Goal: Task Accomplishment & Management: Manage account settings

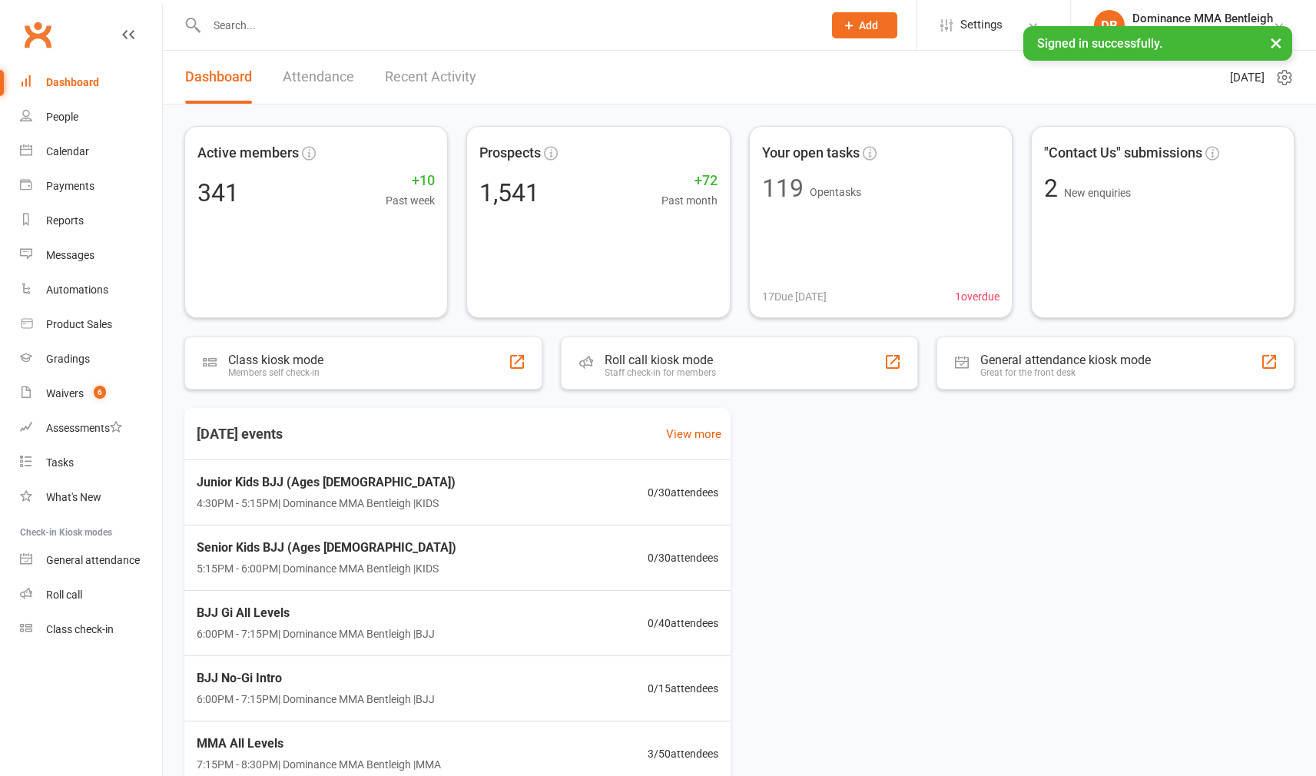
click at [465, 30] on input "text" at bounding box center [507, 26] width 610 height 22
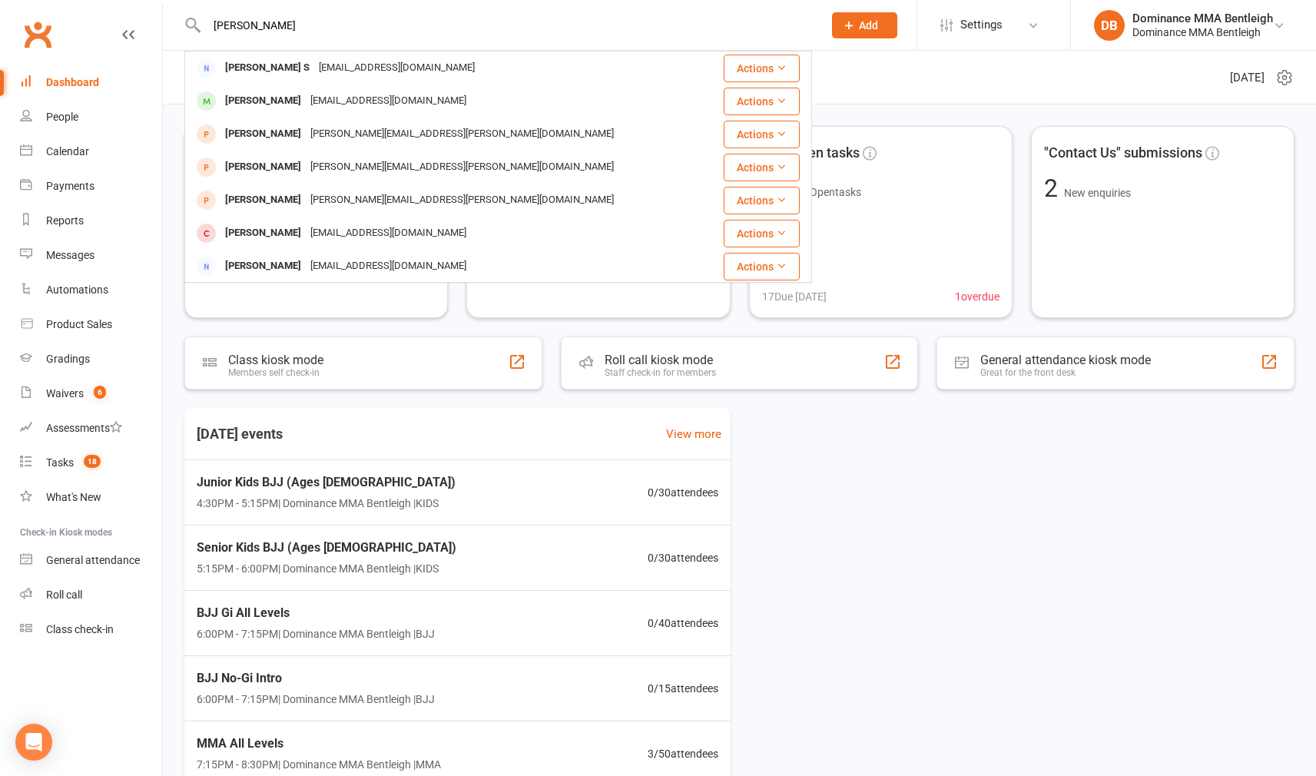
type input "Chet"
drag, startPoint x: 465, startPoint y: 30, endPoint x: 342, endPoint y: 71, distance: 129.5
click at [343, 71] on div "dschet@gmail.com" at bounding box center [396, 68] width 165 height 22
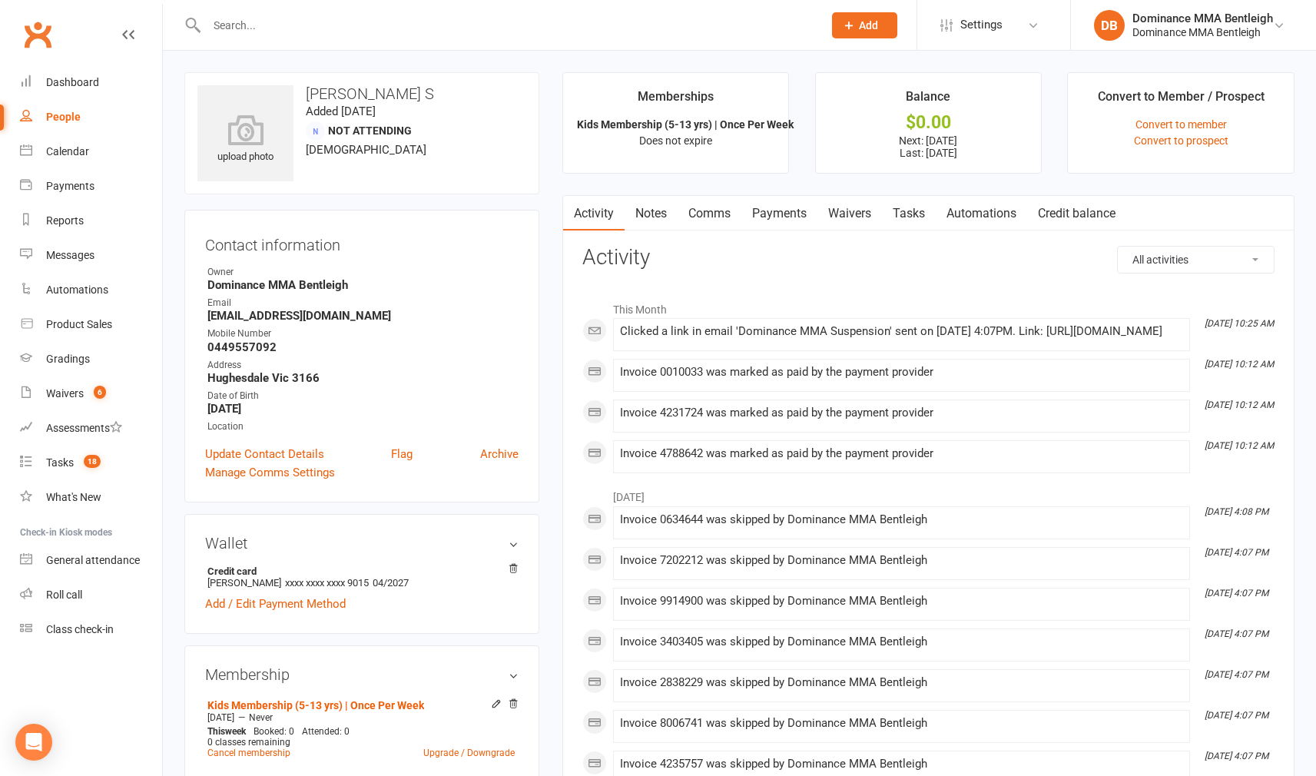
click at [852, 210] on link "Waivers" at bounding box center [849, 213] width 65 height 35
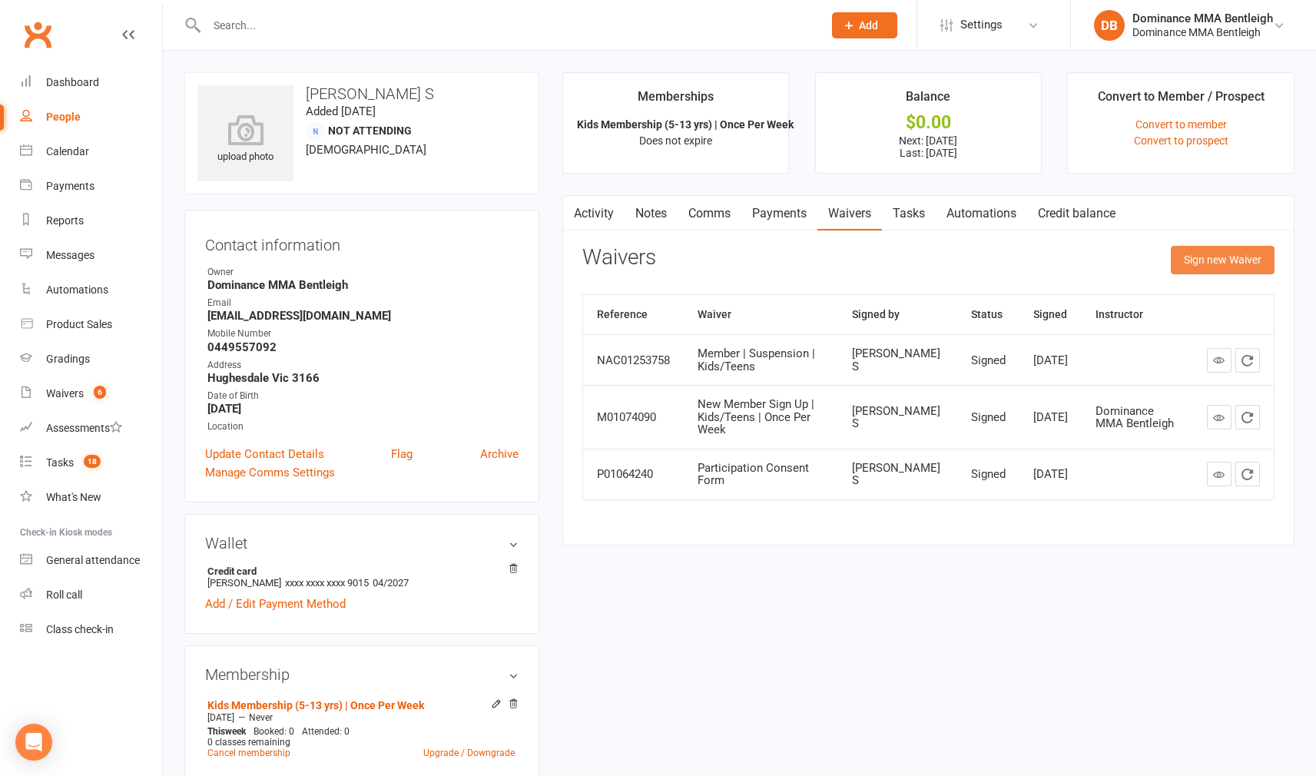
click at [1200, 265] on button "Sign new Waiver" at bounding box center [1223, 260] width 104 height 28
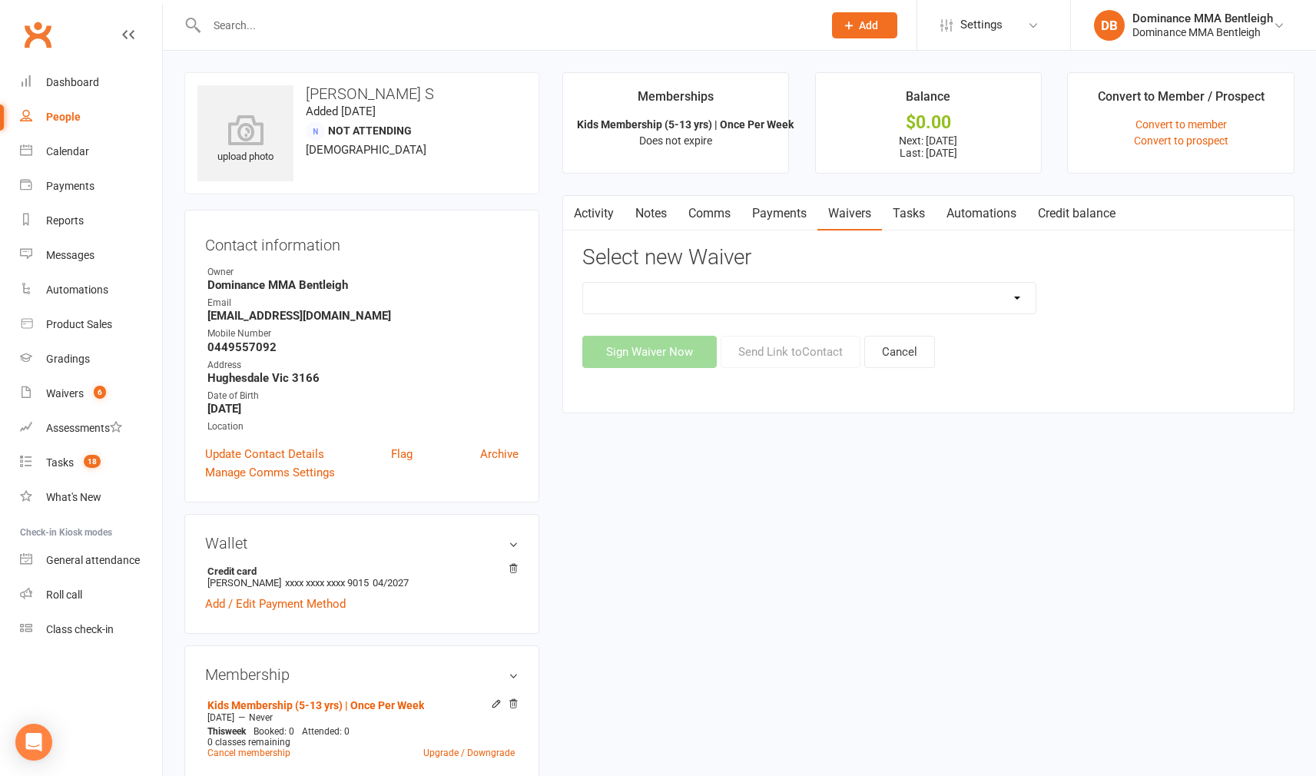
select select "7798"
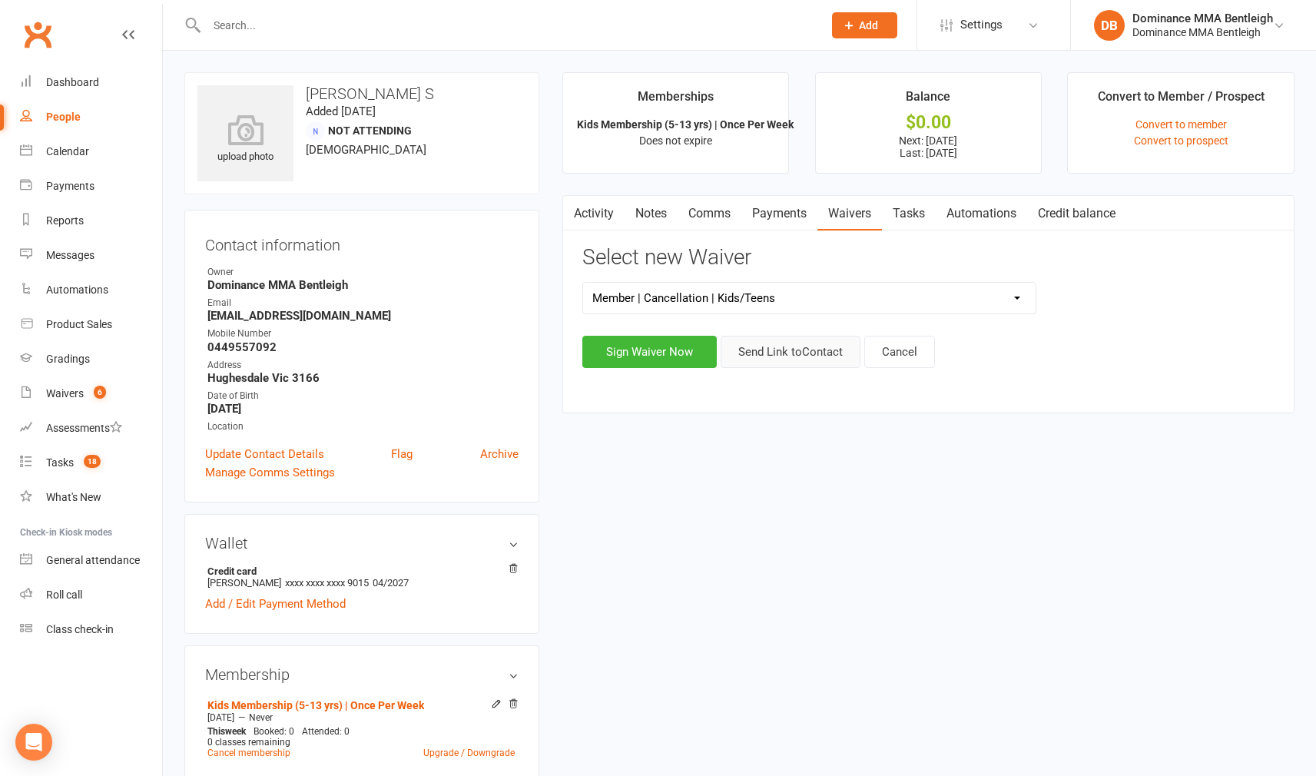
click at [760, 355] on button "Send Link to Contact" at bounding box center [791, 352] width 140 height 32
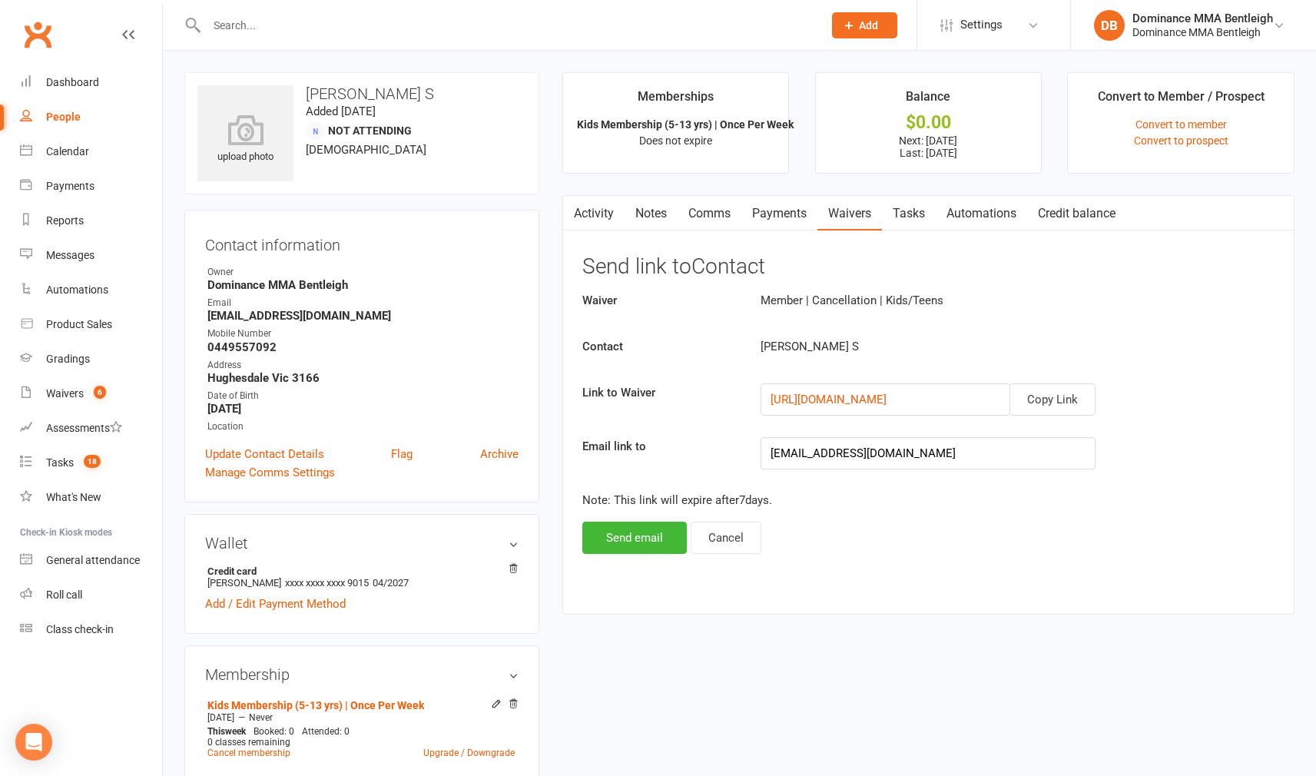
click at [665, 532] on button "Send email" at bounding box center [634, 538] width 104 height 32
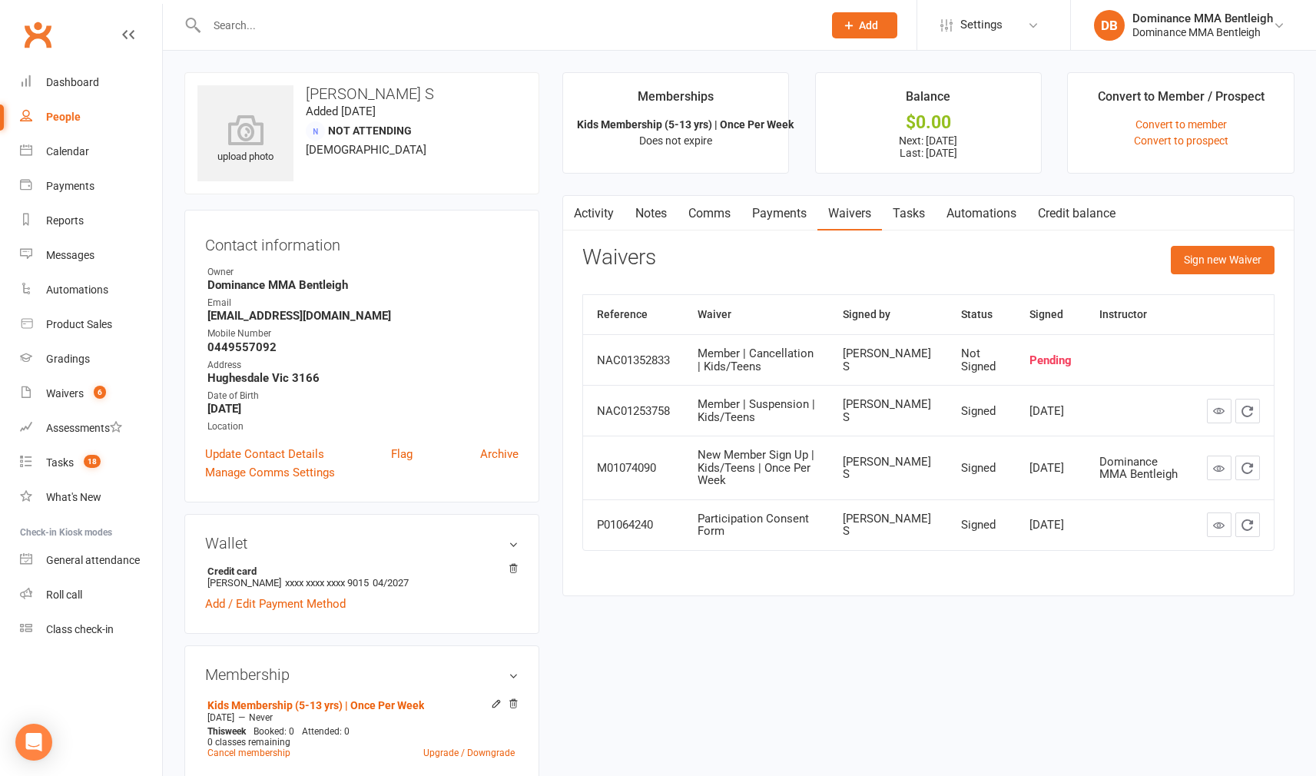
click at [862, 27] on span "Add" at bounding box center [868, 25] width 19 height 12
click at [847, 63] on link "Prospect" at bounding box center [848, 68] width 137 height 35
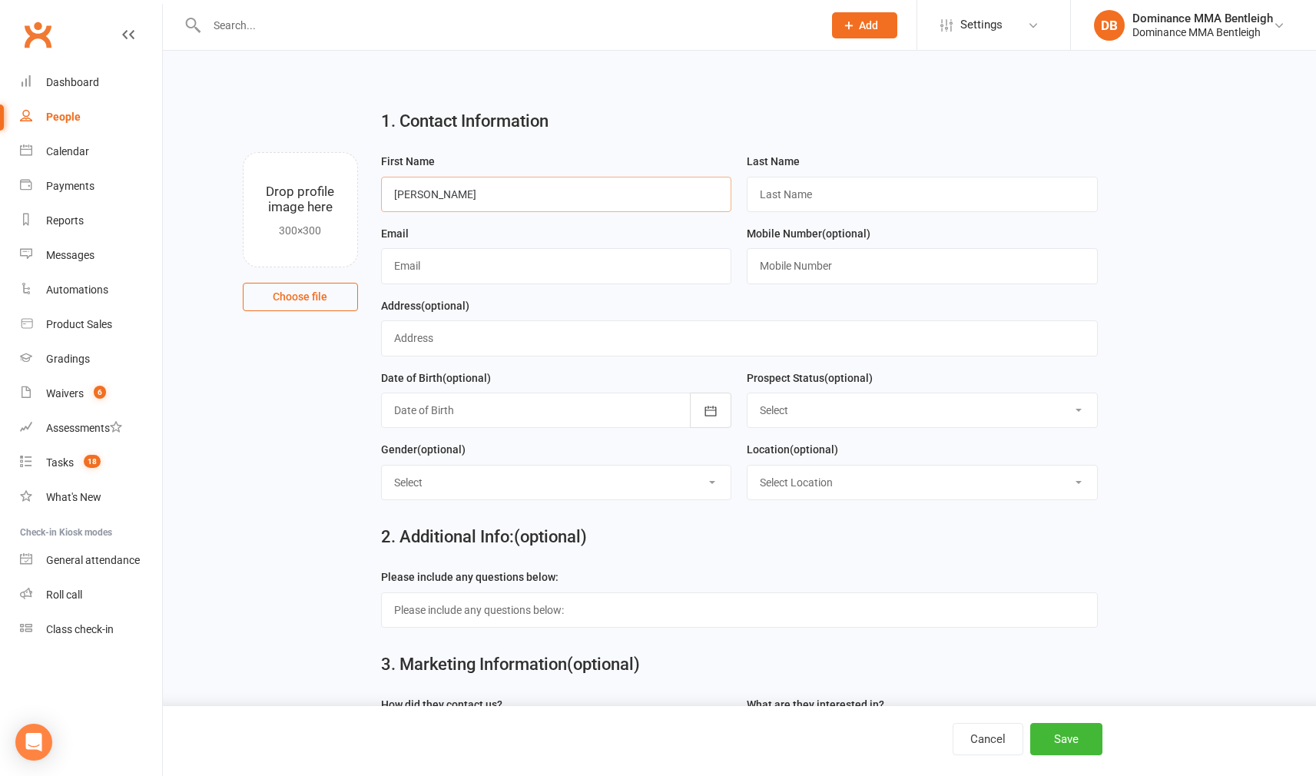
type input "Amir"
drag, startPoint x: 910, startPoint y: 187, endPoint x: 901, endPoint y: 191, distance: 10.3
paste input "Mindelis"
type input "Mindelis"
click at [580, 267] on input "text" at bounding box center [556, 265] width 351 height 35
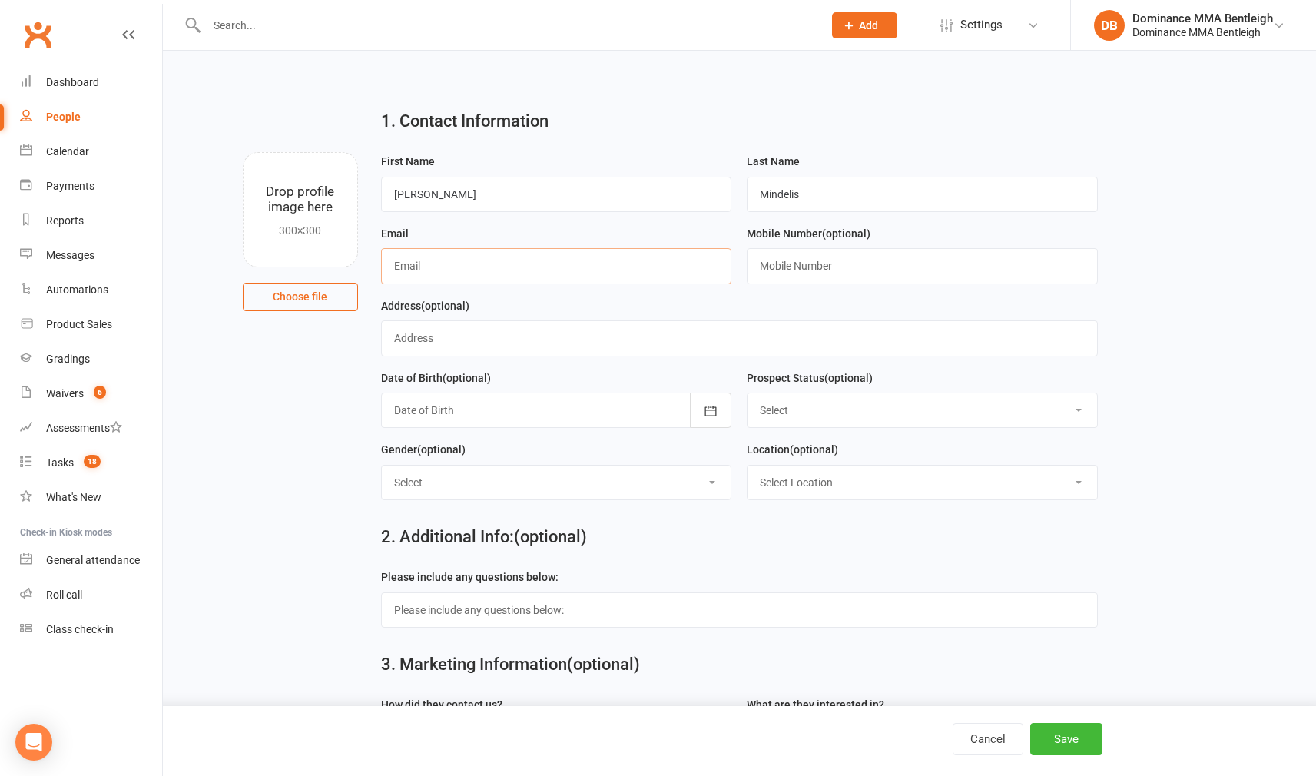
paste input "[EMAIL_ADDRESS][DOMAIN_NAME]"
type input "[EMAIL_ADDRESS][DOMAIN_NAME]"
drag, startPoint x: 920, startPoint y: 259, endPoint x: 923, endPoint y: 250, distance: 9.7
click at [817, 254] on input "text" at bounding box center [922, 265] width 351 height 35
paste input "0457512454"
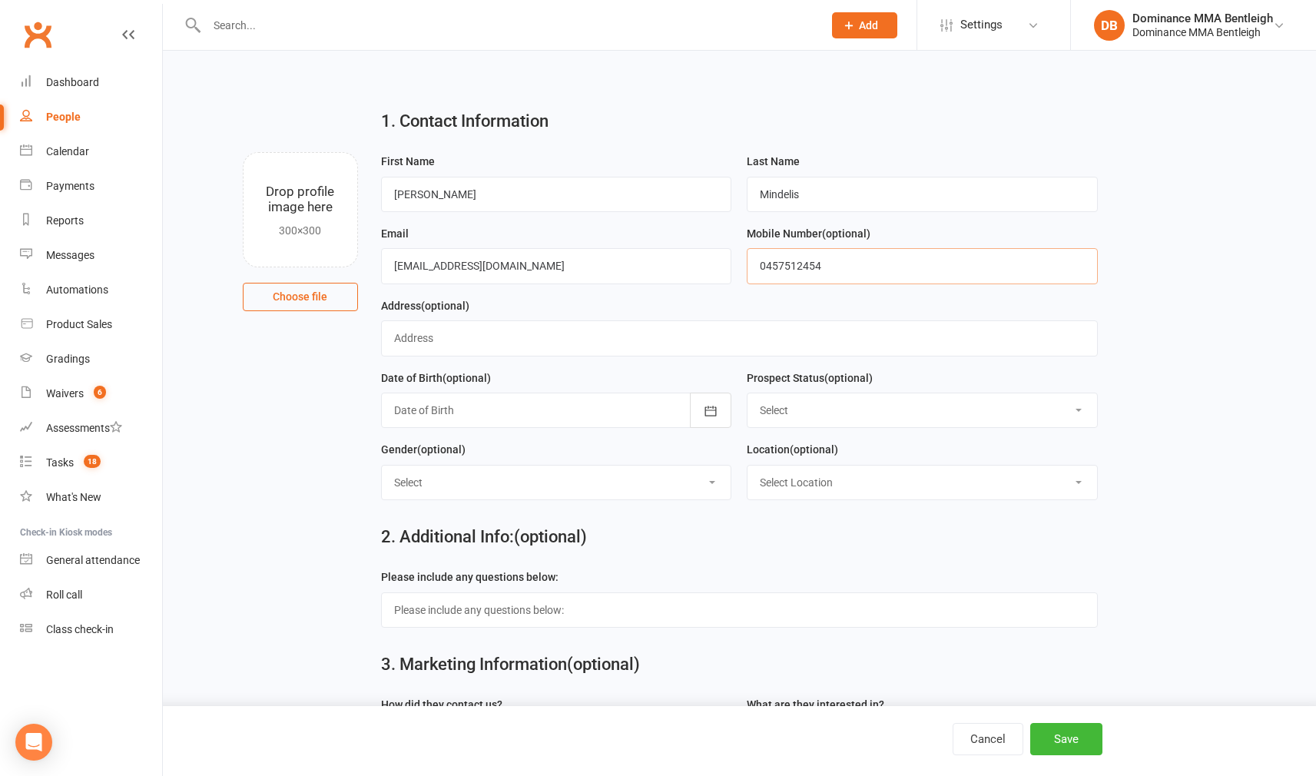
type input "0457512454"
click at [1082, 747] on button "Save" at bounding box center [1066, 739] width 72 height 32
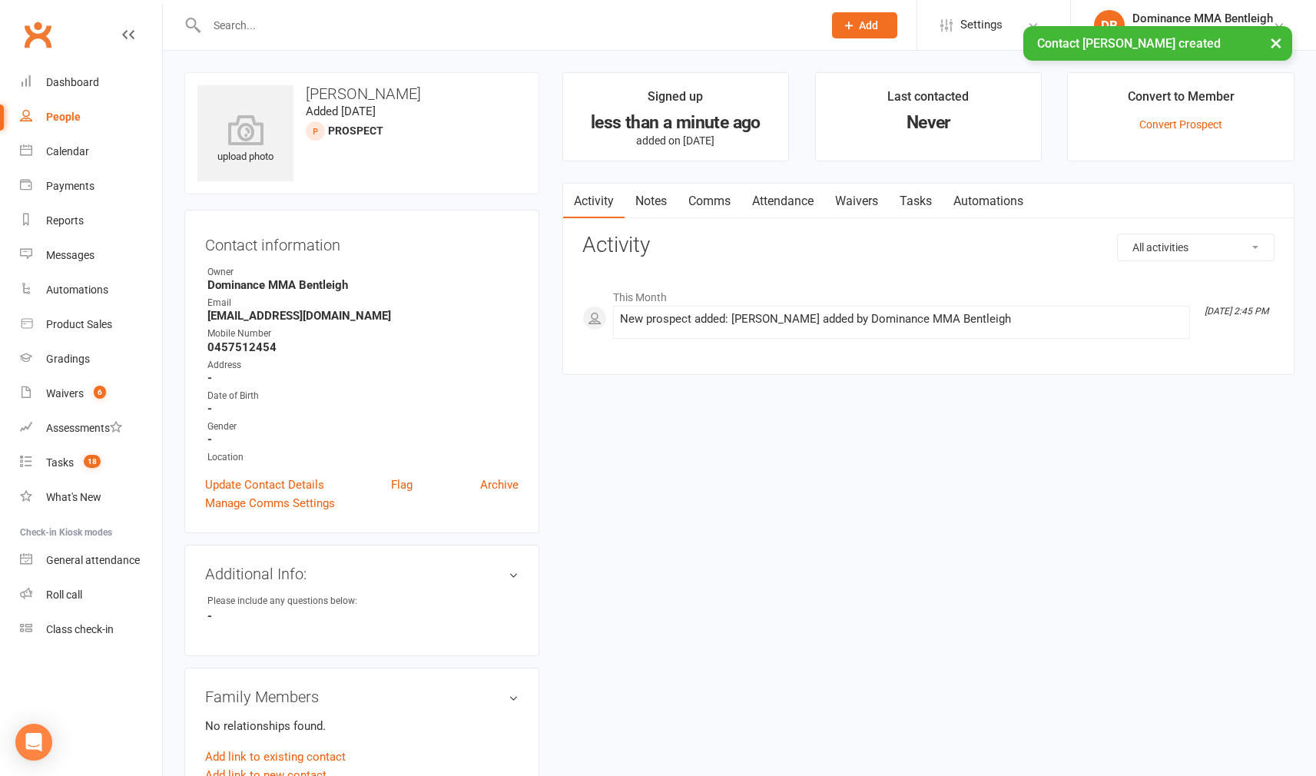
click at [648, 200] on link "Notes" at bounding box center [650, 201] width 53 height 35
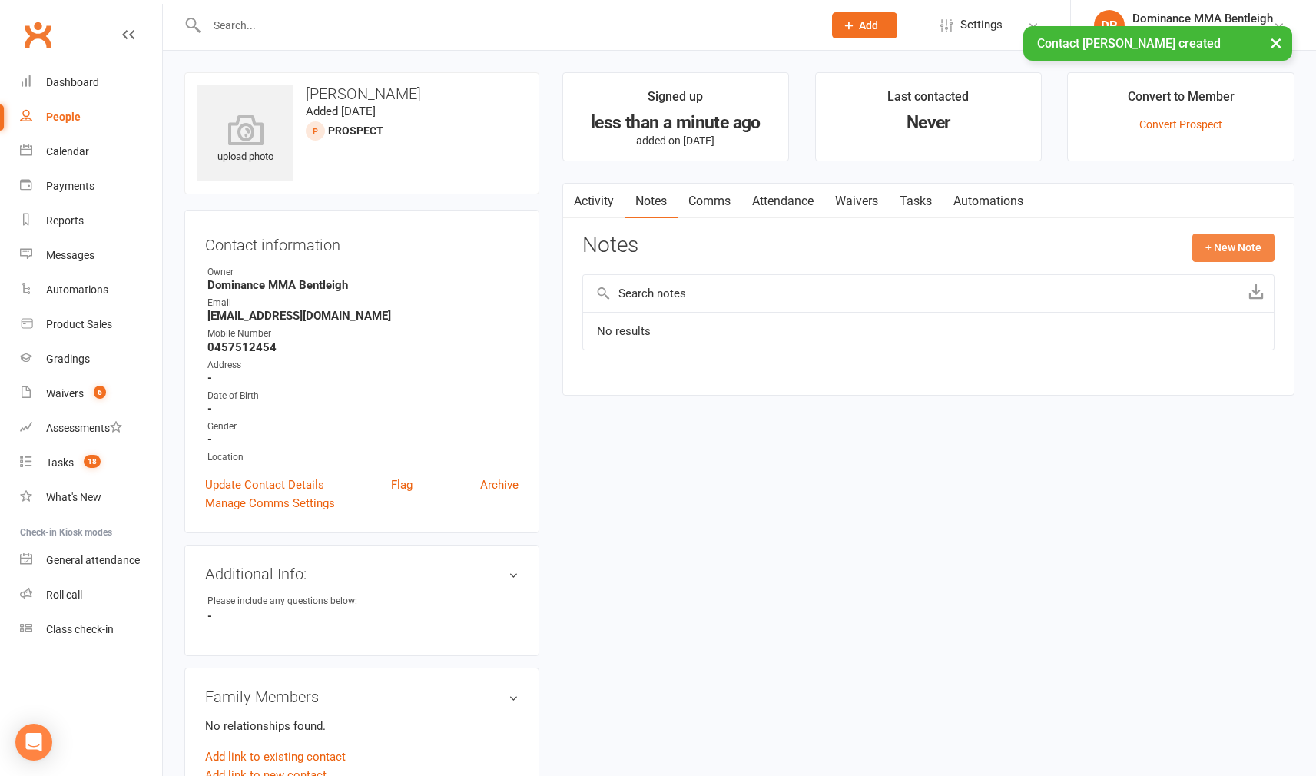
click at [1207, 246] on button "+ New Note" at bounding box center [1233, 248] width 82 height 28
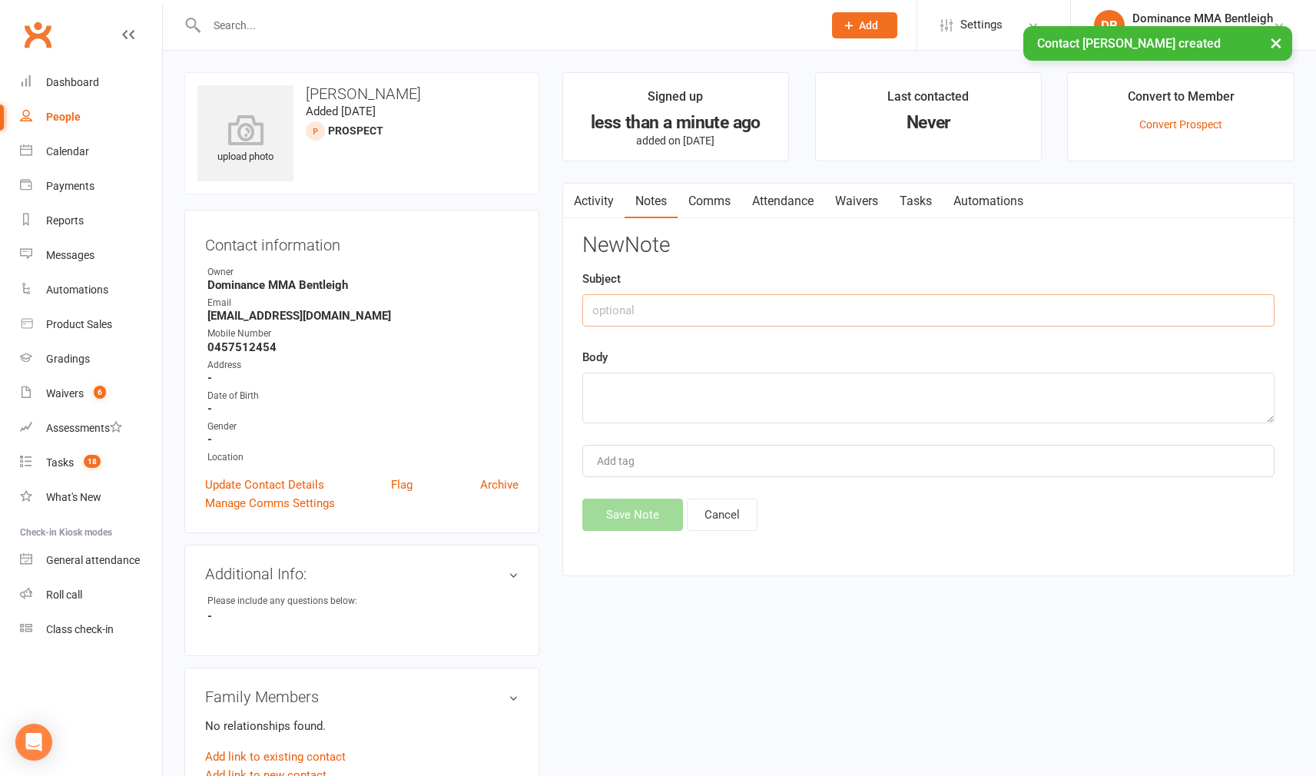
click at [757, 301] on input "text" at bounding box center [928, 310] width 692 height 32
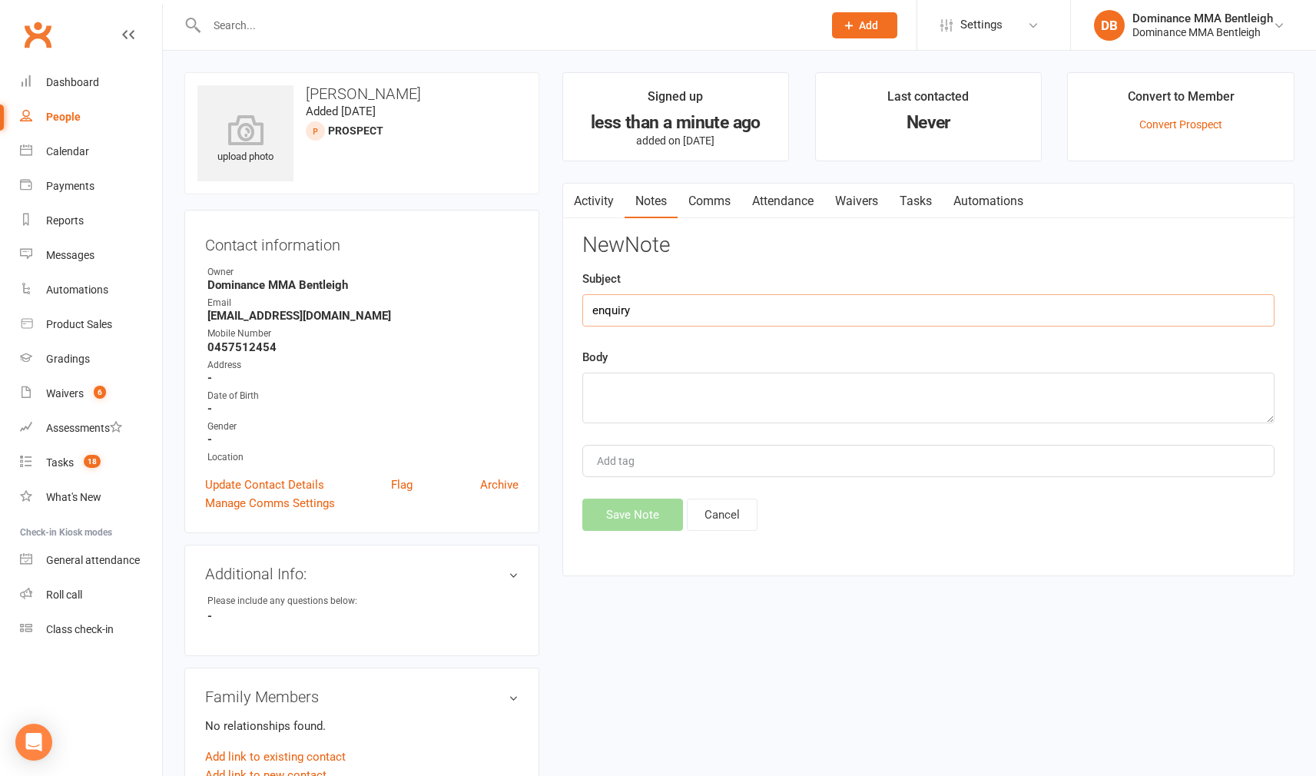
type input "enquiry"
drag, startPoint x: 741, startPoint y: 399, endPoint x: 732, endPoint y: 408, distance: 13.0
click at [741, 399] on textarea at bounding box center [928, 398] width 692 height 51
click at [752, 393] on textarea at bounding box center [928, 398] width 692 height 51
paste textarea "First Name: Amir Last Name: Mindelis Email Address: amir.mindeliss@gmail.com Ph…"
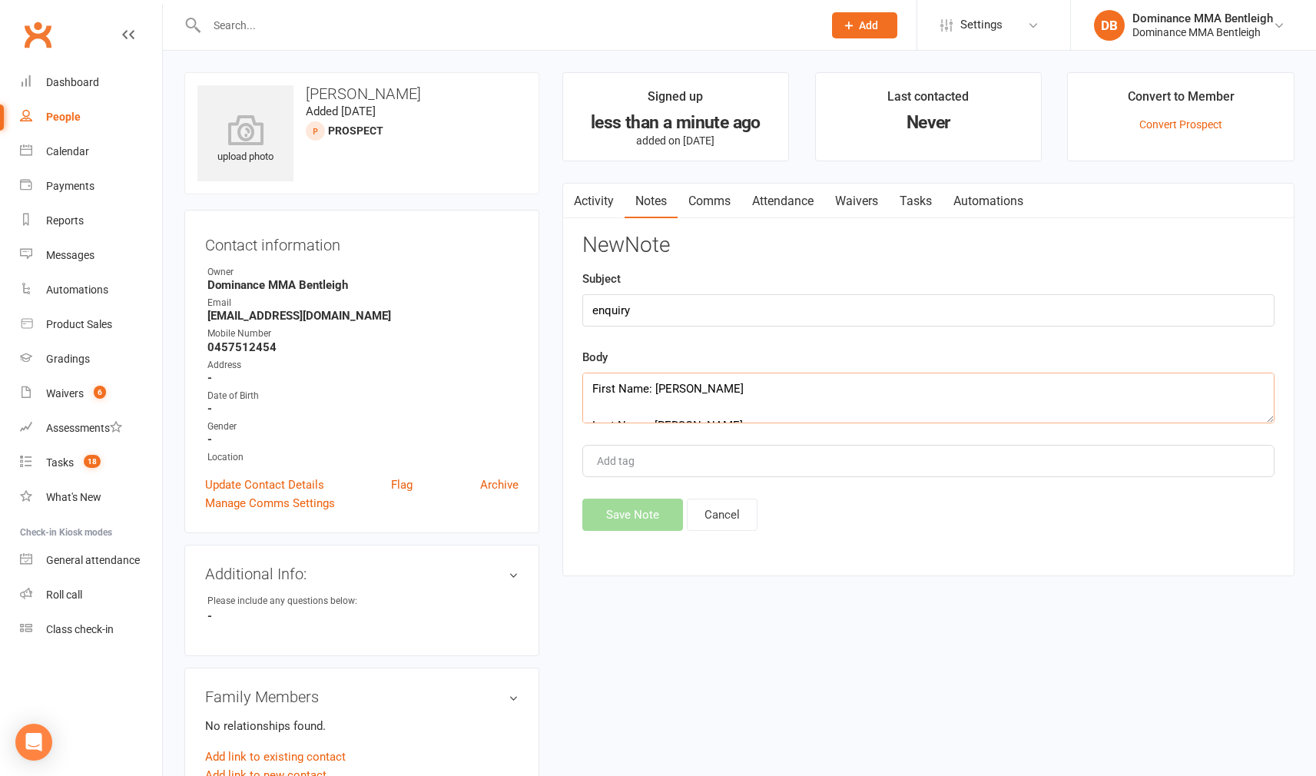
scroll to position [221, 0]
type textarea "First Name: Amir Last Name: Mindelis Email Address: amir.mindeliss@gmail.com Ph…"
click at [645, 522] on button "Save Note" at bounding box center [632, 515] width 101 height 32
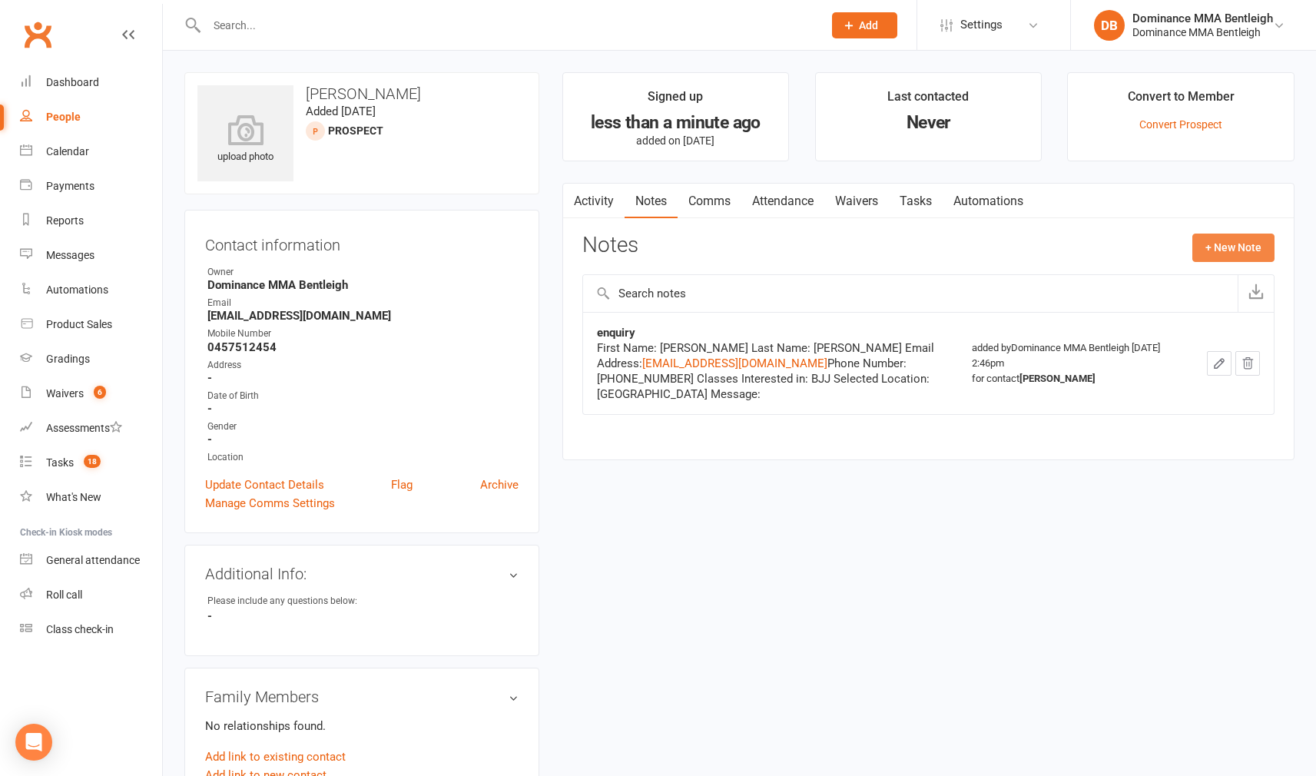
click at [1224, 235] on button "+ New Note" at bounding box center [1233, 248] width 82 height 28
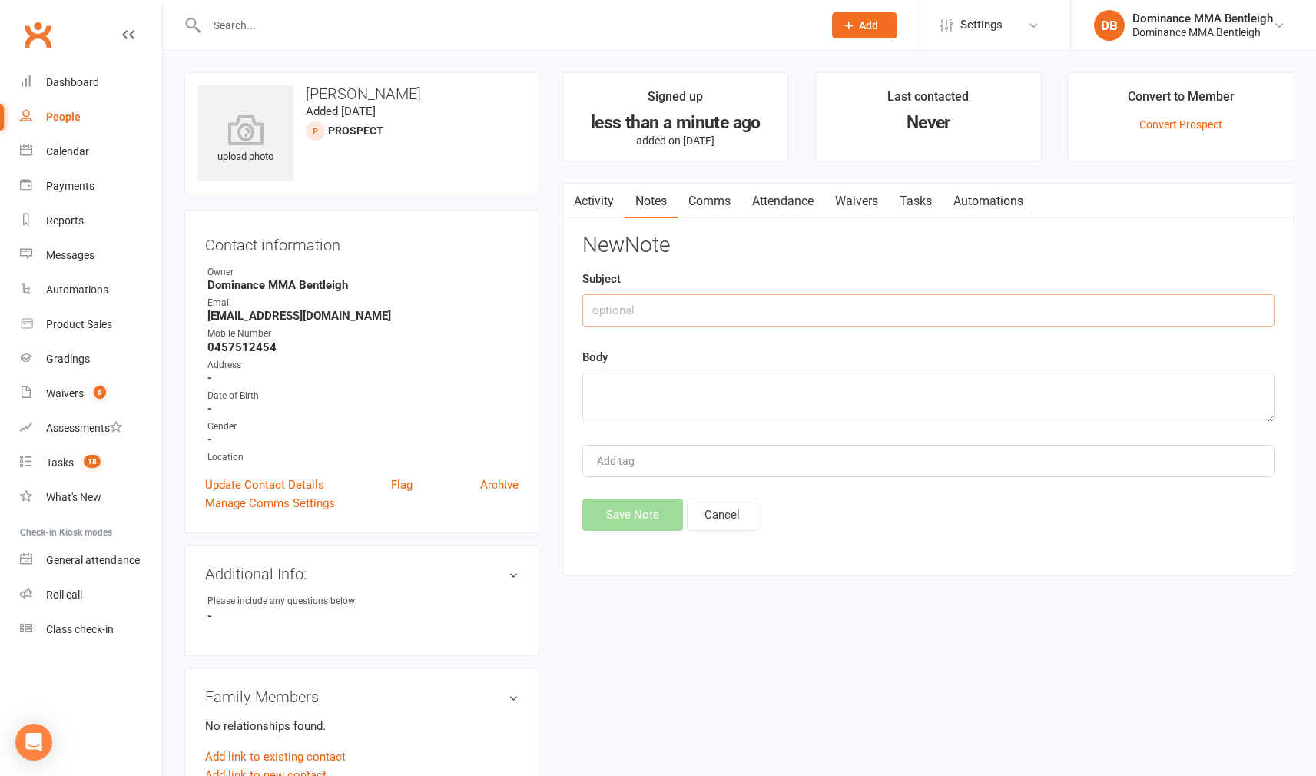
click at [903, 303] on input "text" at bounding box center [928, 310] width 692 height 32
type input "isc"
click at [935, 399] on textarea at bounding box center [928, 398] width 692 height 51
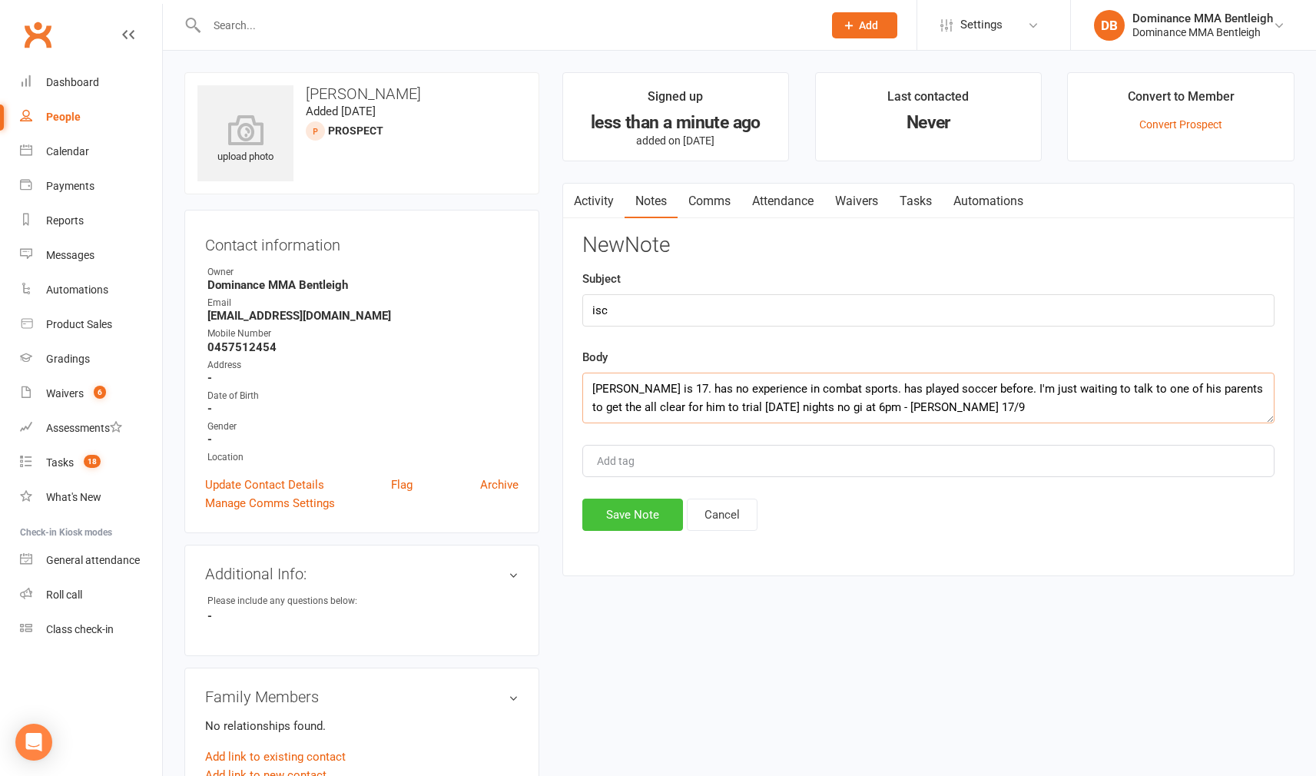
type textarea "Amir is 17. has no experience in combat sports. has played soccer before. I'm j…"
drag, startPoint x: 639, startPoint y: 513, endPoint x: 647, endPoint y: 511, distance: 8.0
click at [646, 512] on button "Save Note" at bounding box center [632, 515] width 101 height 32
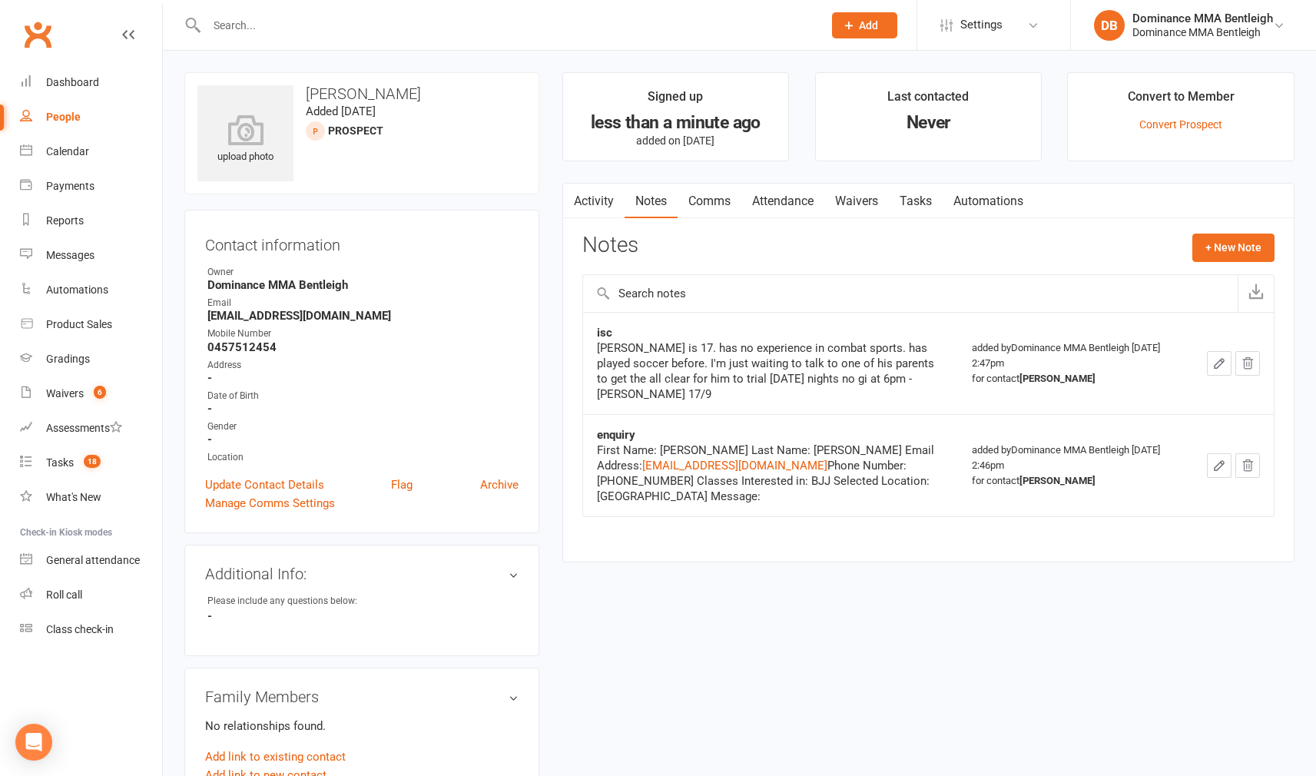
click at [897, 38] on div "Prospect Member Non-attending contact Task Bulk message Add" at bounding box center [864, 25] width 104 height 50
click at [883, 31] on button "Add" at bounding box center [864, 25] width 65 height 26
click at [838, 65] on link "Prospect" at bounding box center [848, 68] width 137 height 35
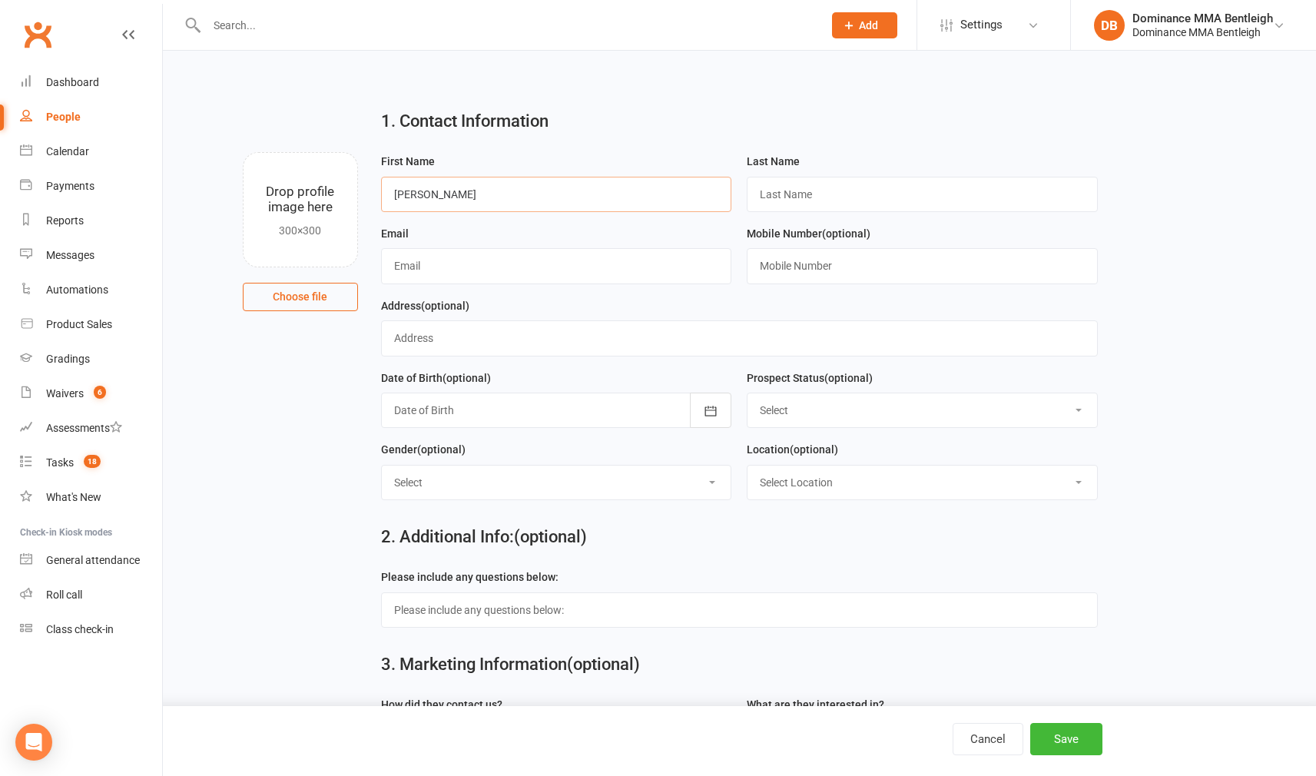
type input "Paul"
type input "Fragale"
click at [569, 270] on input "text" at bounding box center [556, 265] width 351 height 35
paste input "paul.fragale@gmail.com"
type input "paul.fragale@gmail.com"
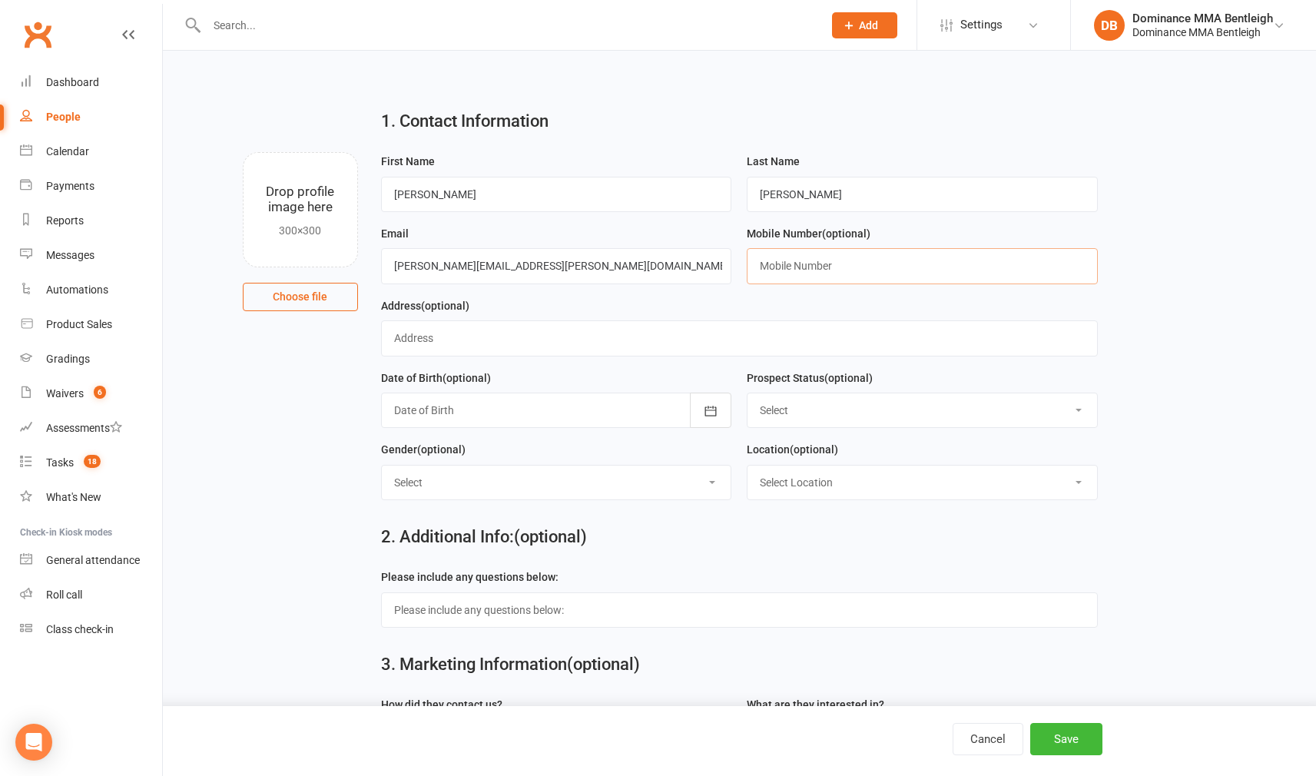
click at [833, 270] on input "text" at bounding box center [922, 265] width 351 height 35
paste input "0456682311"
type input "0456682311"
click at [1085, 740] on button "Save" at bounding box center [1066, 739] width 72 height 32
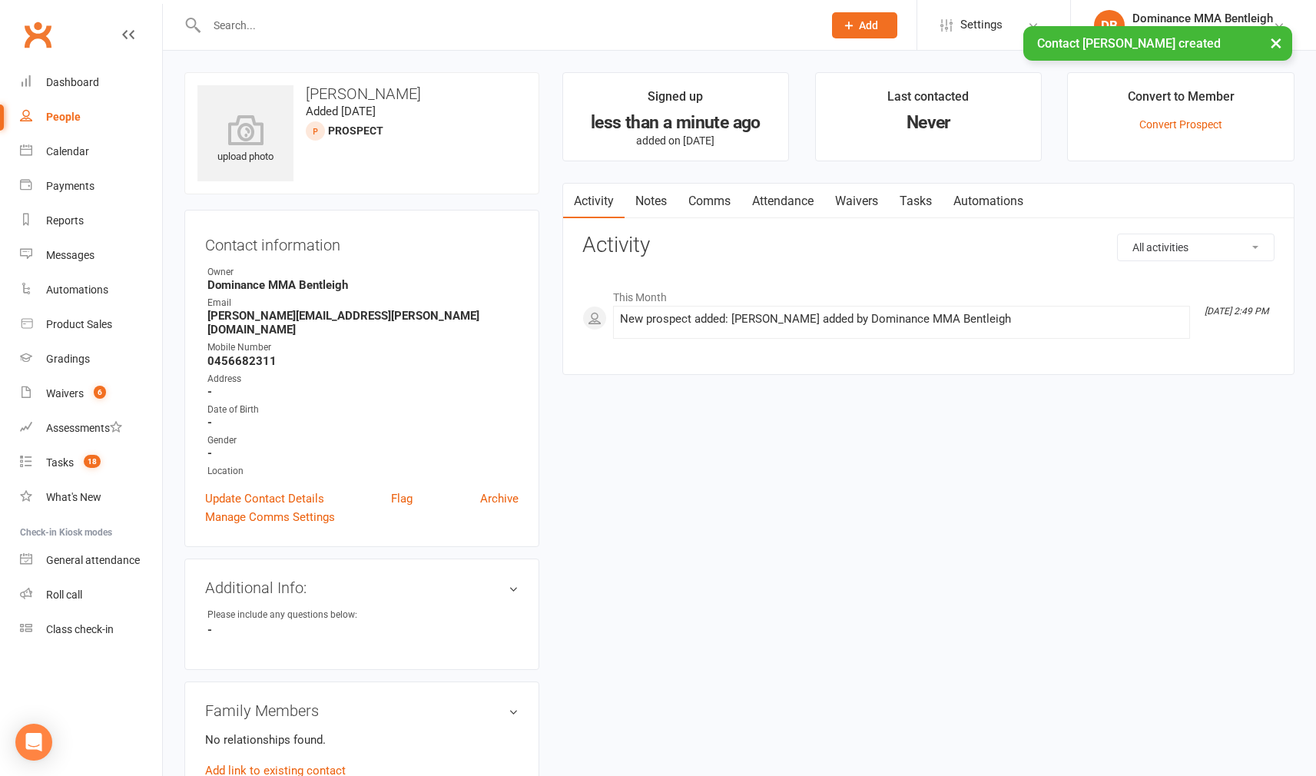
click at [651, 203] on link "Notes" at bounding box center [650, 201] width 53 height 35
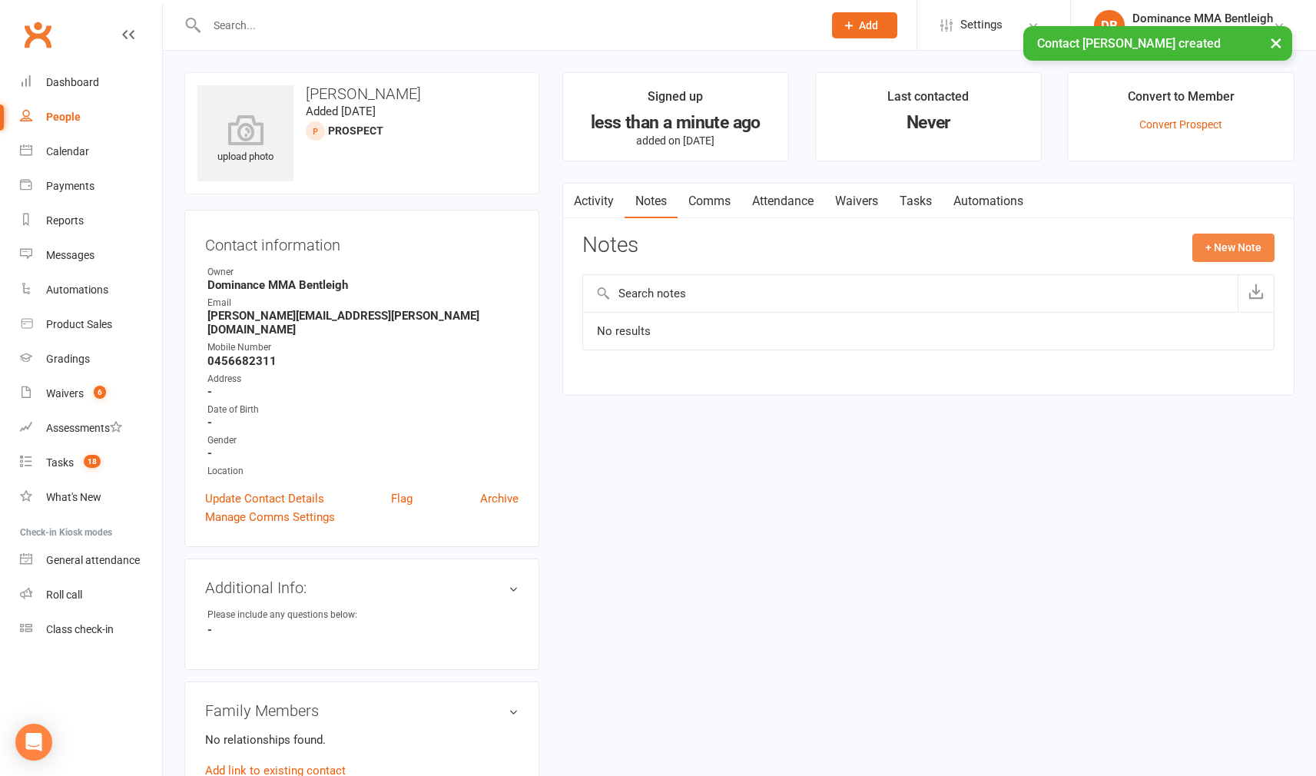
click at [1250, 256] on button "+ New Note" at bounding box center [1233, 248] width 82 height 28
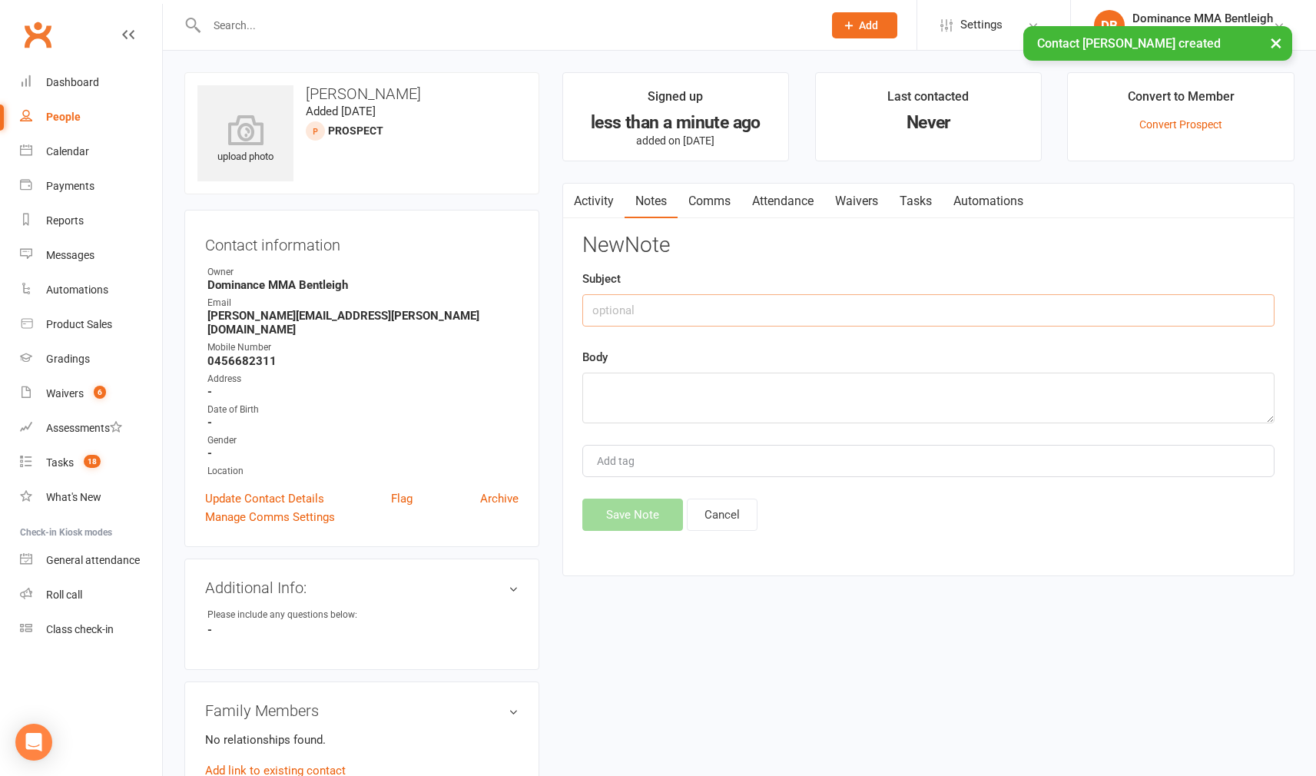
drag, startPoint x: 849, startPoint y: 296, endPoint x: 878, endPoint y: 306, distance: 31.1
click at [852, 300] on input "text" at bounding box center [928, 310] width 692 height 32
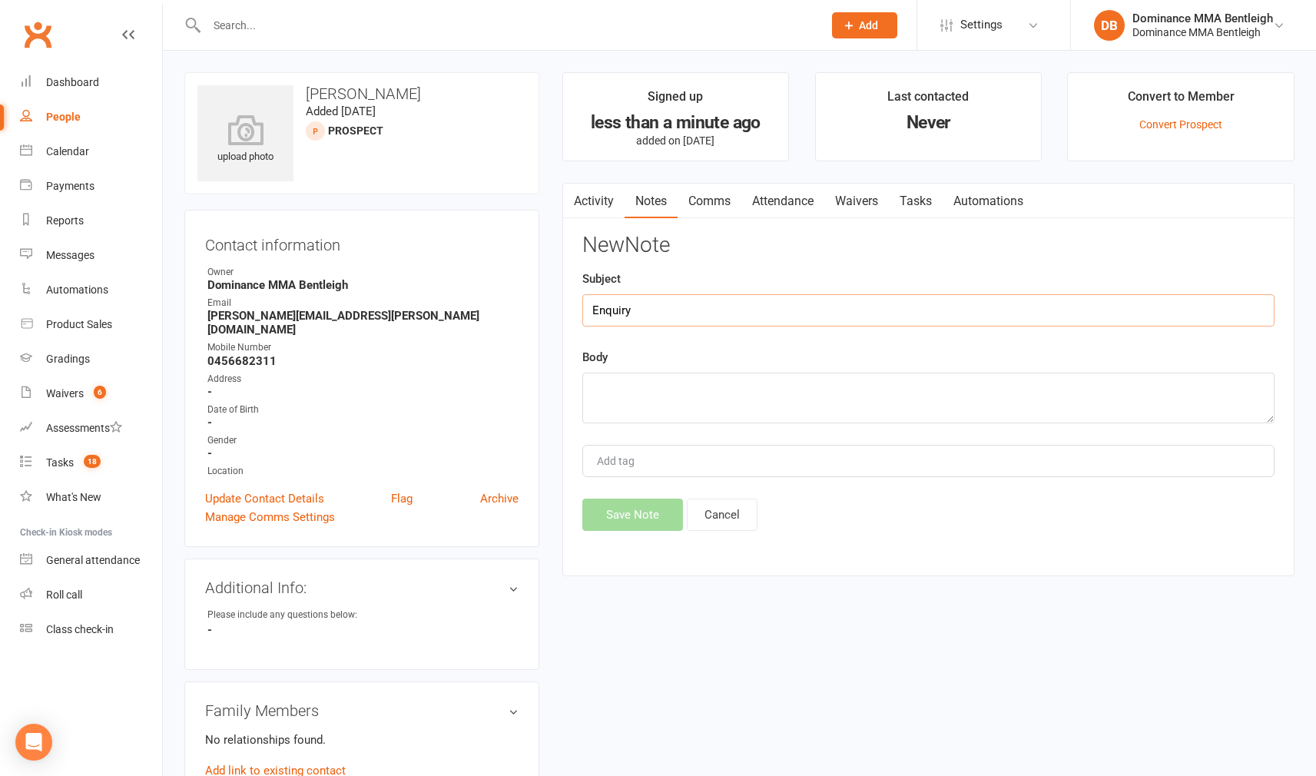
type input "Enquiry"
click at [1012, 362] on div "Body" at bounding box center [928, 385] width 692 height 75
click at [1009, 384] on textarea at bounding box center [928, 398] width 692 height 51
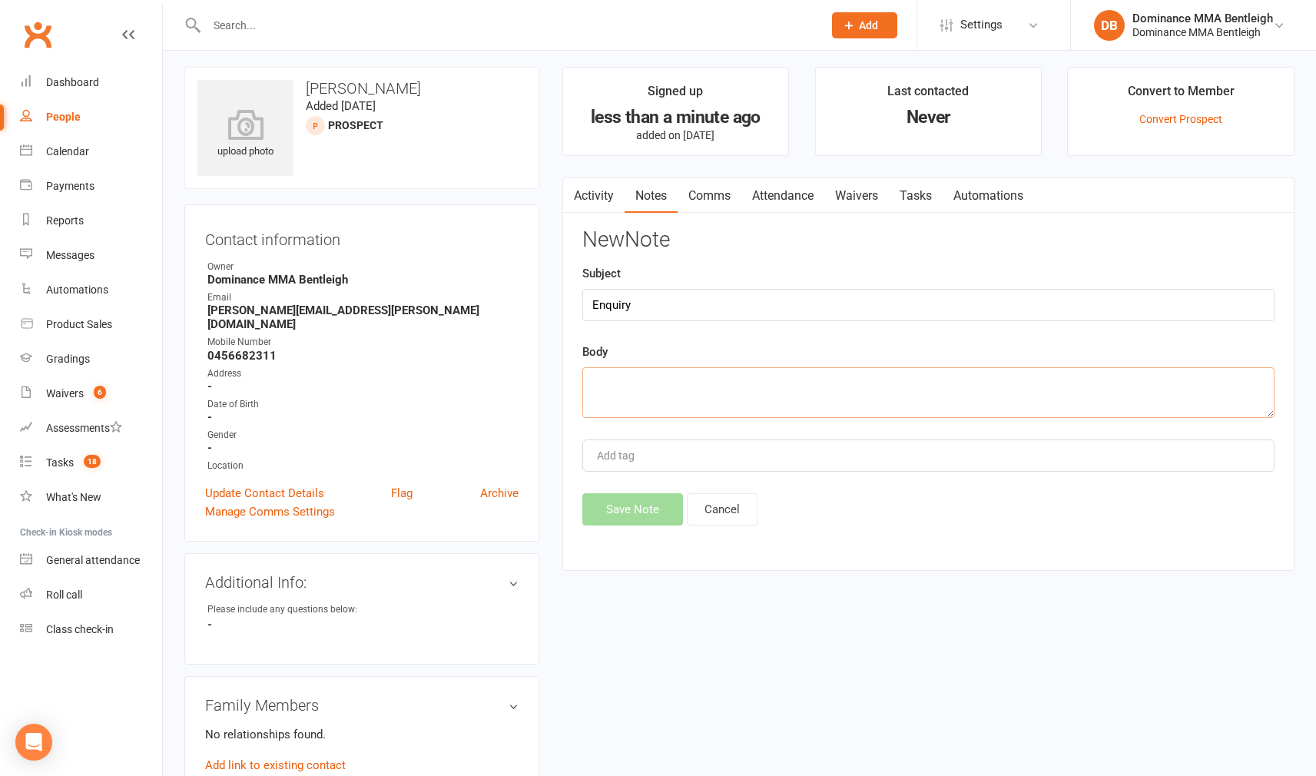
click at [715, 399] on textarea at bounding box center [928, 392] width 692 height 51
paste textarea "First Name: paul Last Name: fragale Email Address: paul.fragale@gmail.com Phone…"
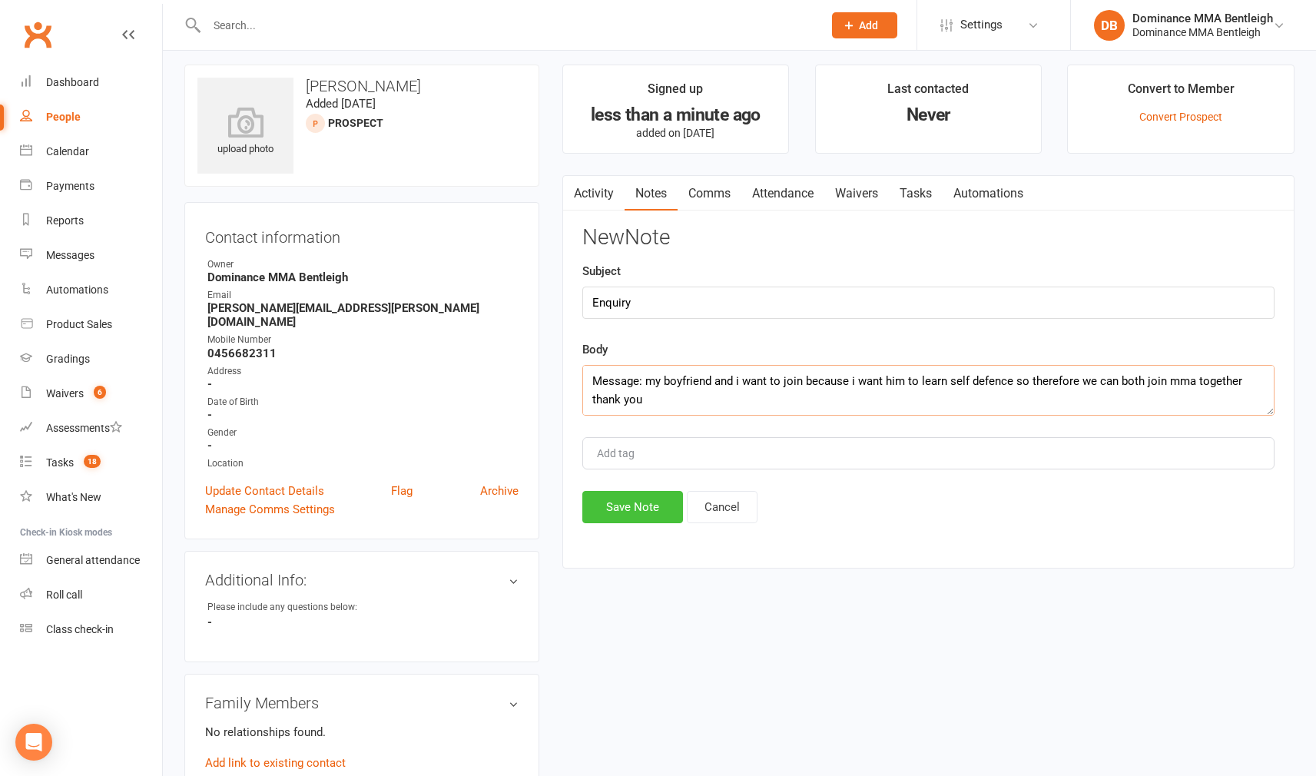
type textarea "First Name: paul Last Name: fragale Email Address: paul.fragale@gmail.com Phone…"
click at [646, 514] on button "Save Note" at bounding box center [632, 507] width 101 height 32
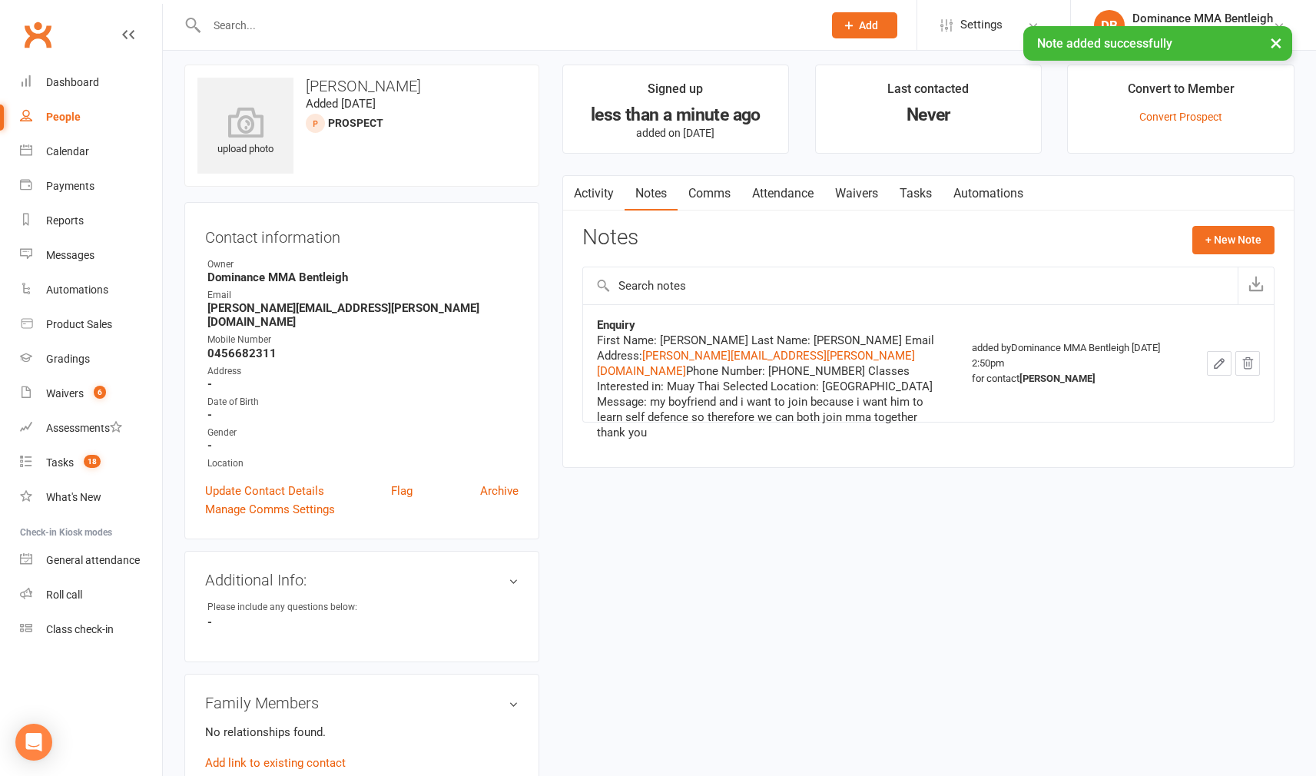
click at [912, 194] on link "Tasks" at bounding box center [916, 193] width 54 height 35
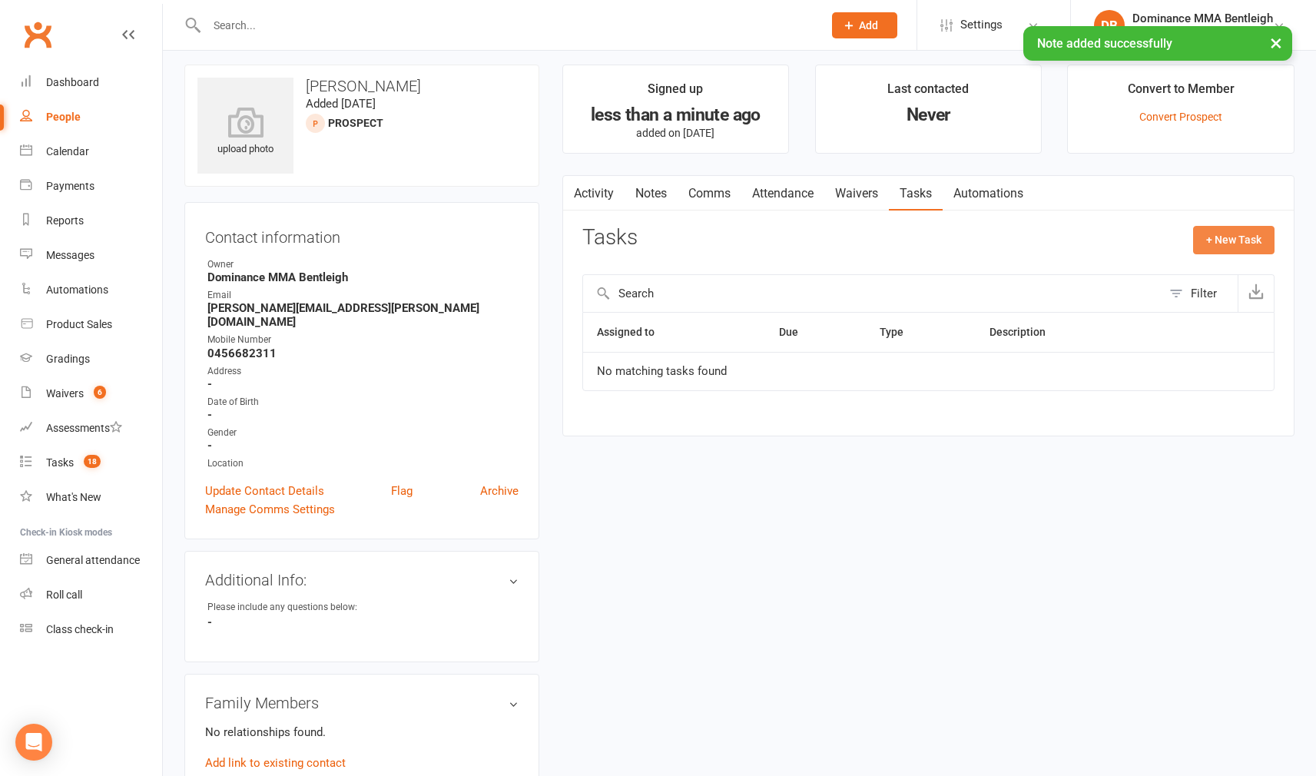
click at [1205, 239] on button "+ New Task" at bounding box center [1233, 240] width 81 height 28
select select "24839"
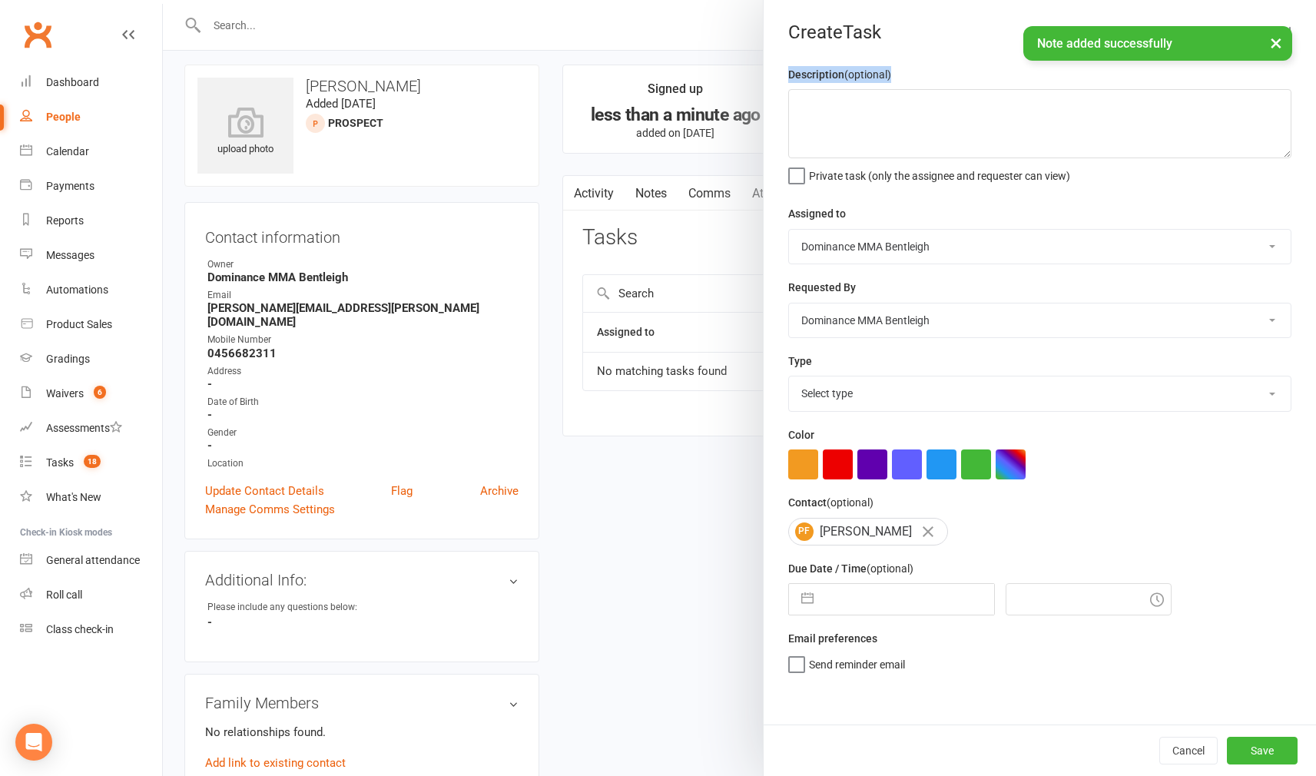
click at [813, 91] on div "Description (optional) Private task (only the assignee and requester can view)" at bounding box center [1039, 124] width 503 height 118
click at [810, 111] on textarea at bounding box center [1039, 123] width 503 height 69
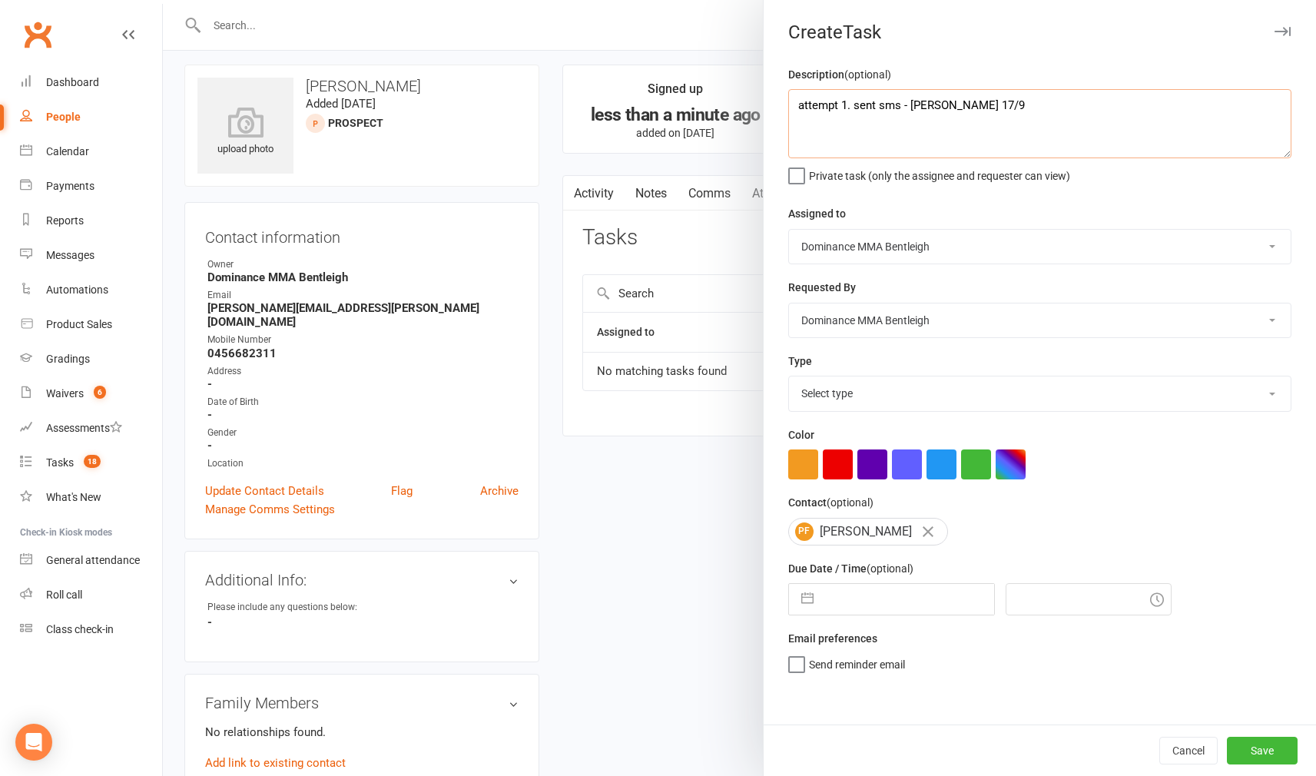
type textarea "attempt 1. sent sms - Dylan 17/9"
select select "13651"
click at [891, 609] on input "text" at bounding box center [907, 599] width 173 height 31
select select "7"
select select "2025"
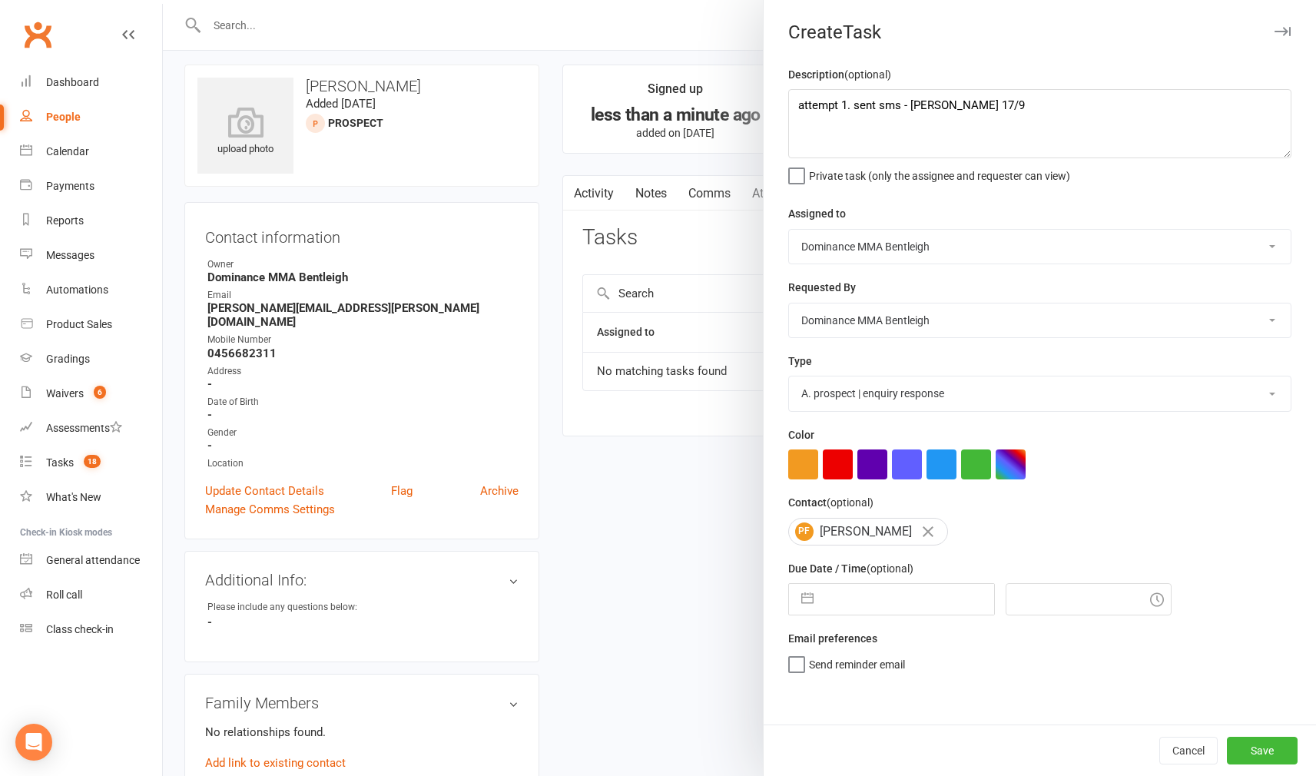
select select "8"
select select "2025"
select select "9"
select select "2025"
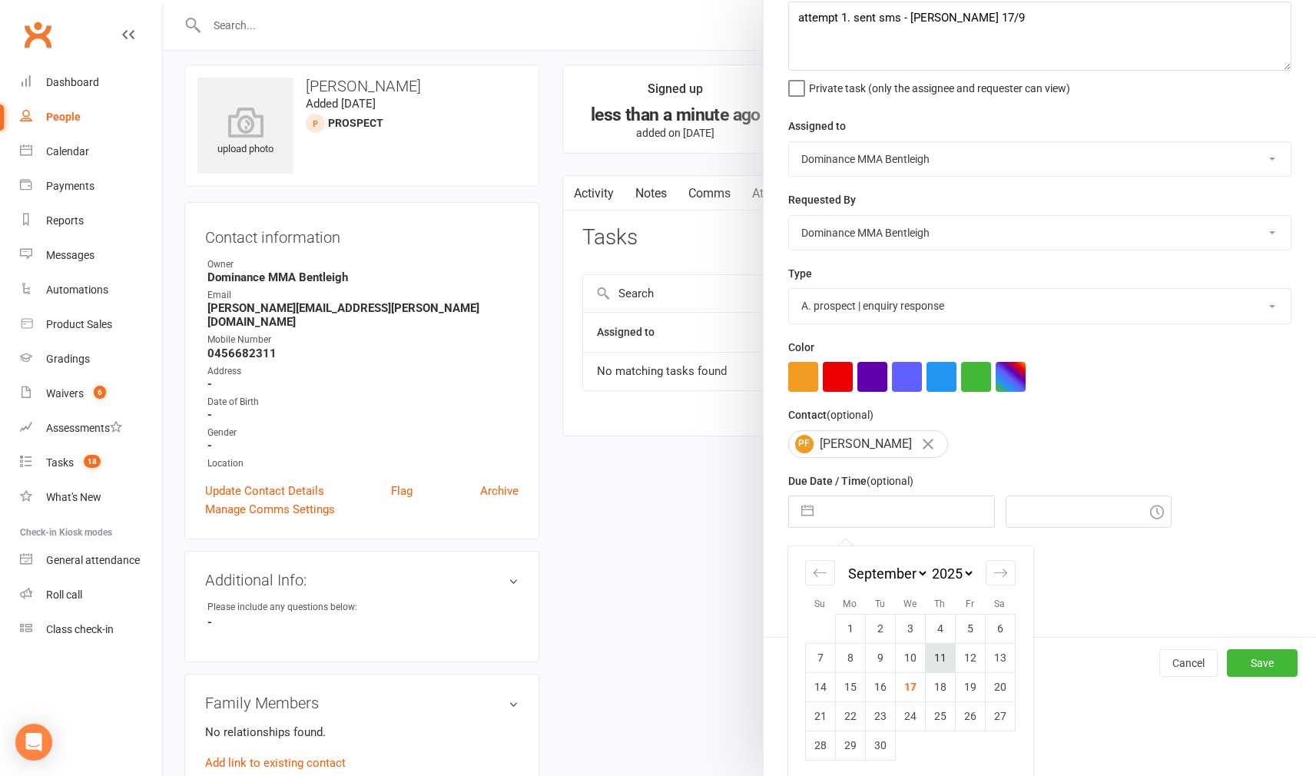
scroll to position [87, 0]
click at [941, 681] on td "18" at bounding box center [940, 687] width 30 height 29
type input "18 Sep 2025"
type input "3:00pm"
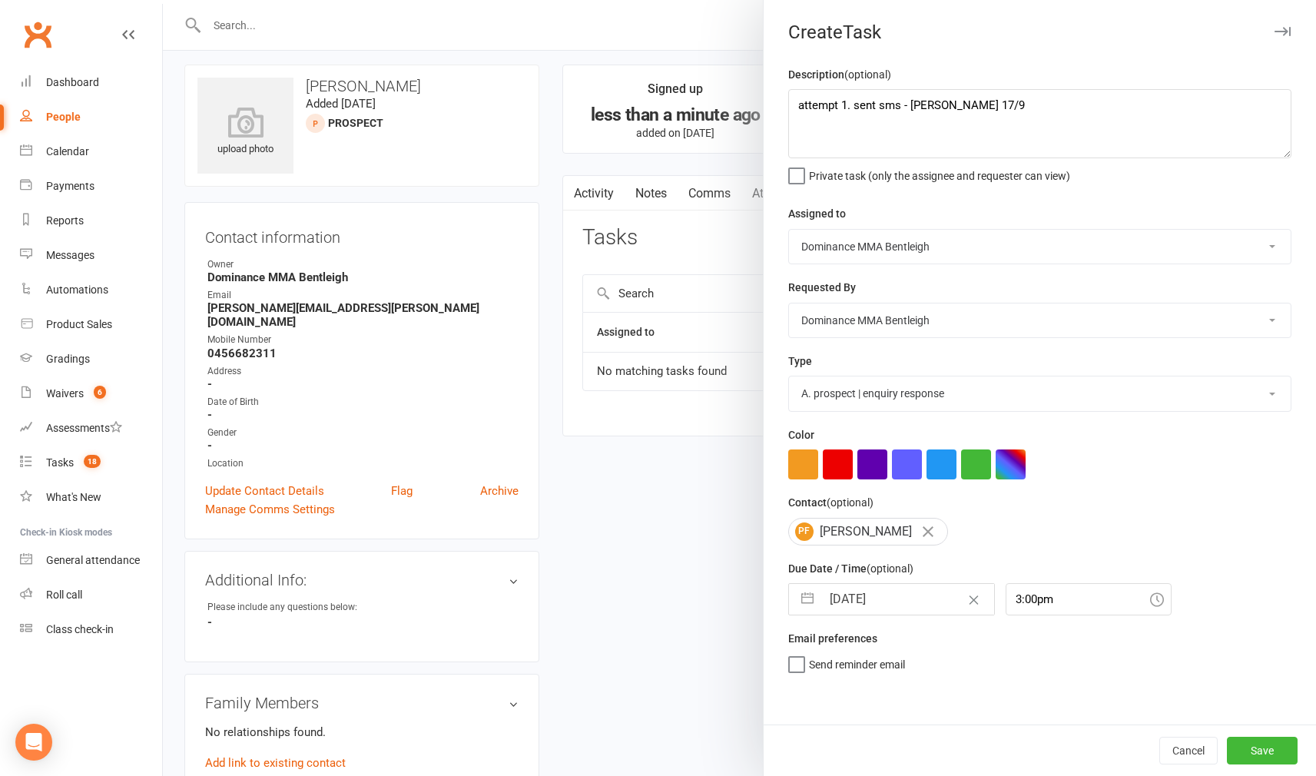
scroll to position [0, 0]
click at [1237, 747] on button "Save" at bounding box center [1262, 751] width 71 height 28
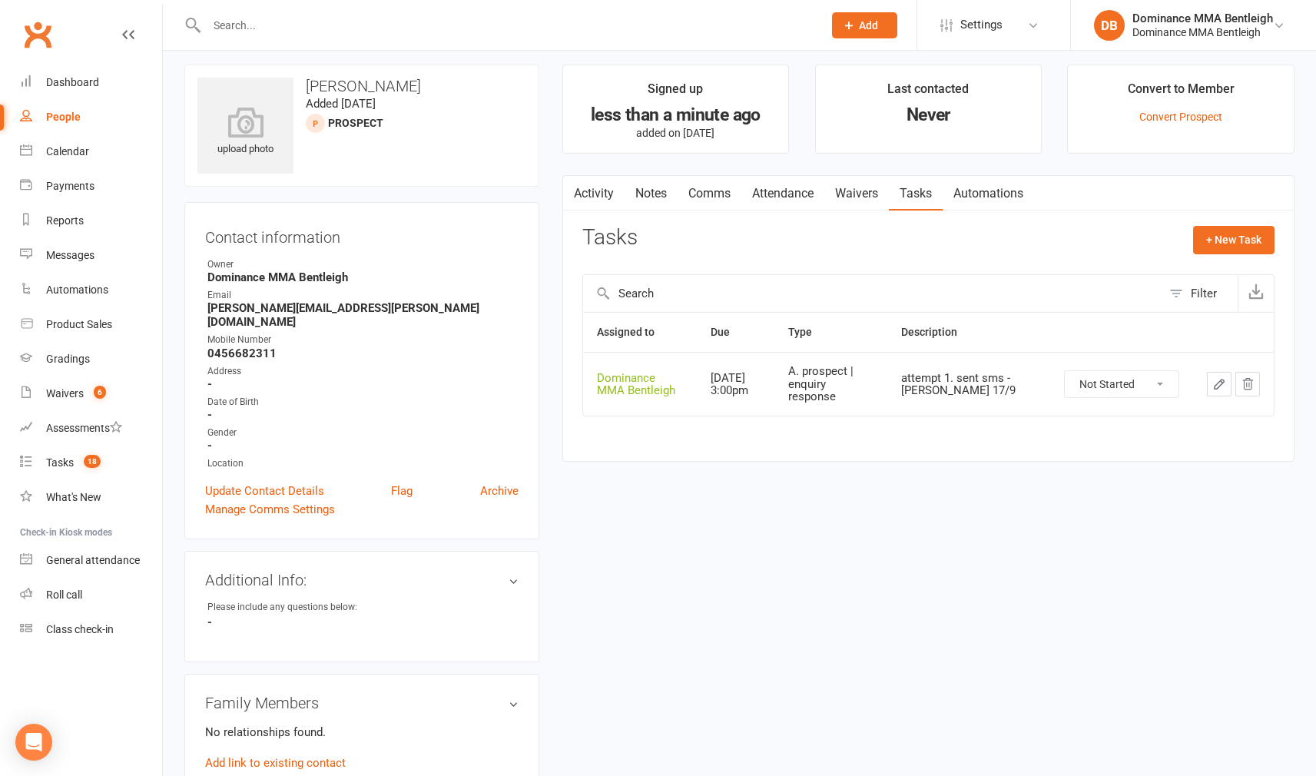
click at [266, 27] on input "text" at bounding box center [507, 26] width 610 height 22
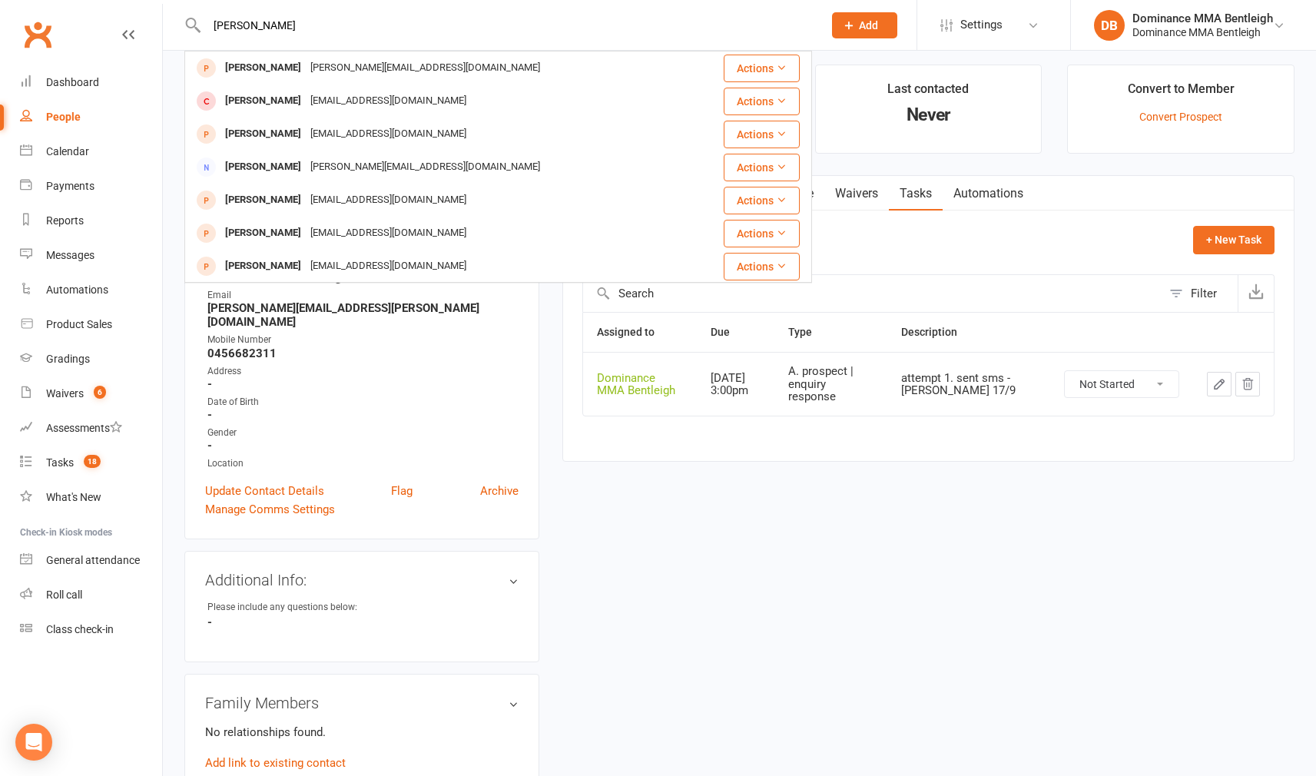
type input "Ryan sh"
click at [306, 67] on div "r.shuster@icloud.com" at bounding box center [425, 68] width 239 height 22
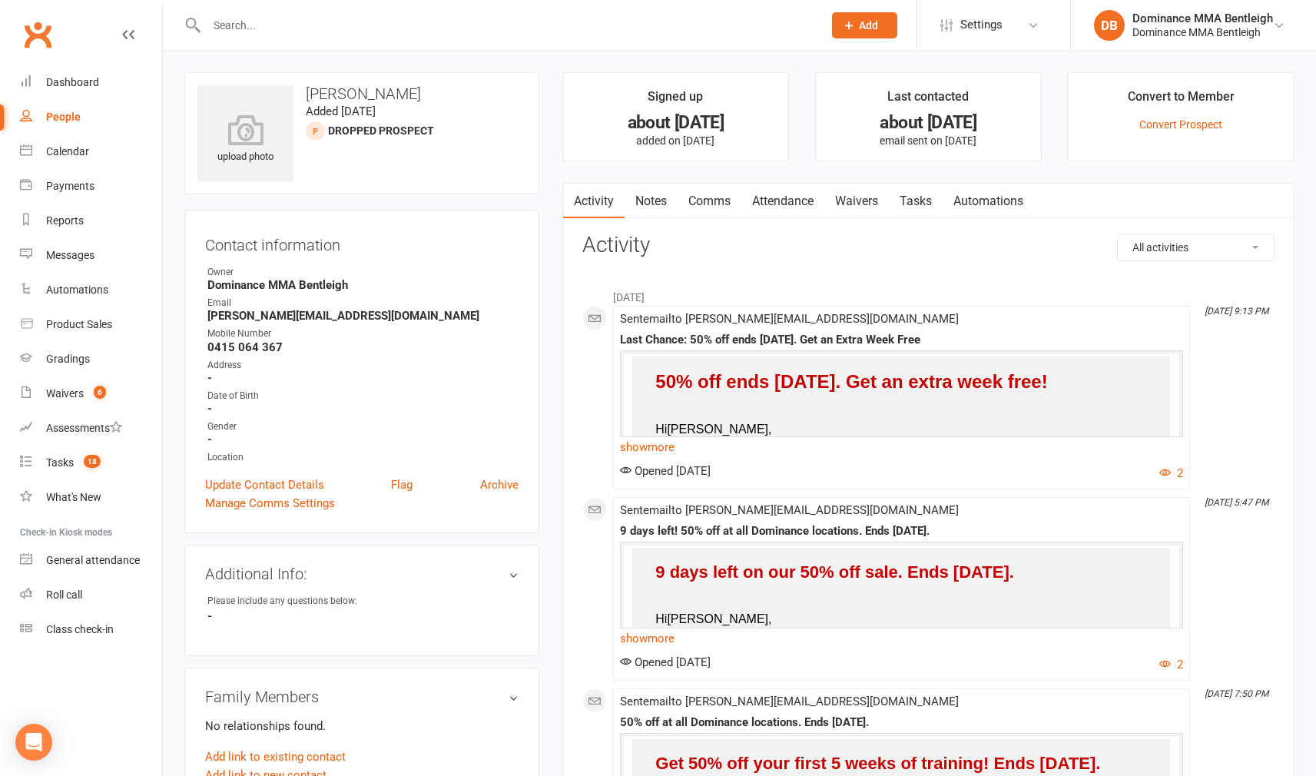
click at [666, 211] on link "Notes" at bounding box center [650, 201] width 53 height 35
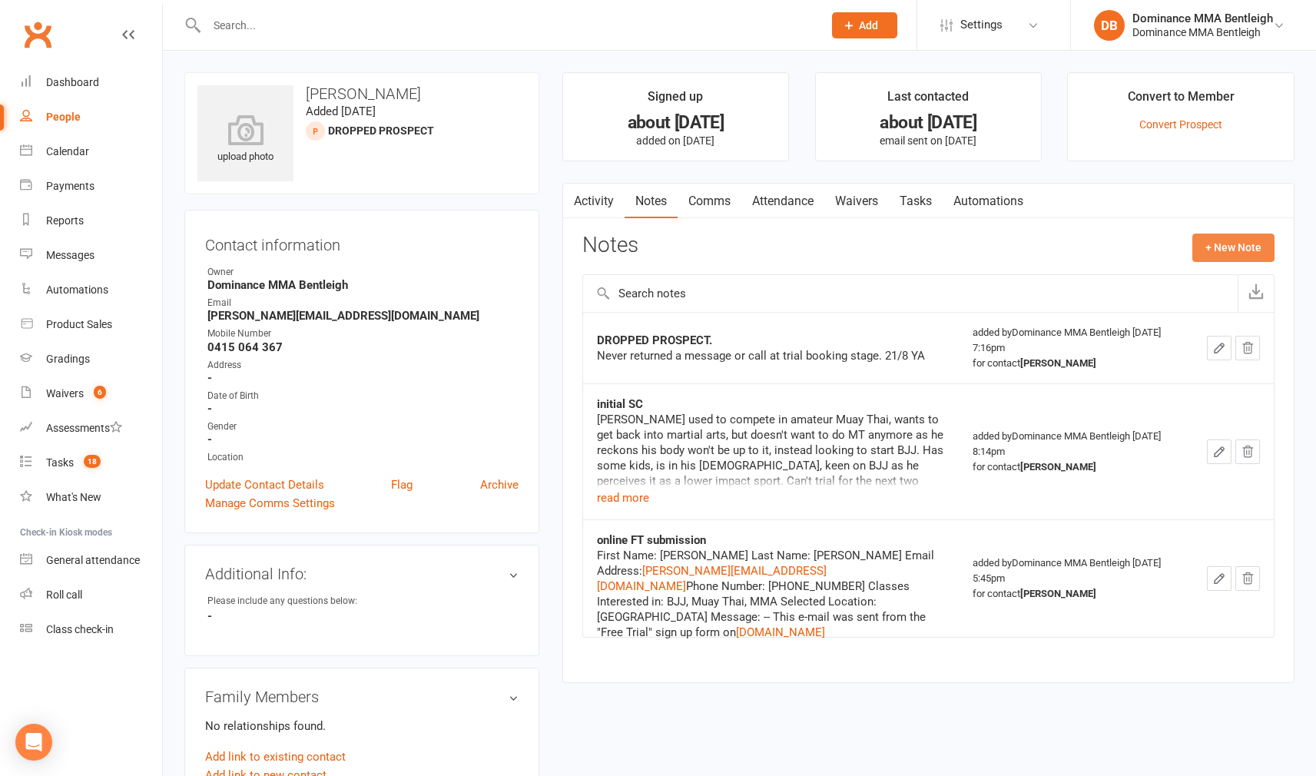
click at [1211, 245] on button "+ New Note" at bounding box center [1233, 248] width 82 height 28
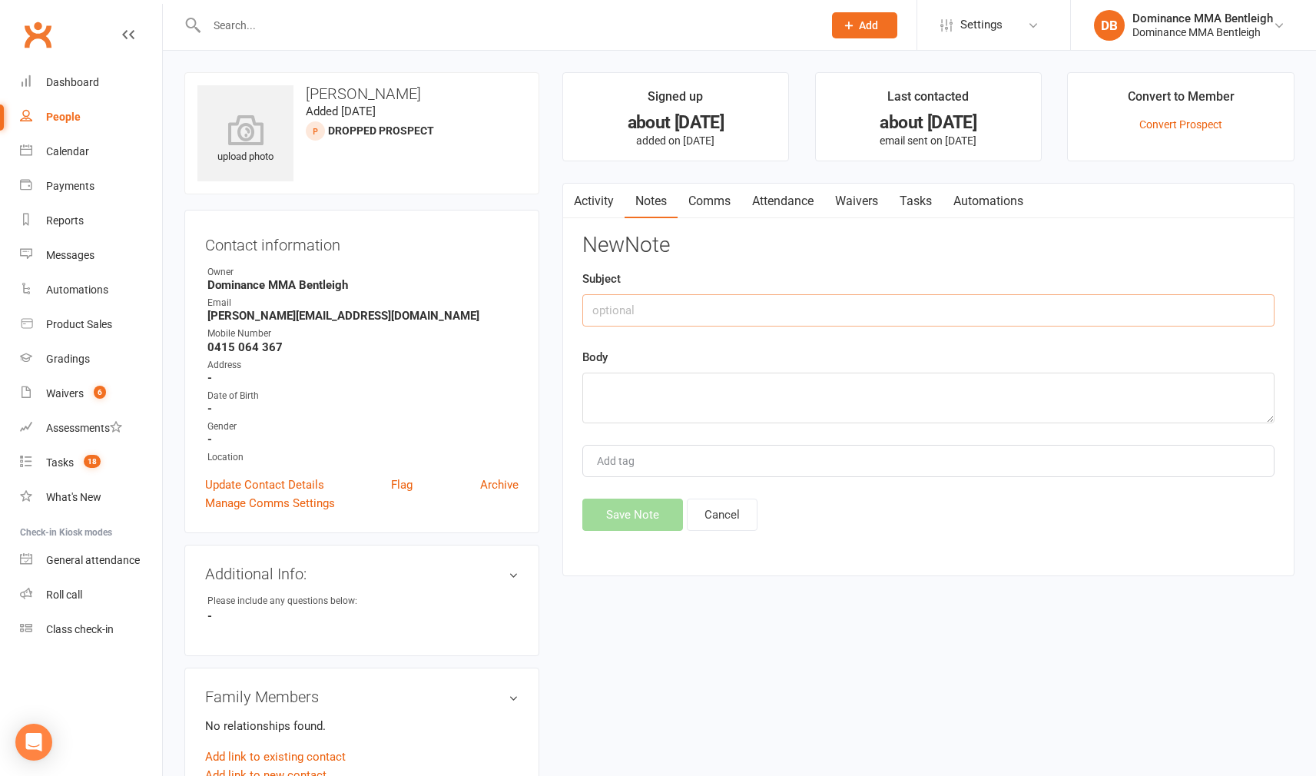
drag, startPoint x: 745, startPoint y: 309, endPoint x: 753, endPoint y: 311, distance: 8.0
click at [753, 311] on input "text" at bounding box center [928, 310] width 692 height 32
type input "enquiry"
click at [861, 380] on textarea at bounding box center [928, 398] width 692 height 51
paste textarea "First Name: Ryan Last Name: Shuster Email Address: r.shuster90@gmail.com Phone …"
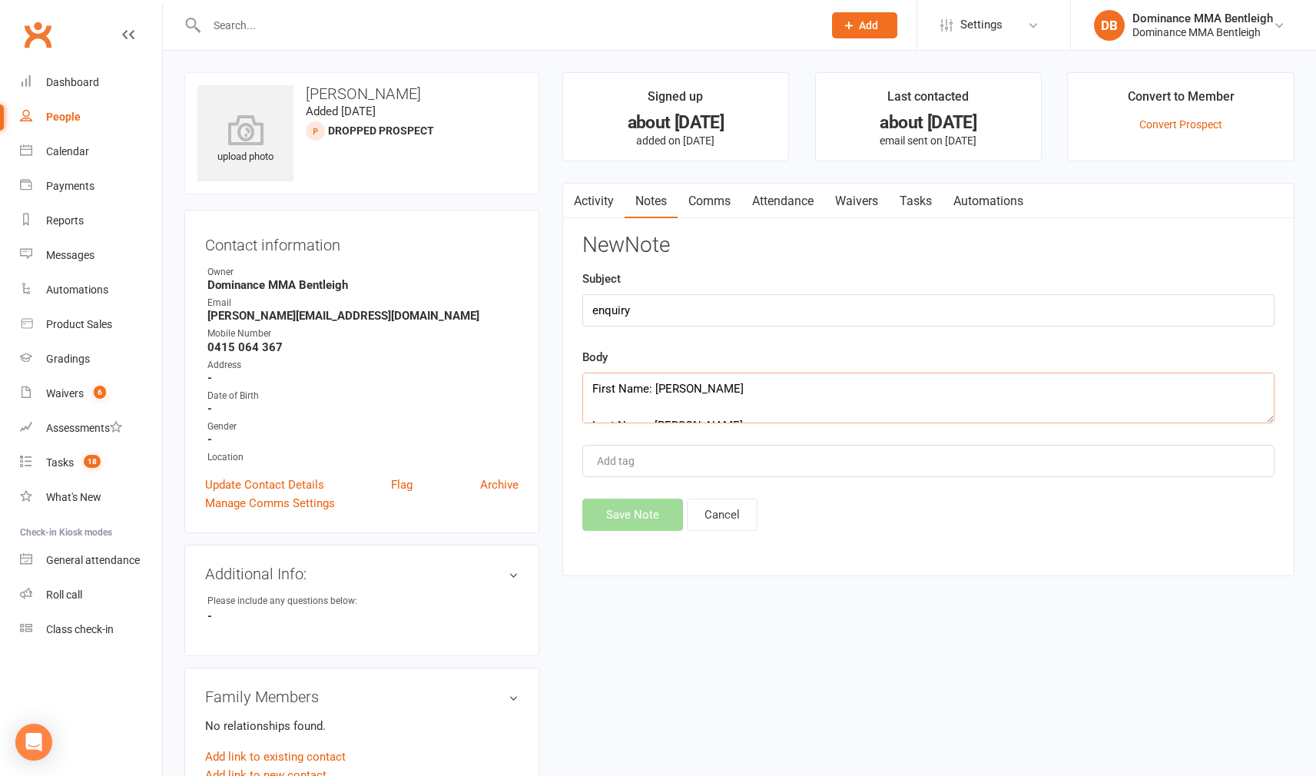
scroll to position [221, 0]
type textarea "First Name: Ryan Last Name: Shuster Email Address: r.shuster90@gmail.com Phone …"
drag, startPoint x: 652, startPoint y: 513, endPoint x: 665, endPoint y: 513, distance: 13.1
click at [649, 513] on button "Save Note" at bounding box center [632, 515] width 101 height 32
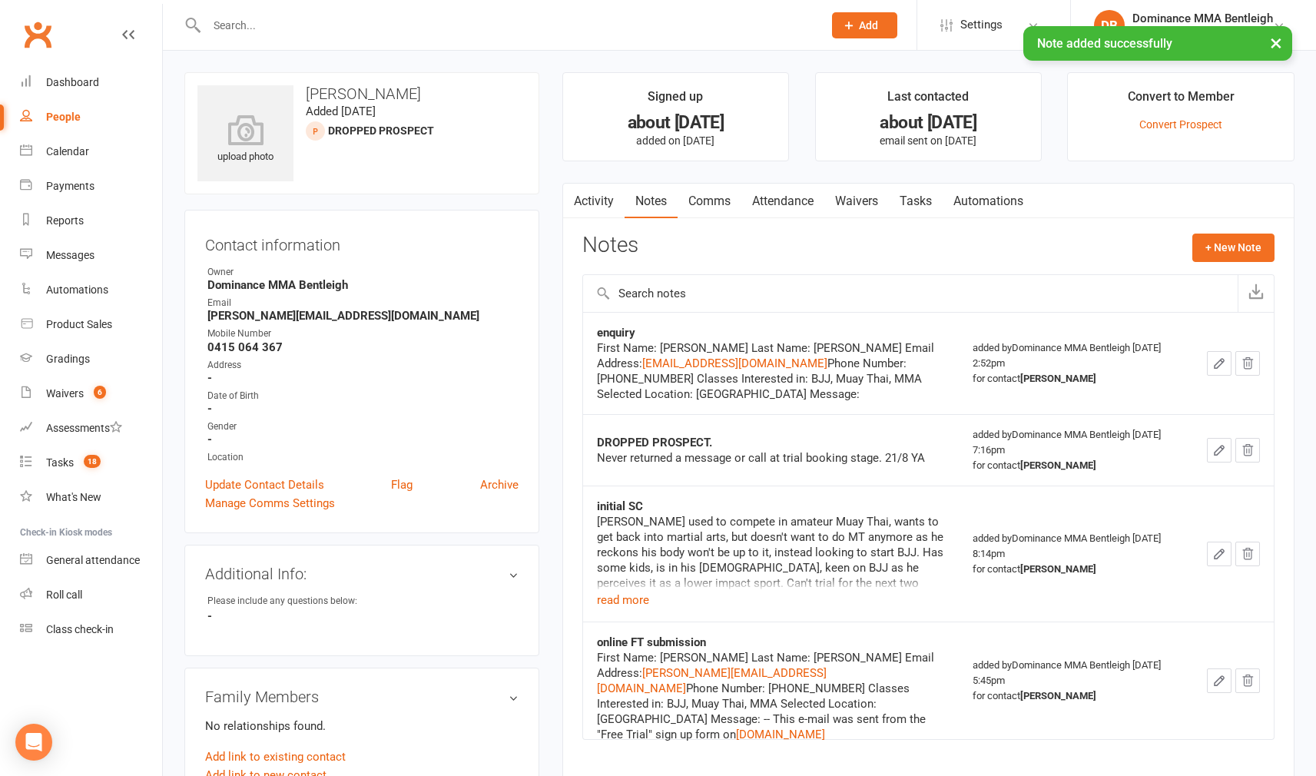
drag, startPoint x: 918, startPoint y: 203, endPoint x: 895, endPoint y: 197, distance: 23.8
click at [919, 203] on link "Tasks" at bounding box center [916, 201] width 54 height 35
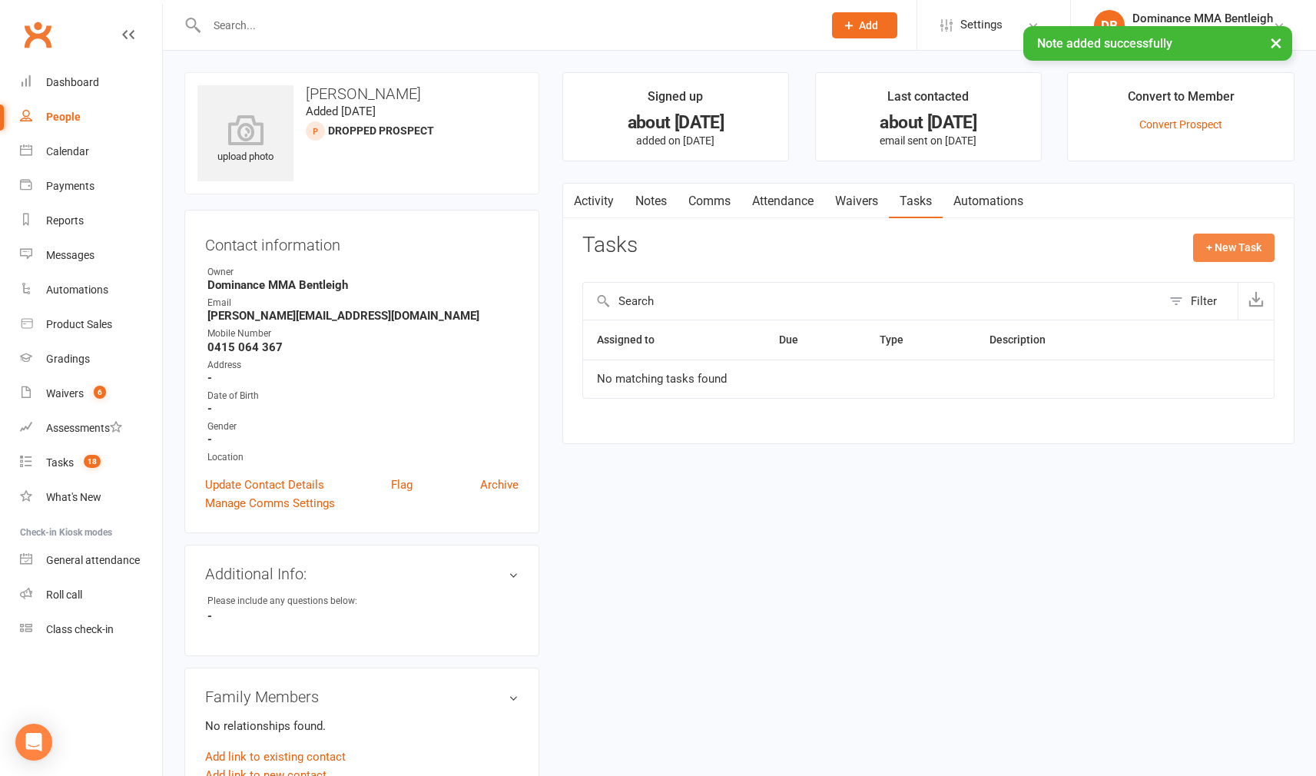
click at [1198, 253] on button "+ New Task" at bounding box center [1233, 248] width 81 height 28
select select "24839"
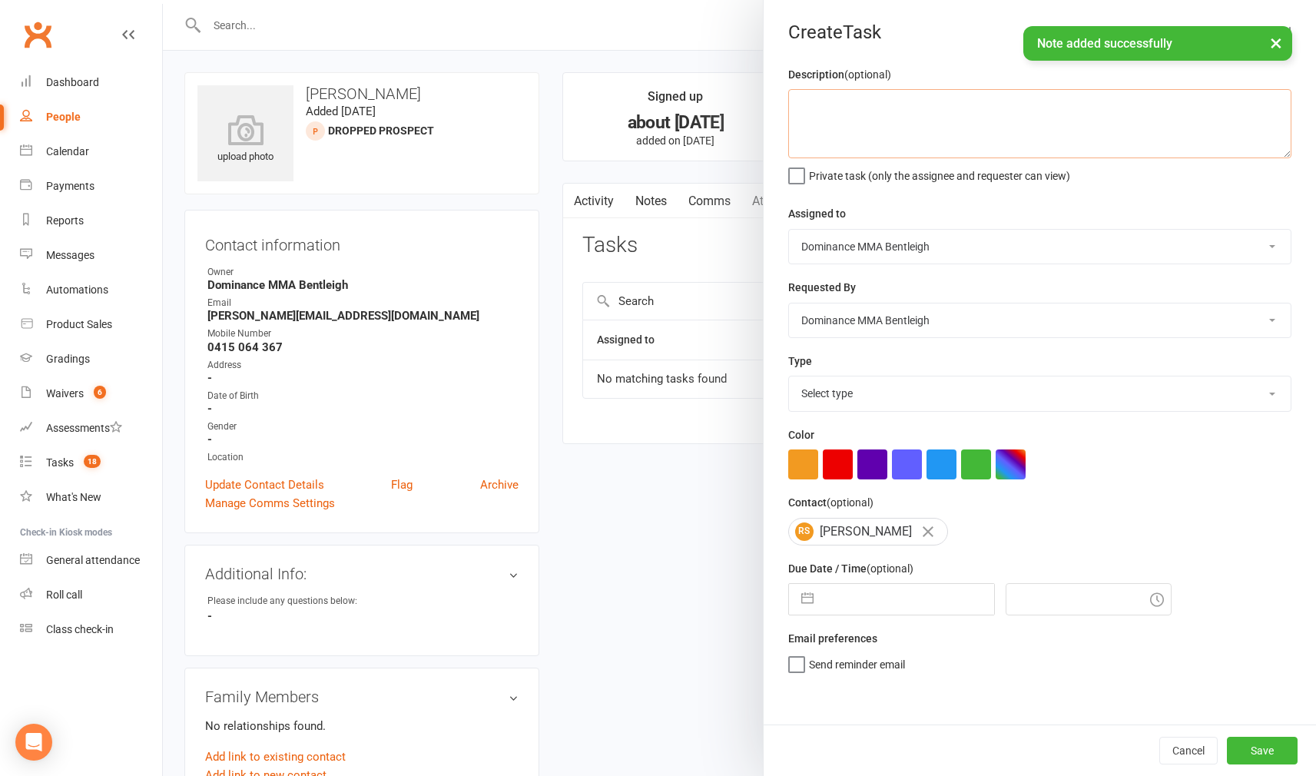
click at [862, 151] on textarea at bounding box center [1039, 123] width 503 height 69
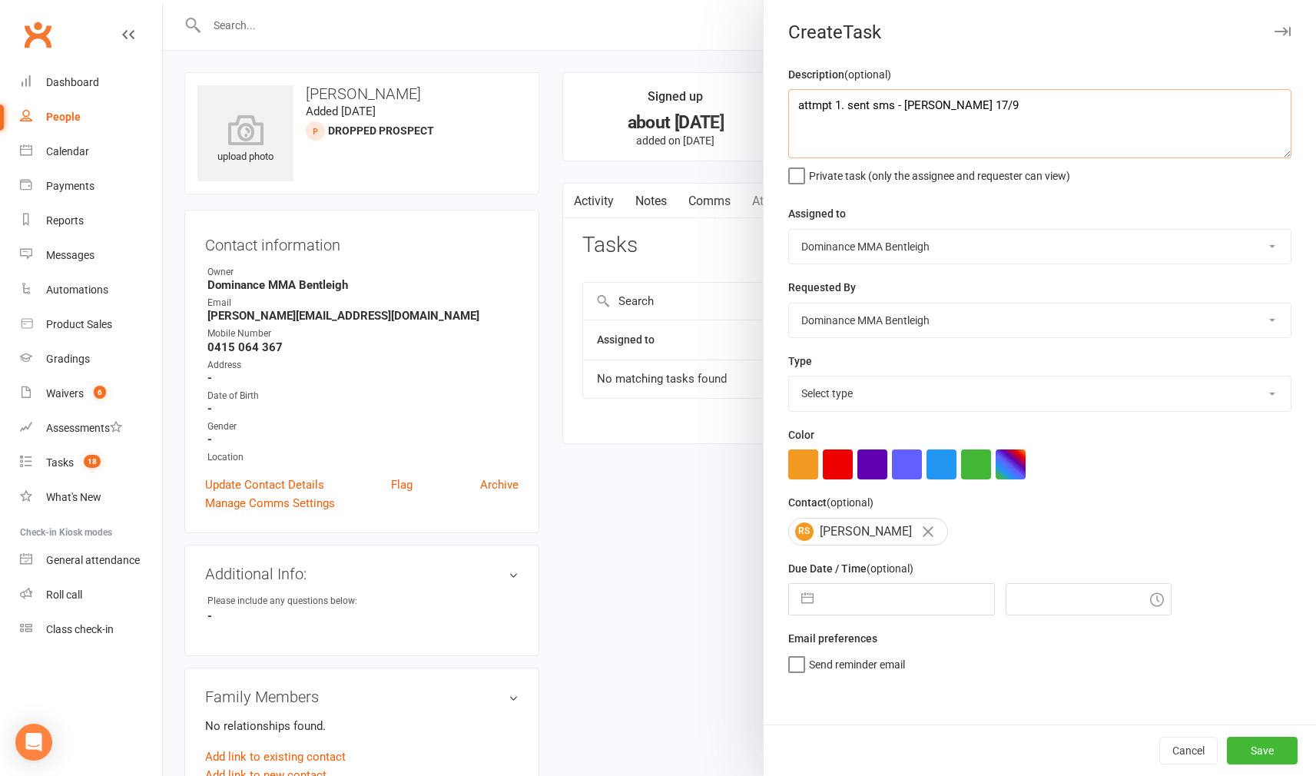
type textarea "attmpt 1. sent sms - Dylan 17/9"
select select "13651"
click at [901, 605] on input "text" at bounding box center [907, 599] width 173 height 31
select select "7"
select select "2025"
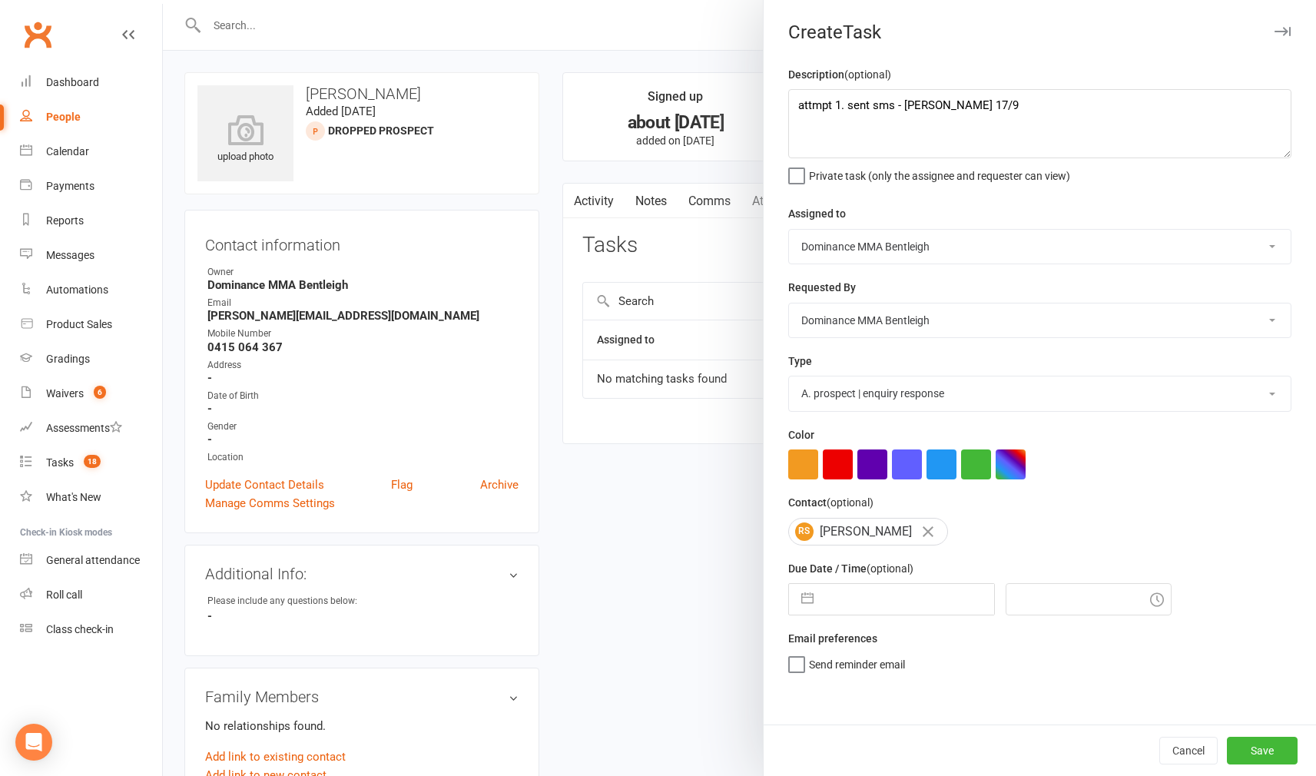
select select "8"
select select "2025"
select select "9"
select select "2025"
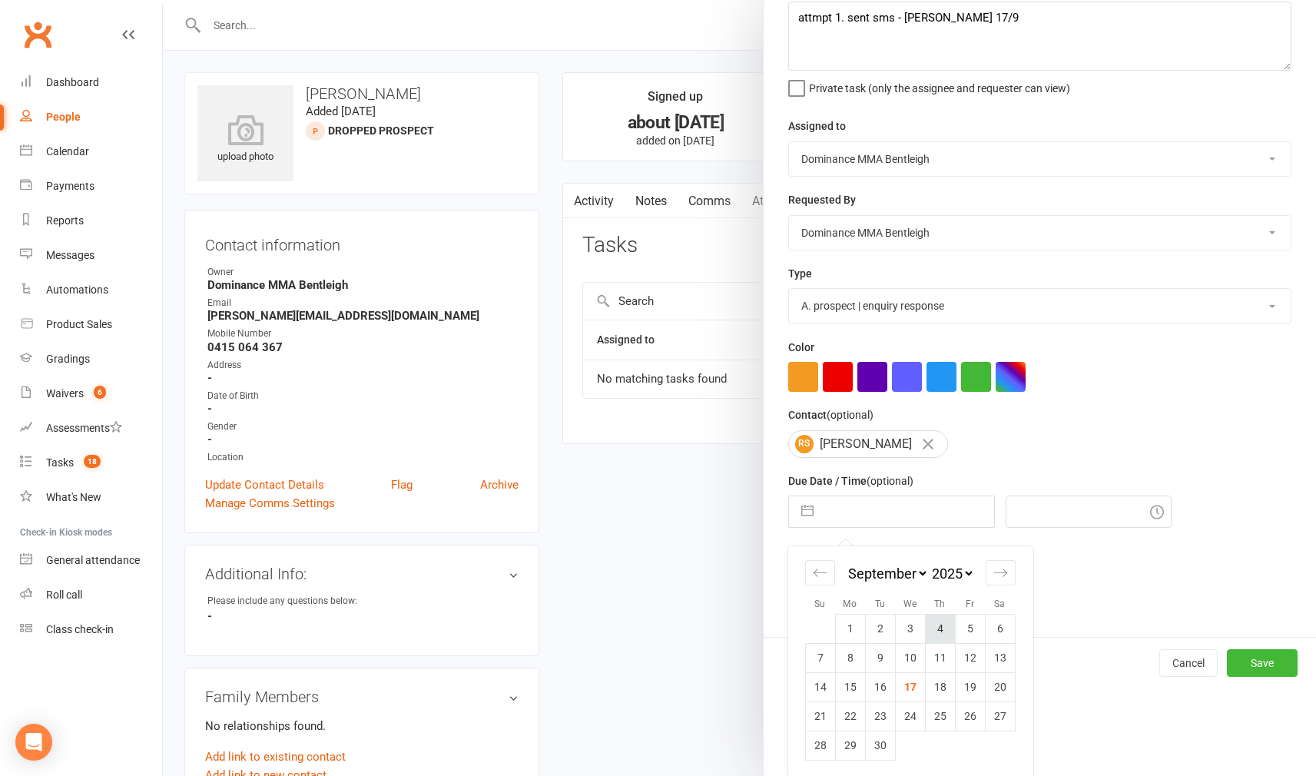
scroll to position [87, 0]
click at [949, 687] on td "18" at bounding box center [940, 687] width 30 height 29
type input "18 Sep 2025"
type input "3:00pm"
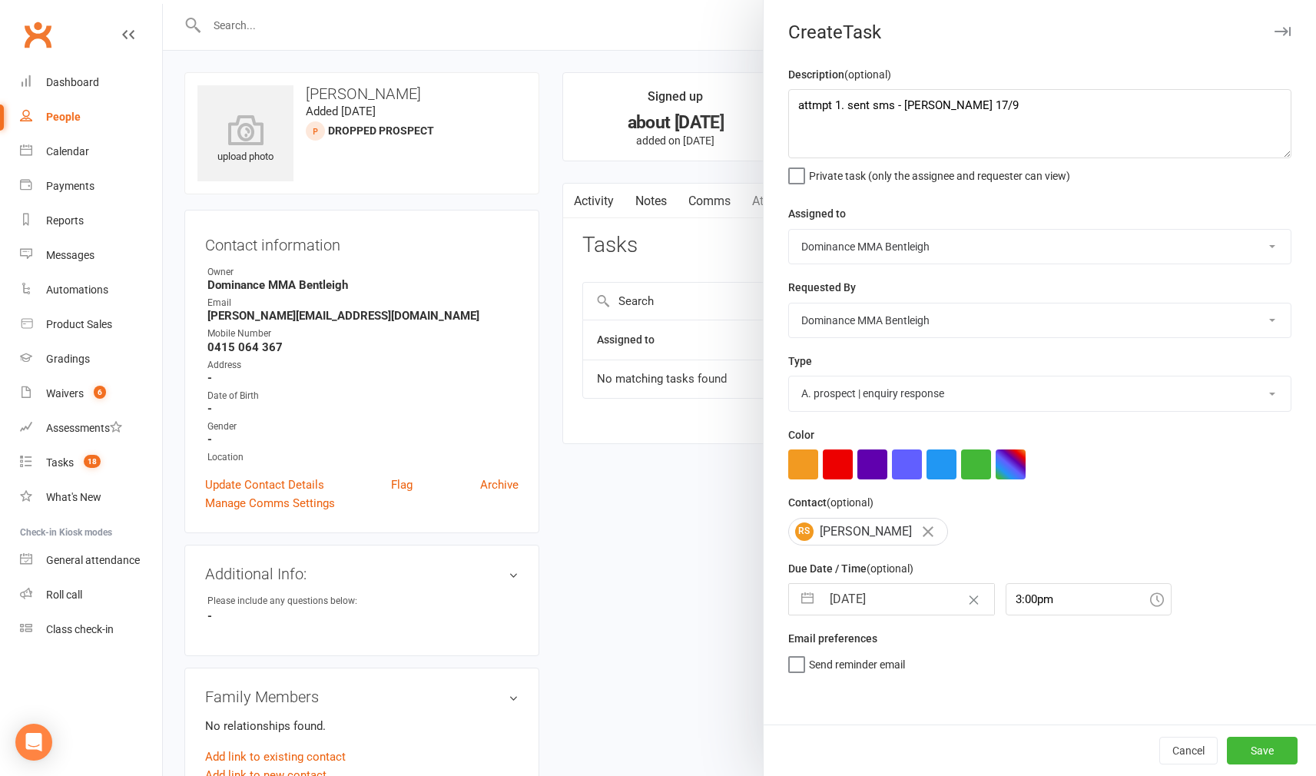
scroll to position [0, 0]
click at [1252, 751] on button "Save" at bounding box center [1262, 751] width 71 height 28
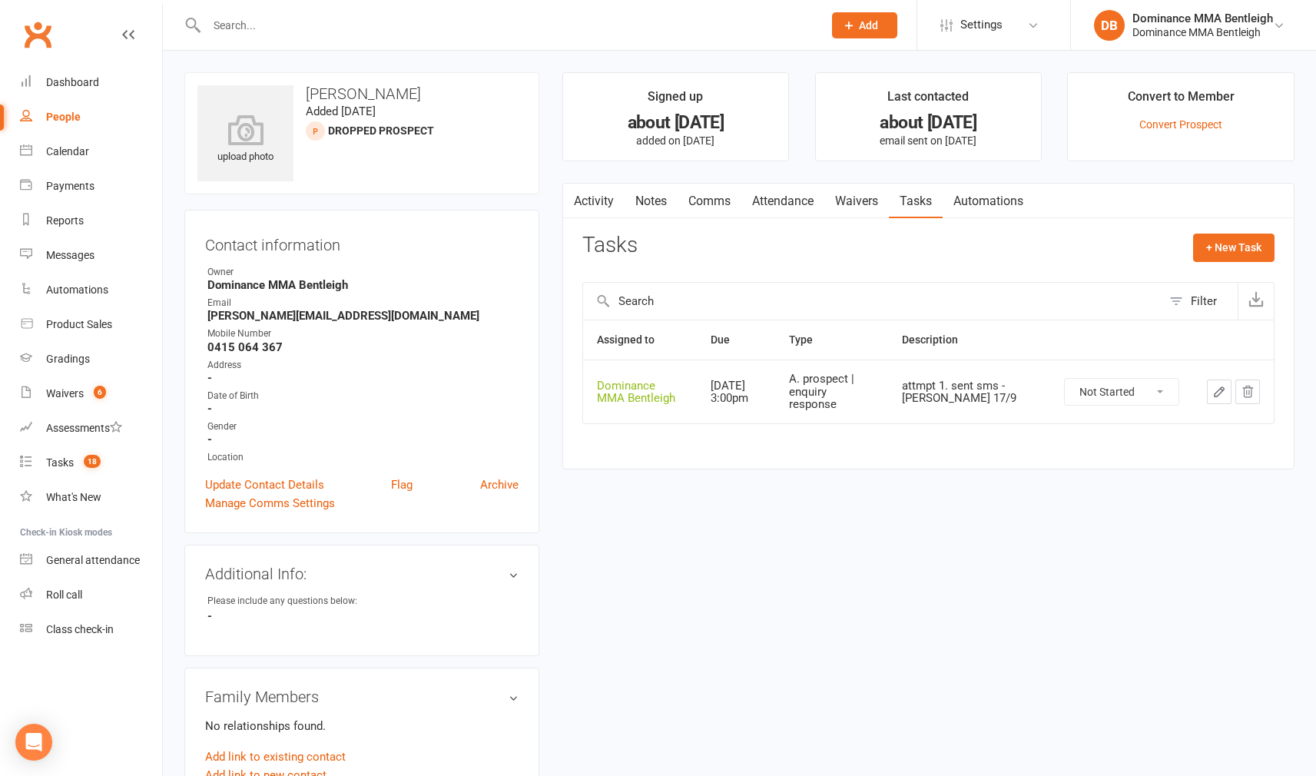
click at [859, 37] on button "Add" at bounding box center [864, 25] width 65 height 26
drag, startPoint x: 830, startPoint y: 67, endPoint x: 794, endPoint y: 65, distance: 36.2
click at [830, 67] on link "Prospect" at bounding box center [848, 68] width 137 height 35
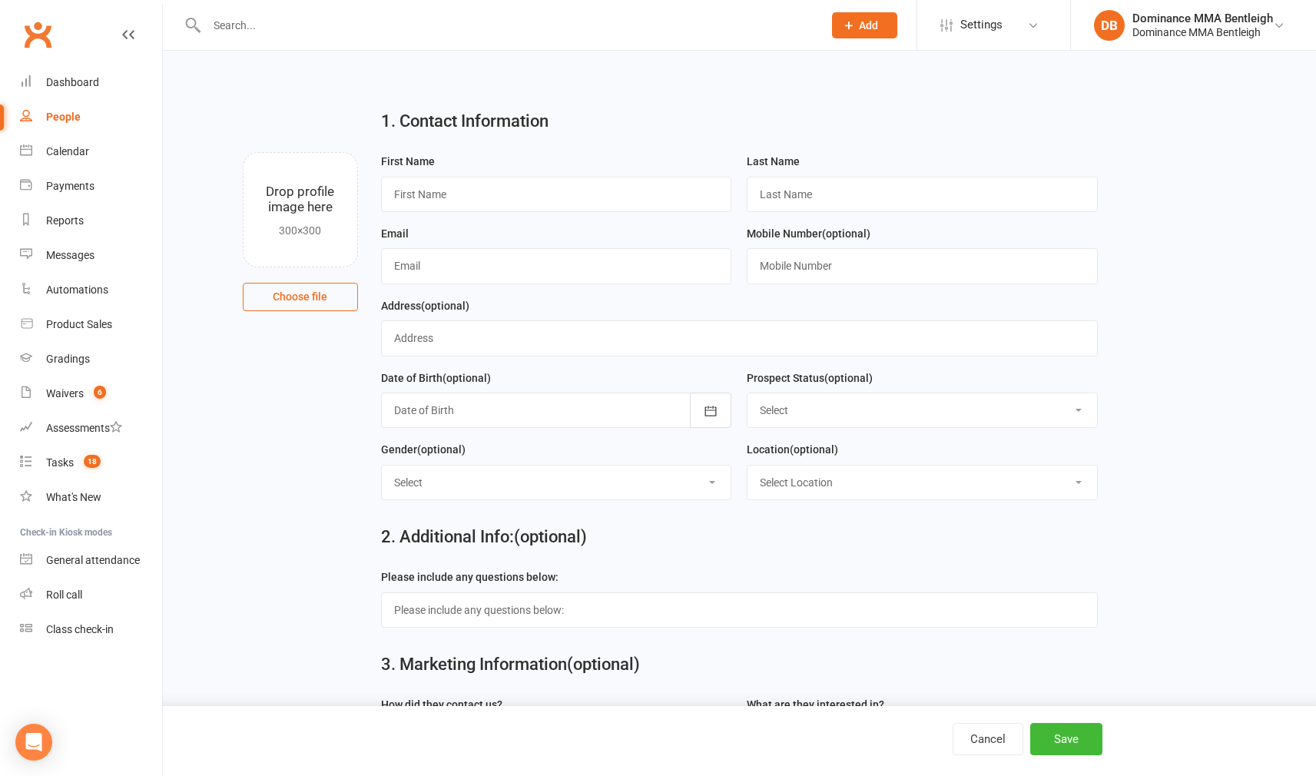
click at [464, 28] on input "text" at bounding box center [507, 26] width 610 height 22
type input "Liam"
type input "Rainey"
click at [551, 290] on div "Email" at bounding box center [556, 260] width 366 height 72
click at [561, 265] on input "text" at bounding box center [556, 265] width 351 height 35
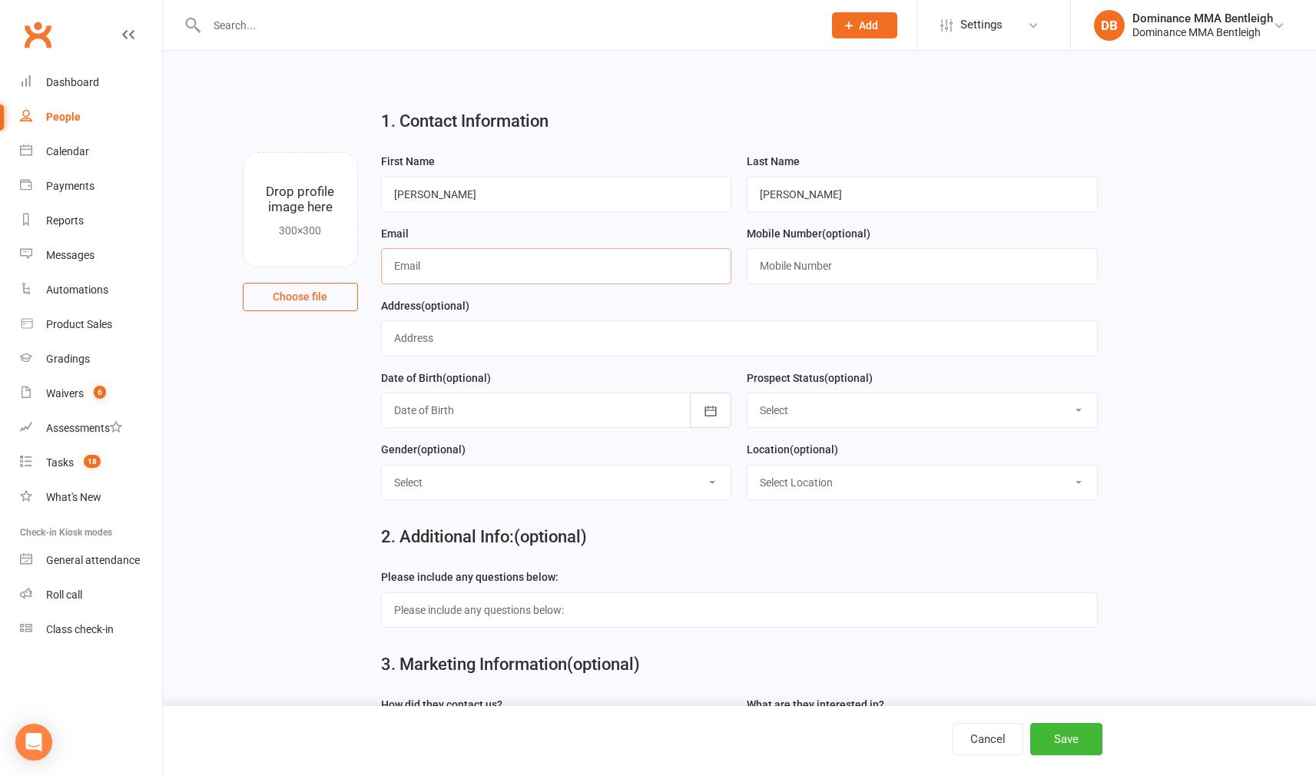
paste input "raineyliam1410@gmail.com"
type input "raineyliam1410@gmail.com"
drag, startPoint x: 871, startPoint y: 260, endPoint x: 882, endPoint y: 249, distance: 15.2
click at [892, 253] on input "text" at bounding box center [922, 265] width 351 height 35
paste input "0403772386"
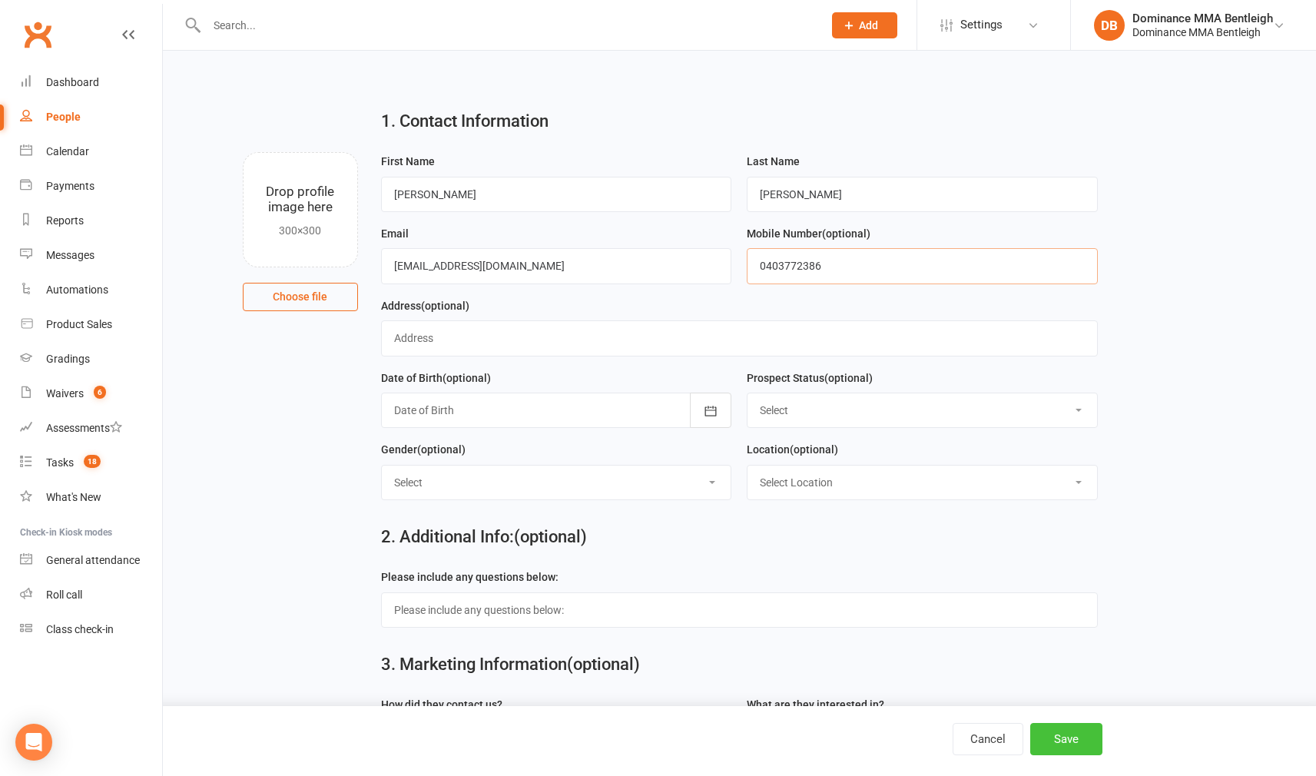
type input "0403772386"
click at [1059, 724] on button "Save" at bounding box center [1066, 739] width 72 height 32
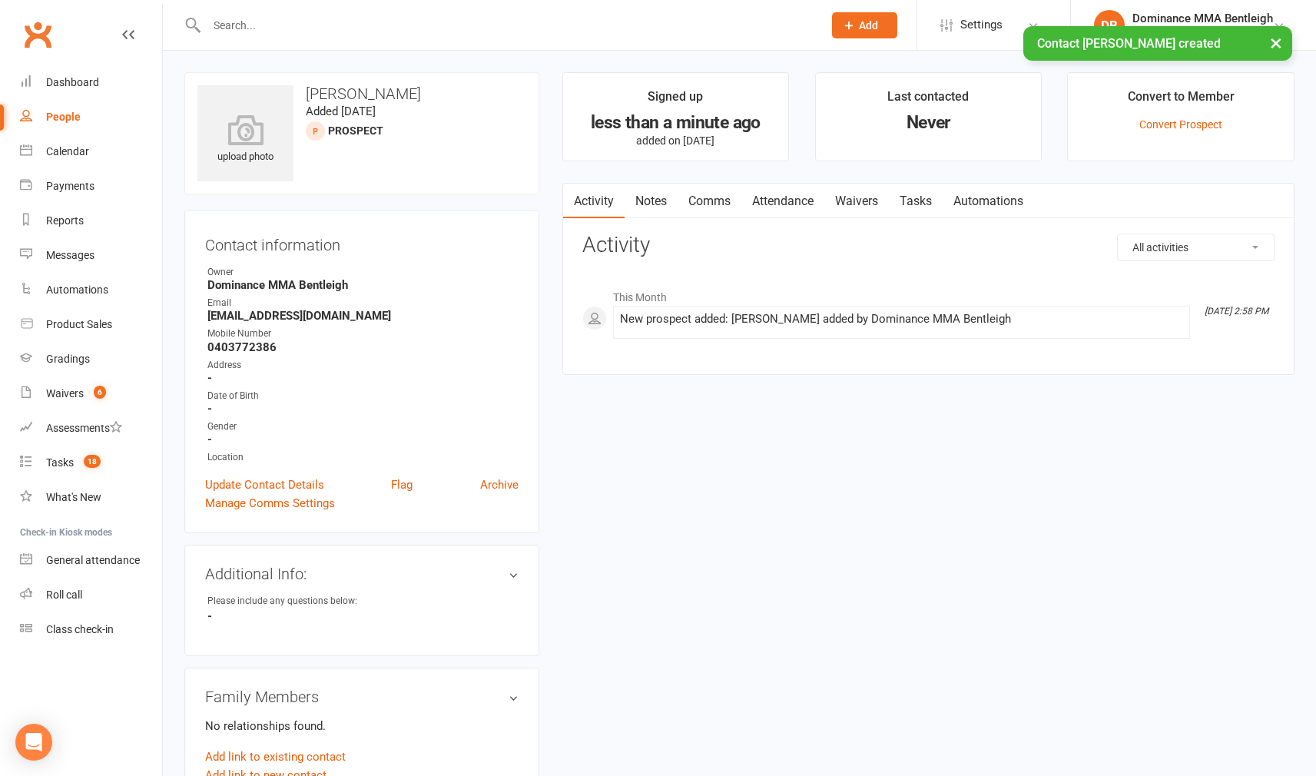
click at [657, 199] on link "Notes" at bounding box center [650, 201] width 53 height 35
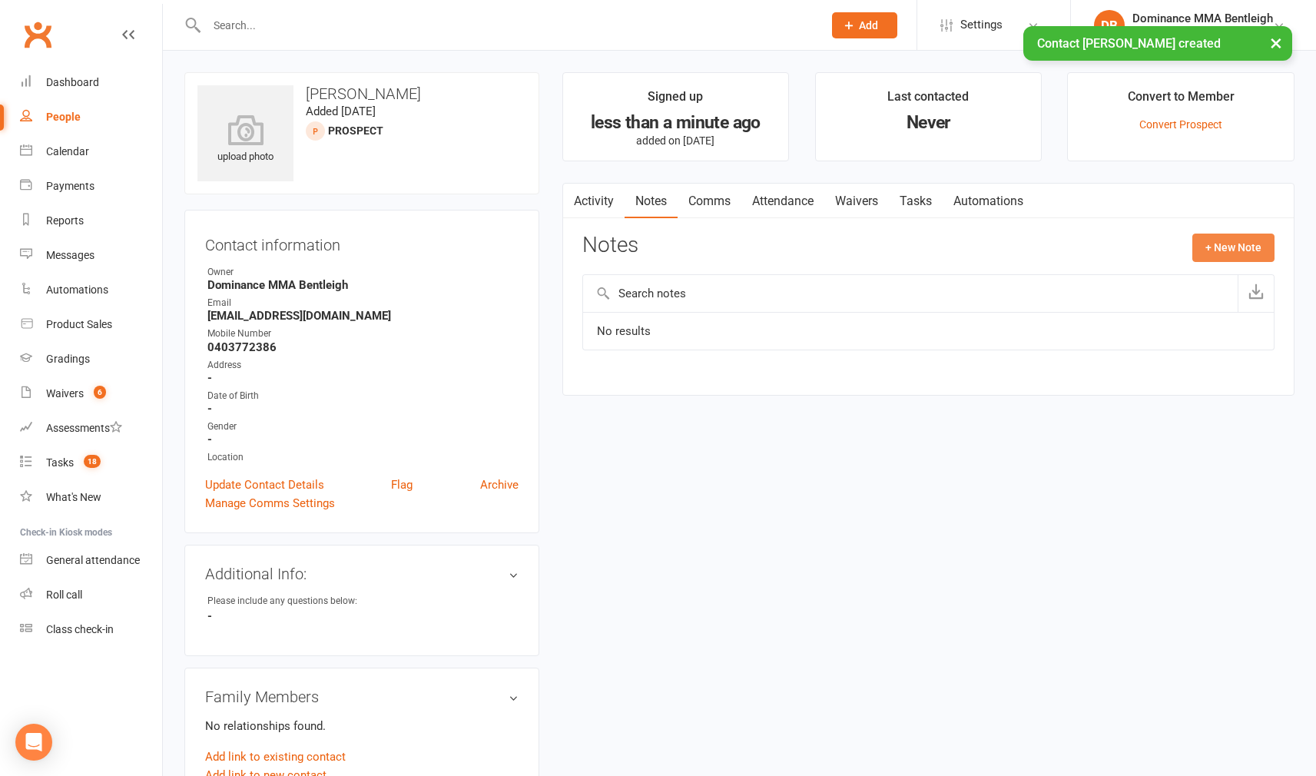
click at [1211, 241] on button "+ New Note" at bounding box center [1233, 248] width 82 height 28
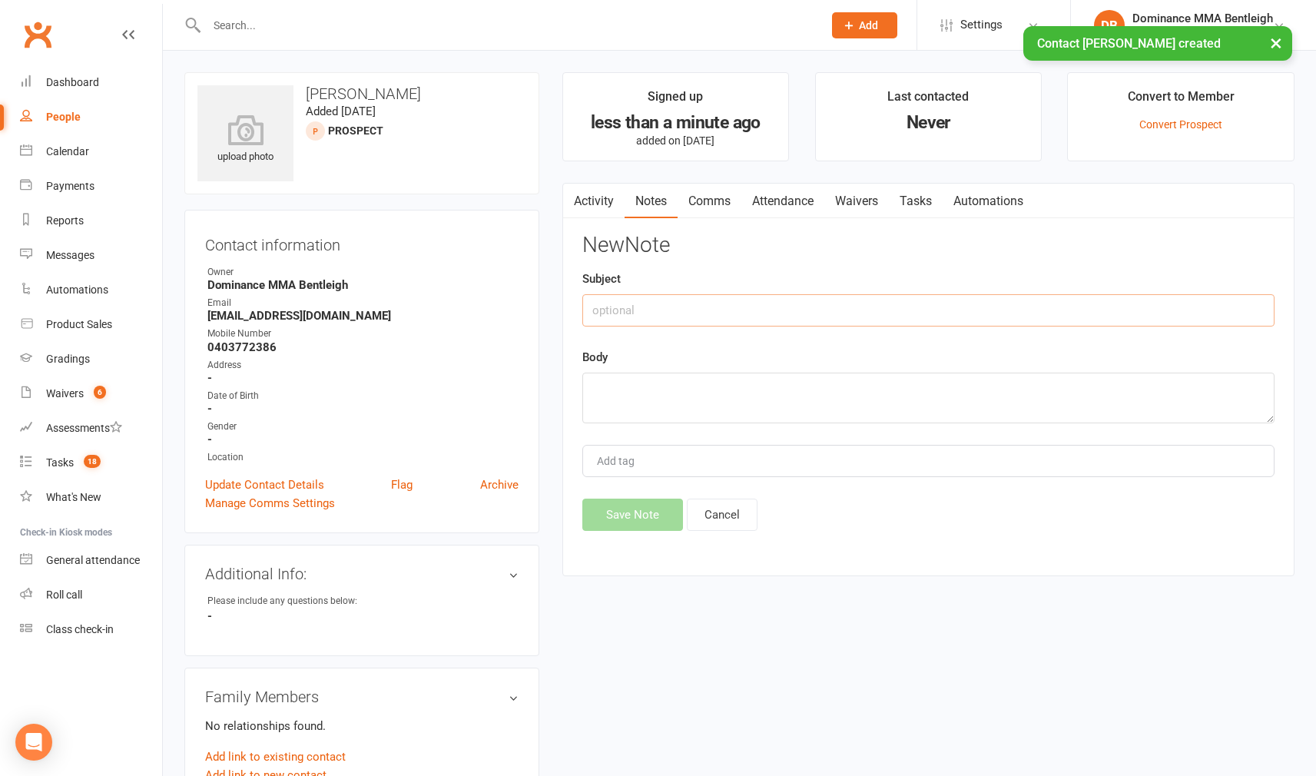
click at [746, 312] on input "text" at bounding box center [928, 310] width 692 height 32
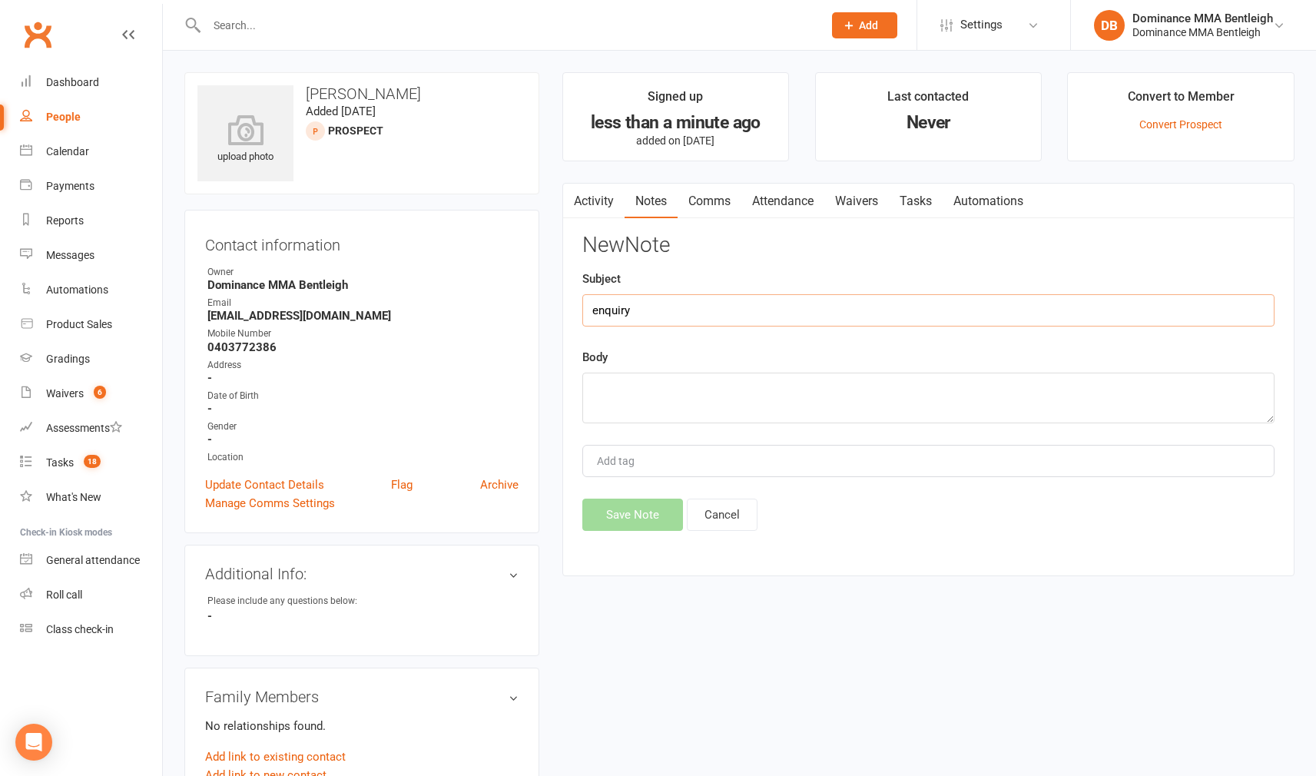
type input "enquiry"
click at [797, 408] on textarea at bounding box center [928, 398] width 692 height 51
click at [741, 386] on textarea at bounding box center [928, 398] width 692 height 51
paste textarea "First Name: liam Last Name: rainey Email Address: raineyliam1410@gmail.com Phon…"
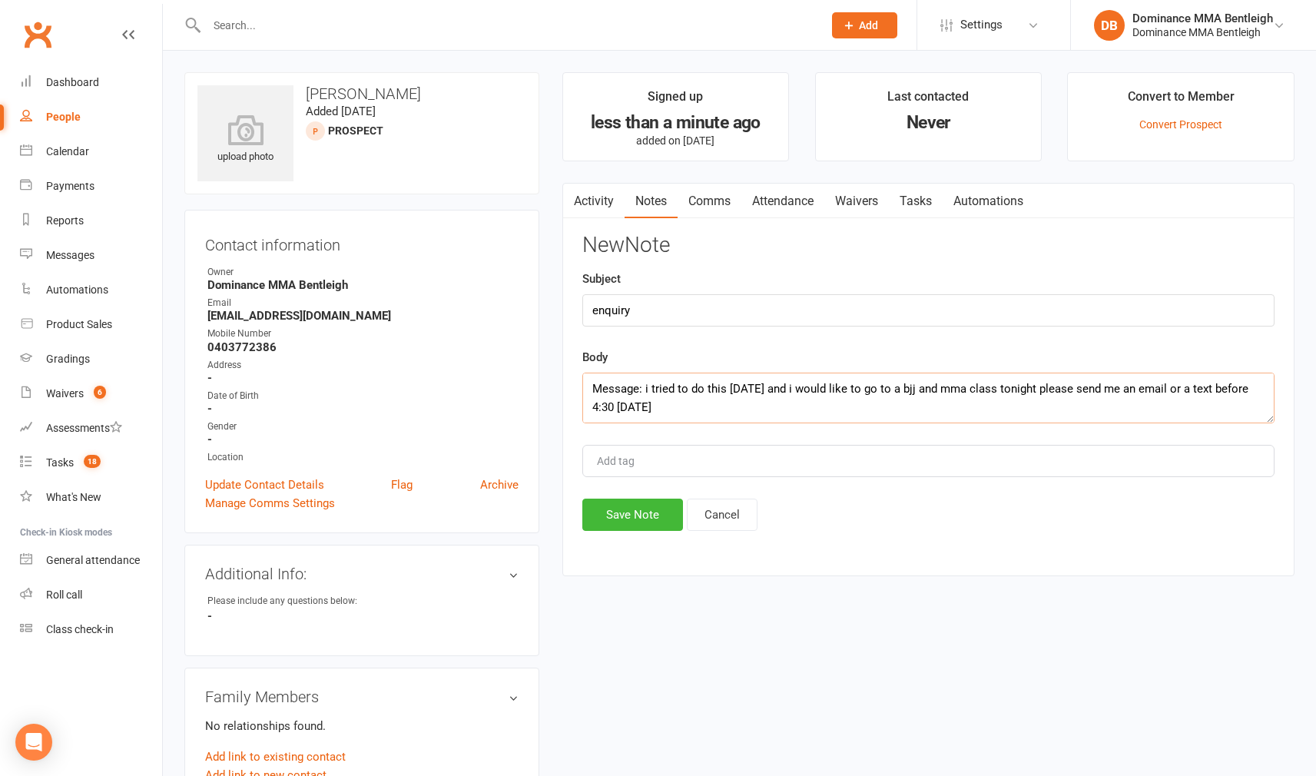
type textarea "First Name: liam Last Name: rainey Email Address: raineyliam1410@gmail.com Phon…"
click at [649, 525] on button "Save Note" at bounding box center [632, 515] width 101 height 32
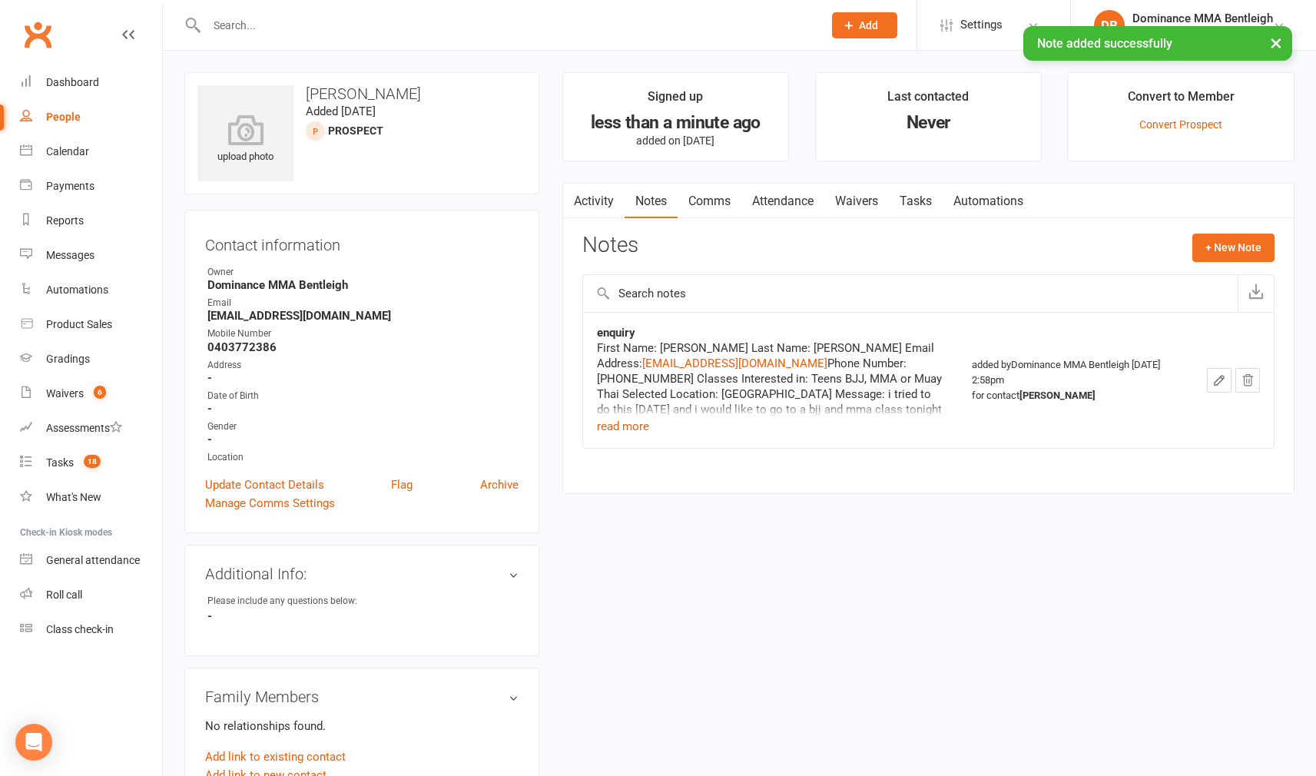
click at [606, 196] on link "Activity" at bounding box center [593, 201] width 61 height 35
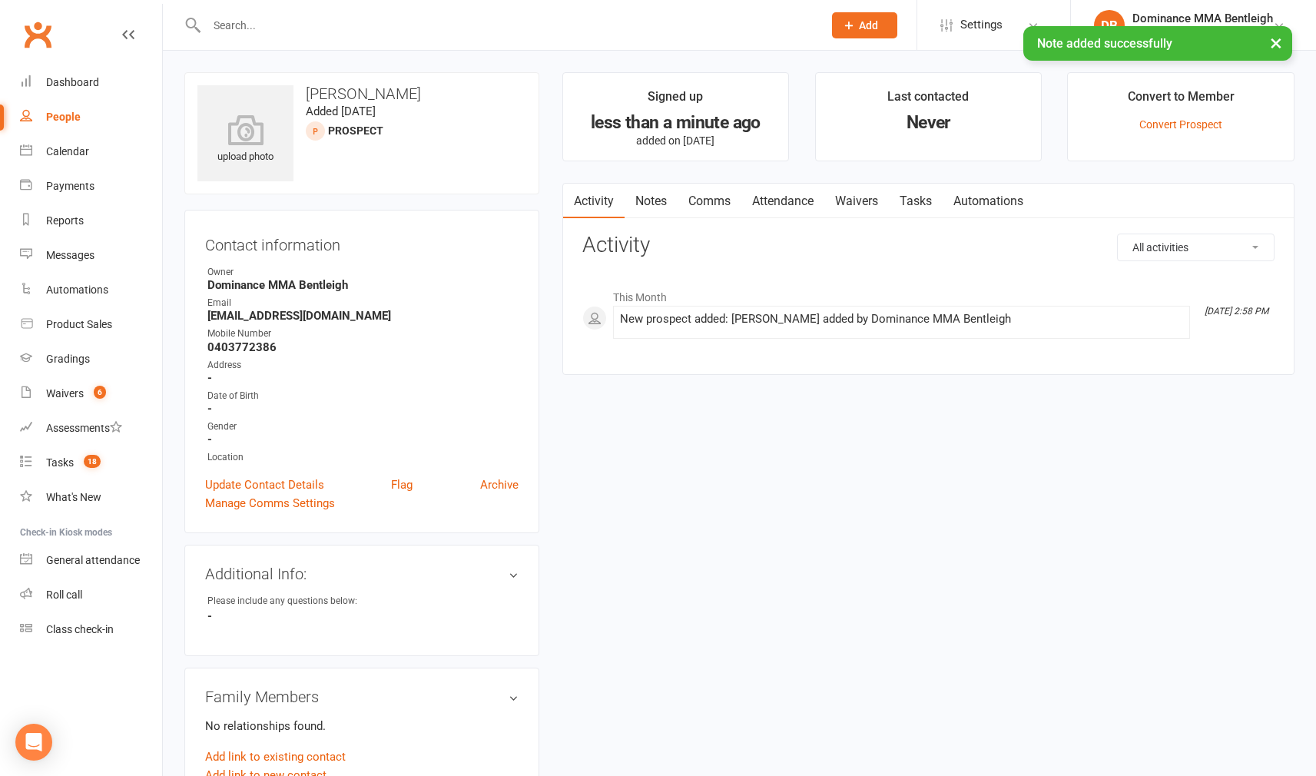
click at [651, 197] on link "Notes" at bounding box center [650, 201] width 53 height 35
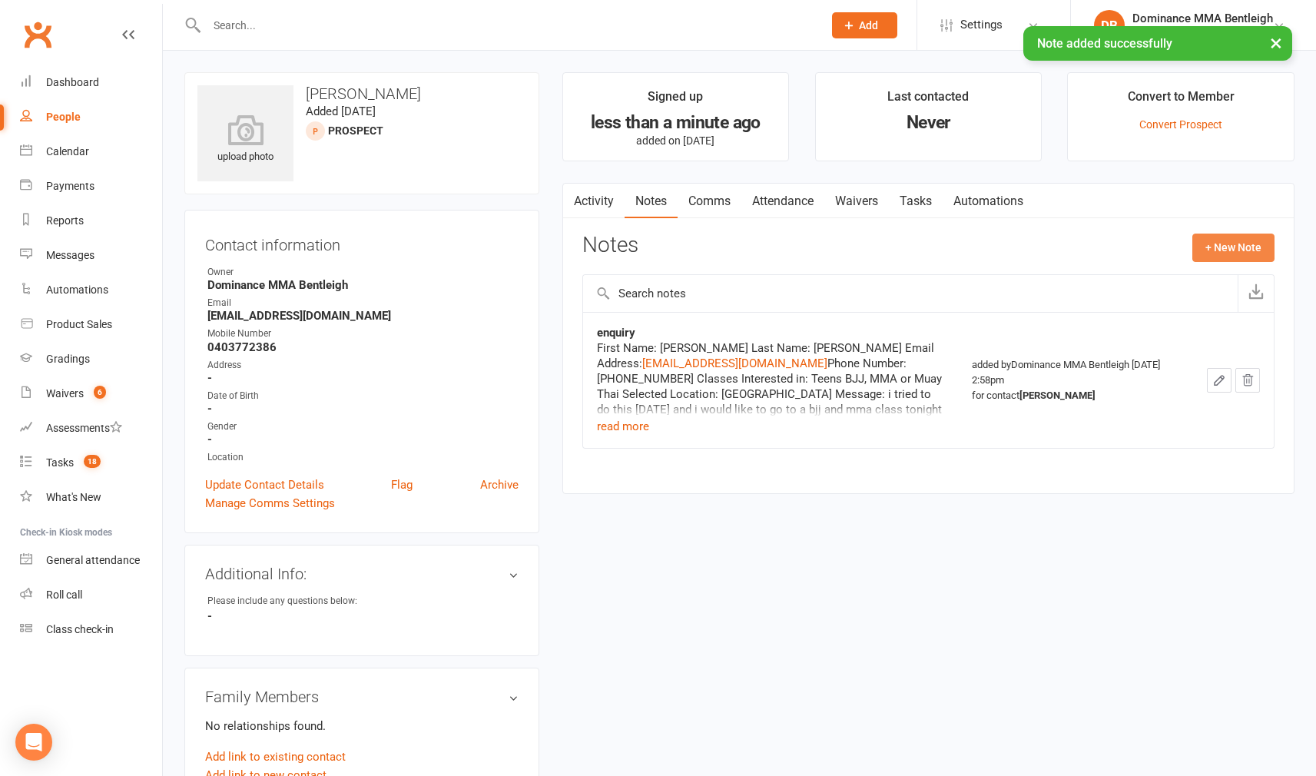
click at [1227, 242] on button "+ New Note" at bounding box center [1233, 248] width 82 height 28
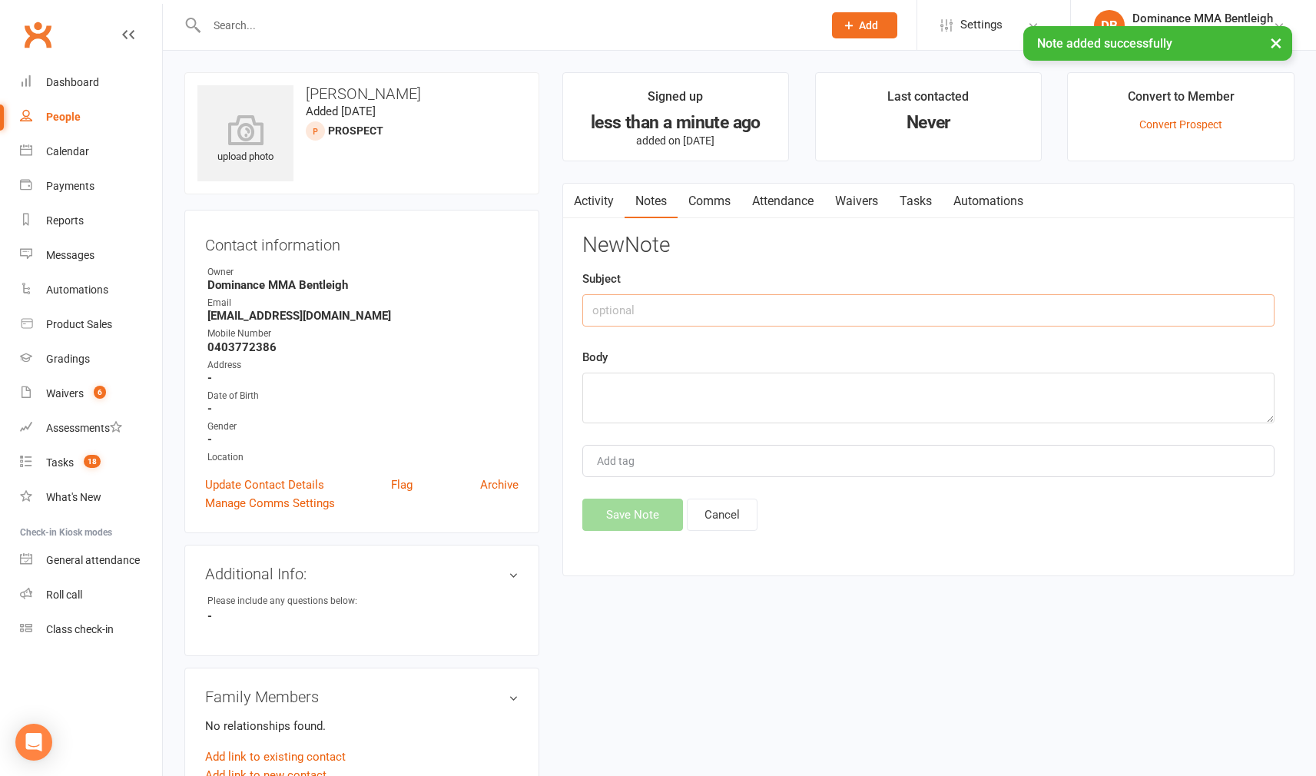
scroll to position [1, 0]
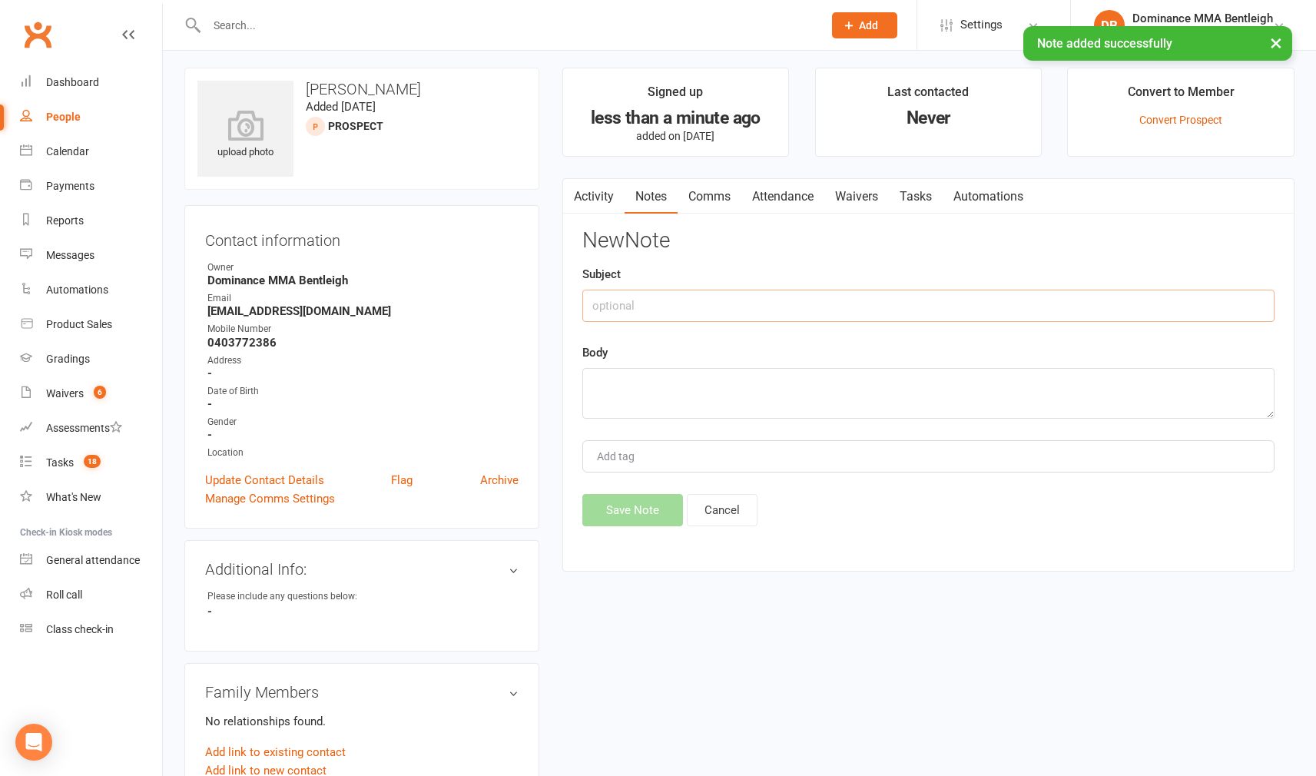
click at [833, 300] on input "text" at bounding box center [928, 306] width 692 height 32
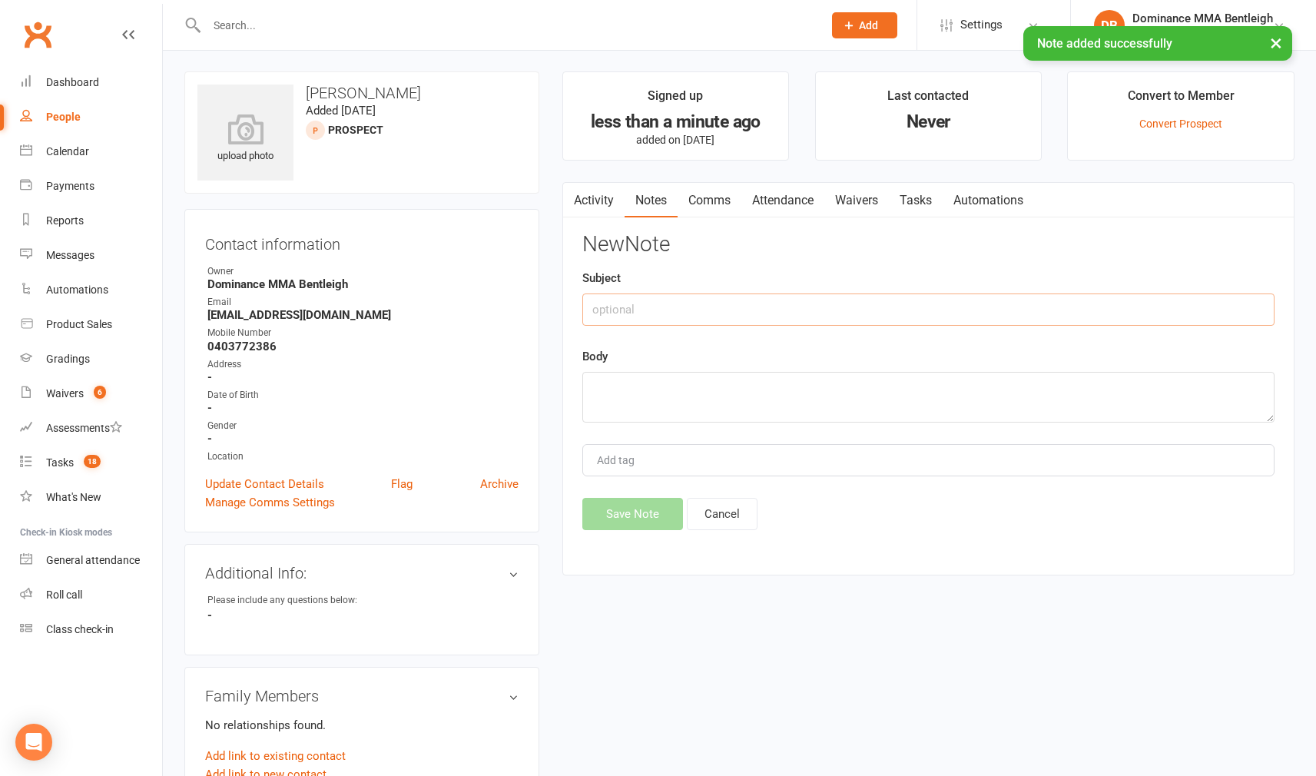
scroll to position [0, 0]
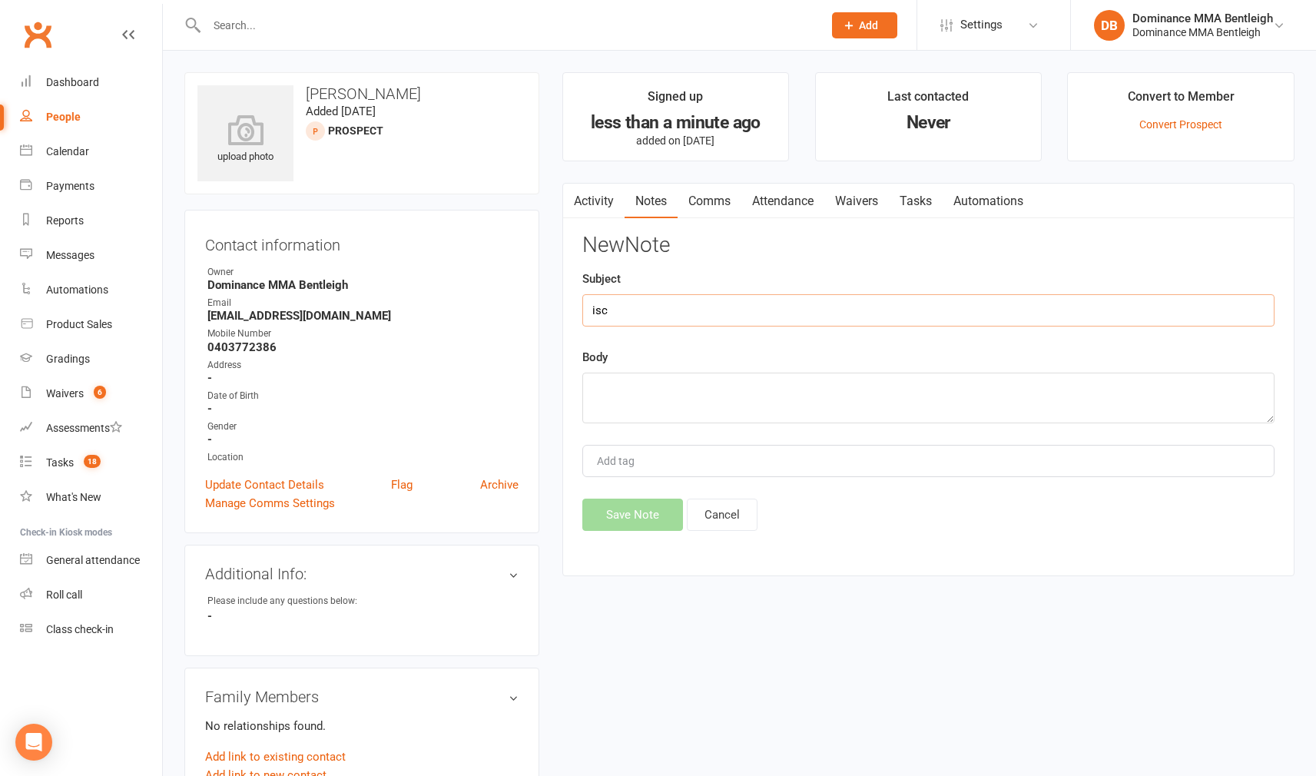
type input "isc"
drag, startPoint x: 812, startPoint y: 436, endPoint x: 826, endPoint y: 414, distance: 25.6
click at [817, 431] on div "New Note Subject isc Body Add tag Save Note Cancel" at bounding box center [928, 382] width 692 height 297
click at [836, 411] on textarea at bounding box center [928, 398] width 692 height 51
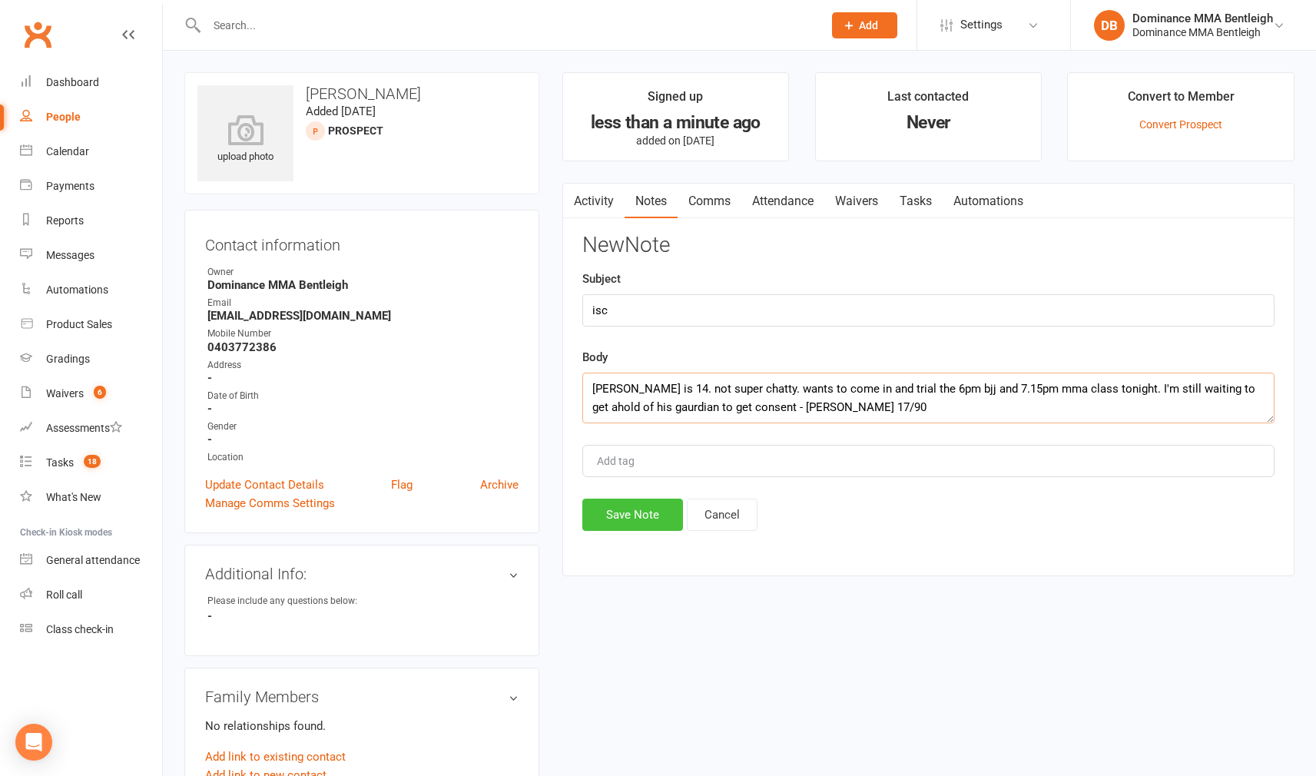
type textarea "Liam is 14. not super chatty. wants to come in and trial the 6pm bjj and 7.15pm…"
drag, startPoint x: 641, startPoint y: 519, endPoint x: 629, endPoint y: 515, distance: 12.4
click at [635, 518] on button "Save Note" at bounding box center [632, 515] width 101 height 32
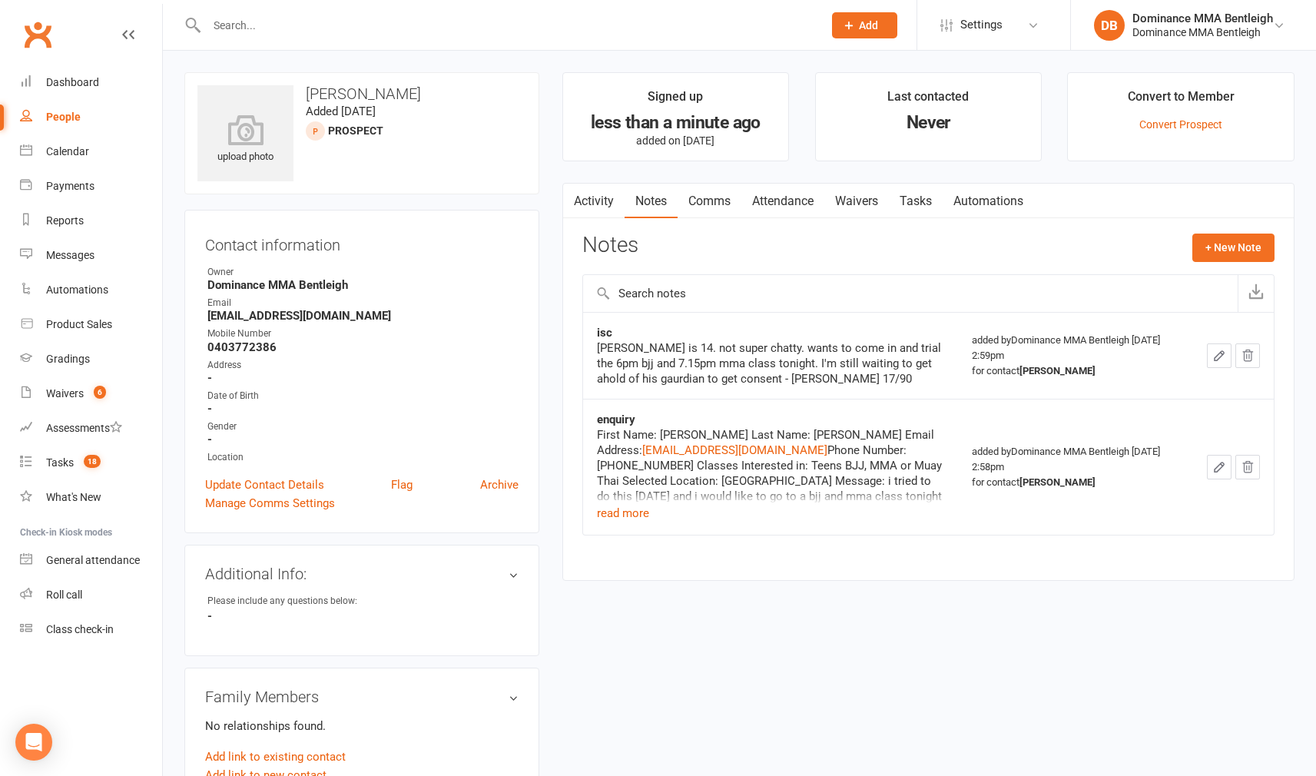
click at [872, 19] on span "Add" at bounding box center [868, 25] width 19 height 12
click at [829, 55] on link "Prospect" at bounding box center [848, 68] width 137 height 35
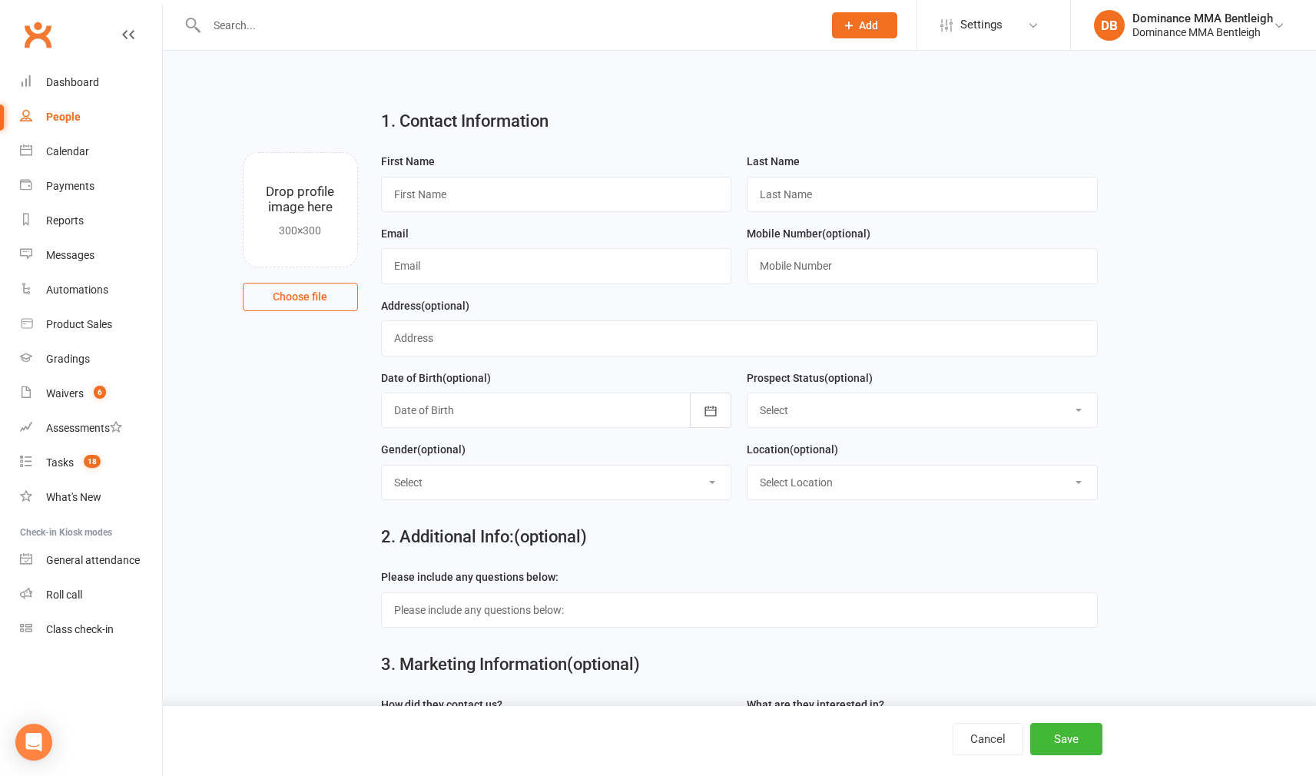
drag, startPoint x: 499, startPoint y: 70, endPoint x: 499, endPoint y: 58, distance: 12.3
click at [499, 68] on div "1. Contact Information Drop profile image here 300×300 Choose file First Name L…" at bounding box center [739, 509] width 1153 height 916
click at [514, 31] on input "text" at bounding box center [507, 26] width 610 height 22
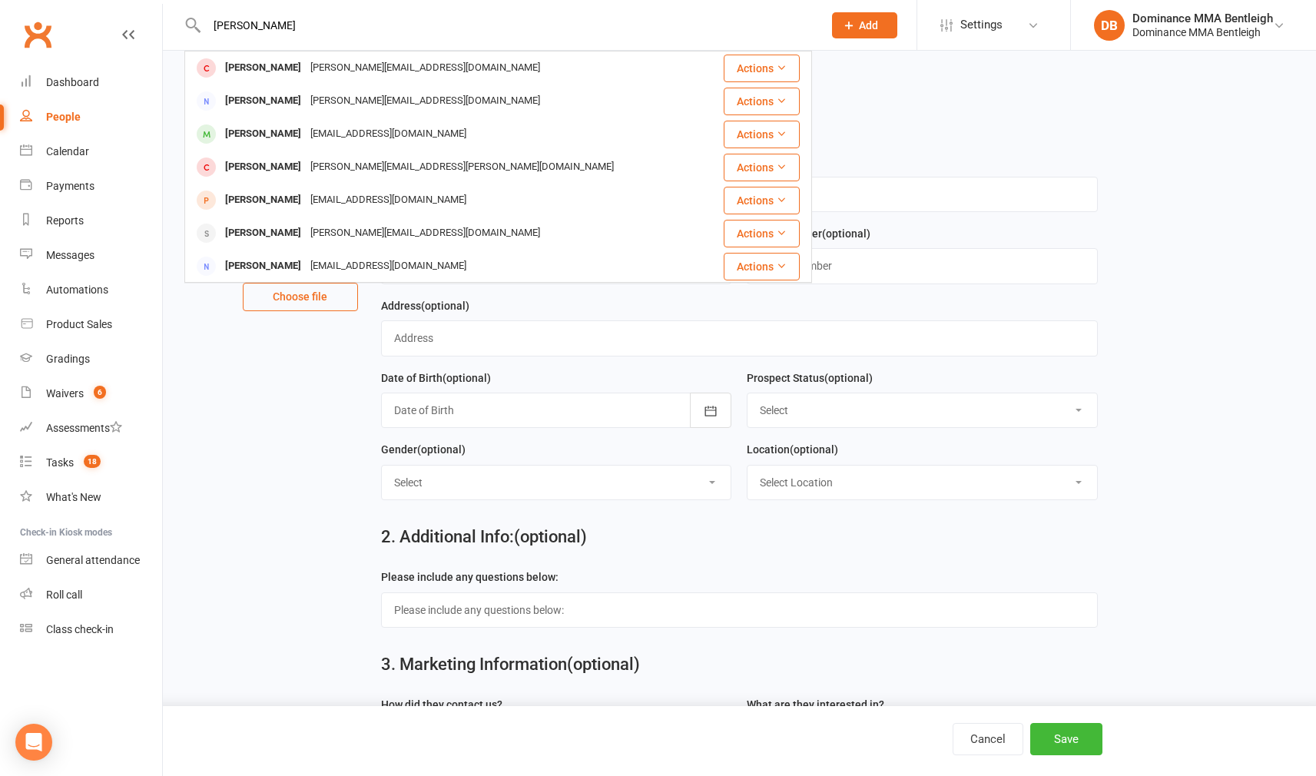
type input "Anthony kont"
click at [433, 67] on div "anthonykontos7@gmail.com" at bounding box center [388, 68] width 165 height 22
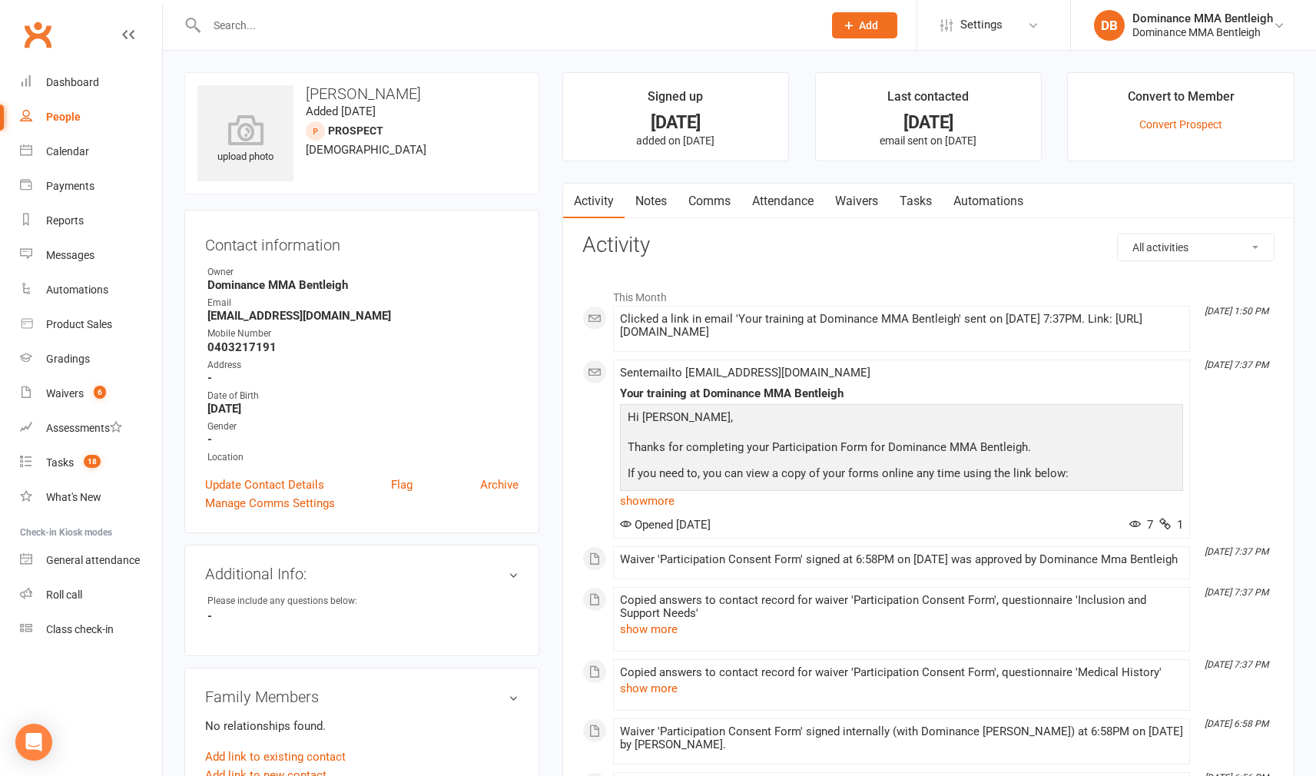
click at [862, 202] on link "Waivers" at bounding box center [856, 201] width 65 height 35
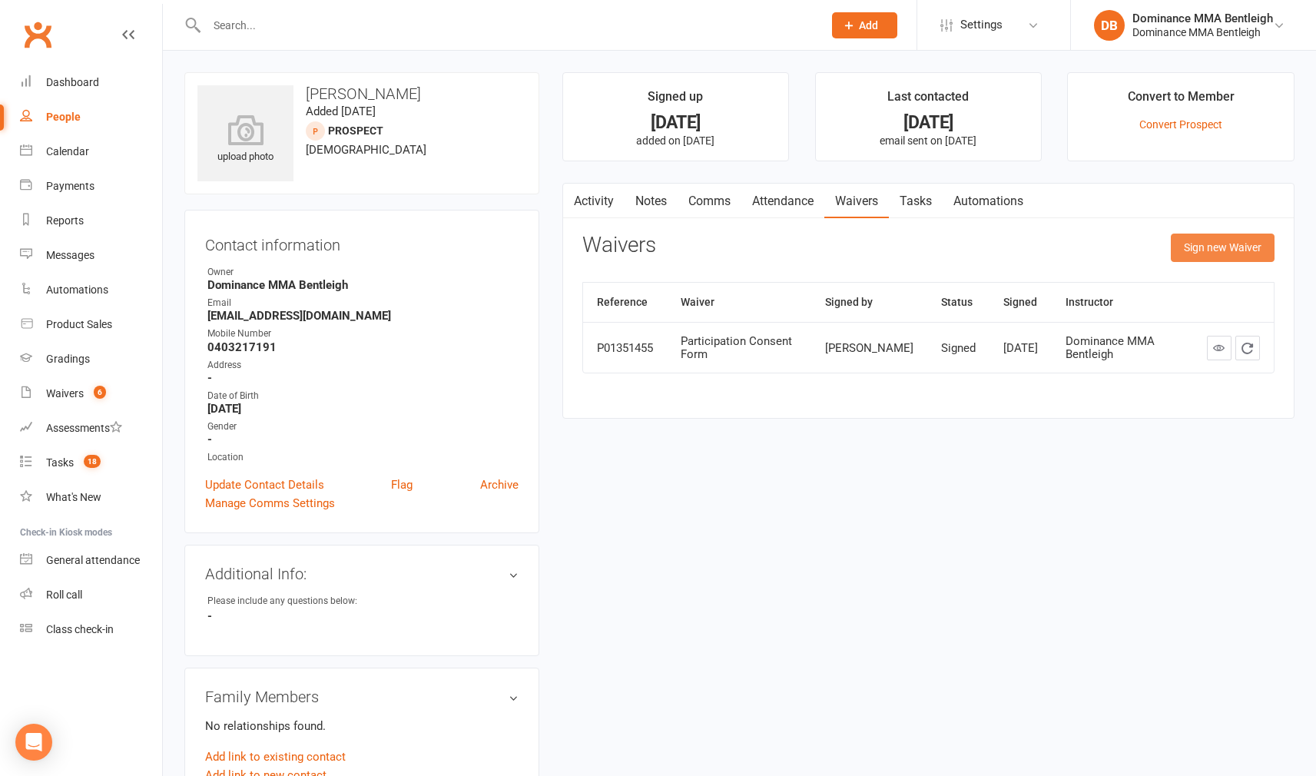
click at [1207, 252] on button "Sign new Waiver" at bounding box center [1223, 248] width 104 height 28
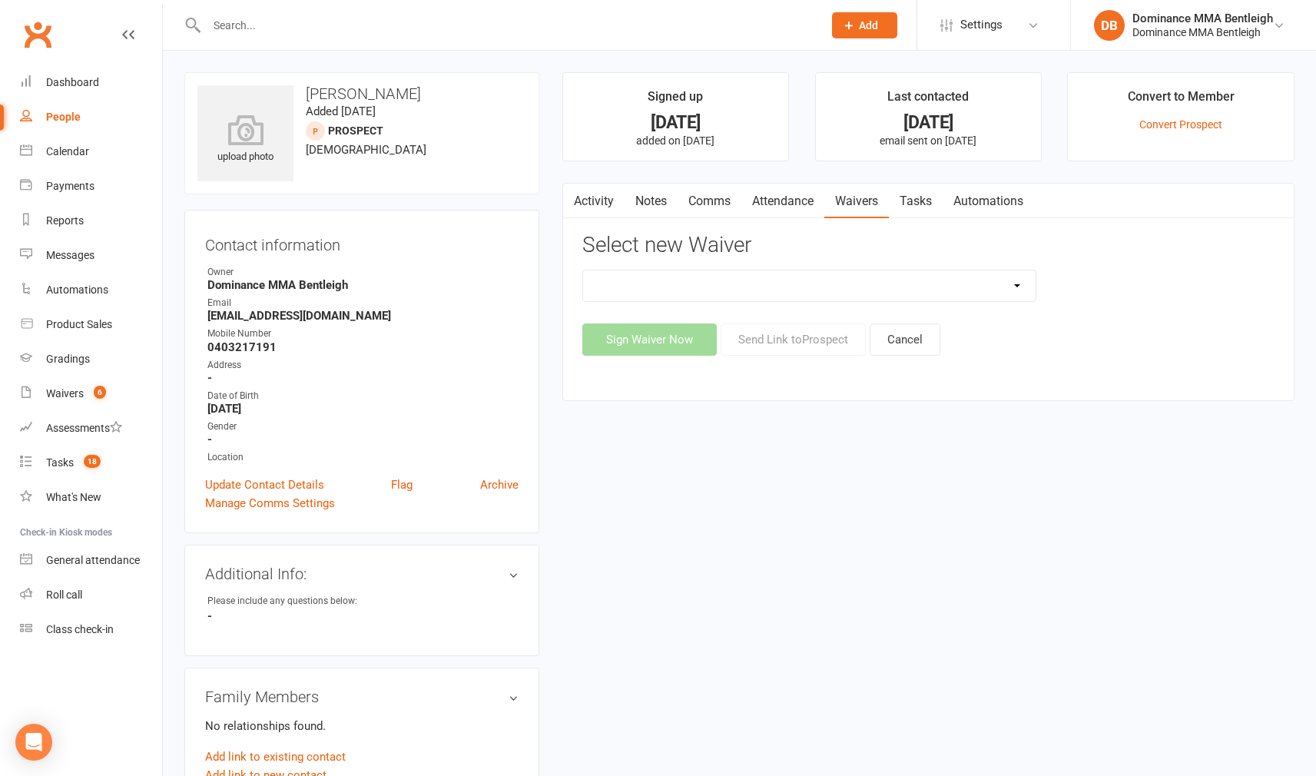
select select "2129"
click at [763, 340] on button "Send Link to Prospect" at bounding box center [793, 339] width 145 height 32
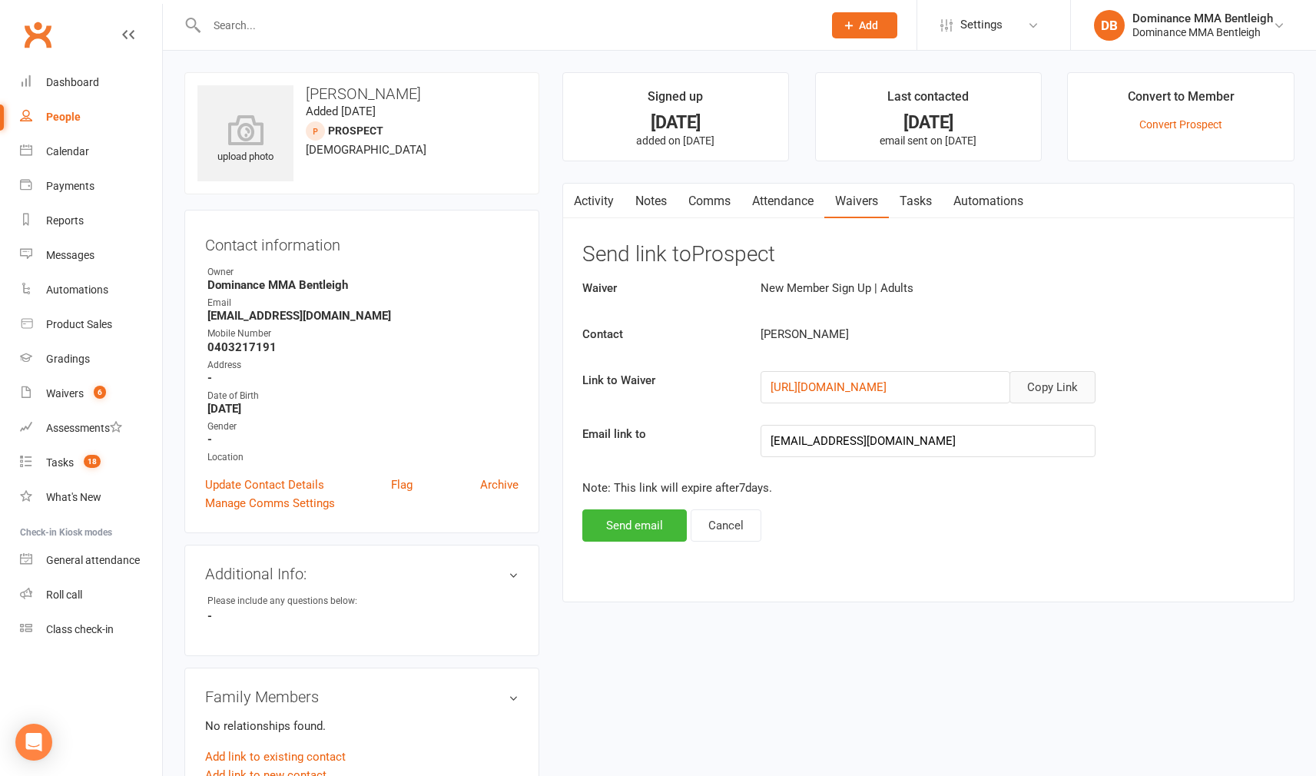
click at [1035, 386] on button "Copy Link" at bounding box center [1052, 387] width 86 height 32
click at [660, 525] on button "Send email" at bounding box center [634, 525] width 104 height 32
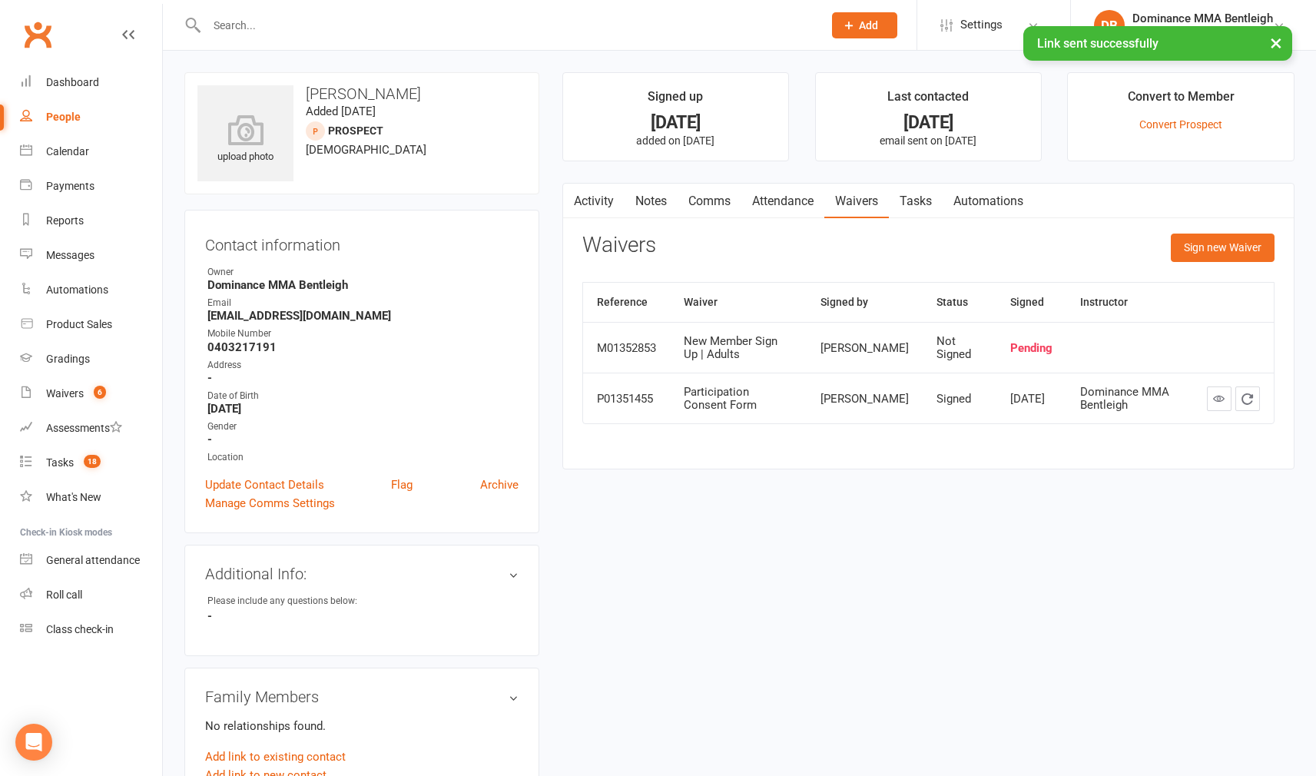
click at [669, 202] on link "Notes" at bounding box center [650, 201] width 53 height 35
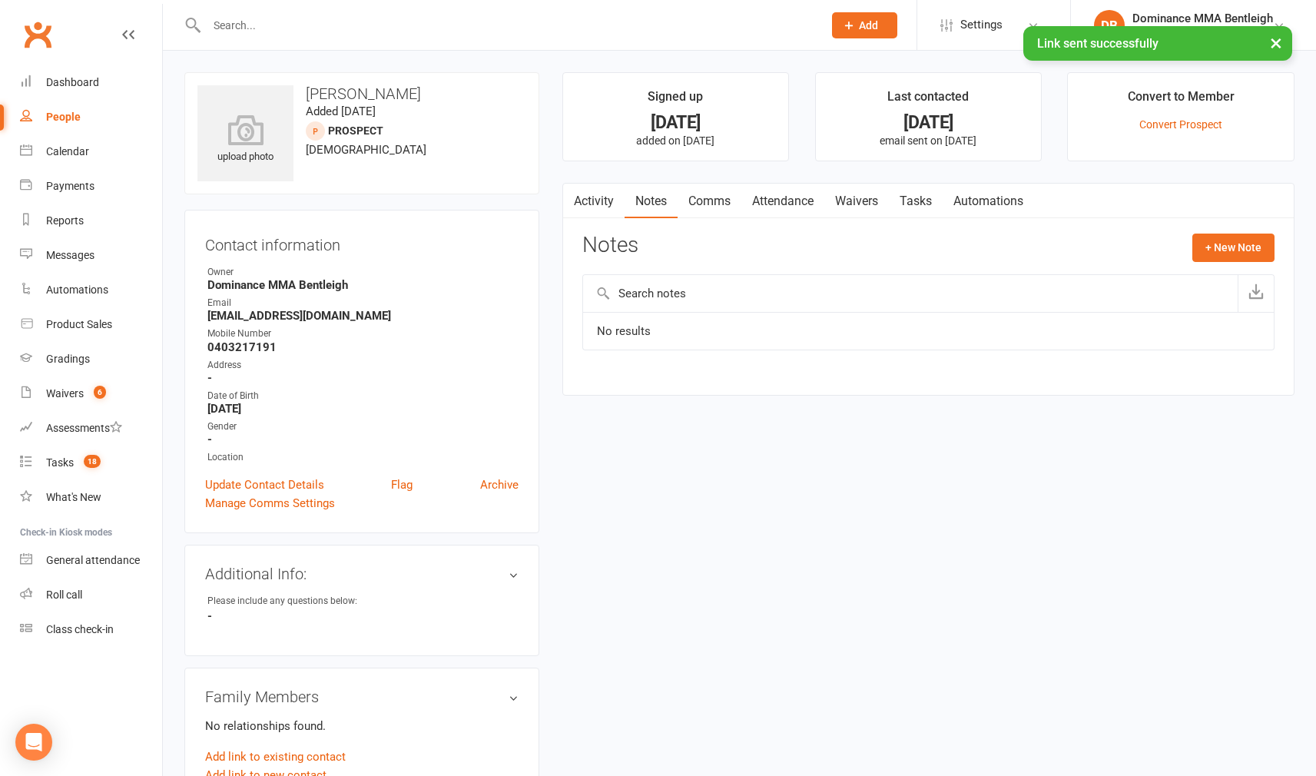
click at [694, 200] on link "Comms" at bounding box center [709, 201] width 64 height 35
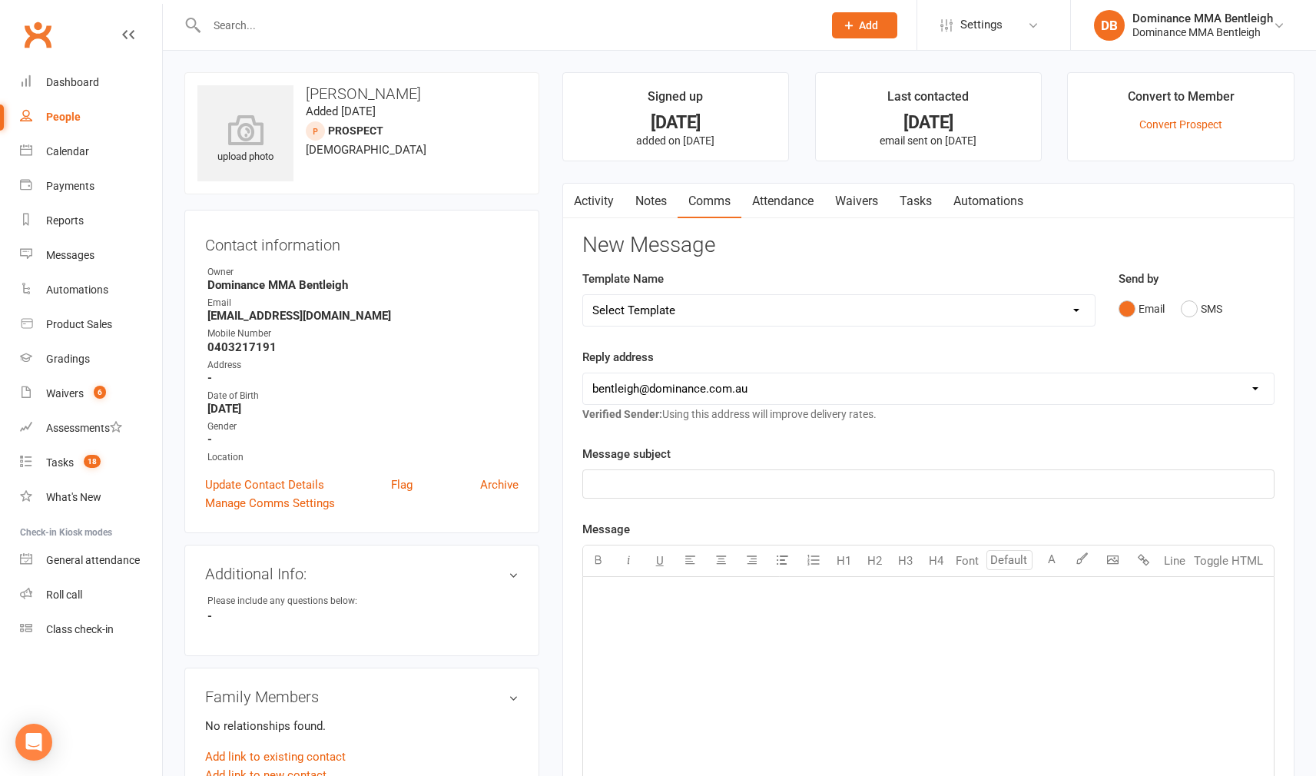
select select "15"
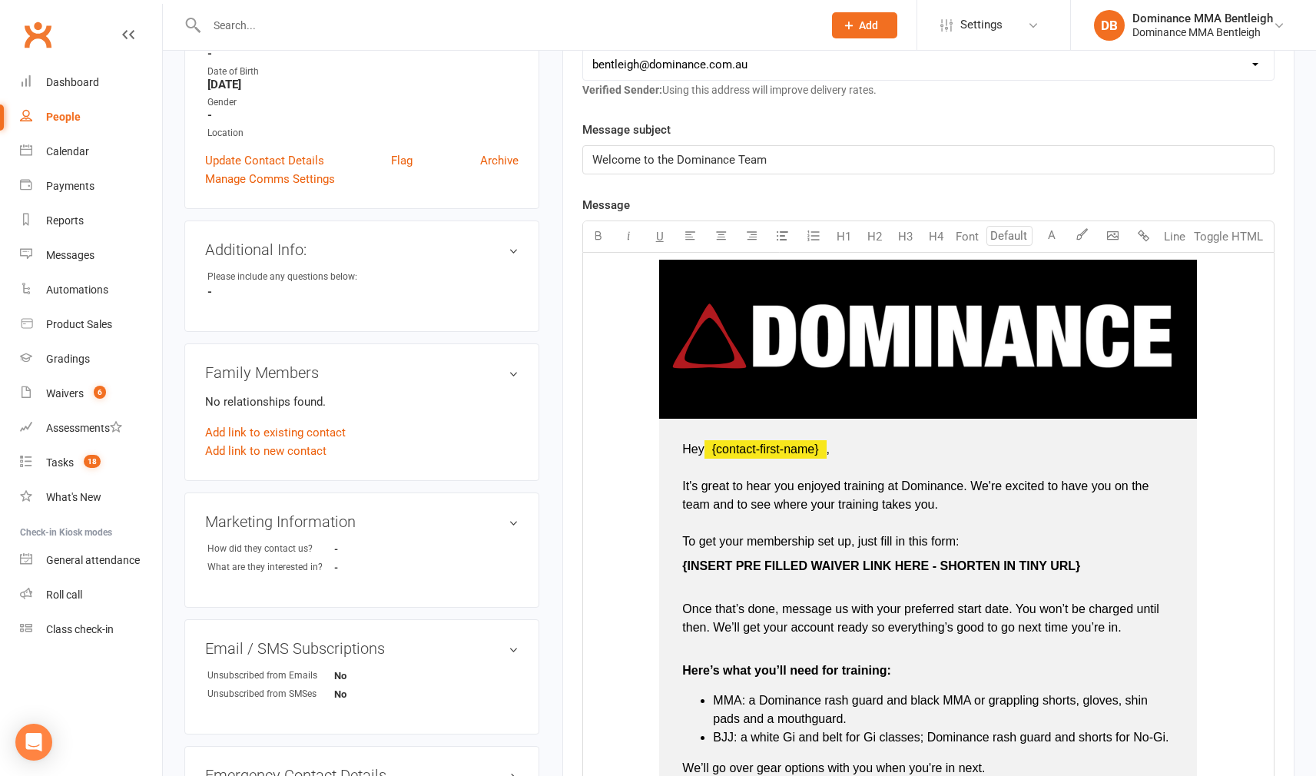
scroll to position [326, 0]
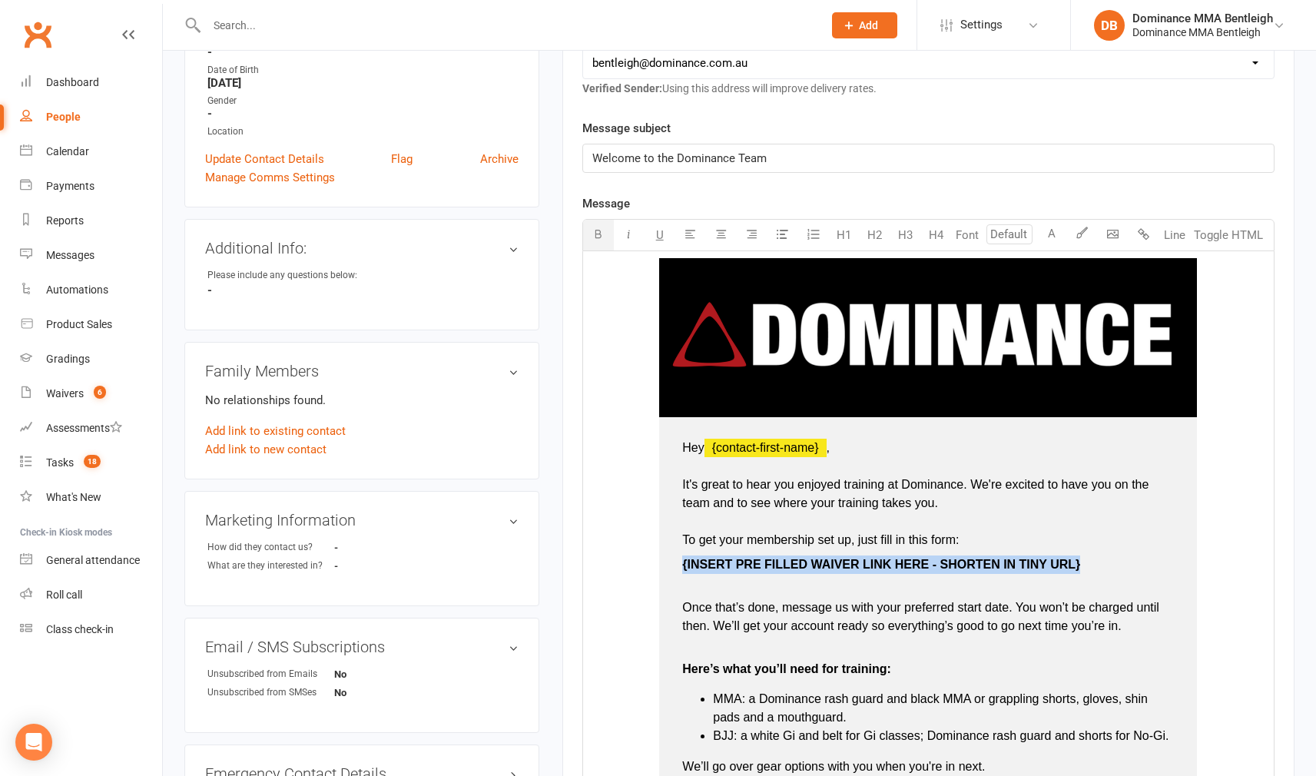
drag, startPoint x: 1107, startPoint y: 563, endPoint x: 802, endPoint y: 517, distance: 308.4
click at [723, 553] on td "Hey ﻿ {contact-first-name} , It's great to hear you enjoyed training at Dominan…" at bounding box center [928, 748] width 538 height 662
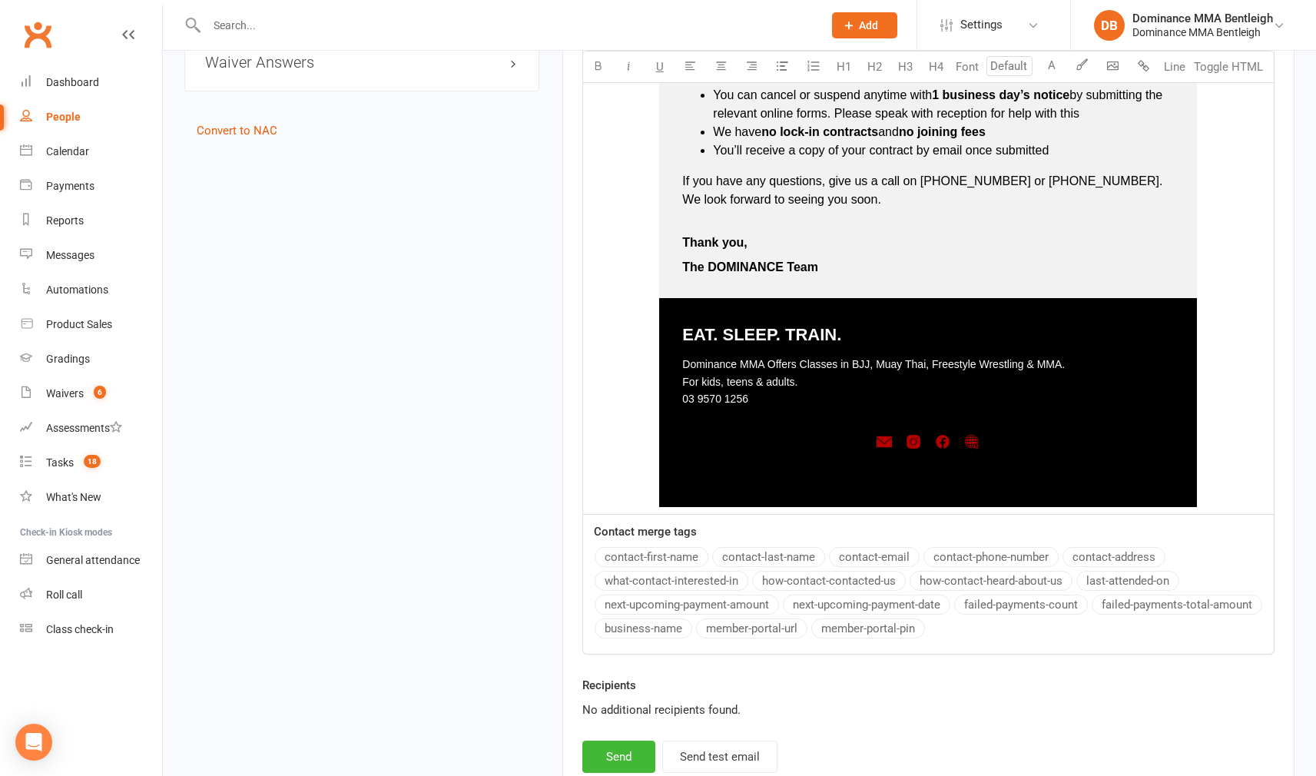
scroll to position [1193, 0]
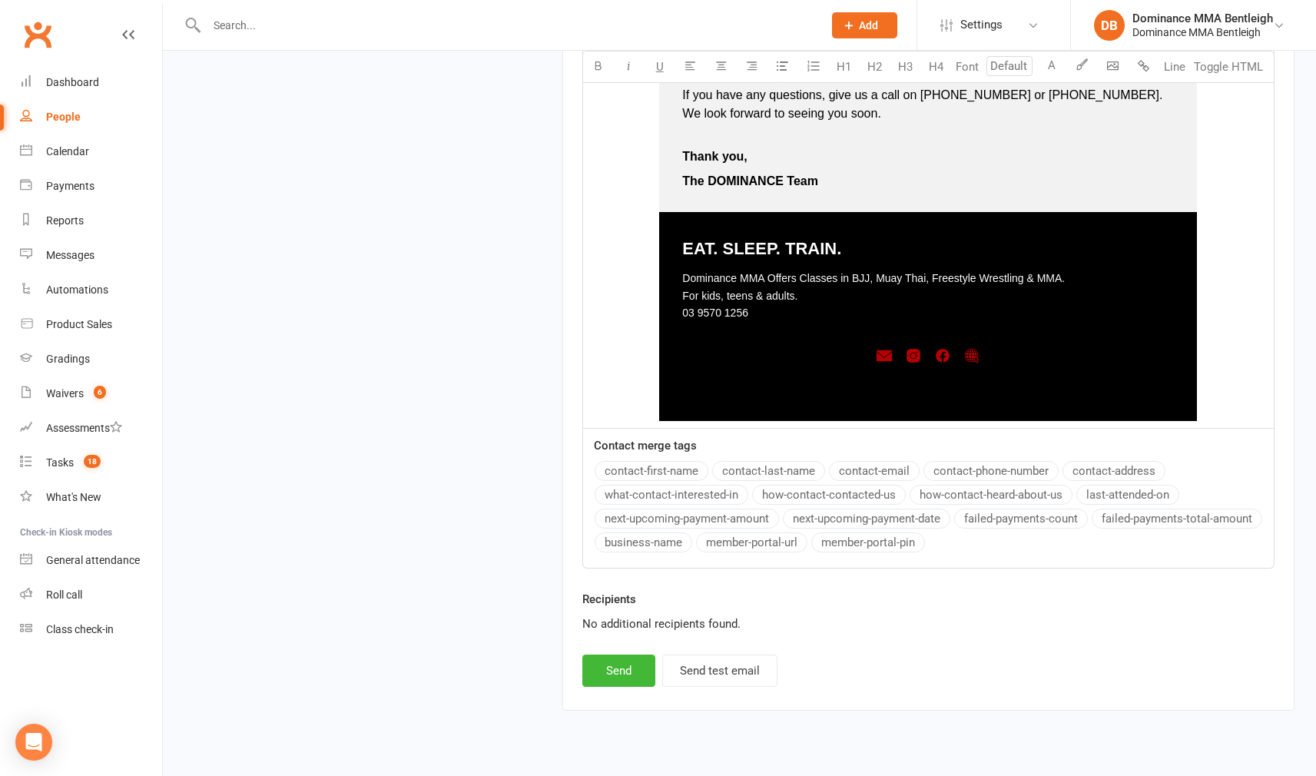
drag, startPoint x: 624, startPoint y: 680, endPoint x: 632, endPoint y: 675, distance: 9.6
click at [624, 680] on button "Send" at bounding box center [618, 670] width 73 height 32
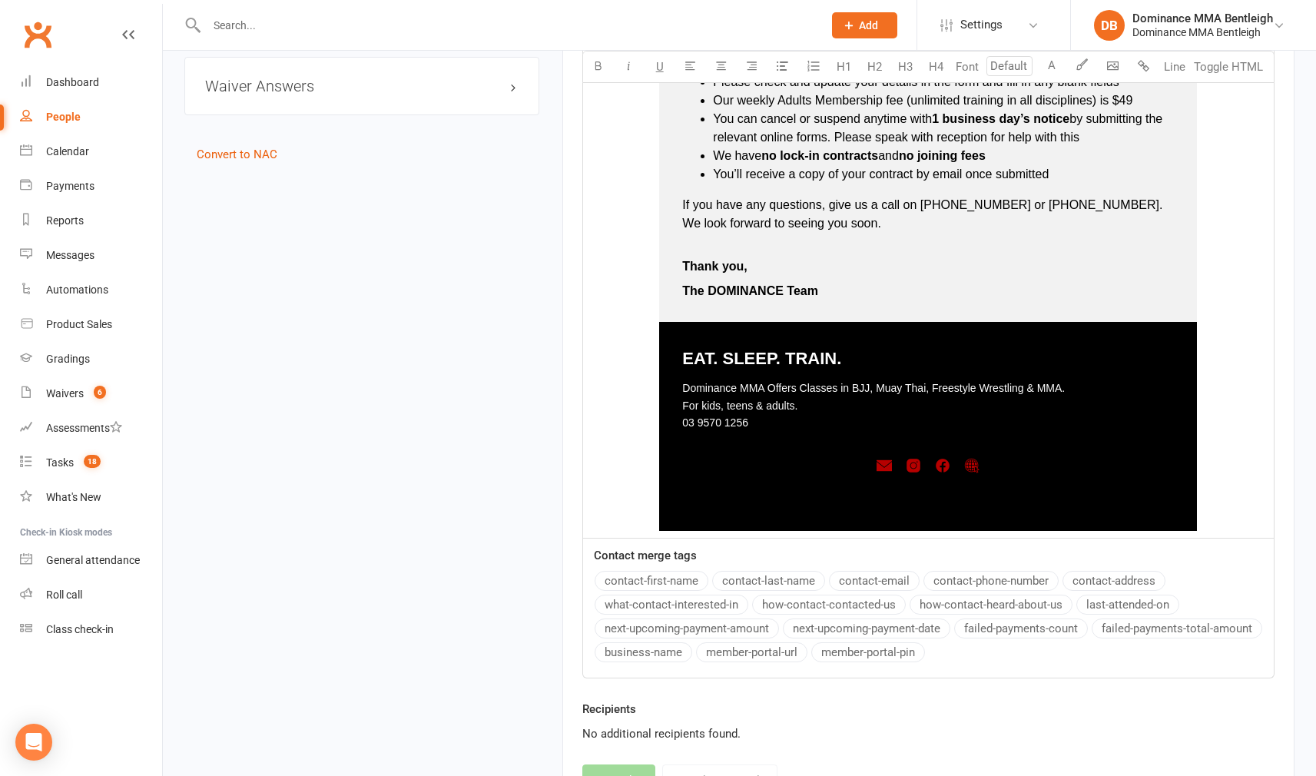
select select
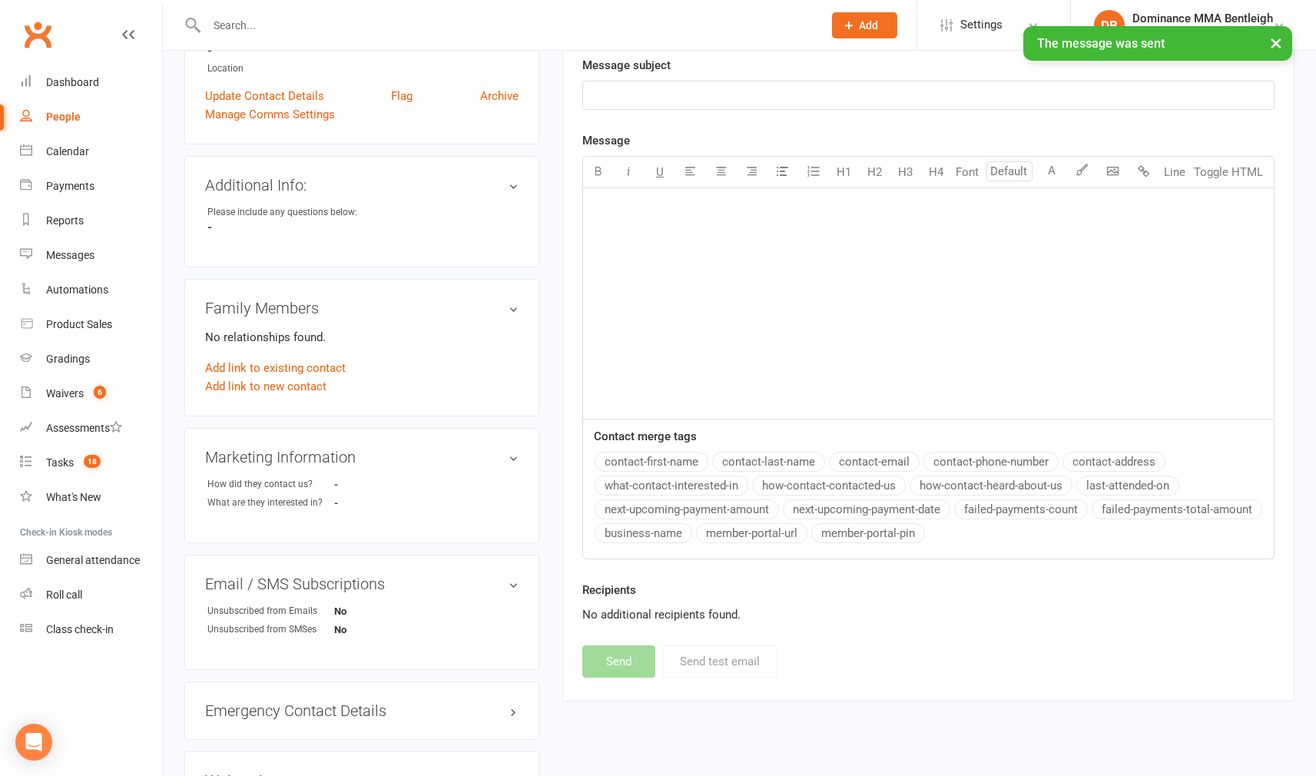
scroll to position [418, 0]
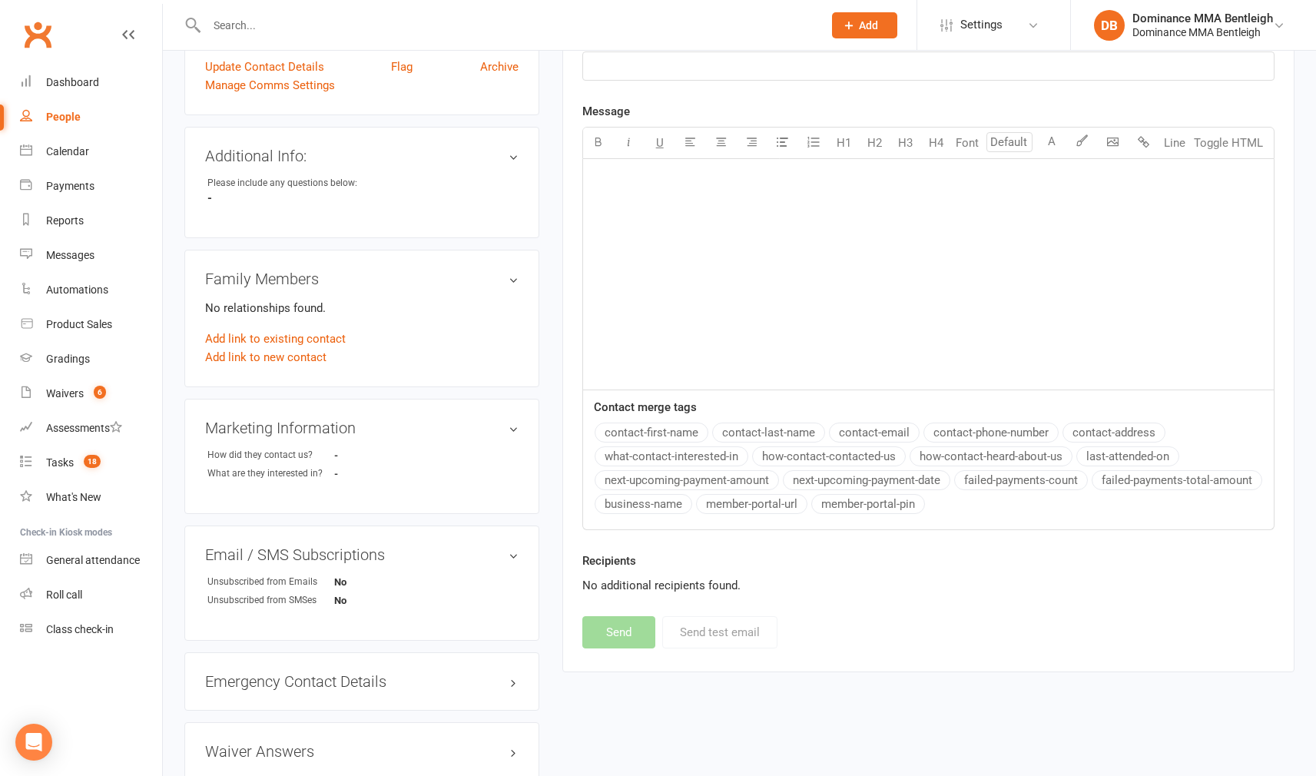
click at [511, 18] on input "text" at bounding box center [507, 26] width 610 height 22
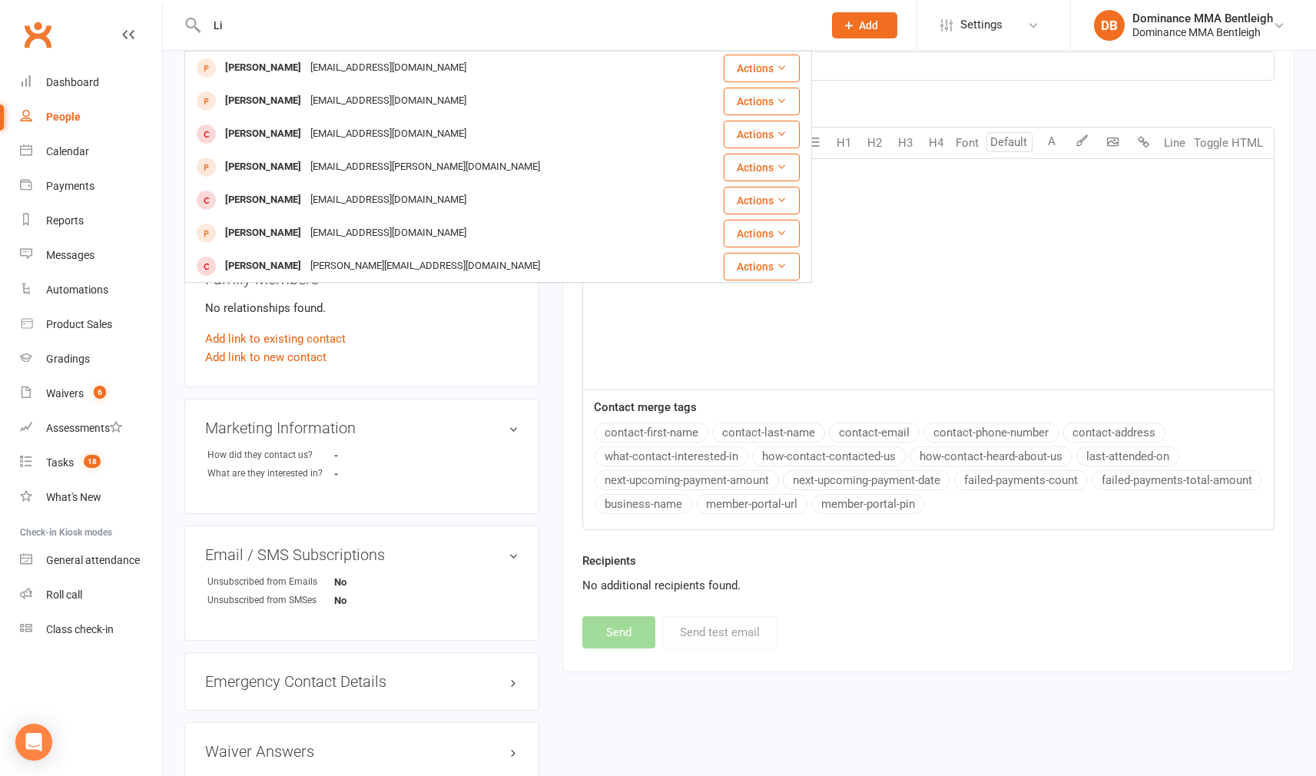
type input "L"
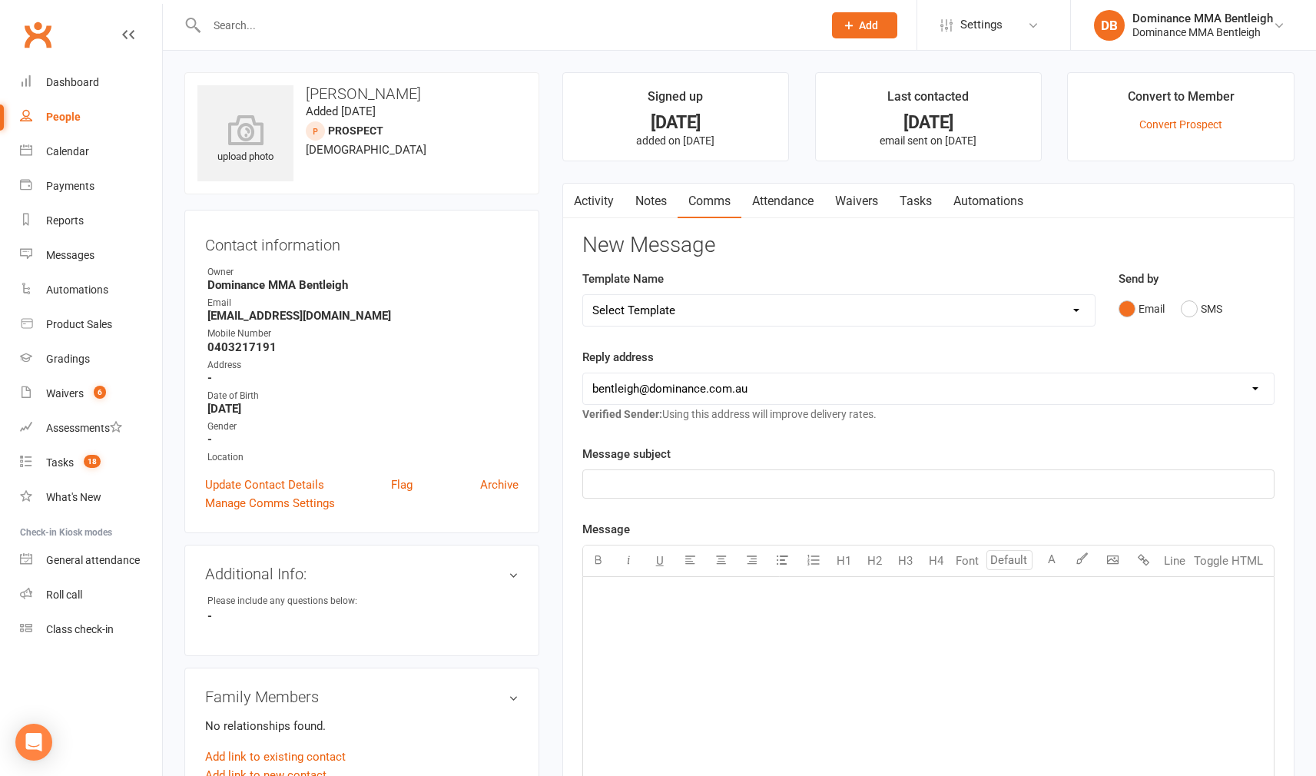
scroll to position [0, 0]
click at [656, 208] on link "Notes" at bounding box center [650, 201] width 53 height 35
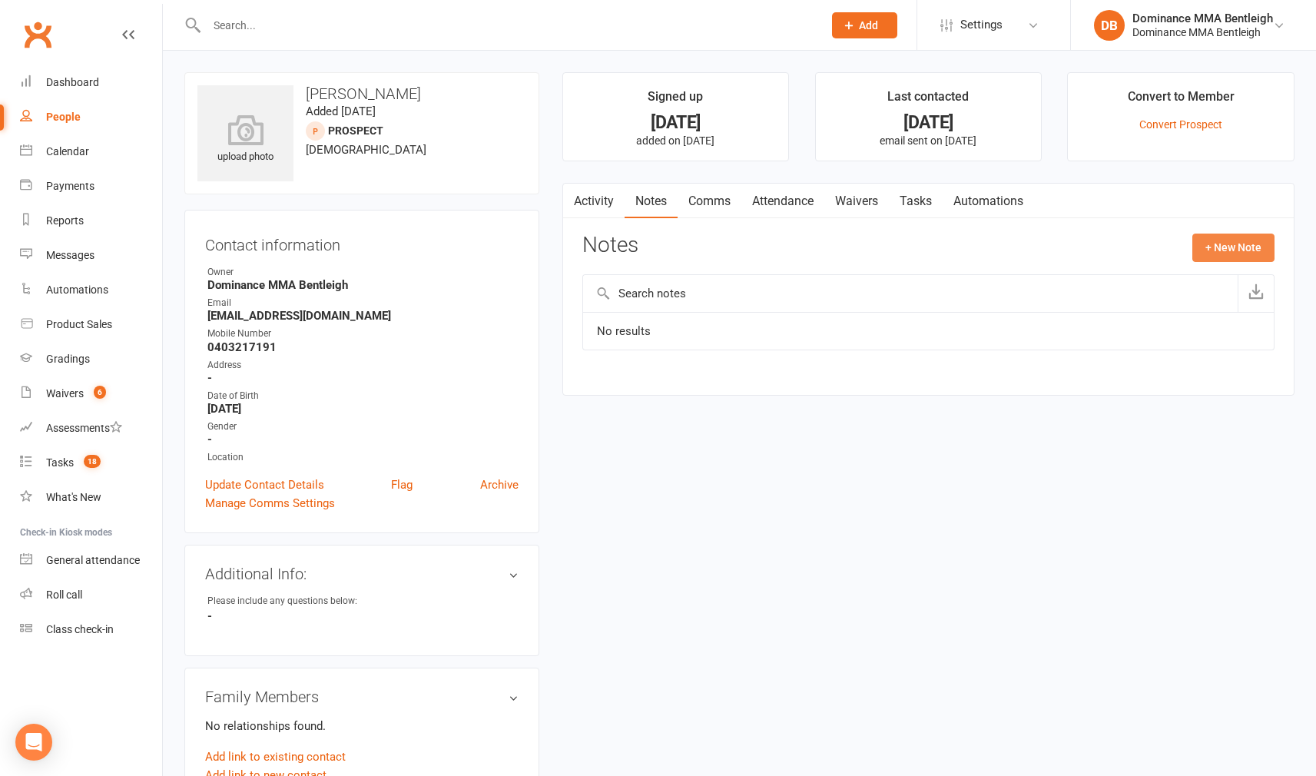
click at [1253, 250] on button "+ New Note" at bounding box center [1233, 248] width 82 height 28
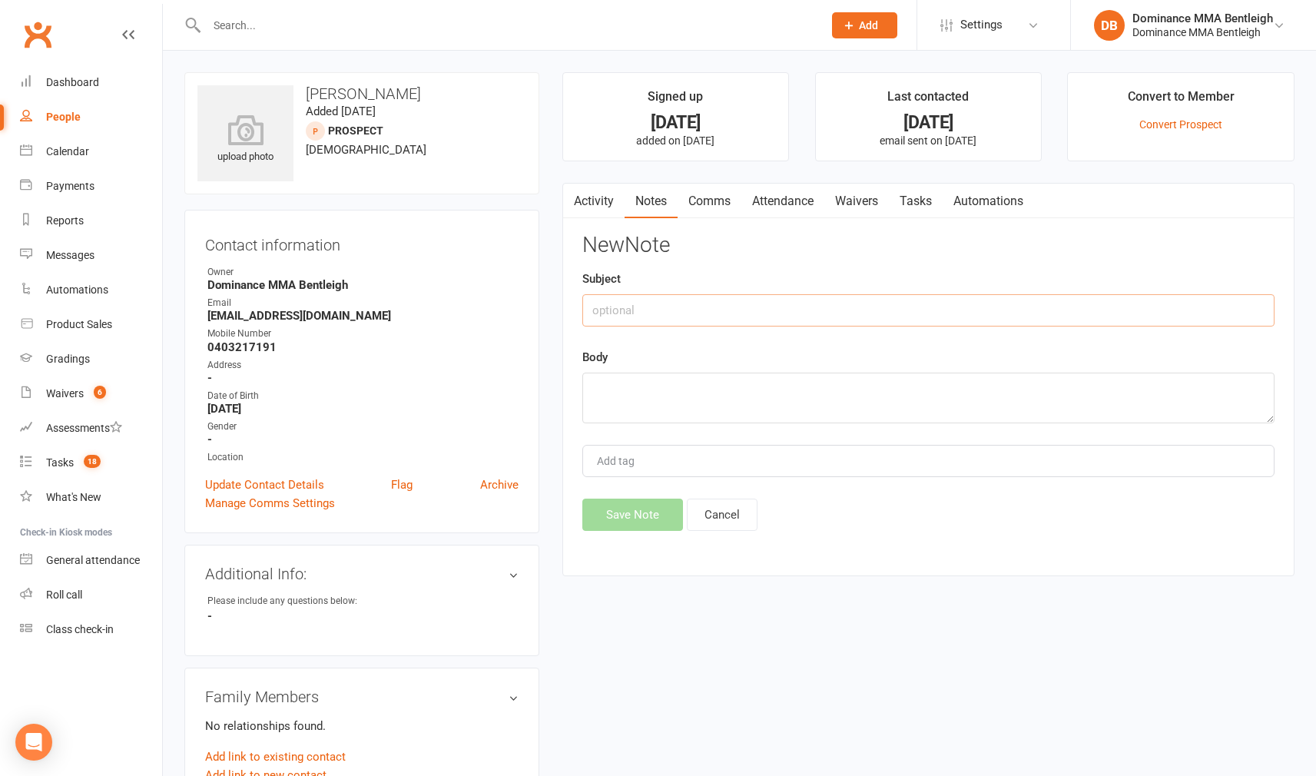
click at [724, 306] on input "text" at bounding box center [928, 310] width 692 height 32
type input "enquiry"
click at [743, 391] on textarea at bounding box center [928, 398] width 692 height 51
paste textarea "First Name: Anthony Last Name: Kontos Email Address: Anthonykontos7@gmail.com P…"
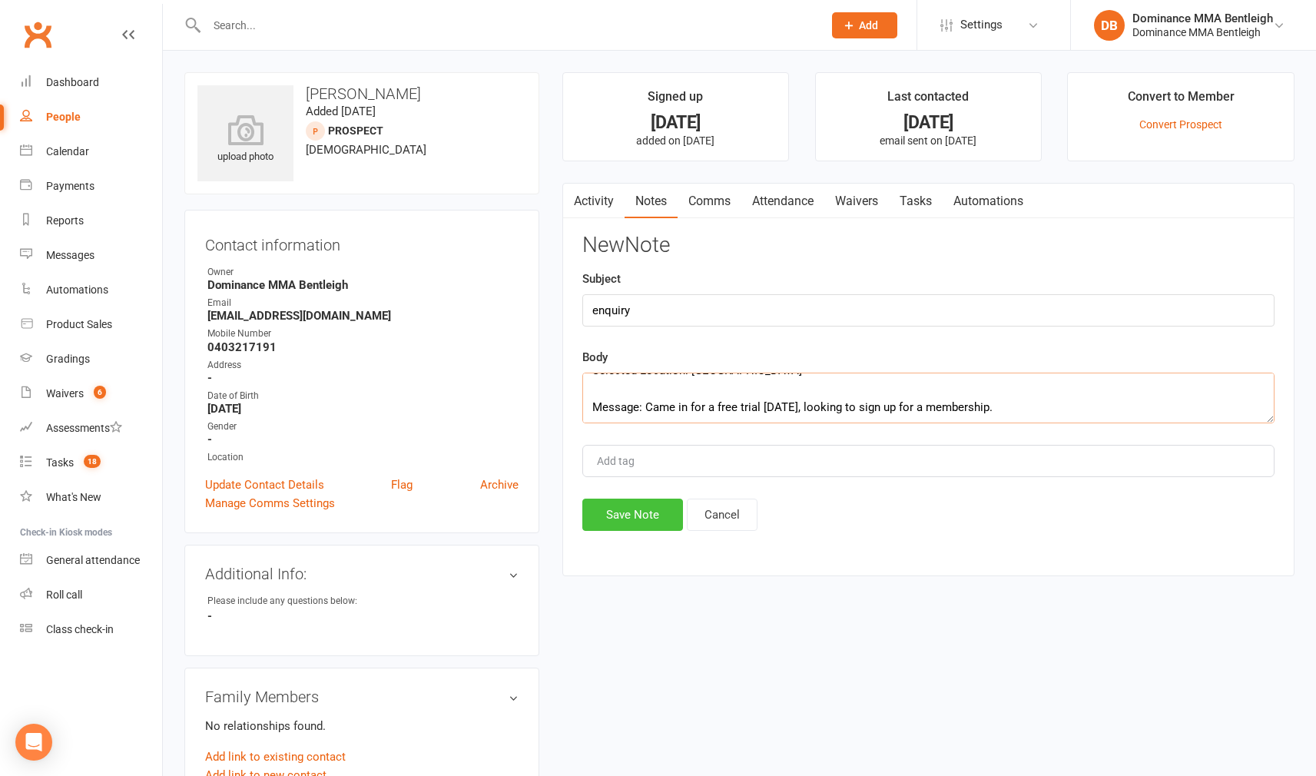
type textarea "First Name: Anthony Last Name: Kontos Email Address: Anthonykontos7@gmail.com P…"
drag, startPoint x: 643, startPoint y: 505, endPoint x: 660, endPoint y: 506, distance: 17.0
click at [642, 505] on button "Save Note" at bounding box center [632, 515] width 101 height 32
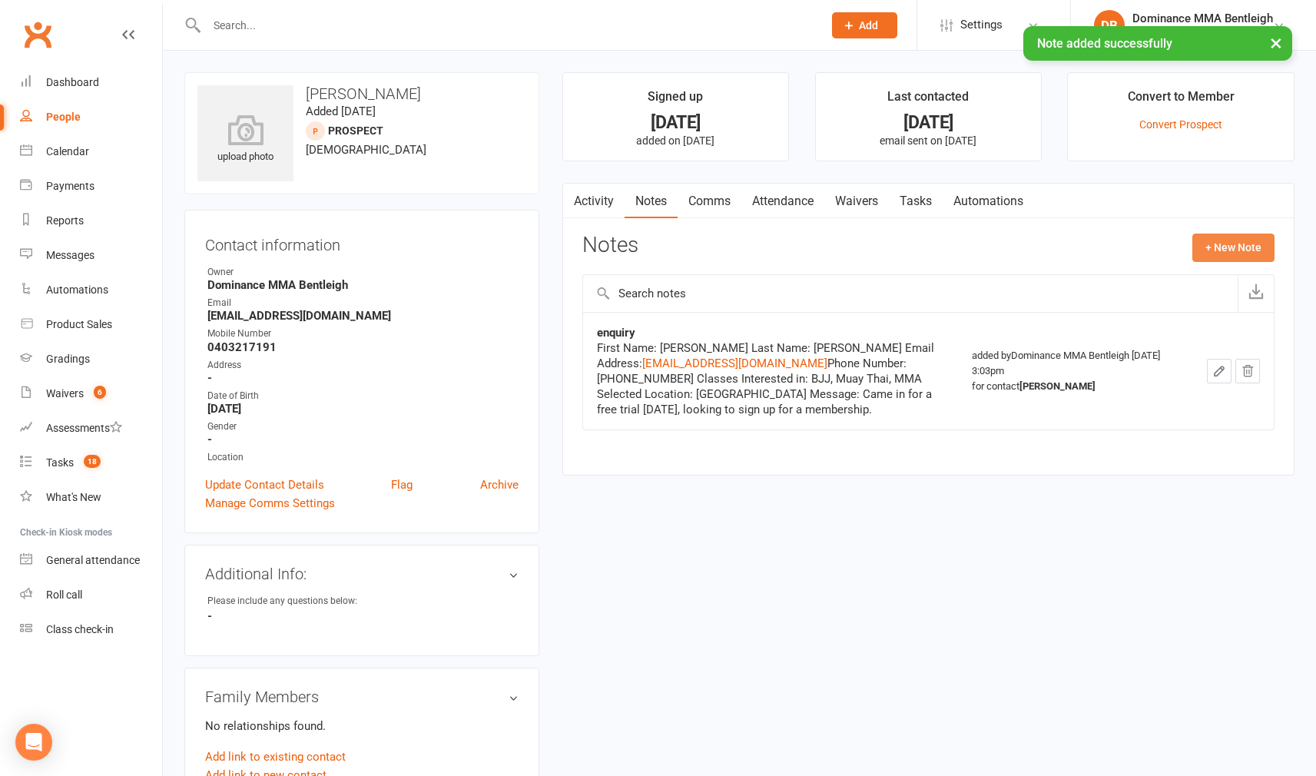
click at [1255, 243] on button "+ New Note" at bounding box center [1233, 248] width 82 height 28
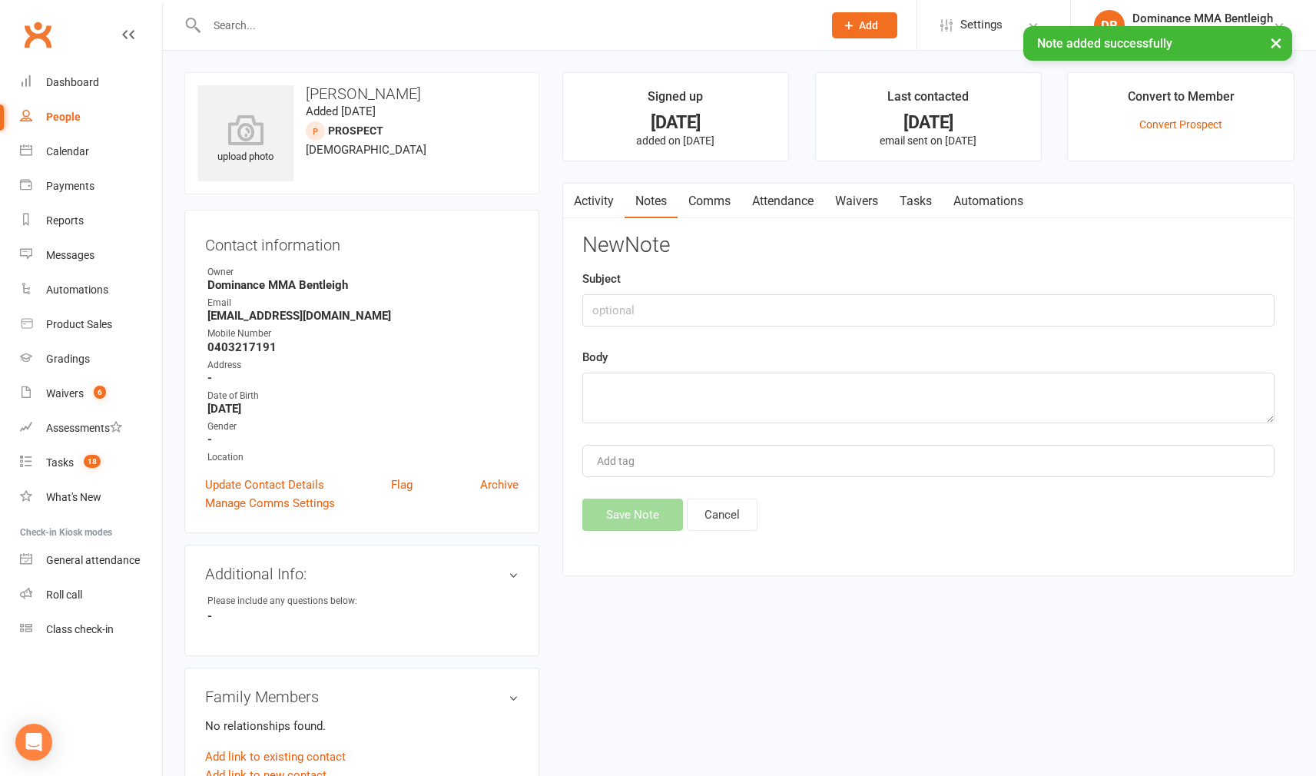
drag, startPoint x: 788, startPoint y: 325, endPoint x: 803, endPoint y: 313, distance: 19.2
click at [789, 324] on div "New Note Subject Body Add tag Save Note Cancel" at bounding box center [928, 382] width 692 height 297
click at [802, 313] on input "text" at bounding box center [928, 310] width 692 height 32
type input "isc"
click at [717, 400] on textarea at bounding box center [928, 398] width 692 height 51
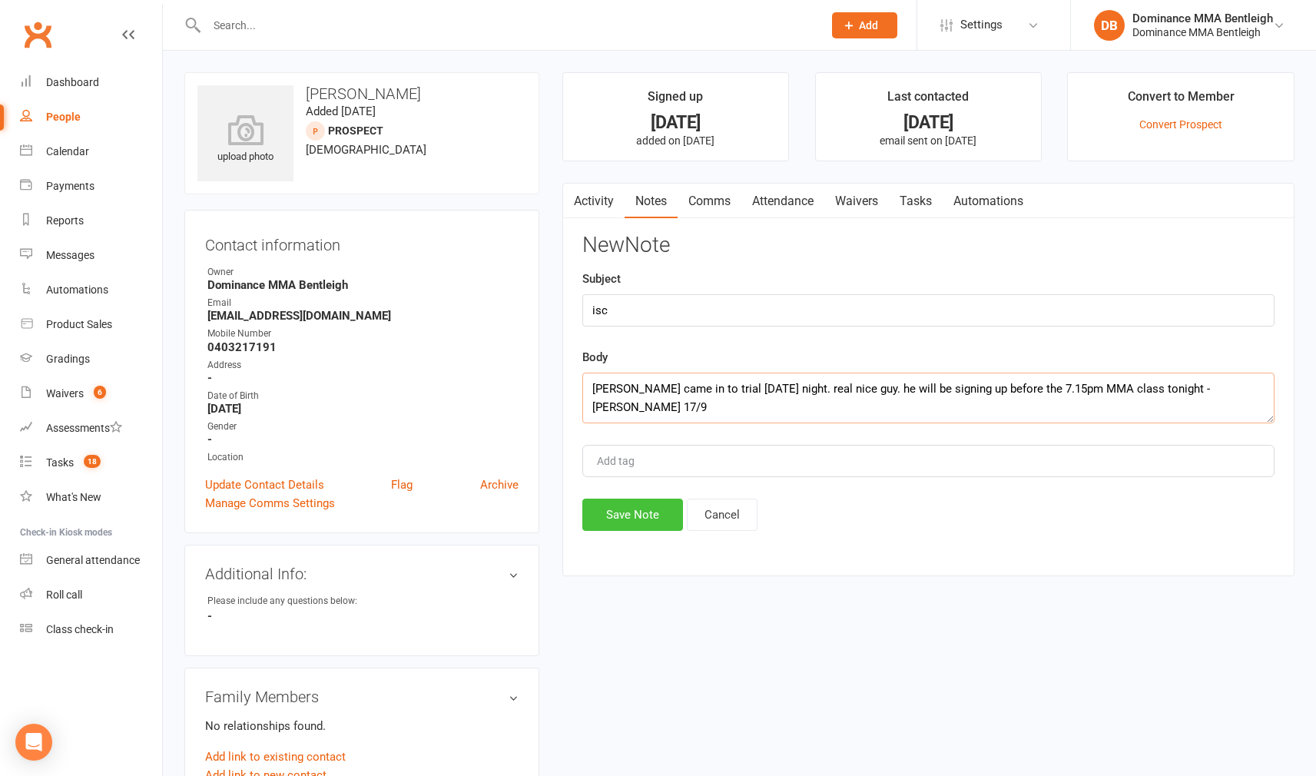
type textarea "Anthony came in to trial on Monday night. real nice guy. he will be signing up …"
click at [646, 505] on button "Save Note" at bounding box center [632, 515] width 101 height 32
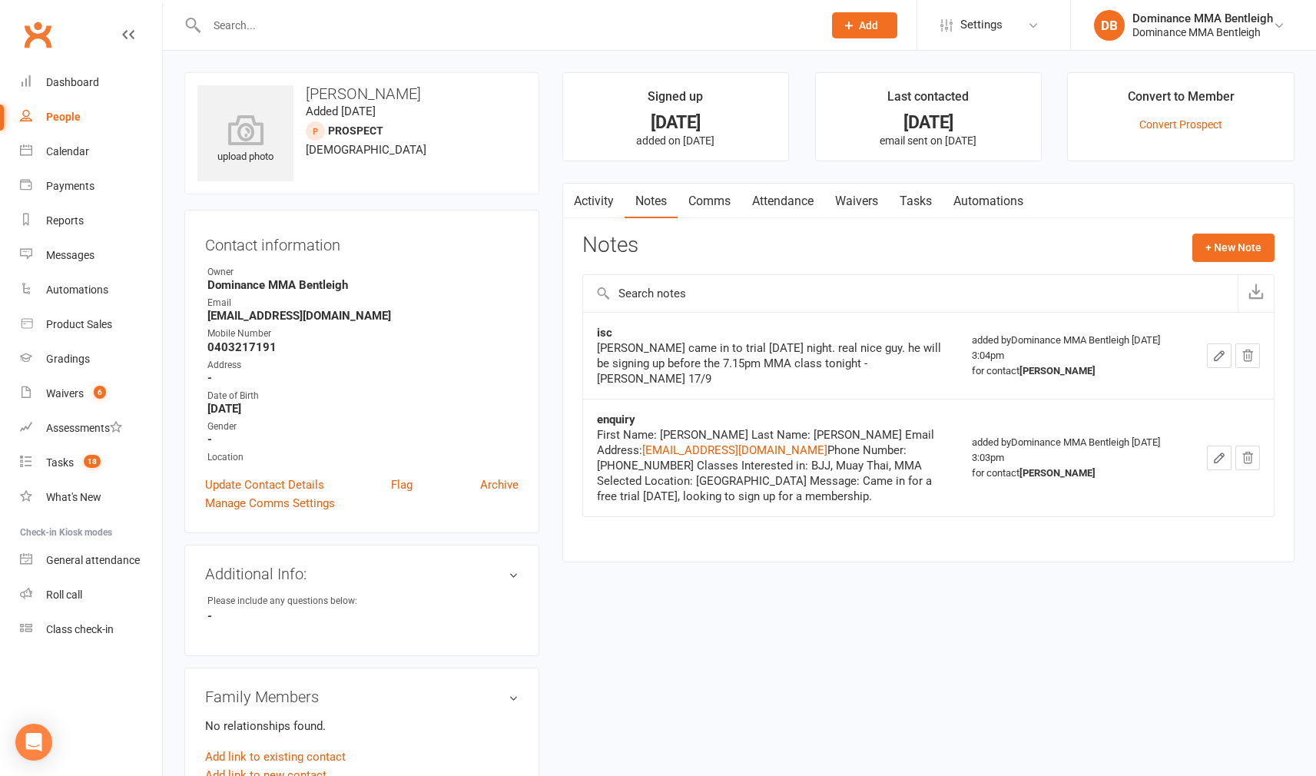
click at [525, 39] on div at bounding box center [498, 25] width 628 height 50
click at [501, 31] on input "text" at bounding box center [507, 26] width 610 height 22
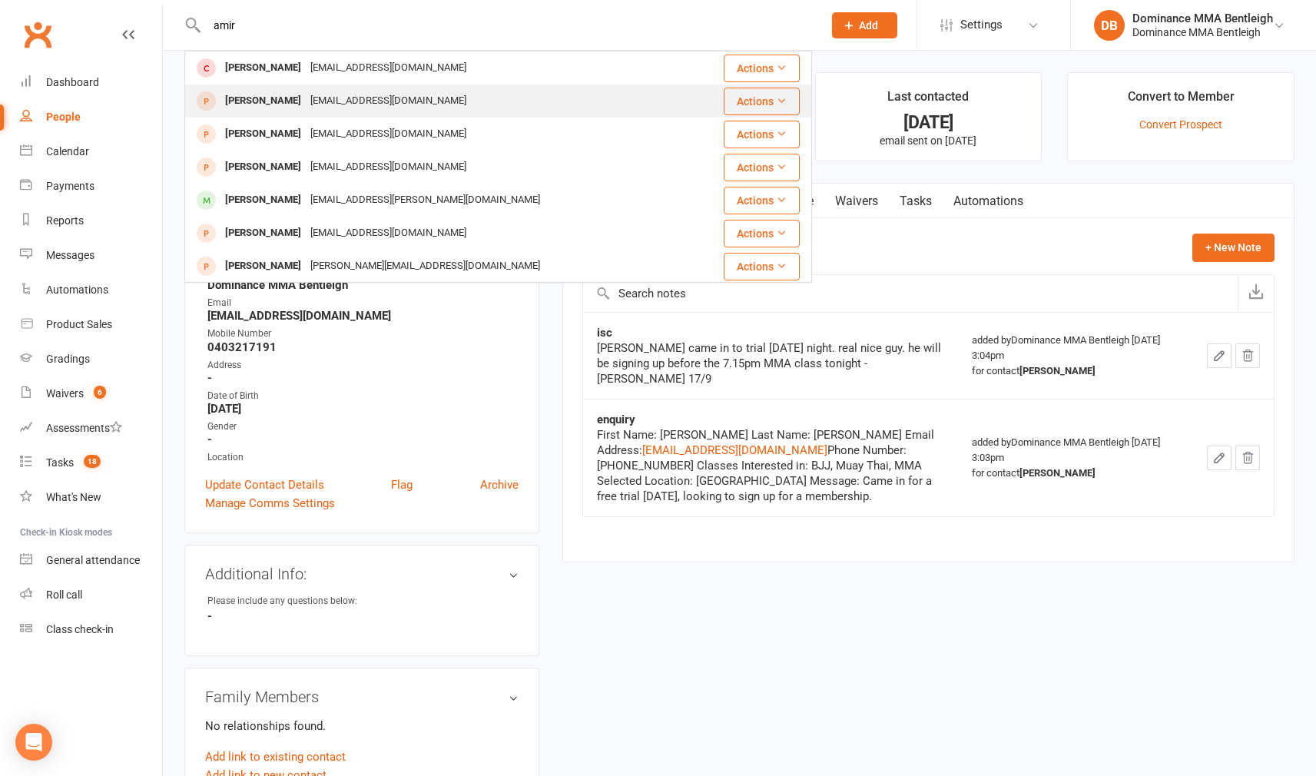
type input "amir"
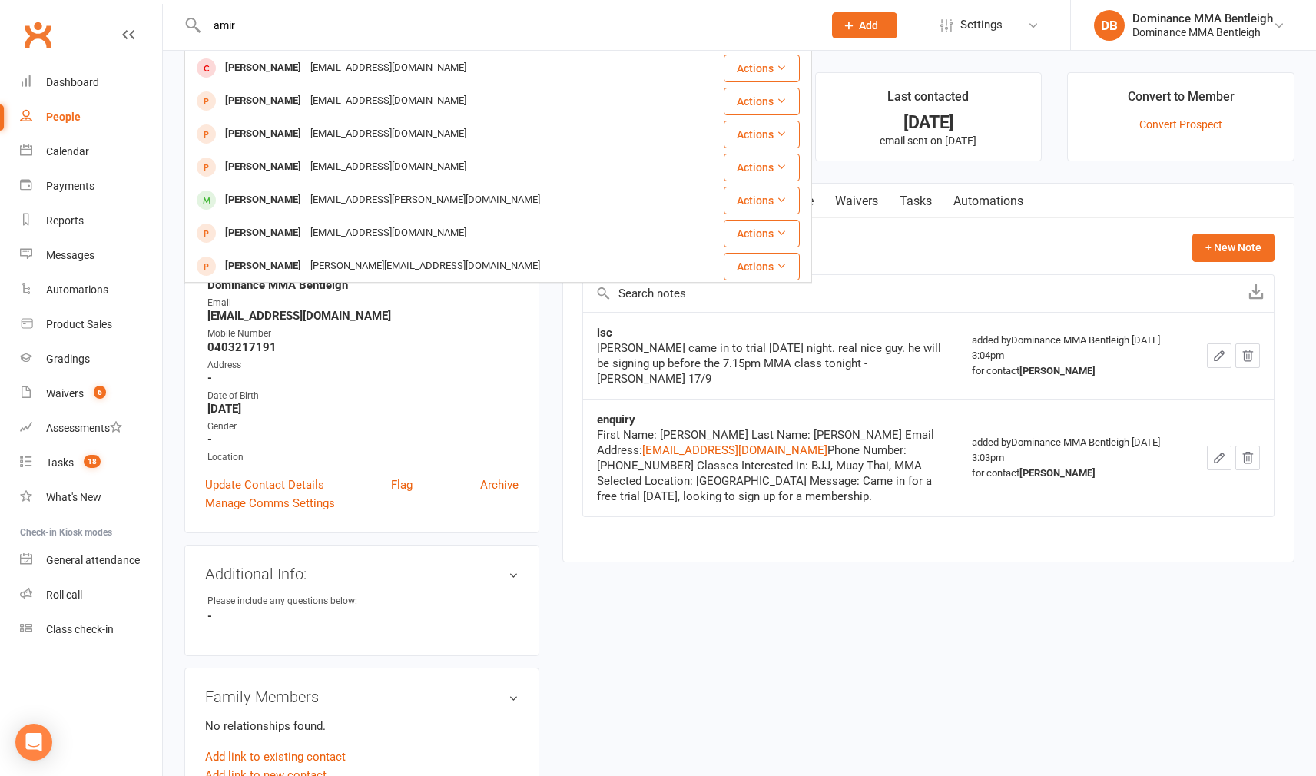
click at [416, 106] on div "amir.mindeliss@gmail.com" at bounding box center [388, 101] width 165 height 22
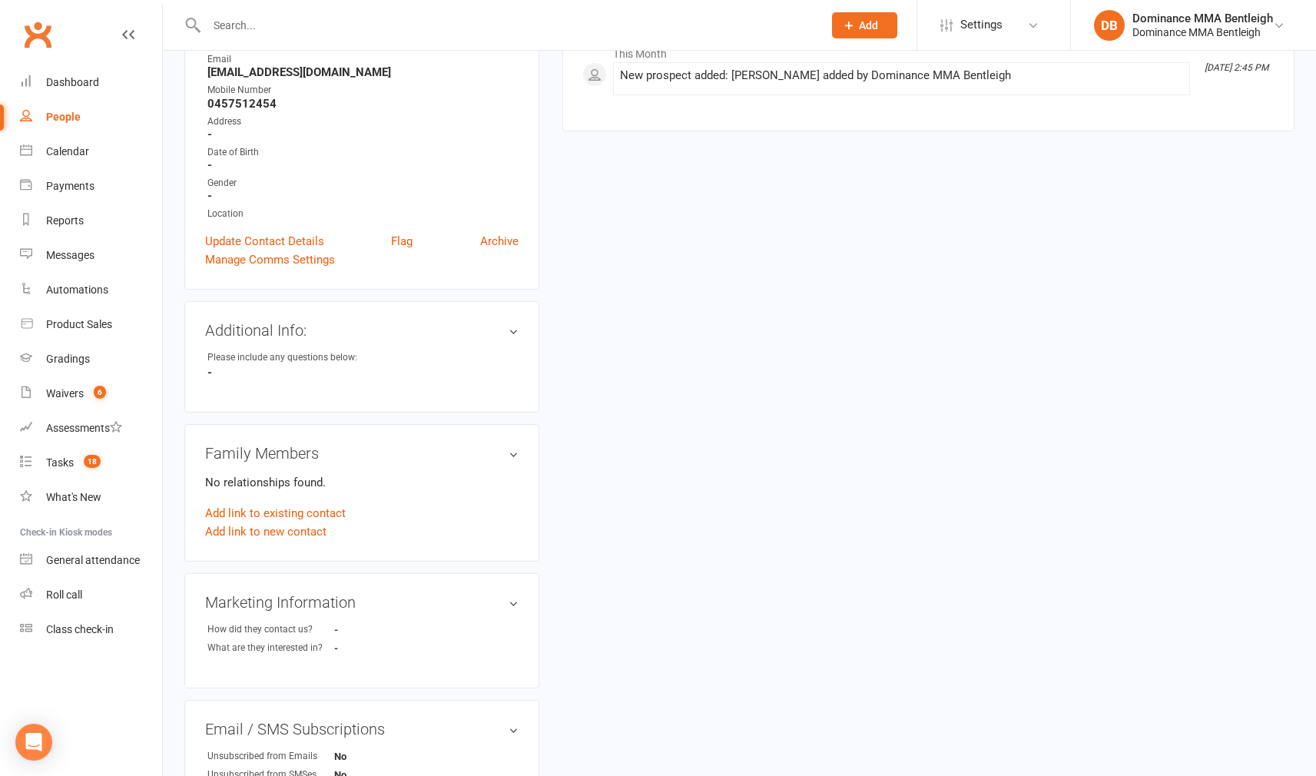
scroll to position [350, 0]
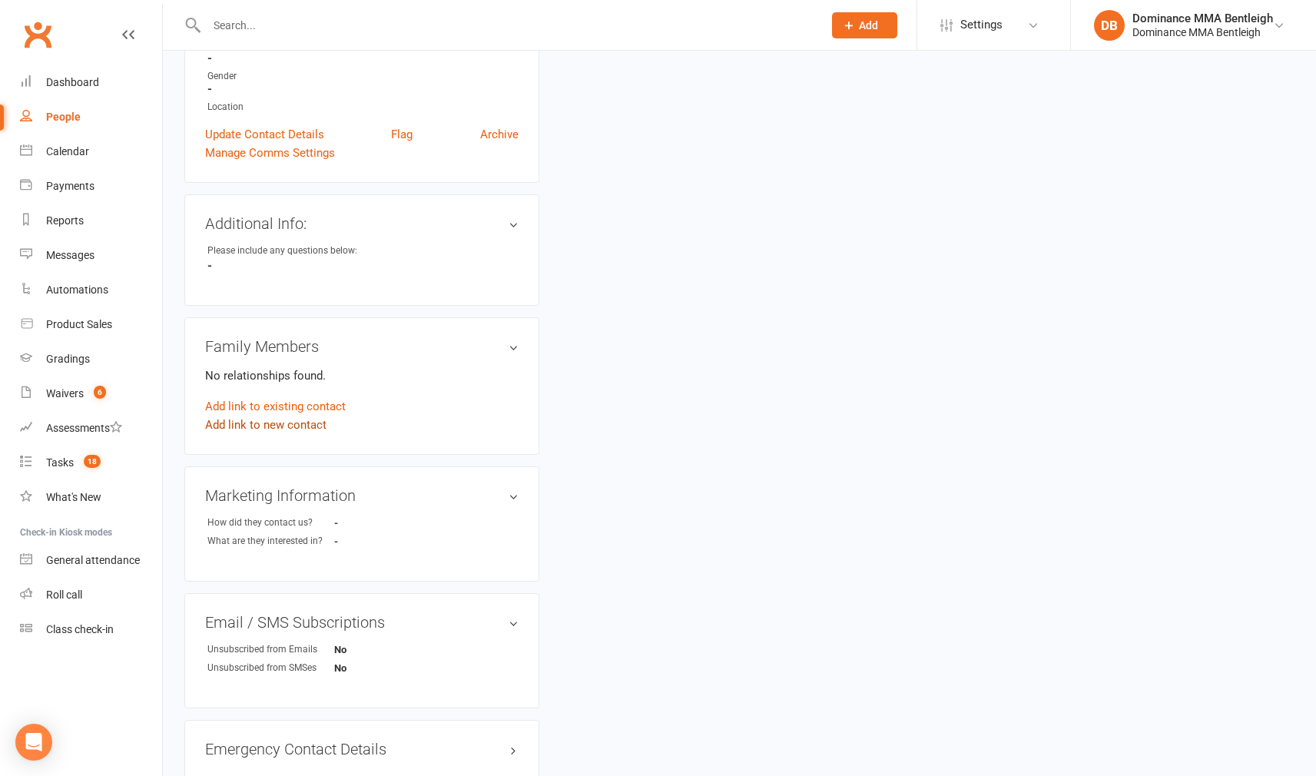
click at [292, 428] on link "Add link to new contact" at bounding box center [265, 425] width 121 height 18
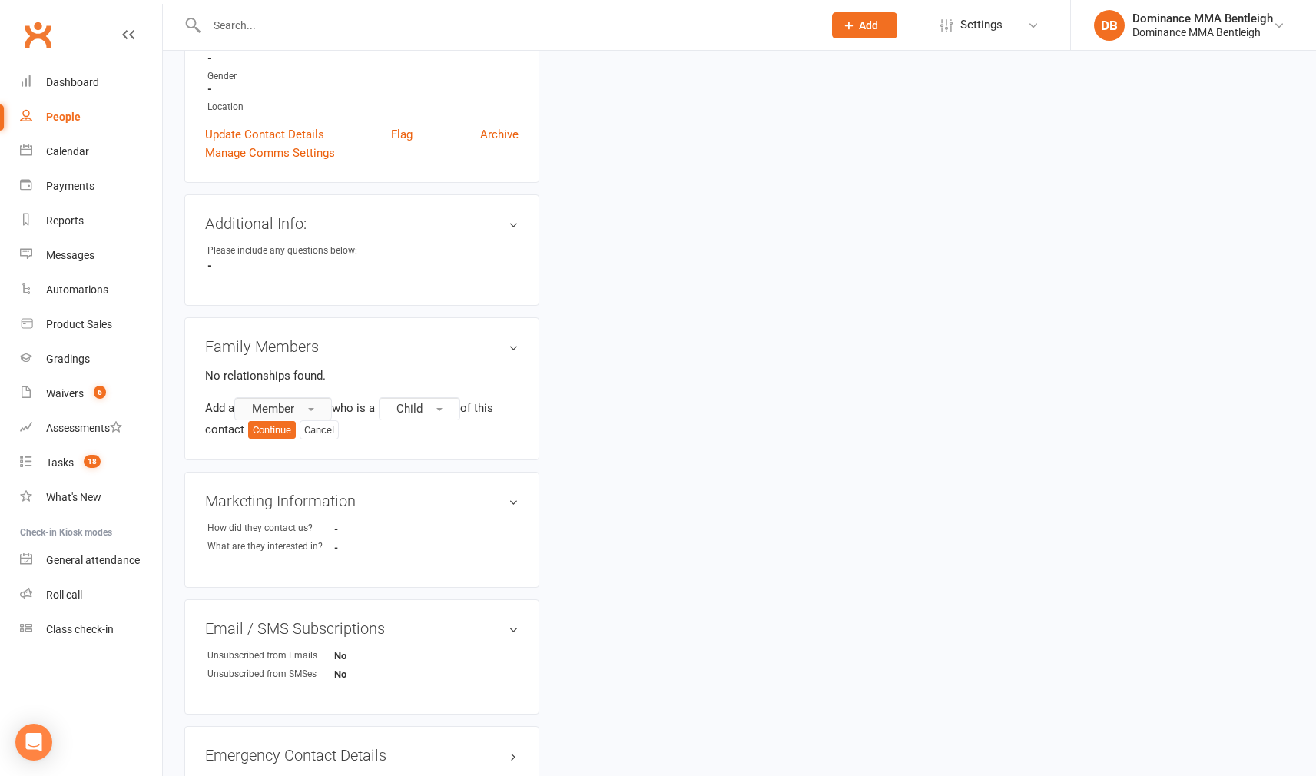
click at [300, 407] on button "Member" at bounding box center [283, 408] width 98 height 23
click at [303, 502] on span "Non-attending contact" at bounding box center [304, 502] width 114 height 14
click at [275, 438] on button "Child" at bounding box center [249, 431] width 81 height 23
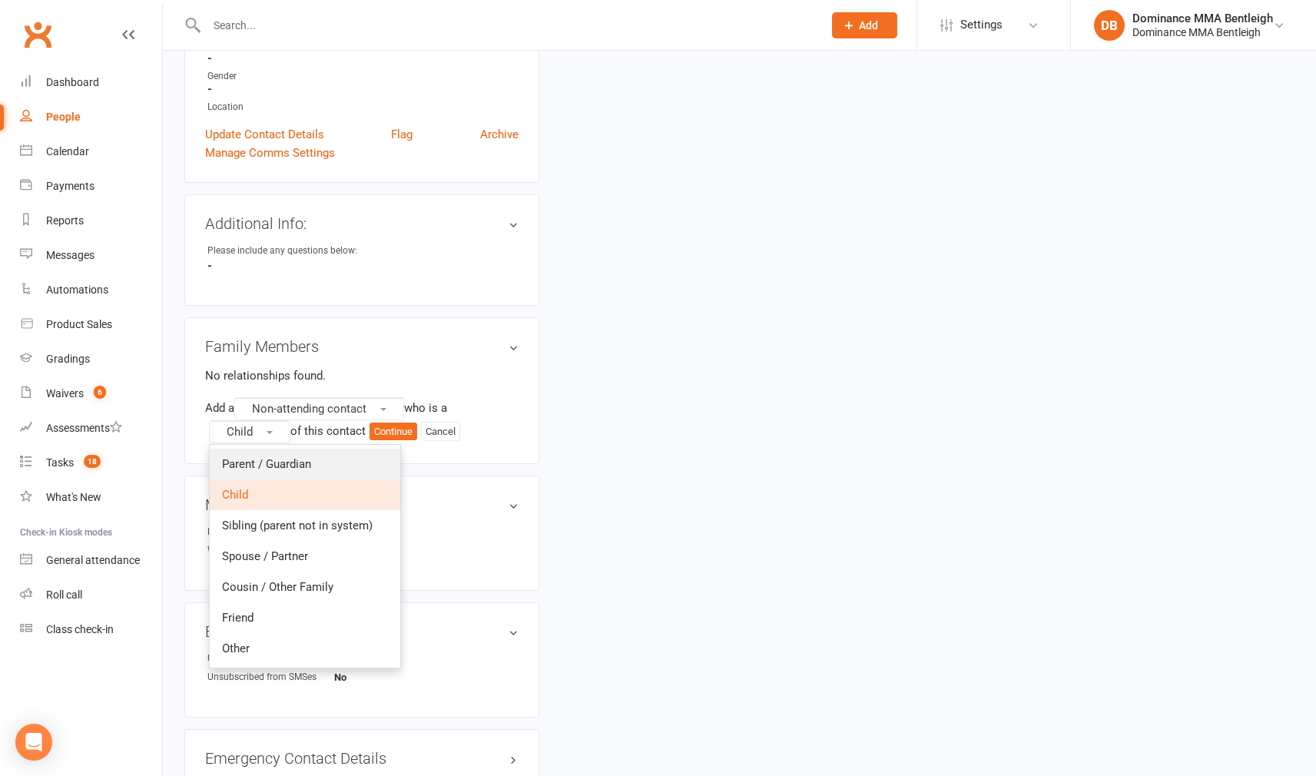
click at [289, 457] on span "Parent / Guardian" at bounding box center [266, 464] width 89 height 14
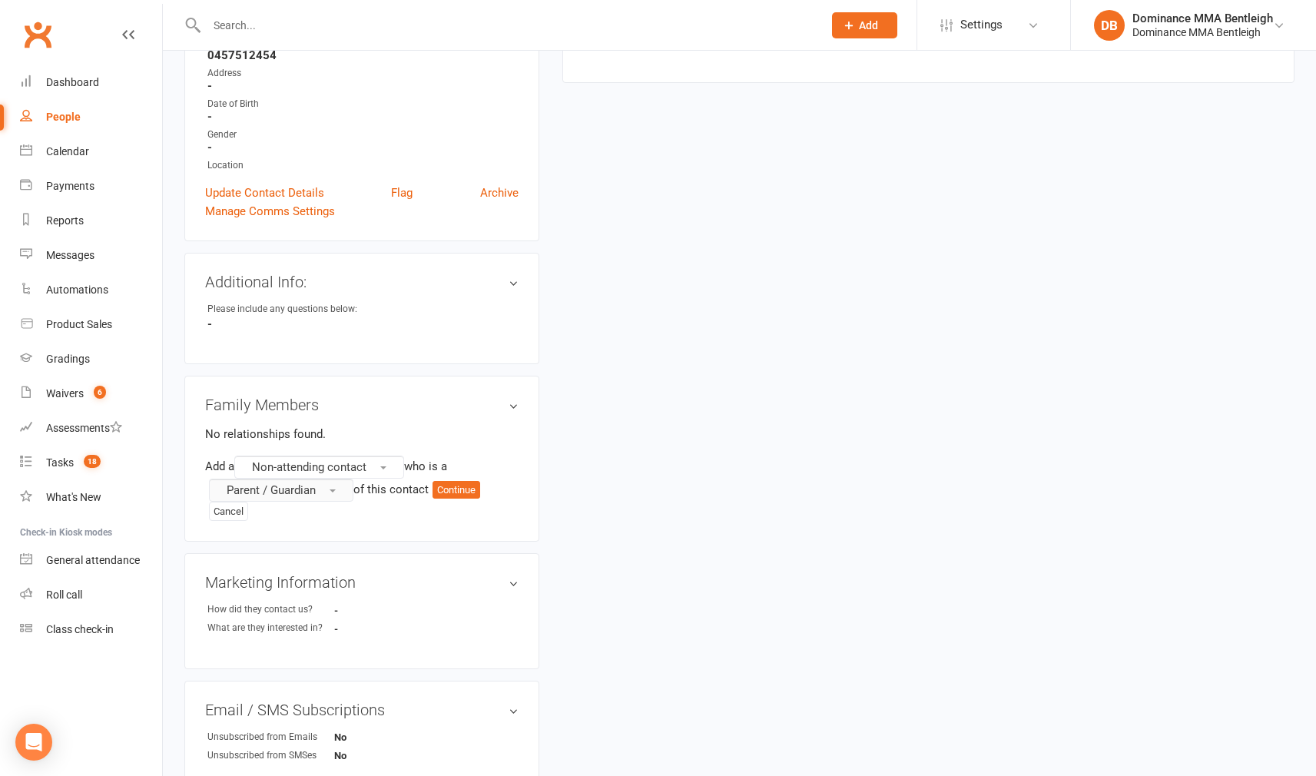
scroll to position [293, 0]
click at [293, 520] on div "Family Members No relationships found. Add a Non-attending contact who is a Par…" at bounding box center [361, 458] width 355 height 167
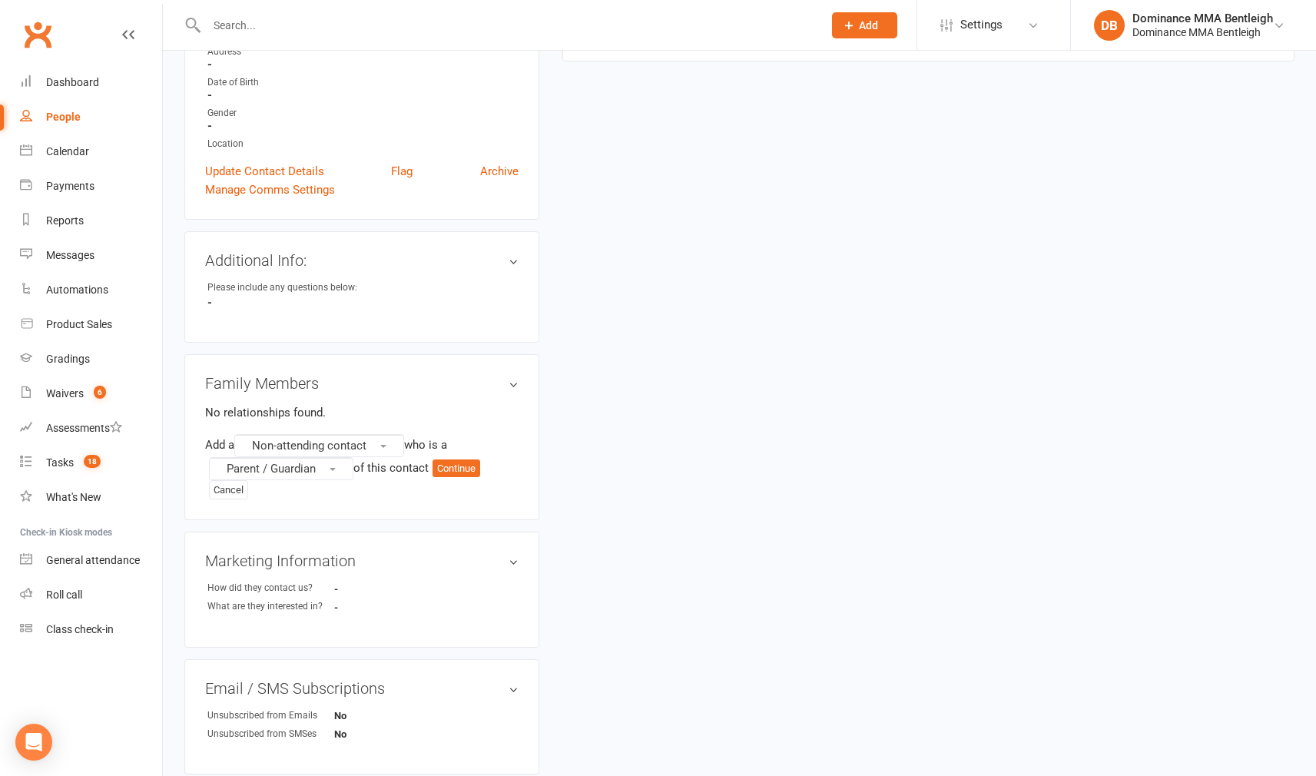
scroll to position [324, 0]
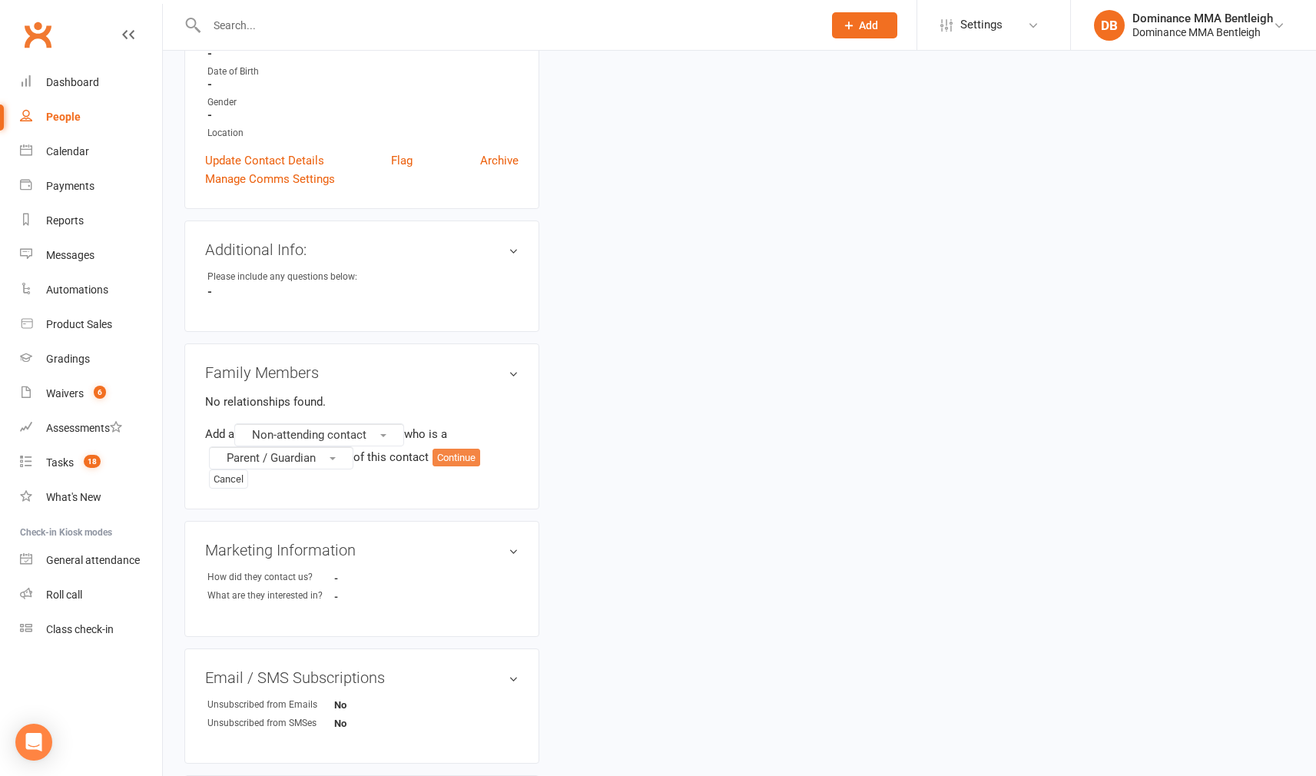
click at [463, 462] on button "Continue" at bounding box center [456, 458] width 48 height 18
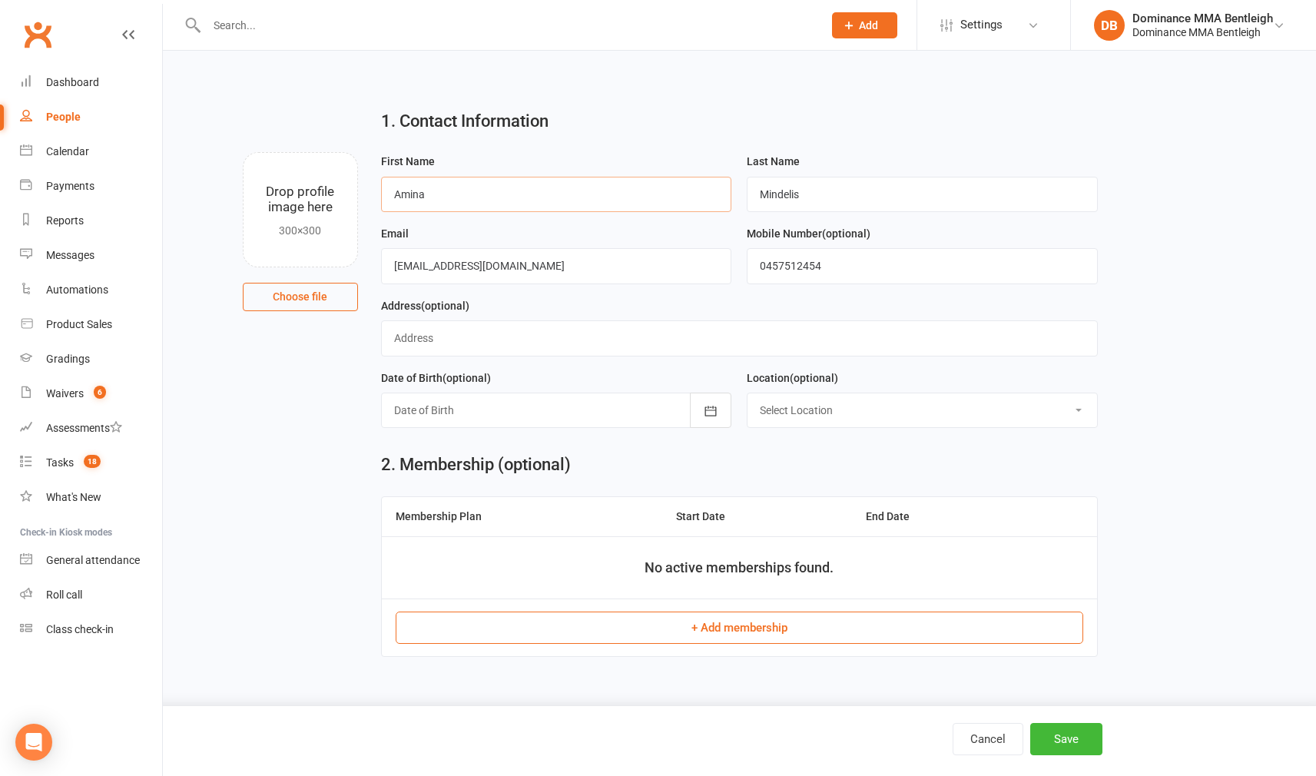
type input "Amina"
drag, startPoint x: 548, startPoint y: 267, endPoint x: 240, endPoint y: 279, distance: 308.2
drag, startPoint x: 555, startPoint y: 273, endPoint x: 351, endPoint y: 270, distance: 204.3
click at [351, 152] on div "Drop profile image here 300×300 Choose file First Name Amina Last Name Mindelis…" at bounding box center [739, 152] width 1110 height 0
type input "amina.mindelis@gmail.com"
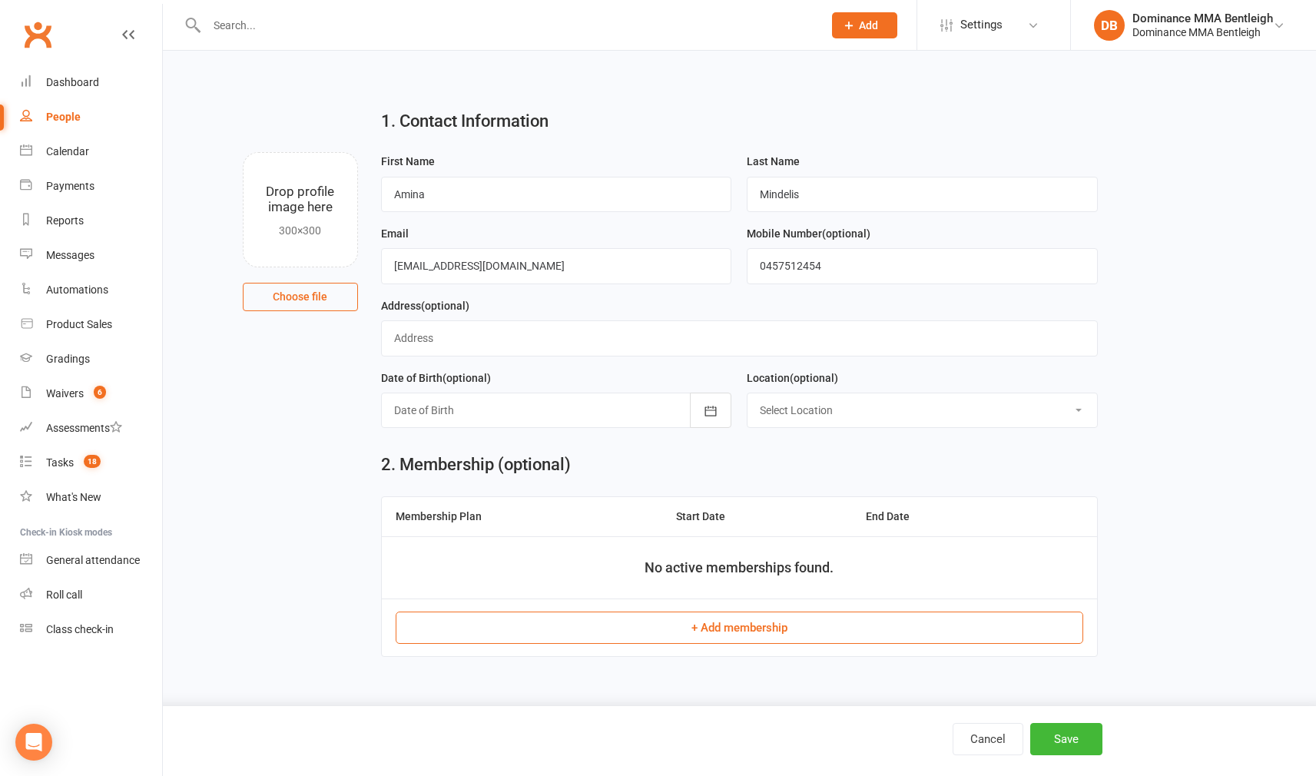
click at [1064, 739] on button "Save" at bounding box center [1066, 739] width 72 height 32
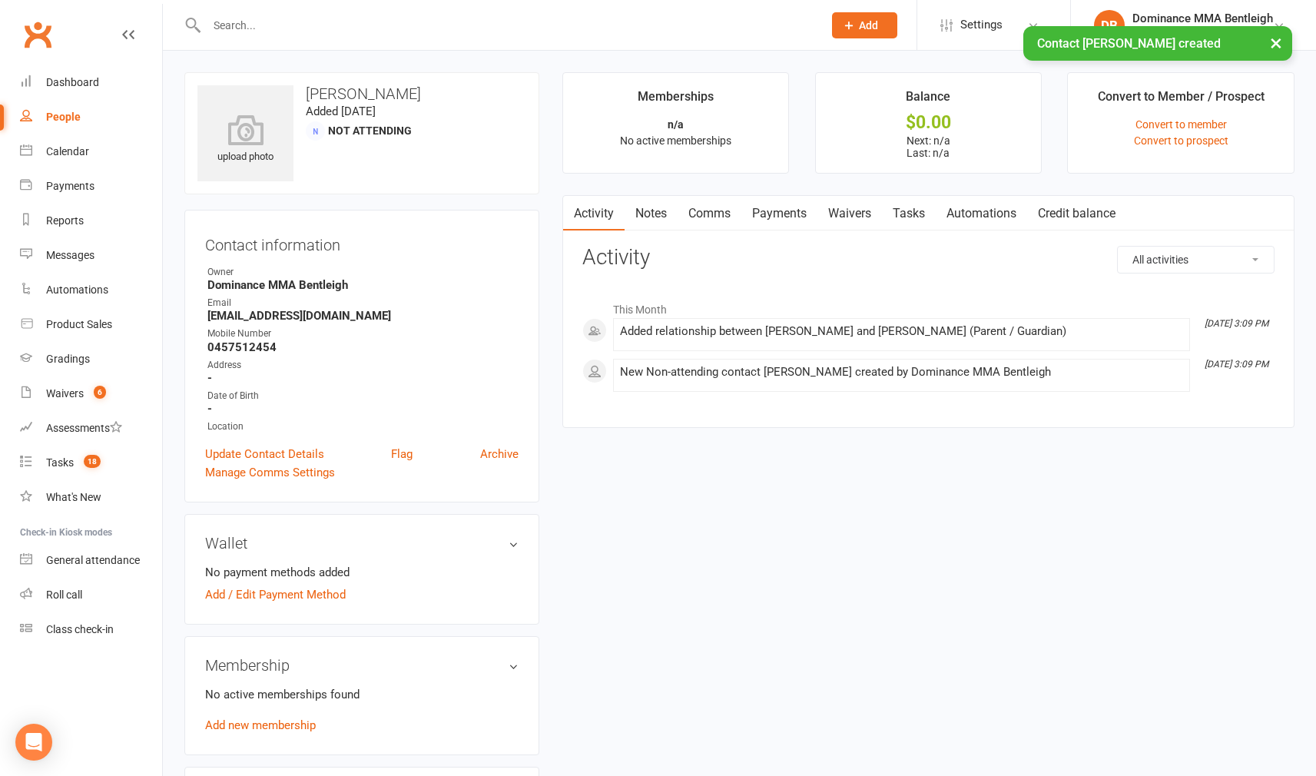
click at [853, 216] on link "Waivers" at bounding box center [849, 213] width 65 height 35
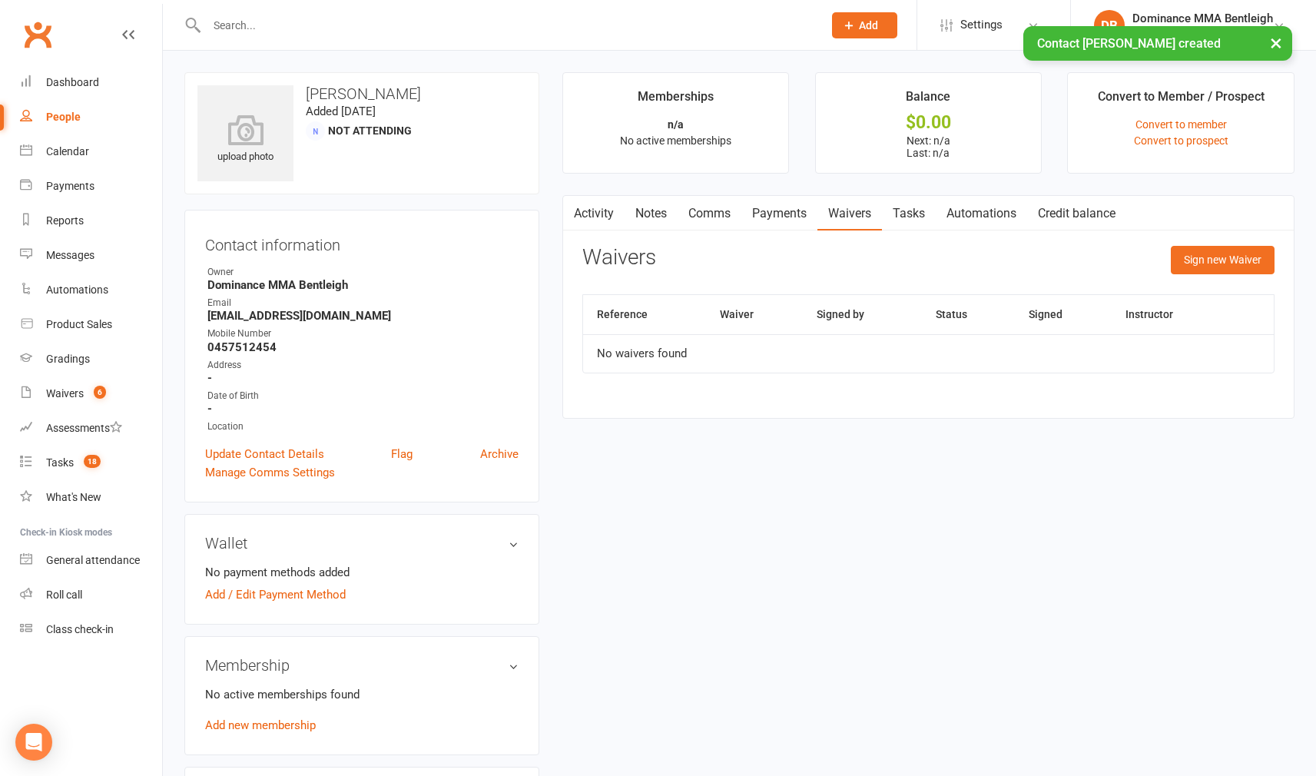
drag, startPoint x: 1182, startPoint y: 261, endPoint x: 1164, endPoint y: 264, distance: 17.9
click at [1181, 262] on button "Sign new Waiver" at bounding box center [1223, 260] width 104 height 28
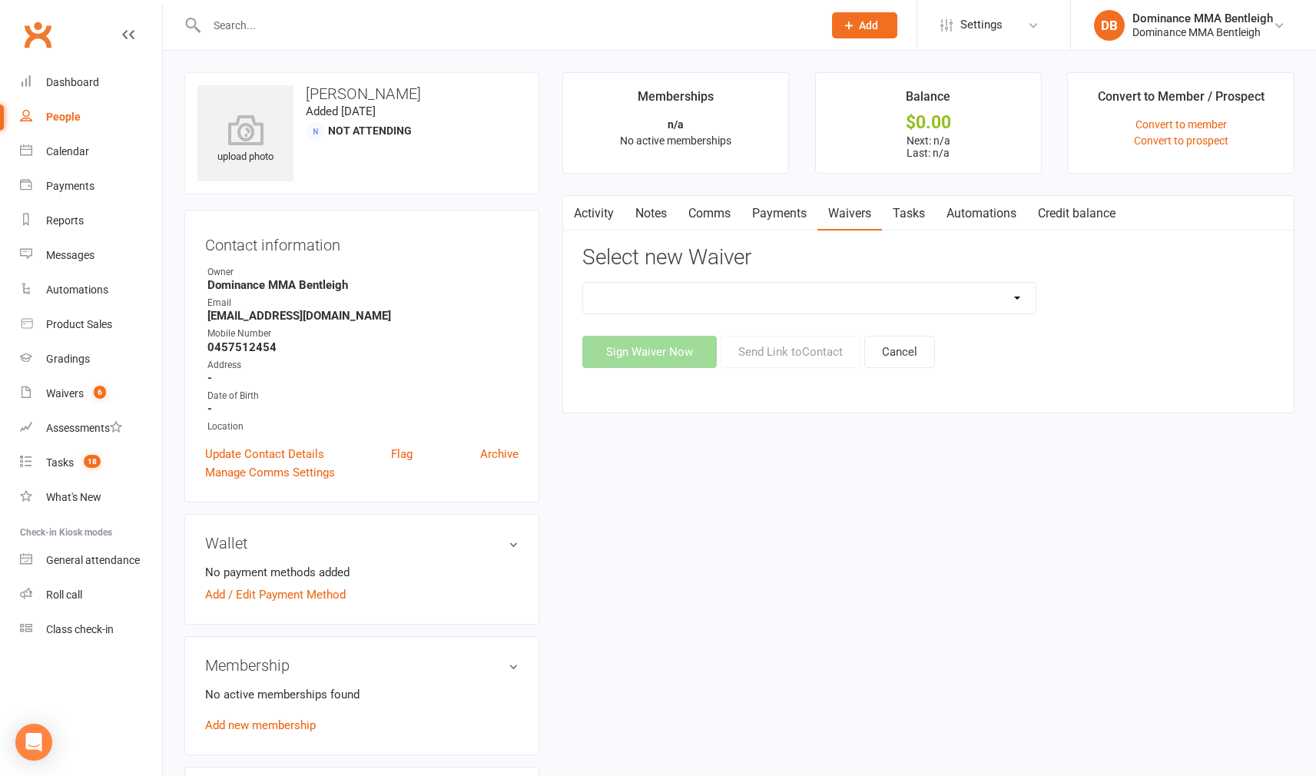
select select "1931"
drag, startPoint x: 777, startPoint y: 353, endPoint x: 750, endPoint y: 366, distance: 29.9
click at [777, 354] on button "Send Link to Contact" at bounding box center [791, 352] width 140 height 32
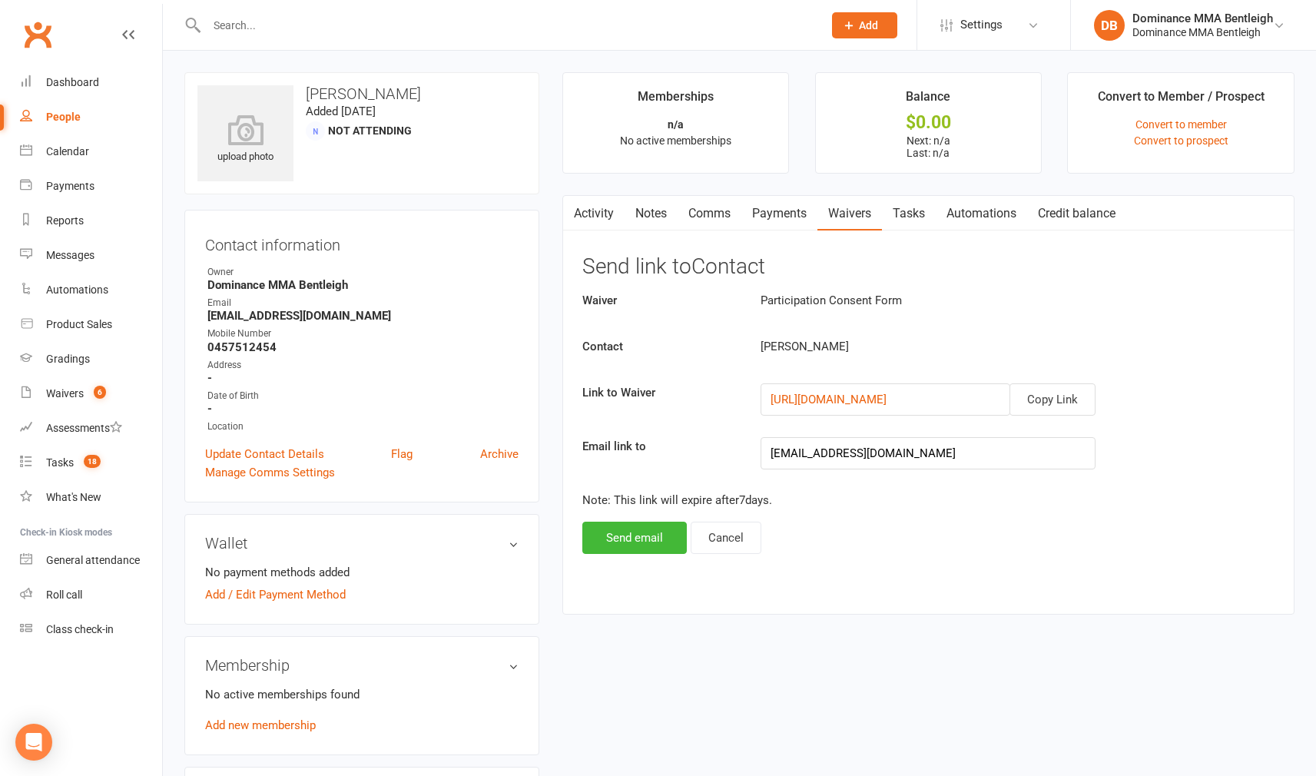
drag, startPoint x: 1055, startPoint y: 402, endPoint x: 997, endPoint y: 426, distance: 63.0
click at [1054, 402] on button "Copy Link" at bounding box center [1052, 399] width 86 height 32
click at [609, 543] on button "Send email" at bounding box center [634, 538] width 104 height 32
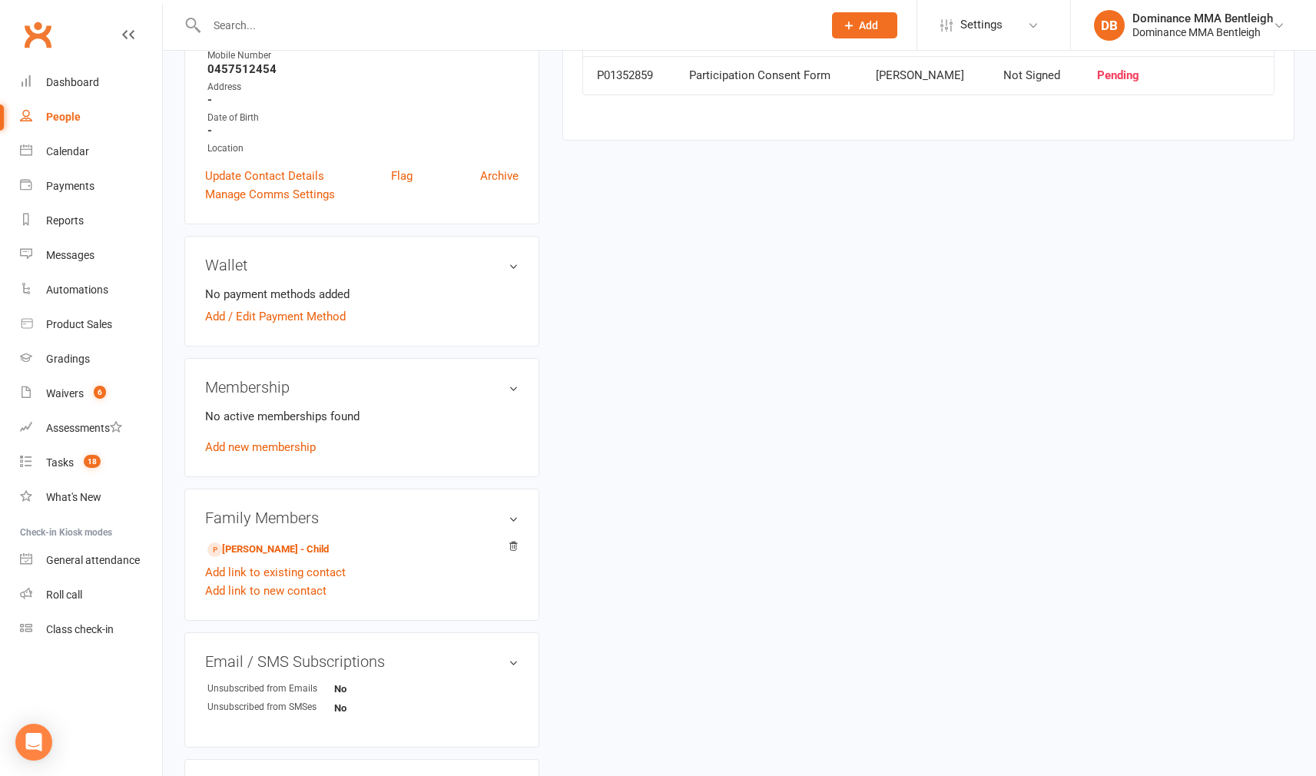
scroll to position [323, 0]
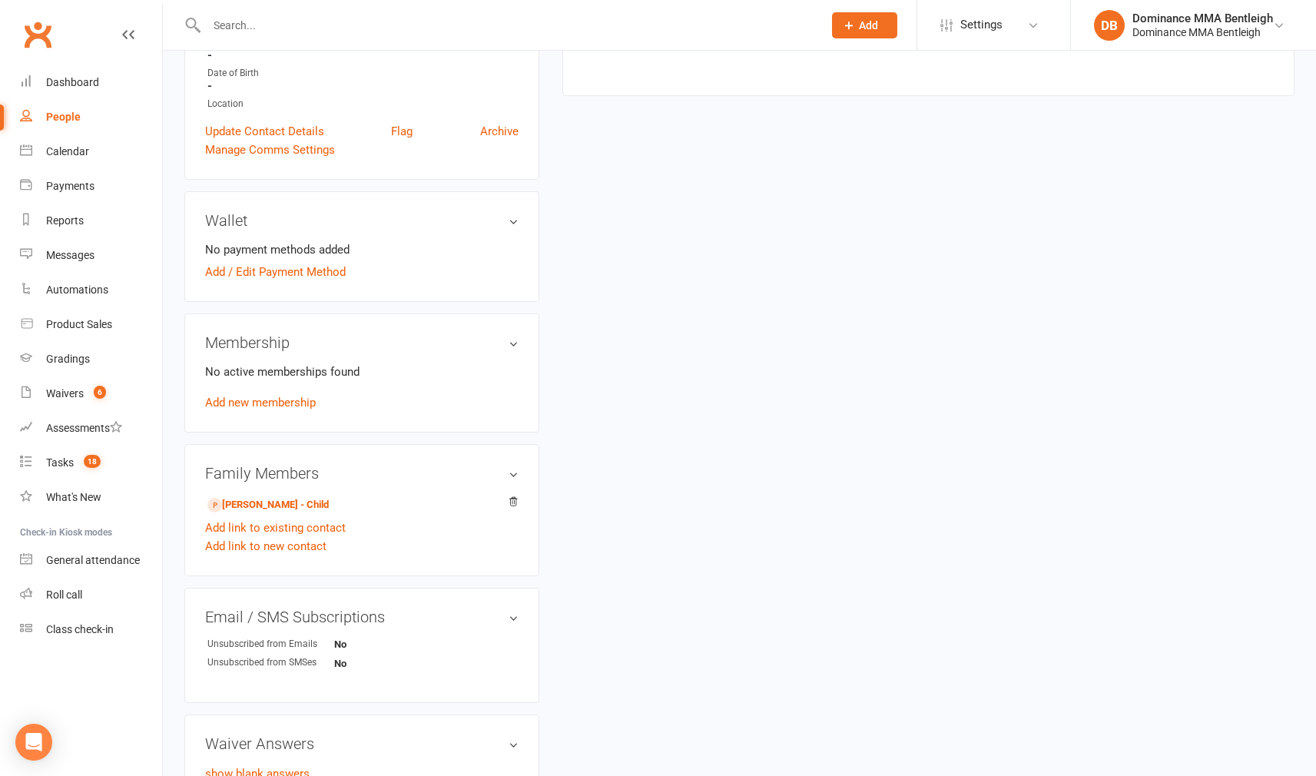
drag, startPoint x: 293, startPoint y: 507, endPoint x: 280, endPoint y: 513, distance: 14.4
click at [293, 508] on link "Amir Mindelis - Child" at bounding box center [267, 505] width 121 height 16
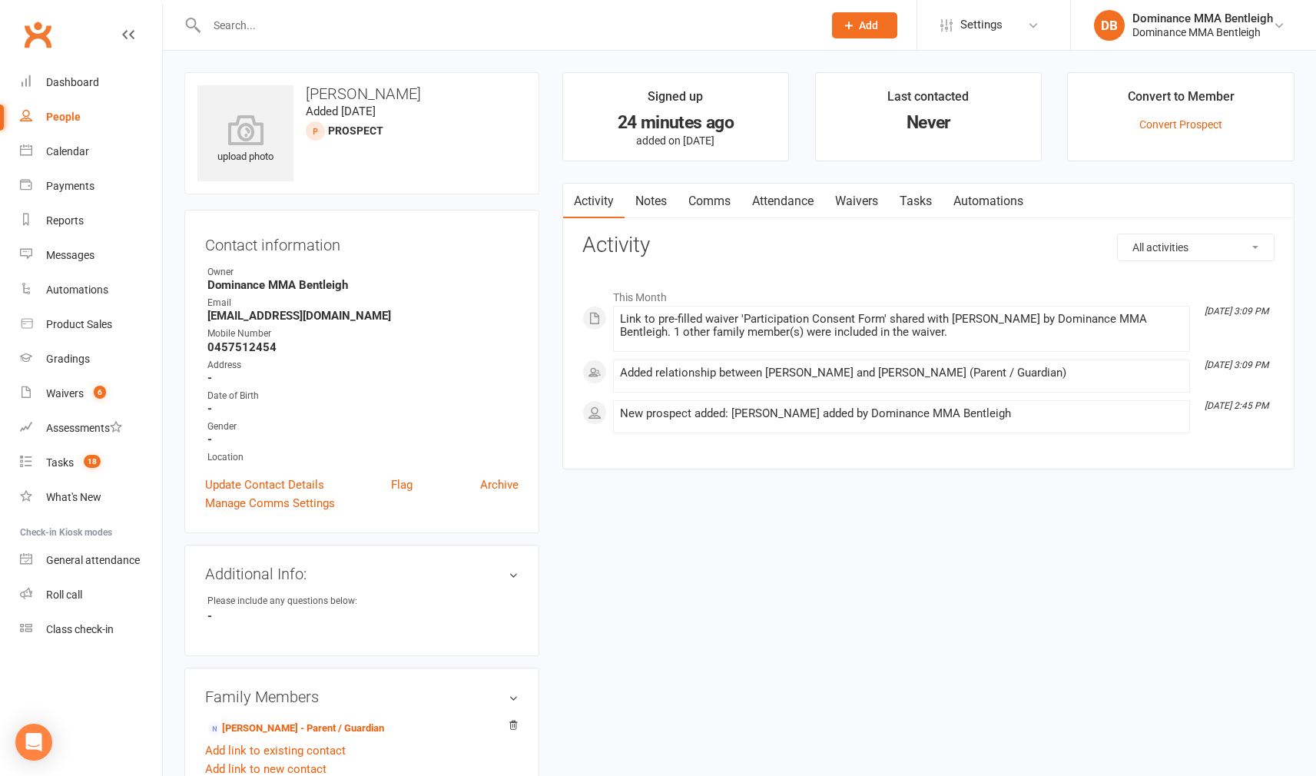
click at [794, 197] on link "Attendance" at bounding box center [782, 201] width 83 height 35
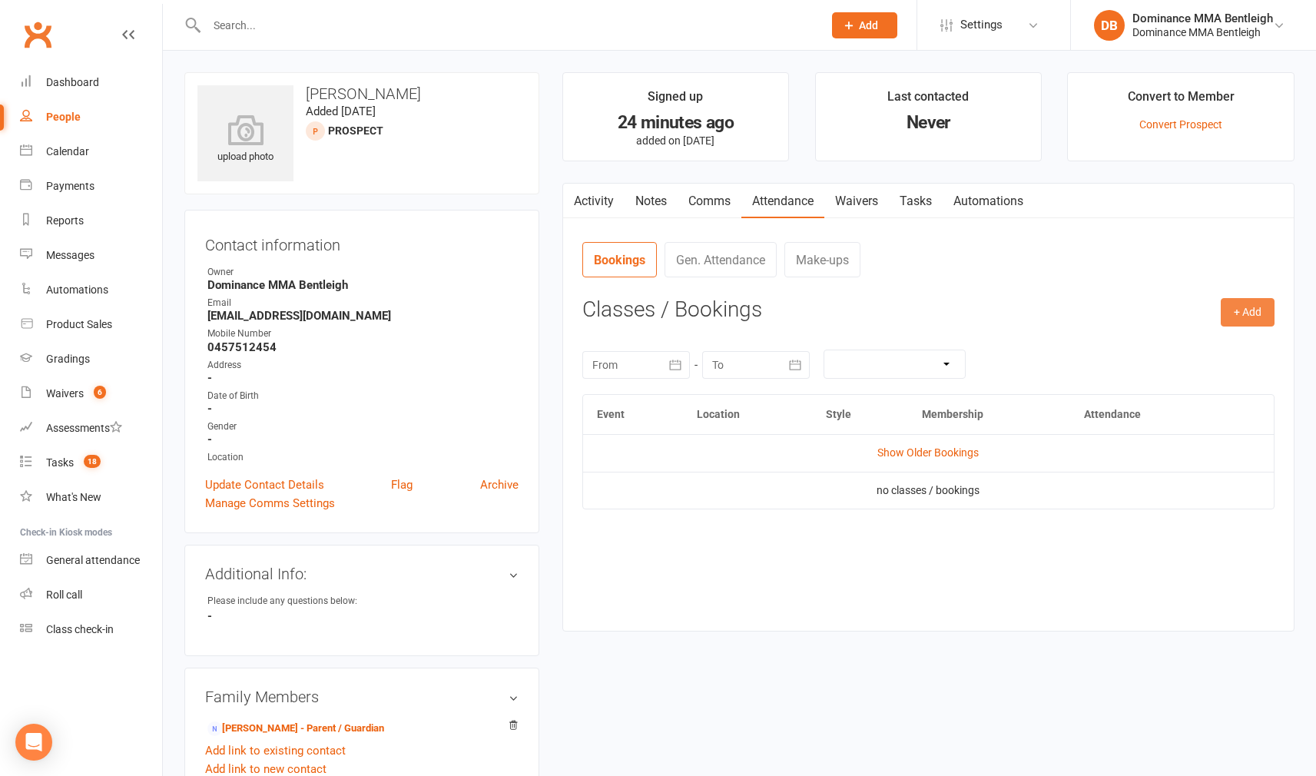
click at [1241, 313] on button "+ Add" at bounding box center [1248, 312] width 54 height 28
click at [1219, 337] on link "Book Event" at bounding box center [1197, 347] width 152 height 31
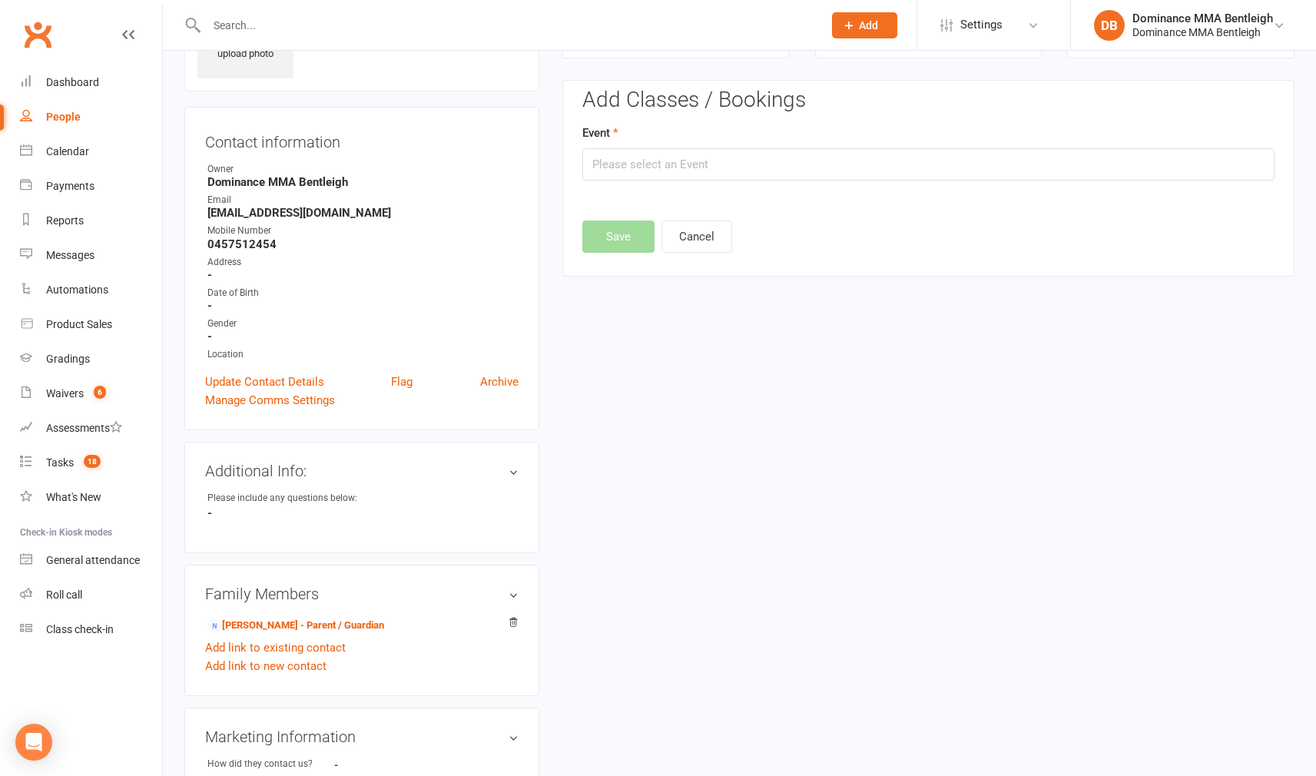
scroll to position [105, 0]
click at [986, 164] on input "text" at bounding box center [928, 162] width 692 height 32
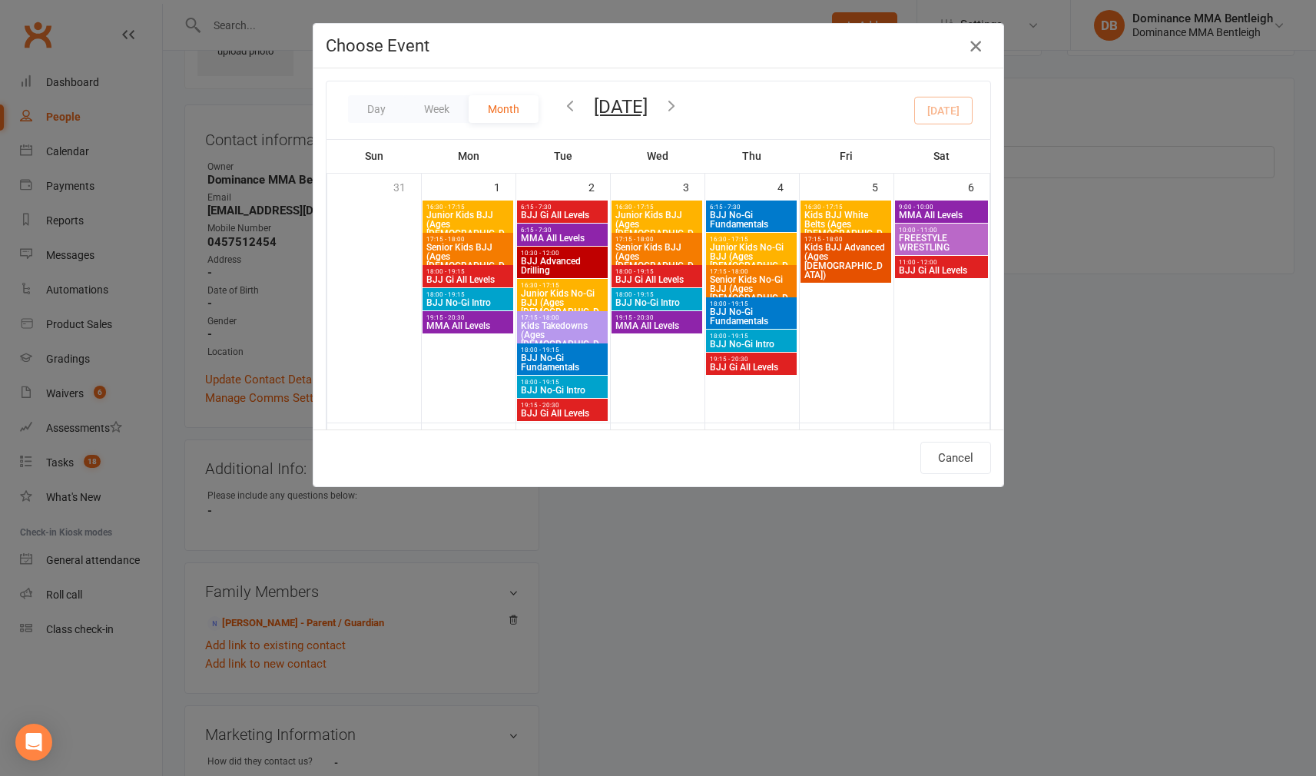
click at [971, 52] on icon "button" at bounding box center [975, 46] width 18 height 18
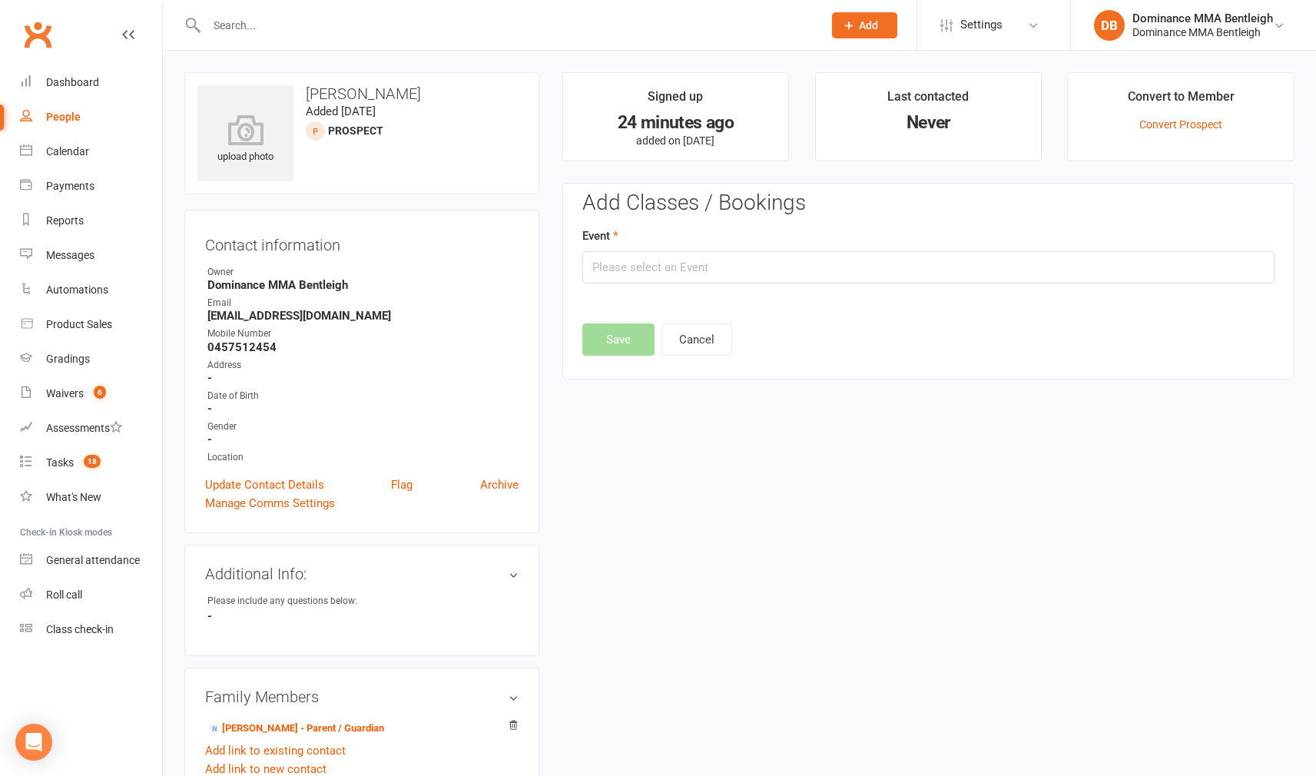
scroll to position [0, 0]
click at [714, 267] on input "text" at bounding box center [928, 267] width 692 height 32
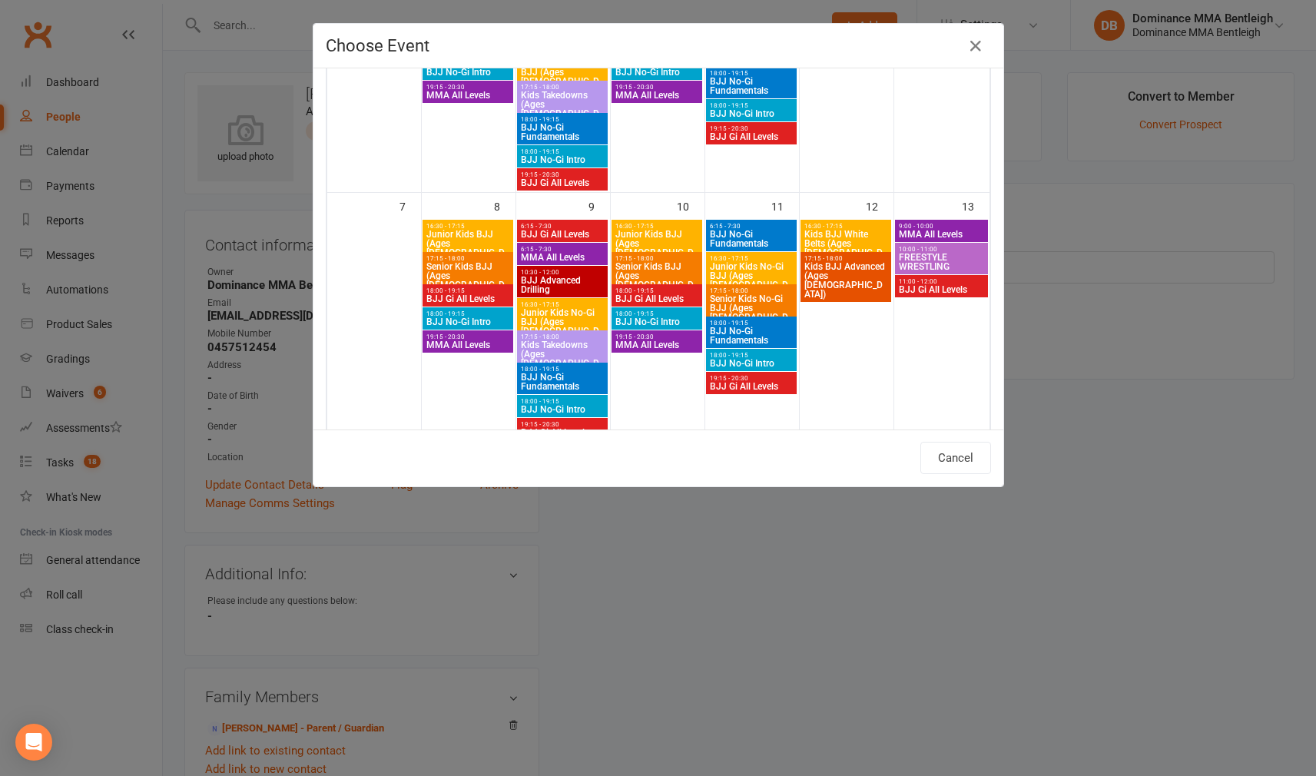
scroll to position [231, 0]
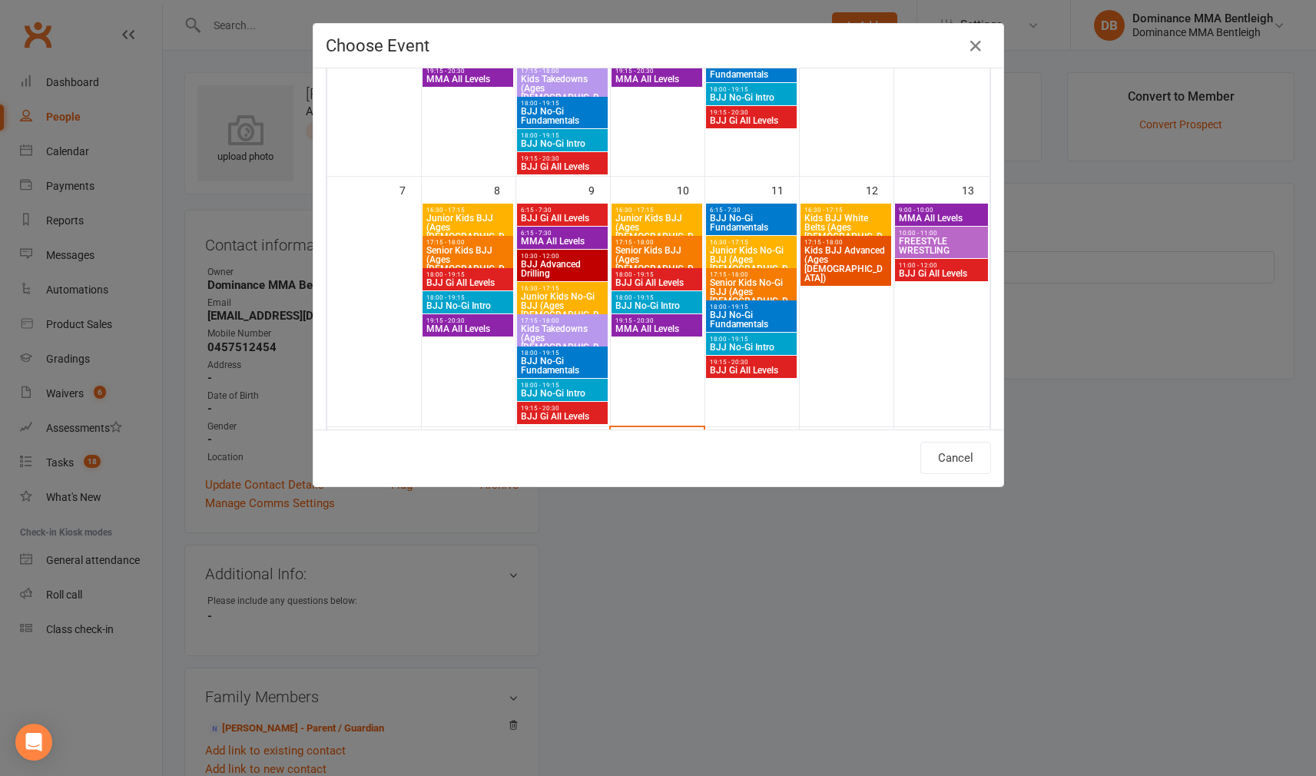
click at [750, 343] on span "BJJ No-Gi Intro" at bounding box center [751, 347] width 84 height 9
type input "BJJ No-Gi Intro - Sep 11, 2025 6:00:00 PM"
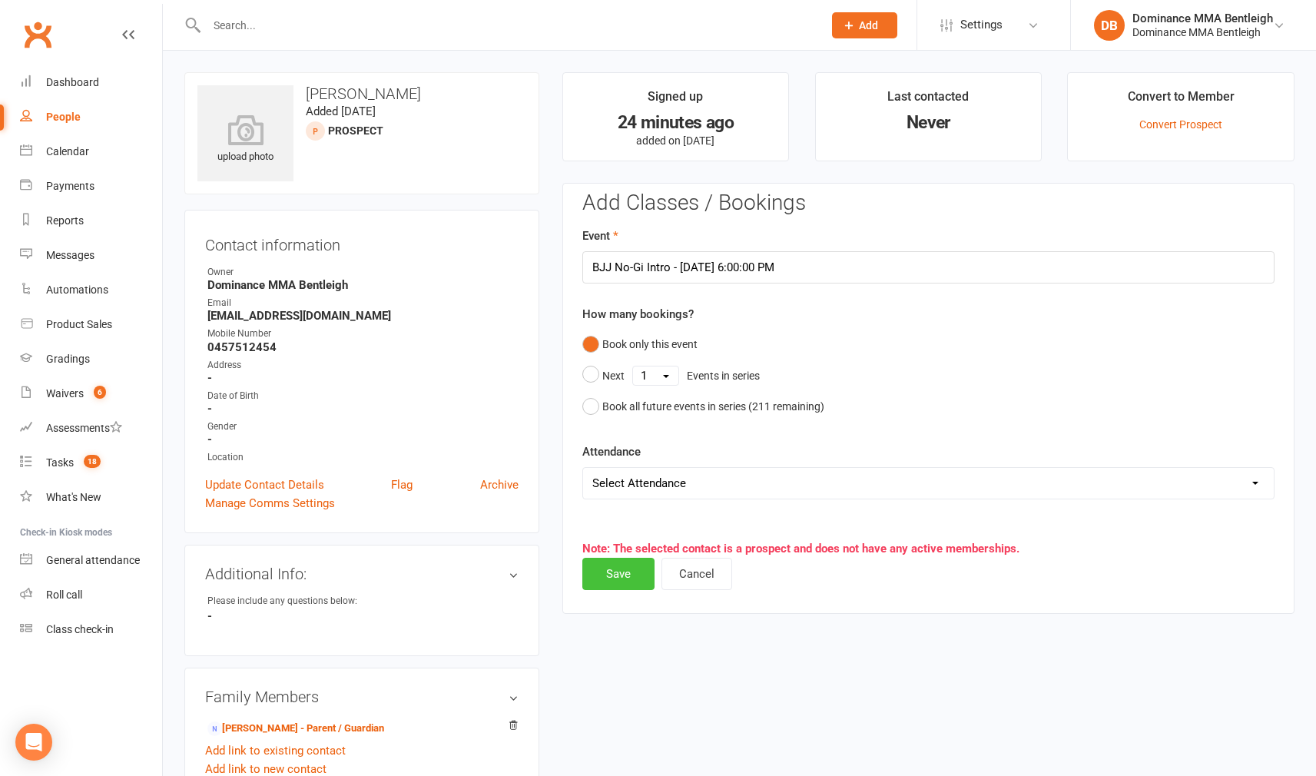
click at [616, 568] on button "Save" at bounding box center [618, 574] width 72 height 32
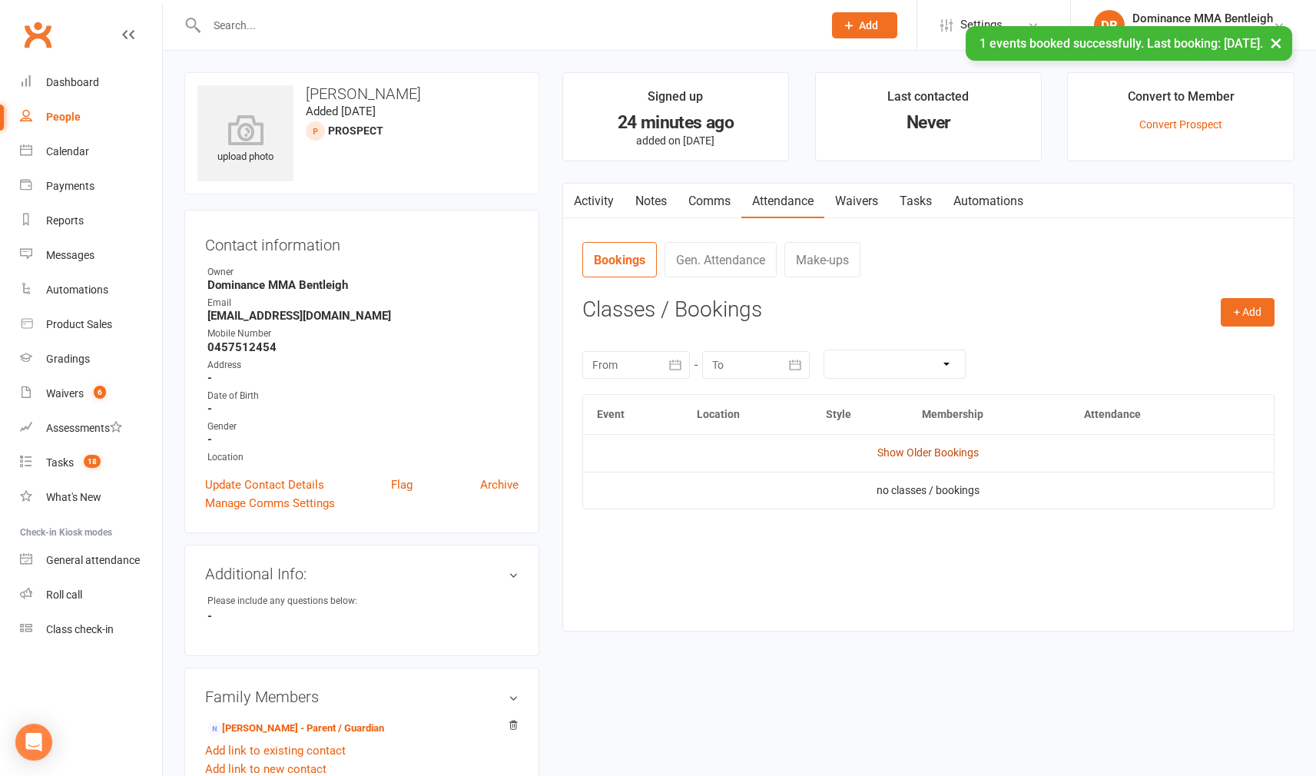
click at [942, 450] on link "Show Older Bookings" at bounding box center [927, 452] width 101 height 12
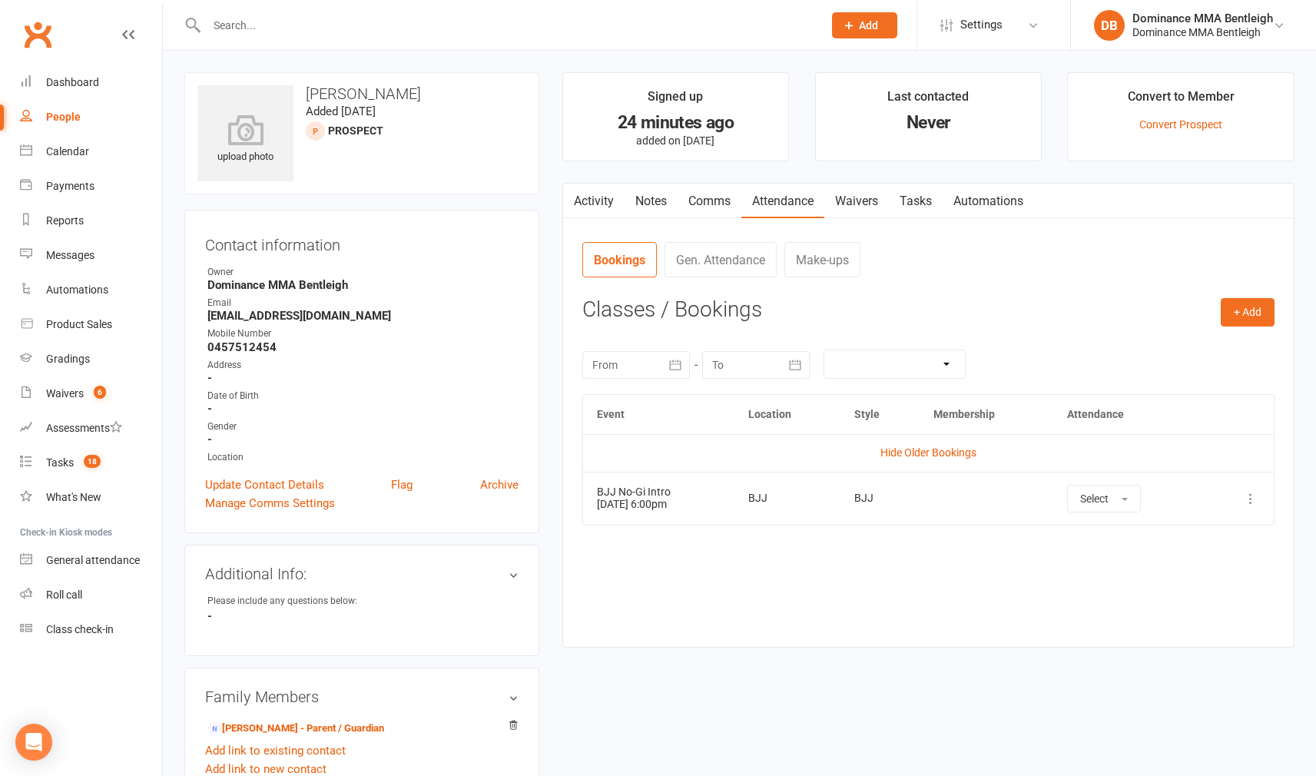
click at [722, 210] on link "Comms" at bounding box center [709, 201] width 64 height 35
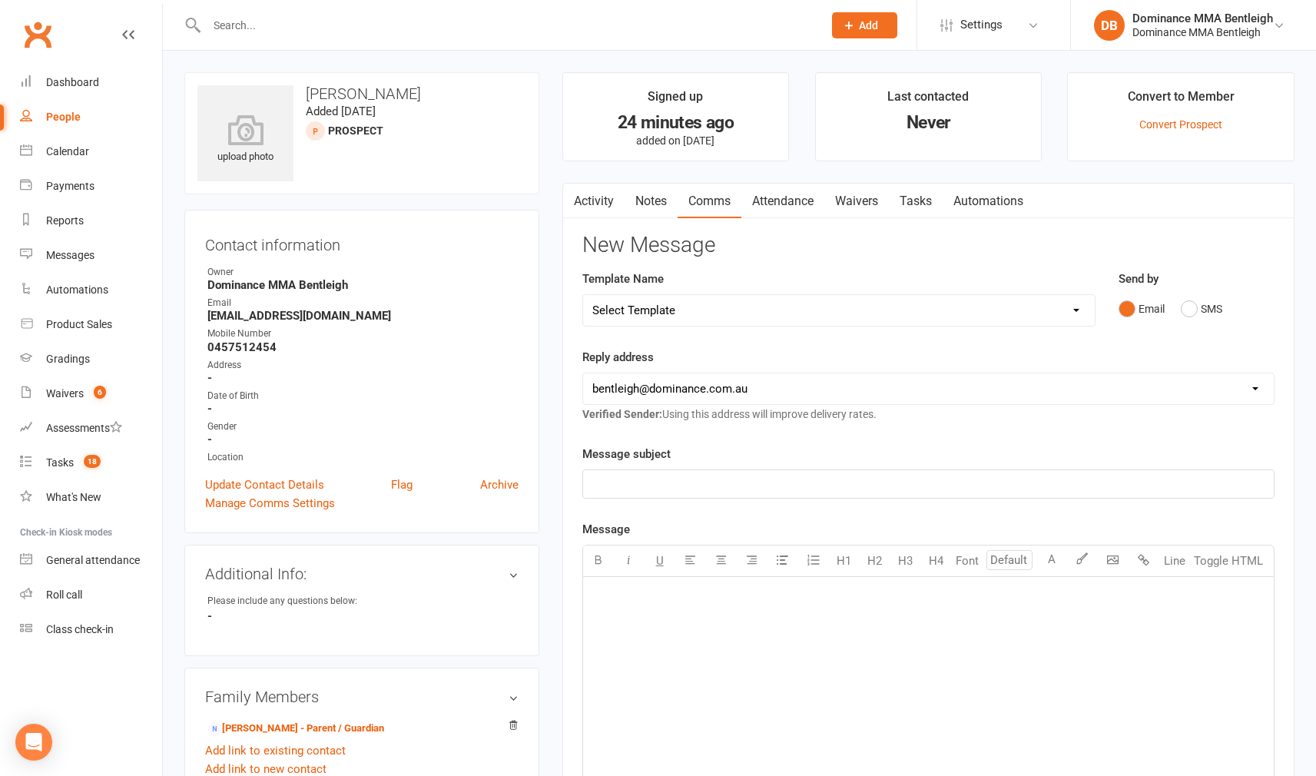
select select "18"
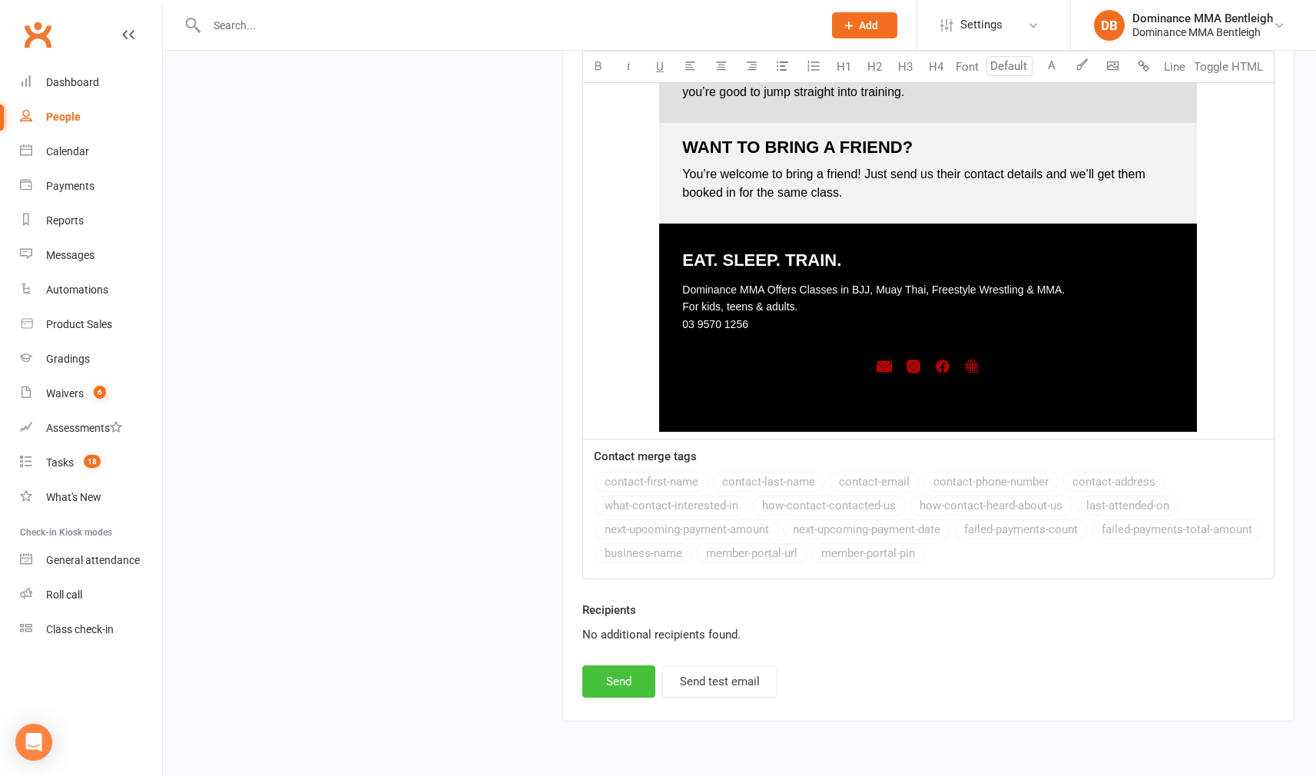
scroll to position [2065, 0]
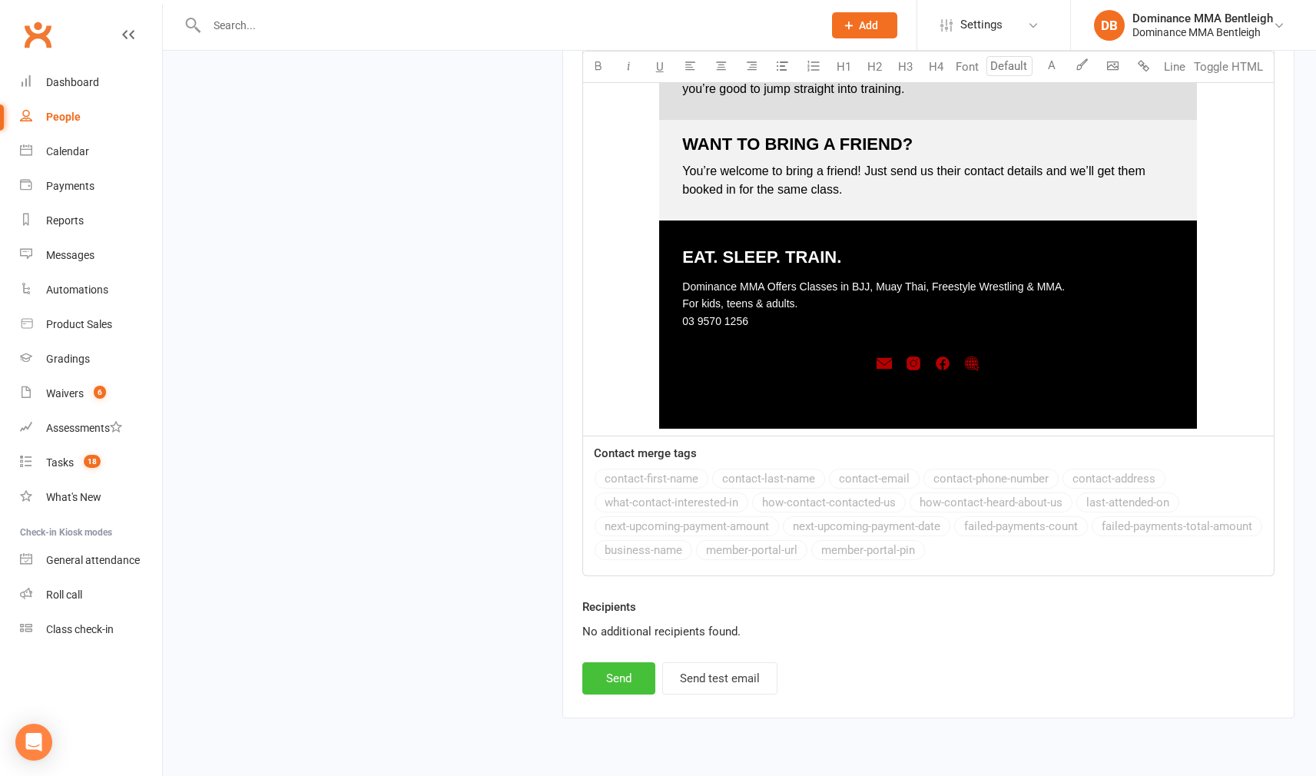
click at [614, 675] on button "Send" at bounding box center [618, 678] width 73 height 32
select select
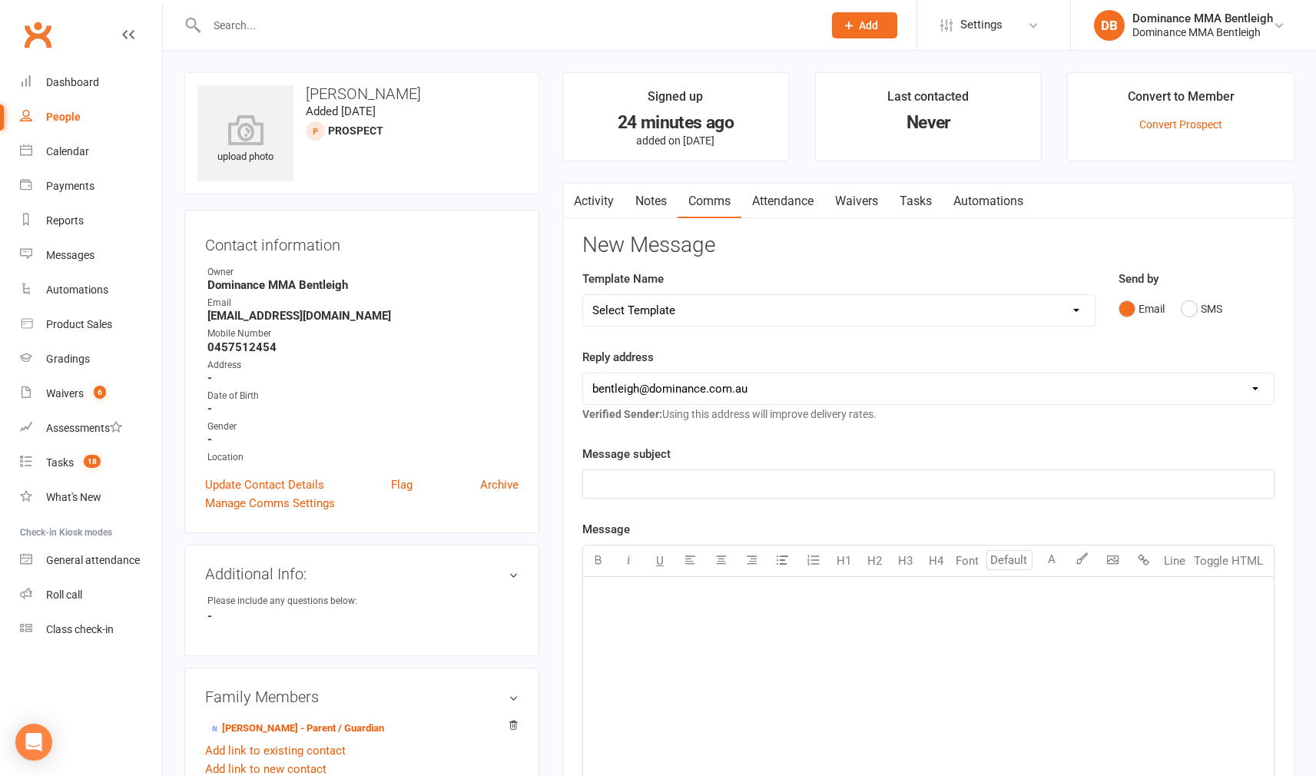
scroll to position [0, 0]
click at [77, 397] on div "Waivers" at bounding box center [65, 393] width 38 height 12
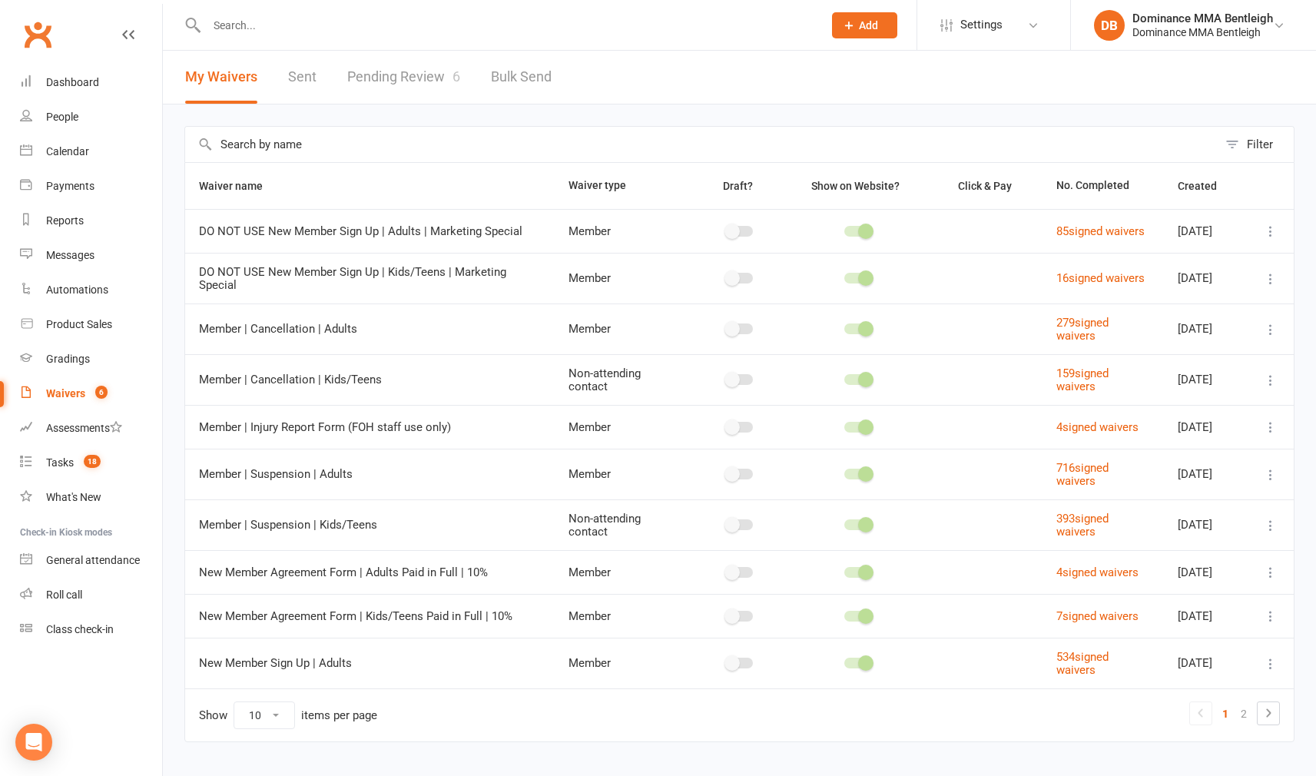
click at [376, 18] on input "text" at bounding box center [507, 26] width 610 height 22
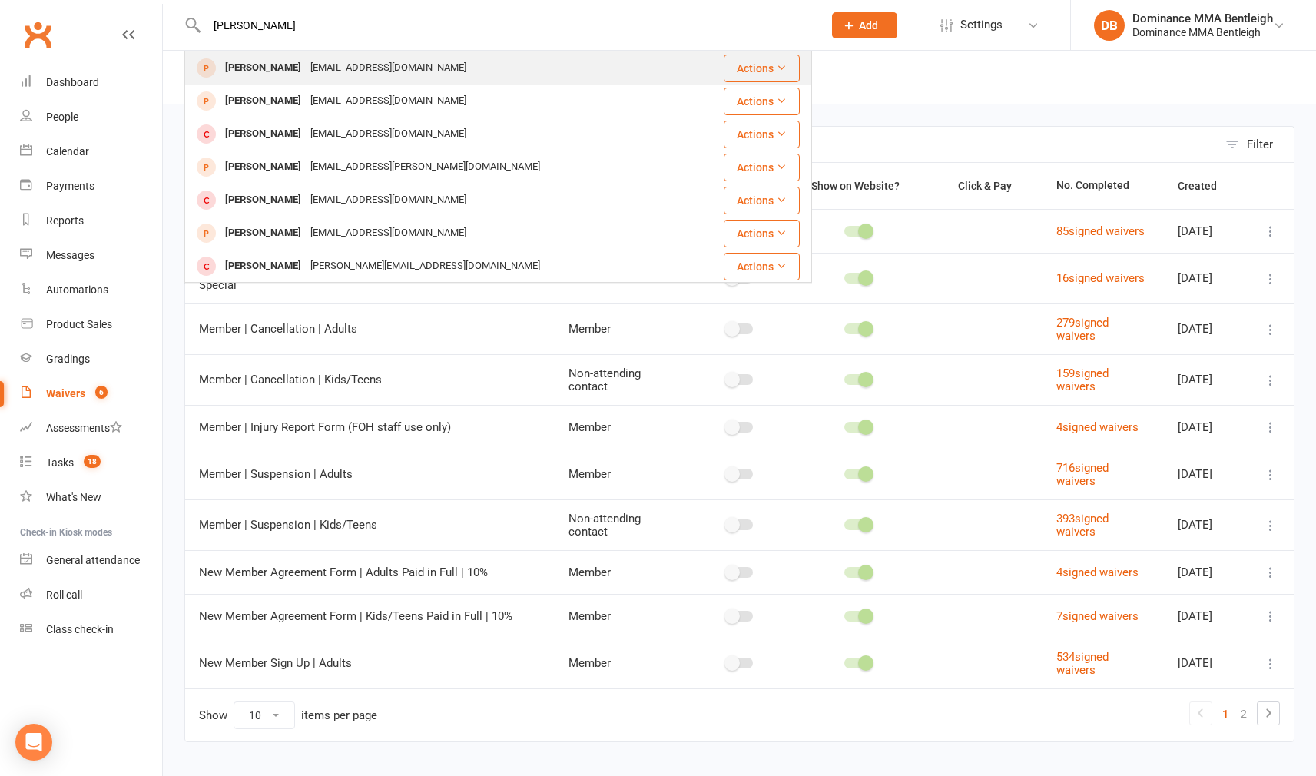
type input "Liam rainey"
click at [315, 71] on div "raineyliam1410@gmail.com" at bounding box center [388, 68] width 165 height 22
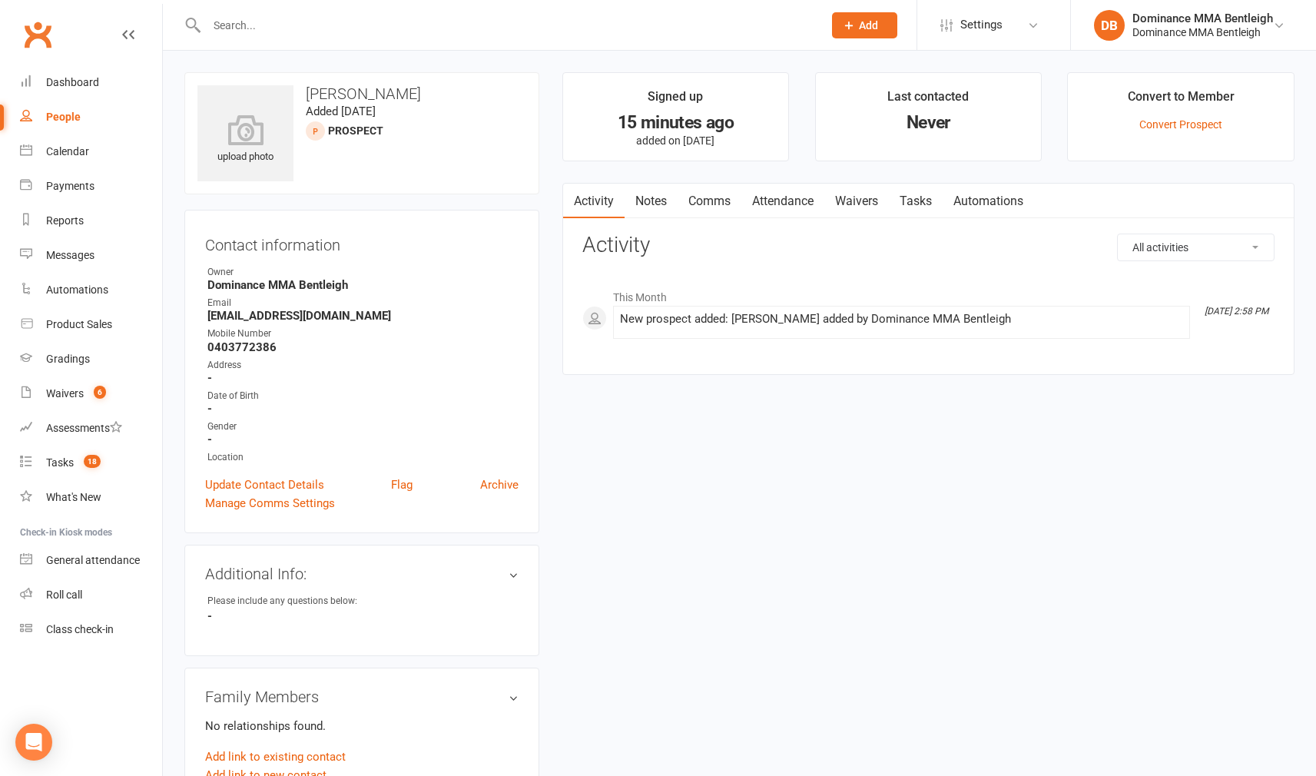
click at [369, 30] on input "text" at bounding box center [507, 26] width 610 height 22
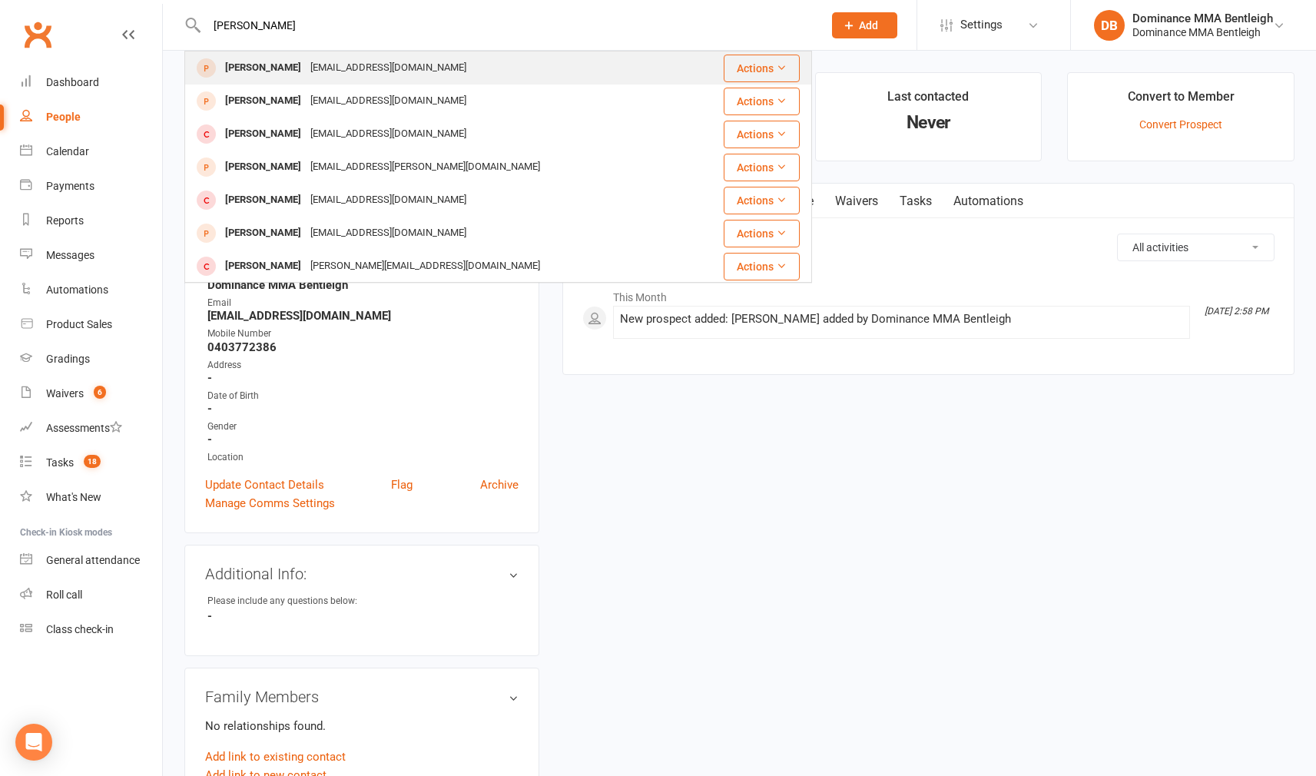
type input "Liam rainey"
click at [411, 102] on div "raineyliam1410@gmail.com" at bounding box center [388, 101] width 165 height 22
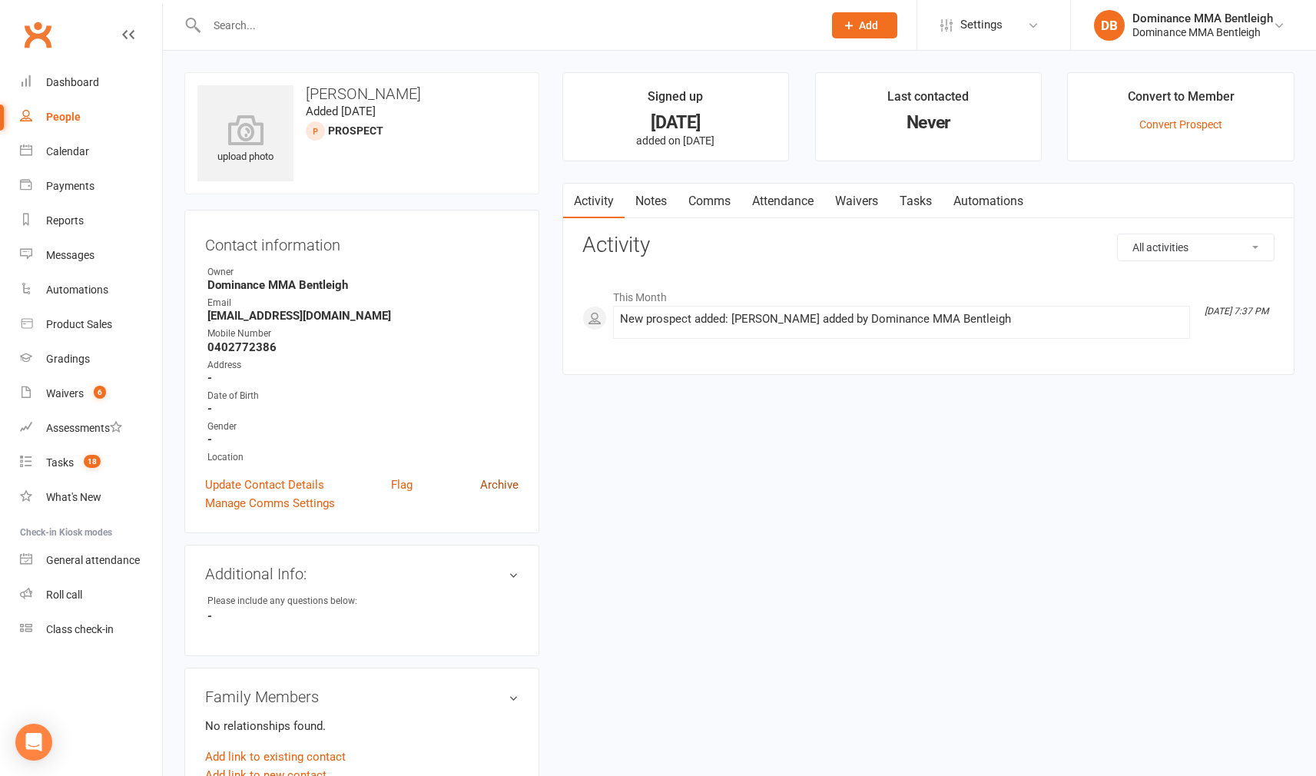
click at [499, 487] on link "Archive" at bounding box center [499, 484] width 38 height 18
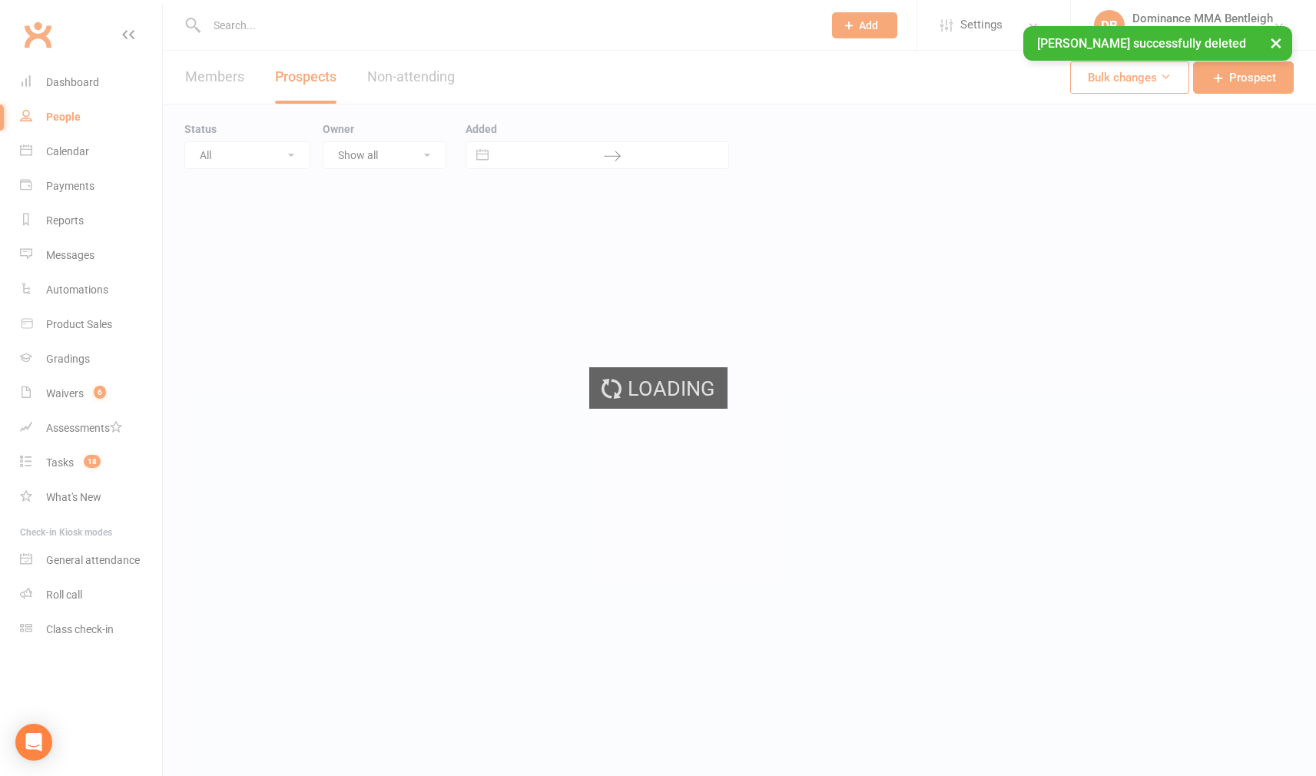
select select "100"
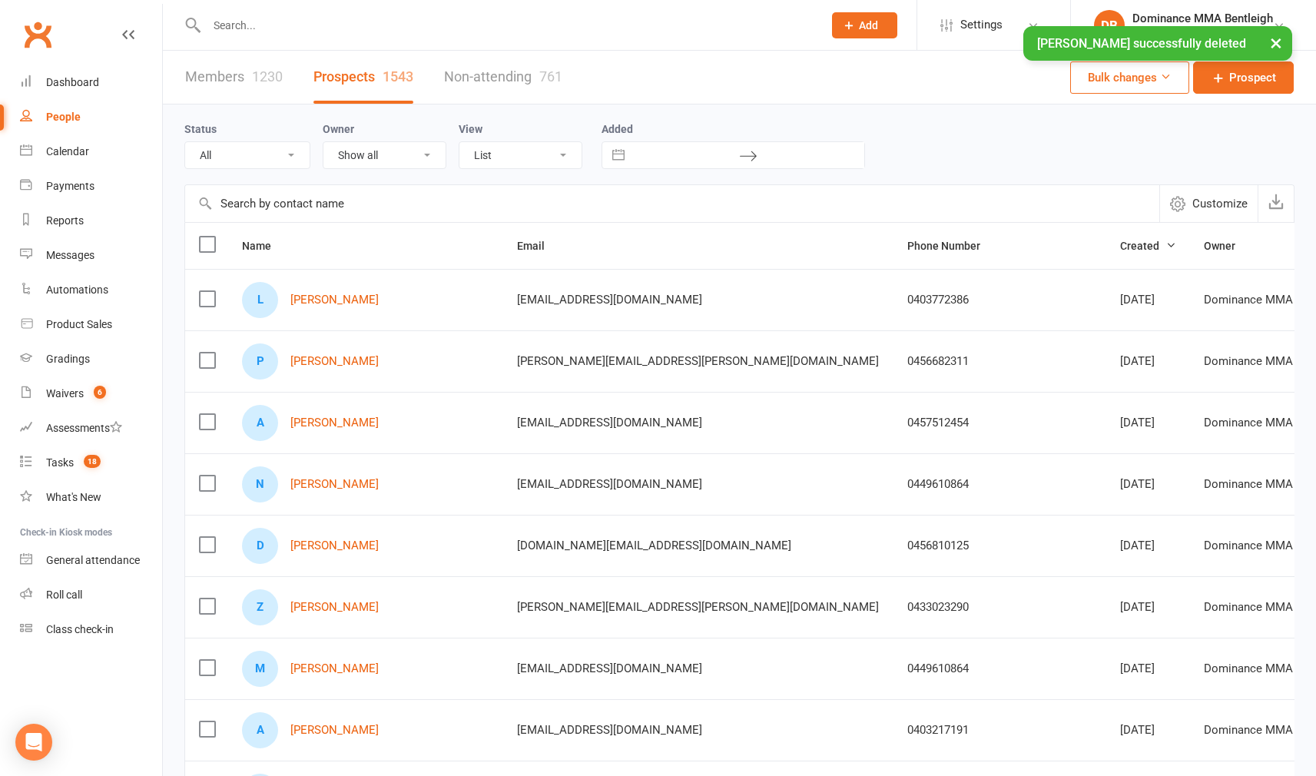
click at [268, 25] on input "text" at bounding box center [507, 26] width 610 height 22
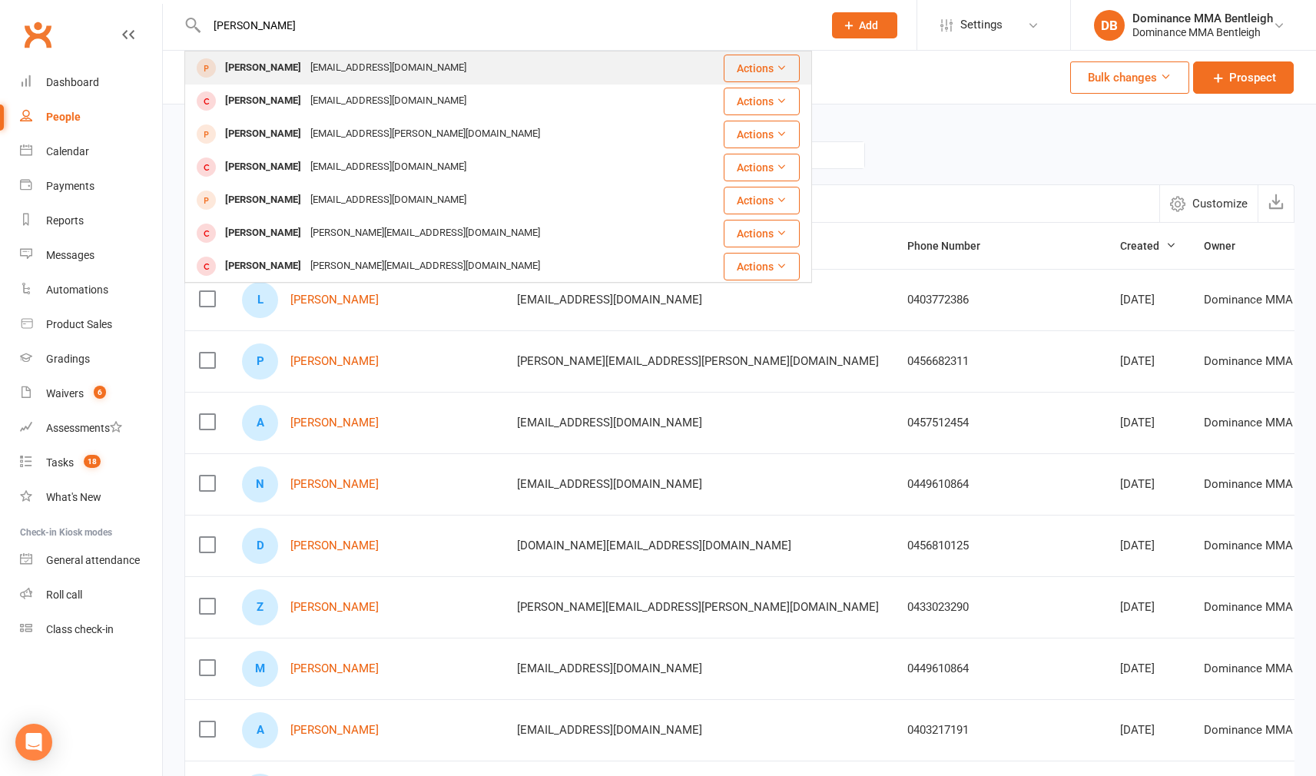
type input "Liam Rainey"
drag, startPoint x: 292, startPoint y: 54, endPoint x: 315, endPoint y: 78, distance: 33.1
click at [315, 78] on div "raineyliam1410@gmail.com" at bounding box center [388, 68] width 165 height 22
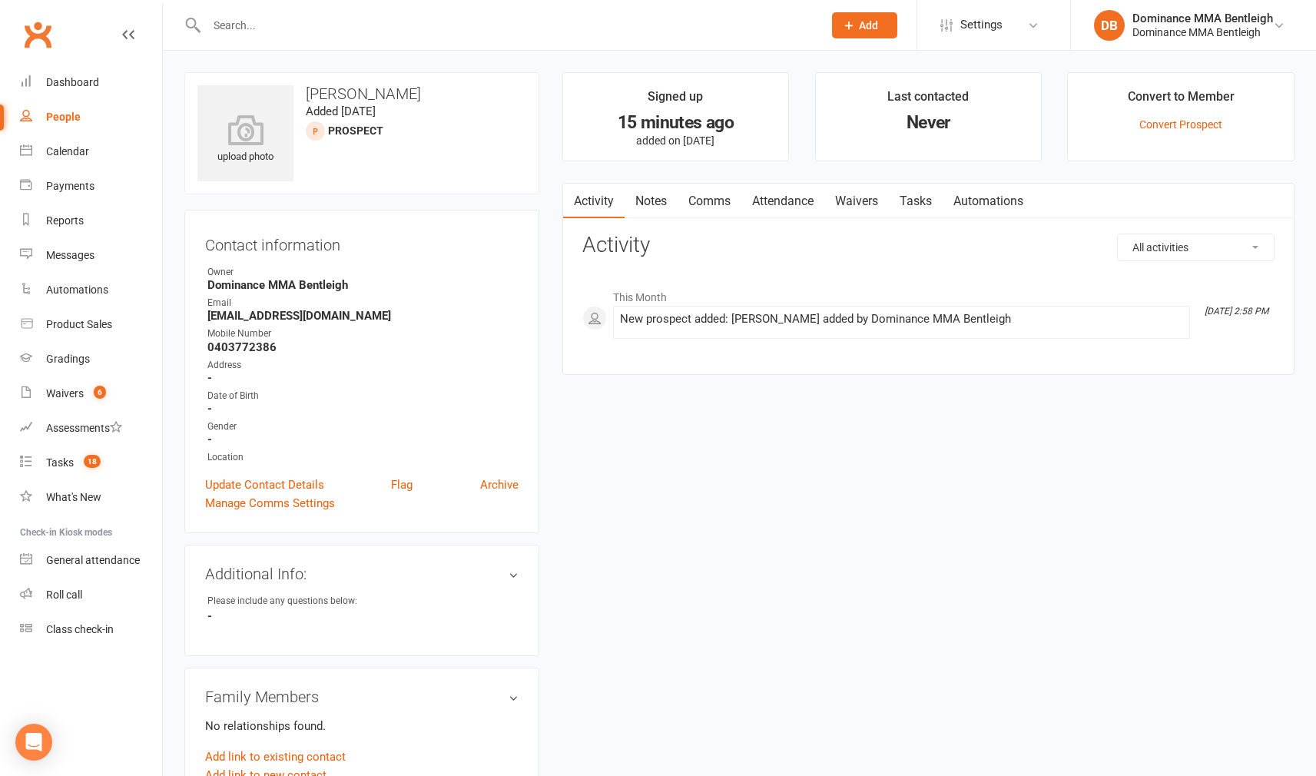
click at [803, 206] on link "Attendance" at bounding box center [782, 201] width 83 height 35
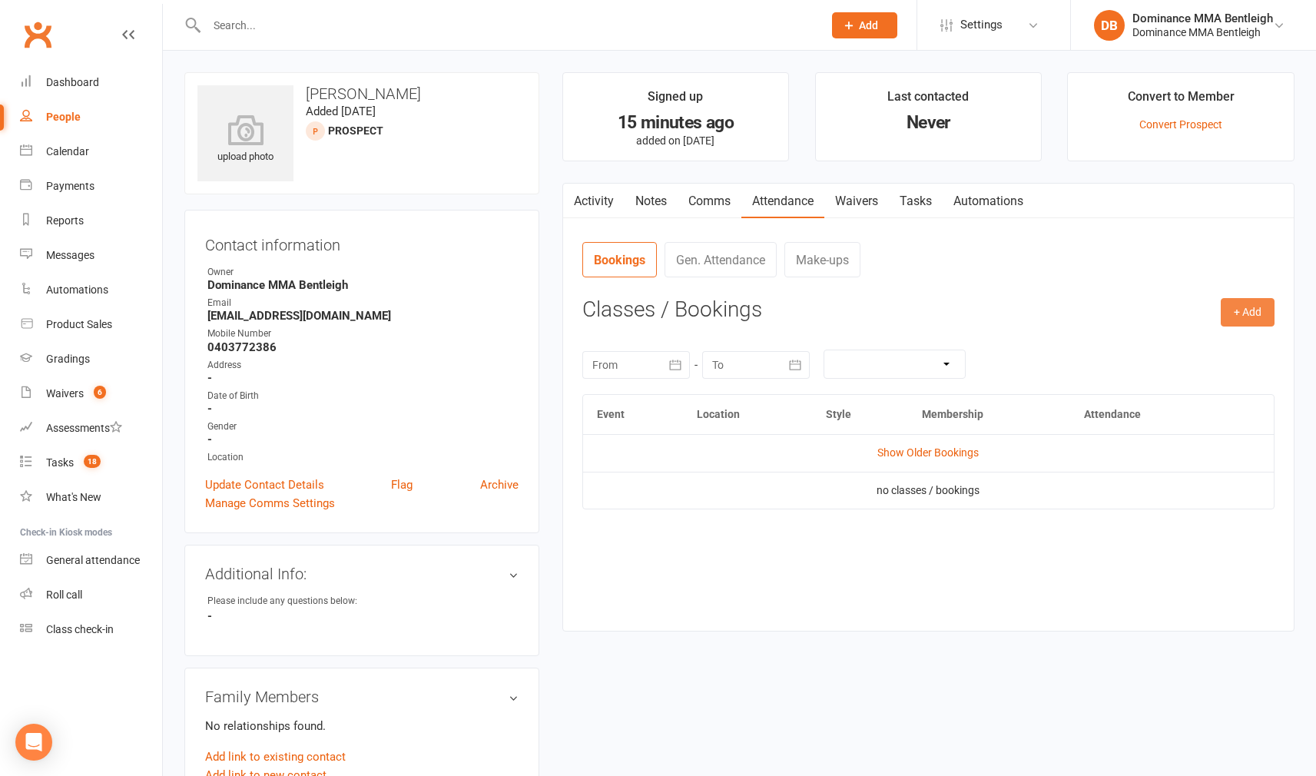
click at [1242, 323] on button "+ Add" at bounding box center [1248, 312] width 54 height 28
click at [1186, 349] on link "Book Event" at bounding box center [1197, 347] width 152 height 31
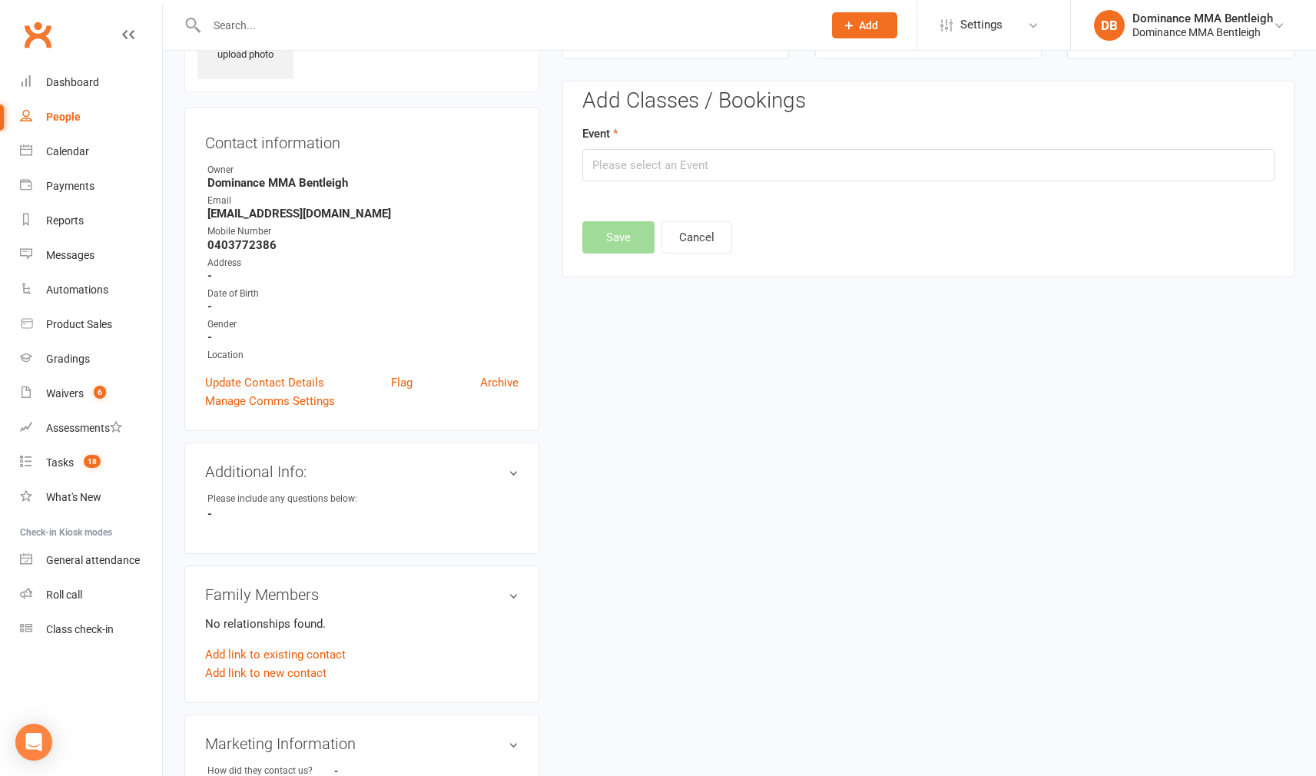
scroll to position [105, 0]
click at [945, 170] on input "text" at bounding box center [928, 162] width 692 height 32
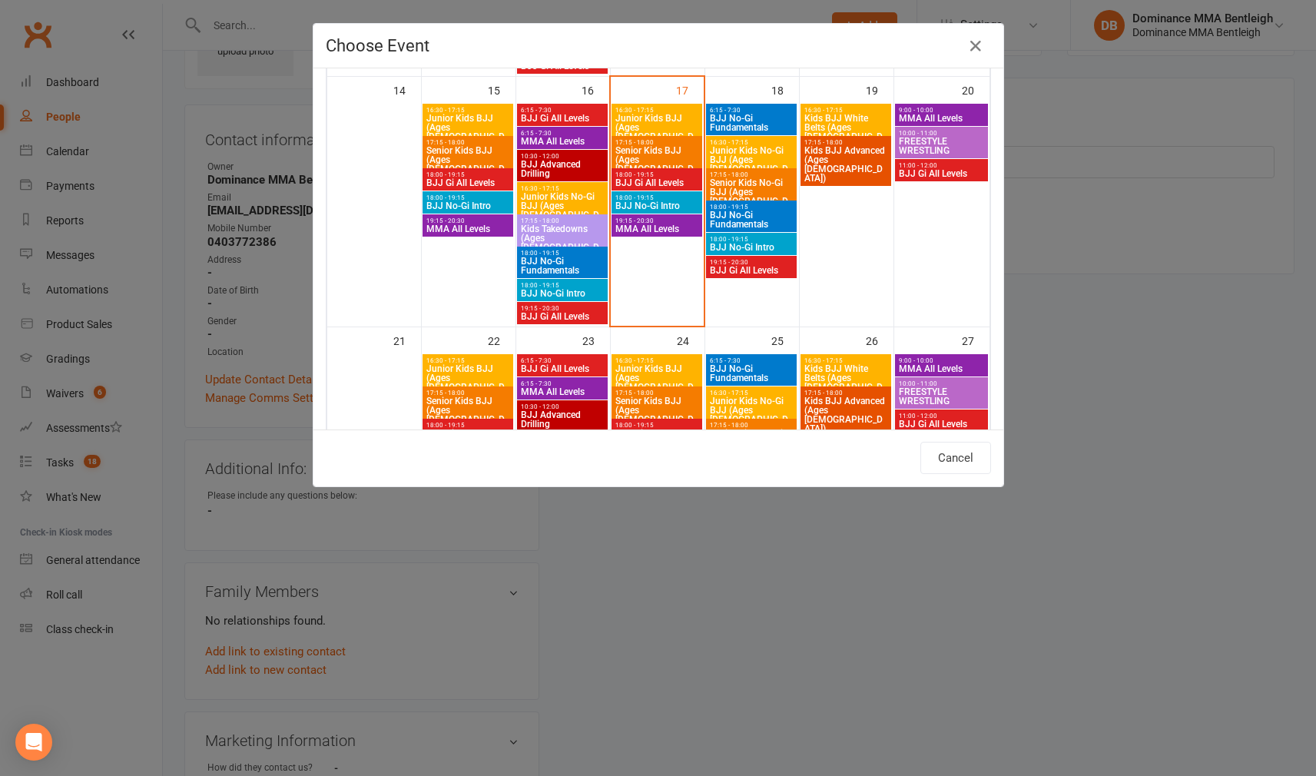
scroll to position [633, 0]
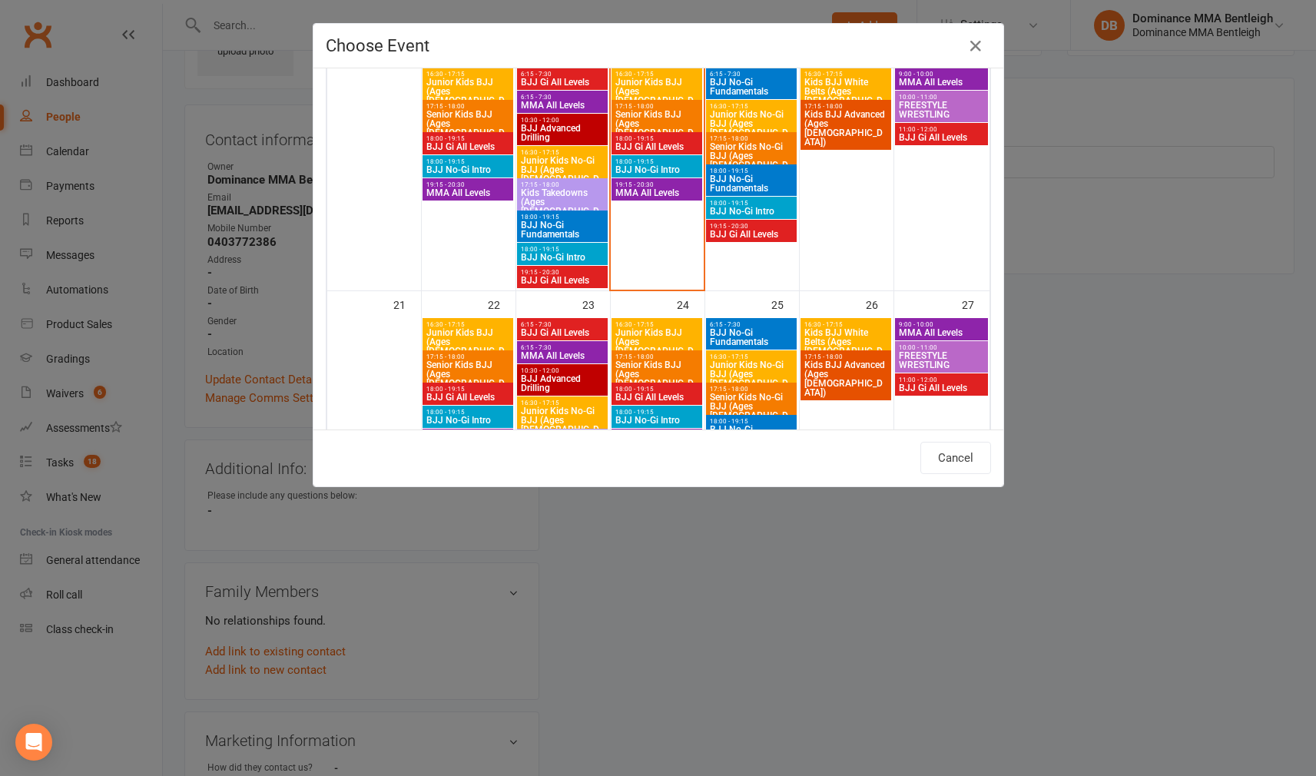
click at [668, 168] on span "BJJ No-Gi Intro" at bounding box center [657, 169] width 84 height 9
type input "BJJ No-Gi Intro - Sep 17, 2025 6:00:00 PM"
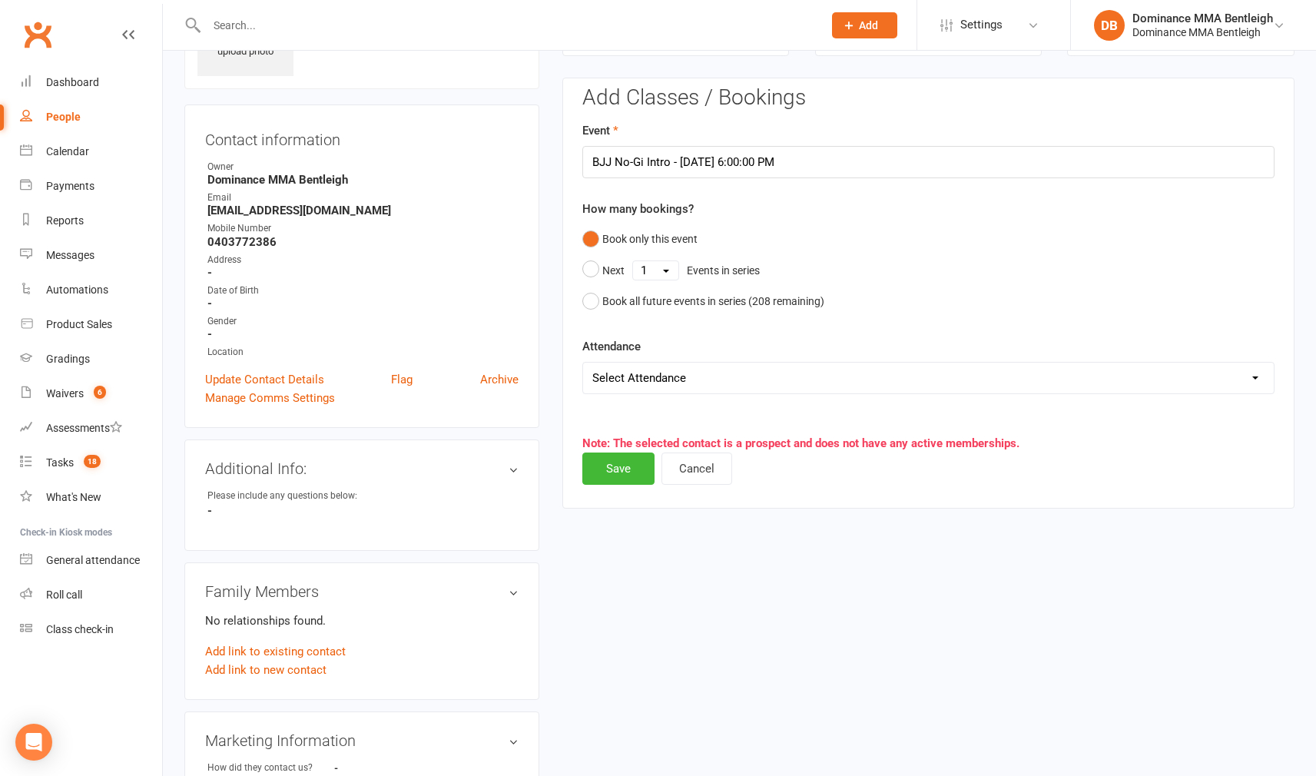
click at [636, 463] on button "Save" at bounding box center [618, 468] width 72 height 32
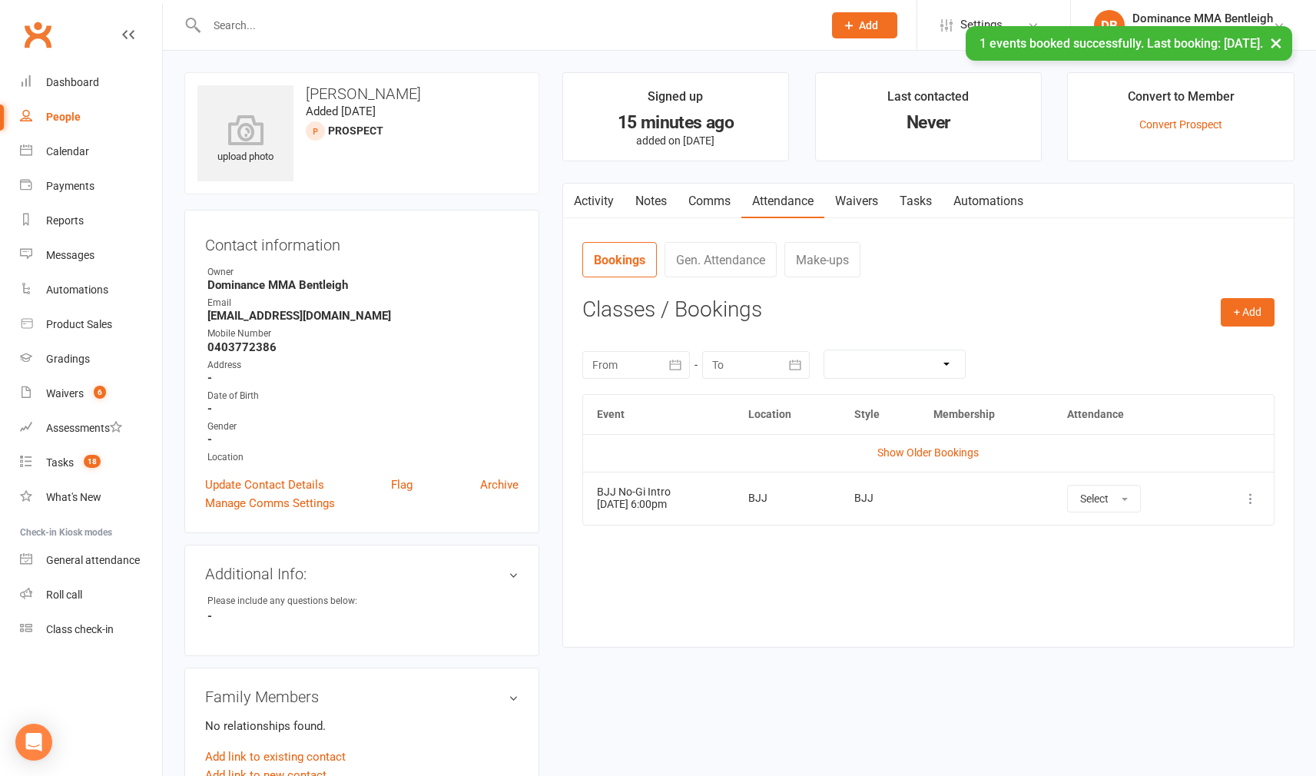
scroll to position [0, 0]
click at [903, 194] on link "Tasks" at bounding box center [916, 201] width 54 height 35
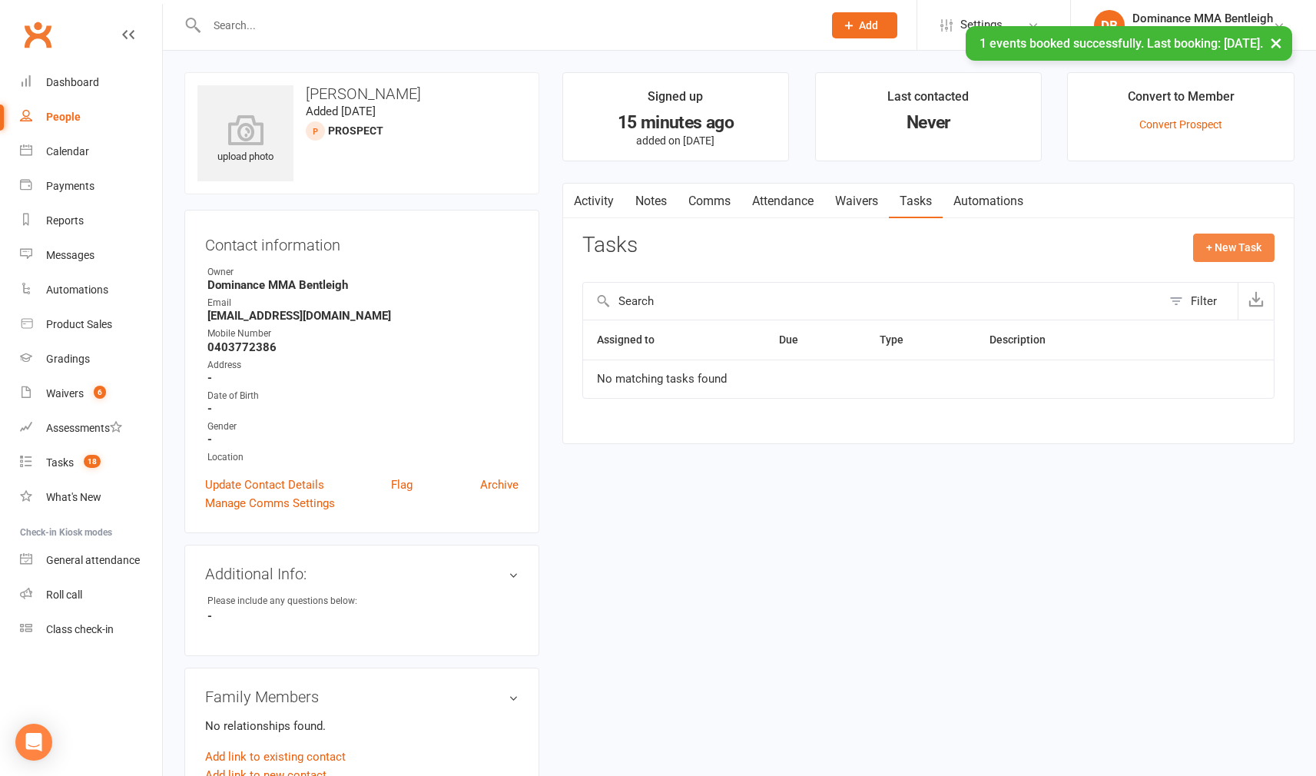
click at [1212, 243] on button "+ New Task" at bounding box center [1233, 248] width 81 height 28
select select "24839"
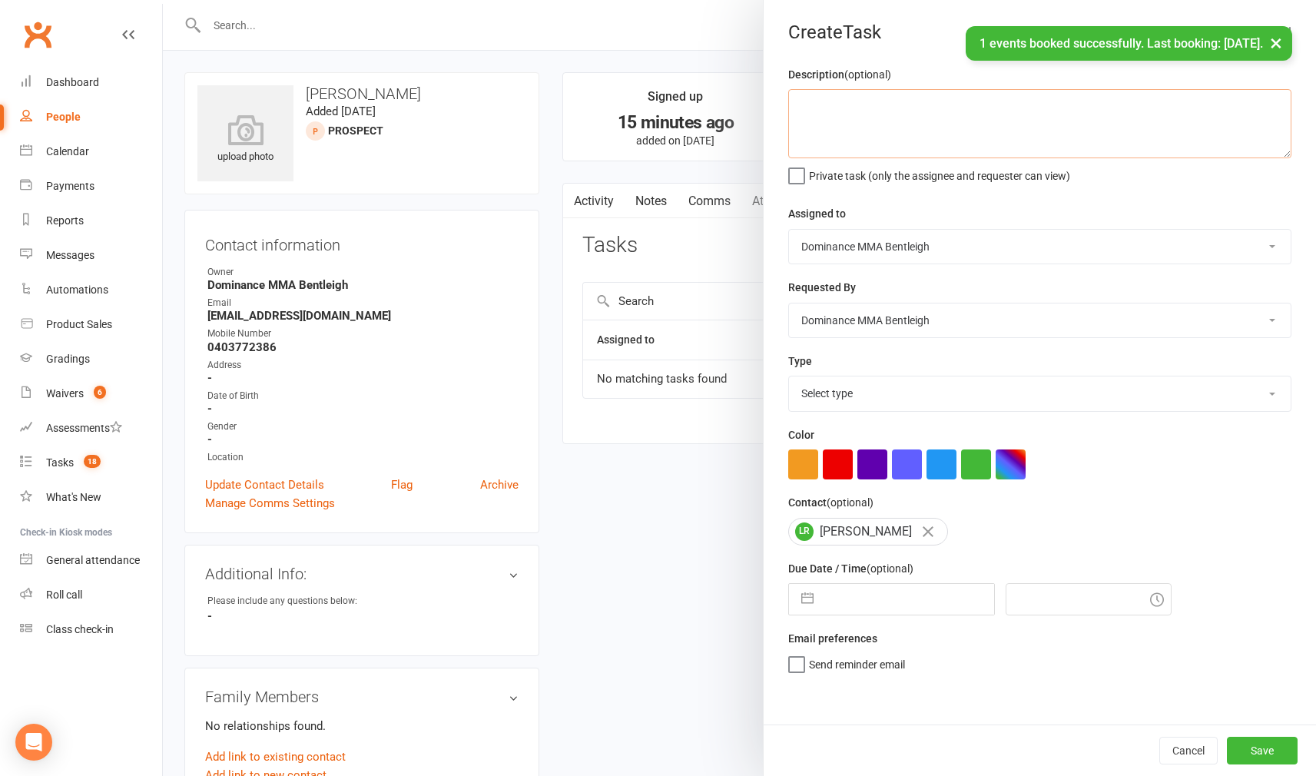
click at [918, 118] on textarea at bounding box center [1039, 123] width 503 height 69
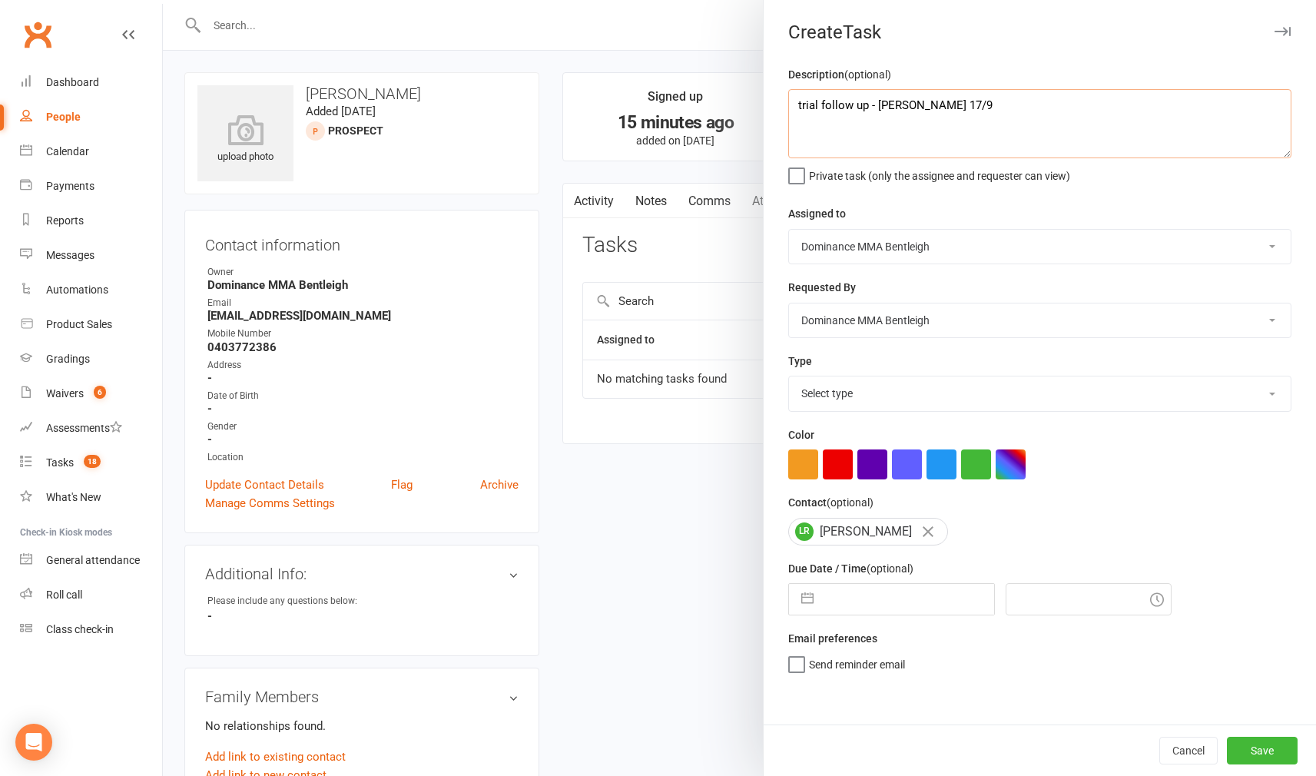
type textarea "trial follow up - Dylan 17/9"
select select "13787"
select select "7"
select select "2025"
select select "8"
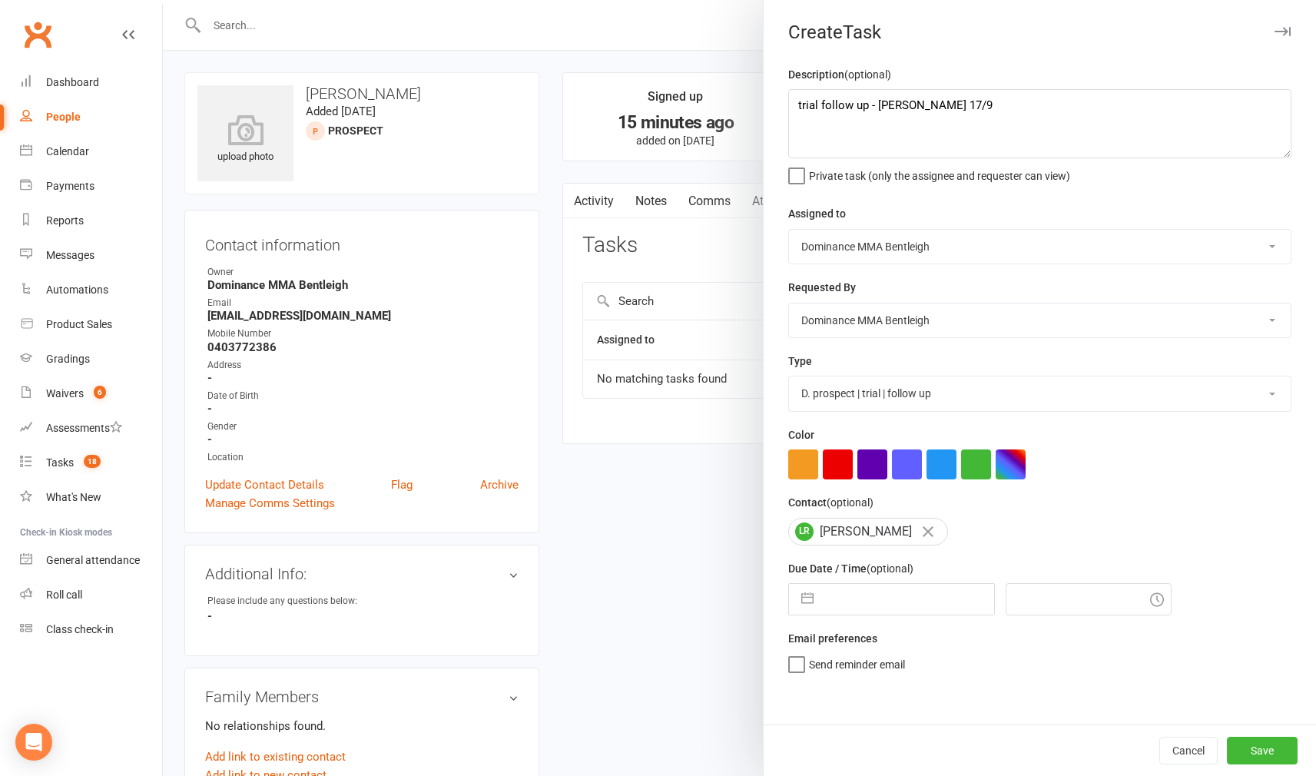
select select "2025"
select select "9"
select select "2025"
click at [918, 591] on input "text" at bounding box center [907, 599] width 173 height 31
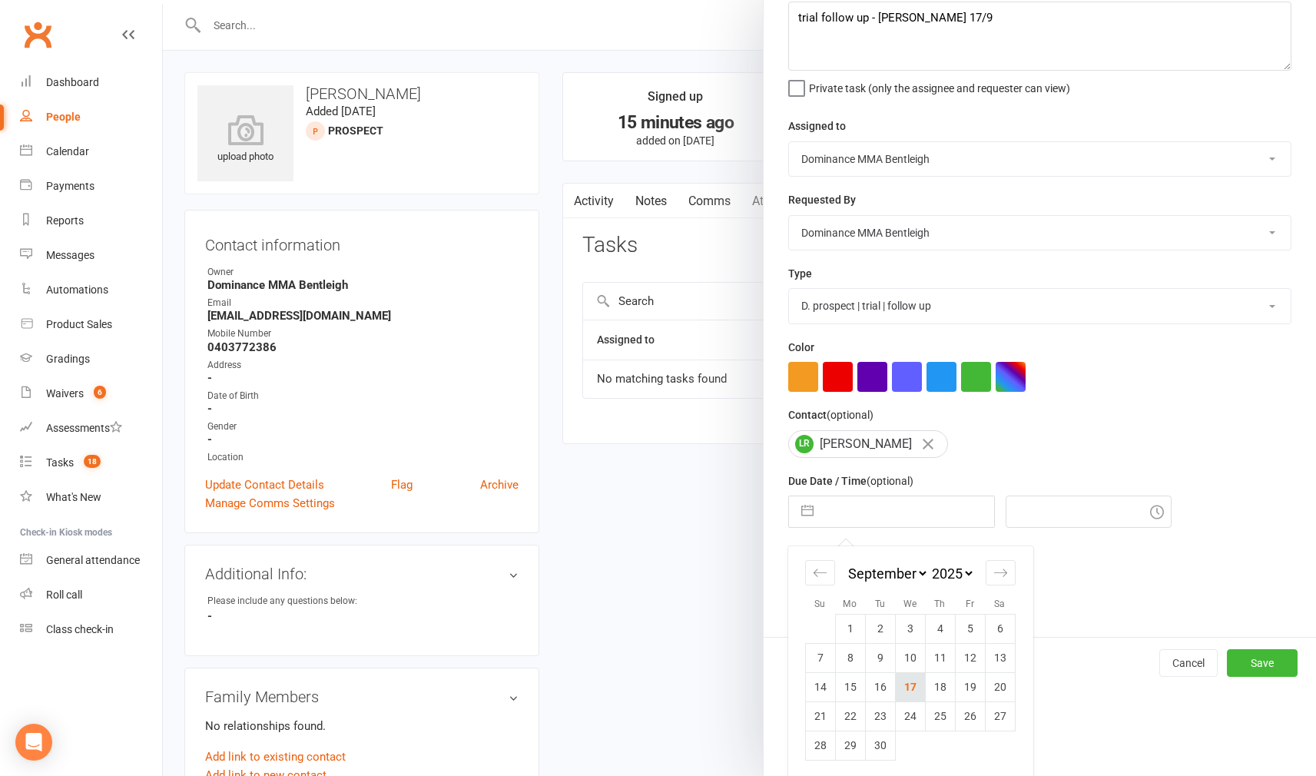
scroll to position [87, 0]
click at [937, 689] on td "18" at bounding box center [940, 687] width 30 height 29
type input "18 Sep 2025"
type input "3:15pm"
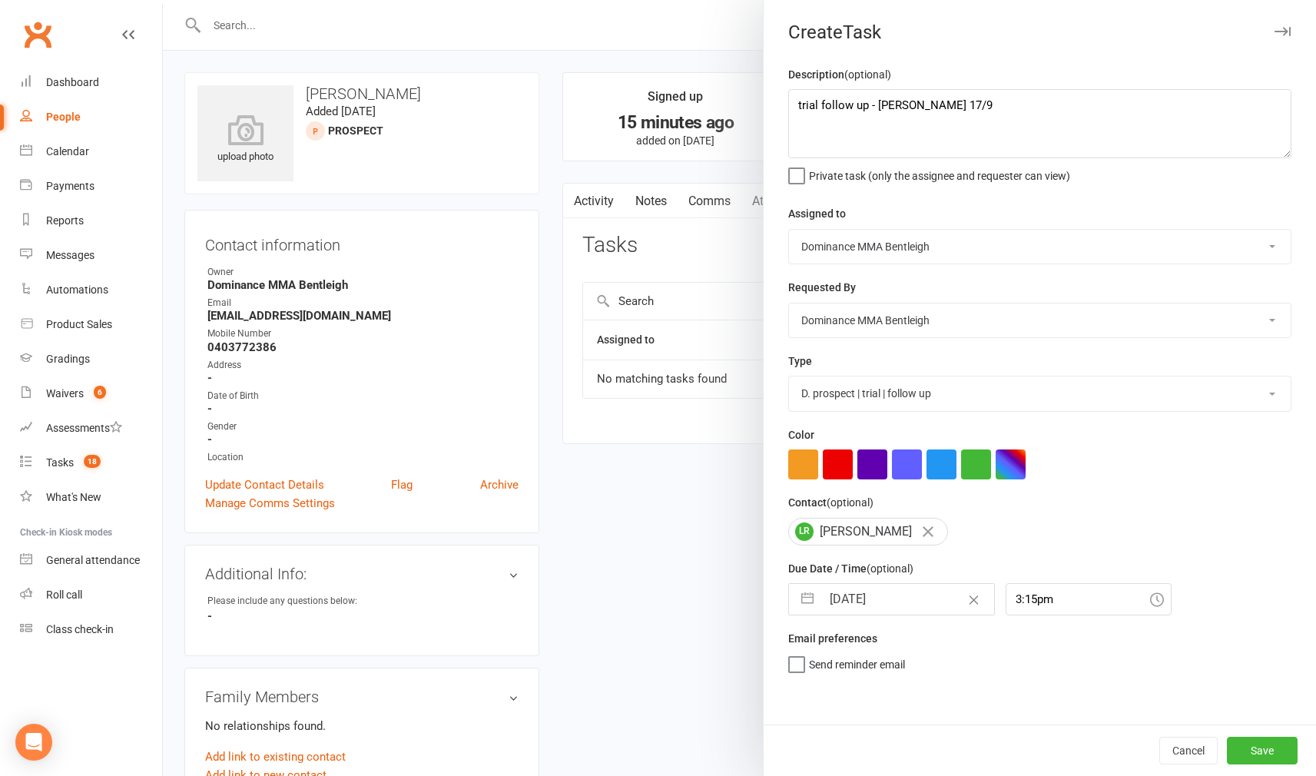
click at [1280, 760] on button "Save" at bounding box center [1262, 751] width 71 height 28
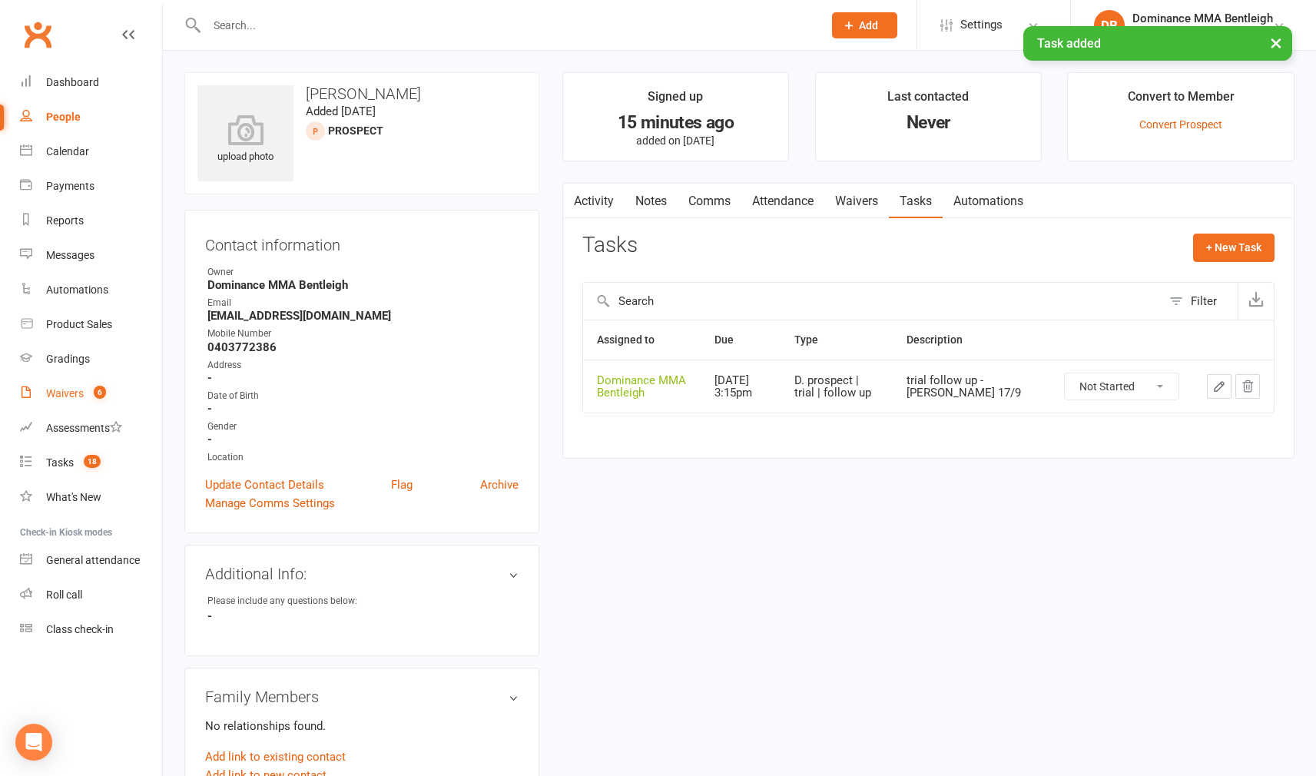
click at [77, 402] on link "Waivers 6" at bounding box center [91, 393] width 142 height 35
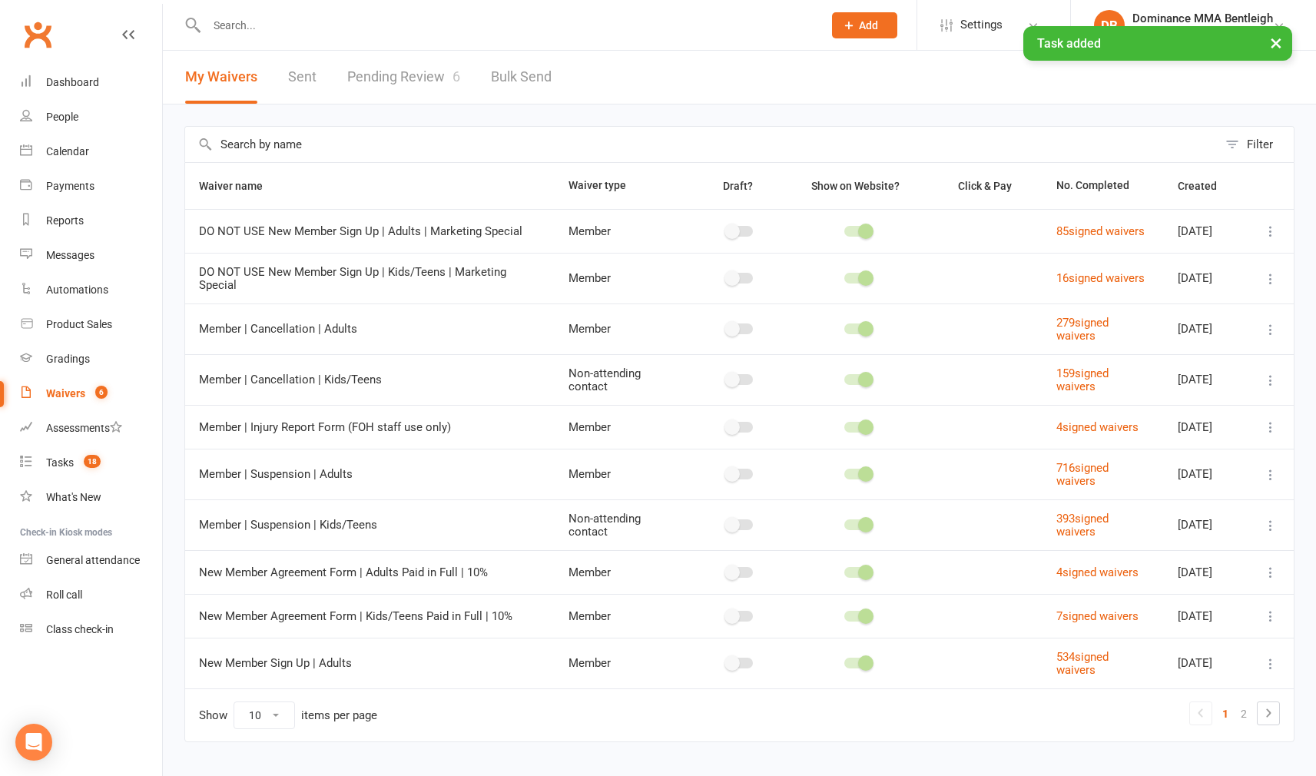
click at [389, 77] on link "Pending Review 6" at bounding box center [403, 77] width 113 height 53
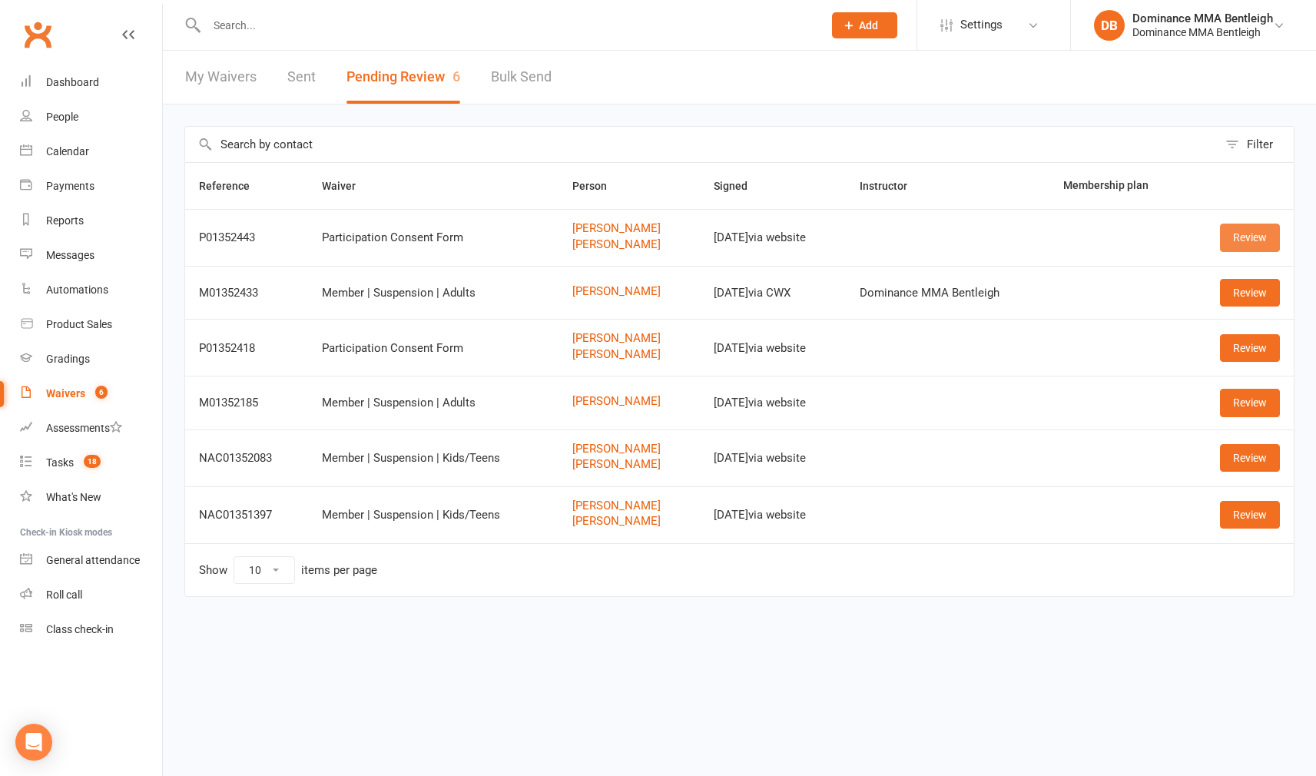
click at [1246, 238] on link "Review" at bounding box center [1250, 238] width 60 height 28
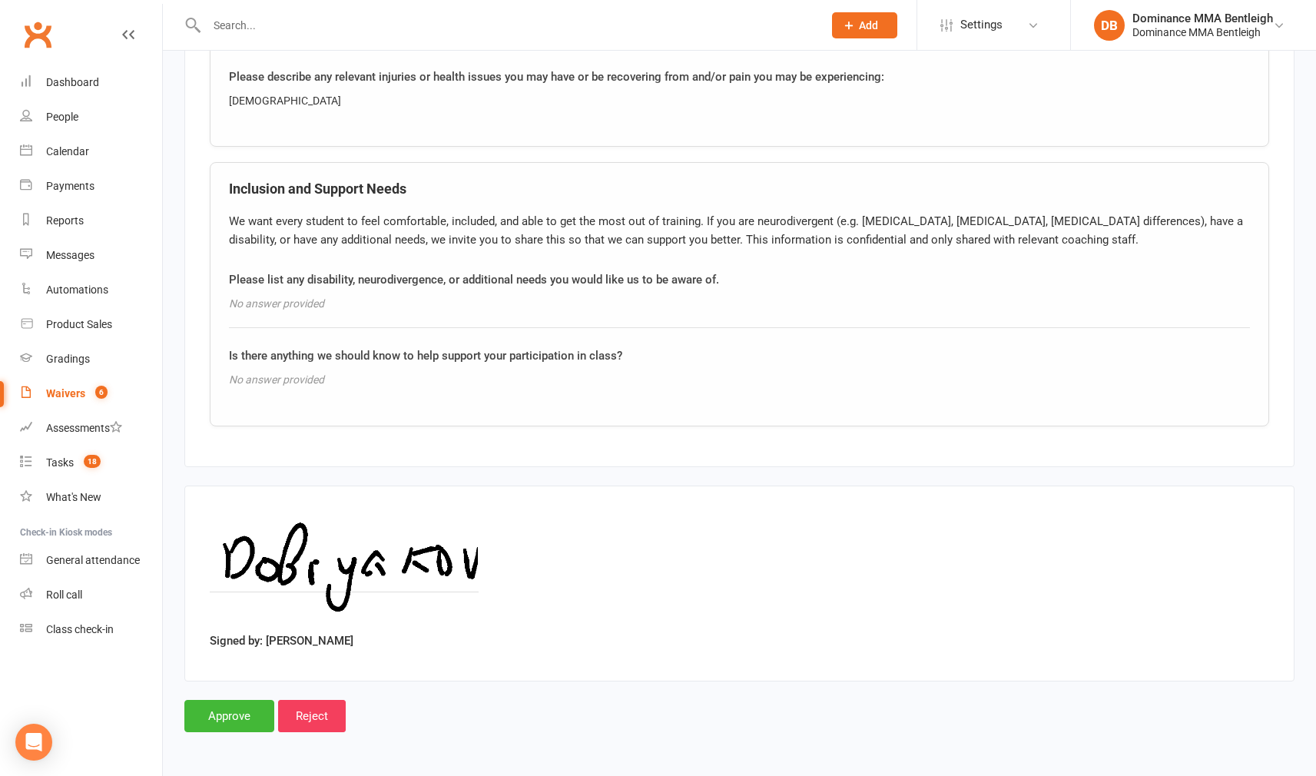
scroll to position [1761, 1]
click at [231, 700] on input "Approve" at bounding box center [229, 716] width 90 height 32
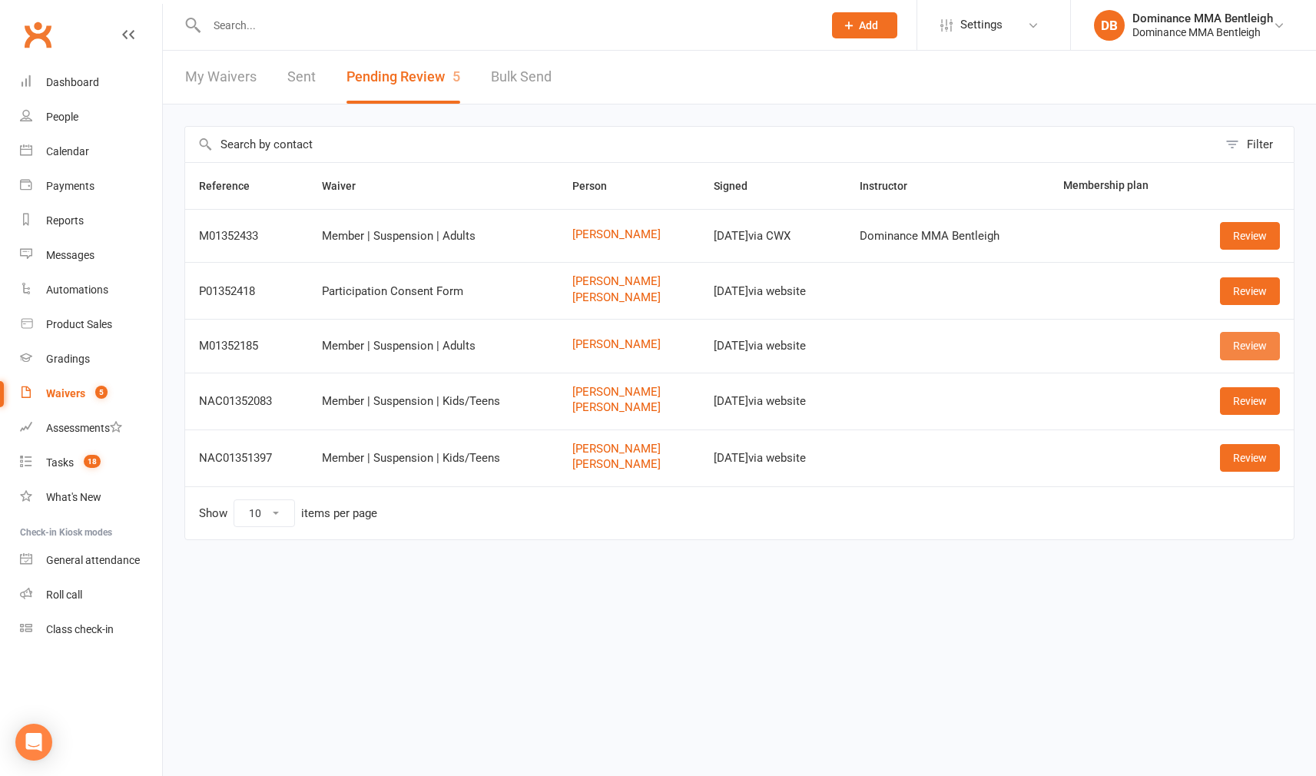
click at [1231, 350] on link "Review" at bounding box center [1250, 346] width 60 height 28
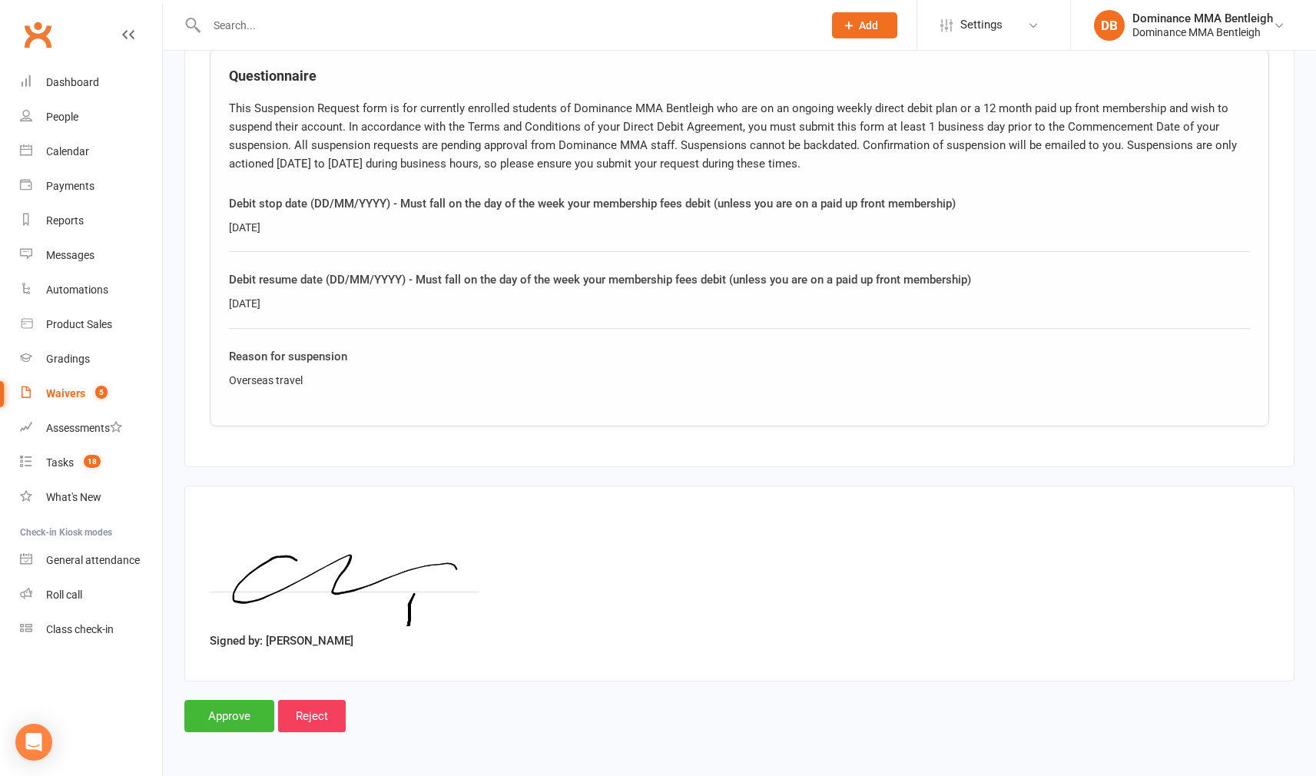
scroll to position [771, 0]
click at [237, 705] on input "Approve" at bounding box center [229, 716] width 90 height 32
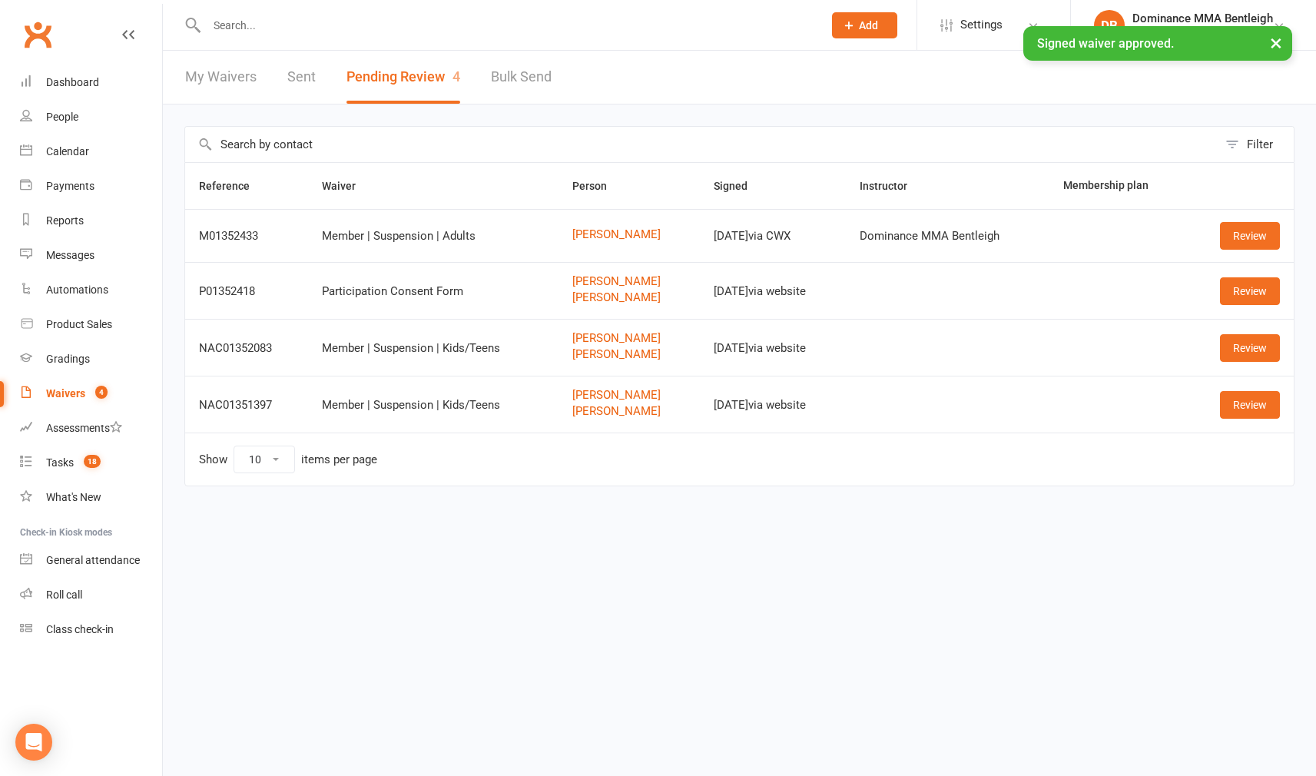
click at [412, 45] on div at bounding box center [498, 25] width 628 height 50
click at [421, 35] on input "text" at bounding box center [507, 26] width 610 height 22
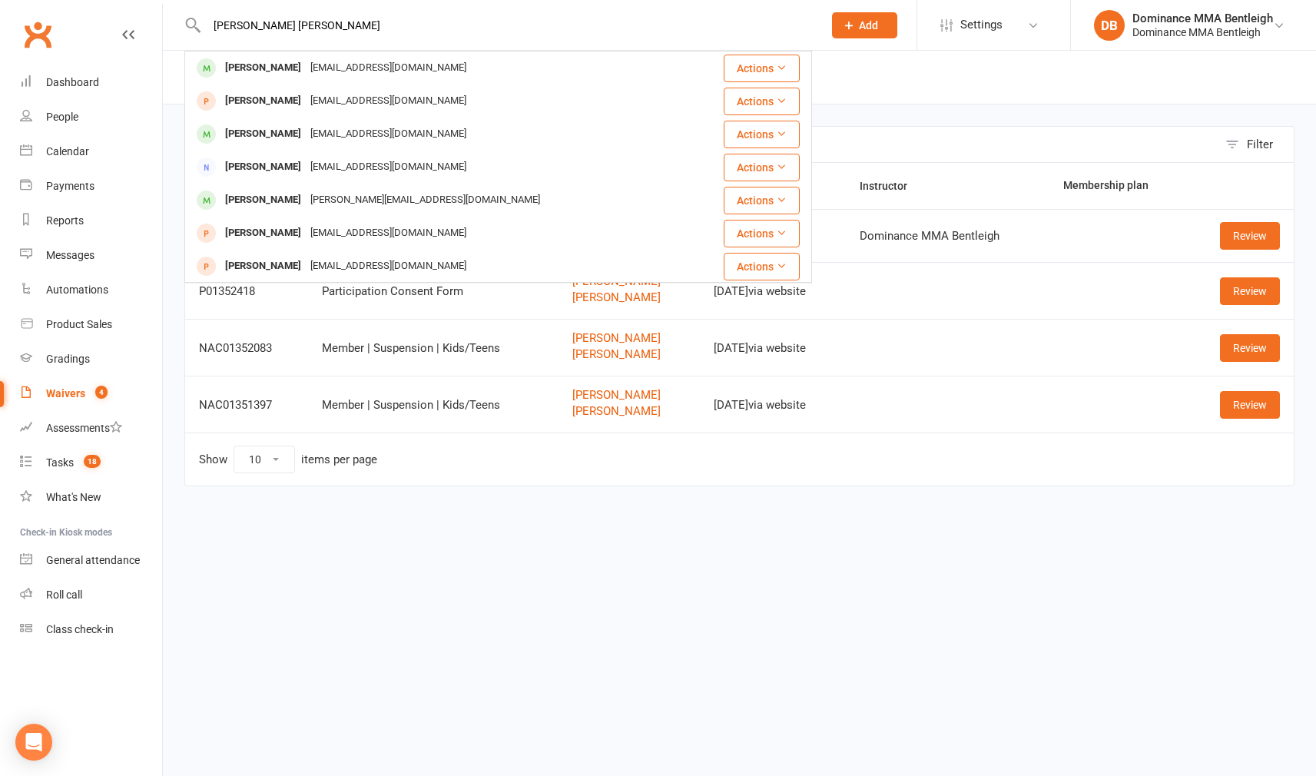
type input "sam je"
click at [331, 71] on div "Samjeffrey1980@me.com" at bounding box center [388, 68] width 165 height 22
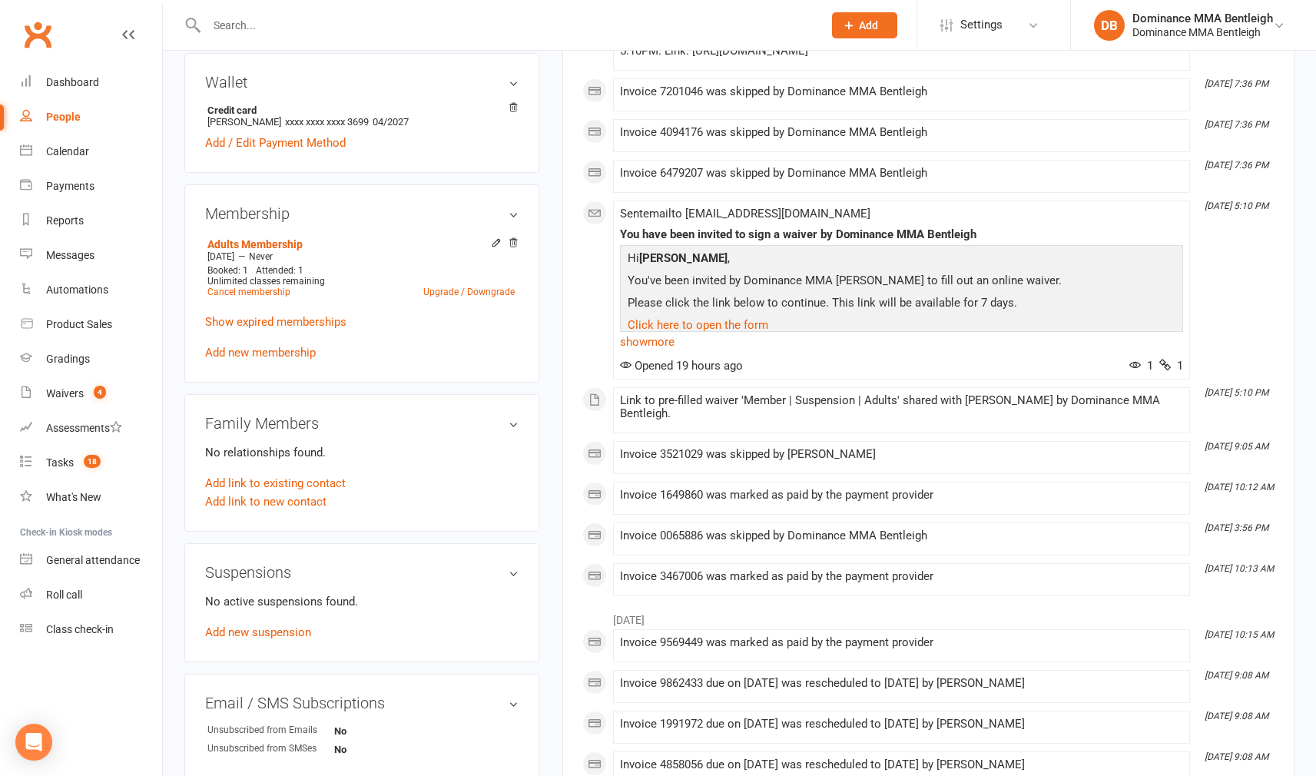
scroll to position [593, 0]
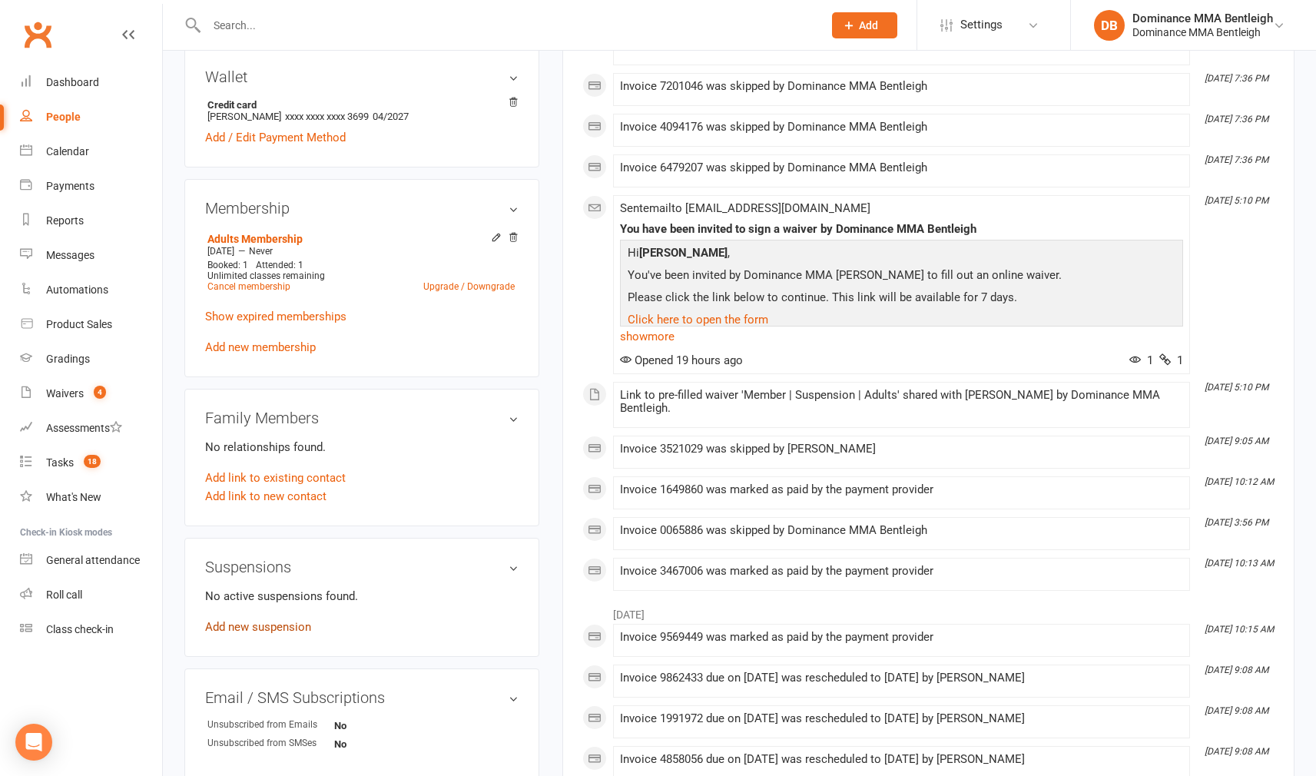
click at [300, 628] on link "Add new suspension" at bounding box center [258, 627] width 106 height 14
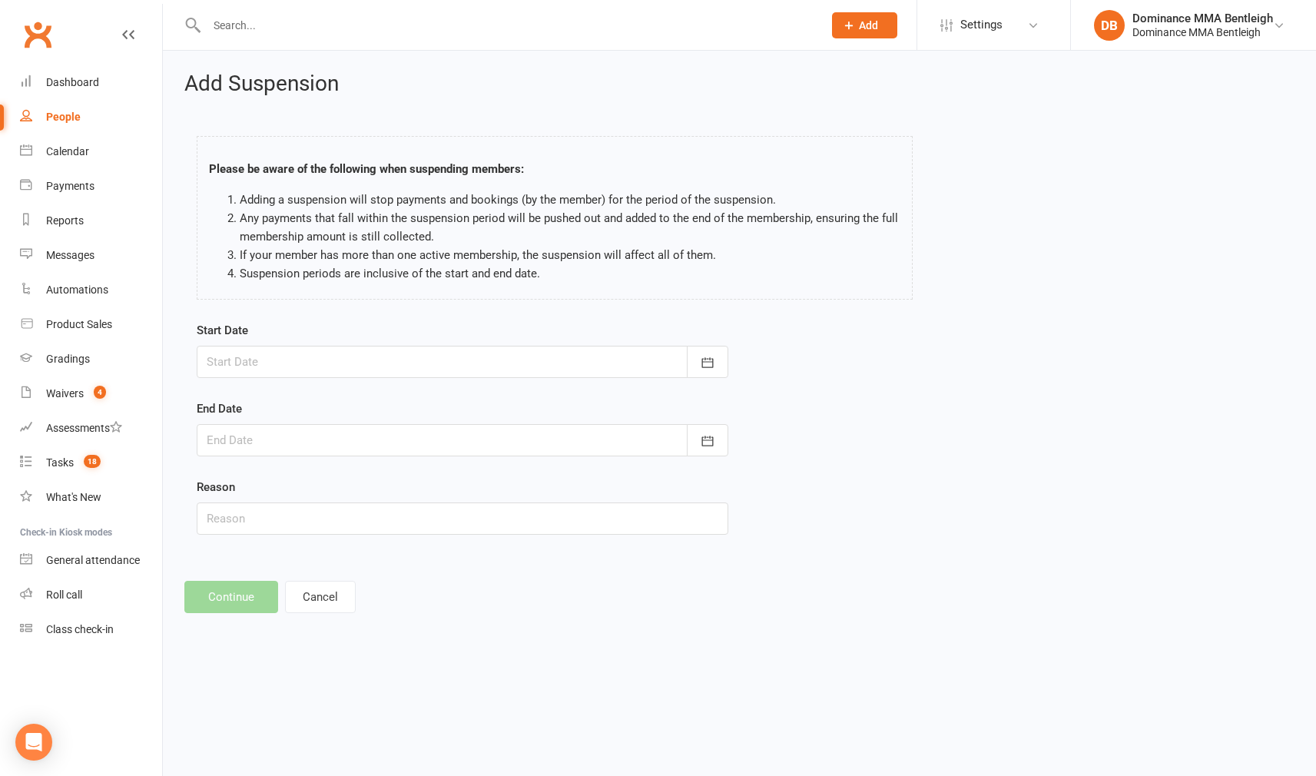
click at [455, 360] on div at bounding box center [463, 362] width 532 height 32
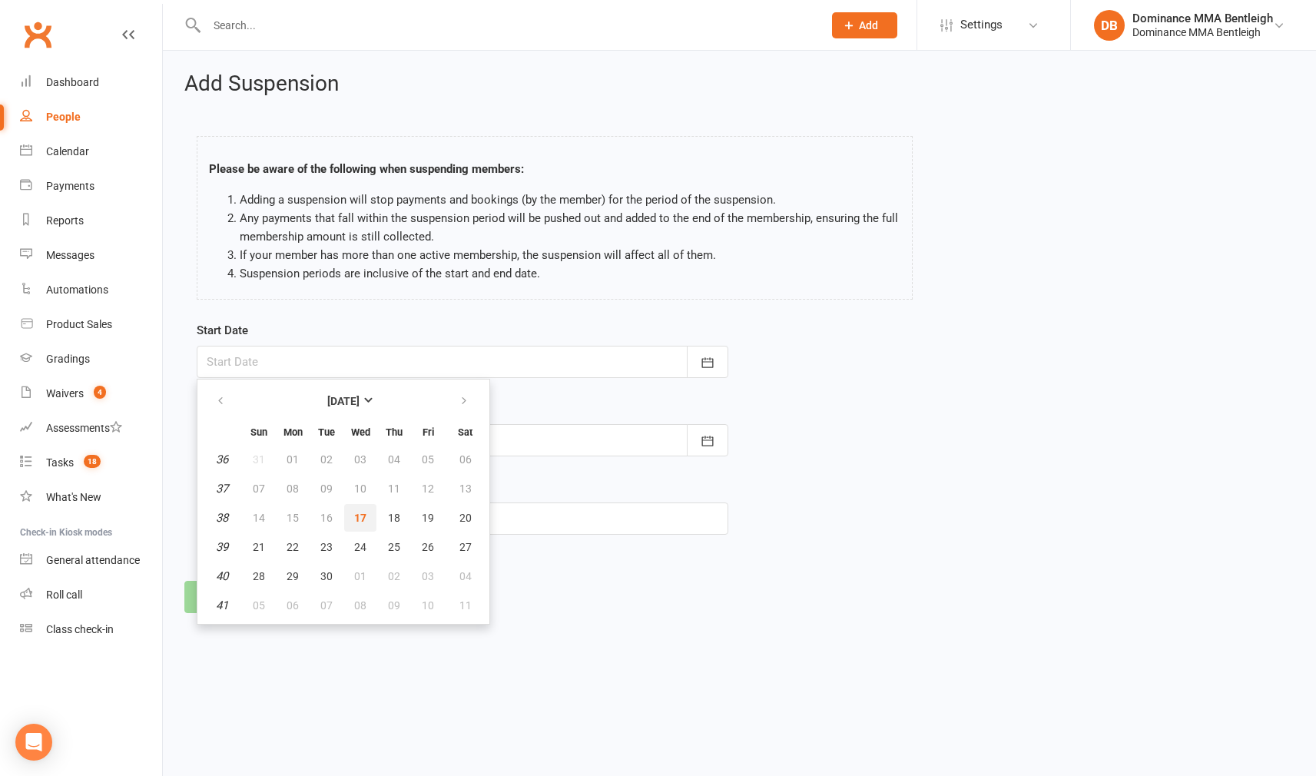
click at [372, 519] on button "17" at bounding box center [360, 518] width 32 height 28
type input "17 Sep 2025"
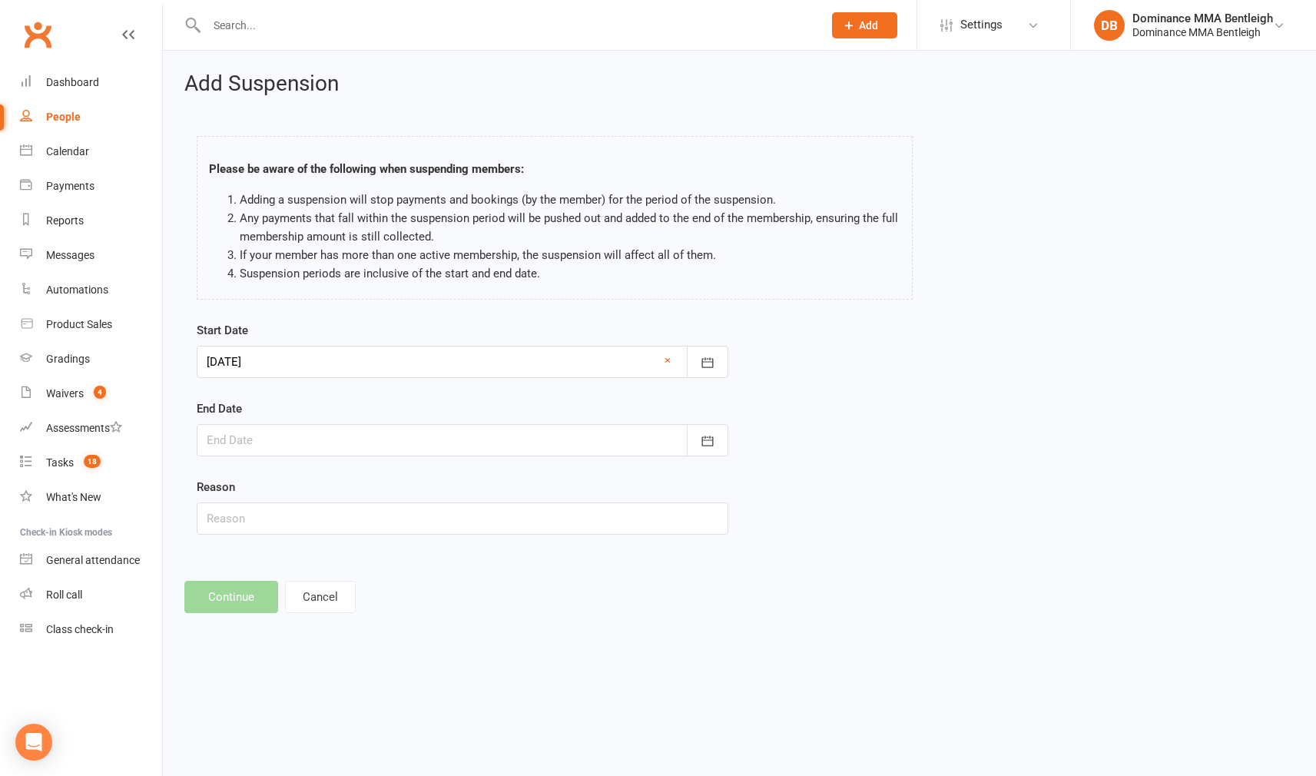
drag, startPoint x: 583, startPoint y: 439, endPoint x: 564, endPoint y: 458, distance: 26.6
click at [583, 439] on div at bounding box center [463, 440] width 532 height 32
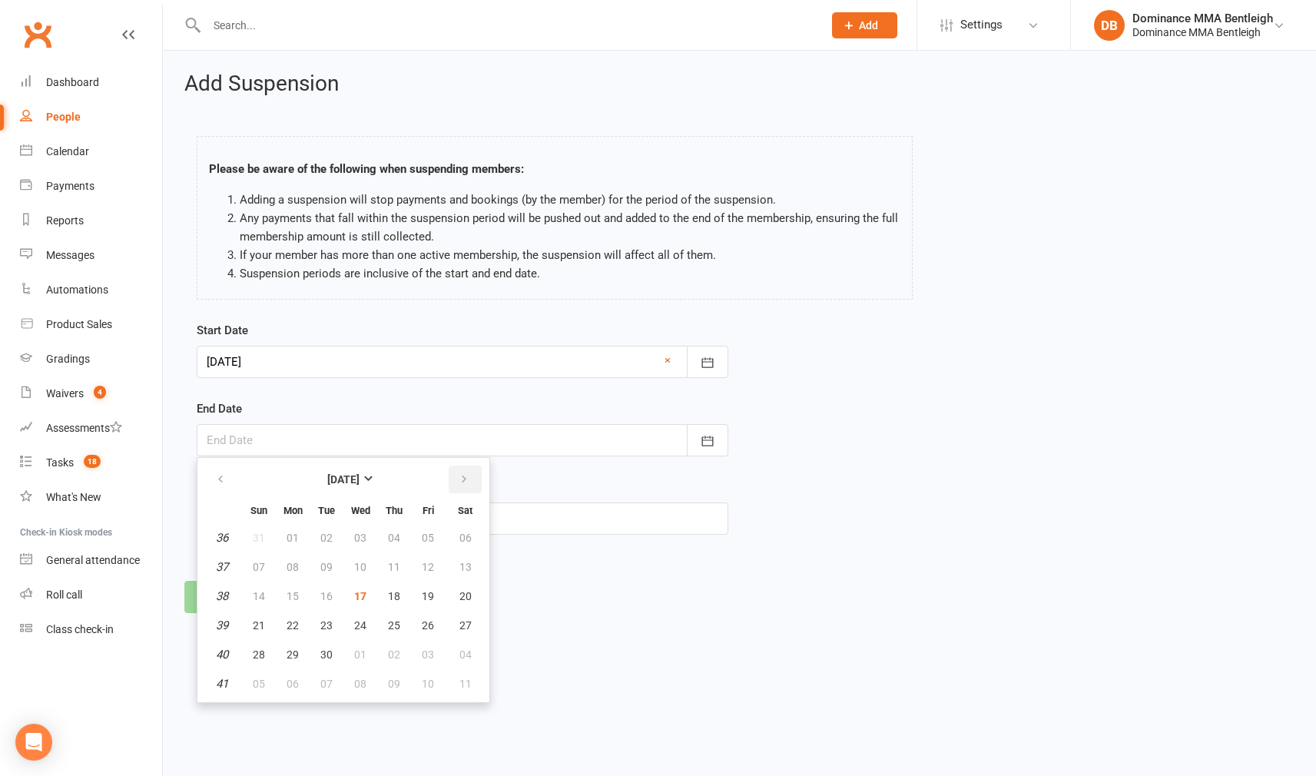
click at [455, 486] on button "button" at bounding box center [465, 479] width 33 height 28
click at [290, 594] on span "13" at bounding box center [293, 596] width 12 height 12
type input "13 Oct 2025"
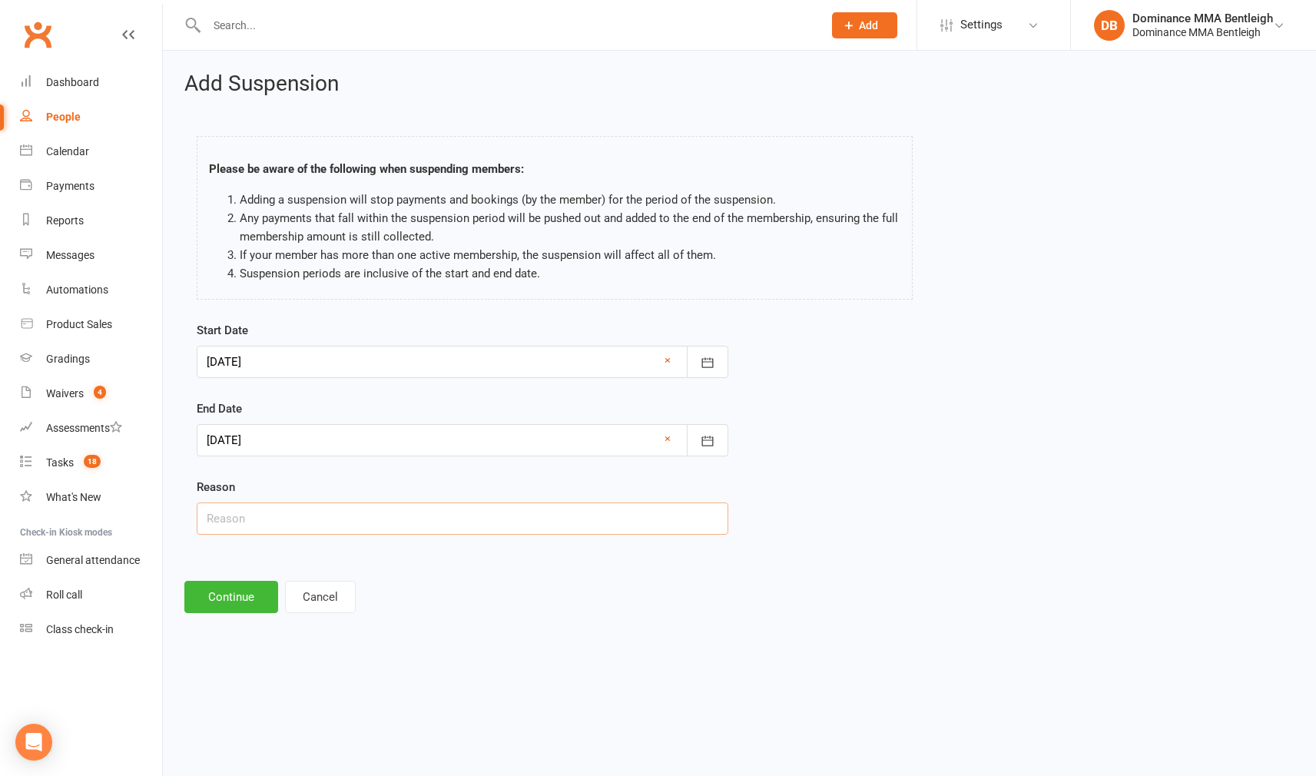
click at [396, 520] on input "text" at bounding box center [463, 518] width 532 height 32
type input "holiday"
click at [226, 602] on button "Continue" at bounding box center [231, 597] width 94 height 32
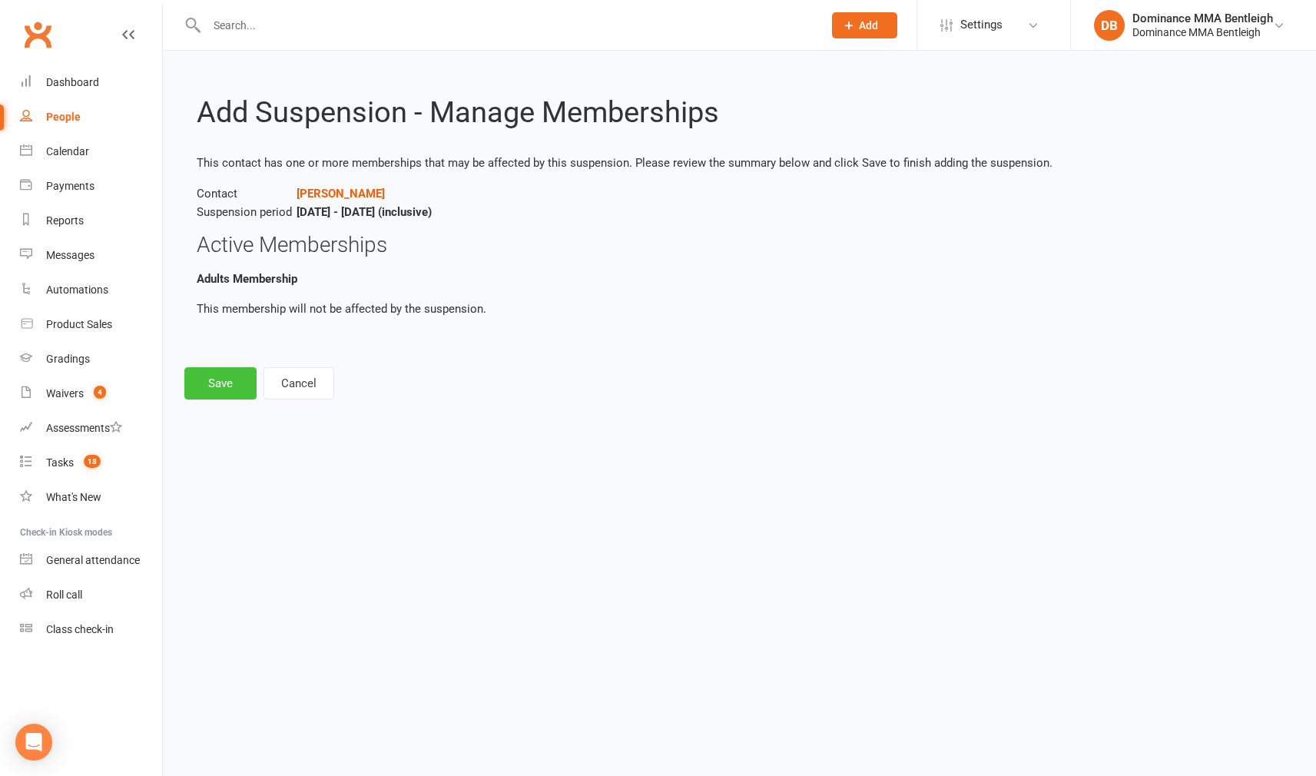
click at [237, 378] on button "Save" at bounding box center [220, 383] width 72 height 32
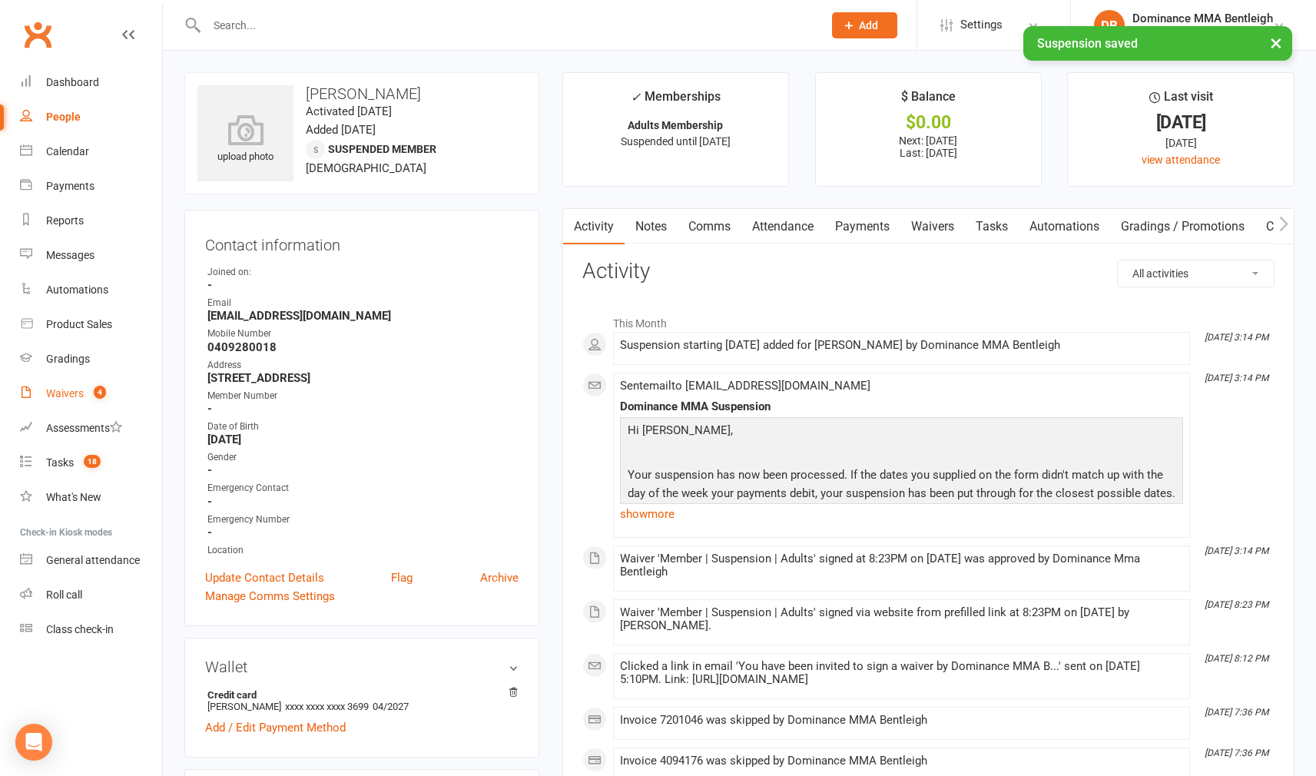
click at [84, 389] on link "Waivers 4" at bounding box center [91, 393] width 142 height 35
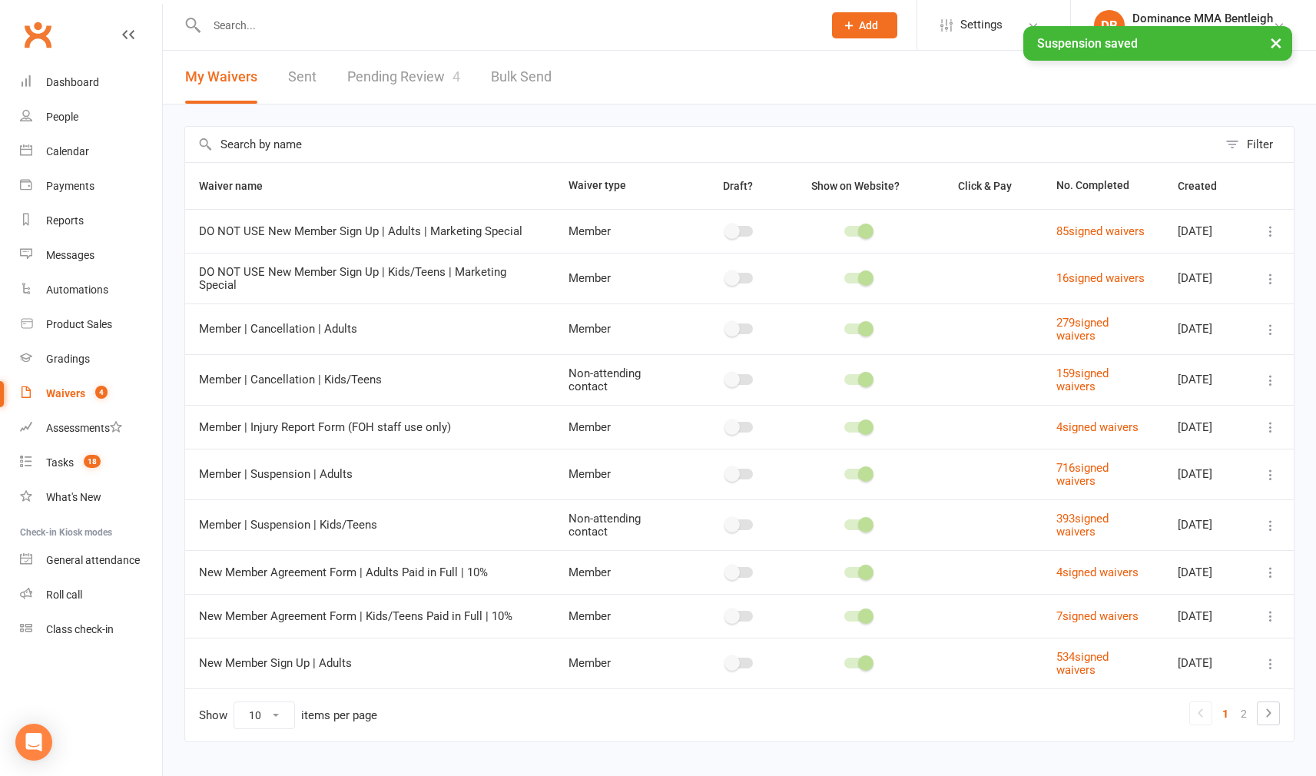
click at [389, 80] on link "Pending Review 4" at bounding box center [403, 77] width 113 height 53
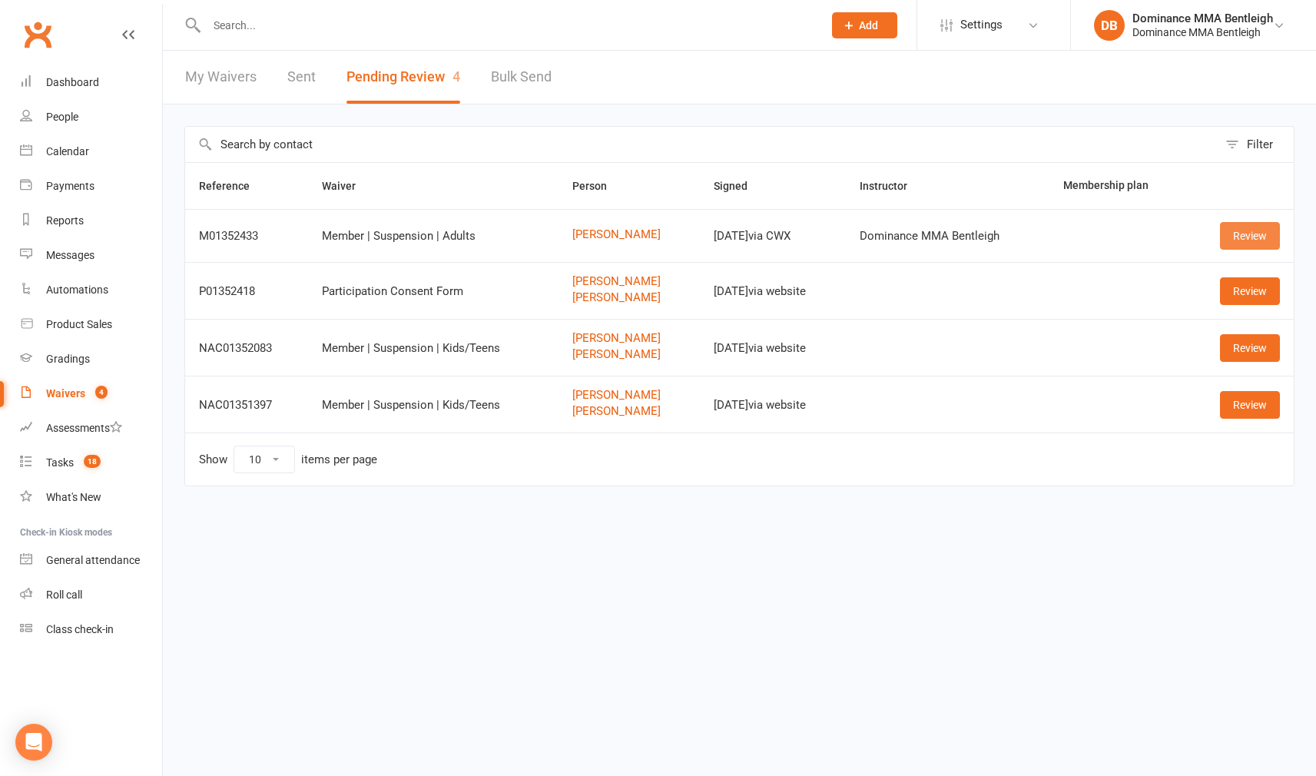
click at [1243, 232] on link "Review" at bounding box center [1250, 236] width 60 height 28
drag, startPoint x: 597, startPoint y: 232, endPoint x: 588, endPoint y: 232, distance: 9.2
click at [593, 232] on link "Kevin Ta" at bounding box center [629, 234] width 114 height 13
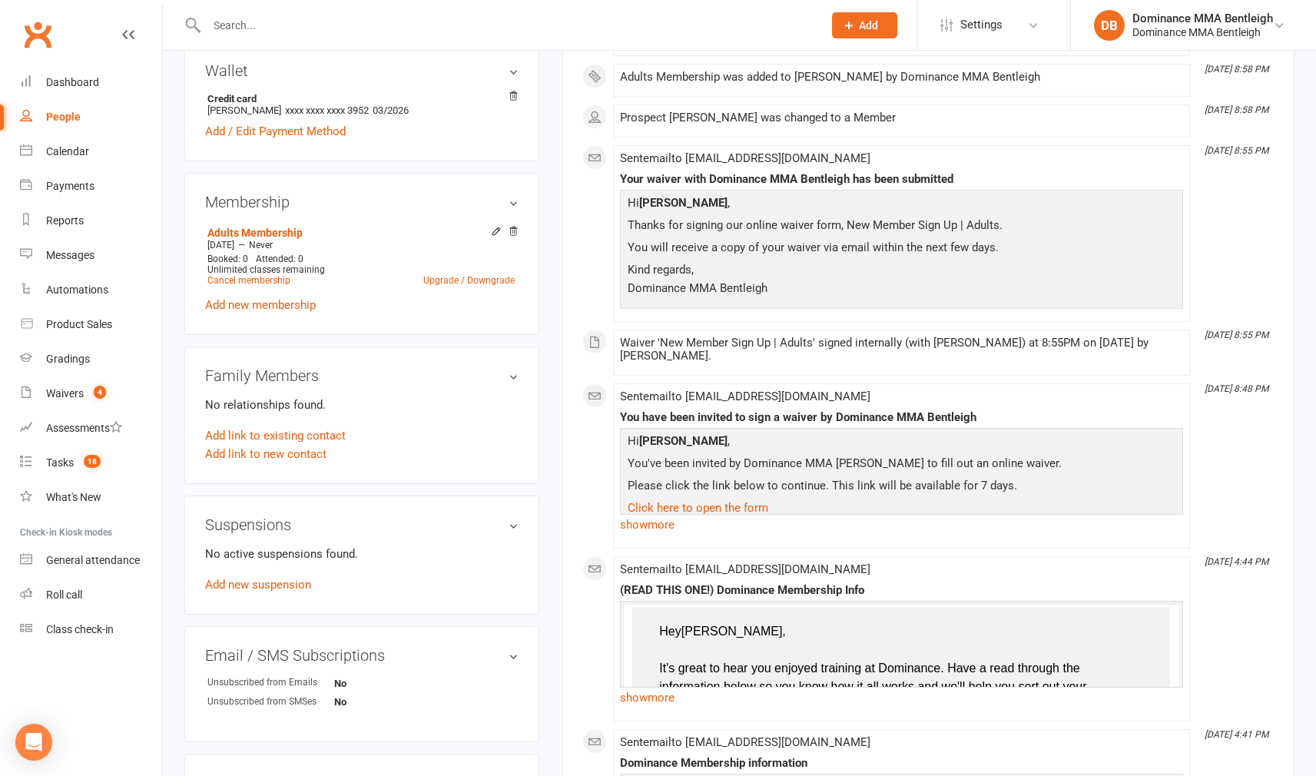
scroll to position [684, 0]
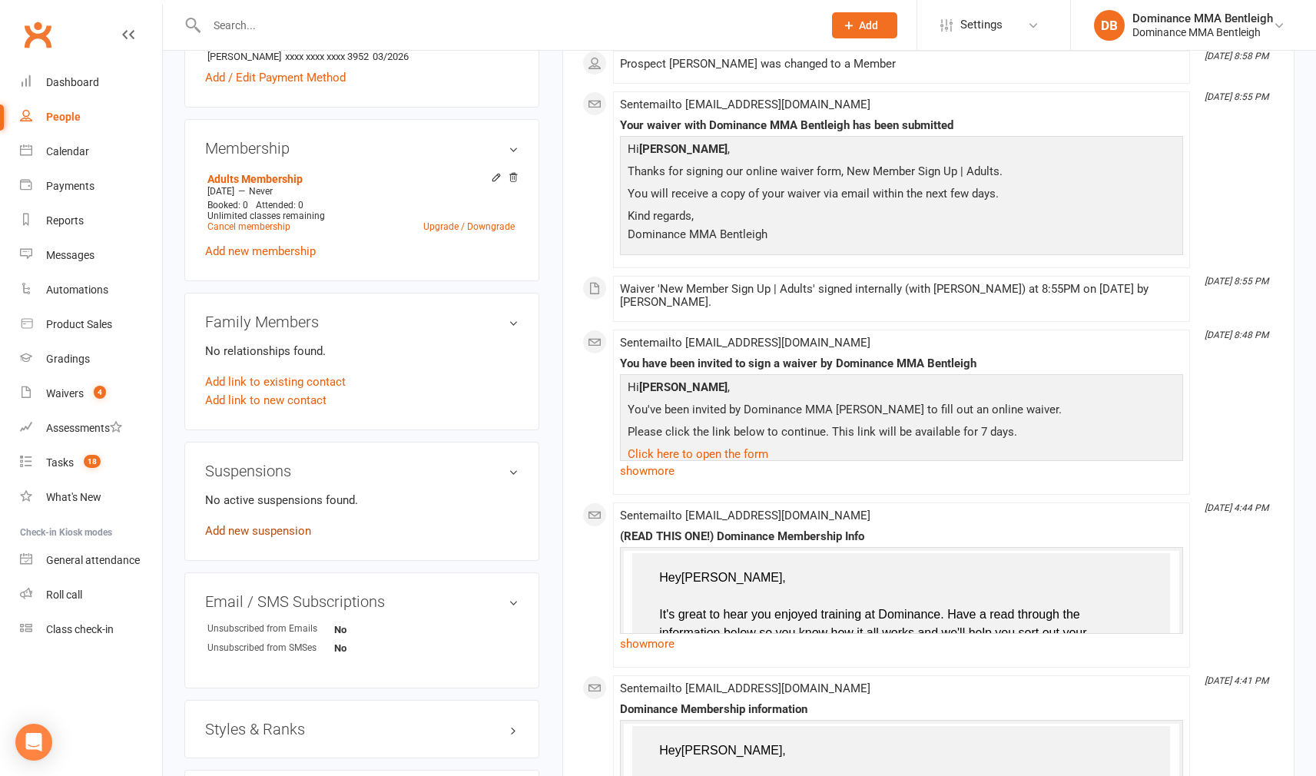
click at [277, 532] on link "Add new suspension" at bounding box center [258, 531] width 106 height 14
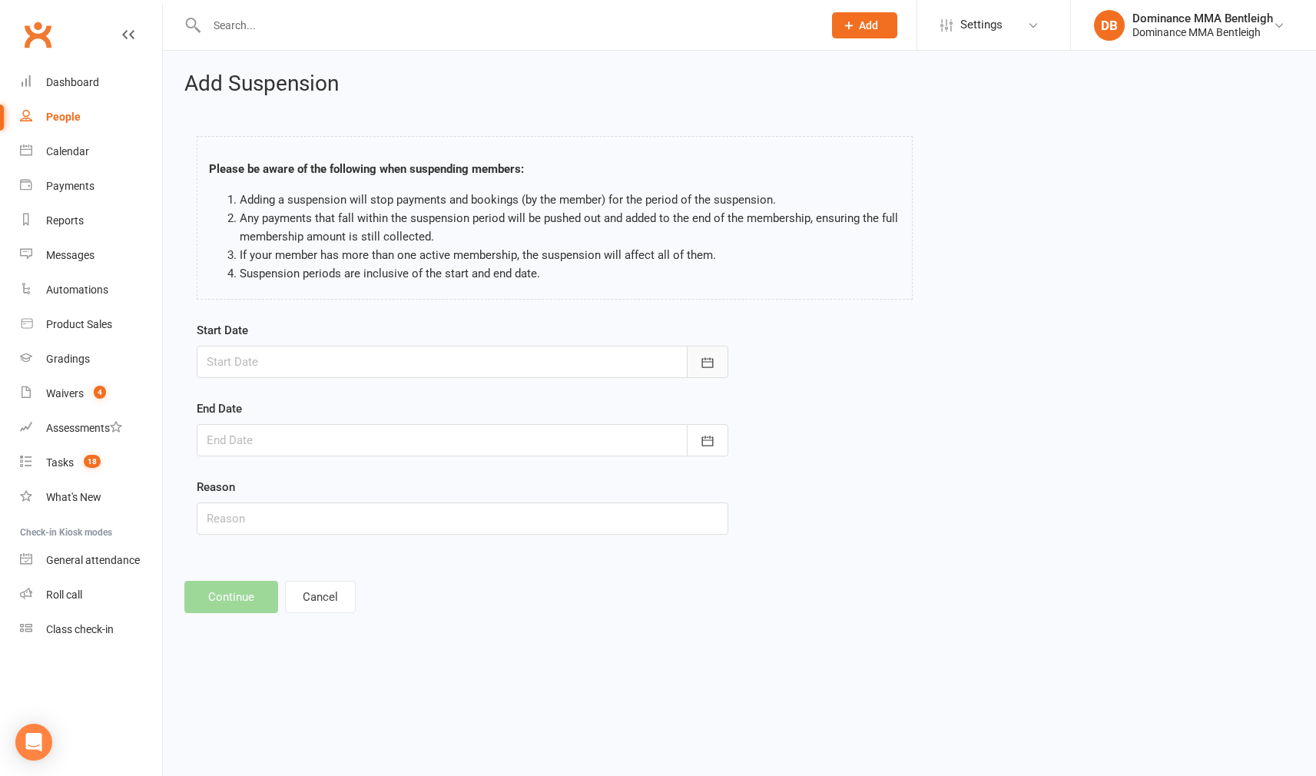
click at [710, 359] on icon "button" at bounding box center [707, 362] width 15 height 15
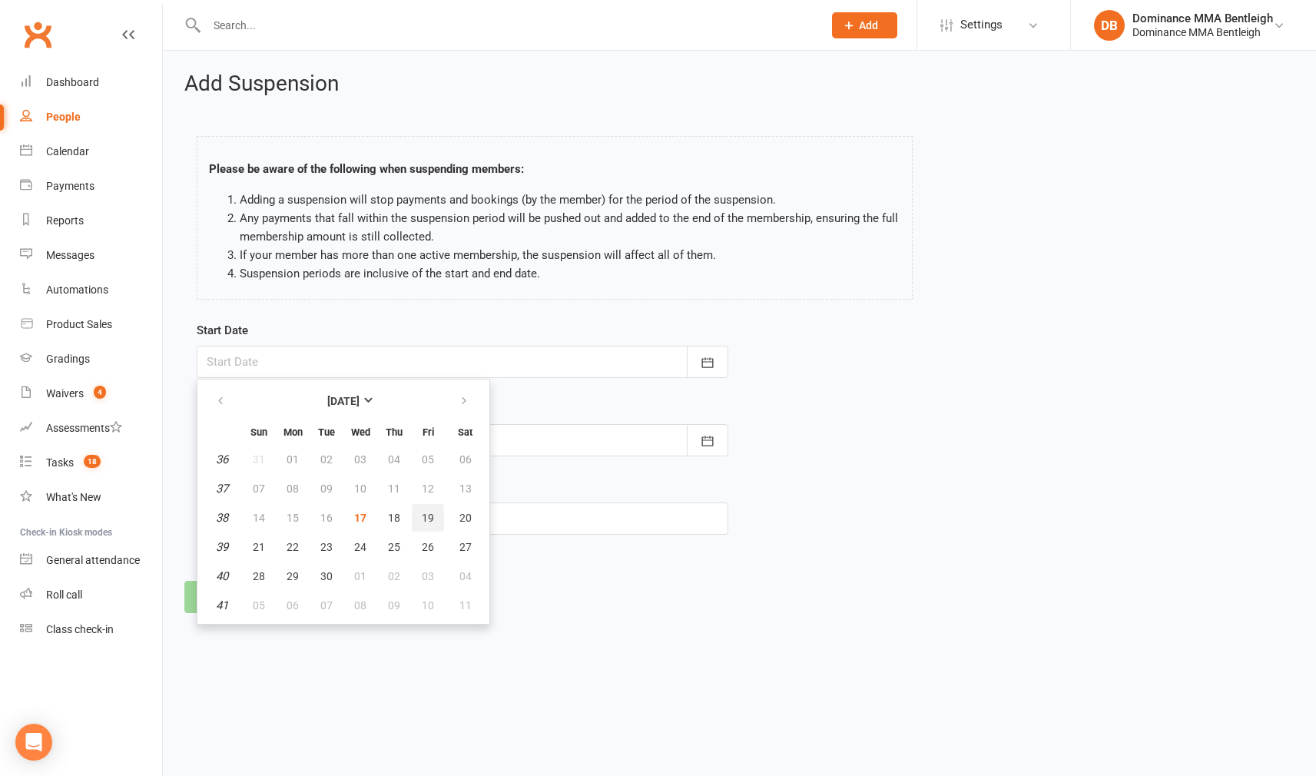
click at [429, 518] on span "19" at bounding box center [428, 518] width 12 height 12
type input "19 Sep 2025"
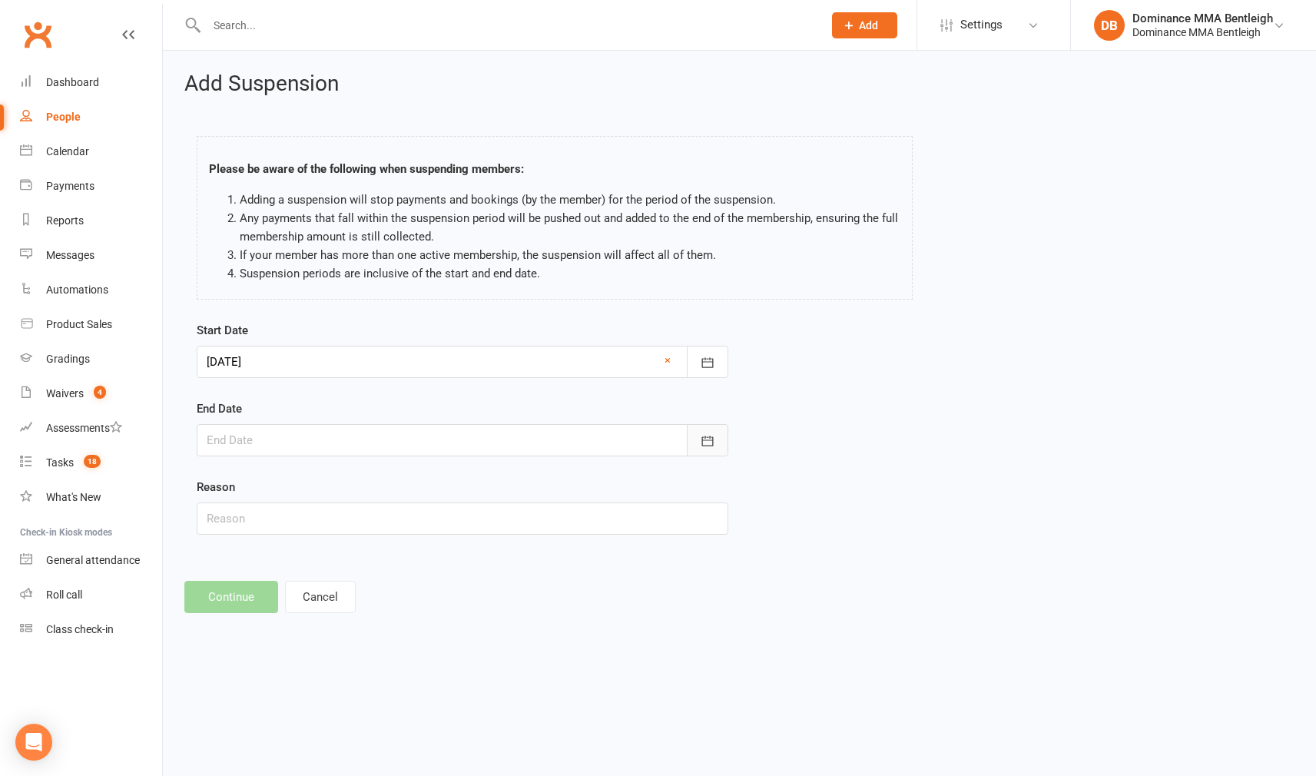
click at [694, 434] on button "button" at bounding box center [707, 440] width 41 height 32
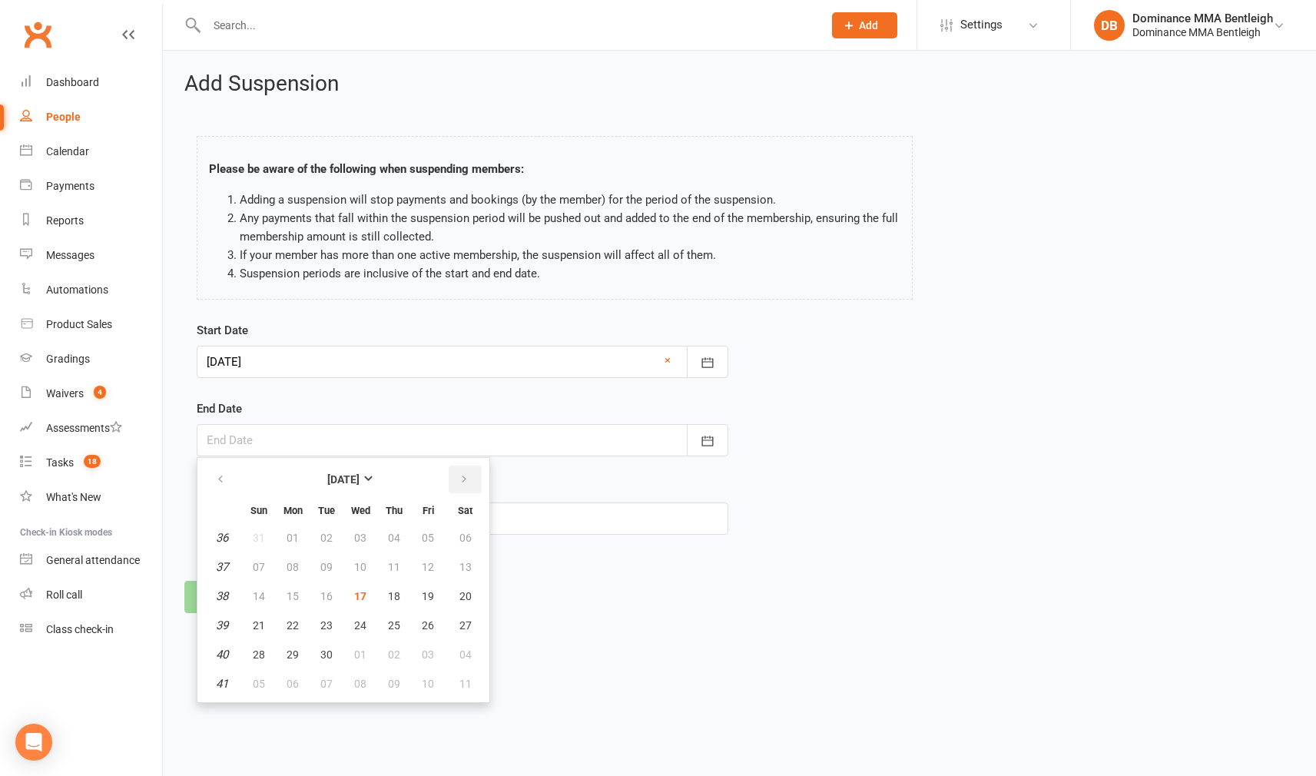
click at [474, 478] on button "button" at bounding box center [465, 479] width 33 height 28
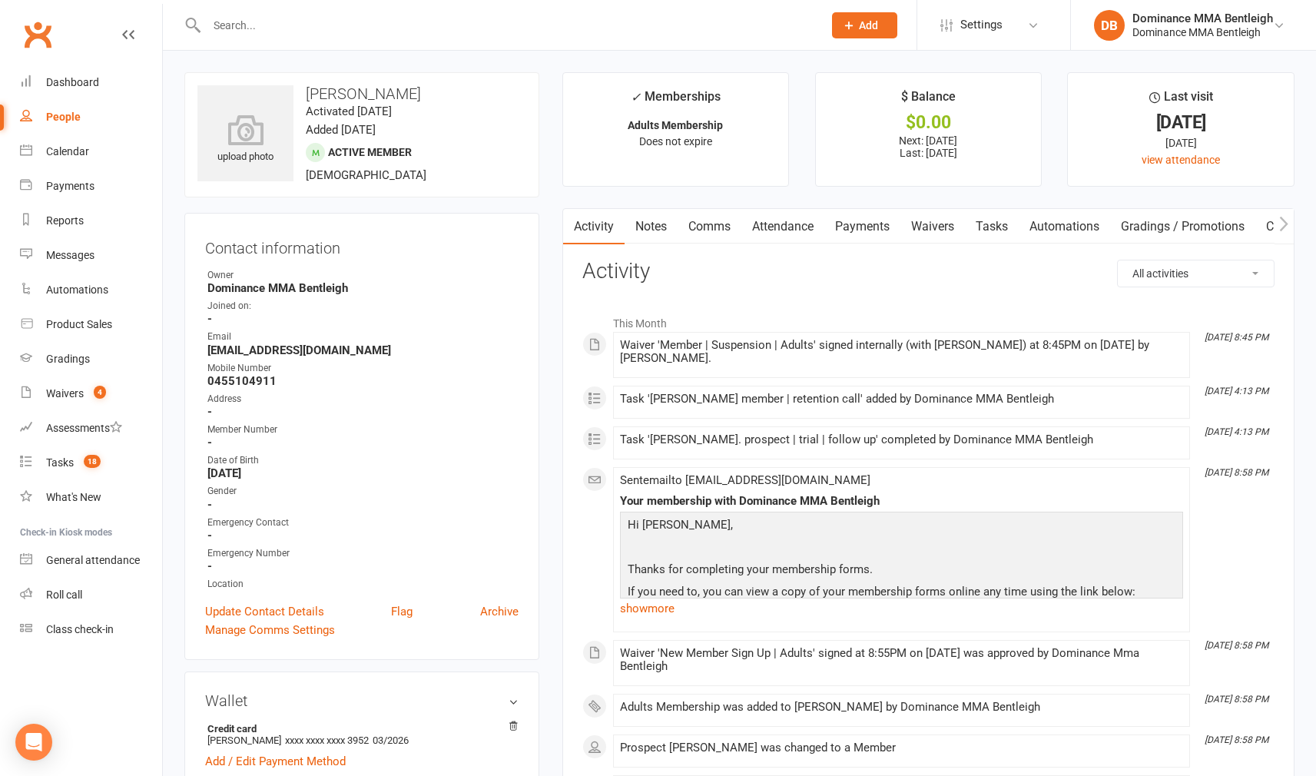
click at [877, 226] on link "Payments" at bounding box center [862, 226] width 76 height 35
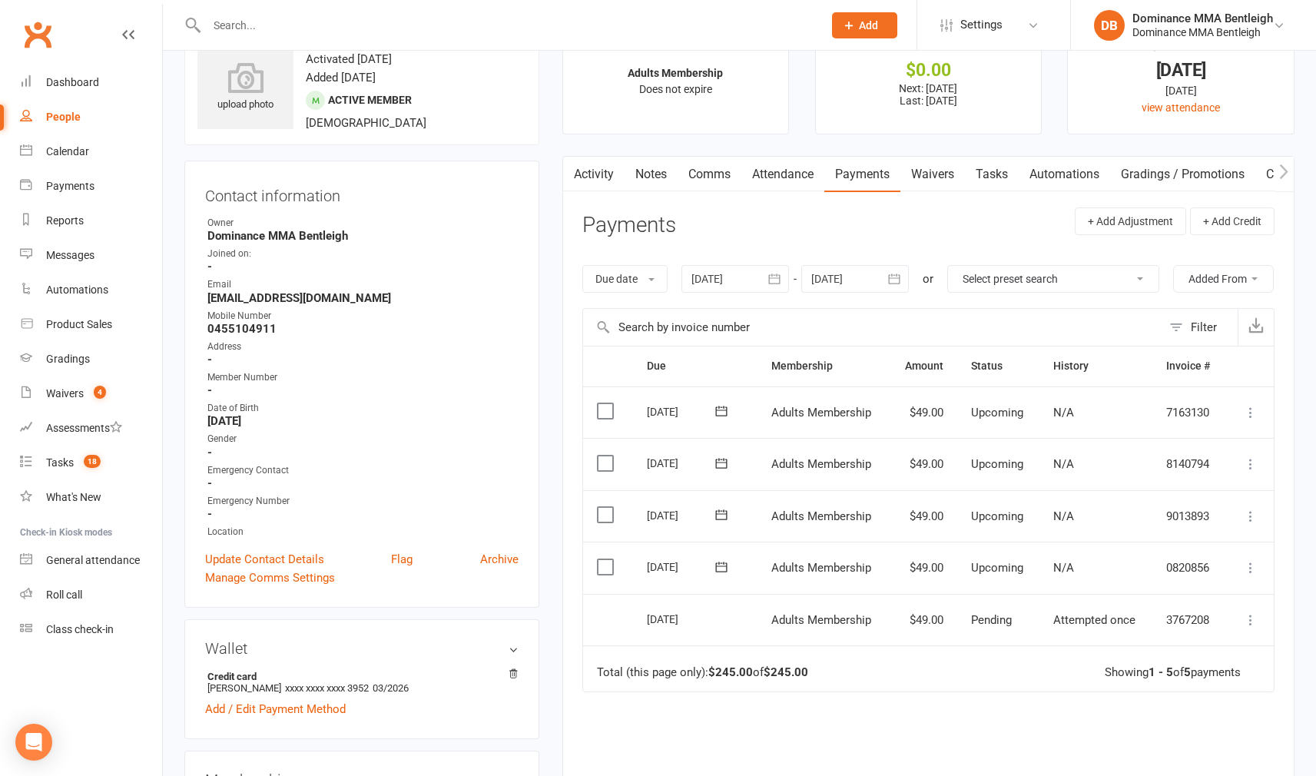
scroll to position [53, 0]
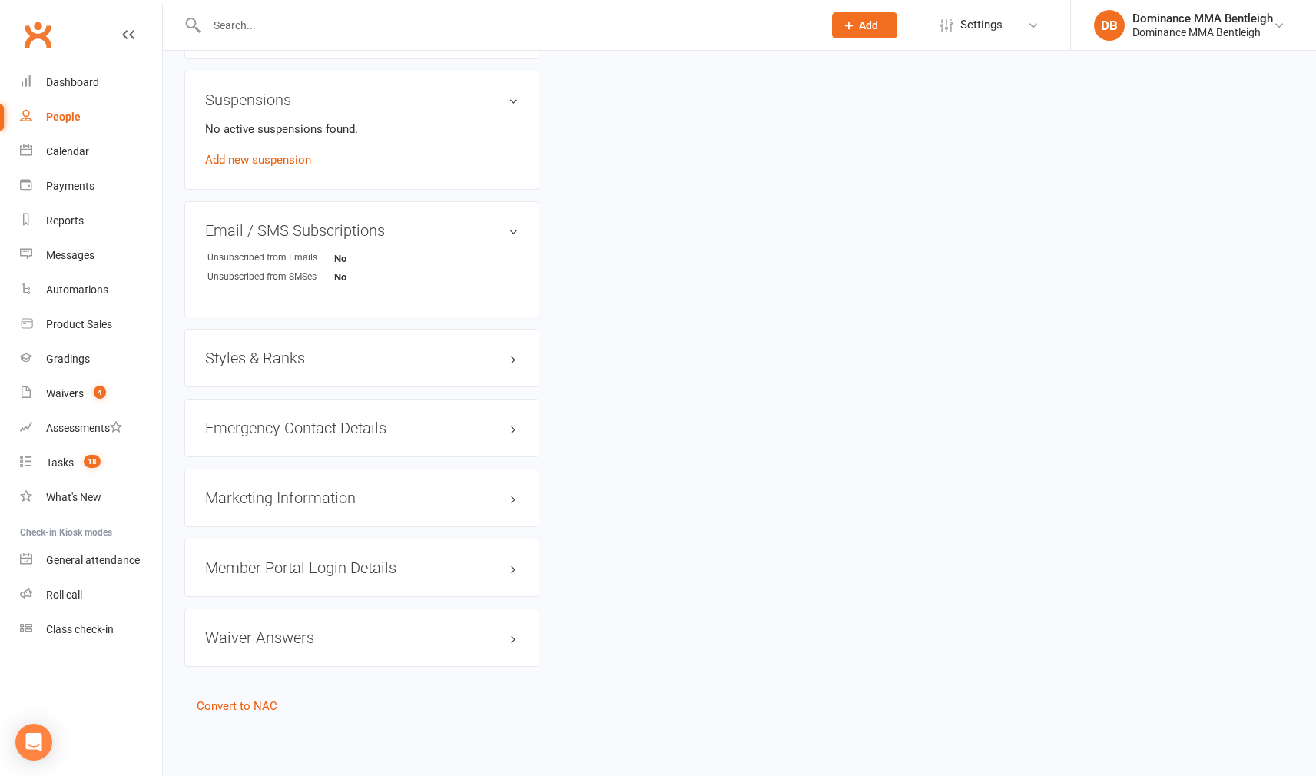
click at [287, 153] on link "Add new suspension" at bounding box center [258, 160] width 106 height 14
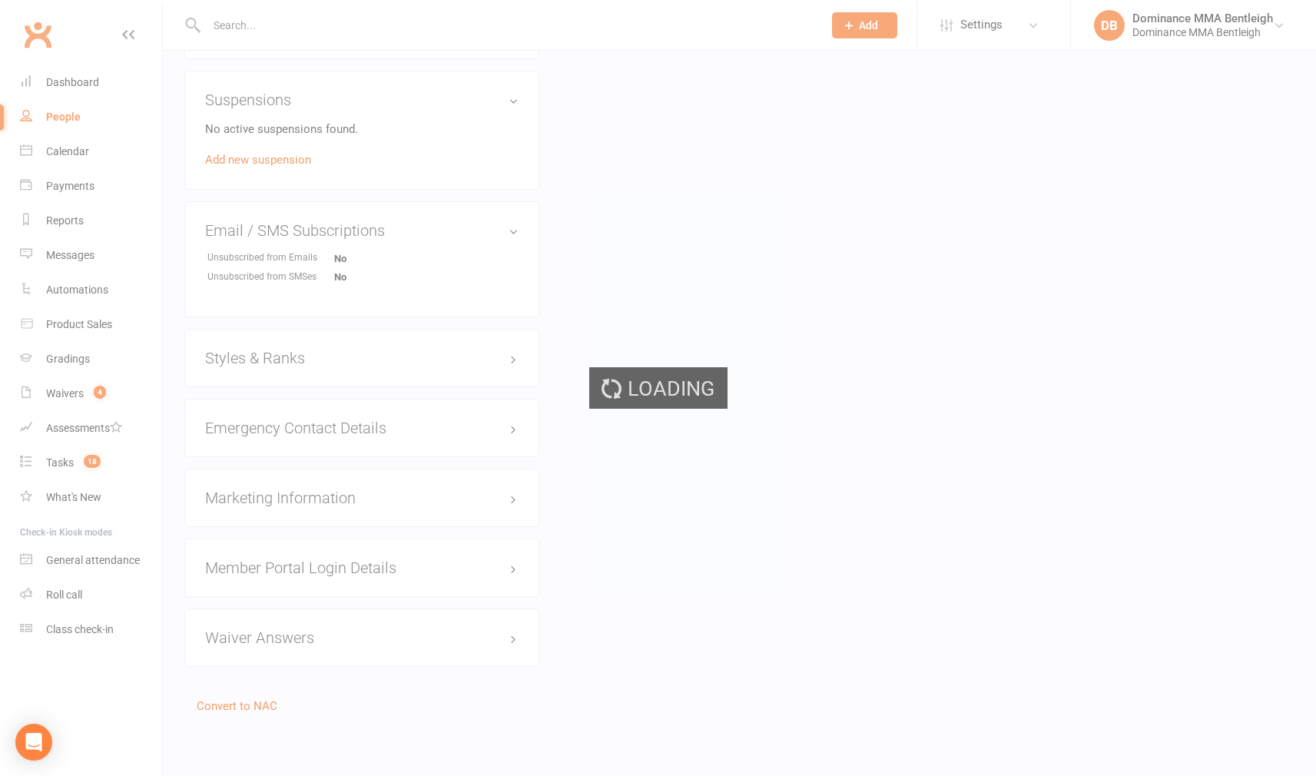
scroll to position [1065, 0]
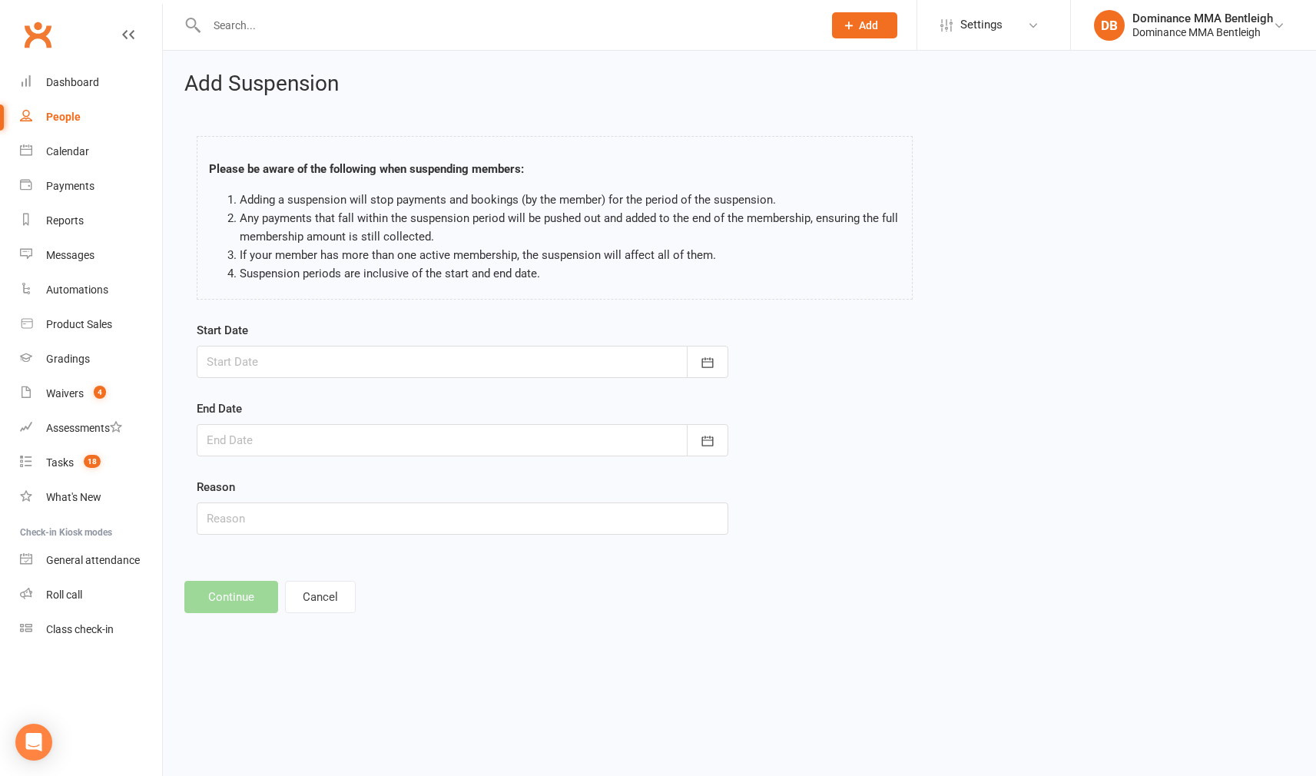
click at [688, 372] on button "button" at bounding box center [707, 362] width 41 height 32
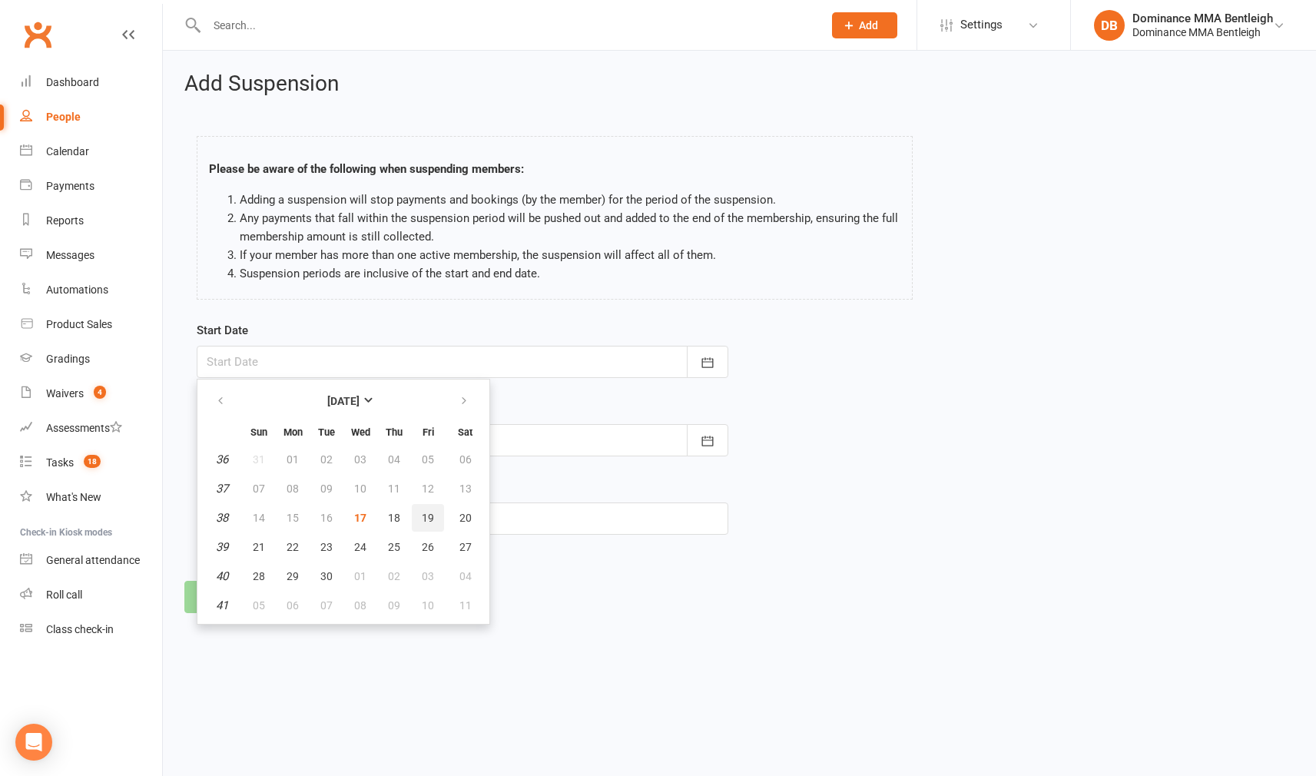
click at [424, 523] on button "19" at bounding box center [428, 518] width 32 height 28
type input "19 Sep 2025"
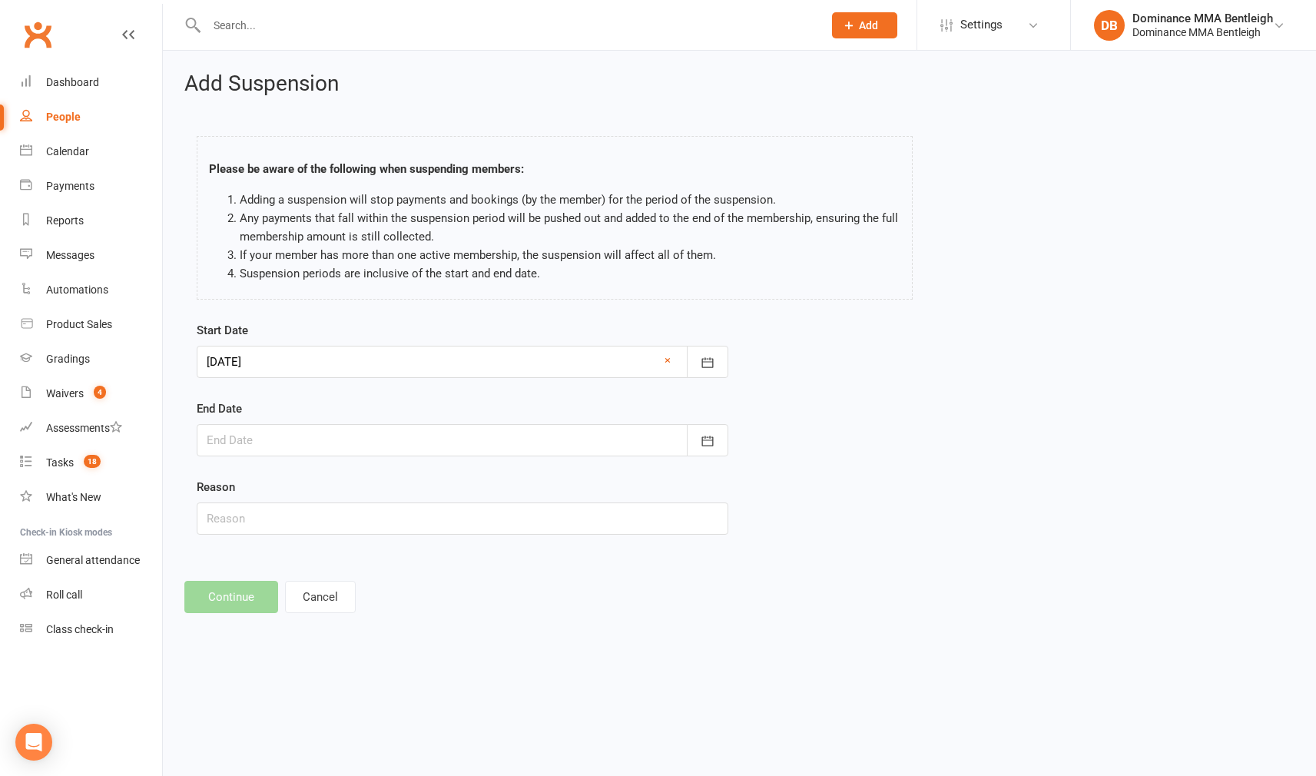
drag, startPoint x: 691, startPoint y: 443, endPoint x: 668, endPoint y: 457, distance: 26.2
click at [690, 443] on button "button" at bounding box center [707, 440] width 41 height 32
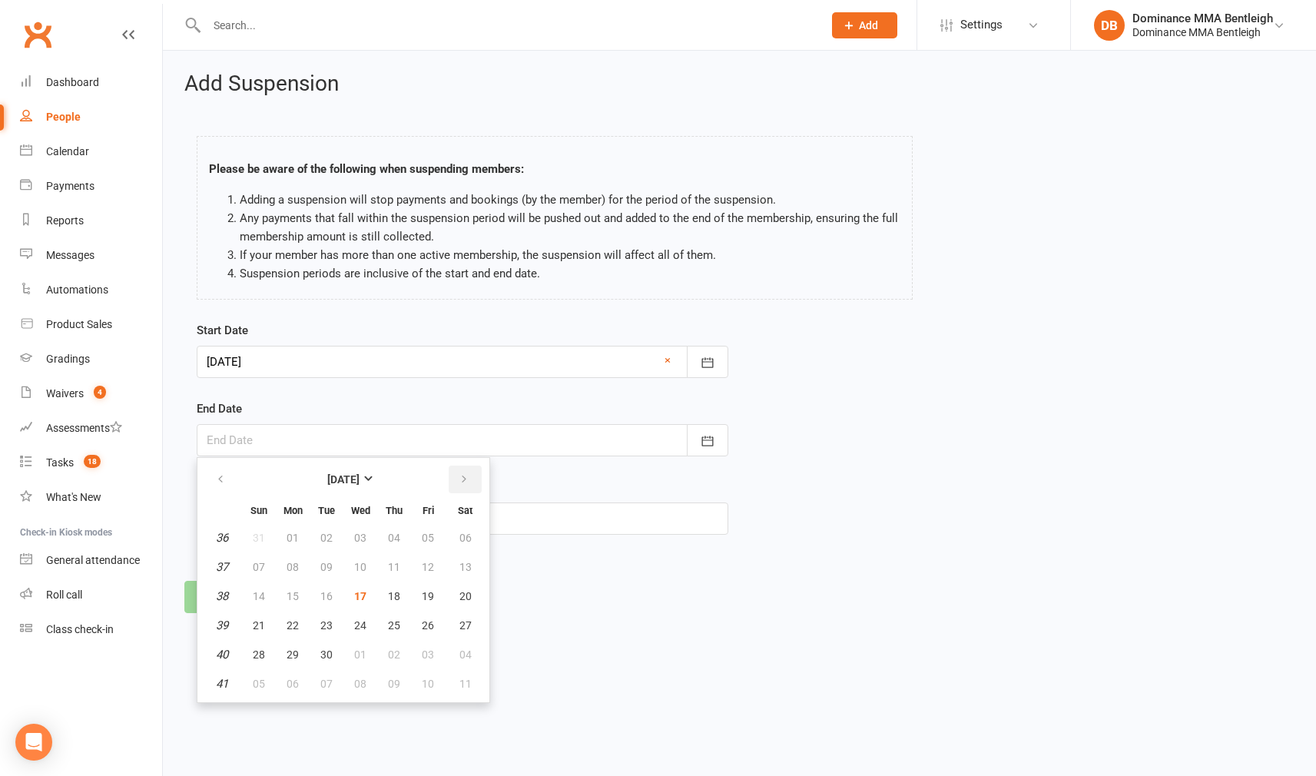
click at [456, 482] on button "button" at bounding box center [465, 479] width 33 height 28
click at [287, 568] on span "06" at bounding box center [293, 567] width 12 height 12
type input "06 Oct 2025"
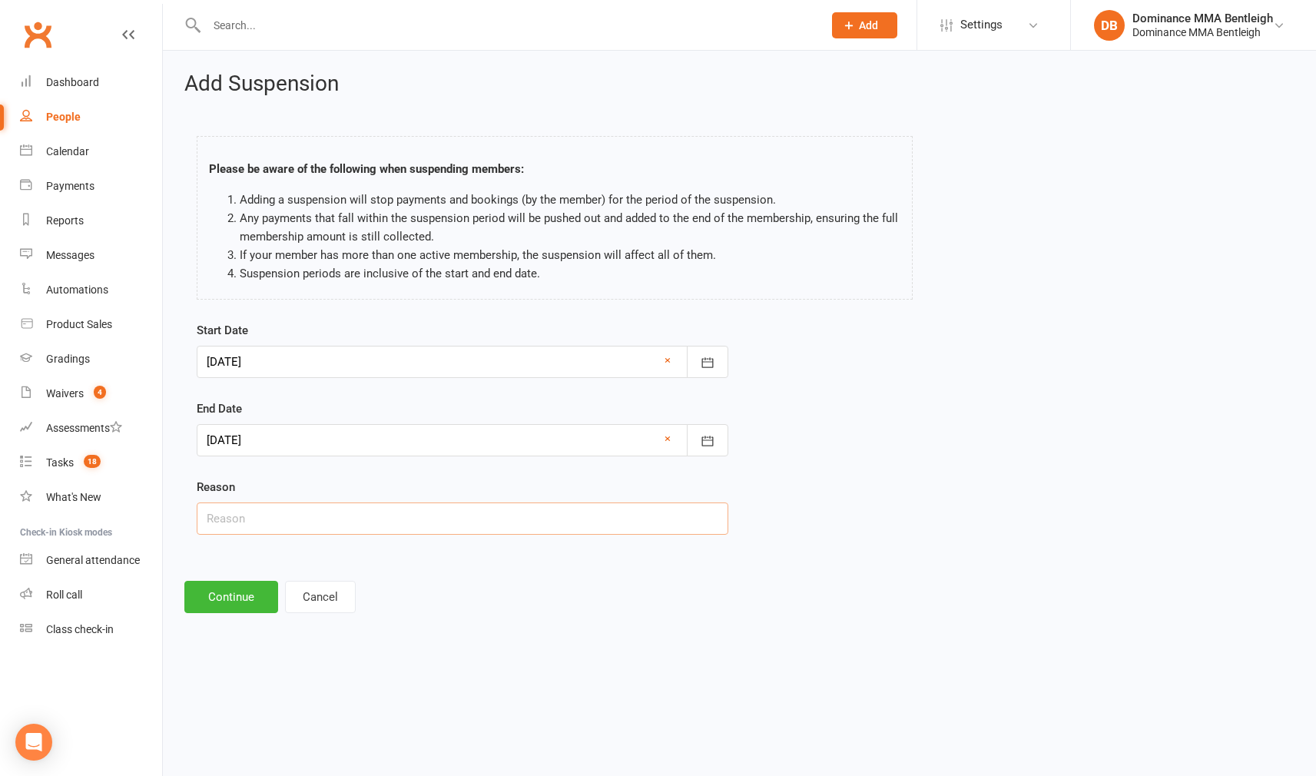
click at [320, 523] on input "text" at bounding box center [463, 518] width 532 height 32
type input "holiday"
click at [214, 602] on button "Continue" at bounding box center [231, 597] width 94 height 32
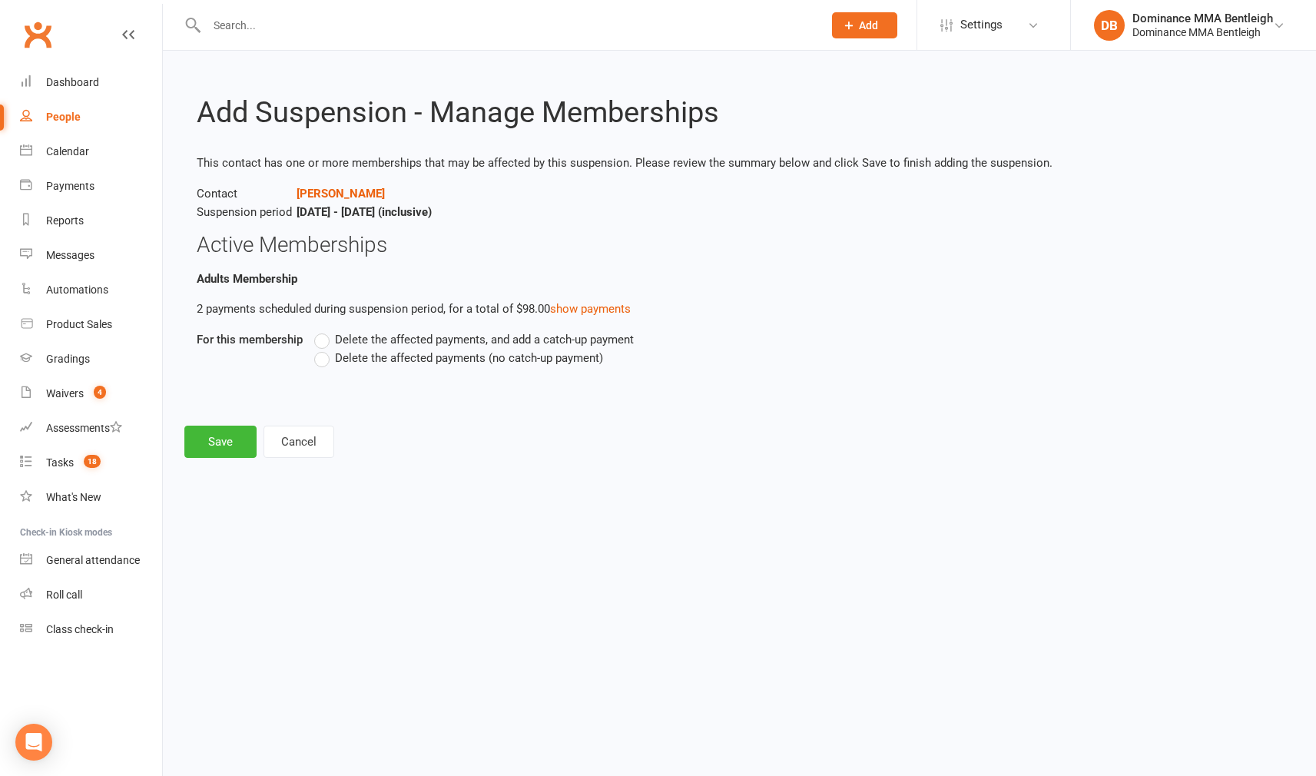
drag, startPoint x: 352, startPoint y: 356, endPoint x: 343, endPoint y: 358, distance: 8.8
click at [349, 356] on span "Delete the affected payments (no catch-up payment)" at bounding box center [469, 357] width 268 height 16
click at [324, 349] on input "Delete the affected payments (no catch-up payment)" at bounding box center [319, 349] width 10 height 0
click at [226, 447] on button "Save" at bounding box center [220, 442] width 72 height 32
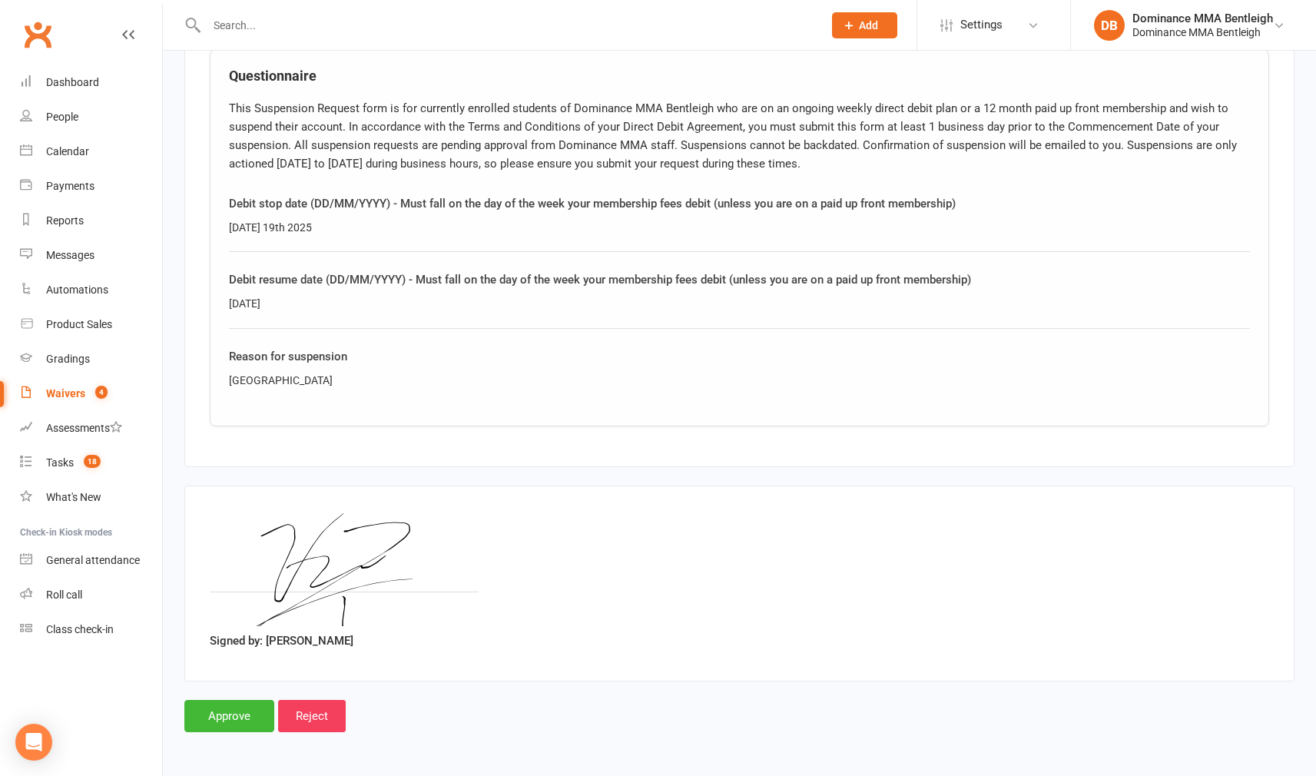
scroll to position [771, 0]
drag, startPoint x: 229, startPoint y: 731, endPoint x: 243, endPoint y: 716, distance: 21.2
click at [230, 730] on div "Smart Forms & Waivers Back Dominance MMA Bentleigh 32 622 246 780 p: 03 9570 12…" at bounding box center [739, 21] width 1153 height 1466
click at [247, 711] on input "Approve" at bounding box center [229, 716] width 90 height 32
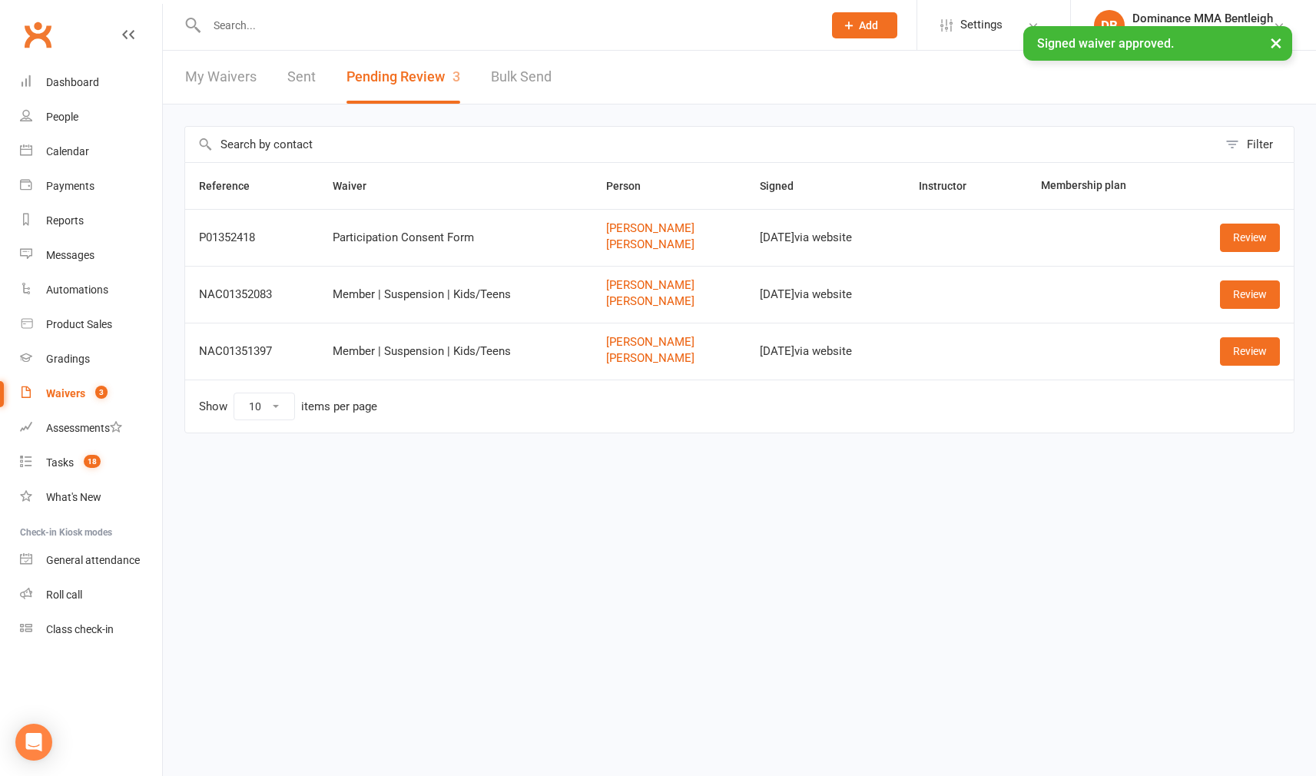
click at [84, 389] on link "Waivers 3" at bounding box center [91, 393] width 142 height 35
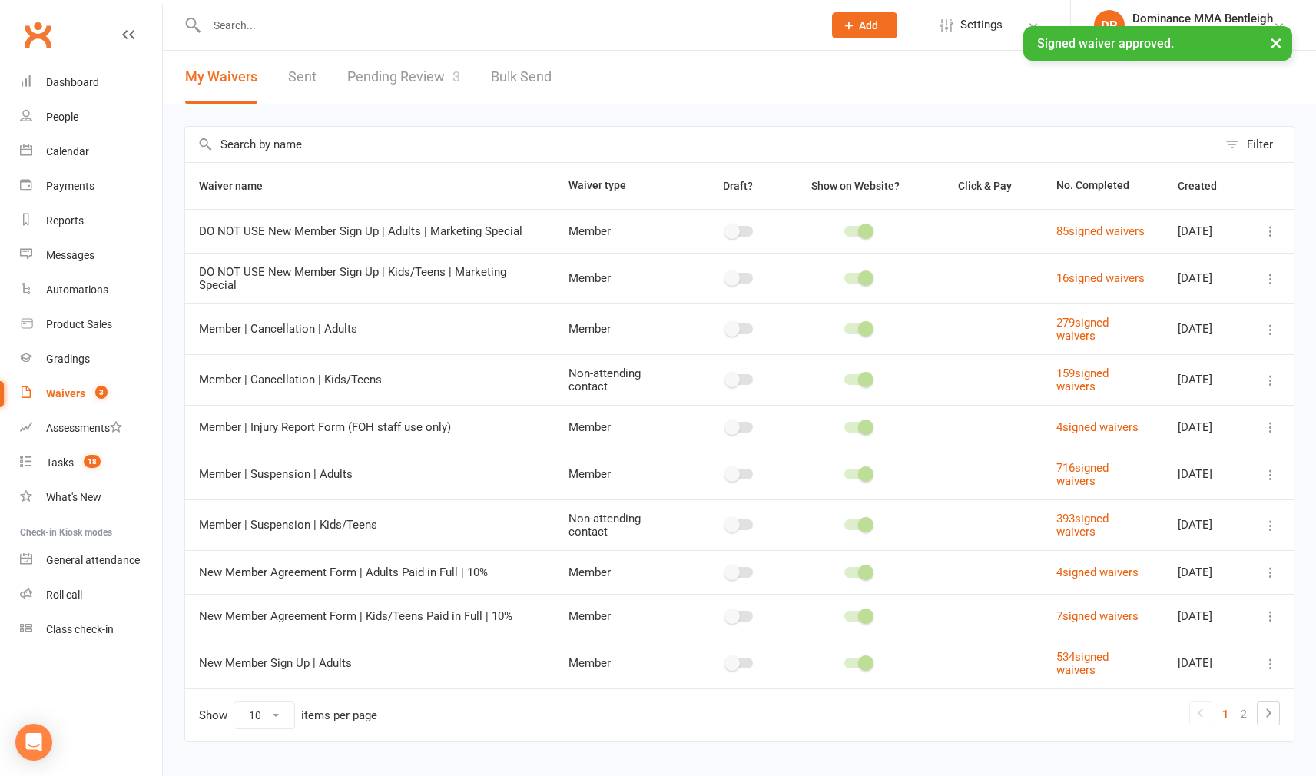
click at [435, 79] on link "Pending Review 3" at bounding box center [403, 77] width 113 height 53
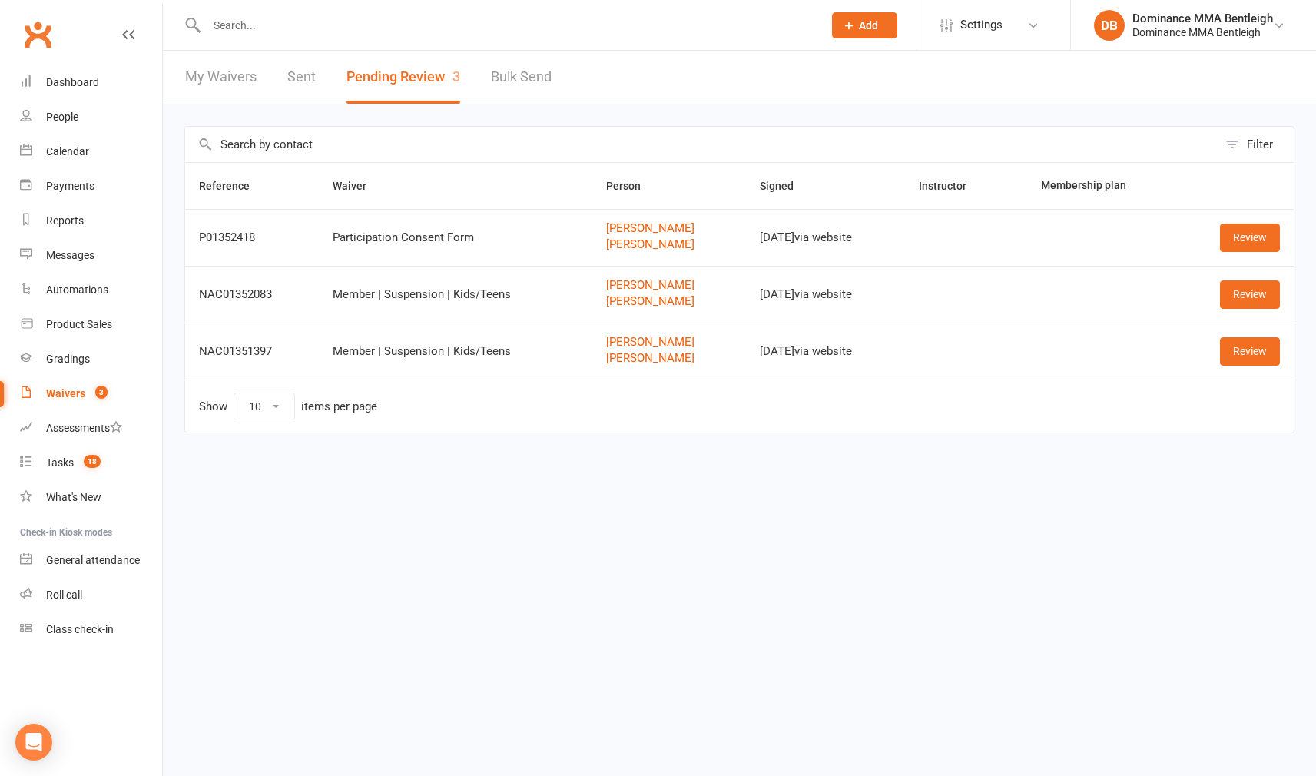
click at [651, 241] on link "Zoran Hassan" at bounding box center [669, 244] width 126 height 13
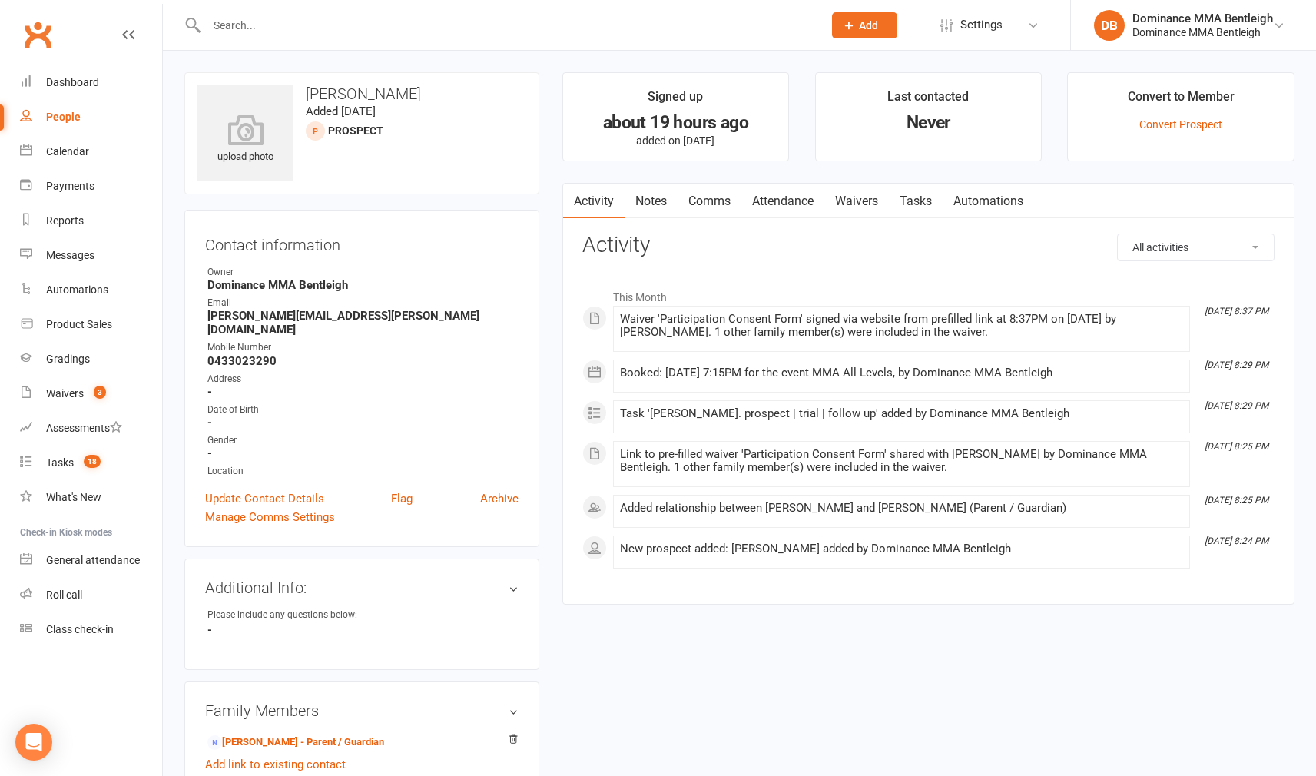
click at [923, 194] on link "Tasks" at bounding box center [916, 201] width 54 height 35
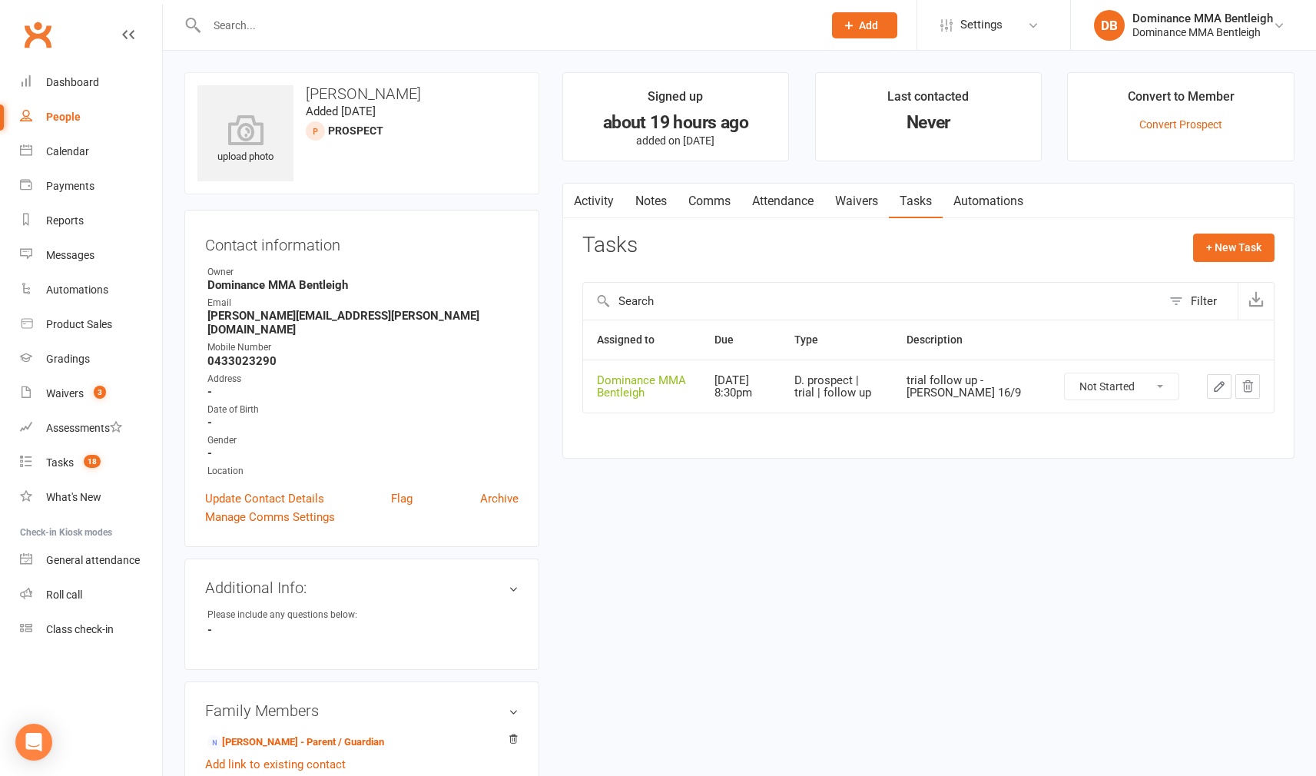
click at [797, 205] on link "Attendance" at bounding box center [782, 201] width 83 height 35
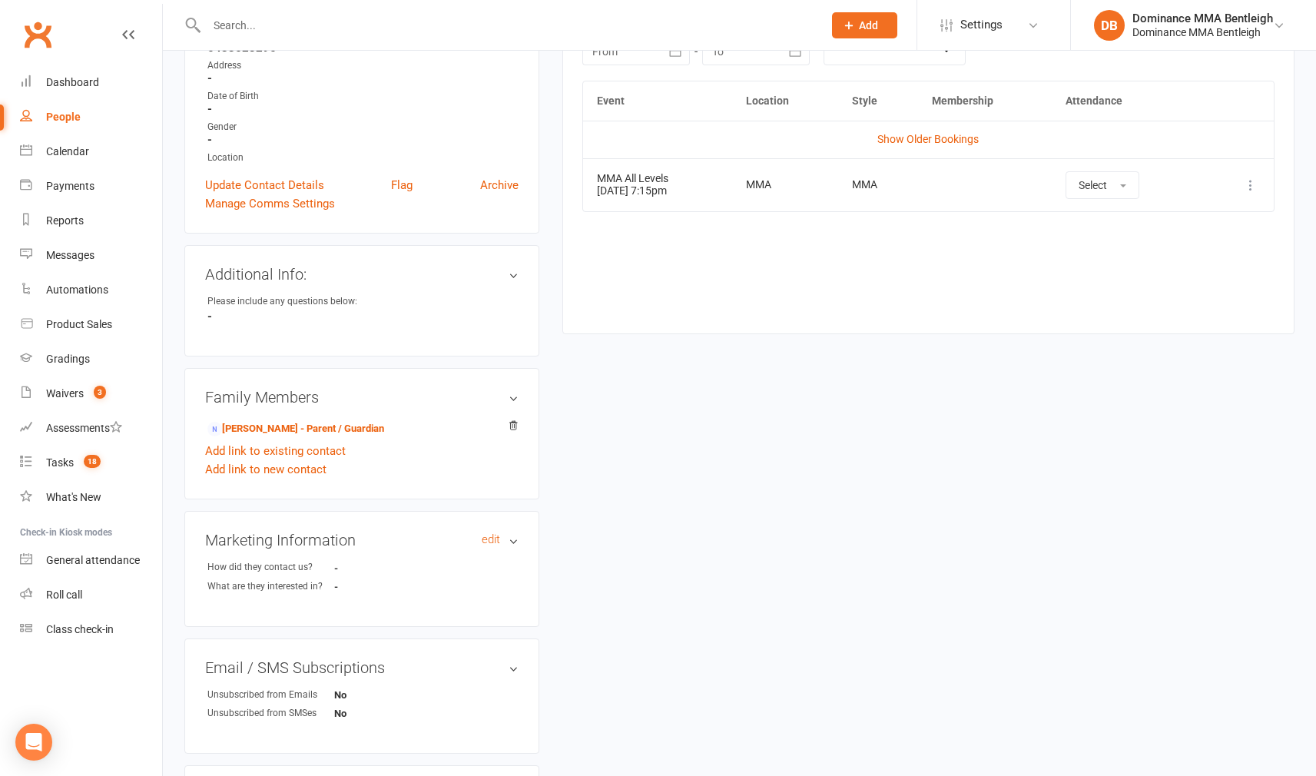
scroll to position [377, 0]
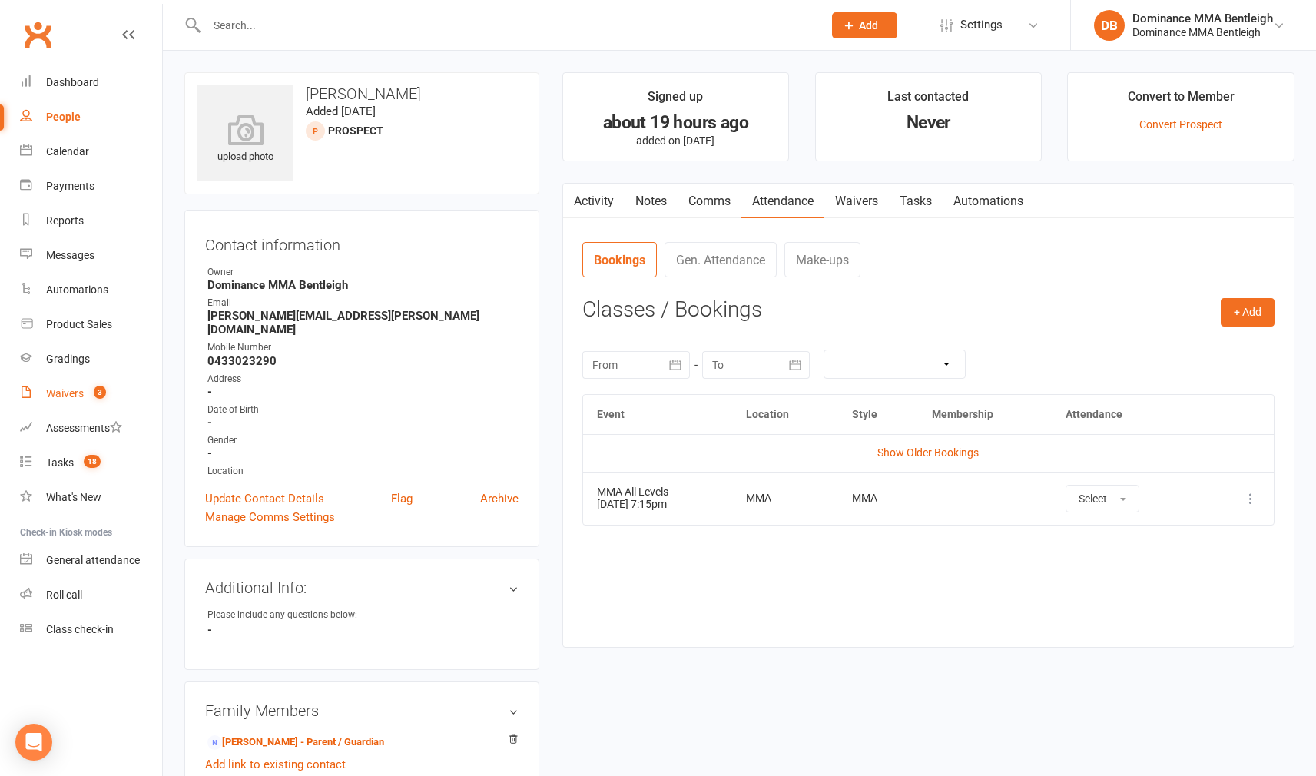
click at [79, 397] on div "Waivers" at bounding box center [65, 393] width 38 height 12
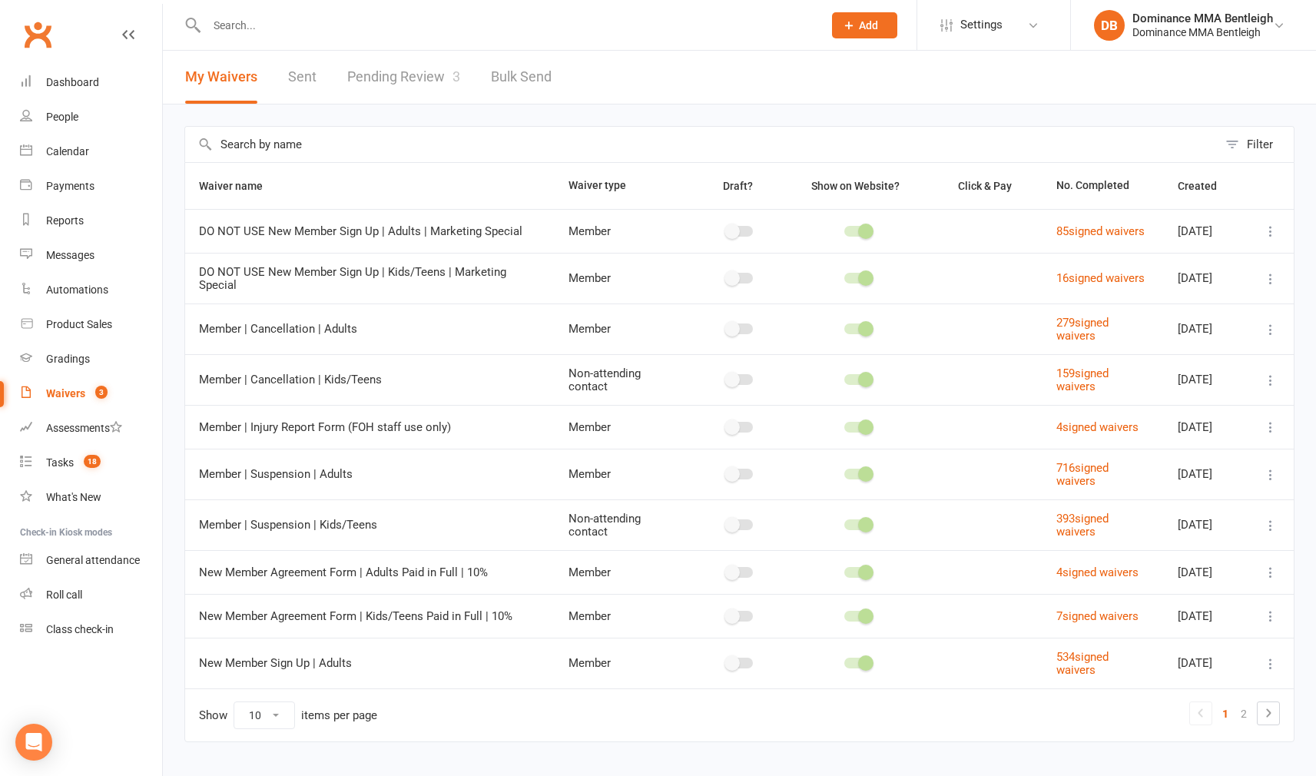
click at [412, 72] on link "Pending Review 3" at bounding box center [403, 77] width 113 height 53
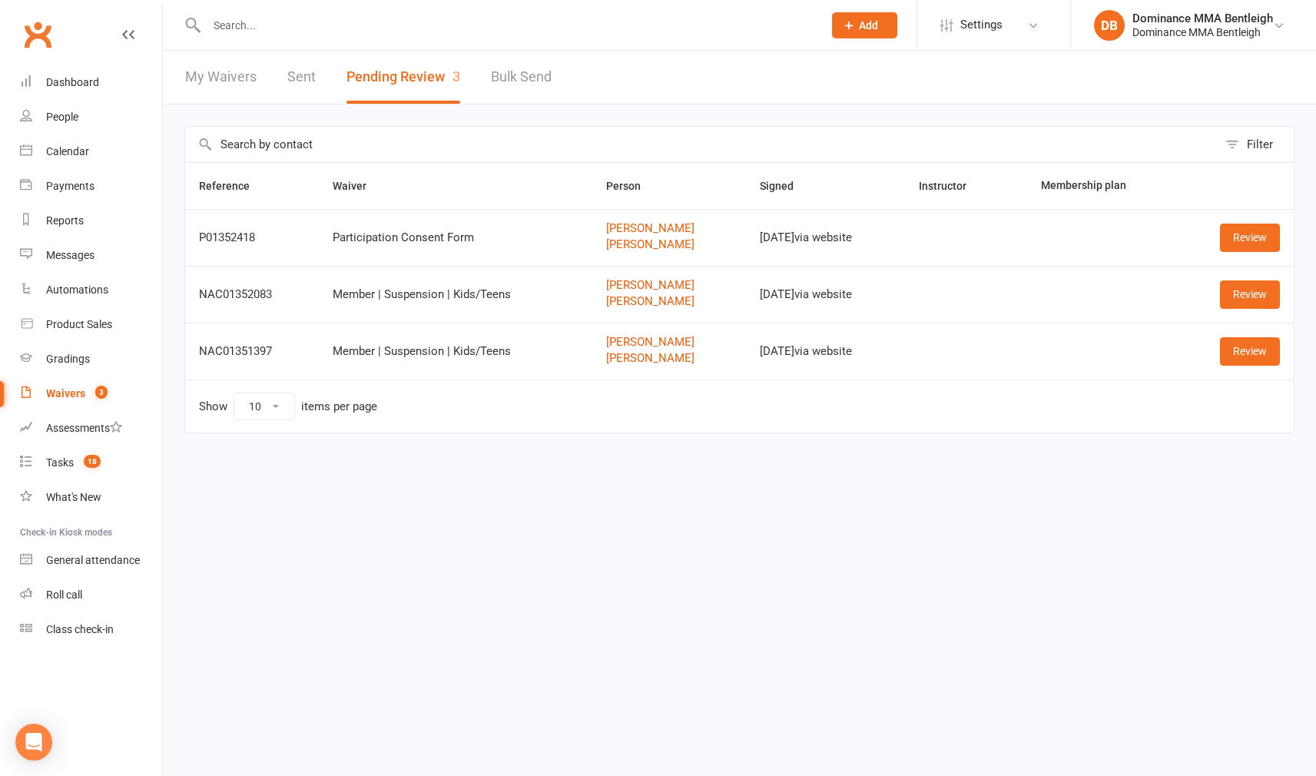
click at [1241, 240] on link "Review" at bounding box center [1250, 238] width 60 height 28
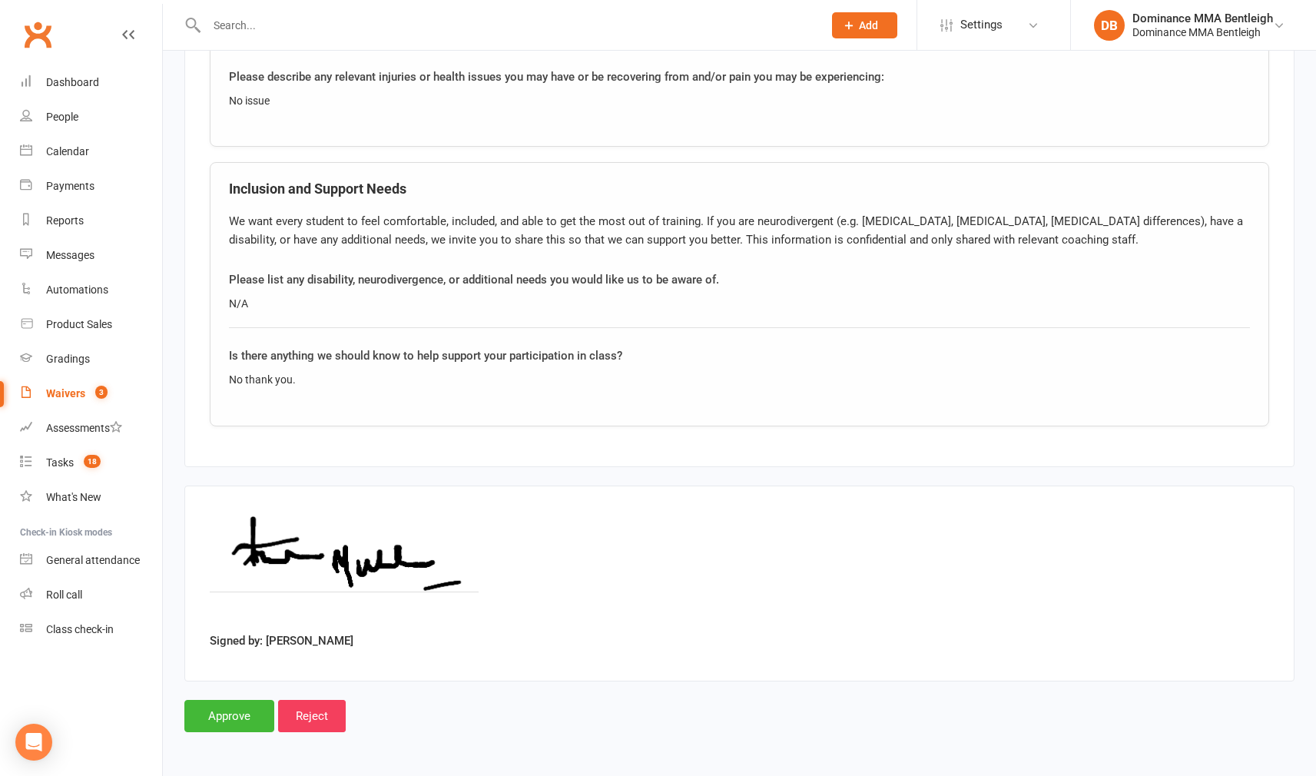
scroll to position [1761, 0]
click at [236, 700] on input "Approve" at bounding box center [229, 716] width 90 height 32
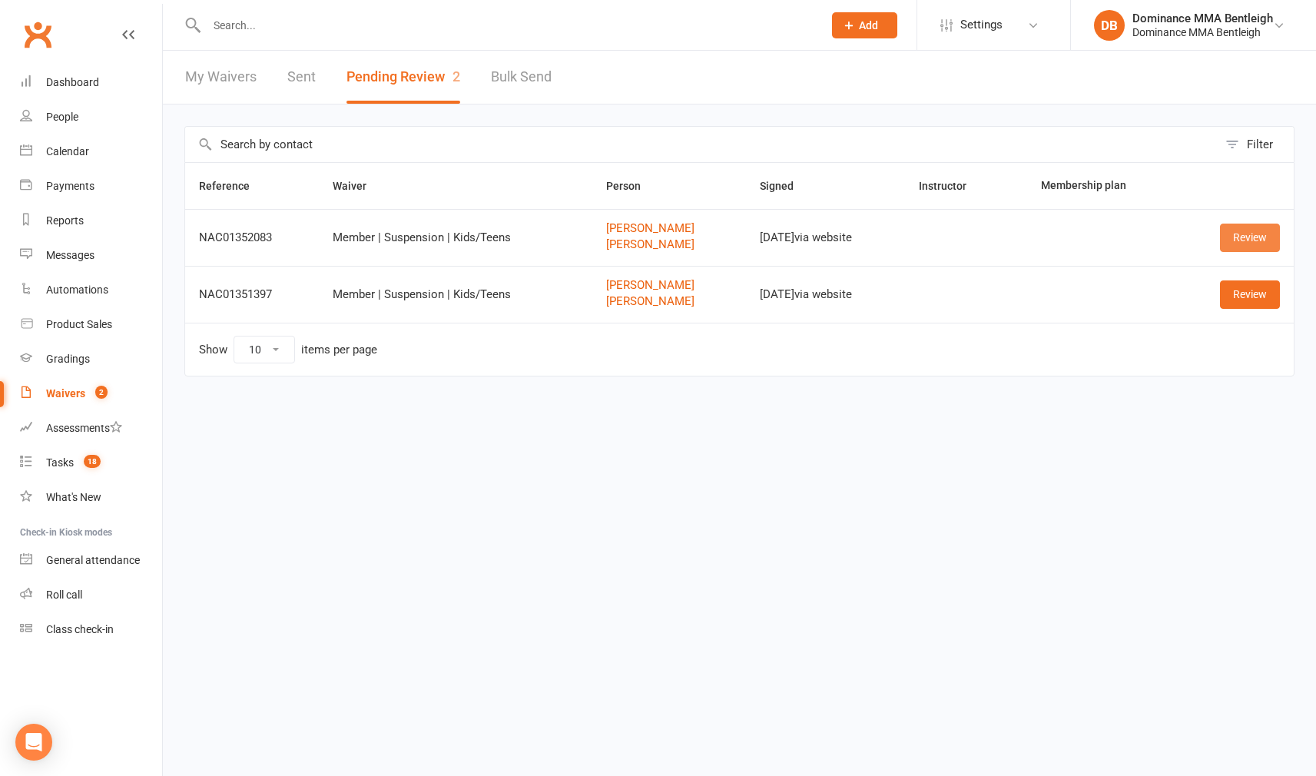
click at [1238, 234] on link "Review" at bounding box center [1250, 238] width 60 height 28
click at [620, 230] on link "Helen Seremetis" at bounding box center [669, 228] width 126 height 13
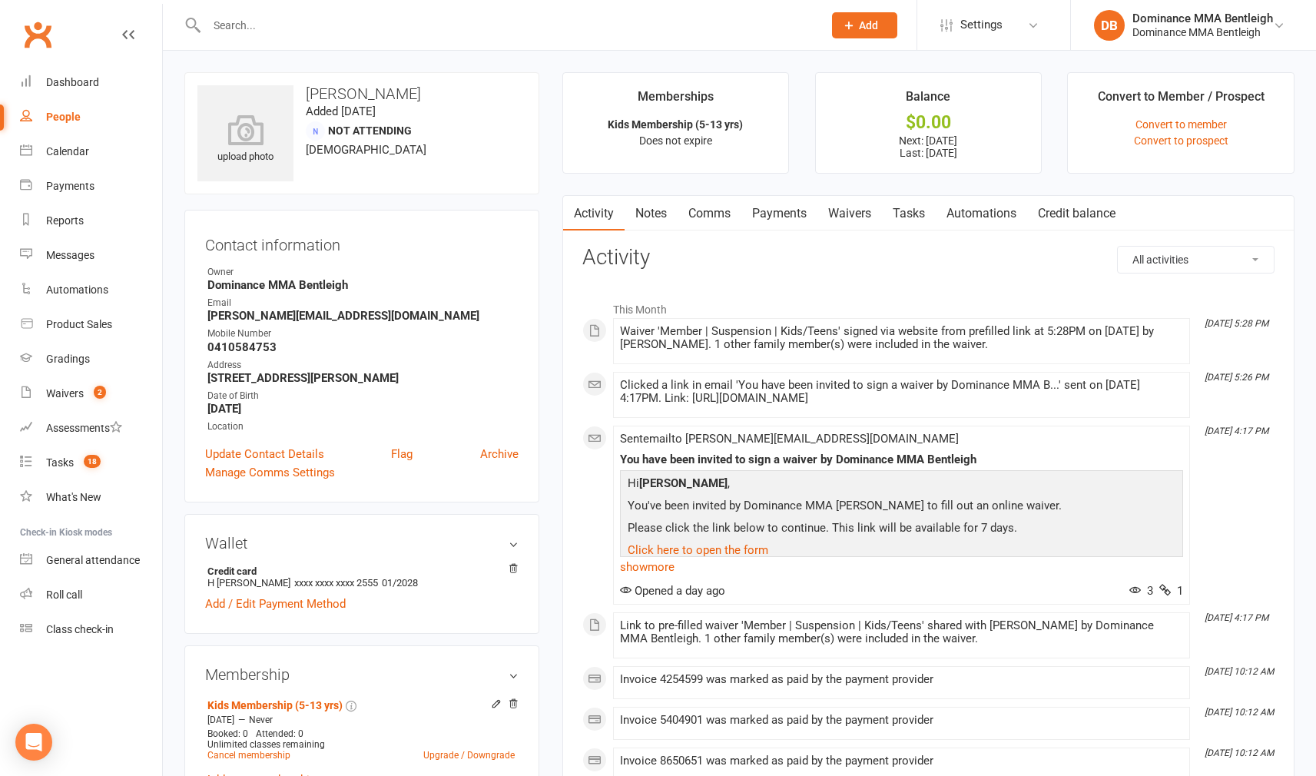
scroll to position [21, 0]
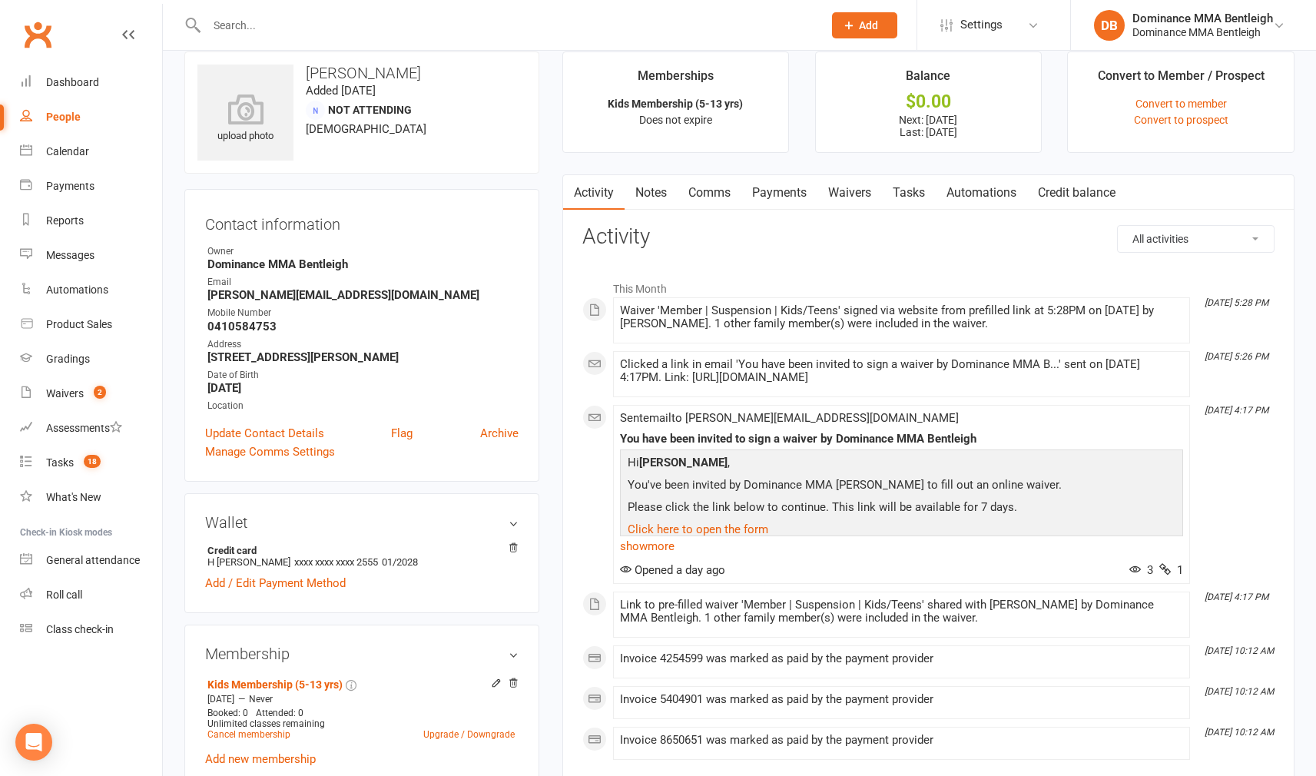
drag, startPoint x: 780, startPoint y: 193, endPoint x: 764, endPoint y: 231, distance: 41.7
click at [781, 193] on link "Payments" at bounding box center [779, 192] width 76 height 35
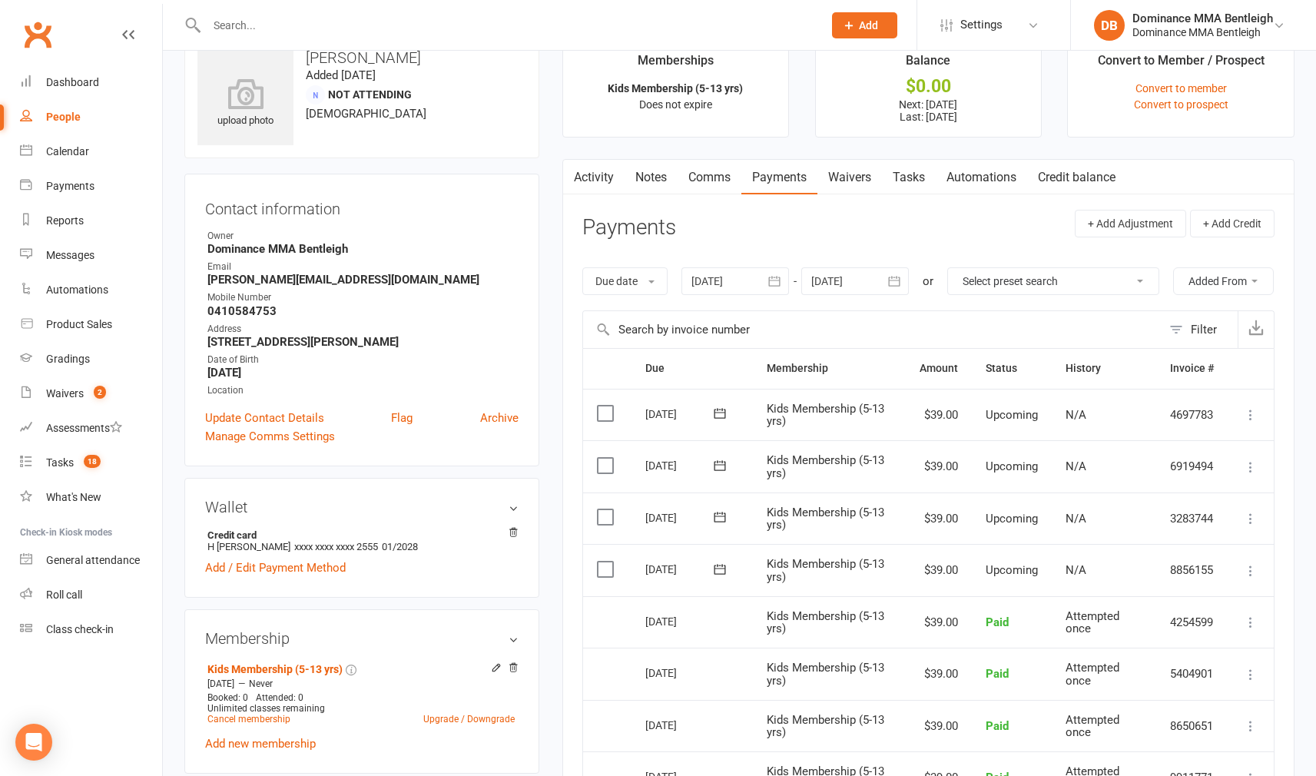
scroll to position [42, 0]
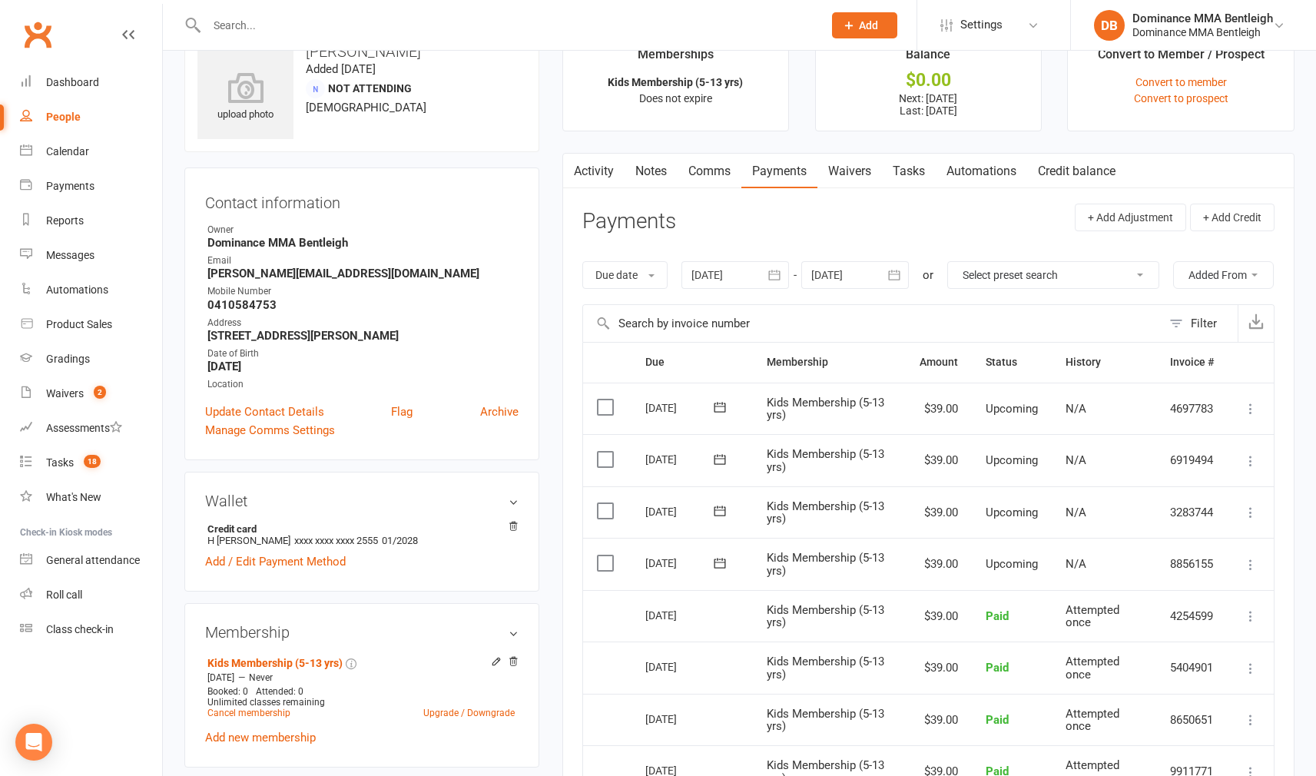
click at [863, 277] on div at bounding box center [855, 275] width 108 height 28
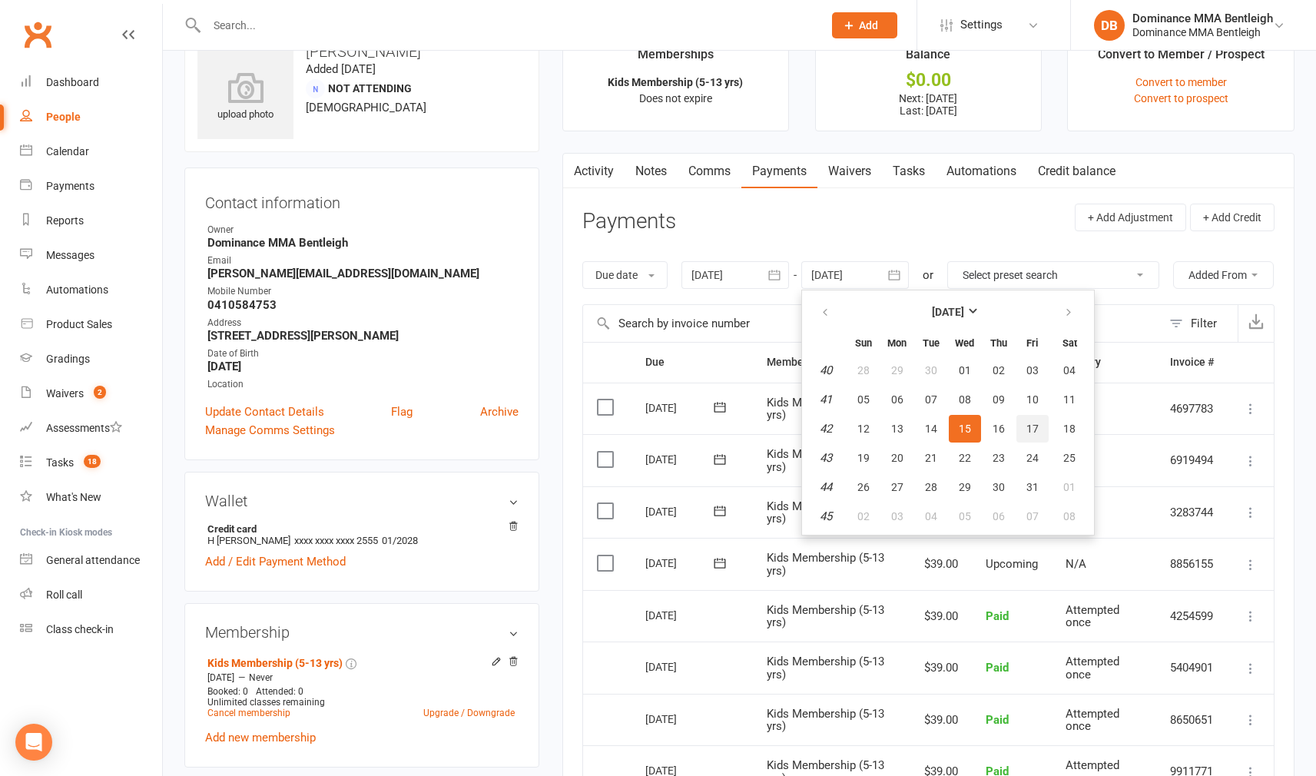
click at [1030, 423] on span "17" at bounding box center [1032, 428] width 12 height 12
type input "17 Oct 2025"
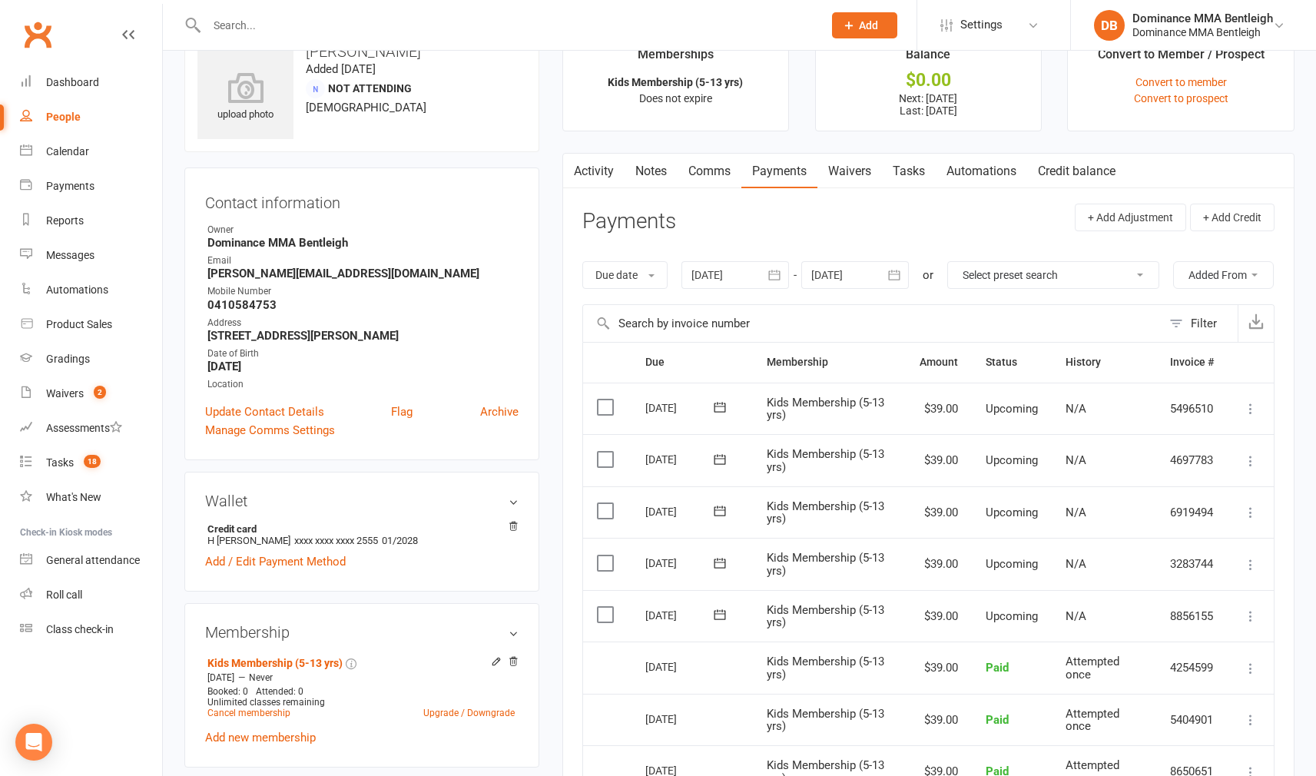
click at [611, 622] on label at bounding box center [607, 614] width 21 height 15
click at [607, 607] on input "checkbox" at bounding box center [602, 607] width 10 height 0
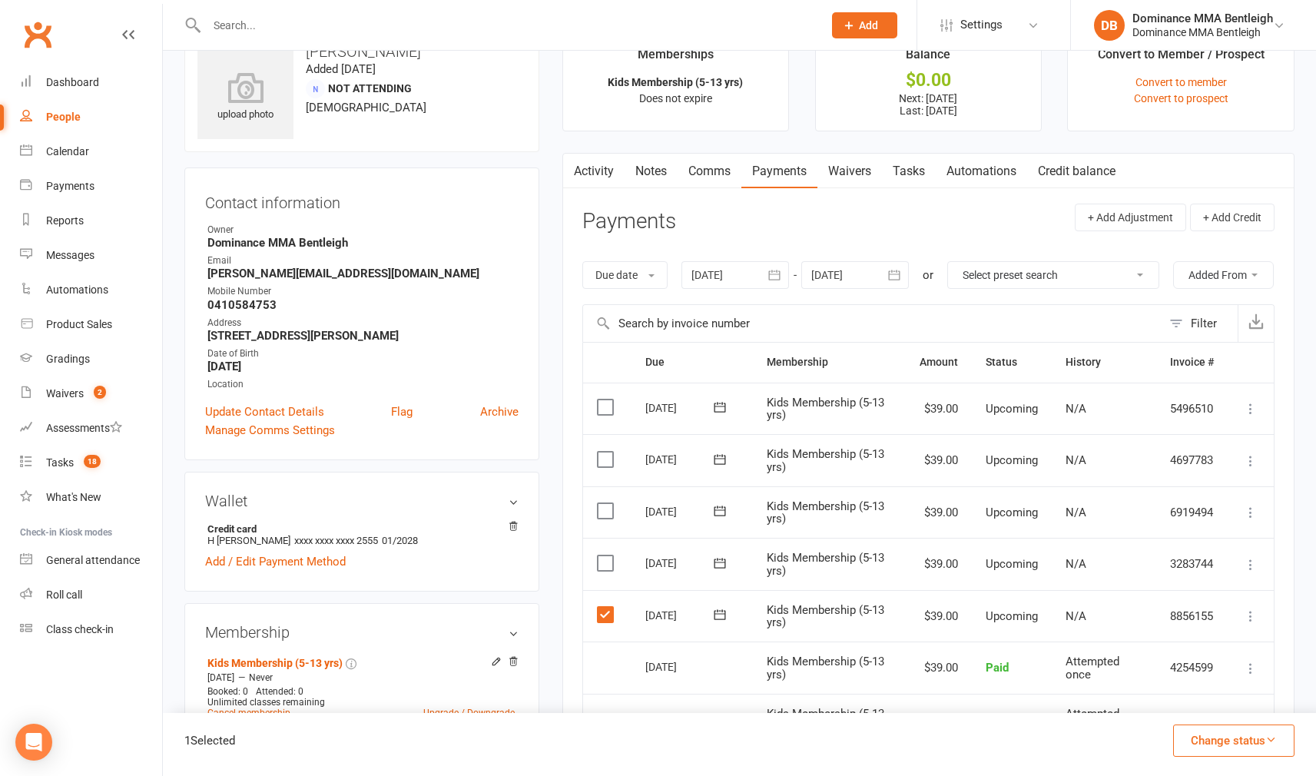
click at [606, 571] on label at bounding box center [607, 562] width 21 height 15
click at [606, 555] on input "checkbox" at bounding box center [602, 555] width 10 height 0
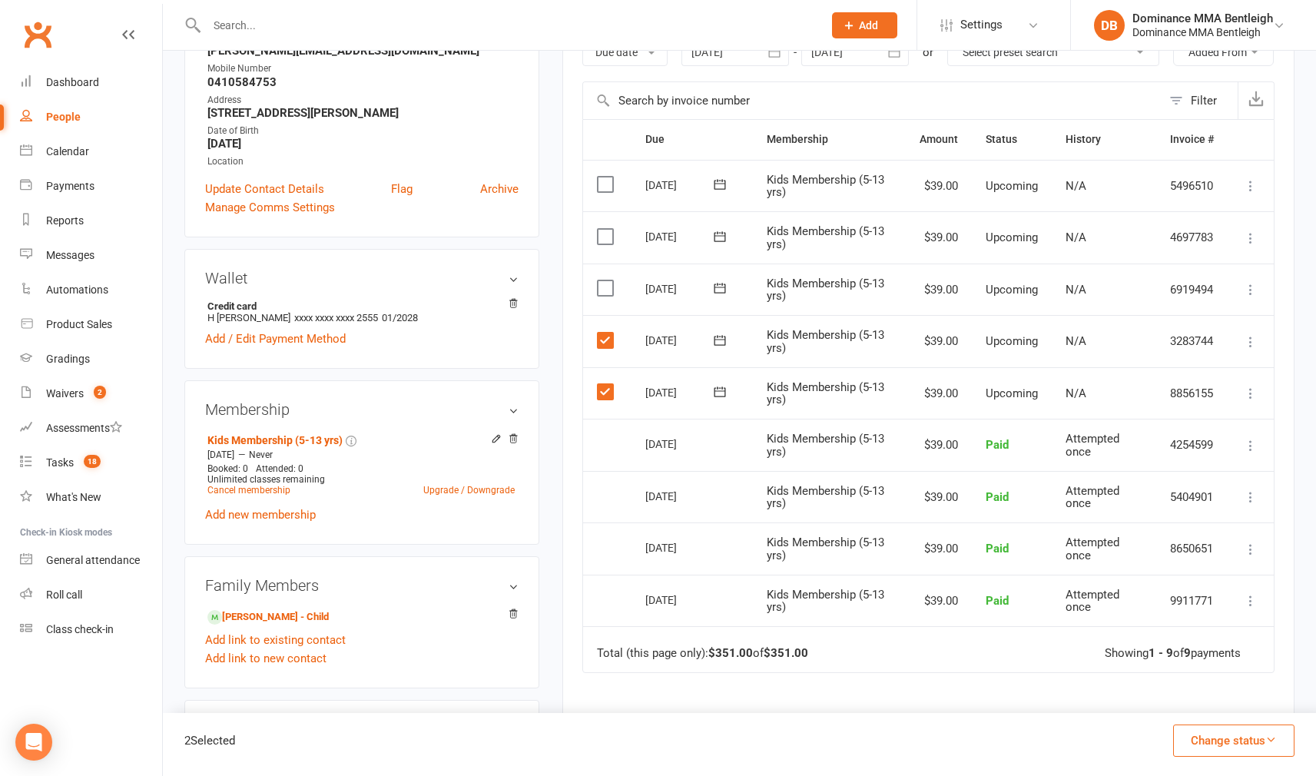
scroll to position [245, 0]
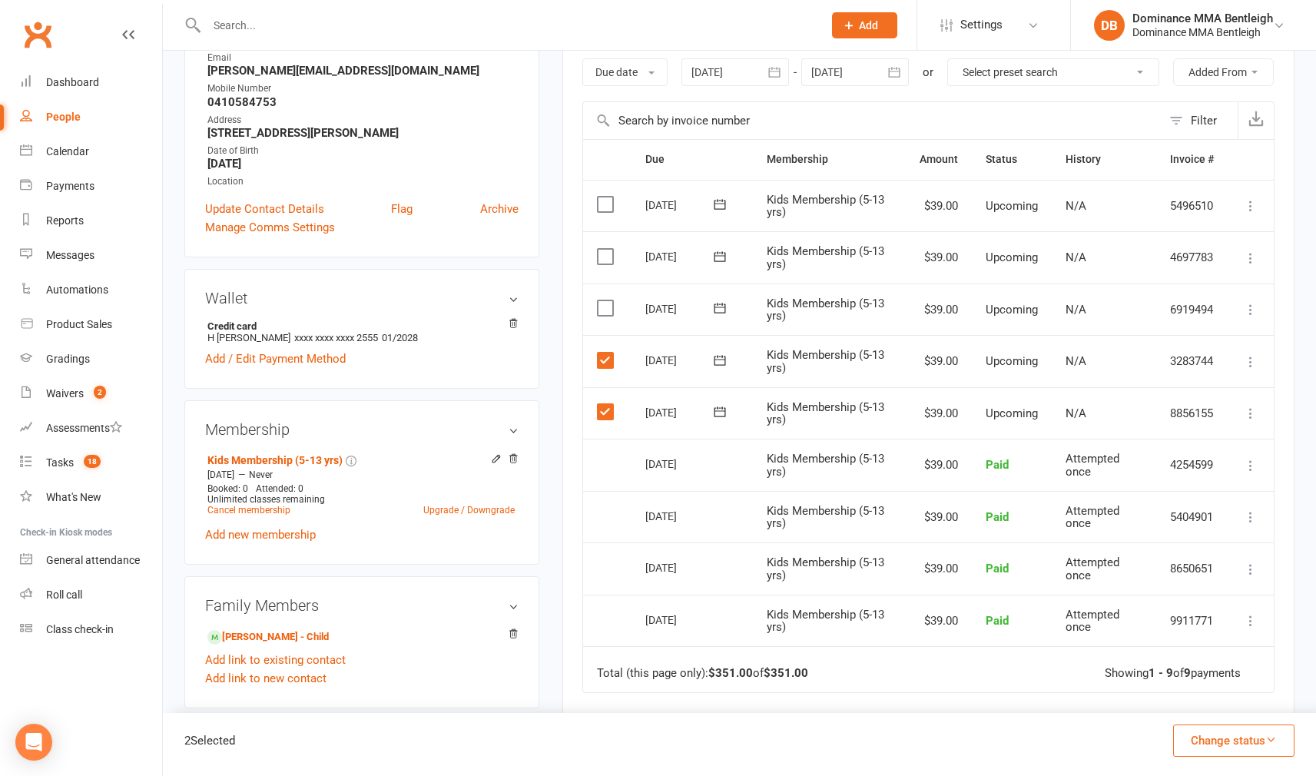
click at [606, 316] on label at bounding box center [607, 307] width 21 height 15
click at [606, 300] on input "checkbox" at bounding box center [602, 300] width 10 height 0
drag, startPoint x: 616, startPoint y: 295, endPoint x: 608, endPoint y: 295, distance: 8.4
click at [615, 264] on label at bounding box center [607, 256] width 21 height 15
click at [607, 249] on input "checkbox" at bounding box center [602, 249] width 10 height 0
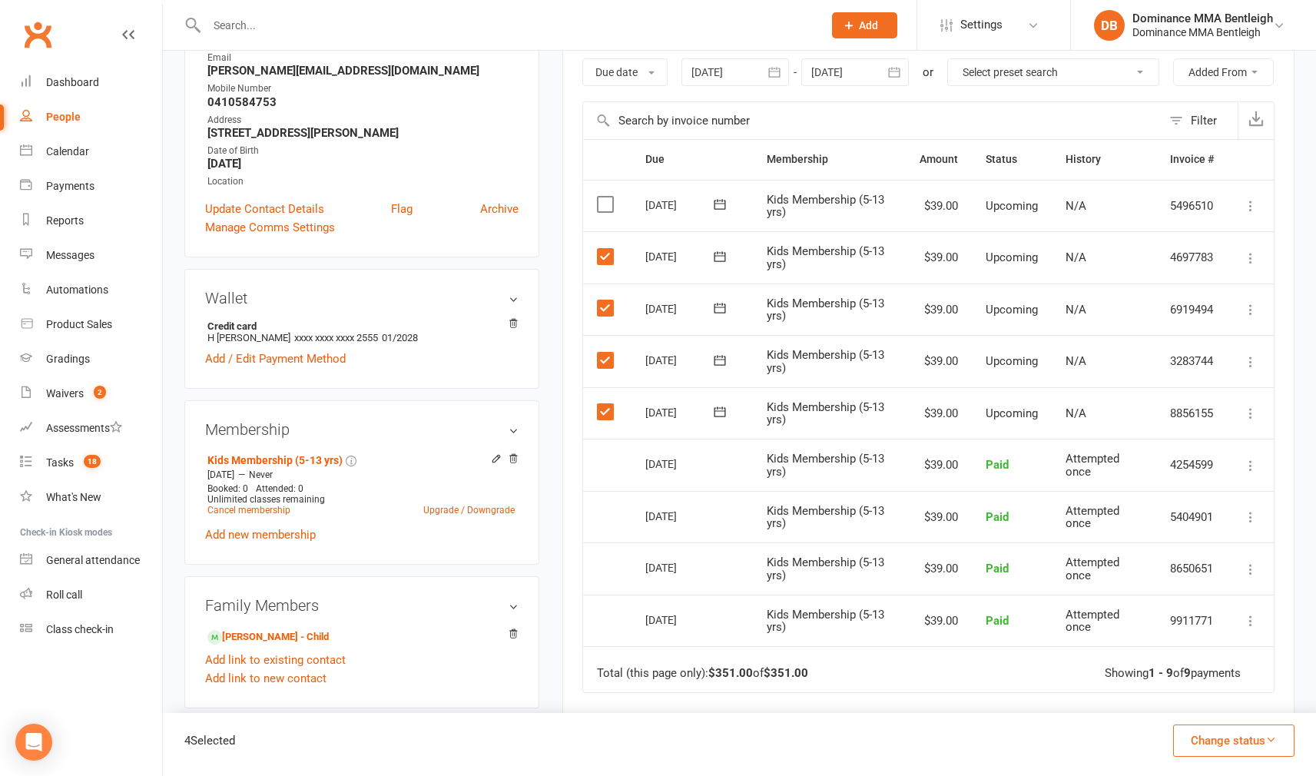
click at [1273, 754] on button "Change status" at bounding box center [1233, 740] width 121 height 32
click at [1205, 701] on link "Skipped" at bounding box center [1217, 699] width 152 height 31
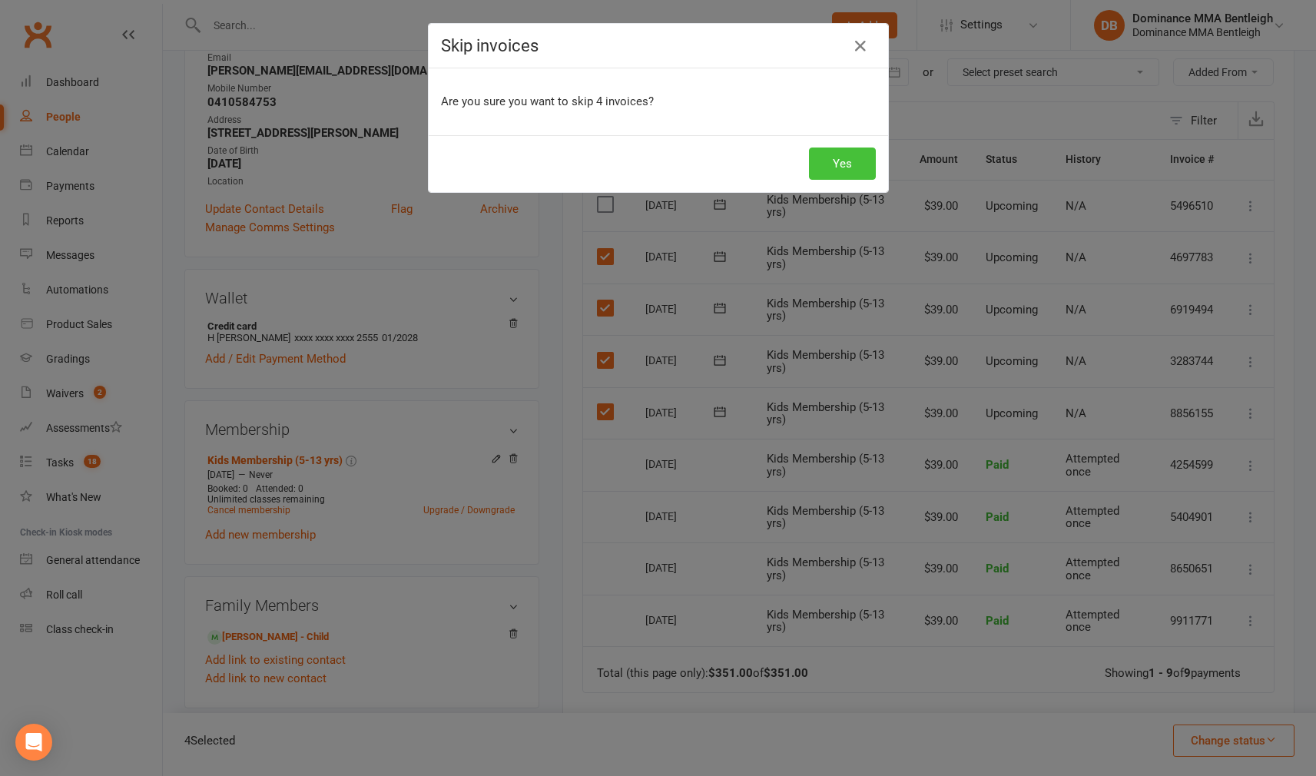
click at [865, 162] on button "Yes" at bounding box center [842, 163] width 67 height 32
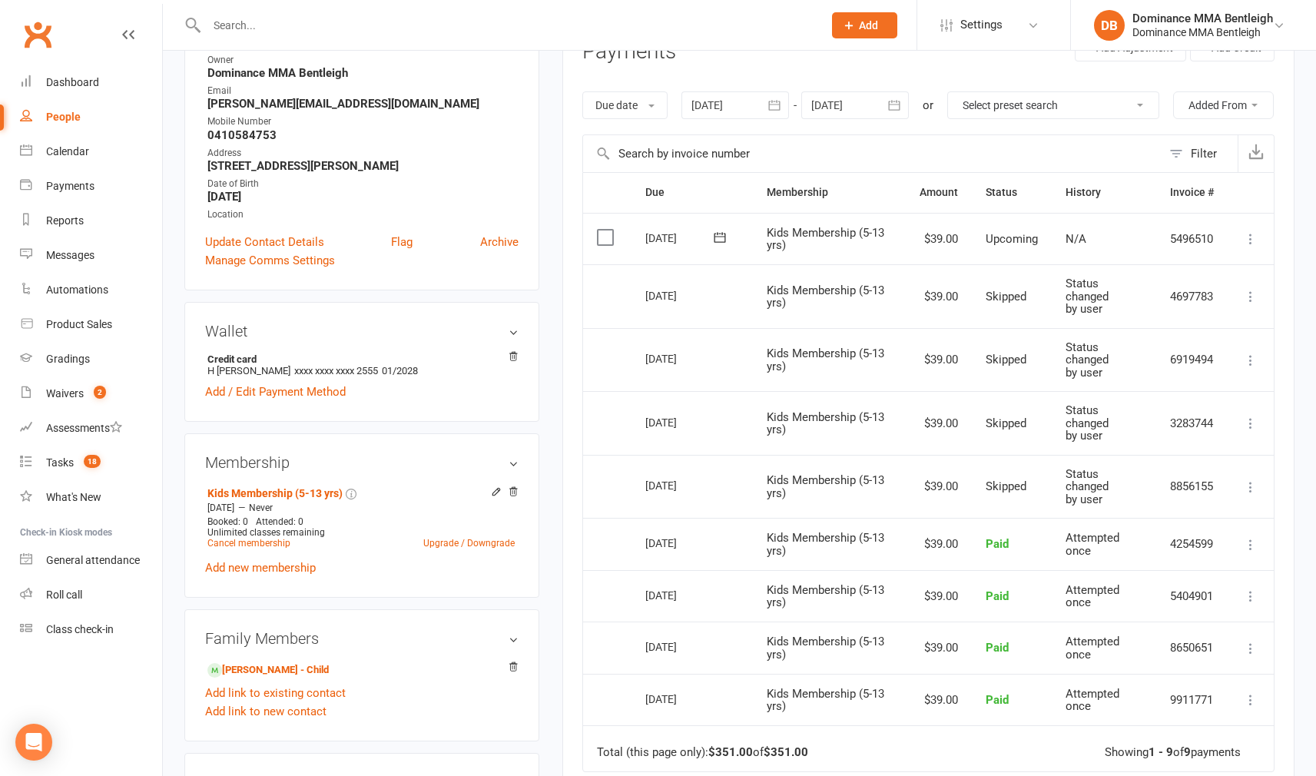
scroll to position [212, 0]
click at [1246, 304] on icon at bounding box center [1250, 296] width 15 height 15
click at [1223, 434] on link "Change to upcoming" at bounding box center [1183, 418] width 152 height 31
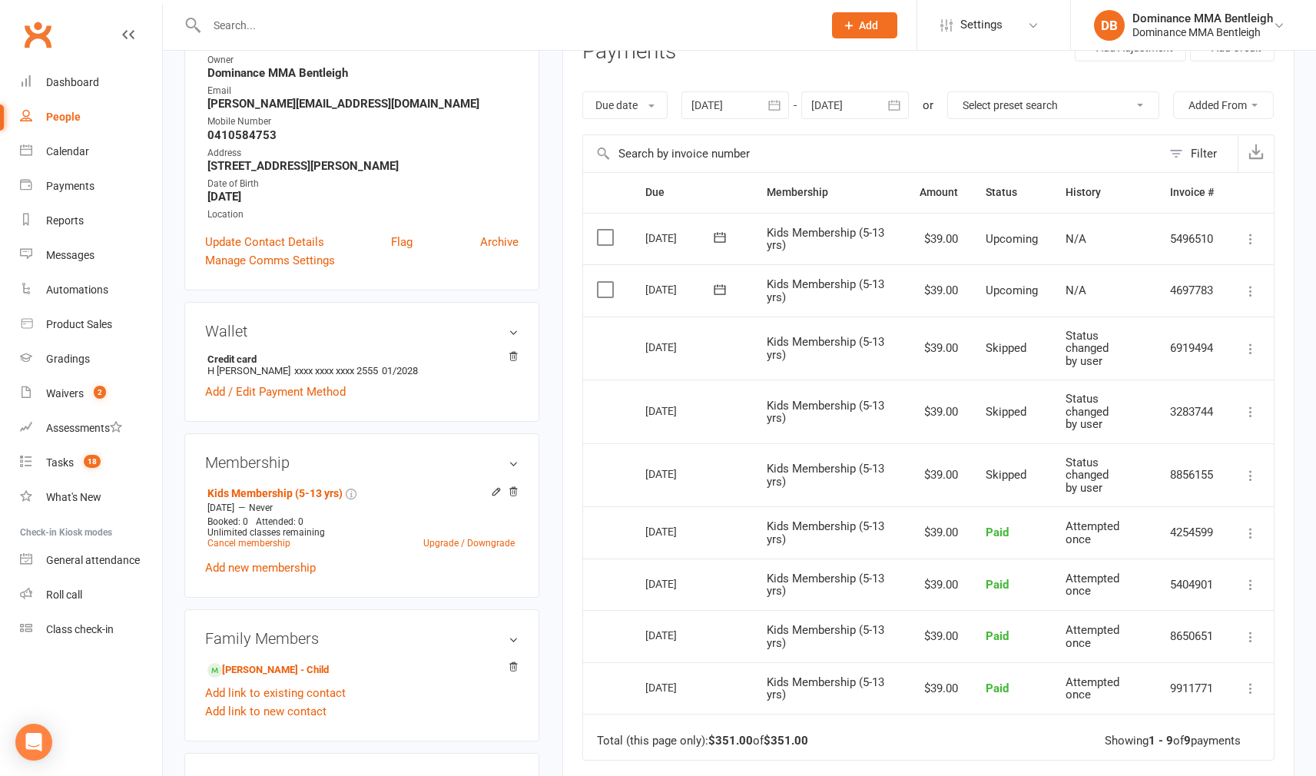
scroll to position [214, 0]
click at [283, 666] on link "Jude Ozgis - Child" at bounding box center [267, 669] width 121 height 16
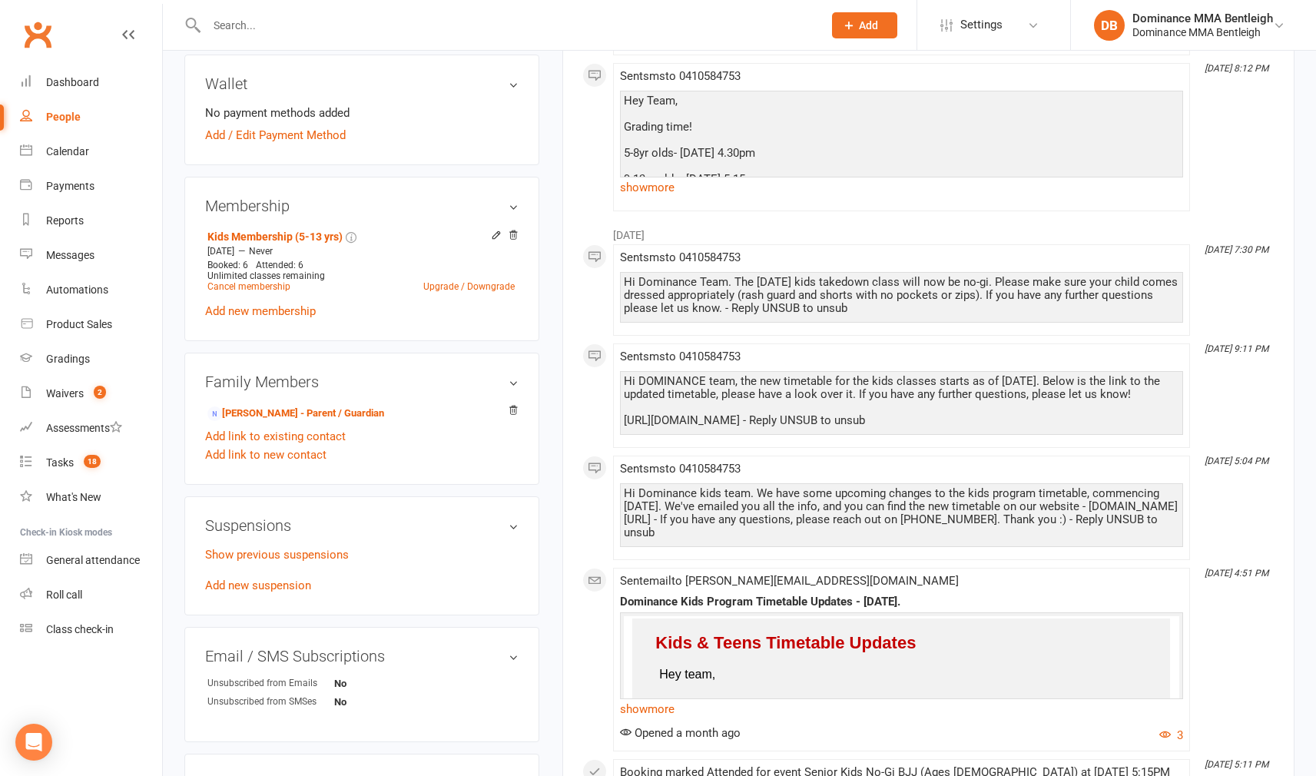
scroll to position [664, 0]
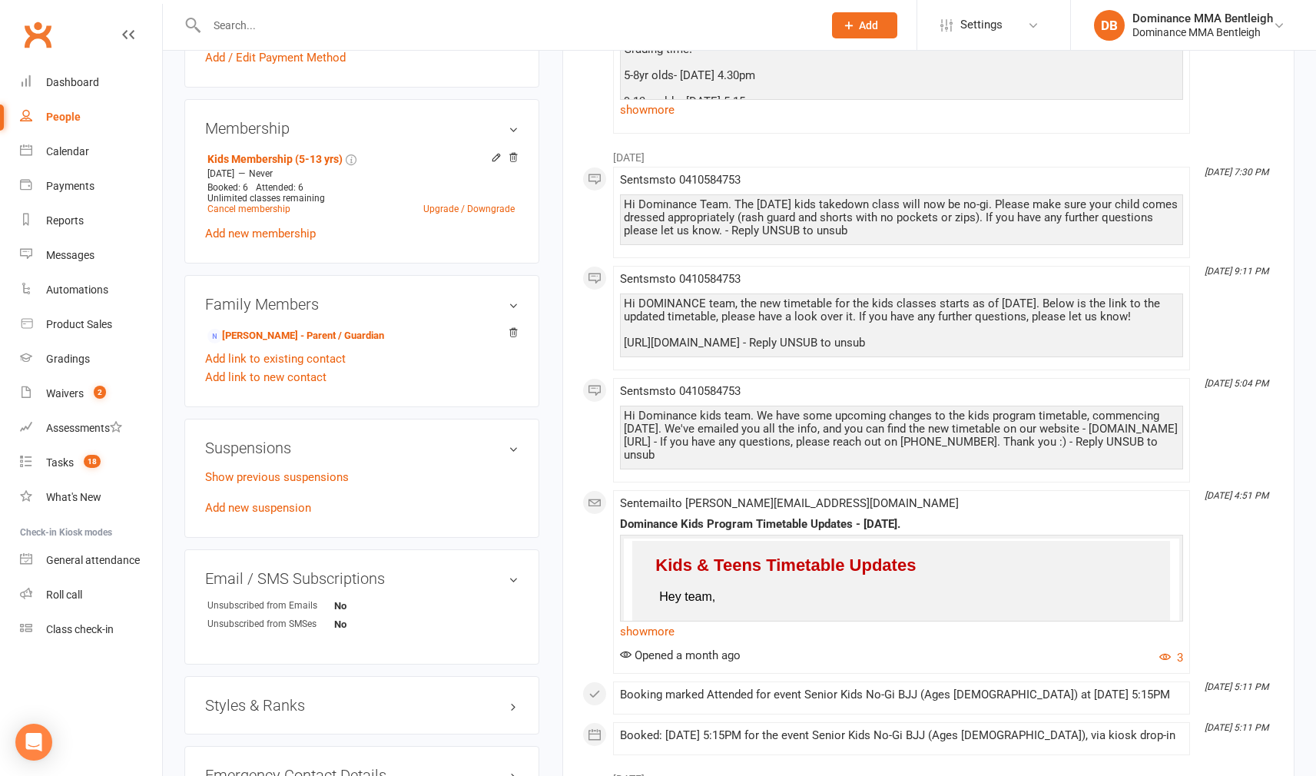
click at [300, 505] on link "Add new suspension" at bounding box center [258, 508] width 106 height 14
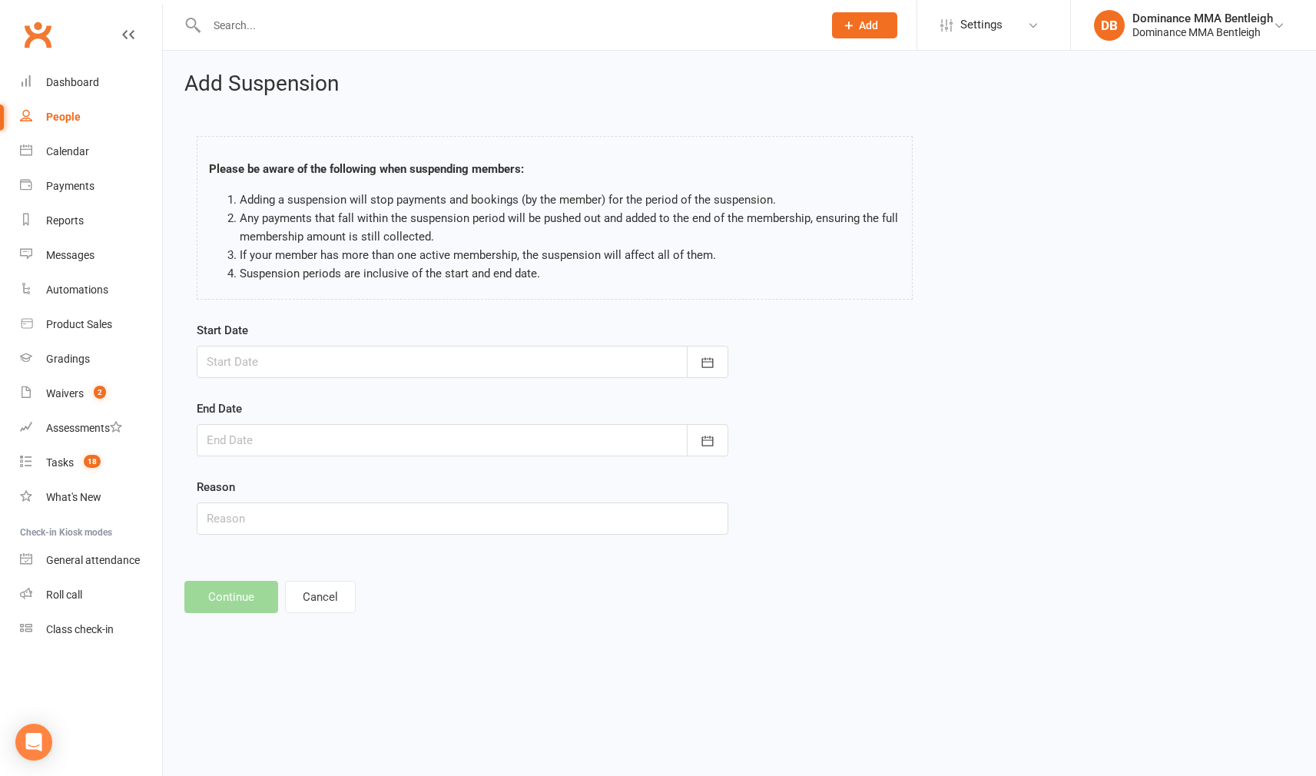
drag, startPoint x: 691, startPoint y: 359, endPoint x: 648, endPoint y: 374, distance: 45.4
click at [691, 359] on button "button" at bounding box center [707, 362] width 41 height 32
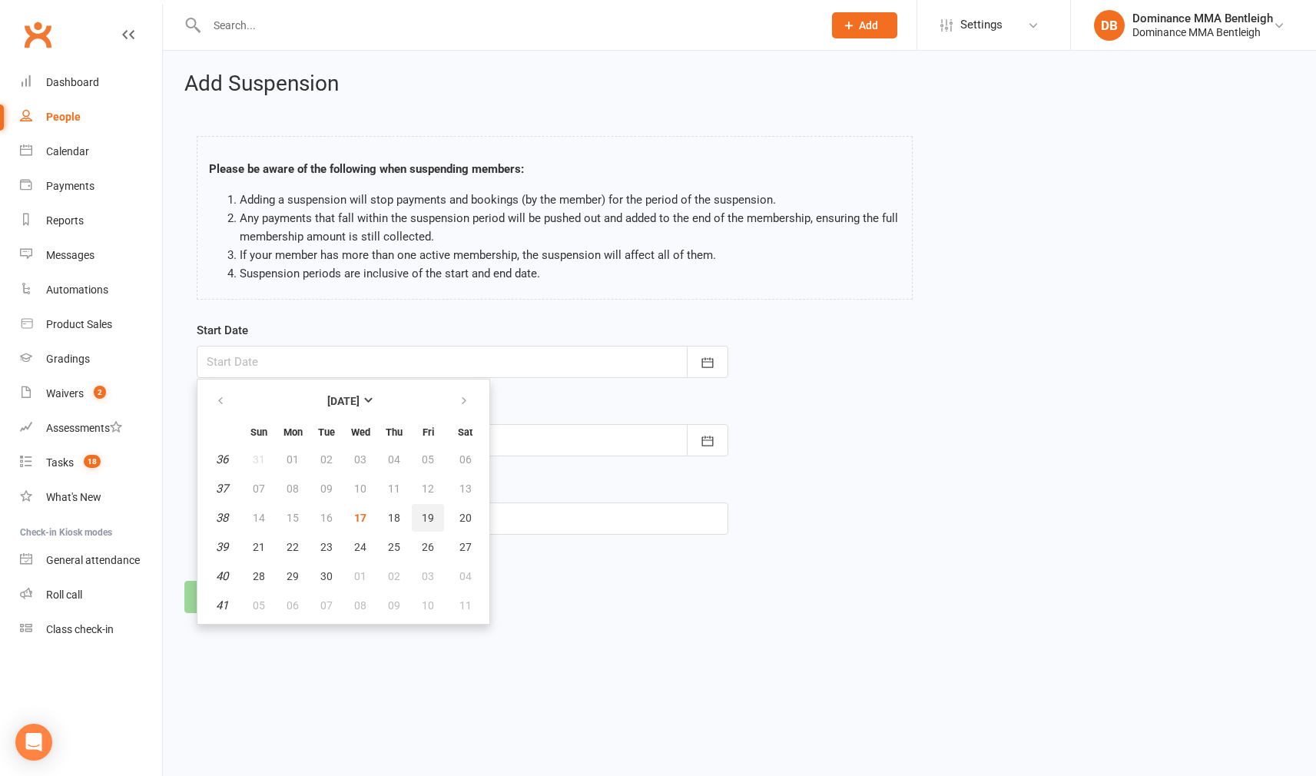
click at [431, 514] on span "19" at bounding box center [428, 518] width 12 height 12
type input "[DATE]"
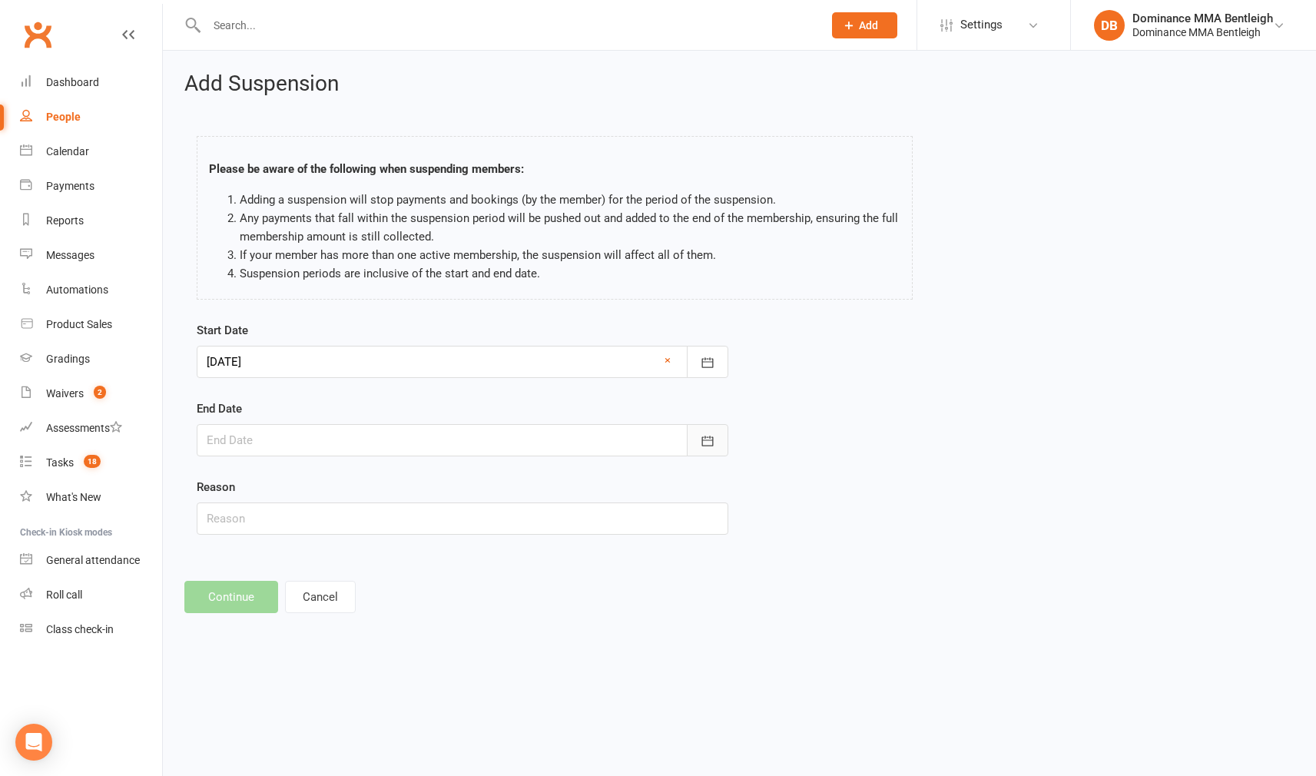
click at [687, 449] on button "button" at bounding box center [707, 440] width 41 height 32
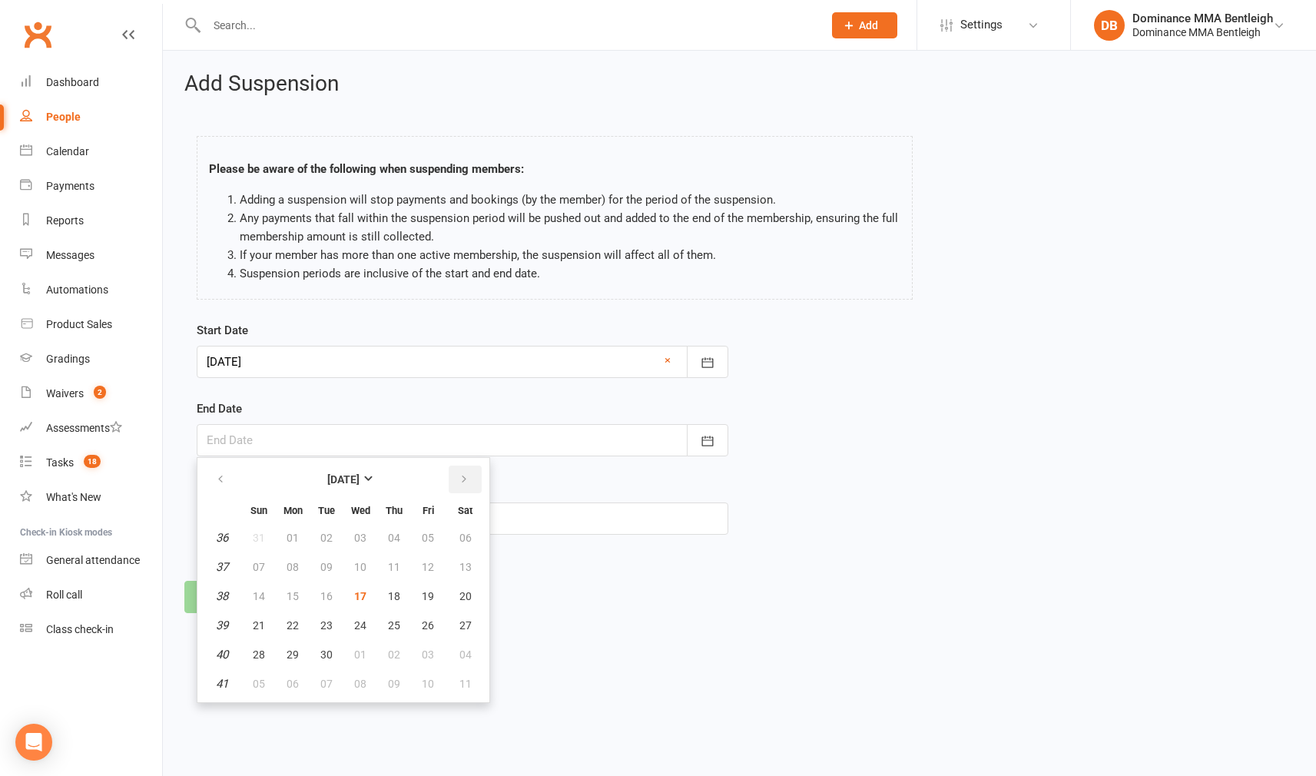
click at [452, 484] on button "button" at bounding box center [465, 479] width 33 height 28
click at [267, 568] on button "05" at bounding box center [259, 567] width 32 height 28
type input "05 Oct 2025"
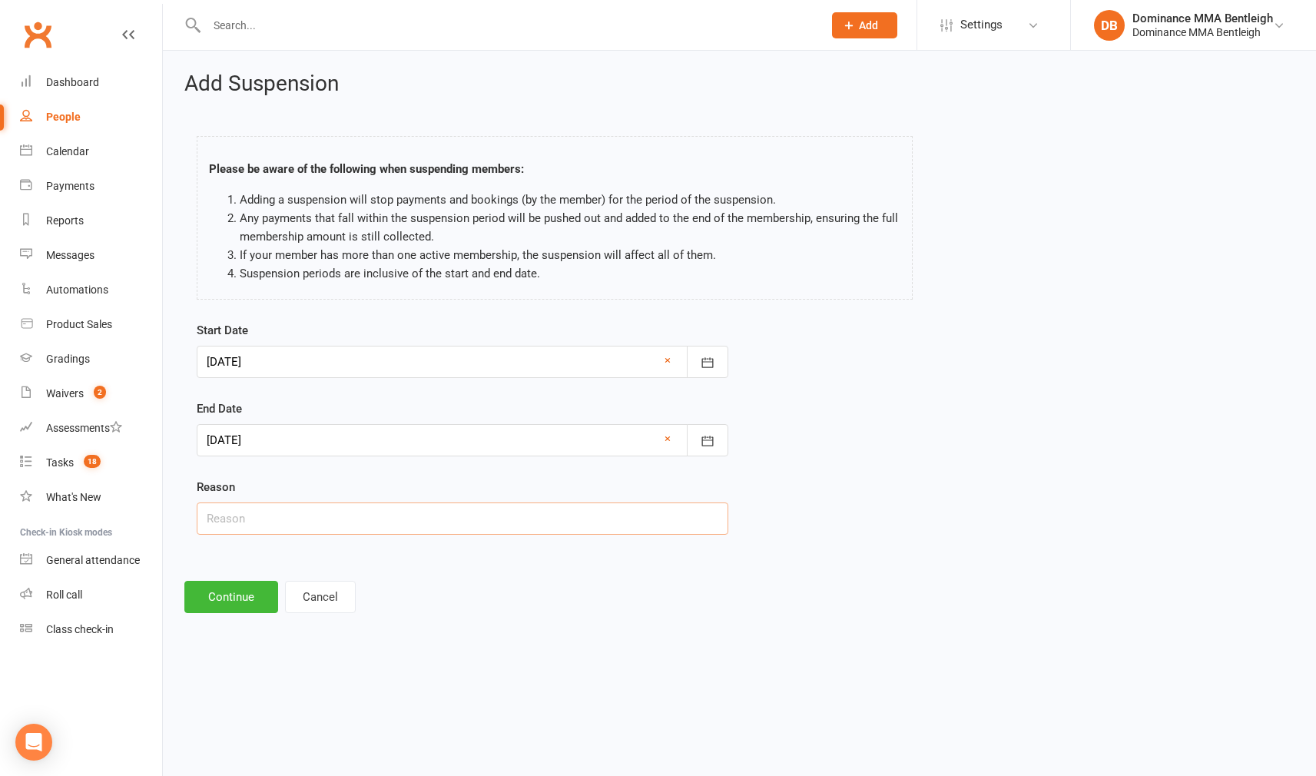
click at [300, 533] on input "text" at bounding box center [463, 518] width 532 height 32
click at [306, 528] on input "text" at bounding box center [463, 518] width 532 height 32
type input "holiday"
click at [247, 601] on button "Continue" at bounding box center [231, 597] width 94 height 32
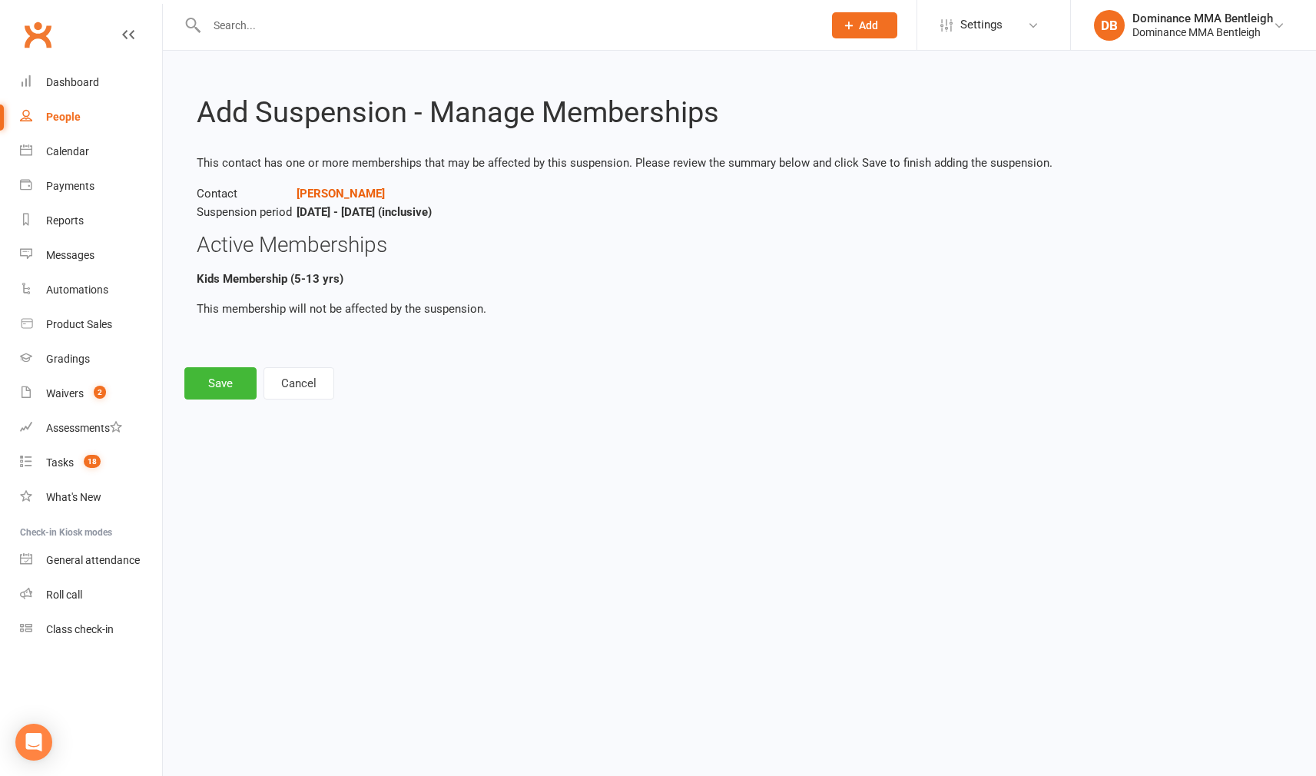
click at [227, 387] on button "Save" at bounding box center [220, 383] width 72 height 32
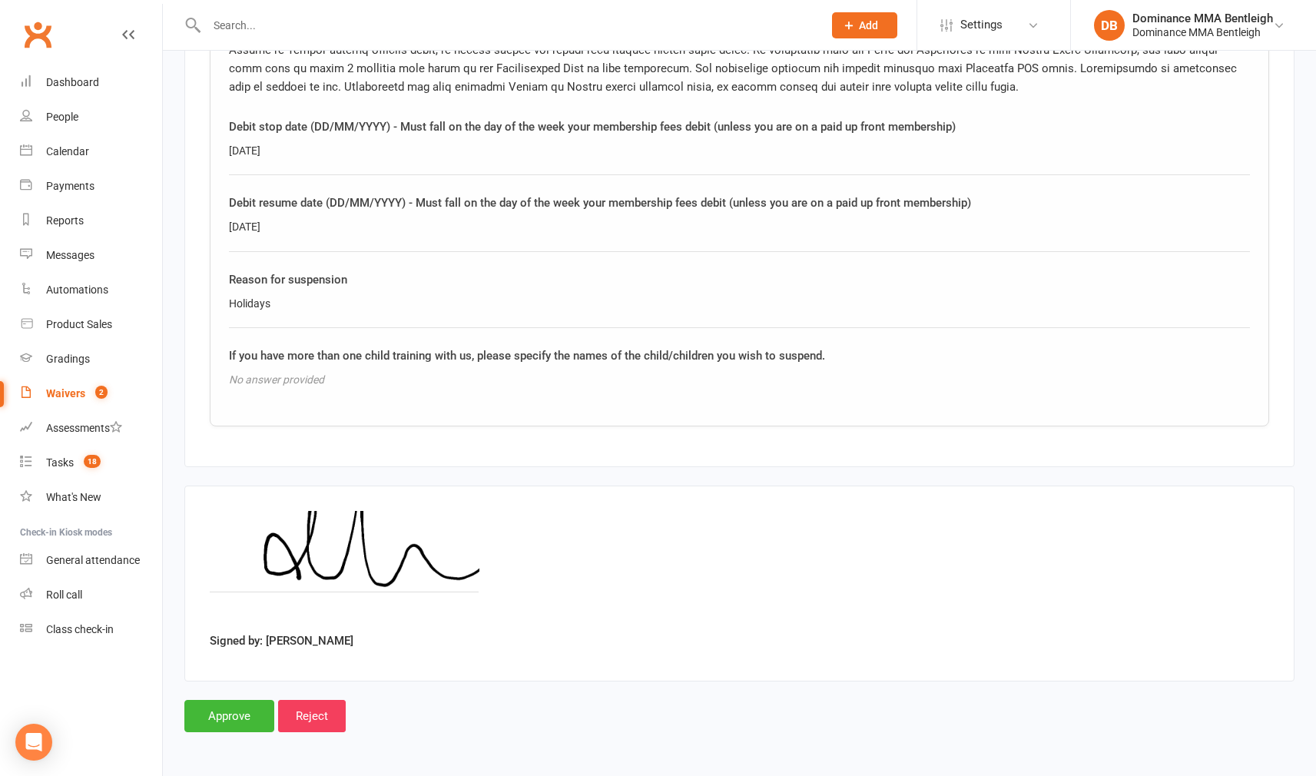
scroll to position [1464, 0]
click at [246, 711] on input "Approve" at bounding box center [229, 716] width 90 height 32
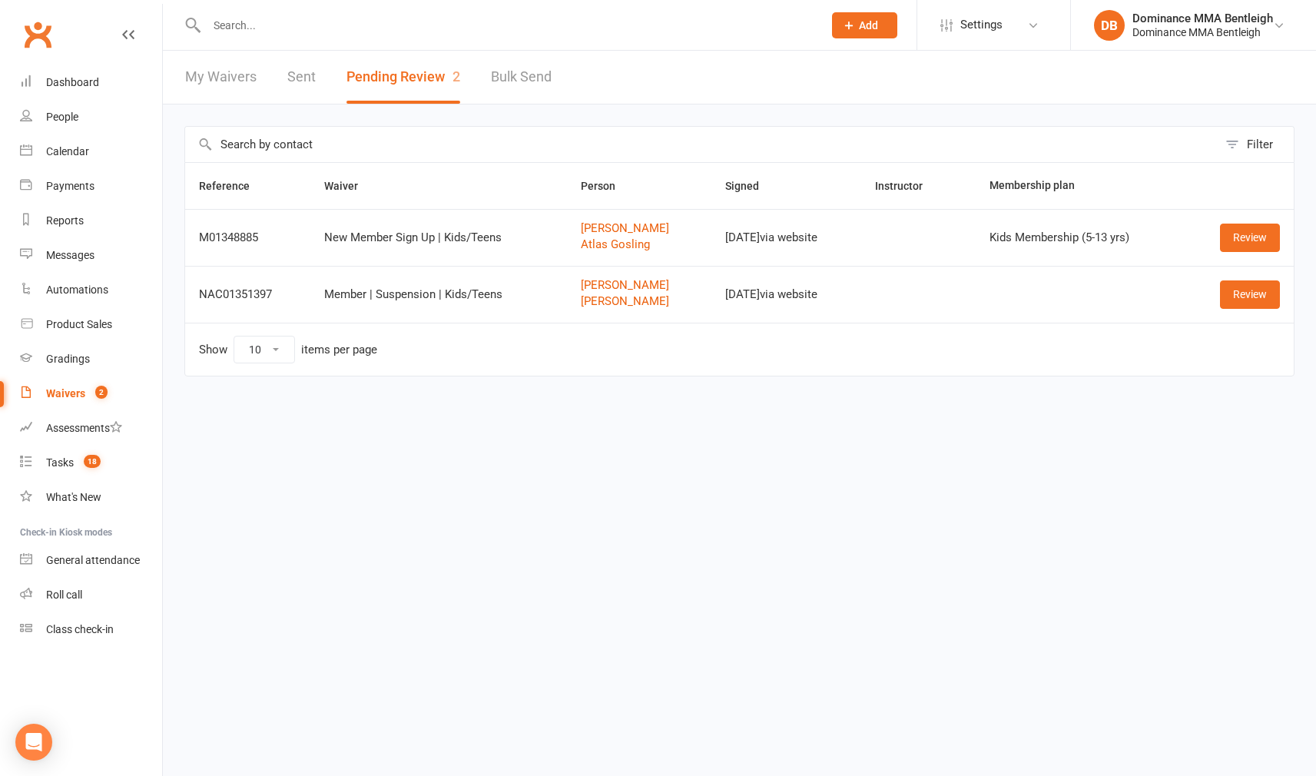
click at [79, 387] on div "Waivers" at bounding box center [65, 393] width 39 height 12
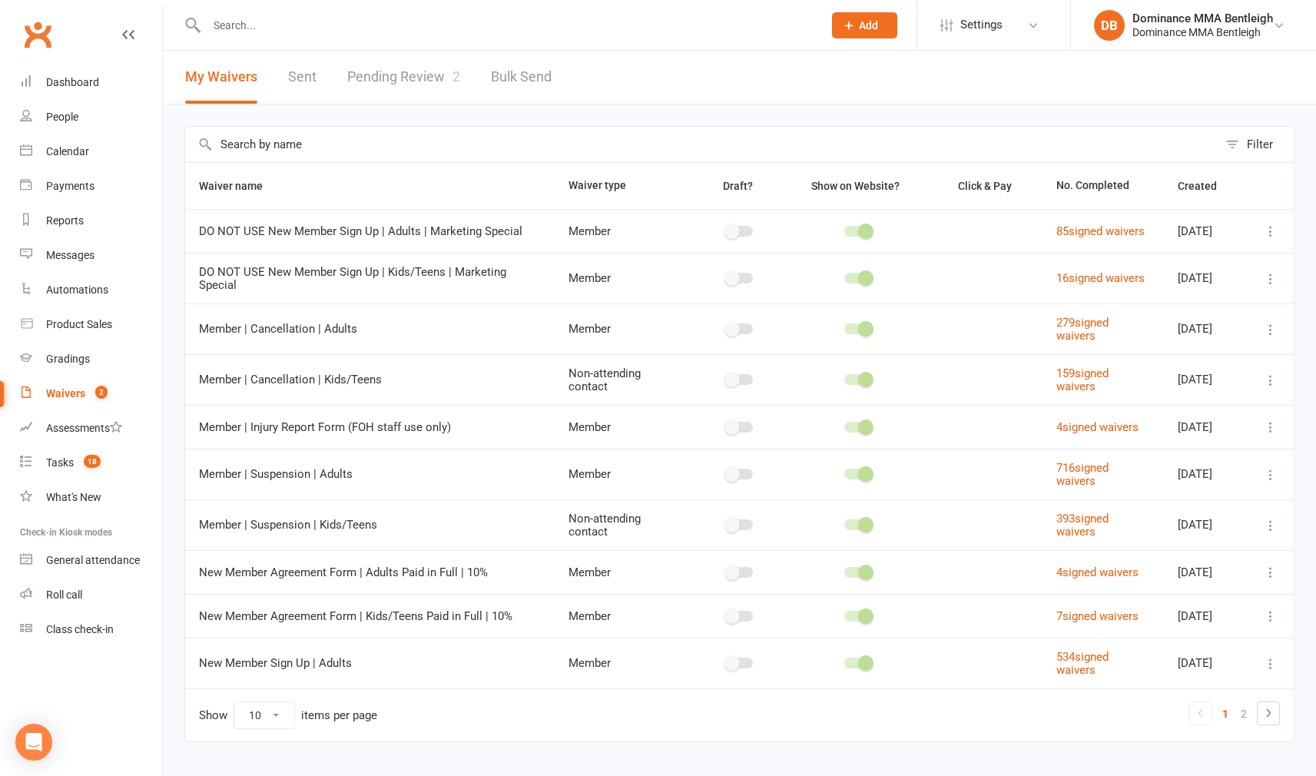
drag, startPoint x: 661, startPoint y: 10, endPoint x: 672, endPoint y: 2, distance: 13.7
click at [666, 8] on div at bounding box center [498, 25] width 628 height 50
click at [404, 75] on link "Pending Review 2" at bounding box center [403, 77] width 113 height 53
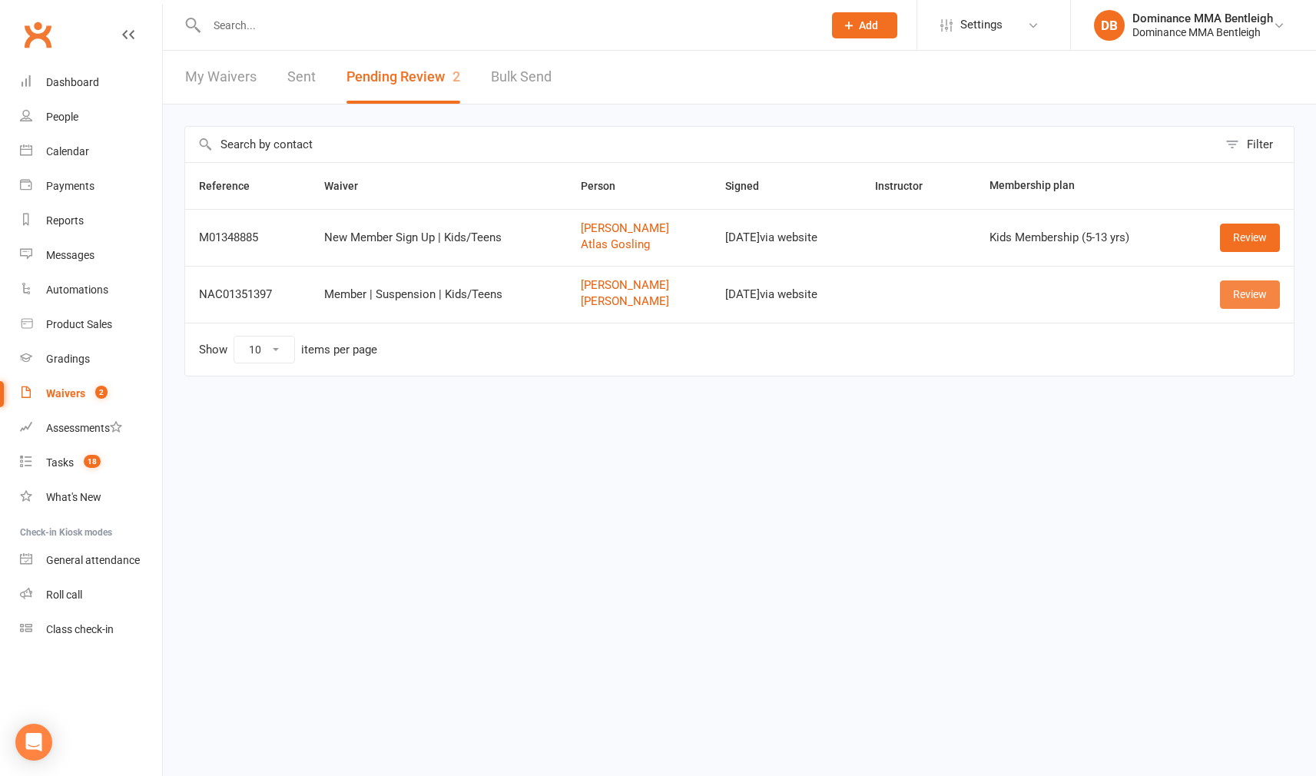
click at [1252, 296] on link "Review" at bounding box center [1250, 294] width 60 height 28
drag, startPoint x: 616, startPoint y: 286, endPoint x: 608, endPoint y: 284, distance: 7.8
click at [615, 286] on link "[PERSON_NAME]" at bounding box center [639, 285] width 117 height 13
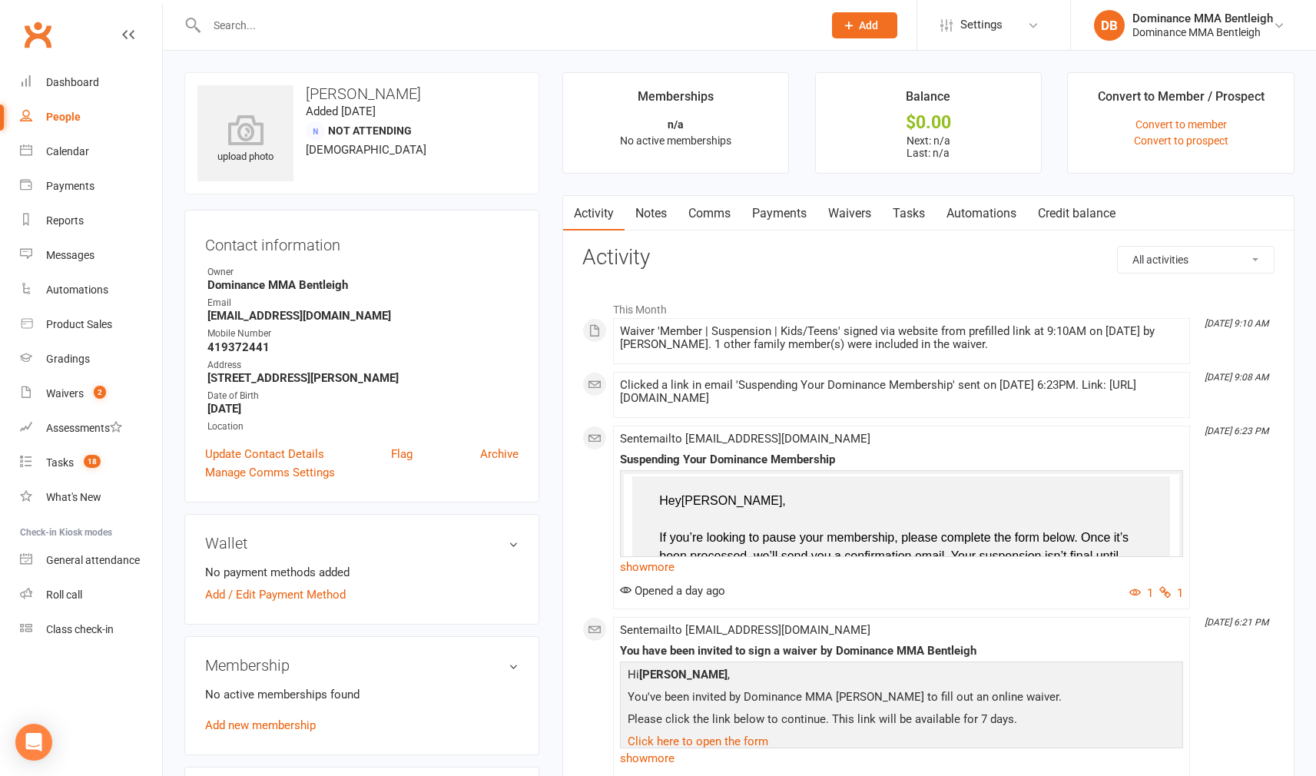
click at [810, 217] on link "Payments" at bounding box center [779, 213] width 76 height 35
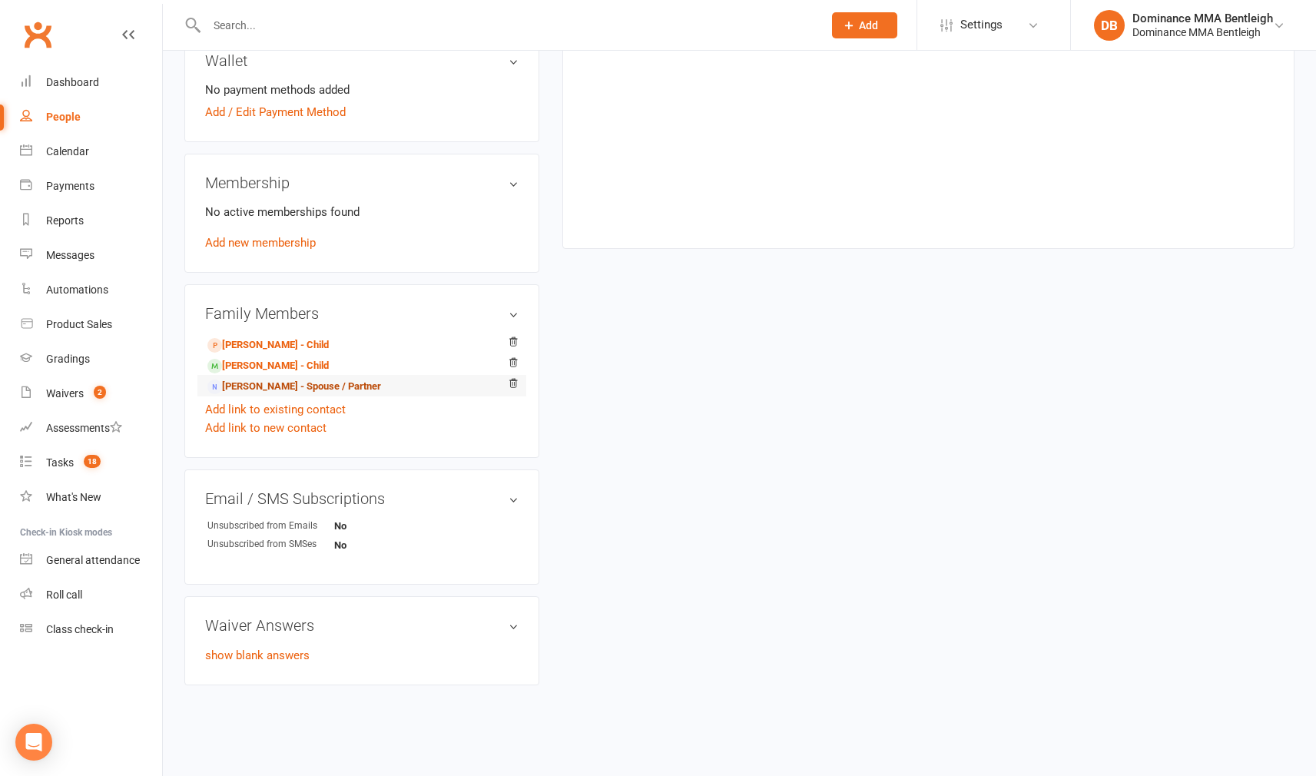
scroll to position [494, 1]
drag, startPoint x: 270, startPoint y: 369, endPoint x: 261, endPoint y: 369, distance: 9.2
click at [270, 379] on link "Angie Koh - Spouse / Partner" at bounding box center [294, 387] width 174 height 16
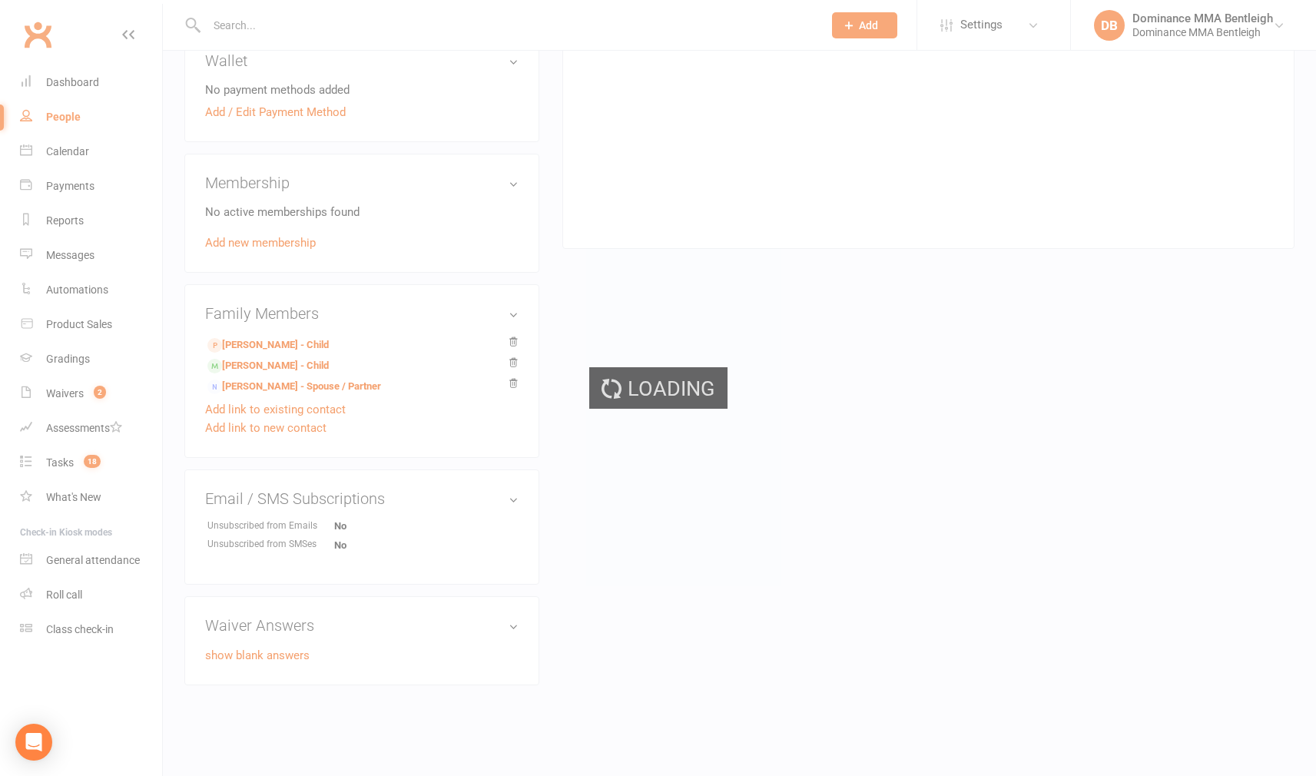
scroll to position [494, 0]
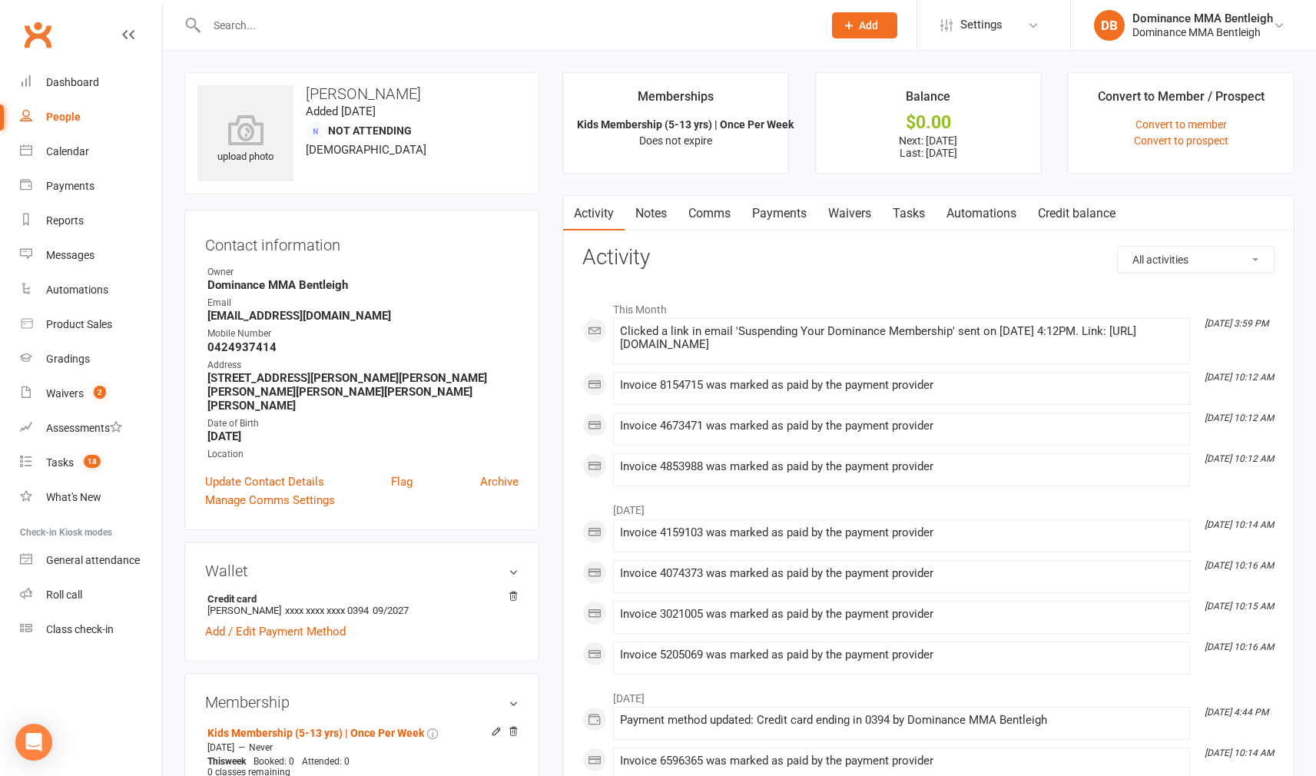
drag, startPoint x: 784, startPoint y: 210, endPoint x: 770, endPoint y: 210, distance: 13.8
click at [784, 210] on link "Payments" at bounding box center [779, 213] width 76 height 35
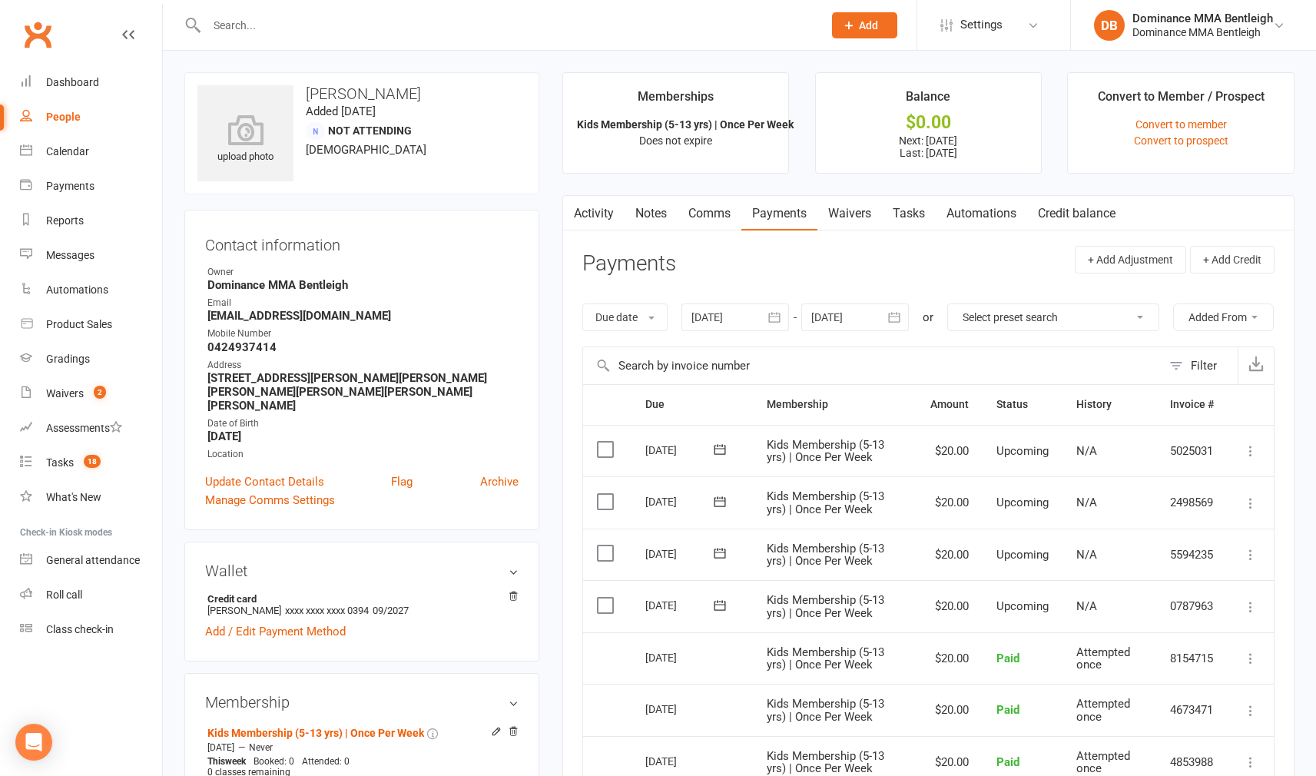
click at [615, 613] on label at bounding box center [607, 605] width 21 height 15
click at [607, 598] on input "checkbox" at bounding box center [602, 598] width 10 height 0
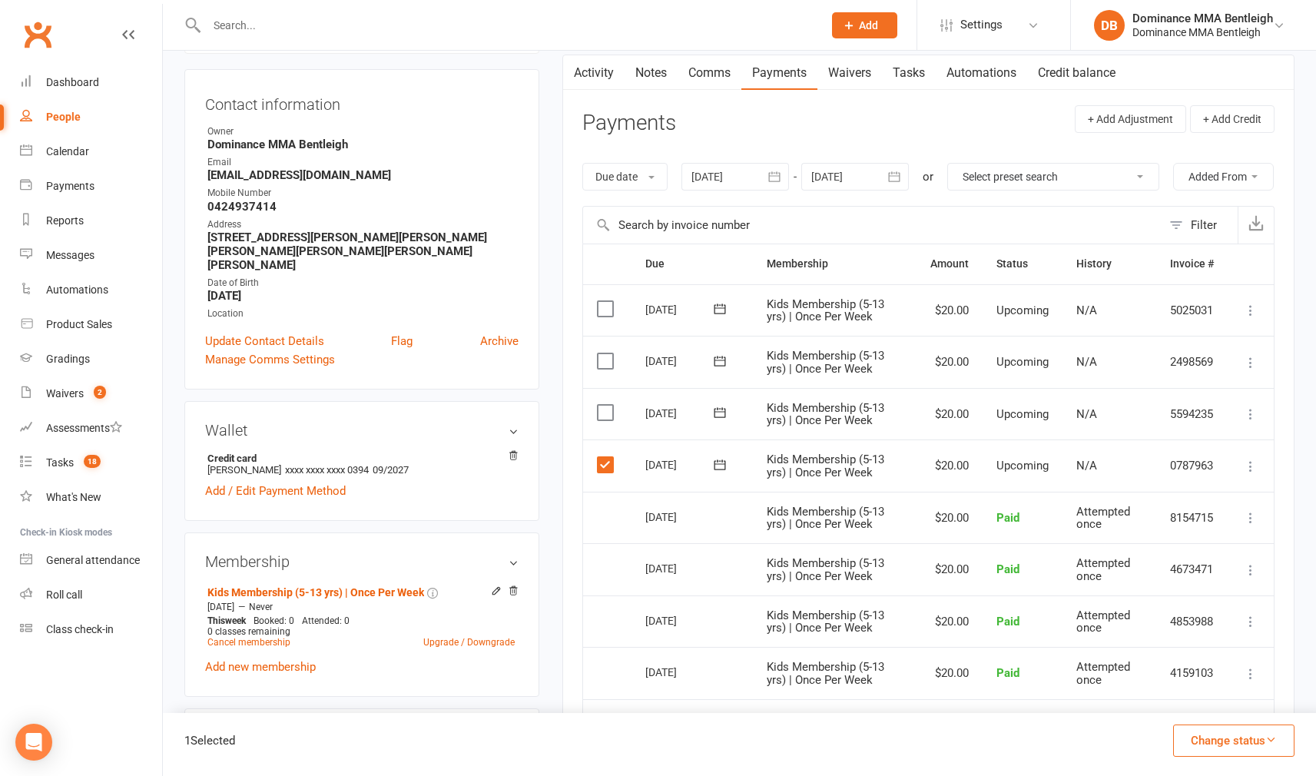
scroll to position [141, 0]
click at [1267, 737] on icon "button" at bounding box center [1271, 740] width 12 height 12
click at [1188, 697] on link "Skipped" at bounding box center [1217, 699] width 152 height 31
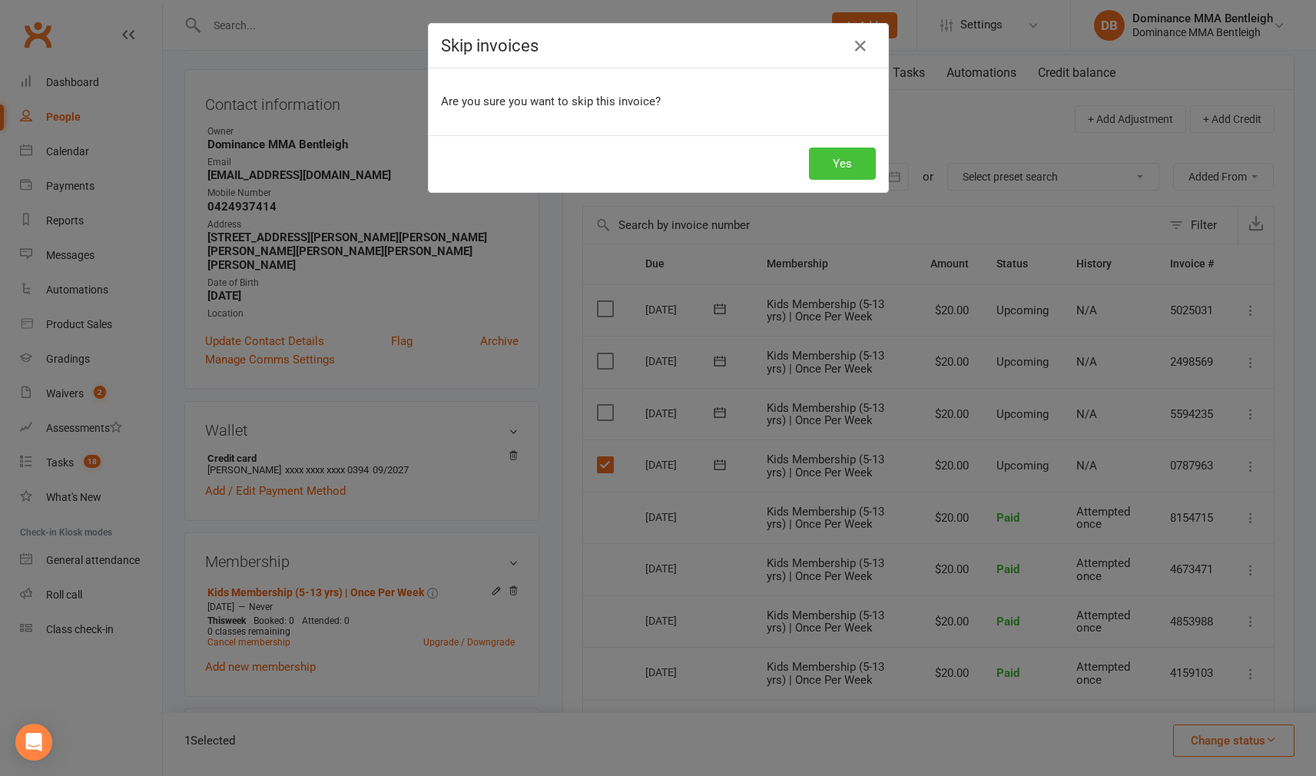
click at [841, 176] on button "Yes" at bounding box center [842, 163] width 67 height 32
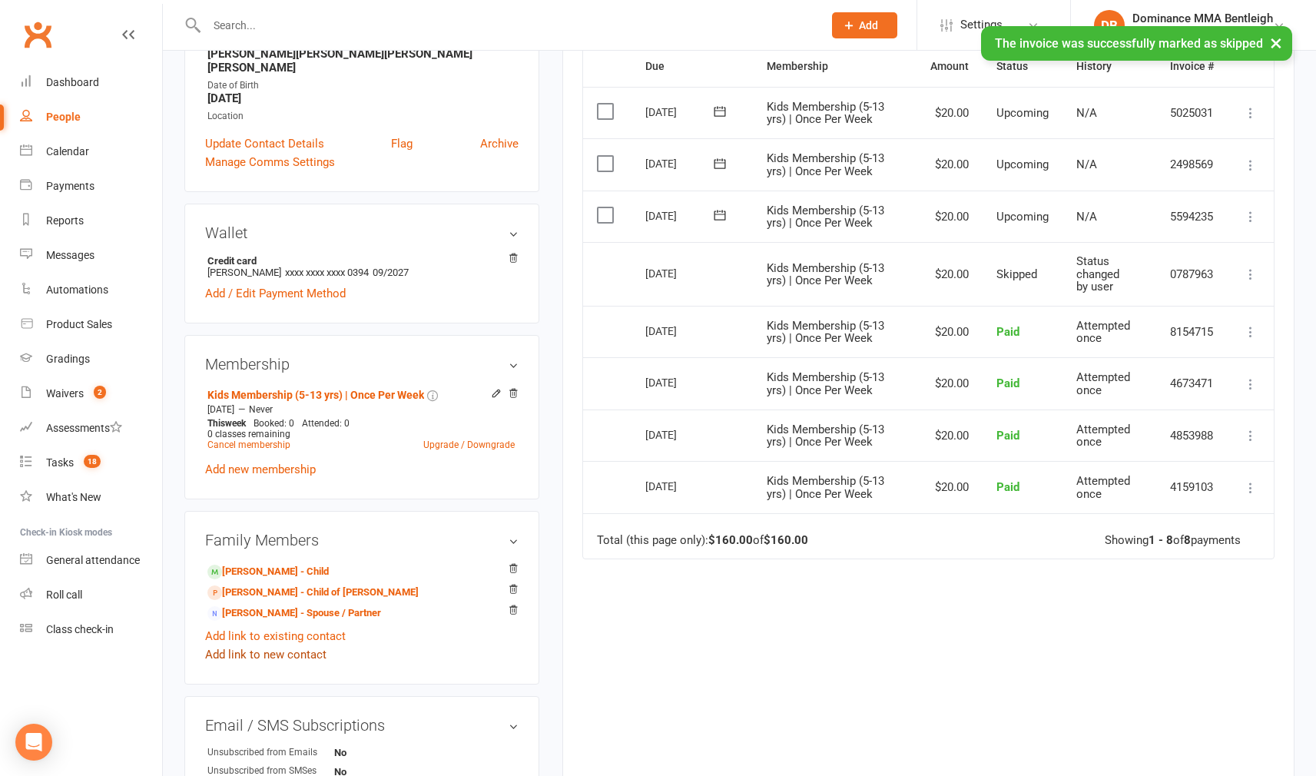
scroll to position [400, 0]
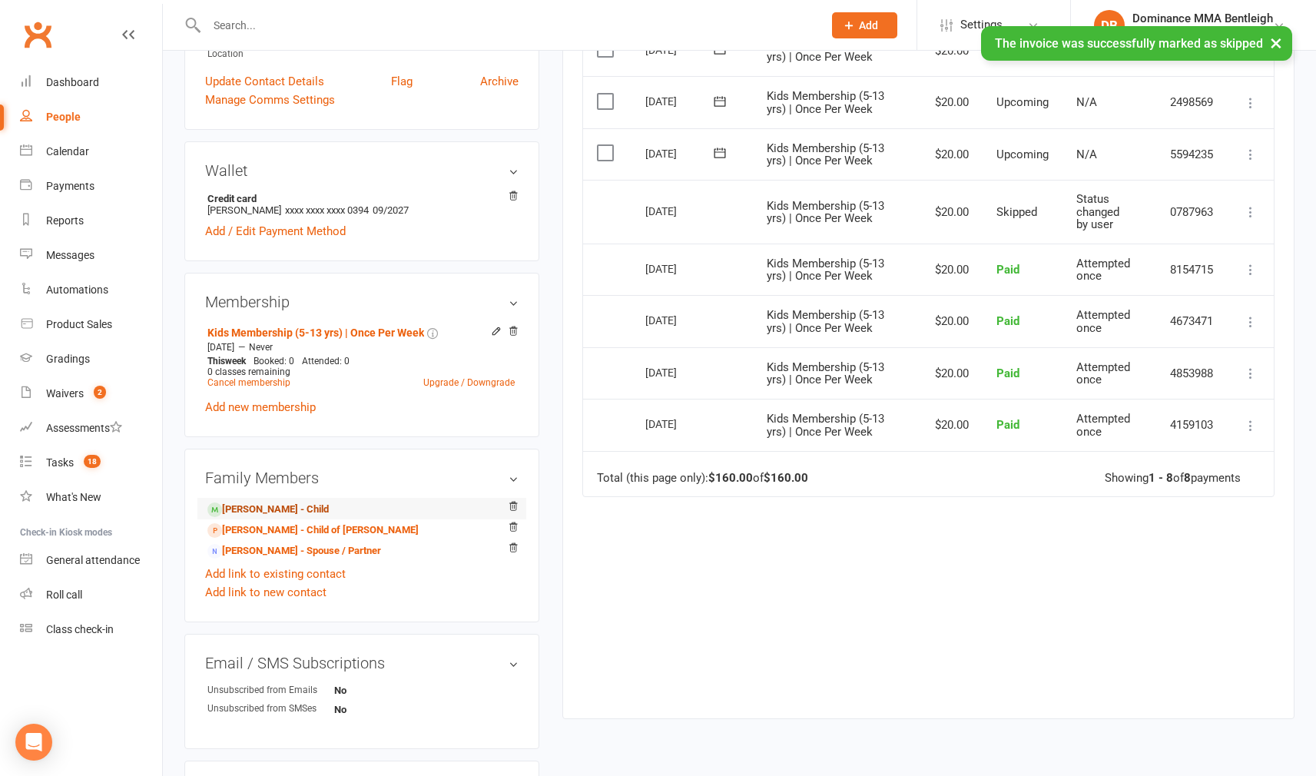
click at [296, 502] on link "Amelie Goh - Child" at bounding box center [267, 510] width 121 height 16
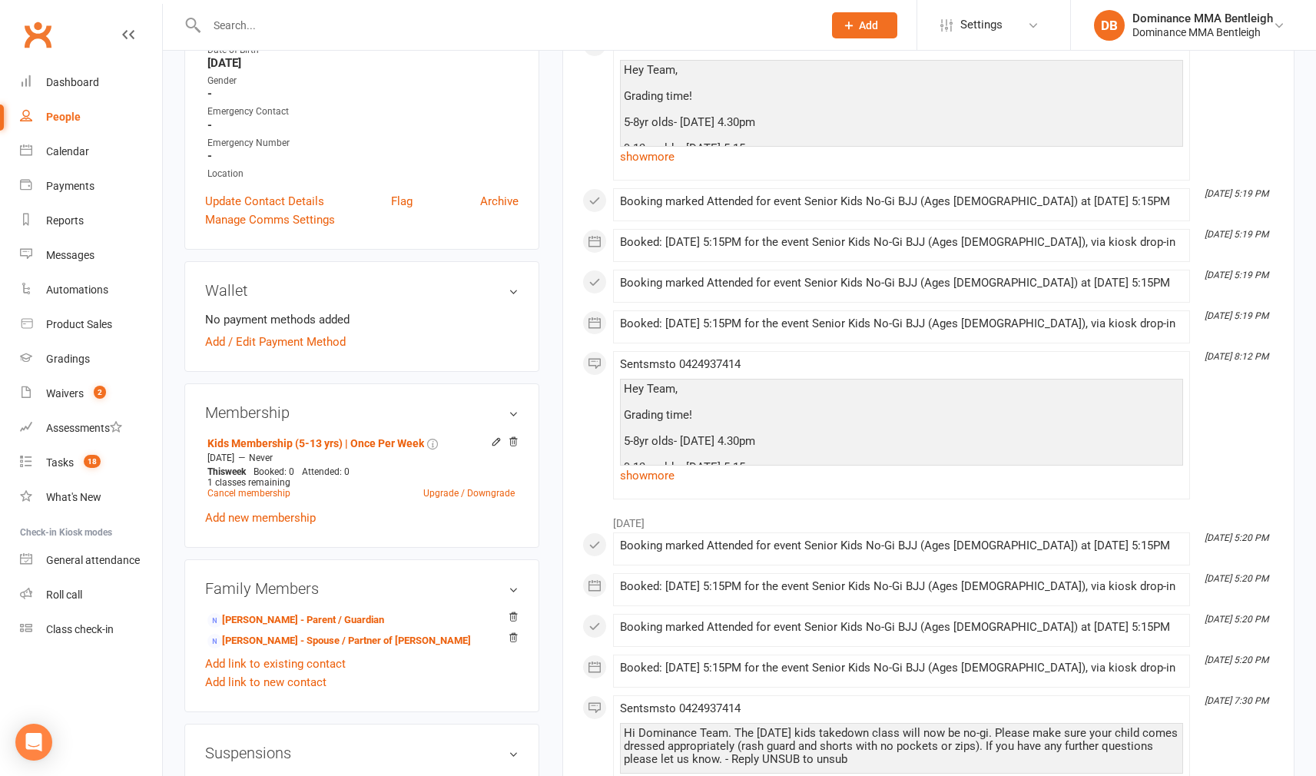
scroll to position [576, 0]
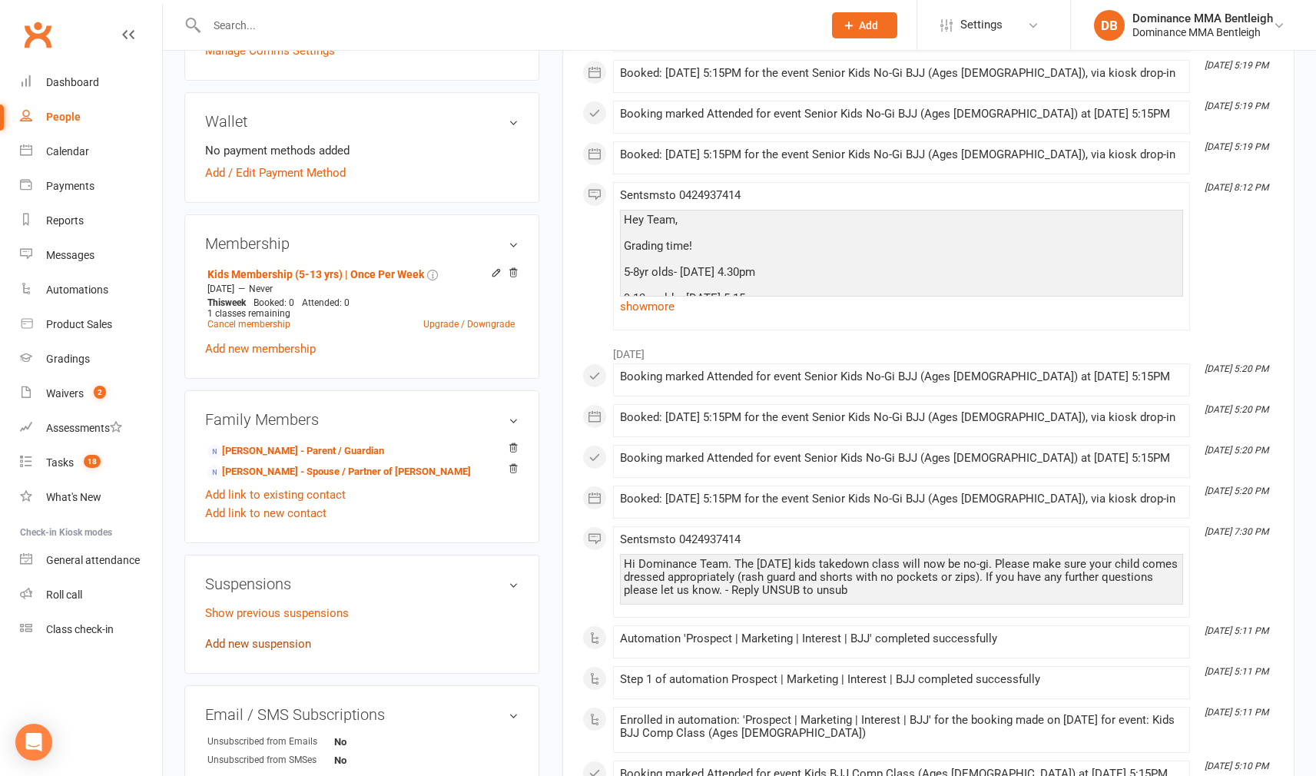
click at [276, 637] on link "Add new suspension" at bounding box center [258, 644] width 106 height 14
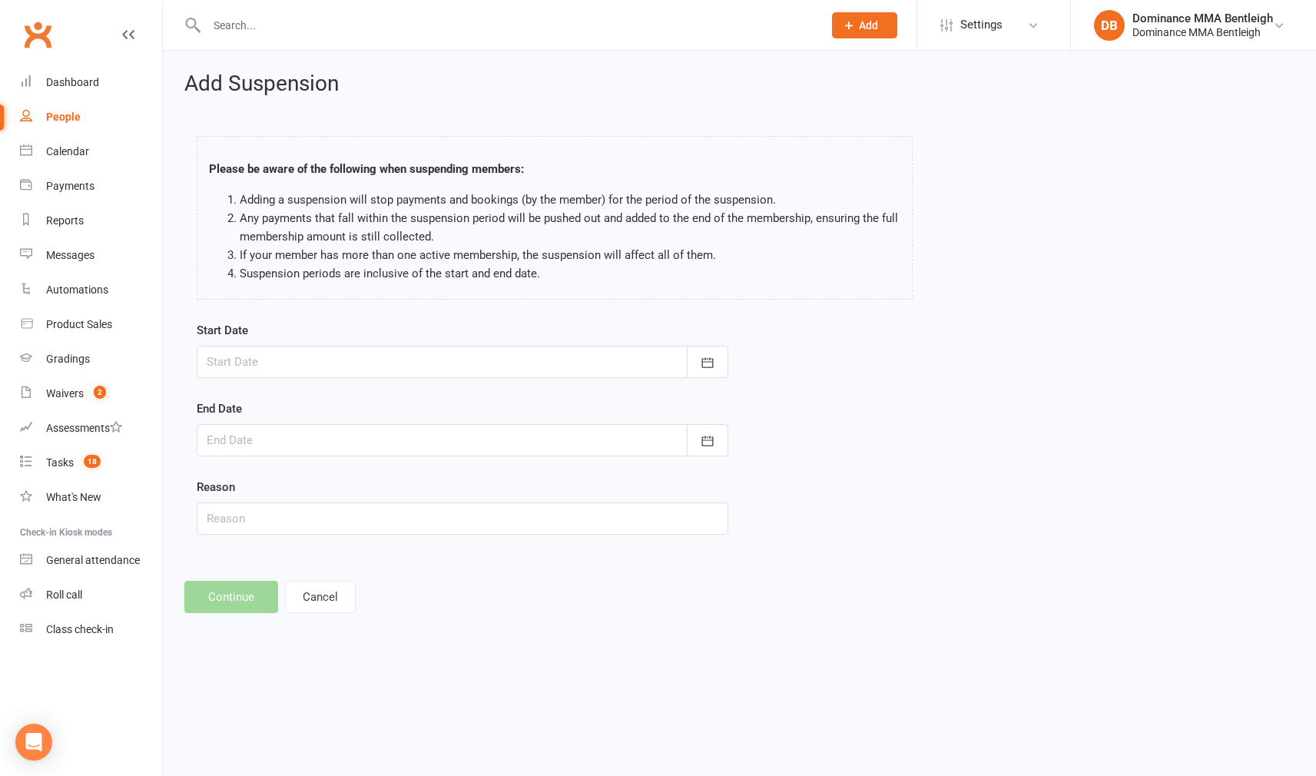
click at [649, 359] on div at bounding box center [463, 362] width 532 height 32
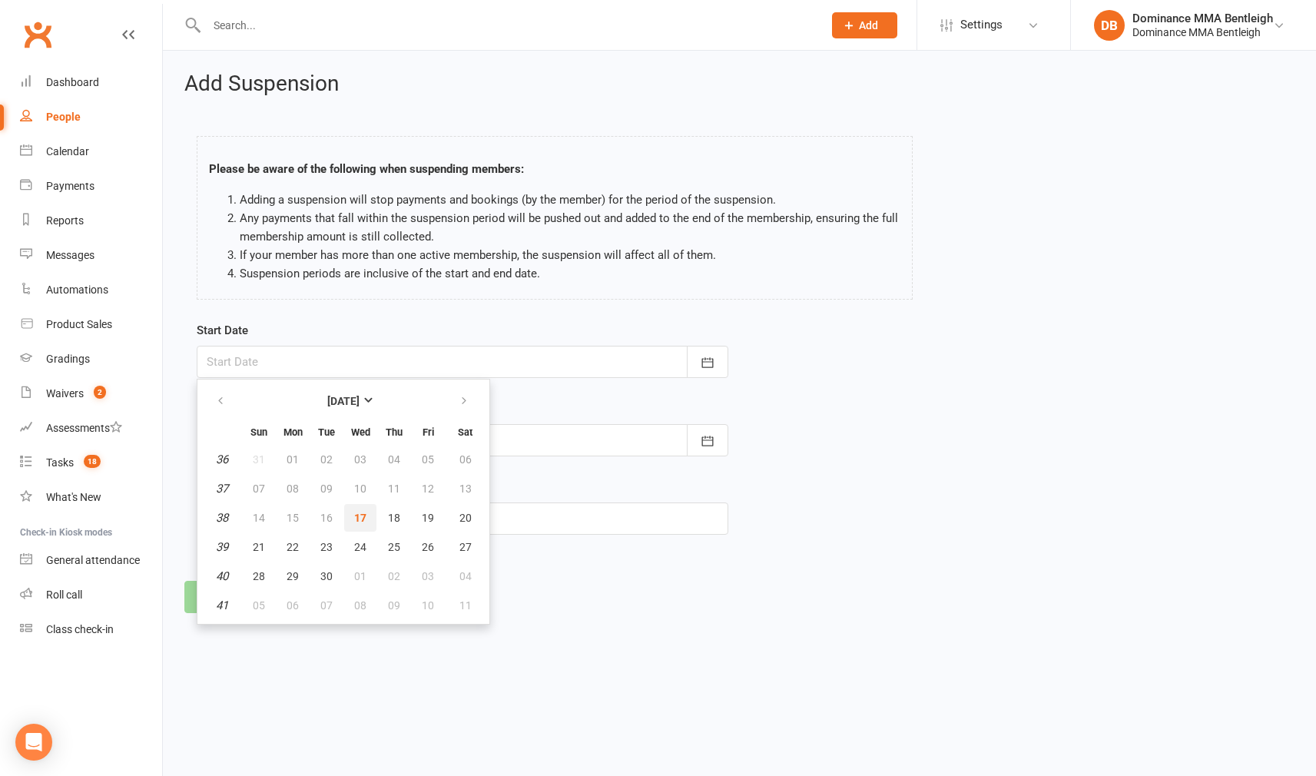
drag, startPoint x: 351, startPoint y: 514, endPoint x: 359, endPoint y: 513, distance: 8.5
click at [351, 515] on button "17" at bounding box center [360, 518] width 32 height 28
type input "[DATE]"
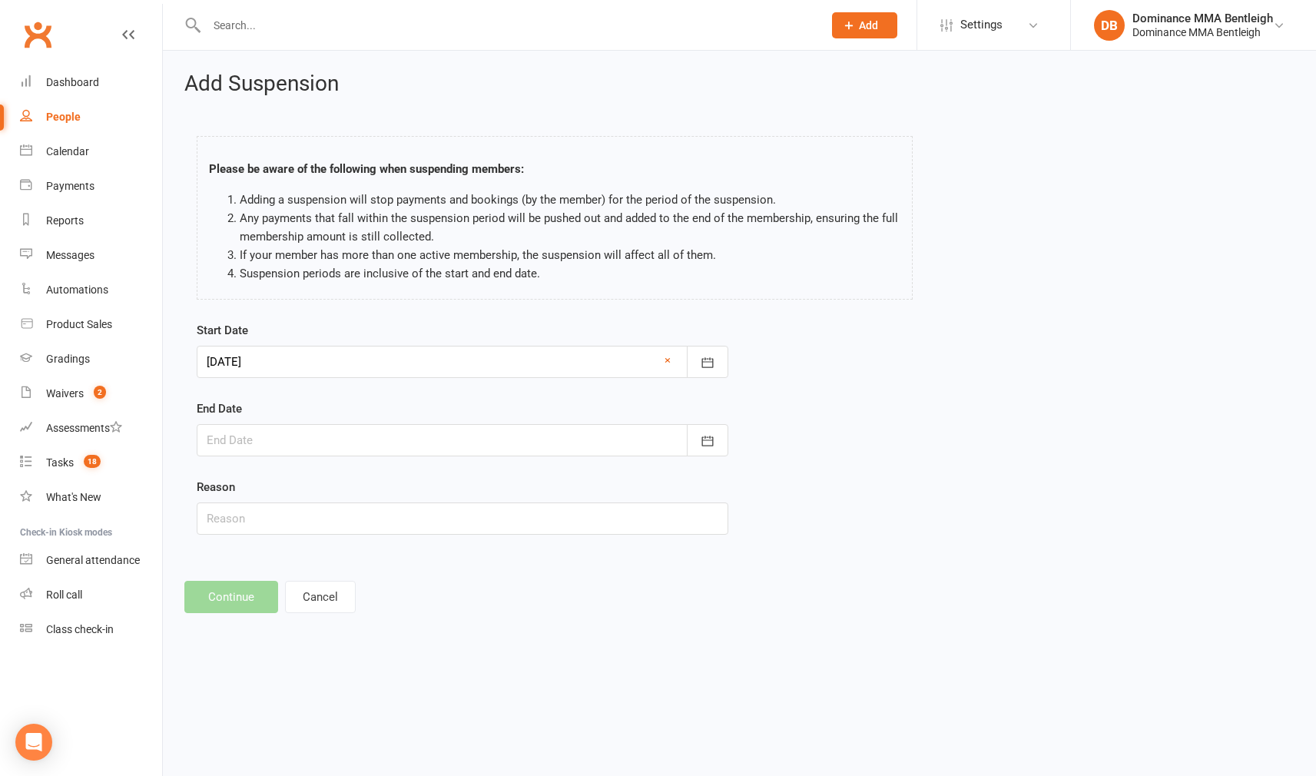
click at [684, 442] on div at bounding box center [463, 440] width 532 height 32
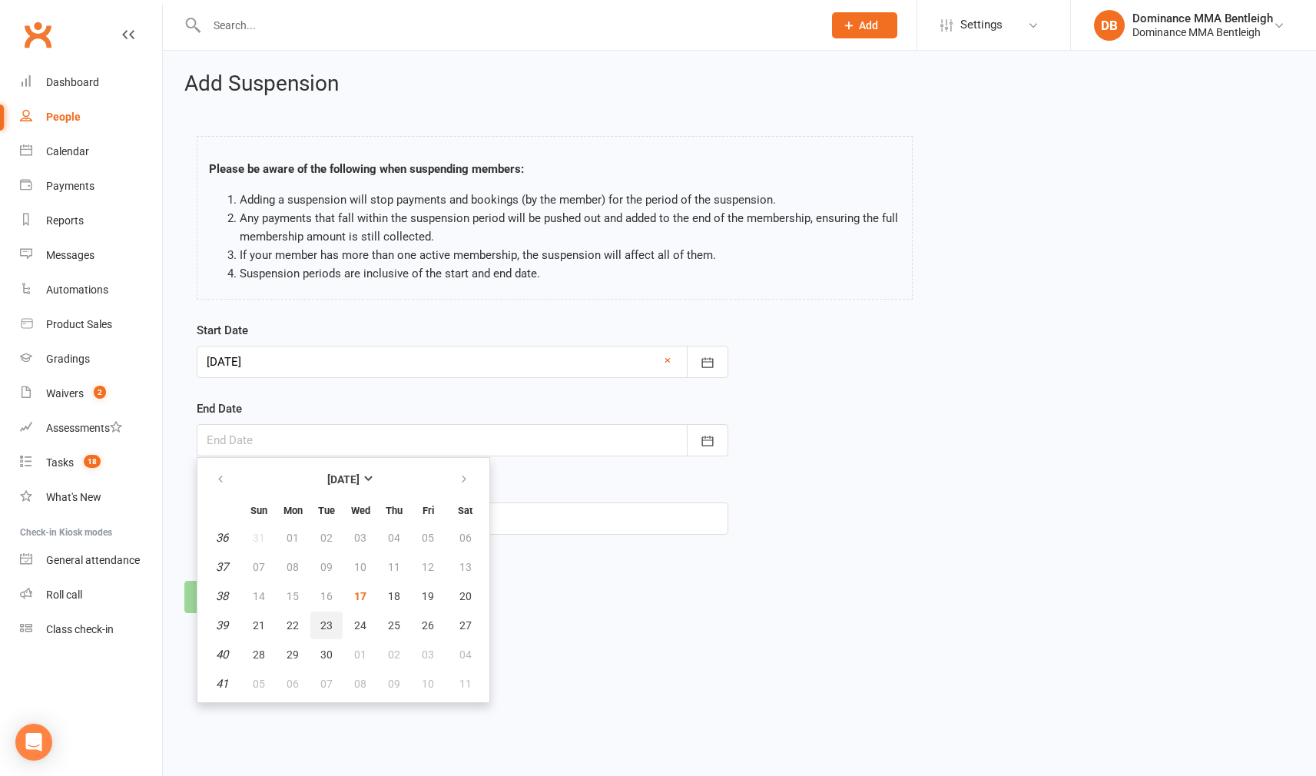
click at [330, 624] on span "23" at bounding box center [326, 625] width 12 height 12
type input "[DATE]"
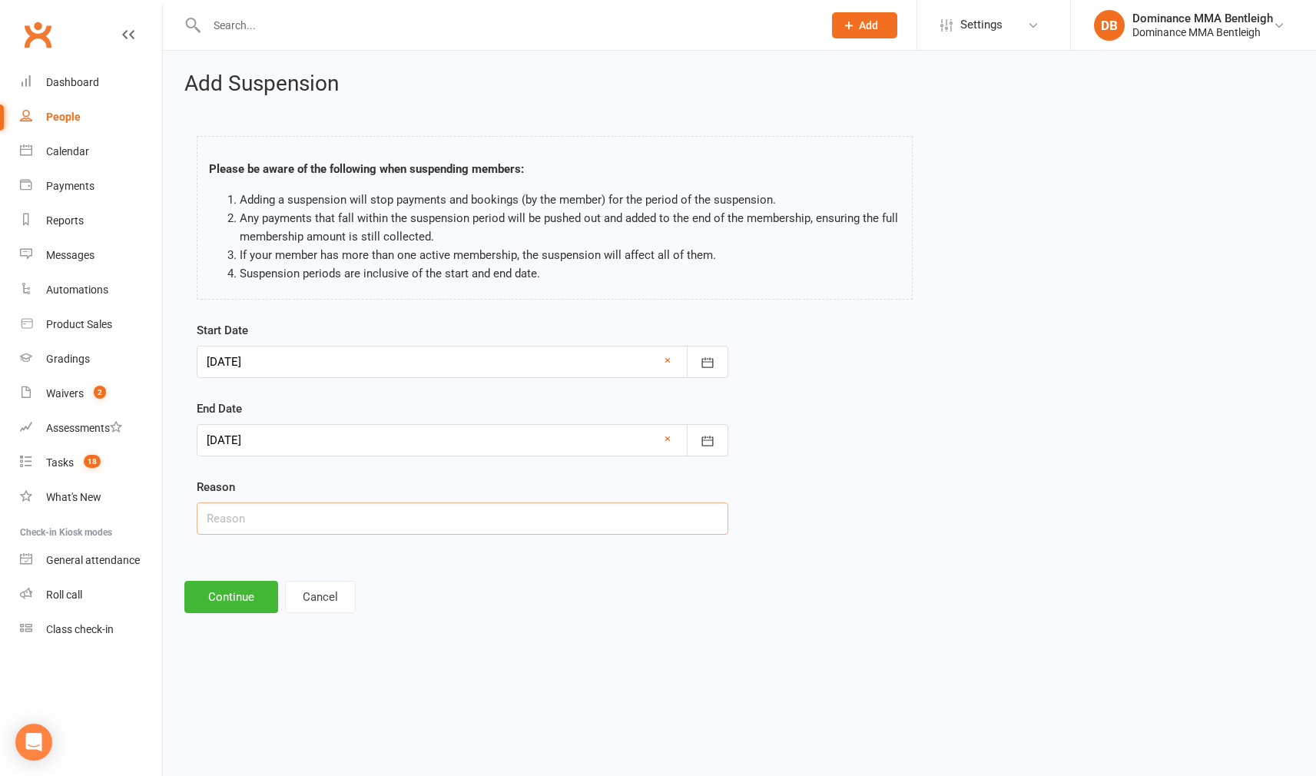
click at [396, 518] on input "text" at bounding box center [463, 518] width 532 height 32
type input "break"
click at [270, 596] on button "Continue" at bounding box center [231, 597] width 94 height 32
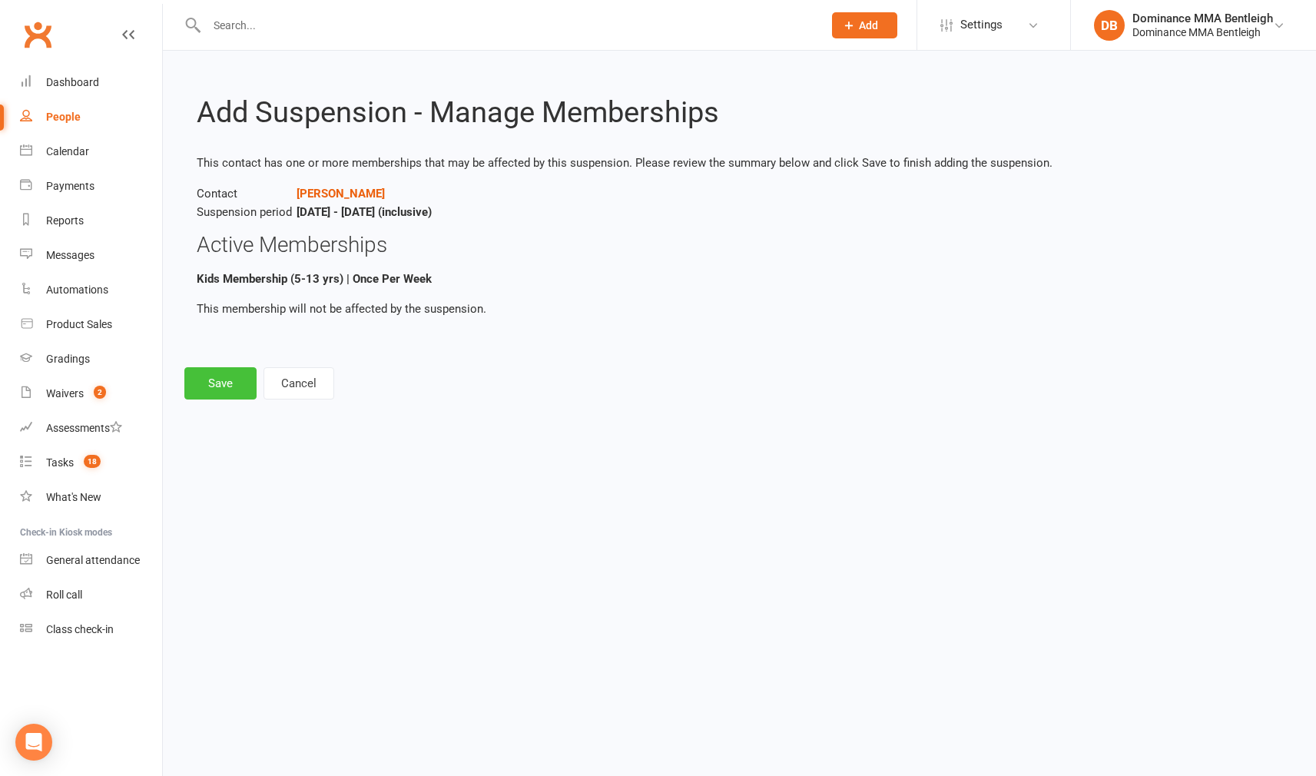
click at [234, 384] on button "Save" at bounding box center [220, 383] width 72 height 32
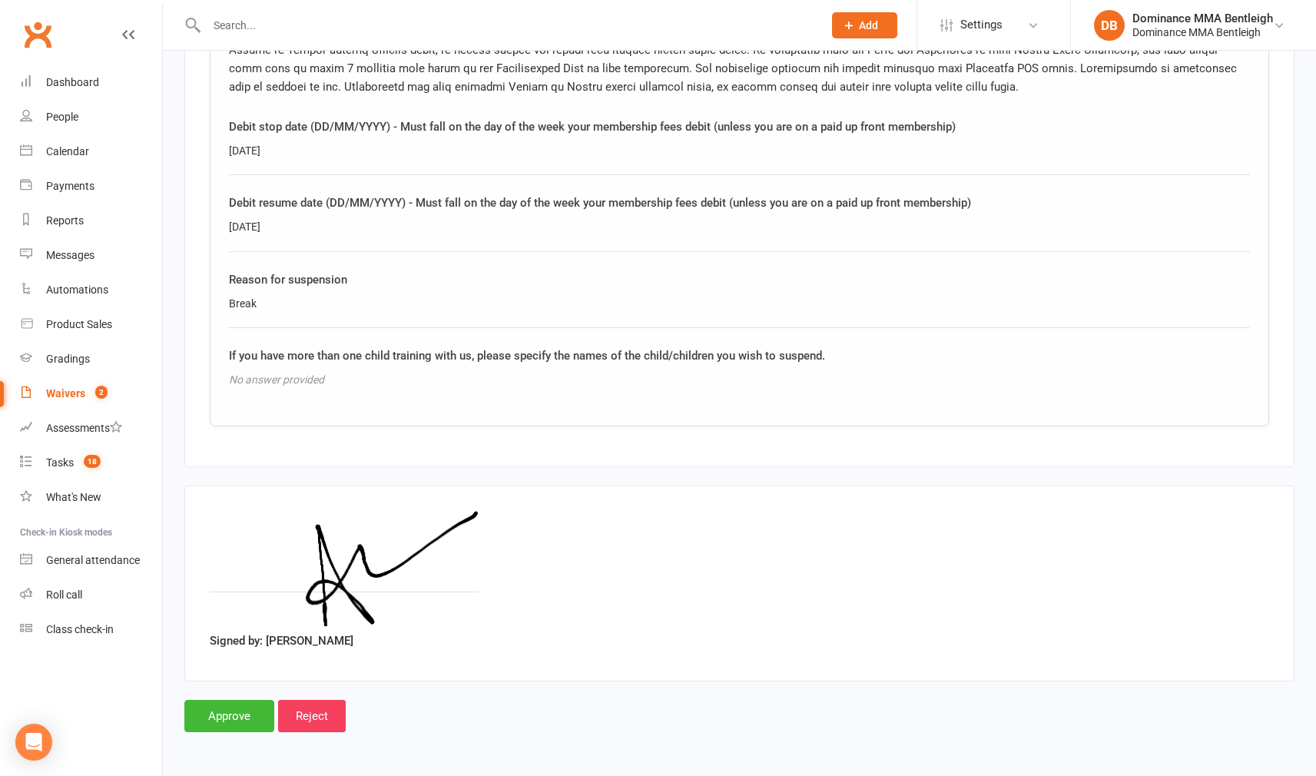
scroll to position [1464, 0]
drag, startPoint x: 239, startPoint y: 711, endPoint x: 230, endPoint y: 711, distance: 9.2
click at [238, 711] on input "Approve" at bounding box center [229, 716] width 90 height 32
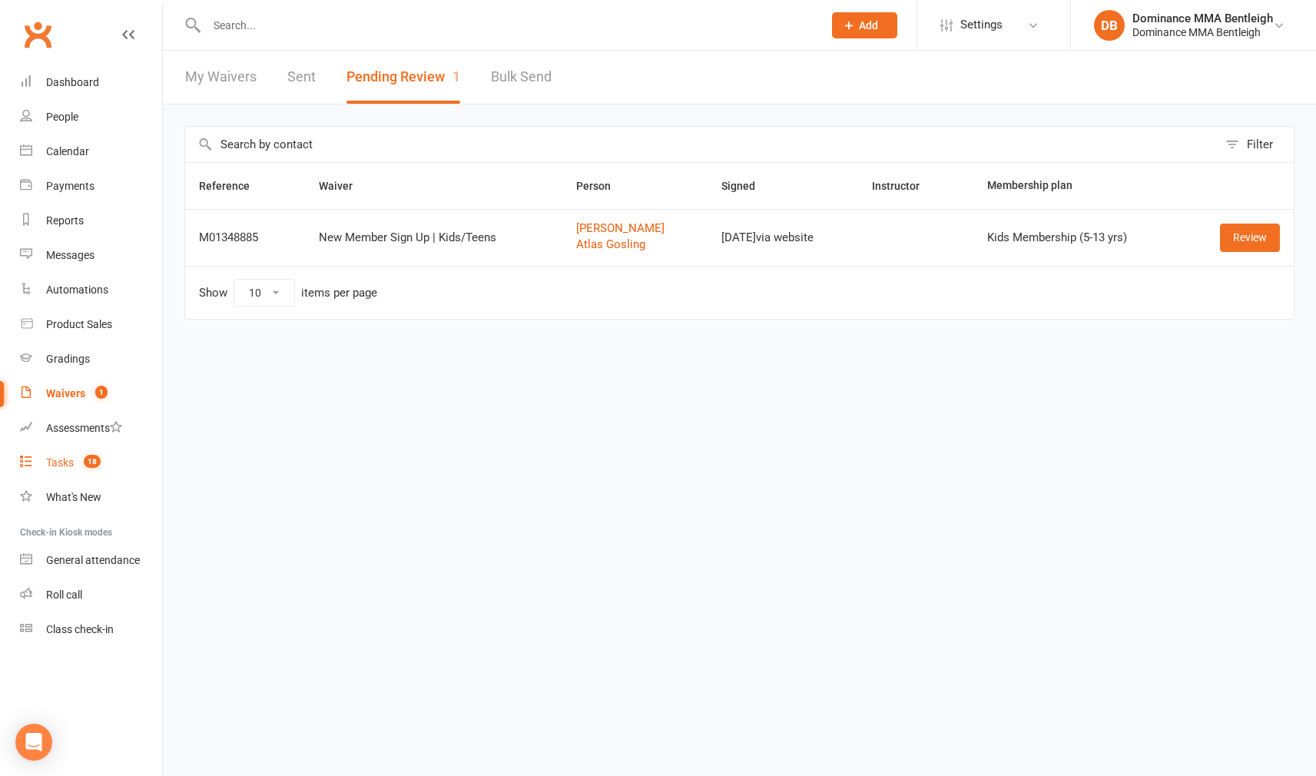
click at [65, 465] on div "Tasks" at bounding box center [60, 462] width 28 height 12
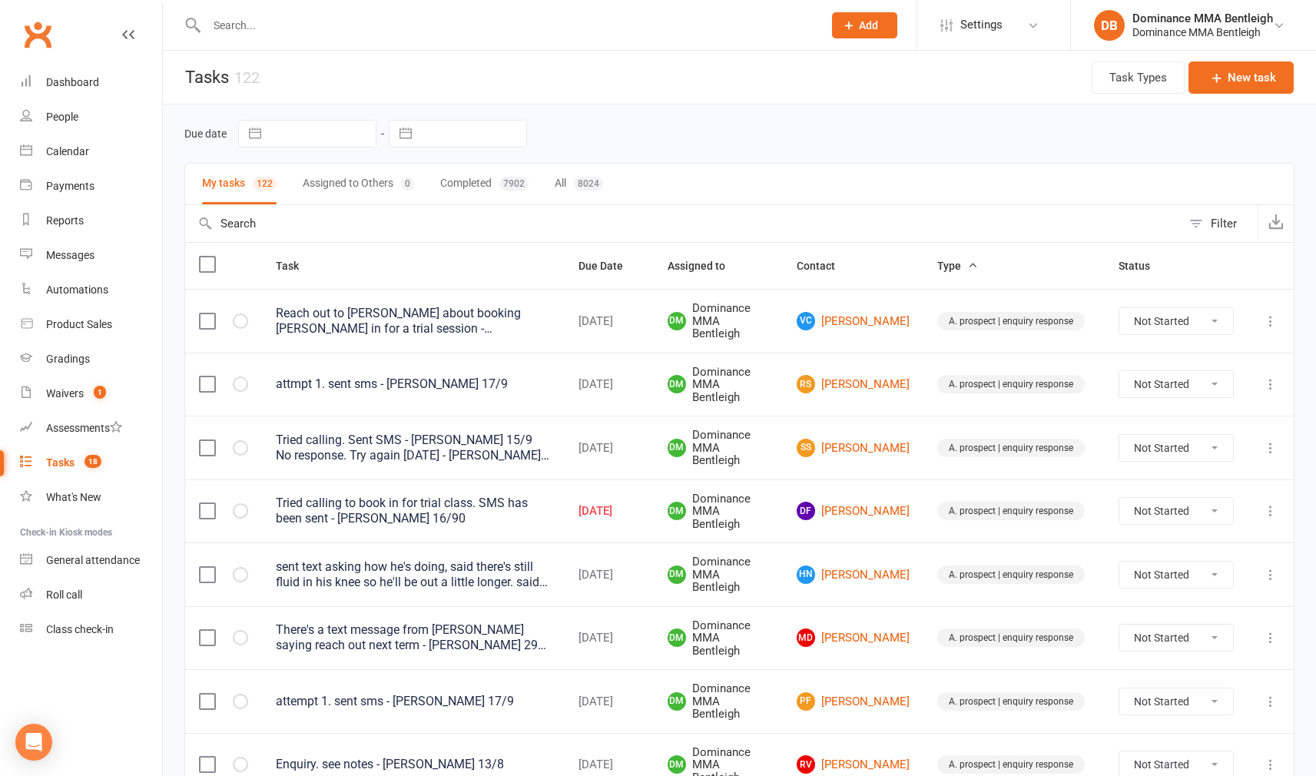
click at [463, 131] on input "text" at bounding box center [472, 134] width 107 height 26
select select "7"
select select "2025"
select select "8"
select select "2025"
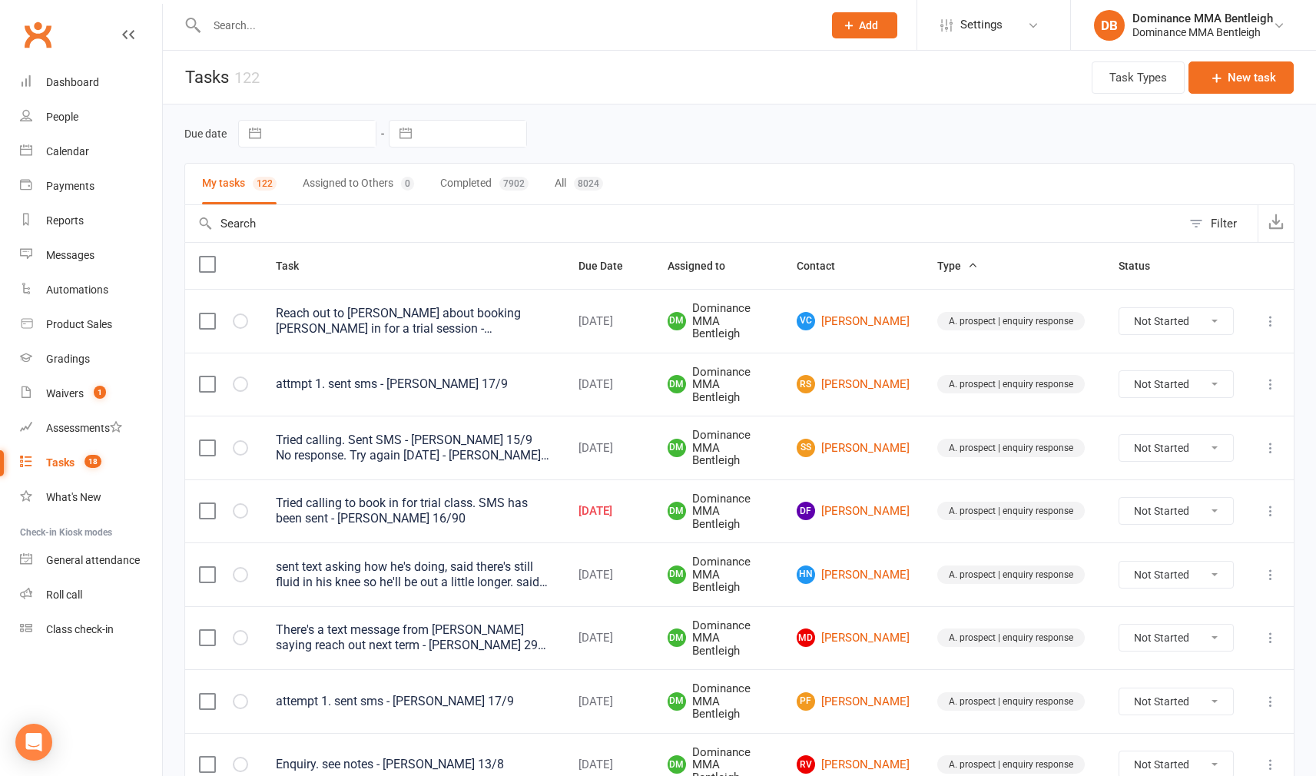
select select "9"
select select "2025"
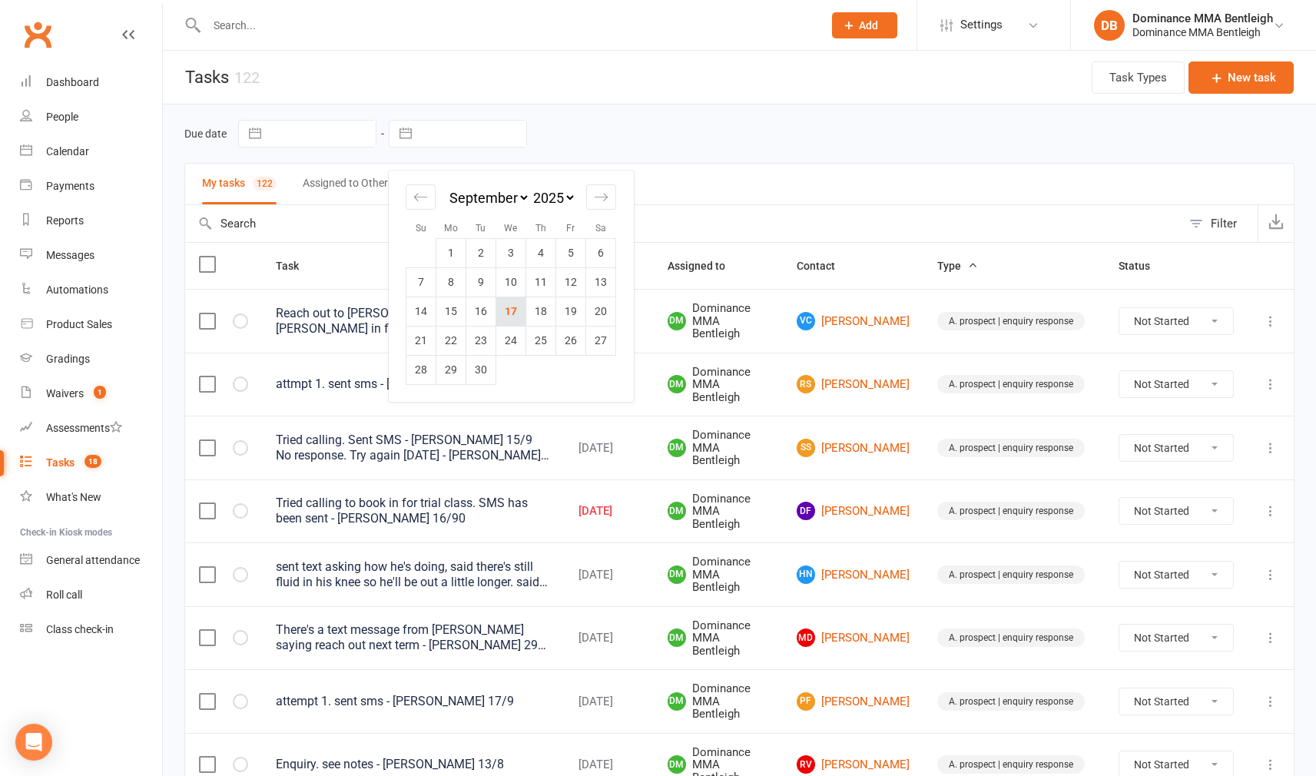
click at [517, 310] on td "17" at bounding box center [511, 310] width 30 height 29
type input "[DATE]"
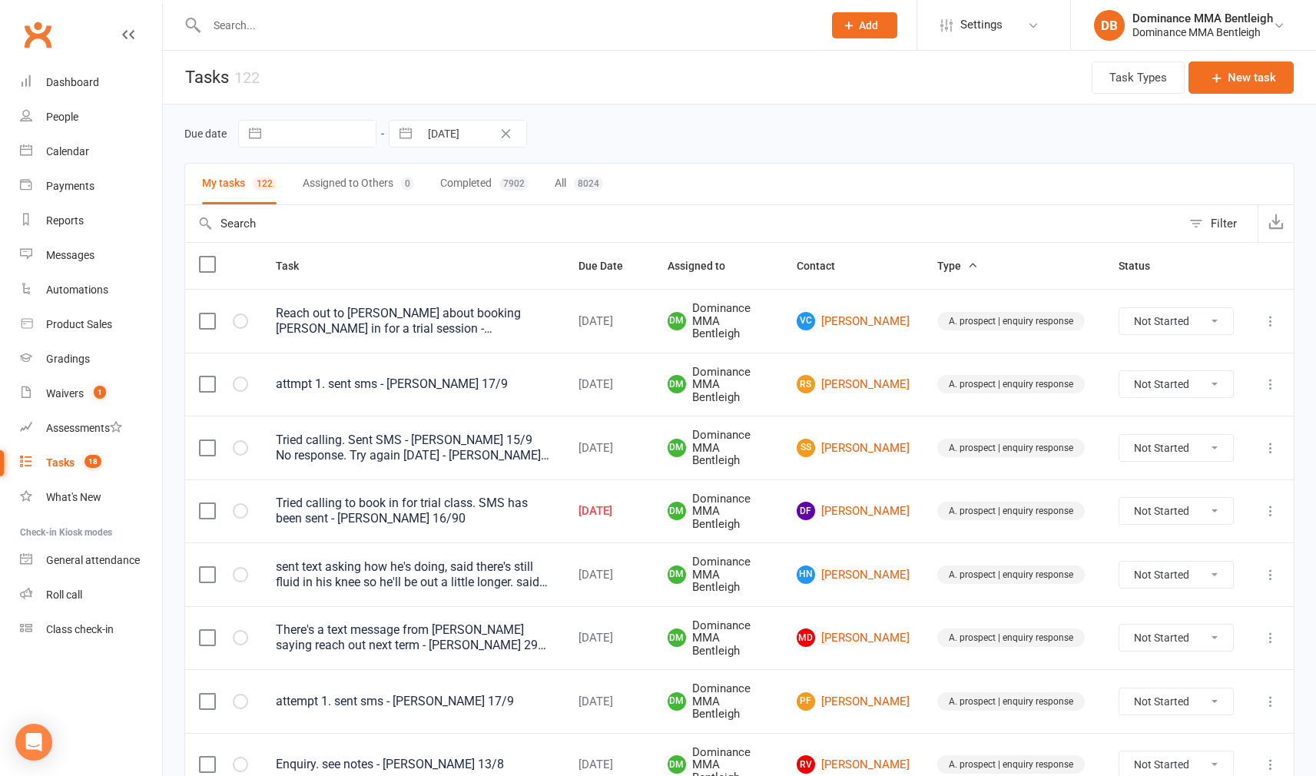
select select "started"
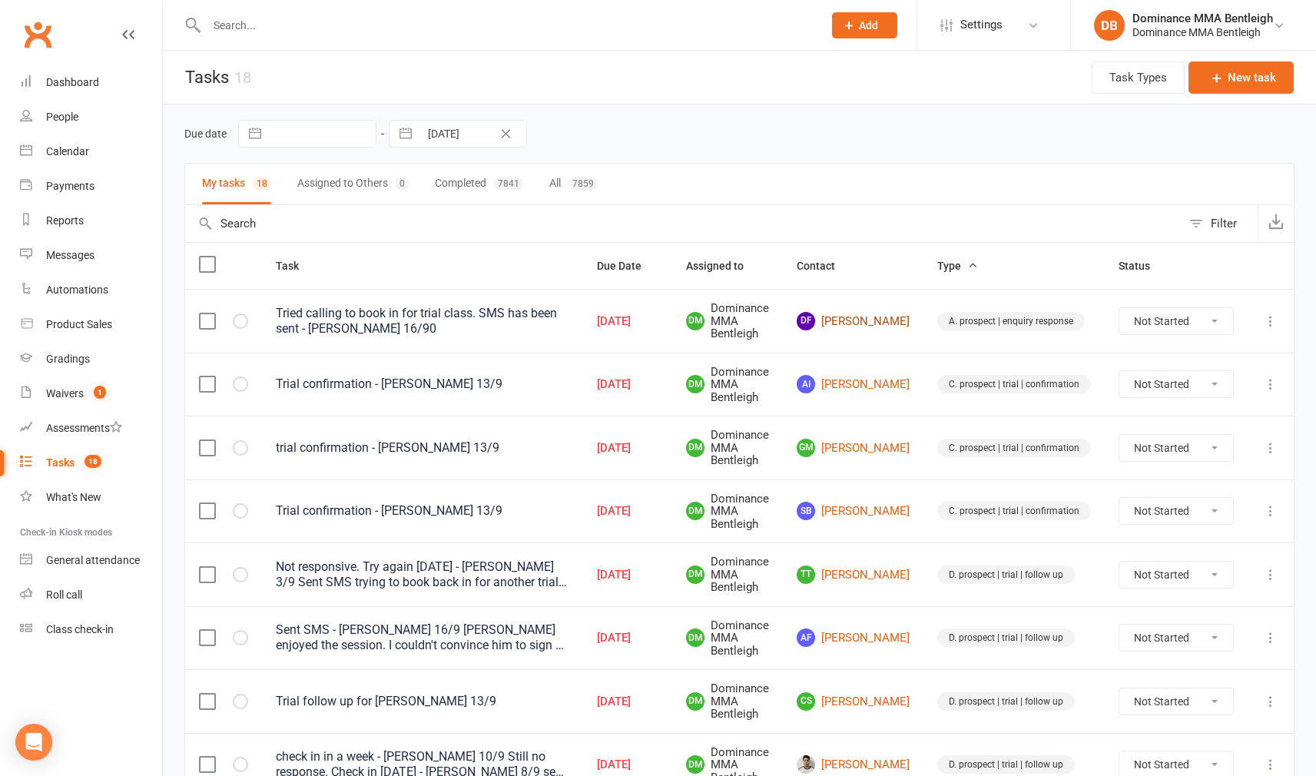
click at [858, 323] on link "DF [PERSON_NAME]" at bounding box center [853, 321] width 113 height 18
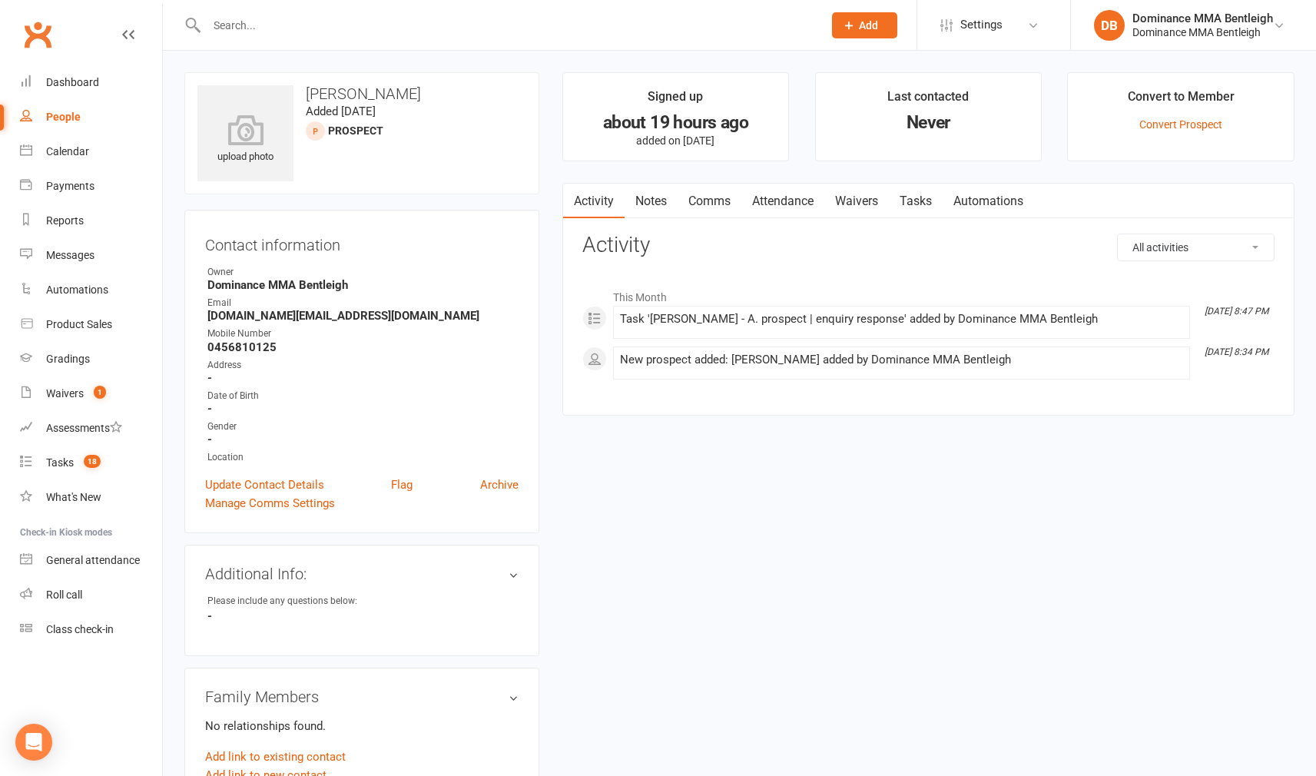
click at [909, 197] on link "Tasks" at bounding box center [916, 201] width 54 height 35
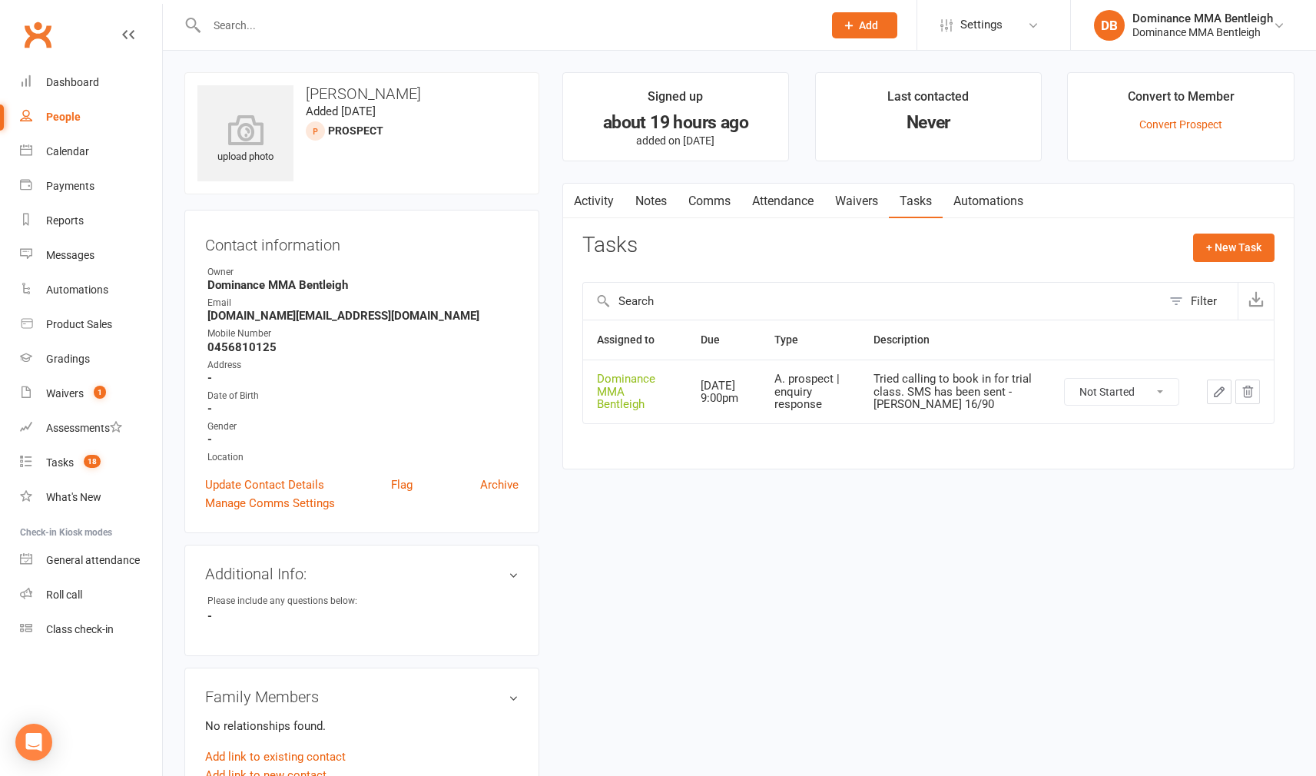
click at [1214, 389] on icon "button" at bounding box center [1219, 392] width 14 height 14
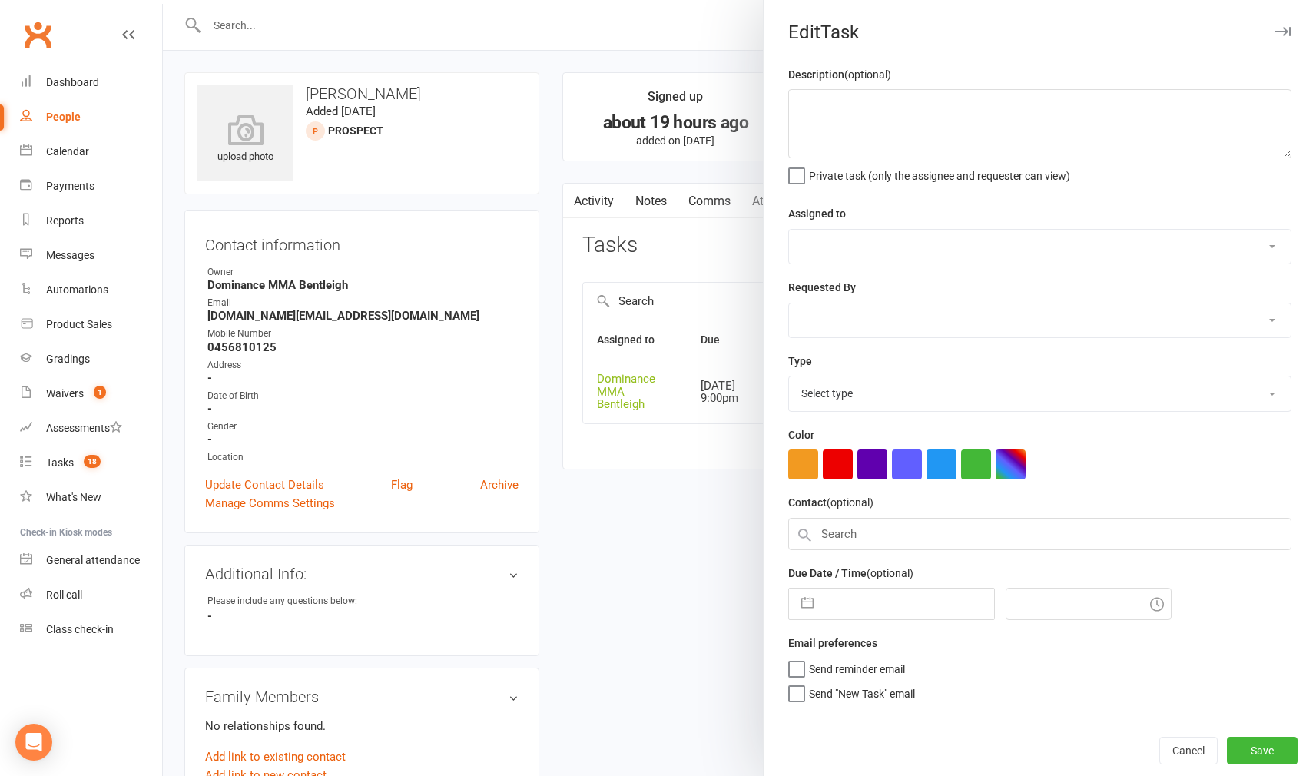
type textarea "Tried calling to book in for trial class. SMS has been sent - [PERSON_NAME] 16/…"
select select "24839"
type input "[DATE]"
type input "9:00pm"
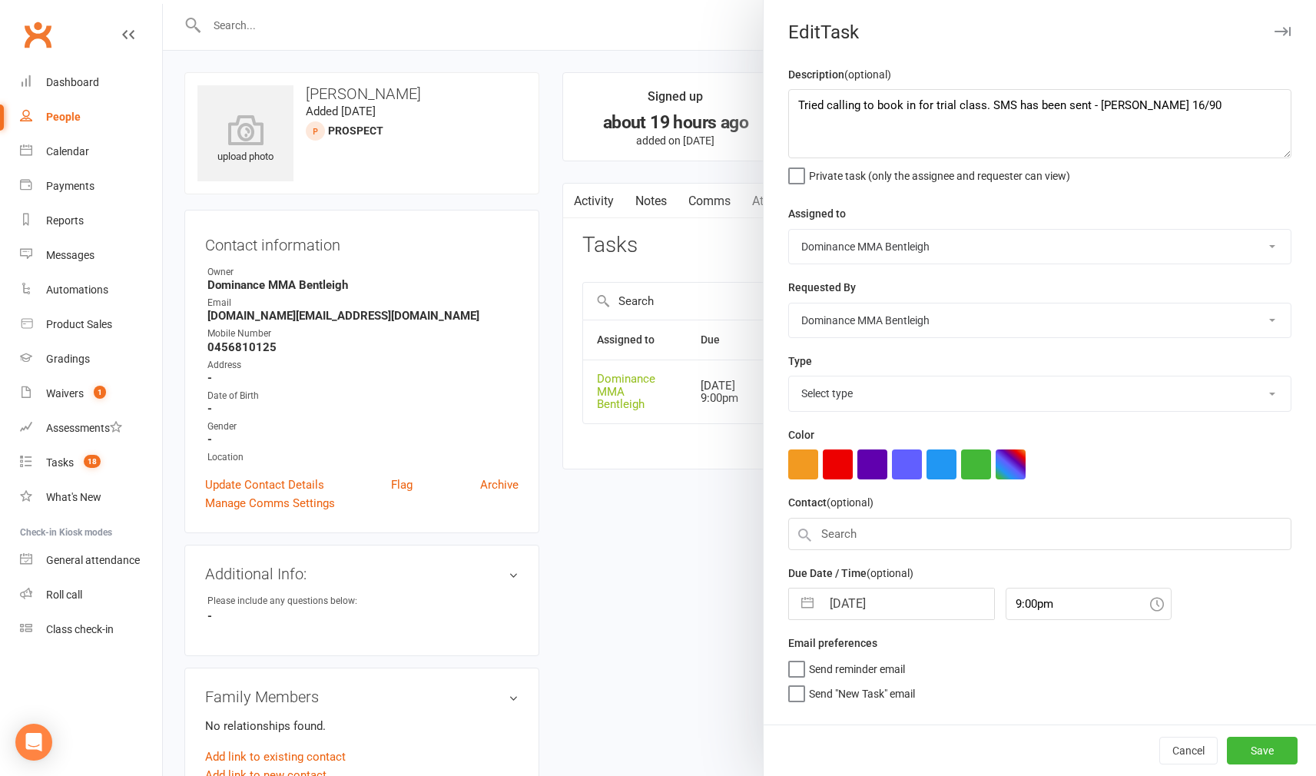
select select "13651"
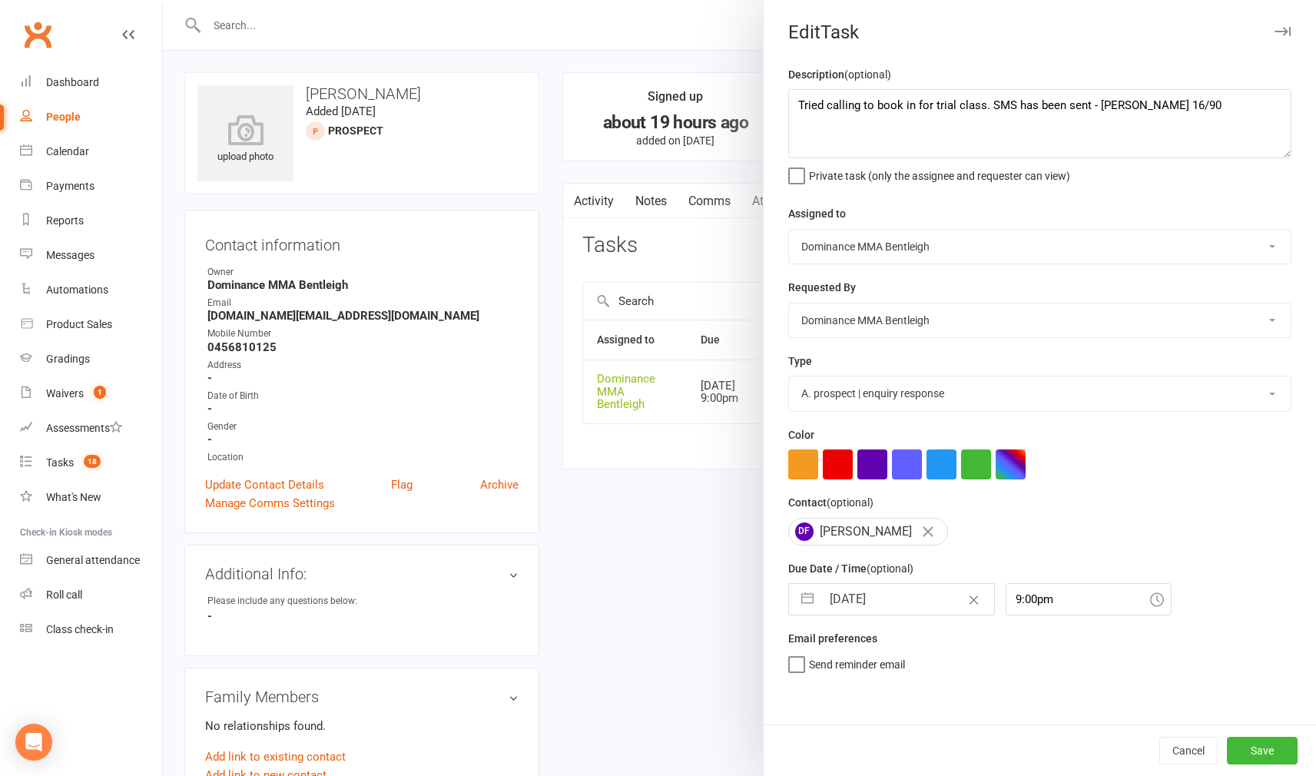
click at [889, 605] on input "[DATE]" at bounding box center [907, 599] width 173 height 31
select select "7"
select select "2025"
select select "8"
select select "2025"
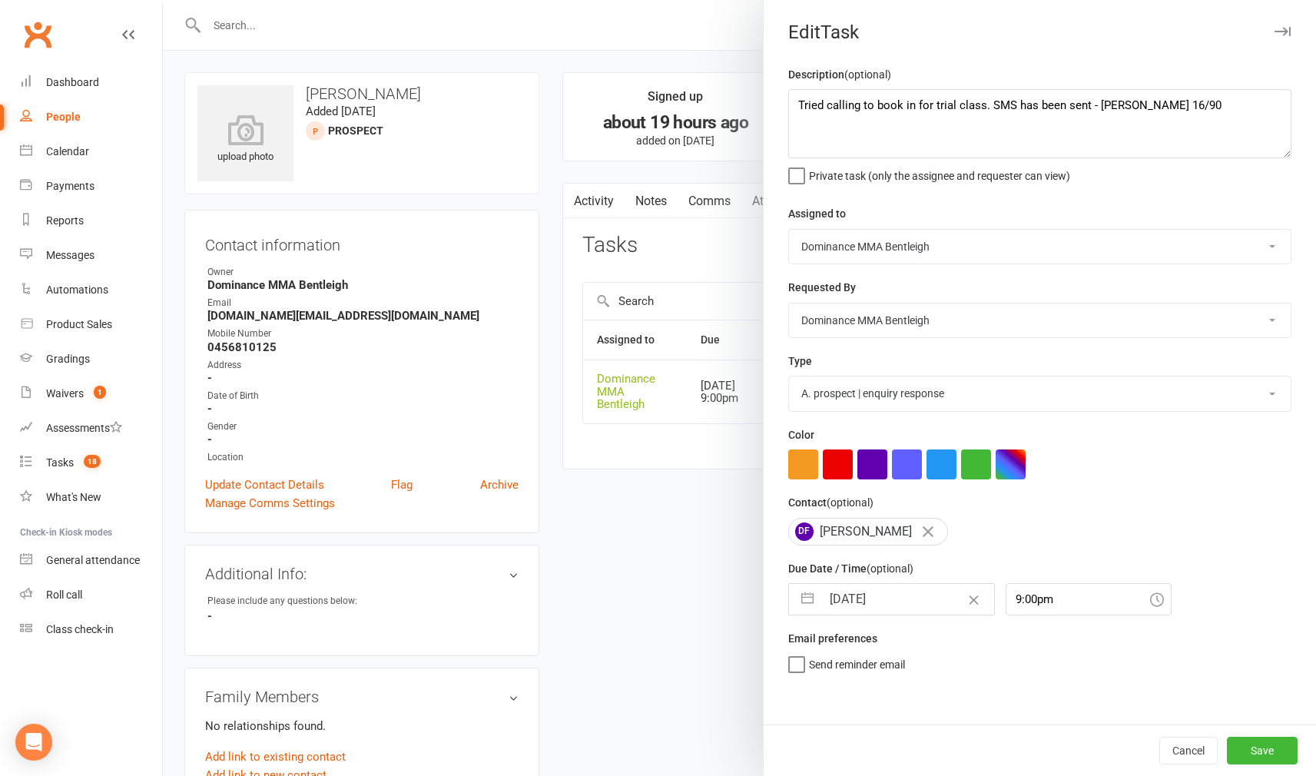
select select "9"
select select "2025"
click at [946, 762] on td "18" at bounding box center [940, 774] width 30 height 29
type input "[DATE]"
click at [1254, 753] on button "Save" at bounding box center [1262, 751] width 71 height 28
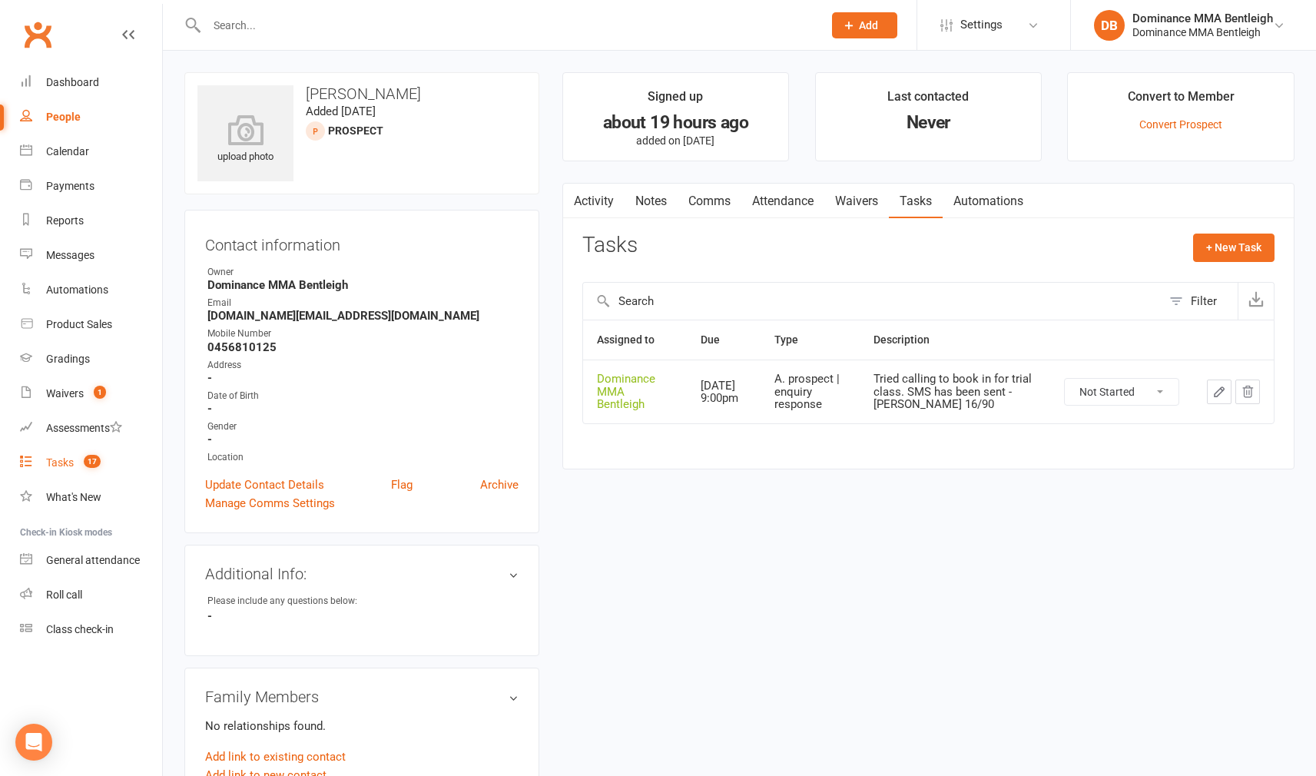
click at [71, 460] on div "Tasks" at bounding box center [60, 462] width 28 height 12
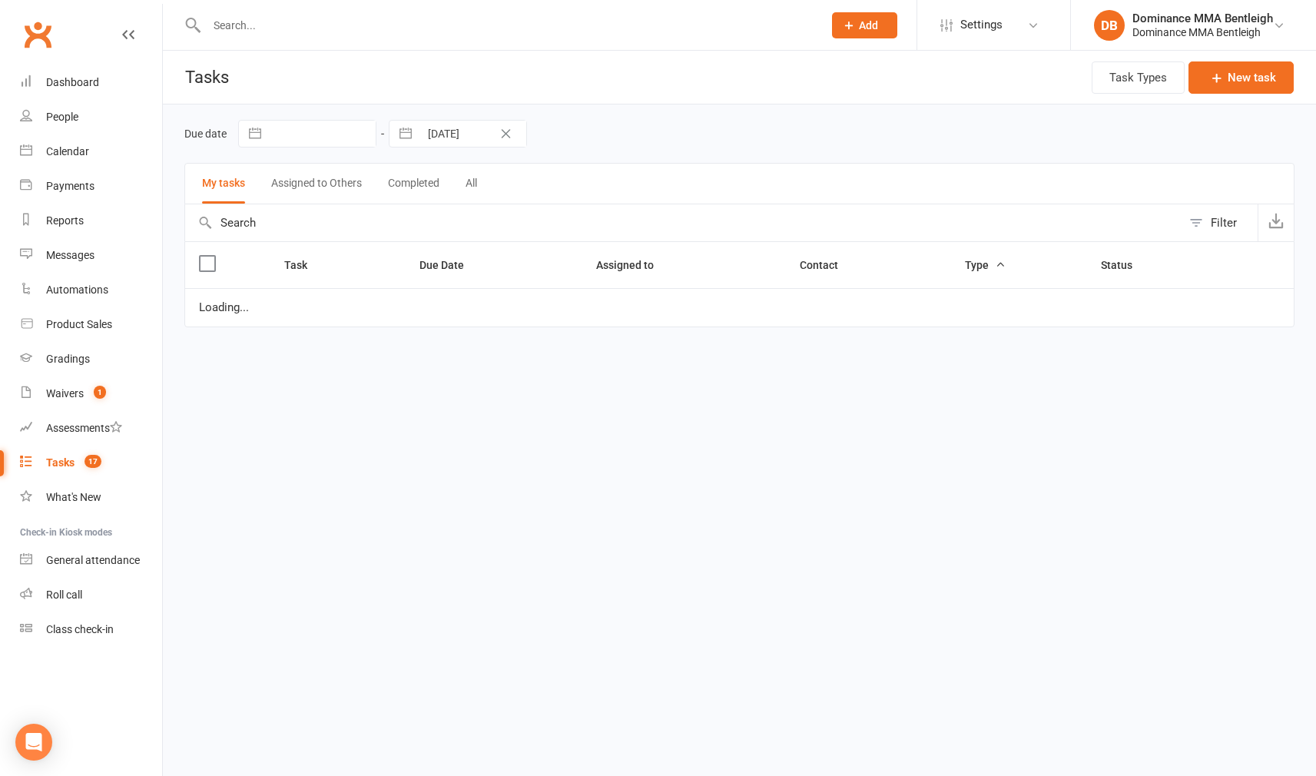
select select "started"
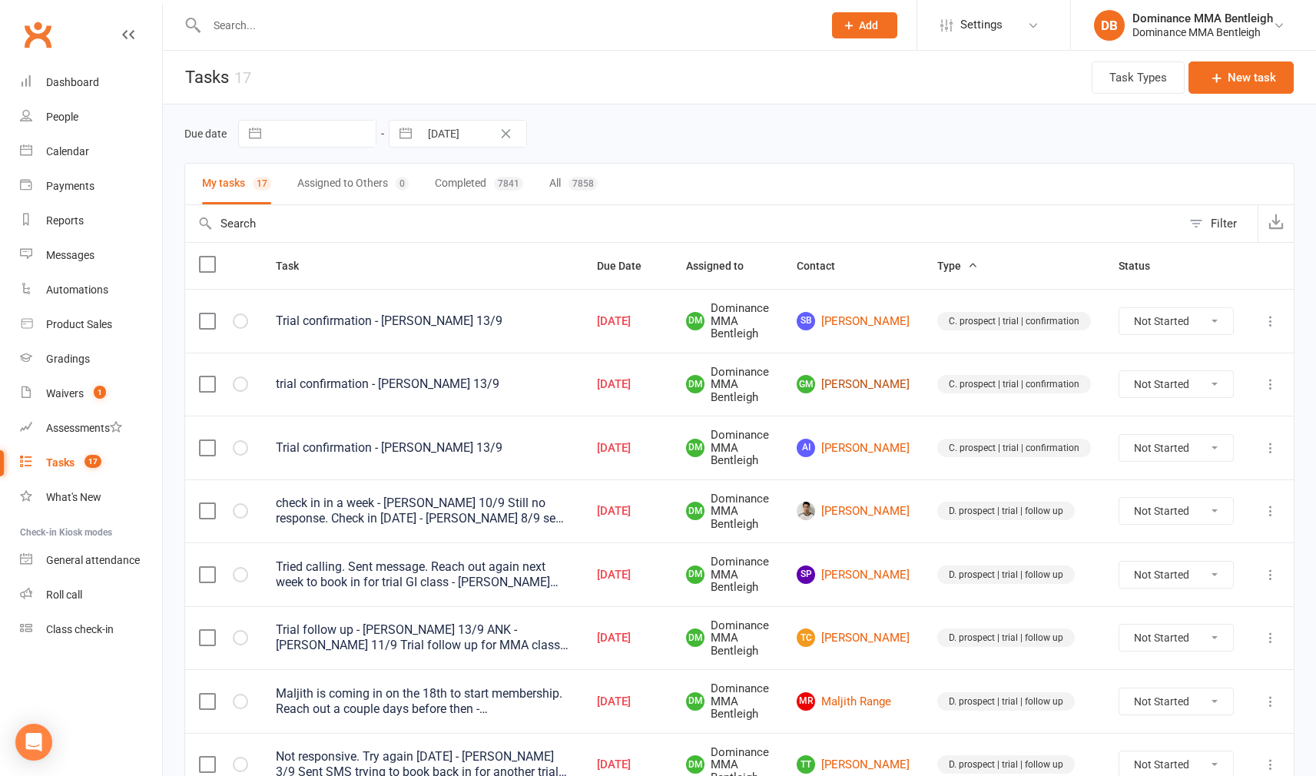
click at [866, 386] on link "GM Greg Malham" at bounding box center [853, 384] width 113 height 18
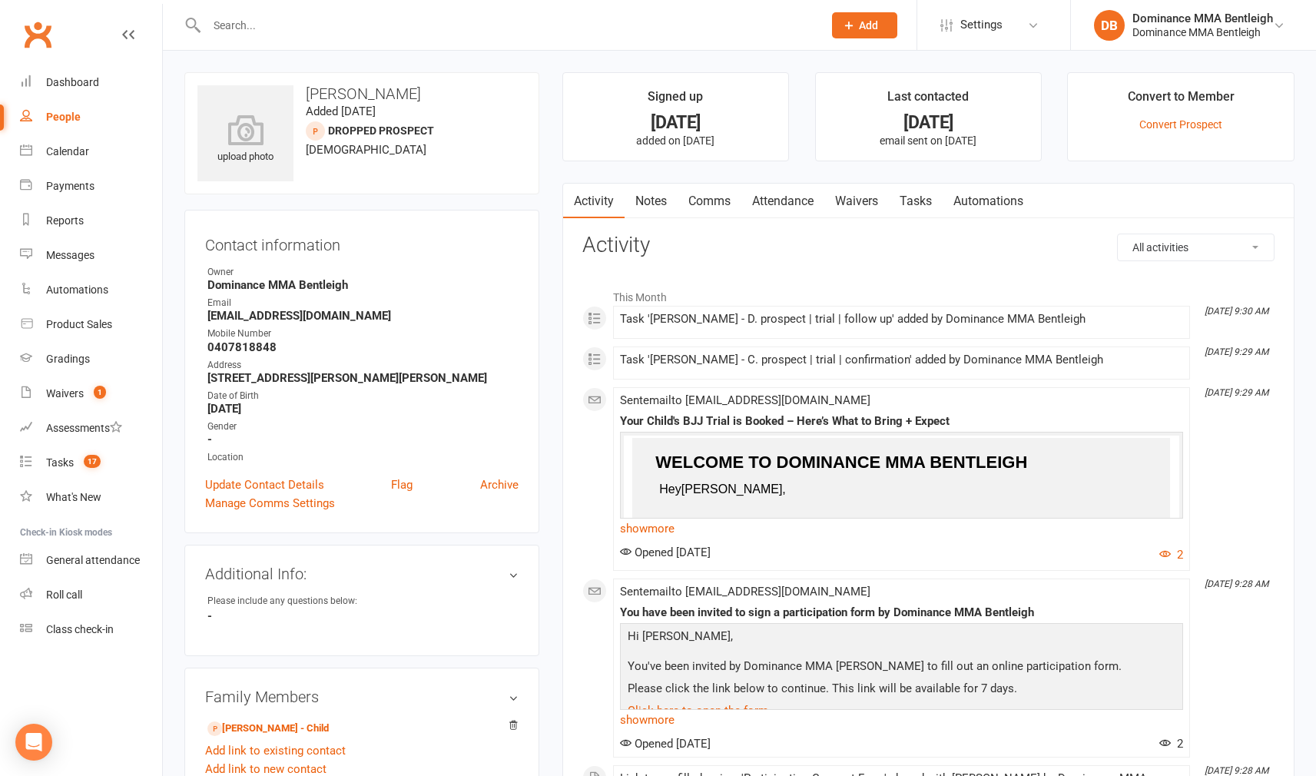
click at [922, 196] on link "Tasks" at bounding box center [916, 201] width 54 height 35
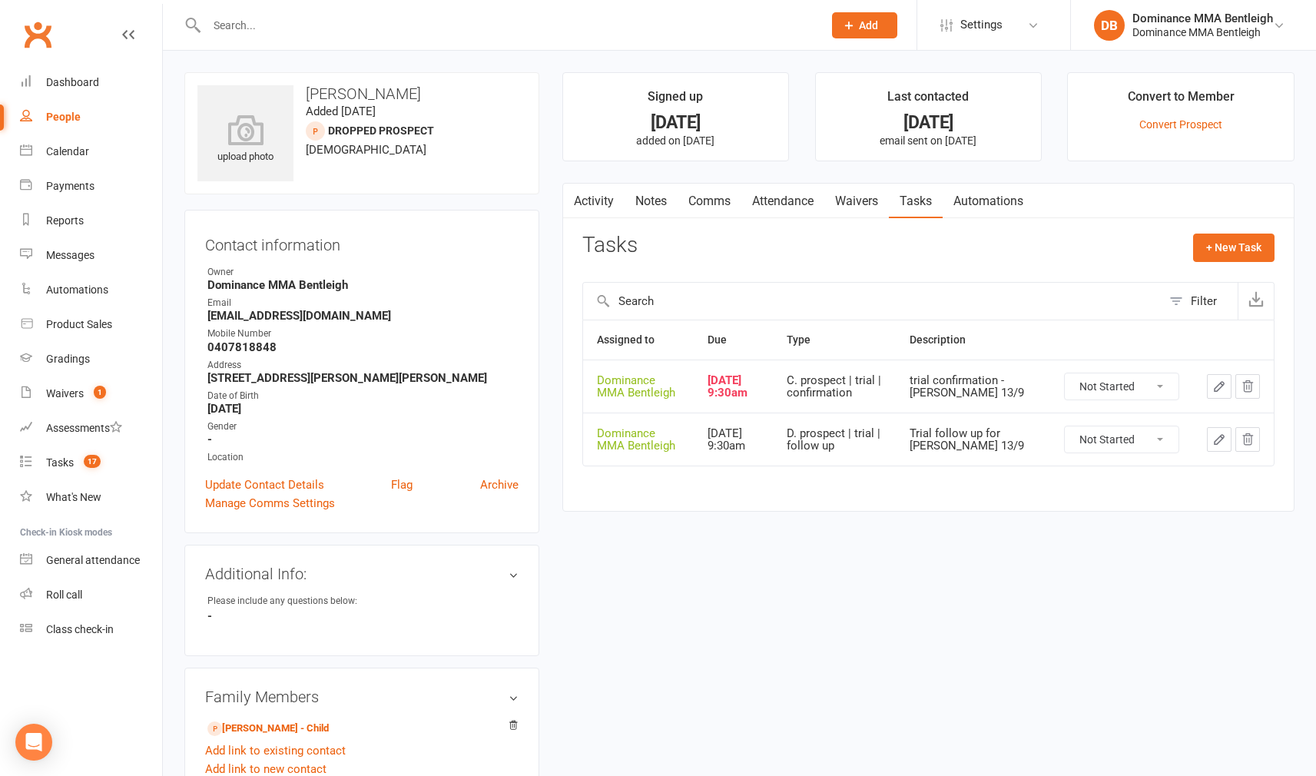
click at [788, 200] on link "Attendance" at bounding box center [782, 201] width 83 height 35
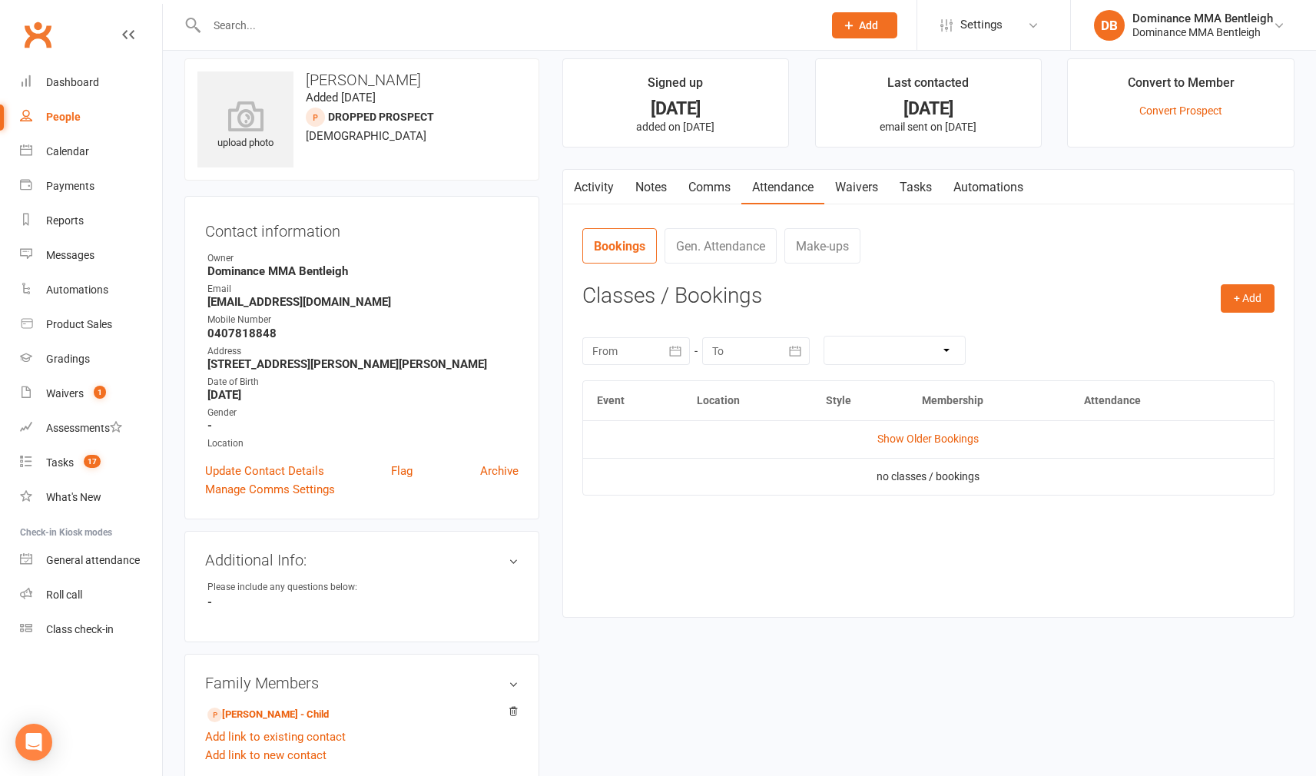
scroll to position [124, 0]
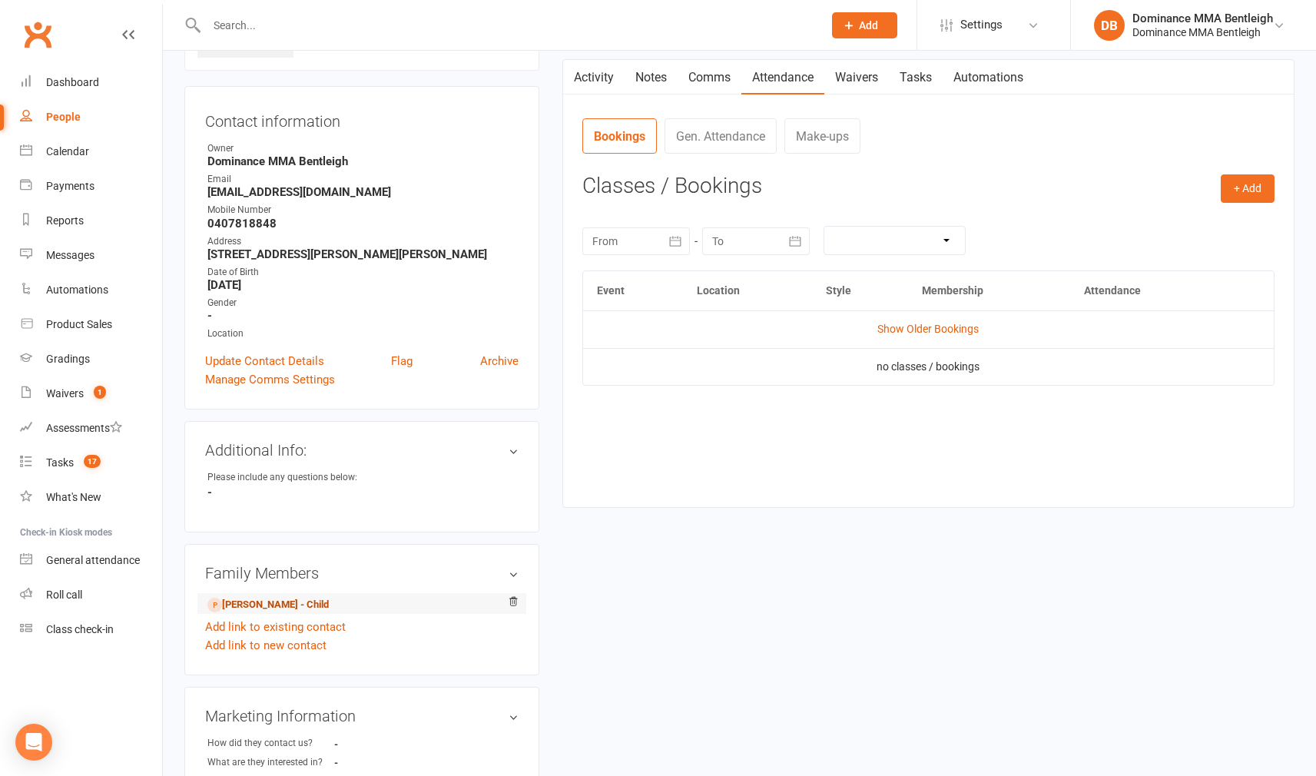
click at [283, 613] on link "Lucas Malham - Child" at bounding box center [267, 605] width 121 height 16
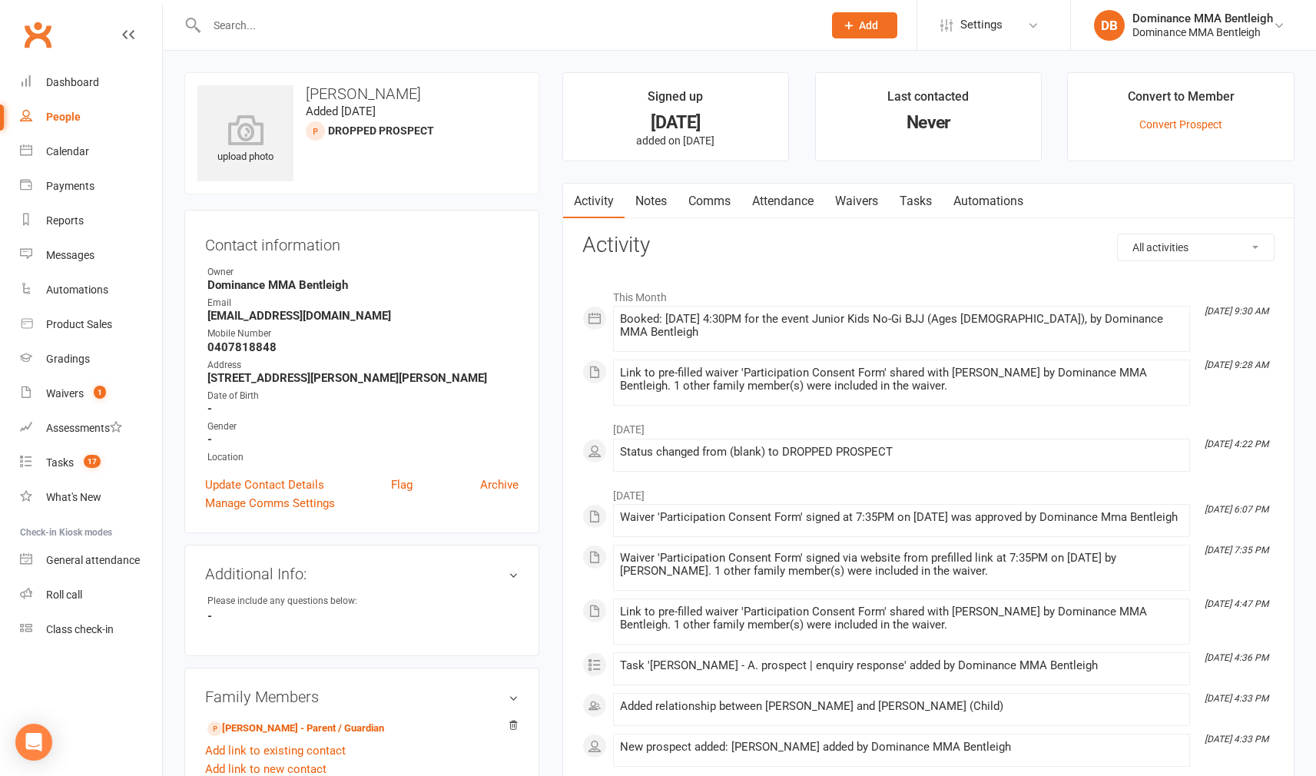
click at [777, 197] on link "Attendance" at bounding box center [782, 201] width 83 height 35
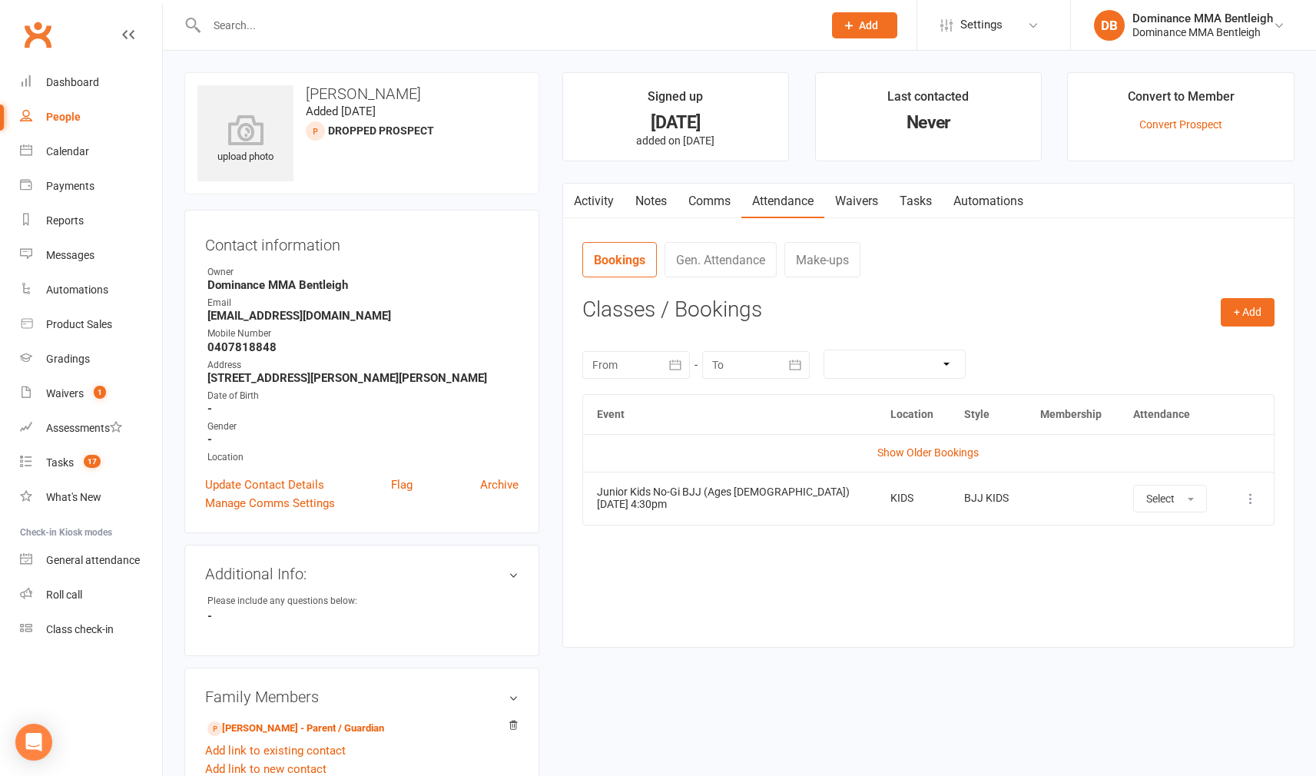
click at [857, 201] on link "Waivers" at bounding box center [856, 201] width 65 height 35
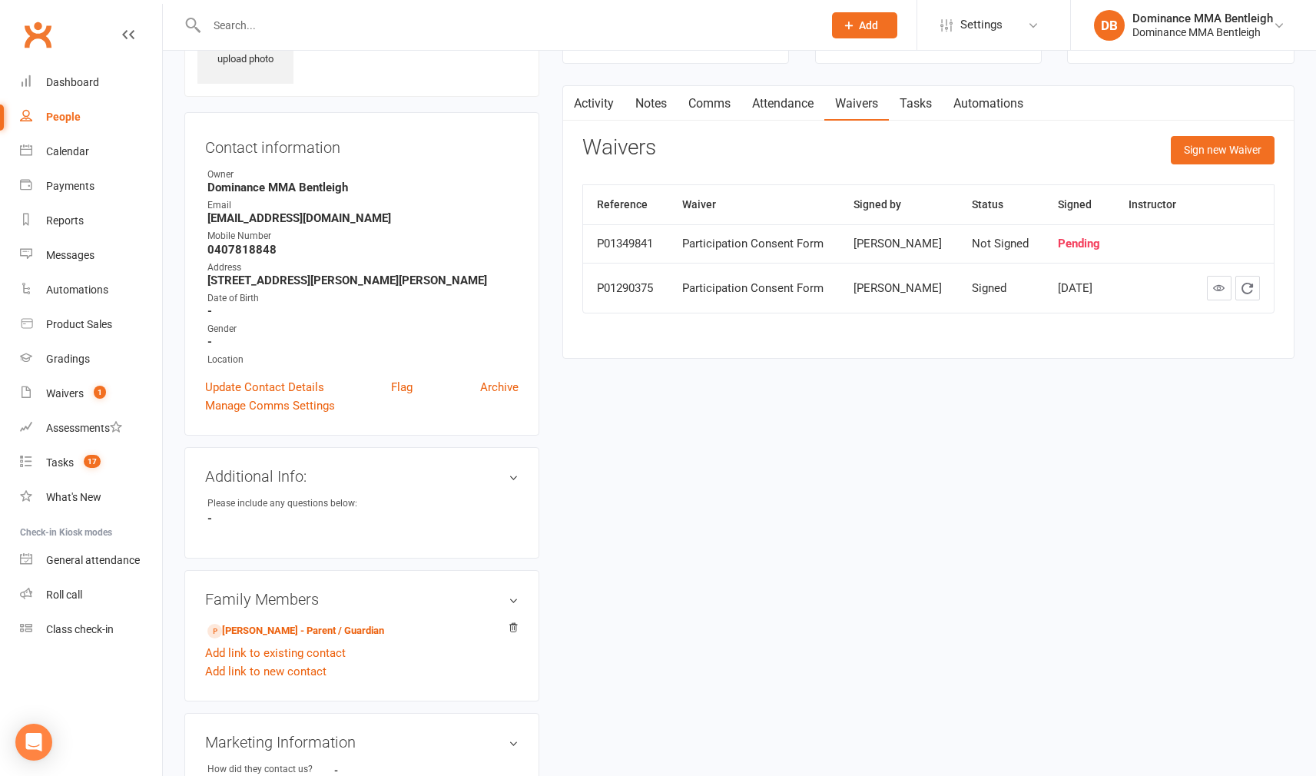
scroll to position [98, 1]
click at [366, 638] on link "Greg Malham - Parent / Guardian" at bounding box center [295, 630] width 177 height 16
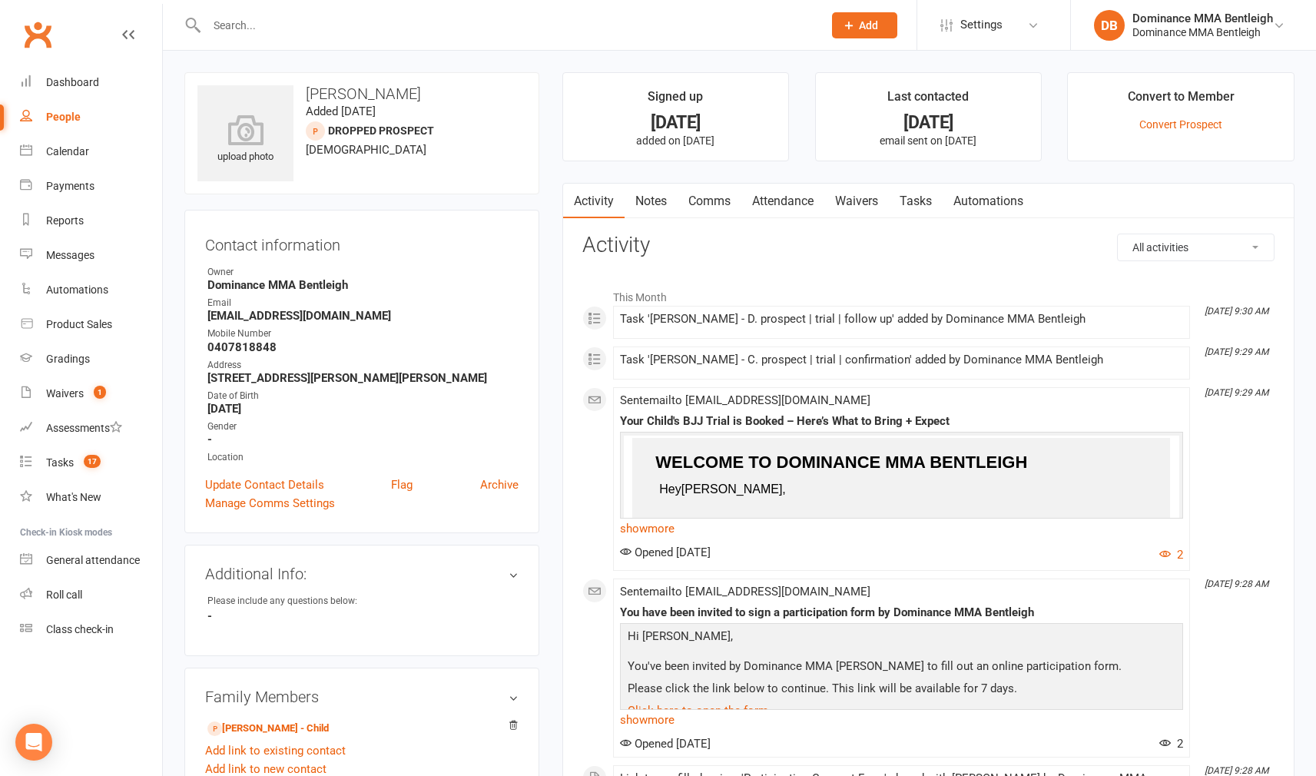
click at [900, 209] on link "Tasks" at bounding box center [916, 201] width 54 height 35
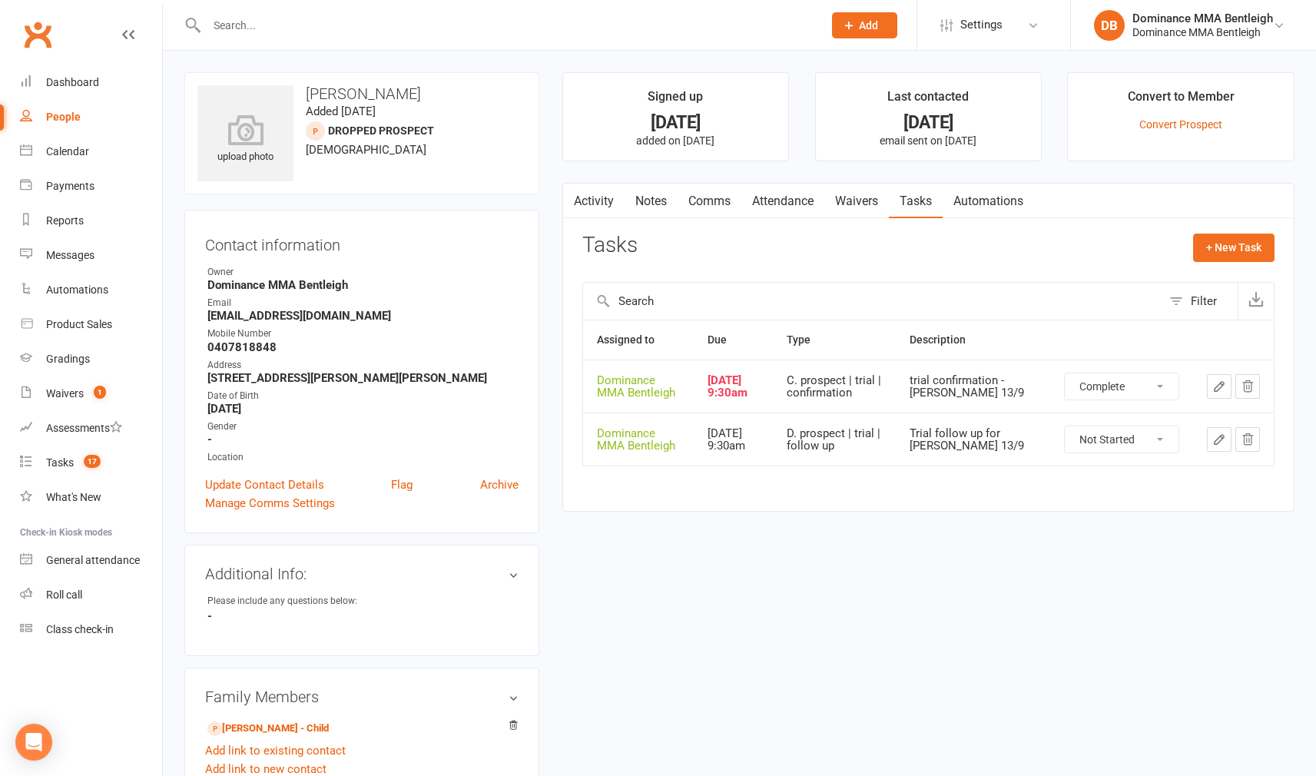
select select "unstarted"
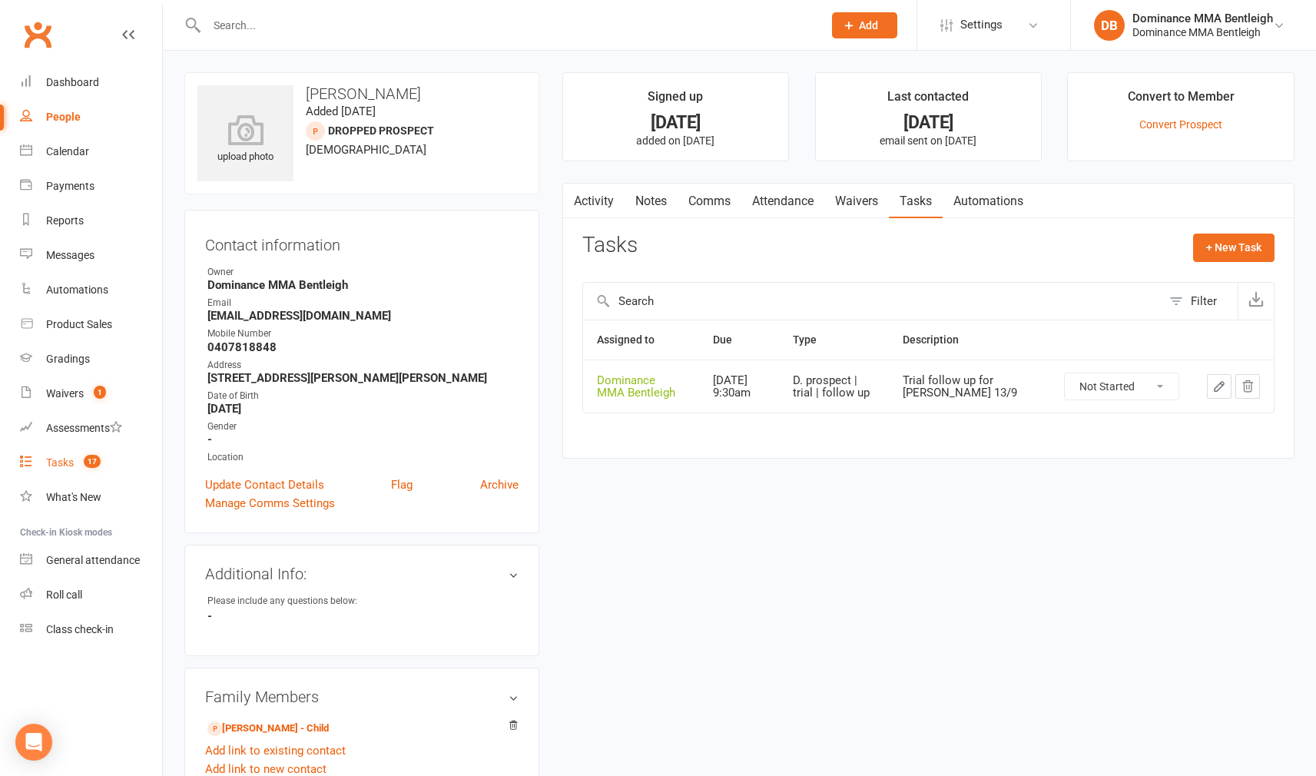
drag, startPoint x: 88, startPoint y: 457, endPoint x: 79, endPoint y: 459, distance: 8.6
click at [86, 459] on span "17" at bounding box center [92, 461] width 17 height 13
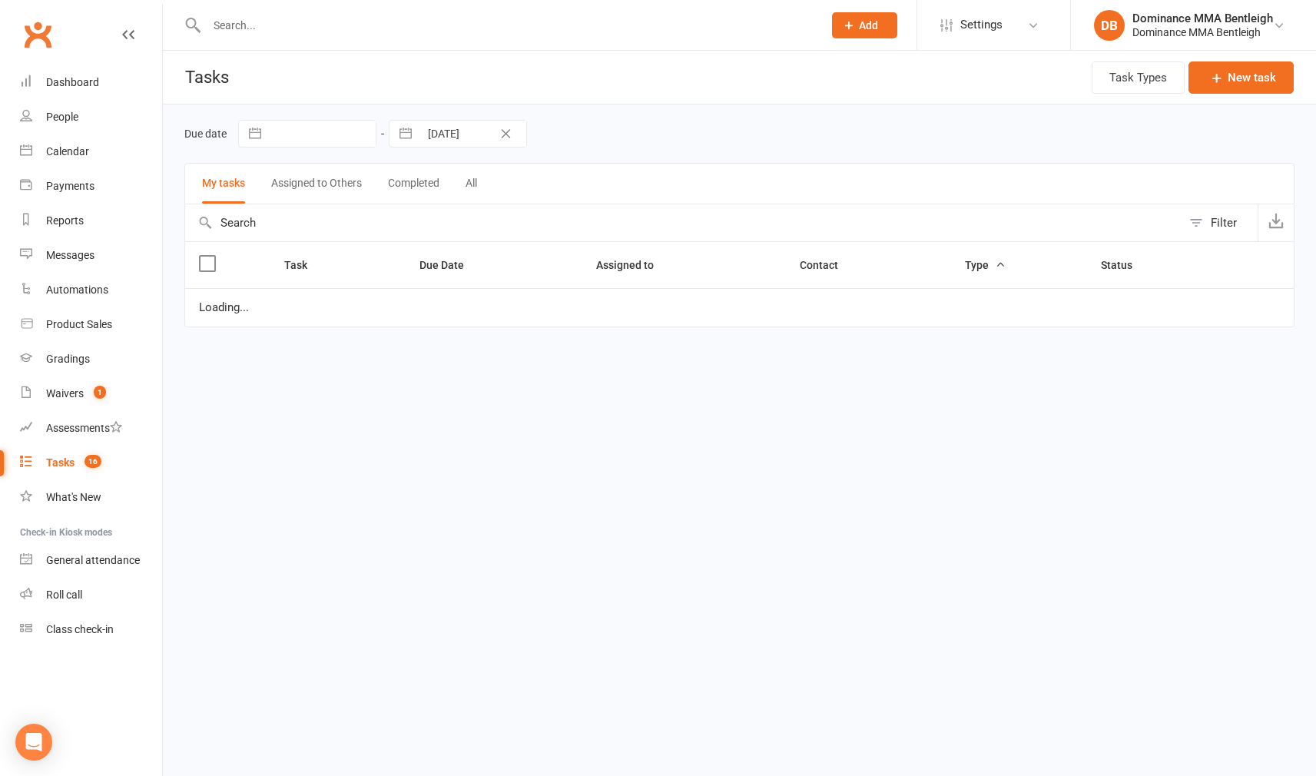
select select "started"
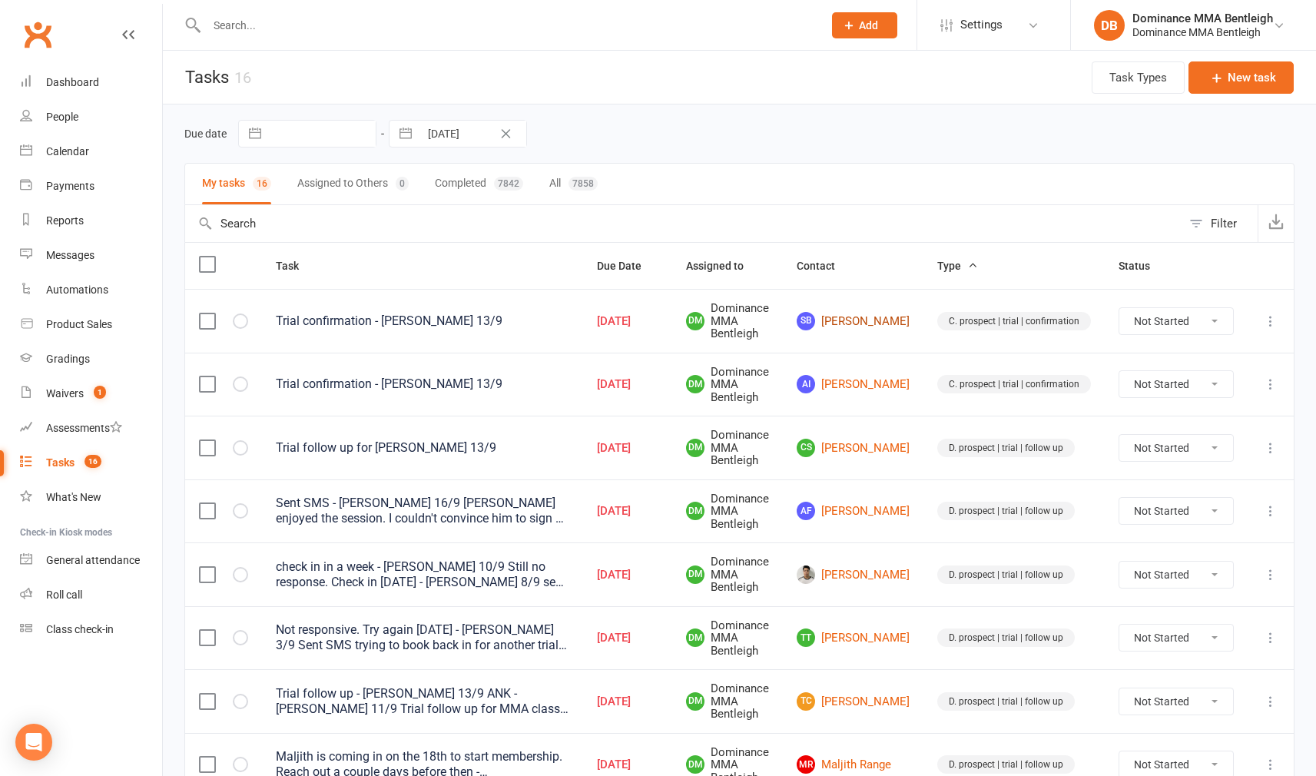
click at [871, 318] on link "SB Sid Bhola" at bounding box center [853, 321] width 113 height 18
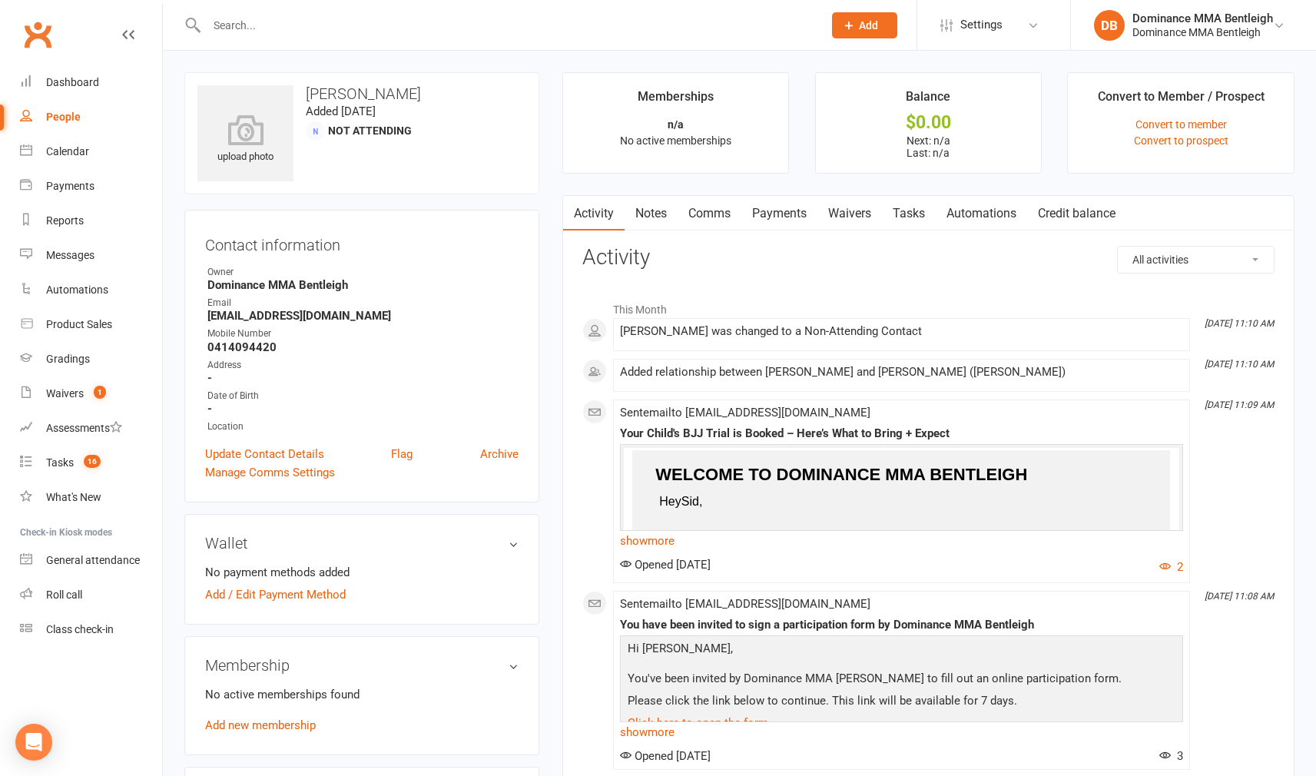
click at [858, 213] on link "Waivers" at bounding box center [849, 213] width 65 height 35
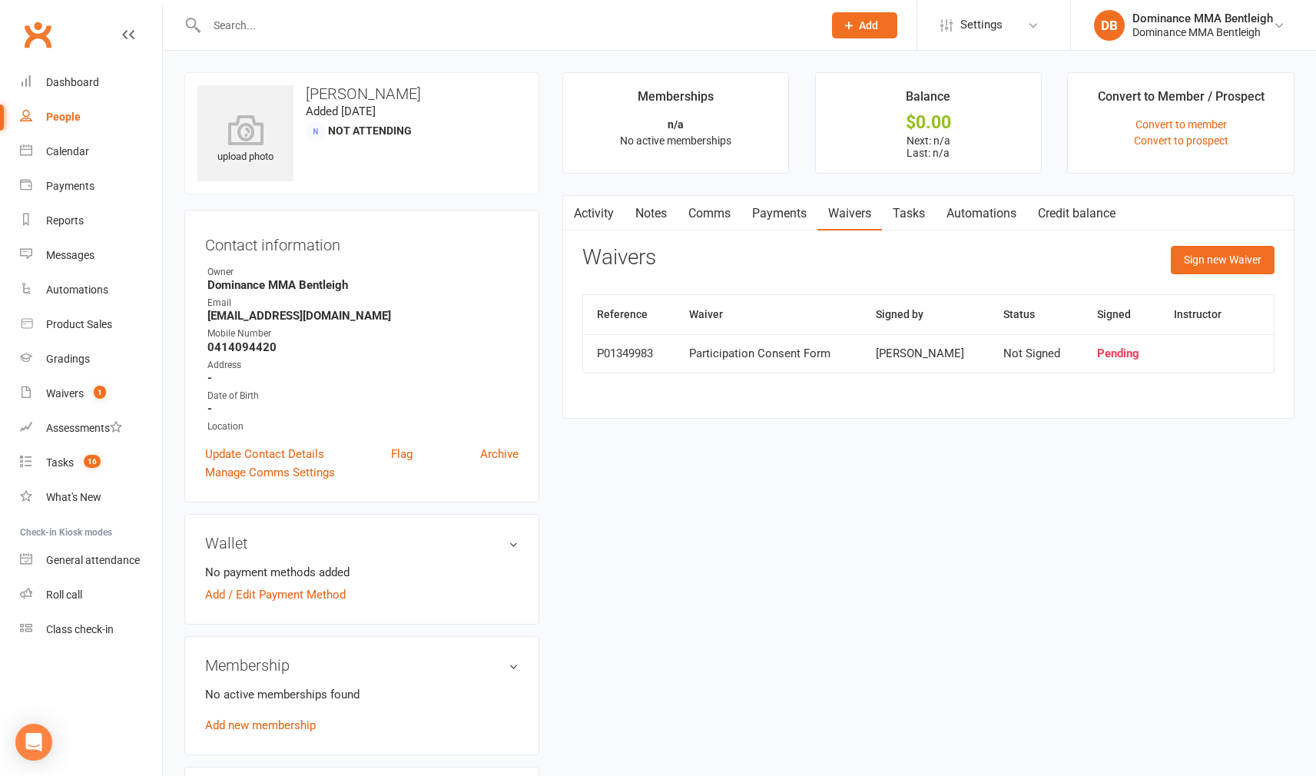
drag, startPoint x: 912, startPoint y: 211, endPoint x: 870, endPoint y: 226, distance: 44.7
click at [913, 211] on link "Tasks" at bounding box center [909, 213] width 54 height 35
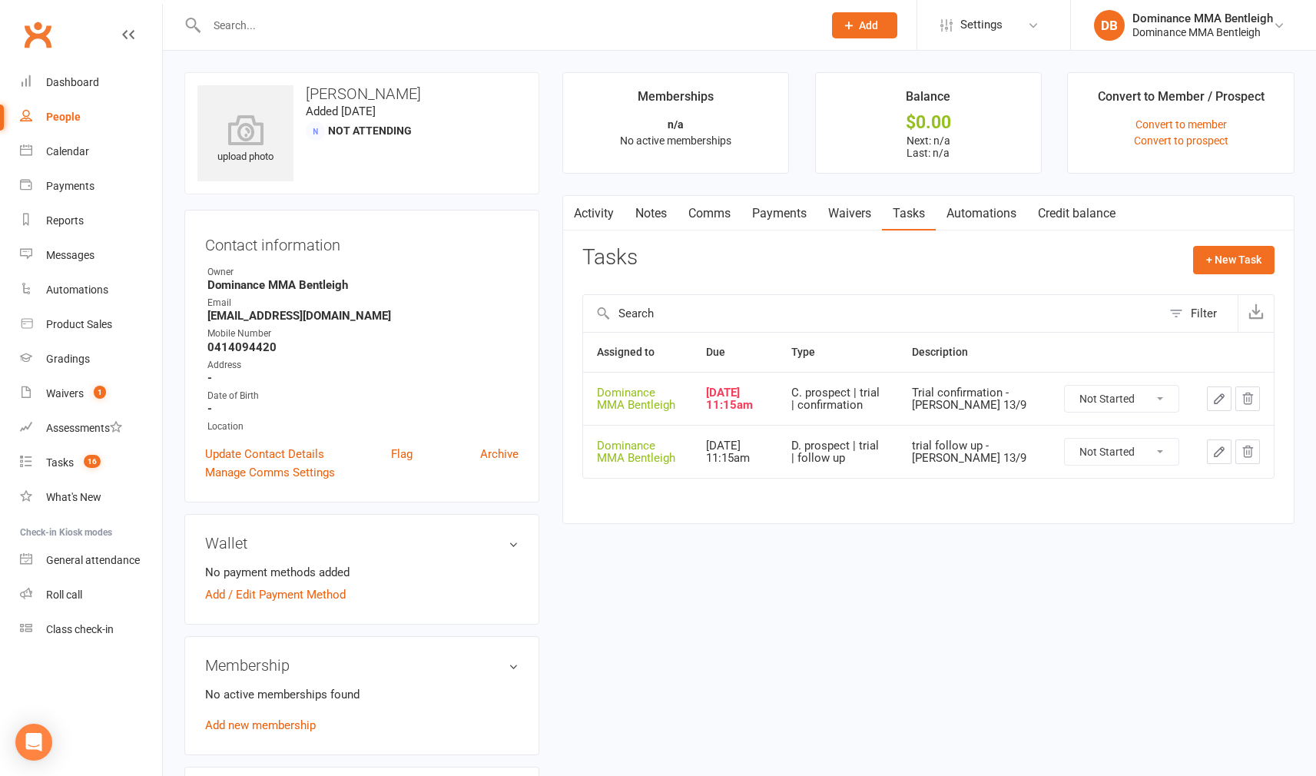
click at [1217, 399] on icon "button" at bounding box center [1219, 399] width 14 height 14
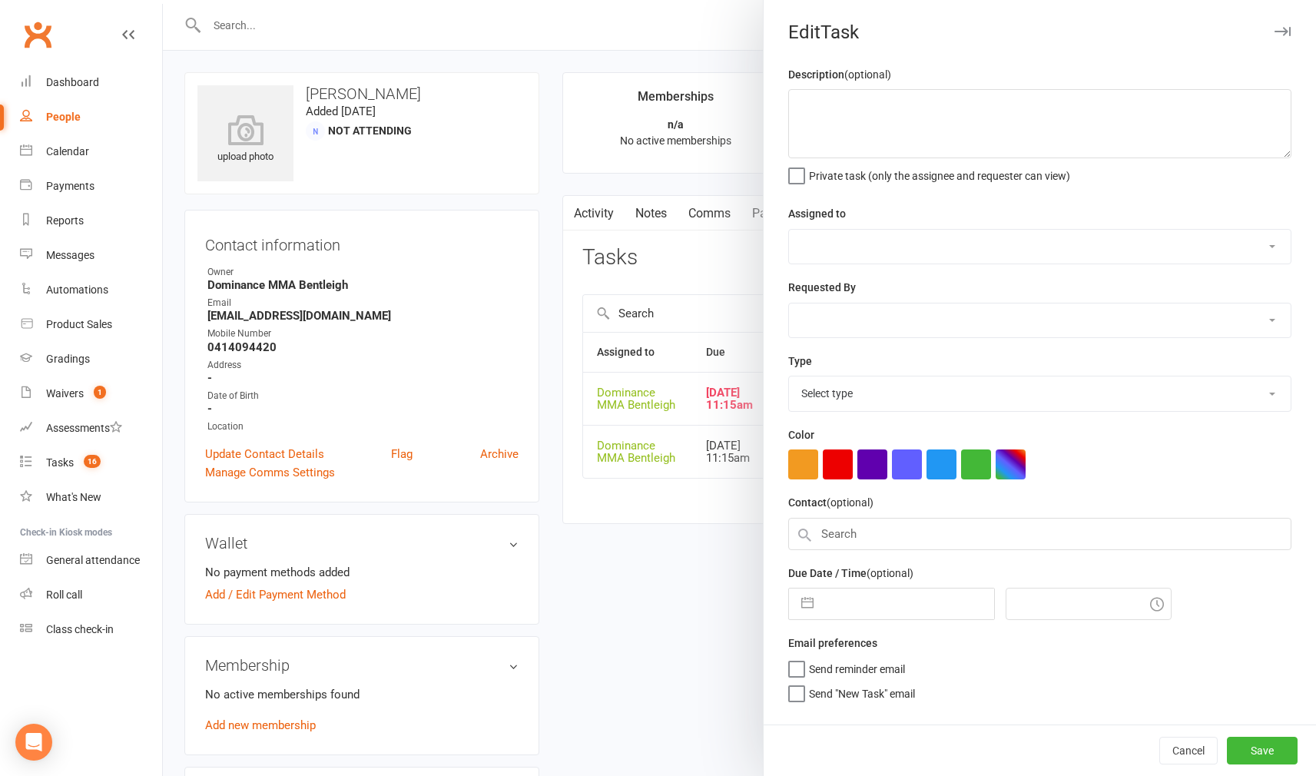
type textarea "Trial confirmation - Dylan 13/9"
select select "24839"
type input "[DATE]"
type input "11:15am"
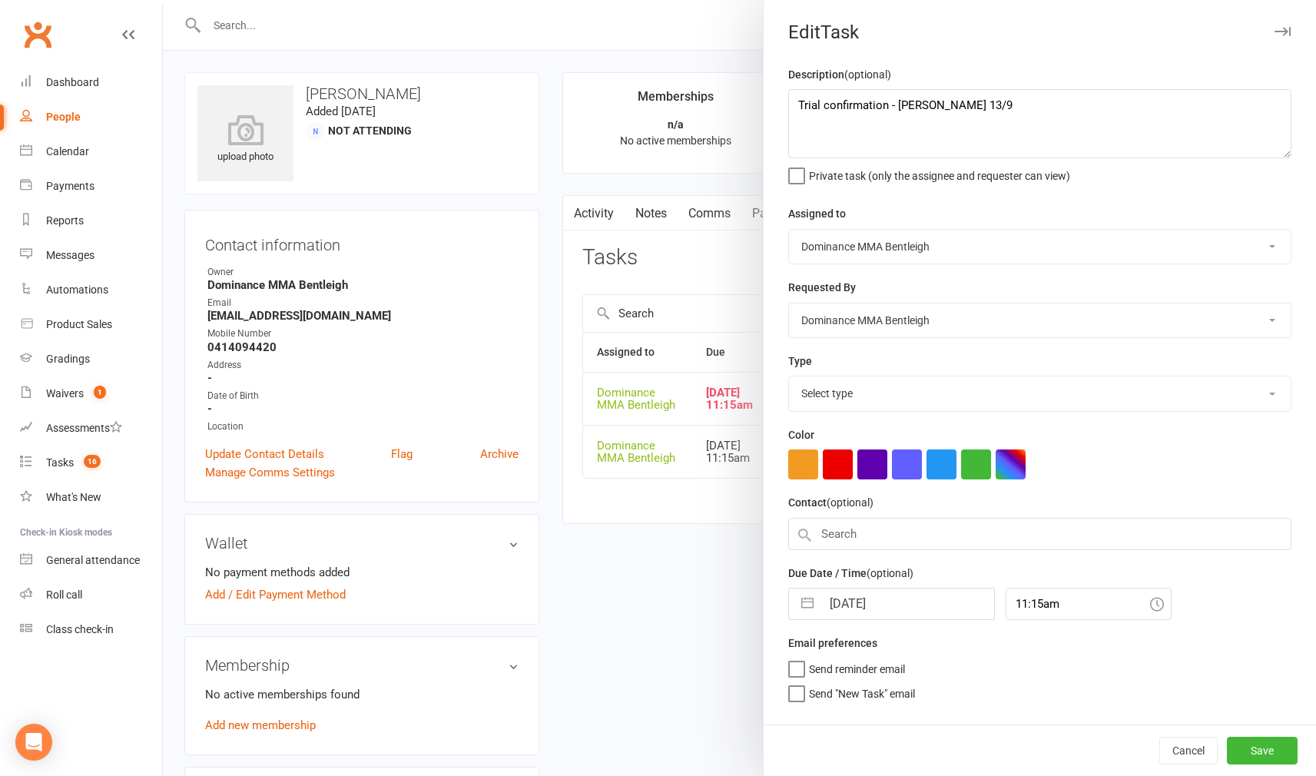
select select "13749"
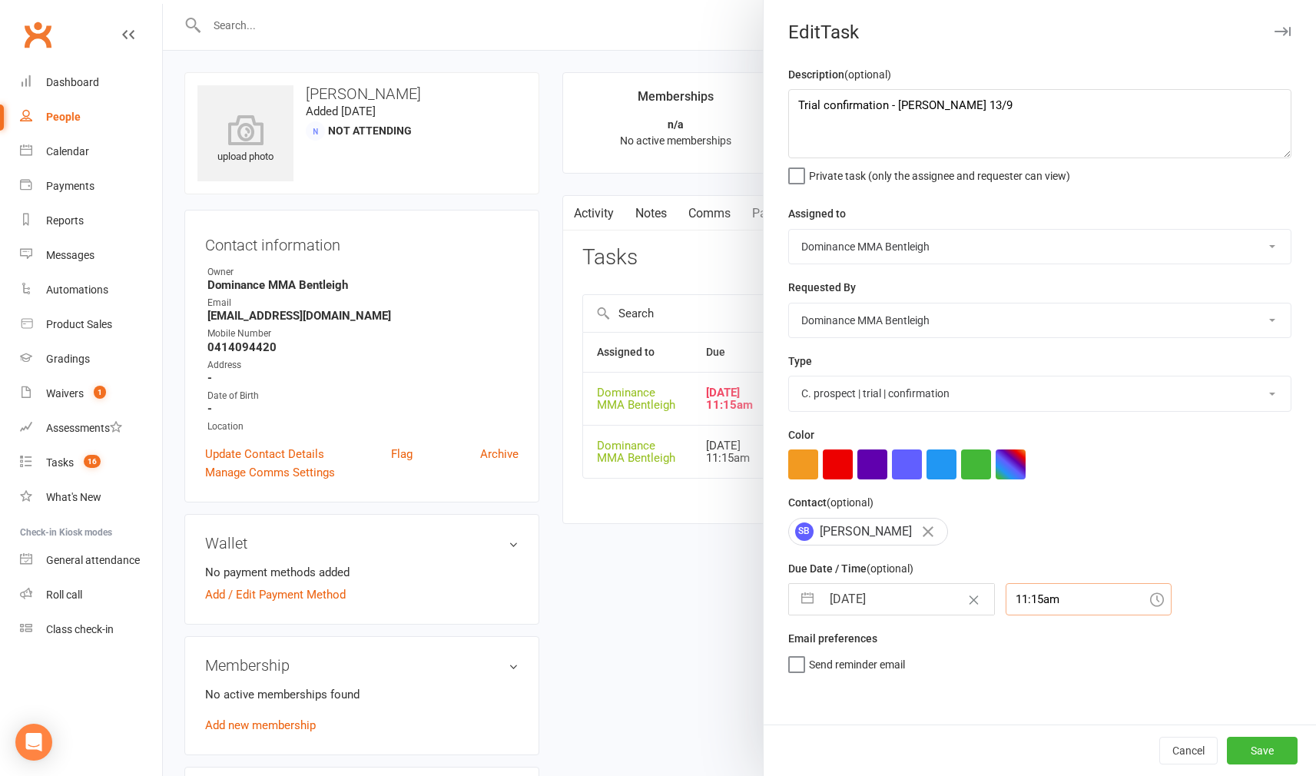
drag, startPoint x: 1045, startPoint y: 605, endPoint x: 1036, endPoint y: 601, distance: 10.3
click at [1045, 605] on input "11:15am" at bounding box center [1088, 599] width 166 height 32
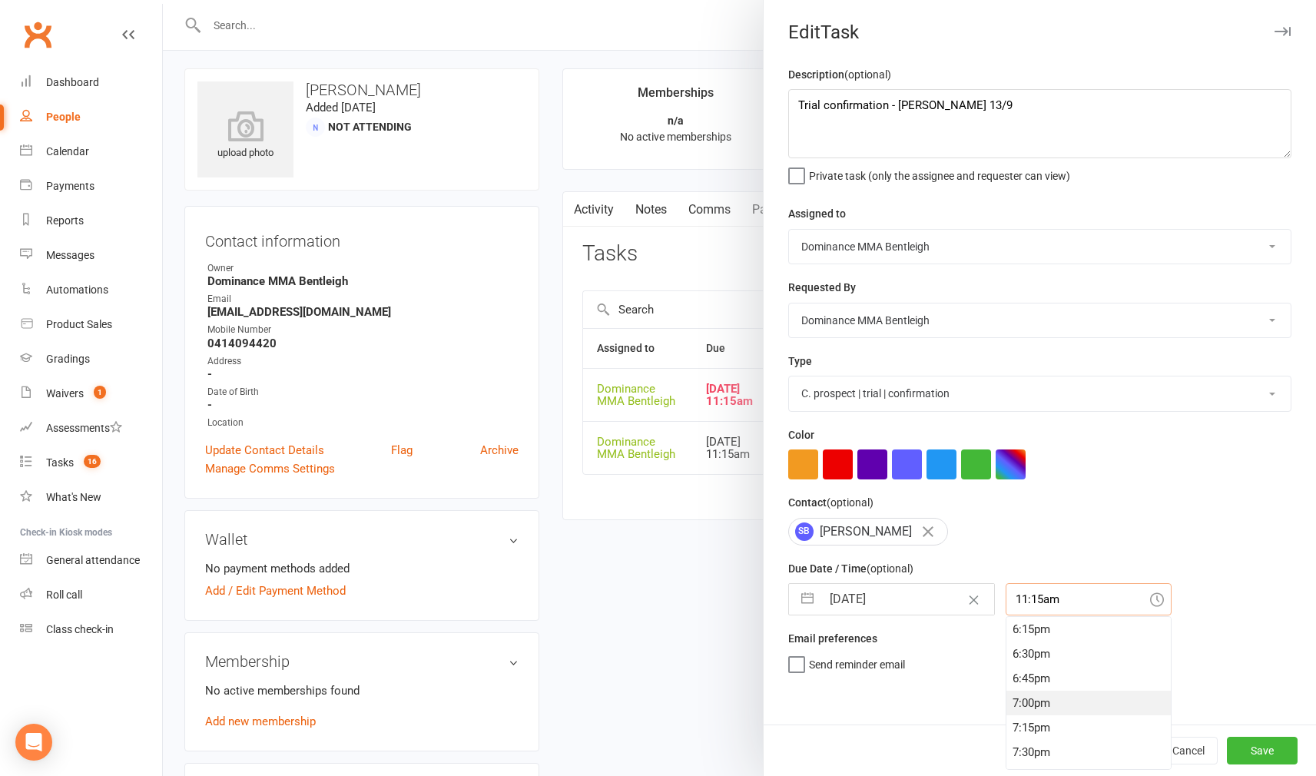
click at [1040, 697] on div "7:00pm" at bounding box center [1088, 703] width 164 height 25
type input "7:00pm"
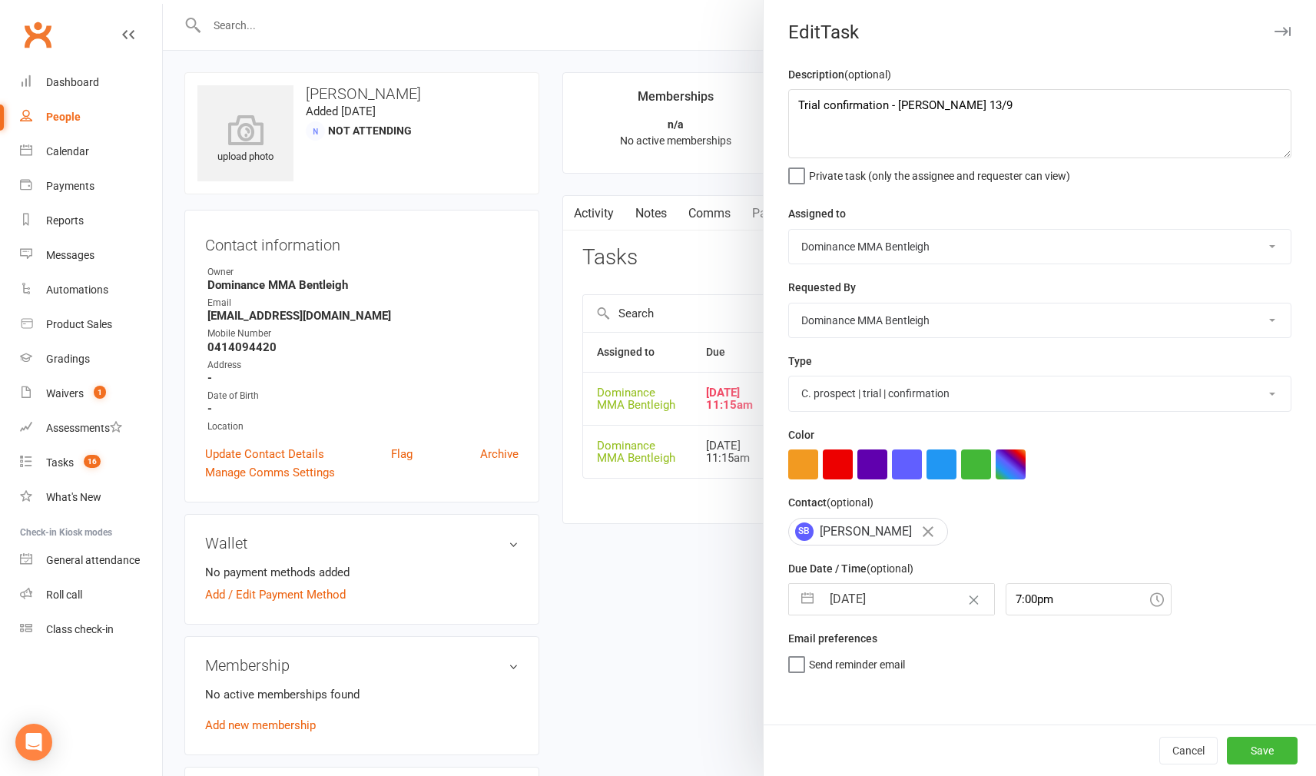
click at [1258, 750] on button "Save" at bounding box center [1262, 751] width 71 height 28
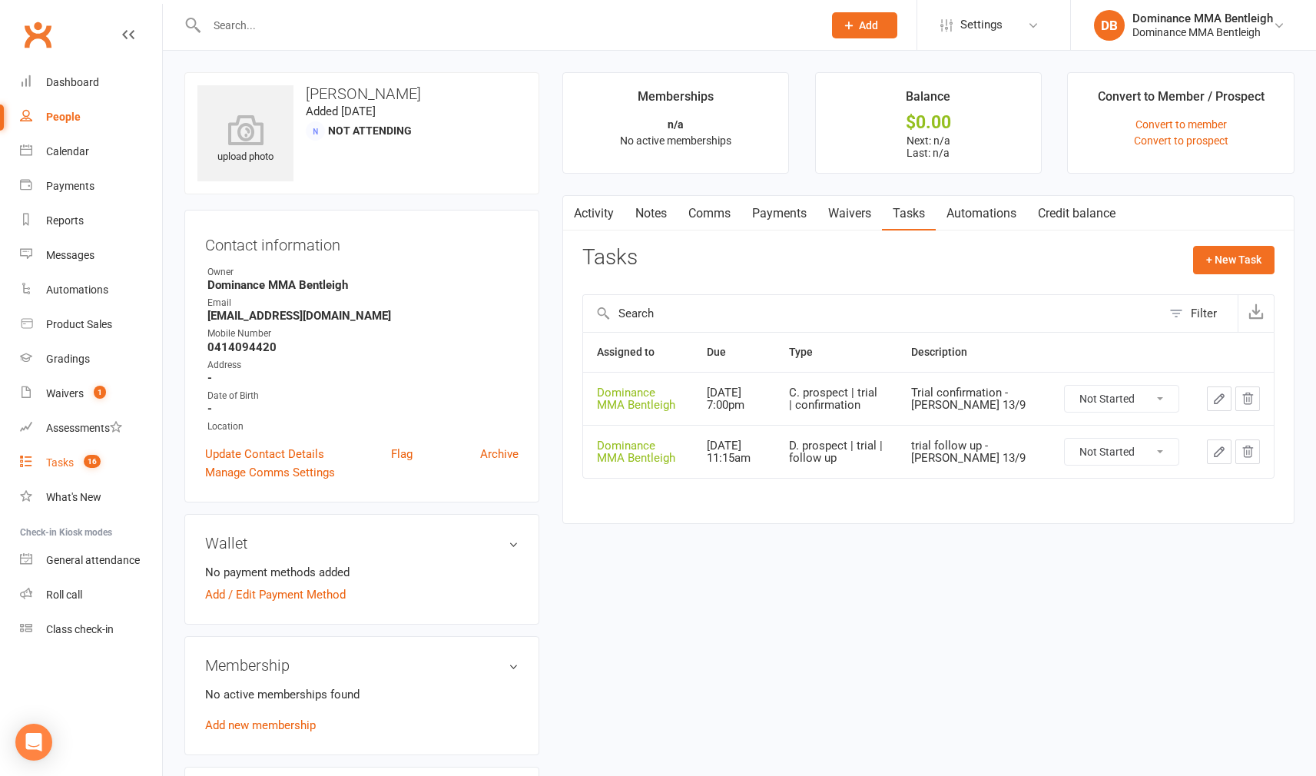
click at [67, 459] on div "Tasks" at bounding box center [60, 462] width 28 height 12
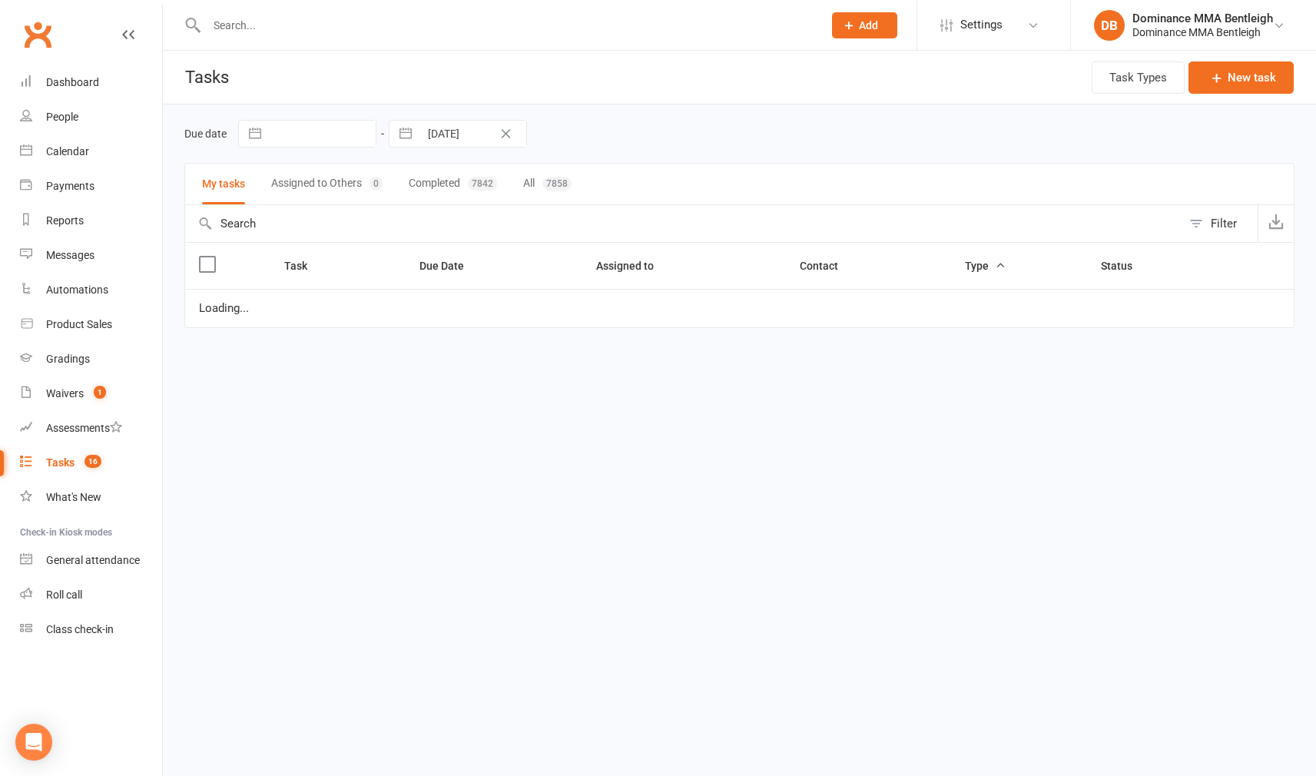
select select "started"
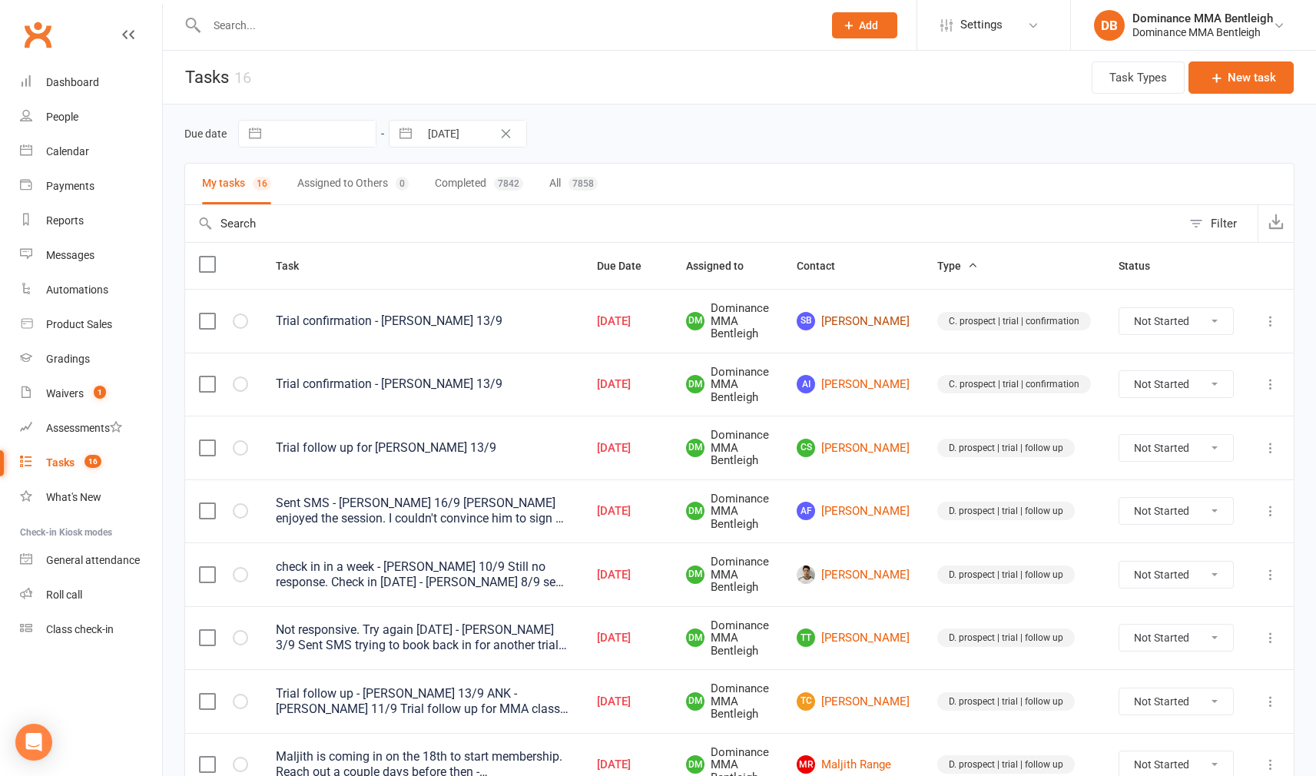
click at [875, 320] on link "SB Sid Bhola" at bounding box center [853, 321] width 113 height 18
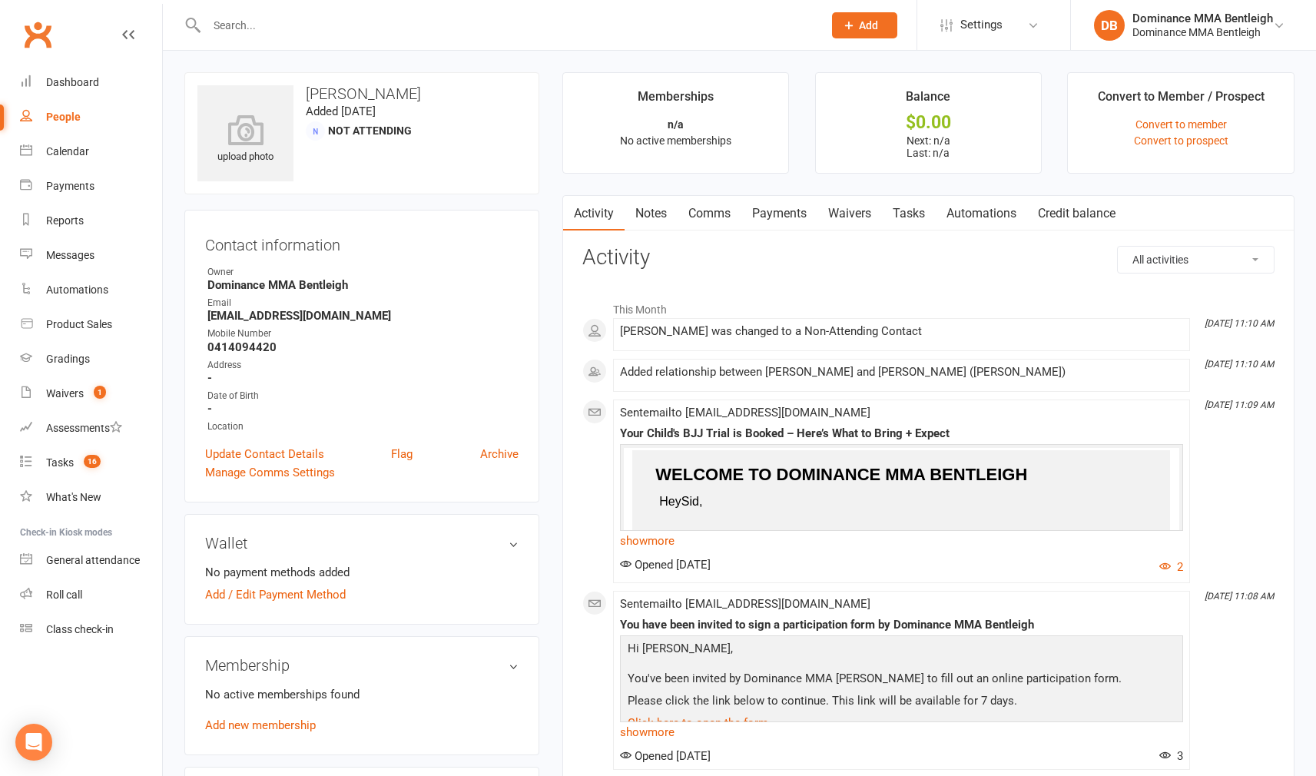
scroll to position [1, 0]
drag, startPoint x: 206, startPoint y: 347, endPoint x: 325, endPoint y: 317, distance: 122.8
click at [279, 353] on li "Mobile Number 0414094420" at bounding box center [361, 339] width 313 height 27
copy strong "0414094420"
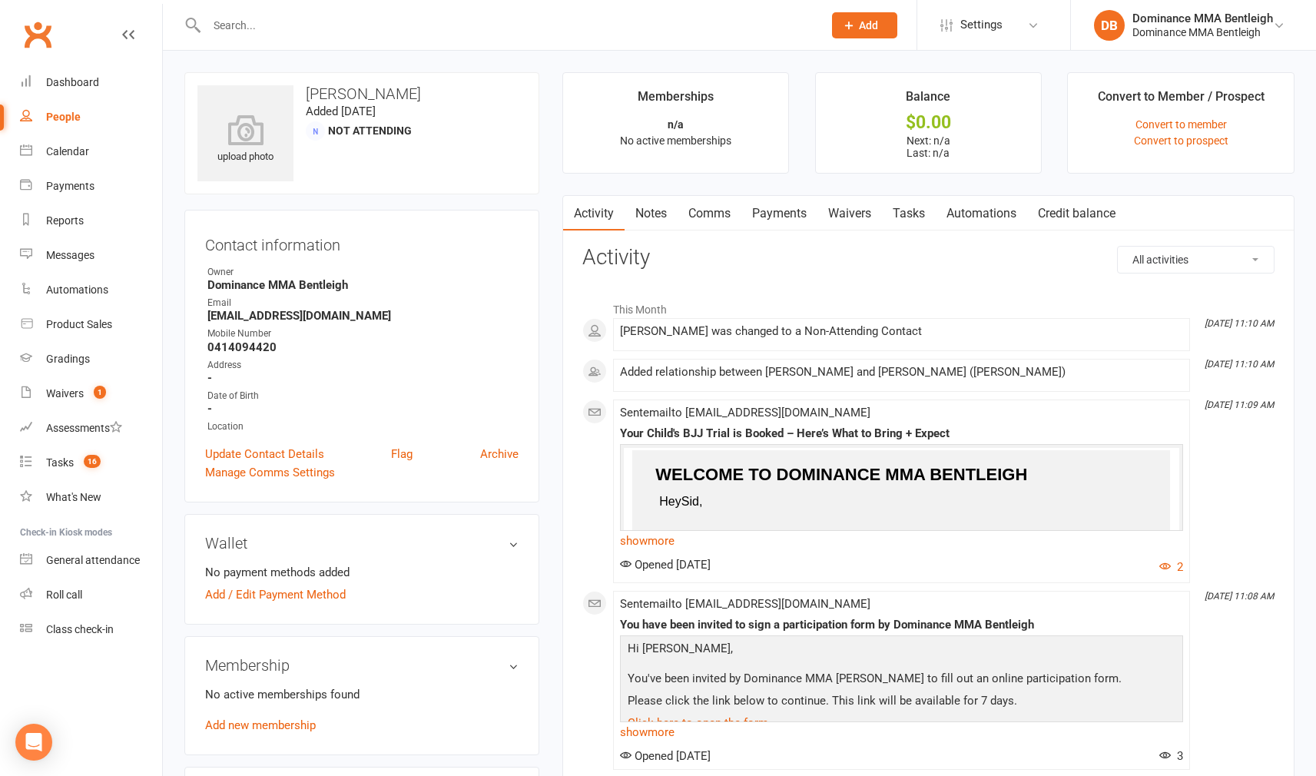
drag, startPoint x: 1112, startPoint y: 192, endPoint x: 1104, endPoint y: 197, distance: 9.6
click at [1111, 194] on main "Memberships n/a No active memberships Balance $0.00 Next: n/a Last: n/a Convert…" at bounding box center [928, 534] width 755 height 925
click at [67, 461] on div "Tasks" at bounding box center [60, 462] width 28 height 12
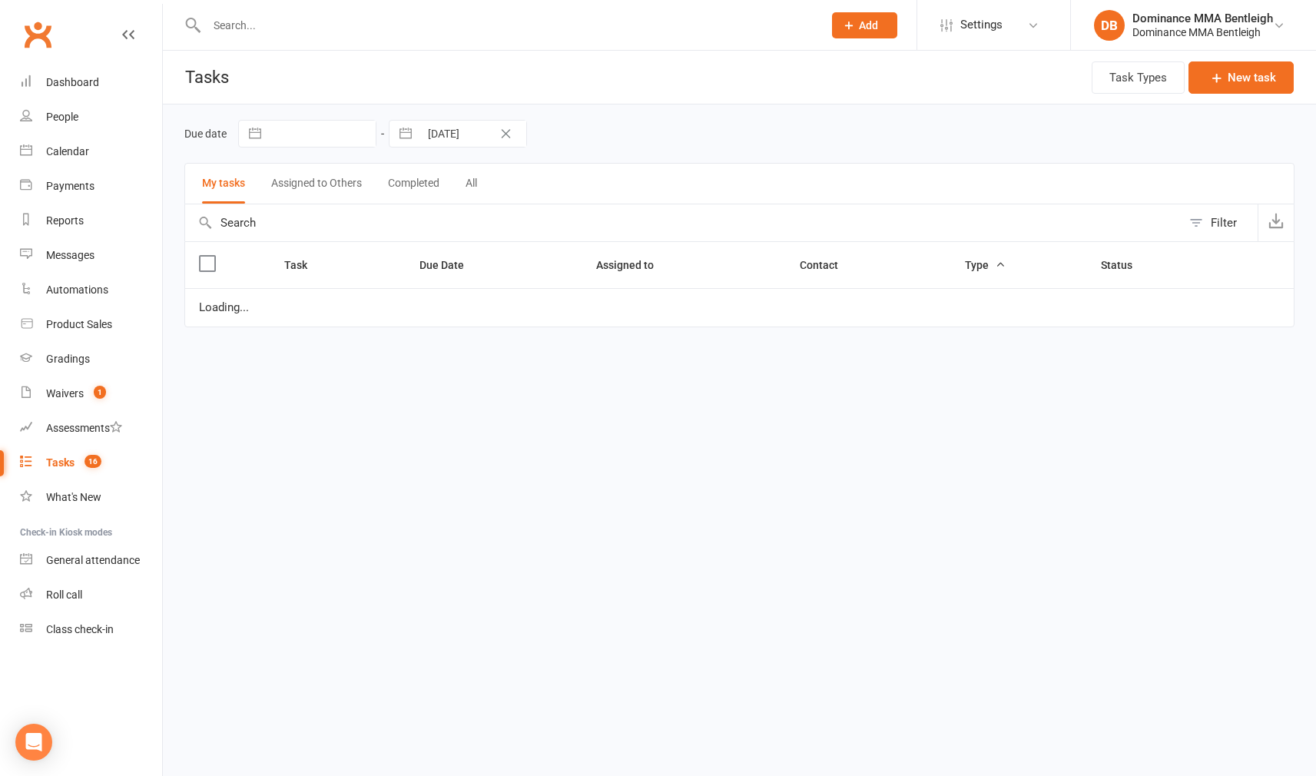
select select "started"
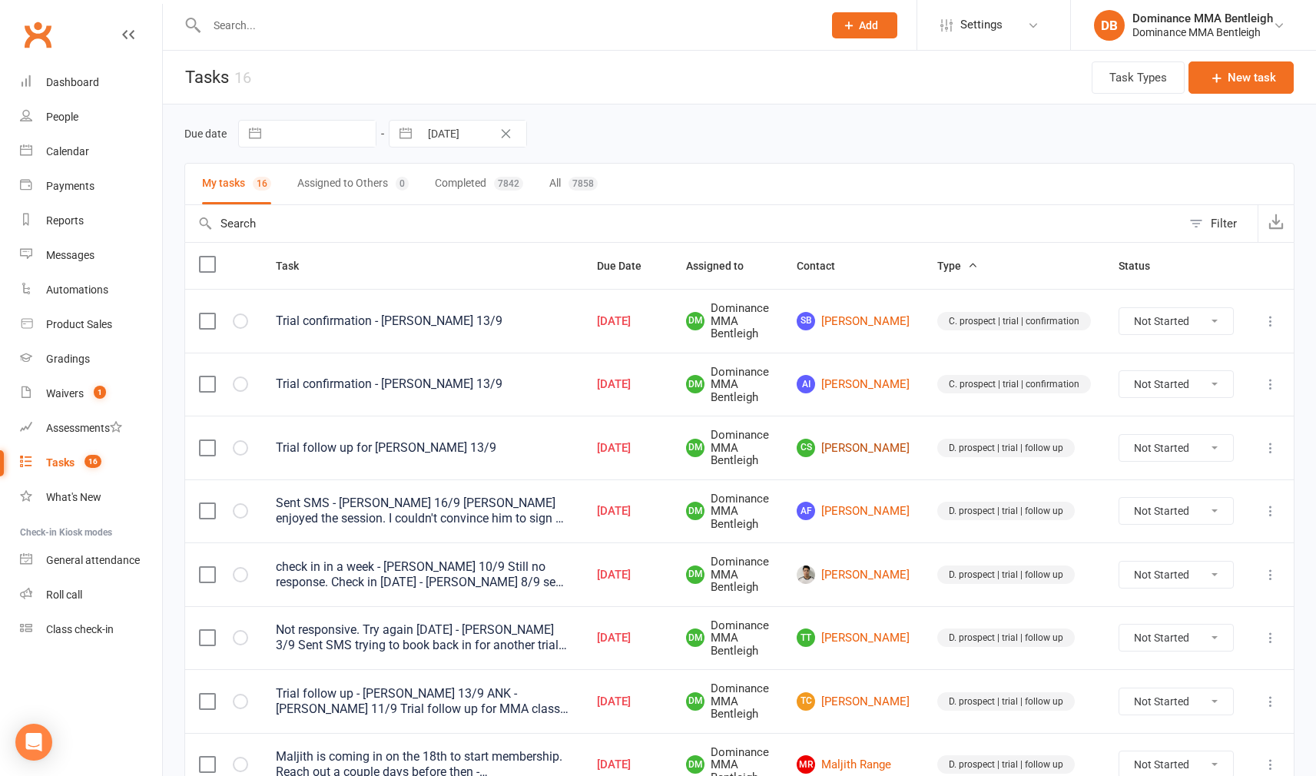
click at [879, 451] on link "CS Corey Smith" at bounding box center [853, 448] width 113 height 18
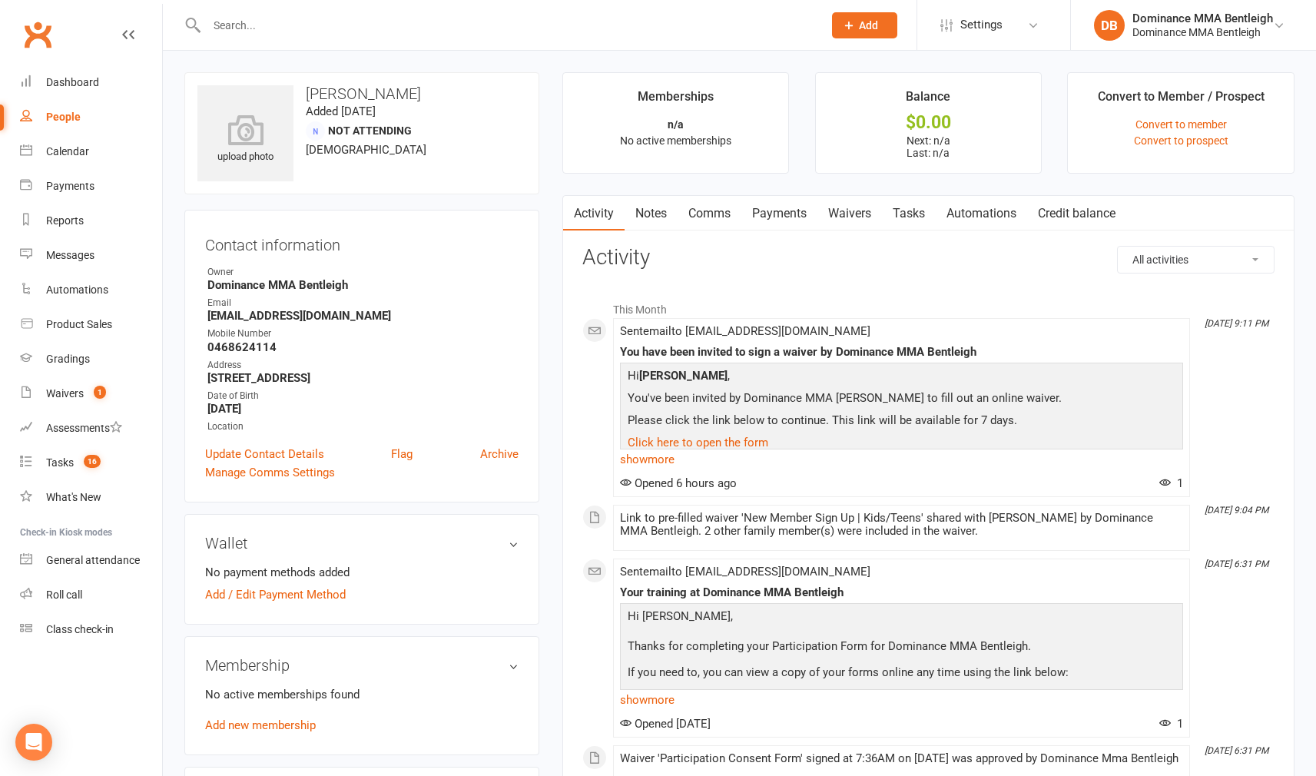
click at [914, 217] on link "Tasks" at bounding box center [909, 213] width 54 height 35
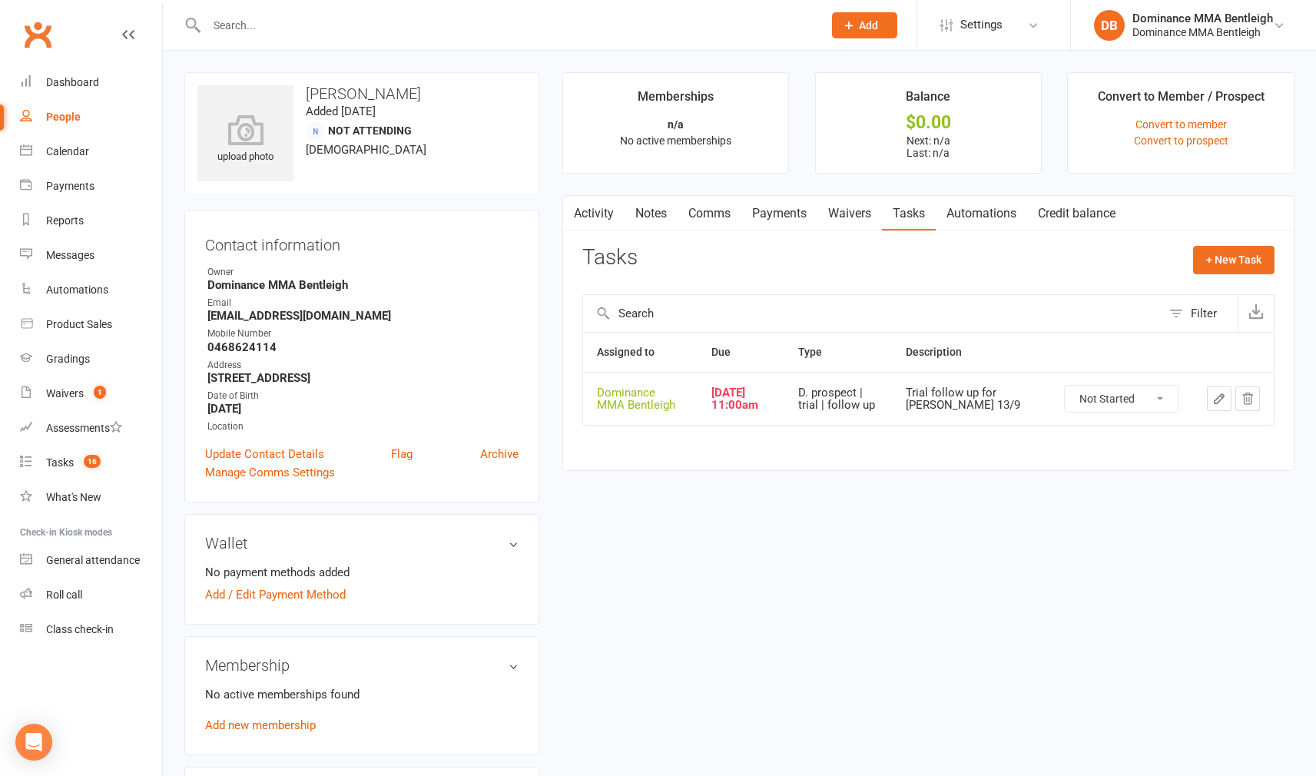
drag, startPoint x: 883, startPoint y: 212, endPoint x: 873, endPoint y: 211, distance: 10.0
click at [882, 211] on div "Activity Notes Comms Payments Waivers Tasks Automations Credit balance" at bounding box center [844, 213] width 563 height 35
click at [866, 211] on link "Waivers" at bounding box center [849, 213] width 65 height 35
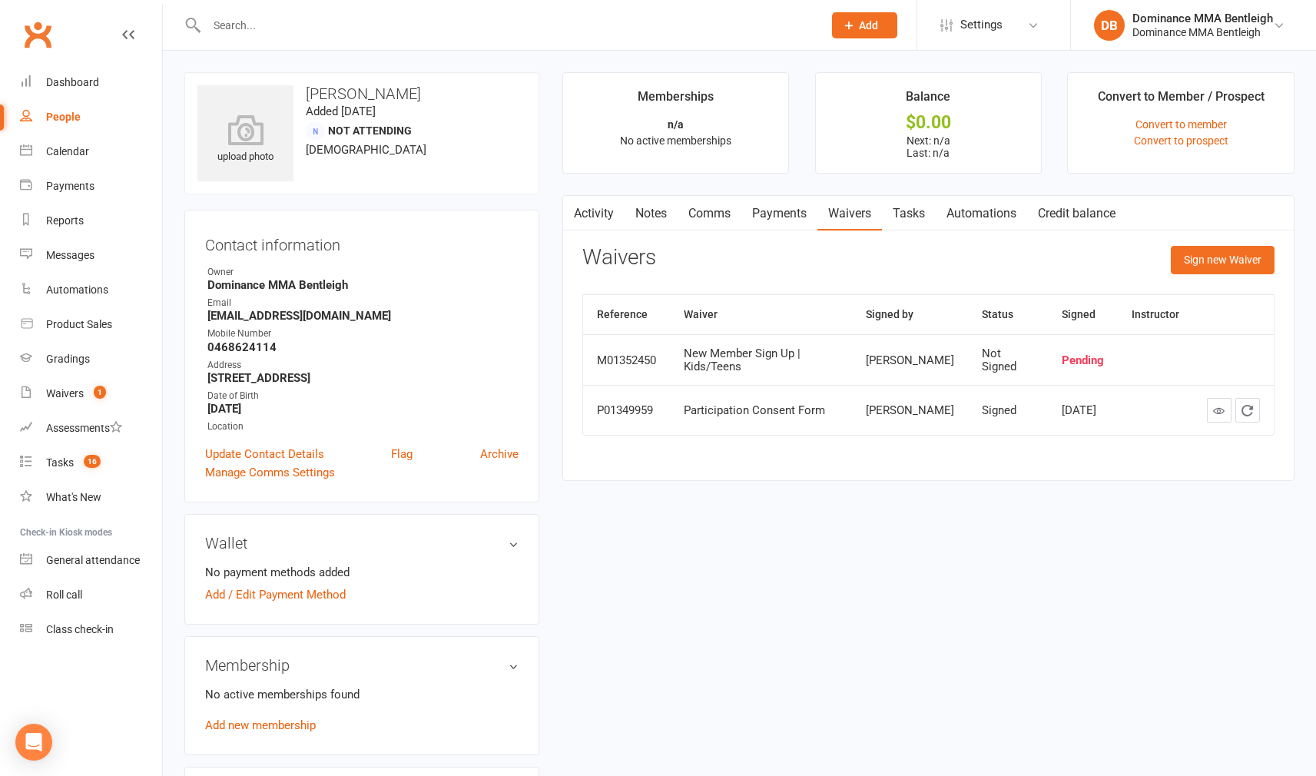
click at [589, 204] on link "Activity" at bounding box center [593, 213] width 61 height 35
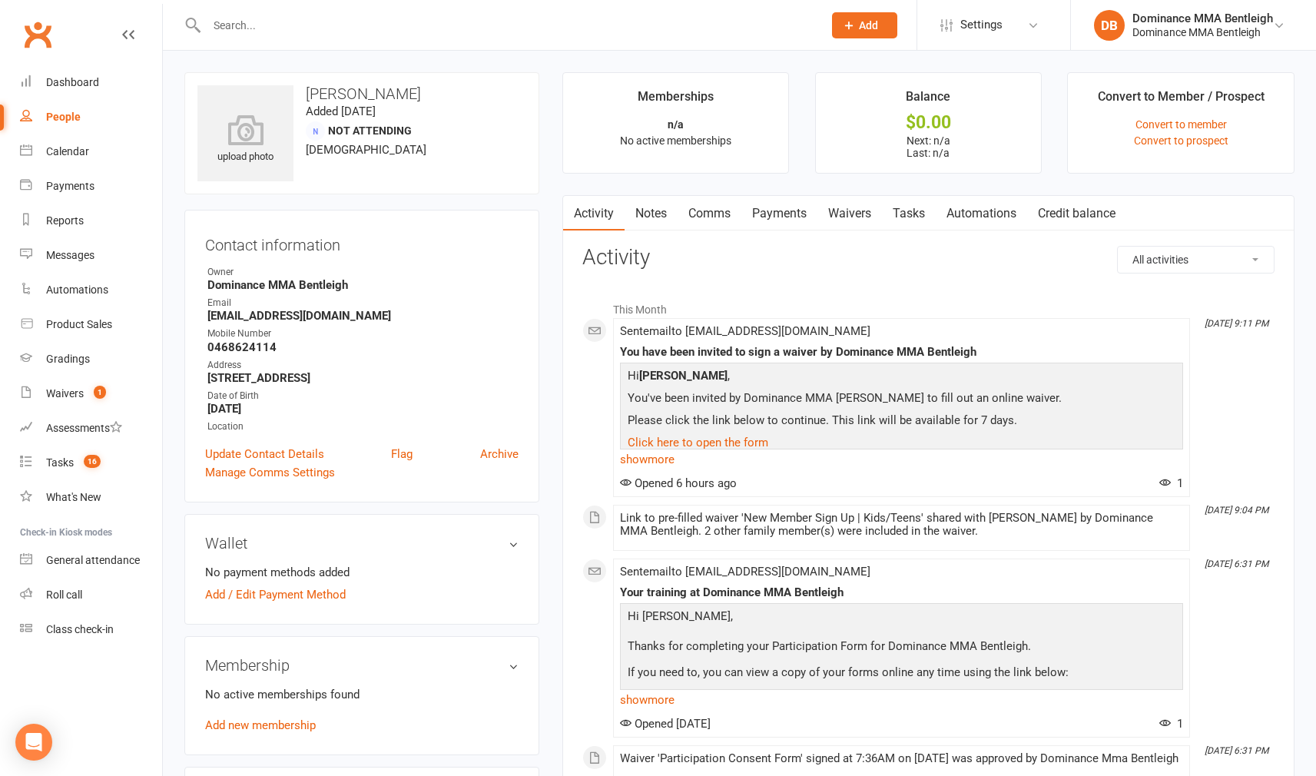
click at [923, 215] on link "Tasks" at bounding box center [909, 213] width 54 height 35
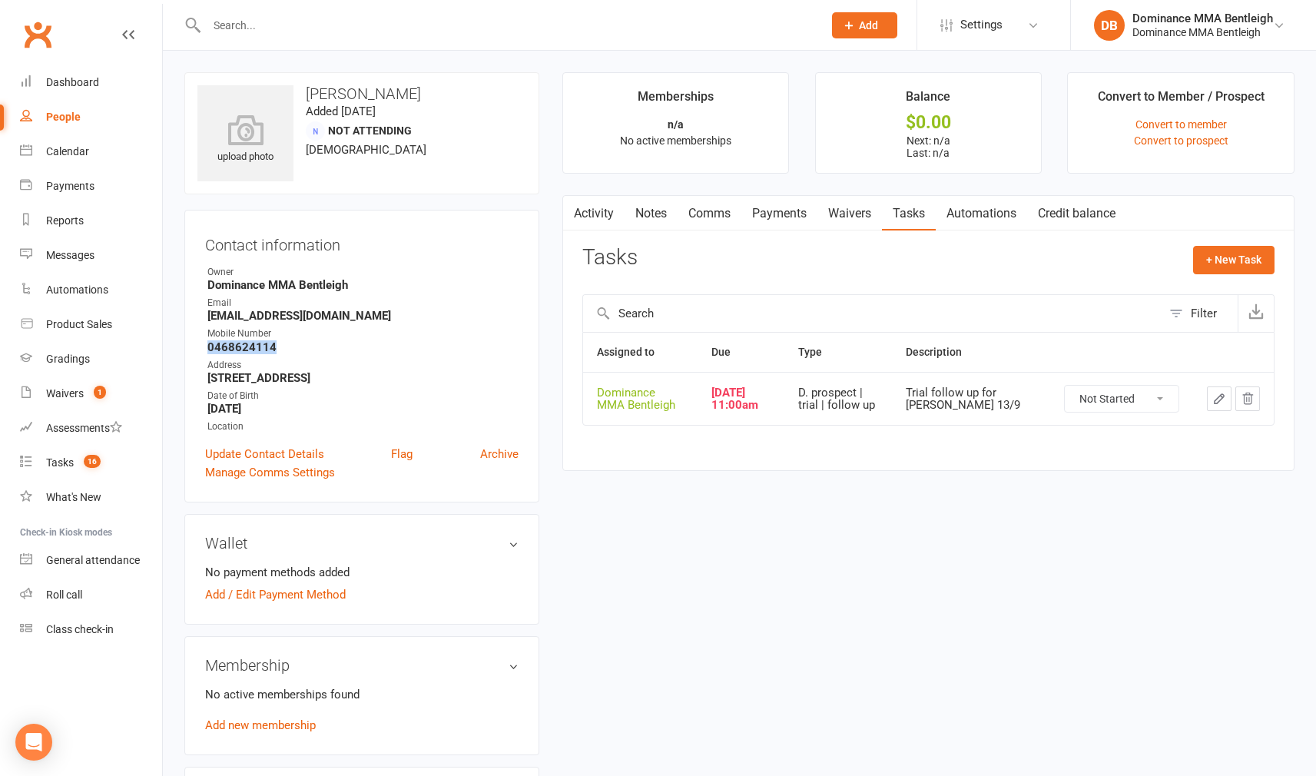
drag, startPoint x: 199, startPoint y: 346, endPoint x: 277, endPoint y: 350, distance: 77.7
click at [277, 350] on div "Contact information Owner Dominance MMA Bentleigh Email coreyallansmith@yahoo.c…" at bounding box center [361, 356] width 355 height 293
copy strong "0468624114"
click at [1214, 399] on icon "button" at bounding box center [1219, 399] width 14 height 14
select select "24839"
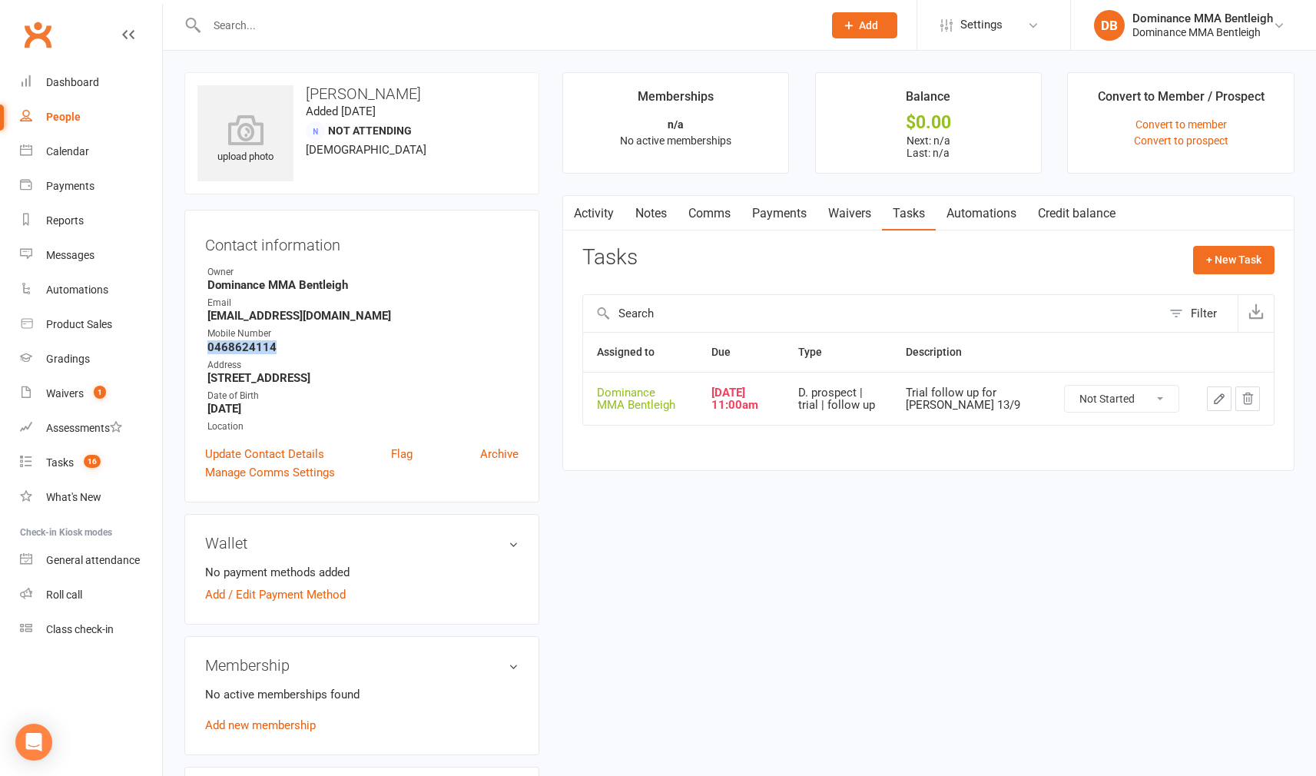
select select "24839"
select select "13787"
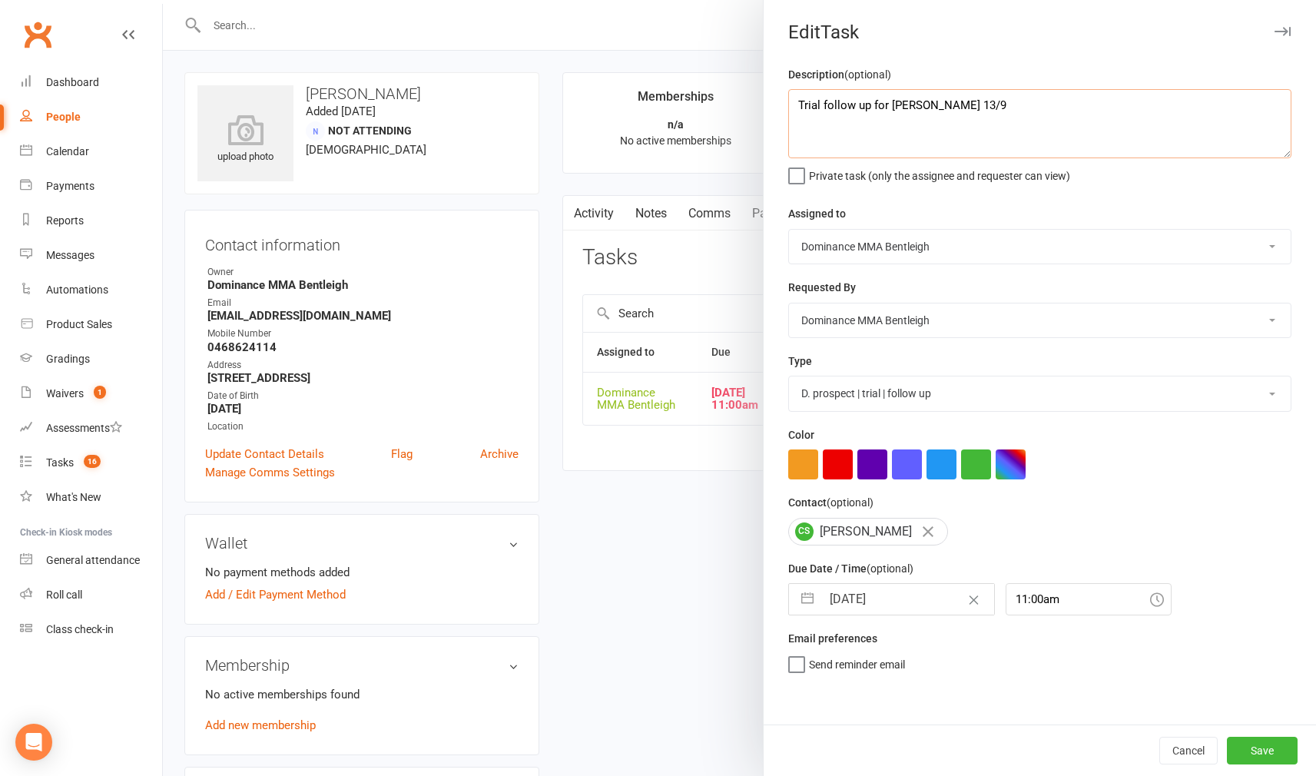
drag, startPoint x: 797, startPoint y: 104, endPoint x: 810, endPoint y: 103, distance: 12.4
click at [799, 104] on textarea "Trial follow up for Darcy - Dylan 13/9" at bounding box center [1039, 123] width 503 height 69
click at [833, 114] on textarea "Trial follow up for Darcy - Dylan 13/9" at bounding box center [1039, 123] width 503 height 69
click at [818, 104] on textarea "Trial follow up for Darcy - Dylan 13/9" at bounding box center [1039, 123] width 503 height 69
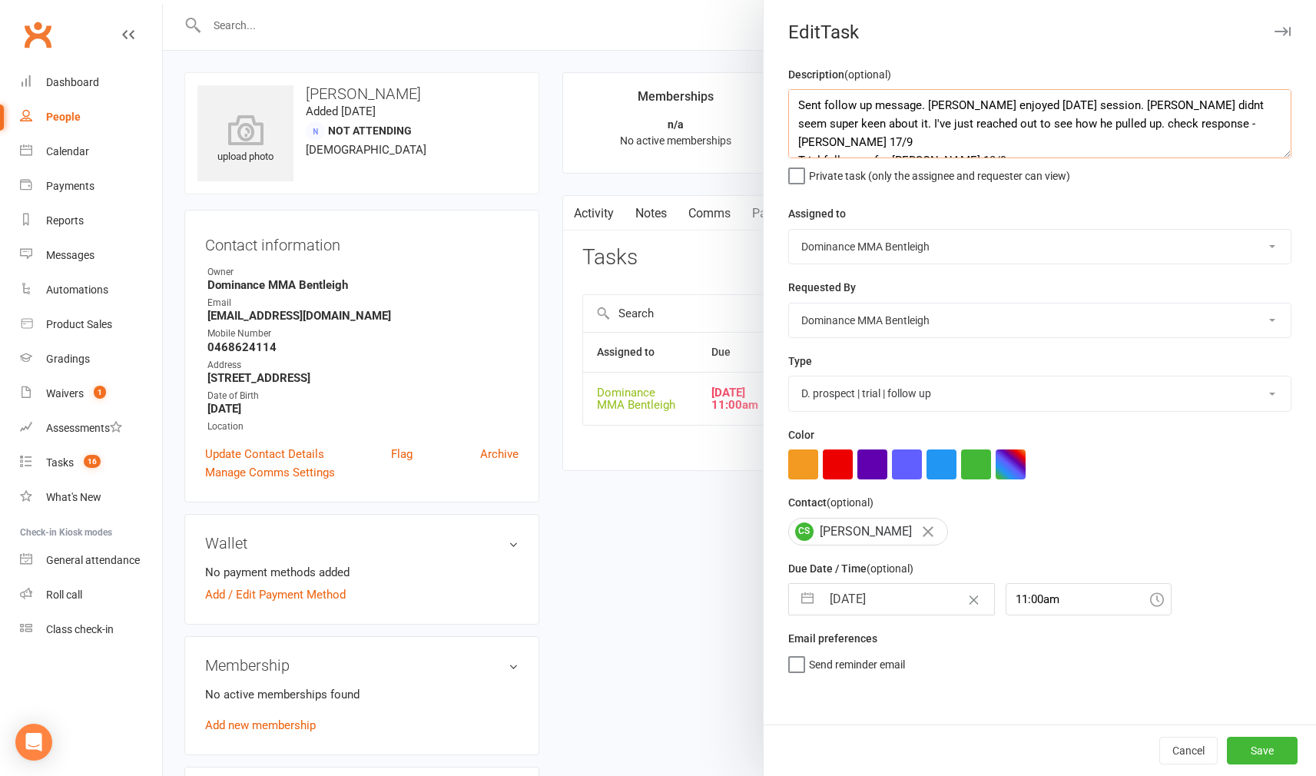
type textarea "Sent follow up message. [PERSON_NAME] enjoyed [DATE] session. [PERSON_NAME] did…"
click at [906, 585] on input "[DATE]" at bounding box center [907, 599] width 173 height 31
select select "7"
select select "2025"
select select "8"
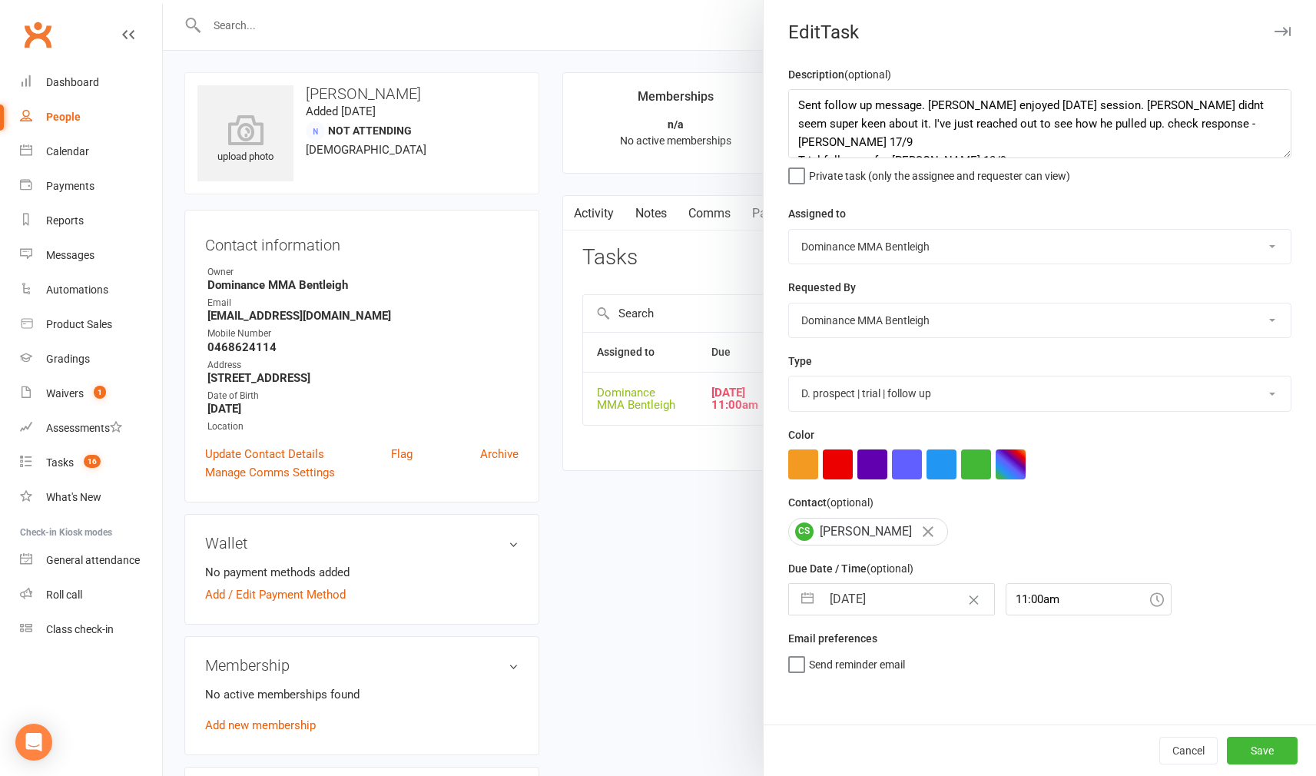
select select "2025"
select select "9"
select select "2025"
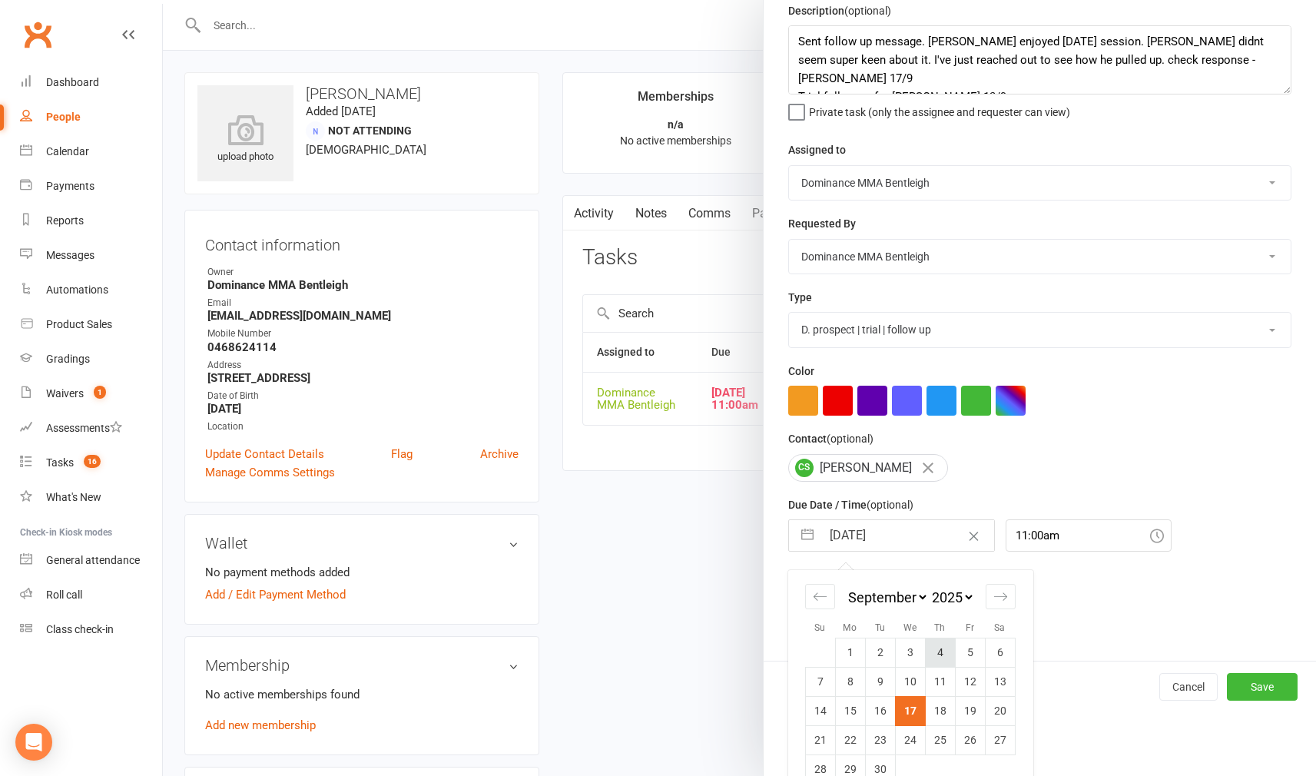
scroll to position [78, 0]
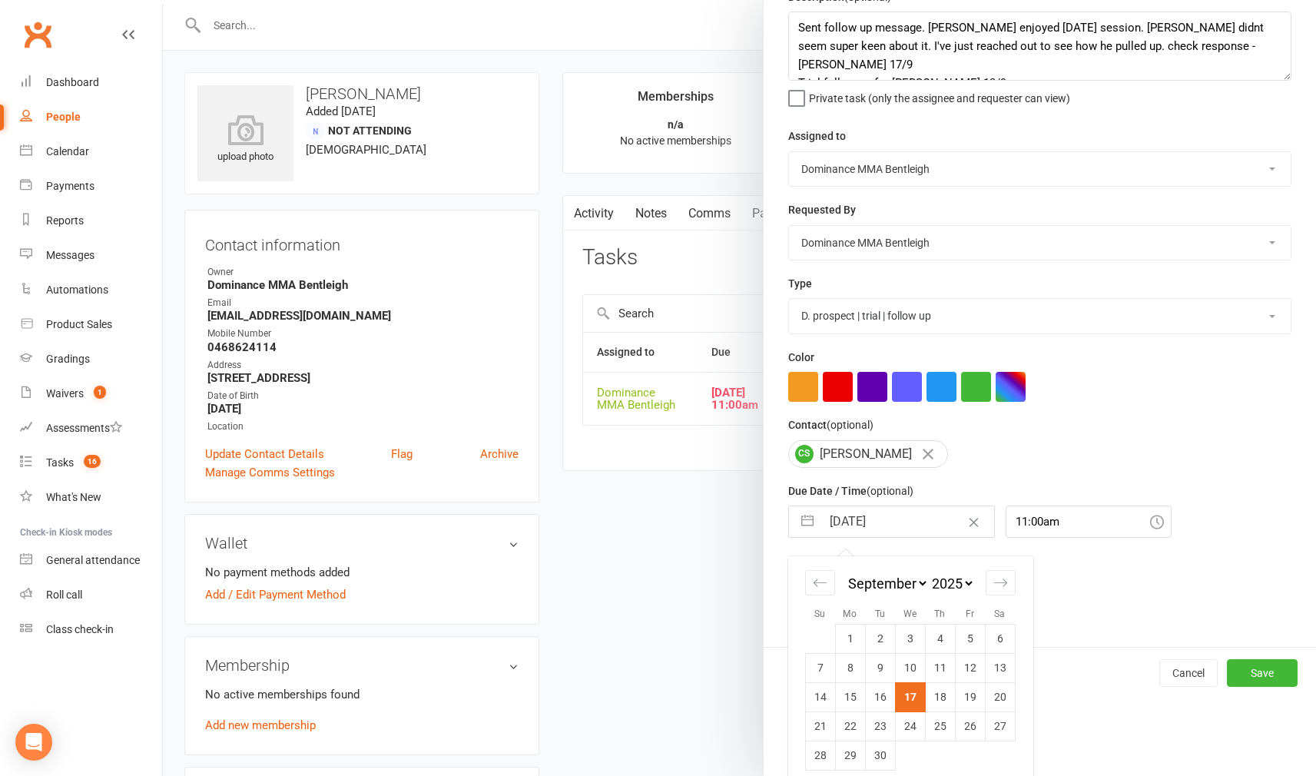
drag, startPoint x: 940, startPoint y: 693, endPoint x: 931, endPoint y: 691, distance: 9.5
click at [937, 693] on td "18" at bounding box center [940, 696] width 30 height 29
type input "[DATE]"
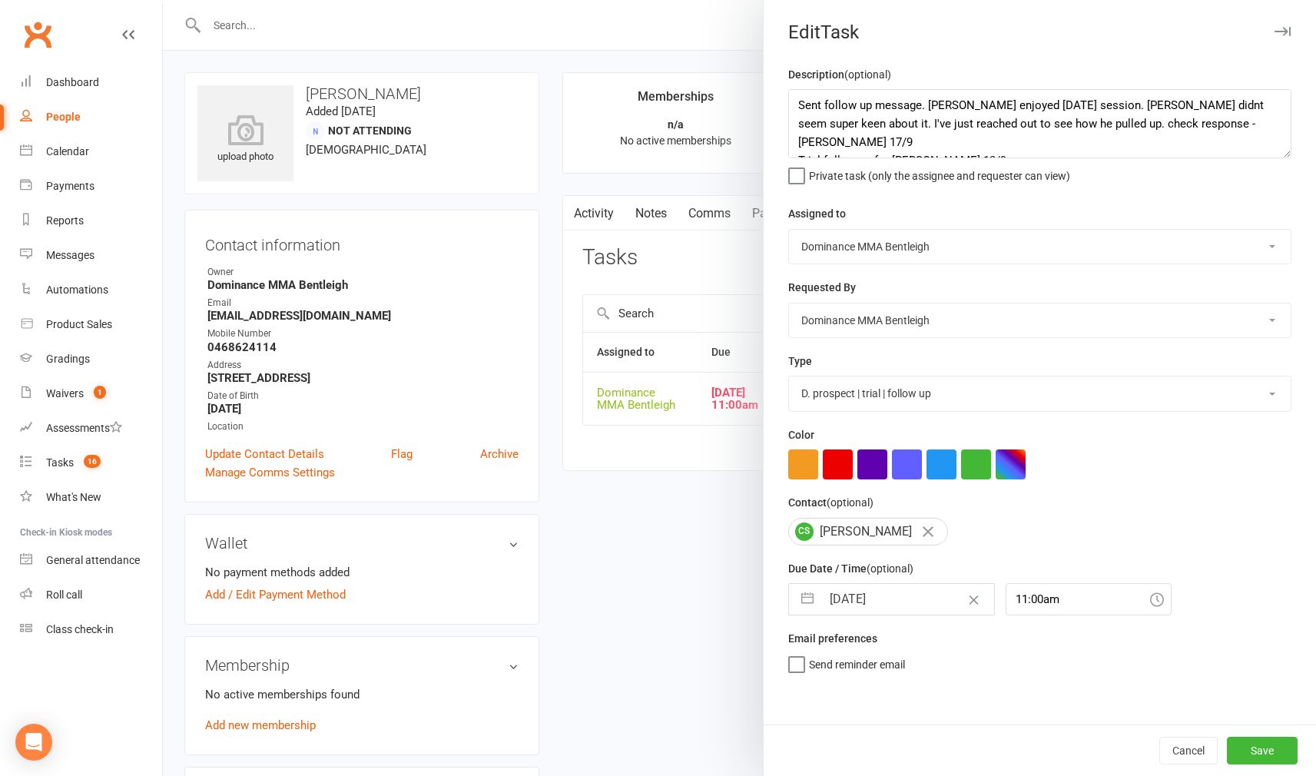
scroll to position [0, 0]
click at [1248, 741] on button "Save" at bounding box center [1262, 751] width 71 height 28
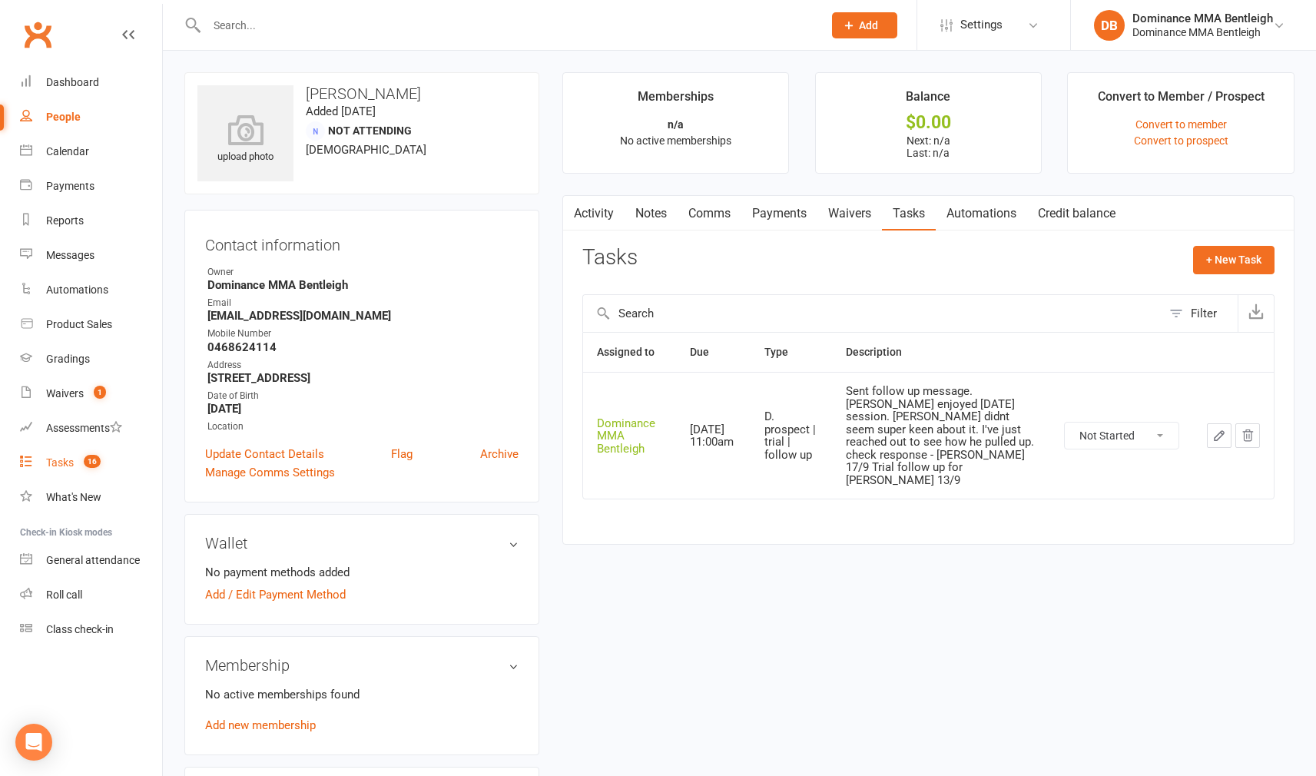
click at [69, 456] on link "Tasks 16" at bounding box center [91, 463] width 142 height 35
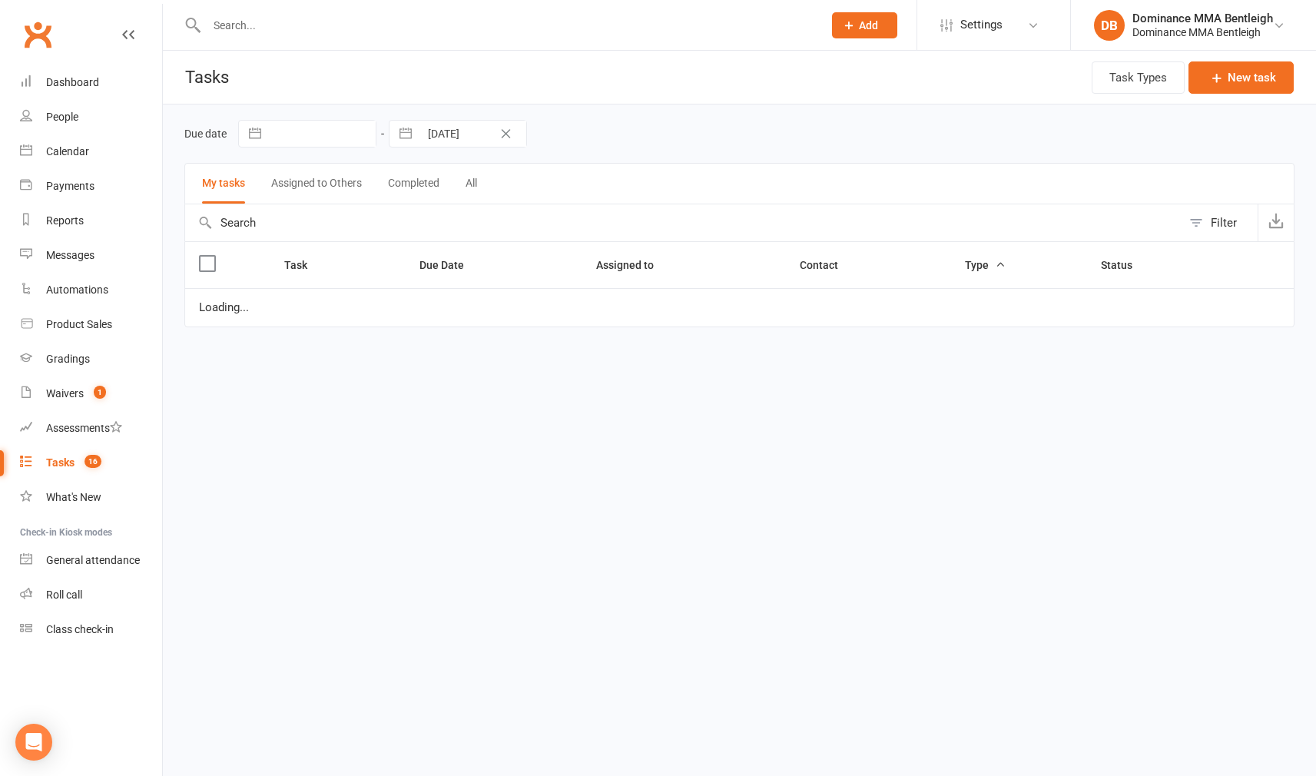
select select "started"
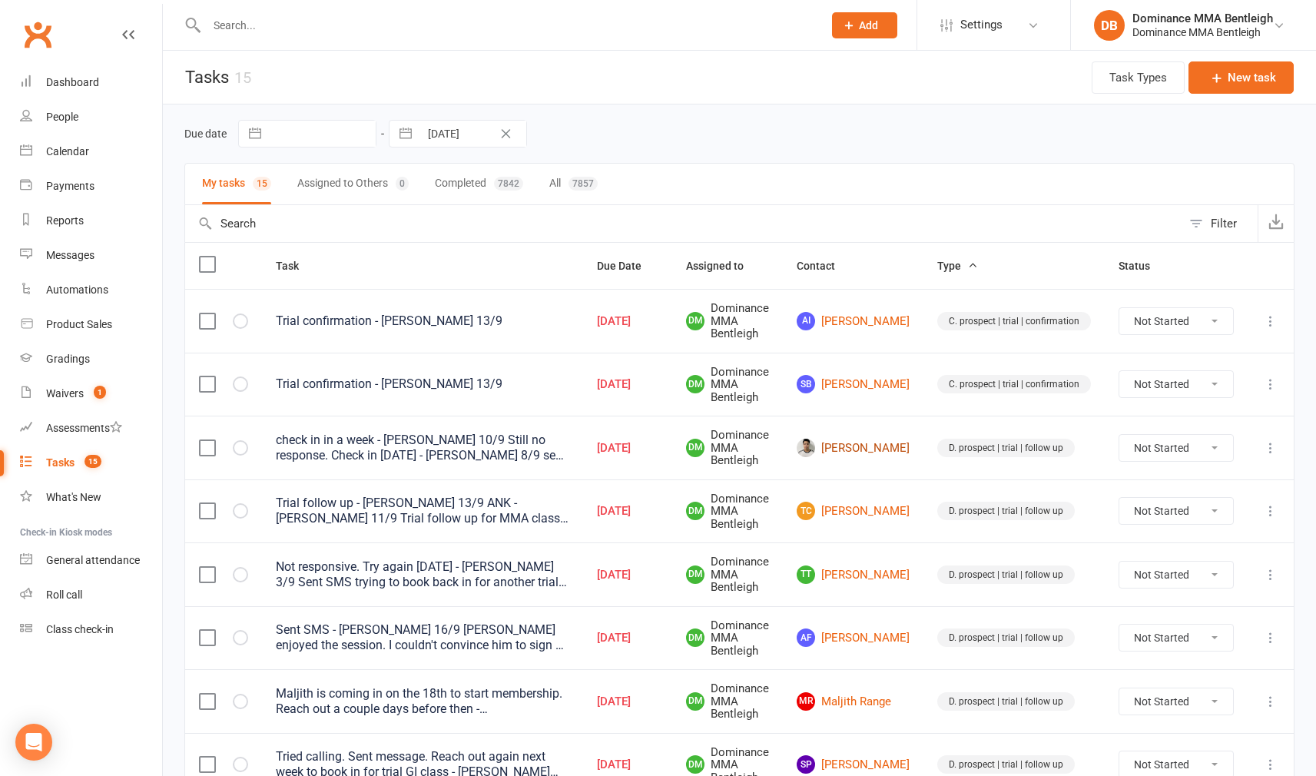
click at [866, 449] on link "[PERSON_NAME]" at bounding box center [853, 448] width 113 height 18
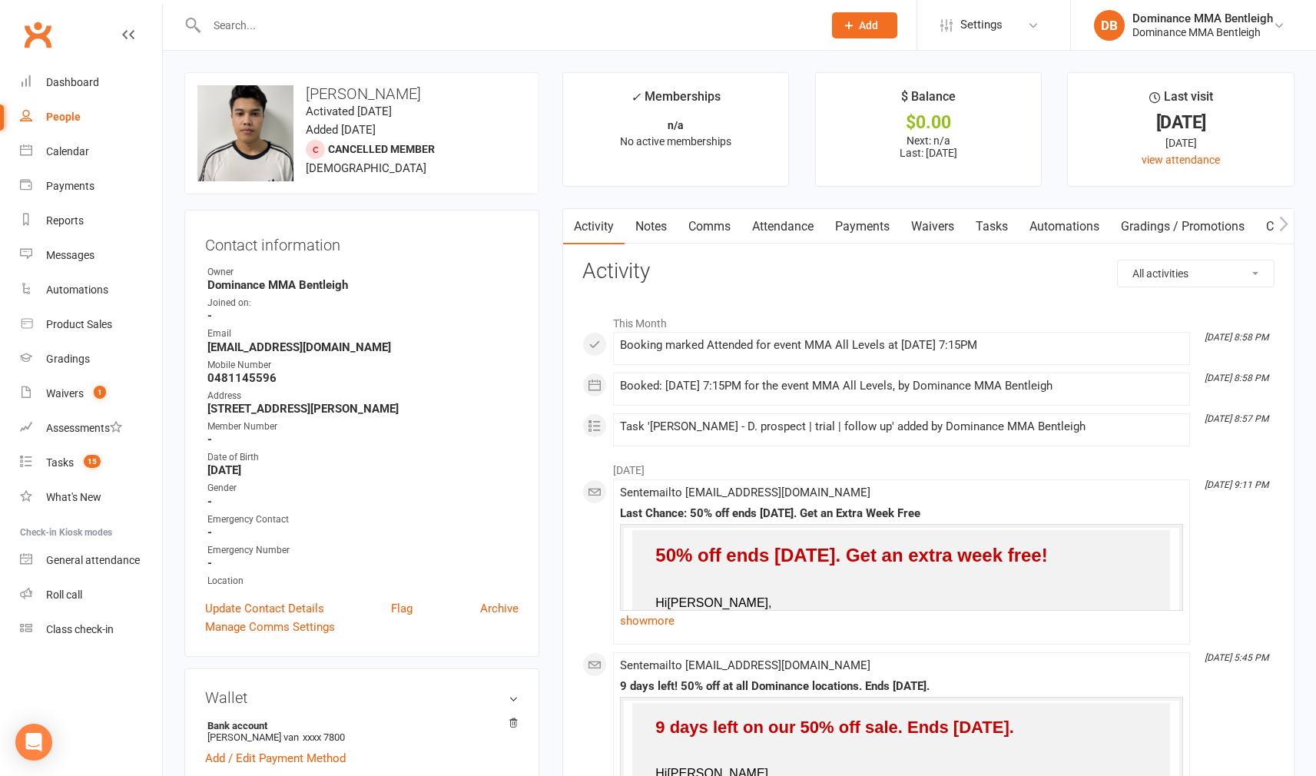
drag, startPoint x: 998, startPoint y: 215, endPoint x: 1019, endPoint y: 235, distance: 28.8
click at [998, 215] on link "Tasks" at bounding box center [992, 226] width 54 height 35
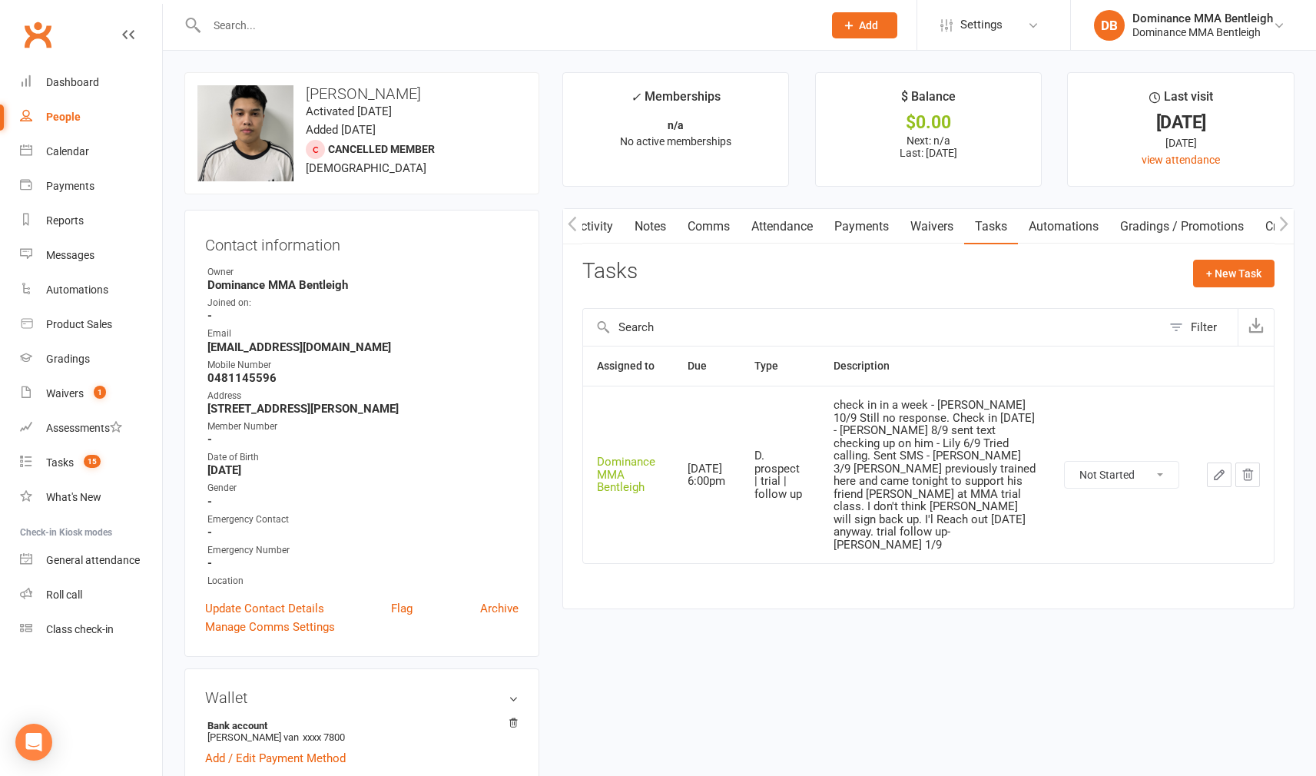
click at [1207, 462] on button "button" at bounding box center [1219, 474] width 25 height 25
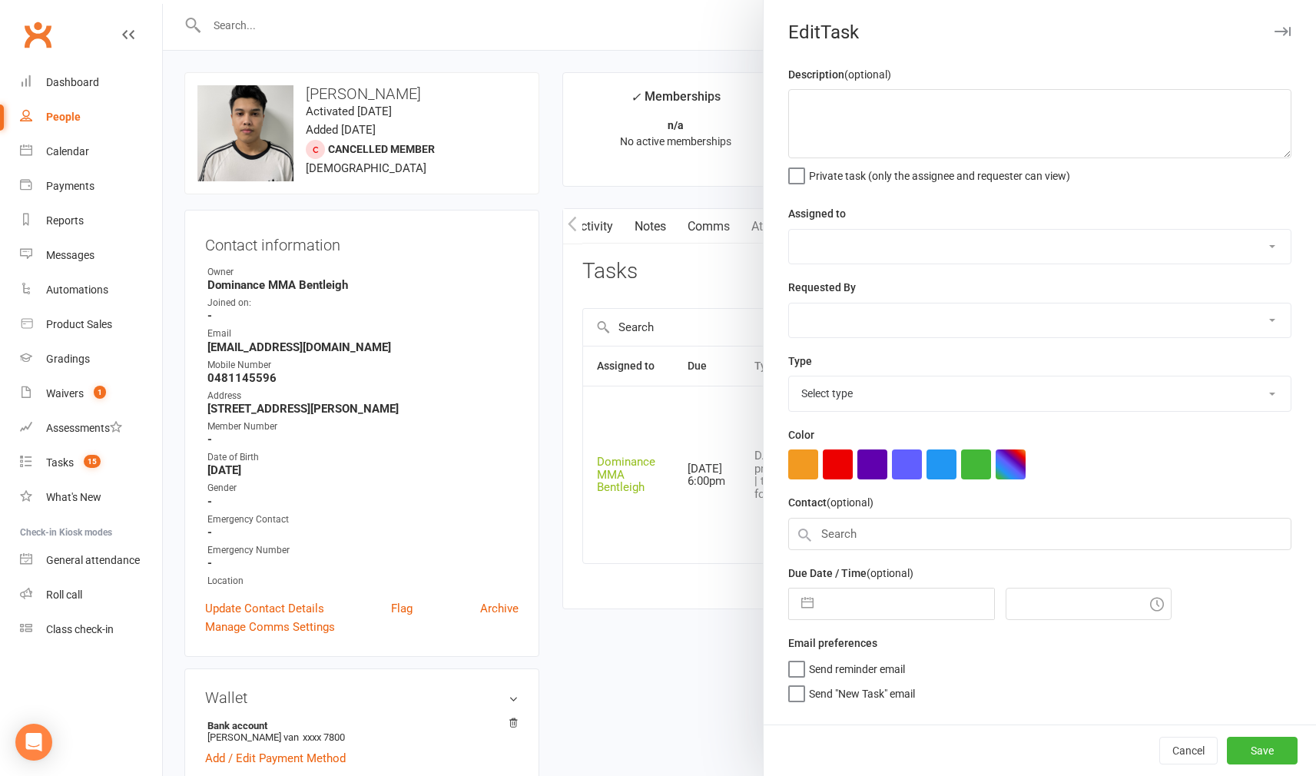
type textarea "check in in a week - [PERSON_NAME] 10/9 Still no response. Check in [DATE] - [P…"
select select "24839"
type input "[DATE]"
type input "6:00pm"
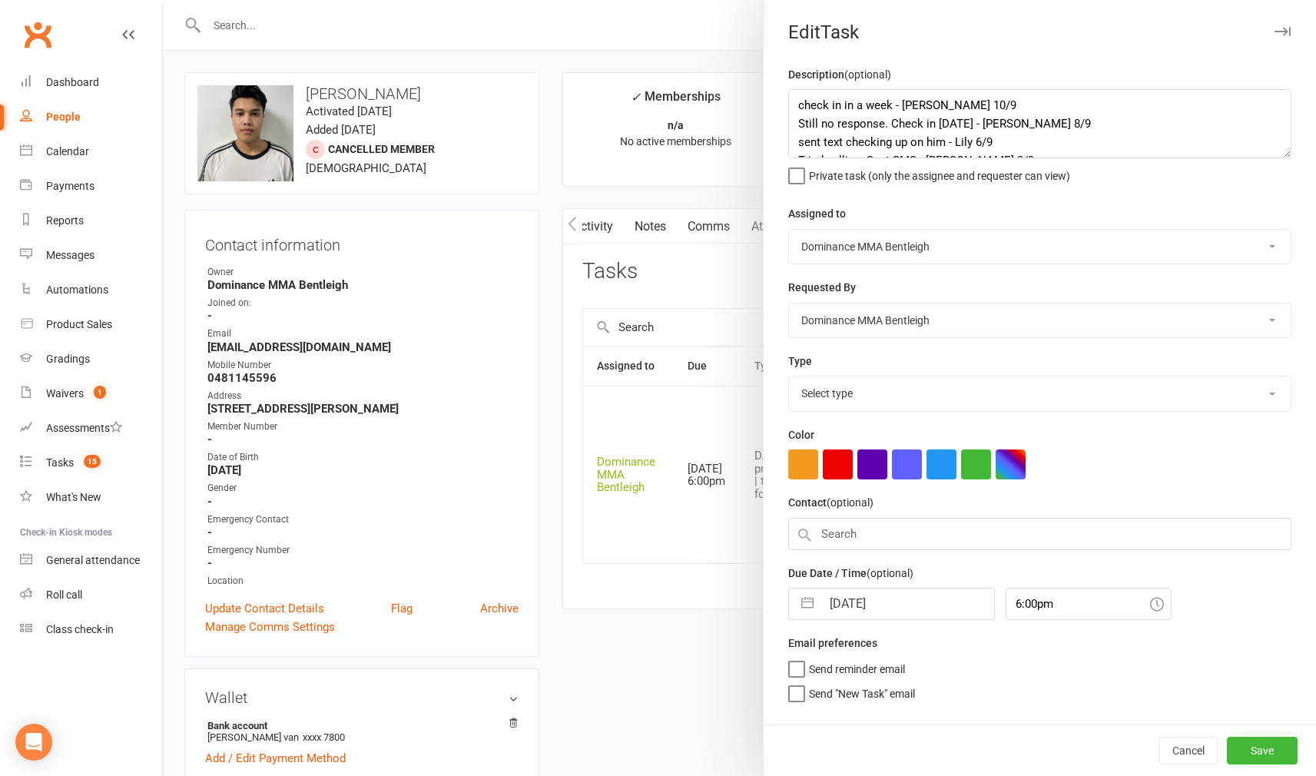
select select "13787"
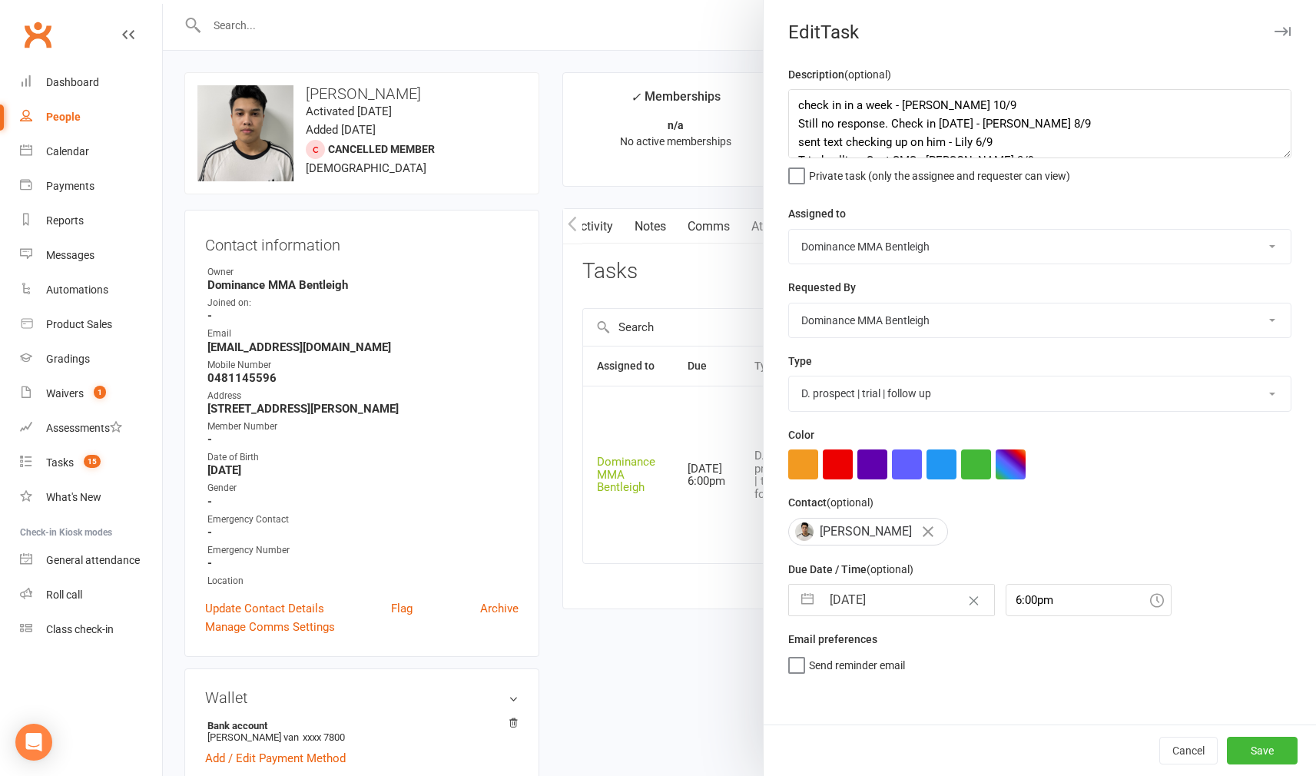
click at [893, 605] on input "[DATE]" at bounding box center [907, 600] width 173 height 31
select select "7"
select select "2025"
select select "8"
select select "2025"
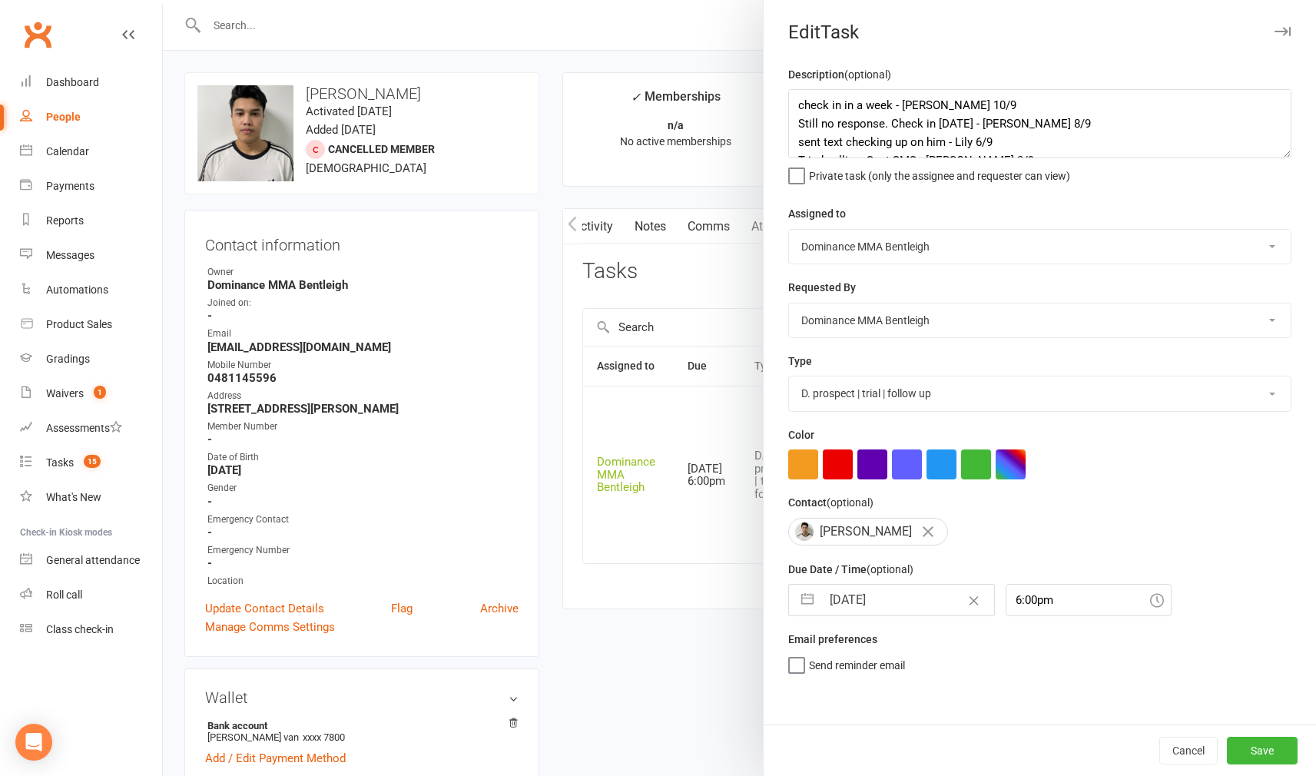
select select "9"
select select "2025"
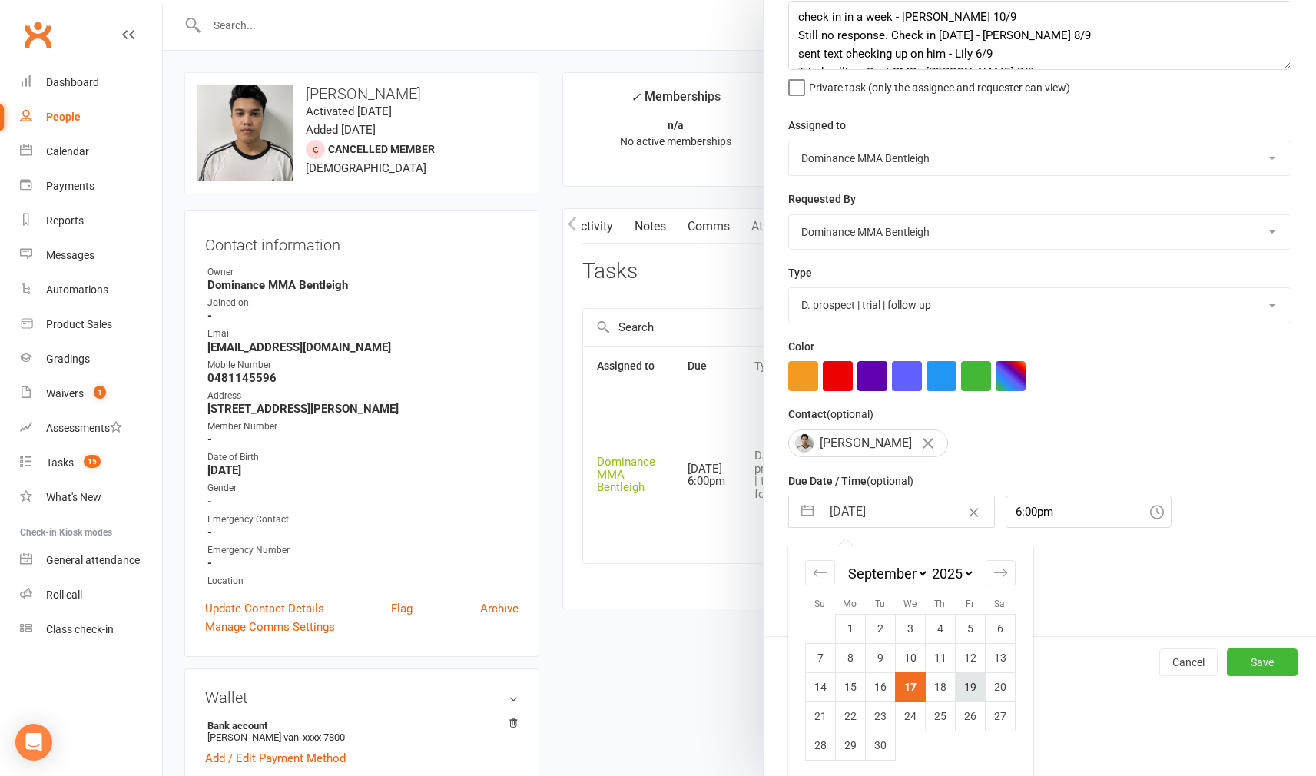
scroll to position [88, 0]
click at [944, 691] on td "18" at bounding box center [940, 687] width 30 height 29
type input "[DATE]"
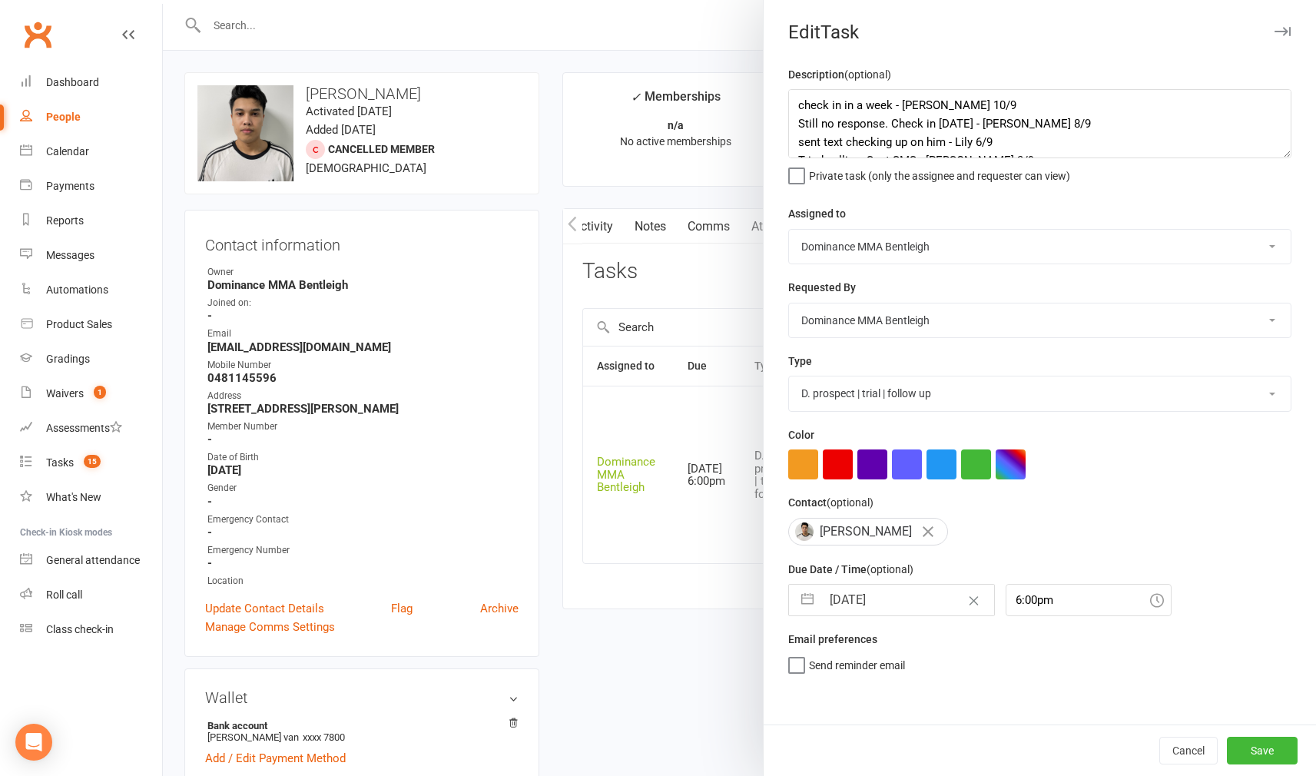
scroll to position [0, 0]
drag, startPoint x: 1247, startPoint y: 740, endPoint x: 1215, endPoint y: 728, distance: 34.3
click at [1240, 737] on button "Save" at bounding box center [1262, 751] width 71 height 28
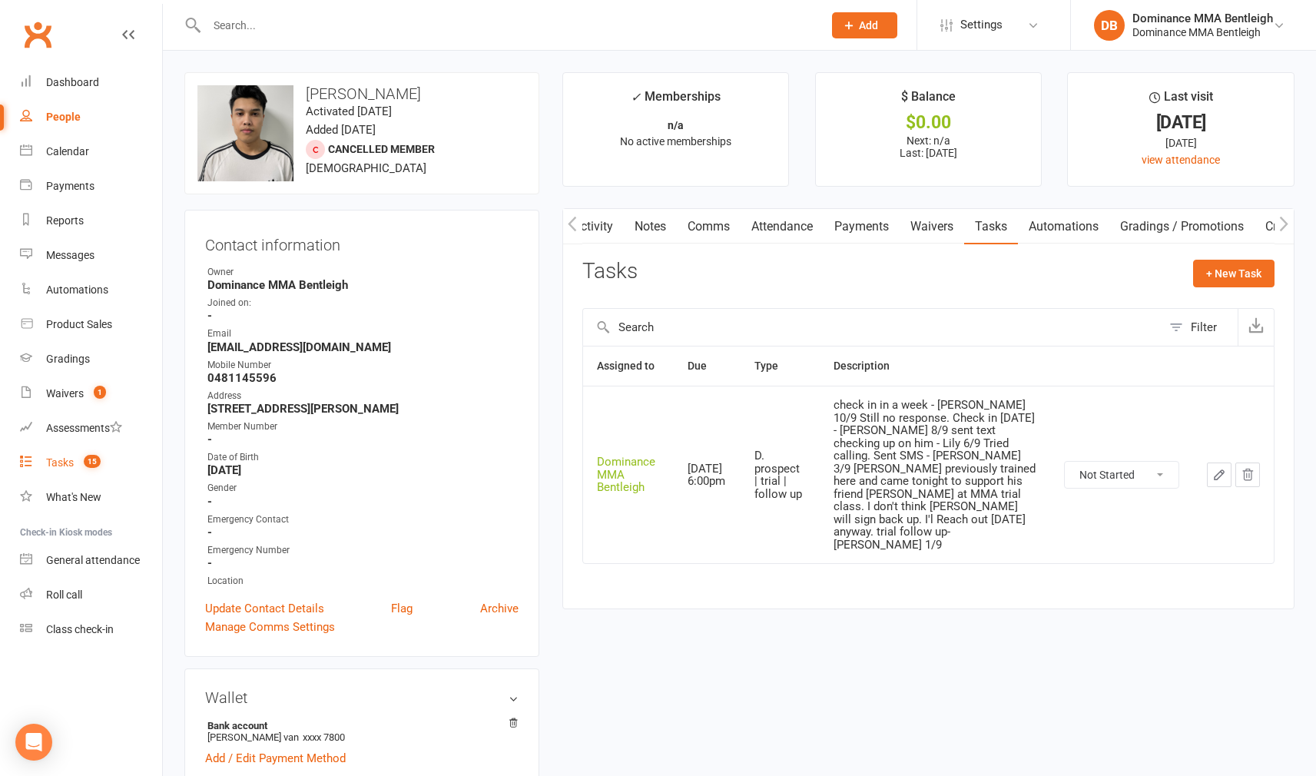
click at [60, 475] on link "Tasks 15" at bounding box center [91, 463] width 142 height 35
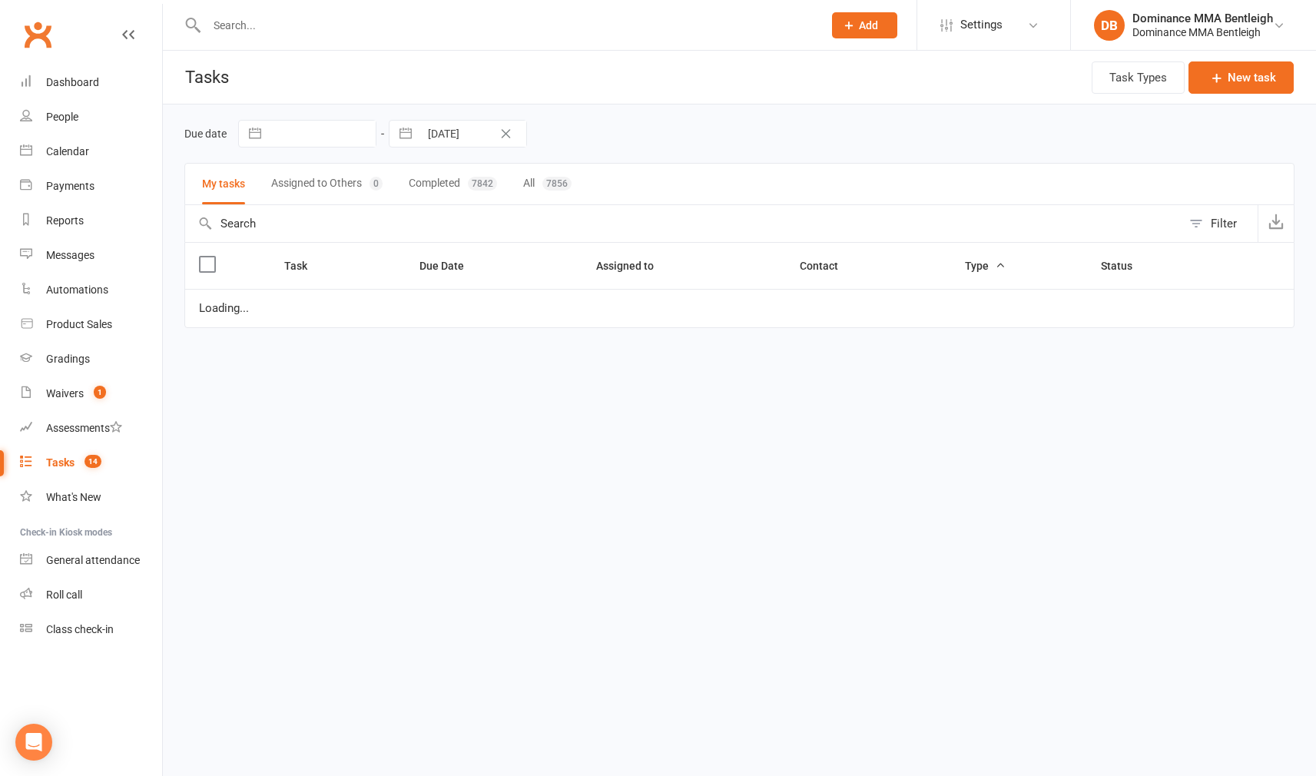
select select "started"
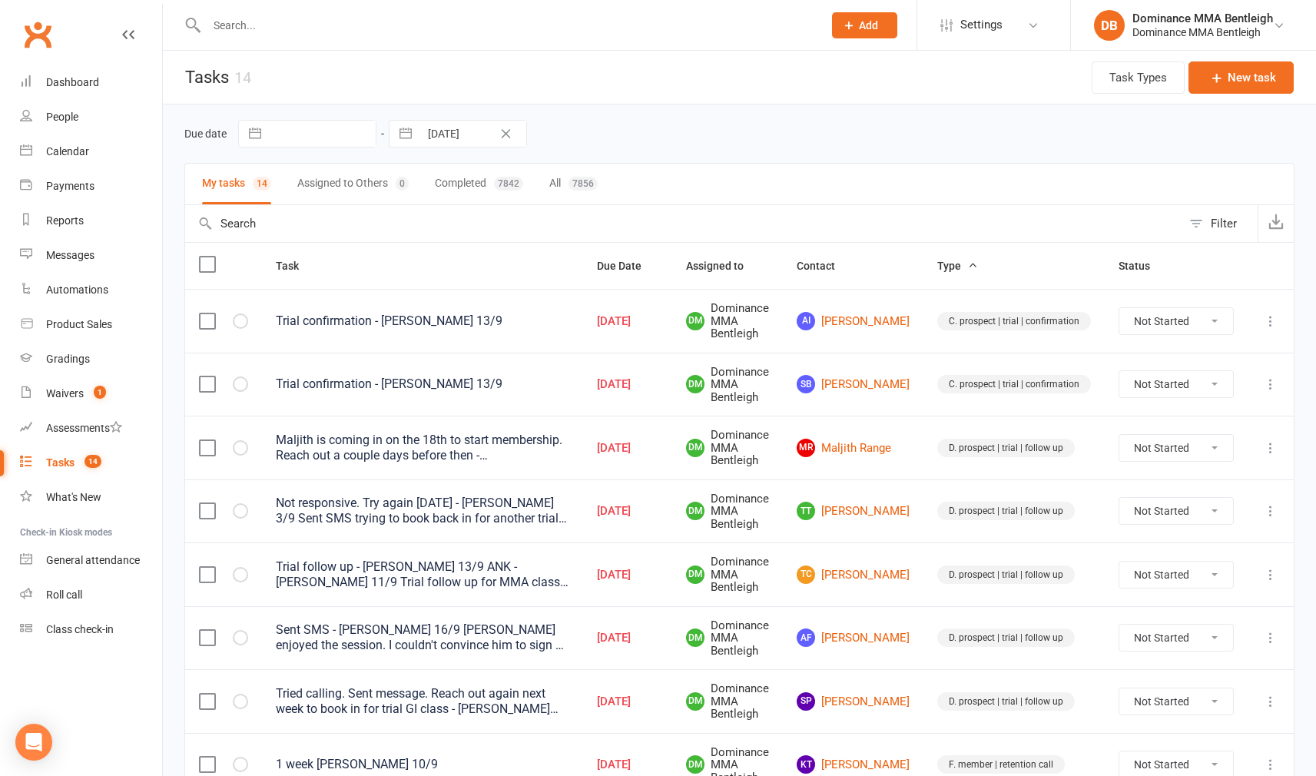
click at [865, 449] on link "MR Maljith Range" at bounding box center [853, 448] width 113 height 18
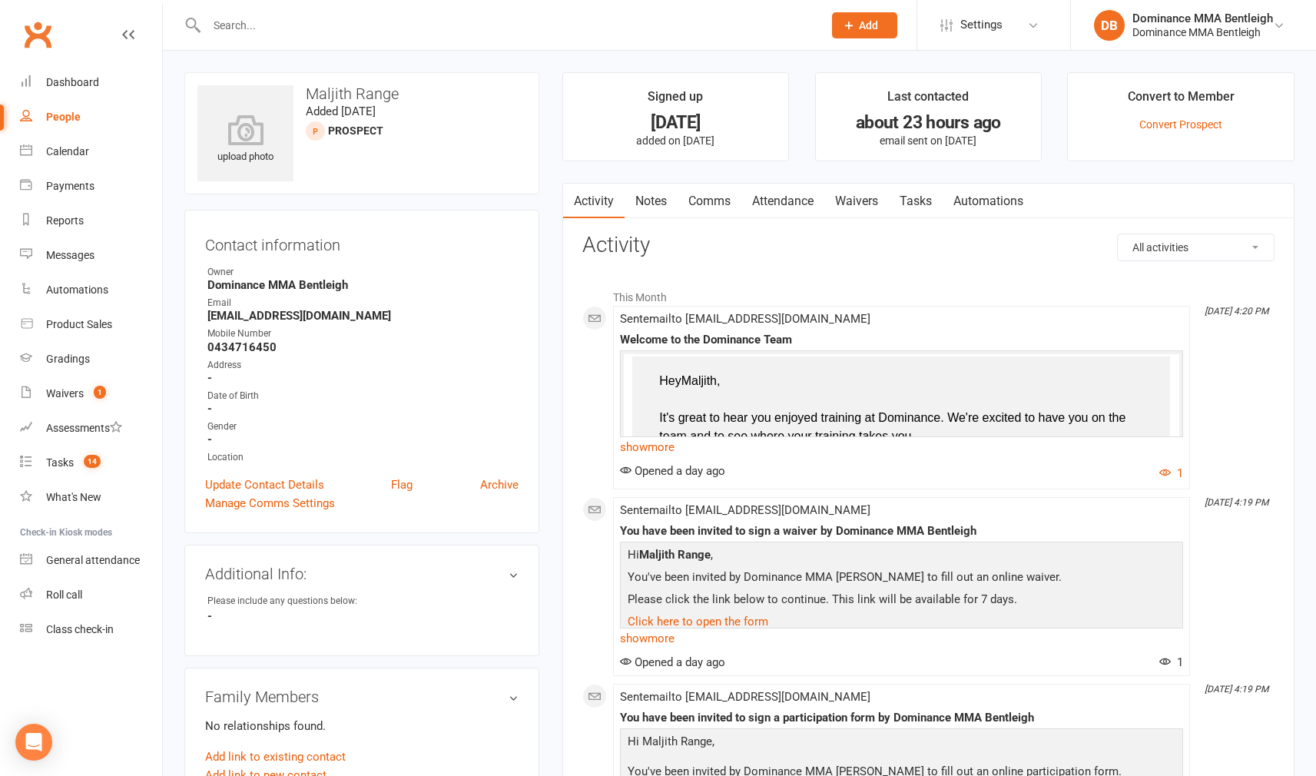
drag, startPoint x: 907, startPoint y: 197, endPoint x: 926, endPoint y: 207, distance: 21.3
click at [909, 197] on link "Tasks" at bounding box center [916, 201] width 54 height 35
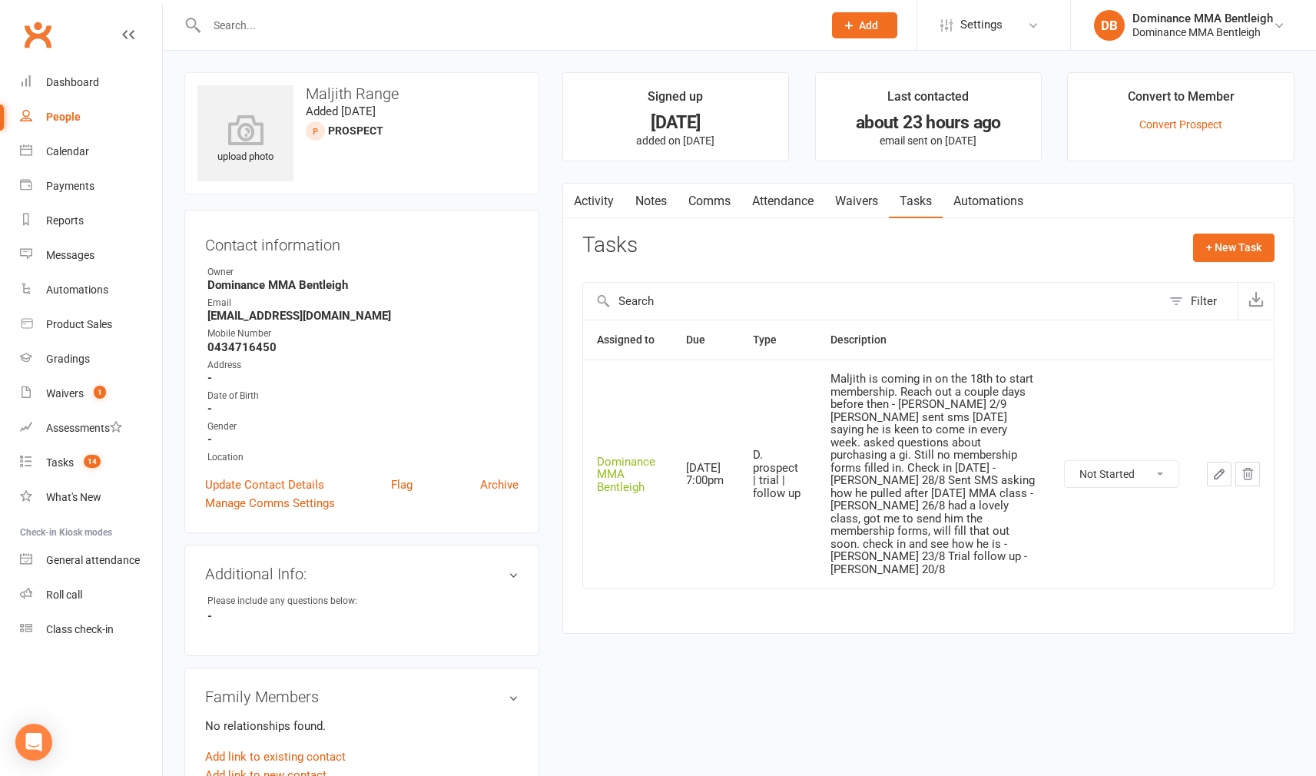
click at [1218, 467] on icon "button" at bounding box center [1219, 474] width 14 height 14
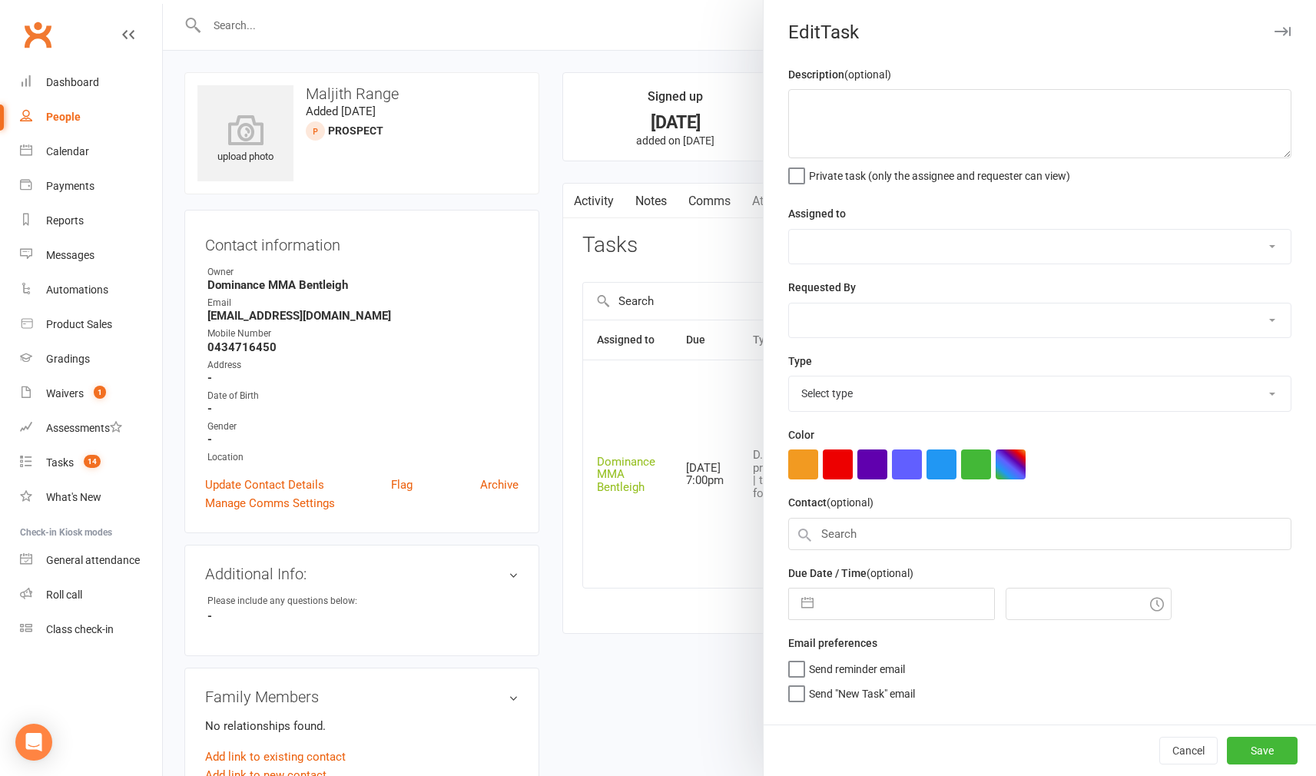
type textarea "Maljith is coming in on the 18th to start membership. Reach out a couple days b…"
select select "24839"
type input "[DATE]"
type input "7:00pm"
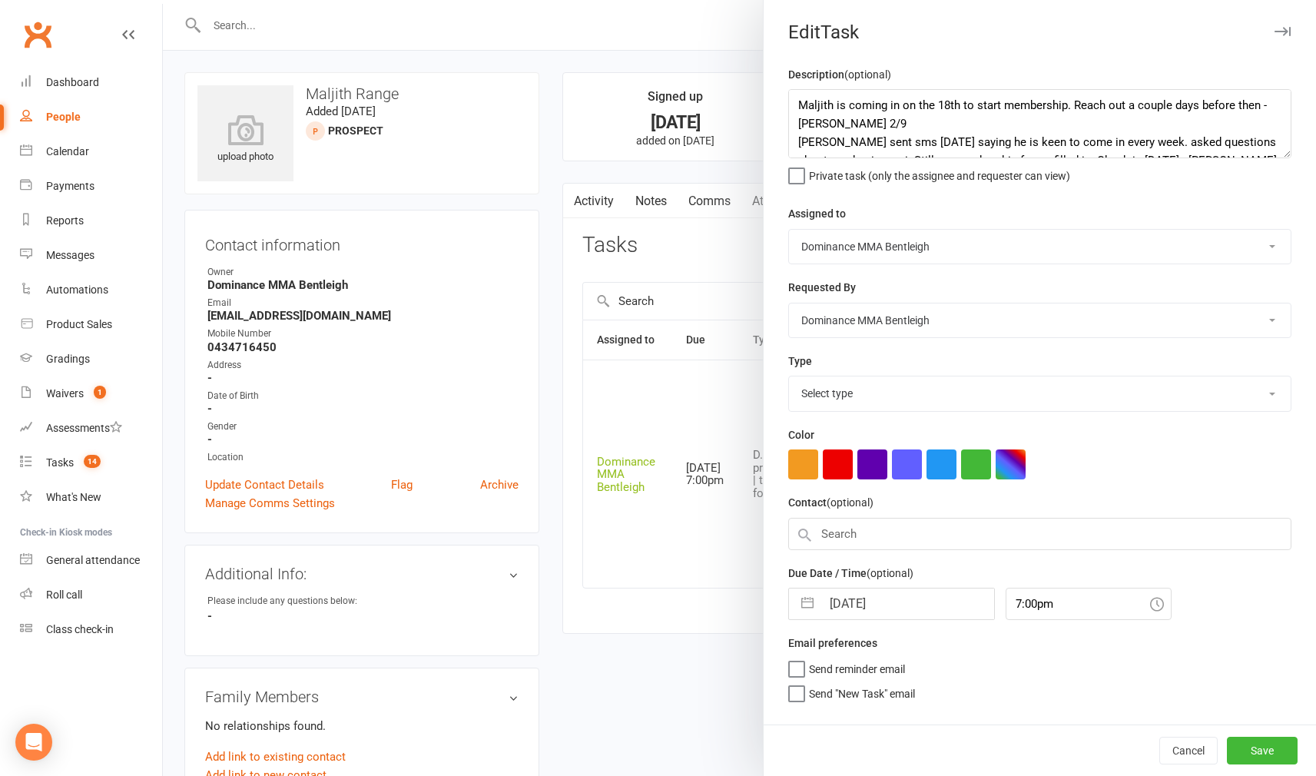
select select "13787"
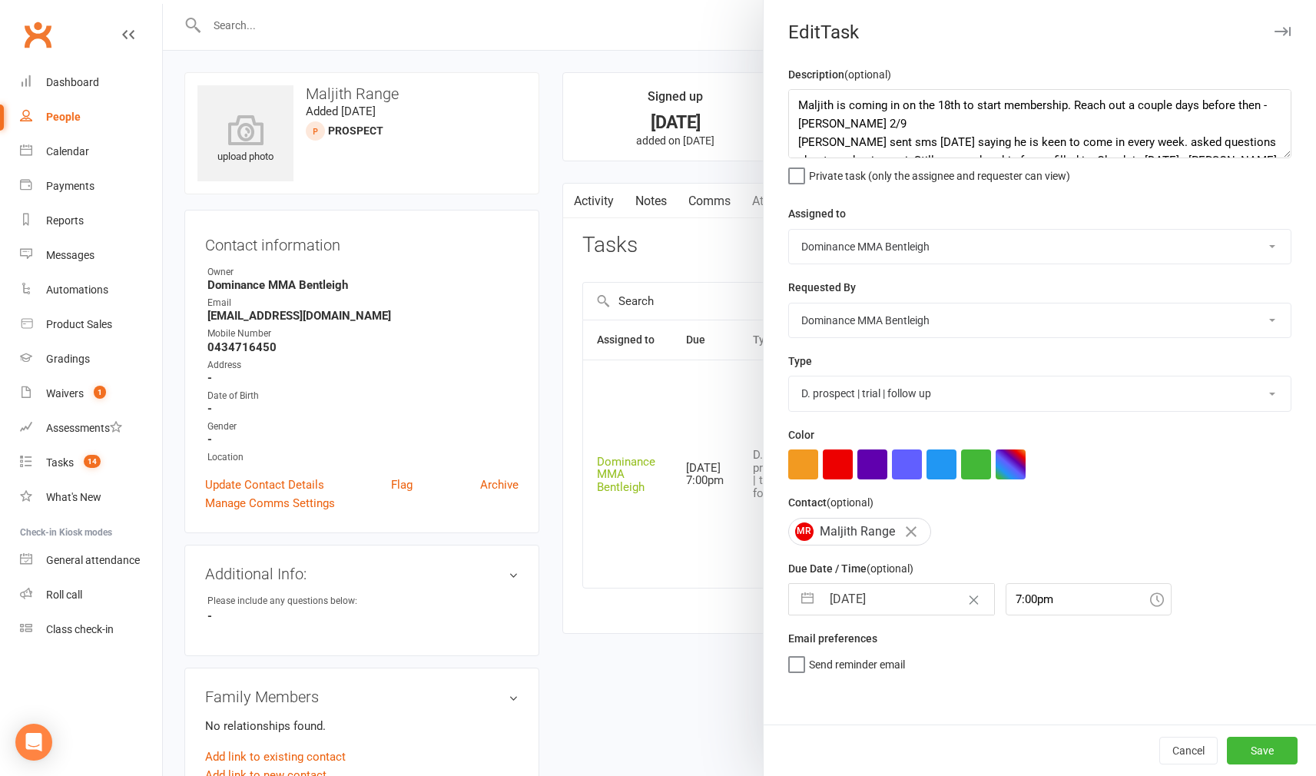
select select "7"
select select "2025"
select select "8"
select select "2025"
select select "9"
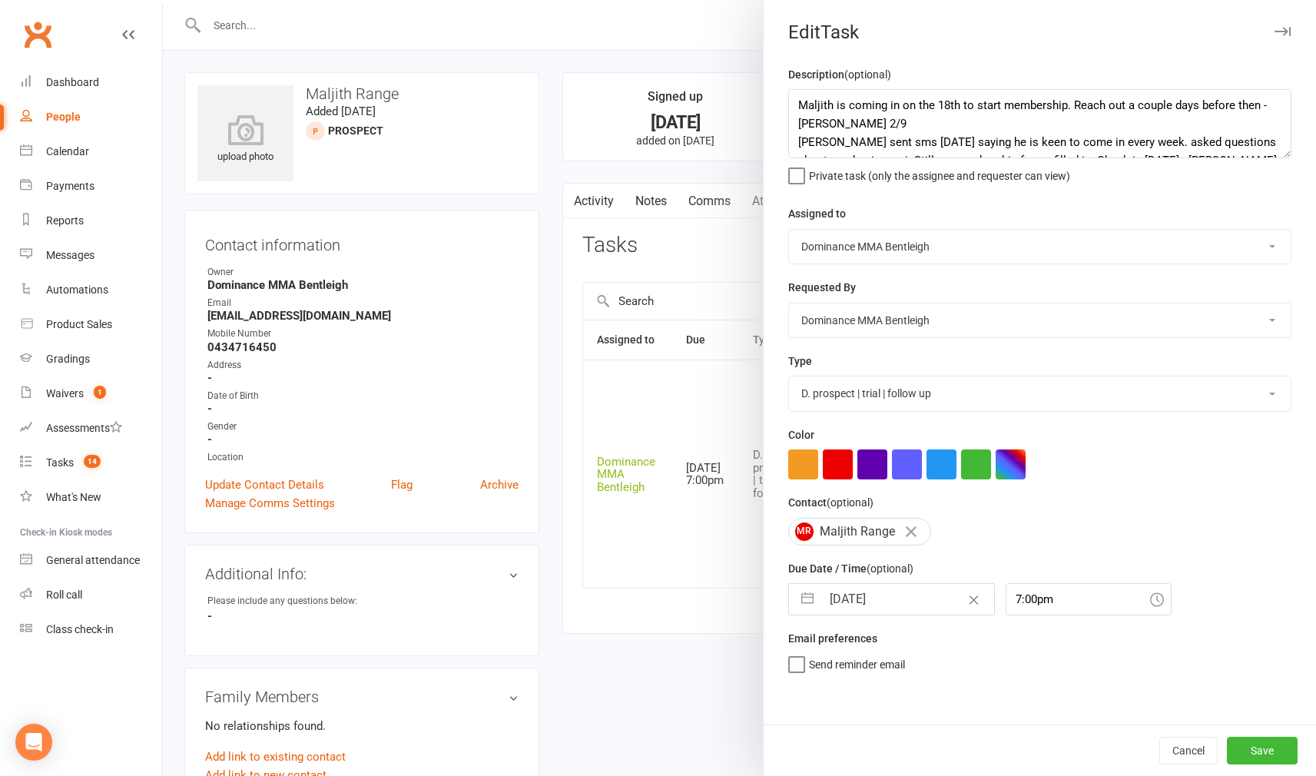
select select "2025"
drag, startPoint x: 894, startPoint y: 605, endPoint x: 946, endPoint y: 686, distance: 96.7
click at [894, 605] on input "[DATE]" at bounding box center [907, 599] width 173 height 31
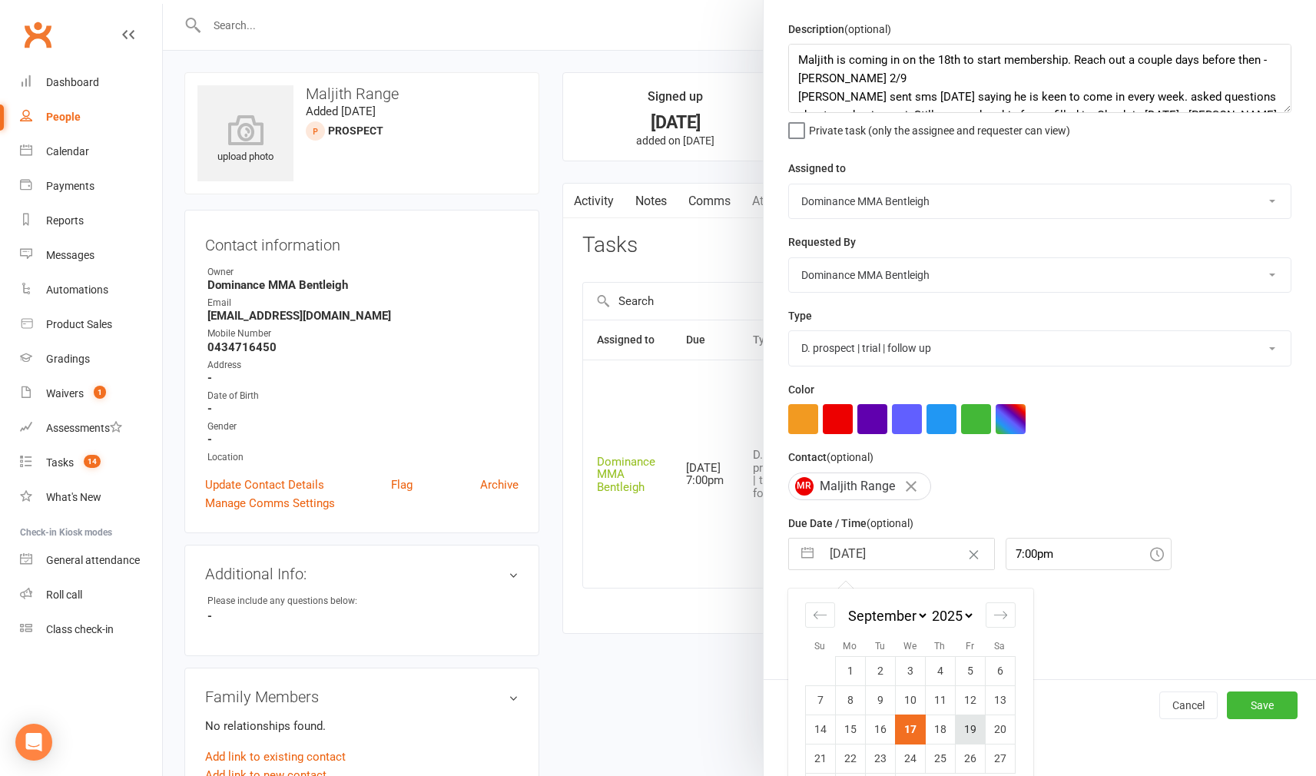
click at [971, 726] on td "19" at bounding box center [970, 728] width 30 height 29
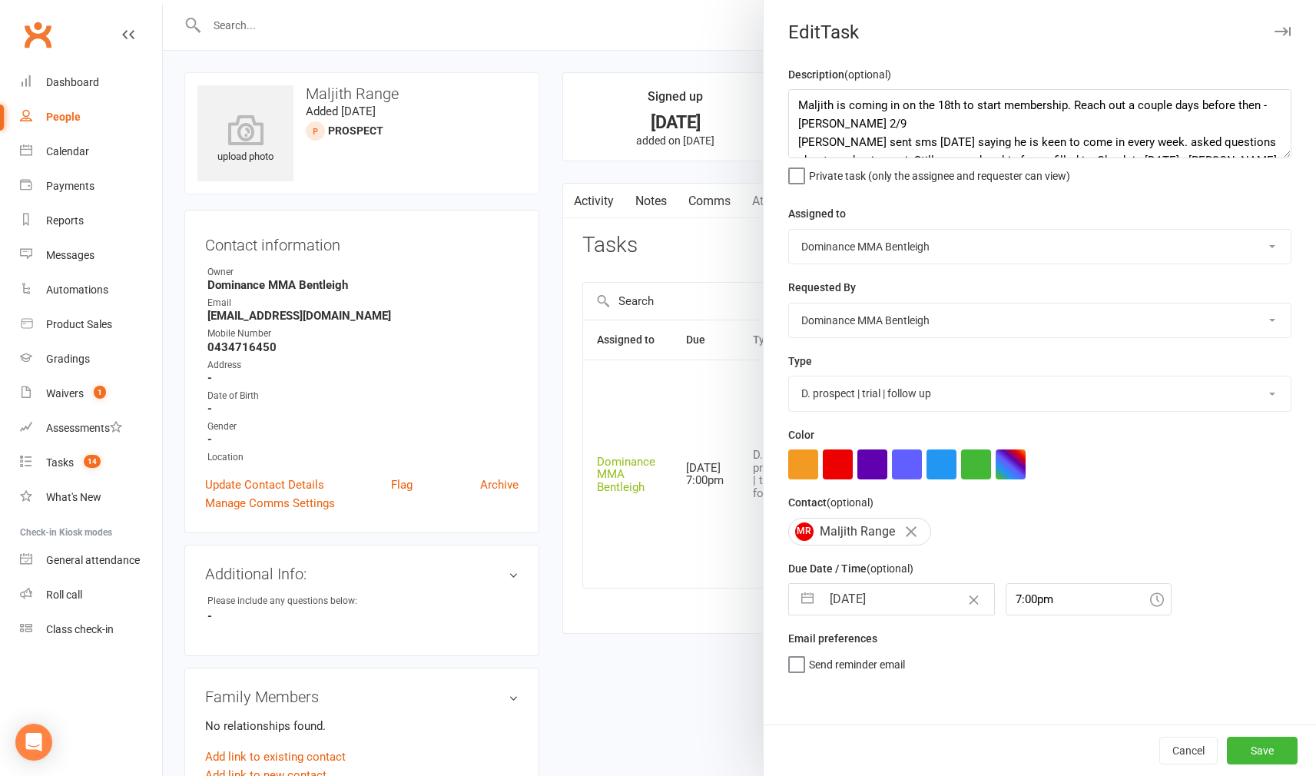
type input "19 Sep 2025"
click at [1264, 754] on button "Save" at bounding box center [1262, 751] width 71 height 28
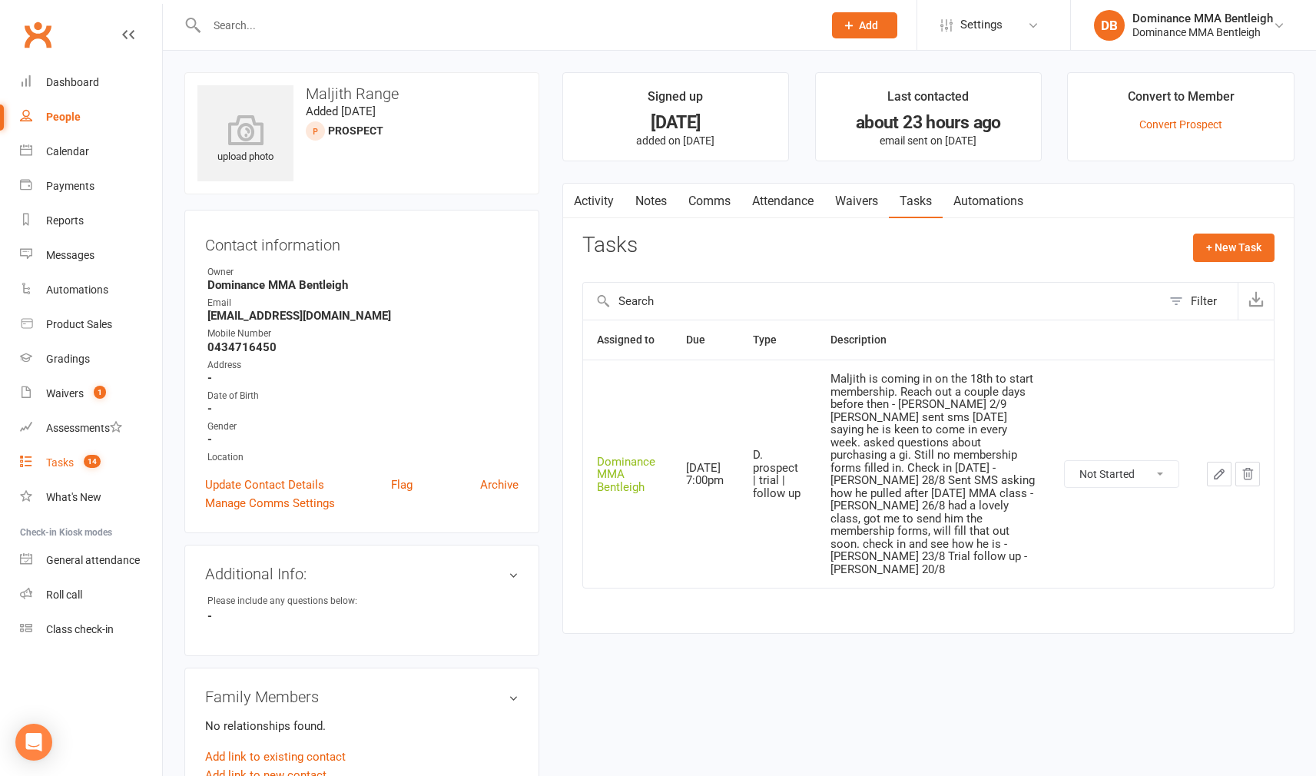
click at [61, 470] on link "Tasks 14" at bounding box center [91, 463] width 142 height 35
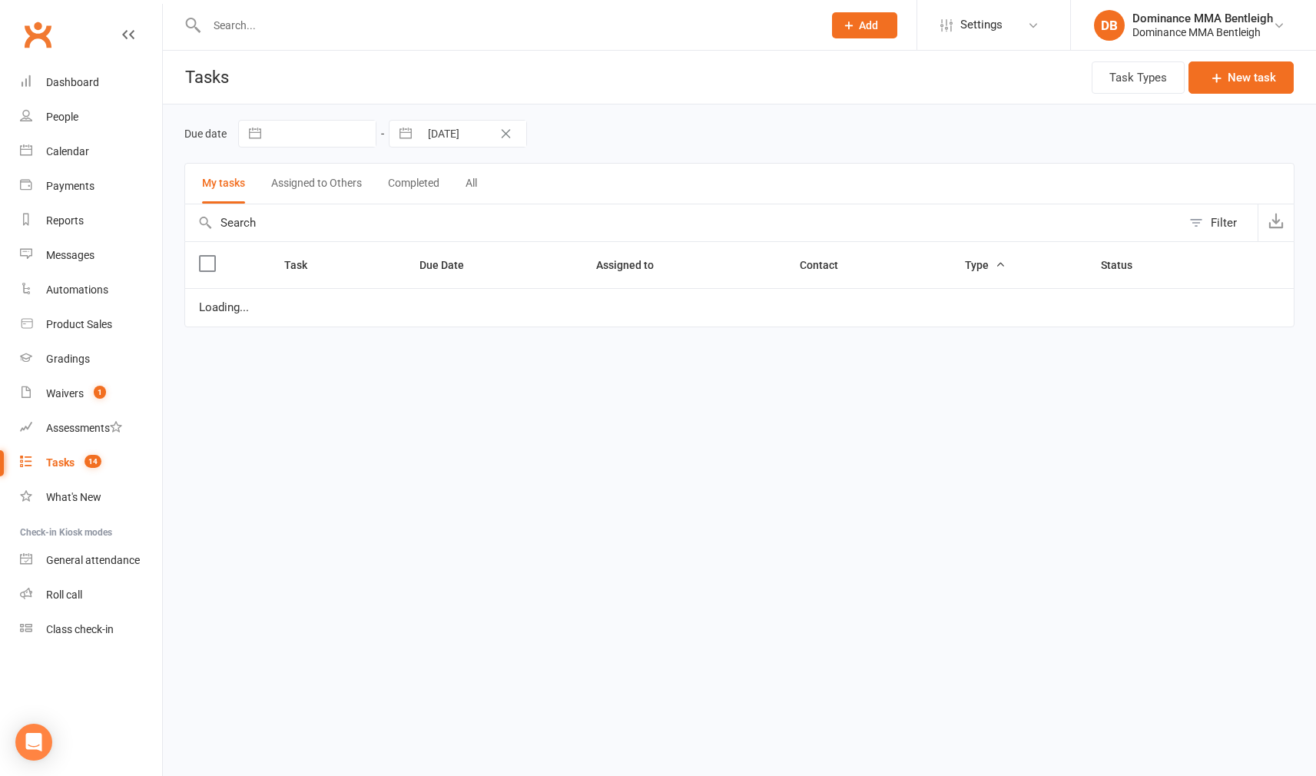
select select "started"
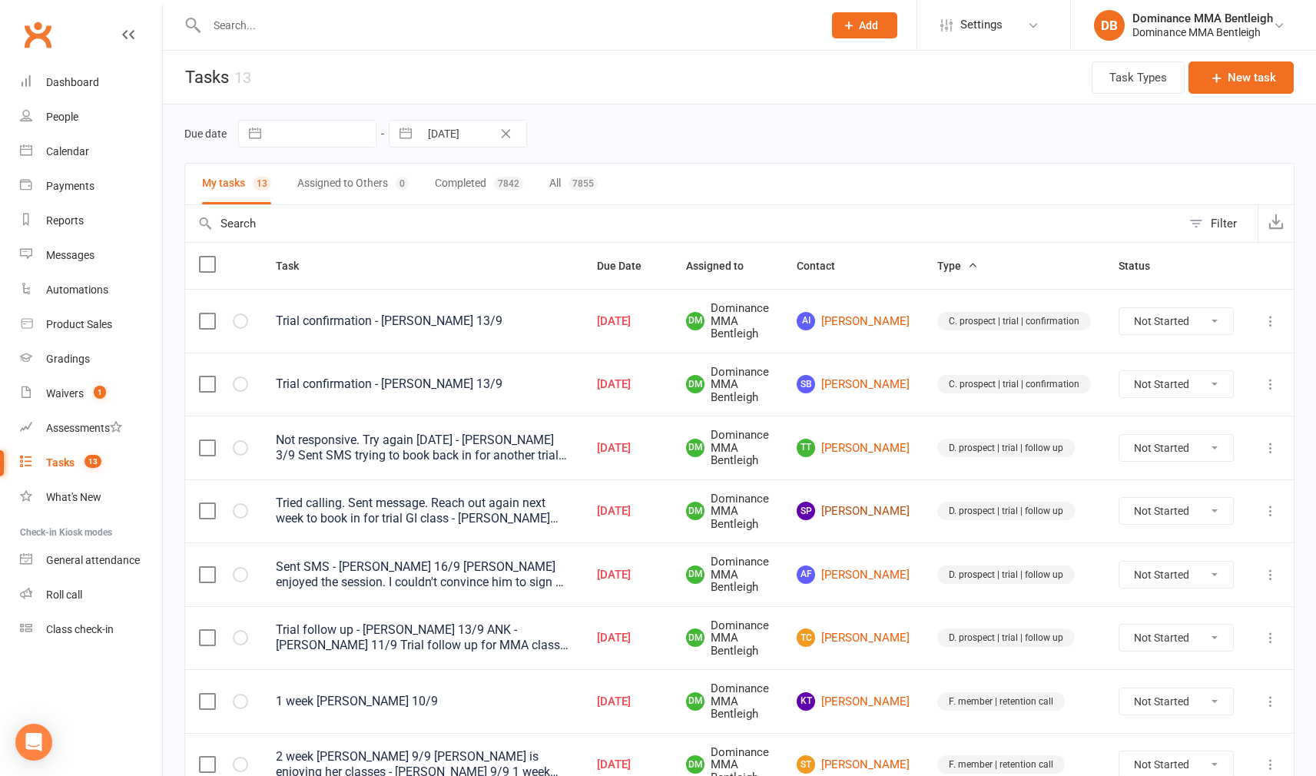
click at [885, 502] on link "SP Samyak Puthran" at bounding box center [853, 511] width 113 height 18
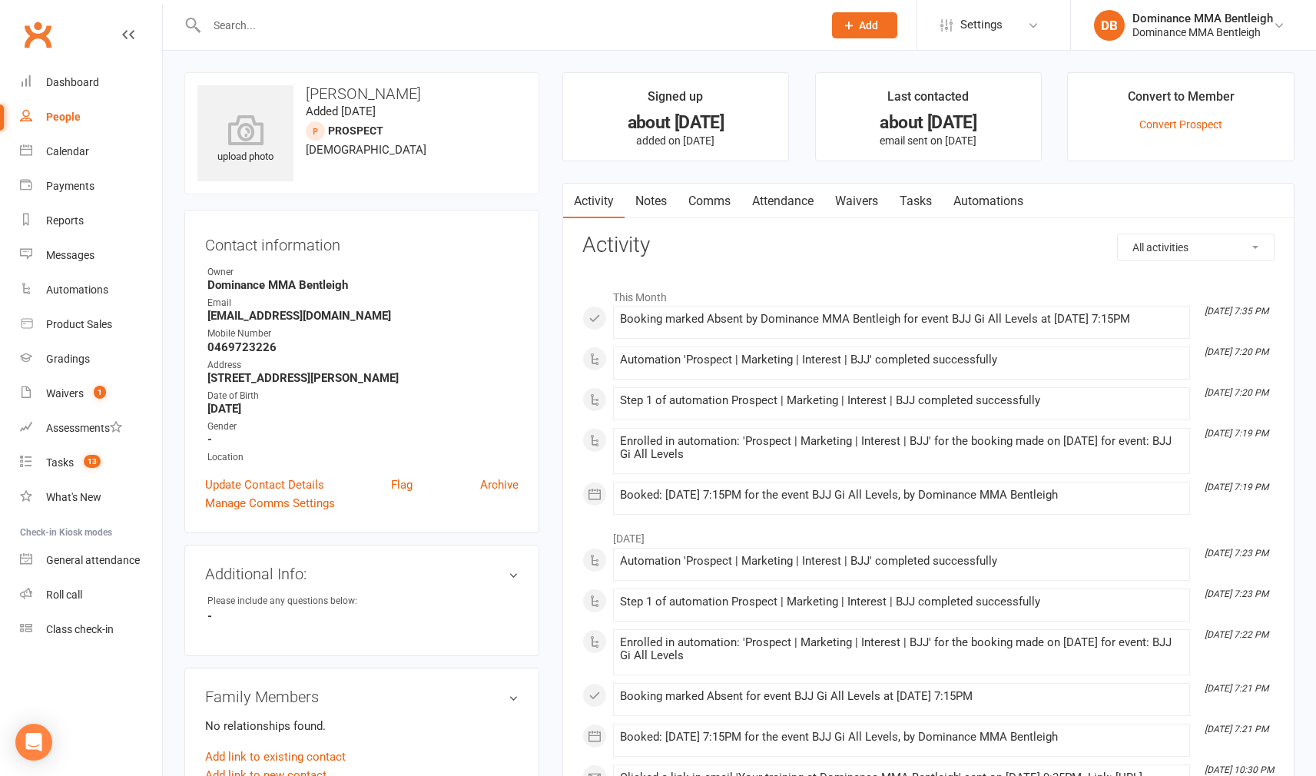
click at [906, 194] on link "Tasks" at bounding box center [916, 201] width 54 height 35
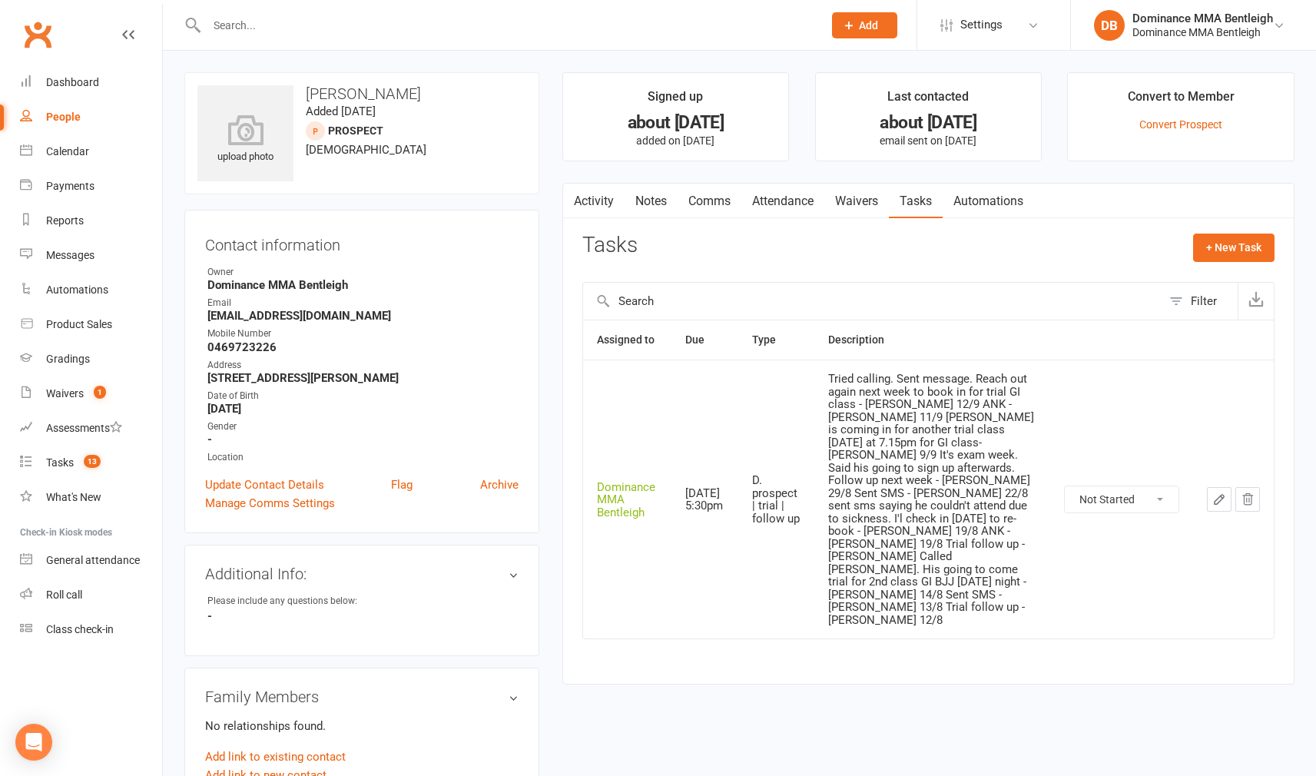
click at [1214, 492] on icon "button" at bounding box center [1219, 499] width 14 height 14
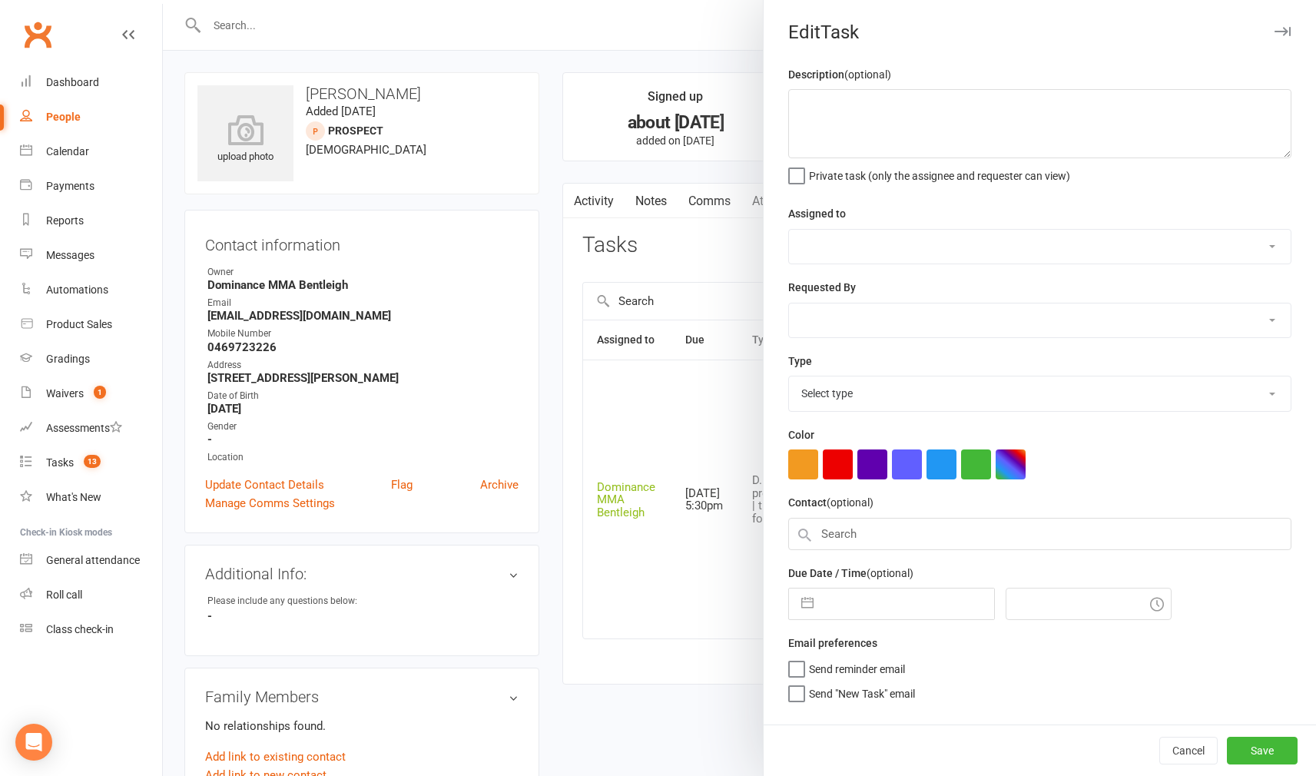
type textarea "Tried calling. Sent message. Reach out again next week to book in for trial GI …"
select select "24839"
type input "[DATE]"
type input "5:30pm"
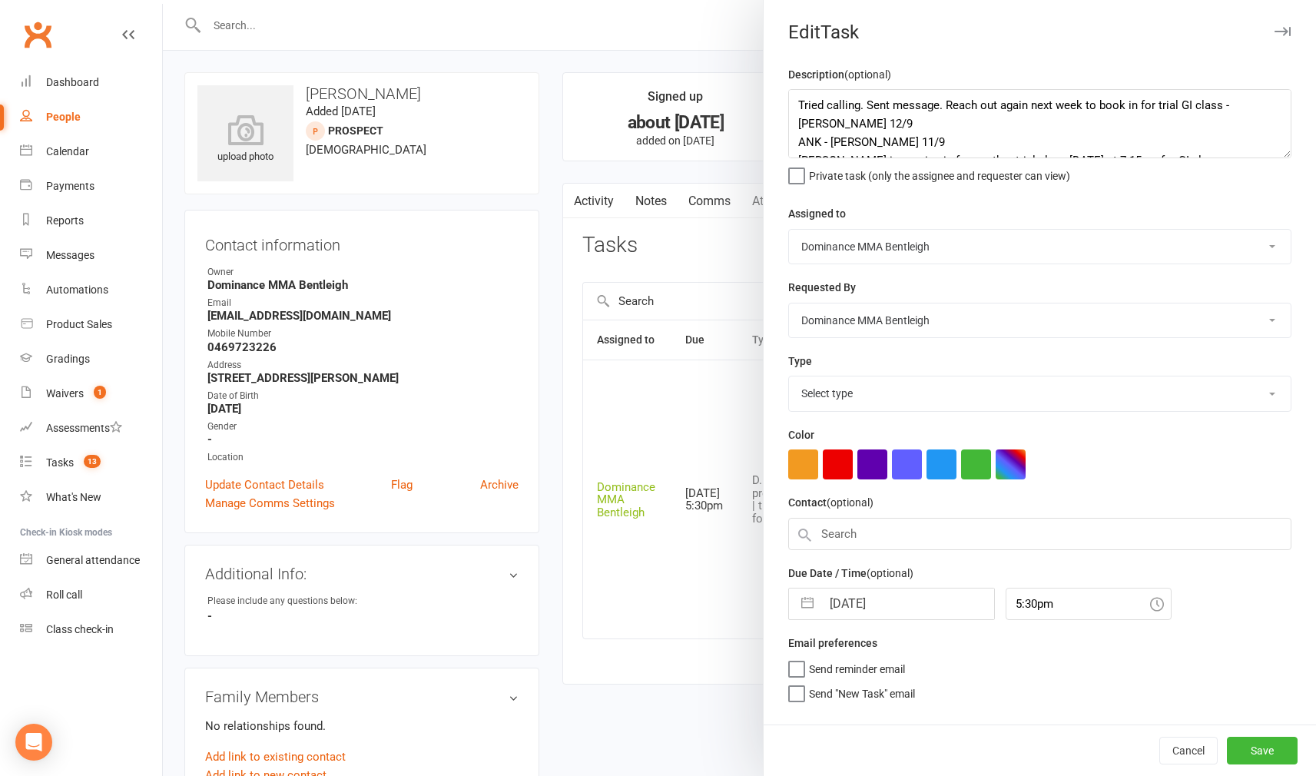
select select "13787"
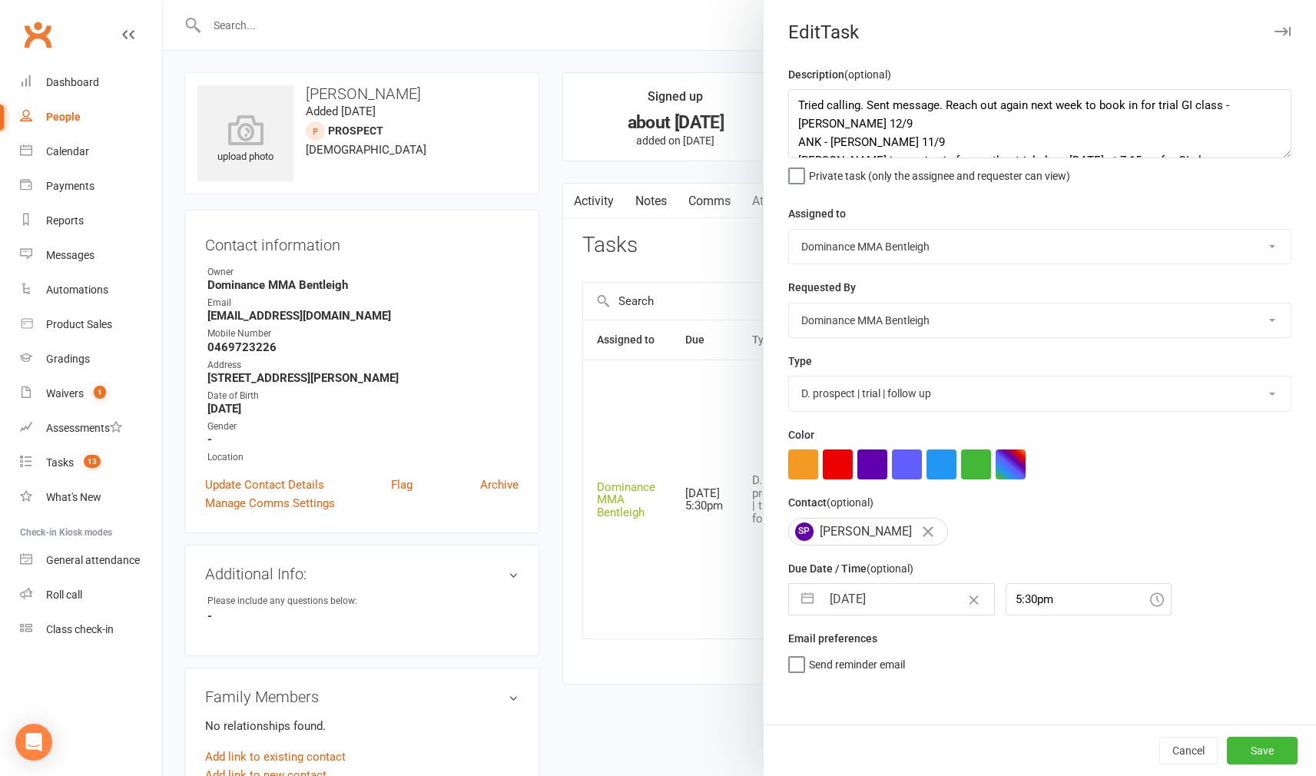
select select "7"
select select "2025"
select select "8"
select select "2025"
select select "9"
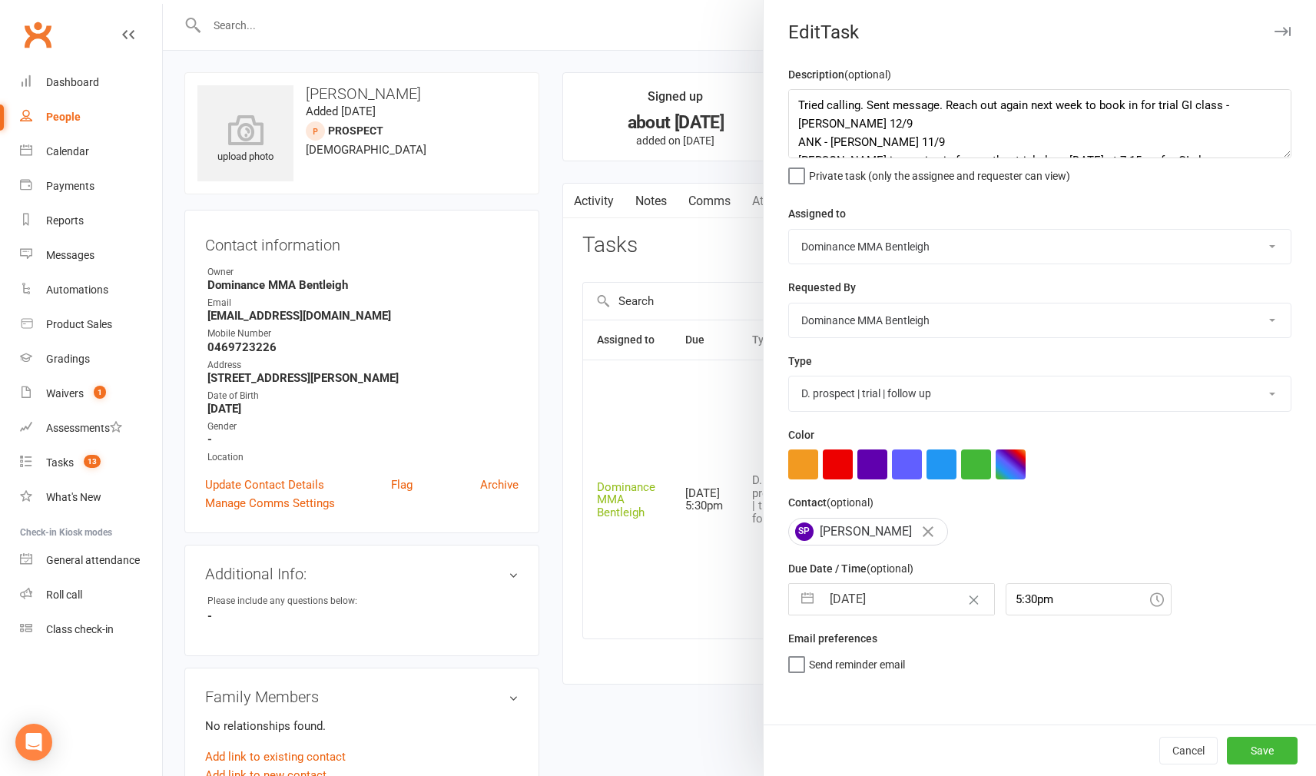
select select "2025"
drag, startPoint x: 926, startPoint y: 598, endPoint x: 922, endPoint y: 589, distance: 9.3
click at [924, 597] on input "[DATE]" at bounding box center [907, 599] width 173 height 31
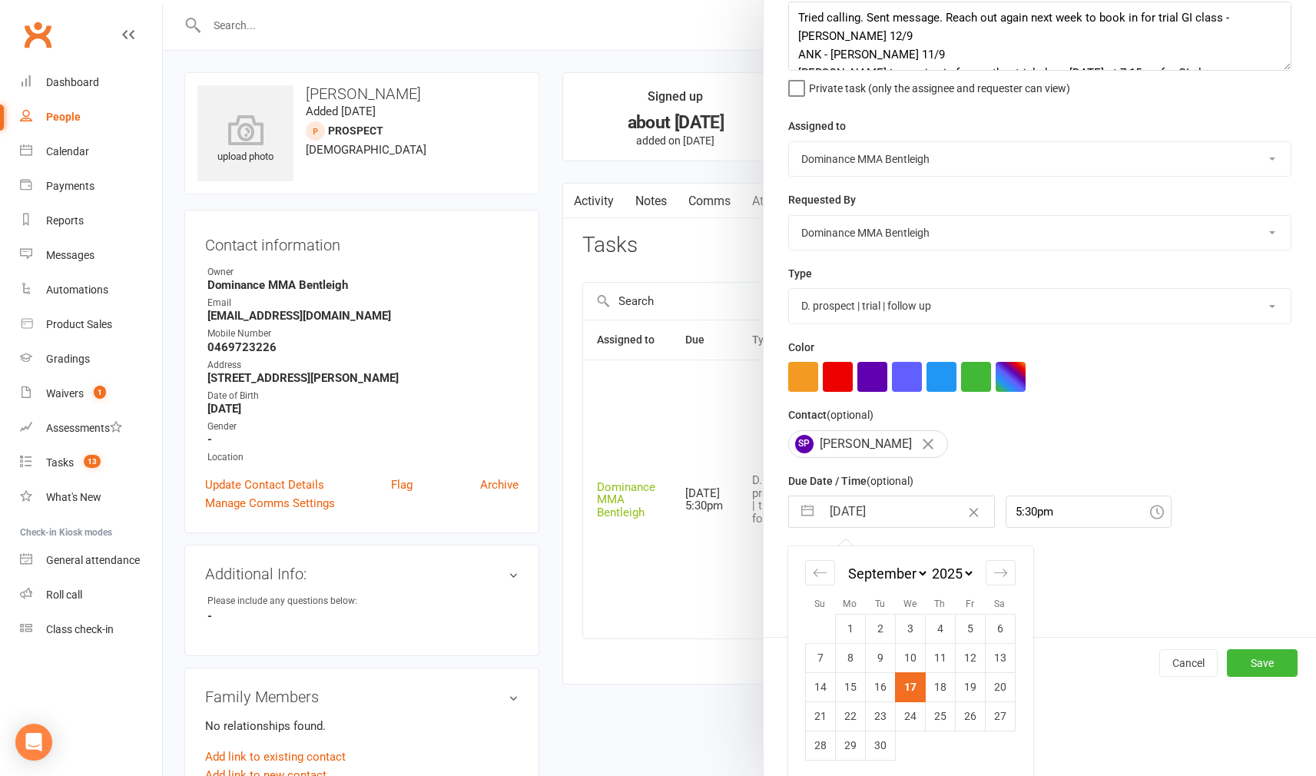
scroll to position [87, 0]
click at [1009, 574] on div "Move forward to switch to the next month." at bounding box center [1001, 573] width 30 height 25
select select "10"
select select "2025"
click at [894, 687] on tr "12 13 14 15 16 17 18" at bounding box center [910, 687] width 210 height 29
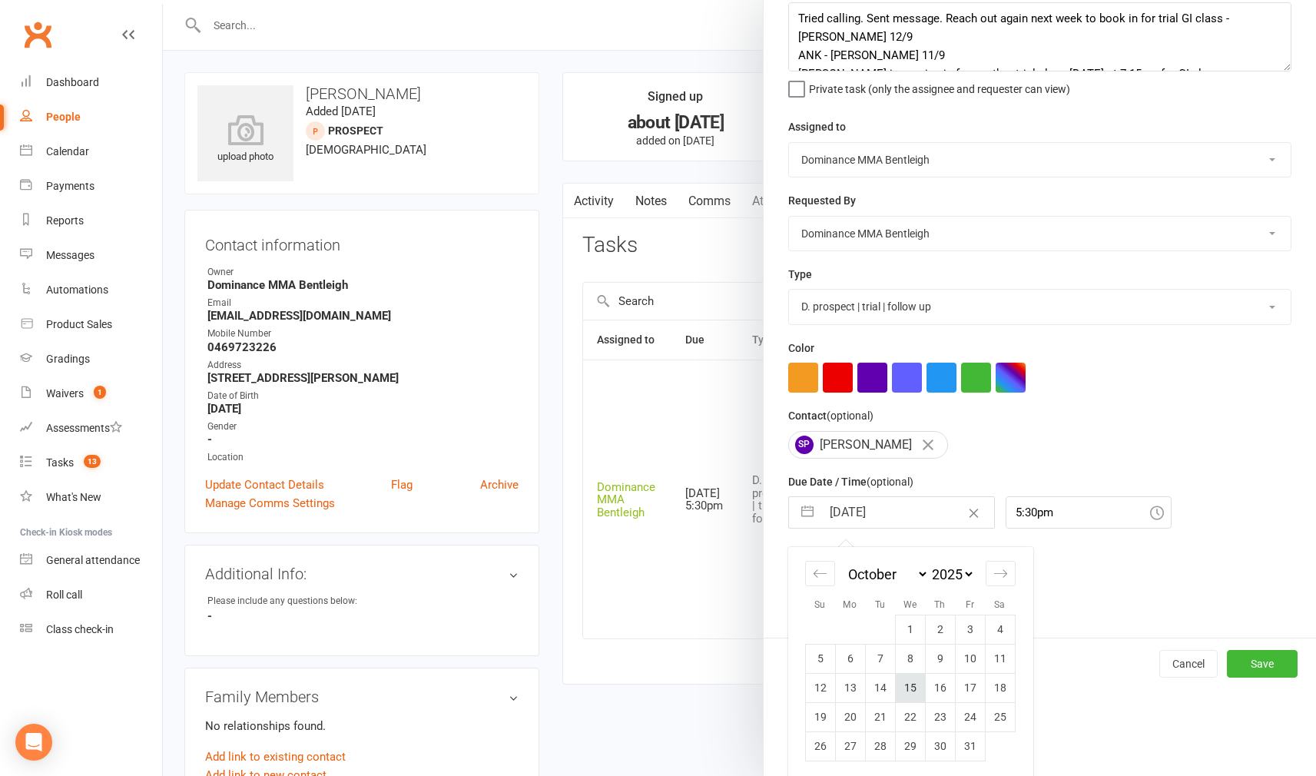
scroll to position [2, 0]
click at [1127, 581] on div "Description (optional) Tried calling. Sent message. Reach out again next week t…" at bounding box center [1040, 307] width 552 height 659
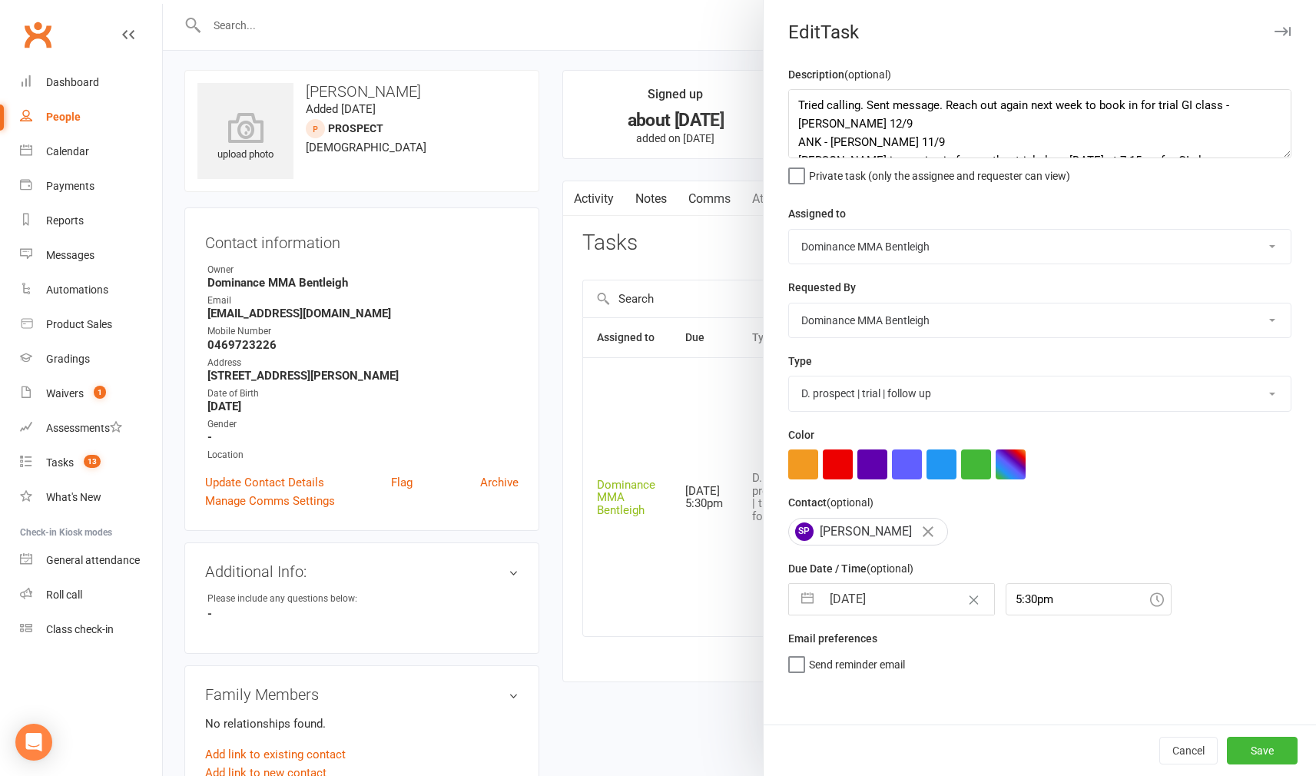
drag, startPoint x: 897, startPoint y: 601, endPoint x: 911, endPoint y: 609, distance: 15.8
click at [898, 602] on input "[DATE]" at bounding box center [907, 599] width 173 height 31
select select "7"
select select "2025"
select select "8"
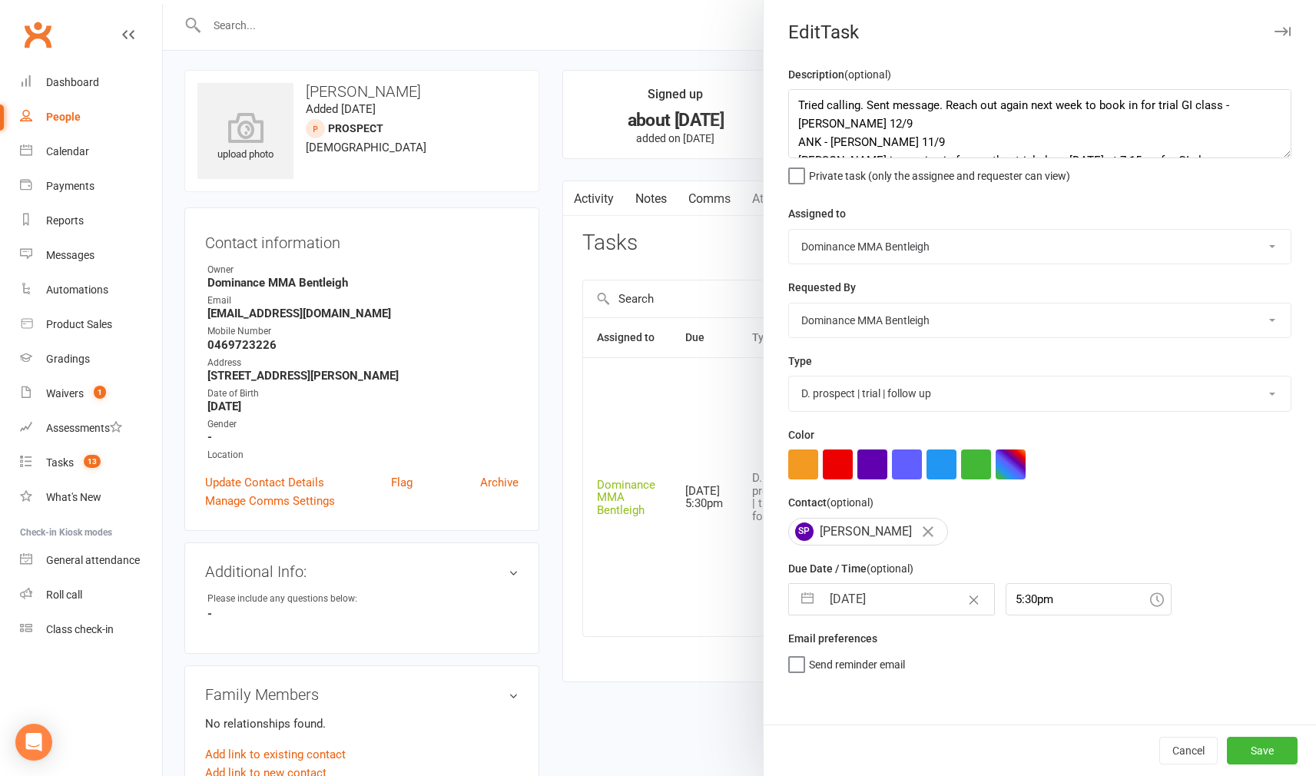
select select "2025"
select select "9"
select select "2025"
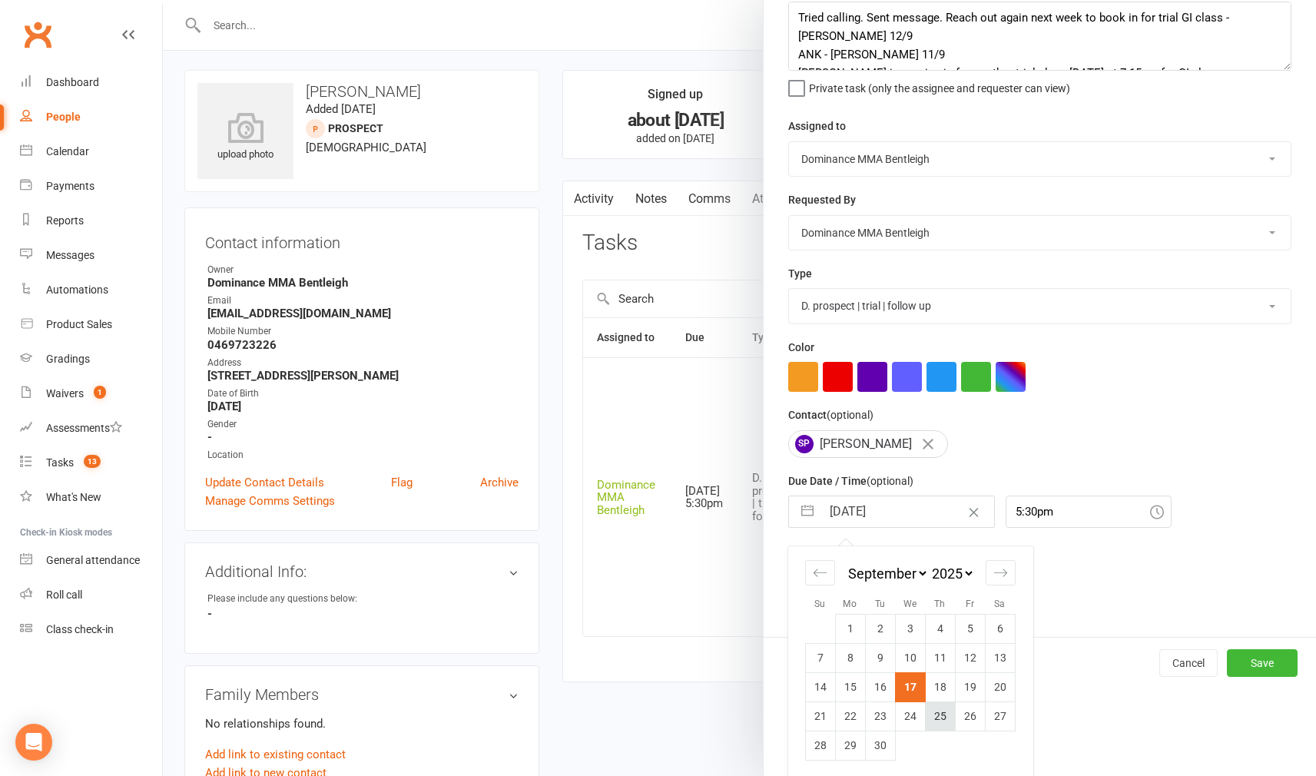
scroll to position [87, 0]
click at [999, 571] on icon "Move forward to switch to the next month." at bounding box center [999, 573] width 13 height 8
select select "10"
select select "2025"
click at [910, 688] on td "15" at bounding box center [910, 687] width 30 height 29
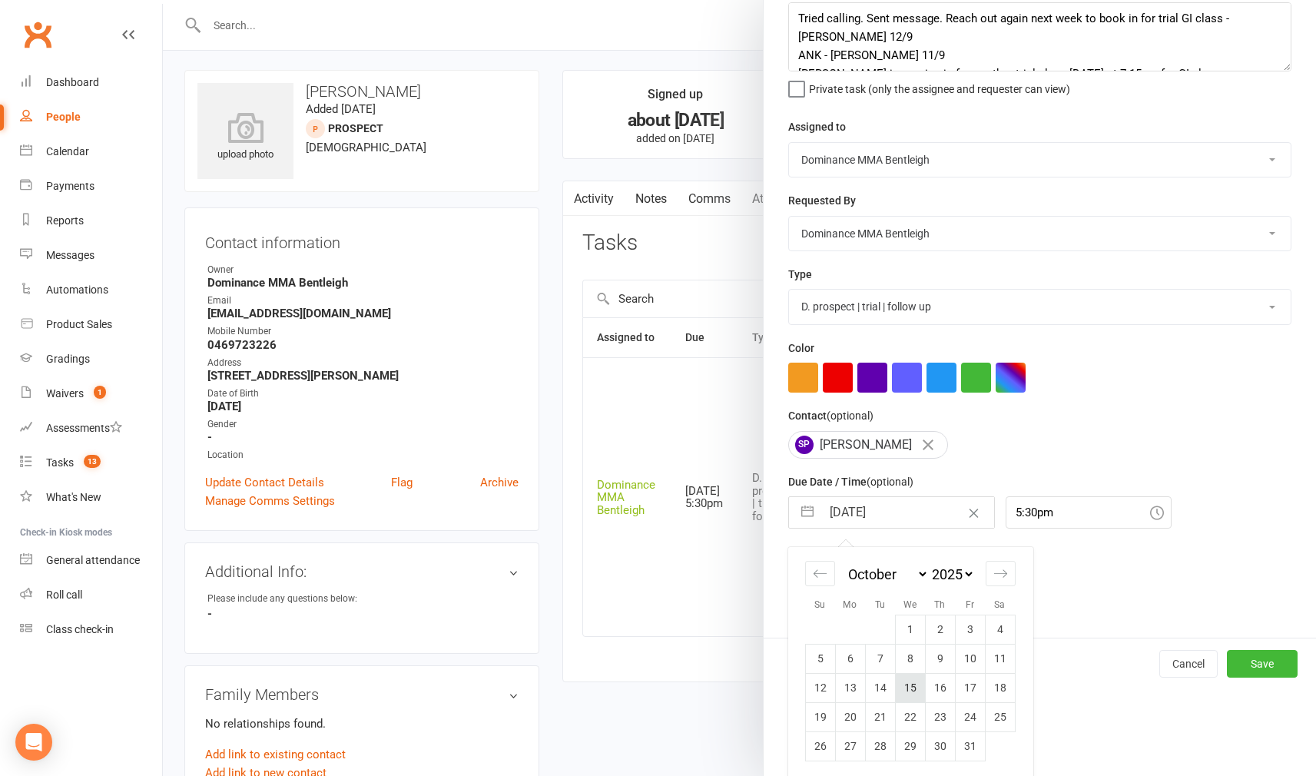
type input "[DATE]"
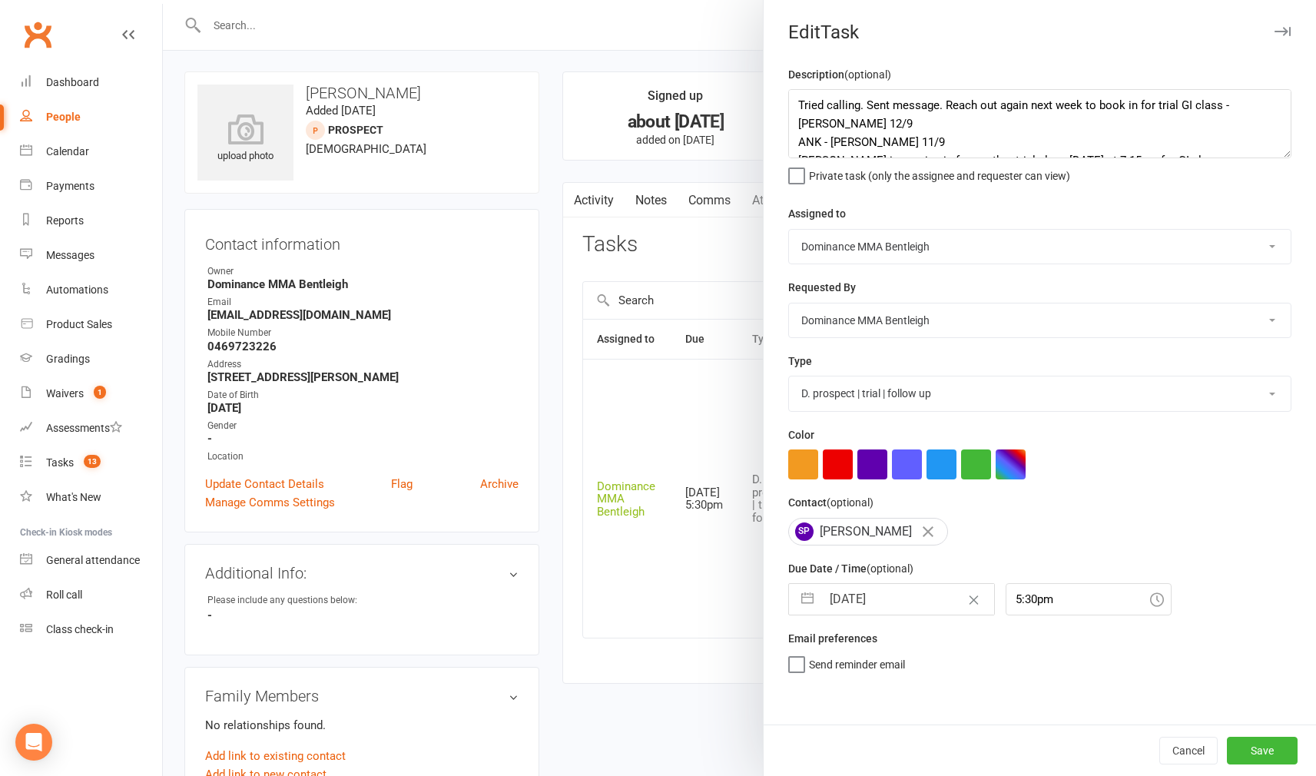
scroll to position [0, 0]
click at [1248, 739] on button "Save" at bounding box center [1262, 751] width 71 height 28
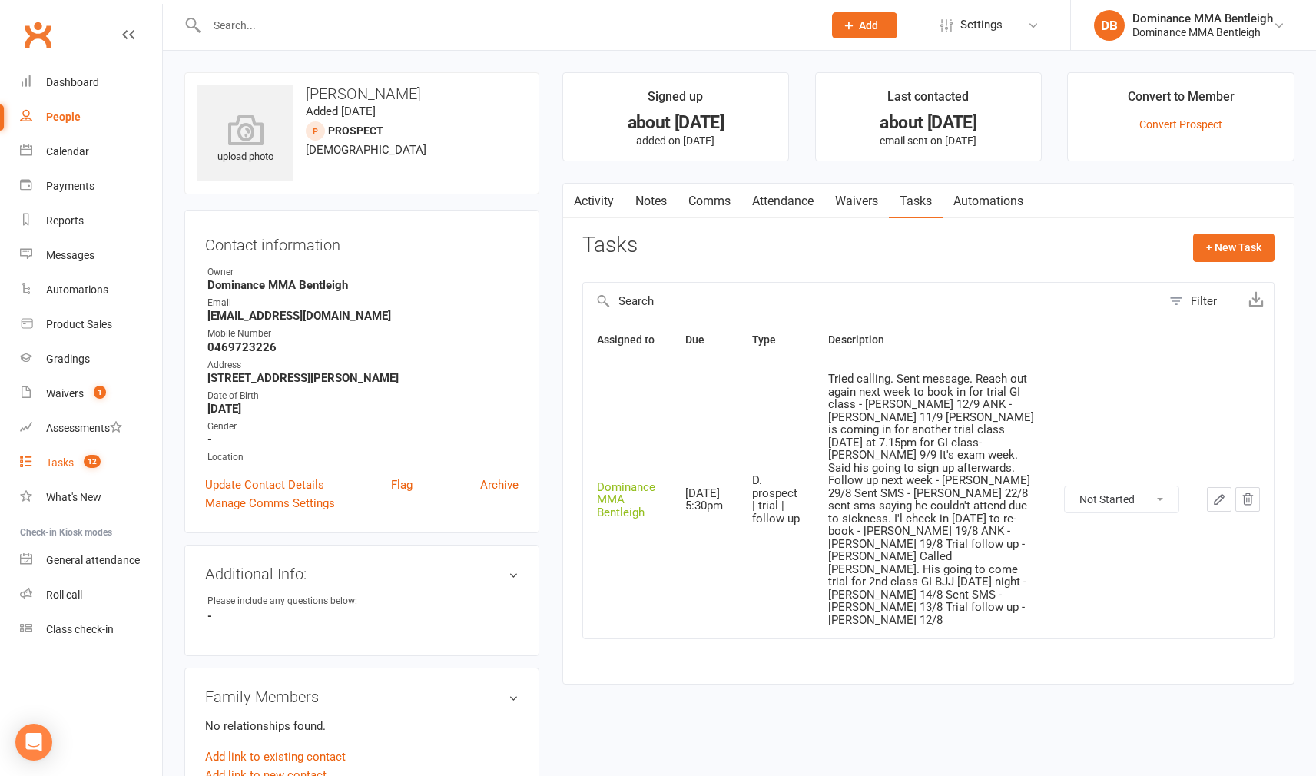
click at [48, 459] on div "Tasks" at bounding box center [60, 462] width 28 height 12
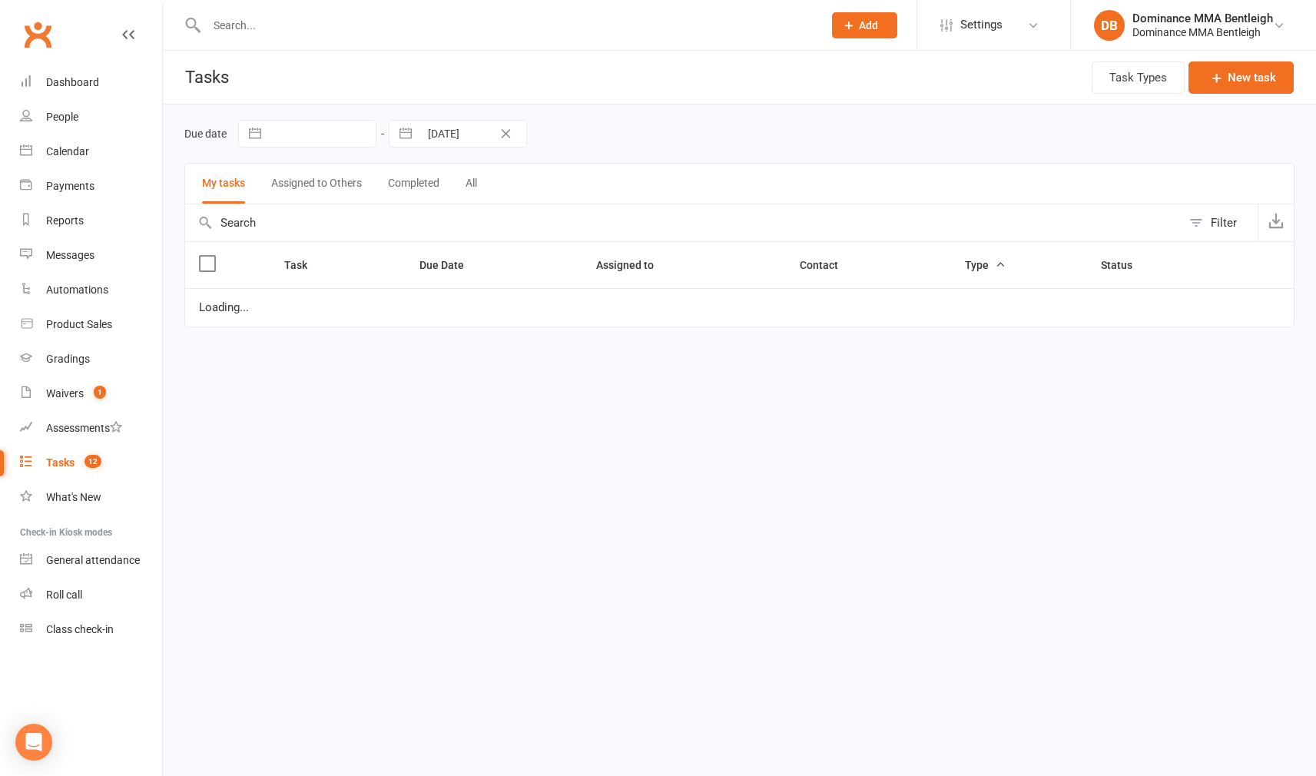
select select "started"
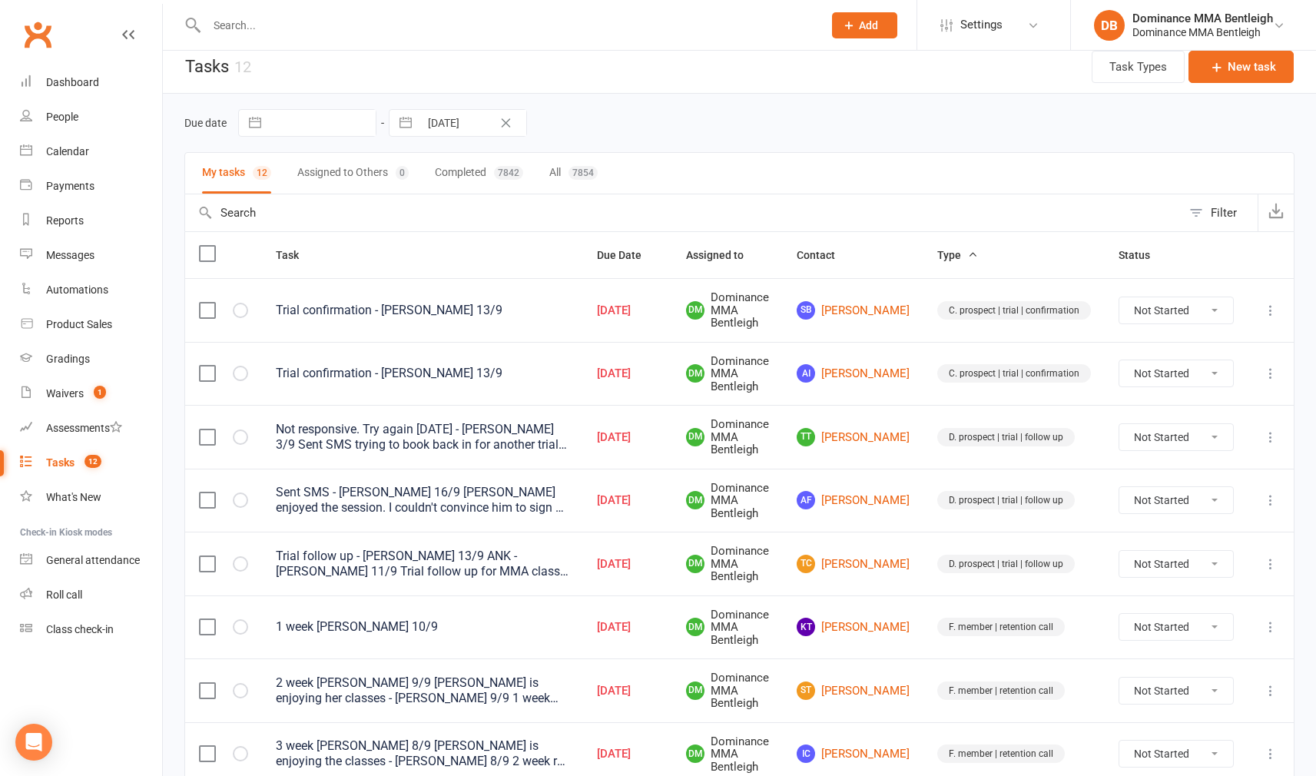
scroll to position [17, 0]
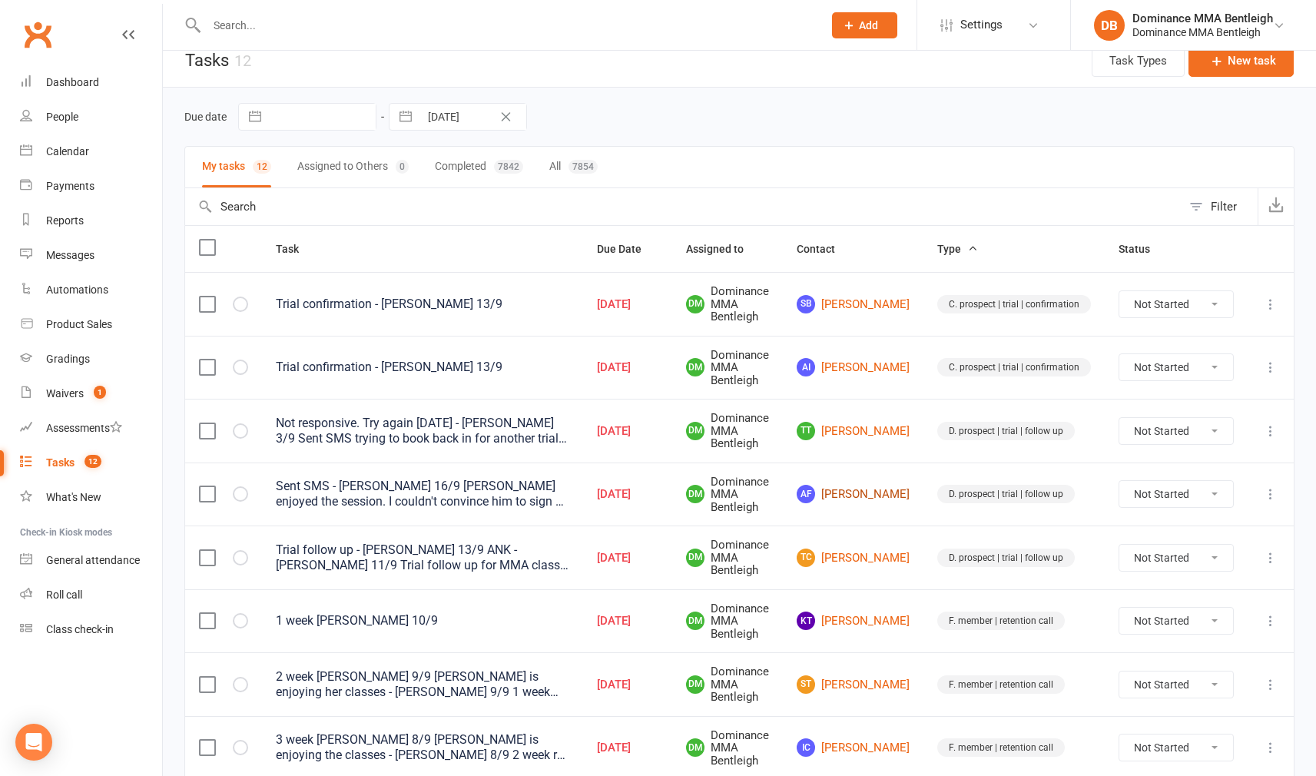
click at [867, 492] on link "AF Adam Fakroodeen" at bounding box center [853, 494] width 113 height 18
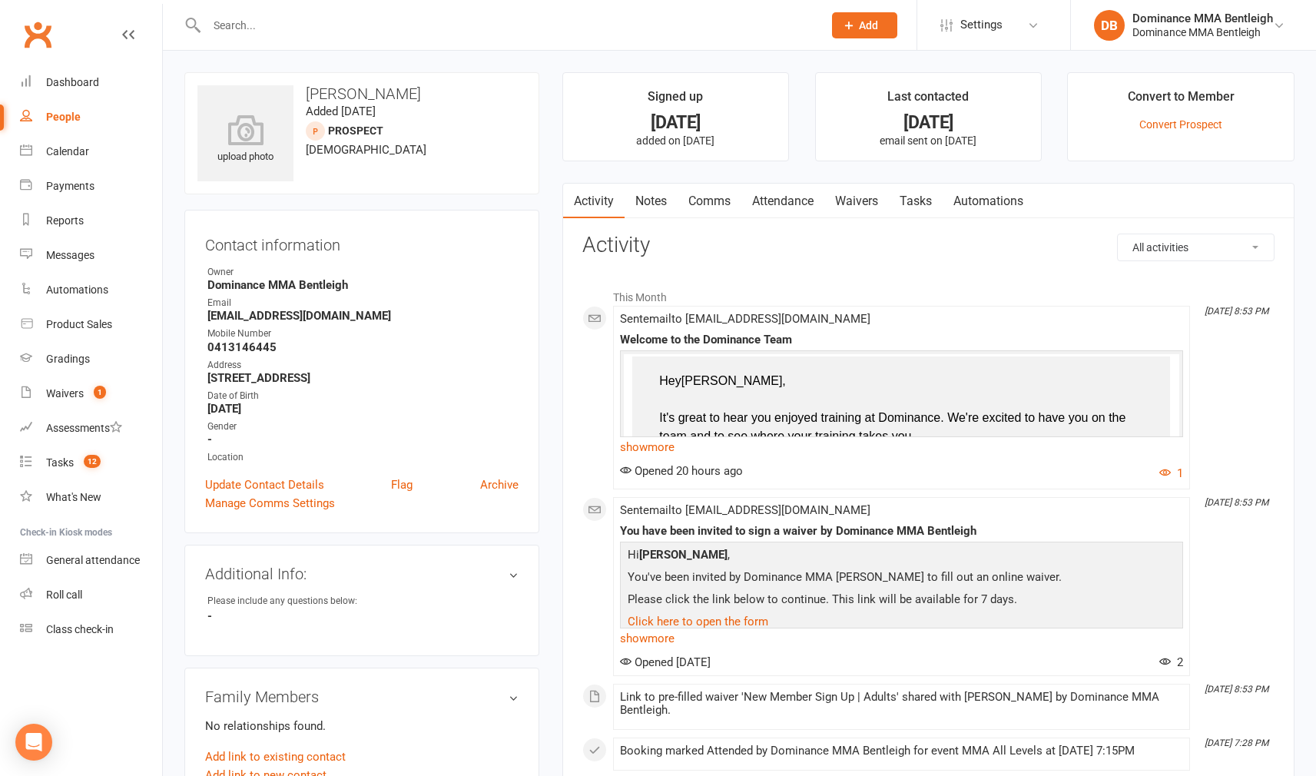
click at [934, 204] on link "Tasks" at bounding box center [916, 201] width 54 height 35
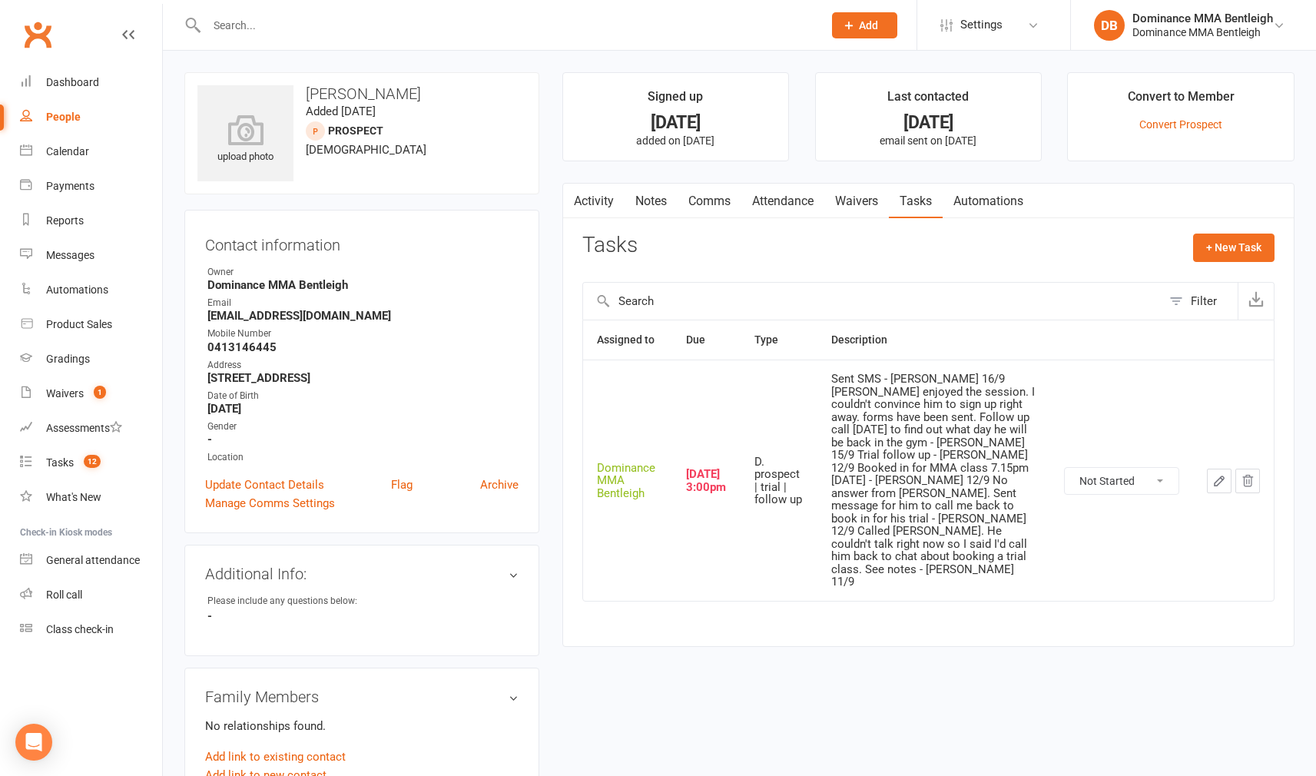
click at [1211, 469] on button "button" at bounding box center [1219, 481] width 25 height 25
select select "24839"
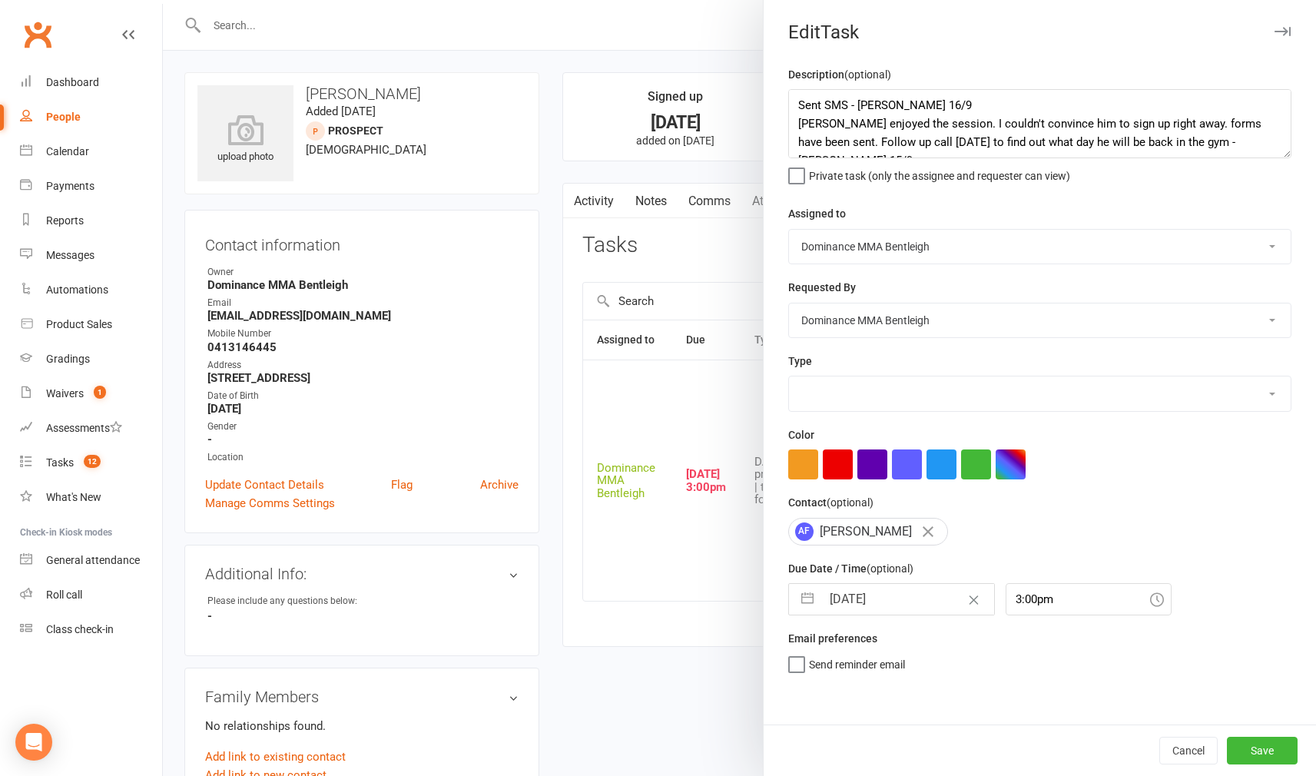
select select "13787"
click at [798, 100] on textarea "Sent SMS - Dylan 16/9 Adam enjoyed the session. I couldn't convince him to sign…" at bounding box center [1039, 123] width 503 height 69
click at [818, 101] on textarea "Sent SMS - Dylan 16/9 Adam enjoyed the session. I couldn't convince him to sign…" at bounding box center [1039, 123] width 503 height 69
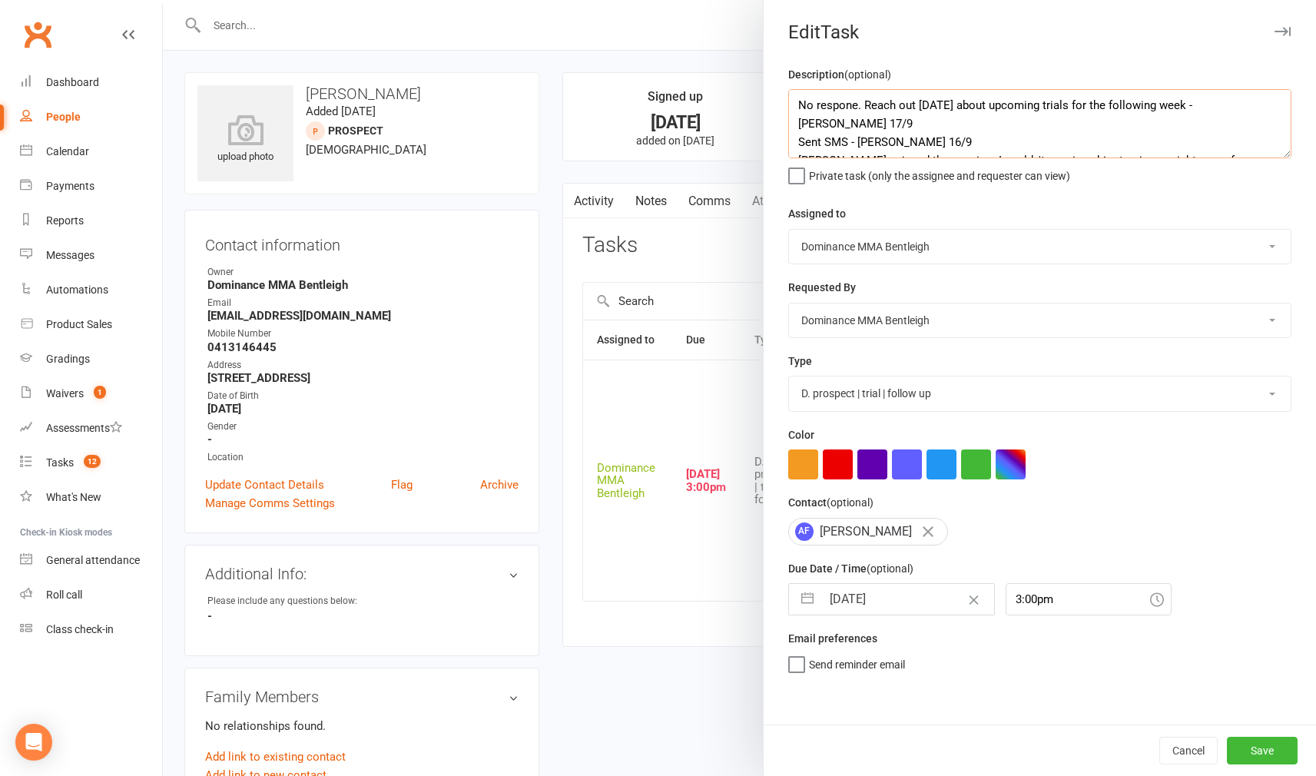
type textarea "No respone. Reach out on Friday about upcoming trials for the following week - …"
select select "7"
select select "2025"
select select "8"
select select "2025"
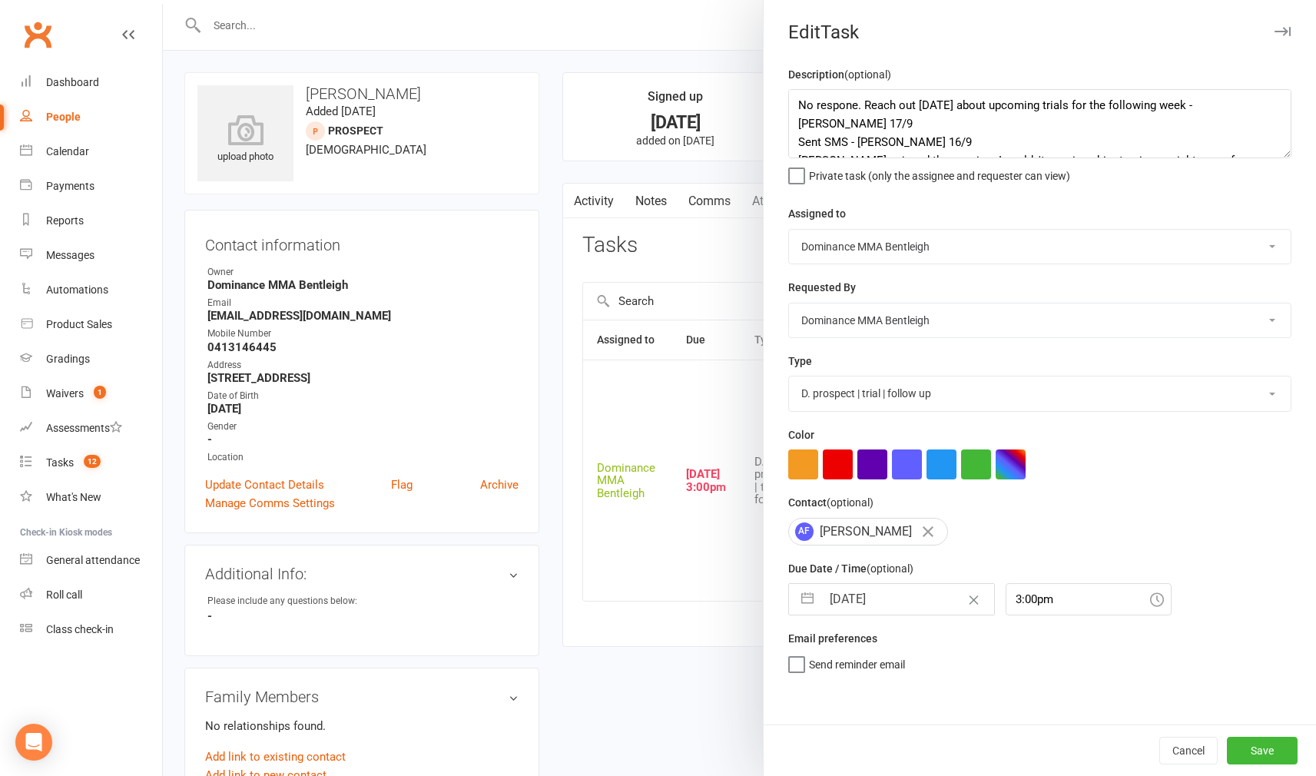
select select "9"
select select "2025"
click at [902, 591] on input "[DATE]" at bounding box center [907, 599] width 173 height 31
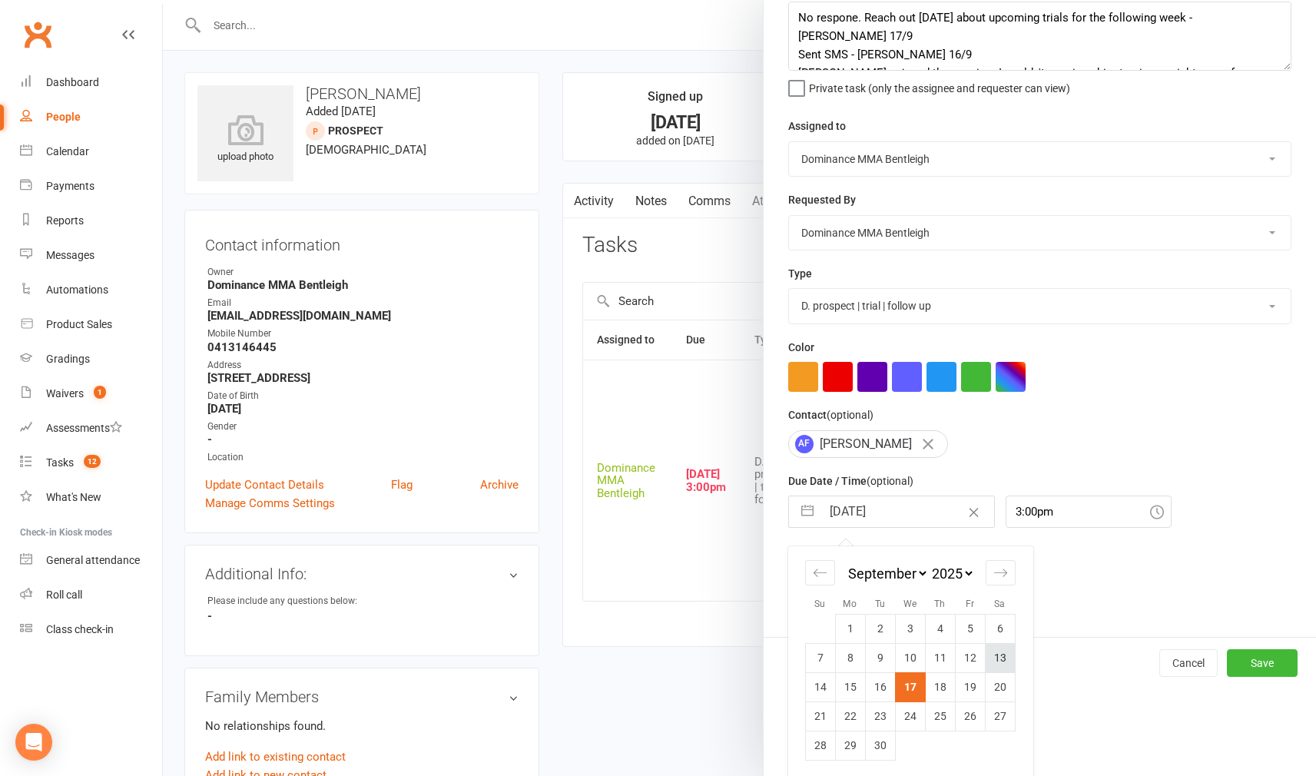
scroll to position [87, 0]
click at [971, 681] on td "19" at bounding box center [970, 687] width 30 height 29
type input "19 Sep 2025"
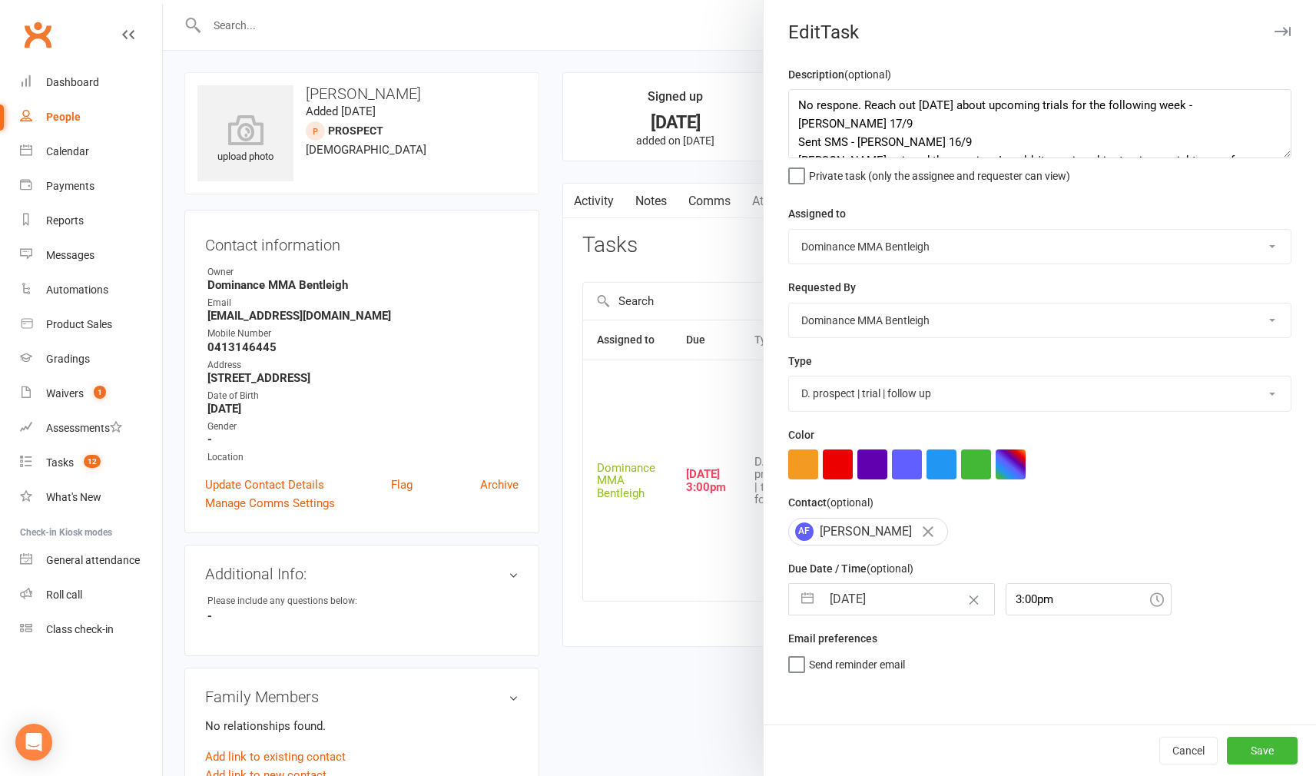
click at [1247, 741] on button "Save" at bounding box center [1262, 751] width 71 height 28
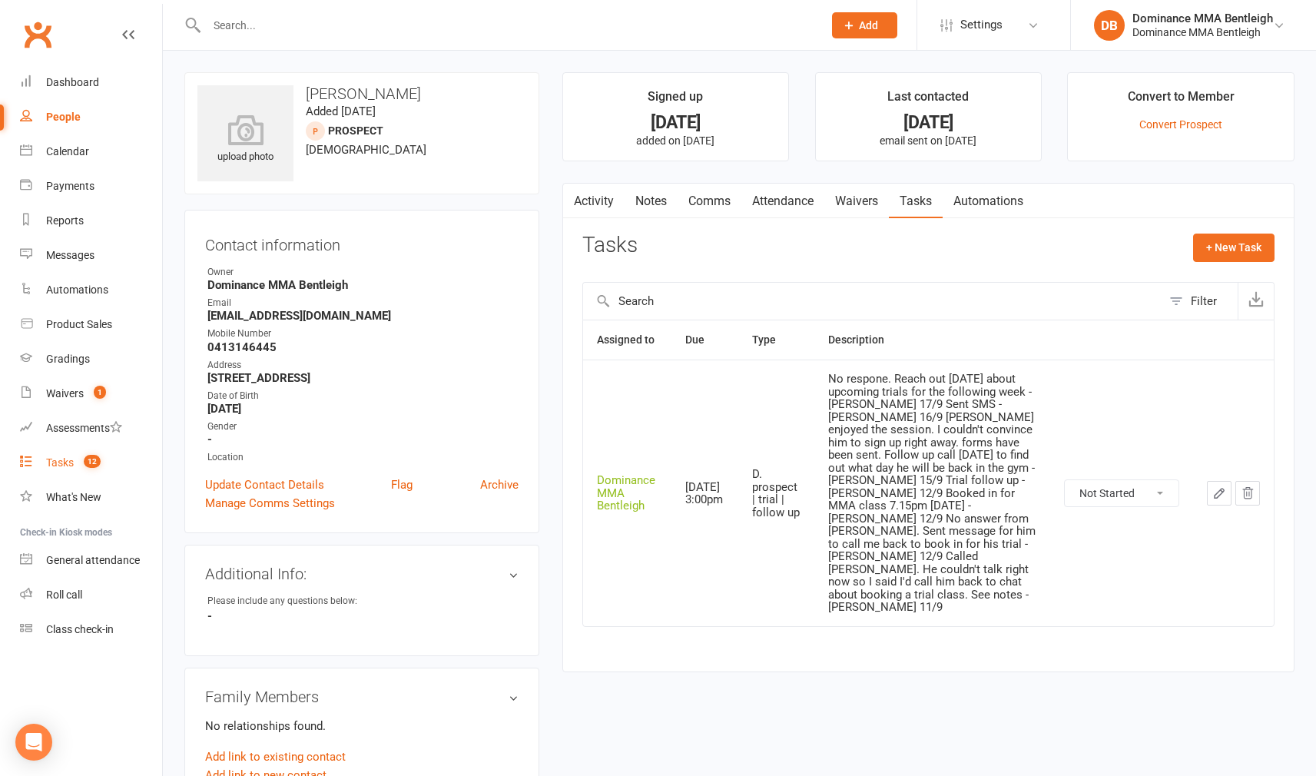
click at [68, 462] on div "Tasks" at bounding box center [60, 462] width 28 height 12
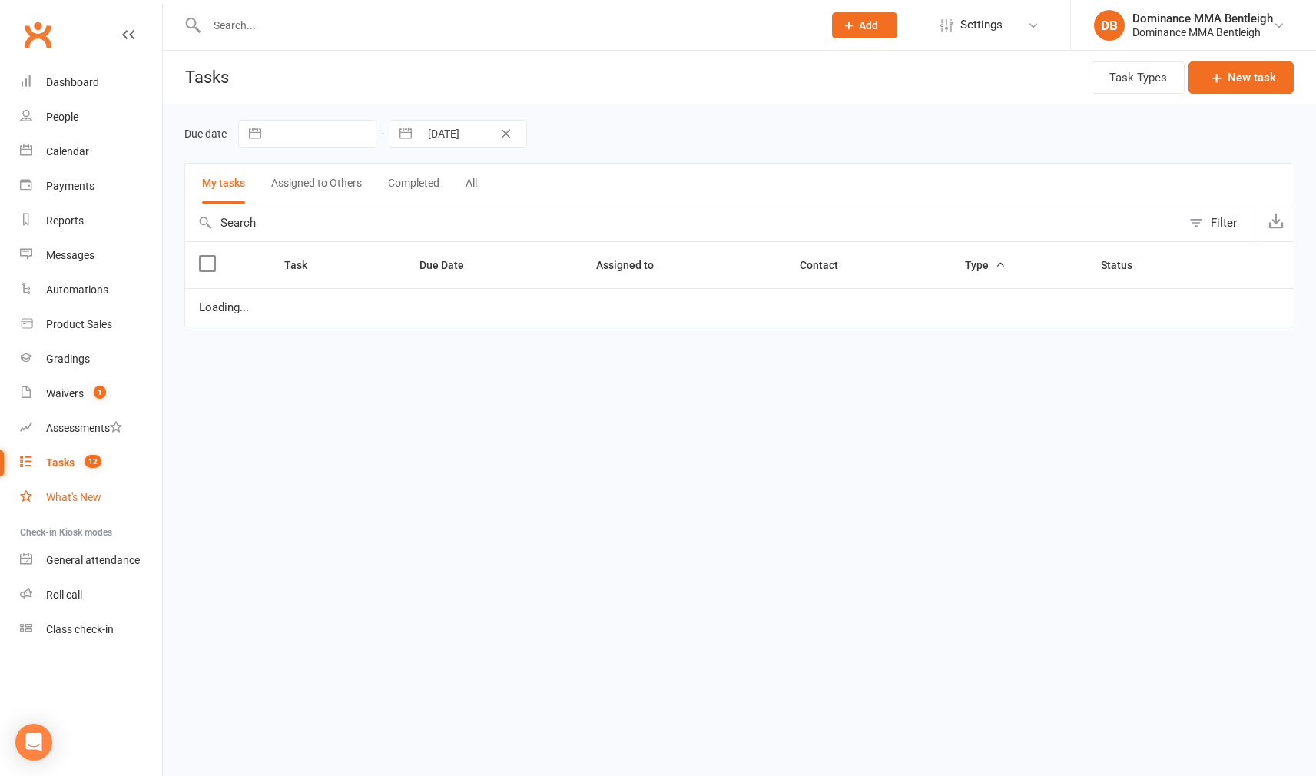
select select "started"
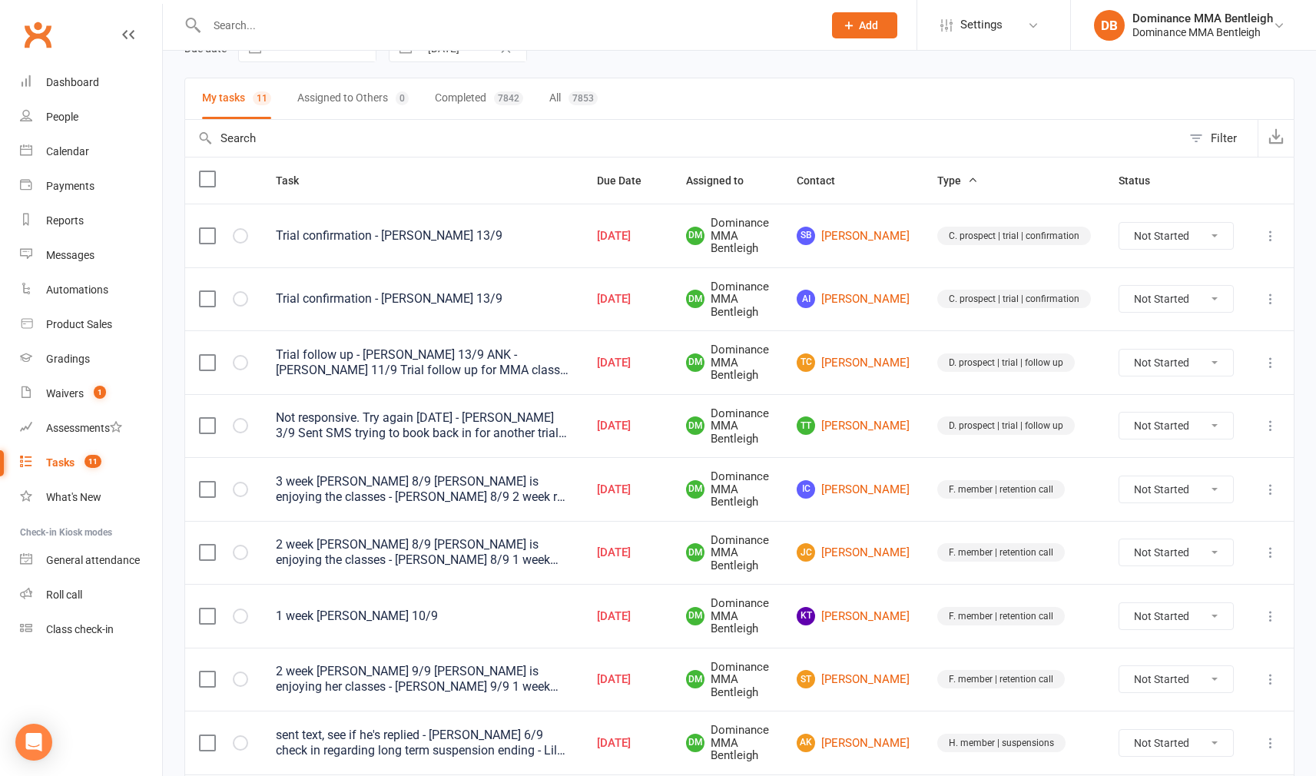
scroll to position [114, 0]
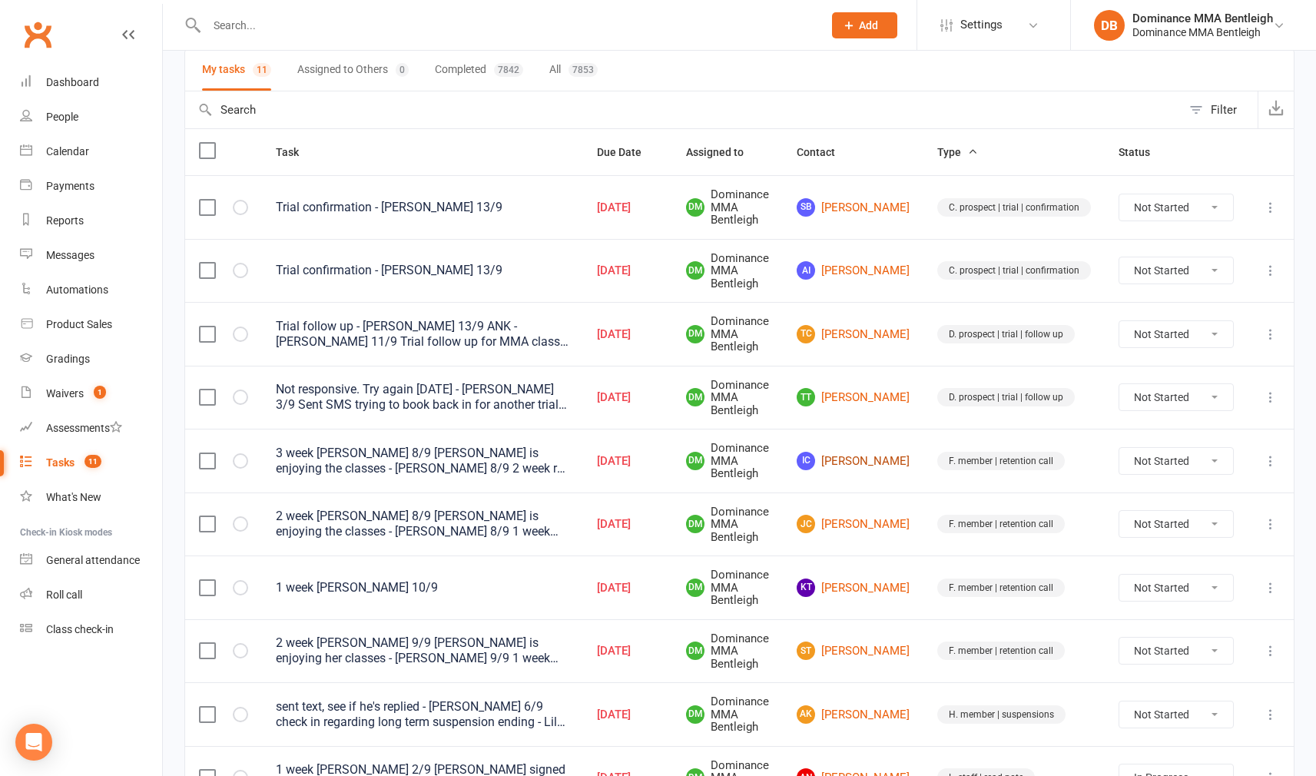
click at [880, 453] on link "IC Isabelle Clinch" at bounding box center [853, 461] width 113 height 18
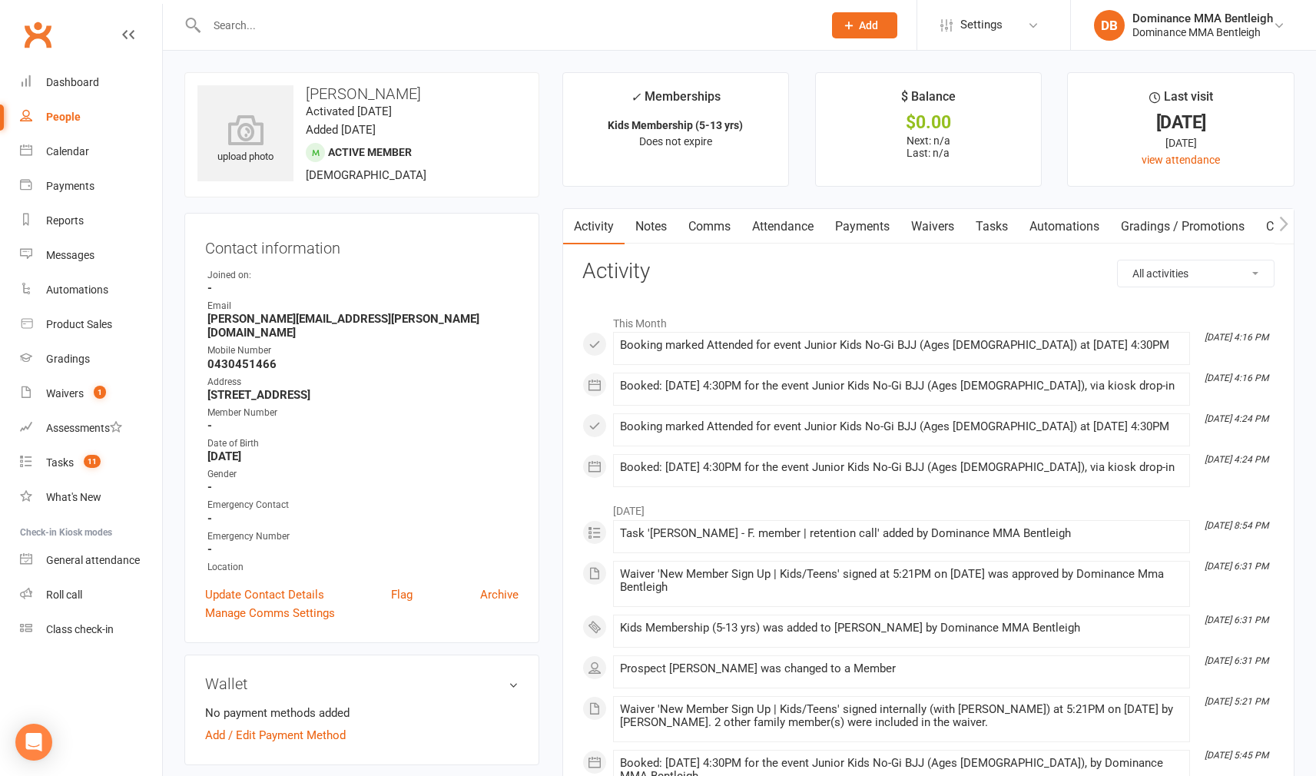
click at [996, 235] on link "Tasks" at bounding box center [992, 226] width 54 height 35
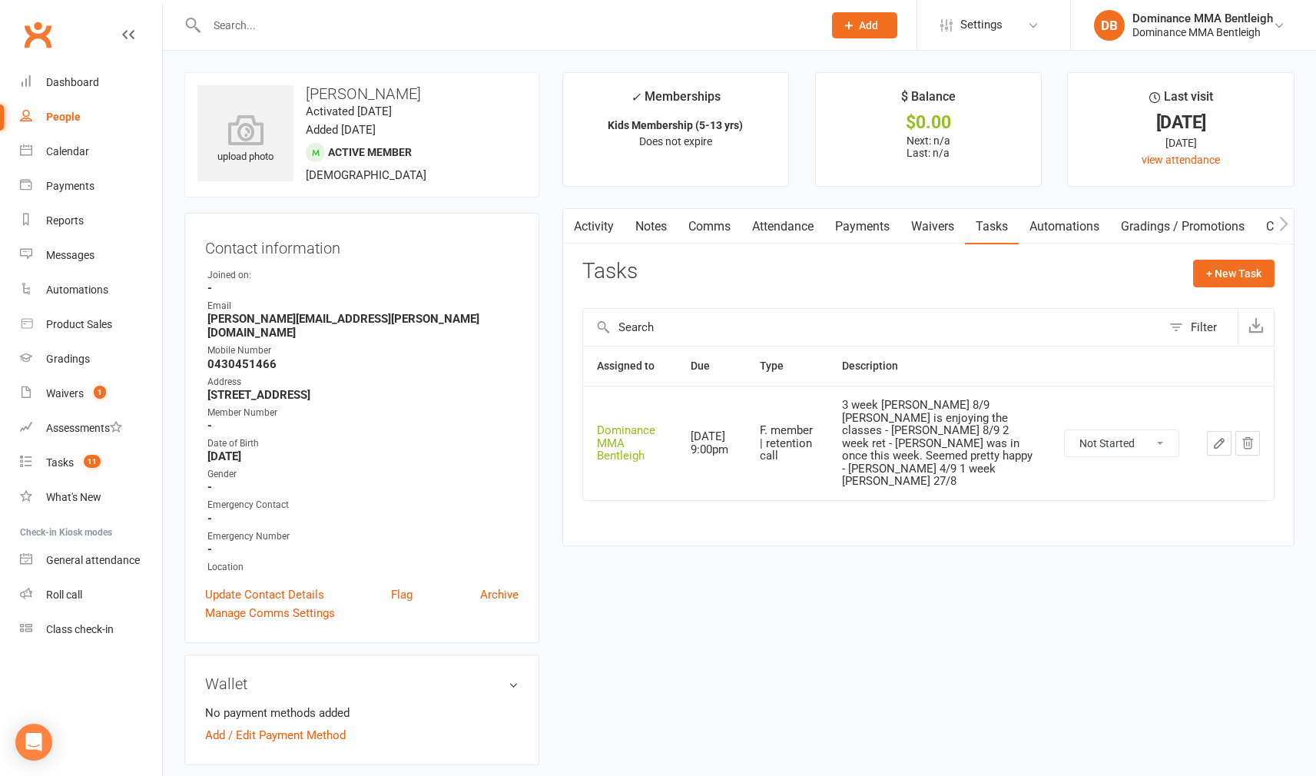
click at [1210, 431] on button "button" at bounding box center [1219, 443] width 25 height 25
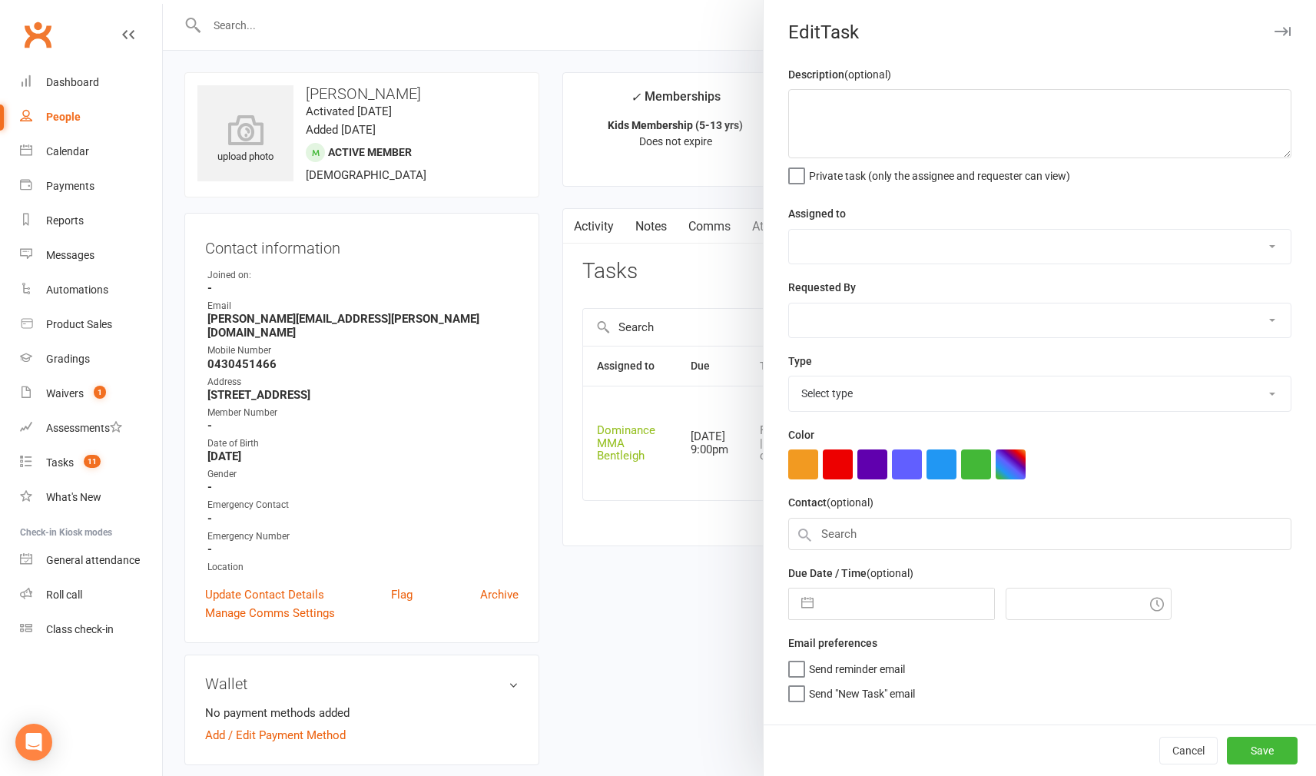
type textarea "3 week ret - Dylan 8/9 Isabelle is enjoying the classes - Dylan 8/9 2 week ret …"
select select "24839"
type input "[DATE]"
type input "9:00pm"
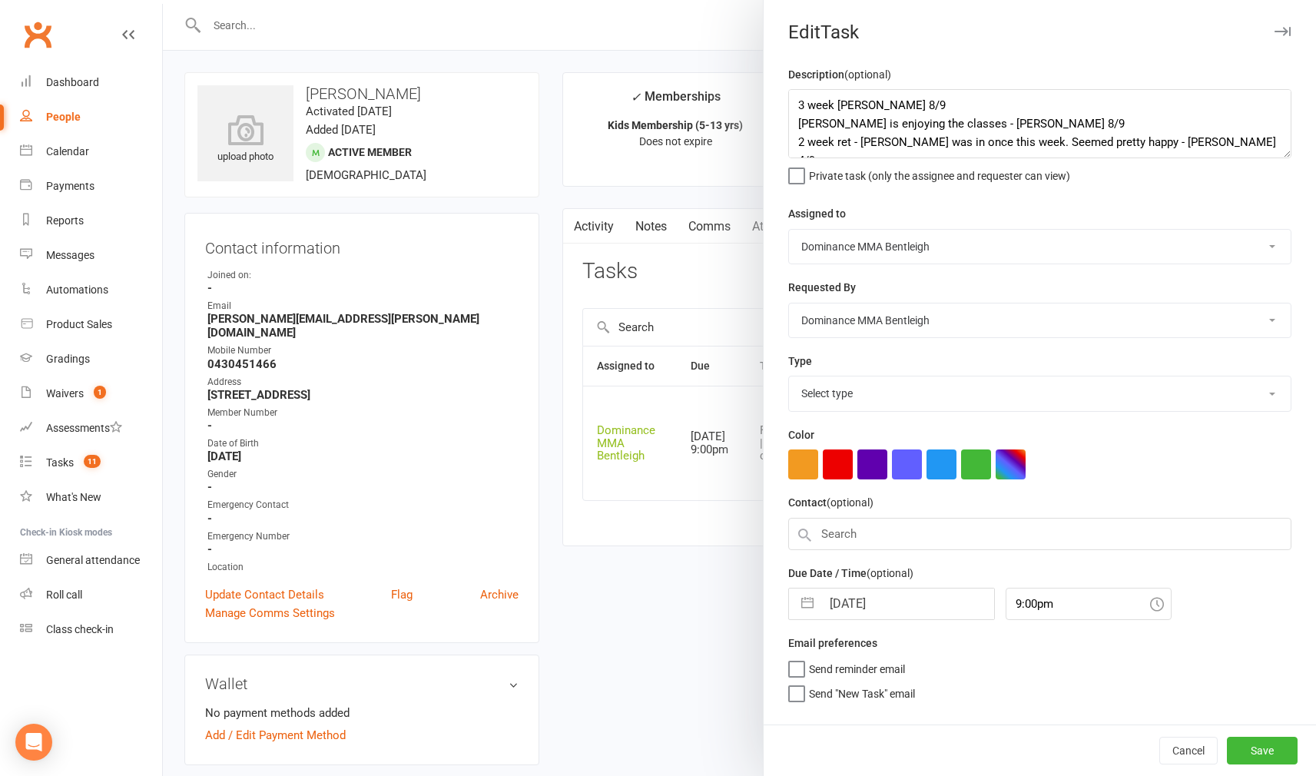
select select "13789"
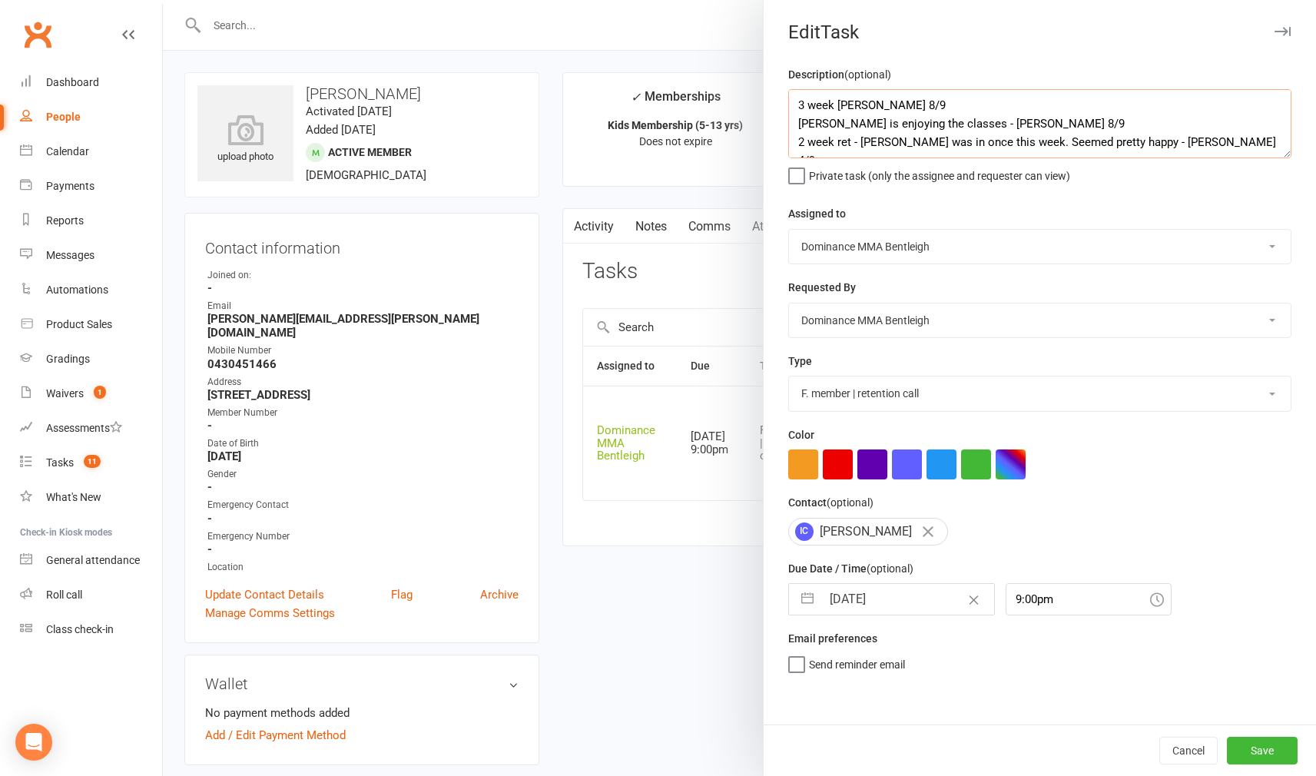
click at [790, 97] on textarea "3 week ret - Dylan 8/9 Isabelle is enjoying the classes - Dylan 8/9 2 week ret …" at bounding box center [1039, 123] width 503 height 69
click at [840, 108] on textarea "3 week ret - Dylan 8/9 Isabelle is enjoying the classes - Dylan 8/9 2 week ret …" at bounding box center [1039, 123] width 503 height 69
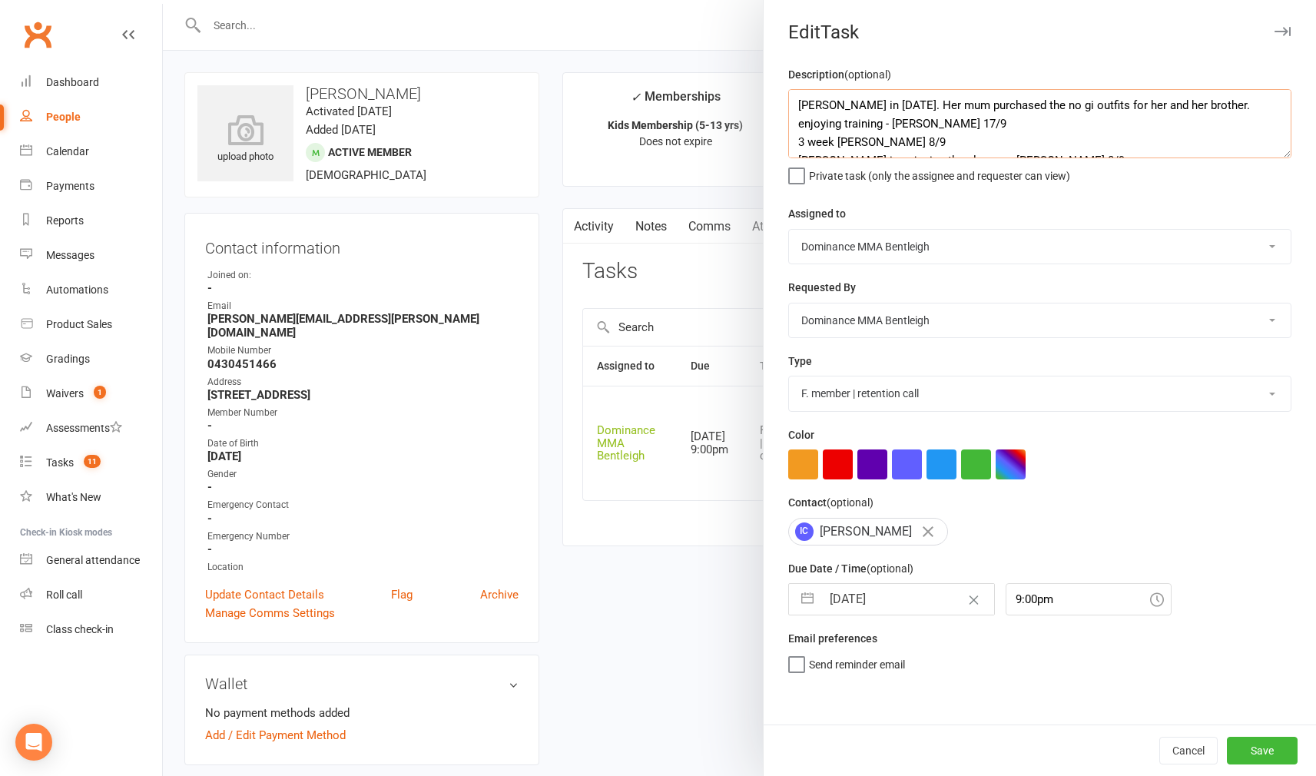
type textarea "Isabelle in yesterday. Her mum purchased the no gi outfits for her and her brot…"
click at [880, 602] on input "[DATE]" at bounding box center [907, 599] width 173 height 31
select select "7"
select select "2025"
select select "8"
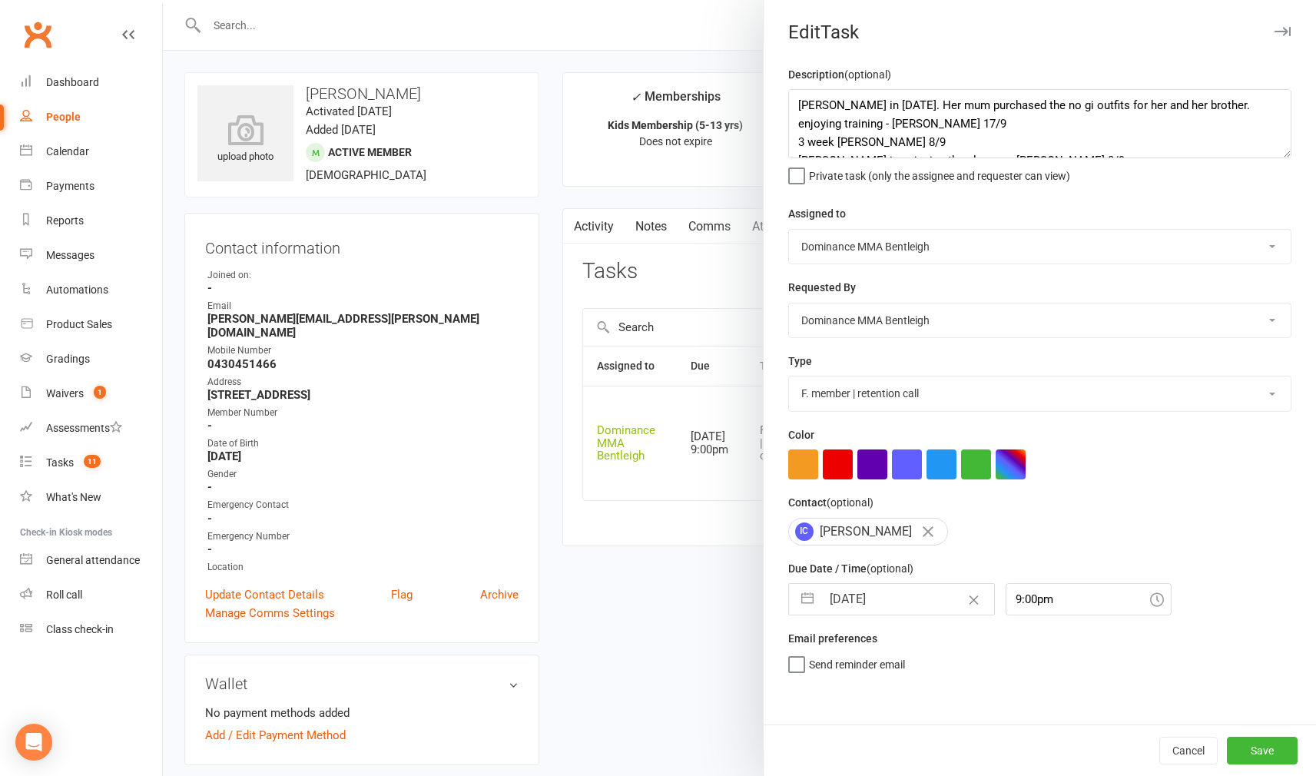
select select "2025"
select select "9"
select select "2025"
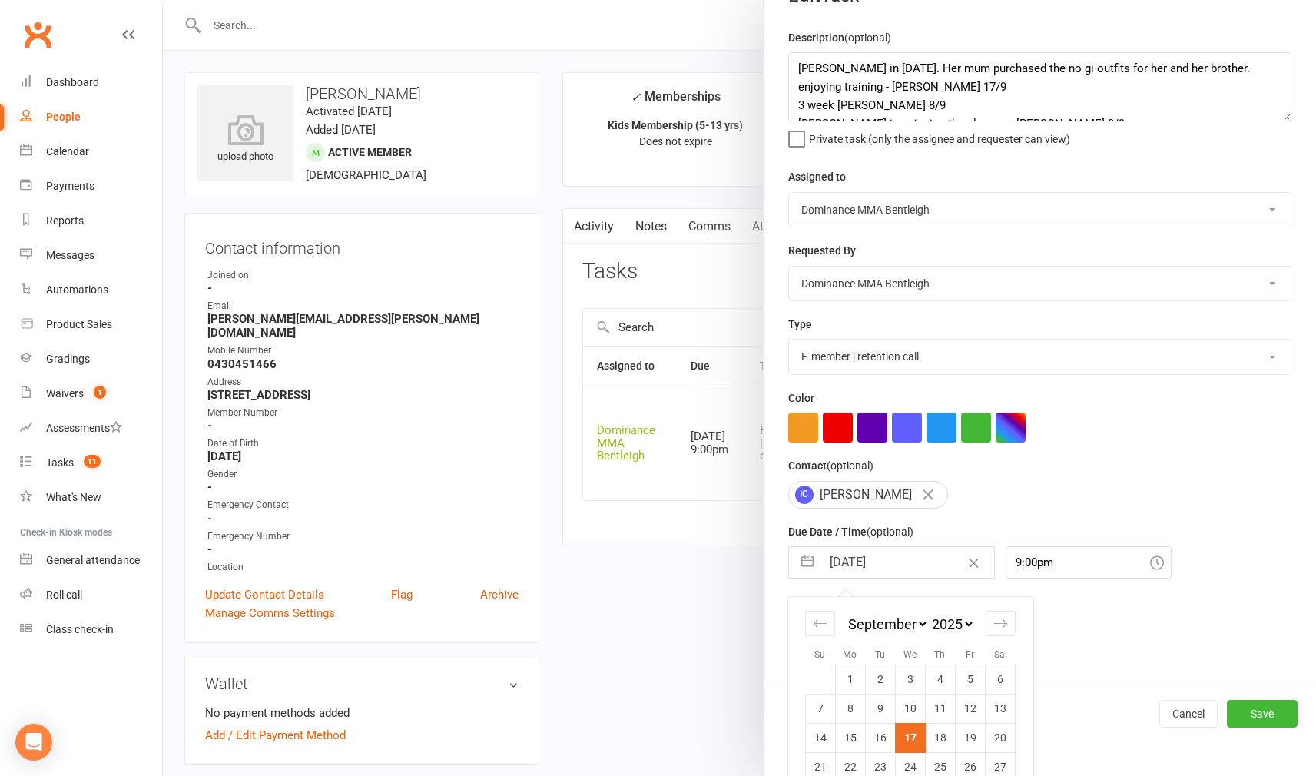
scroll to position [42, 0]
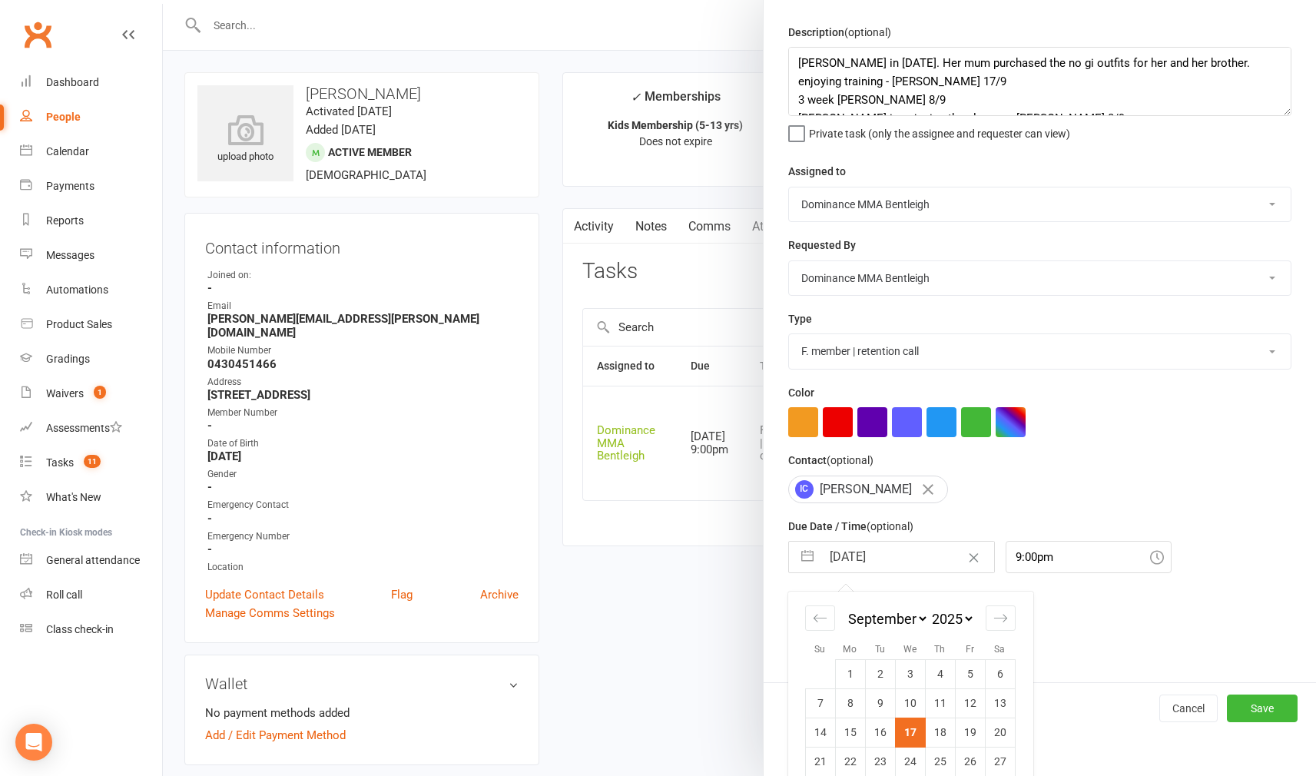
click at [916, 754] on td "24" at bounding box center [910, 761] width 30 height 29
type input "[DATE]"
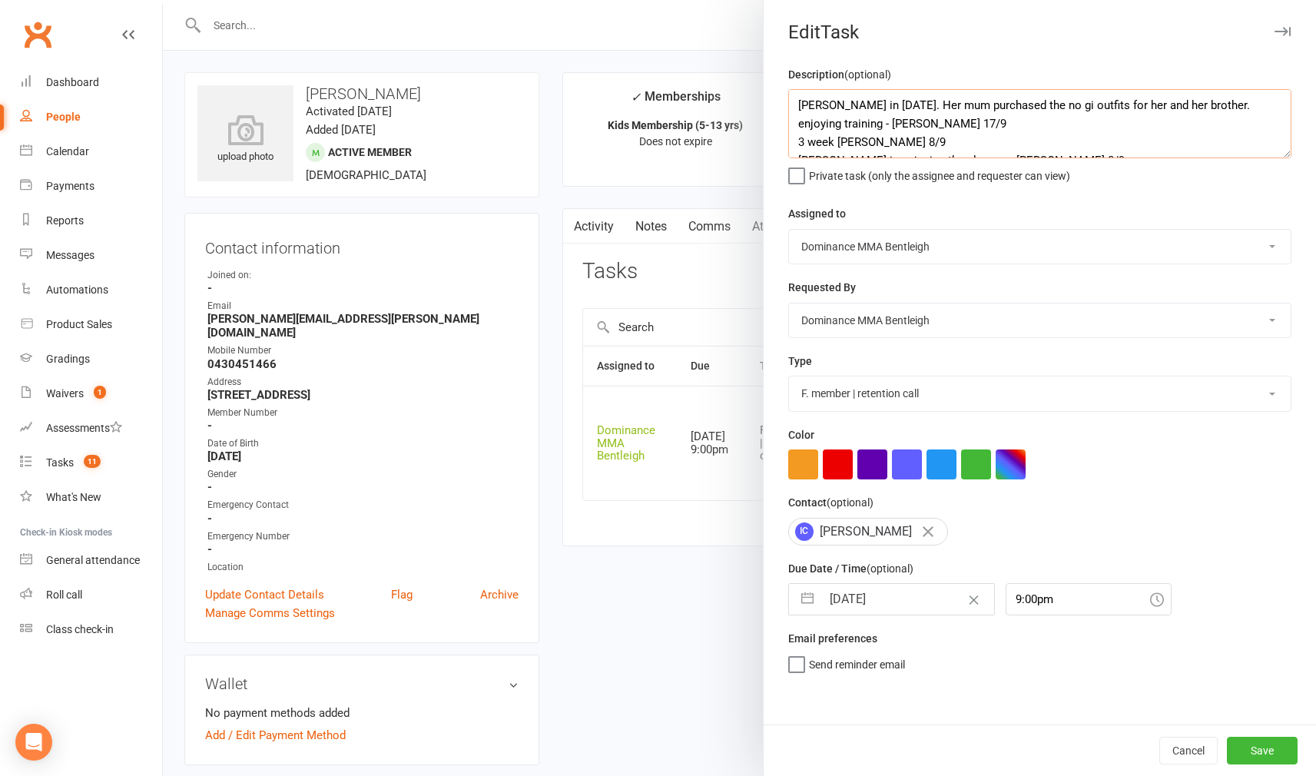
click at [797, 108] on textarea "Isabelle in yesterday. Her mum purchased the no gi outfits for her and her brot…" at bounding box center [1039, 123] width 503 height 69
click at [811, 110] on textarea "Isabelle in yesterday. Her mum purchased the no gi outfits for her and her brot…" at bounding box center [1039, 123] width 503 height 69
type textarea "4 week ret - Dylan 17/9 Isabelle in yesterday. Her mum purchased the no gi outf…"
click at [1263, 745] on button "Save" at bounding box center [1262, 751] width 71 height 28
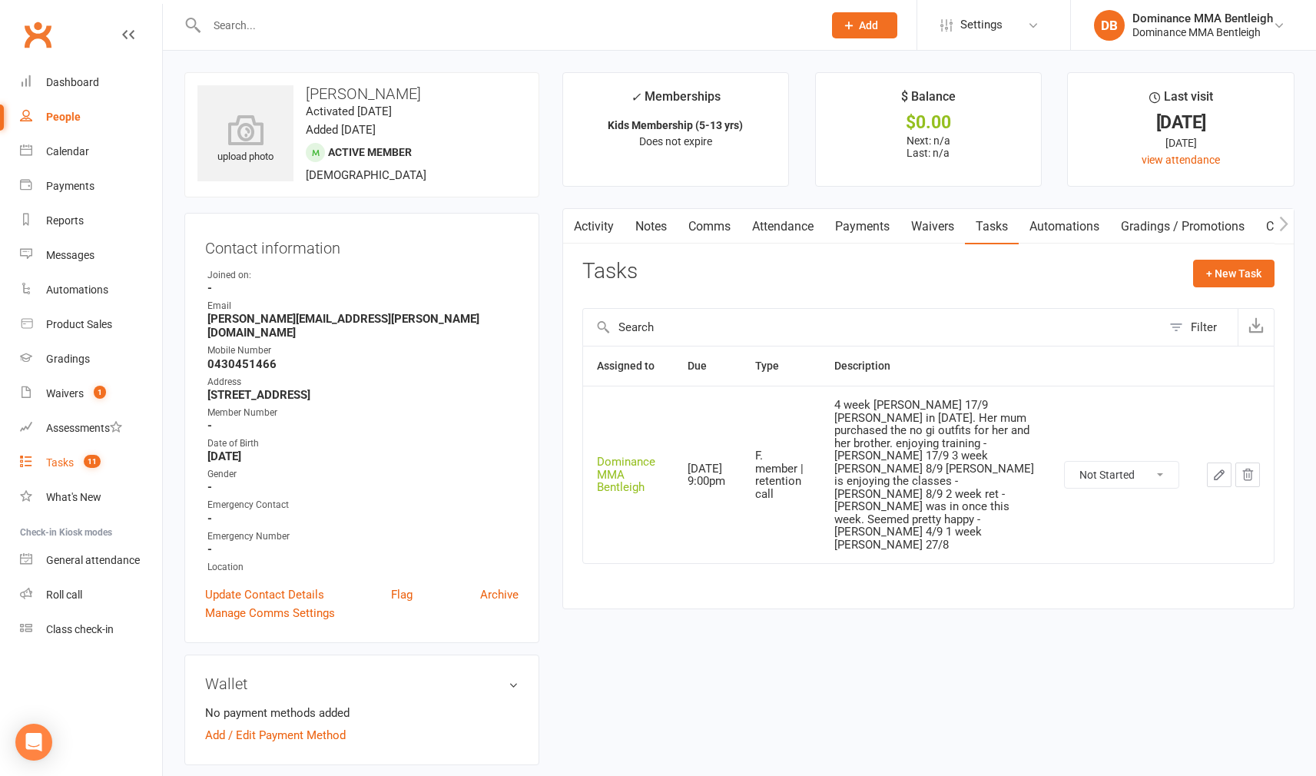
click at [52, 465] on div "Tasks" at bounding box center [60, 462] width 28 height 12
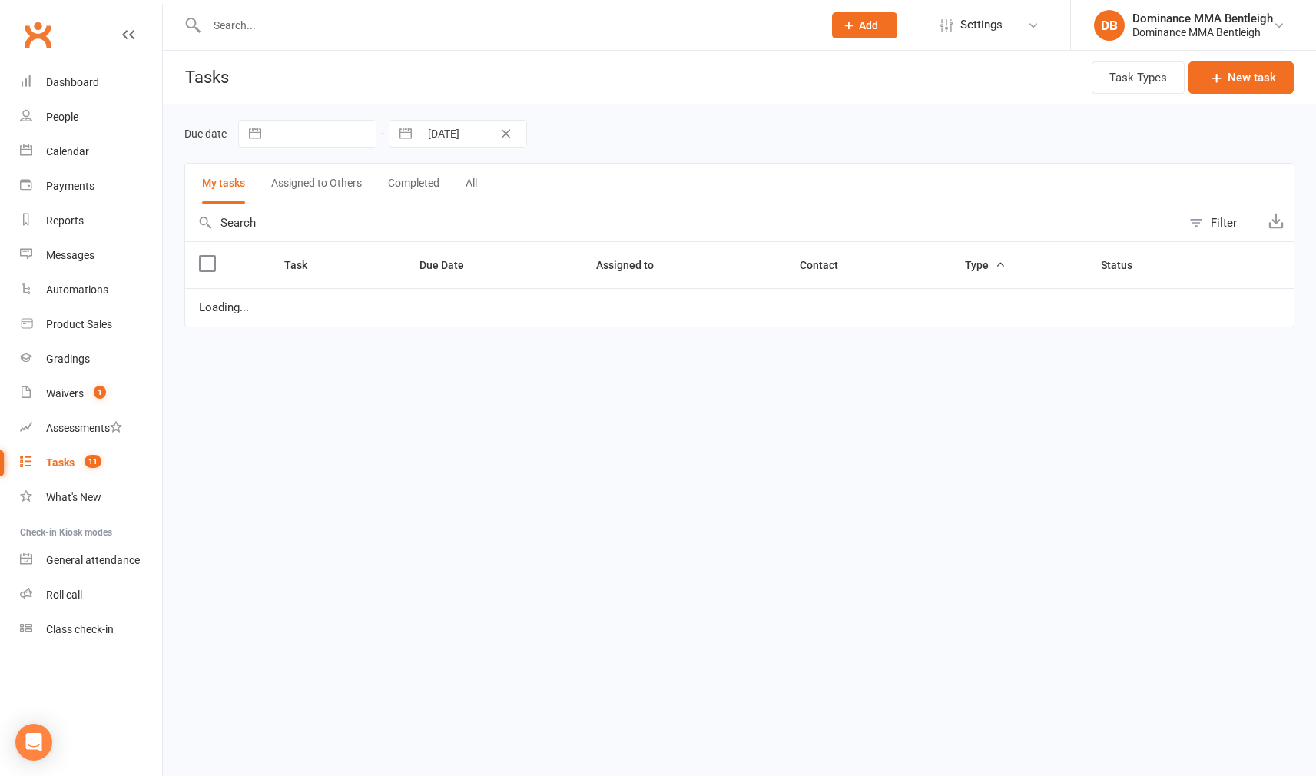
select select "started"
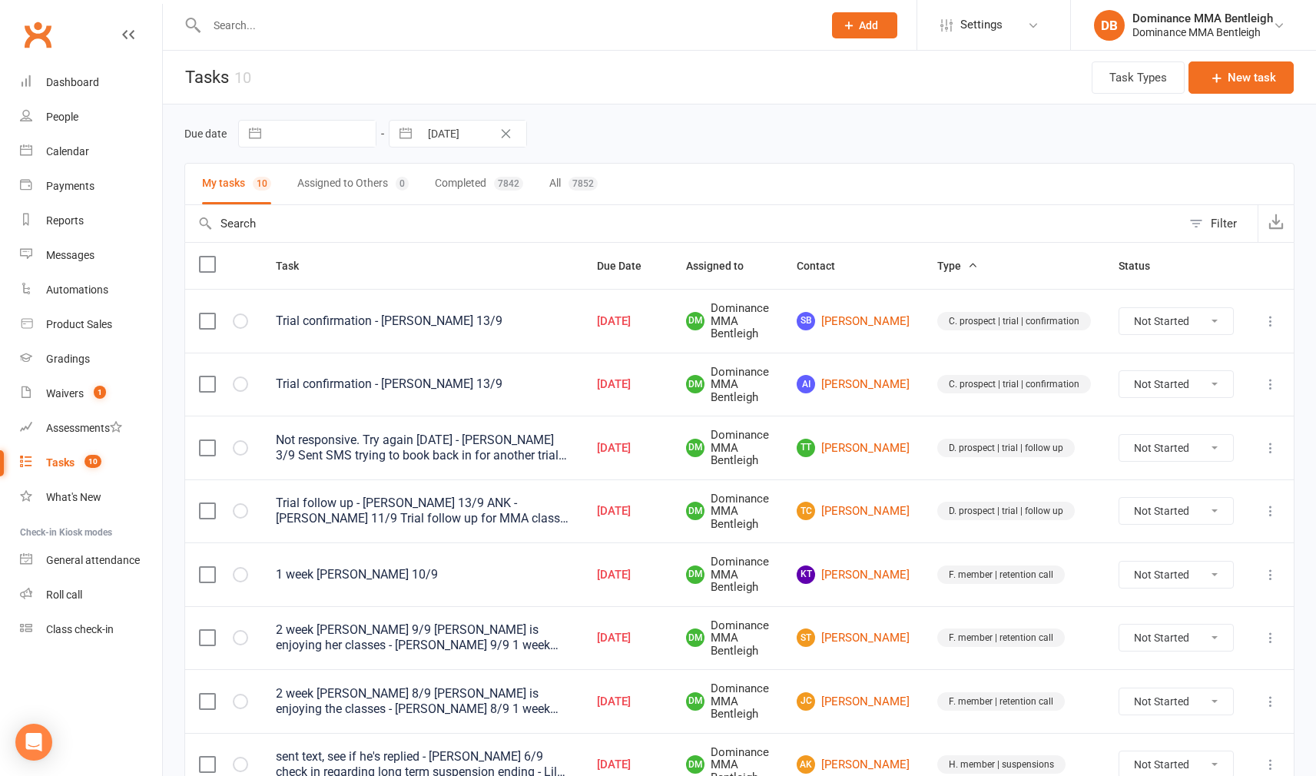
click at [303, 35] on input "text" at bounding box center [507, 26] width 610 height 22
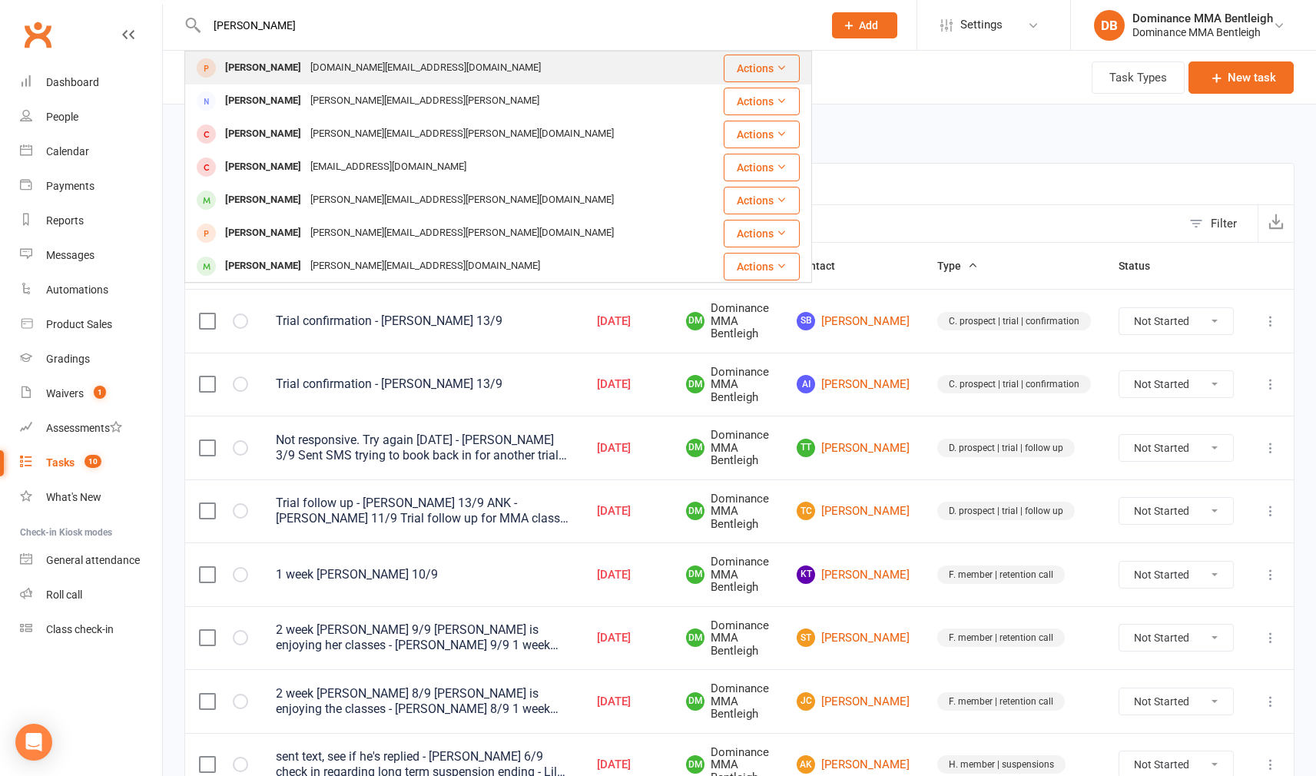
type input "David fletcher"
click at [433, 57] on div "davidfletcher.gov@gmail.com" at bounding box center [426, 68] width 240 height 22
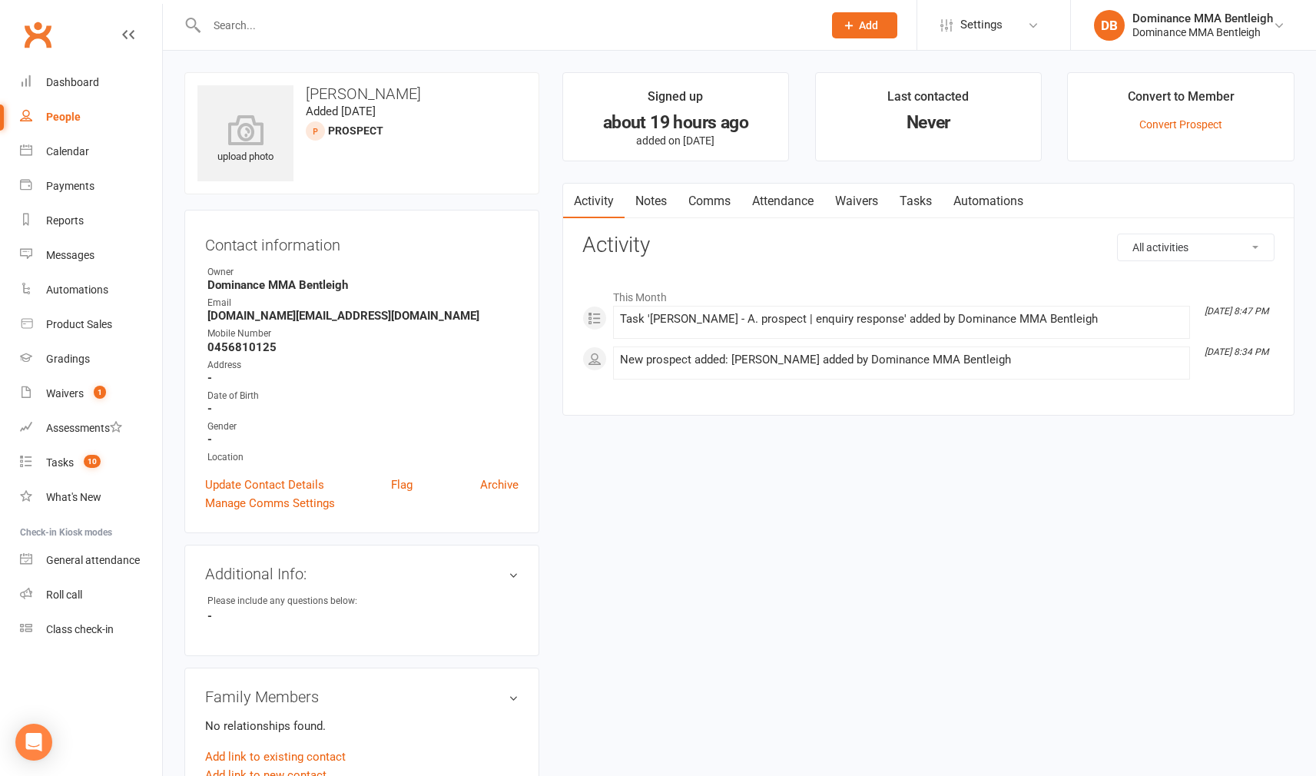
click at [910, 200] on link "Tasks" at bounding box center [916, 201] width 54 height 35
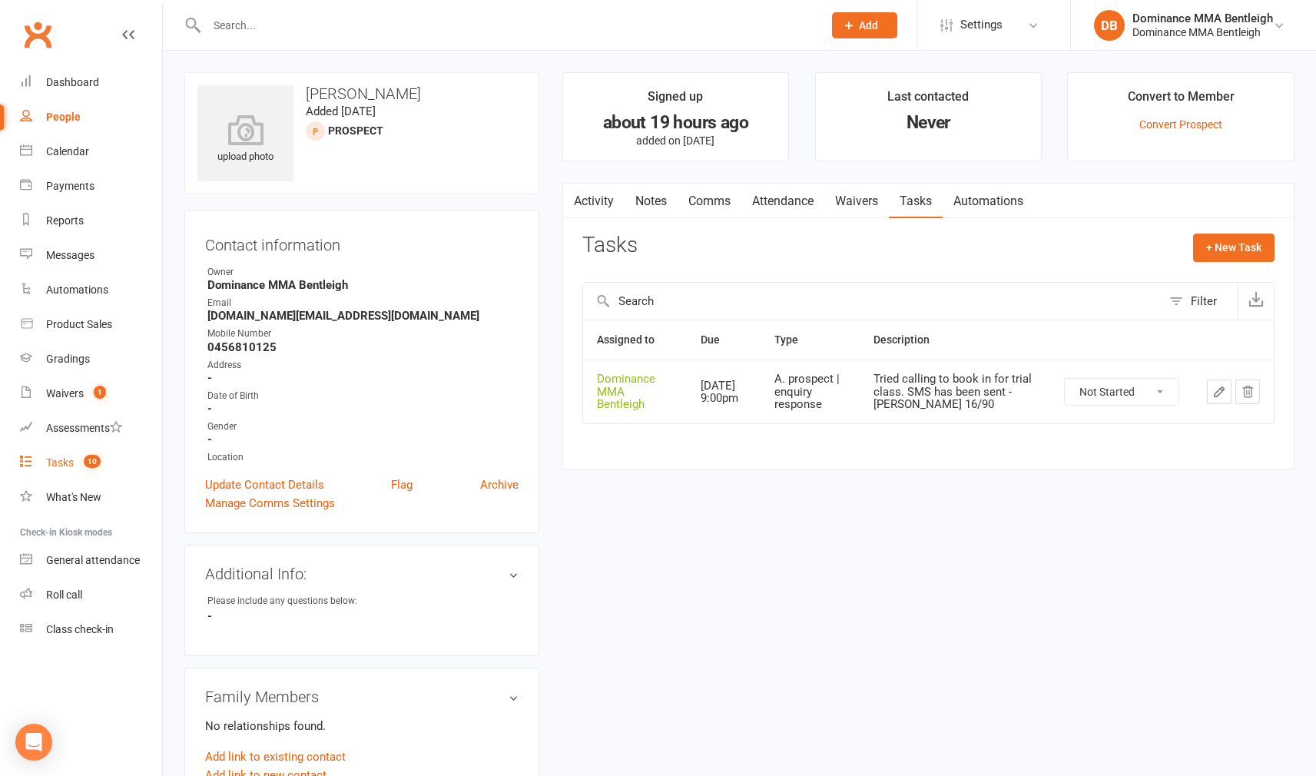
click at [77, 464] on count-badge "10" at bounding box center [88, 462] width 25 height 12
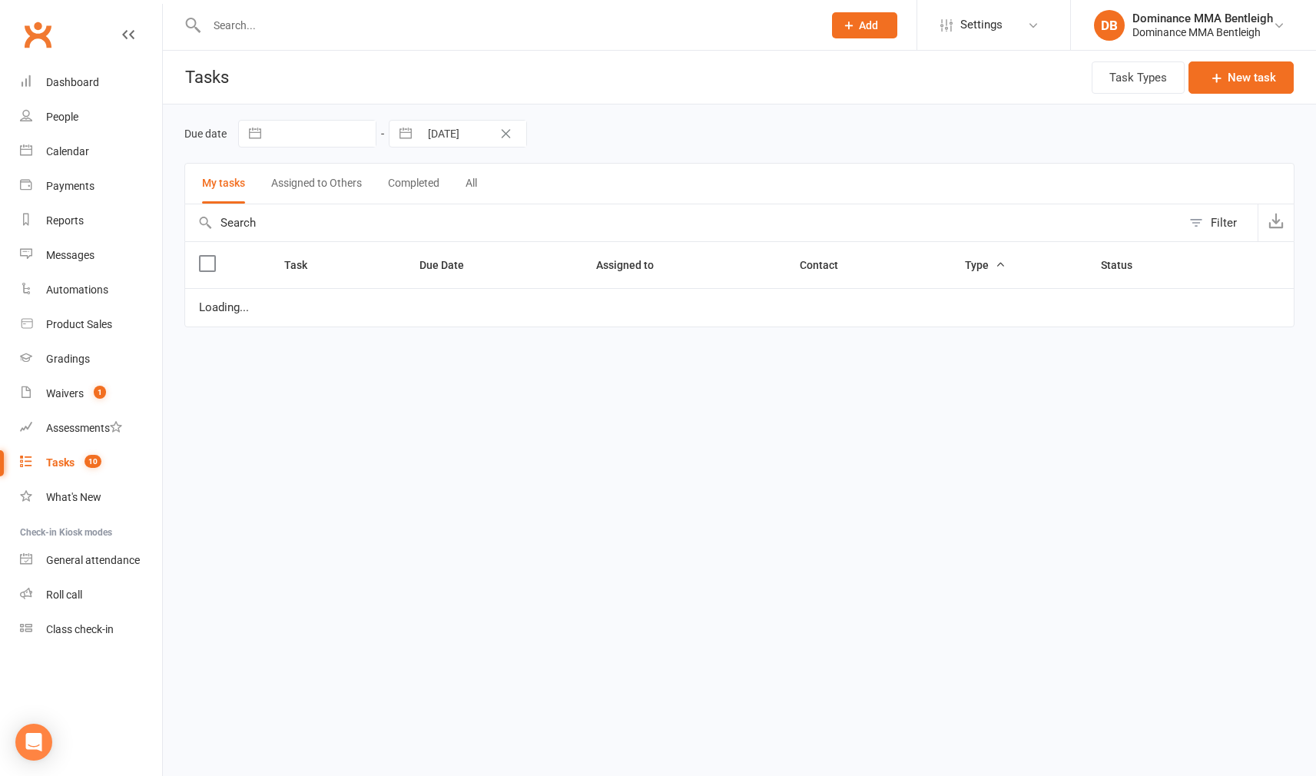
select select "started"
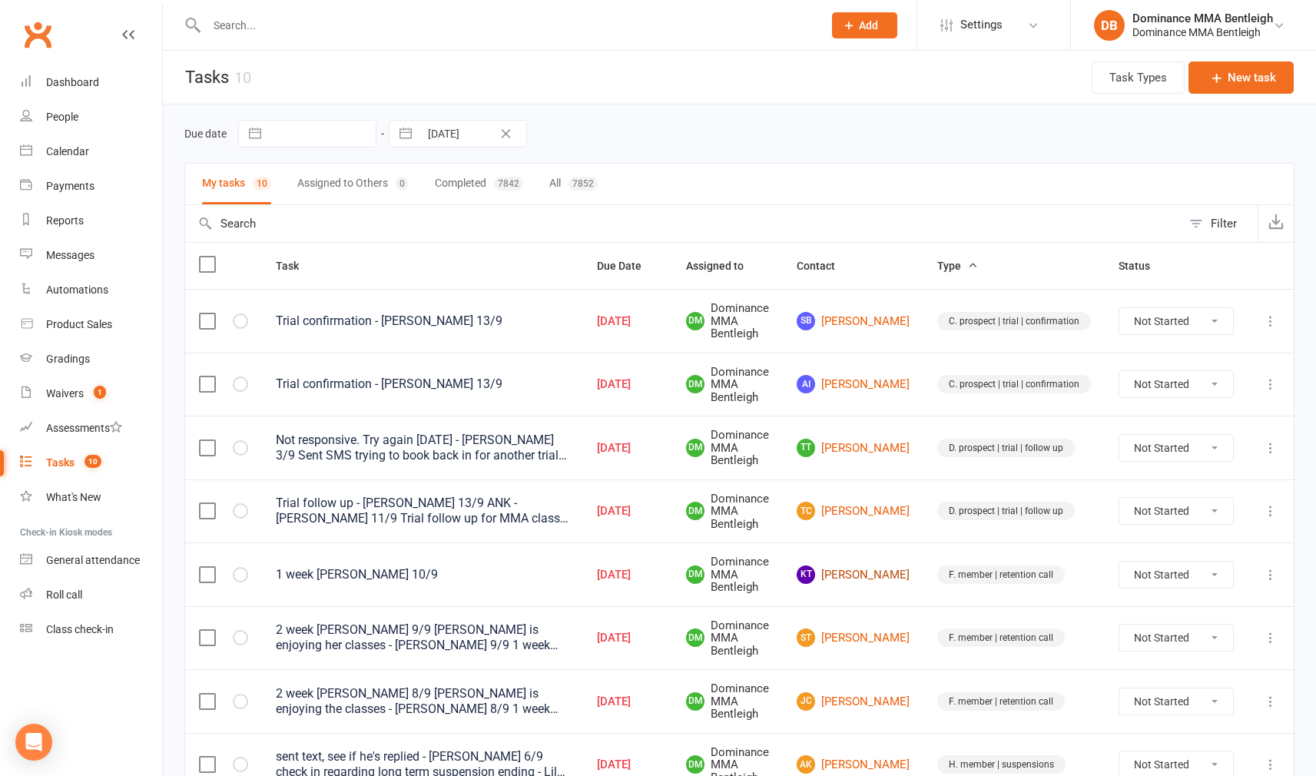
click at [866, 565] on link "KT Kevin Ta" at bounding box center [853, 574] width 113 height 18
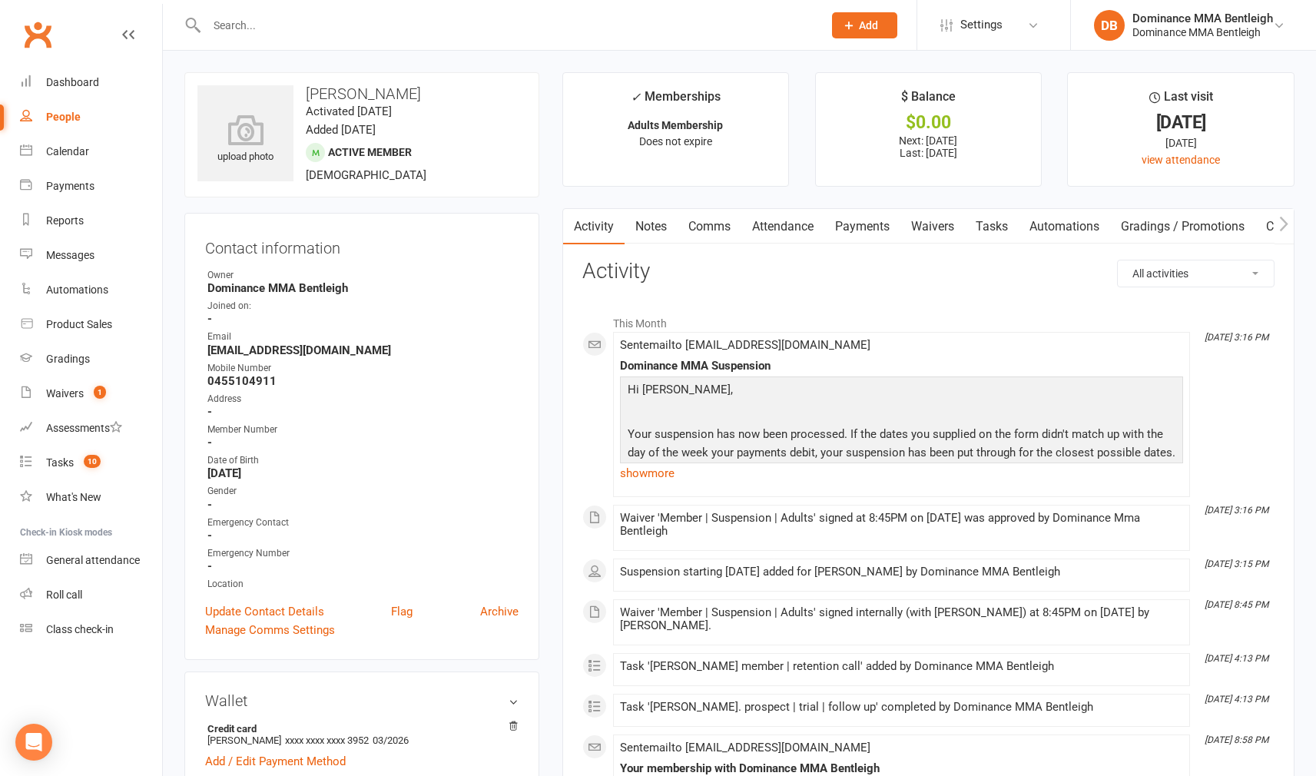
click at [1001, 231] on link "Tasks" at bounding box center [992, 226] width 54 height 35
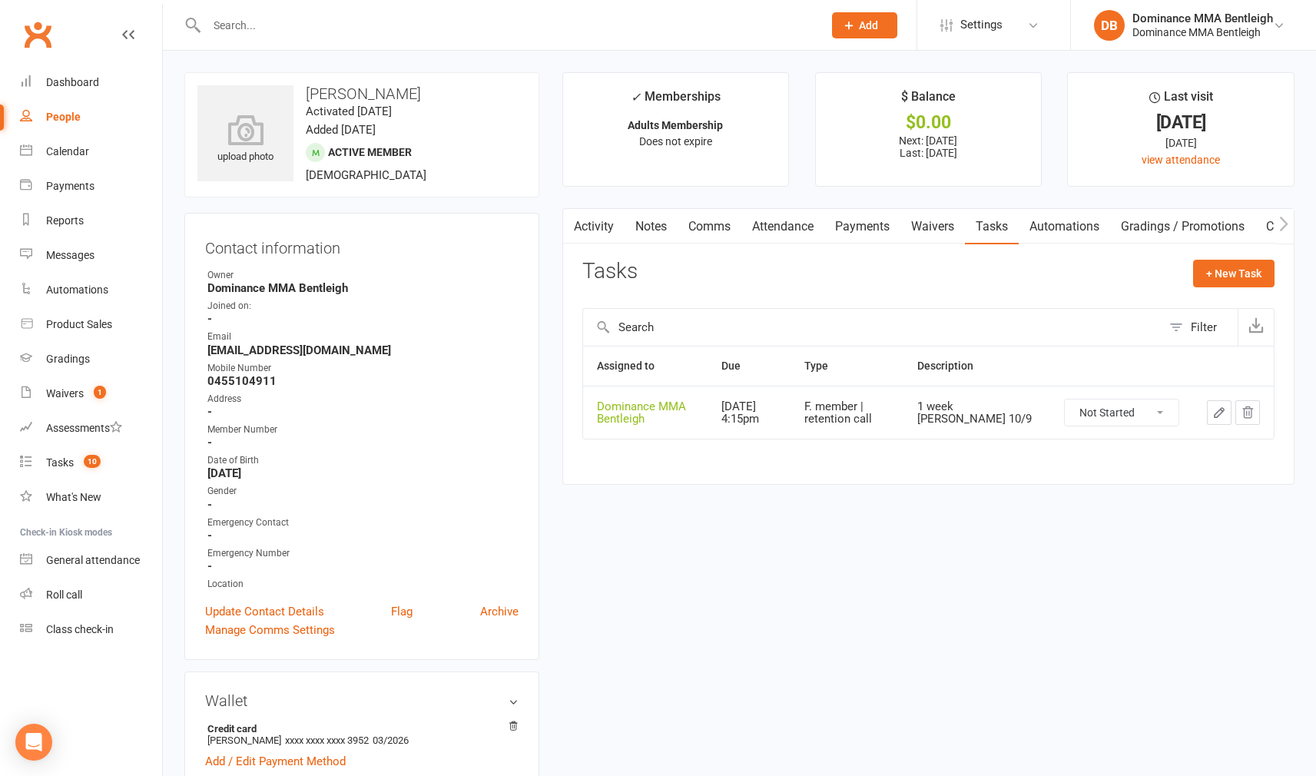
click at [1217, 412] on icon "button" at bounding box center [1219, 413] width 14 height 14
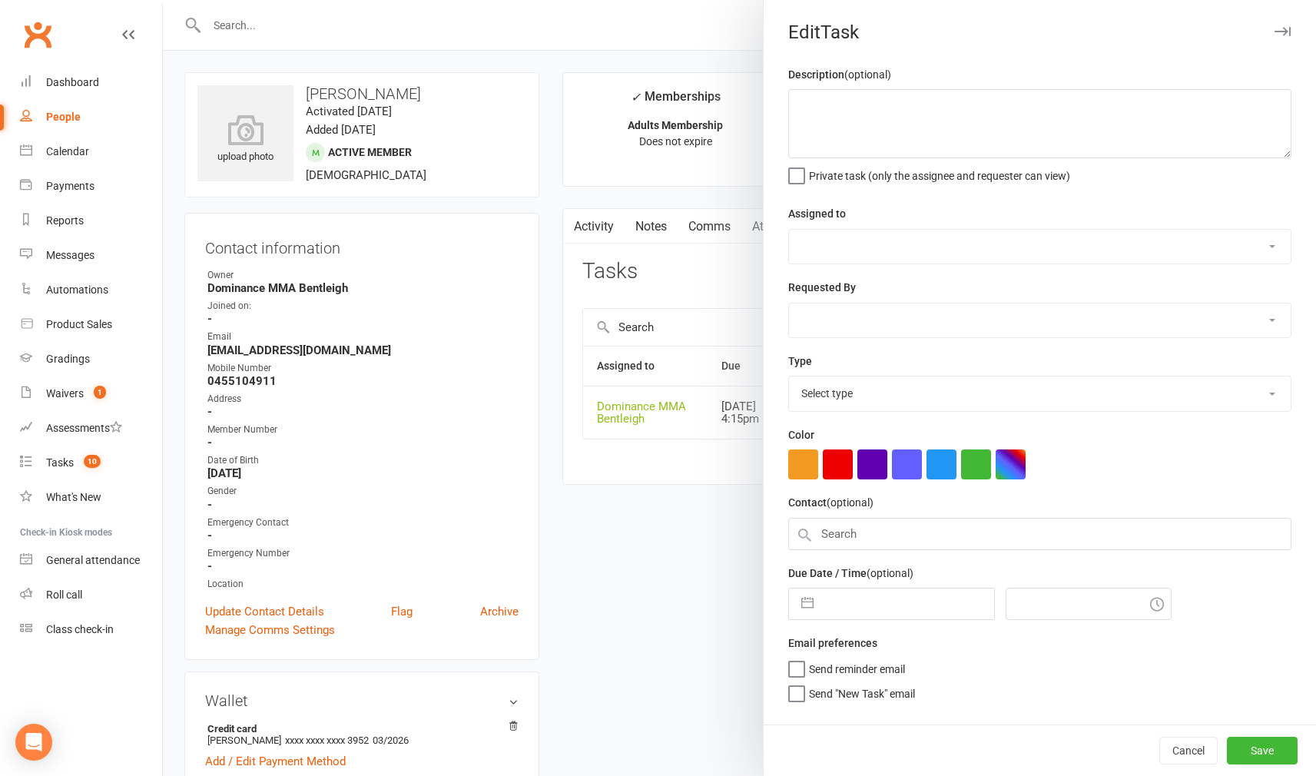
type textarea "1 week ret - Dylan 10/9"
select select "24839"
type input "[DATE]"
type input "4:15pm"
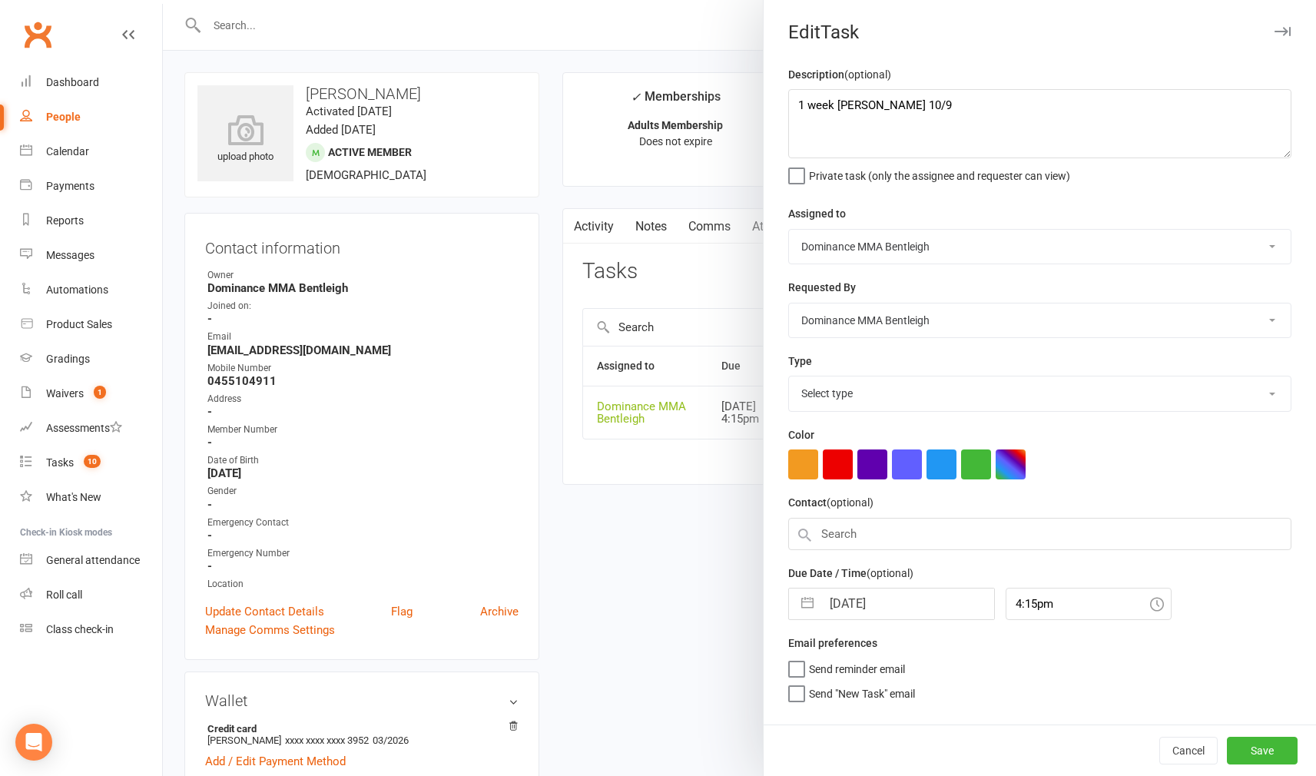
select select "13789"
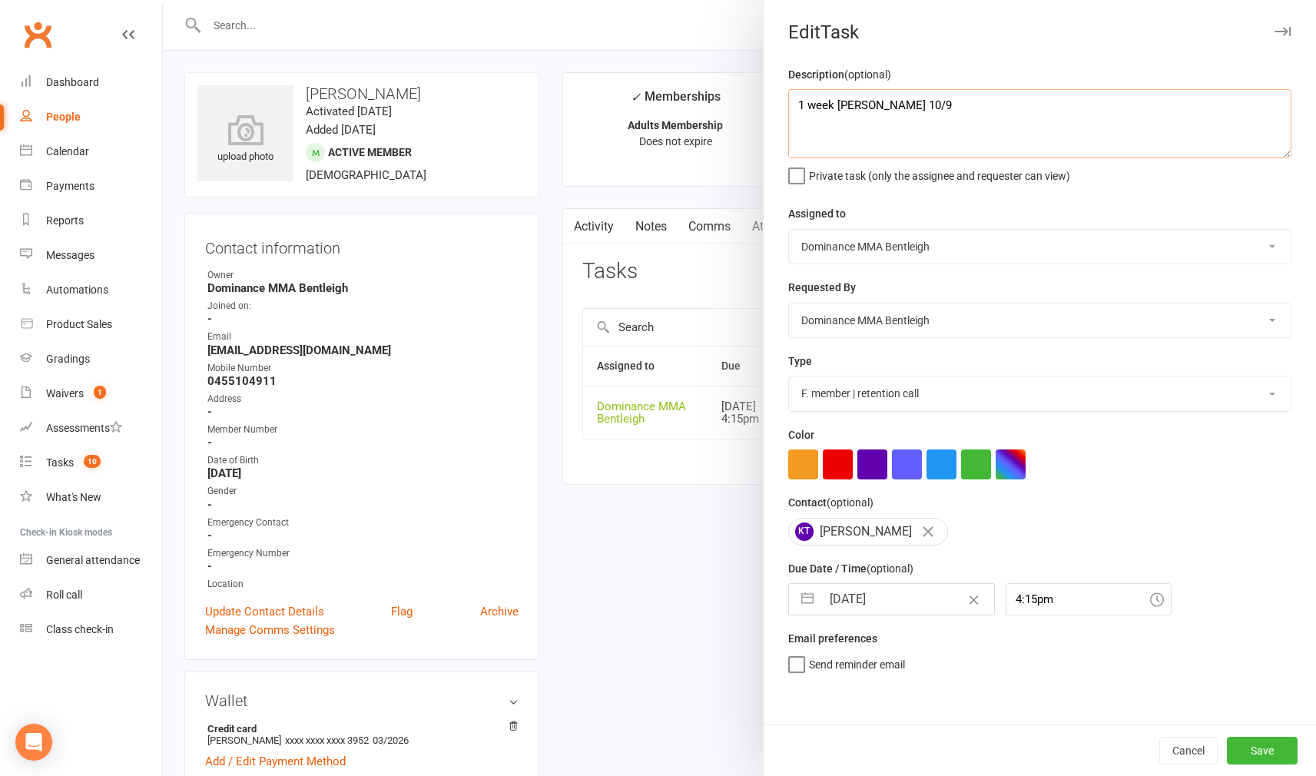
click at [797, 102] on textarea "1 week ret - Dylan 10/9" at bounding box center [1039, 123] width 503 height 69
drag, startPoint x: 804, startPoint y: 98, endPoint x: 886, endPoint y: 94, distance: 82.3
click at [805, 98] on textarea "1 week ret - Dylan 10/9" at bounding box center [1039, 123] width 503 height 69
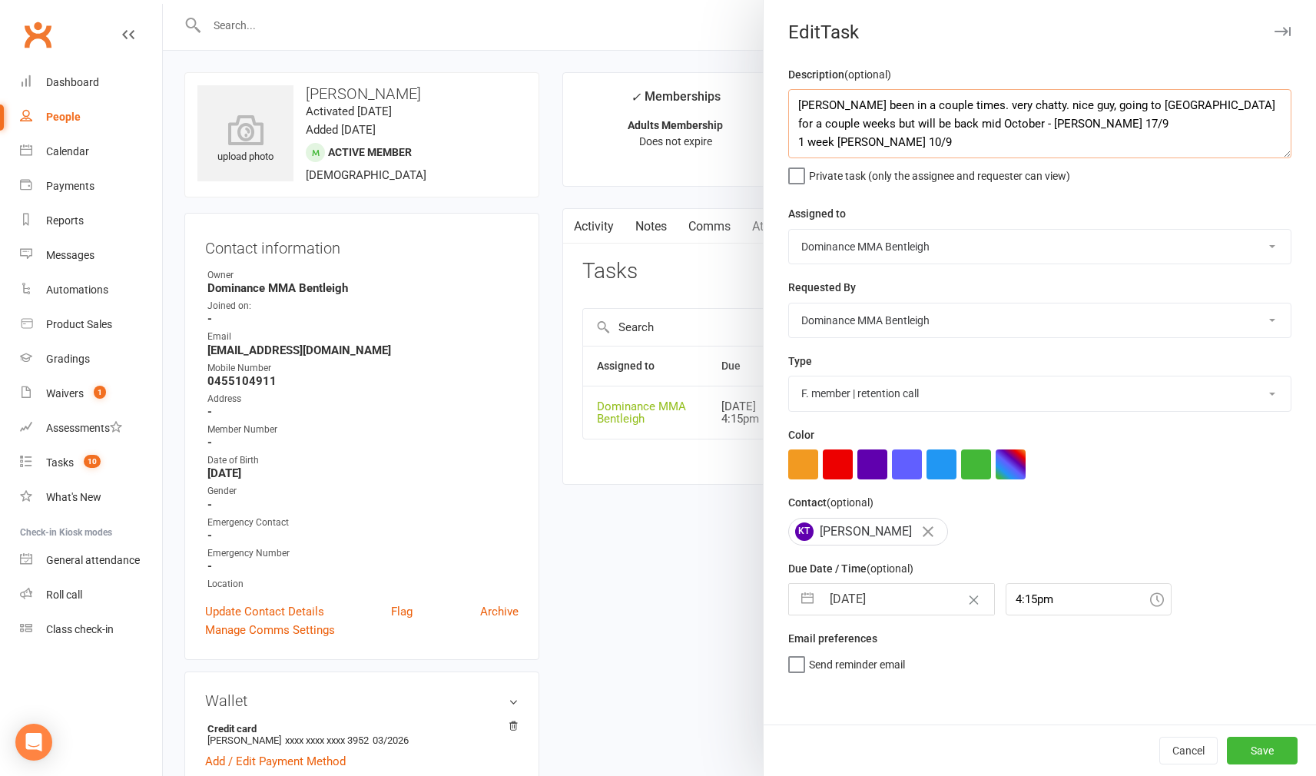
click at [795, 98] on textarea "Kevins been in a couple times. very chatty. nice guy, going to Bali for a coupl…" at bounding box center [1039, 123] width 503 height 69
click at [813, 101] on textarea "Kevins been in a couple times. very chatty. nice guy, going to Bali for a coupl…" at bounding box center [1039, 123] width 503 height 69
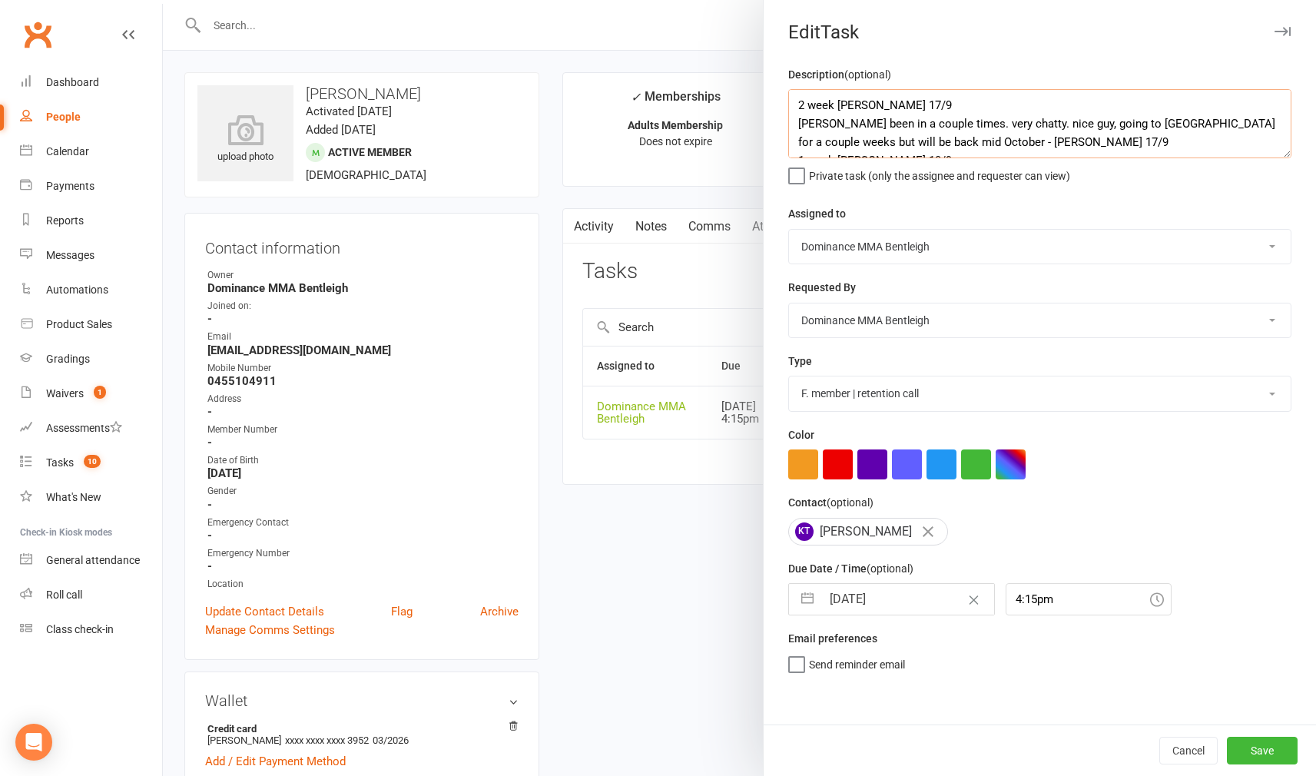
type textarea "2 week ret - Dylan 17/9 Kevins been in a couple times. very chatty. nice guy, g…"
click at [907, 604] on input "[DATE]" at bounding box center [907, 599] width 173 height 31
select select "7"
select select "2025"
select select "8"
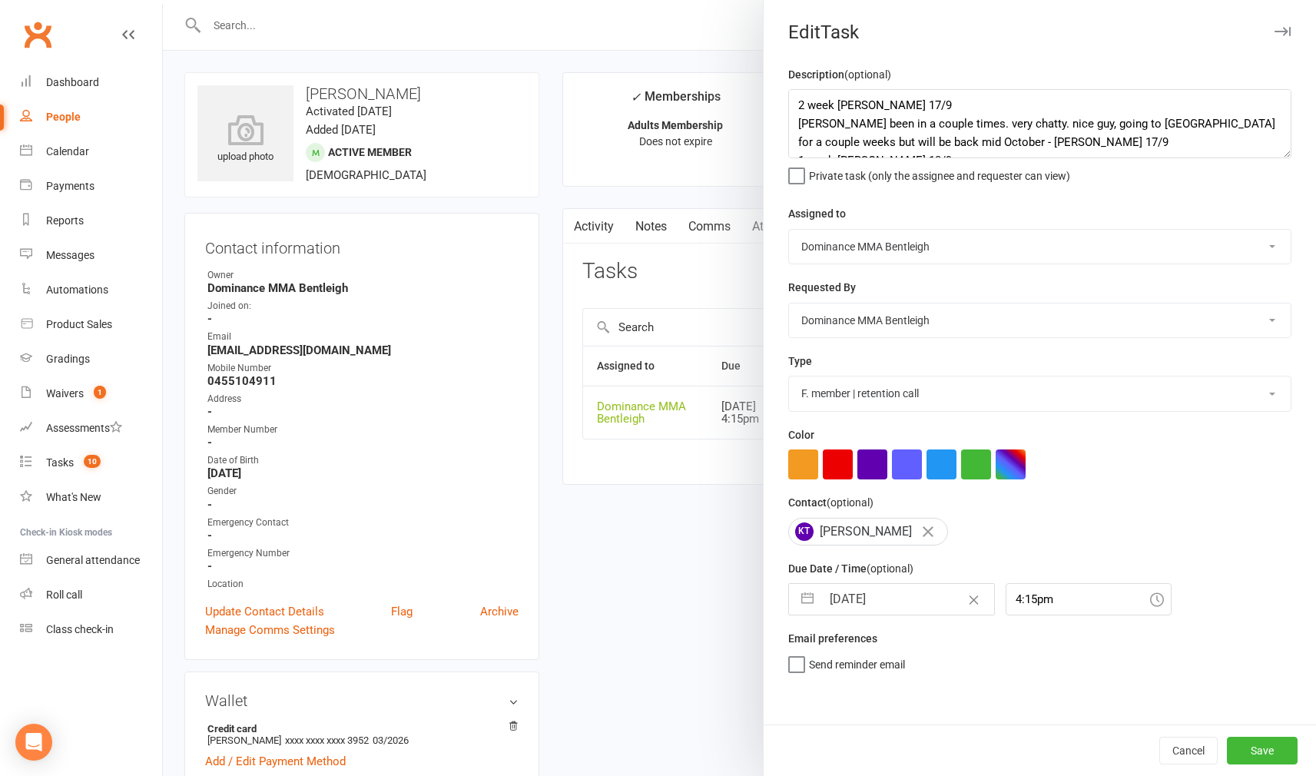
select select "2025"
select select "9"
select select "2025"
click at [1011, 658] on div "Move forward to switch to the next month." at bounding box center [1001, 660] width 30 height 25
select select "10"
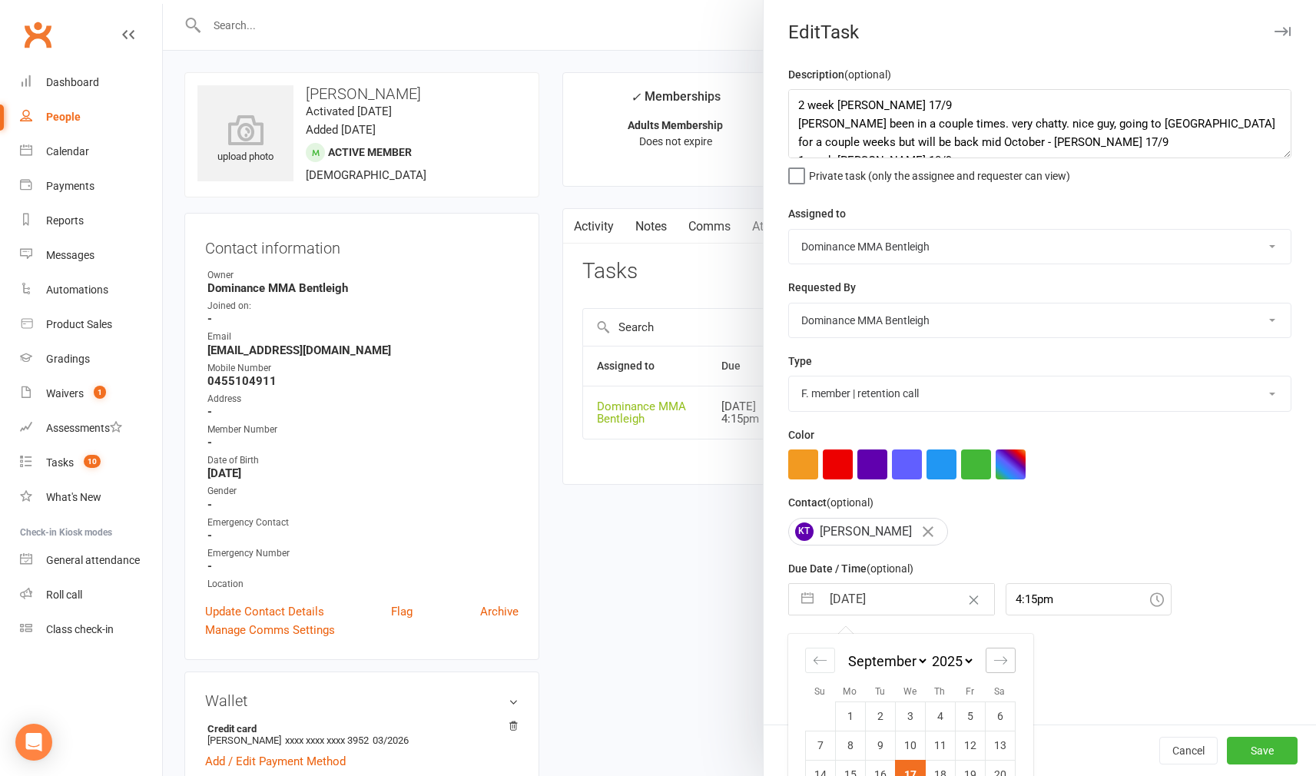
select select "2025"
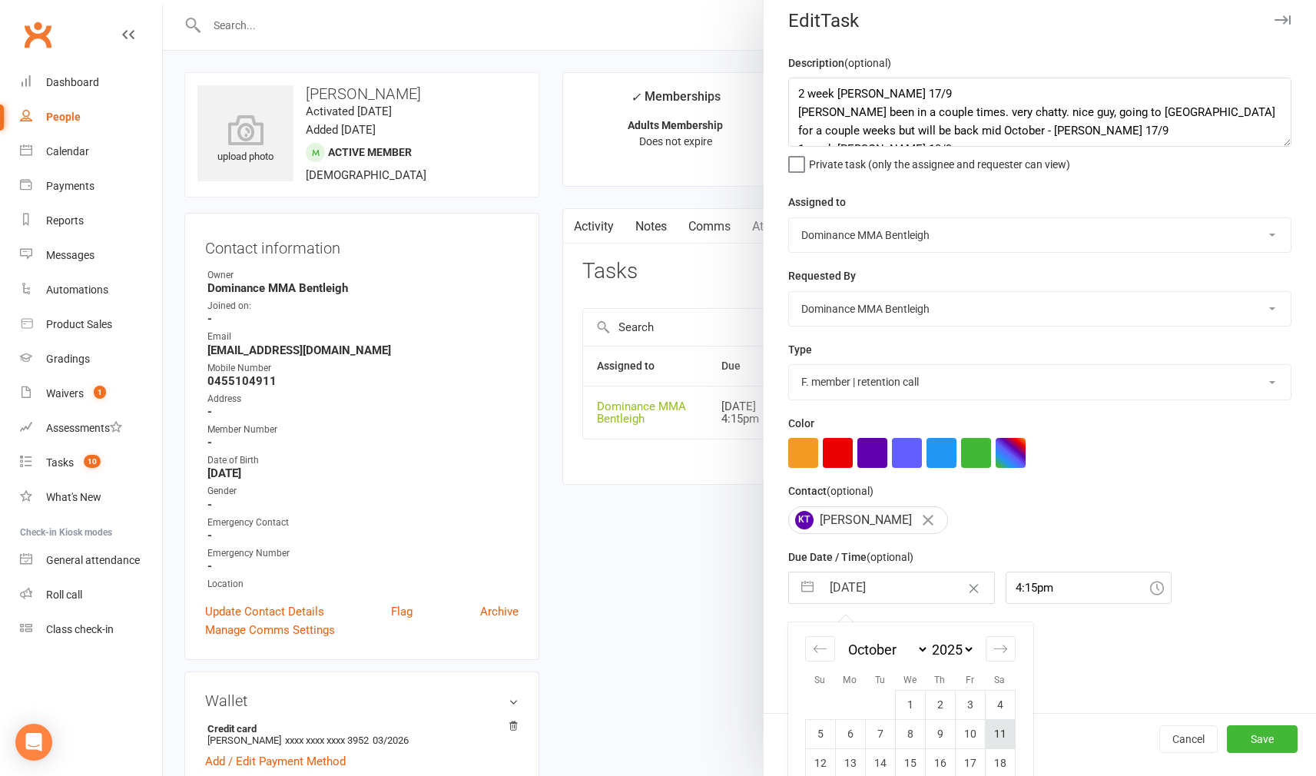
click at [1004, 720] on td "11" at bounding box center [1000, 733] width 30 height 29
type input "11 Oct 2025"
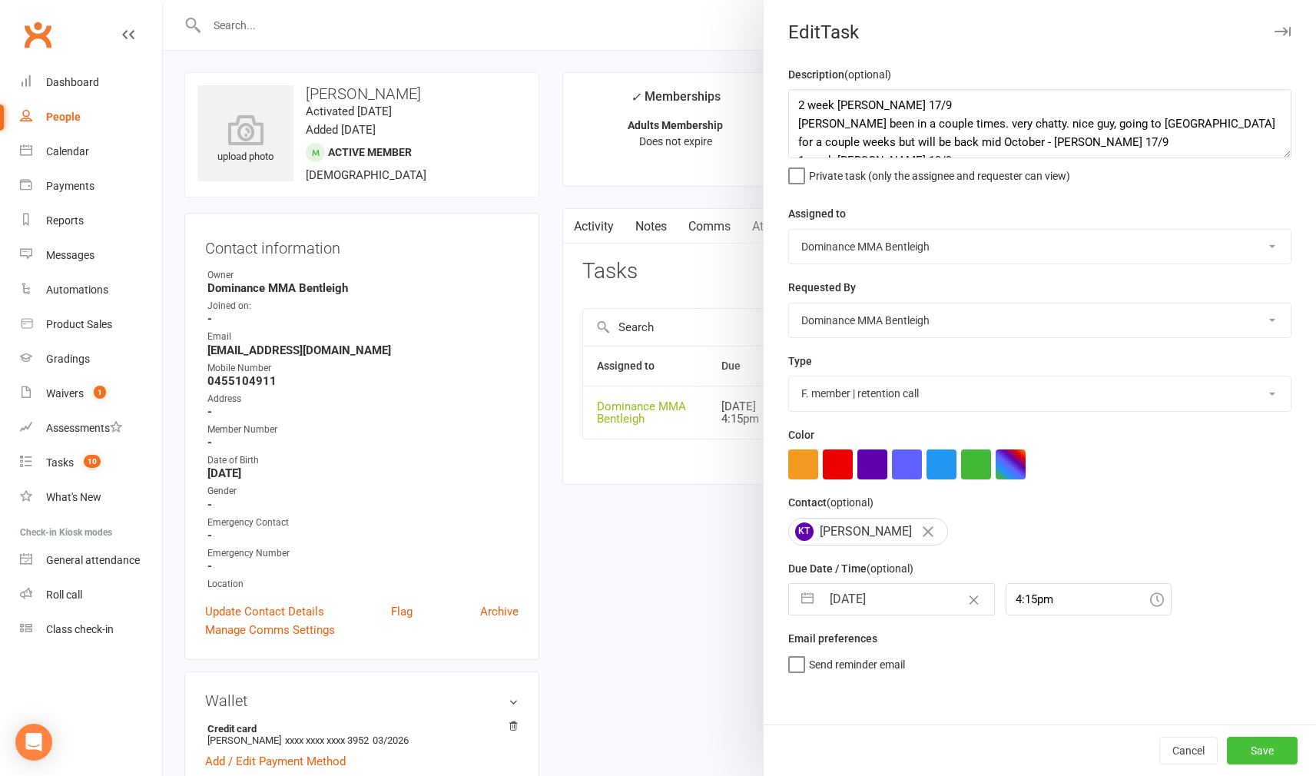
click at [1260, 741] on button "Save" at bounding box center [1262, 751] width 71 height 28
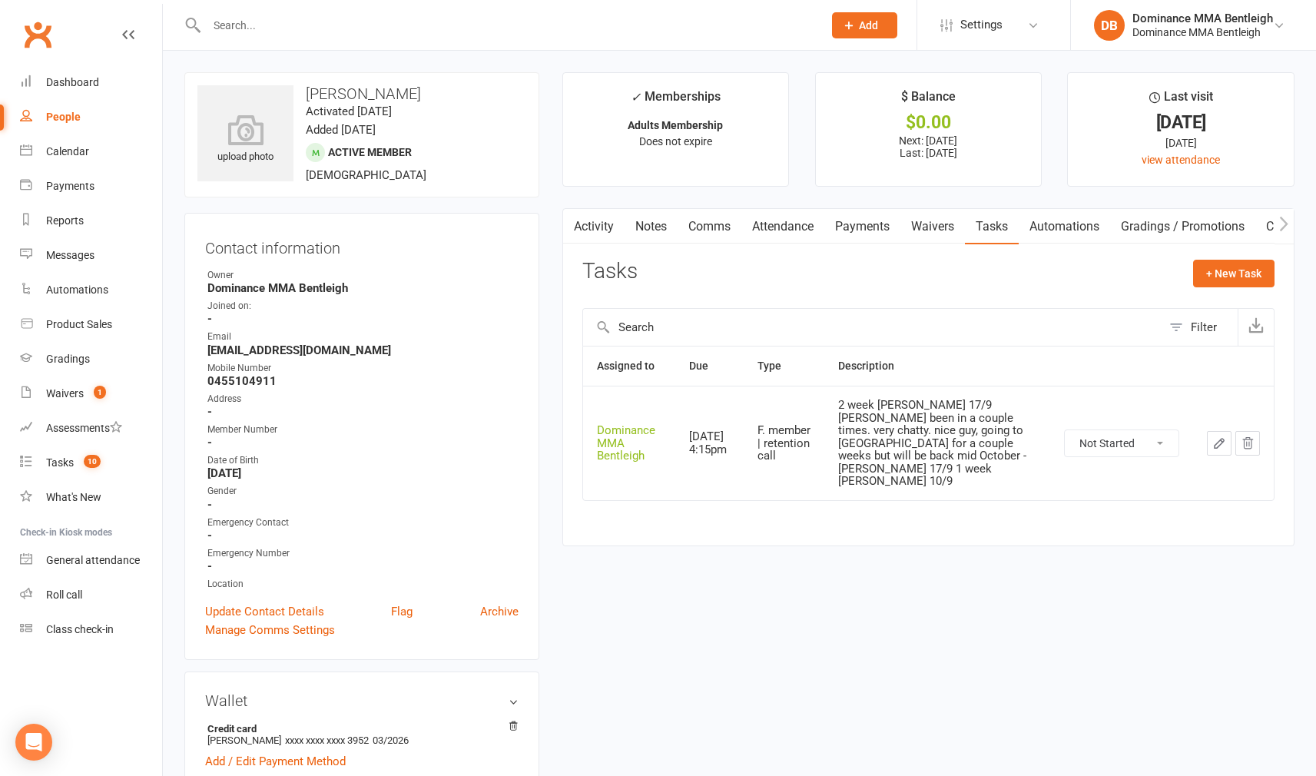
drag, startPoint x: 68, startPoint y: 463, endPoint x: 237, endPoint y: 387, distance: 186.0
click at [68, 463] on div "Tasks" at bounding box center [60, 462] width 28 height 12
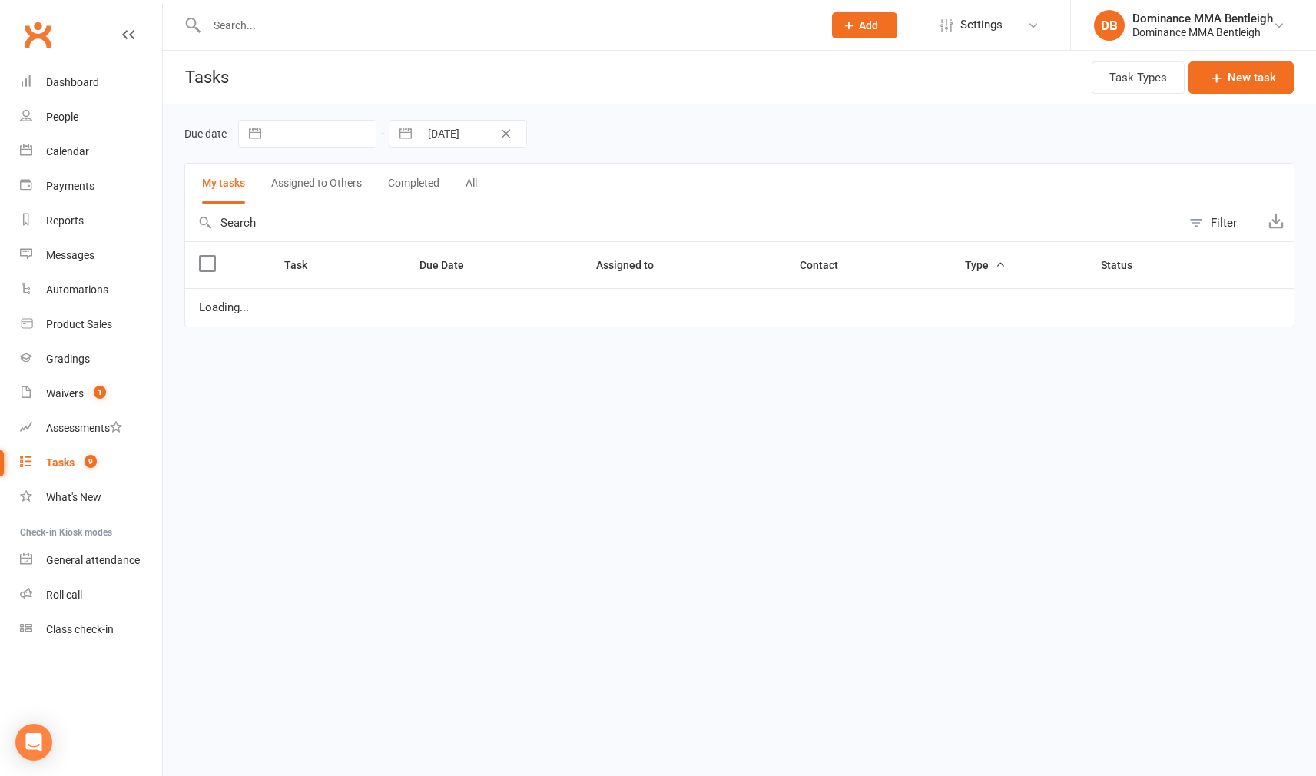
select select "started"
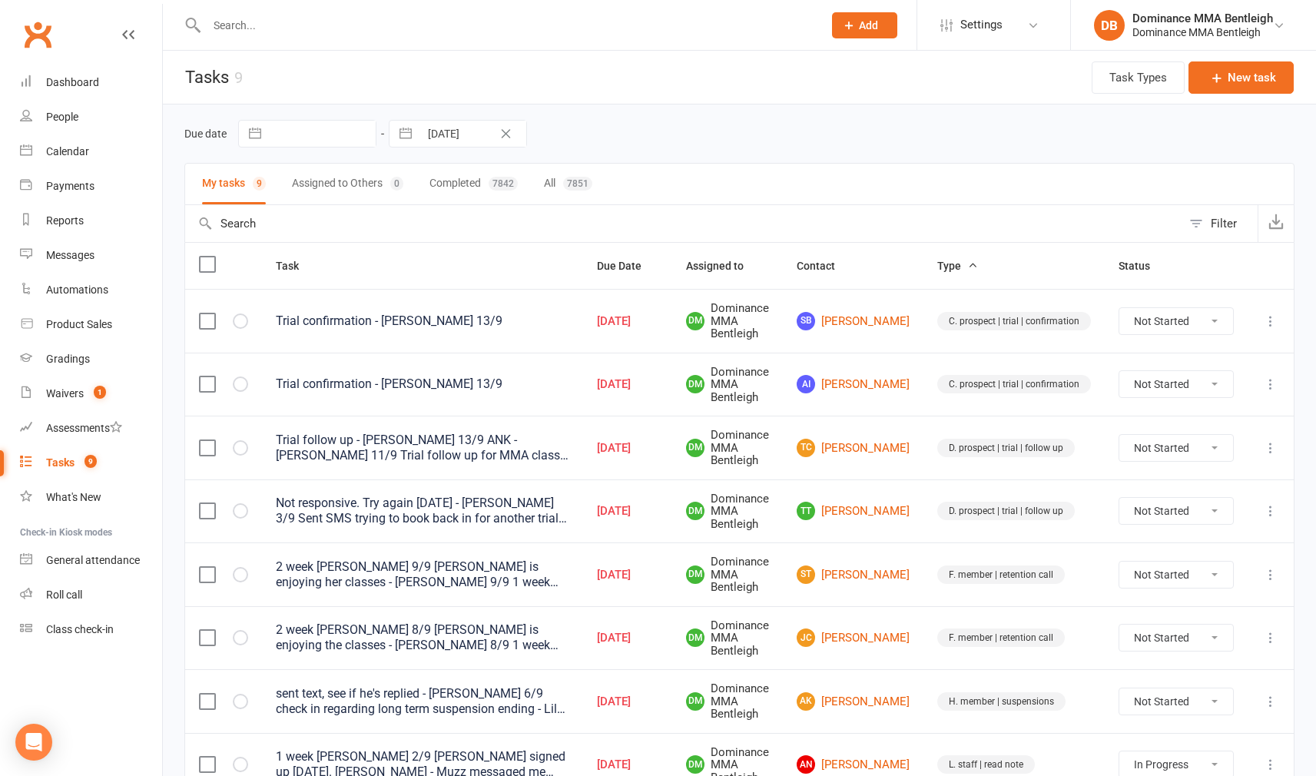
click at [376, 29] on input "text" at bounding box center [507, 26] width 610 height 22
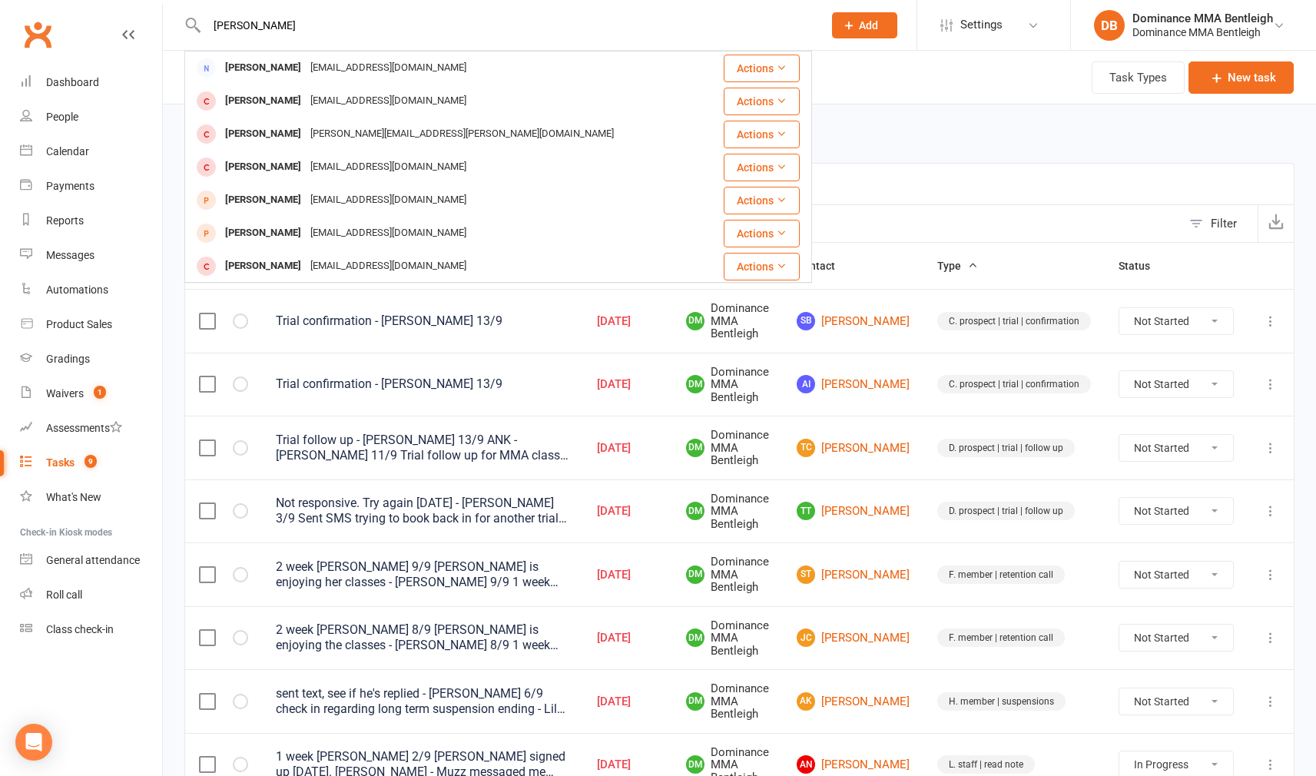
type input "Jean"
drag, startPoint x: 376, startPoint y: 29, endPoint x: 272, endPoint y: 78, distance: 115.1
click at [296, 69] on div "Jeanenne Reynolds" at bounding box center [262, 68] width 85 height 22
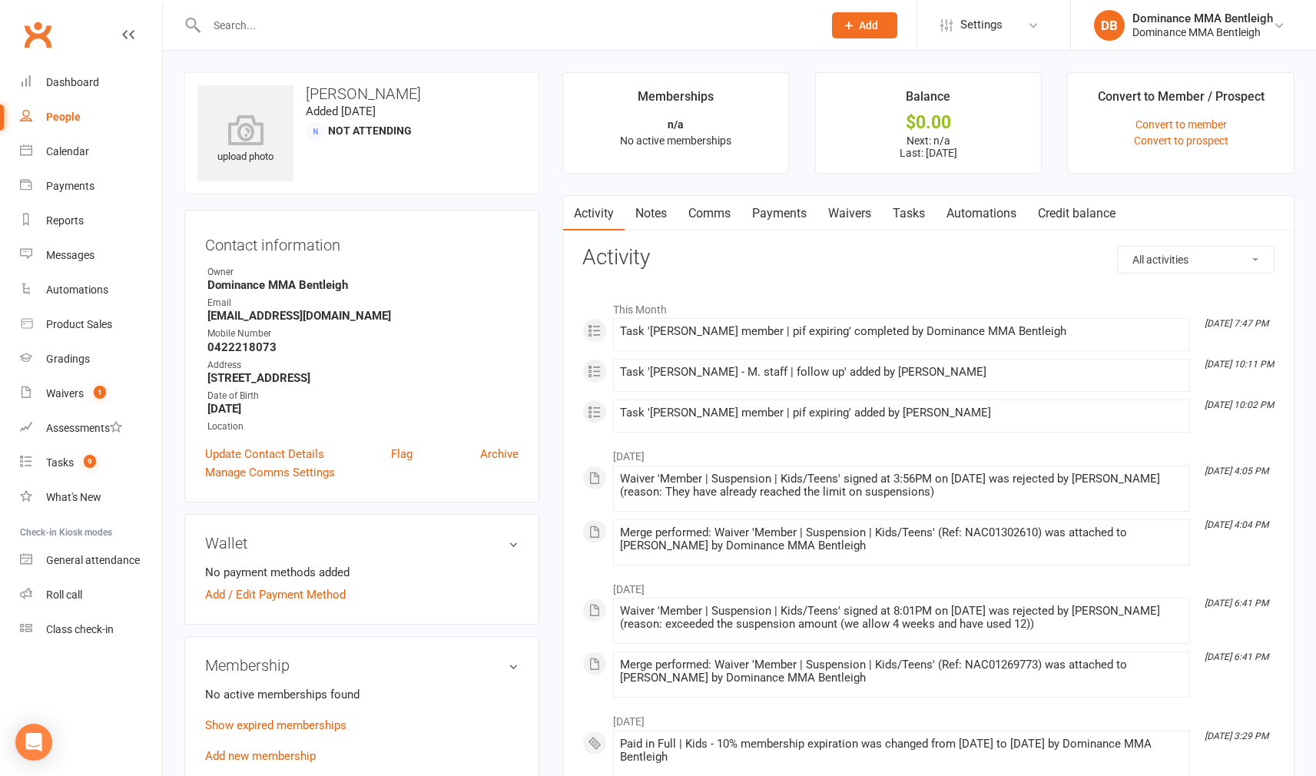
click at [890, 215] on link "Tasks" at bounding box center [909, 213] width 54 height 35
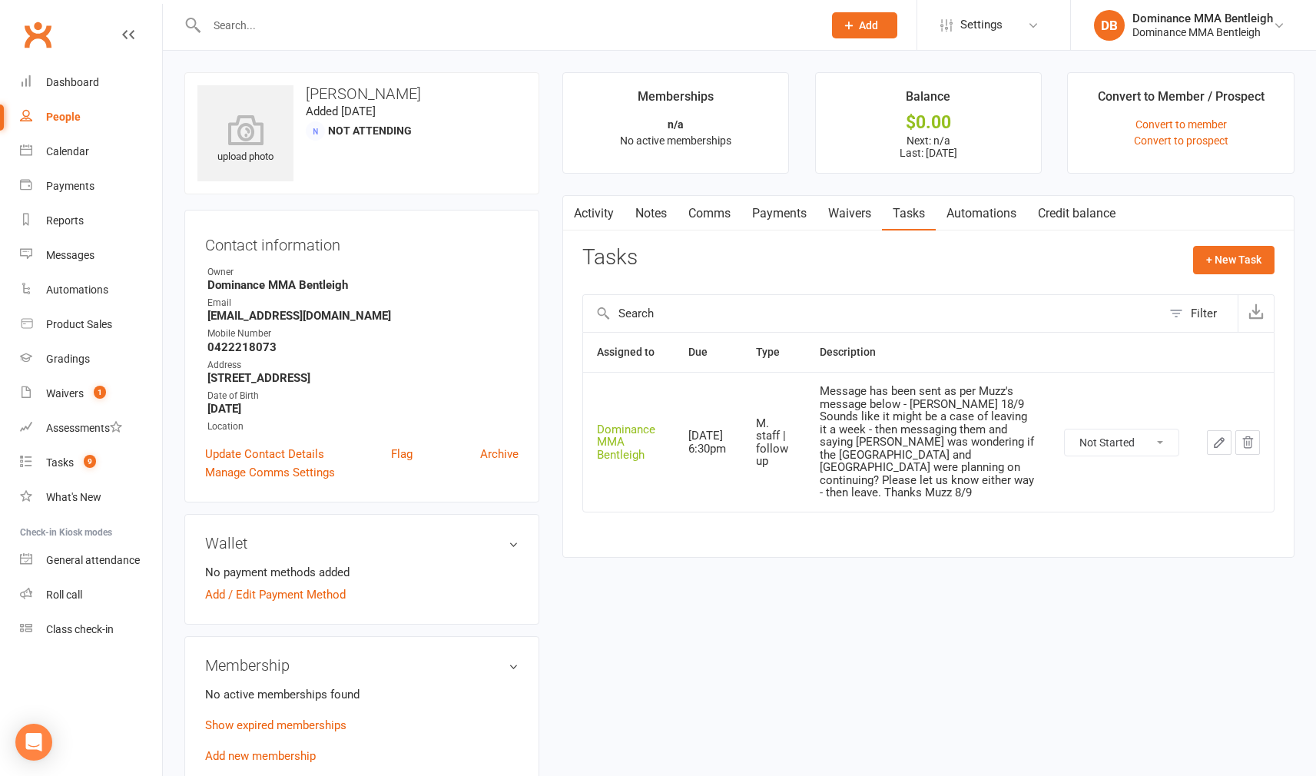
click at [1212, 434] on button "button" at bounding box center [1219, 442] width 25 height 25
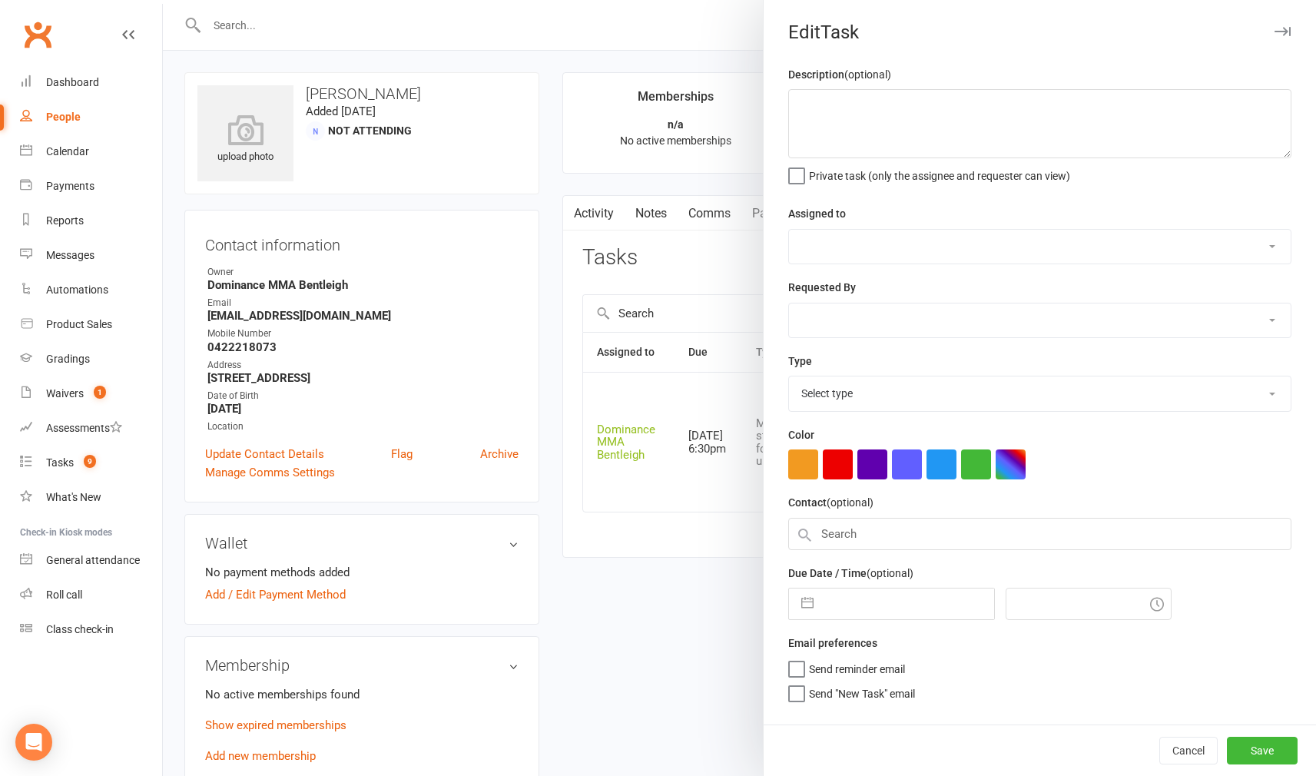
type textarea "Message has been sent as per Muzz's message below - Dylan 18/9 Sounds like it m…"
select select "24839"
select select "31649"
type input "19 Sep 2025"
type input "6:30pm"
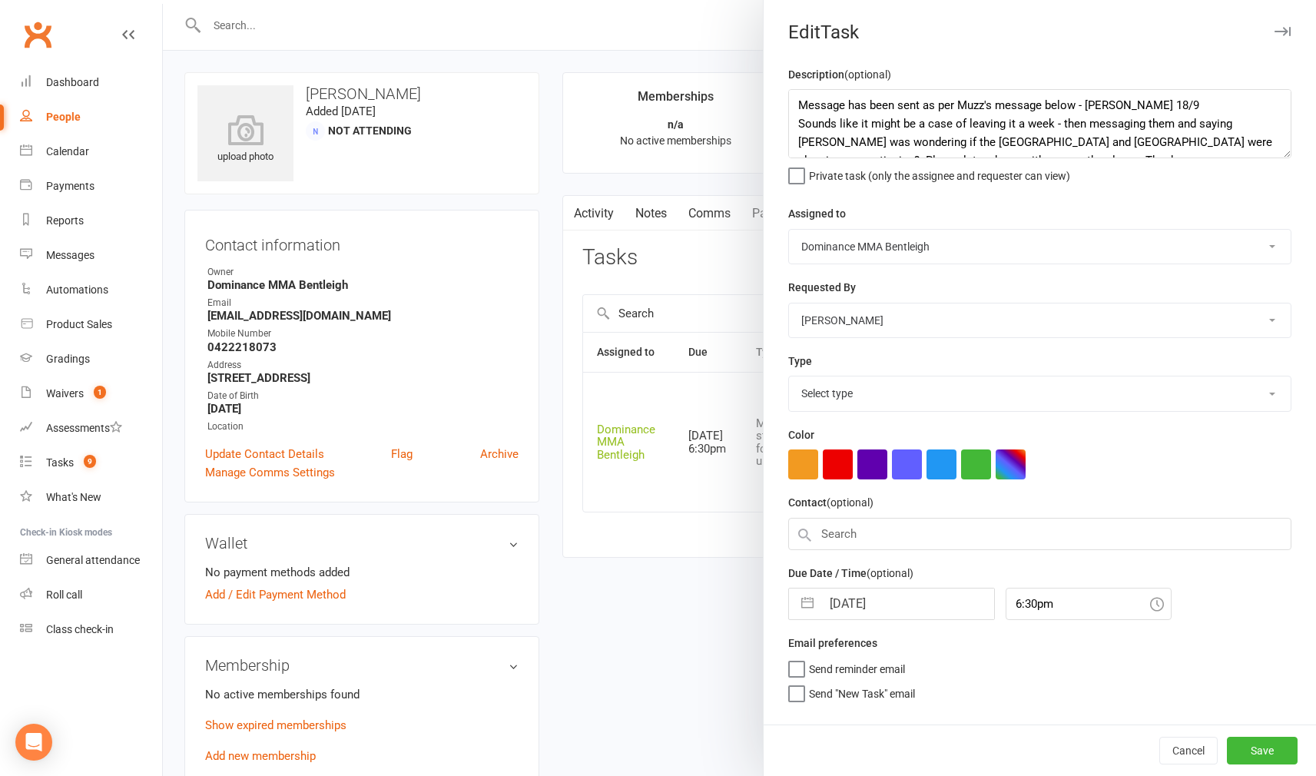
select select "13656"
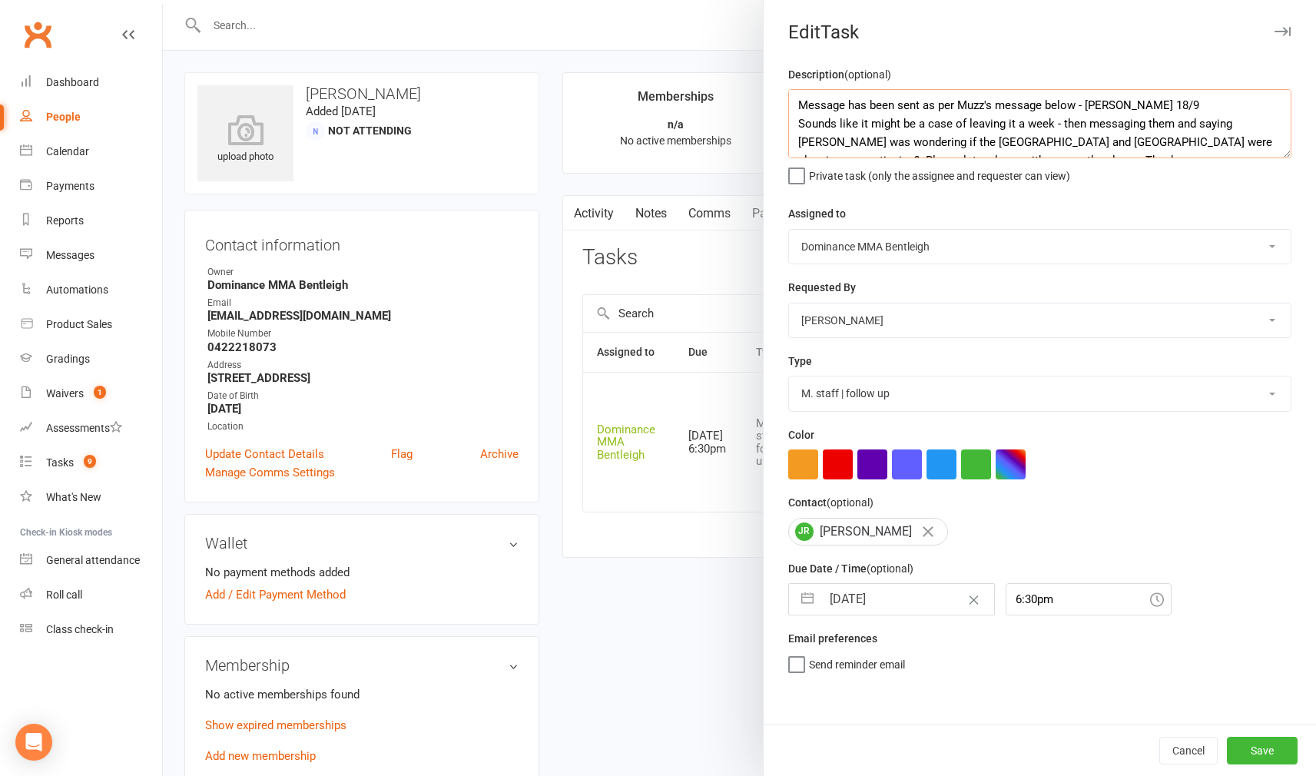
click at [803, 102] on textarea "Message has been sent as per Muzz's message below - Dylan 18/9 Sounds like it m…" at bounding box center [1039, 123] width 503 height 69
click at [801, 99] on textarea "Message has been sent as per Muzz's message below - Dylan 18/9 Sounds like it m…" at bounding box center [1039, 123] width 503 height 69
type textarea "reach out in the new year about getting Boston and Rome back in the club - Dyla…"
drag, startPoint x: 885, startPoint y: 605, endPoint x: 898, endPoint y: 602, distance: 13.3
click at [885, 605] on input "19 Sep 2025" at bounding box center [907, 599] width 173 height 31
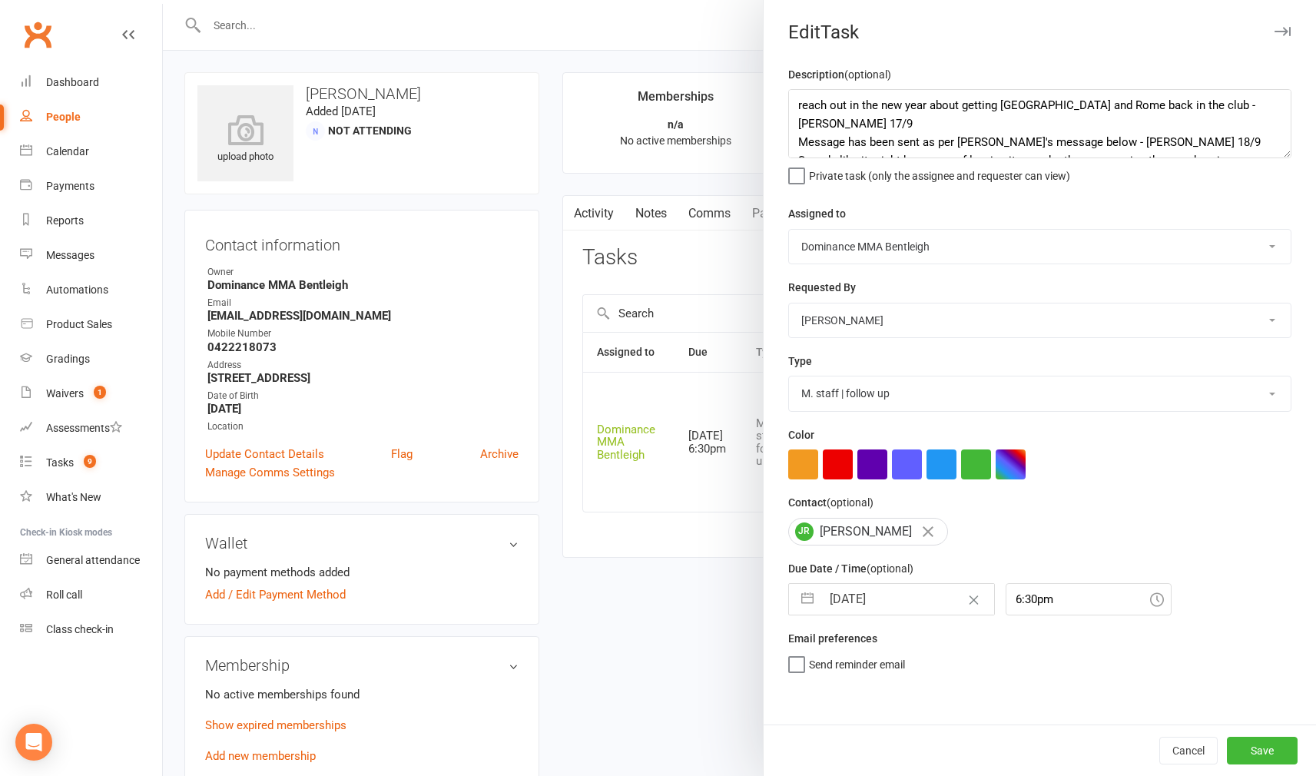
select select "7"
select select "2025"
select select "8"
select select "2025"
select select "9"
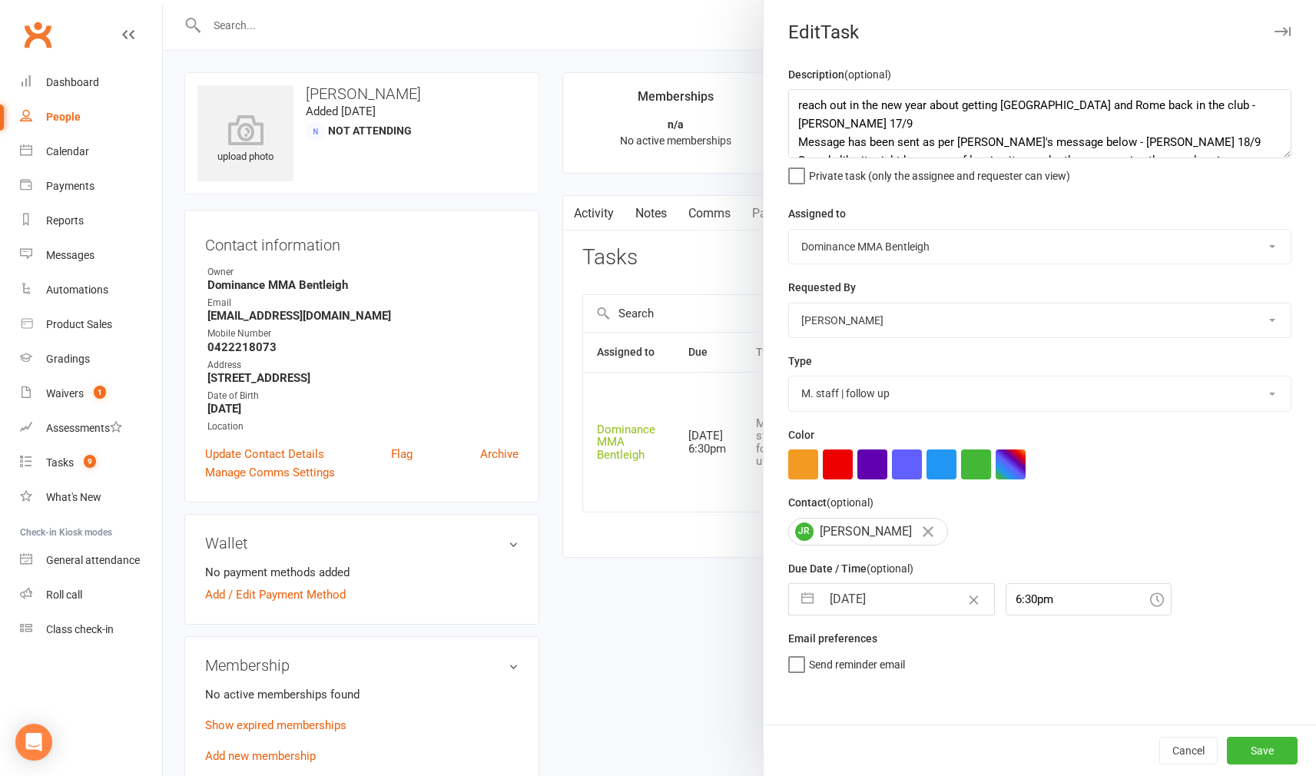
select select "2025"
click at [1002, 658] on icon "Move forward to switch to the next month." at bounding box center [1000, 660] width 15 height 15
select select "10"
select select "2025"
click at [1002, 658] on icon "Move forward to switch to the next month." at bounding box center [1000, 660] width 15 height 15
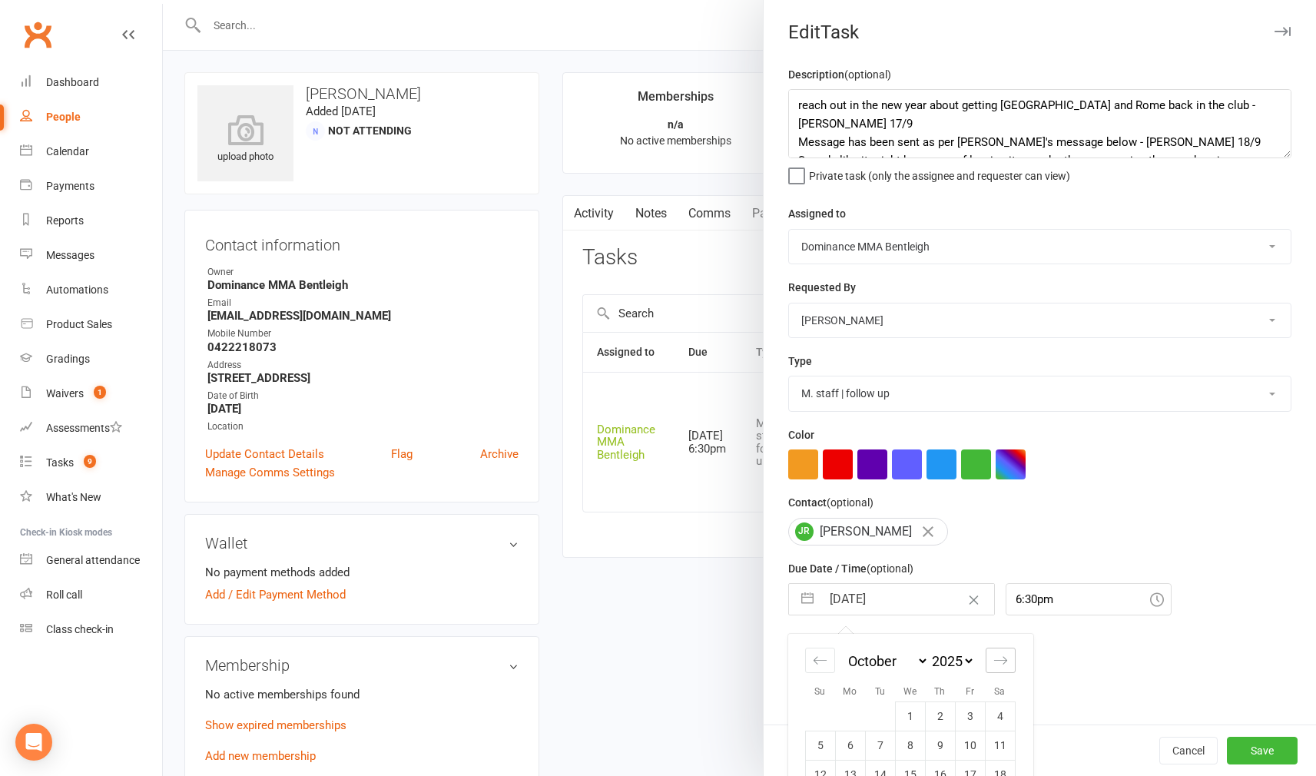
select select "11"
select select "2025"
click at [1002, 658] on icon "Move forward to switch to the next month." at bounding box center [1000, 660] width 15 height 15
select select "2026"
click at [1002, 658] on icon "Move forward to switch to the next month." at bounding box center [1000, 660] width 15 height 15
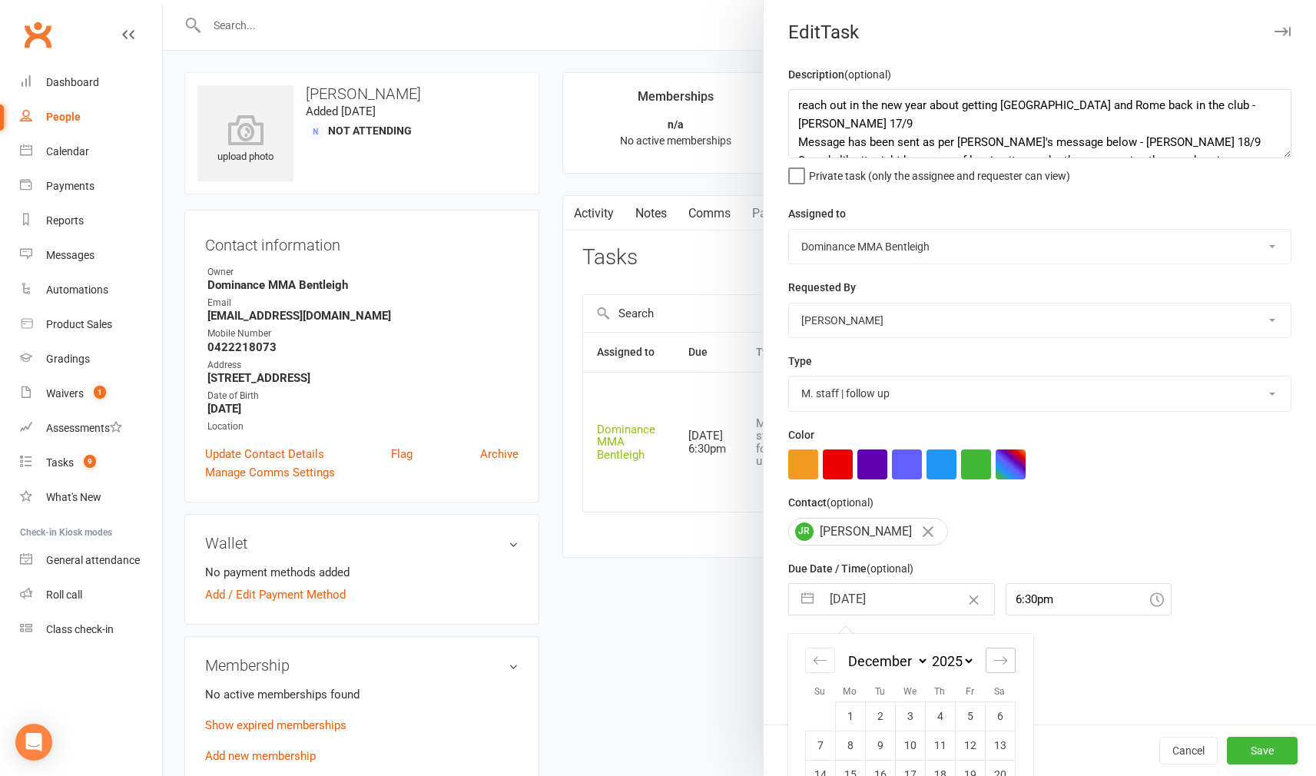
select select "1"
select select "2026"
click at [972, 736] on td "9" at bounding box center [970, 744] width 30 height 29
type input "09 Jan 2026"
click at [1247, 737] on button "Save" at bounding box center [1262, 751] width 71 height 28
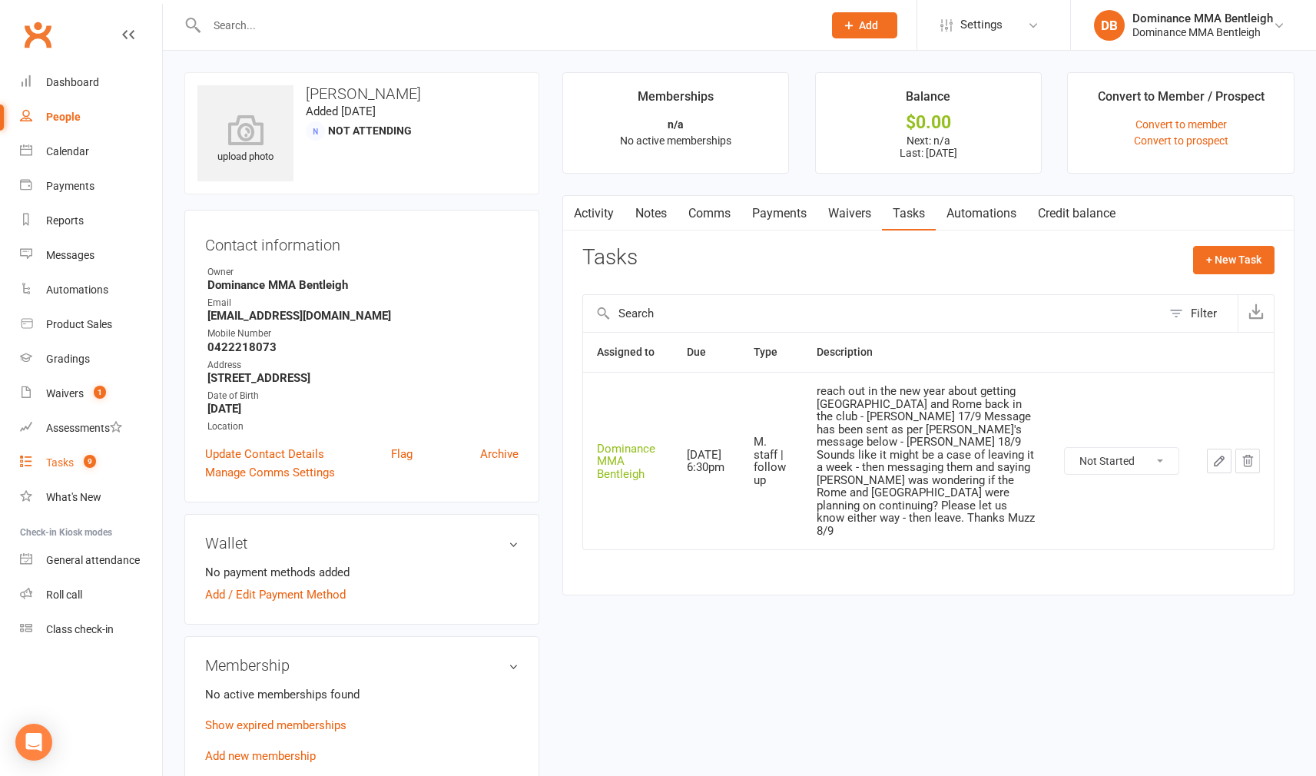
click at [61, 467] on div "Tasks" at bounding box center [60, 462] width 28 height 12
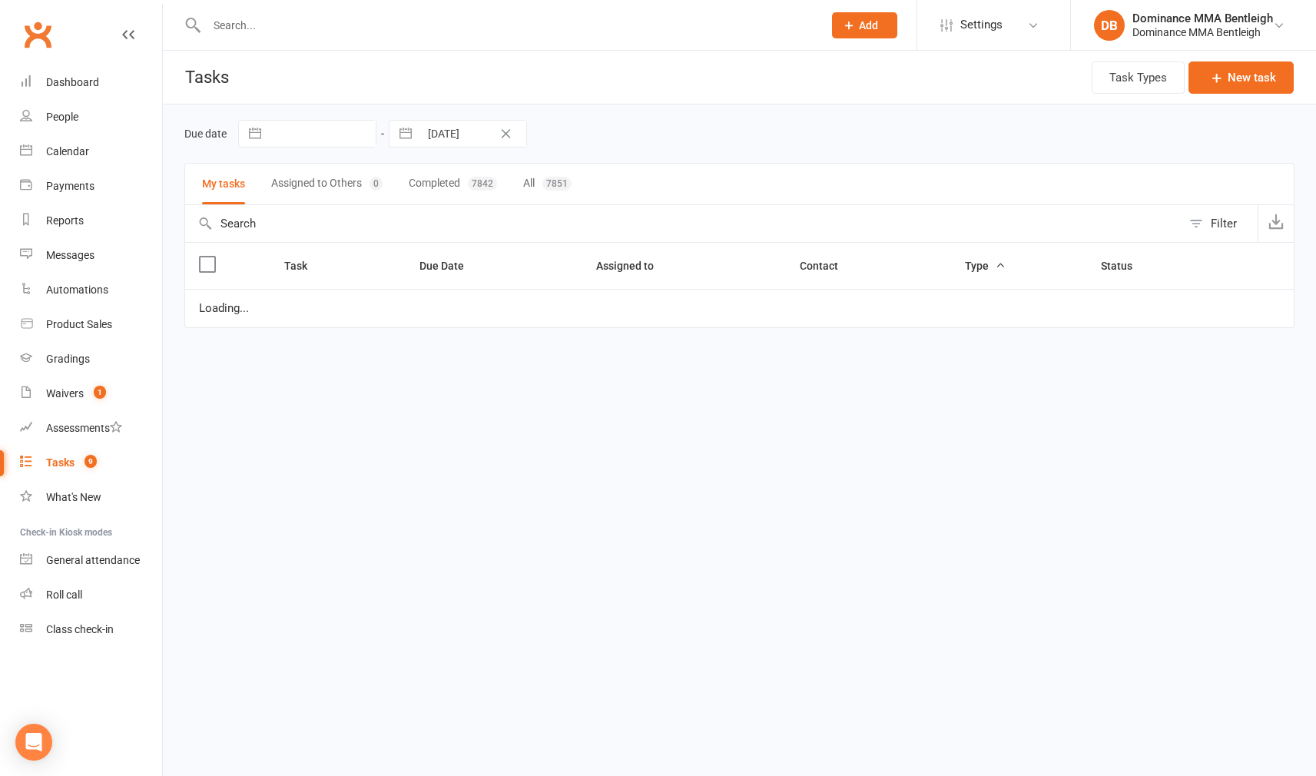
select select "started"
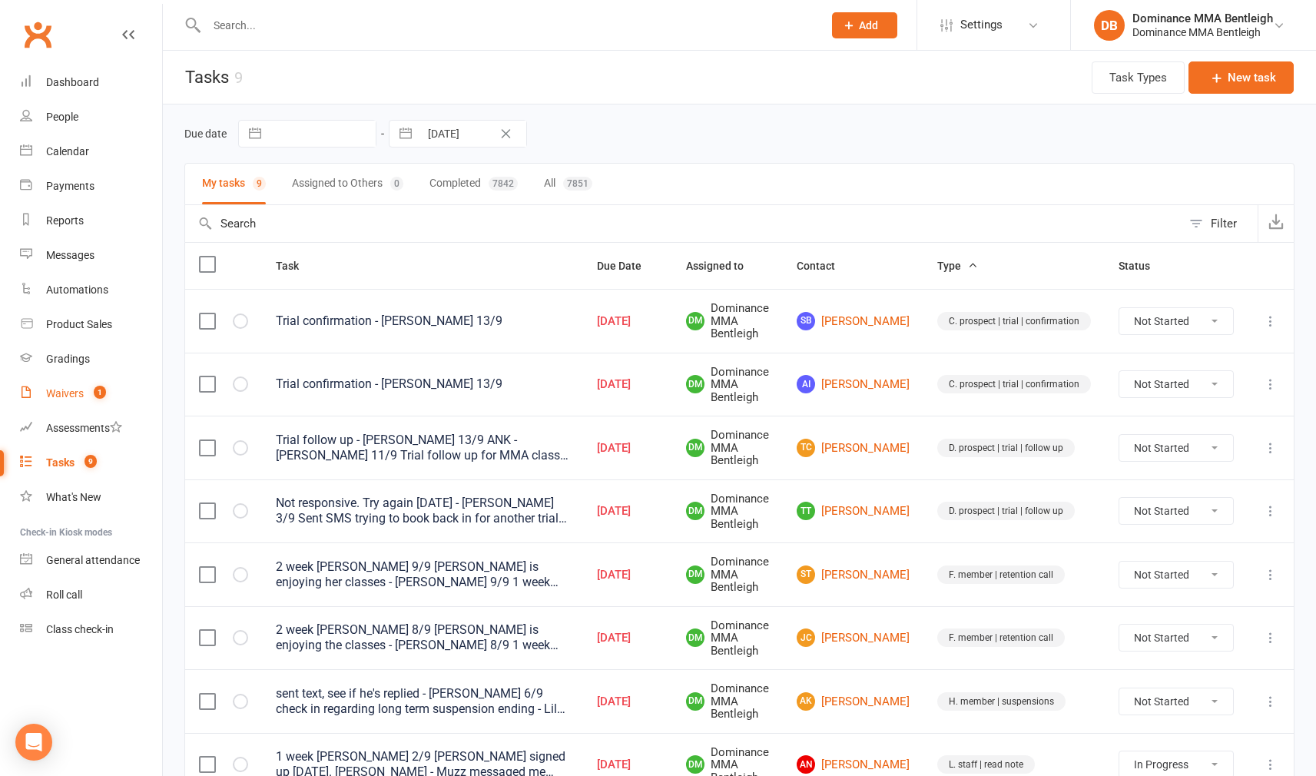
click at [51, 392] on div "Waivers" at bounding box center [65, 393] width 38 height 12
drag, startPoint x: 51, startPoint y: 392, endPoint x: 72, endPoint y: 390, distance: 21.6
click at [51, 391] on div "Waivers" at bounding box center [65, 393] width 38 height 12
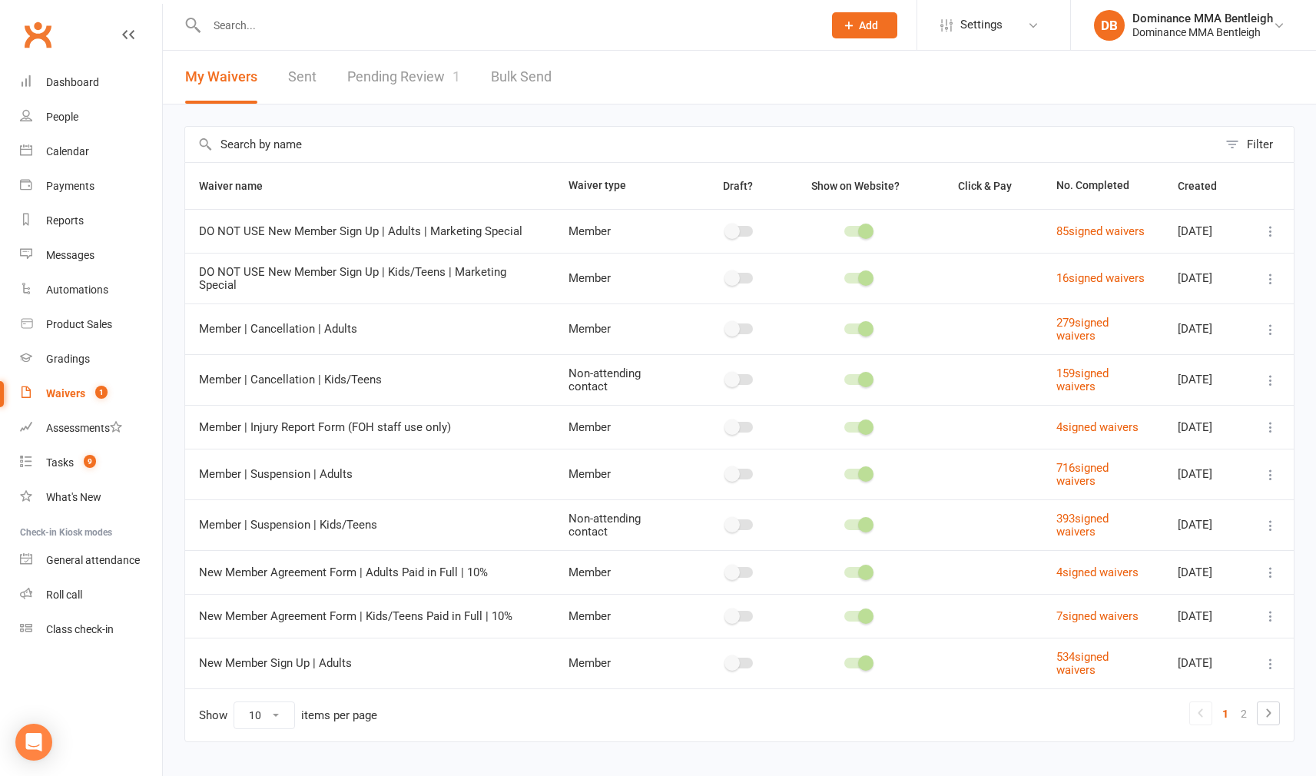
click at [429, 74] on link "Pending Review 1" at bounding box center [403, 77] width 113 height 53
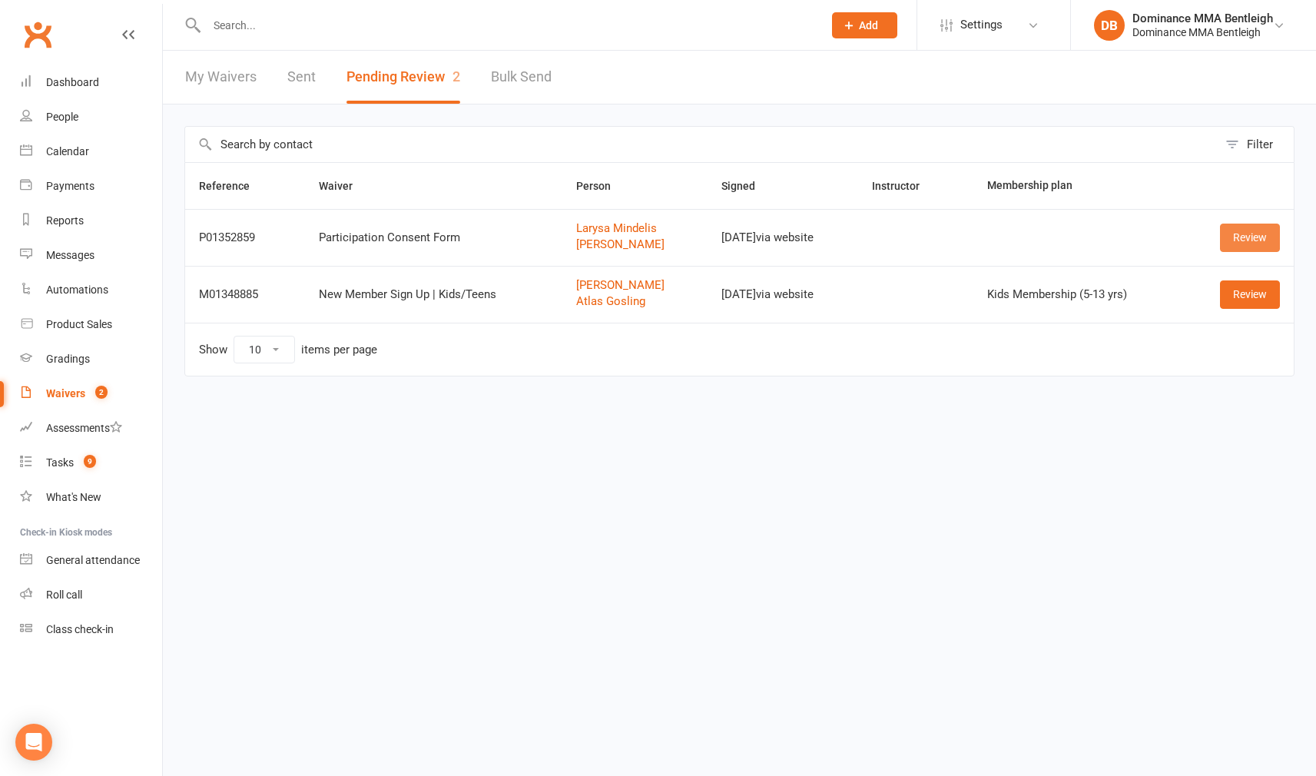
click at [1240, 240] on link "Review" at bounding box center [1250, 238] width 60 height 28
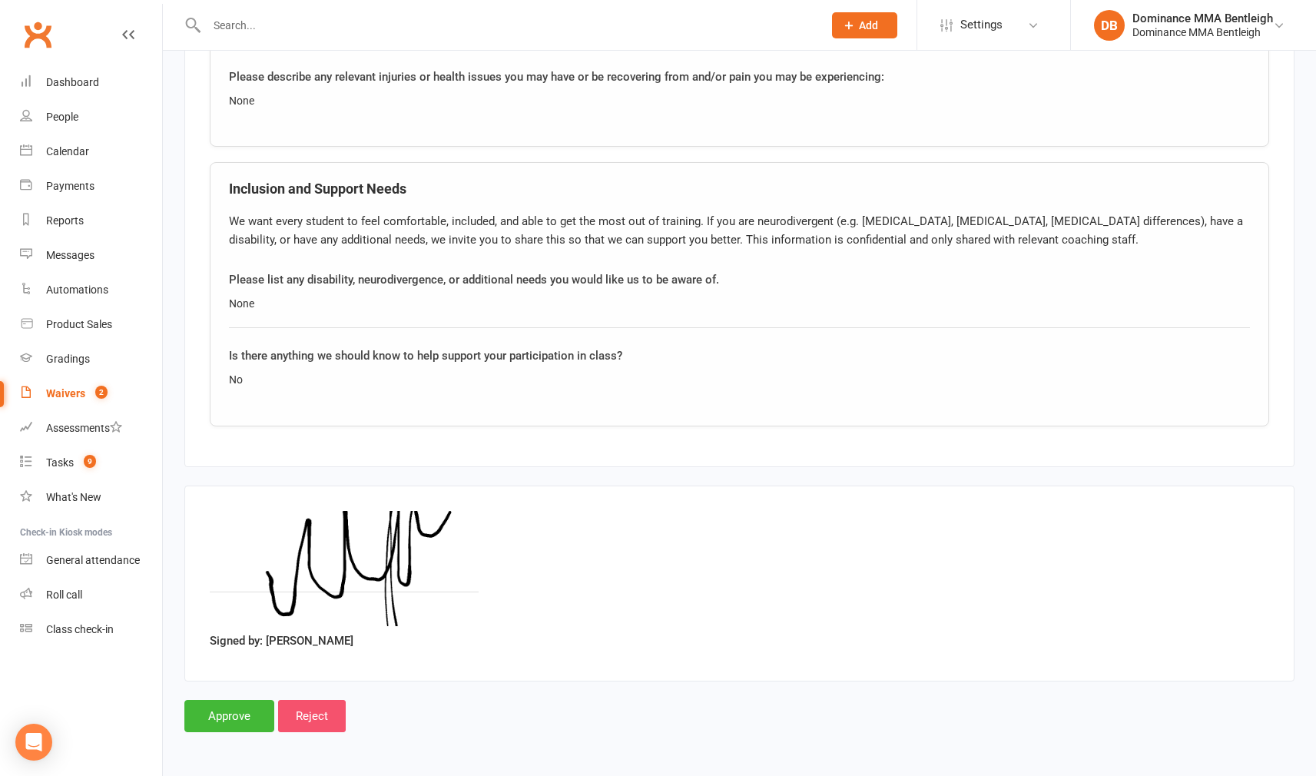
scroll to position [1761, 0]
drag, startPoint x: 256, startPoint y: 704, endPoint x: 281, endPoint y: 704, distance: 25.4
click at [256, 704] on input "Approve" at bounding box center [229, 716] width 90 height 32
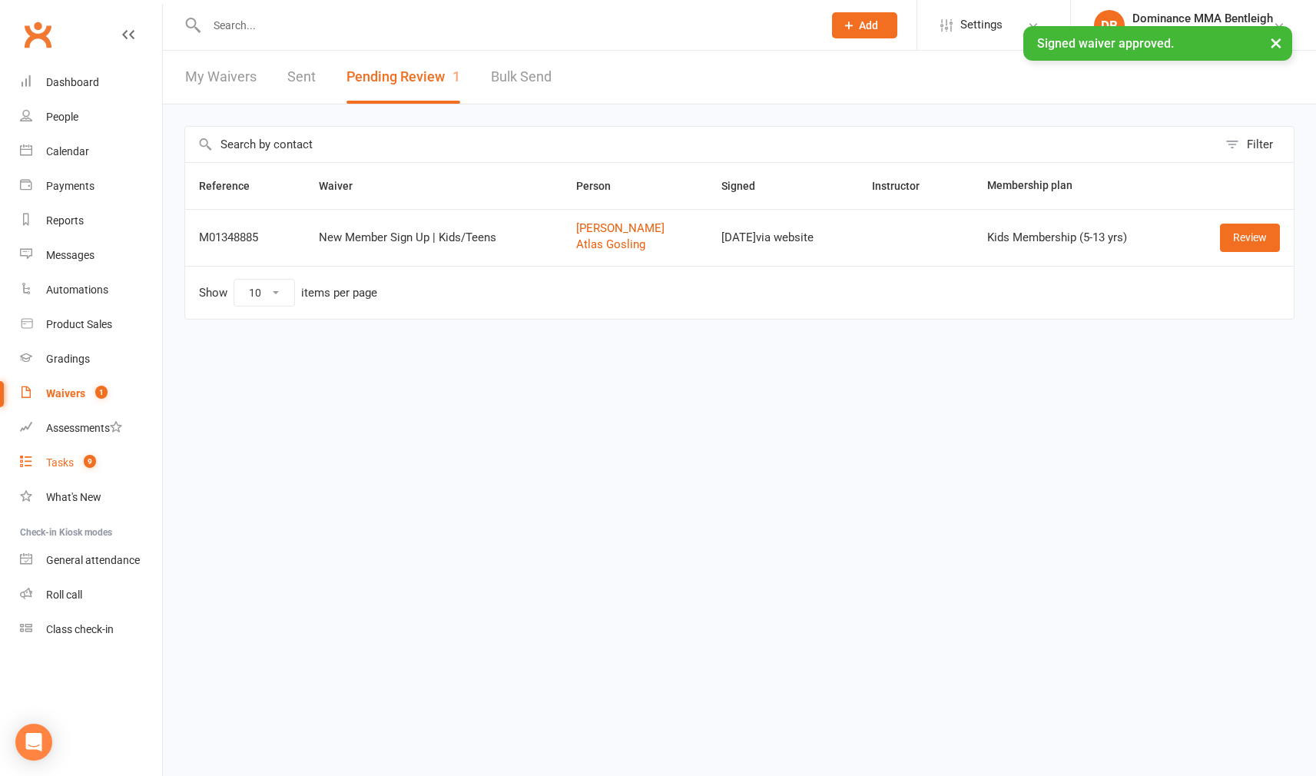
click at [58, 456] on div "Tasks" at bounding box center [60, 462] width 28 height 12
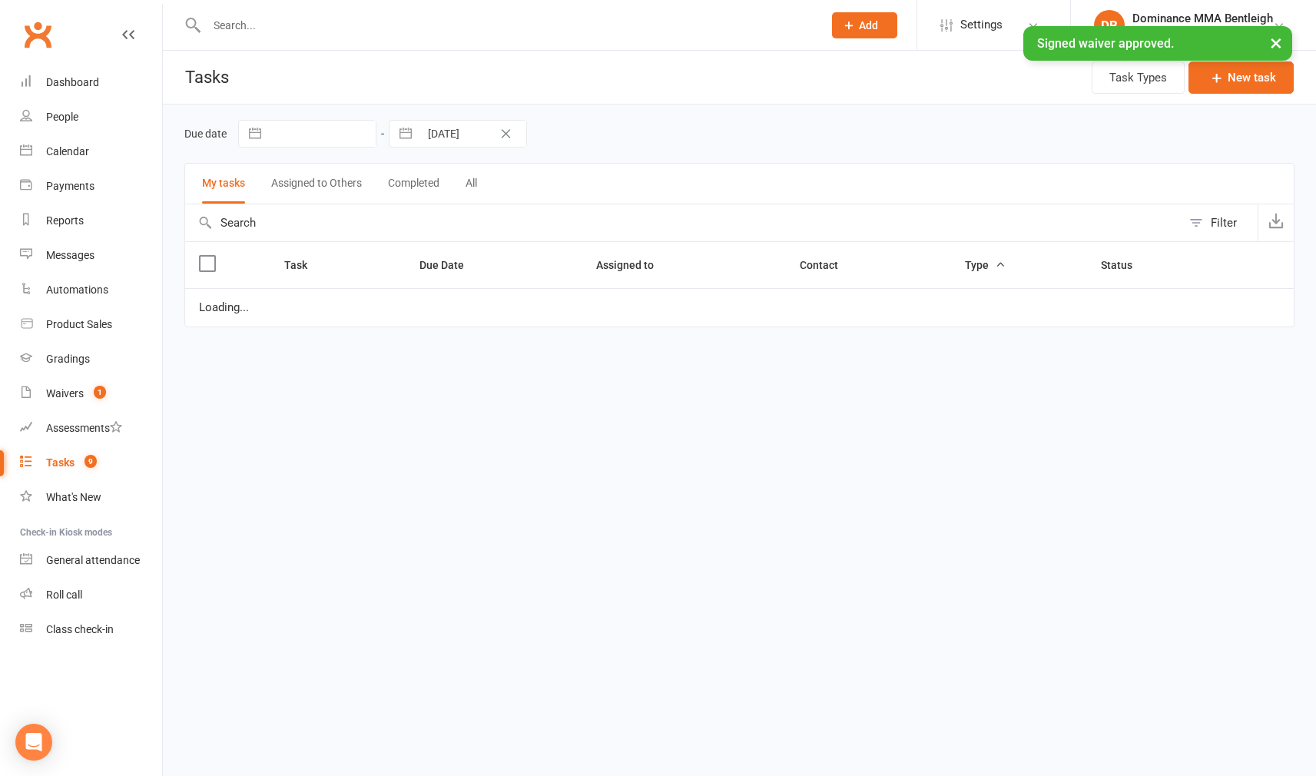
select select "started"
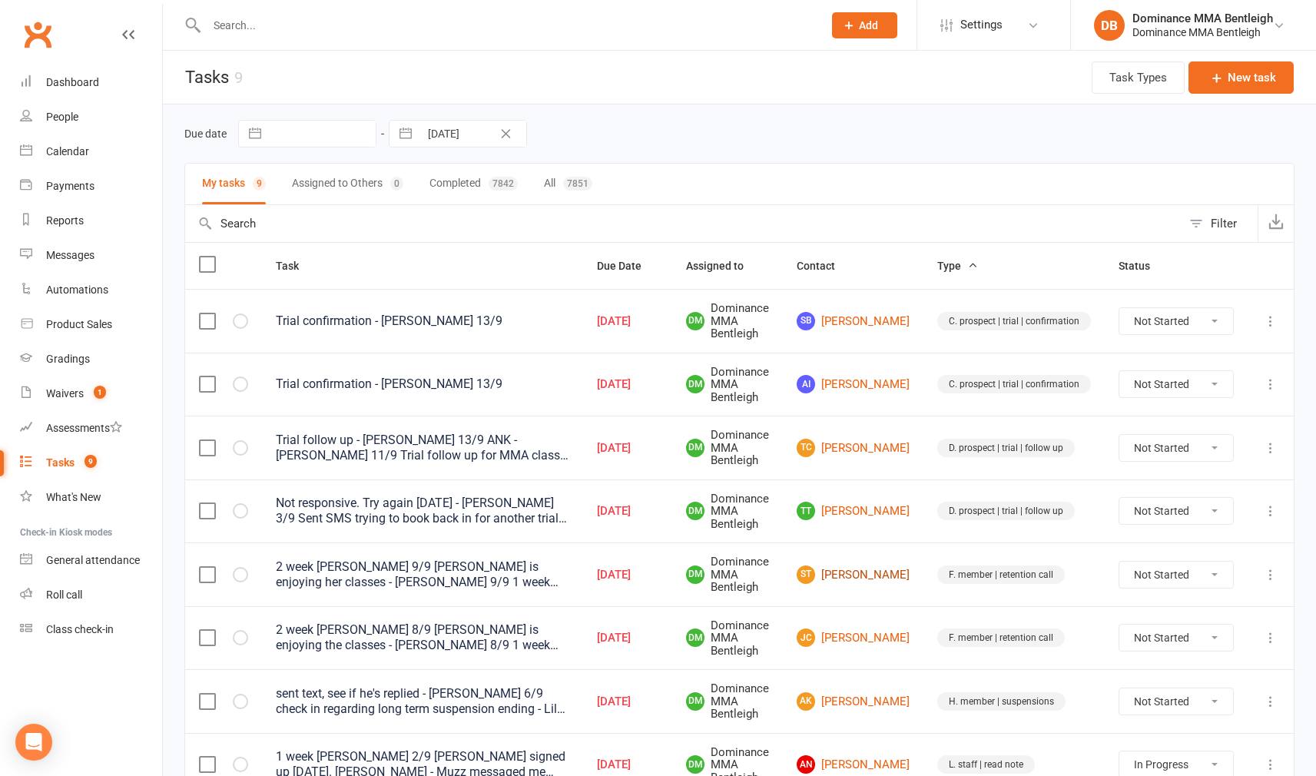
click at [858, 581] on link "ST Sergiu Tamas" at bounding box center [853, 574] width 113 height 18
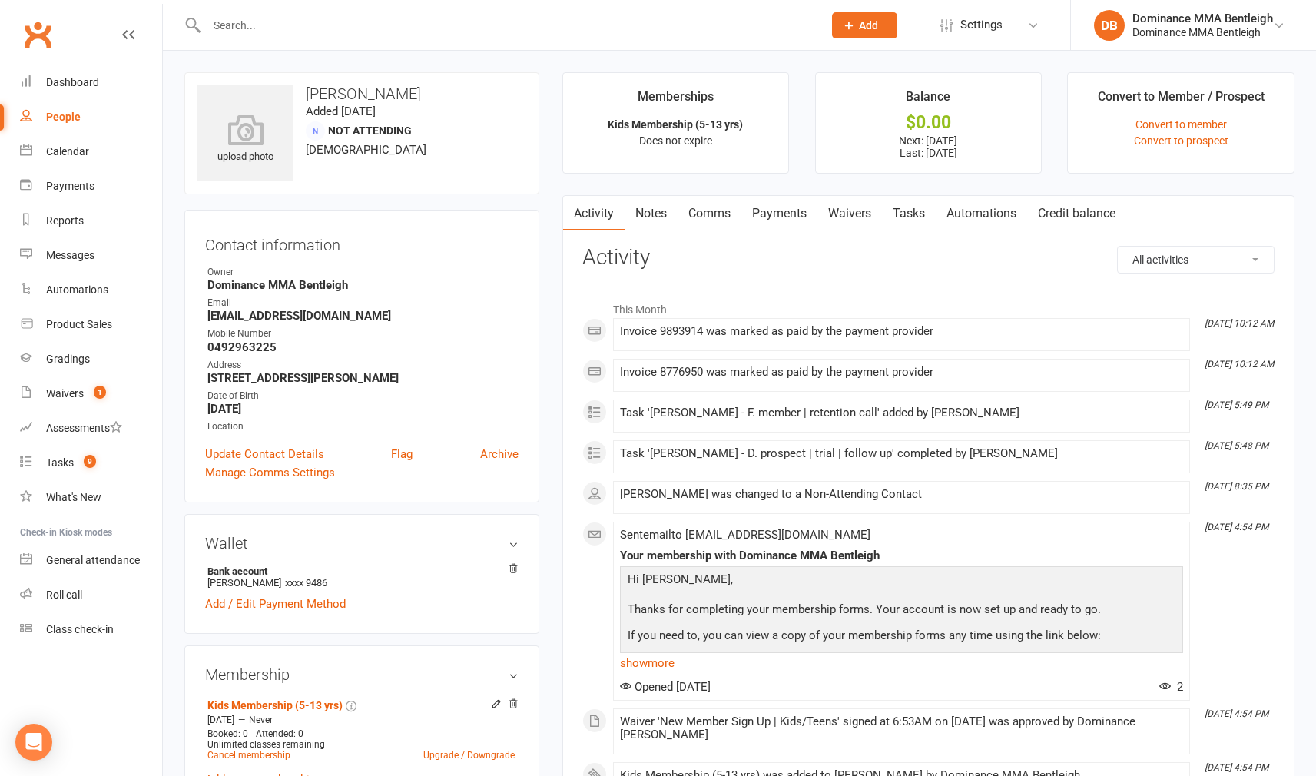
click at [899, 213] on link "Tasks" at bounding box center [909, 213] width 54 height 35
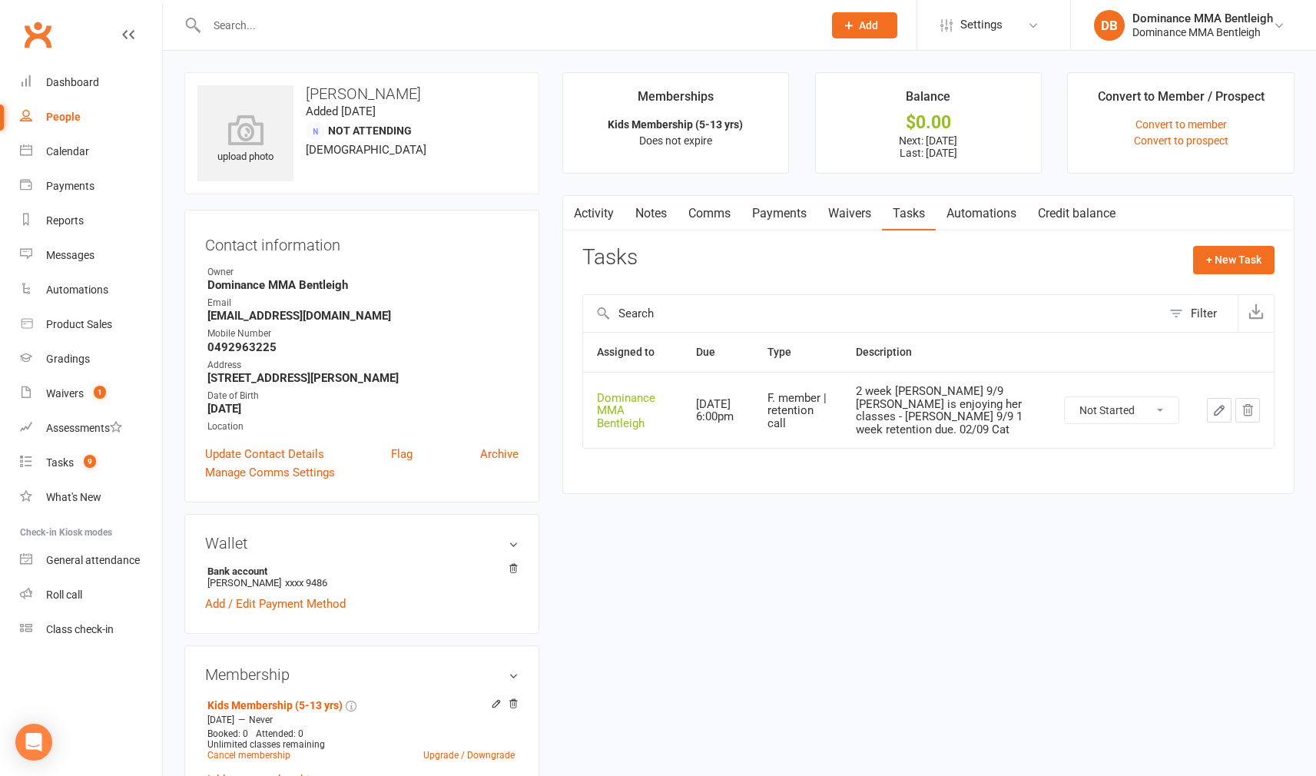
click at [1215, 405] on icon "button" at bounding box center [1219, 410] width 14 height 14
select select "24839"
select select "1533"
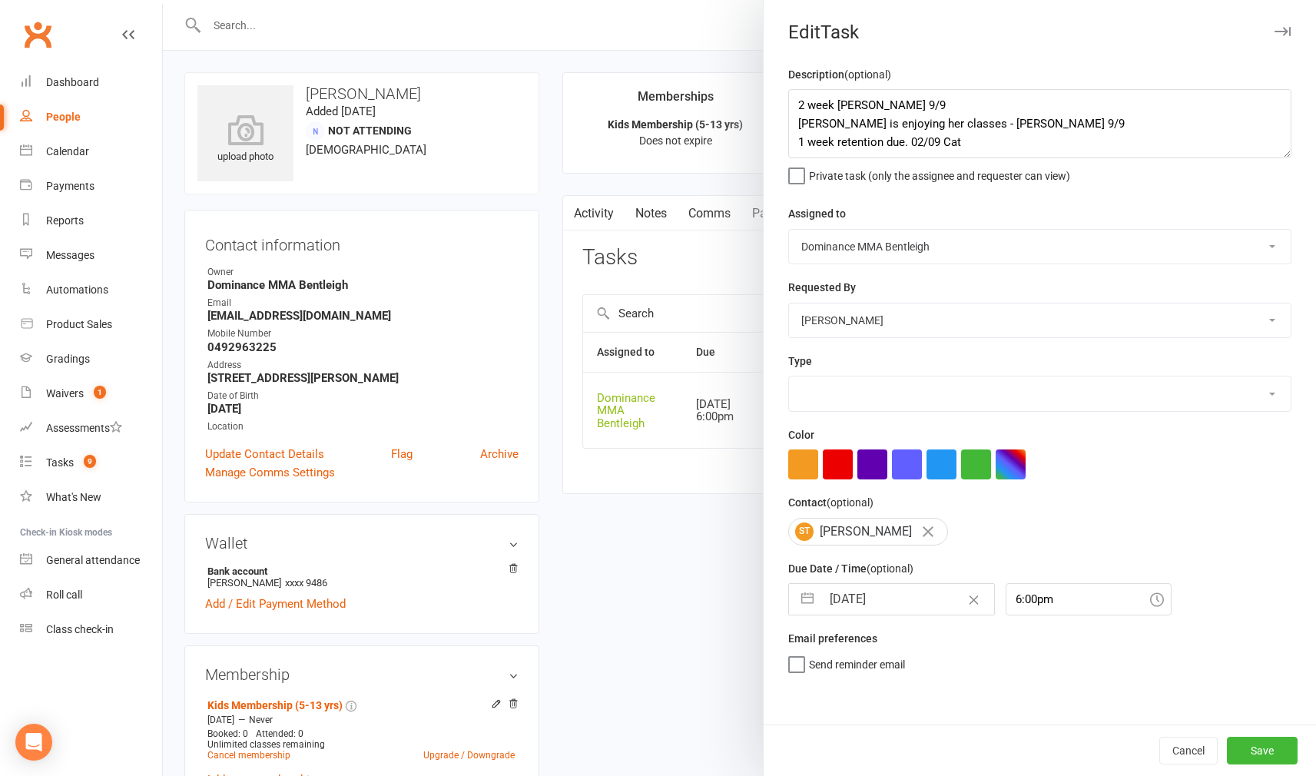
select select "13789"
click at [790, 98] on textarea "2 week ret -Dylan 9/9 Mara is enjoying her classes - Dylan 9/9 1 week retention…" at bounding box center [1039, 123] width 503 height 69
click at [893, 99] on textarea "2 week ret -Dylan 9/9 Mara is enjoying her classes - Dylan 9/9 1 week retention…" at bounding box center [1039, 123] width 503 height 69
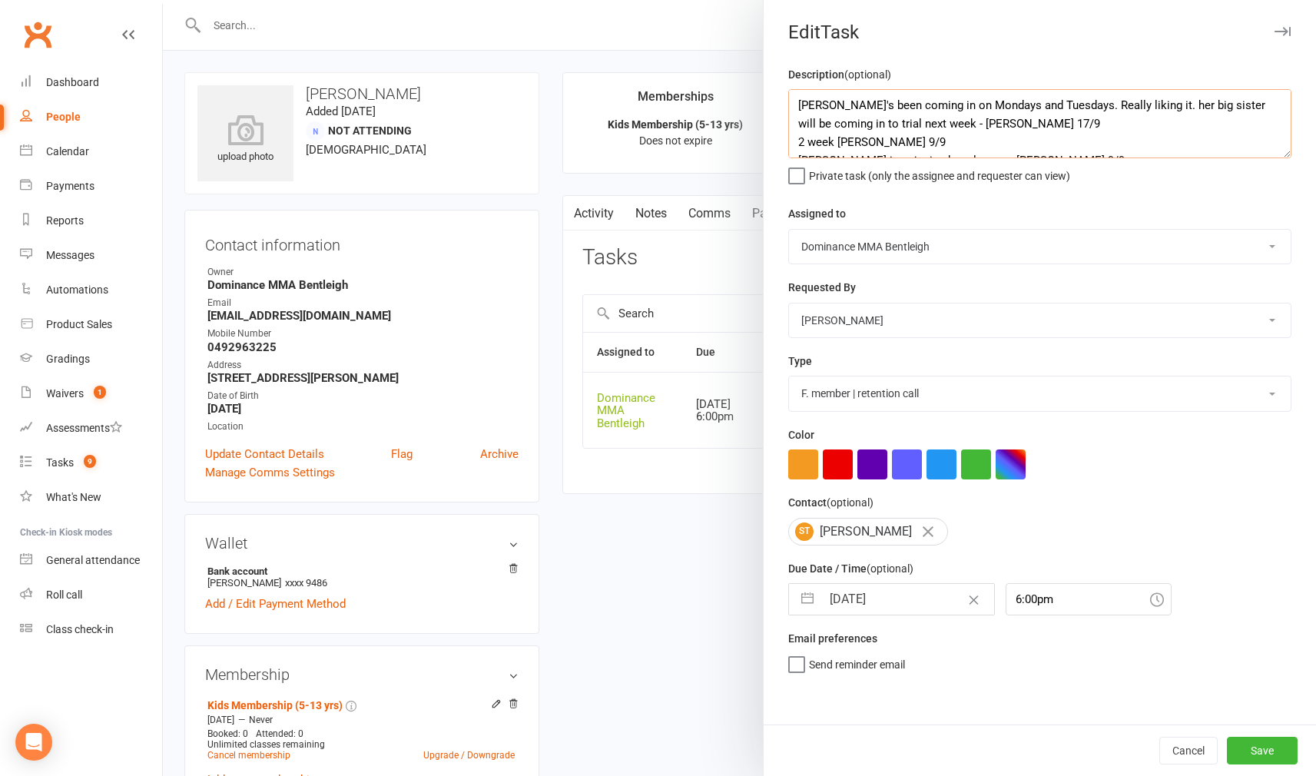
type textarea "Mara's been coming in on Mondays and Tuesdays. Really liking it. her big sister…"
click at [926, 591] on input "17 Sep 2025" at bounding box center [907, 599] width 173 height 31
select select "7"
select select "2025"
select select "8"
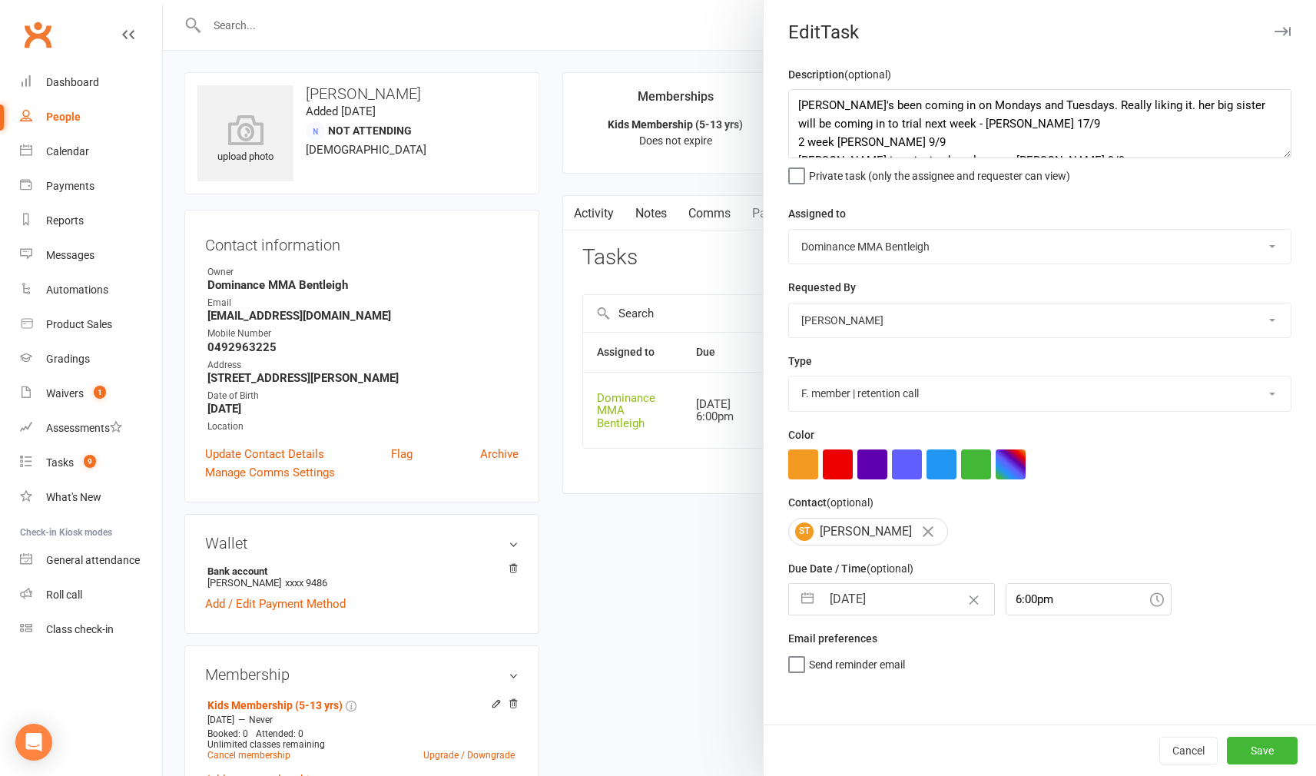
select select "2025"
select select "9"
select select "2025"
click at [801, 103] on textarea "Mara's been coming in on Mondays and Tuesdays. Really liking it. her big sister…" at bounding box center [1039, 123] width 503 height 69
click at [840, 96] on textarea "Mara's been coming in on Mondays and Tuesdays. Really liking it. her big sister…" at bounding box center [1039, 123] width 503 height 69
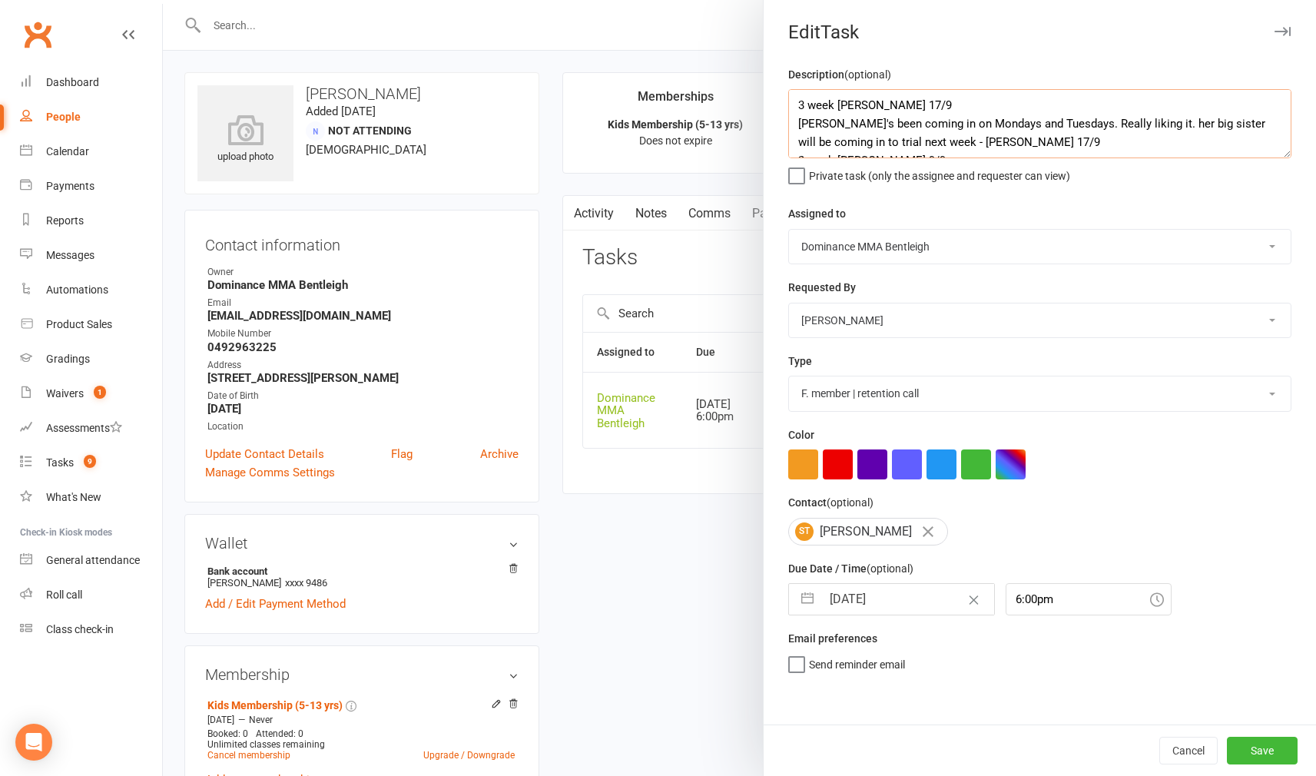
type textarea "3 week ret - Dylan 17/9 Mara's been coming in on Mondays and Tuesdays. Really l…"
click at [920, 600] on input "17 Sep 2025" at bounding box center [907, 599] width 173 height 31
select select "7"
select select "2025"
select select "8"
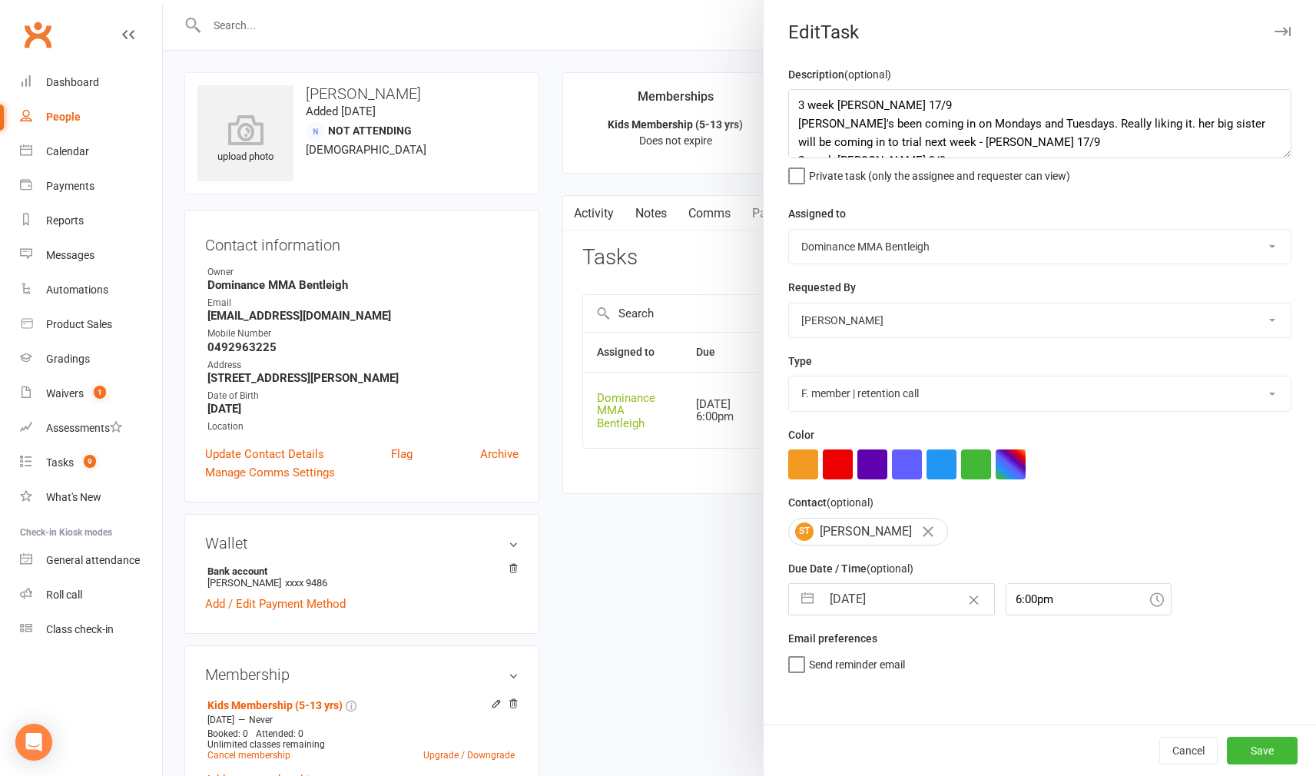
select select "2025"
select select "9"
select select "2025"
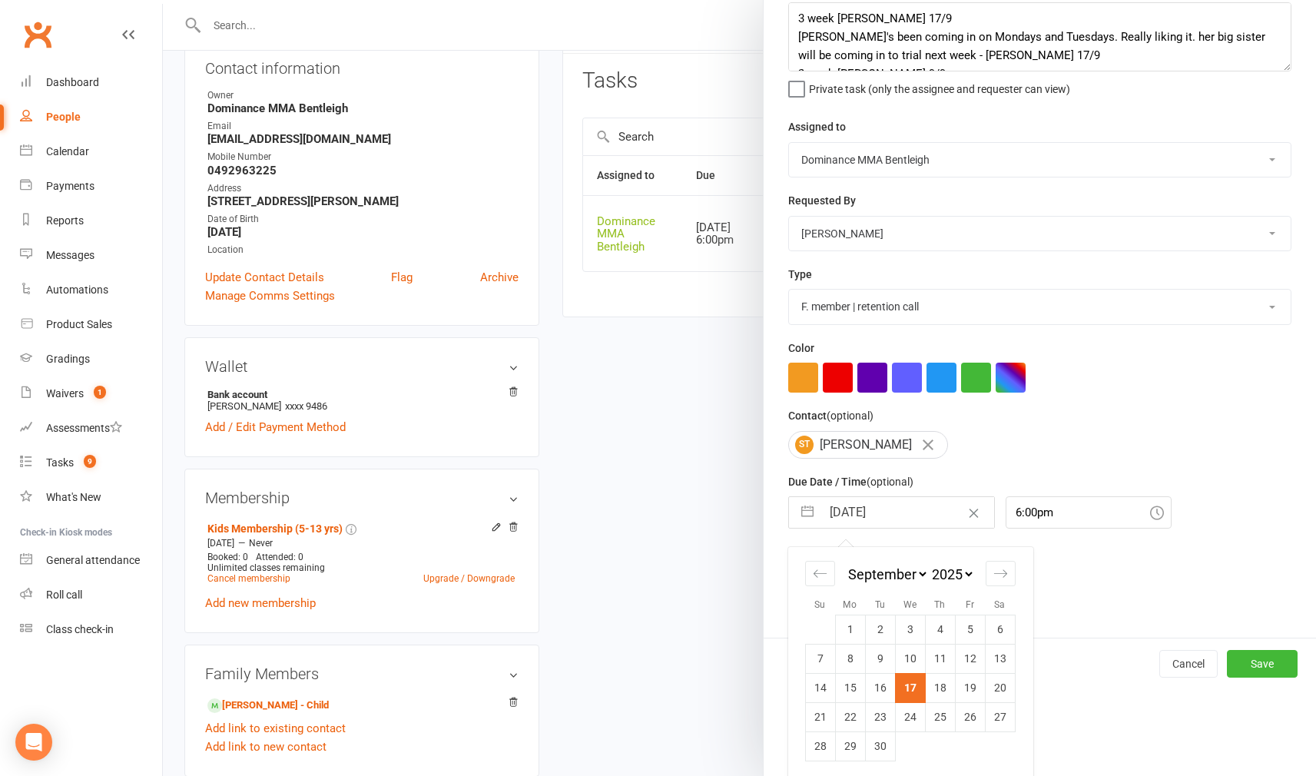
scroll to position [180, 1]
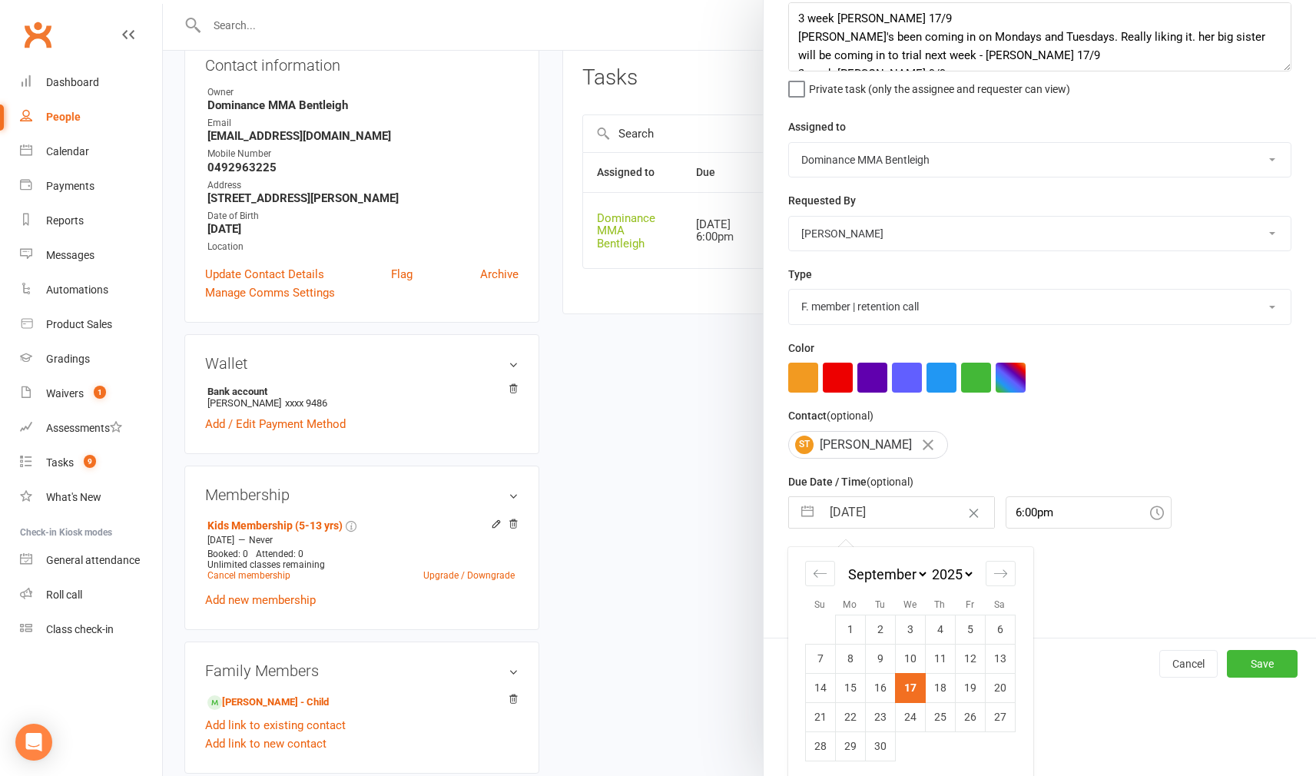
click at [920, 710] on td "24" at bounding box center [910, 716] width 30 height 29
type input "24 Sep 2025"
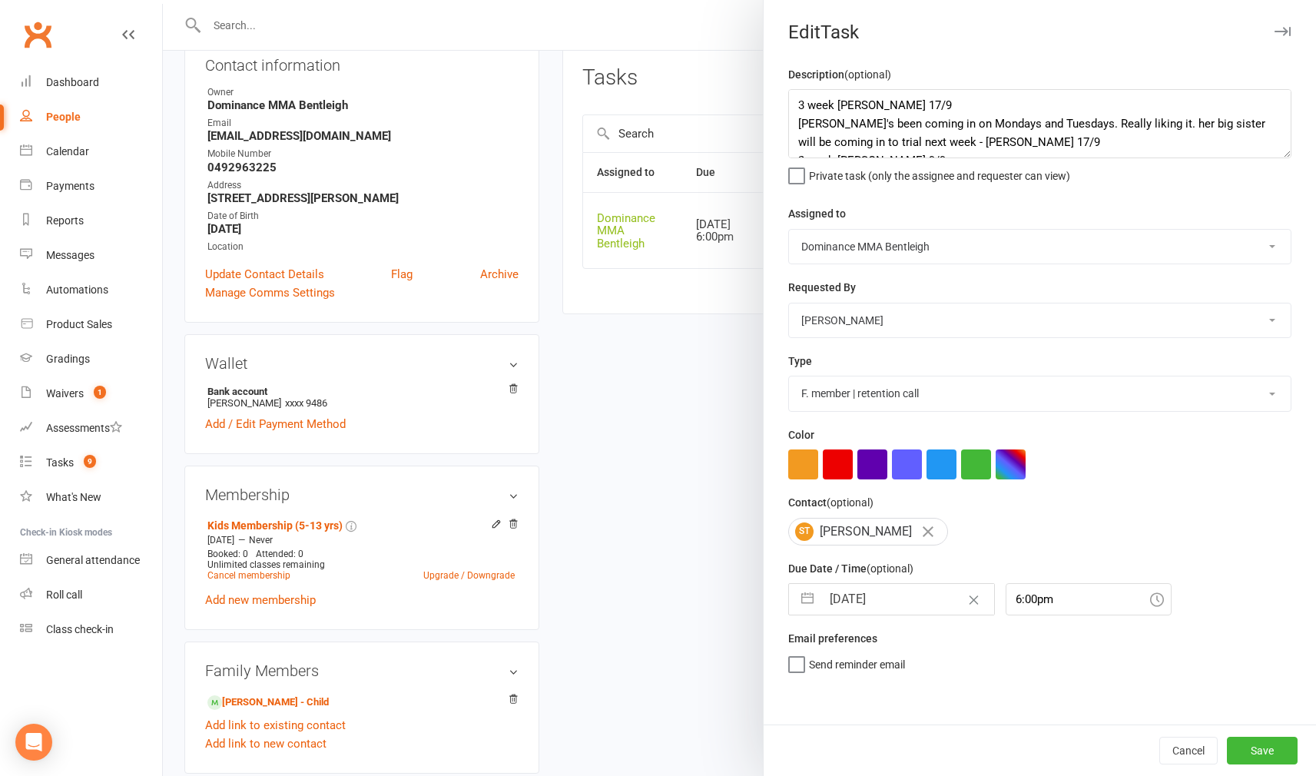
scroll to position [0, 0]
click at [1254, 752] on button "Save" at bounding box center [1262, 751] width 71 height 28
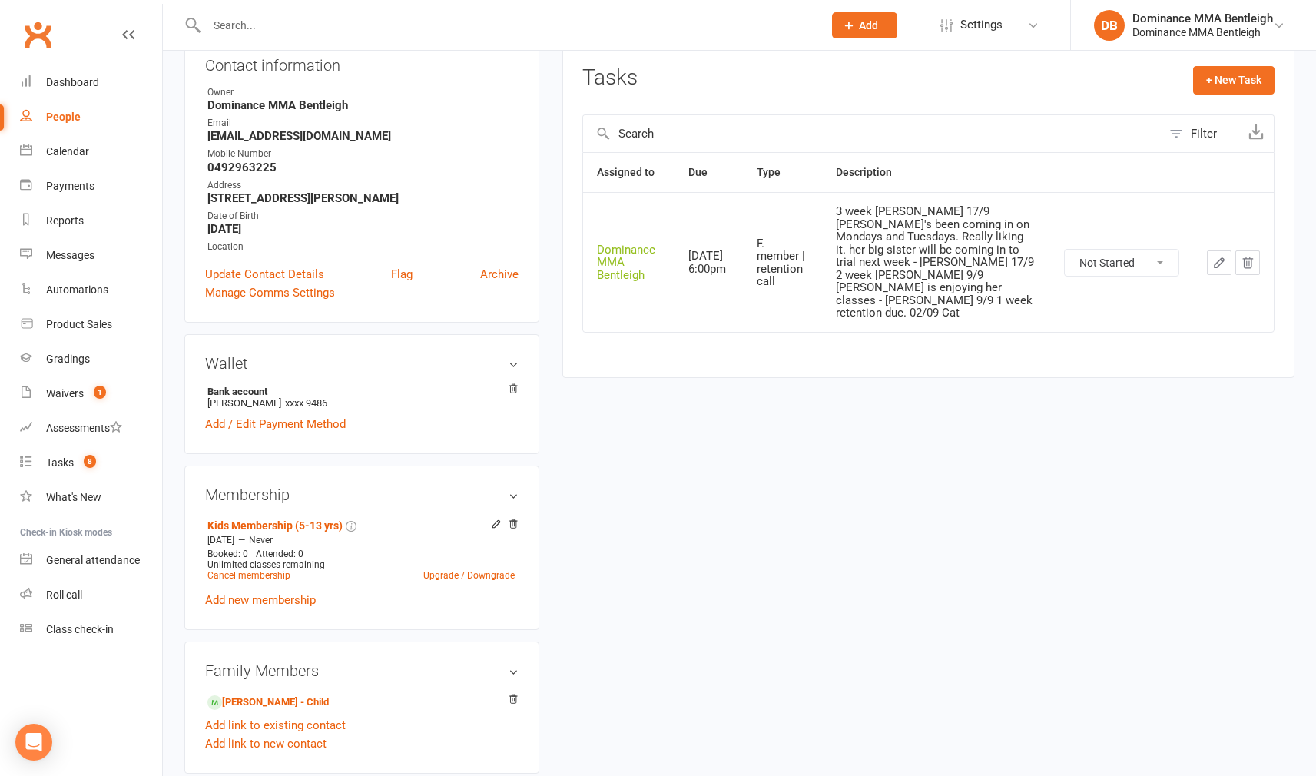
click at [362, 18] on input "text" at bounding box center [507, 26] width 610 height 22
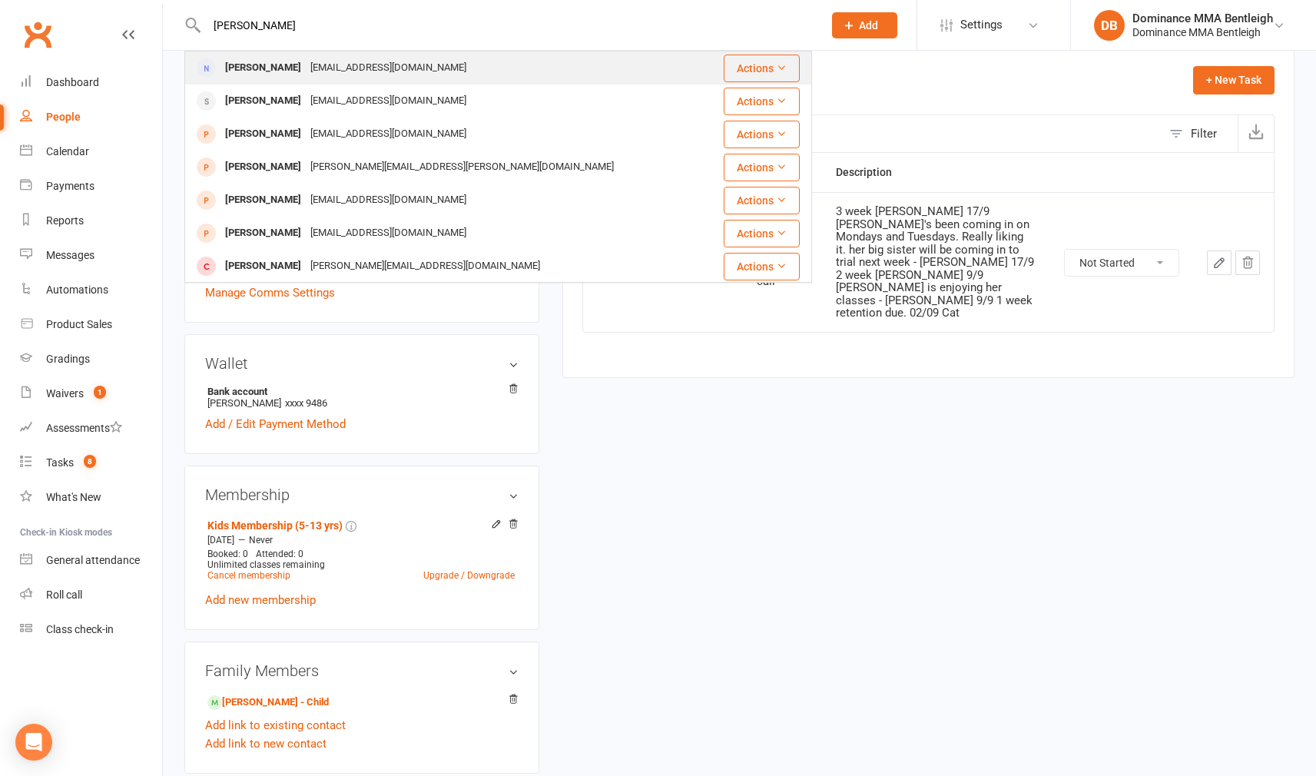
type input "myron chi"
click at [306, 65] on div "myronching@me.com" at bounding box center [388, 68] width 165 height 22
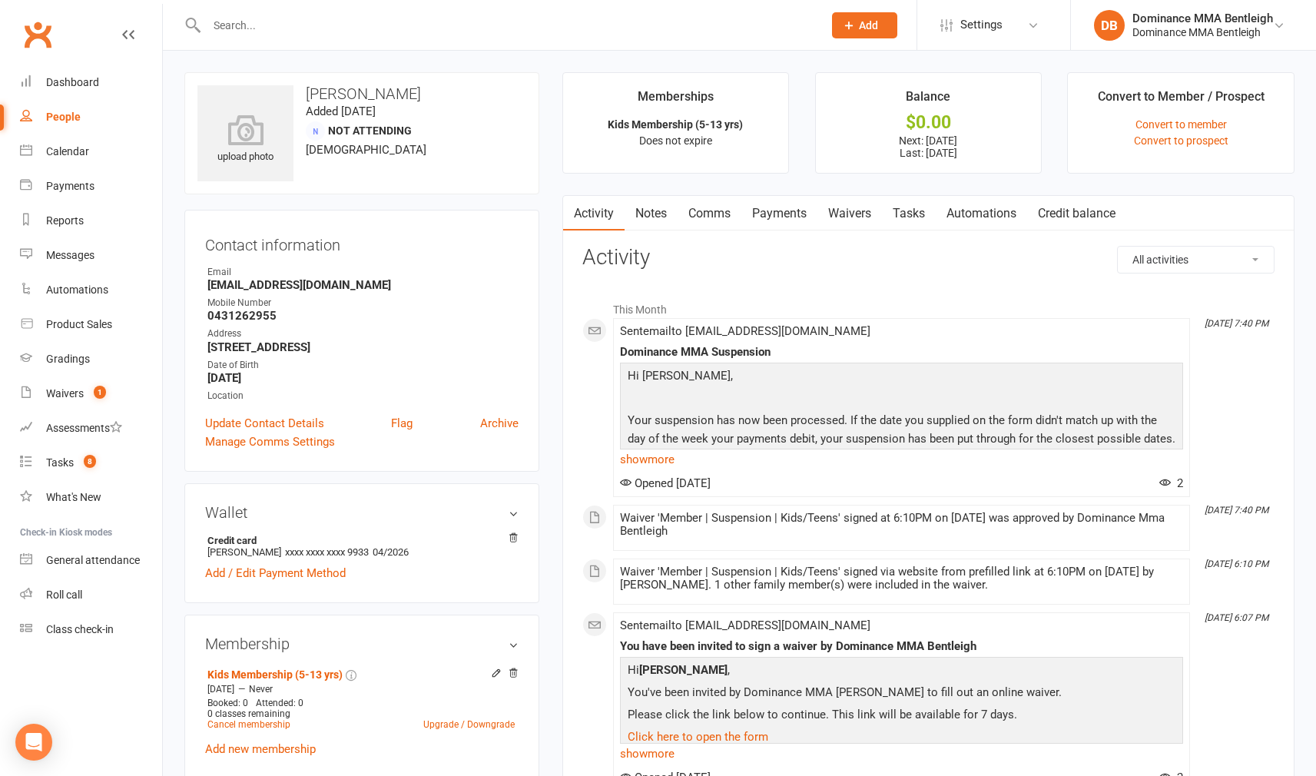
click at [764, 221] on link "Payments" at bounding box center [779, 213] width 76 height 35
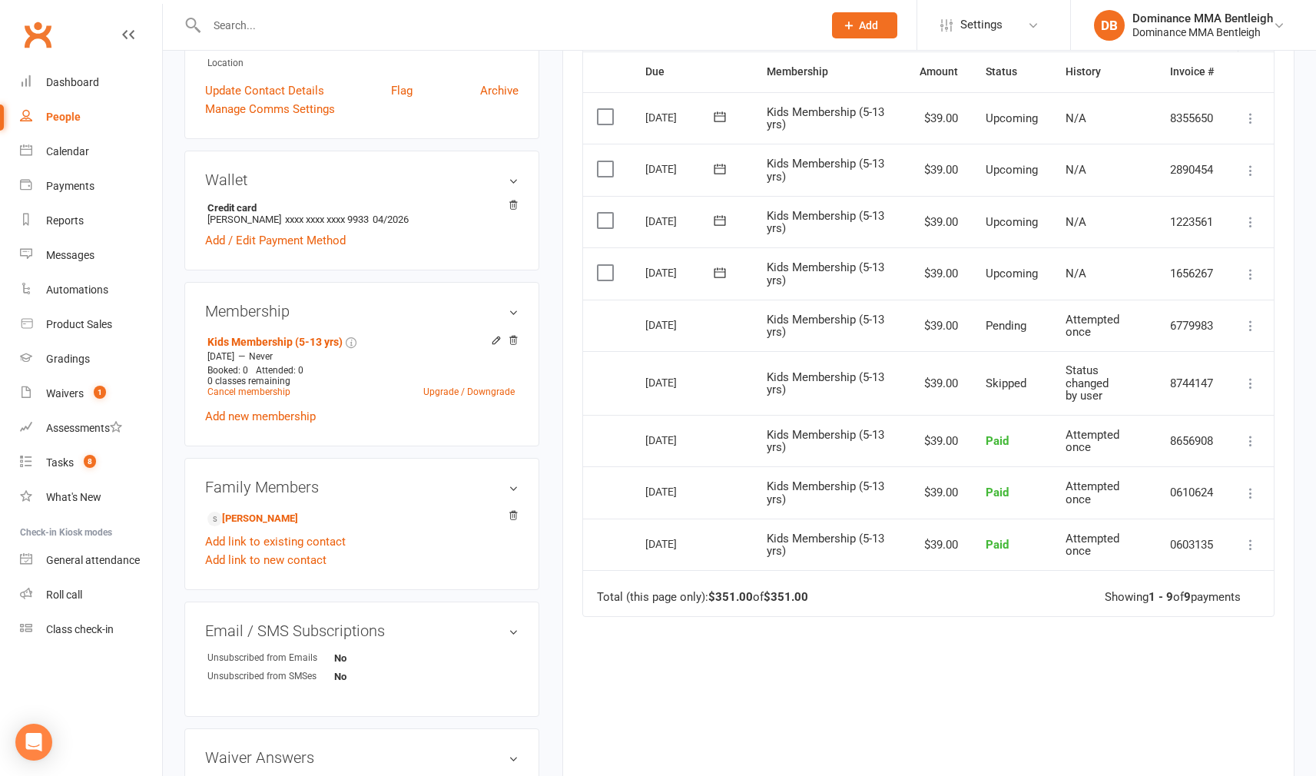
scroll to position [394, 0]
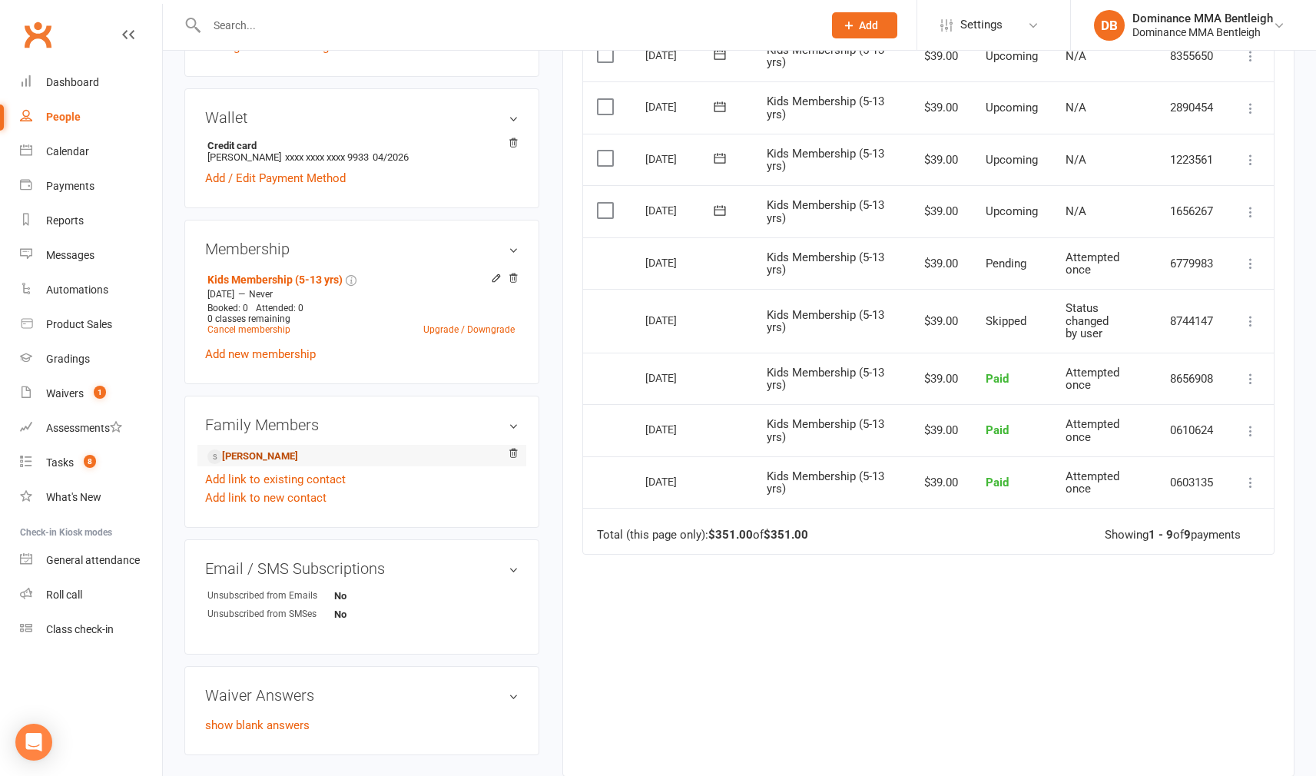
click at [298, 459] on link "Grayson Ching - Child" at bounding box center [252, 457] width 91 height 16
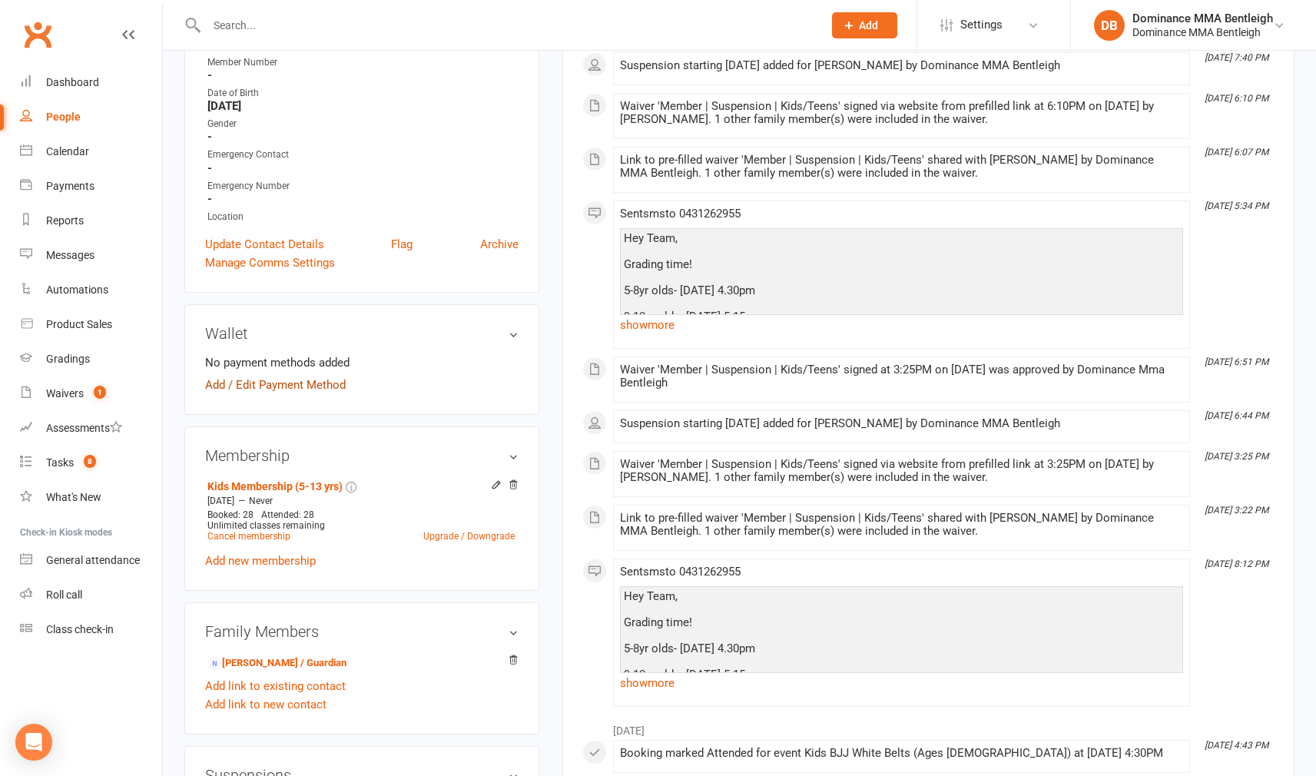
scroll to position [412, 0]
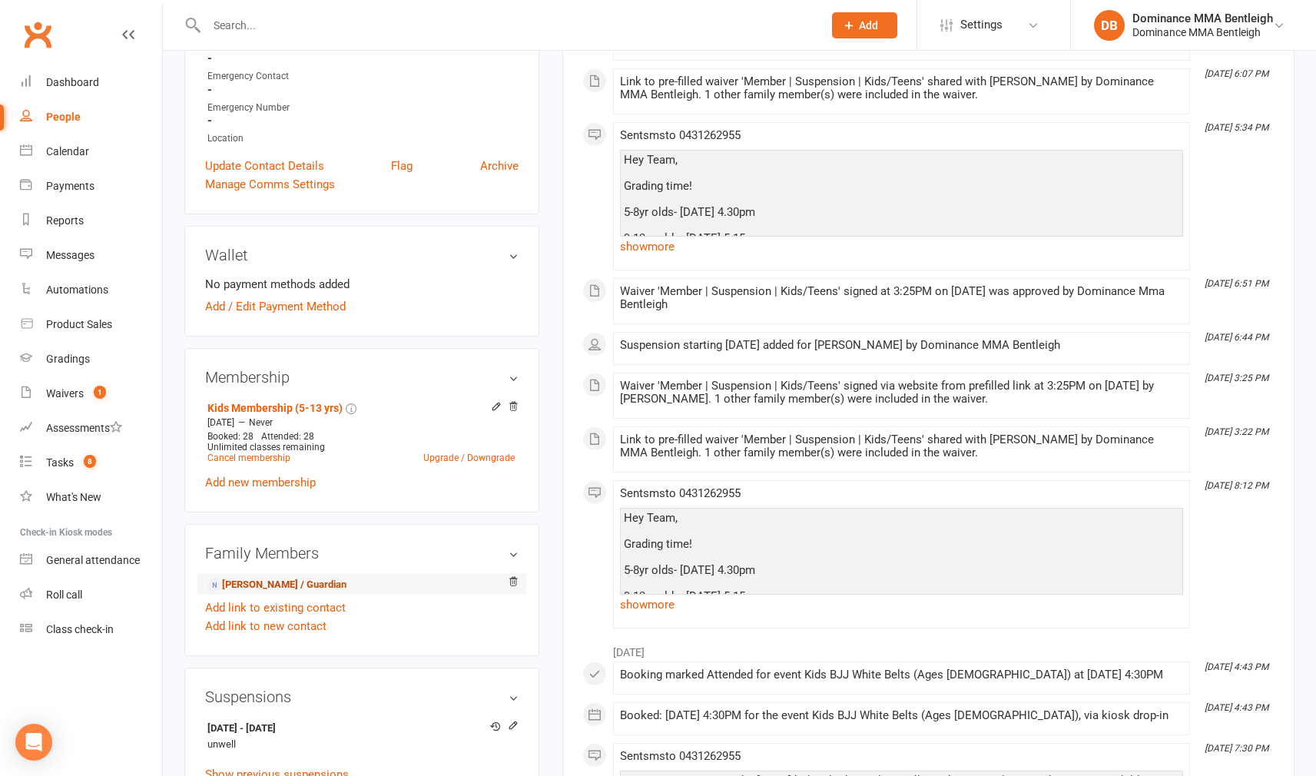
click at [290, 581] on link "Myron Ching - Parent / Guardian" at bounding box center [276, 585] width 139 height 16
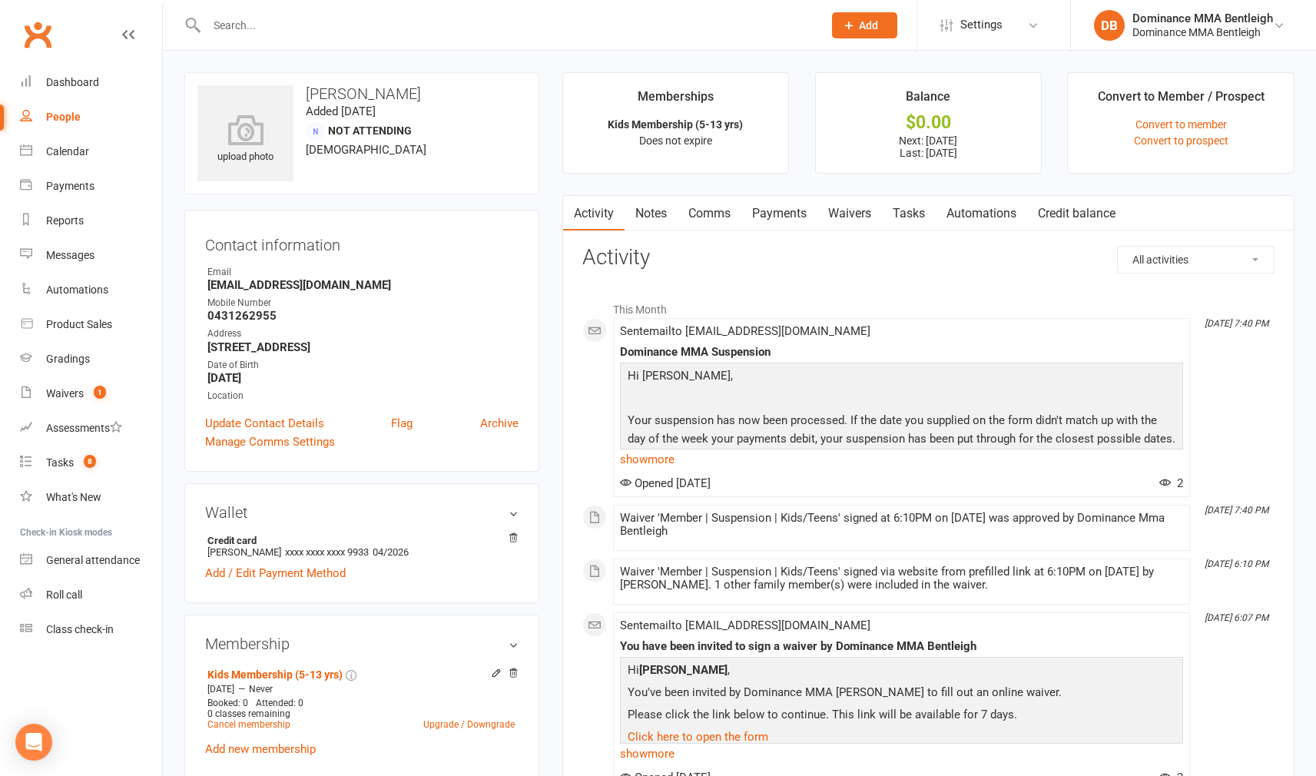
click at [904, 220] on link "Tasks" at bounding box center [909, 213] width 54 height 35
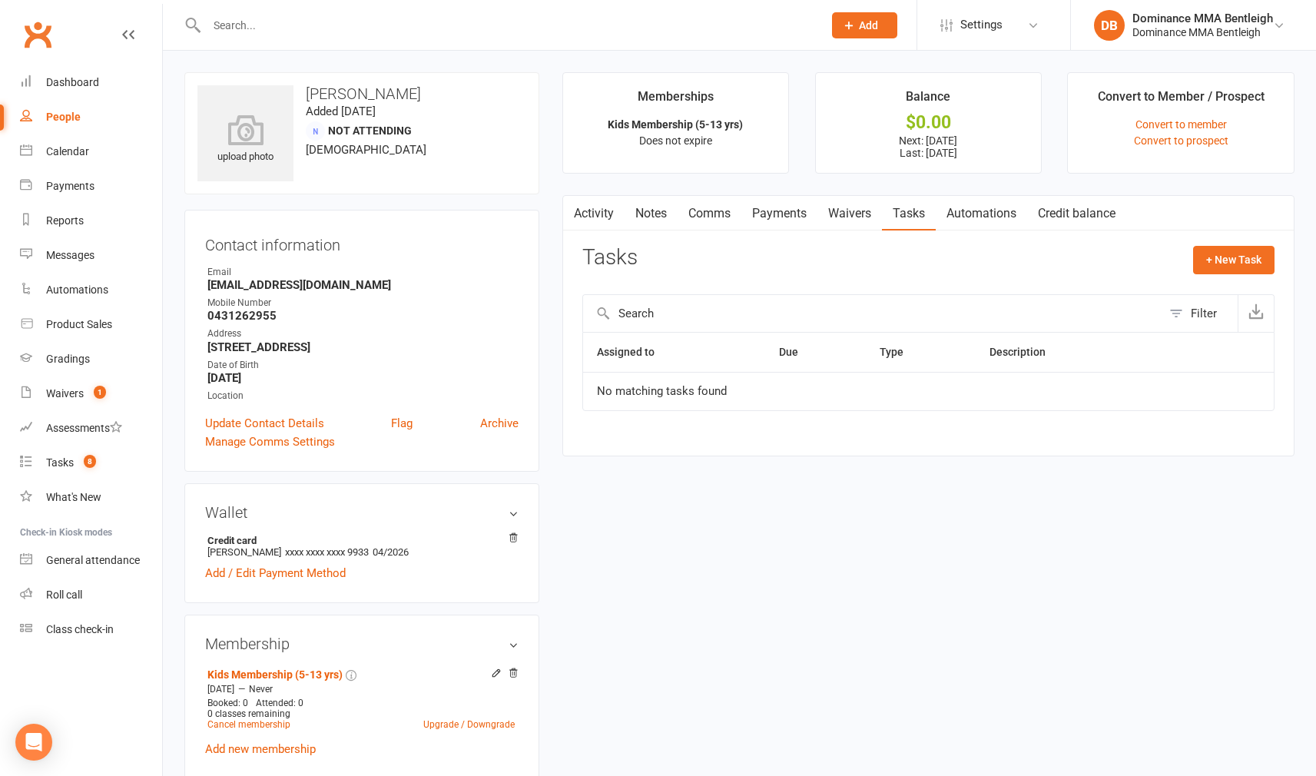
click at [842, 222] on link "Waivers" at bounding box center [849, 213] width 65 height 35
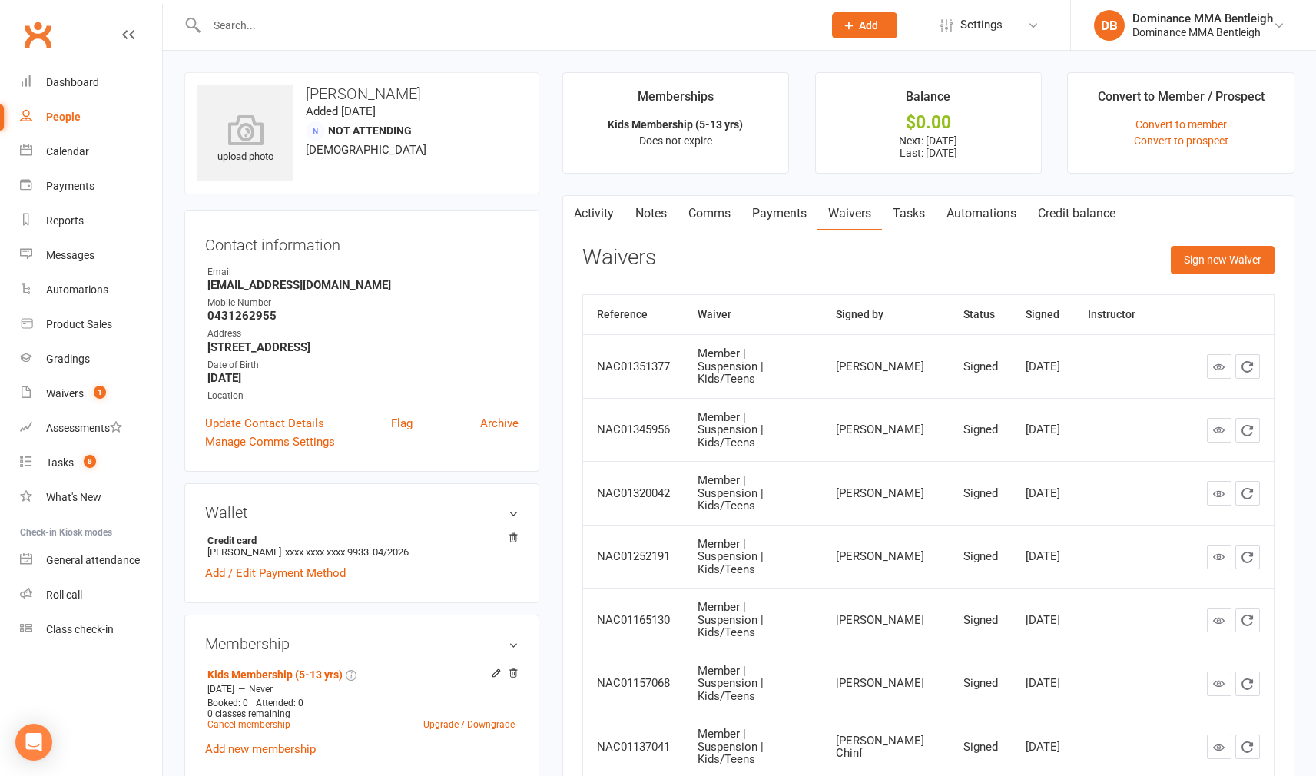
click at [764, 210] on link "Payments" at bounding box center [779, 213] width 76 height 35
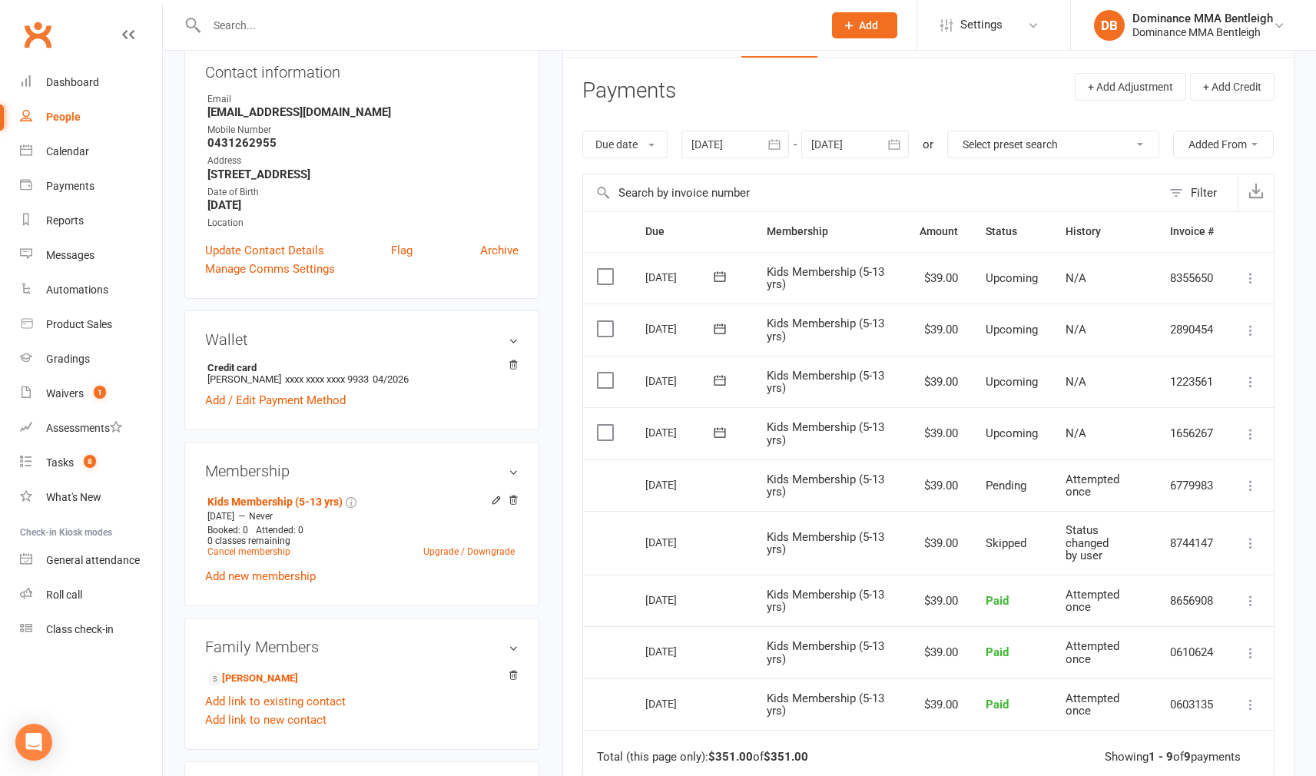
scroll to position [175, 0]
click at [52, 463] on div "Tasks" at bounding box center [60, 462] width 28 height 12
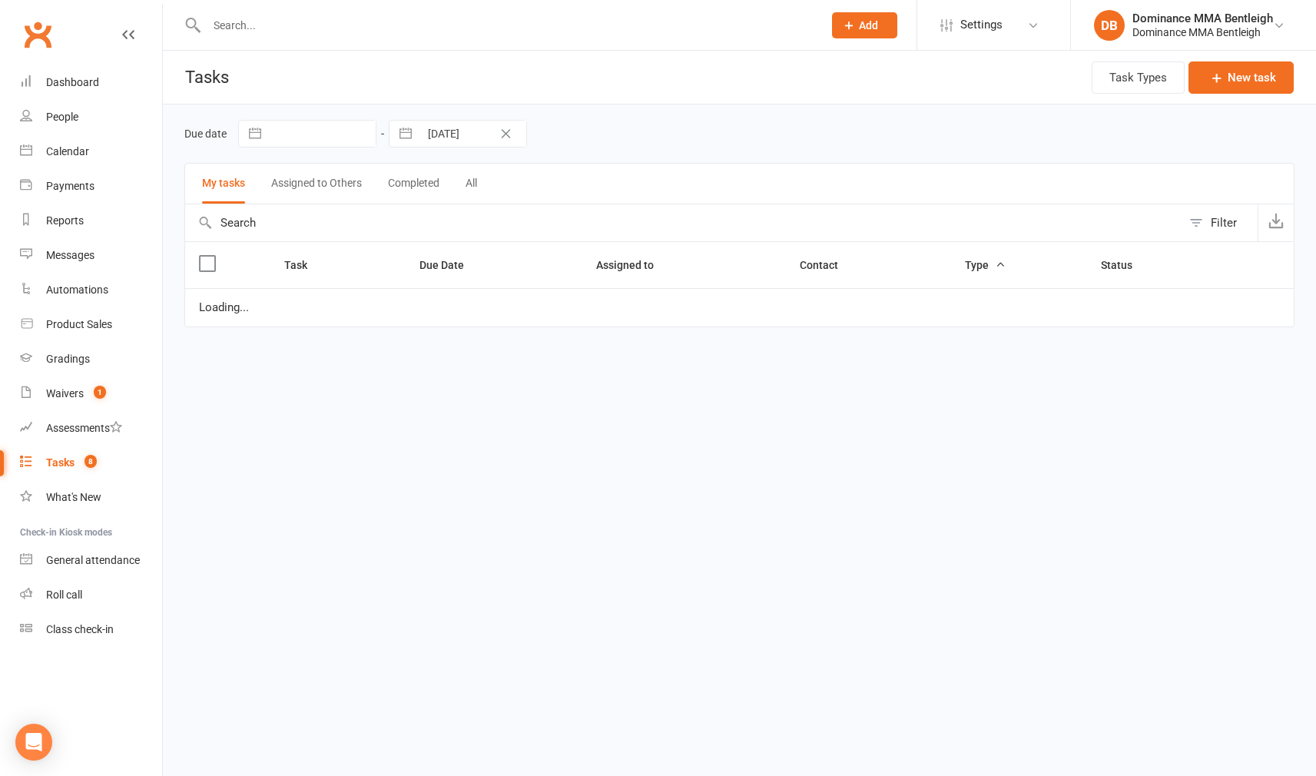
select select "started"
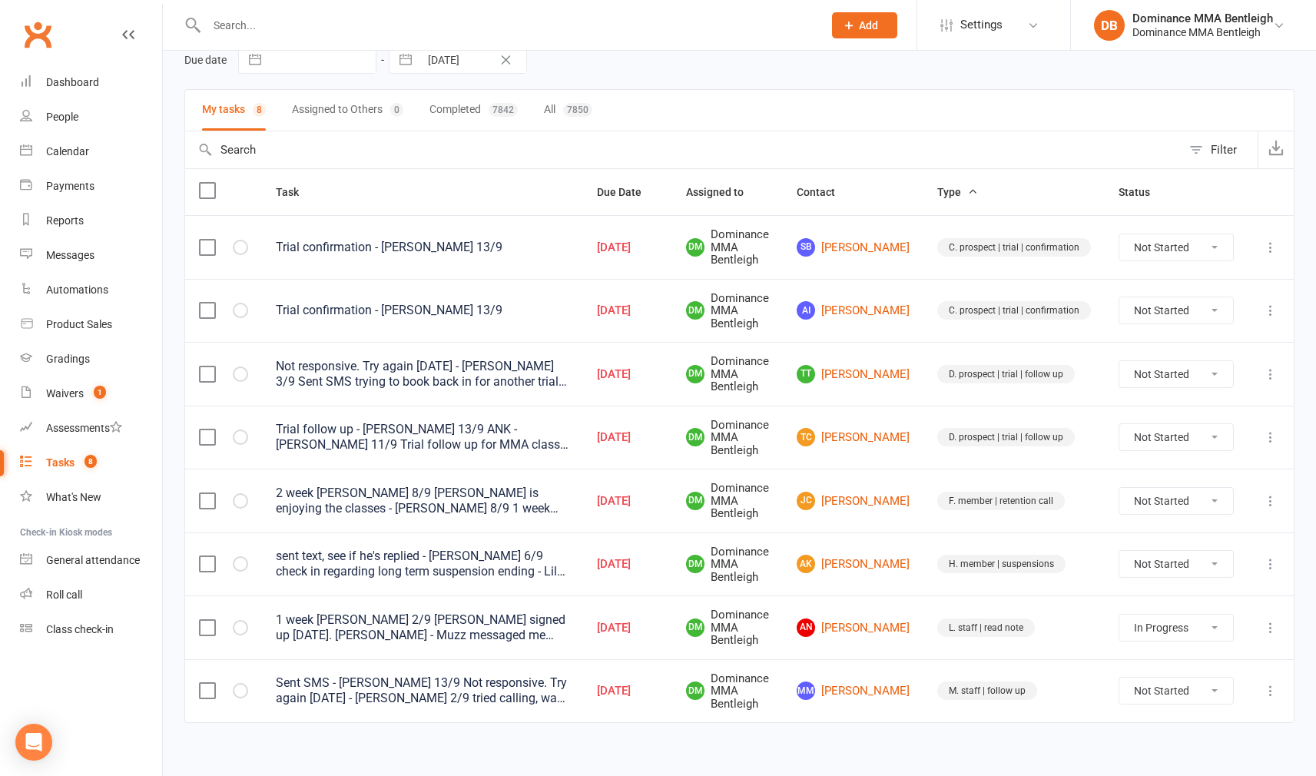
scroll to position [77, 0]
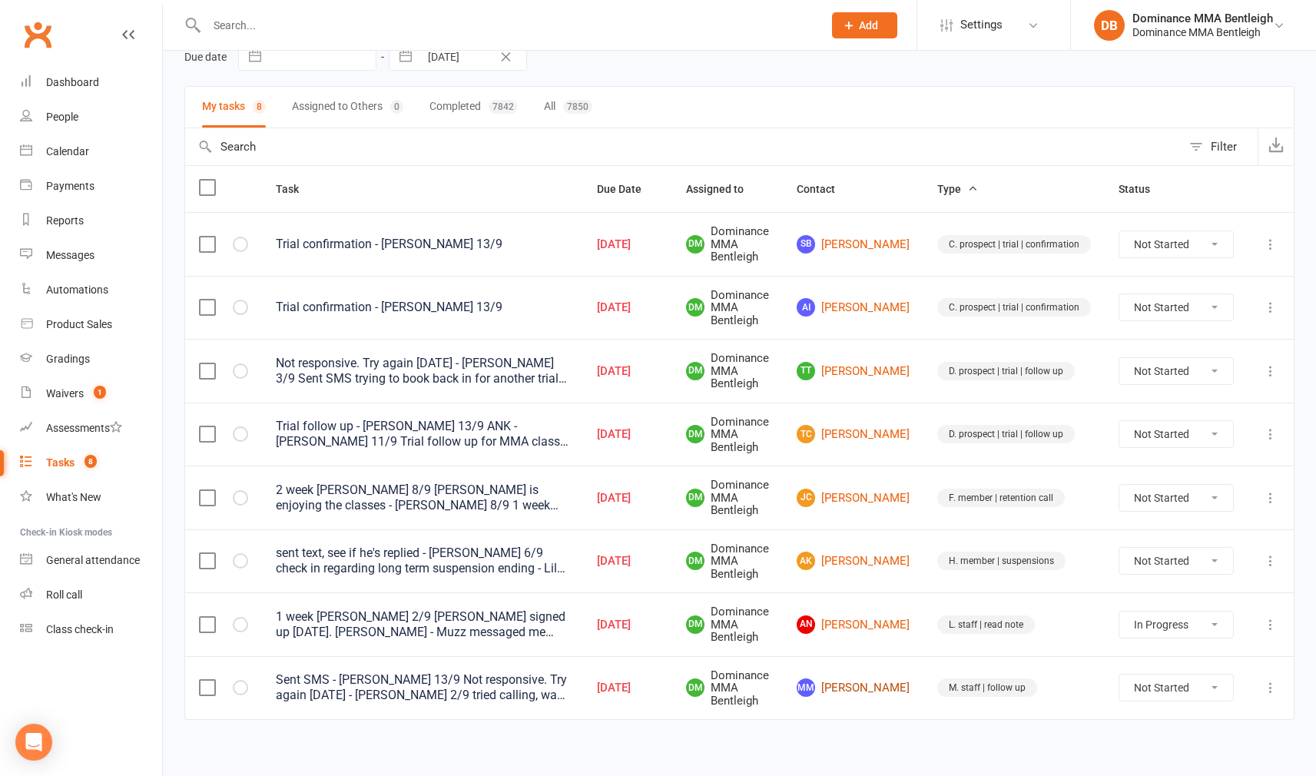
click at [861, 678] on link "MM Mamona Matamata" at bounding box center [853, 687] width 113 height 18
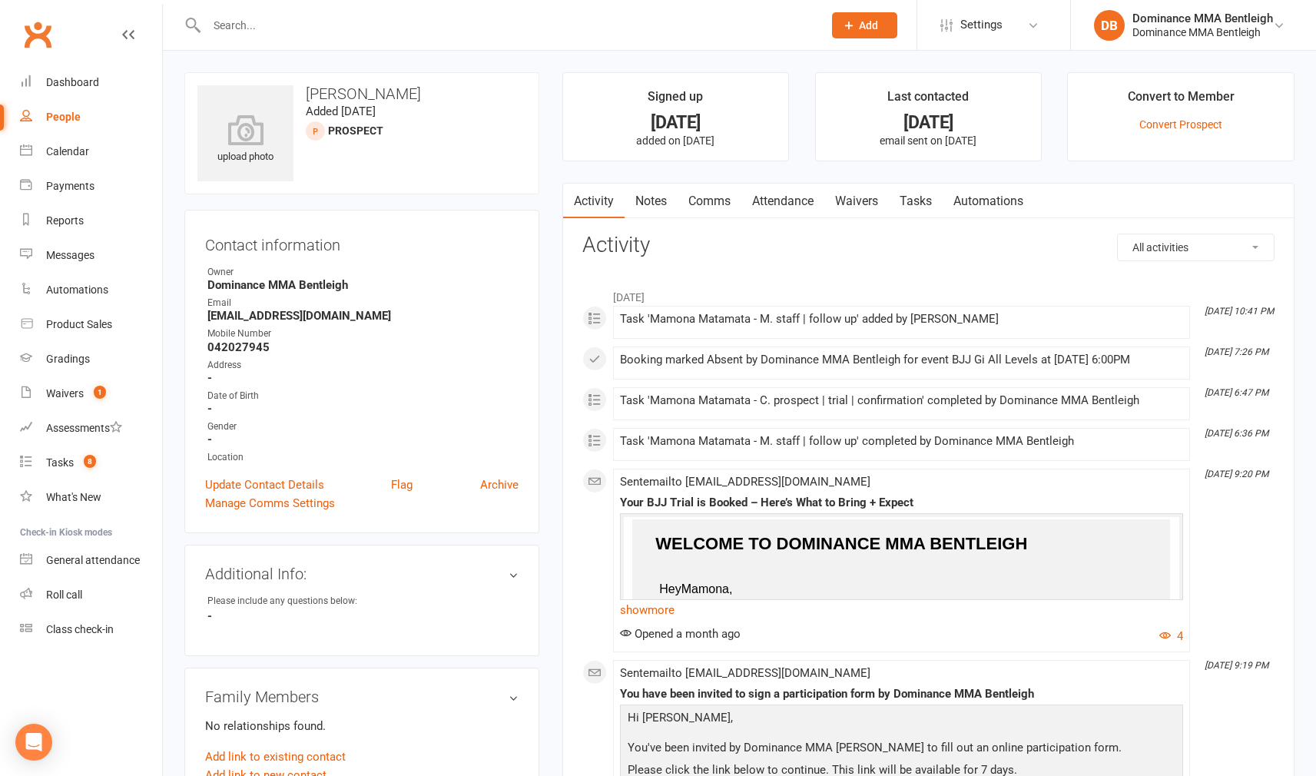
click at [923, 211] on link "Tasks" at bounding box center [916, 201] width 54 height 35
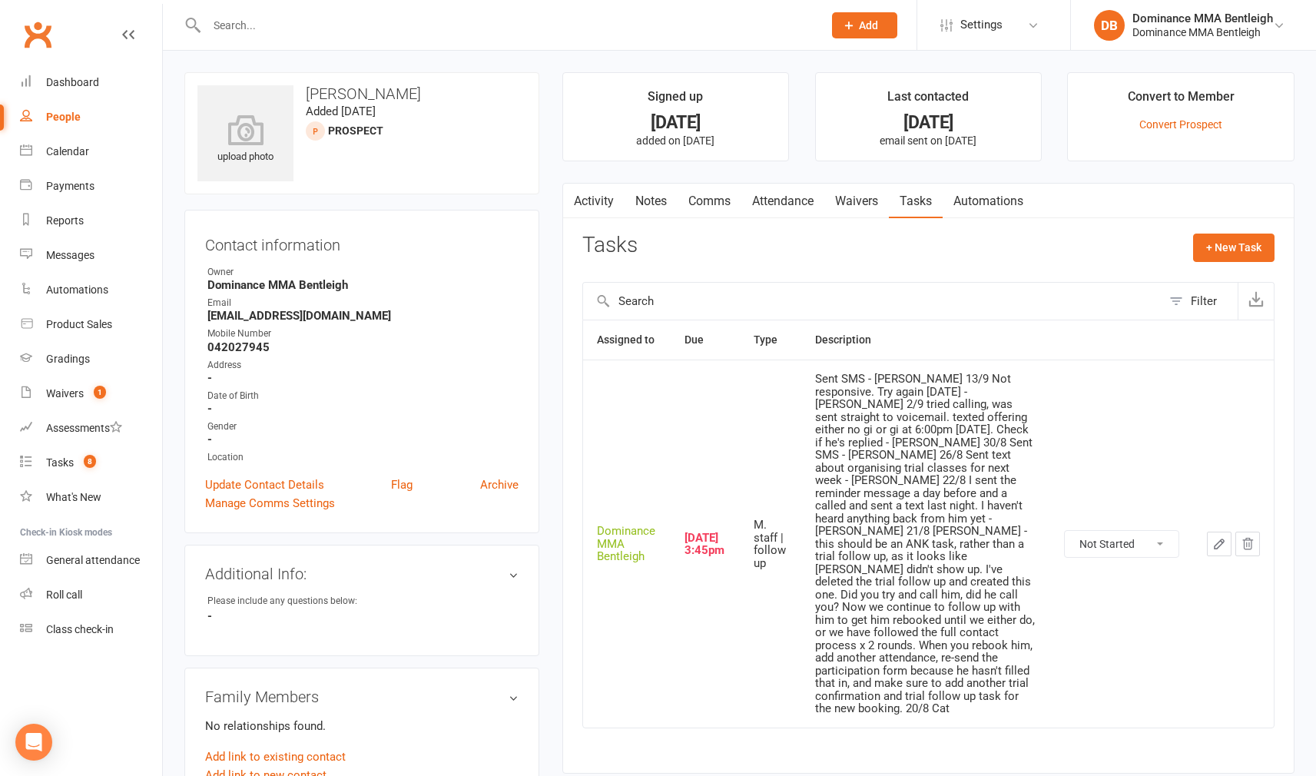
click at [1213, 537] on icon "button" at bounding box center [1219, 544] width 14 height 14
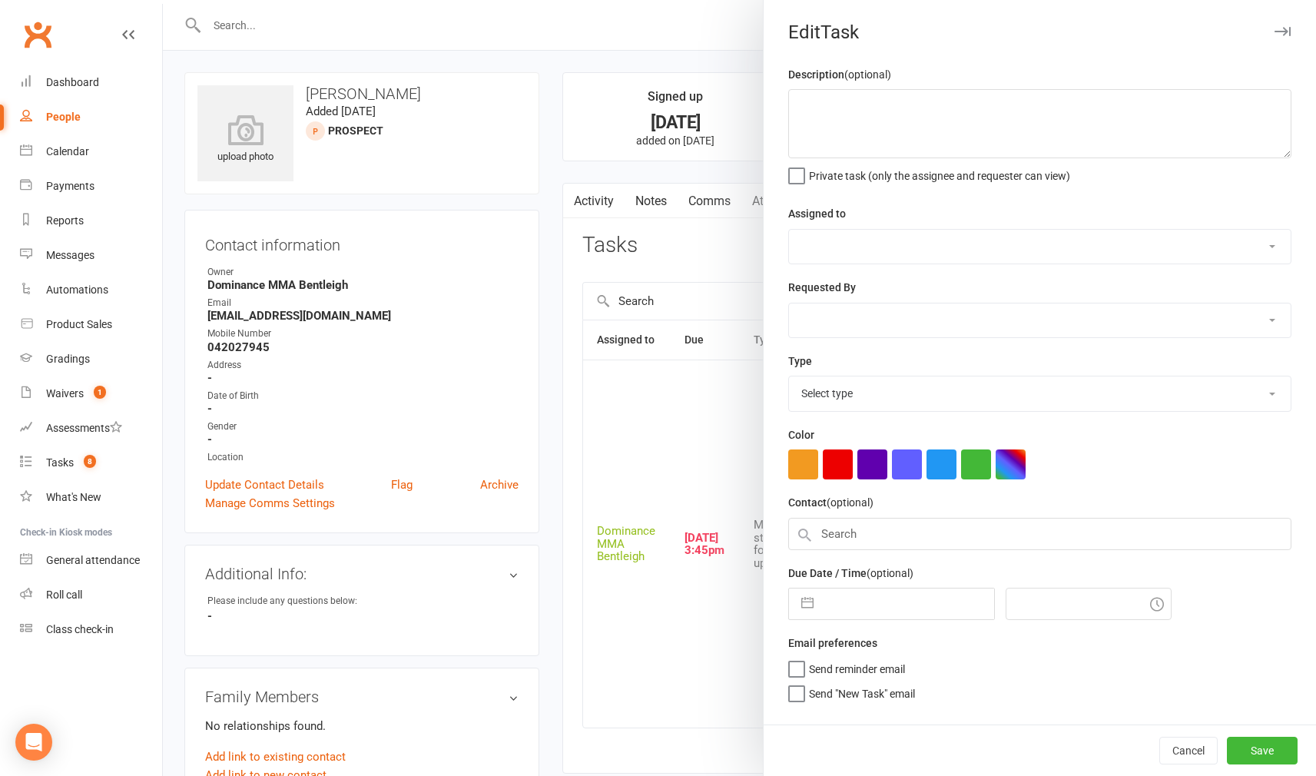
type textarea "Sent SMS - Dylan 13/9 Not responsive. Try again in 2 weeks - Dylan 2/9 tried ca…"
select select "24839"
select select "1533"
type input "17 Sep 2025"
type input "3:45pm"
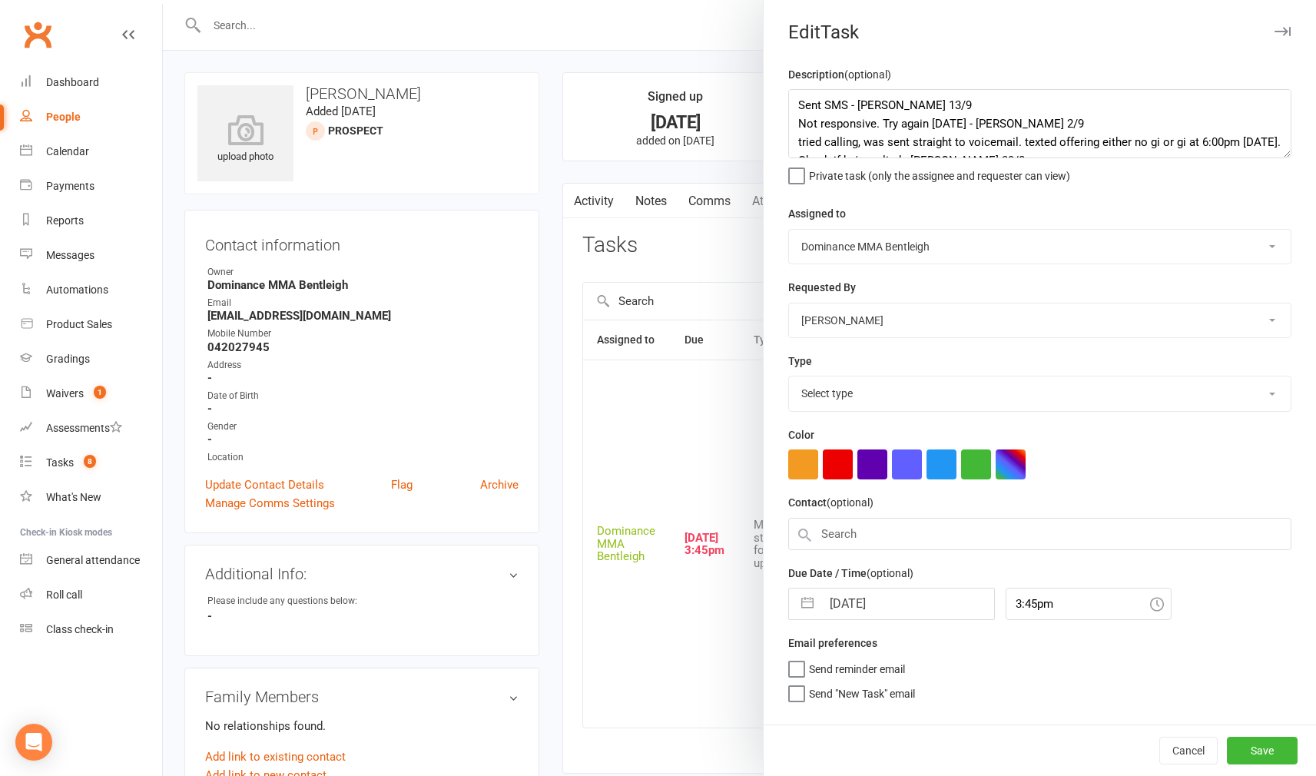
select select "13656"
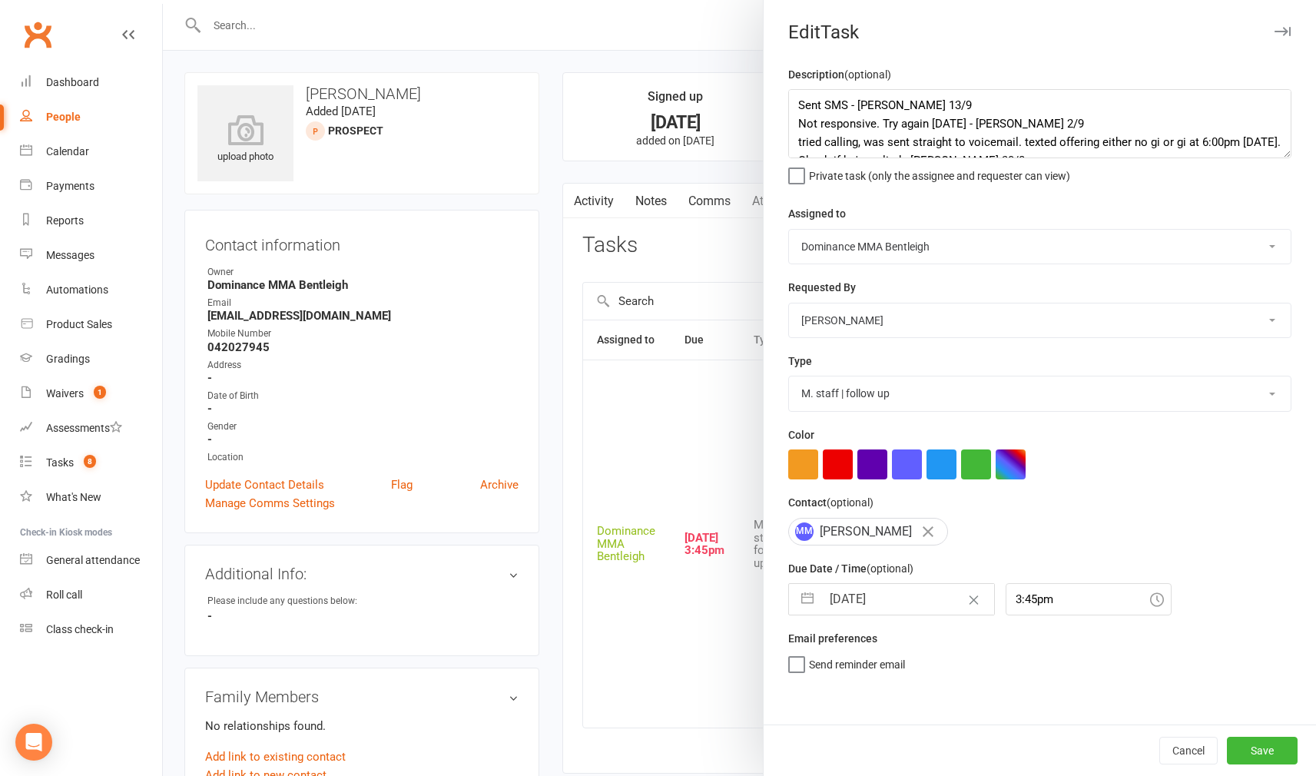
click at [925, 590] on input "17 Sep 2025" at bounding box center [907, 599] width 173 height 31
select select "7"
select select "2025"
select select "8"
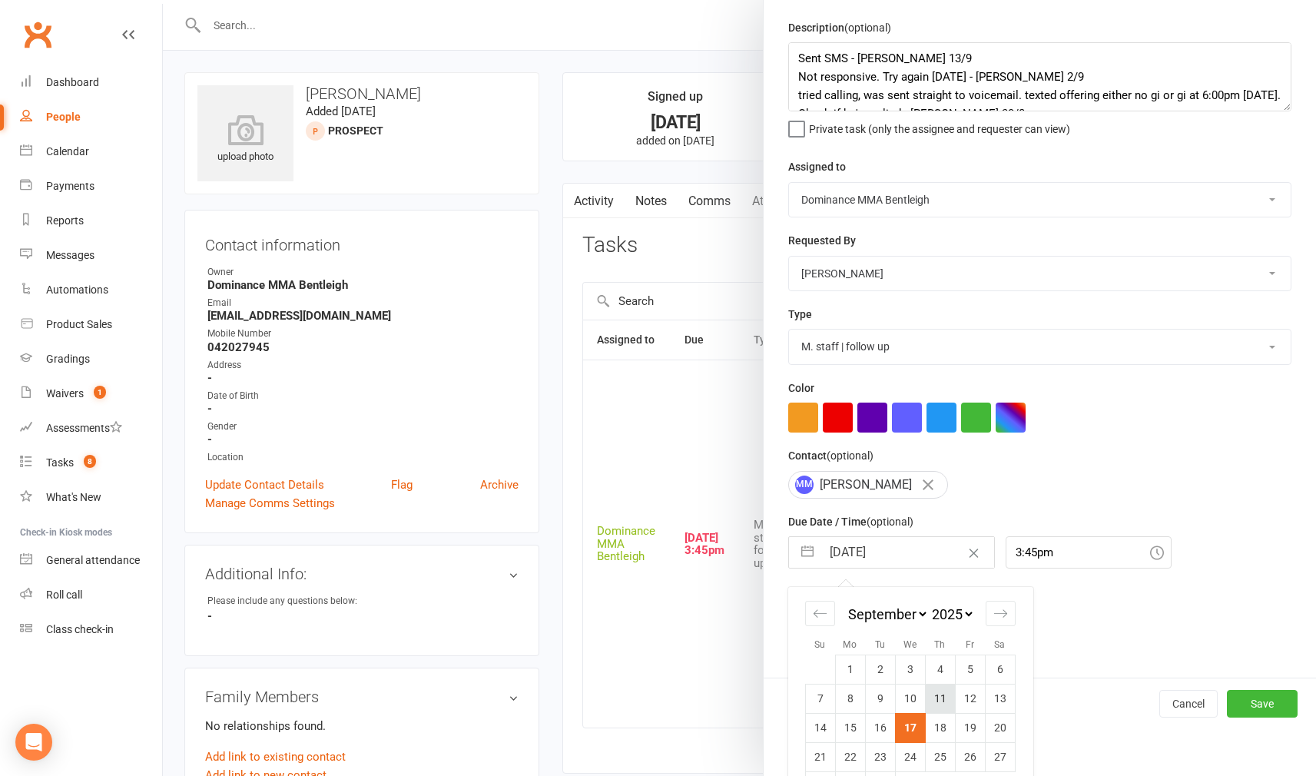
scroll to position [51, 0]
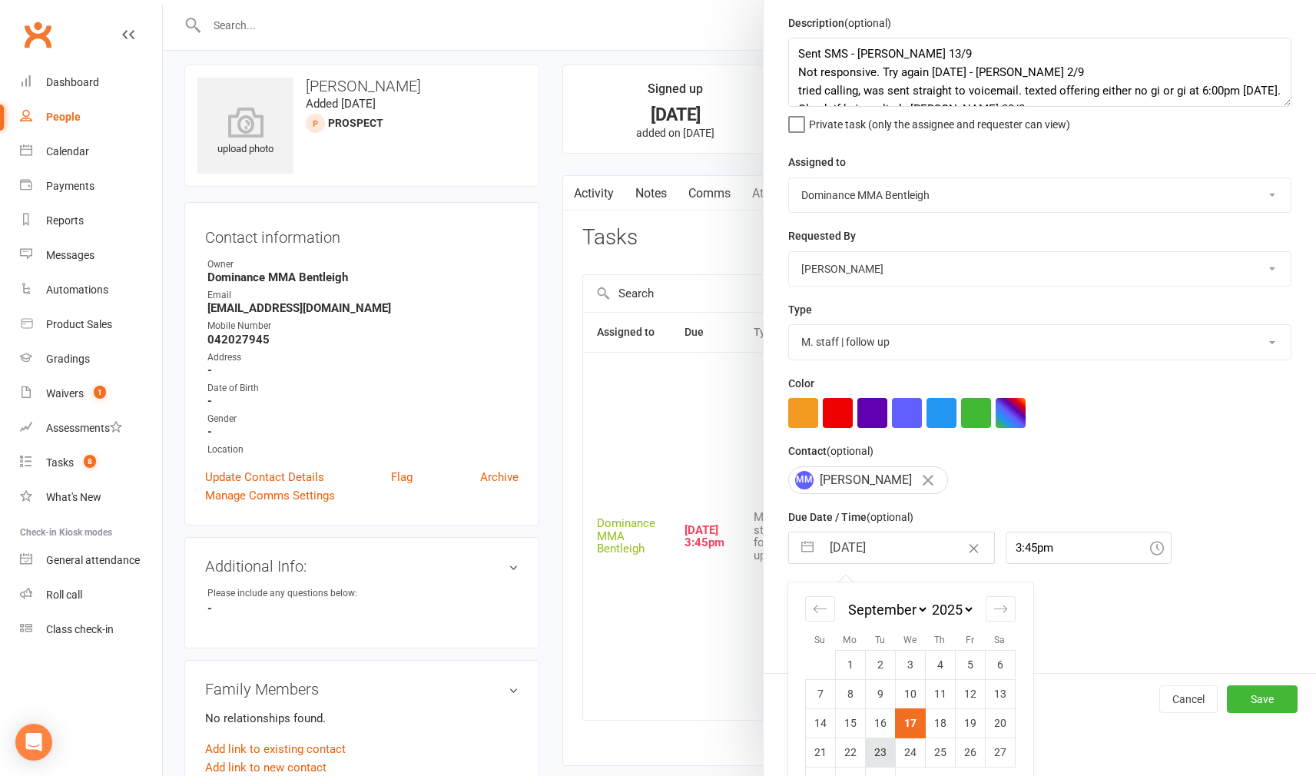
click at [877, 743] on td "23" at bounding box center [880, 751] width 30 height 29
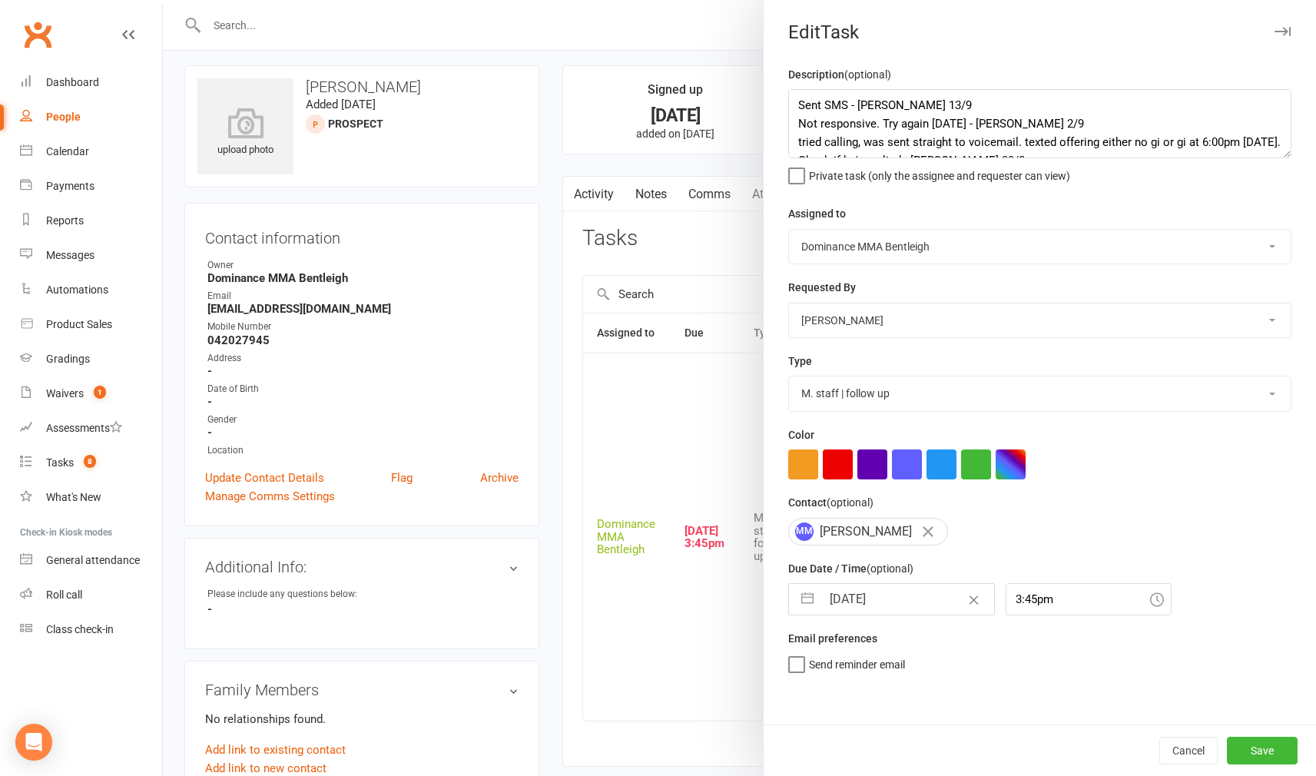
scroll to position [5, 0]
drag, startPoint x: 1255, startPoint y: 745, endPoint x: 1158, endPoint y: 713, distance: 102.0
click at [1255, 745] on button "Save" at bounding box center [1262, 751] width 71 height 28
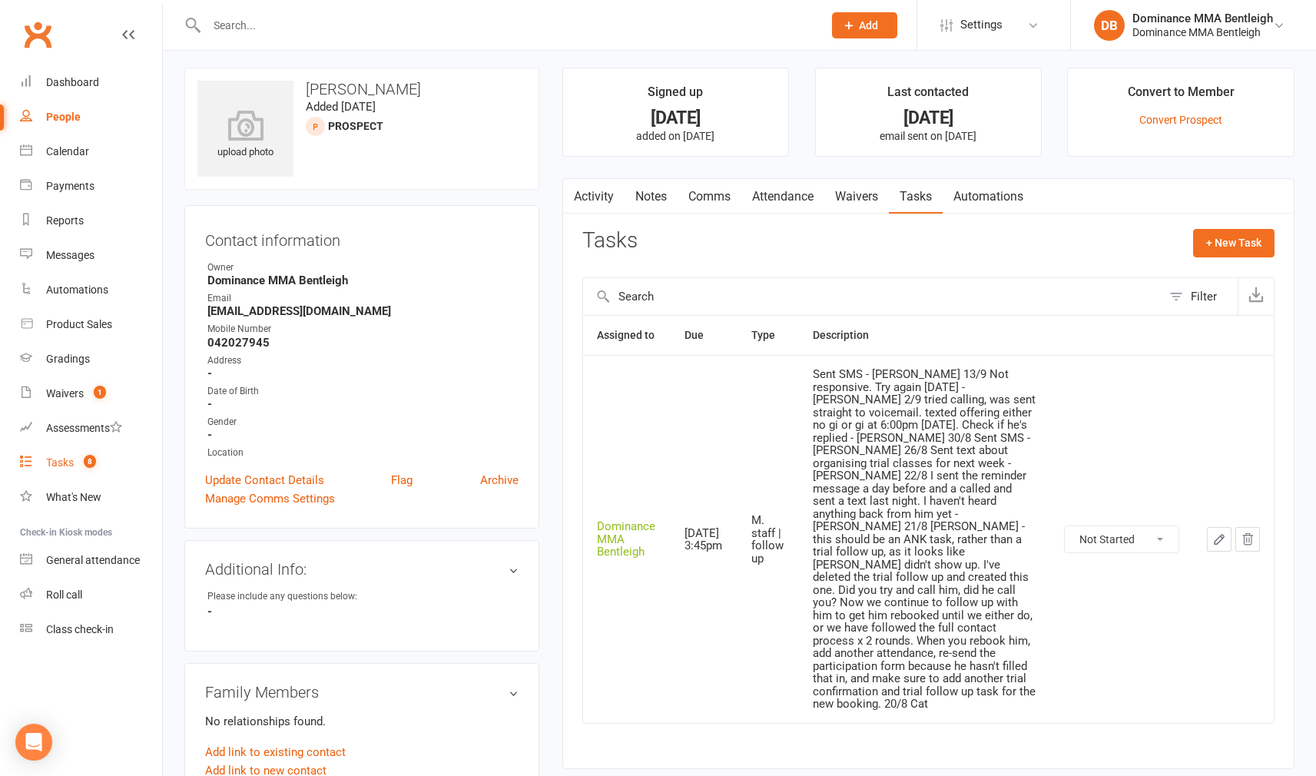
click at [68, 455] on link "Tasks 8" at bounding box center [91, 463] width 142 height 35
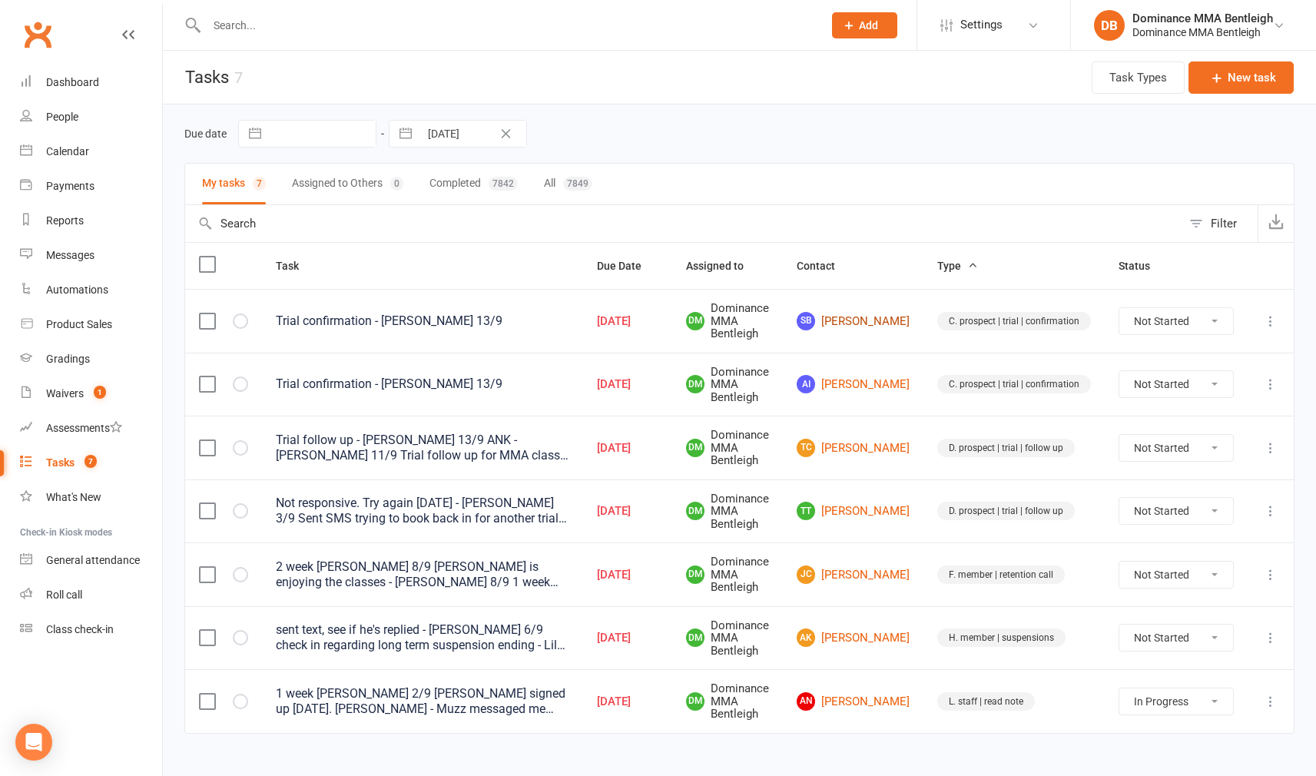
click at [873, 316] on link "SB Sid Bhola" at bounding box center [853, 321] width 113 height 18
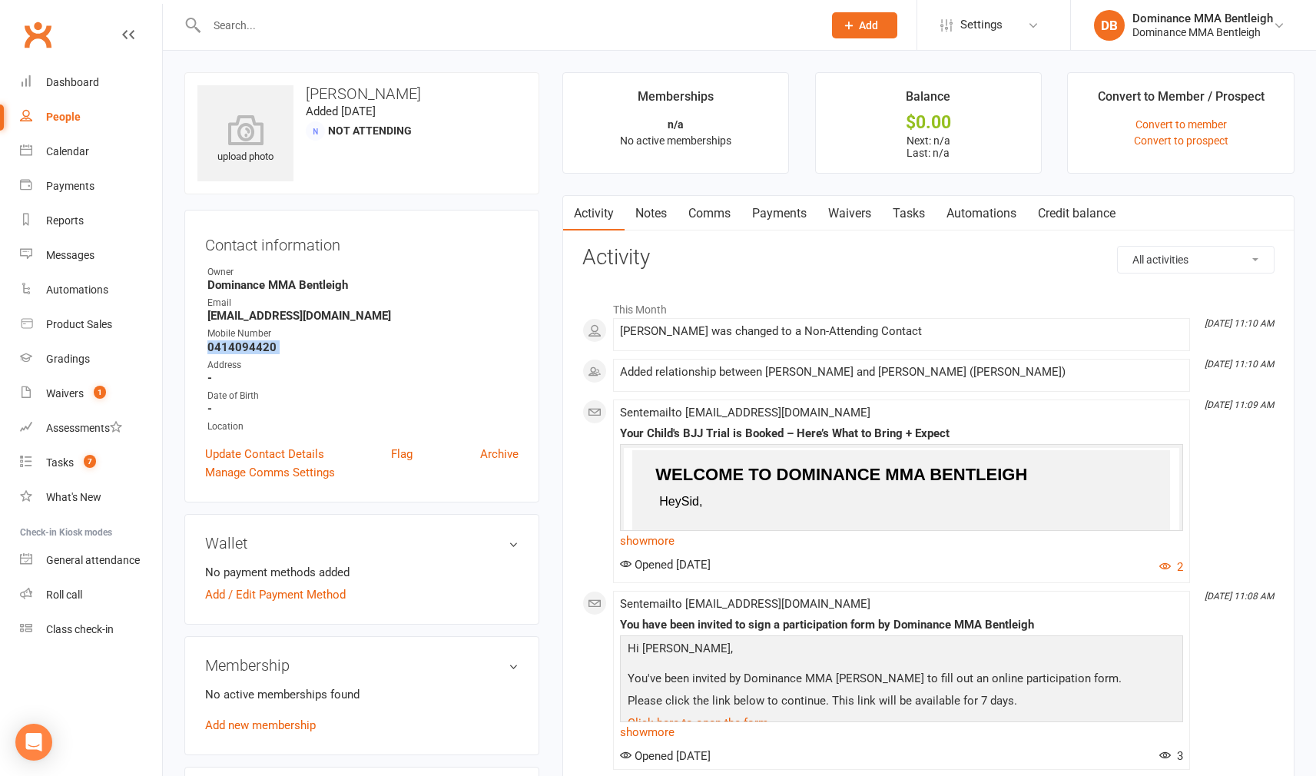
drag, startPoint x: 207, startPoint y: 348, endPoint x: 279, endPoint y: 356, distance: 72.6
click at [279, 356] on ul "Owner Dominance MMA Bentleigh Email sidharthbhola@gmail.com Mobile Number 04140…" at bounding box center [361, 349] width 313 height 169
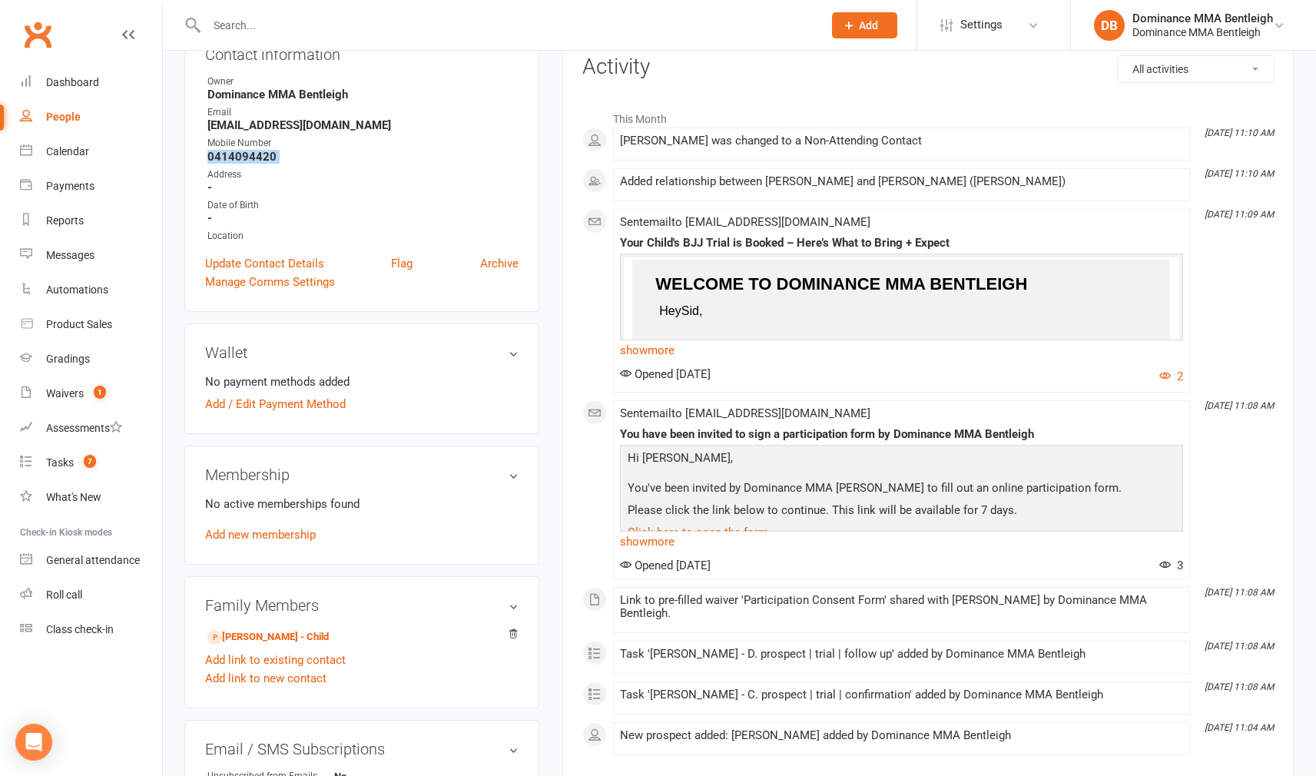
scroll to position [190, 0]
copy render-form-field "0414094420"
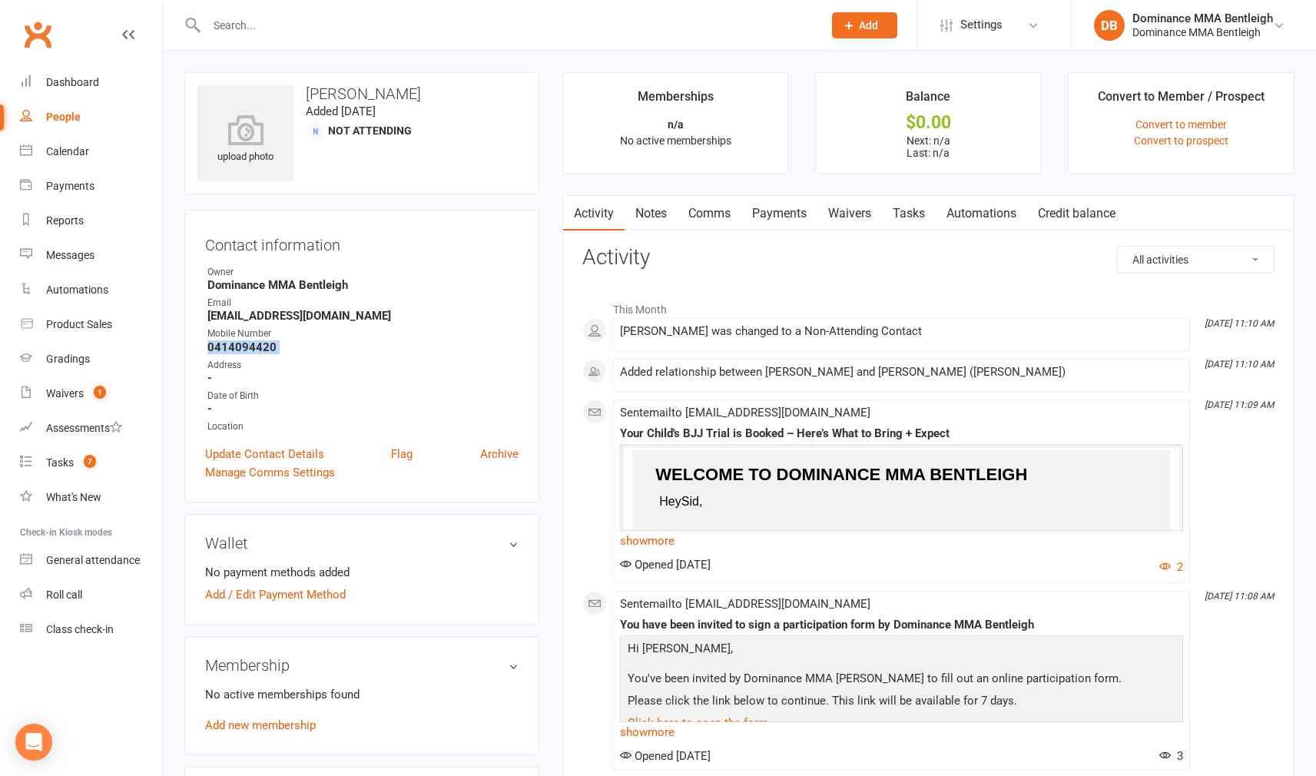
scroll to position [0, 0]
click at [904, 217] on link "Tasks" at bounding box center [909, 213] width 54 height 35
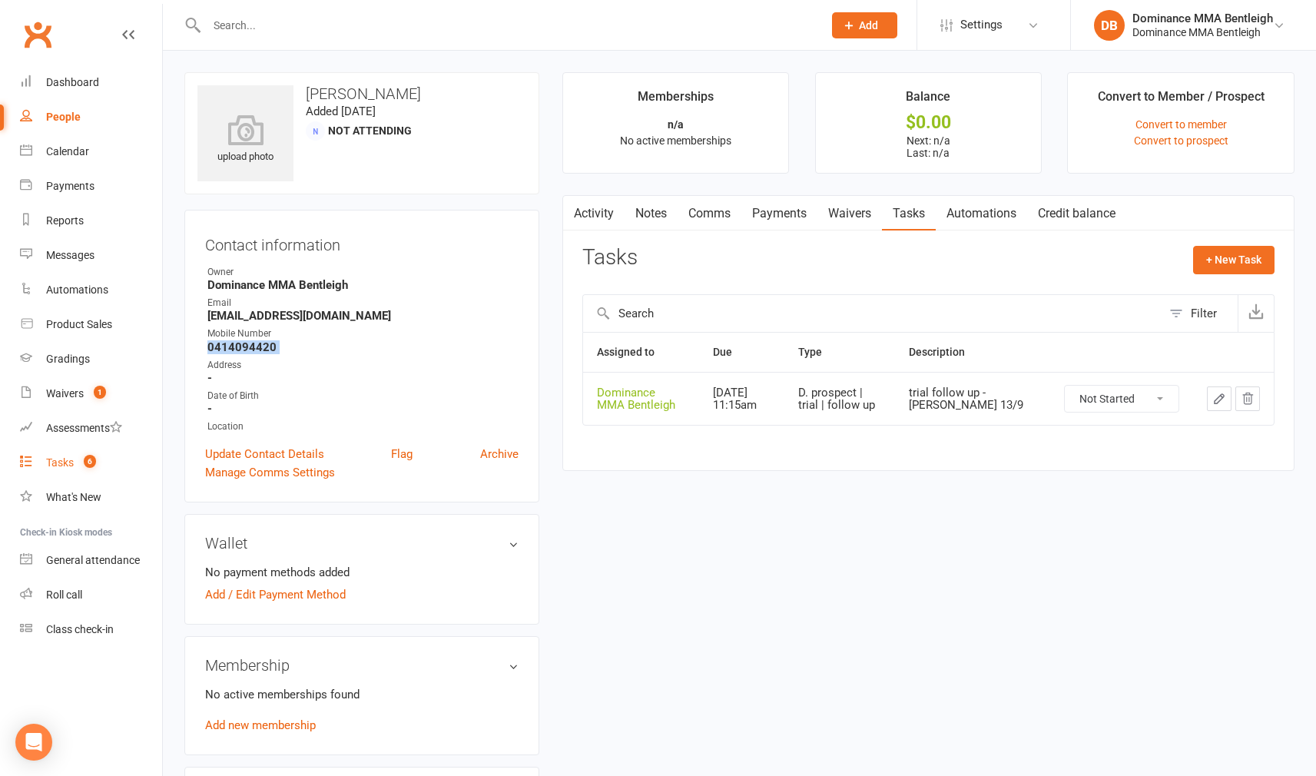
click at [83, 452] on link "Tasks 6" at bounding box center [91, 463] width 142 height 35
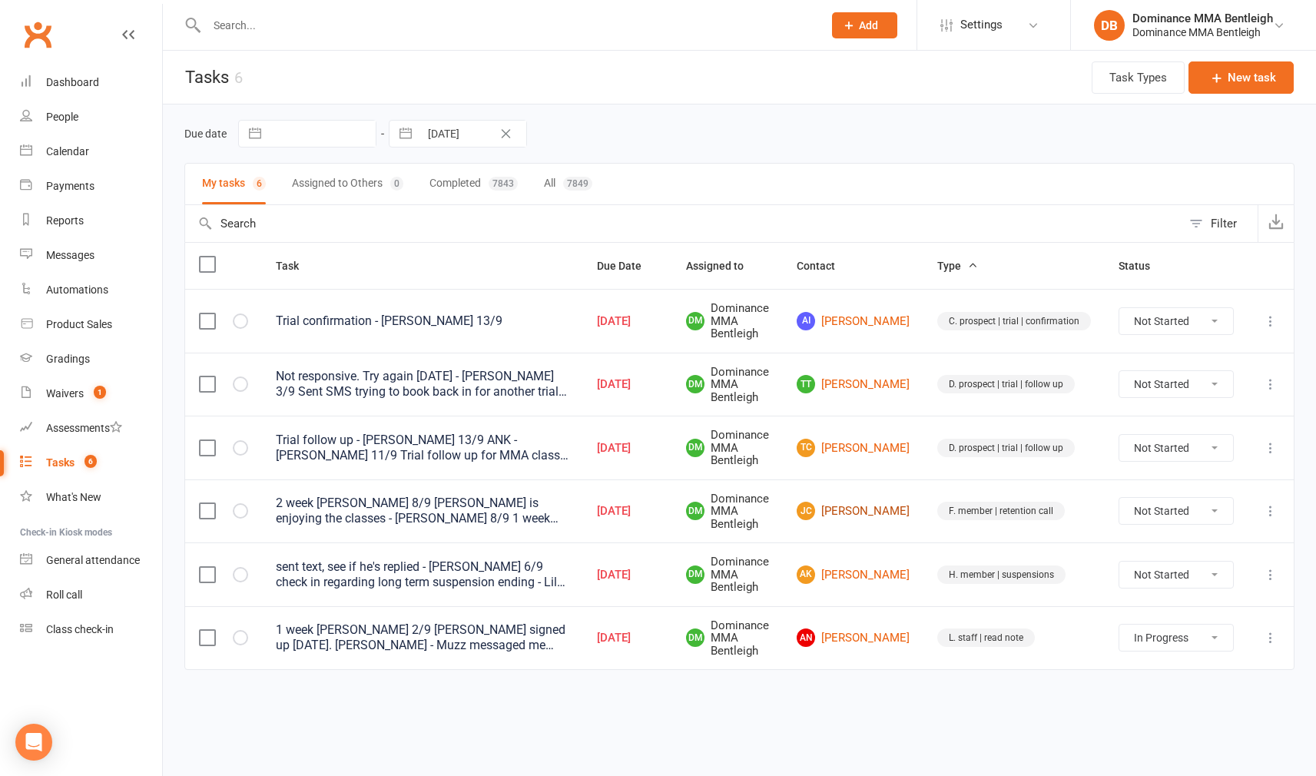
click at [879, 512] on link "JC James Clinch" at bounding box center [853, 511] width 113 height 18
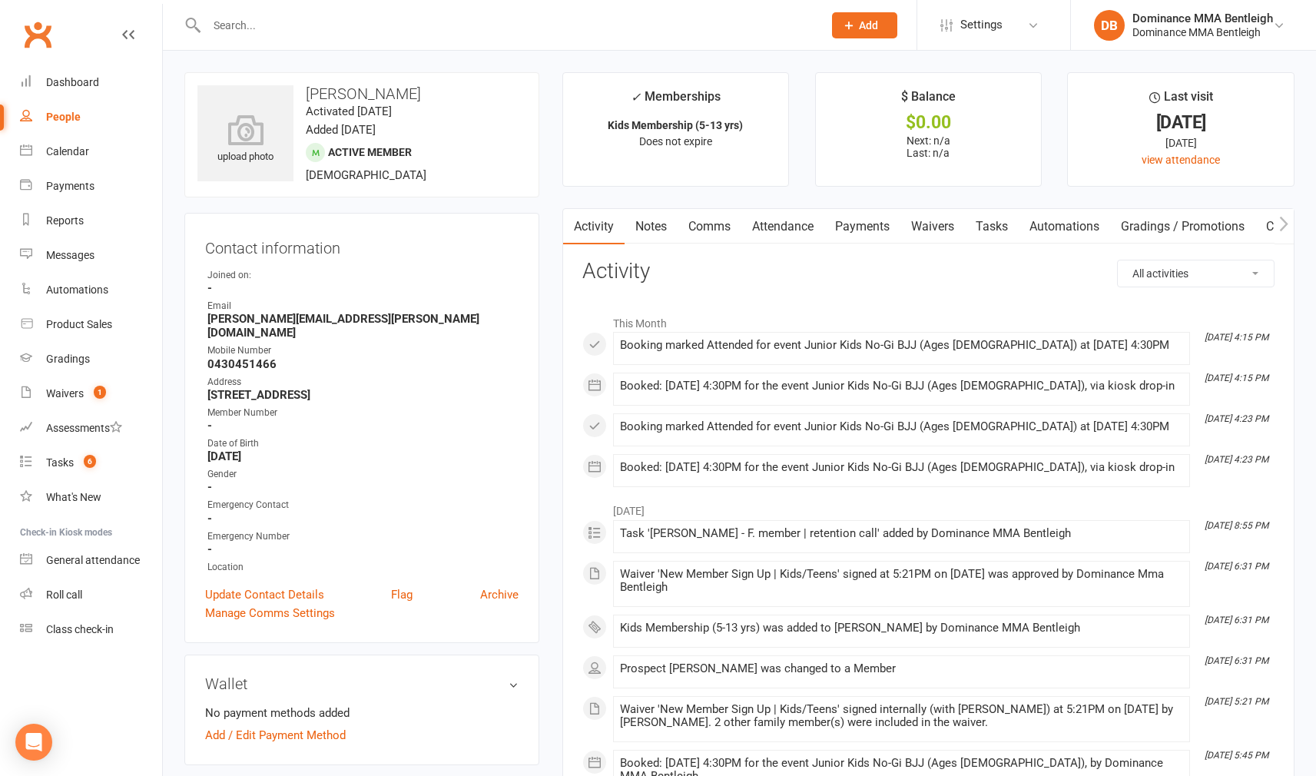
click at [988, 227] on link "Tasks" at bounding box center [992, 226] width 54 height 35
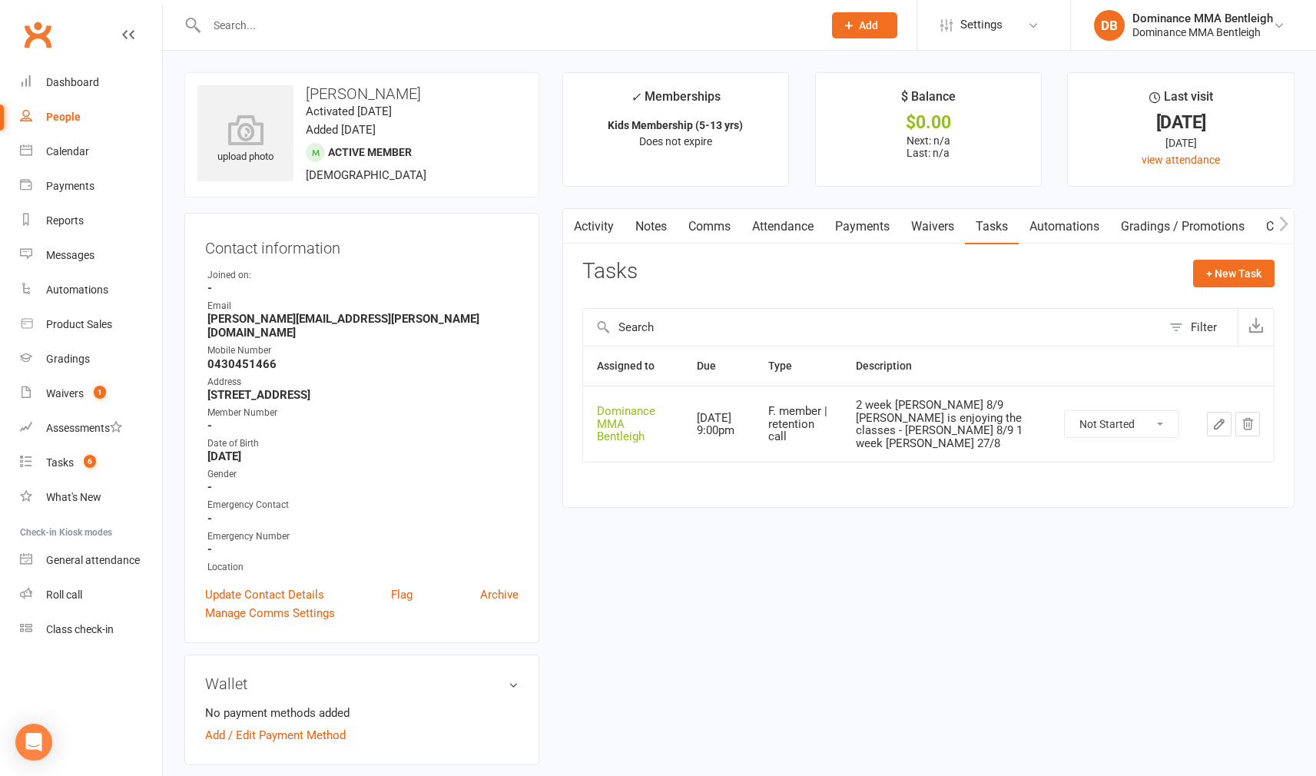
click at [1215, 417] on icon "button" at bounding box center [1219, 424] width 14 height 14
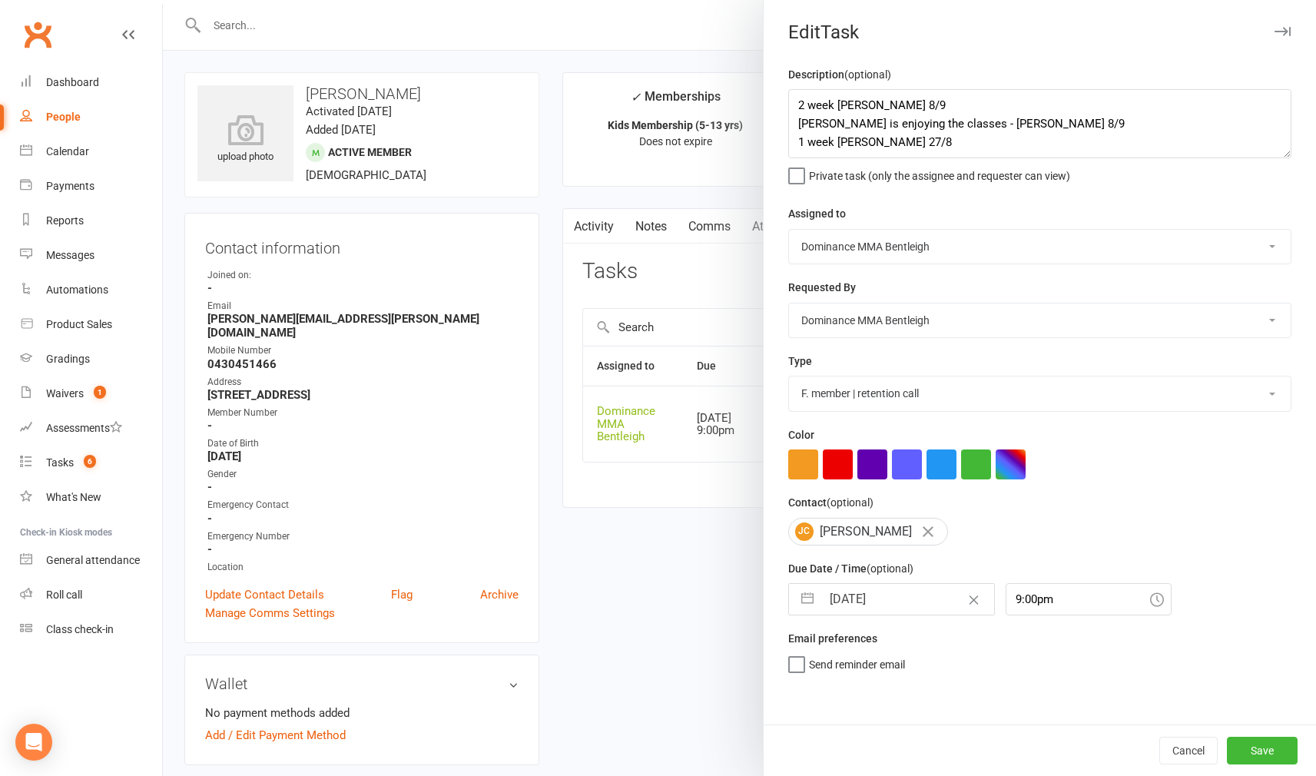
click at [785, 104] on div "Description (optional) 2 week ret - Dylan 8/9 James is enjoying the classes - D…" at bounding box center [1040, 394] width 552 height 659
drag, startPoint x: 797, startPoint y: 104, endPoint x: 999, endPoint y: 110, distance: 202.1
click at [797, 104] on textarea "2 week ret - Dylan 8/9 James is enjoying the classes - Dylan 8/9 1 week ret - D…" at bounding box center [1039, 123] width 503 height 69
click at [999, 112] on textarea "2 week ret - Dylan 8/9 James is enjoying the classes - Dylan 8/9 1 week ret - D…" at bounding box center [1039, 123] width 503 height 69
drag, startPoint x: 803, startPoint y: 111, endPoint x: 811, endPoint y: 109, distance: 7.8
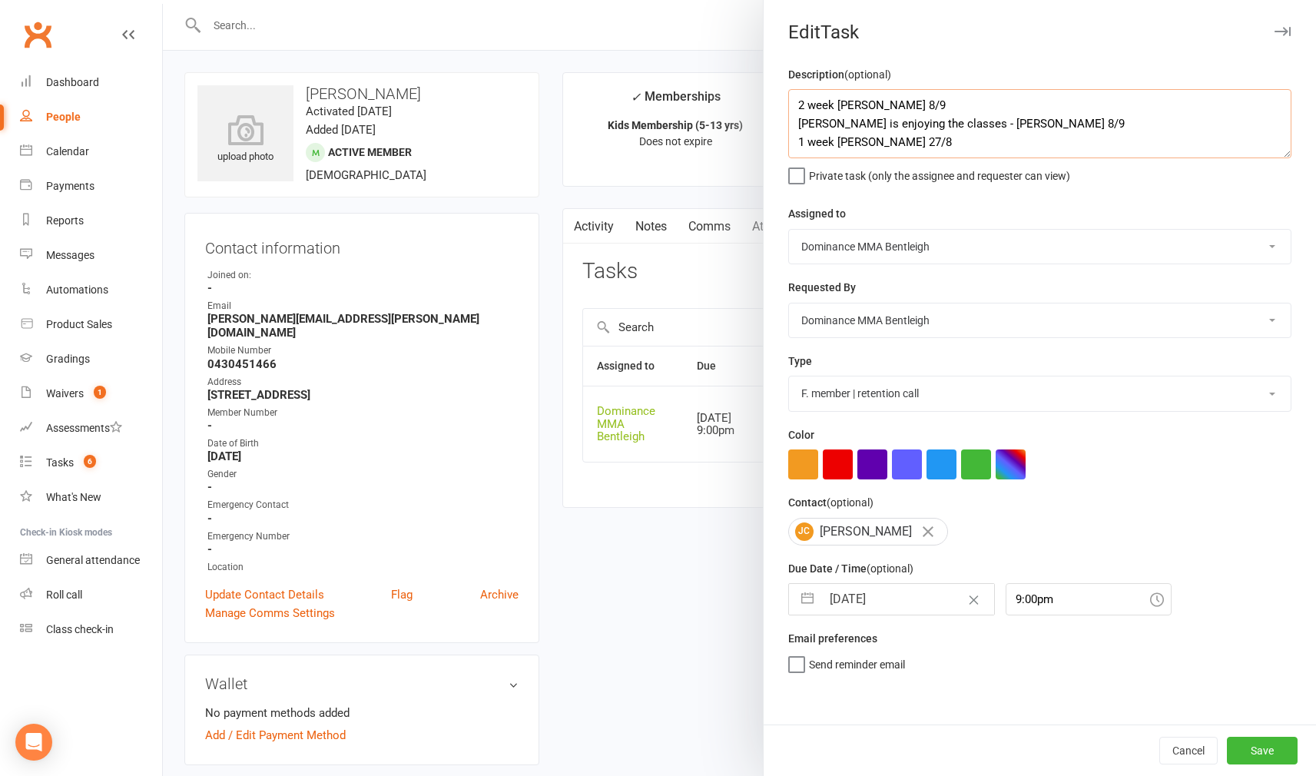
click at [805, 110] on textarea "2 week ret - Dylan 8/9 James is enjoying the classes - Dylan 8/9 1 week ret - D…" at bounding box center [1039, 123] width 503 height 69
click at [801, 96] on textarea "2 week ret - Dylan 8/9 James is enjoying the classes - Dylan 8/9 1 week ret - D…" at bounding box center [1039, 123] width 503 height 69
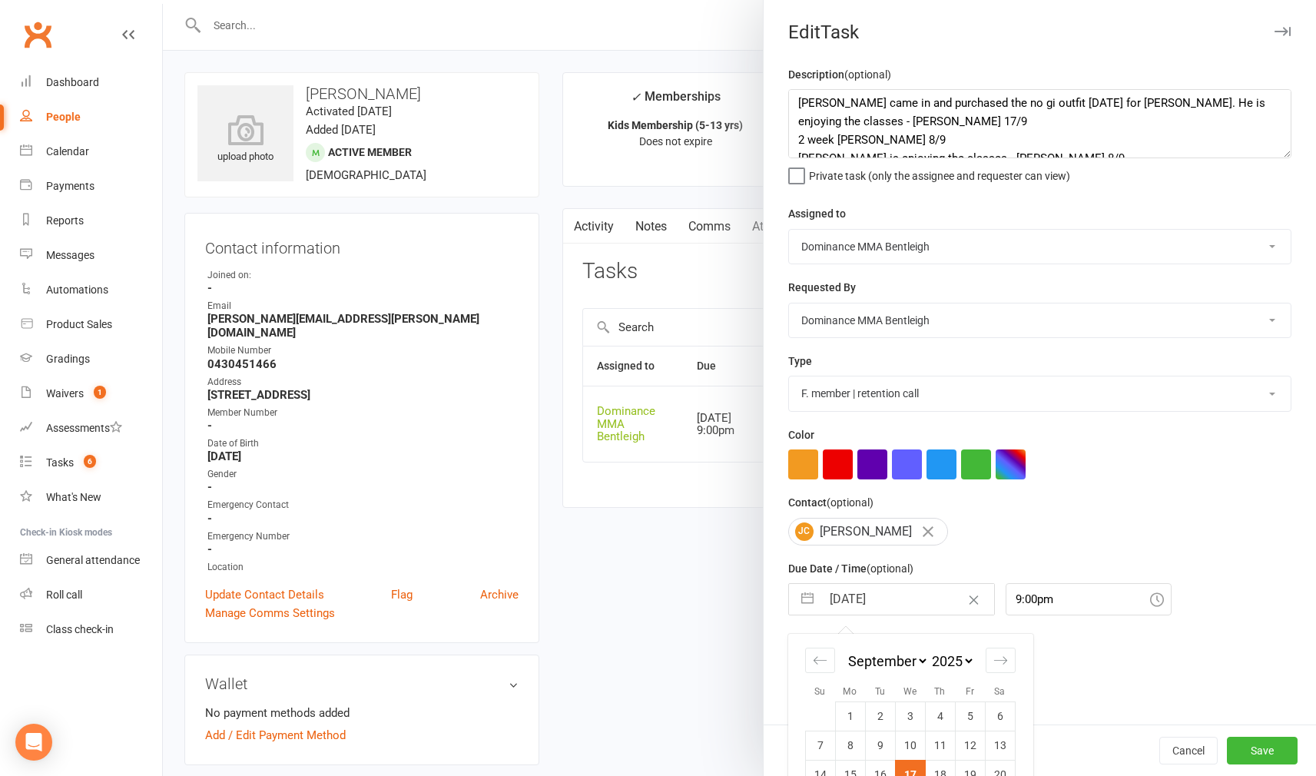
scroll to position [3, 0]
click at [905, 586] on input "17 Sep 2025" at bounding box center [907, 599] width 173 height 31
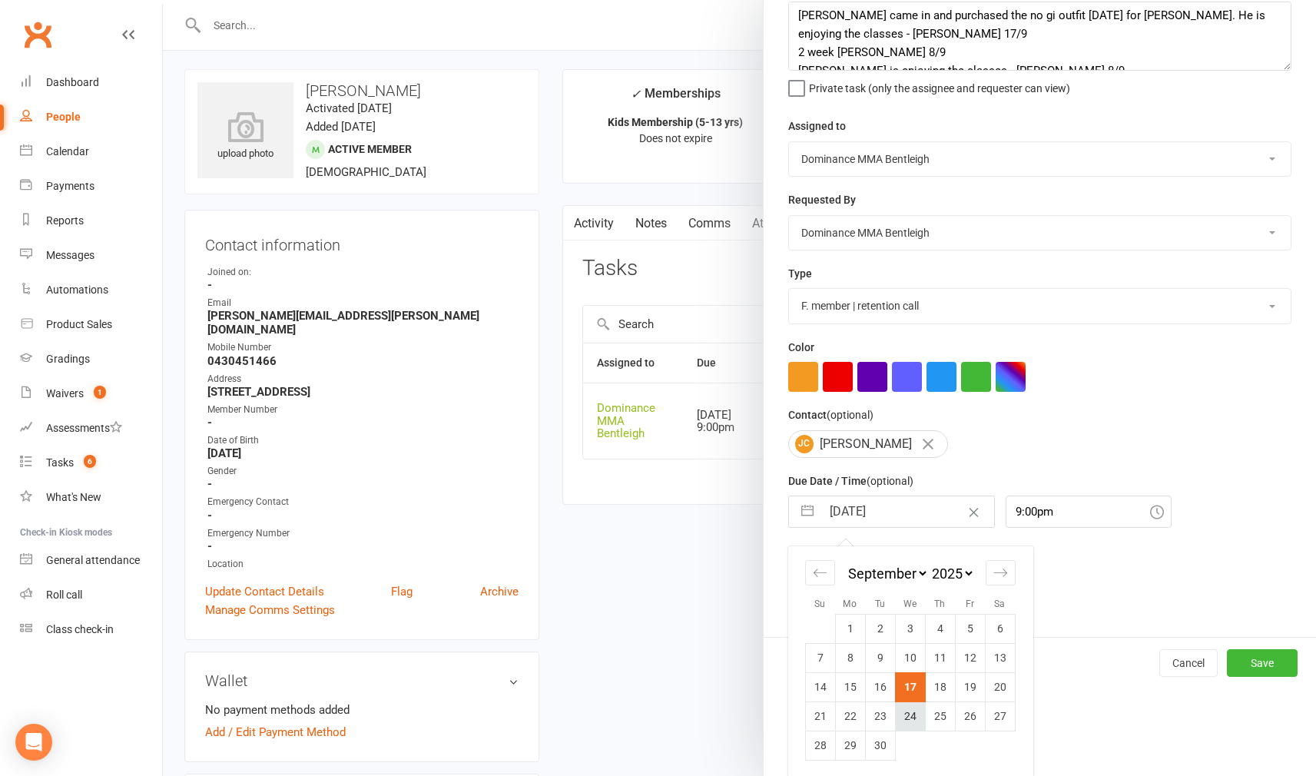
scroll to position [87, 0]
click at [916, 710] on td "24" at bounding box center [910, 716] width 30 height 29
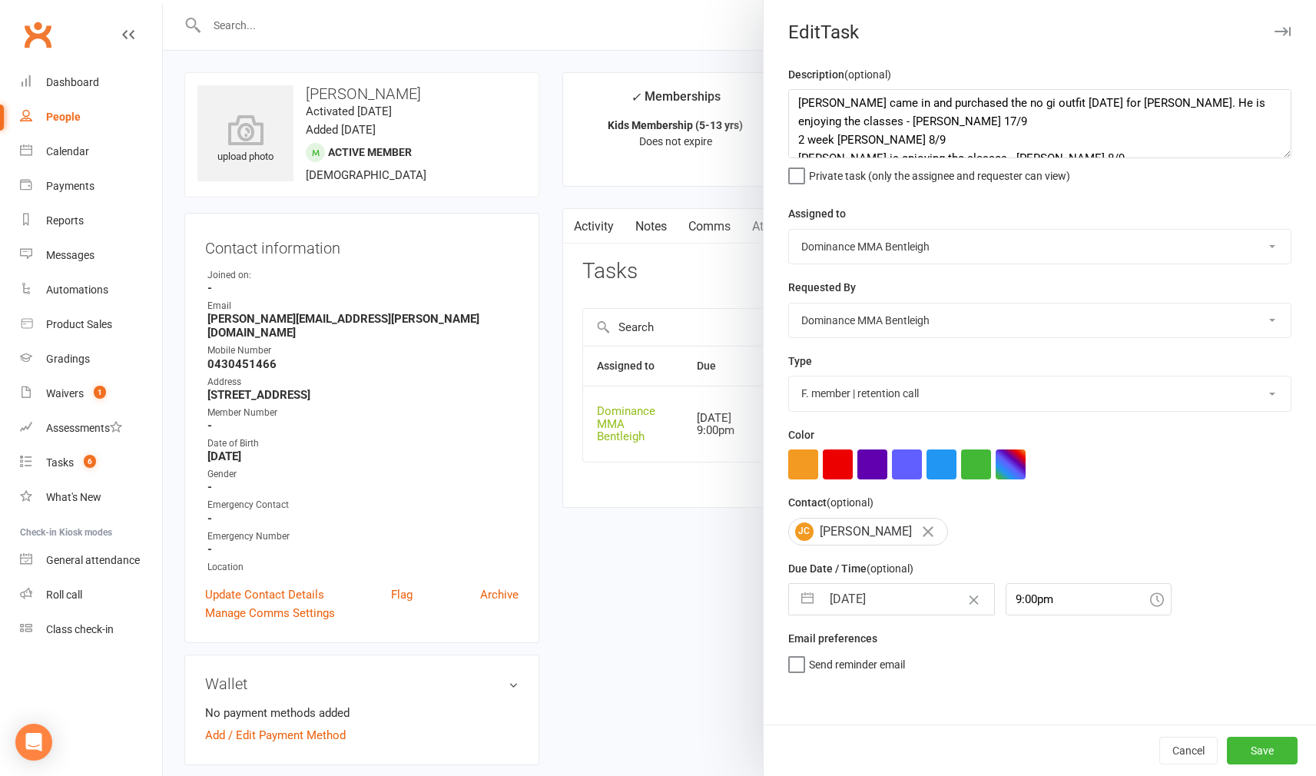
scroll to position [0, 0]
click at [790, 94] on textarea "Amalia came in and purchased the no gi outfit yesterday for James. He is enjoyi…" at bounding box center [1039, 123] width 503 height 69
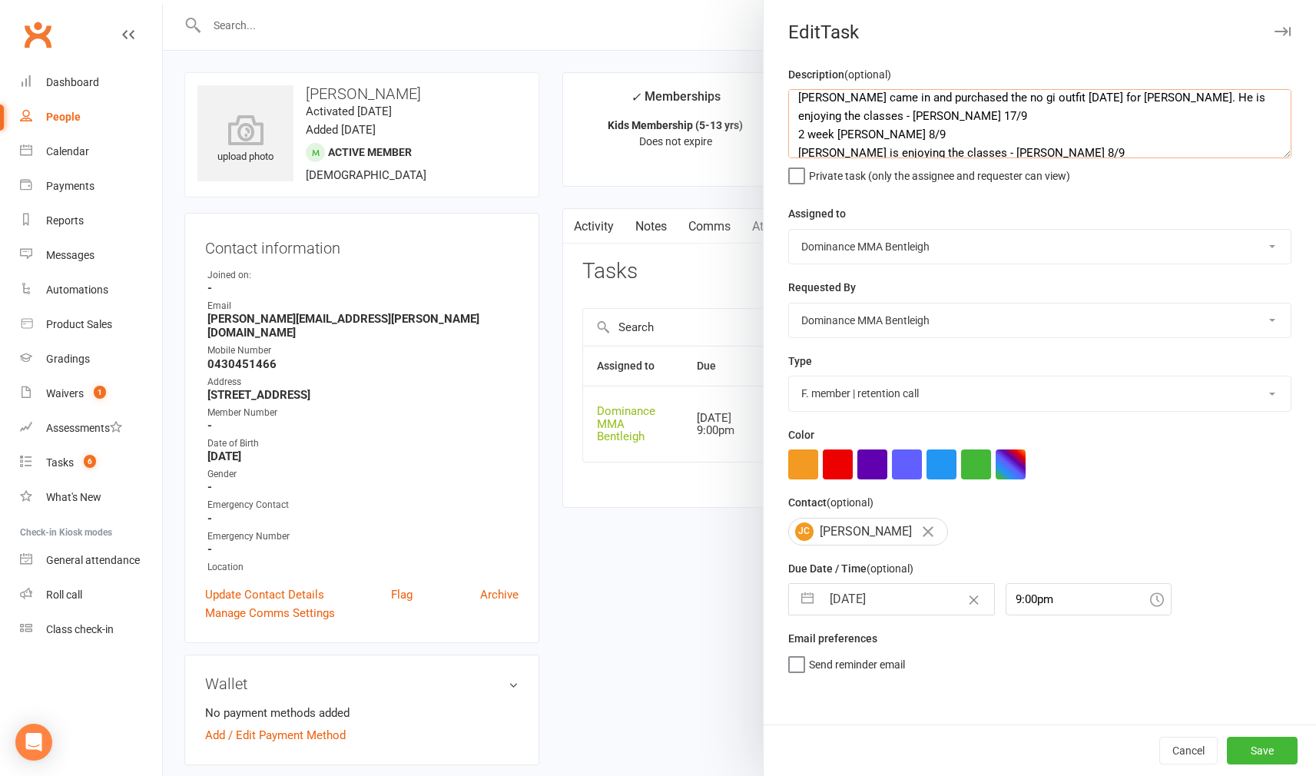
click at [840, 95] on textarea "Amalia came in and purchased the no gi outfit yesterday for James. He is enjoyi…" at bounding box center [1039, 123] width 503 height 69
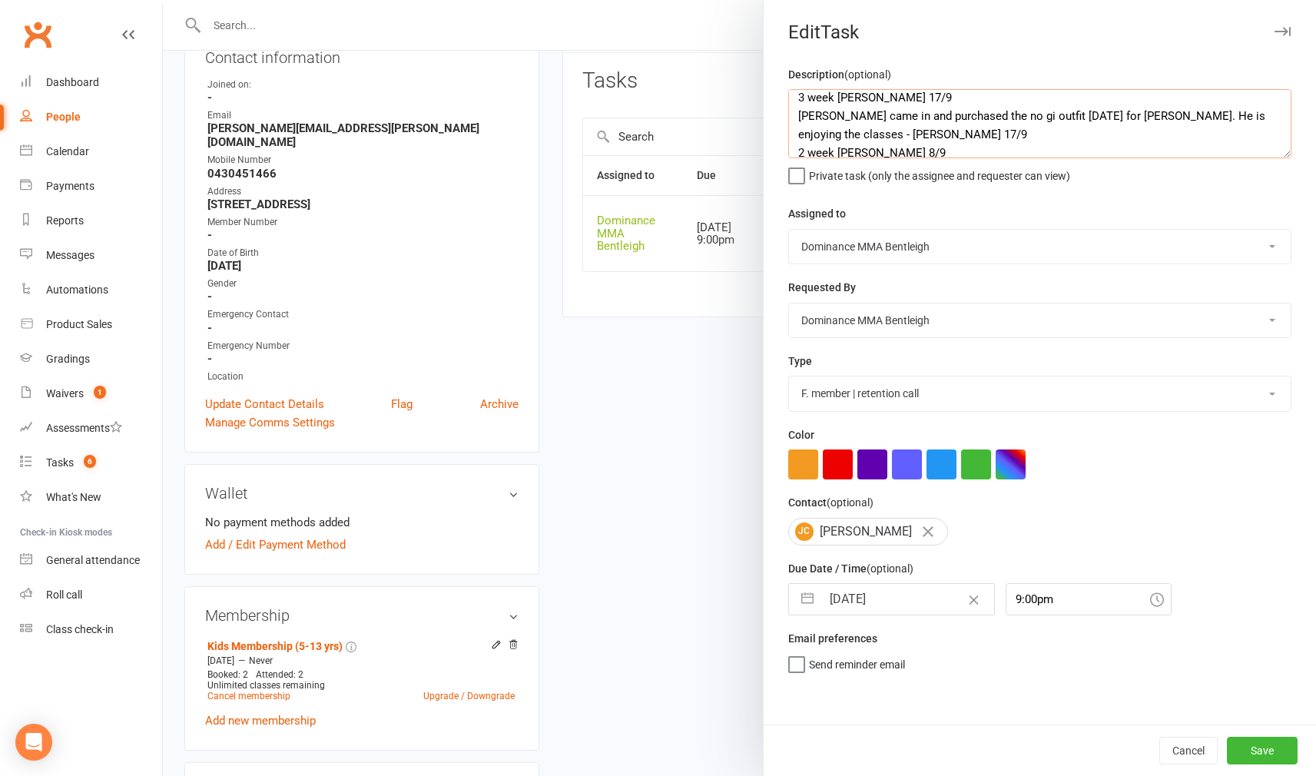
scroll to position [194, 0]
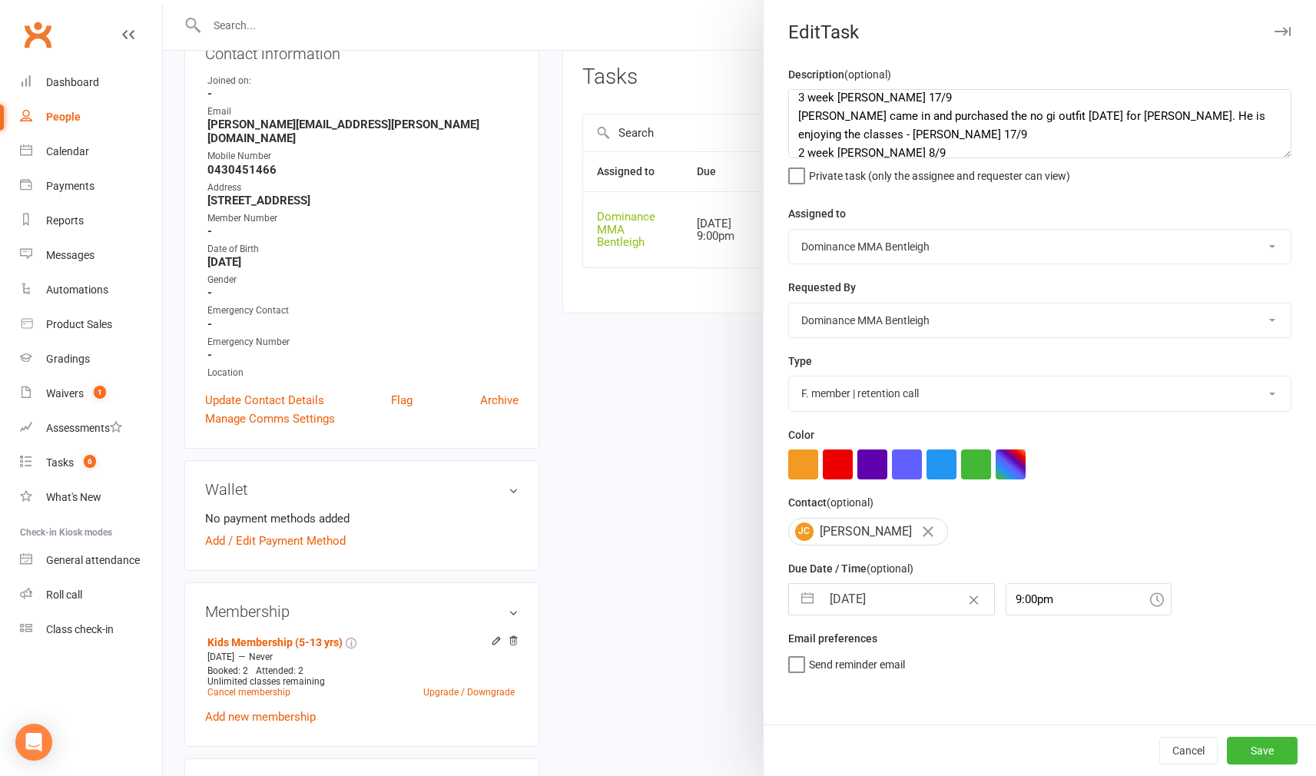
click at [1257, 746] on button "Save" at bounding box center [1262, 751] width 71 height 28
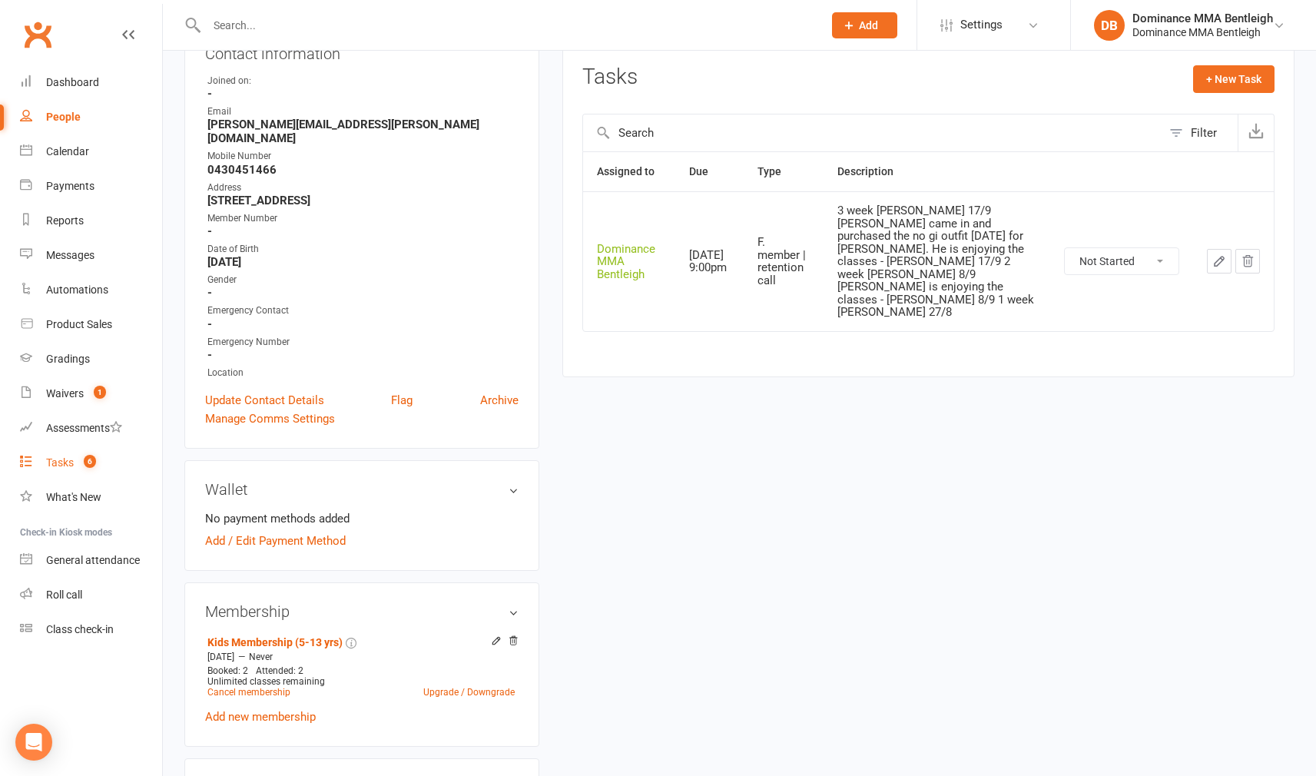
click at [70, 477] on ul "Dashboard People Calendar Payments Reports Messages Automations Product Sales G…" at bounding box center [81, 355] width 162 height 581
click at [71, 469] on link "Tasks 5" at bounding box center [91, 463] width 142 height 35
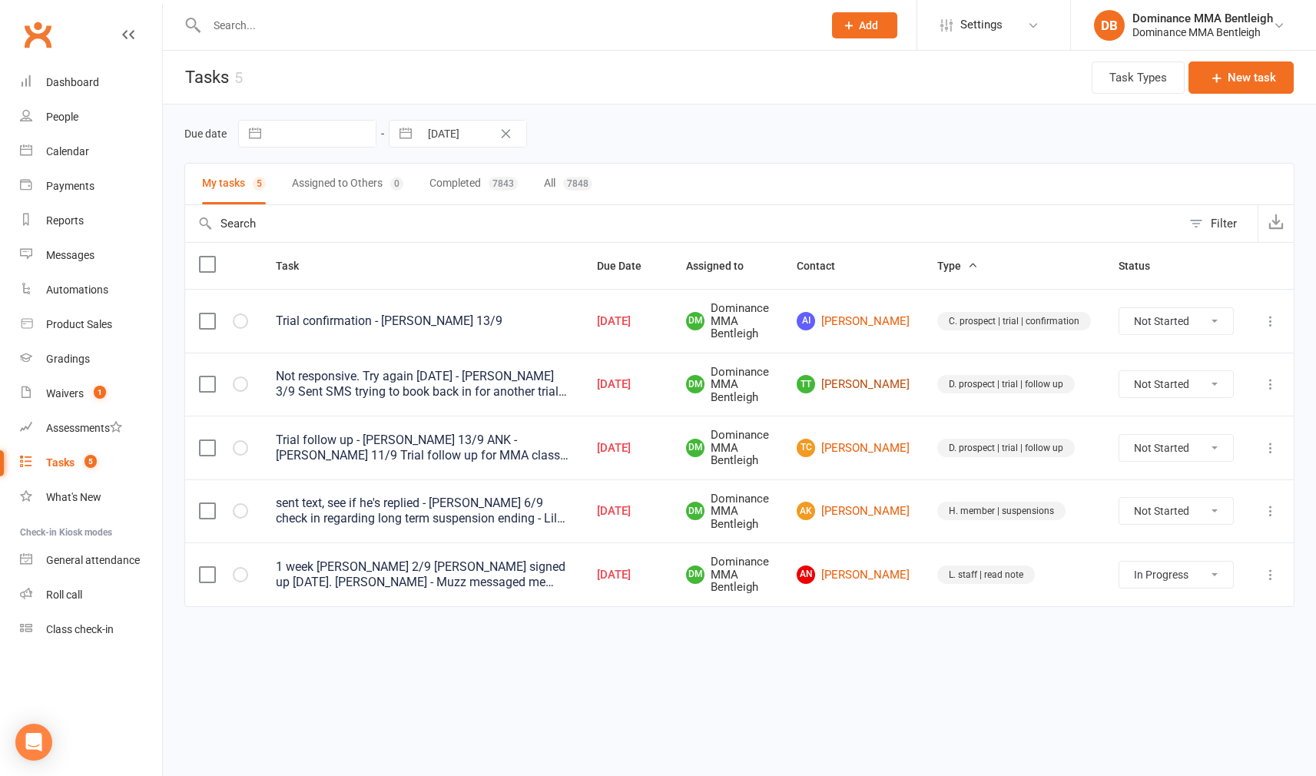
click at [881, 382] on link "TT Tony Truong" at bounding box center [853, 384] width 113 height 18
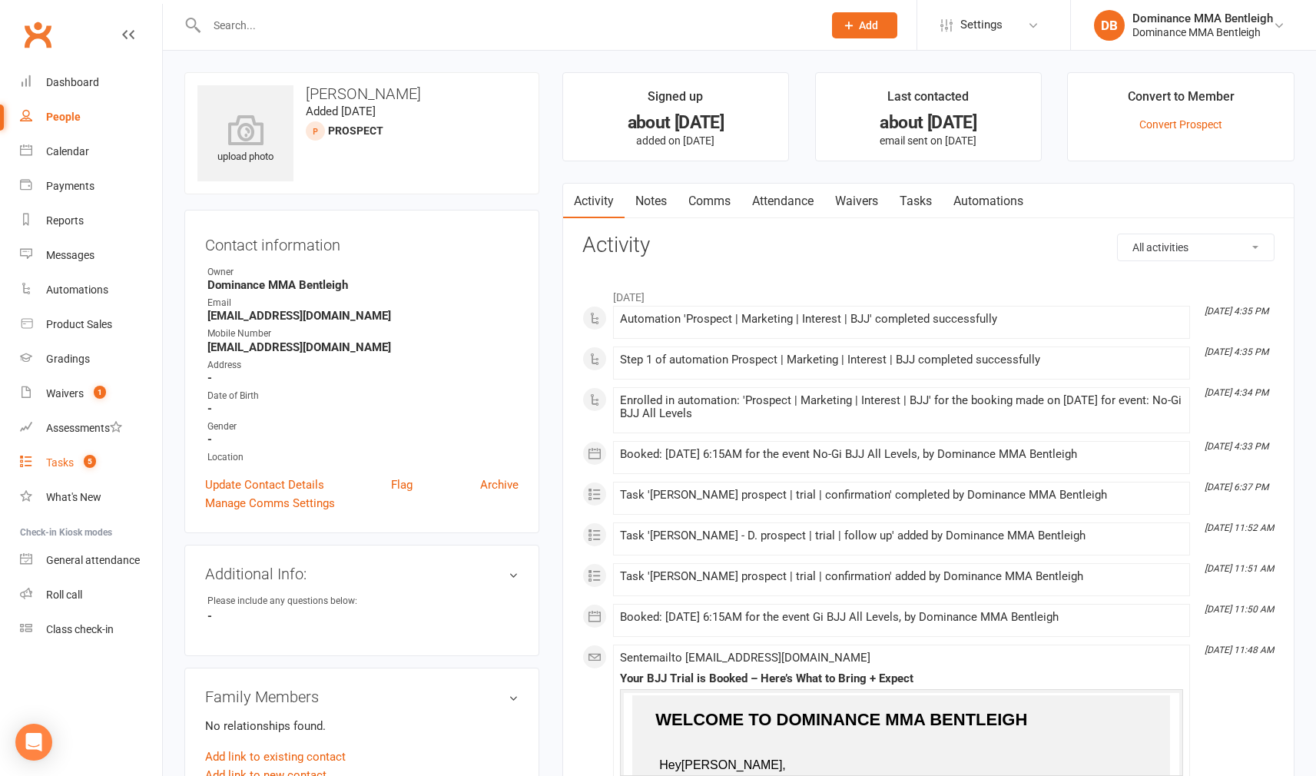
click at [63, 459] on div "Tasks" at bounding box center [60, 462] width 28 height 12
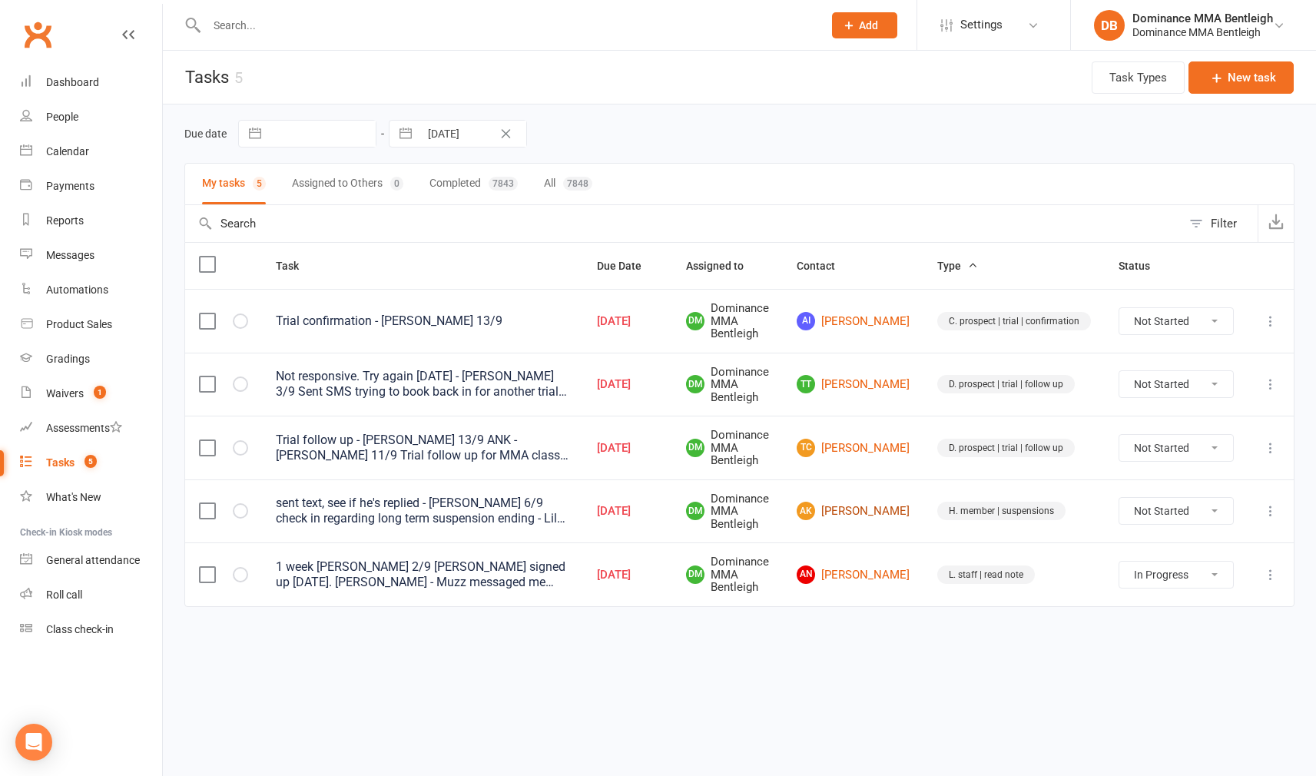
click at [877, 509] on link "AK Alexander Kaminsky" at bounding box center [853, 511] width 113 height 18
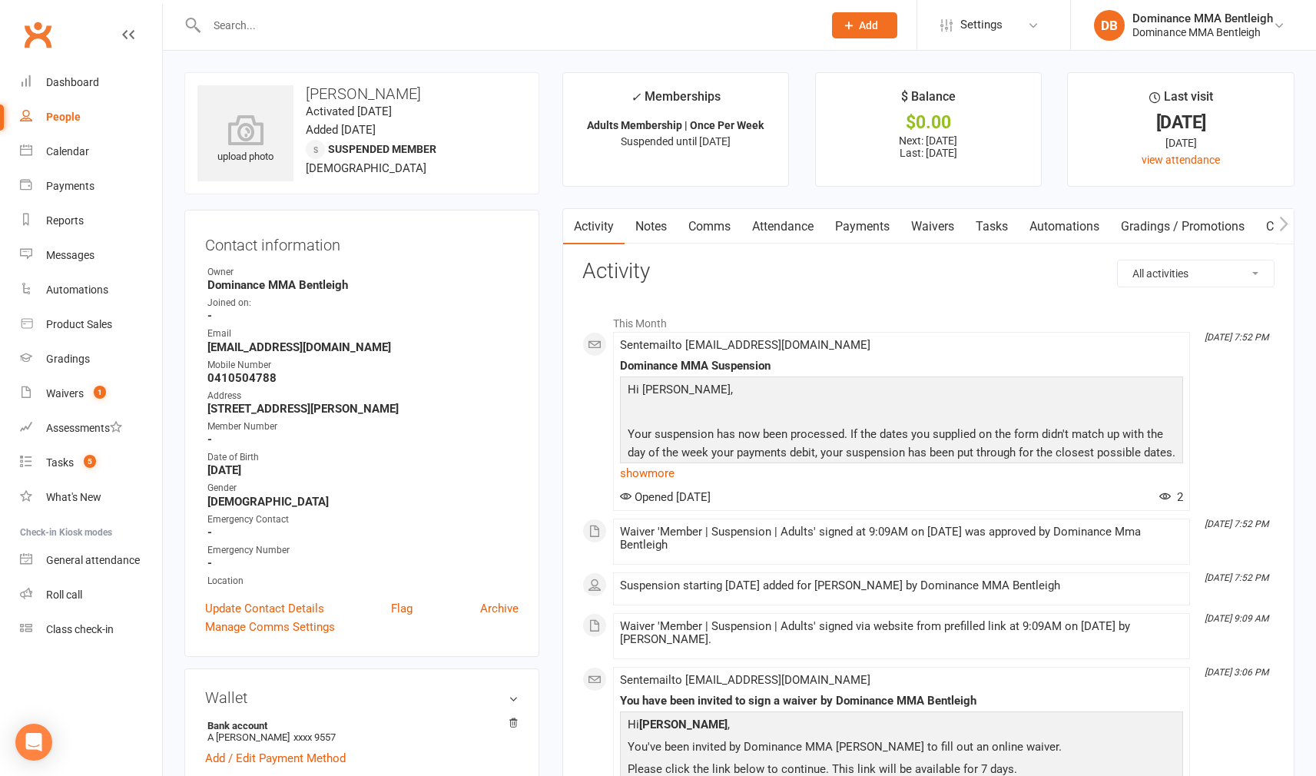
click at [992, 233] on link "Tasks" at bounding box center [992, 226] width 54 height 35
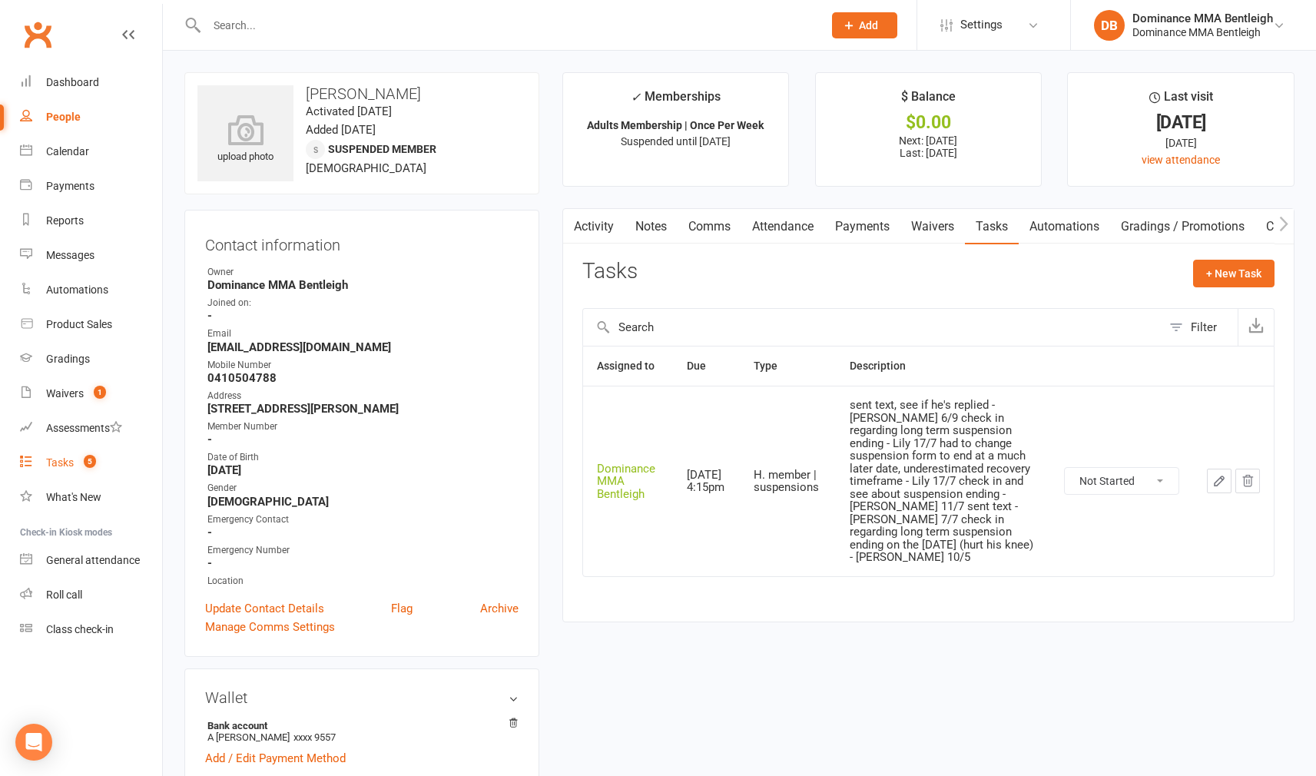
click at [60, 461] on div "Tasks" at bounding box center [60, 462] width 28 height 12
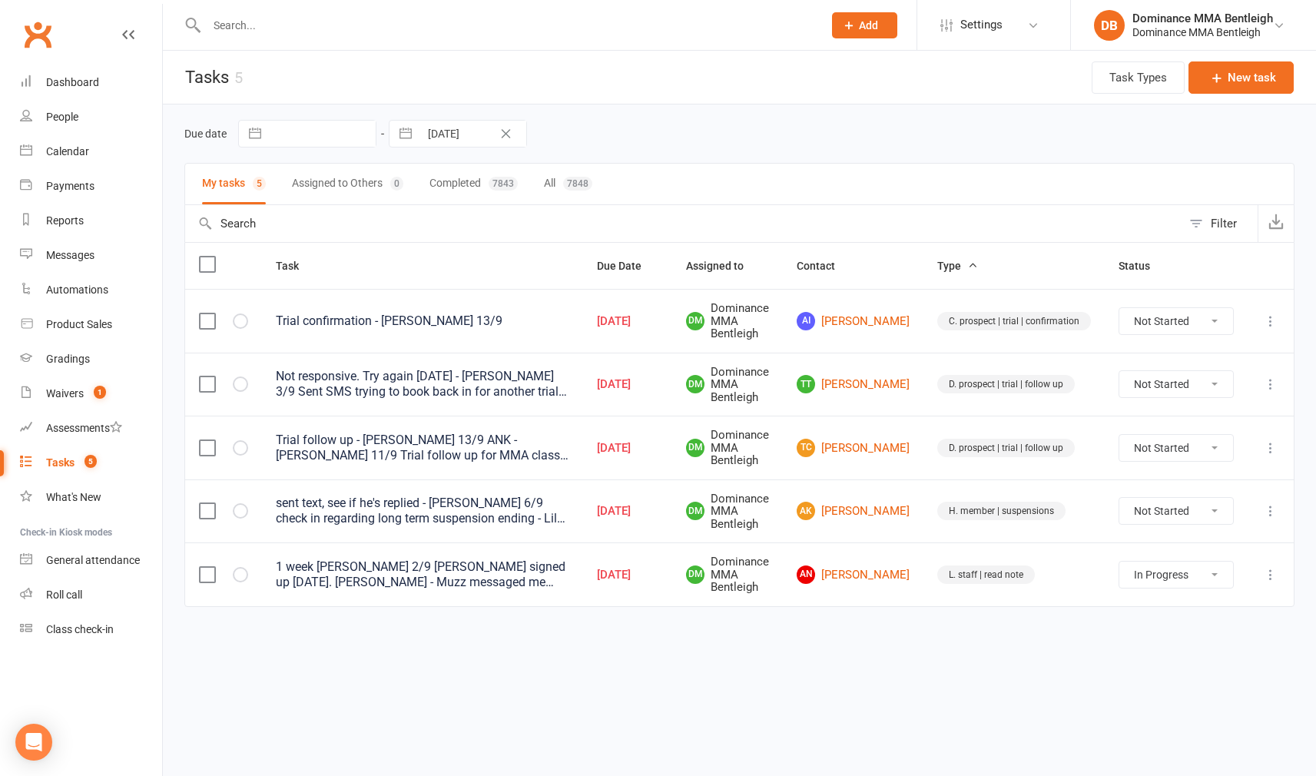
click at [886, 506] on link "AK Alexander Kaminsky" at bounding box center [853, 511] width 113 height 18
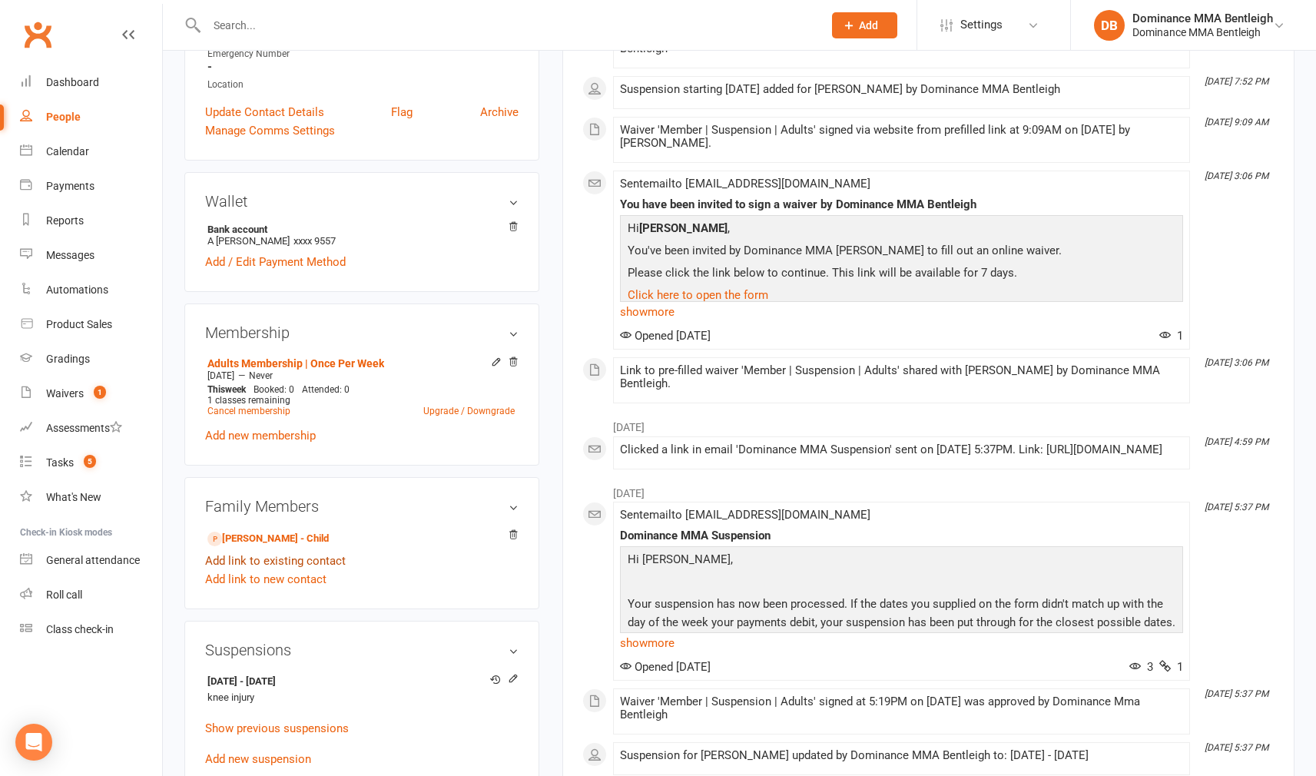
scroll to position [498, 0]
click at [260, 23] on input "text" at bounding box center [507, 26] width 610 height 22
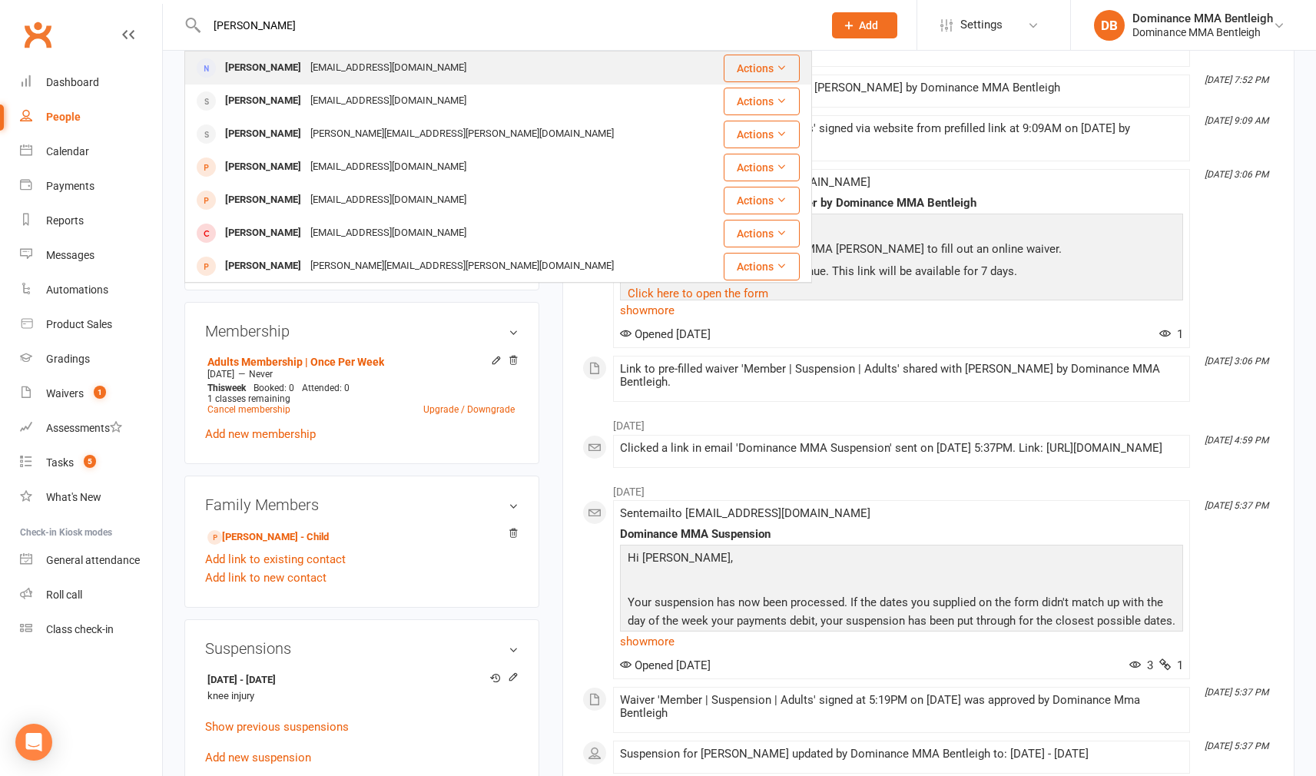
drag, startPoint x: 260, startPoint y: 23, endPoint x: 289, endPoint y: 68, distance: 53.9
click at [306, 68] on div "myronching@me.com" at bounding box center [388, 68] width 165 height 22
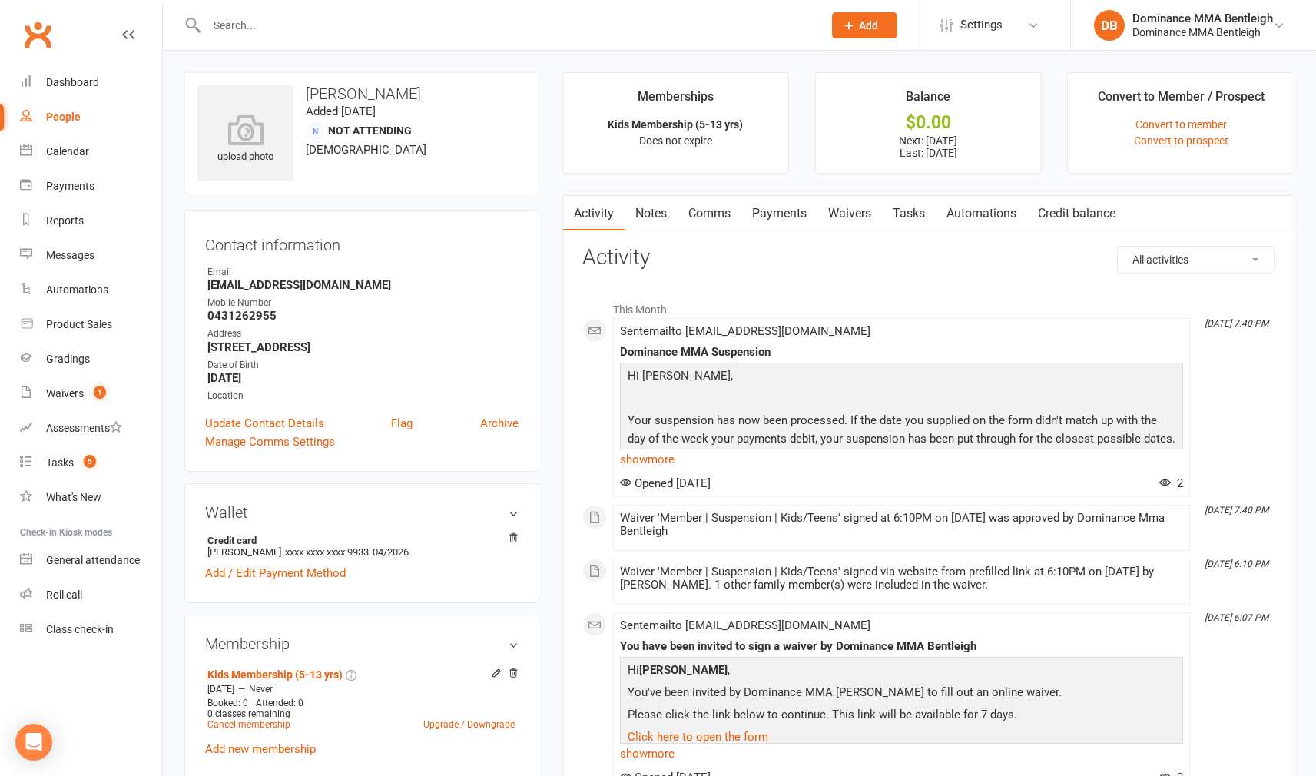
click at [812, 212] on link "Payments" at bounding box center [779, 213] width 76 height 35
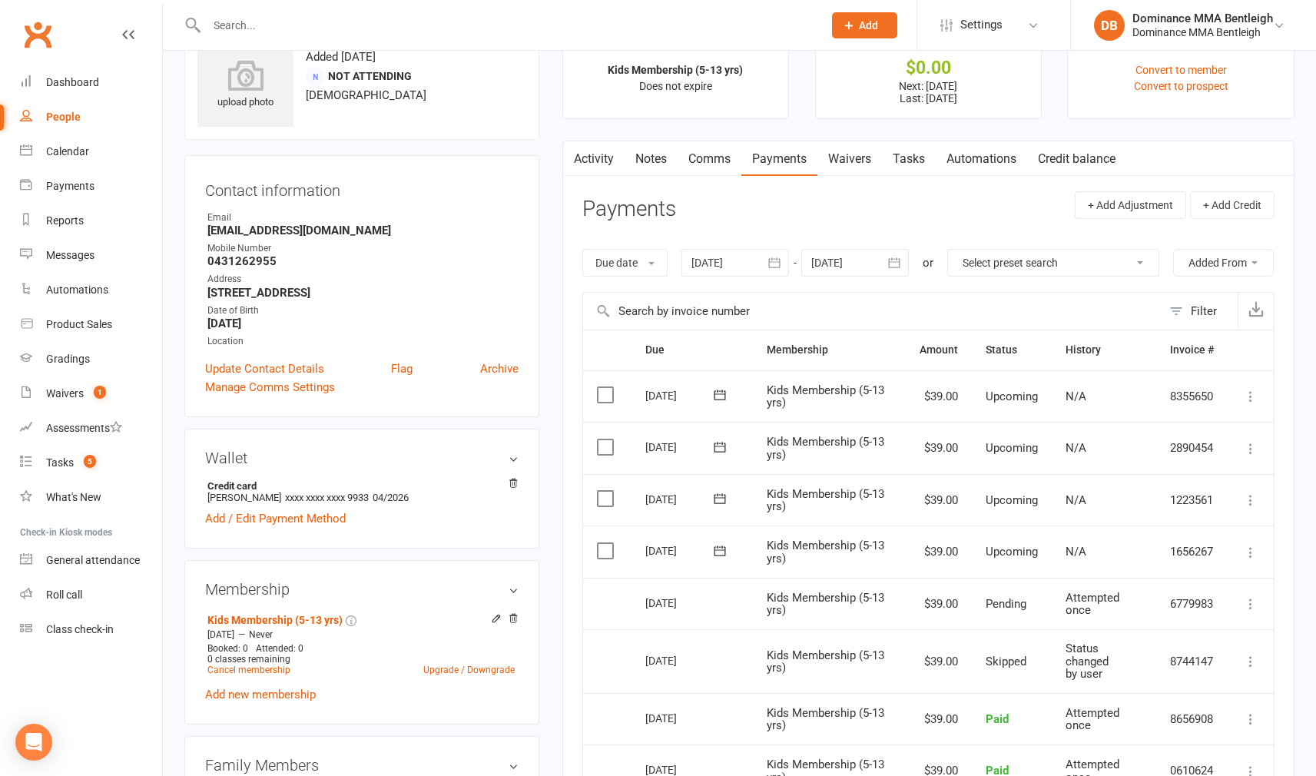
scroll to position [58, 0]
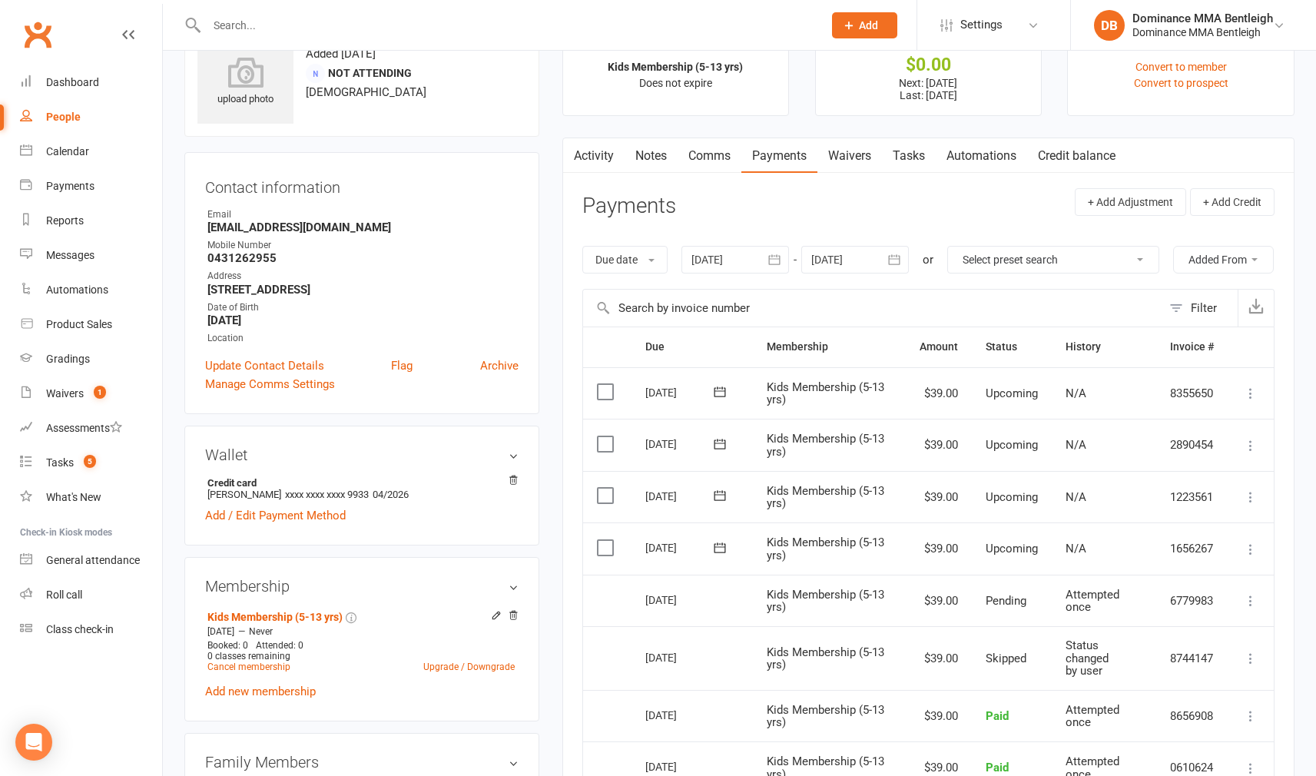
click at [1247, 608] on icon at bounding box center [1250, 600] width 15 height 15
click at [1254, 557] on icon at bounding box center [1250, 549] width 15 height 15
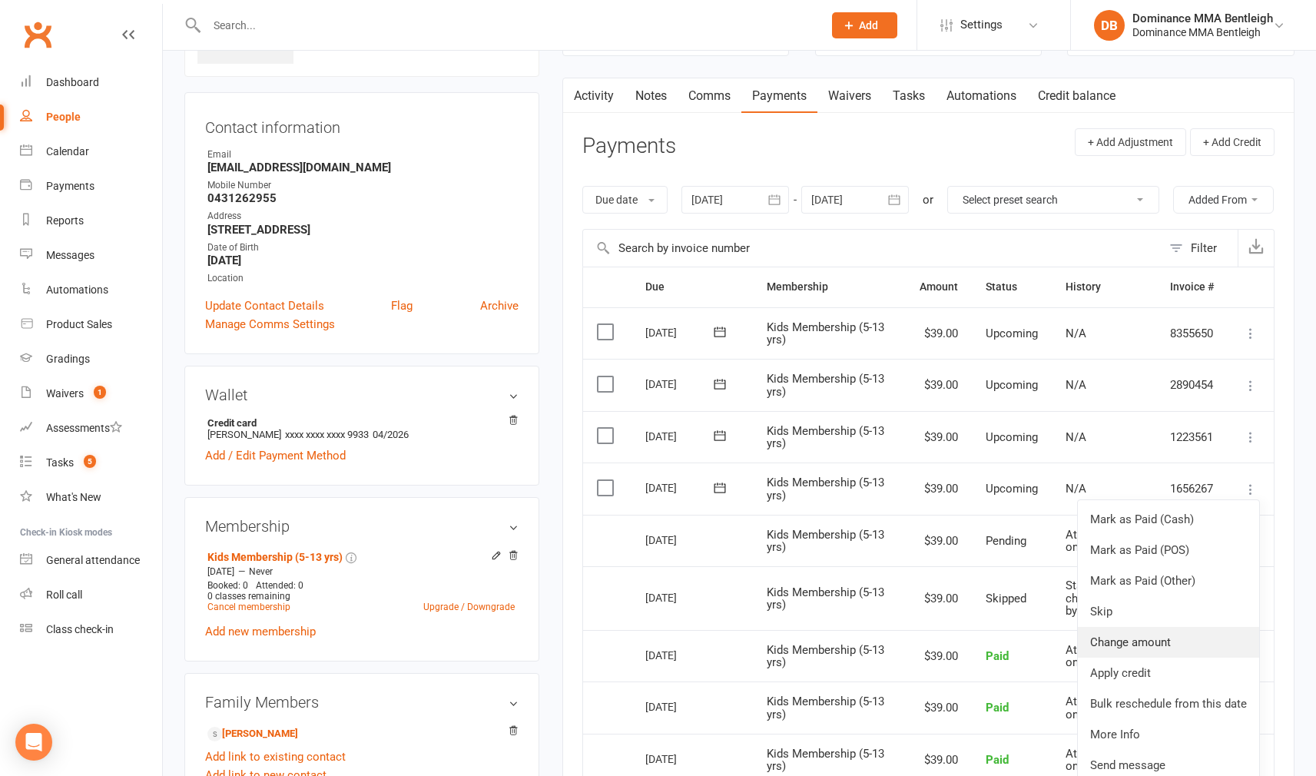
scroll to position [118, 0]
click at [1277, 470] on div "Activity Notes Comms Payments Waivers Tasks Automations Credit balance Payments…" at bounding box center [928, 566] width 732 height 976
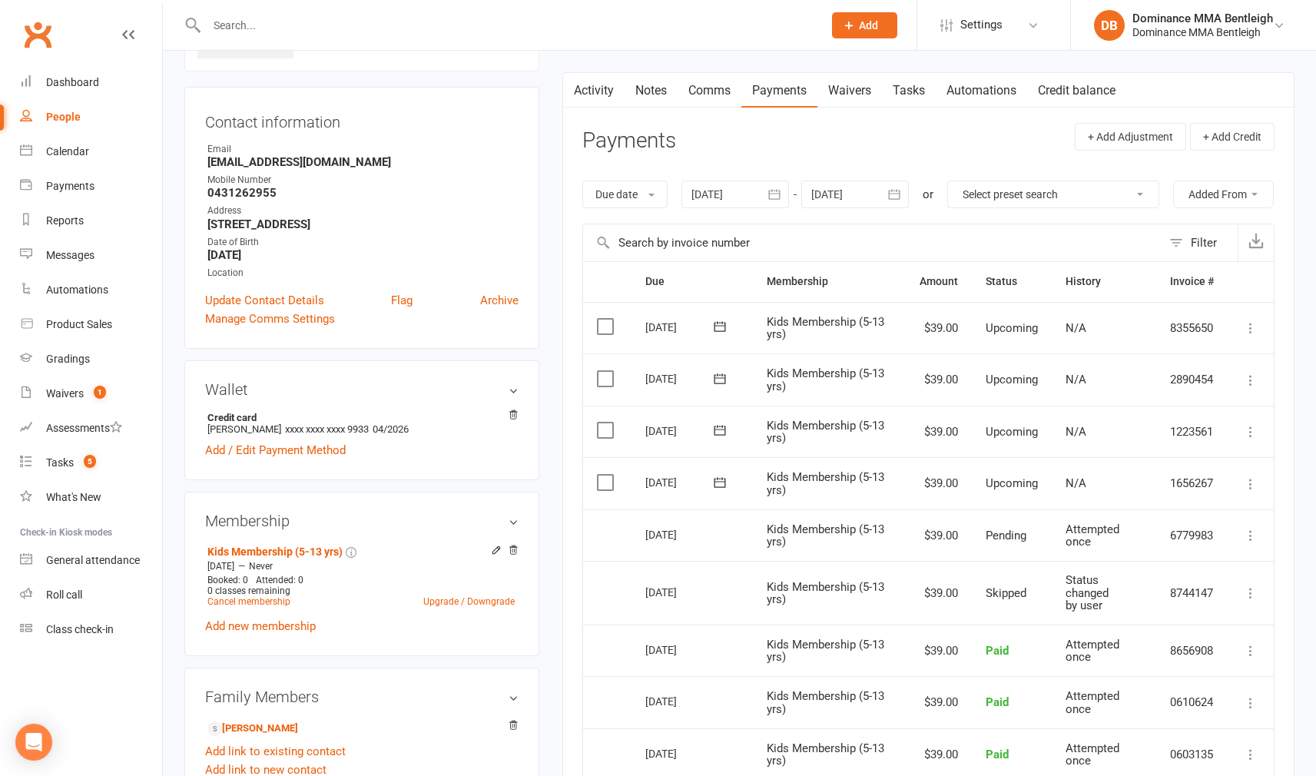
click at [1251, 492] on icon at bounding box center [1250, 483] width 15 height 15
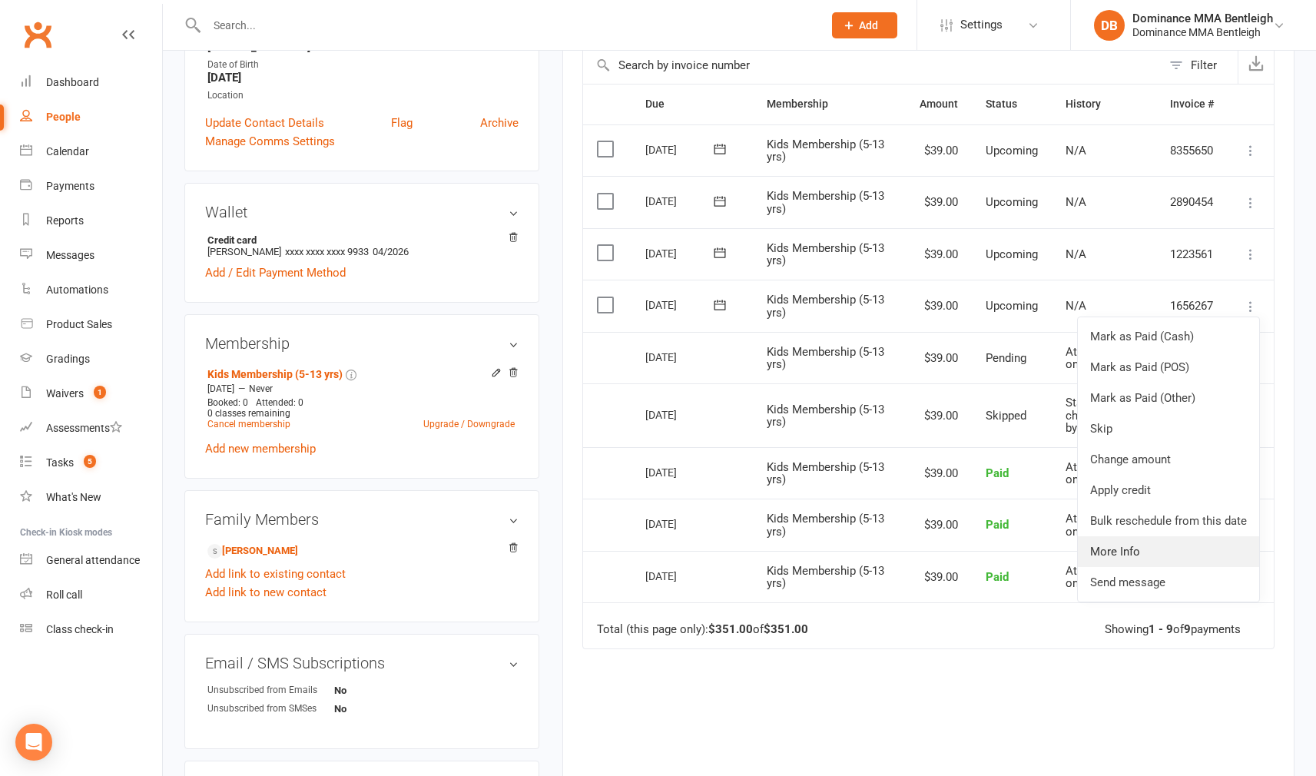
scroll to position [301, 0]
click at [1303, 262] on main "Memberships Kids Membership (5-13 yrs) Does not expire Balance $0.00 Next: 24 S…" at bounding box center [928, 328] width 755 height 1115
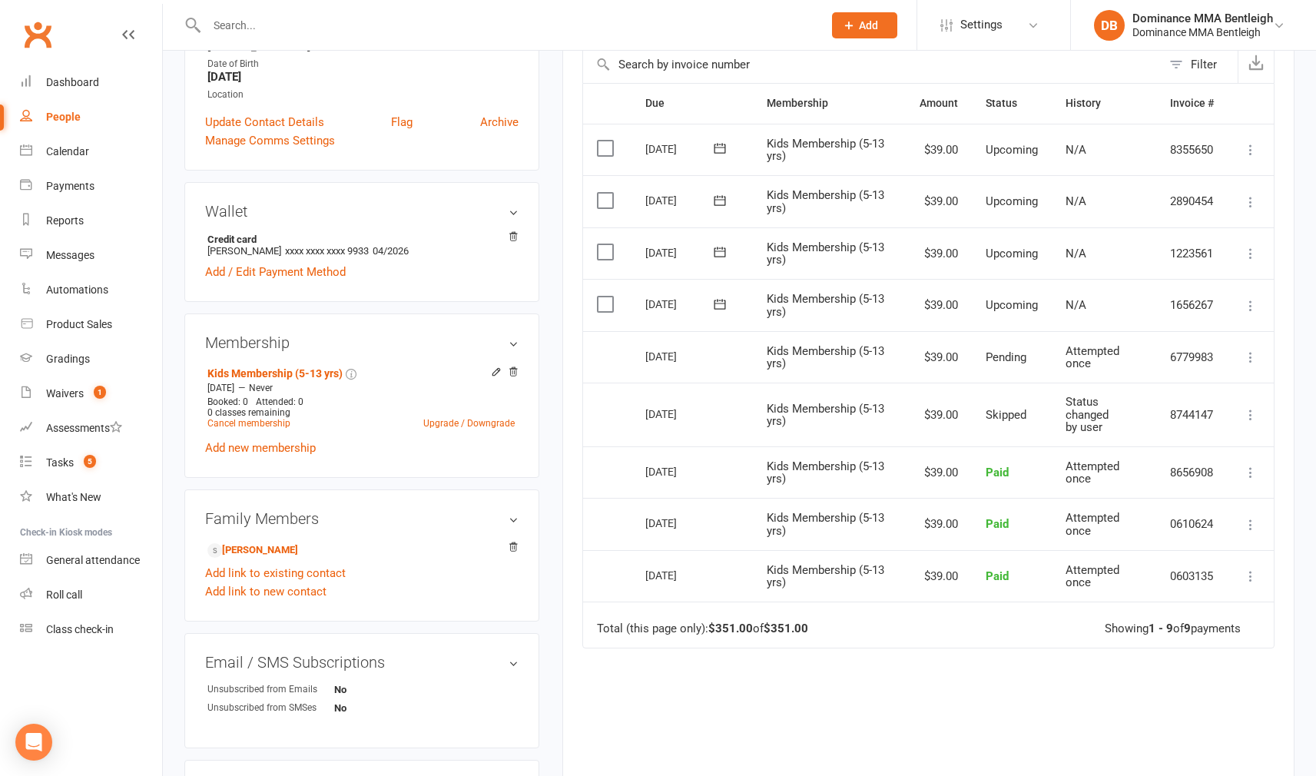
click at [1247, 365] on icon at bounding box center [1250, 356] width 15 height 15
click at [1267, 376] on td "More Info Send message" at bounding box center [1250, 357] width 46 height 52
click at [1247, 313] on icon at bounding box center [1250, 305] width 15 height 15
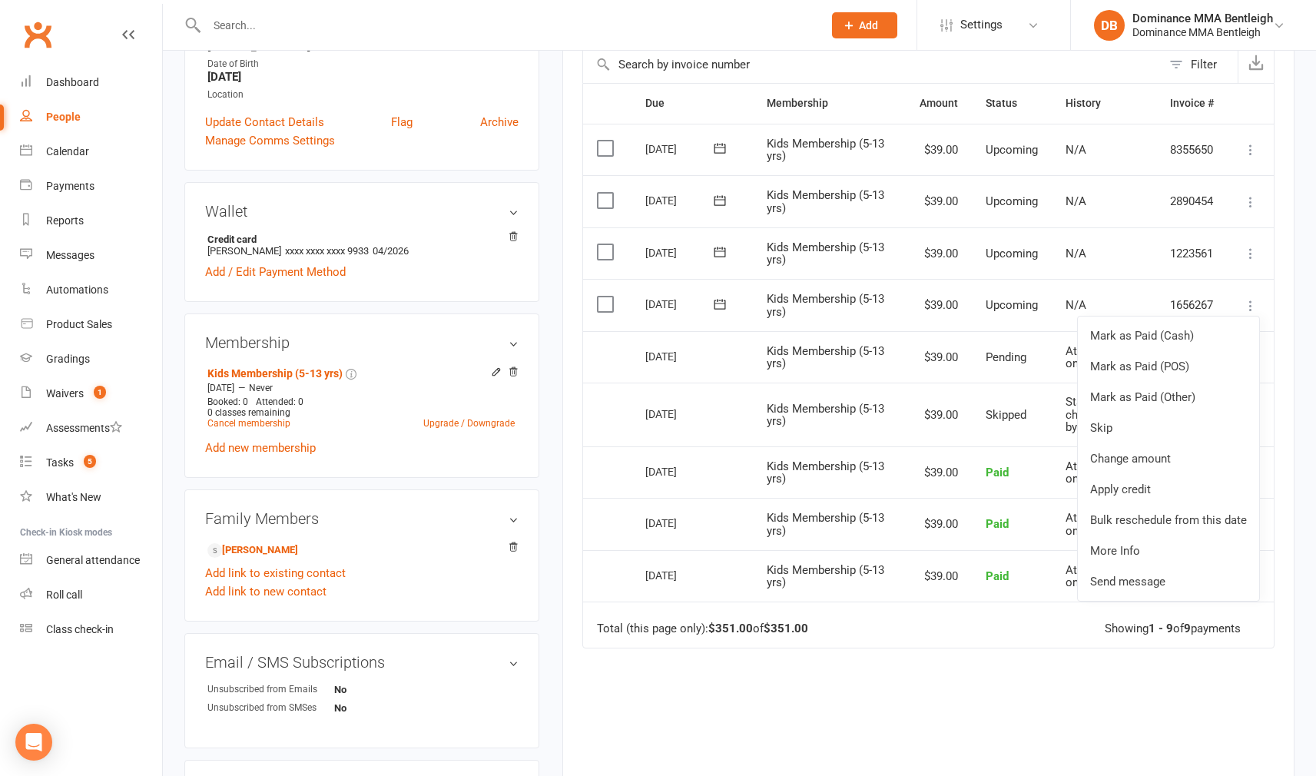
click at [1273, 319] on td "Mark as Paid (Cash) Mark as Paid (POS) Mark as Paid (Other) Skip Change amount …" at bounding box center [1250, 305] width 46 height 52
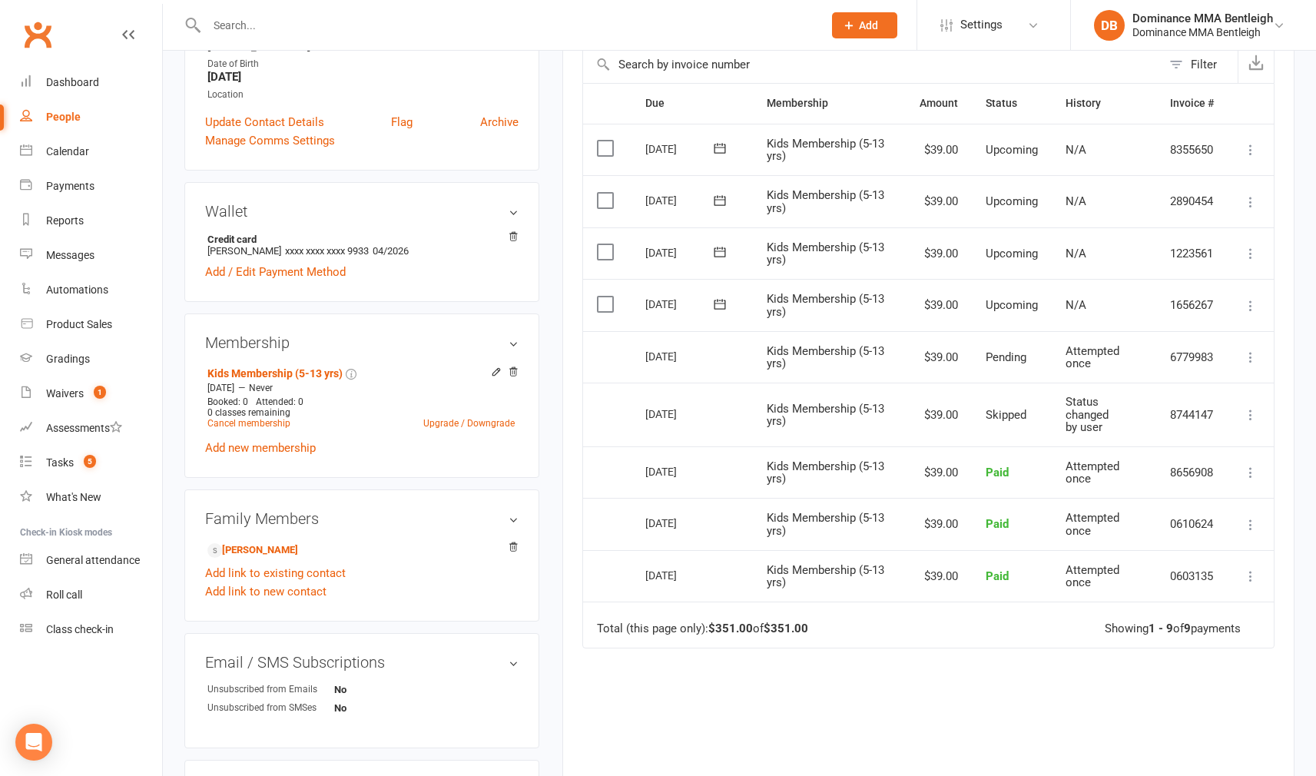
scroll to position [303, 0]
click at [59, 465] on div "Tasks" at bounding box center [60, 462] width 28 height 12
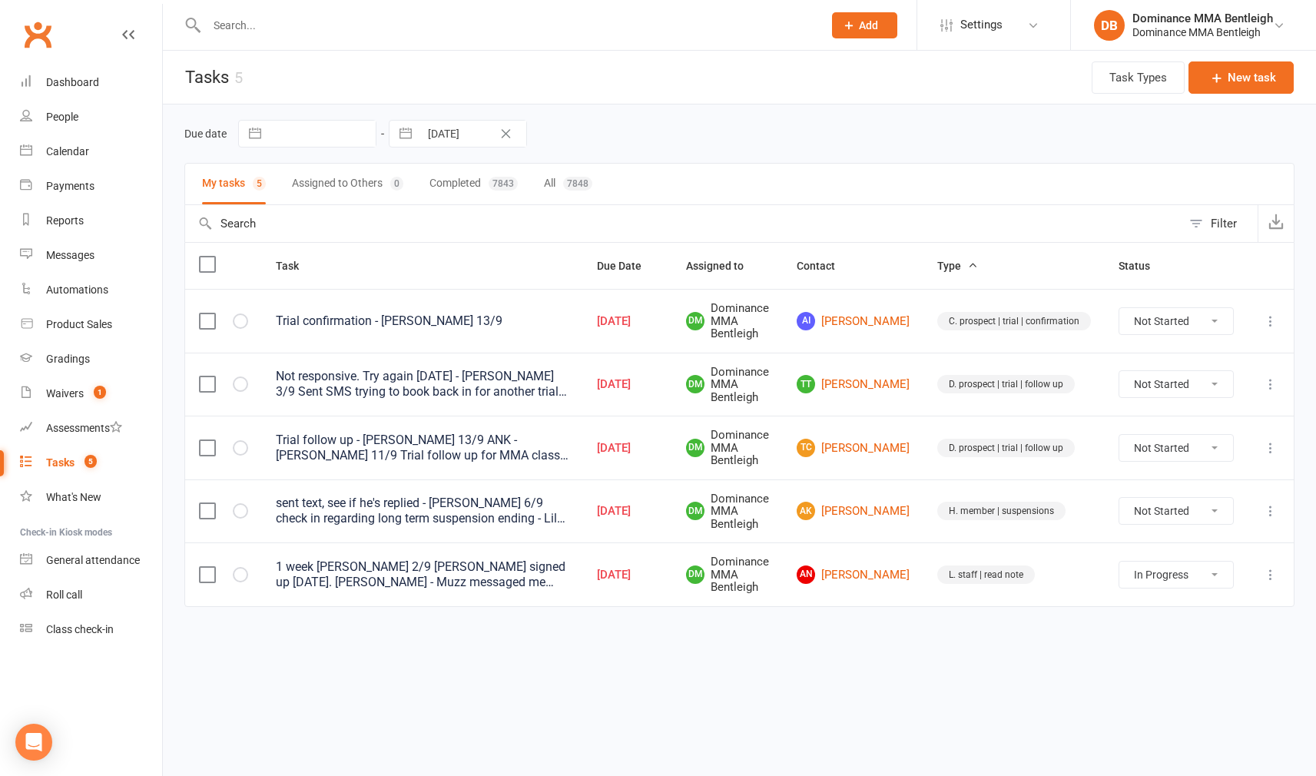
click at [363, 31] on input "text" at bounding box center [507, 26] width 610 height 22
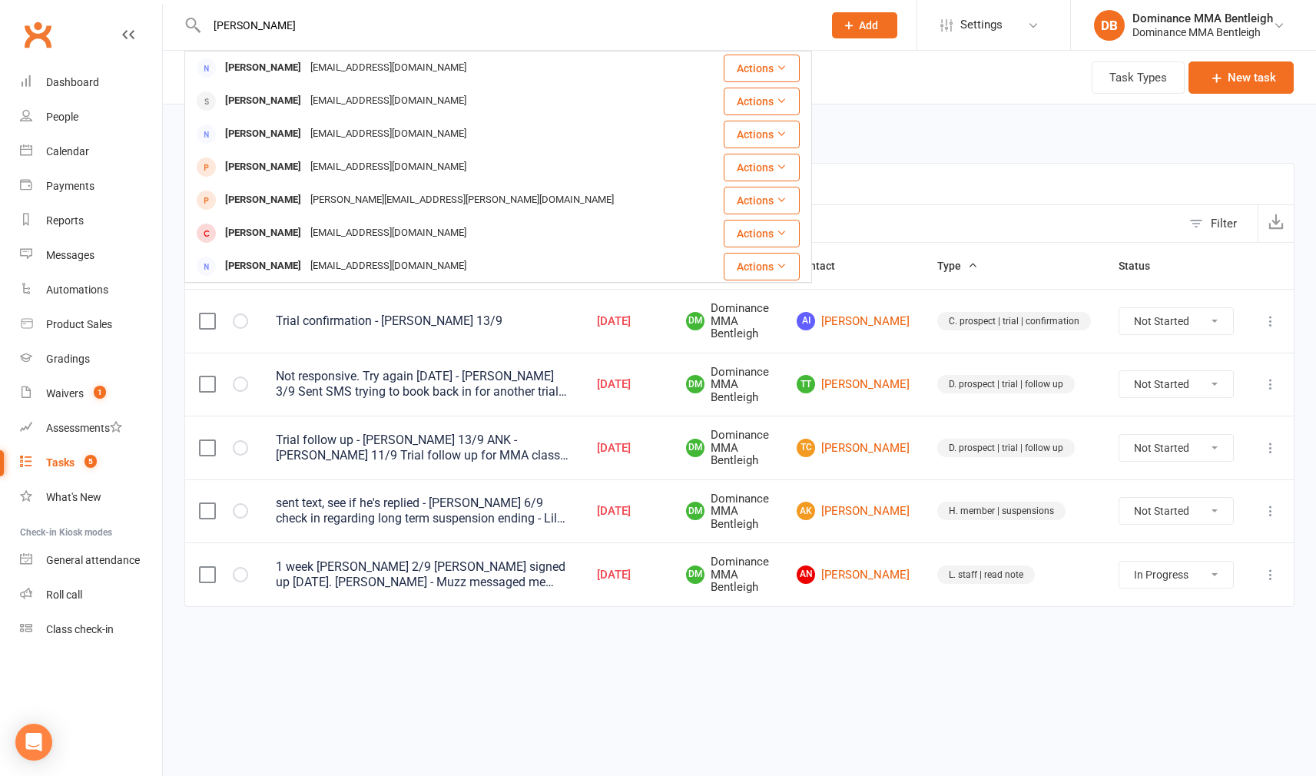
click at [306, 73] on div "myronching@me.com" at bounding box center [388, 68] width 165 height 22
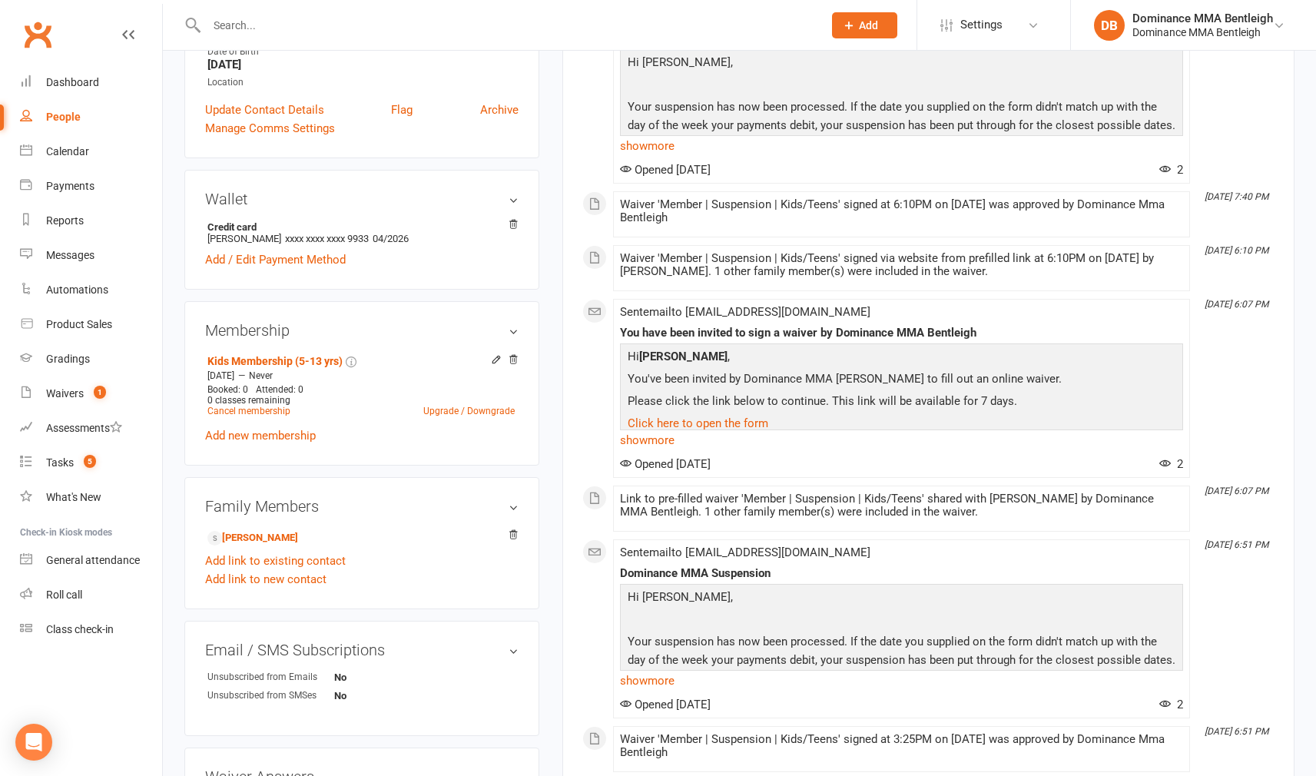
scroll to position [316, 0]
click at [49, 468] on div "Tasks" at bounding box center [60, 462] width 28 height 12
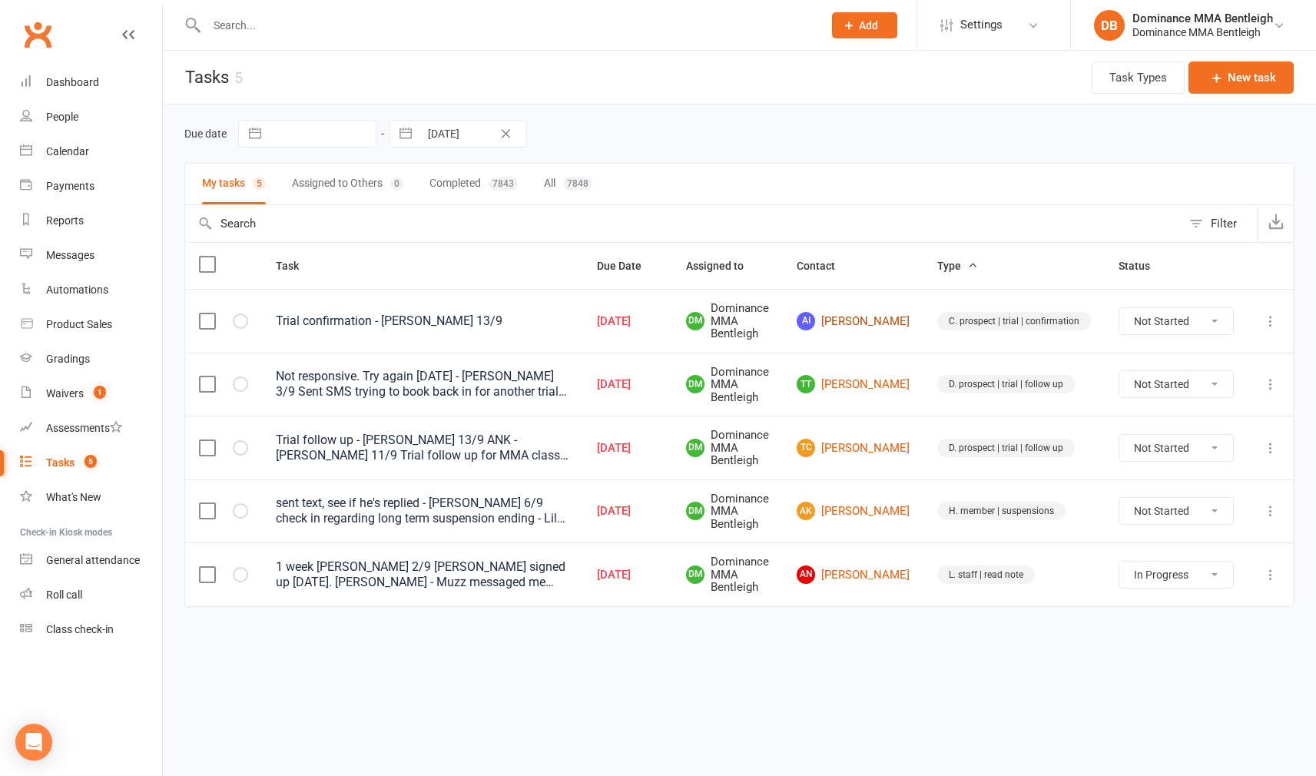
click at [898, 328] on link "AI Alex Ivashcenko" at bounding box center [853, 321] width 113 height 18
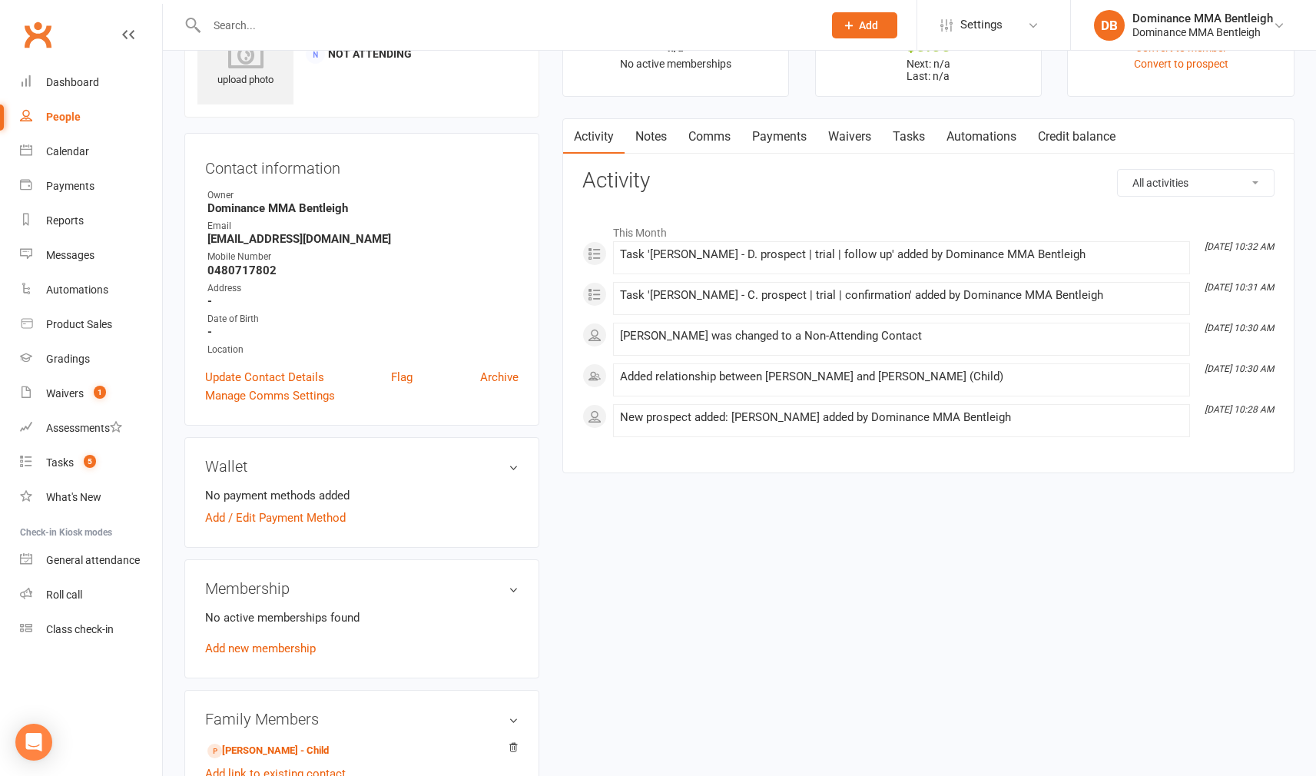
scroll to position [8, 0]
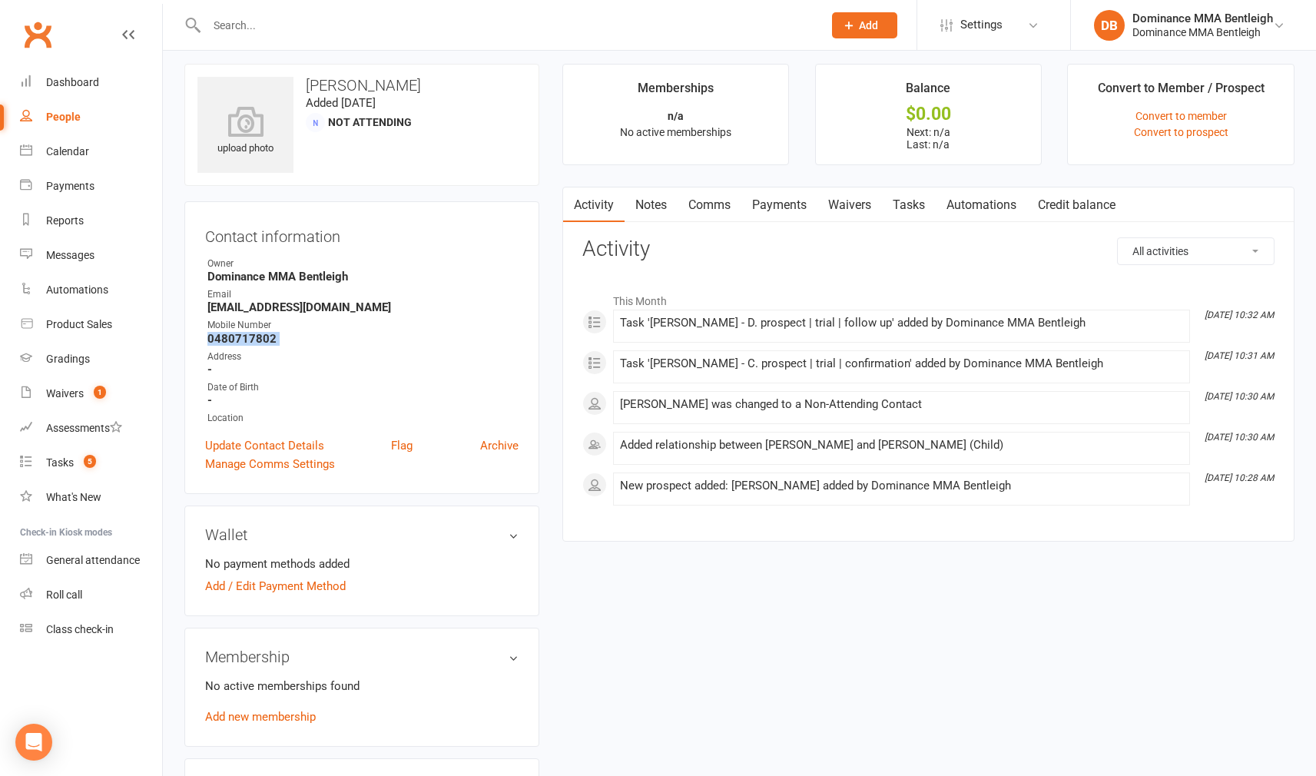
drag, startPoint x: 202, startPoint y: 337, endPoint x: 283, endPoint y: 346, distance: 81.1
click at [283, 346] on div "Contact information Owner Dominance MMA Bentleigh Email brokerfinance@gmail.com…" at bounding box center [361, 347] width 355 height 293
copy render-form-field "0480717802"
click at [901, 575] on div "upload photo Alex Ivashcenko Added 13 September, 2025 Not Attending Contact inf…" at bounding box center [739, 606] width 1133 height 1084
click at [61, 469] on link "Tasks 5" at bounding box center [91, 463] width 142 height 35
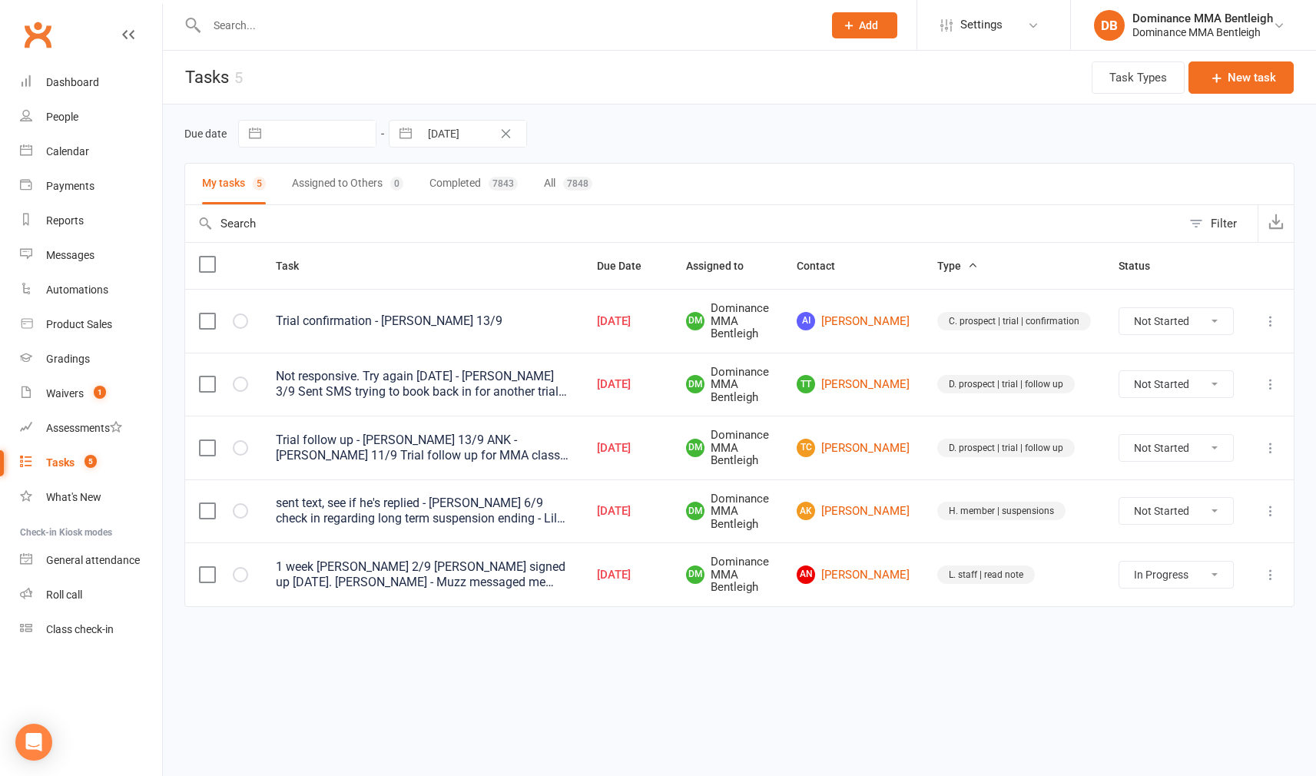
click at [867, 341] on td "AI Alex Ivashcenko" at bounding box center [853, 321] width 141 height 64
click at [887, 323] on link "AI Alex Ivashcenko" at bounding box center [853, 321] width 113 height 18
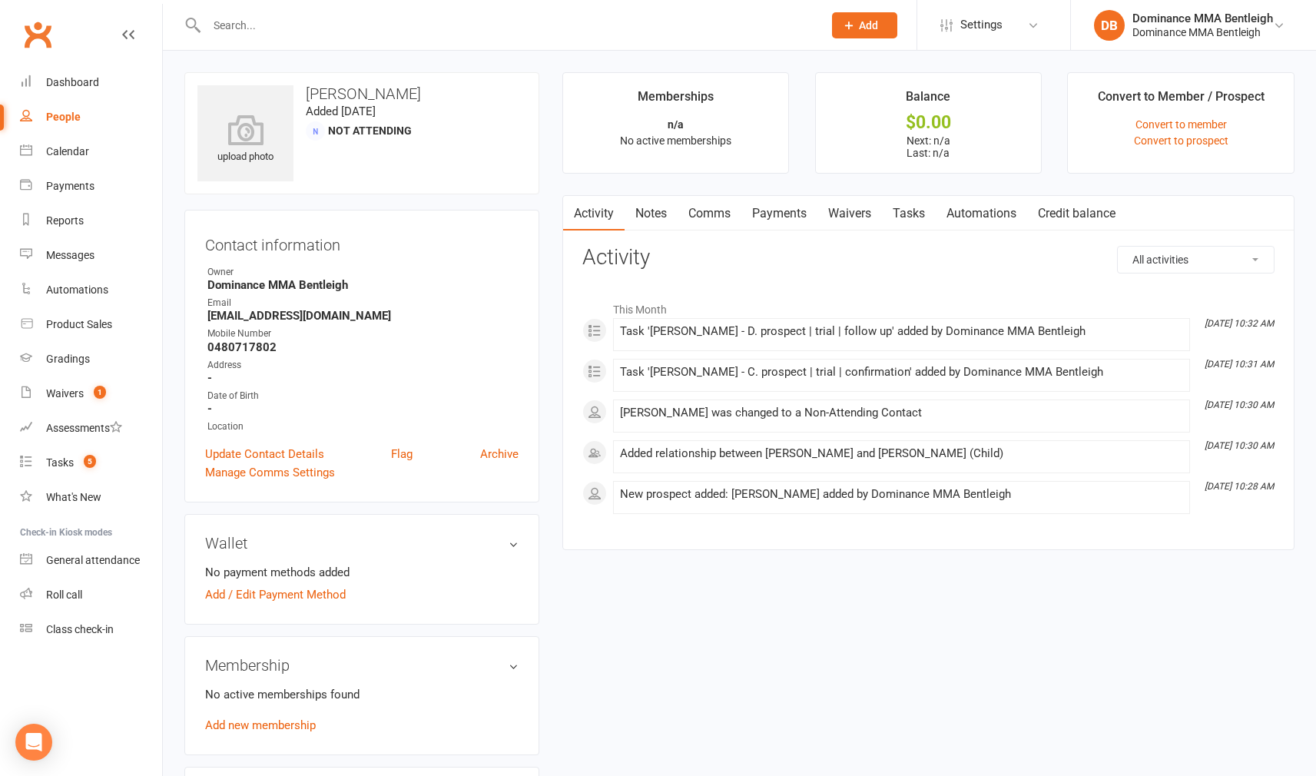
click at [866, 216] on link "Waivers" at bounding box center [849, 213] width 65 height 35
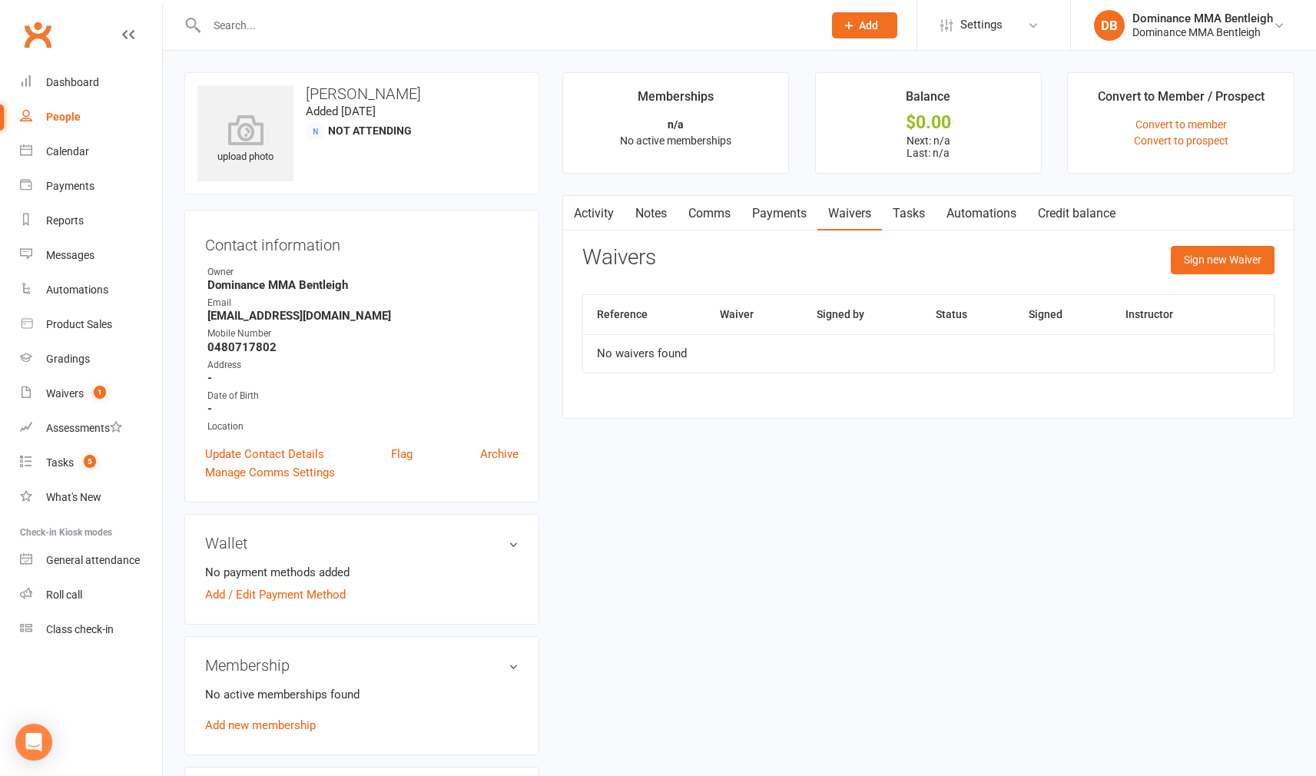
click at [919, 221] on link "Tasks" at bounding box center [909, 213] width 54 height 35
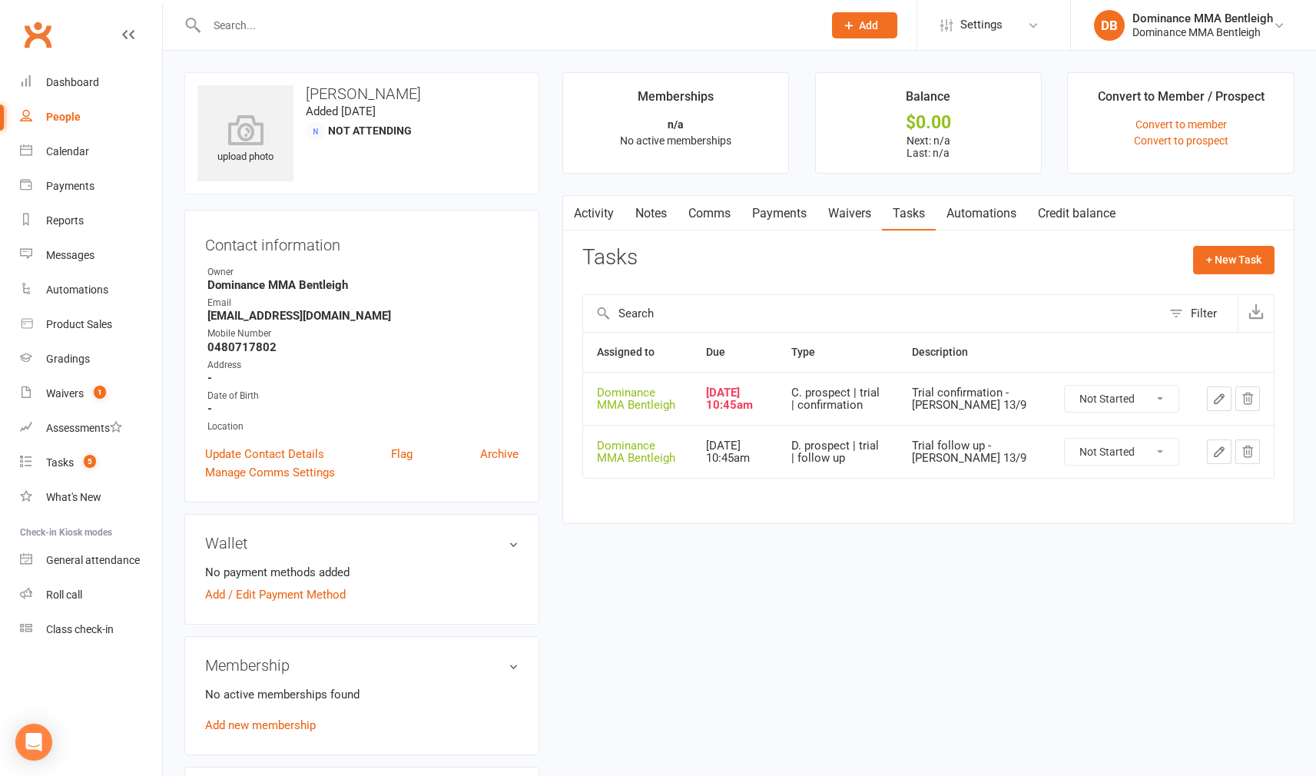
click at [1216, 402] on icon "button" at bounding box center [1219, 399] width 14 height 14
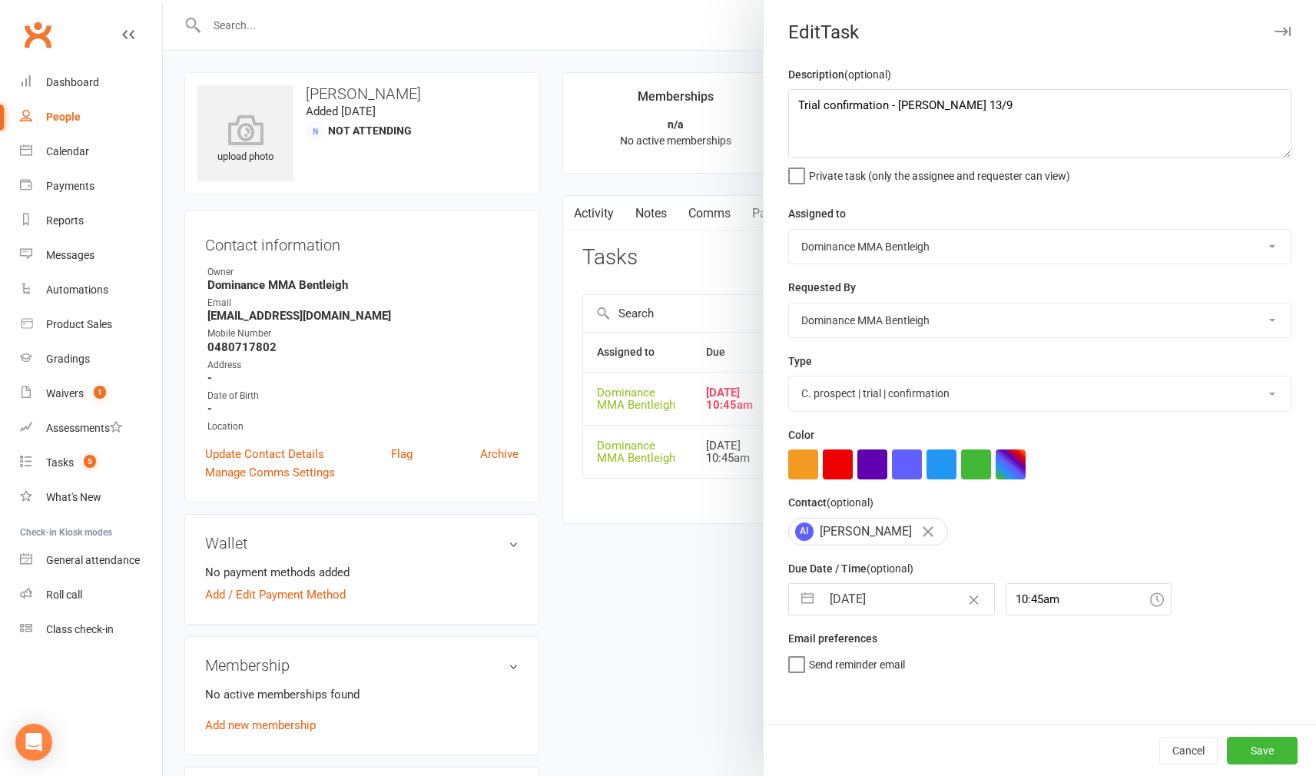
click at [721, 473] on div at bounding box center [739, 388] width 1153 height 776
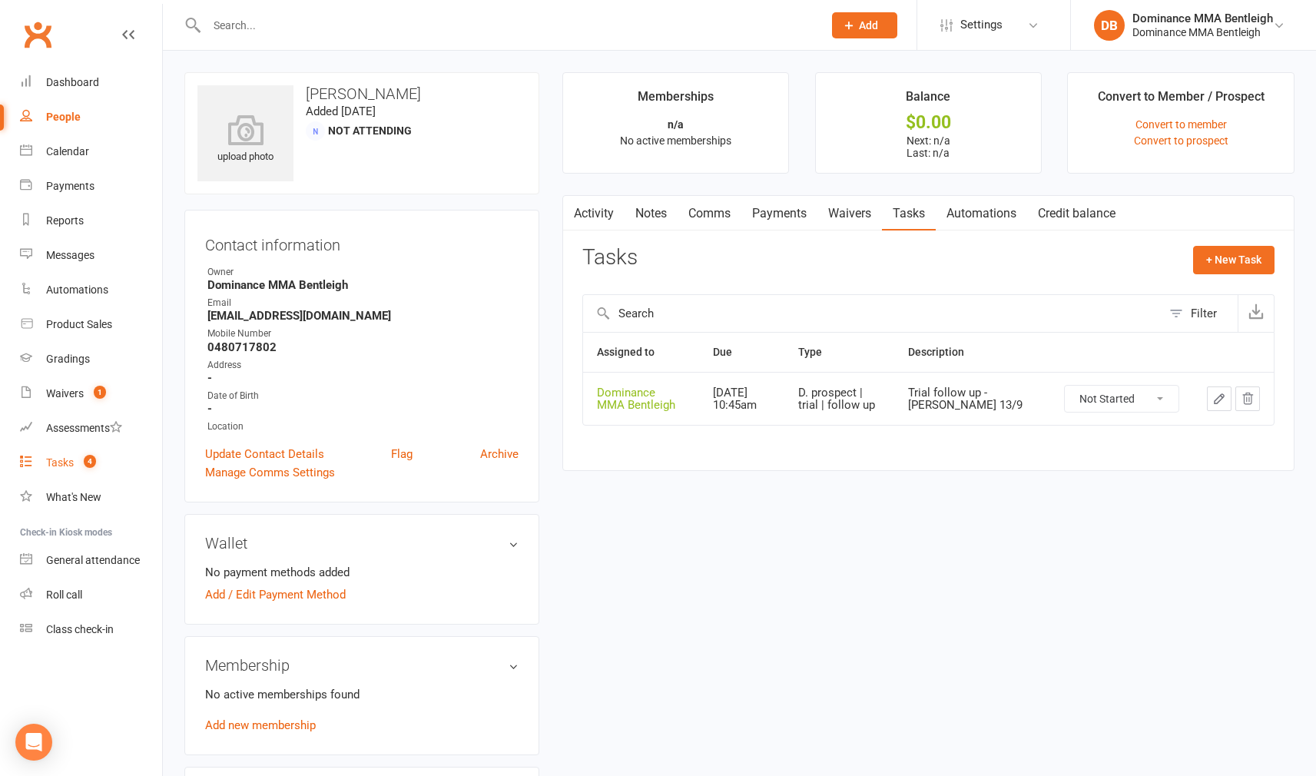
click at [56, 459] on div "Tasks" at bounding box center [60, 462] width 28 height 12
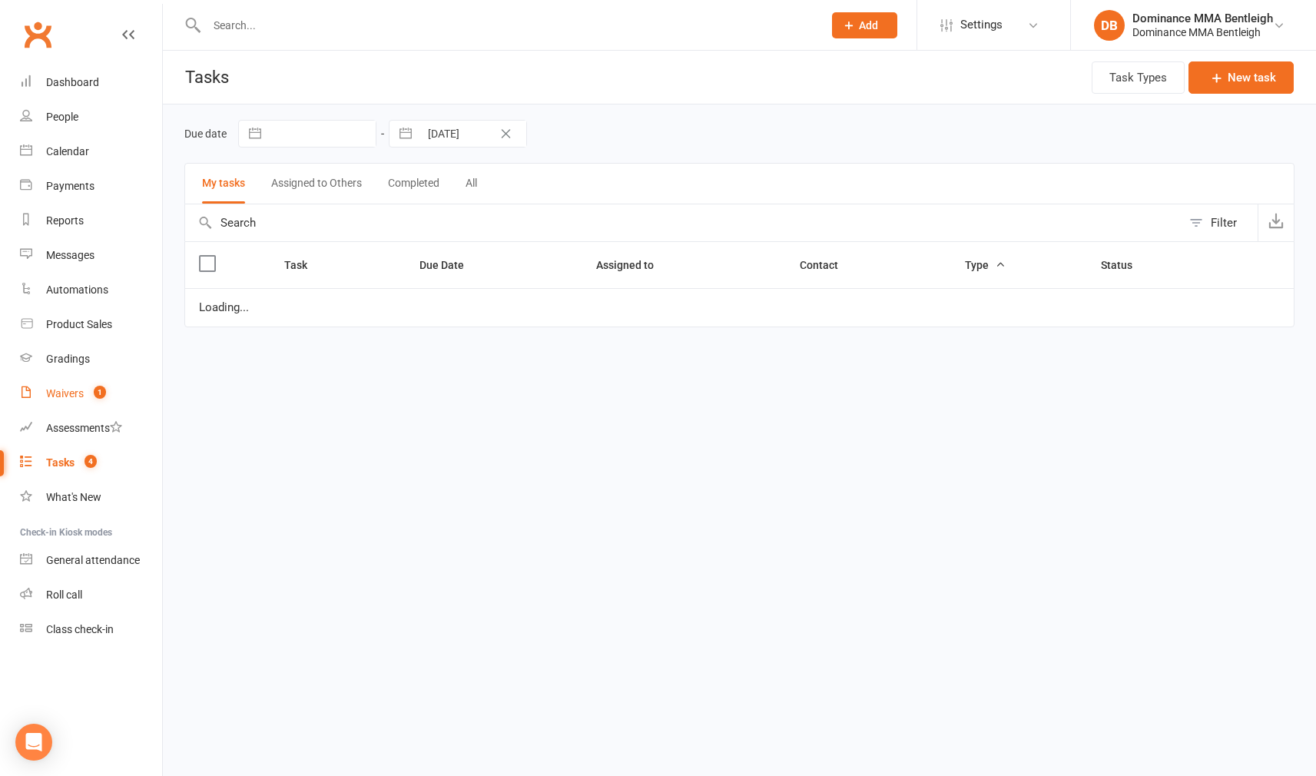
click at [72, 402] on link "Waivers 1" at bounding box center [91, 393] width 142 height 35
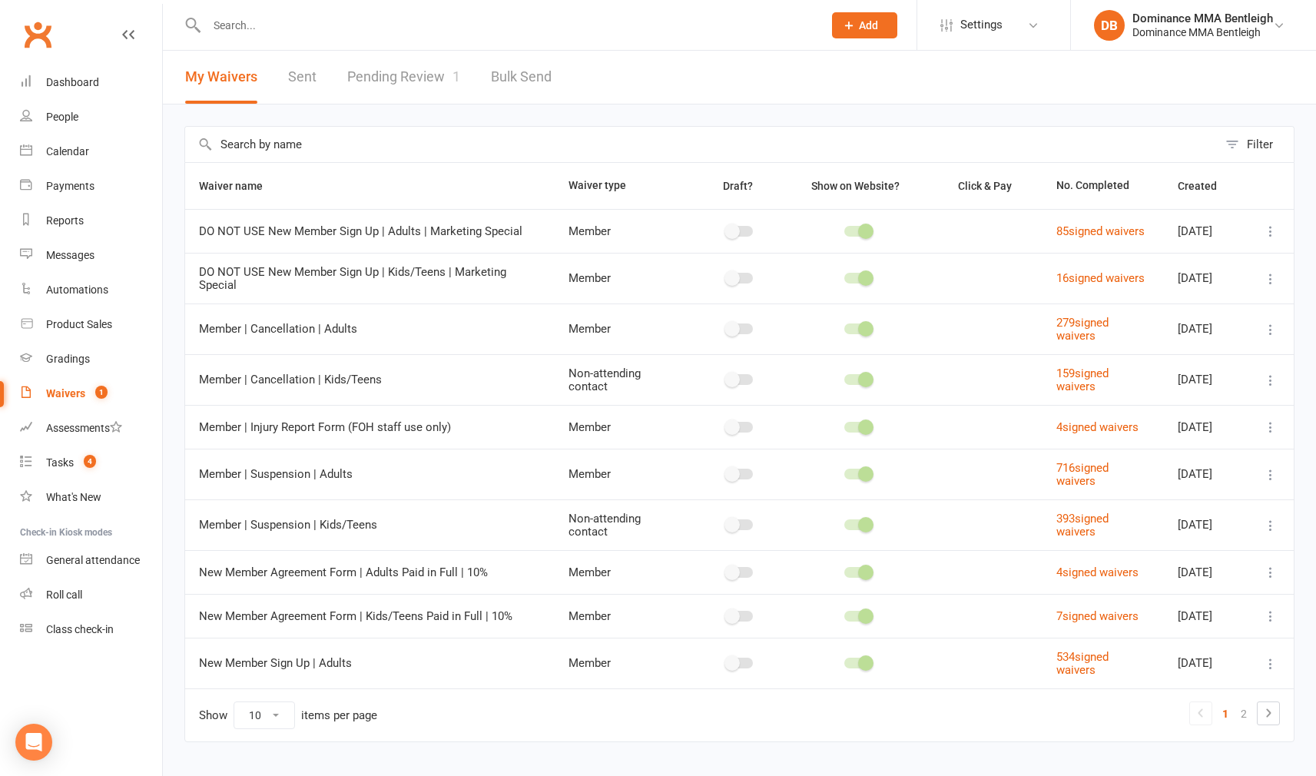
click at [427, 86] on link "Pending Review 1" at bounding box center [403, 77] width 113 height 53
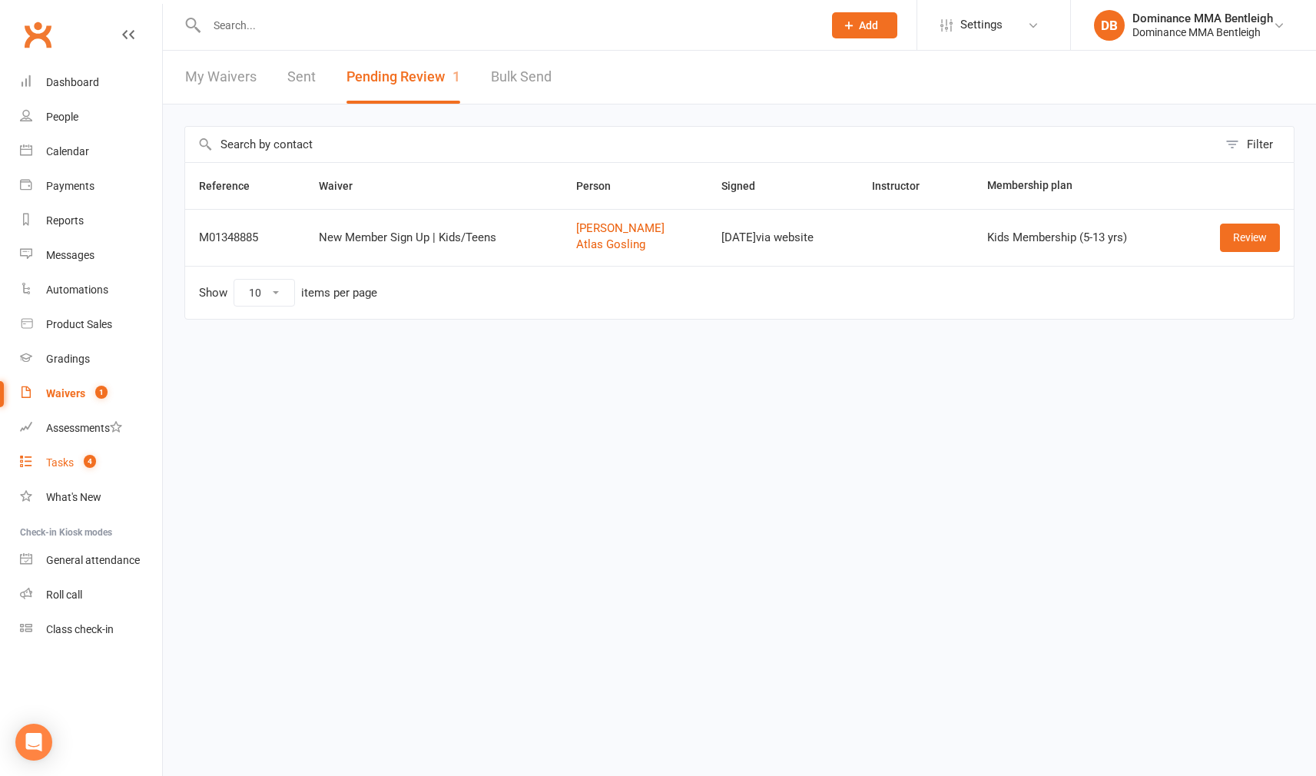
click at [81, 469] on link "Tasks 4" at bounding box center [91, 463] width 142 height 35
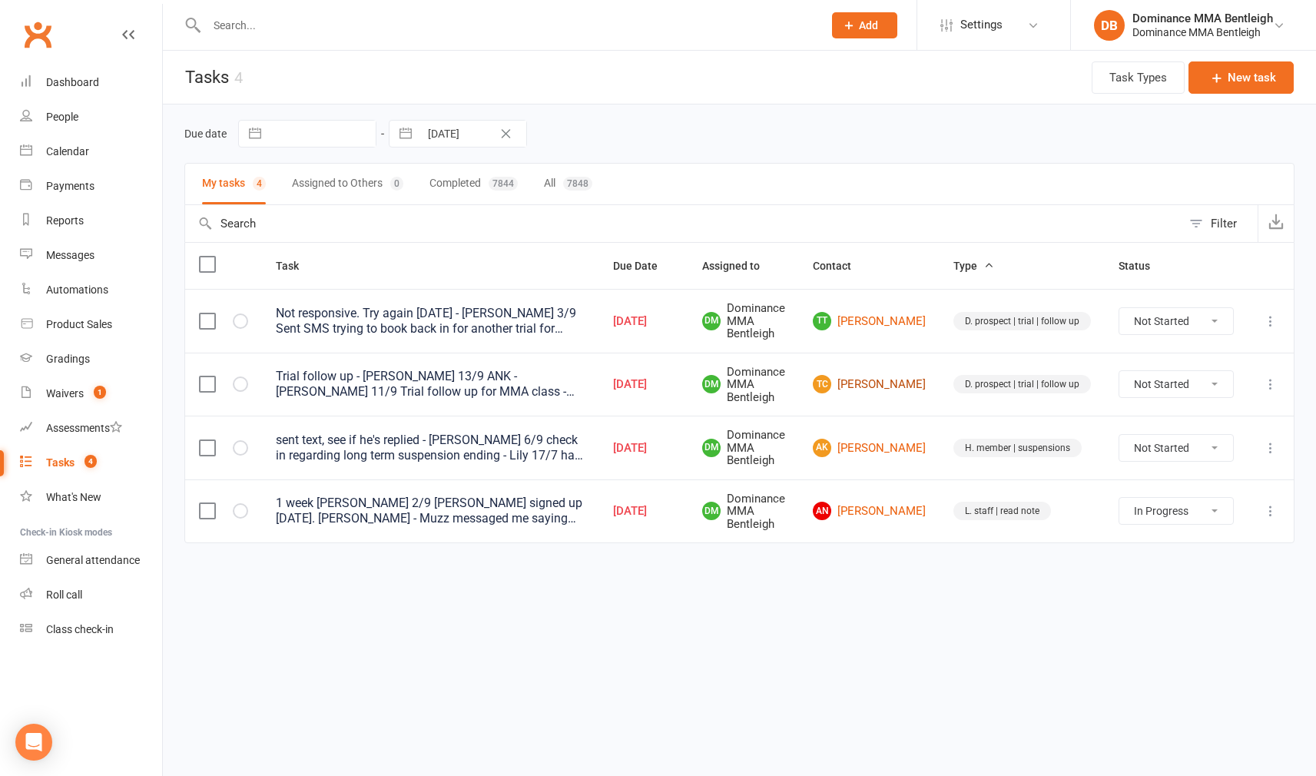
click at [903, 393] on link "TC Tom Campbell" at bounding box center [869, 384] width 113 height 18
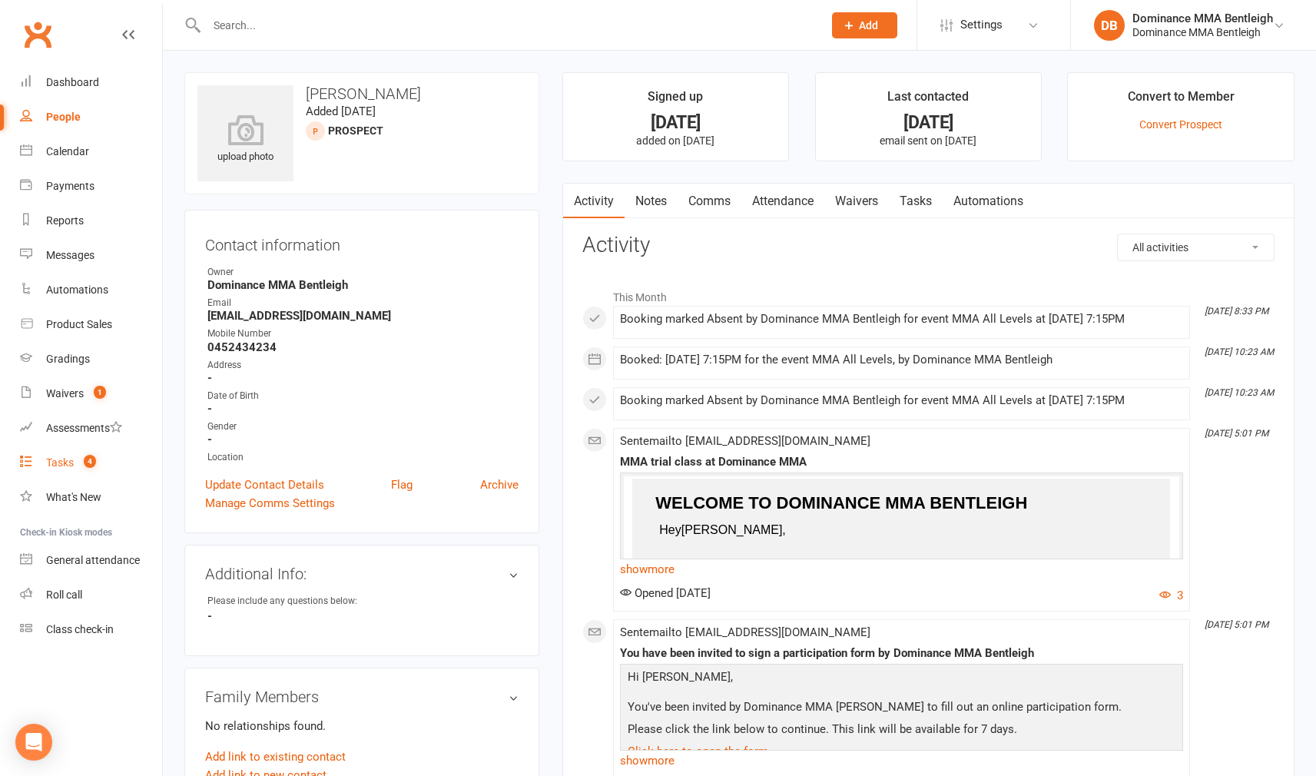
click at [53, 462] on div "Tasks" at bounding box center [60, 462] width 28 height 12
click at [53, 460] on div "Tasks" at bounding box center [60, 462] width 28 height 12
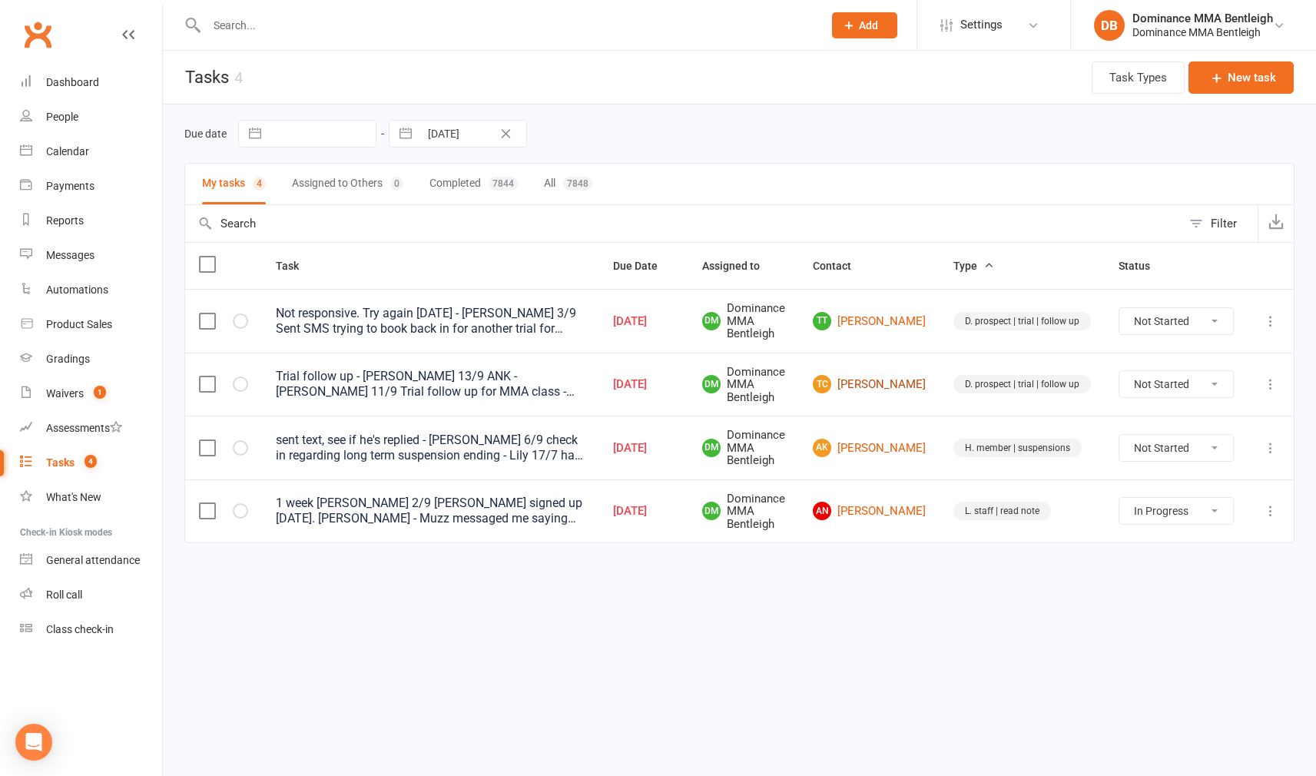
drag, startPoint x: 902, startPoint y: 359, endPoint x: 891, endPoint y: 379, distance: 22.7
click at [901, 360] on td "TC Tom Campbell" at bounding box center [869, 385] width 141 height 64
click at [891, 379] on link "TC Tom Campbell" at bounding box center [869, 384] width 113 height 18
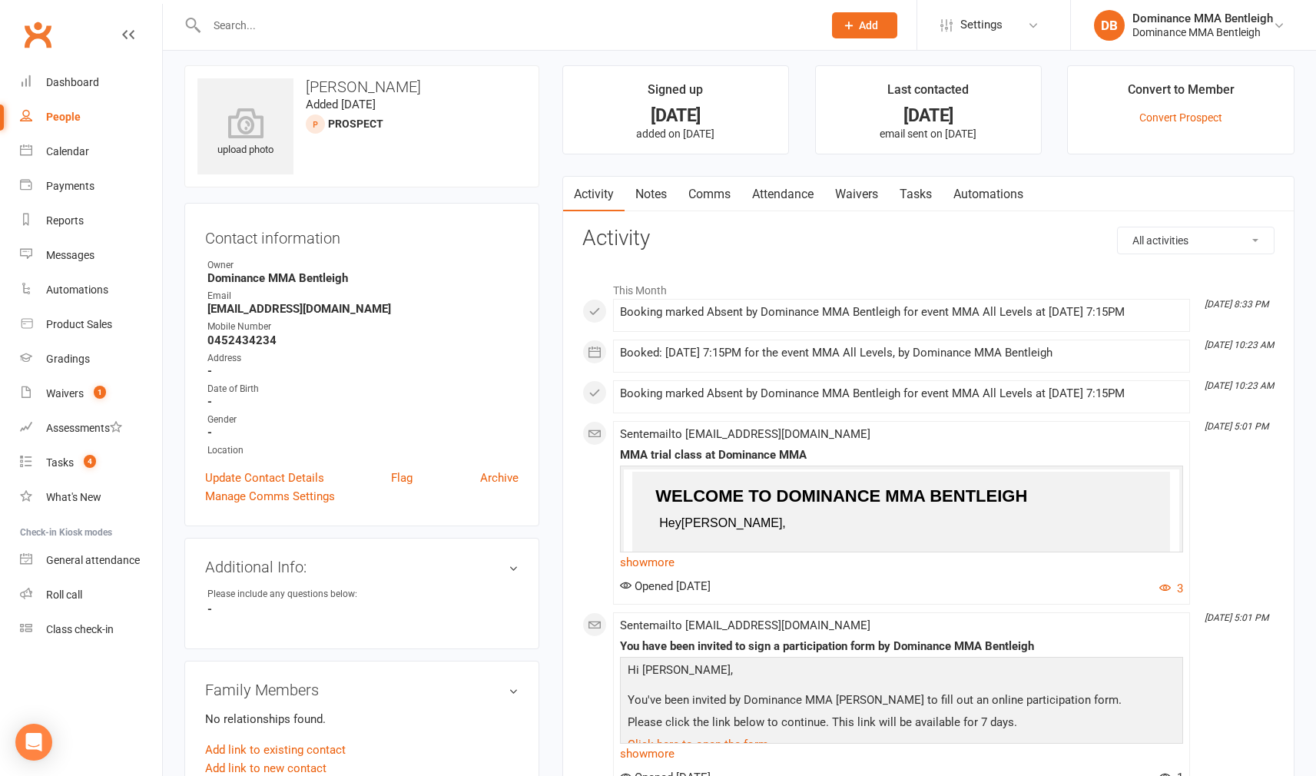
scroll to position [9, 0]
click at [420, 35] on input "text" at bounding box center [507, 26] width 610 height 22
click at [430, 30] on input "text" at bounding box center [507, 26] width 610 height 22
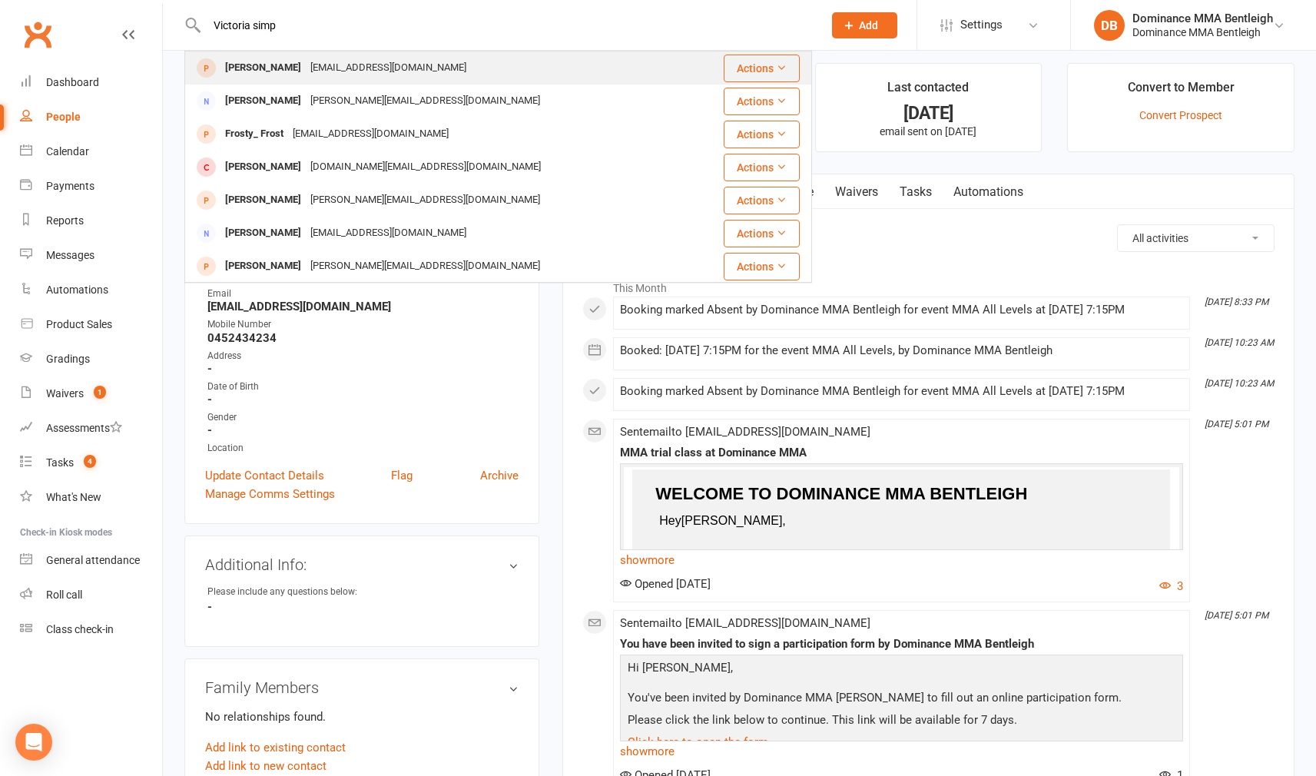
click at [344, 73] on div "viclew92@hotmail.com" at bounding box center [388, 68] width 165 height 22
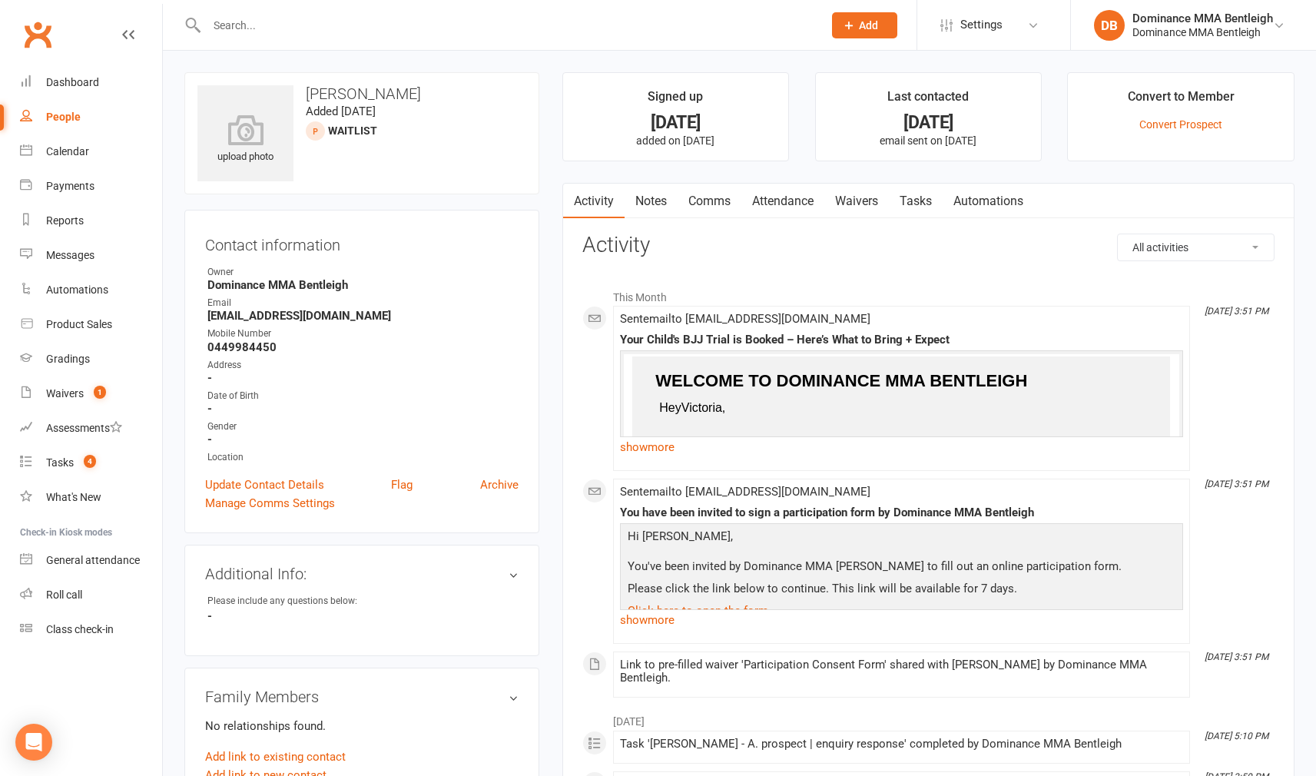
click at [369, 31] on input "text" at bounding box center [507, 26] width 610 height 22
click at [549, 240] on div "upload photo Victoria Simson Added 26 March, 2025 WAITLIST prospect Contact inf…" at bounding box center [362, 659] width 378 height 1174
click at [59, 391] on div "Waivers" at bounding box center [65, 393] width 38 height 12
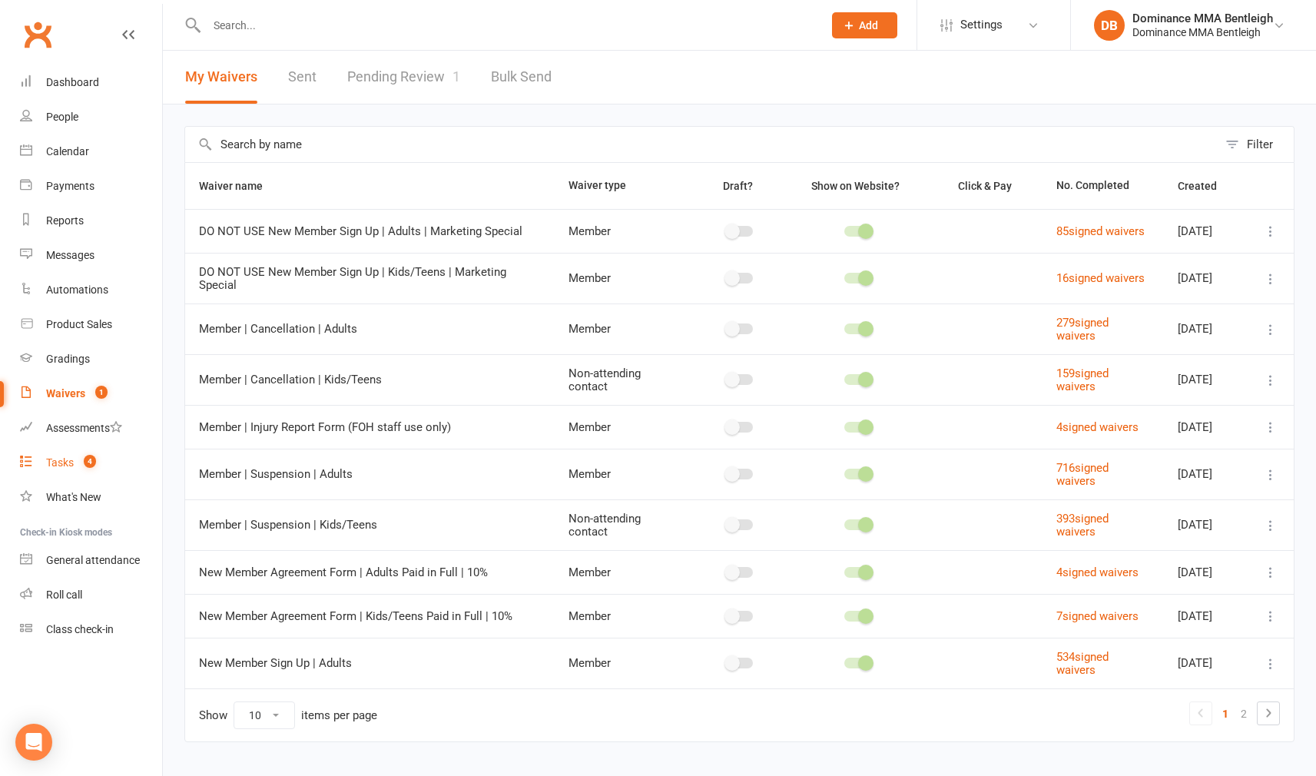
click at [81, 463] on count-badge "4" at bounding box center [86, 462] width 20 height 12
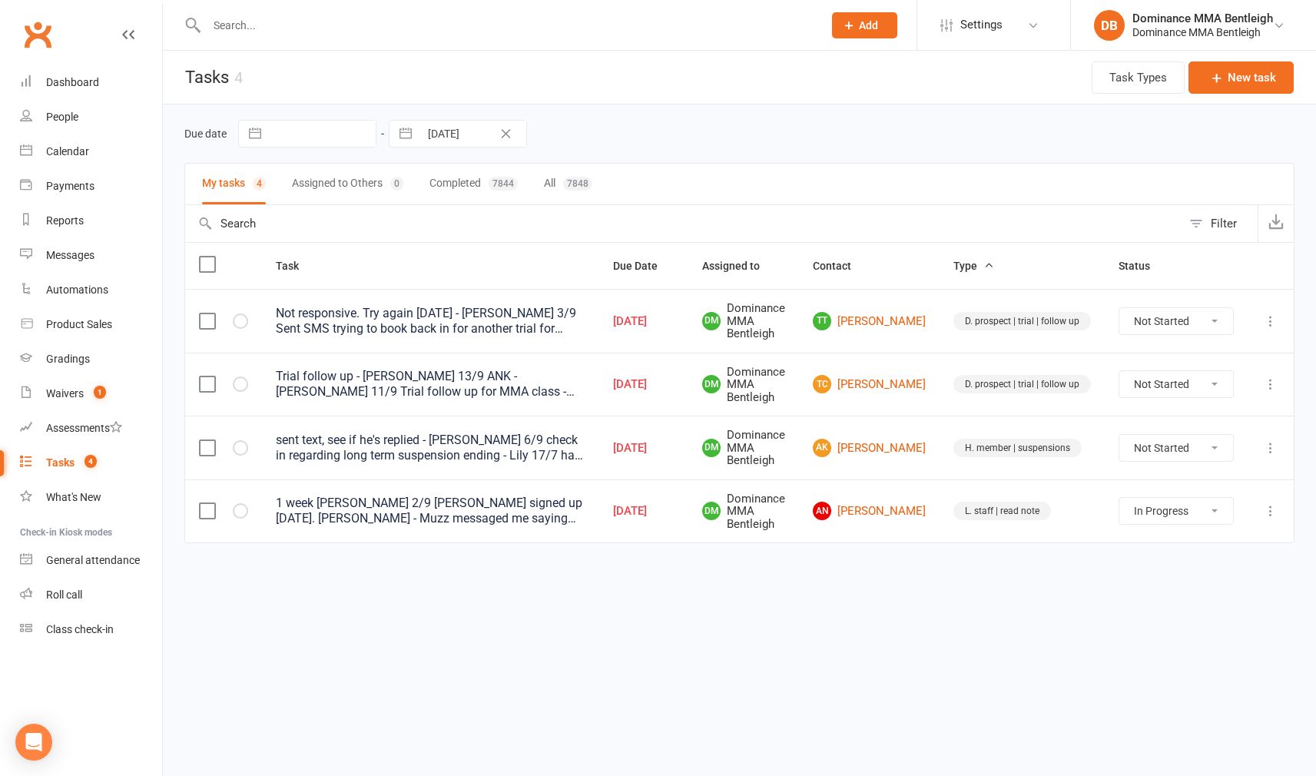
click at [247, 24] on input "text" at bounding box center [507, 26] width 610 height 22
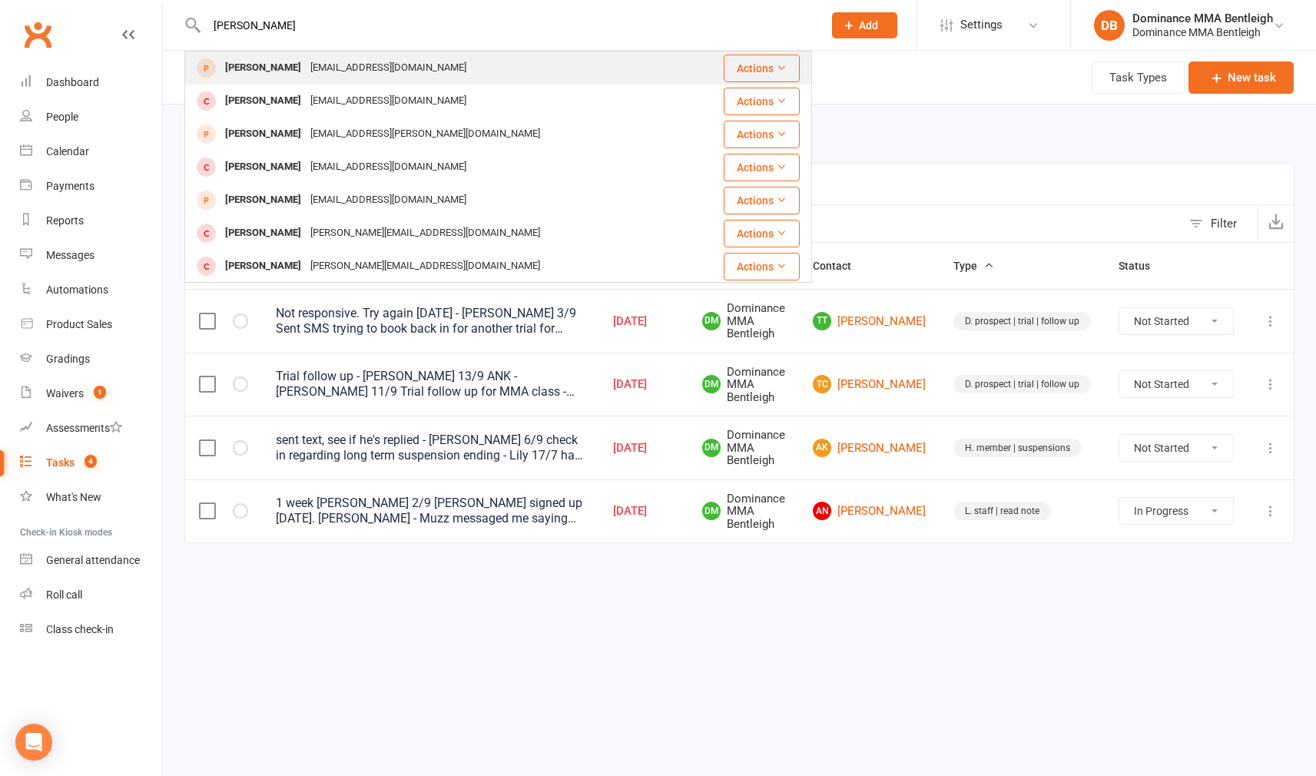
click at [327, 67] on div "raineyliam1410@gmail.com" at bounding box center [388, 68] width 165 height 22
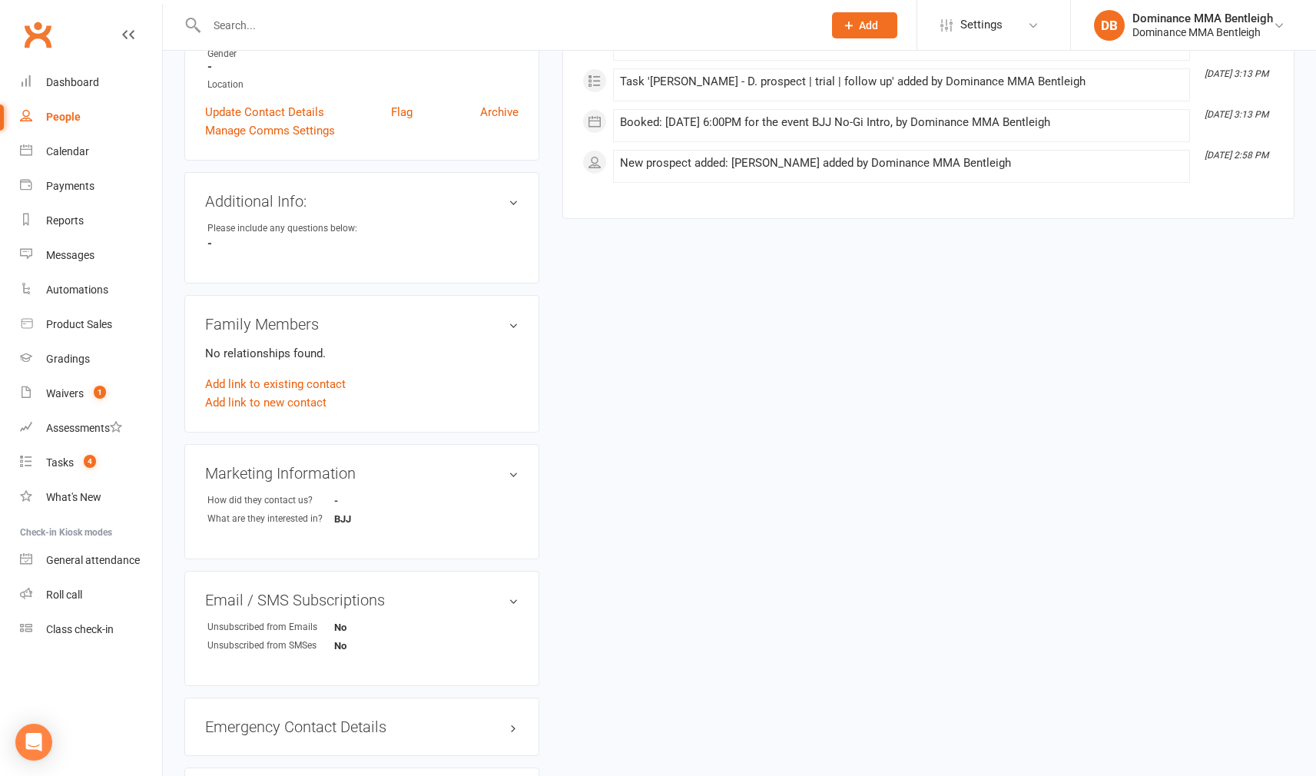
scroll to position [521, 0]
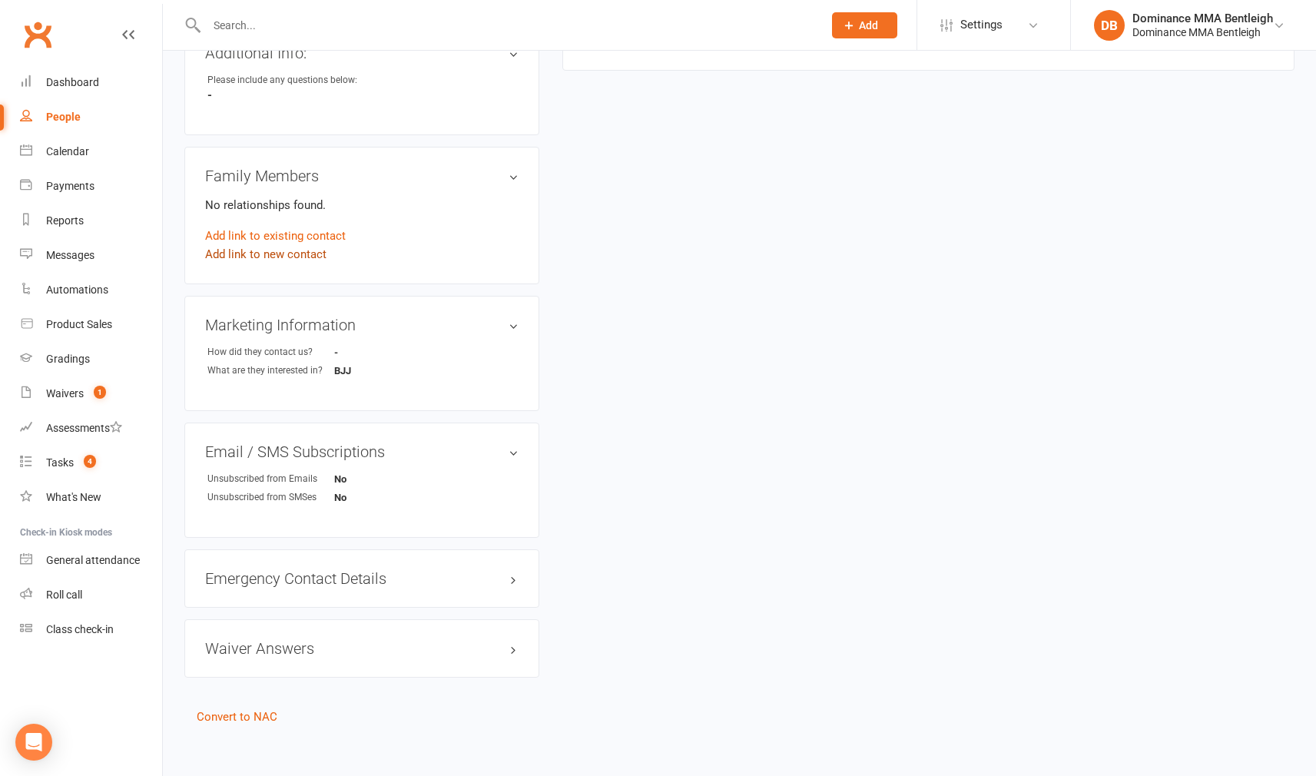
click at [293, 256] on link "Add link to new contact" at bounding box center [265, 254] width 121 height 18
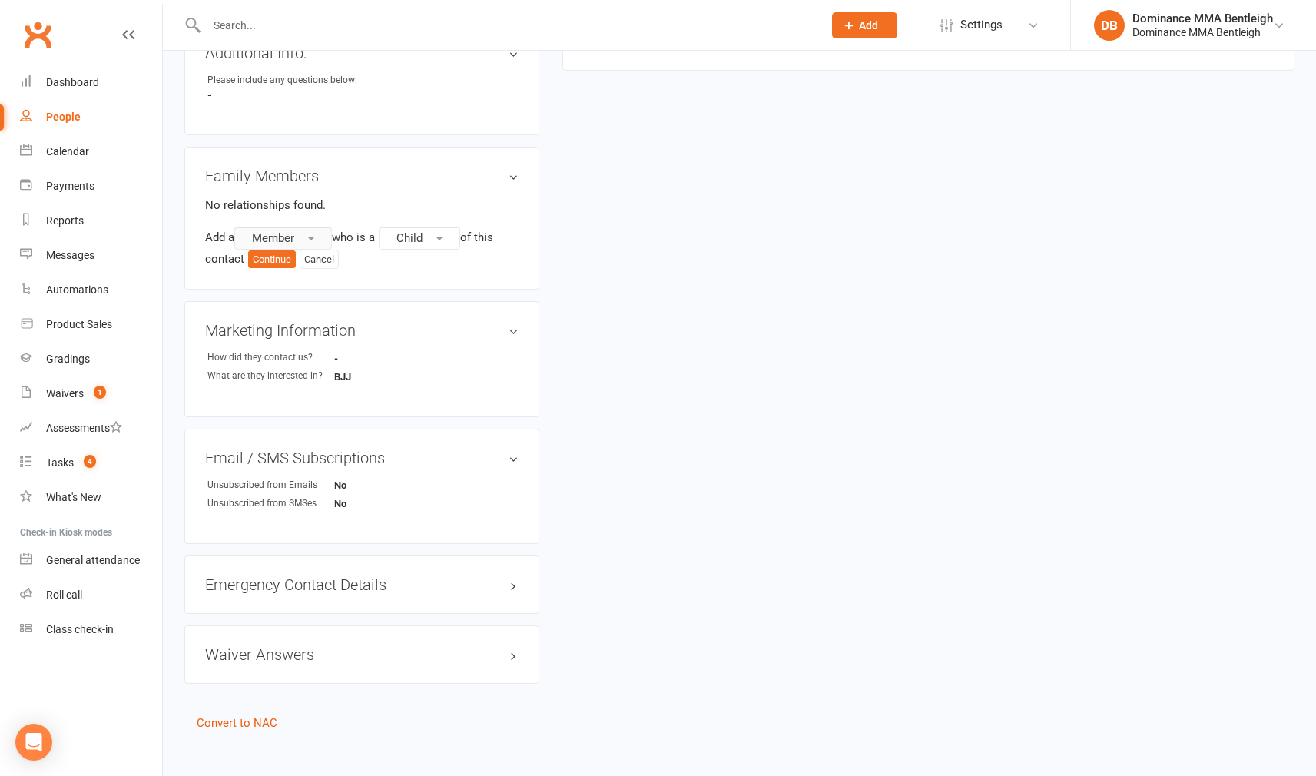
click at [301, 237] on button "Member" at bounding box center [283, 238] width 98 height 23
click at [336, 306] on link "Prospect" at bounding box center [311, 301] width 152 height 31
click at [426, 236] on span "Child" at bounding box center [413, 238] width 26 height 14
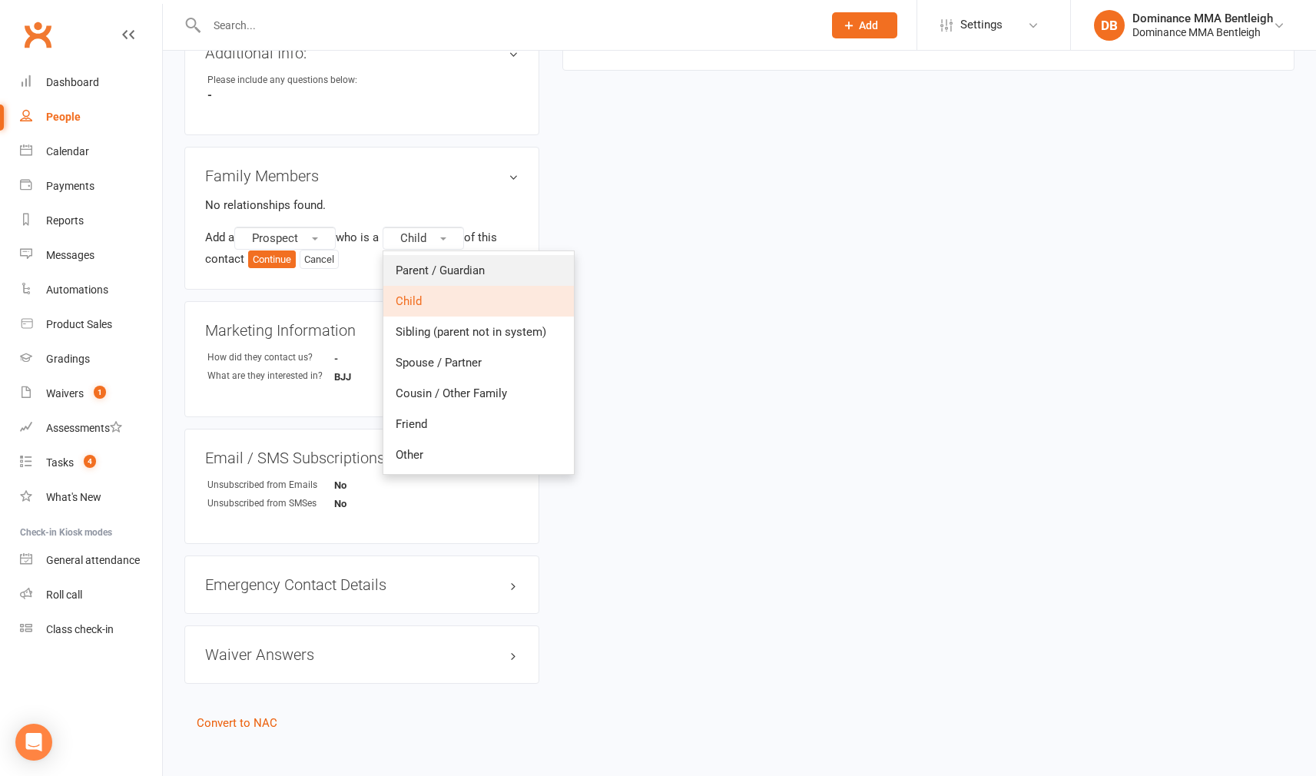
drag, startPoint x: 455, startPoint y: 260, endPoint x: 369, endPoint y: 257, distance: 86.1
click at [454, 260] on link "Parent / Guardian" at bounding box center [478, 270] width 190 height 31
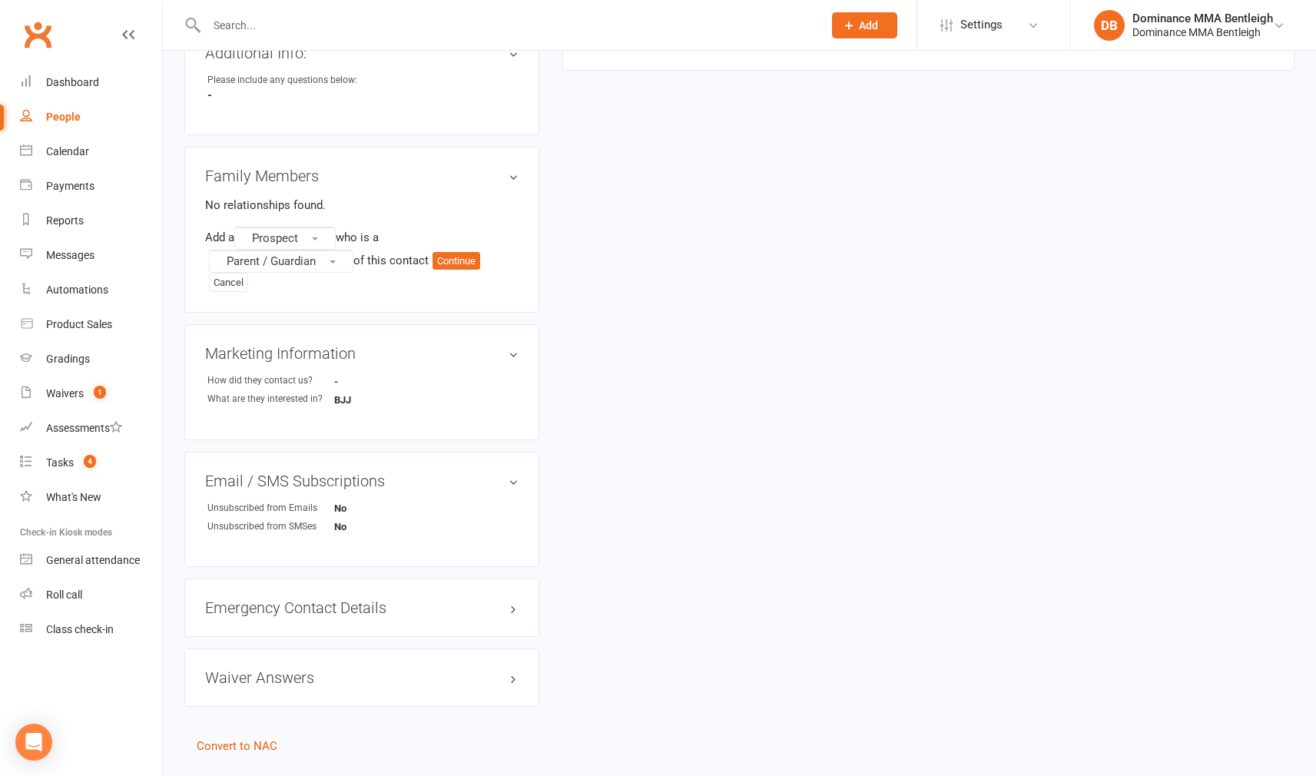
click at [456, 260] on button "Continue" at bounding box center [456, 261] width 48 height 18
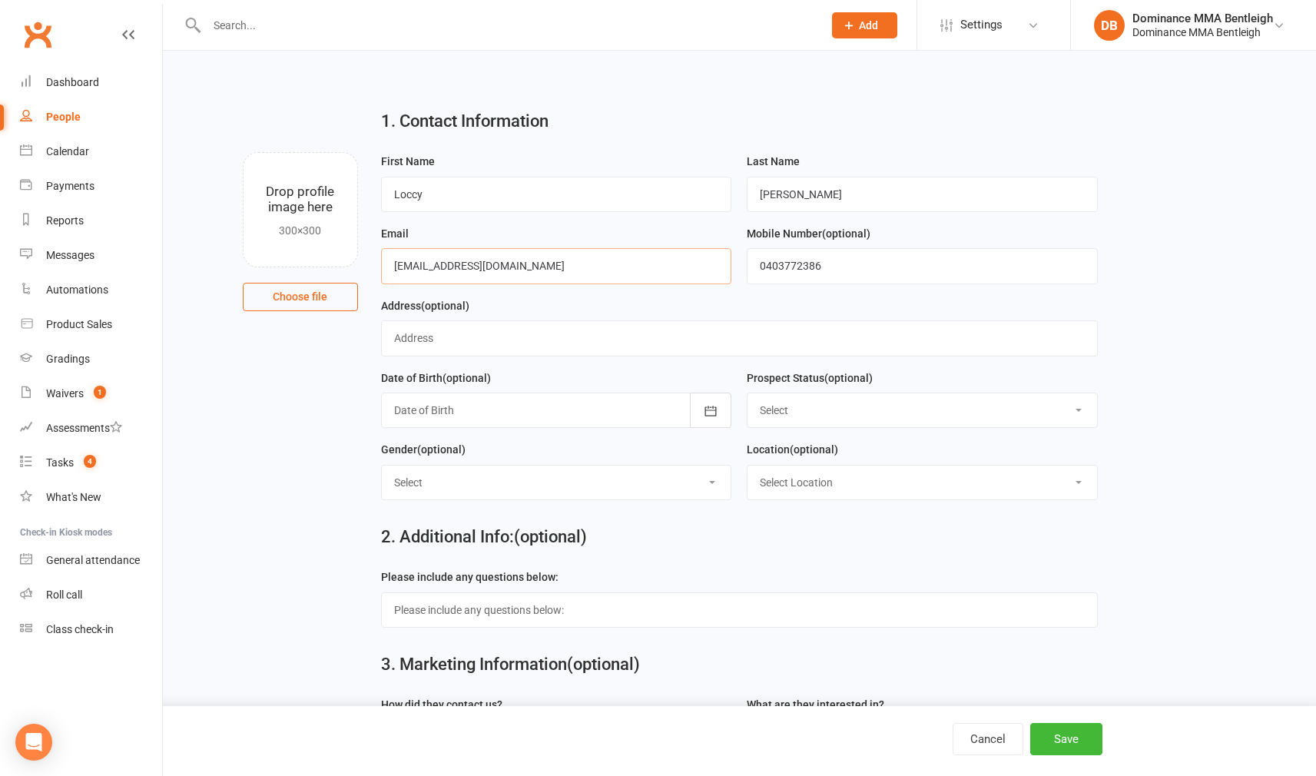
drag, startPoint x: 535, startPoint y: 268, endPoint x: 353, endPoint y: 266, distance: 182.8
click at [1072, 737] on button "Save" at bounding box center [1066, 739] width 72 height 32
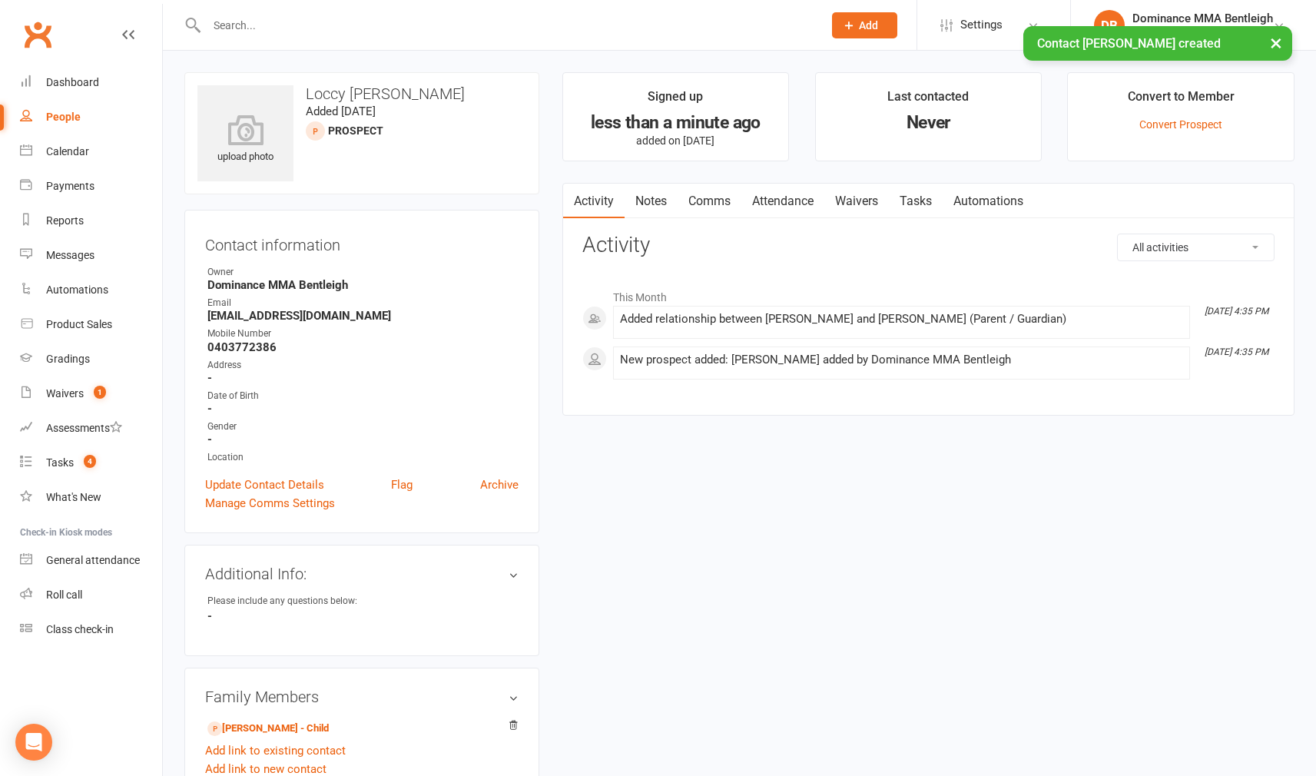
click at [861, 204] on link "Waivers" at bounding box center [856, 201] width 65 height 35
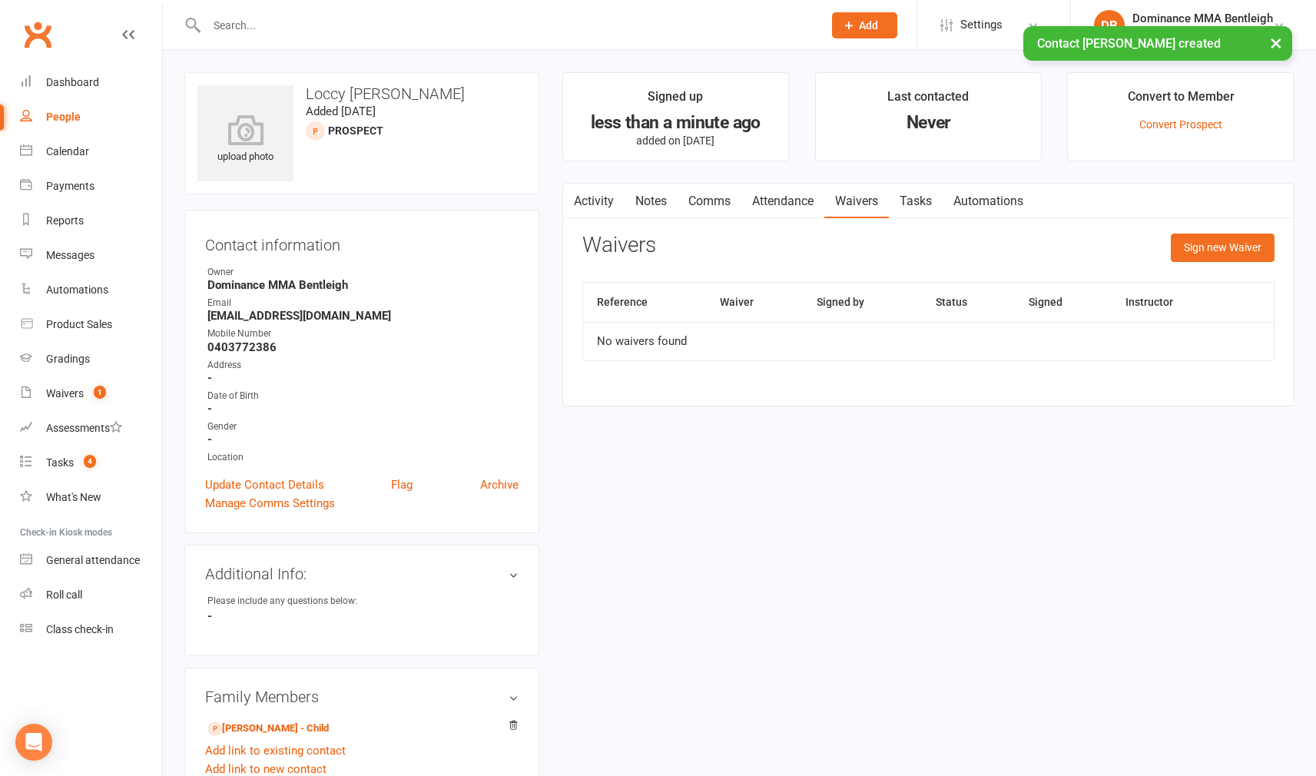
drag, startPoint x: 1200, startPoint y: 241, endPoint x: 1141, endPoint y: 237, distance: 59.3
click at [1199, 241] on button "Sign new Waiver" at bounding box center [1223, 248] width 104 height 28
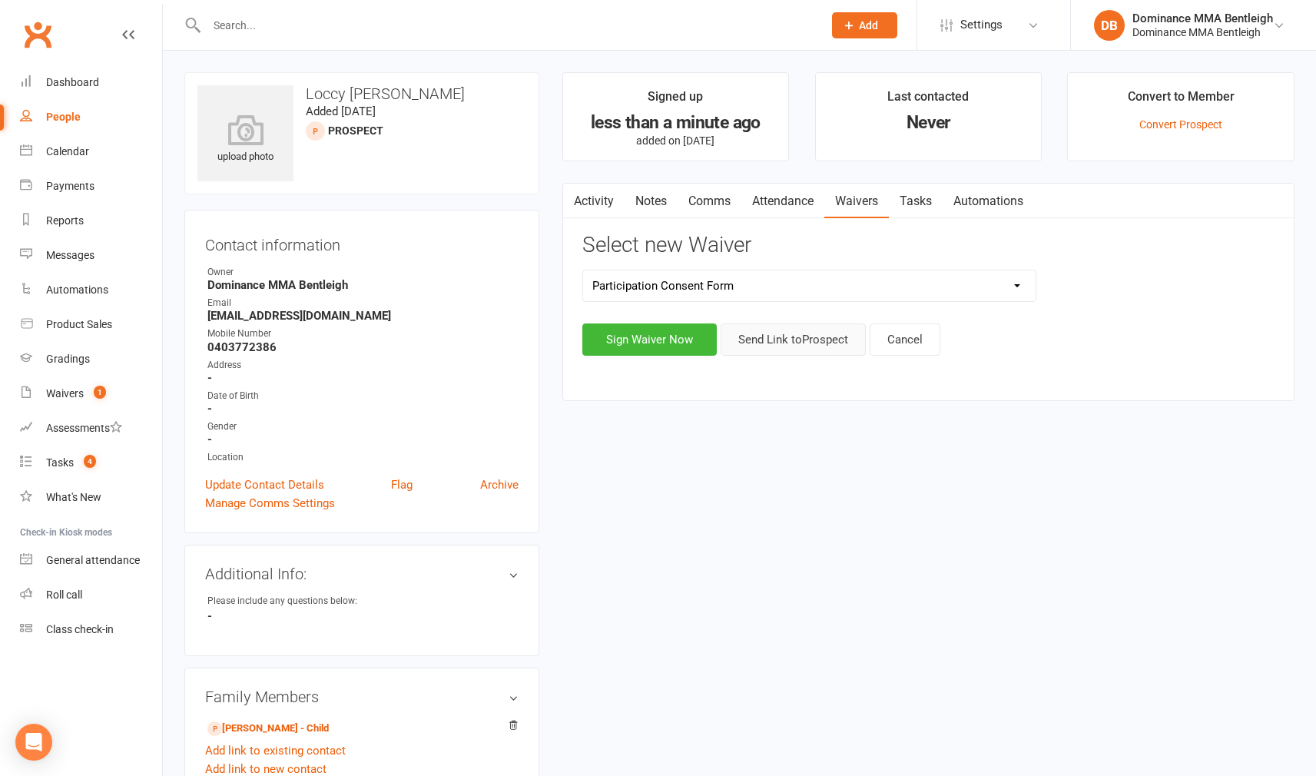
click at [836, 337] on button "Send Link to Prospect" at bounding box center [793, 339] width 145 height 32
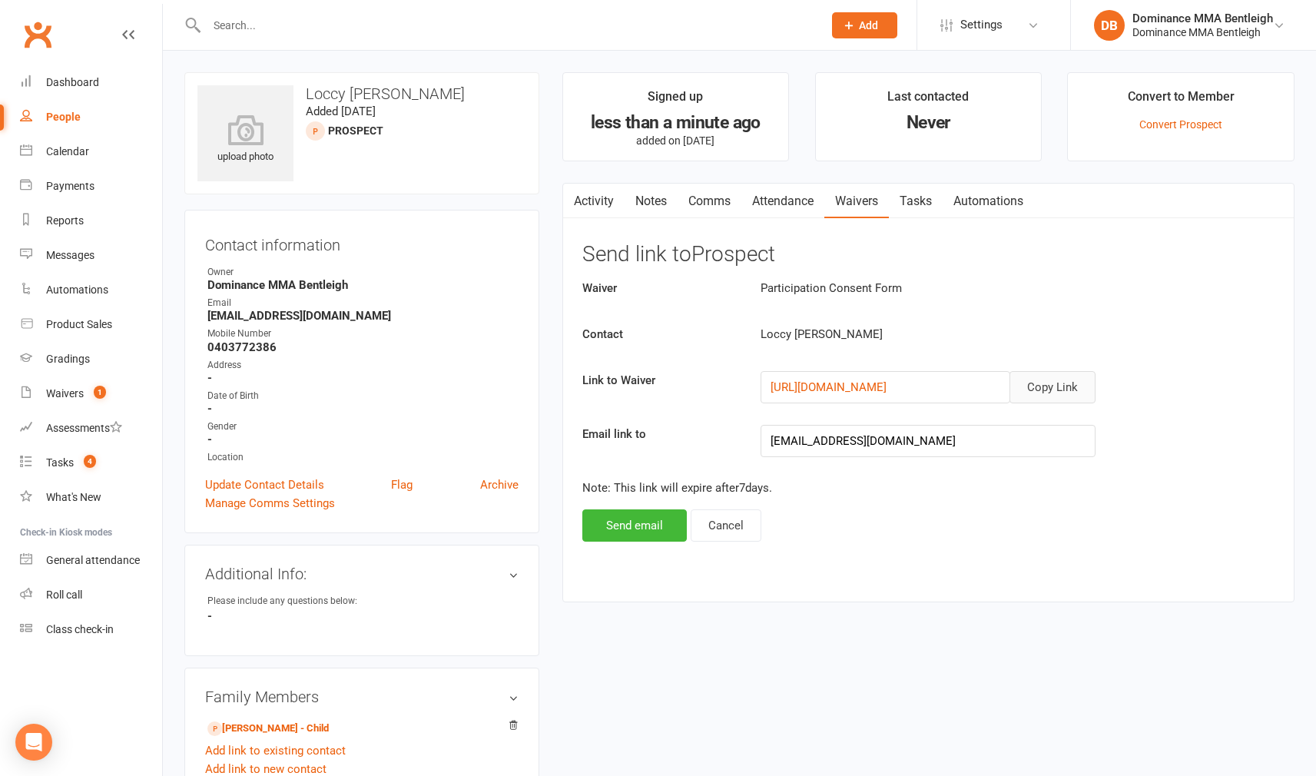
click at [1042, 373] on button "Copy Link" at bounding box center [1052, 387] width 86 height 32
click at [645, 525] on button "Send email" at bounding box center [634, 525] width 104 height 32
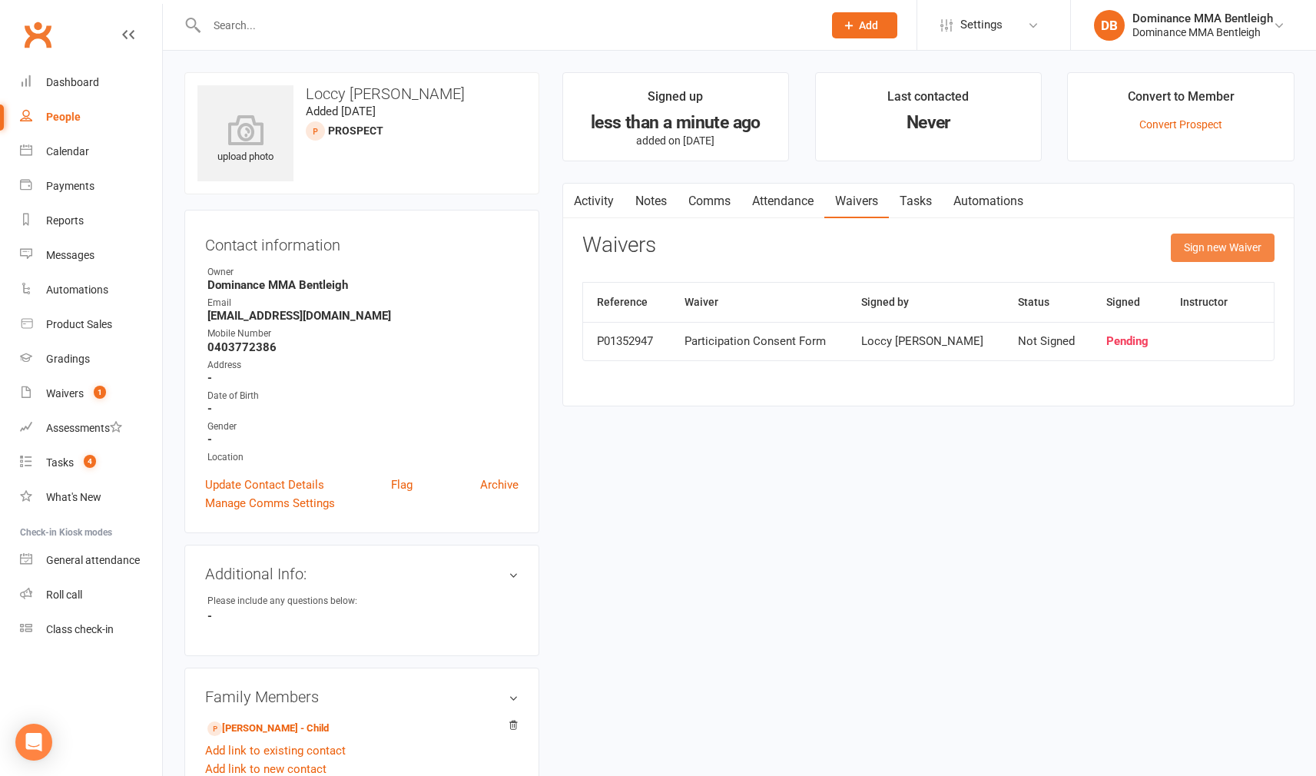
click at [1190, 251] on button "Sign new Waiver" at bounding box center [1223, 248] width 104 height 28
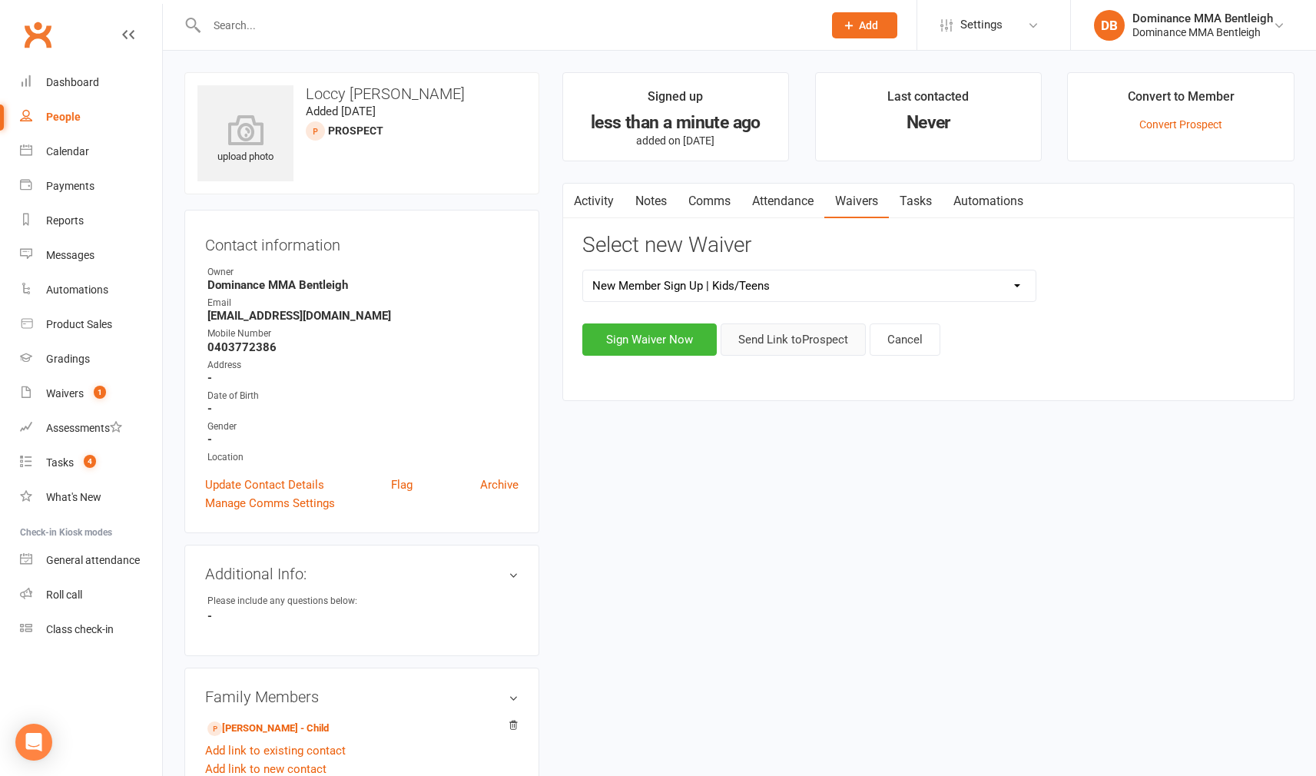
click at [813, 329] on button "Send Link to Prospect" at bounding box center [793, 339] width 145 height 32
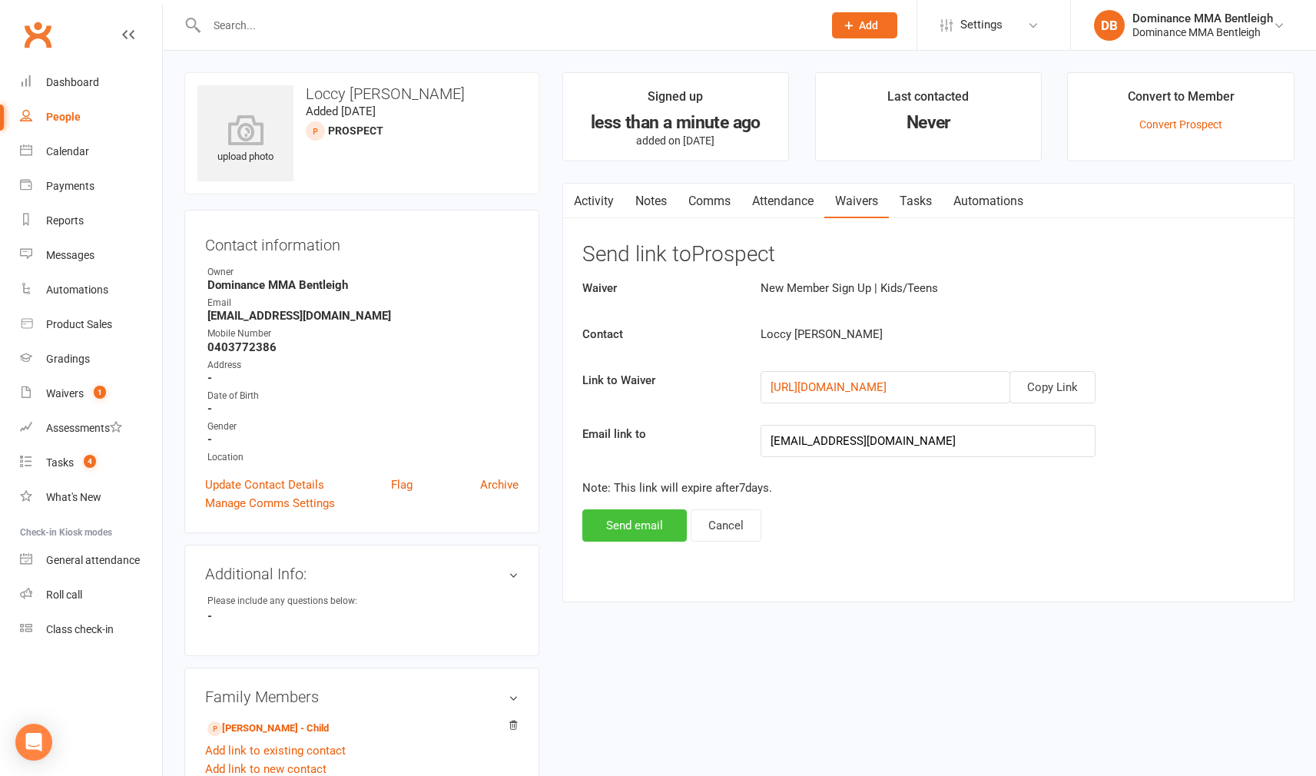
click at [658, 517] on button "Send email" at bounding box center [634, 525] width 104 height 32
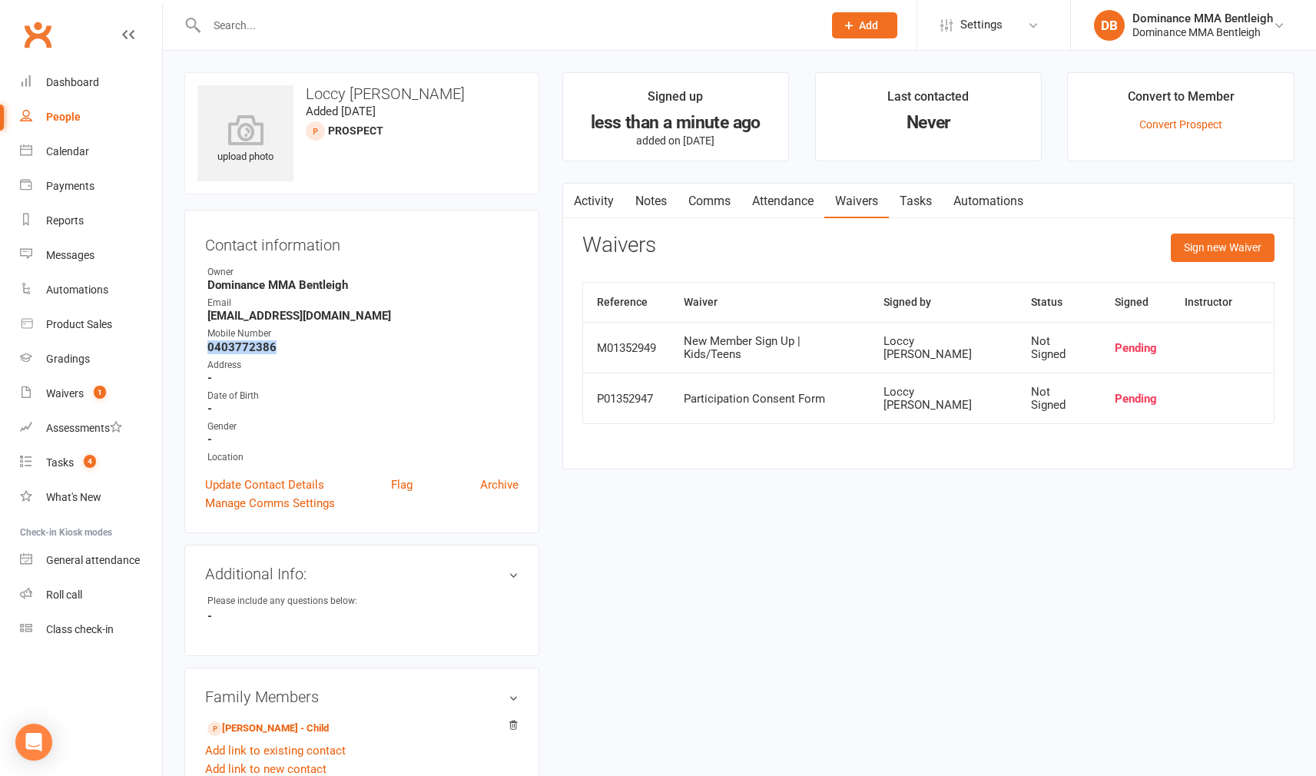
drag, startPoint x: 209, startPoint y: 347, endPoint x: 349, endPoint y: 349, distance: 140.6
click at [349, 349] on strong "0403772386" at bounding box center [362, 347] width 311 height 14
copy strong "0403772386"
click at [296, 484] on link "Update Contact Details" at bounding box center [264, 484] width 119 height 18
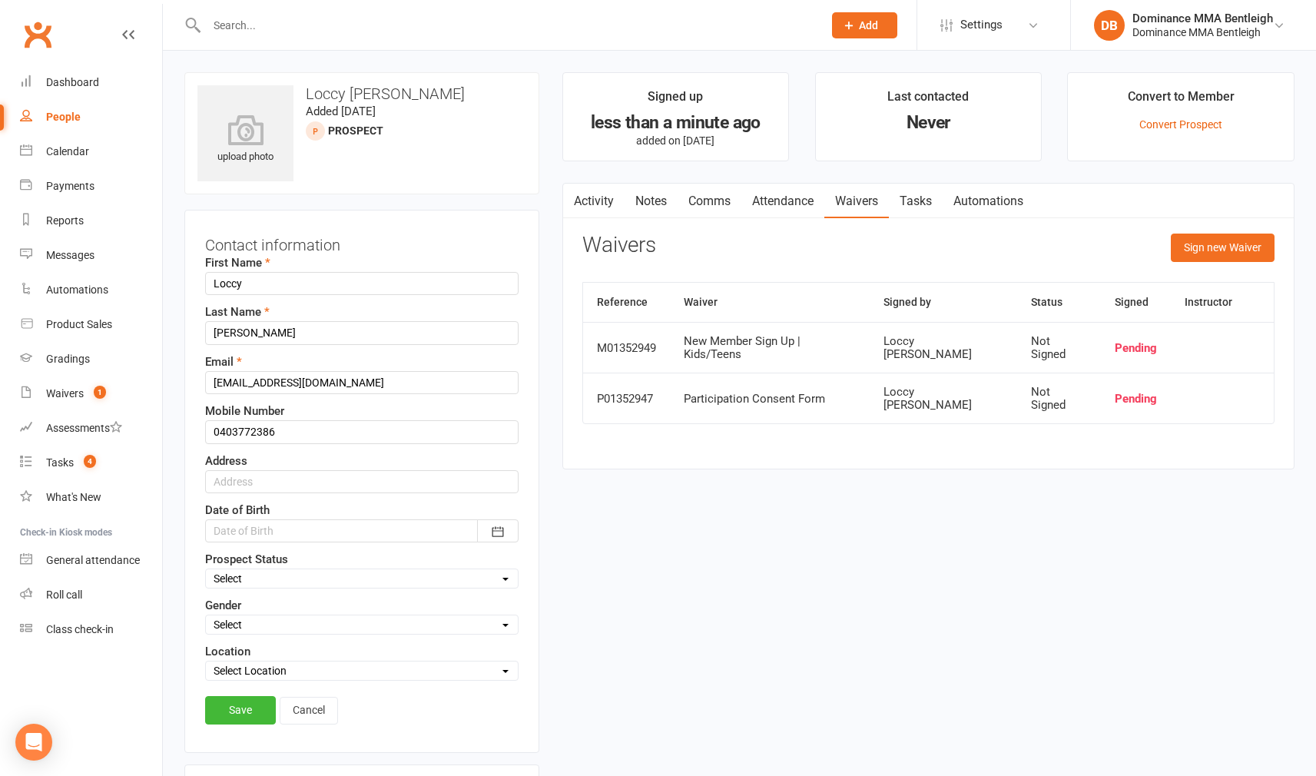
scroll to position [72, 0]
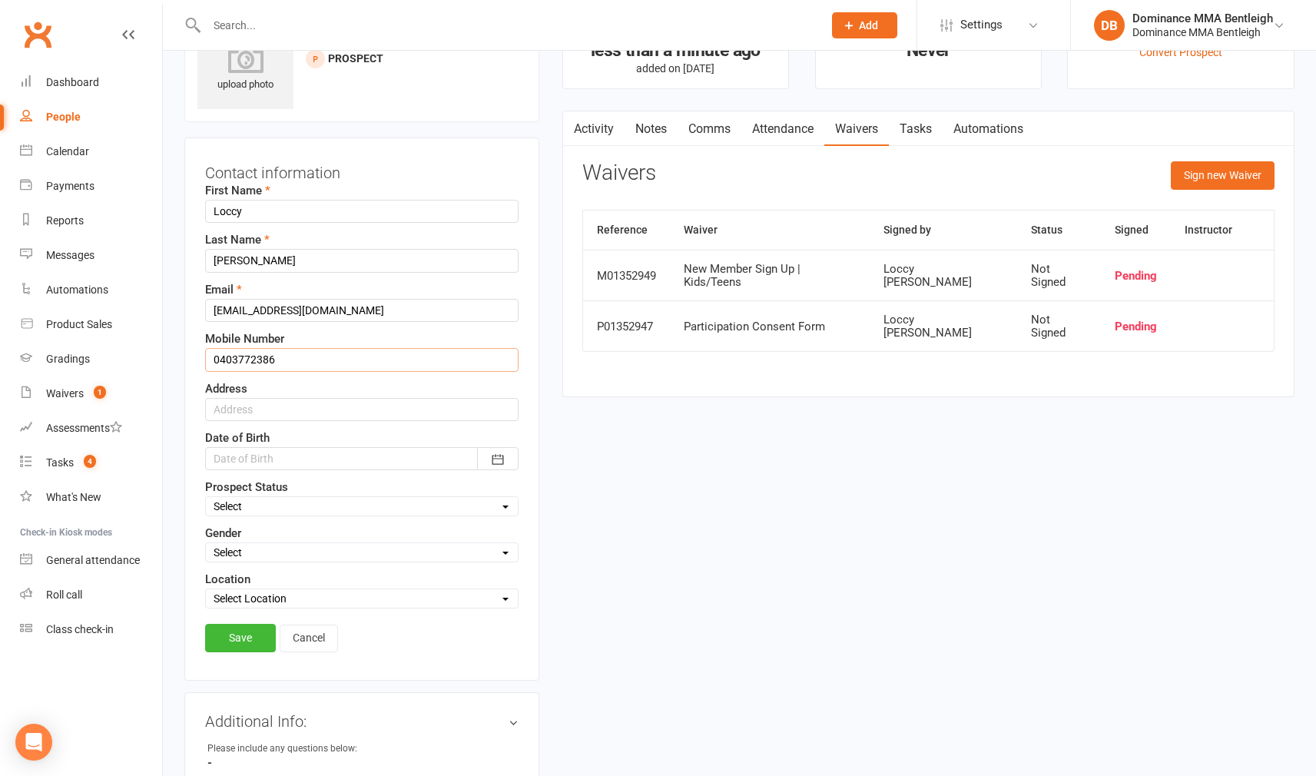
drag, startPoint x: 290, startPoint y: 359, endPoint x: 190, endPoint y: 362, distance: 99.9
click at [190, 362] on div "Contact information First Name Loccy Last Name Rainey Email loccy@me.com Mobile…" at bounding box center [361, 408] width 355 height 543
click at [227, 644] on link "Save" at bounding box center [240, 638] width 71 height 28
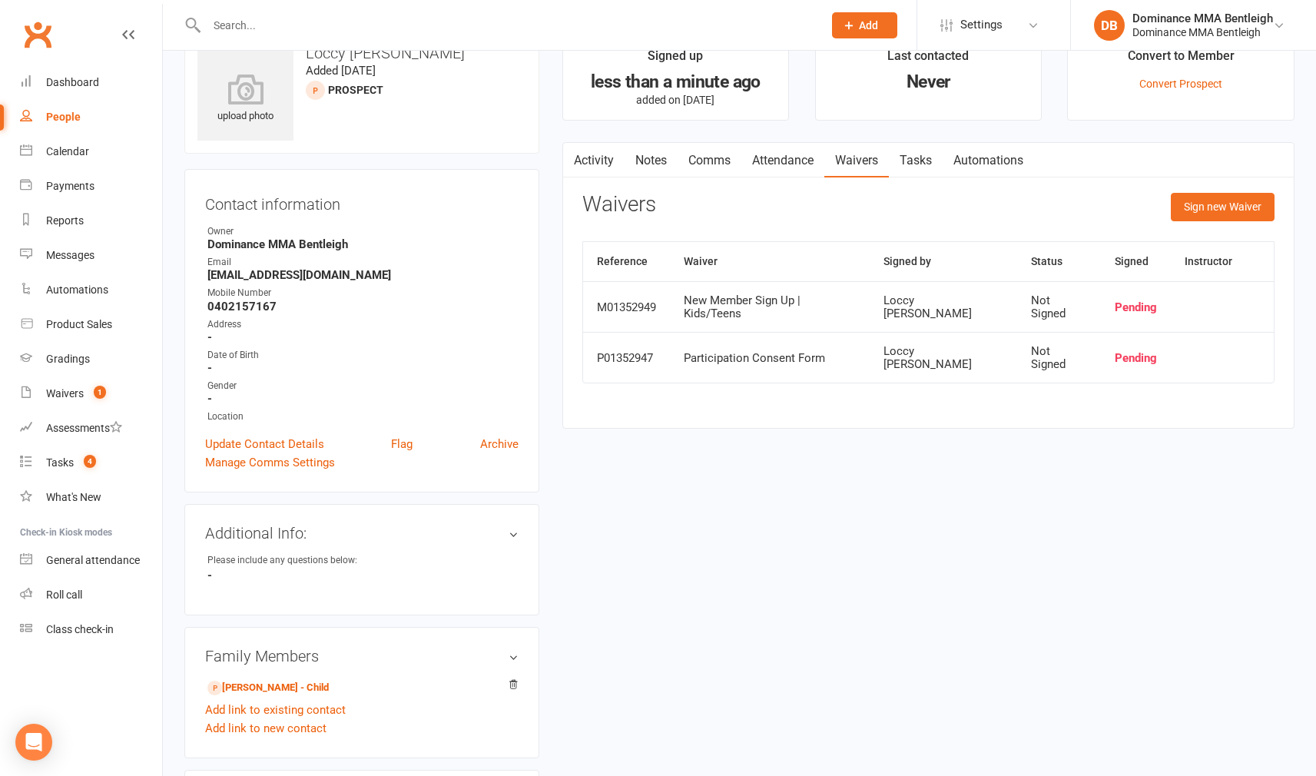
scroll to position [38, 0]
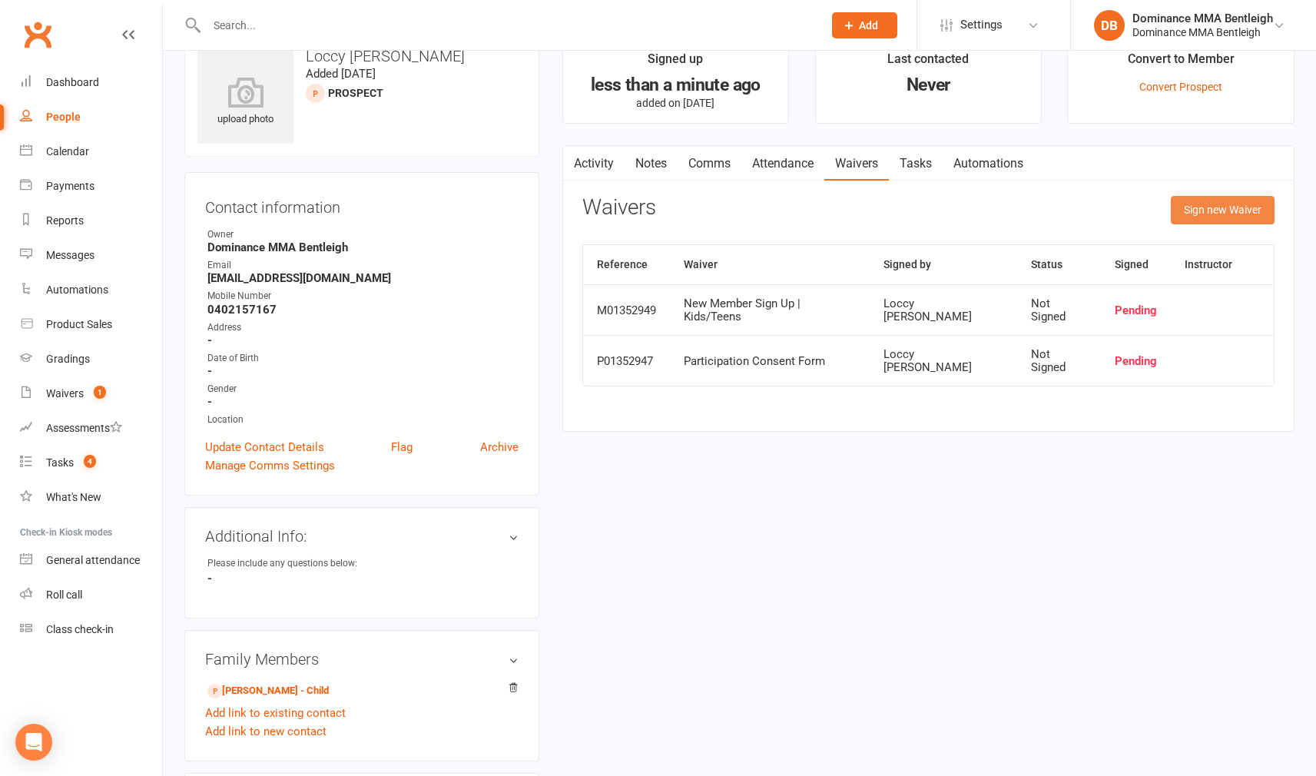
click at [1261, 209] on button "Sign new Waiver" at bounding box center [1223, 210] width 104 height 28
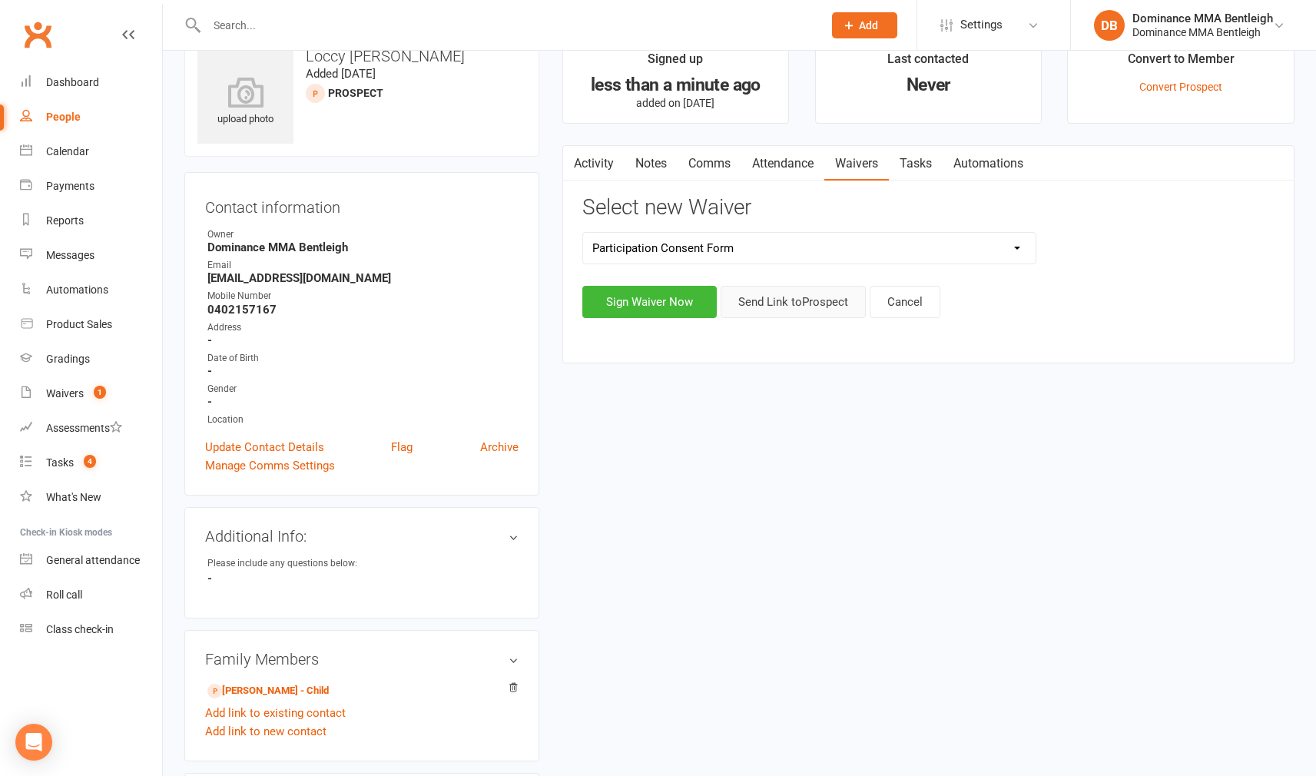
click at [783, 307] on button "Send Link to Prospect" at bounding box center [793, 302] width 145 height 32
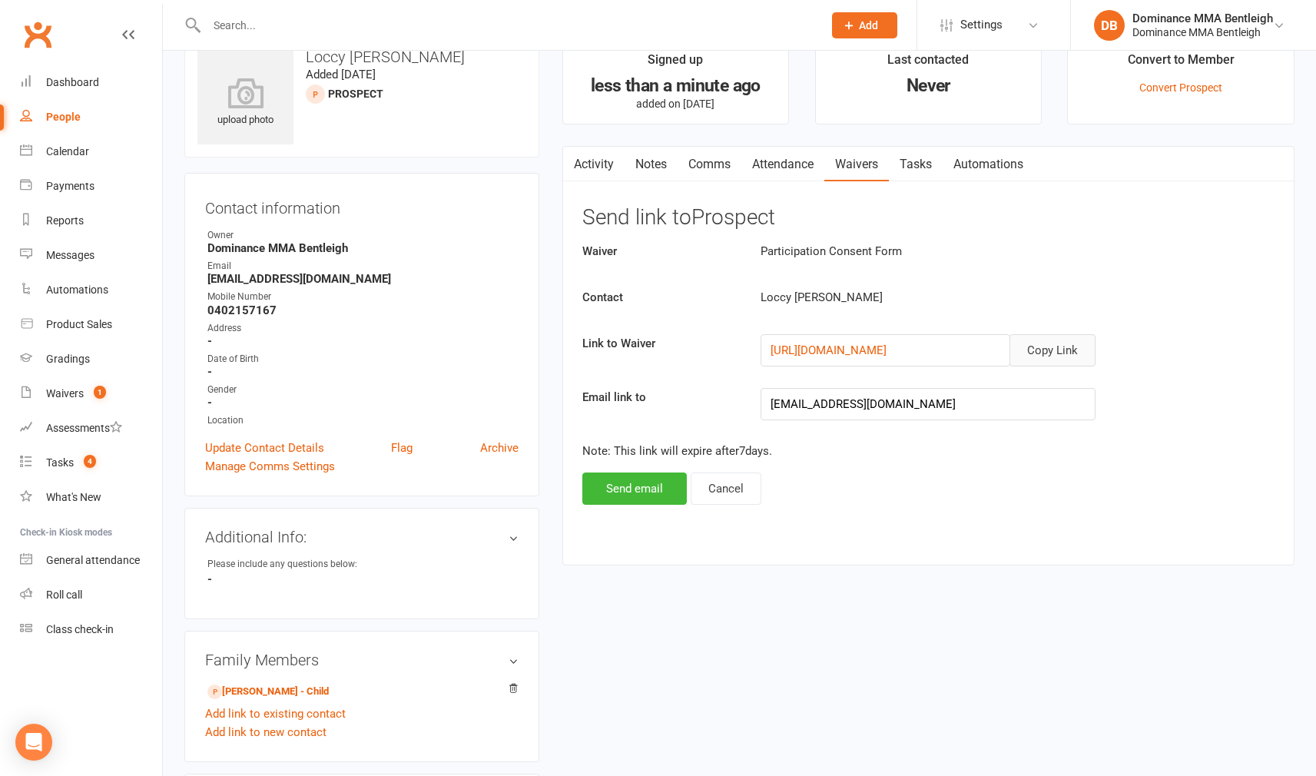
click at [1041, 350] on button "Copy Link" at bounding box center [1052, 350] width 86 height 32
click at [702, 481] on button "Cancel" at bounding box center [726, 488] width 71 height 32
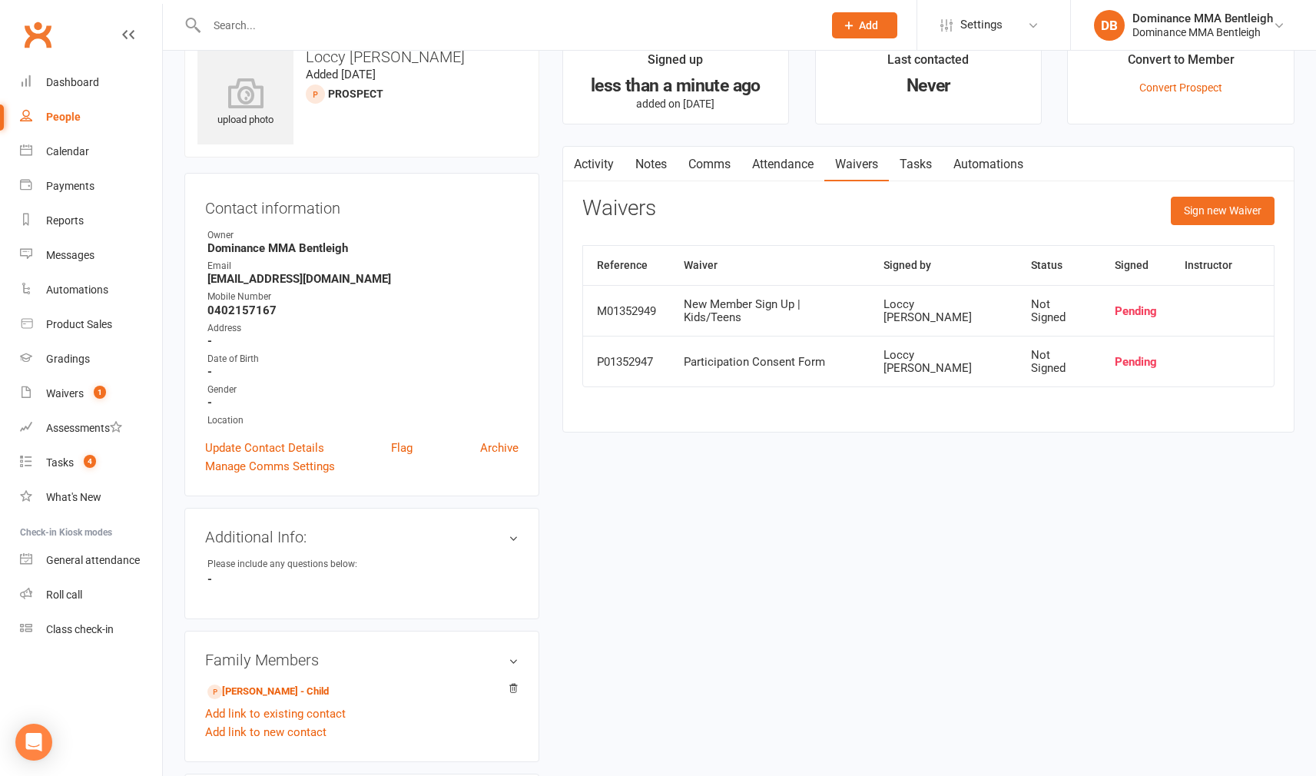
click at [278, 22] on input "text" at bounding box center [507, 26] width 610 height 22
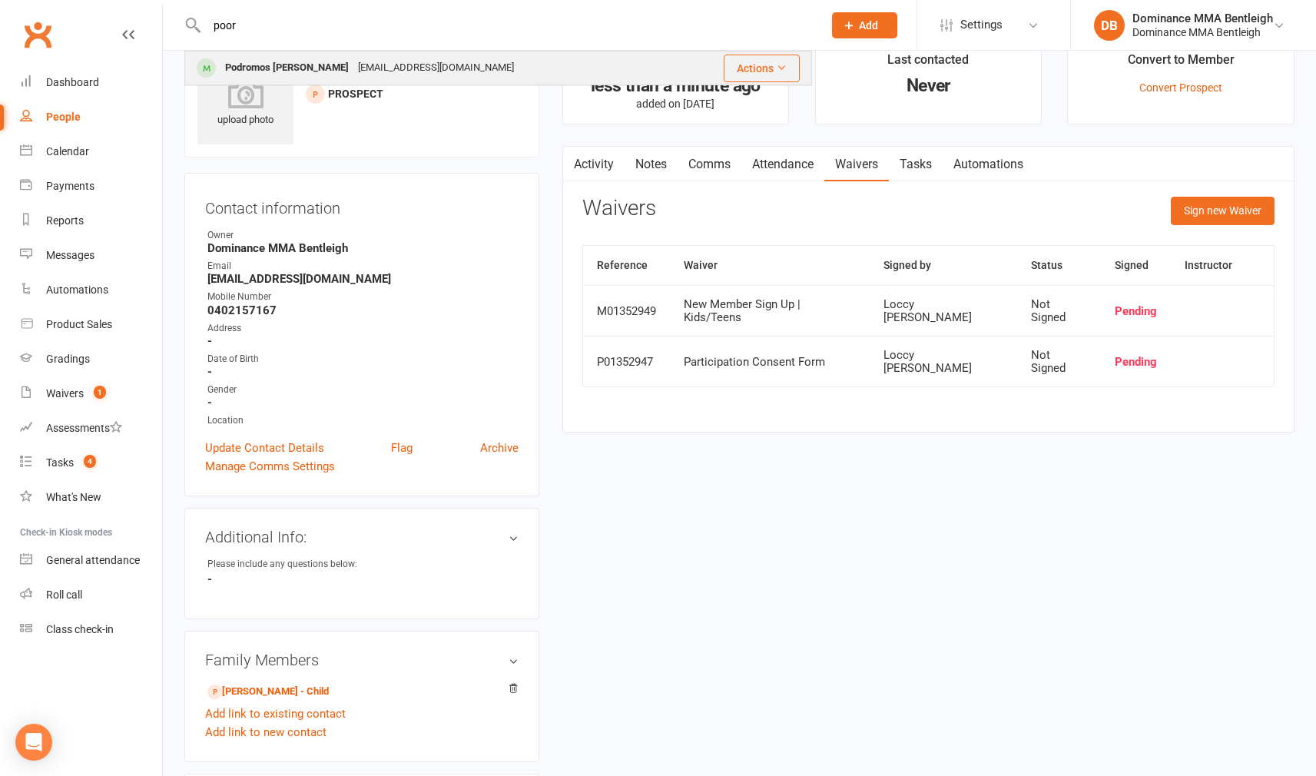
drag, startPoint x: 281, startPoint y: 22, endPoint x: 367, endPoint y: 68, distance: 97.6
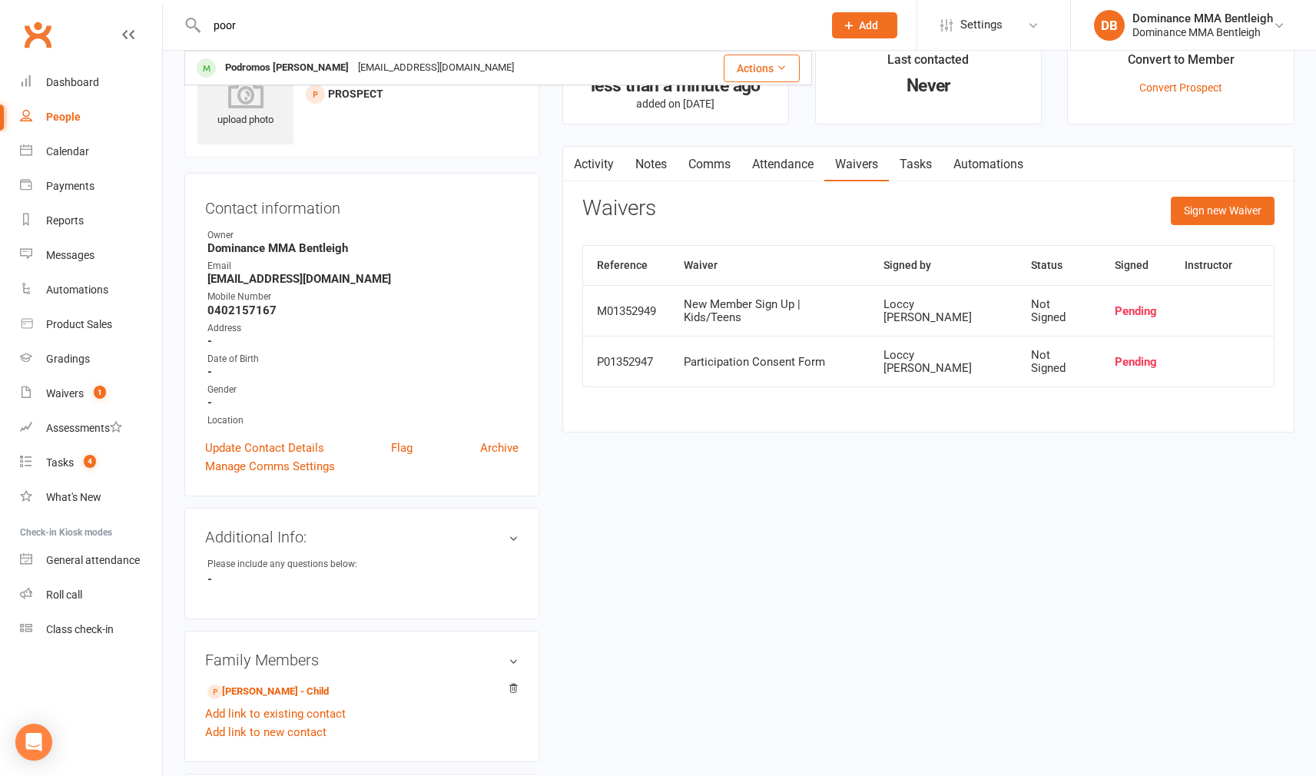
click at [386, 70] on div "paulale1423@gmail.com" at bounding box center [435, 68] width 165 height 22
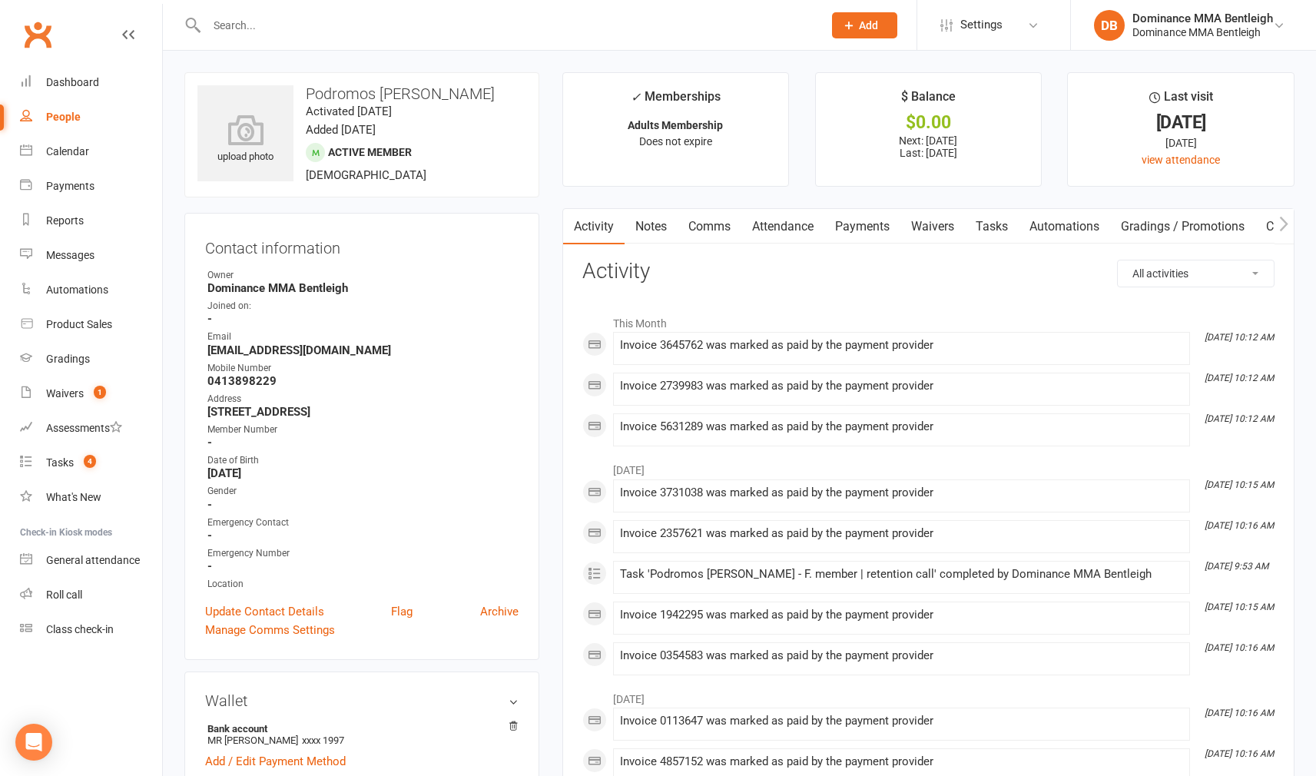
click at [941, 224] on link "Waivers" at bounding box center [932, 226] width 65 height 35
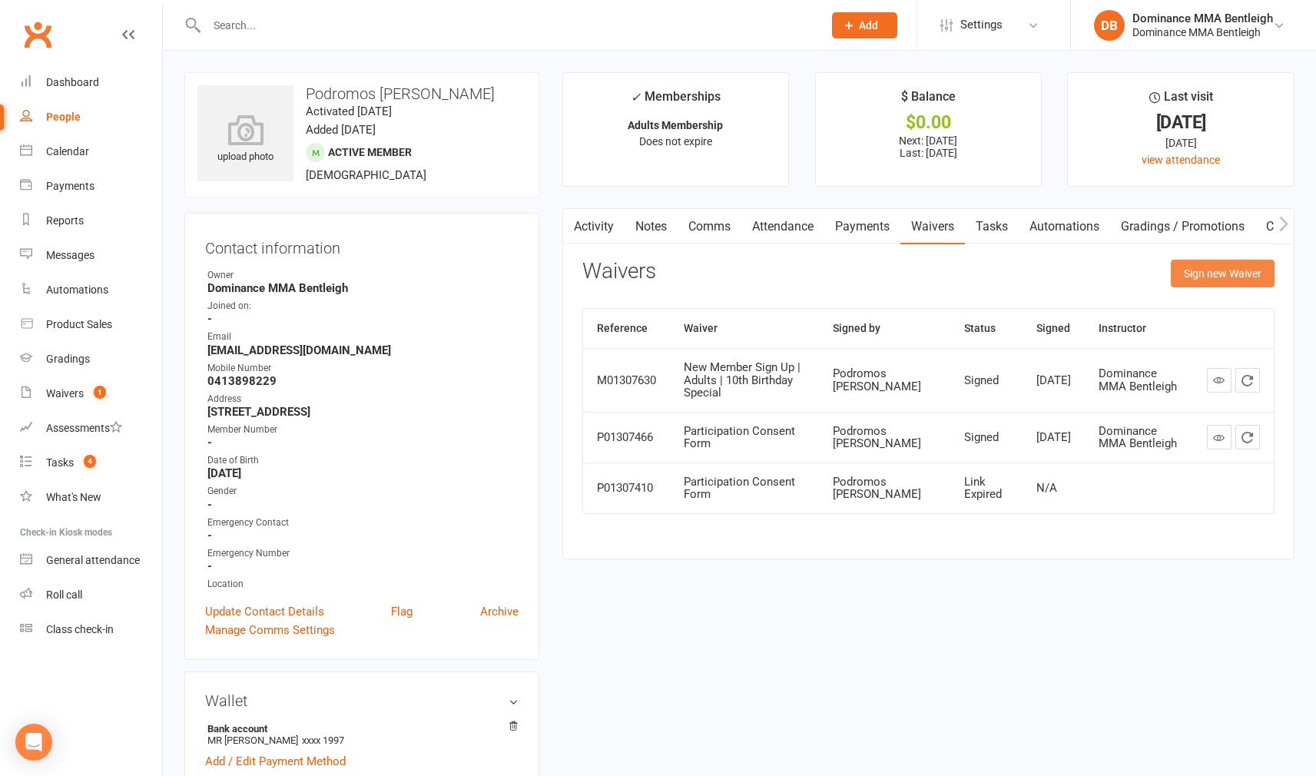
click at [1179, 282] on button "Sign new Waiver" at bounding box center [1223, 274] width 104 height 28
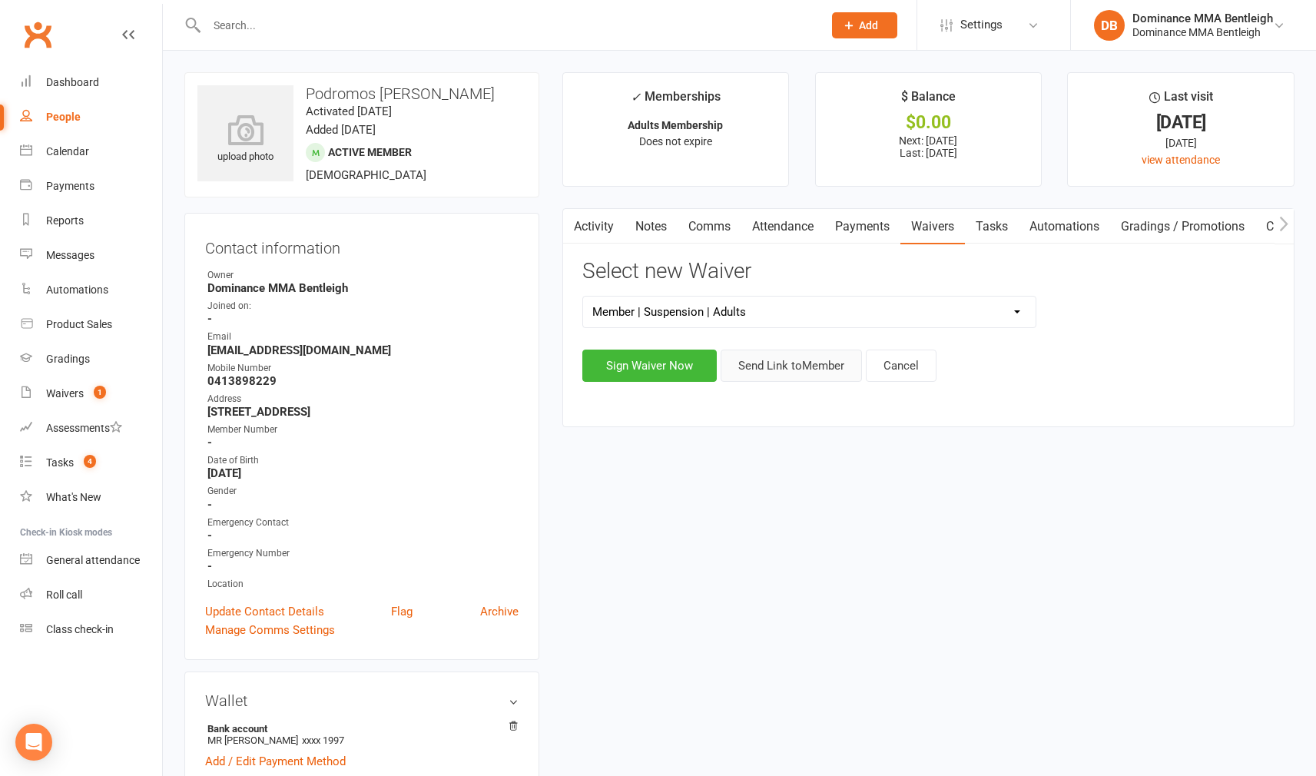
click at [803, 371] on button "Send Link to Member" at bounding box center [791, 365] width 141 height 32
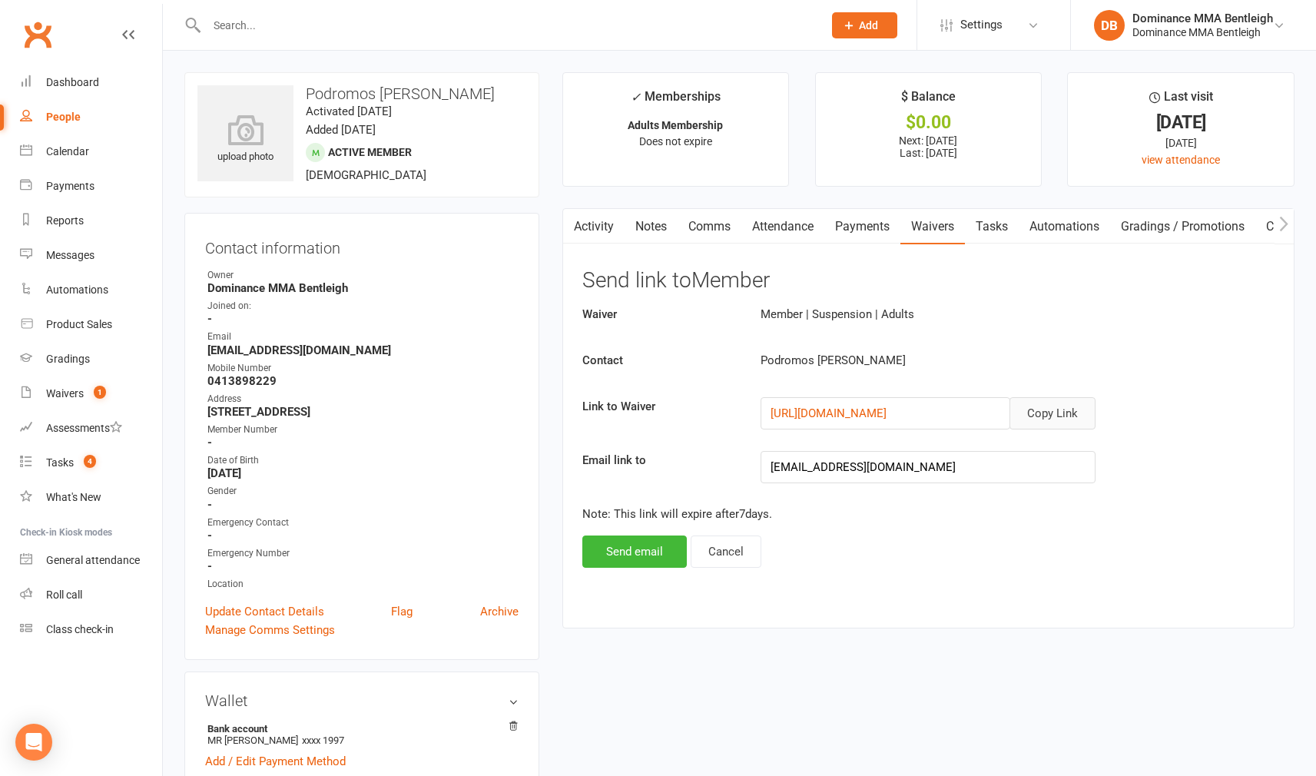
drag, startPoint x: 1081, startPoint y: 403, endPoint x: 1038, endPoint y: 409, distance: 43.3
click at [1078, 402] on button "Copy Link" at bounding box center [1052, 413] width 86 height 32
click at [643, 550] on button "Send email" at bounding box center [634, 551] width 104 height 32
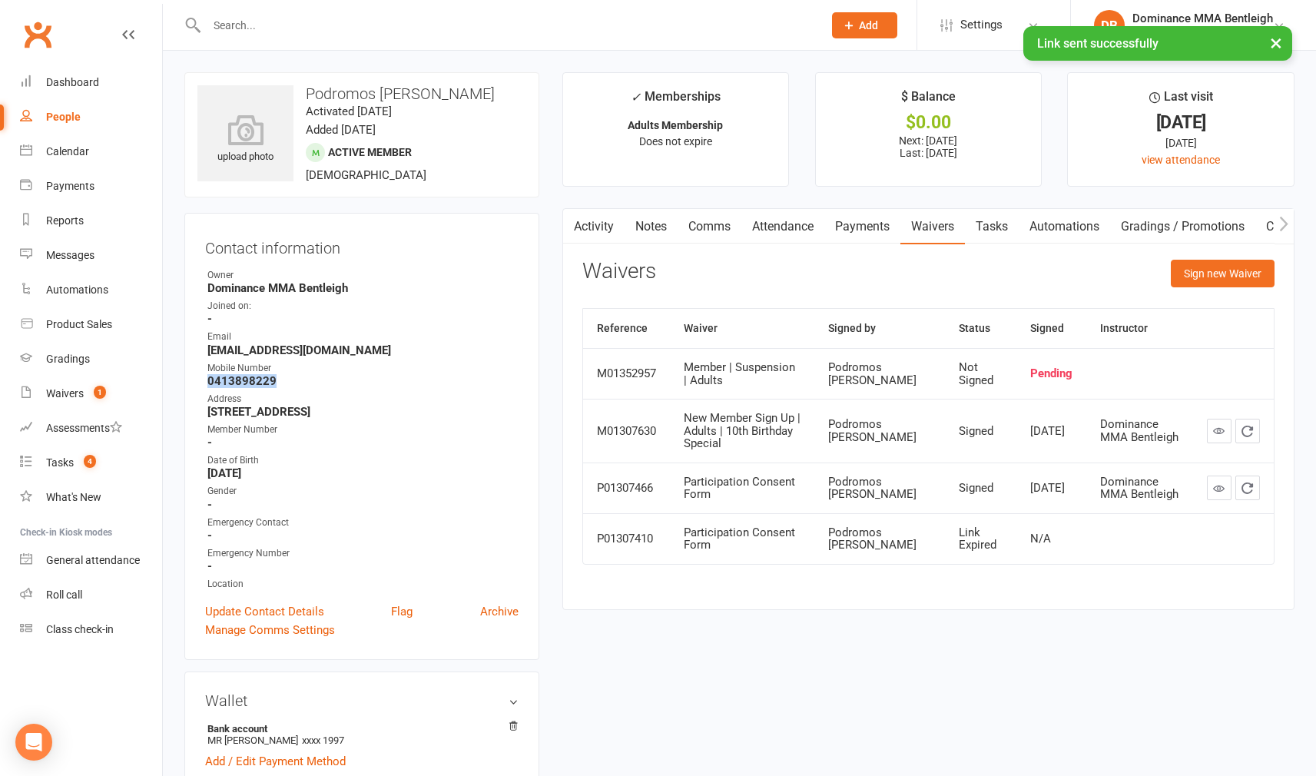
drag, startPoint x: 209, startPoint y: 379, endPoint x: 274, endPoint y: 383, distance: 65.4
click at [274, 383] on strong "0413898229" at bounding box center [362, 381] width 311 height 14
copy strong "0413898229"
drag, startPoint x: 1230, startPoint y: 280, endPoint x: 1222, endPoint y: 281, distance: 7.7
click at [1229, 280] on button "Sign new Waiver" at bounding box center [1223, 274] width 104 height 28
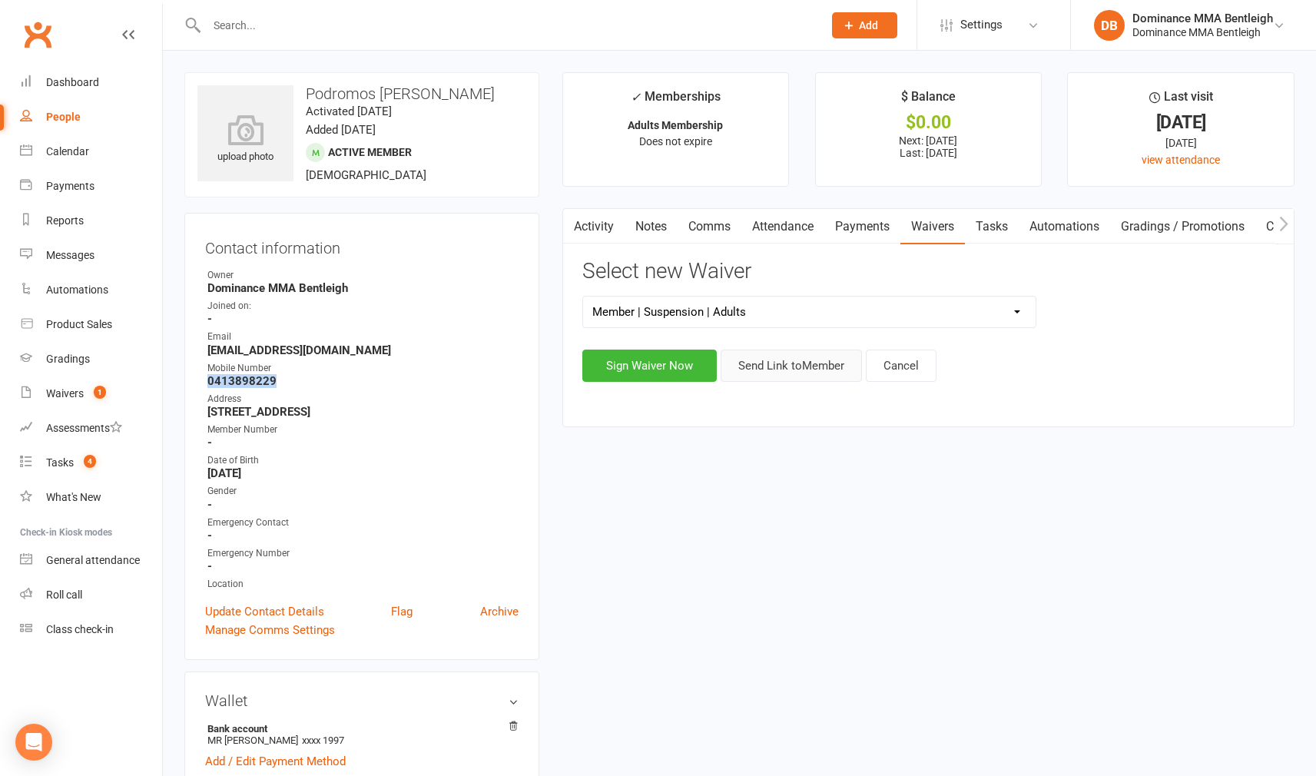
click at [768, 366] on button "Send Link to Member" at bounding box center [791, 365] width 141 height 32
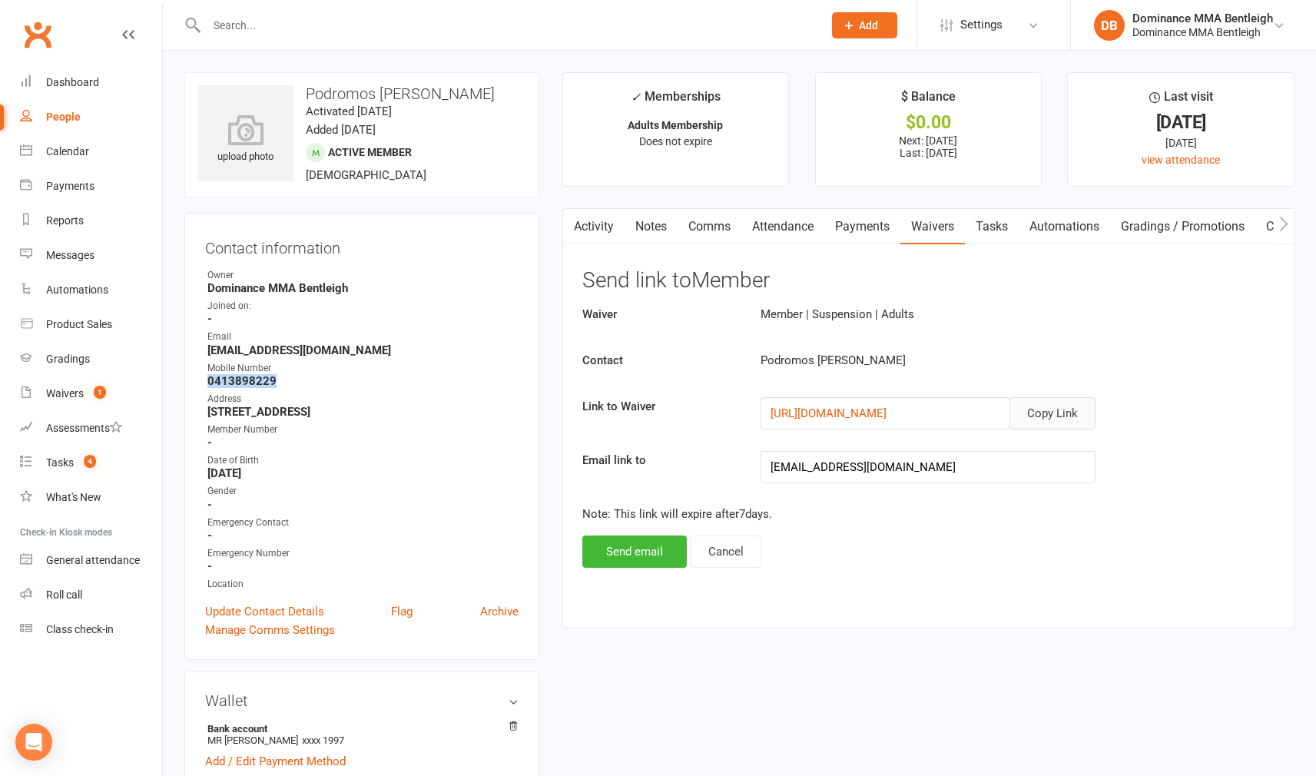
click at [1051, 426] on button "Copy Link" at bounding box center [1052, 413] width 86 height 32
click at [1046, 417] on button "Copy Link" at bounding box center [1052, 413] width 86 height 32
click at [61, 462] on div "Tasks" at bounding box center [60, 462] width 28 height 12
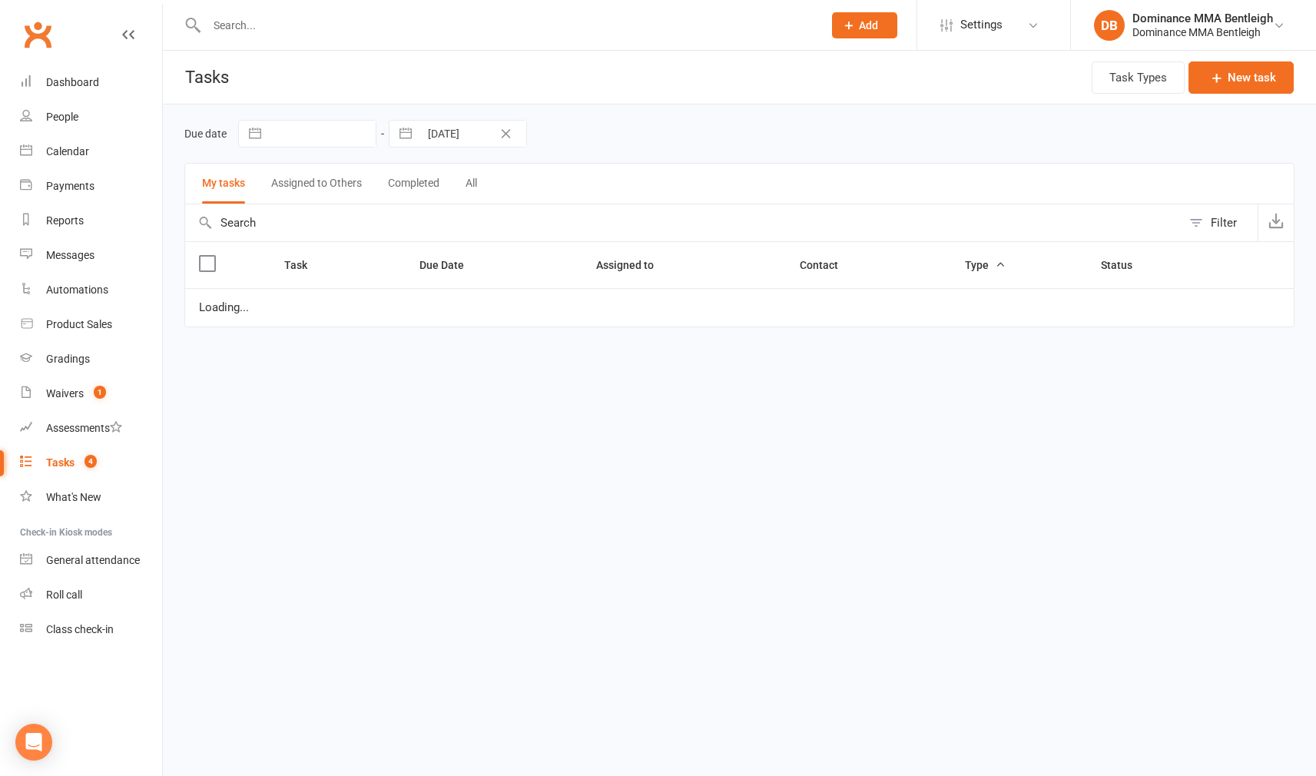
click at [61, 462] on div "Tasks" at bounding box center [60, 462] width 28 height 12
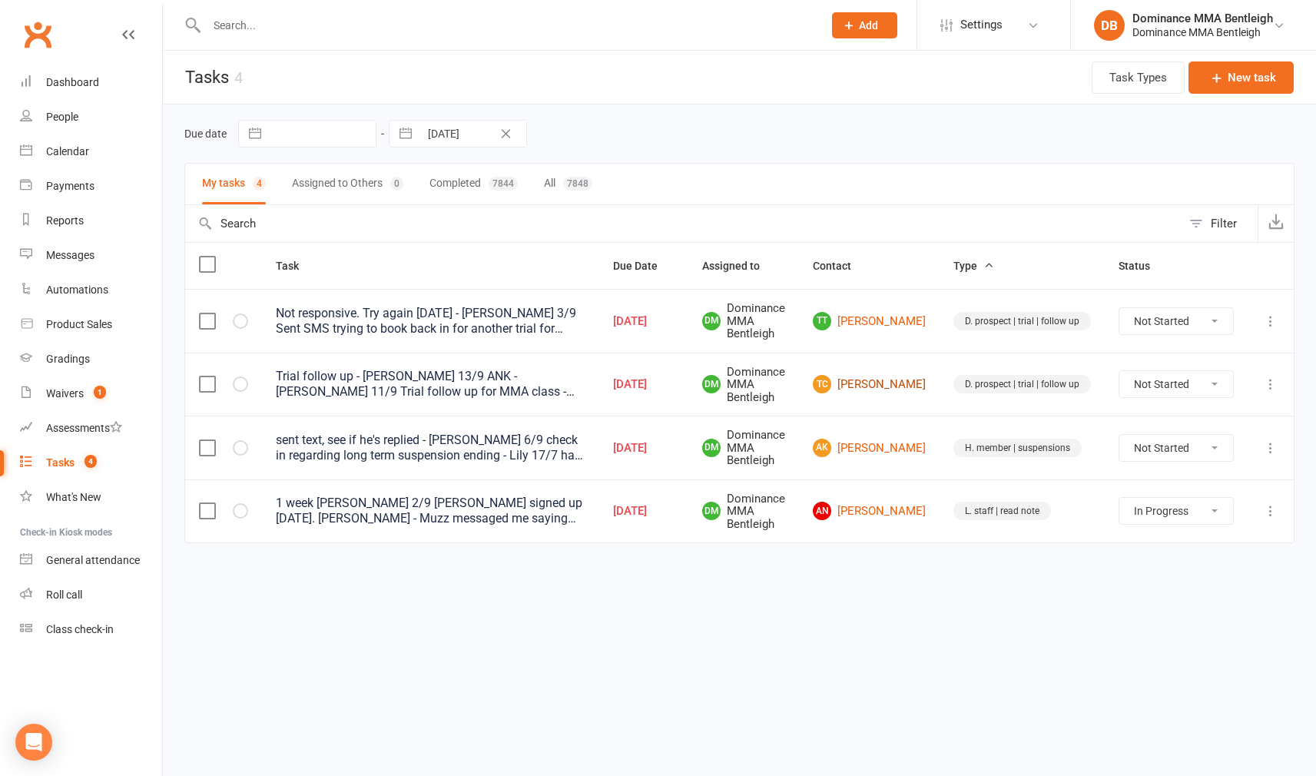
click at [903, 389] on link "TC Tom Campbell" at bounding box center [869, 384] width 113 height 18
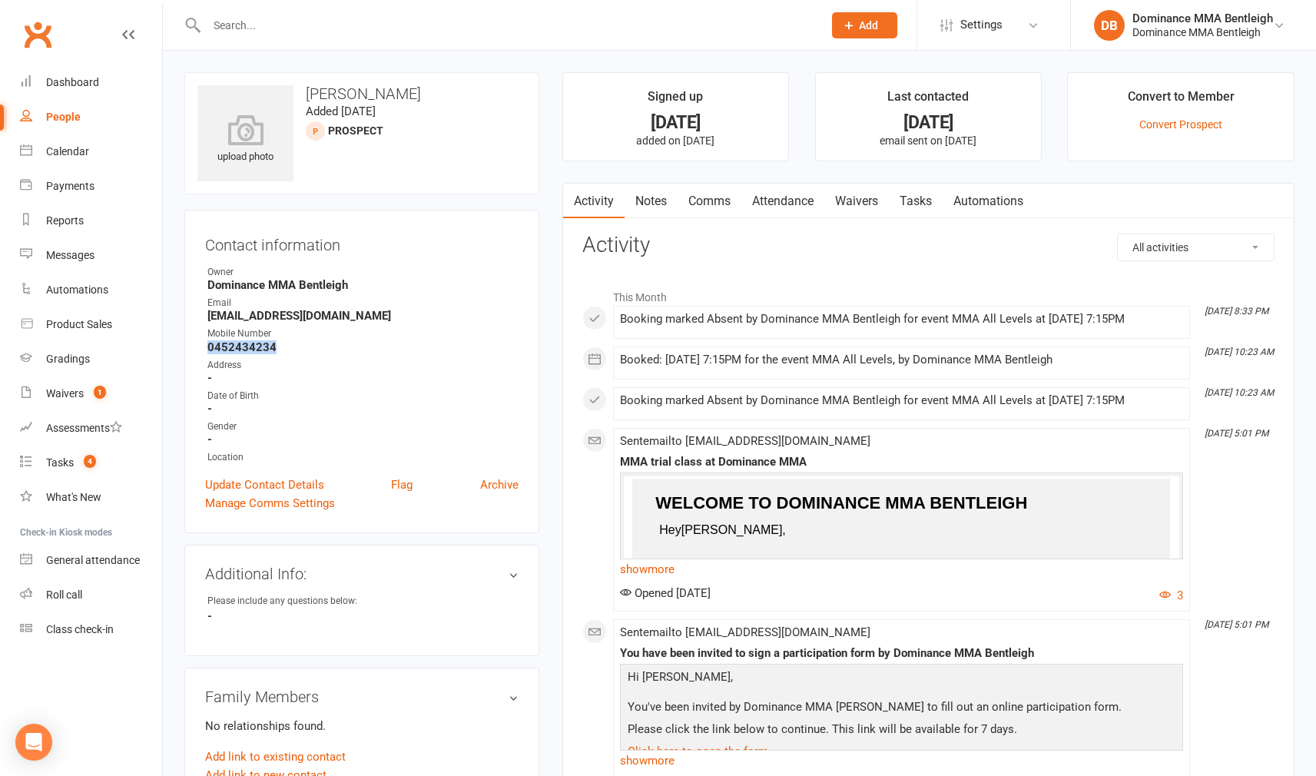
drag, startPoint x: 212, startPoint y: 347, endPoint x: 302, endPoint y: 353, distance: 90.0
click at [302, 353] on div "Contact information Owner Dominance MMA Bentleigh Email tomhcampbell9@gmail.com…" at bounding box center [361, 371] width 355 height 323
copy strong "0452434234"
click at [928, 202] on link "Tasks" at bounding box center [916, 201] width 54 height 35
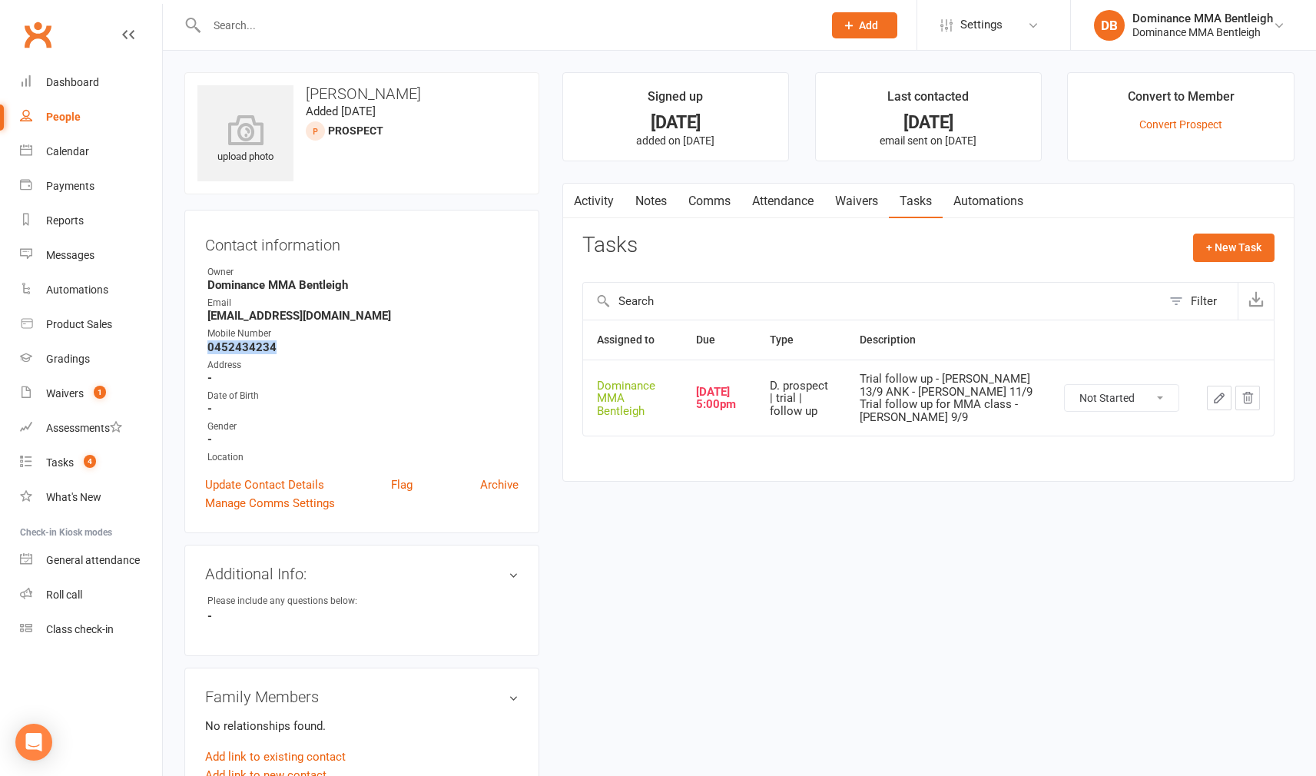
click at [1218, 391] on icon "button" at bounding box center [1219, 398] width 14 height 14
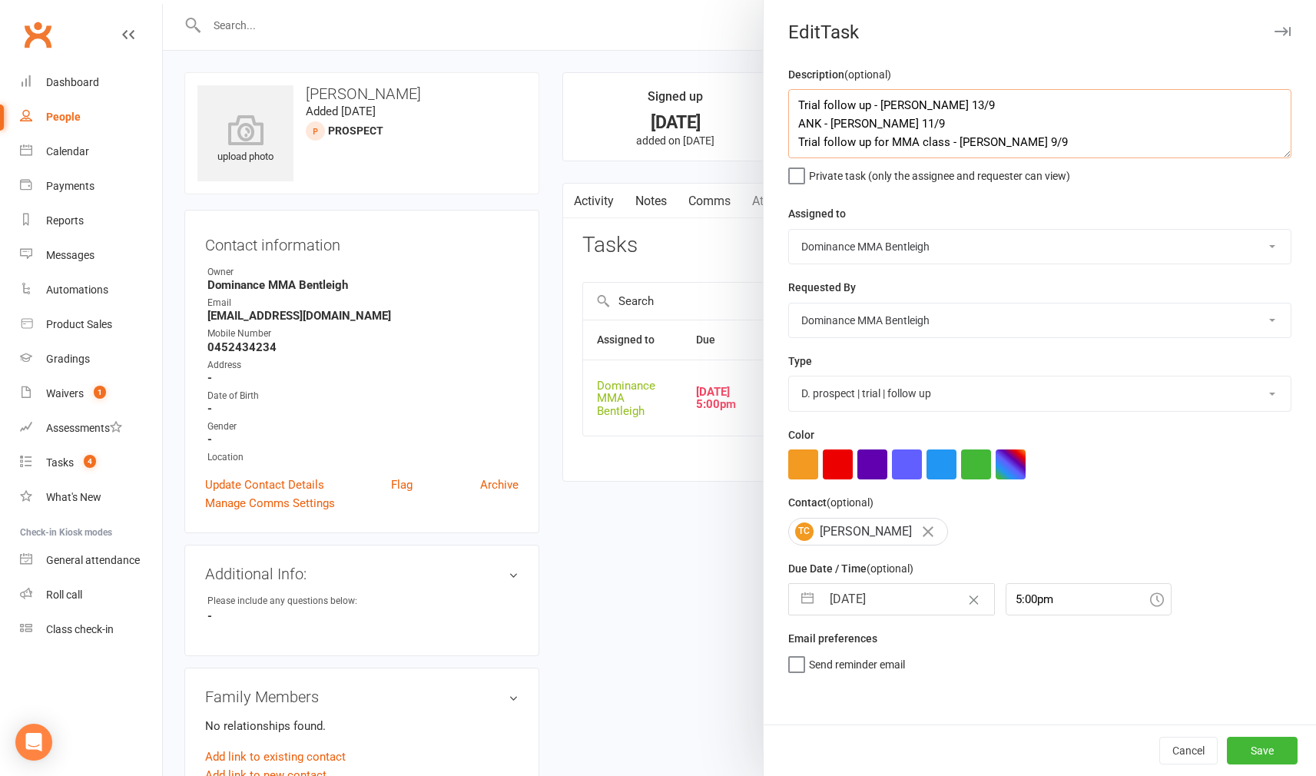
click at [799, 99] on textarea "Trial follow up - Dylan 13/9 ANK - Dylan 11/9 Trial follow up for MMA class - D…" at bounding box center [1039, 123] width 503 height 69
click at [809, 104] on textarea "Trial follow up - Dylan 13/9 ANK - Dylan 11/9 Trial follow up for MMA class - D…" at bounding box center [1039, 123] width 503 height 69
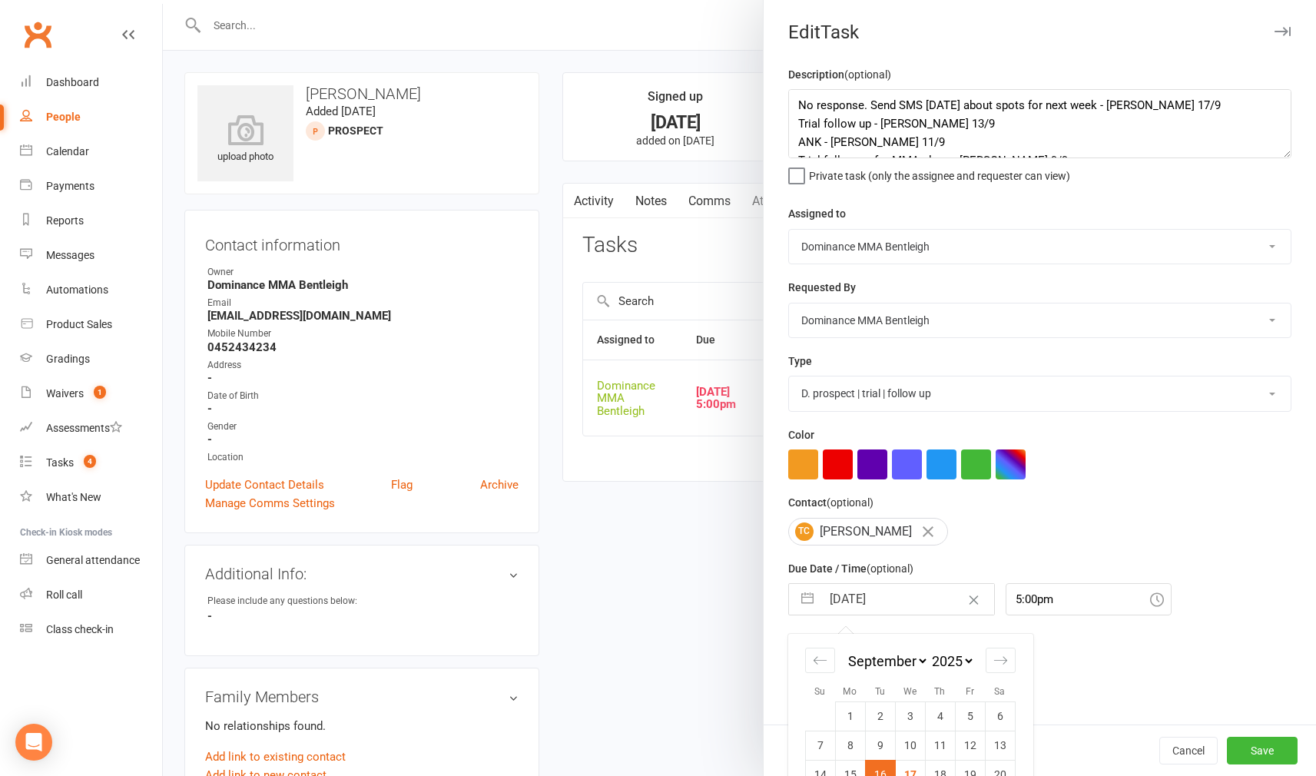
click at [874, 587] on input "16 Sep 2025" at bounding box center [907, 599] width 173 height 31
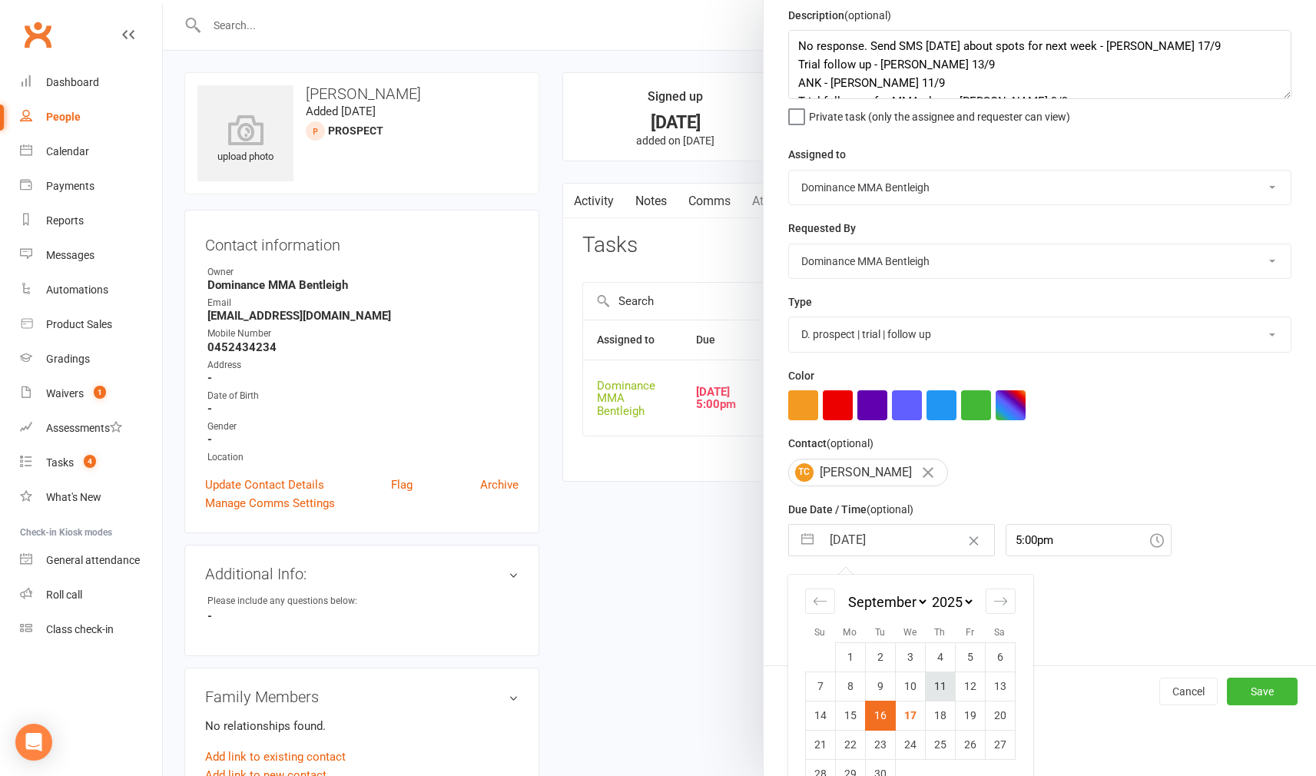
scroll to position [60, 0]
click at [972, 710] on td "19" at bounding box center [970, 714] width 30 height 29
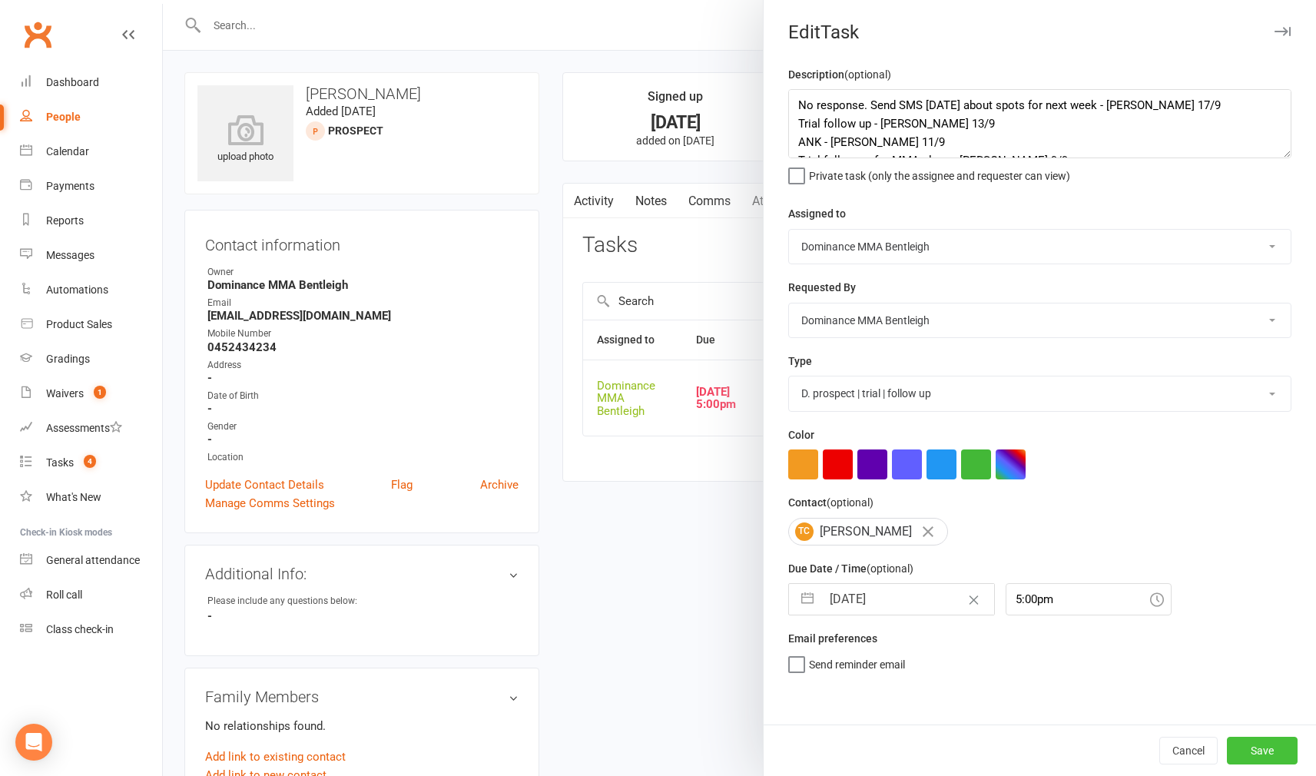
click at [1257, 739] on button "Save" at bounding box center [1262, 751] width 71 height 28
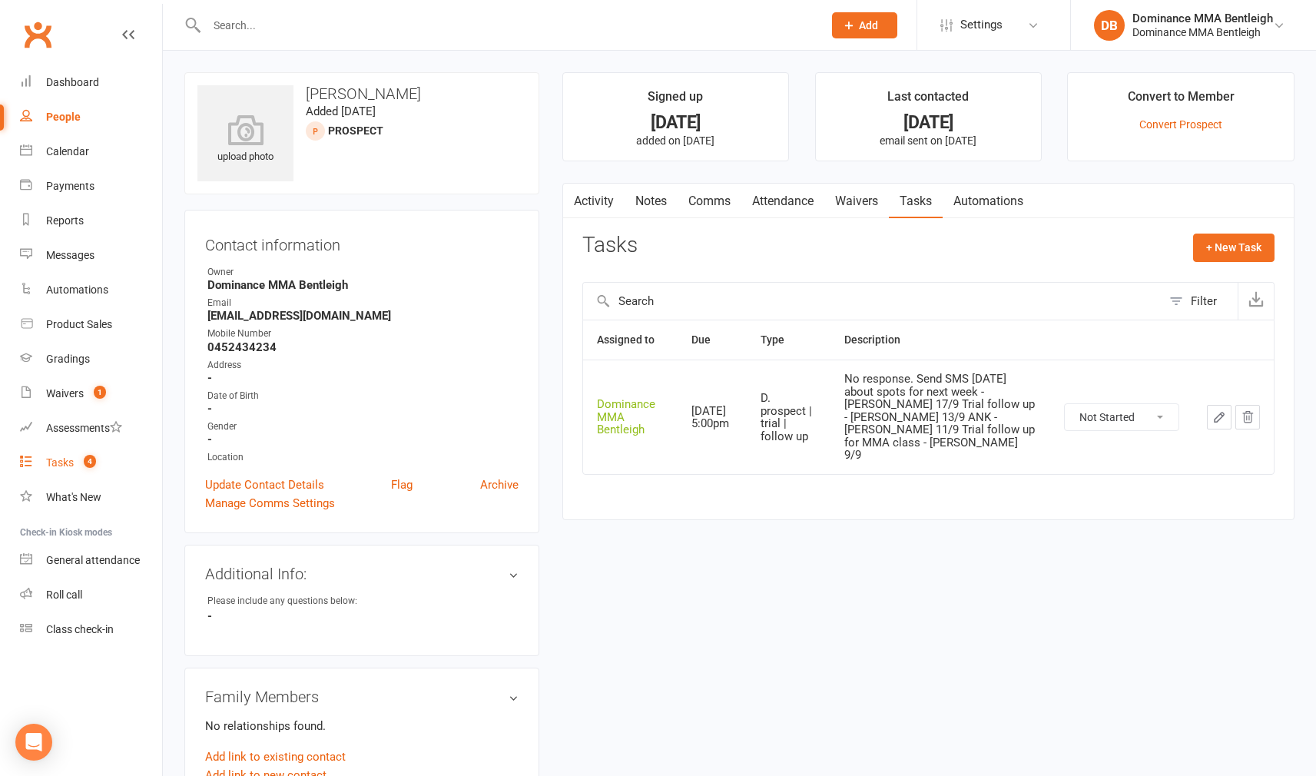
click at [74, 451] on link "Tasks 4" at bounding box center [91, 463] width 142 height 35
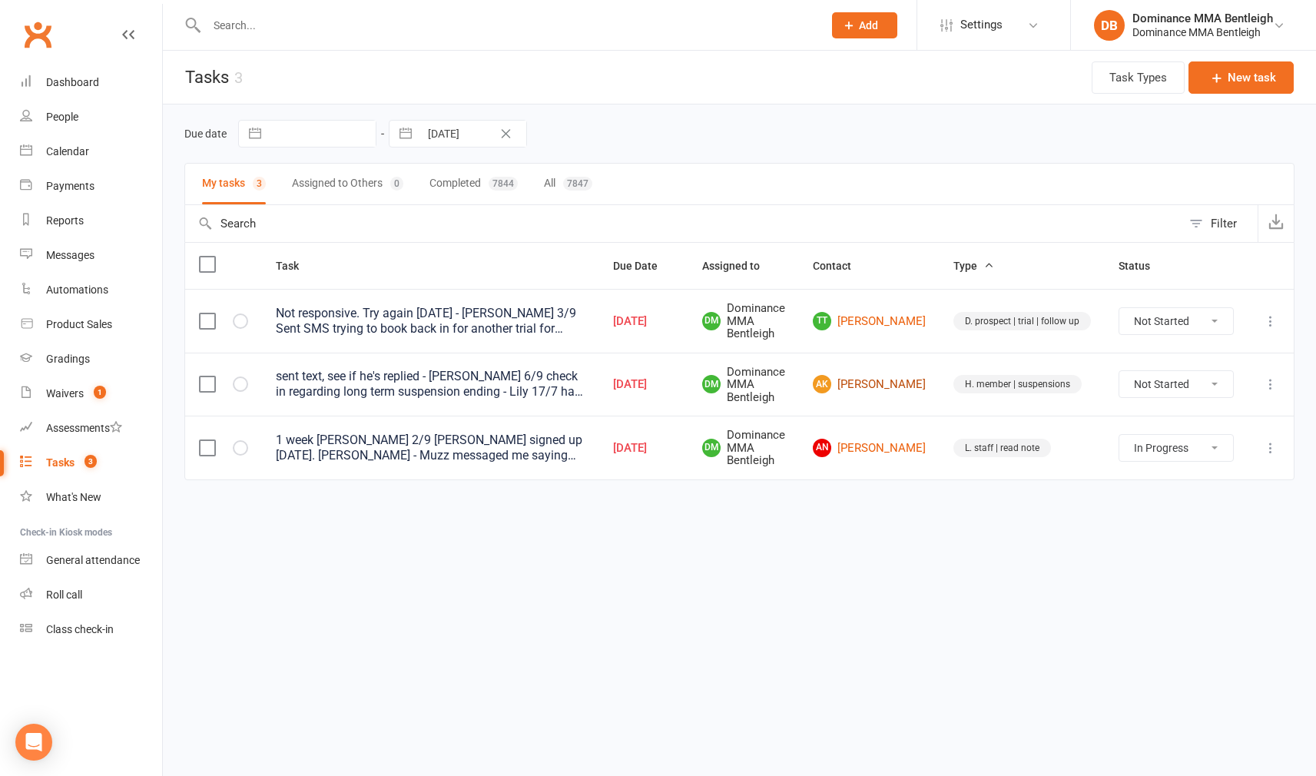
click at [900, 389] on link "AK Alexander Kaminsky" at bounding box center [869, 384] width 113 height 18
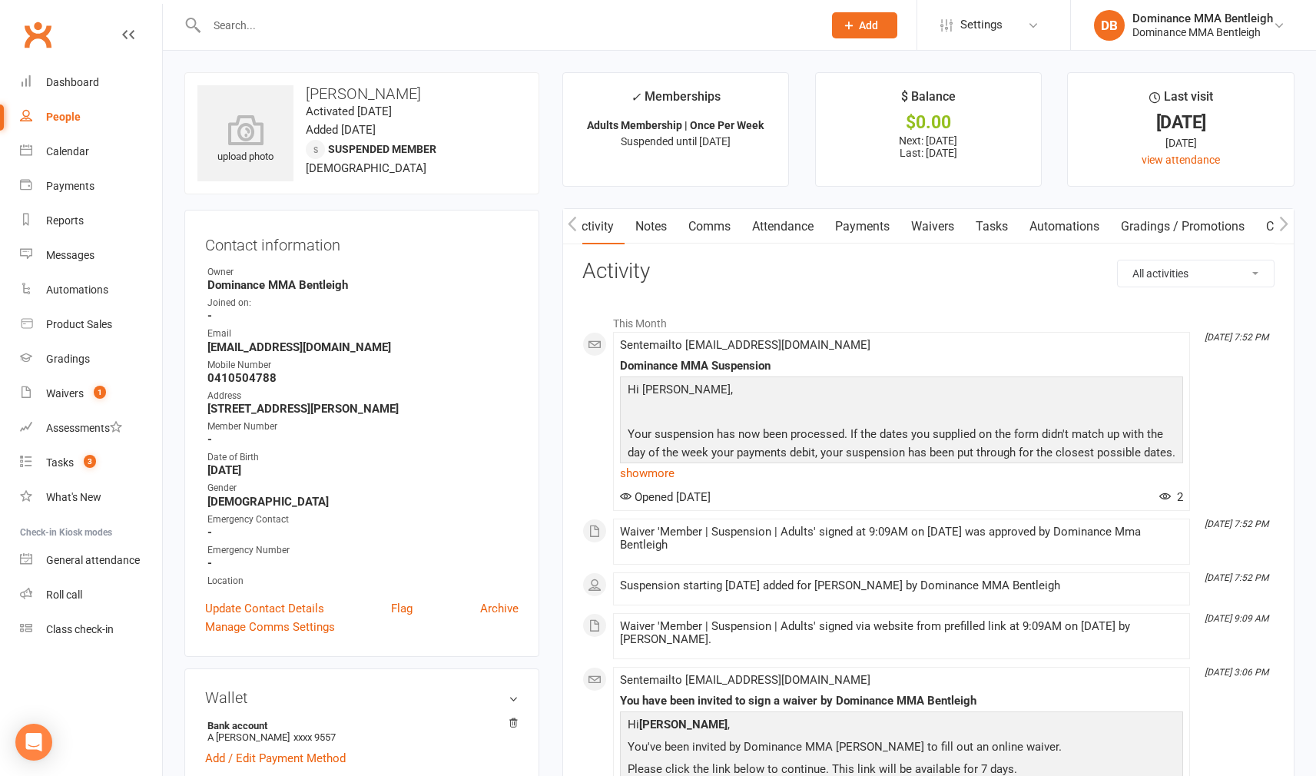
scroll to position [0, 11]
click at [1000, 229] on link "Tasks" at bounding box center [981, 226] width 54 height 35
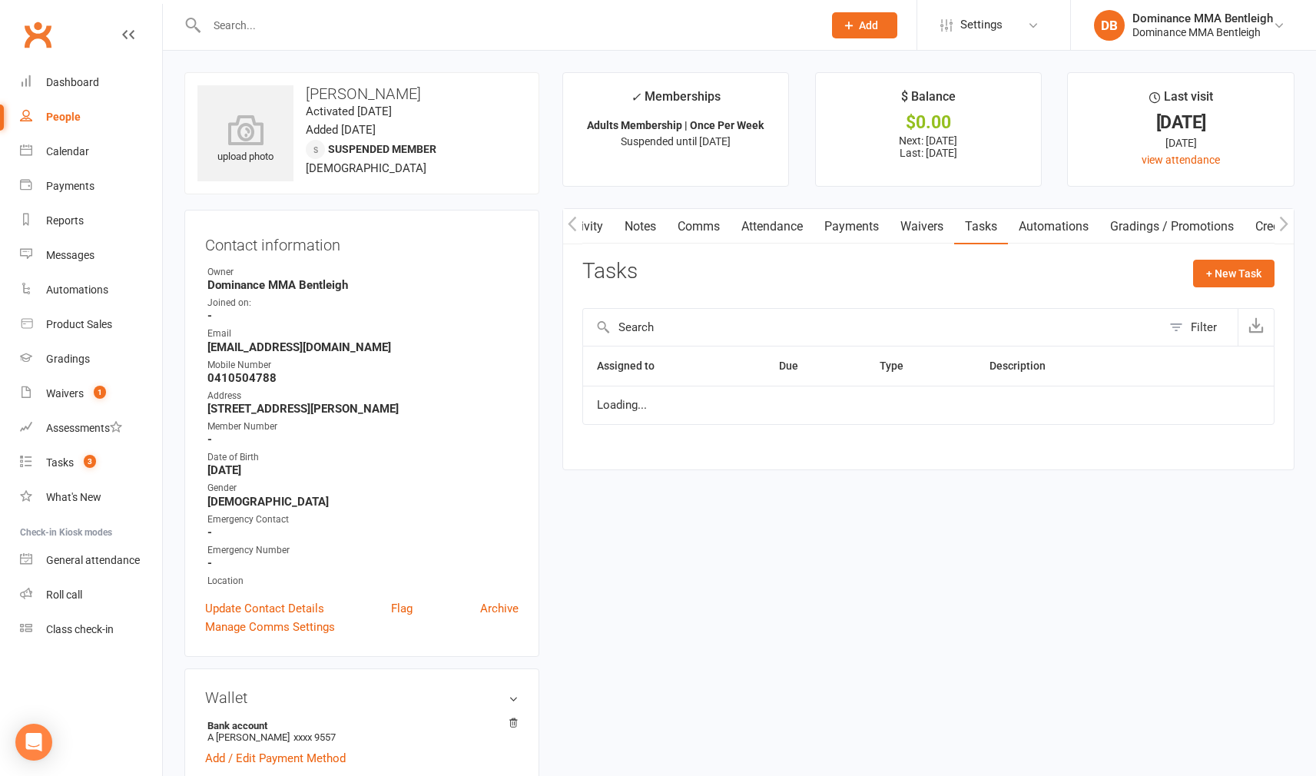
click at [999, 230] on link "Tasks" at bounding box center [981, 226] width 54 height 35
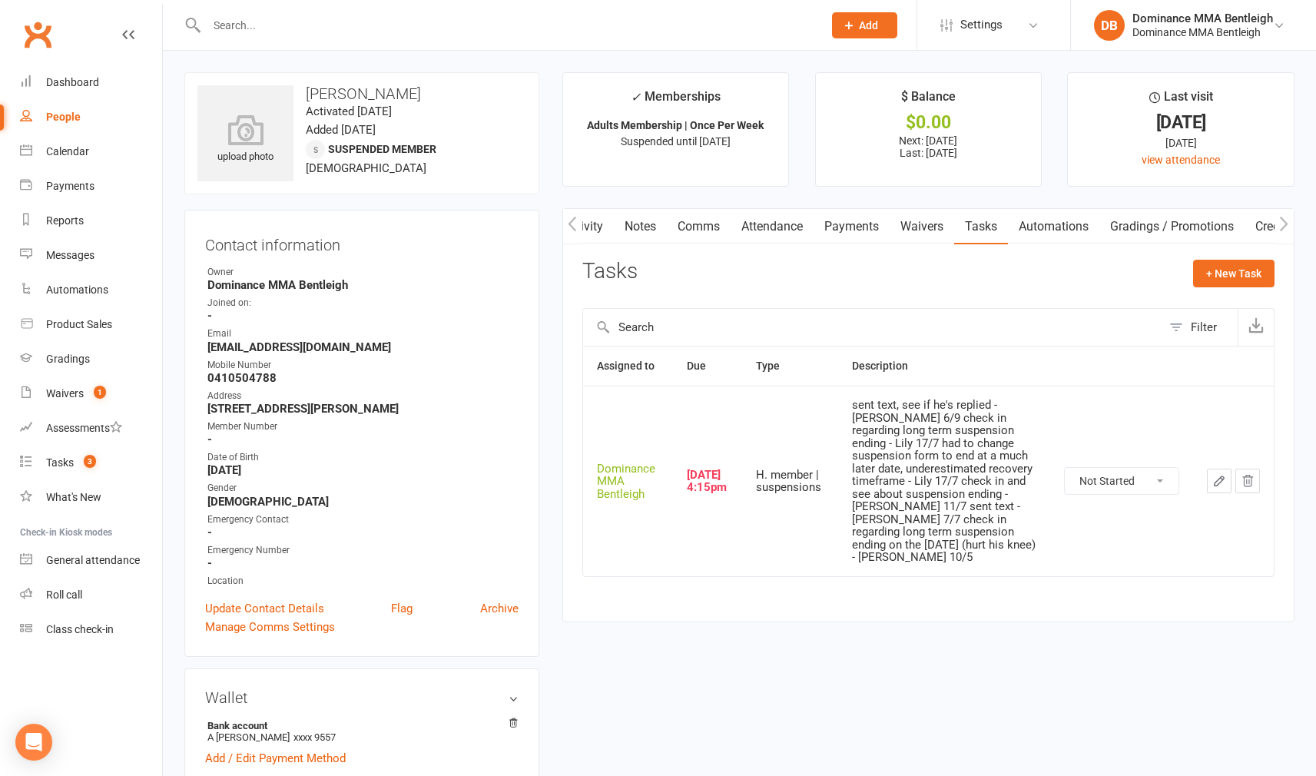
click at [1205, 462] on td at bounding box center [1233, 481] width 81 height 190
click at [1232, 473] on div at bounding box center [1233, 481] width 53 height 25
click at [1218, 476] on icon "button" at bounding box center [1218, 480] width 9 height 9
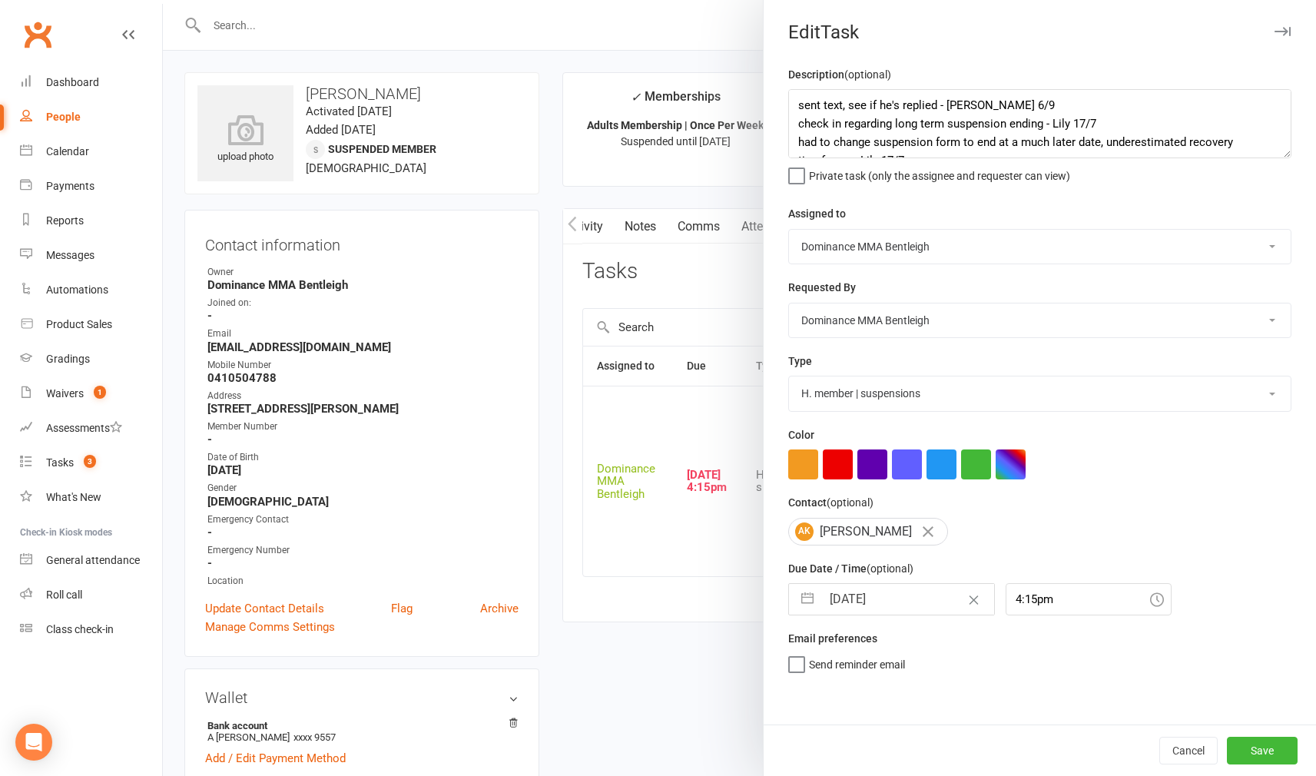
click at [789, 101] on div "Description (optional) sent text, see if he's replied - Lily 6/9 check in regar…" at bounding box center [1040, 394] width 552 height 659
click at [792, 101] on textarea "sent text, see if he's replied - Lily 6/9 check in regarding long term suspensi…" at bounding box center [1039, 123] width 503 height 69
click at [833, 99] on textarea "sent text, see if he's replied - Lily 6/9 check in regarding long term suspensi…" at bounding box center [1039, 123] width 503 height 69
click at [910, 600] on input "17 Sep 2025" at bounding box center [907, 599] width 173 height 31
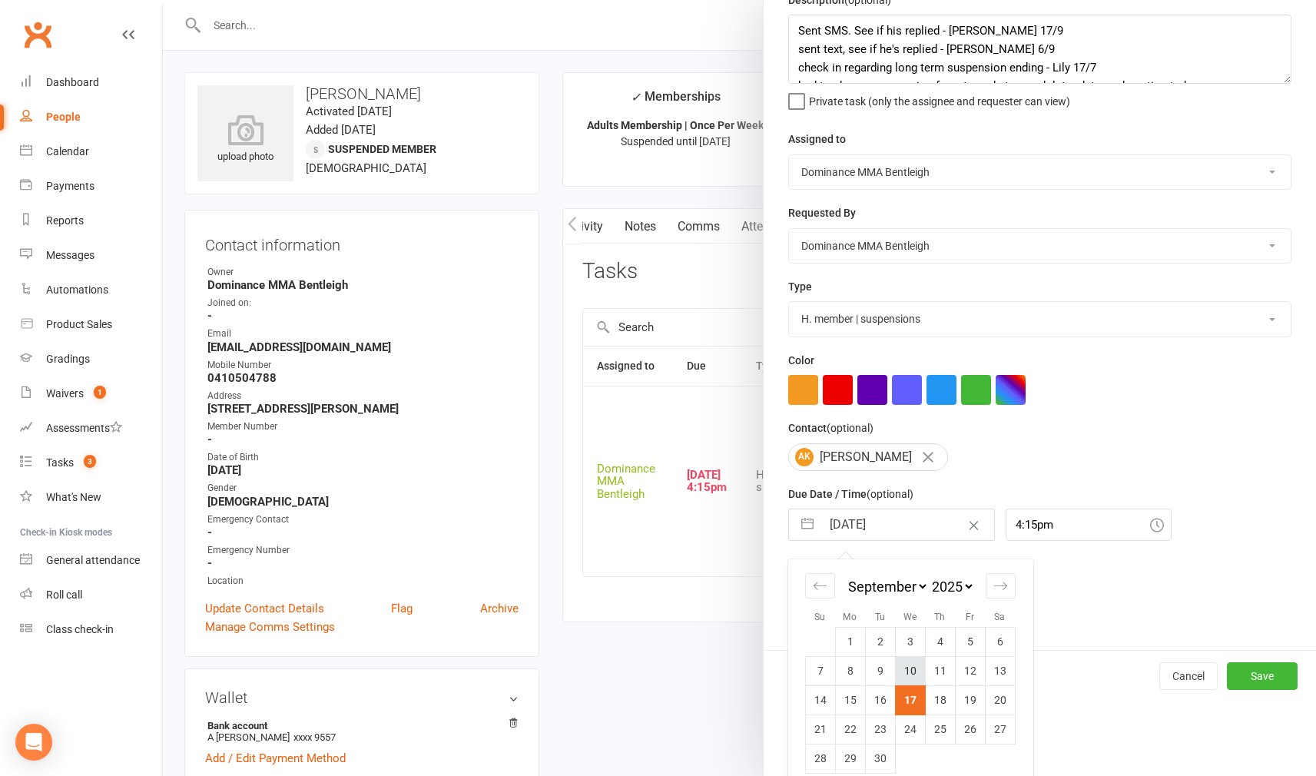
scroll to position [74, 0]
click at [968, 694] on td "19" at bounding box center [970, 700] width 30 height 29
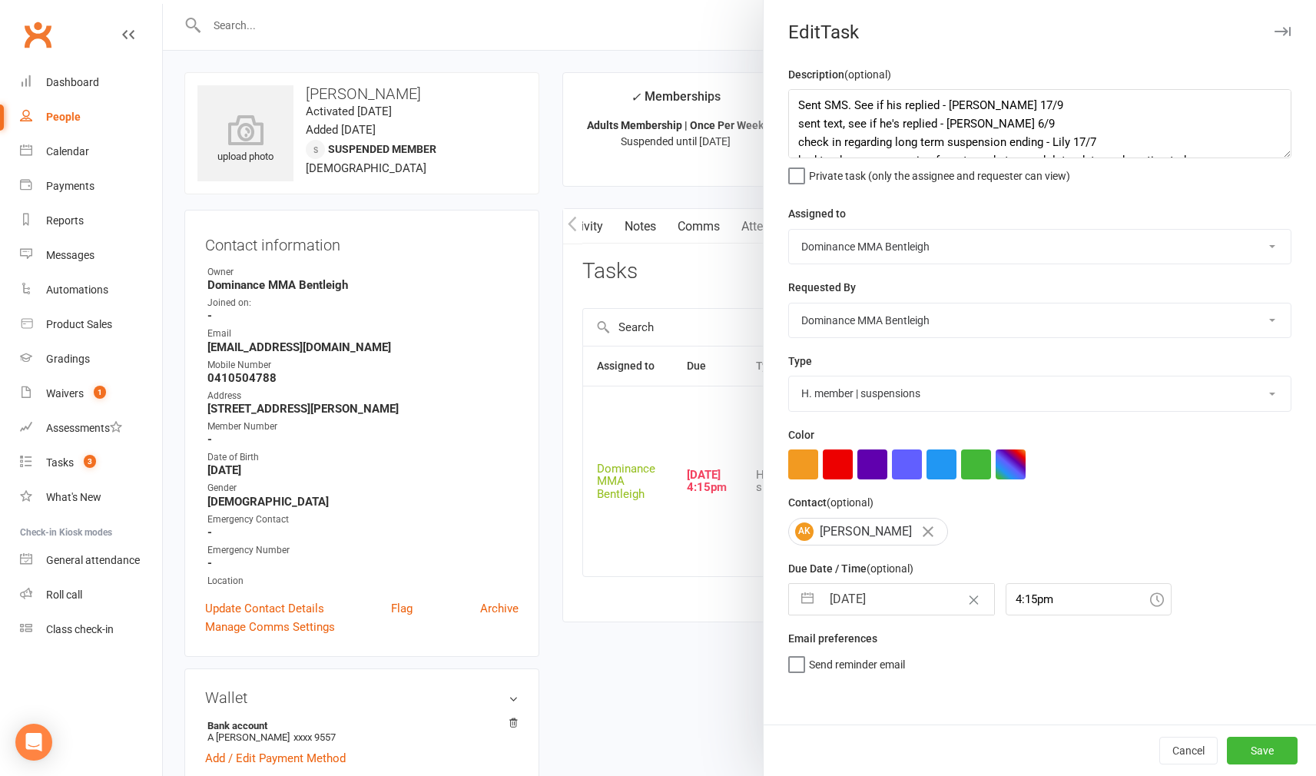
scroll to position [0, 0]
click at [1251, 762] on button "Save" at bounding box center [1262, 751] width 71 height 28
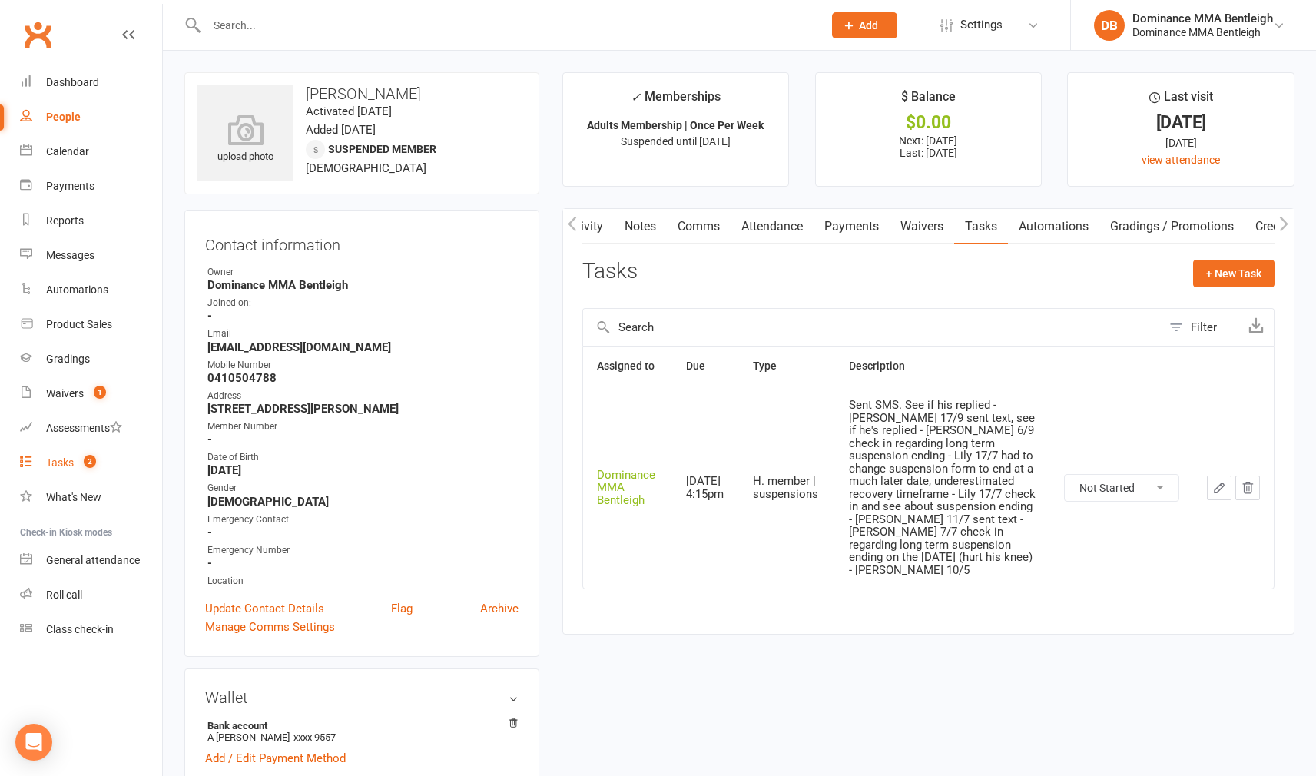
click at [94, 465] on span "2" at bounding box center [90, 461] width 12 height 13
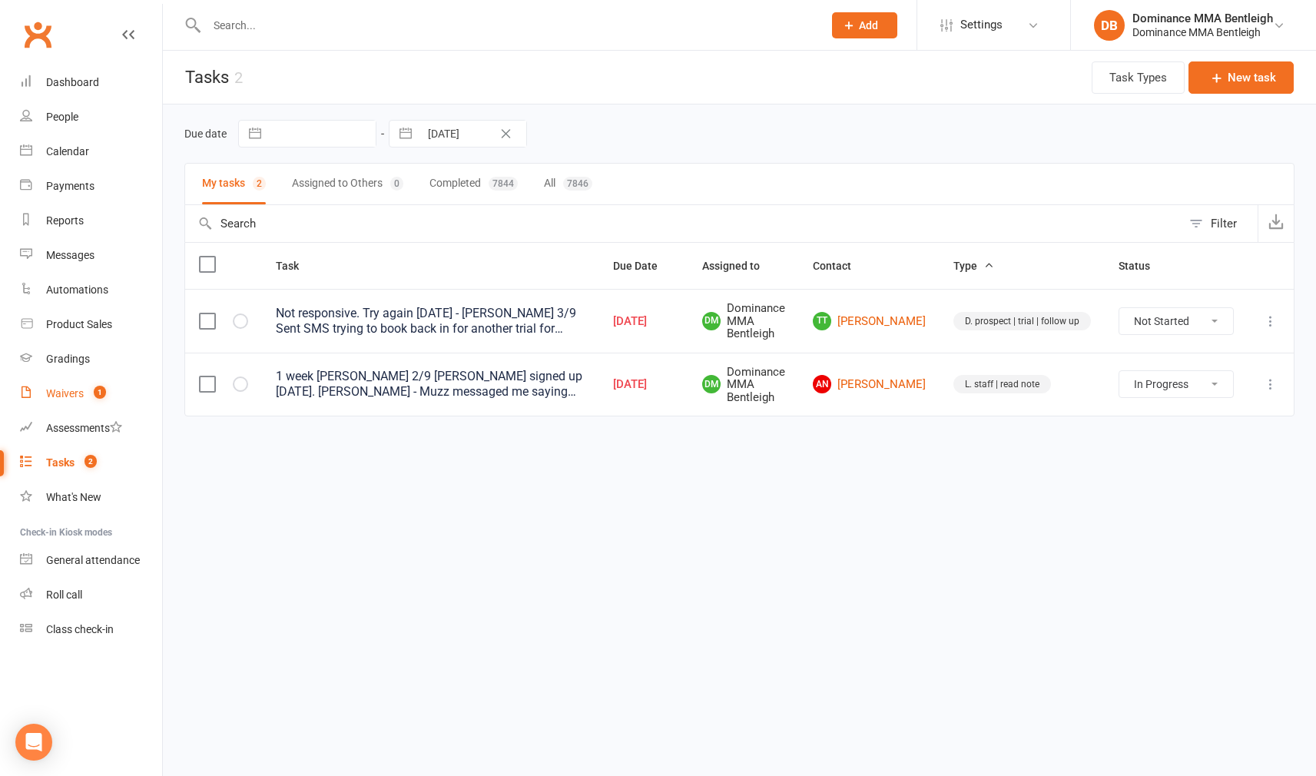
click at [78, 394] on div "Waivers" at bounding box center [65, 393] width 38 height 12
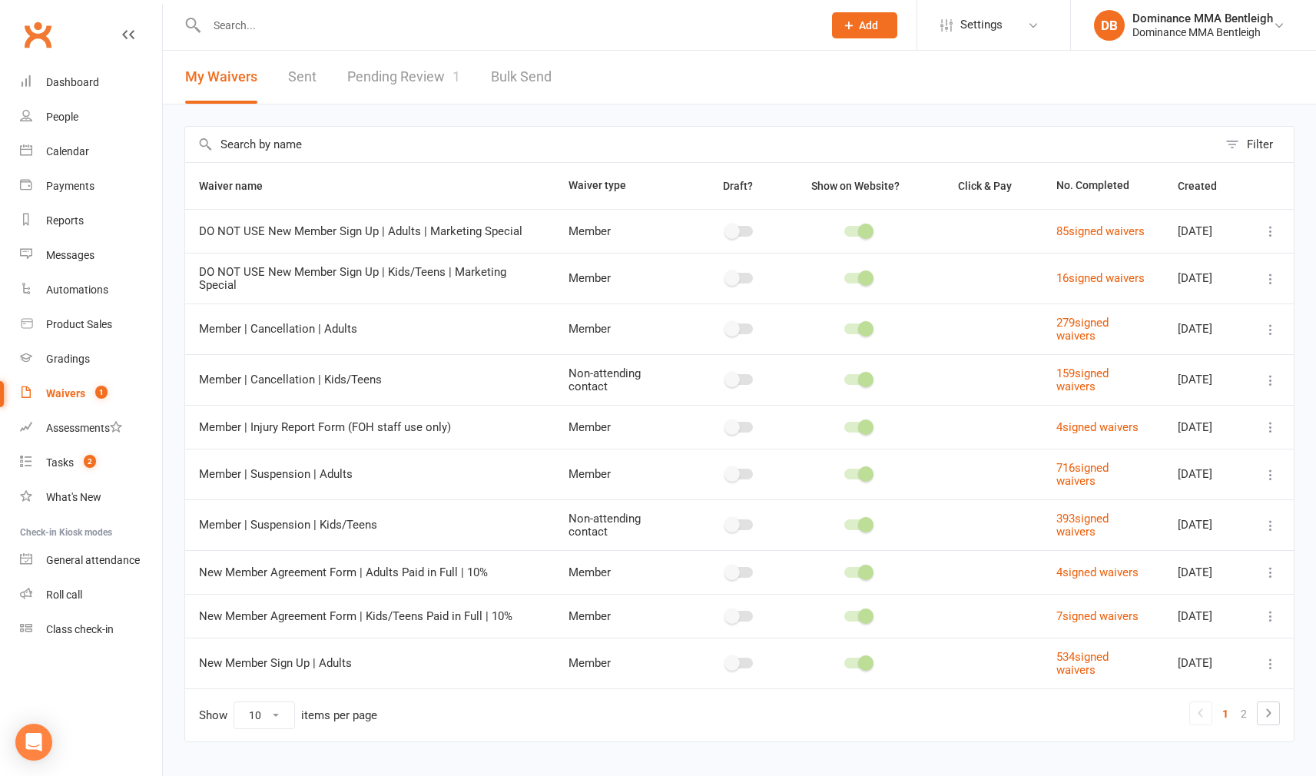
click at [394, 69] on link "Pending Review 1" at bounding box center [403, 77] width 113 height 53
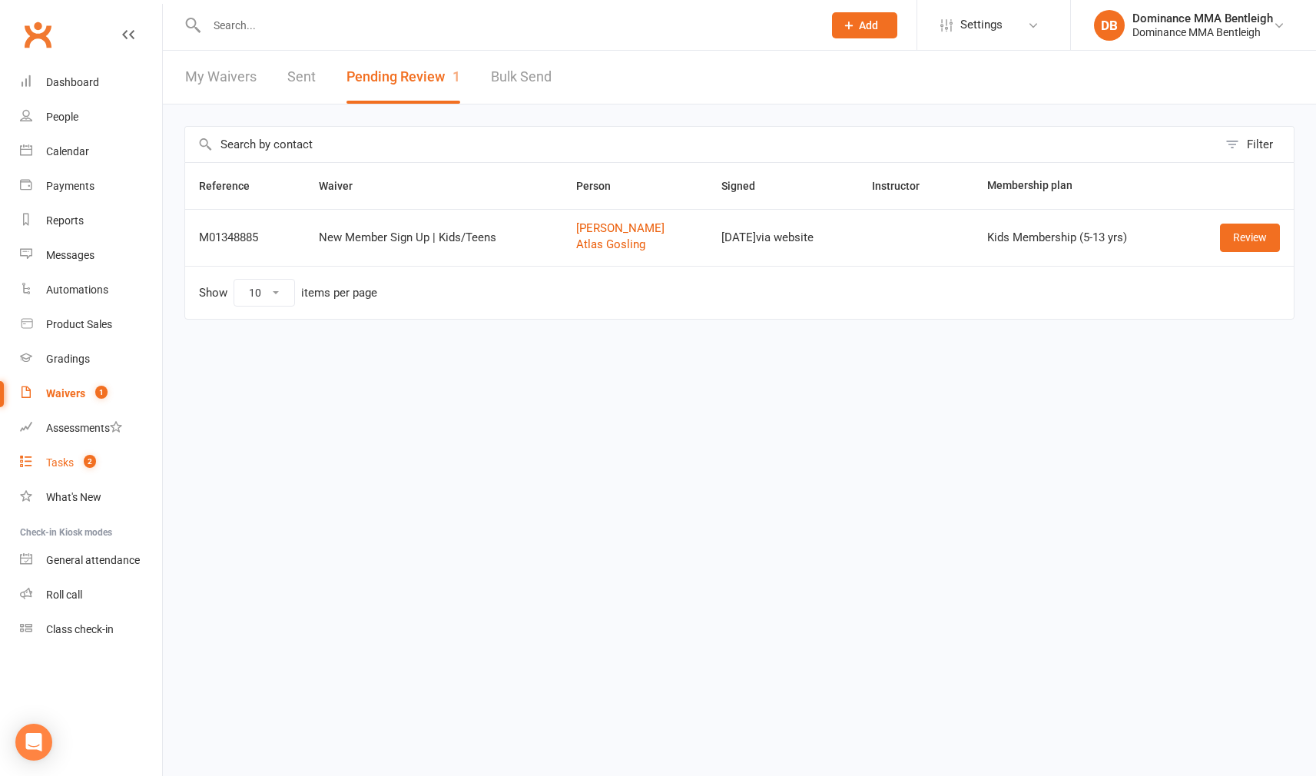
click at [62, 465] on div "Tasks" at bounding box center [60, 462] width 28 height 12
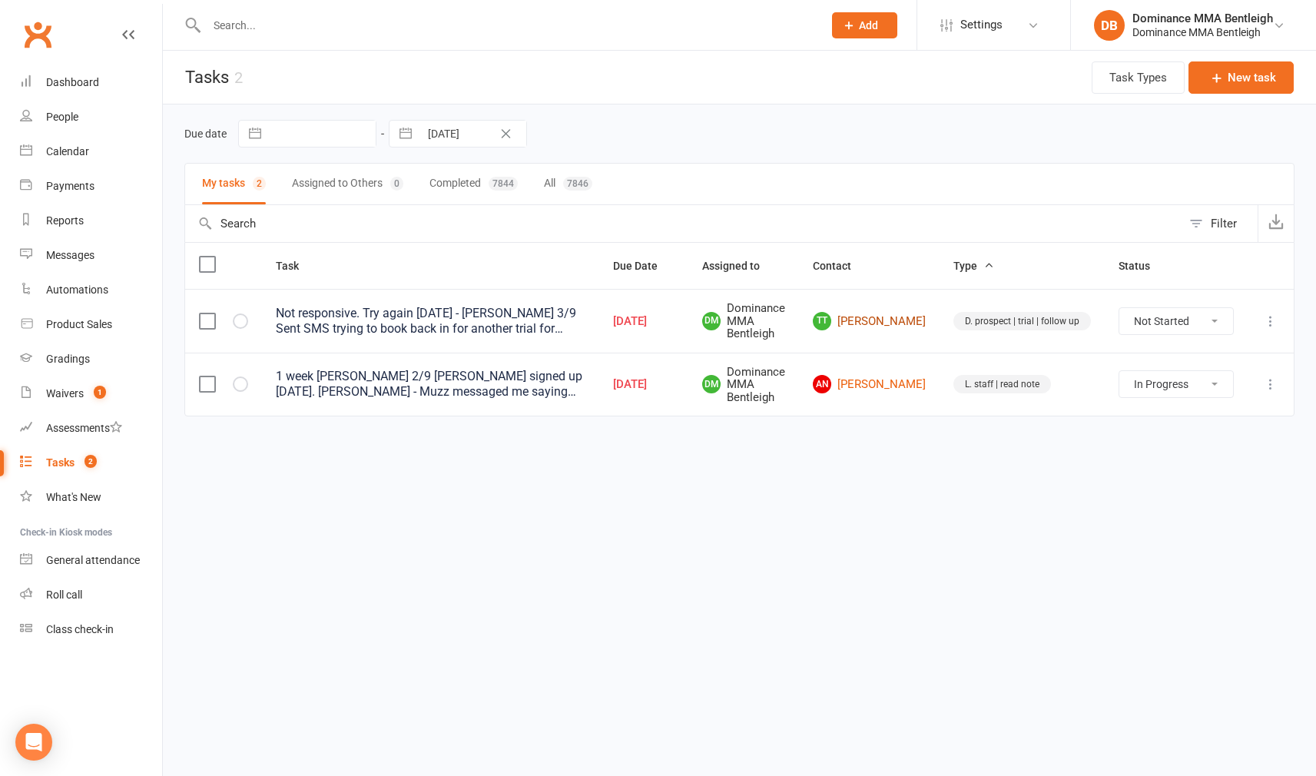
click at [915, 322] on link "TT Tony Truong" at bounding box center [869, 321] width 113 height 18
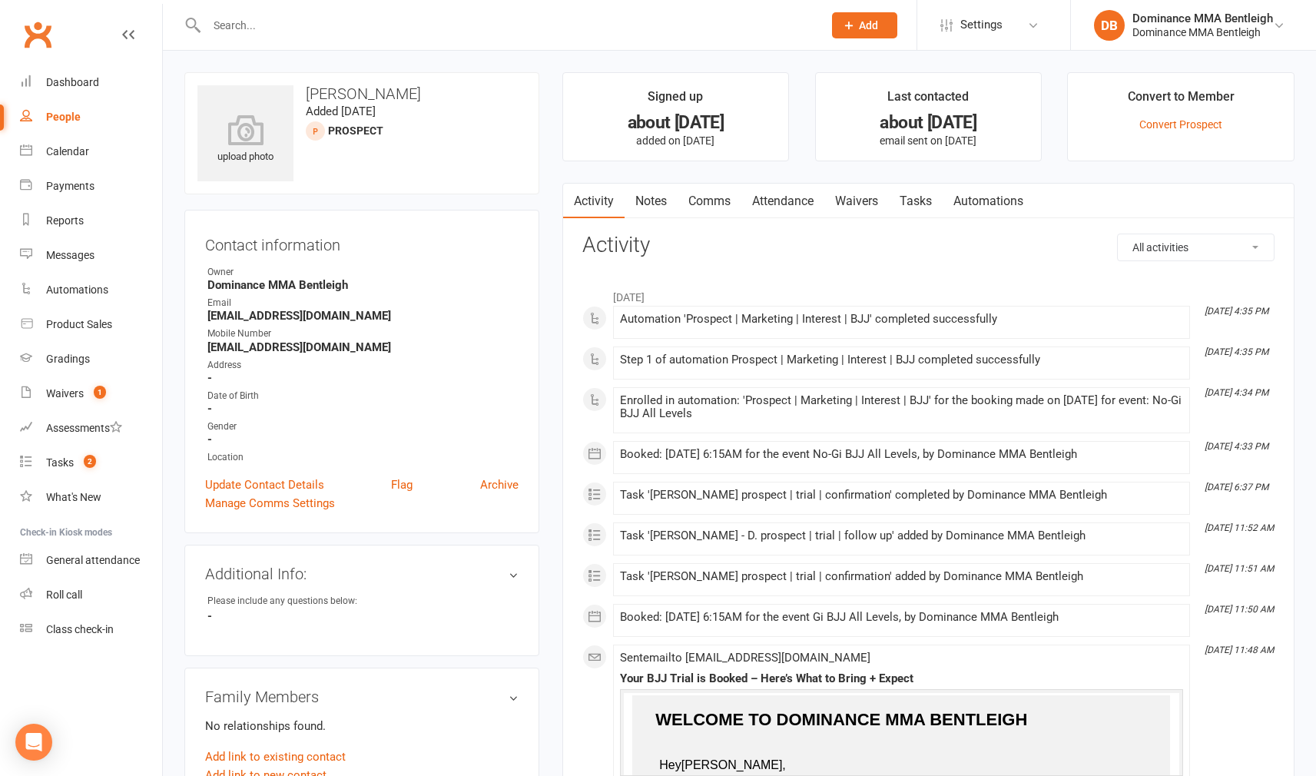
click at [923, 200] on link "Tasks" at bounding box center [916, 201] width 54 height 35
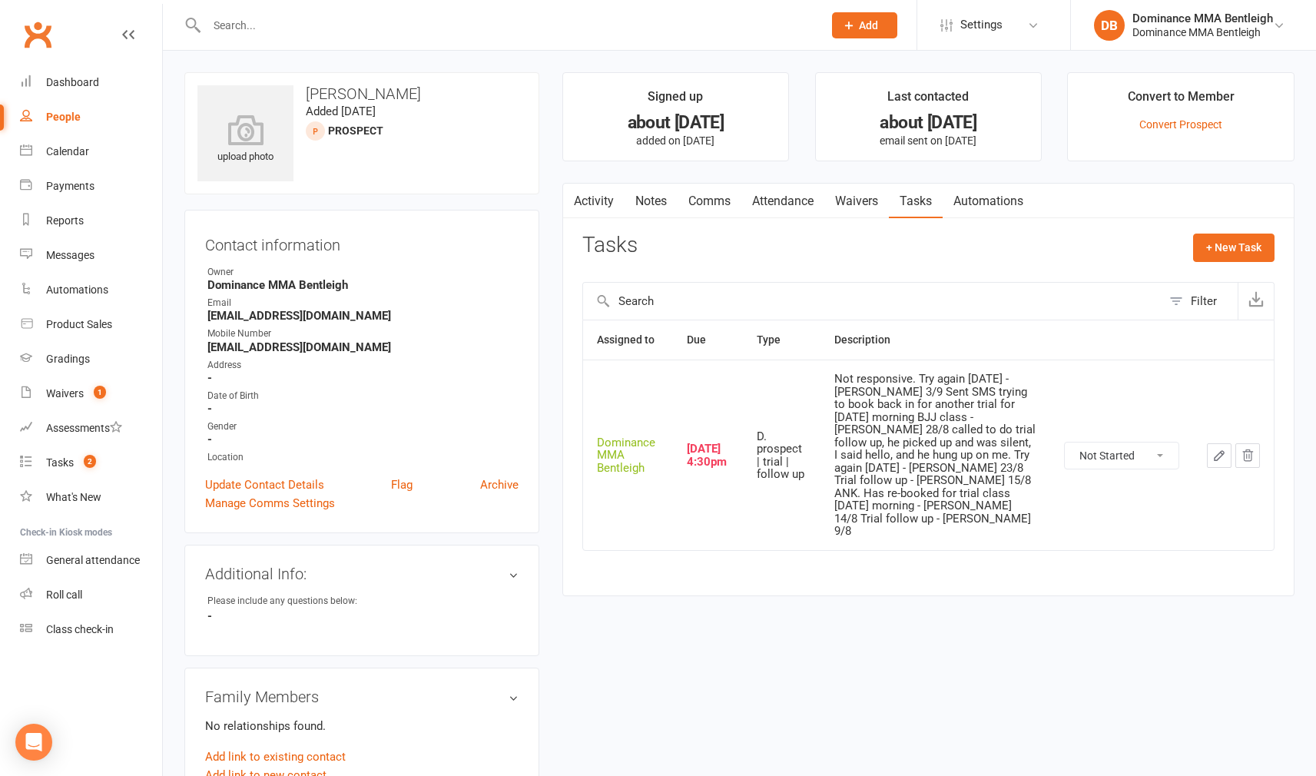
click at [1221, 449] on icon "button" at bounding box center [1219, 456] width 14 height 14
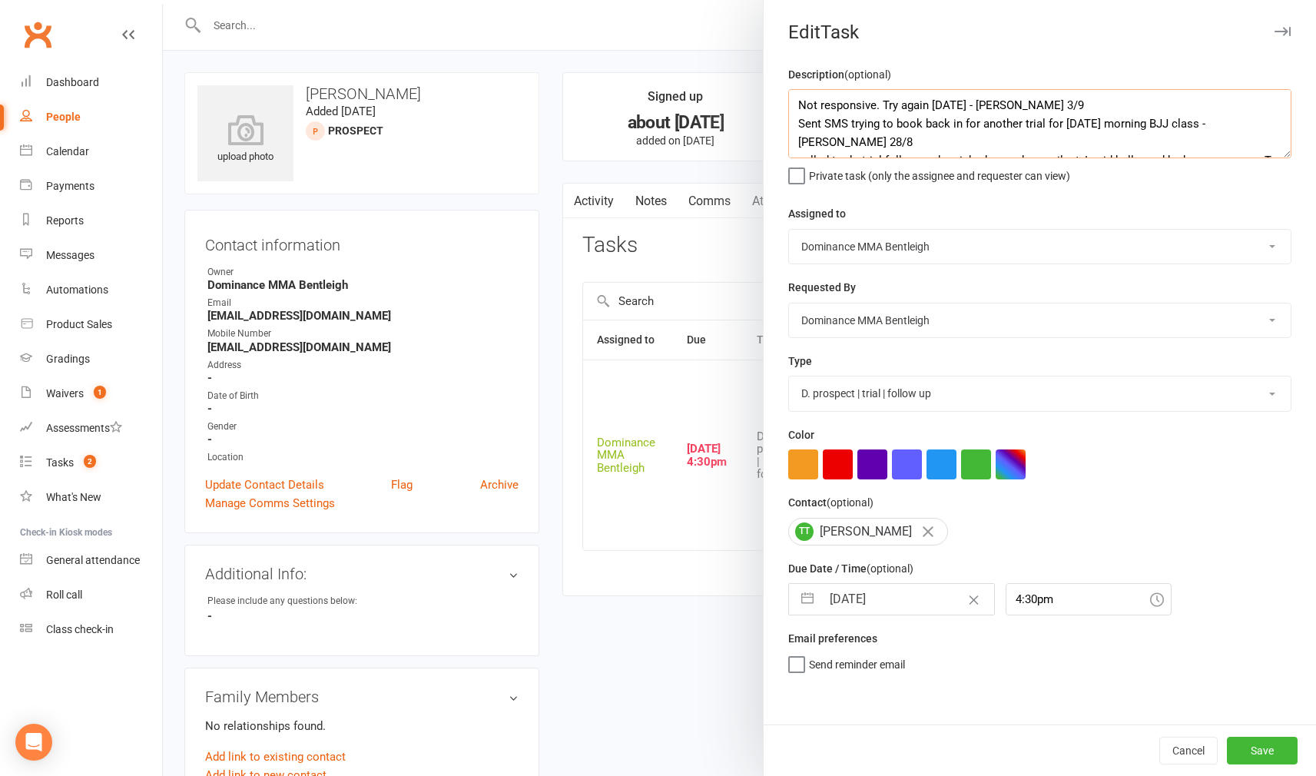
click at [795, 104] on textarea "Not responsive. Try again in 2 weeks - Dylan 3/9 Sent SMS trying to book back i…" at bounding box center [1039, 123] width 503 height 69
click at [893, 101] on textarea "Not responsive. Try again in 2 weeks - Dylan 3/9 Sent SMS trying to book back i…" at bounding box center [1039, 123] width 503 height 69
click at [864, 620] on div "Description (optional) Tried calling again to book in trial. Sent message on Fr…" at bounding box center [1040, 394] width 552 height 659
click at [895, 600] on input "17 Sep 2025" at bounding box center [907, 599] width 173 height 31
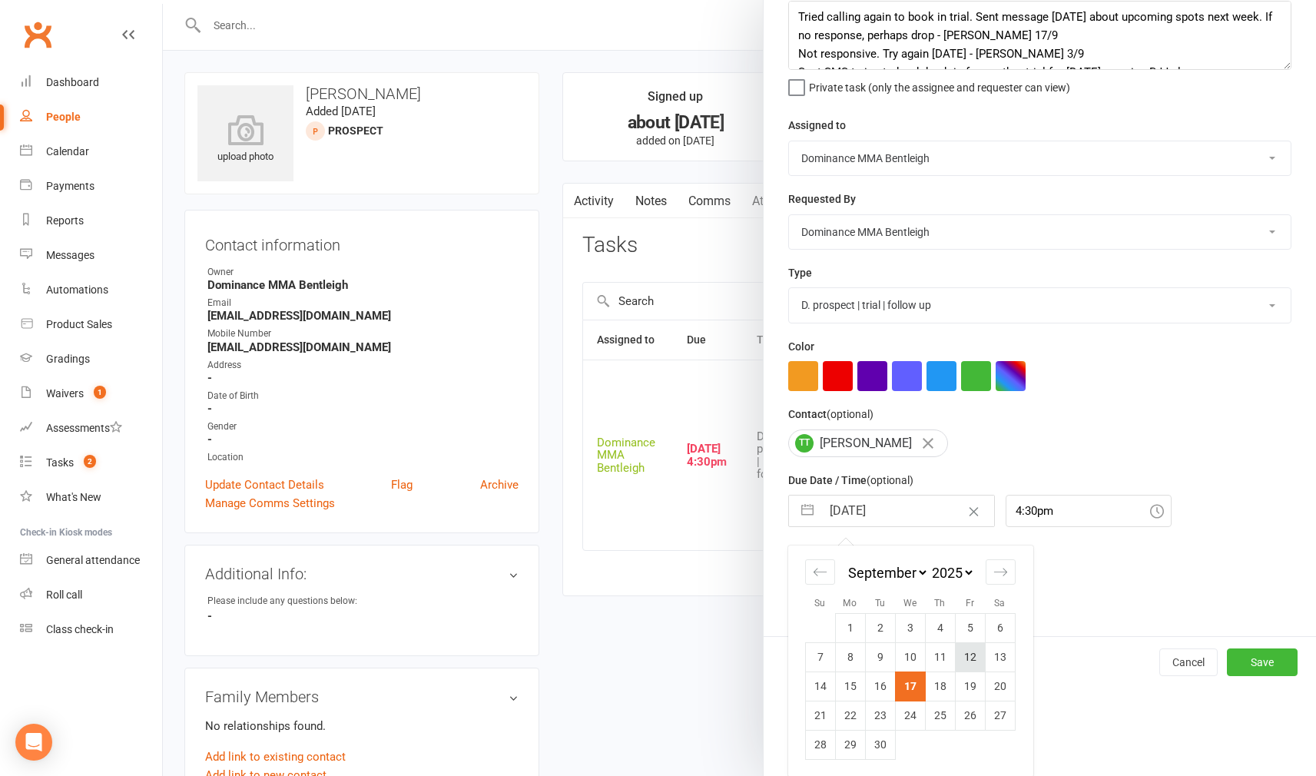
scroll to position [87, 0]
click at [966, 682] on td "19" at bounding box center [970, 687] width 30 height 29
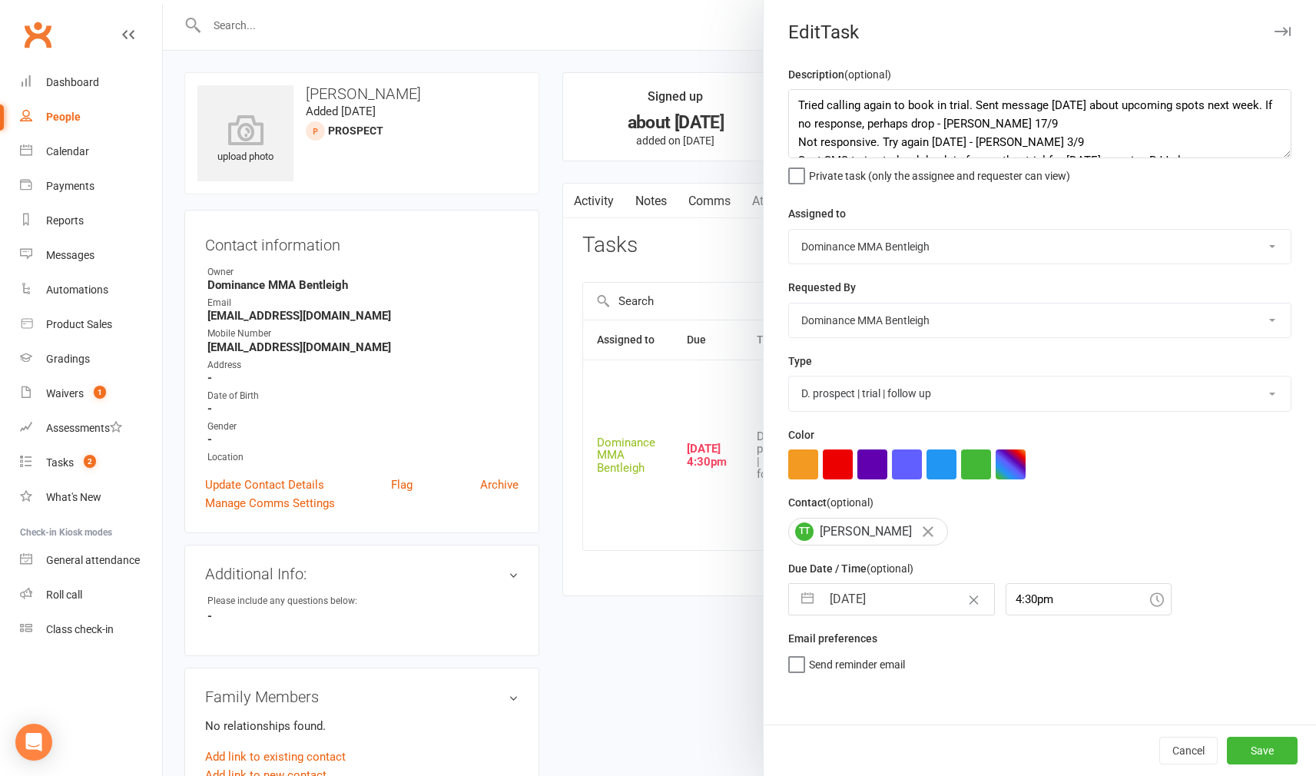
drag, startPoint x: 1261, startPoint y: 748, endPoint x: 1278, endPoint y: 747, distance: 17.0
click at [1264, 749] on button "Save" at bounding box center [1262, 751] width 71 height 28
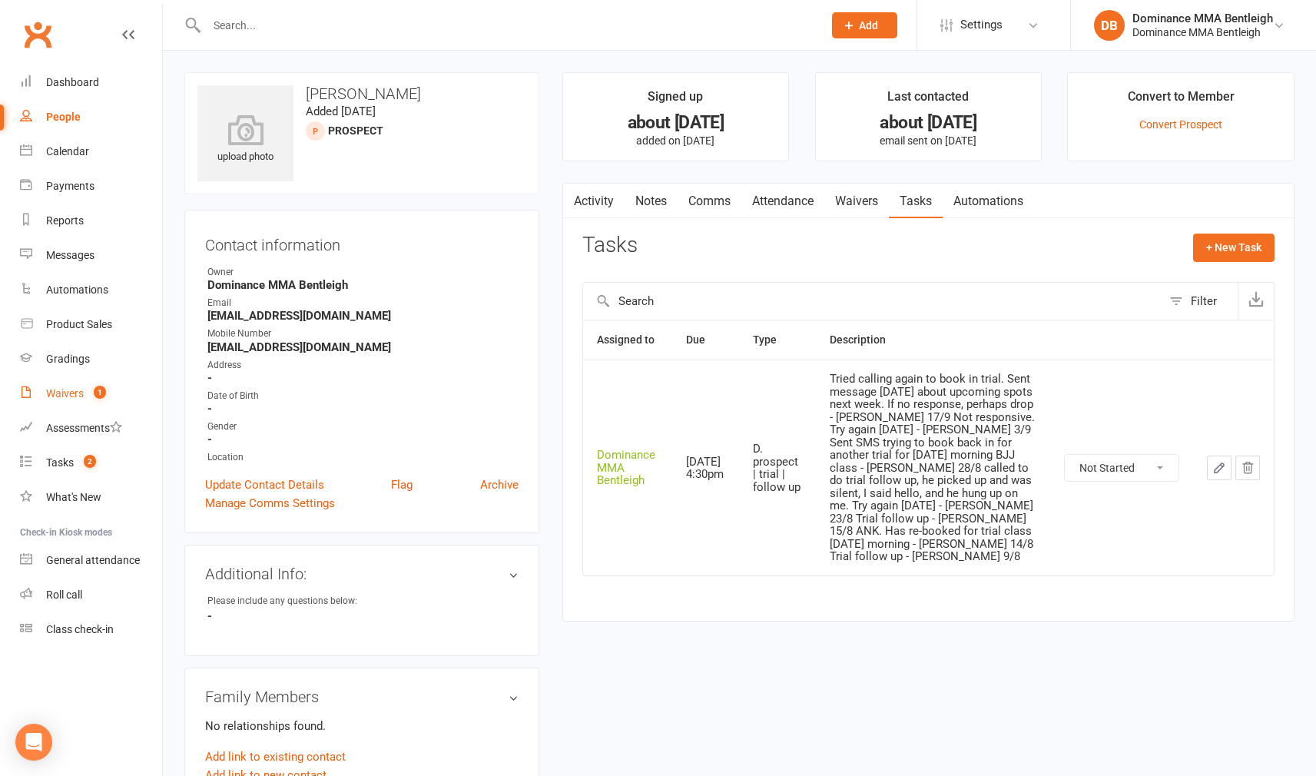
click at [83, 406] on link "Waivers 1" at bounding box center [91, 393] width 142 height 35
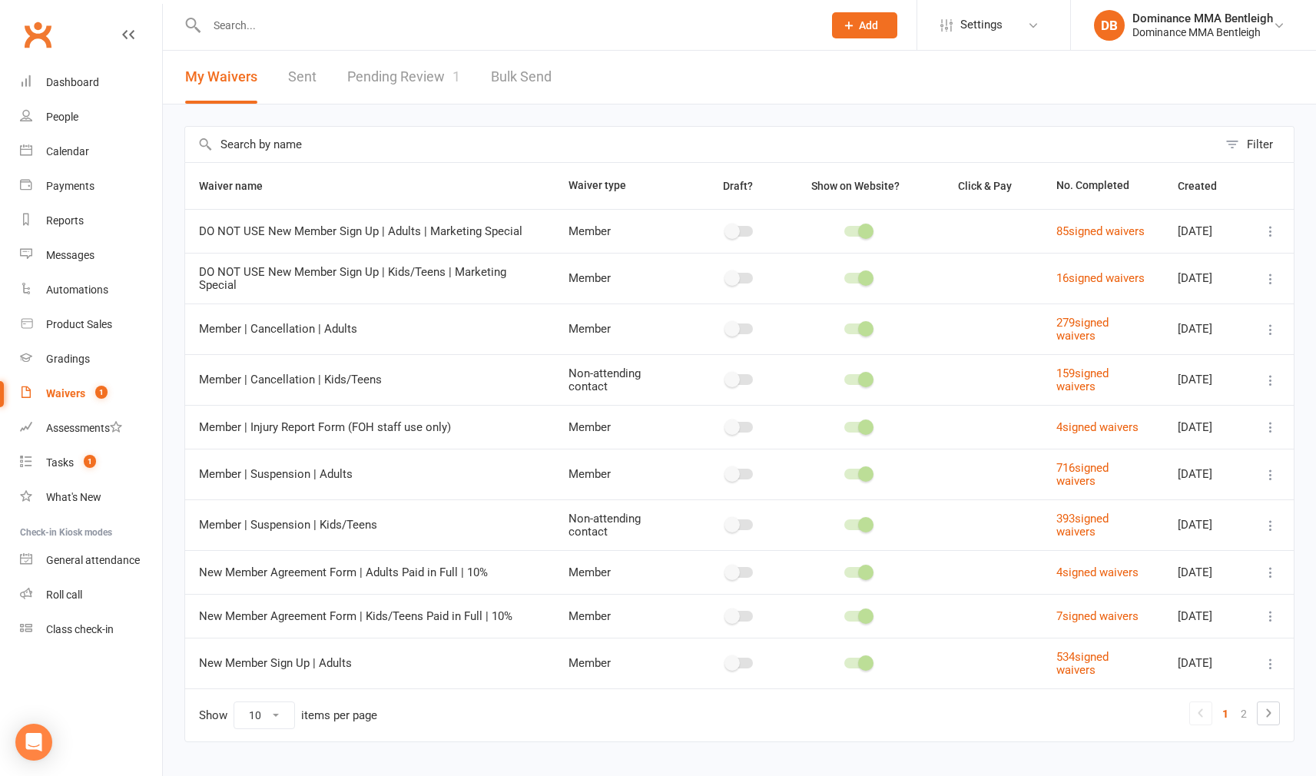
click at [340, 36] on div at bounding box center [498, 25] width 628 height 50
click at [343, 31] on input "text" at bounding box center [507, 26] width 610 height 22
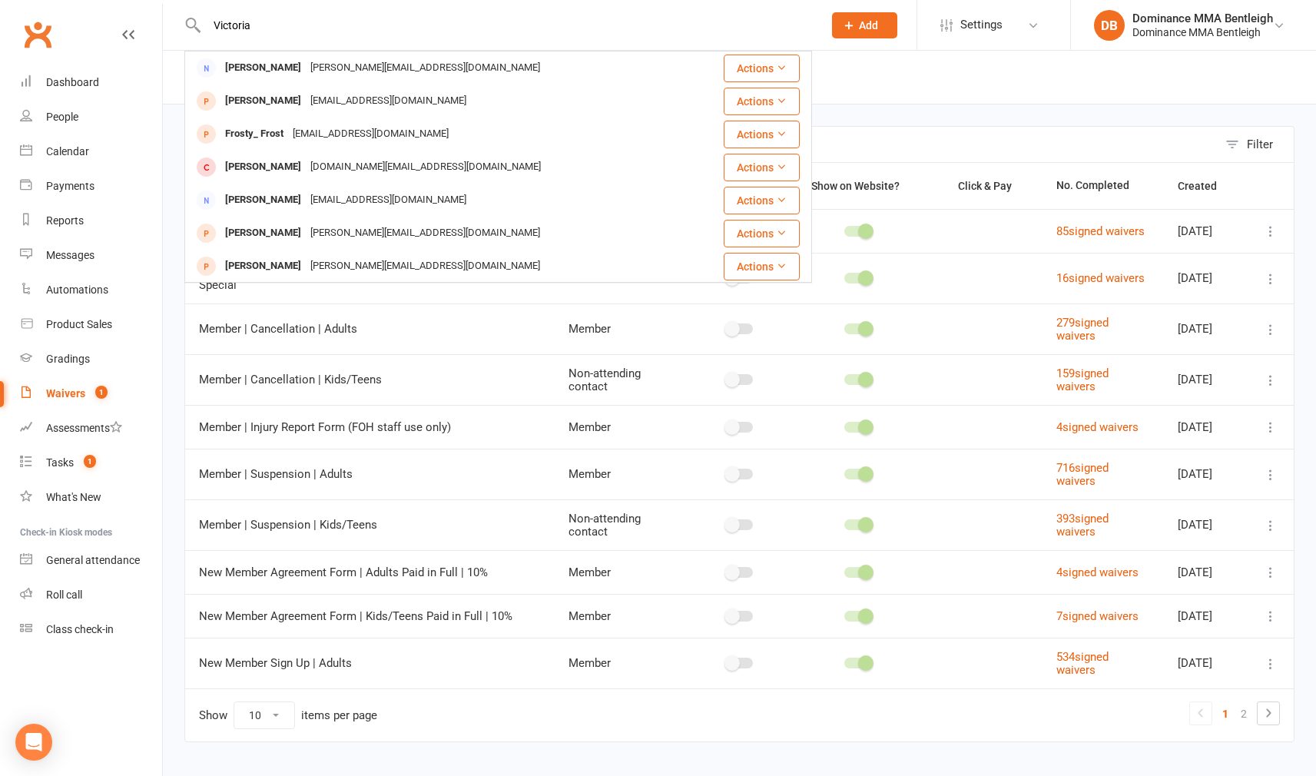
drag, startPoint x: 343, startPoint y: 31, endPoint x: 359, endPoint y: 28, distance: 16.4
click at [359, 28] on input "Victoria" at bounding box center [507, 26] width 610 height 22
click at [64, 396] on div "Waivers" at bounding box center [65, 393] width 39 height 12
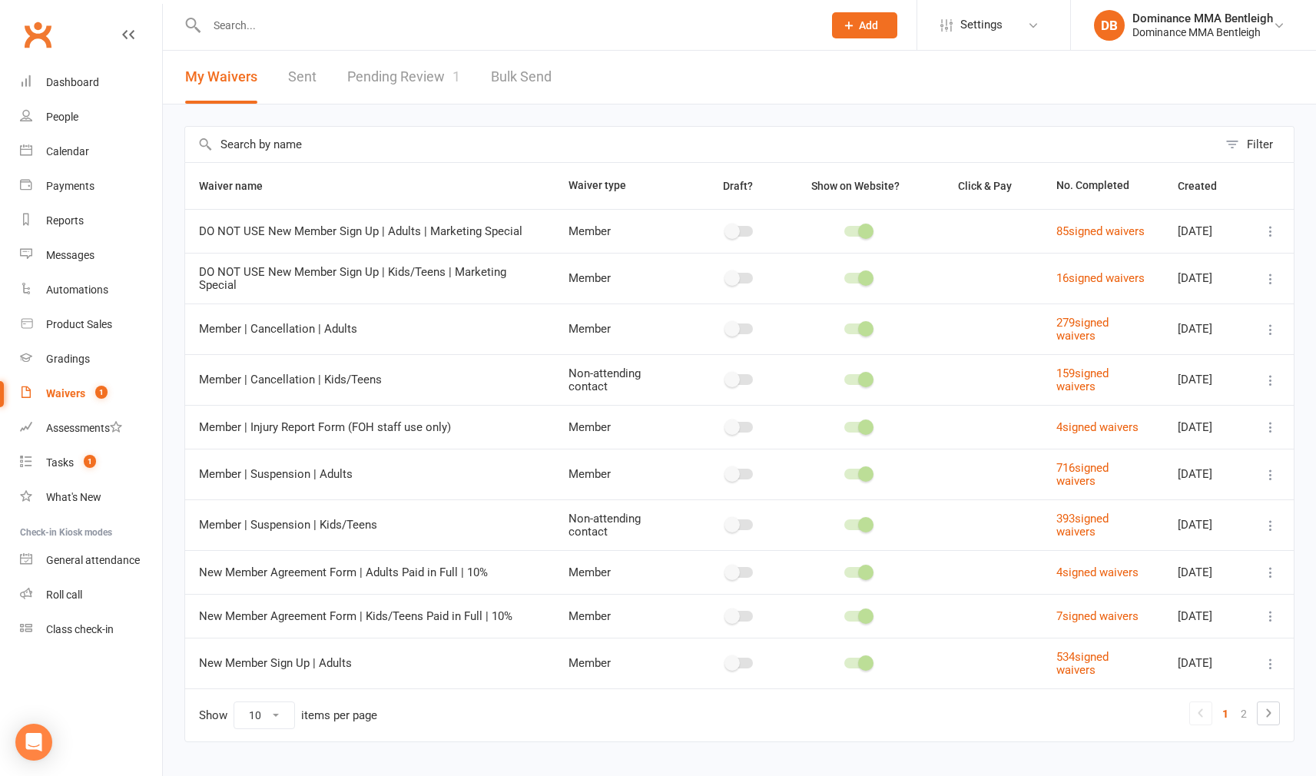
click at [71, 389] on div "Waivers" at bounding box center [65, 393] width 39 height 12
click at [376, 91] on link "Pending Review 1" at bounding box center [403, 77] width 113 height 53
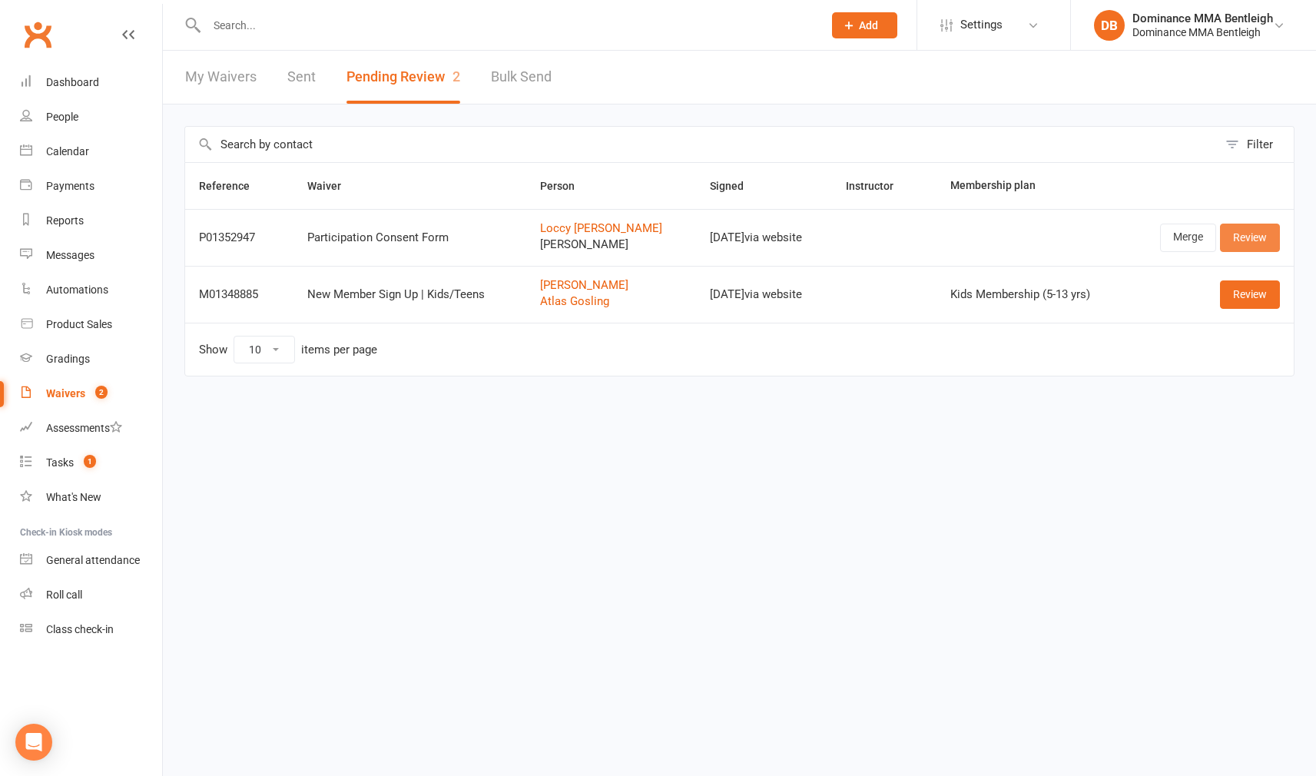
click at [1236, 236] on link "Review" at bounding box center [1250, 238] width 60 height 28
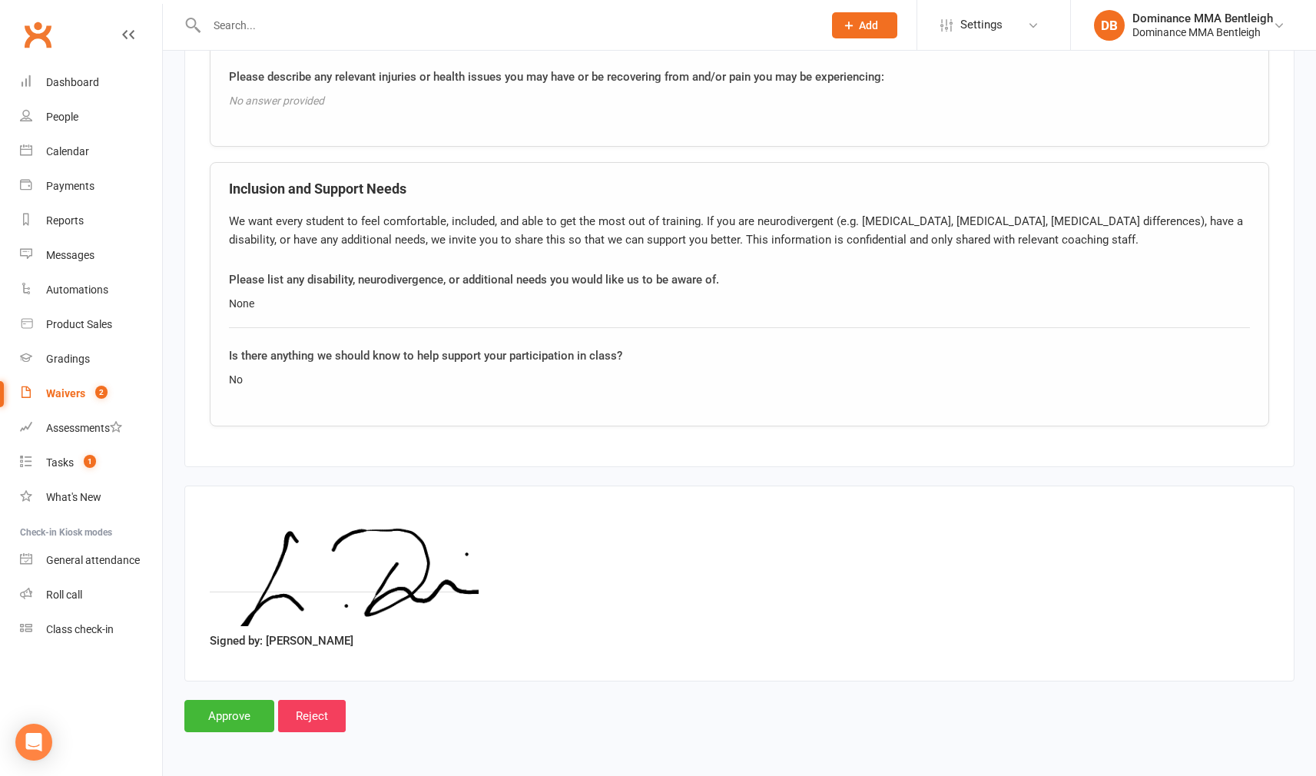
scroll to position [1761, 0]
click at [231, 711] on input "Approve" at bounding box center [229, 716] width 90 height 32
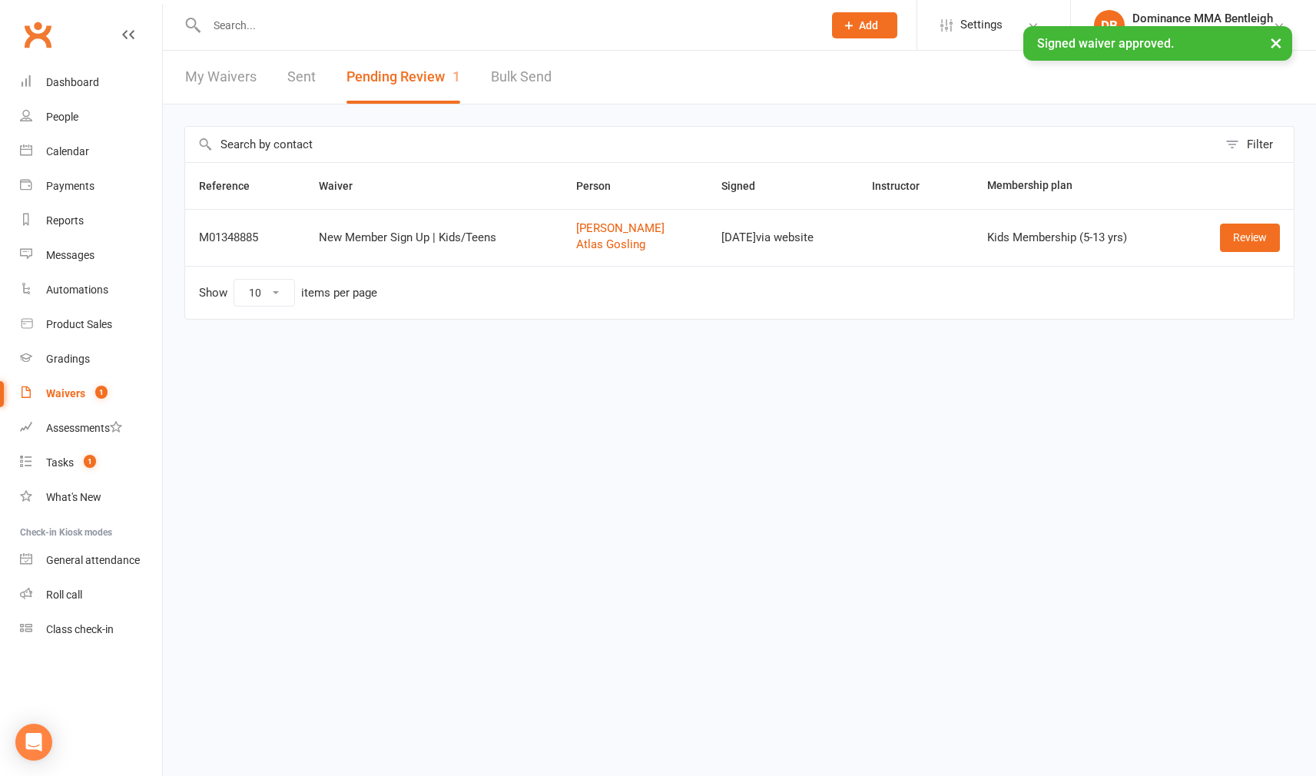
click at [298, 30] on input "text" at bounding box center [507, 26] width 610 height 22
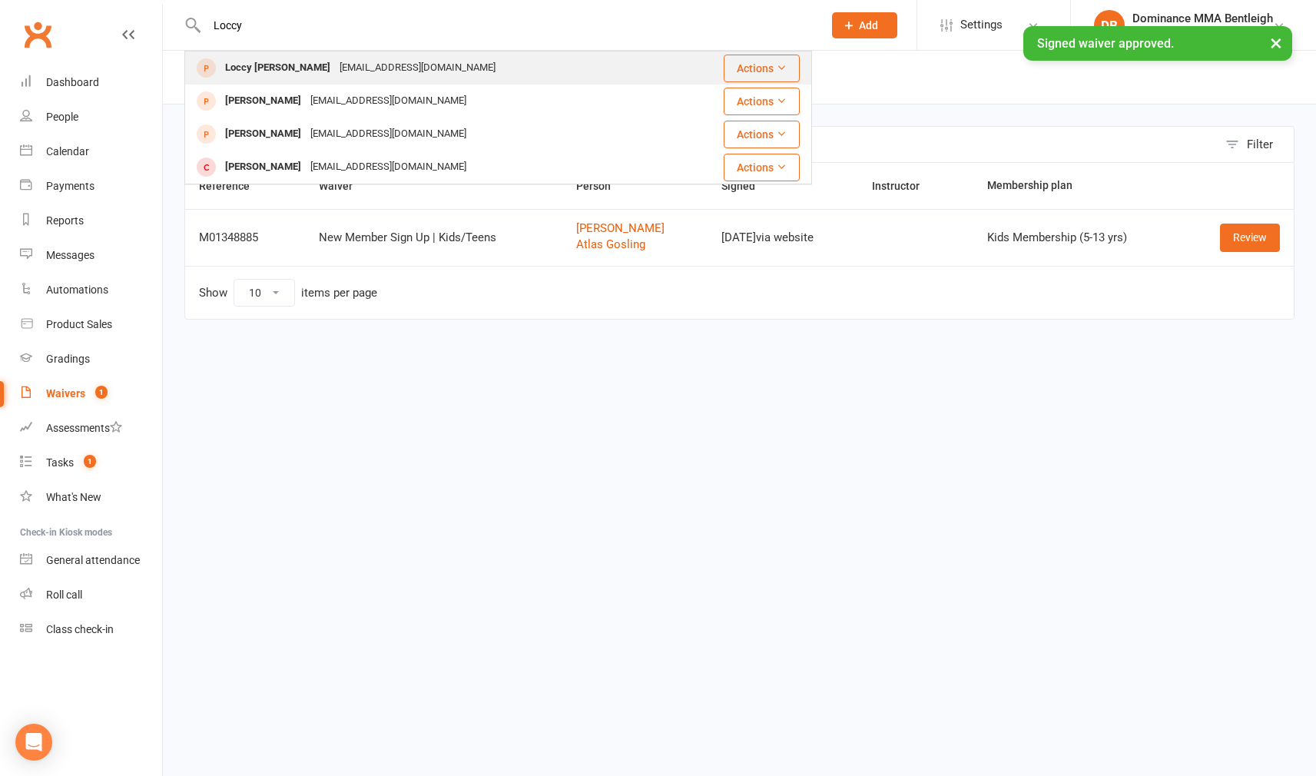
drag, startPoint x: 298, startPoint y: 30, endPoint x: 316, endPoint y: 60, distance: 34.8
click at [335, 60] on div "loccy@me.com" at bounding box center [417, 68] width 165 height 22
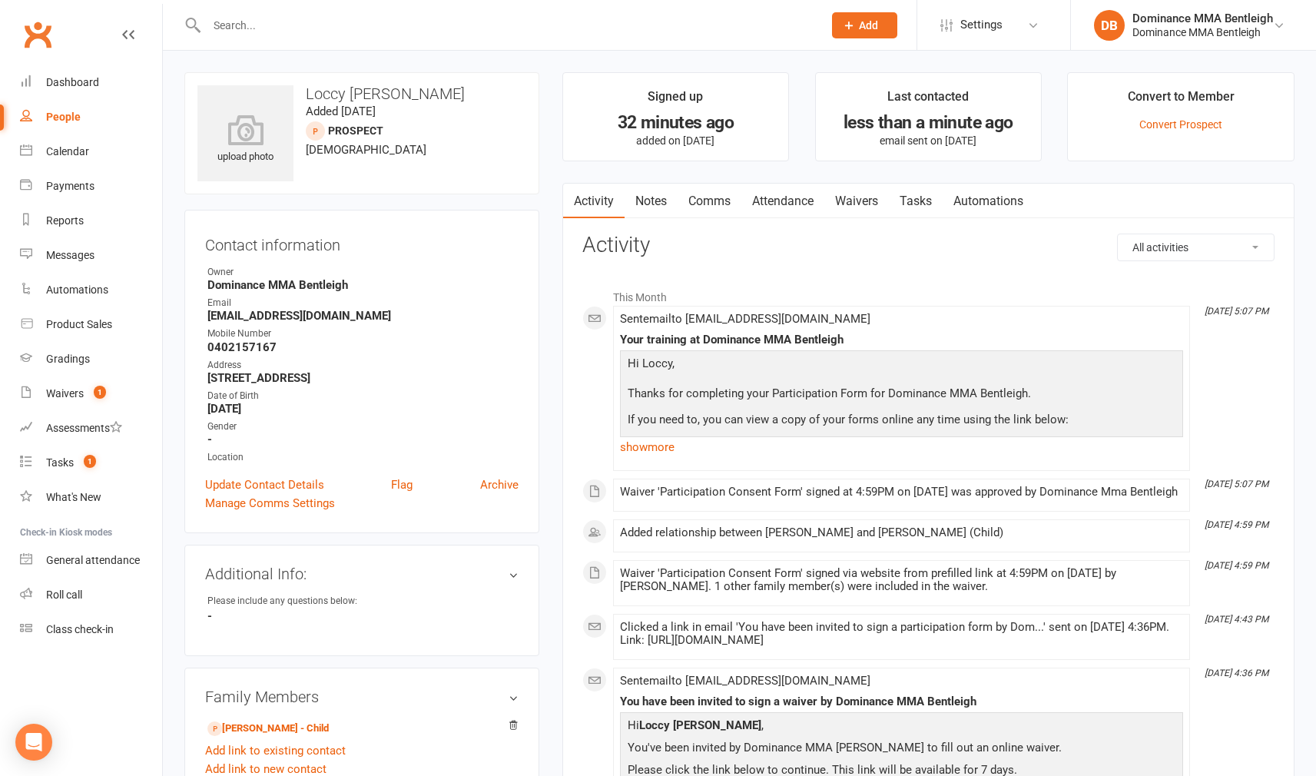
drag, startPoint x: 873, startPoint y: 201, endPoint x: 859, endPoint y: 198, distance: 14.9
click at [872, 202] on link "Waivers" at bounding box center [856, 201] width 65 height 35
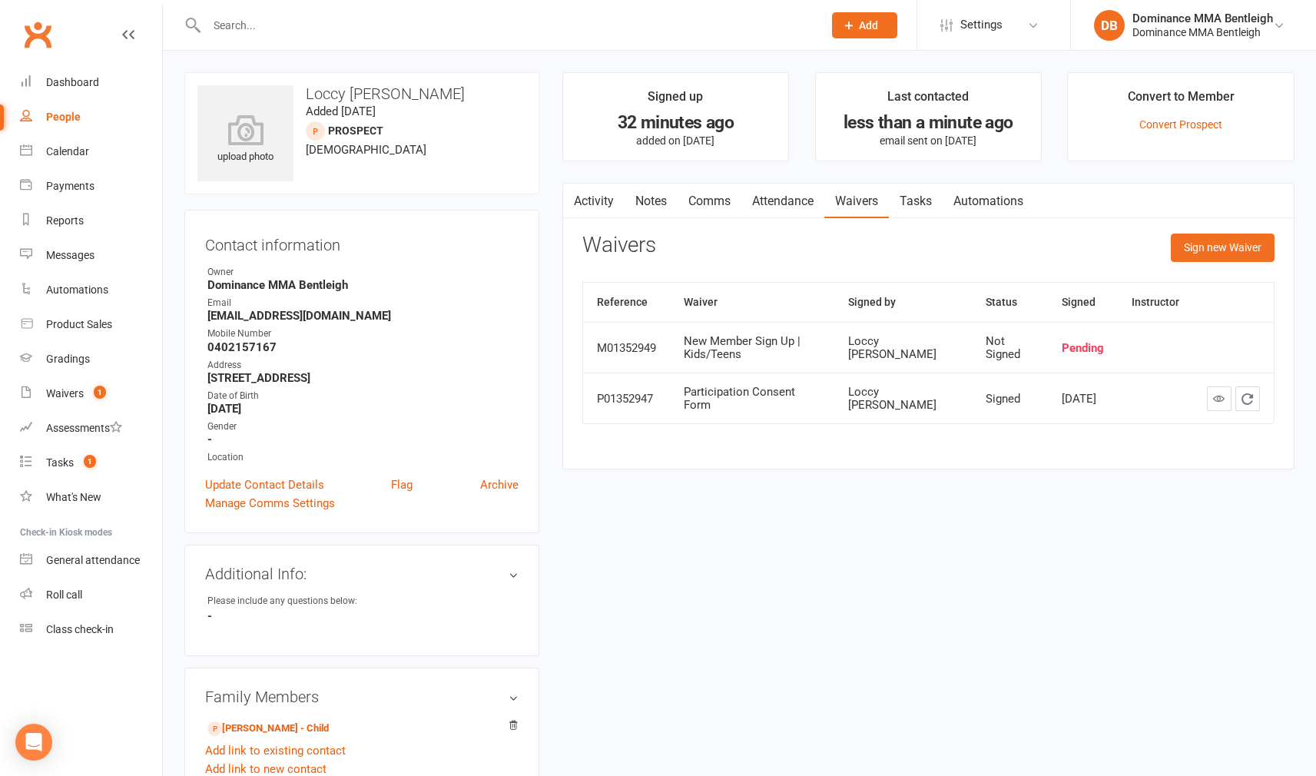
click at [934, 203] on link "Tasks" at bounding box center [916, 201] width 54 height 35
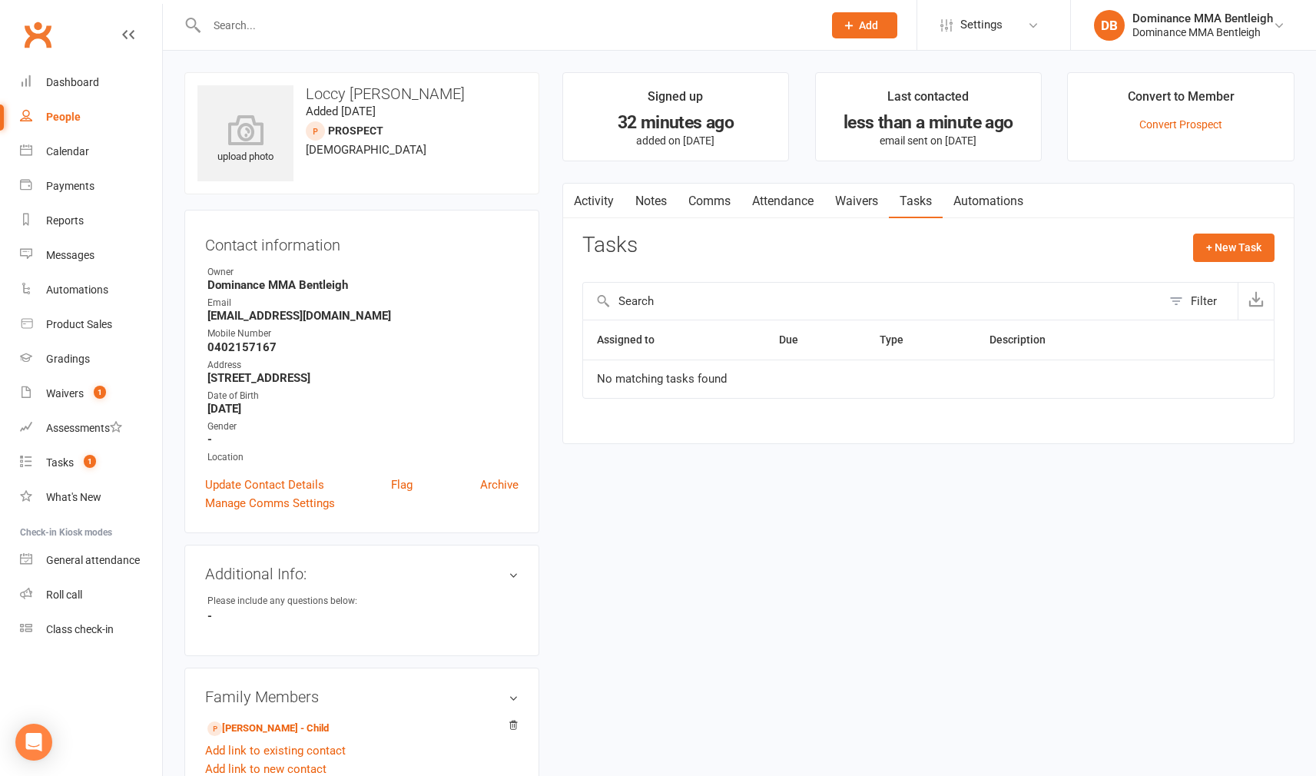
click at [718, 195] on link "Comms" at bounding box center [709, 201] width 64 height 35
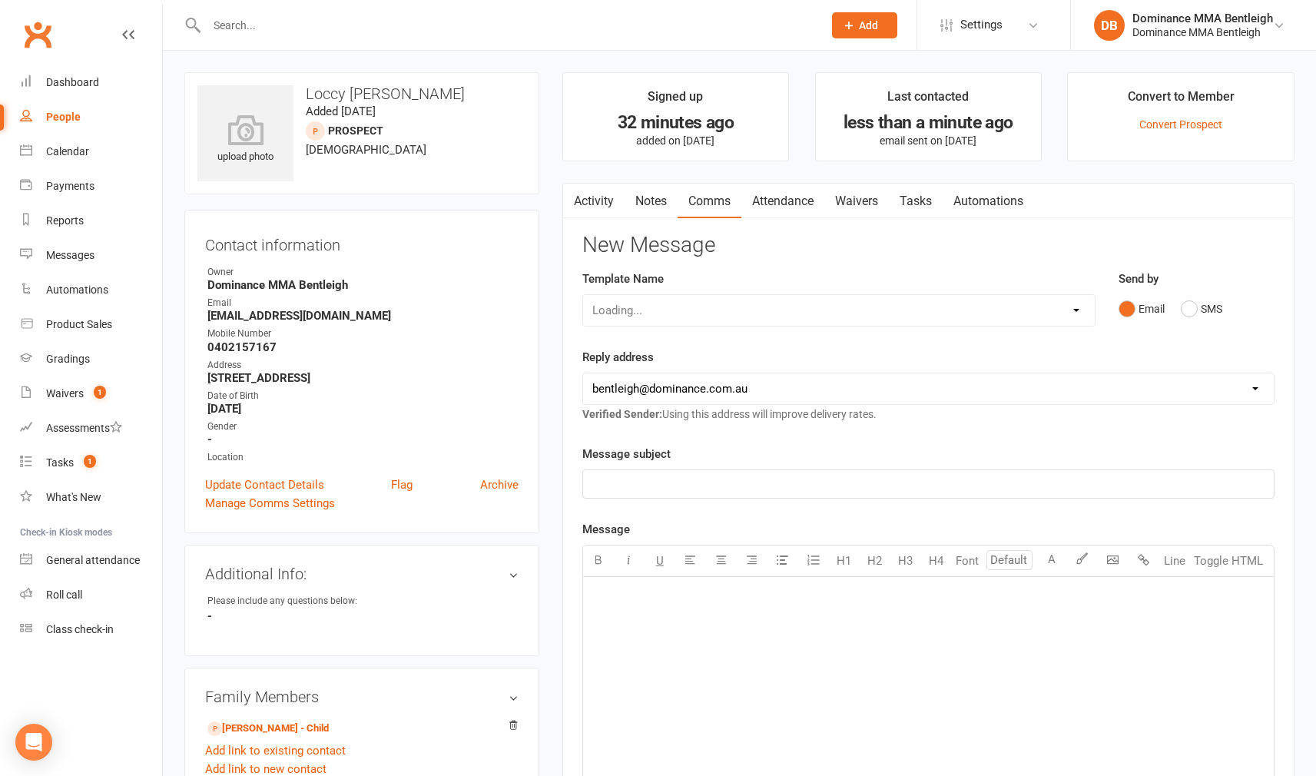
click at [773, 194] on link "Attendance" at bounding box center [782, 201] width 83 height 35
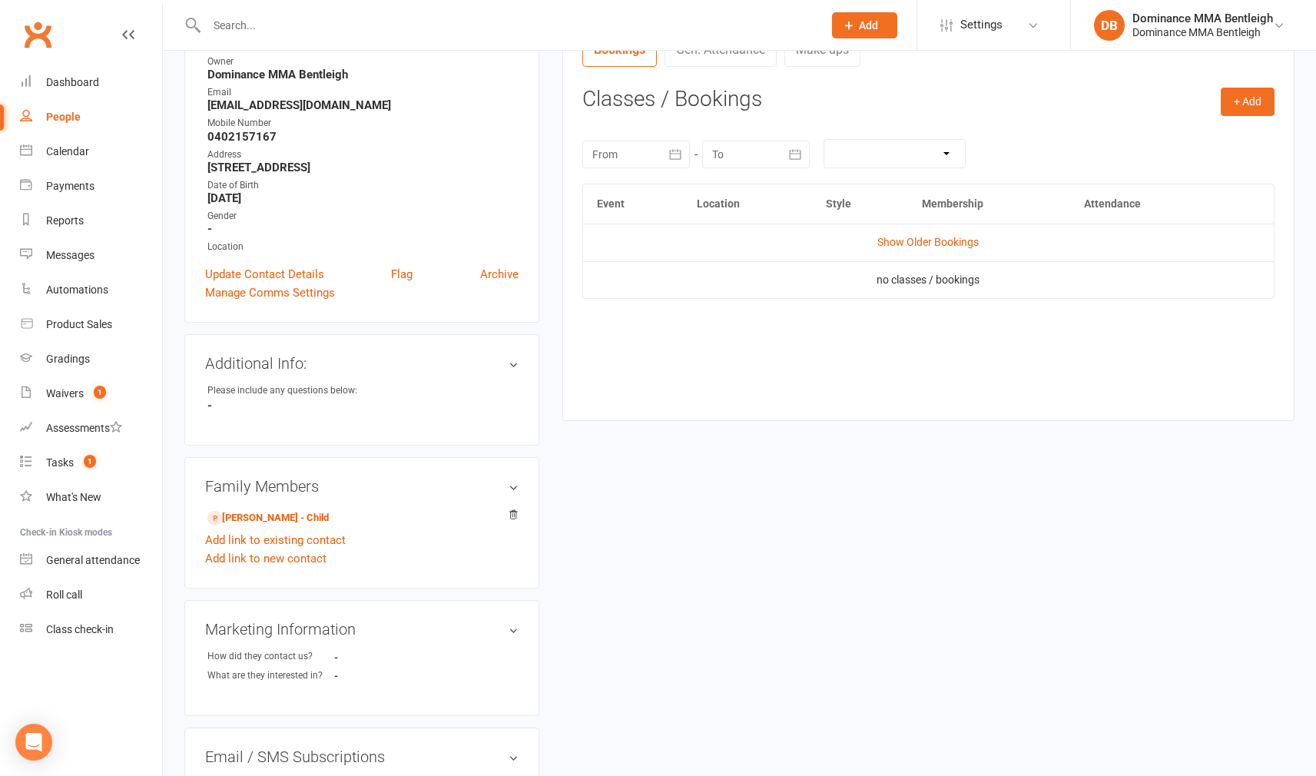
scroll to position [256, 0]
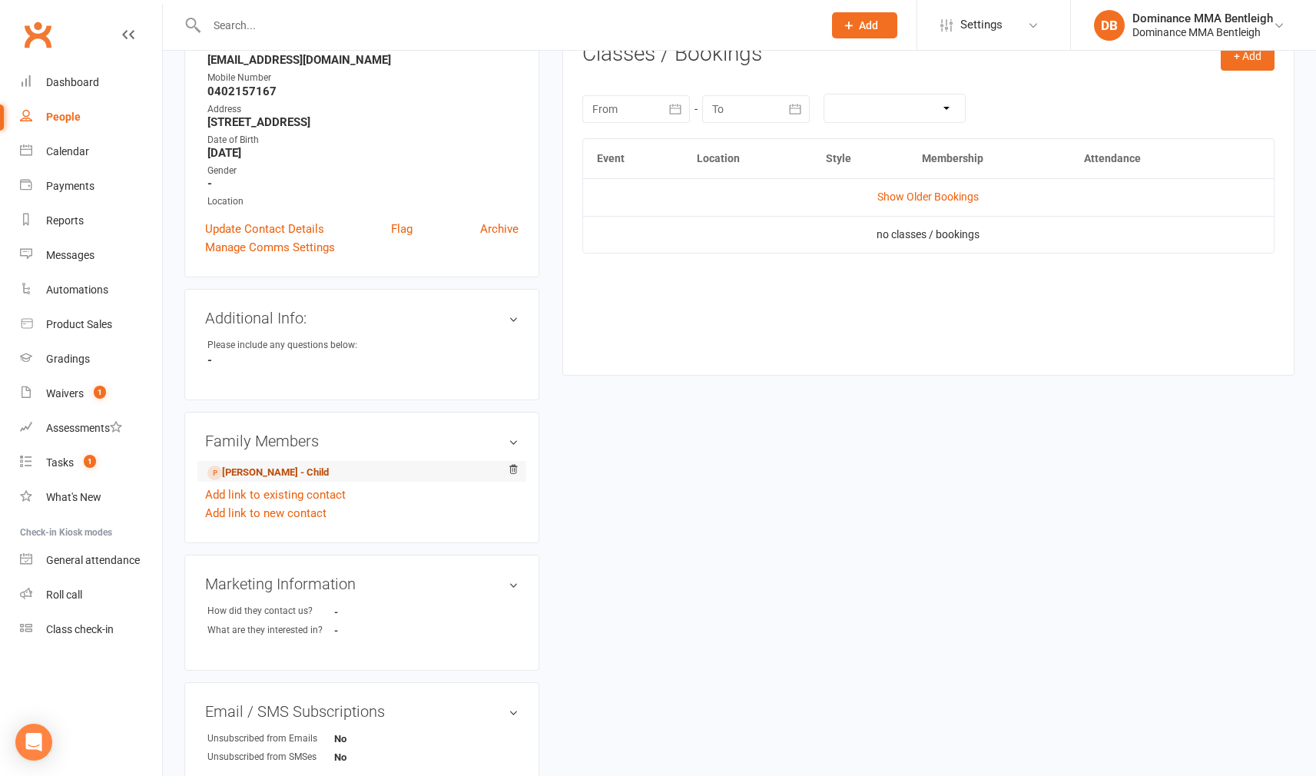
click at [281, 470] on link "Liam Rainey - Child" at bounding box center [267, 473] width 121 height 16
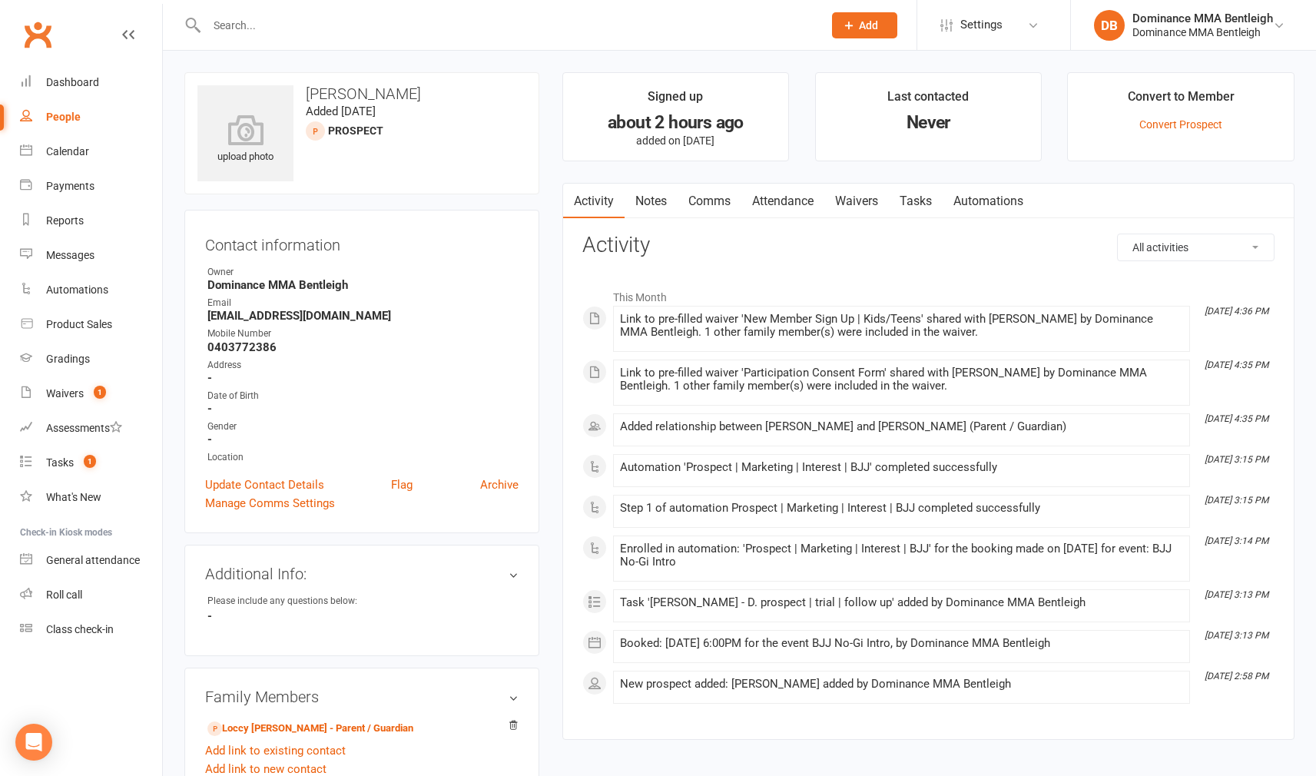
click at [784, 206] on link "Attendance" at bounding box center [782, 201] width 83 height 35
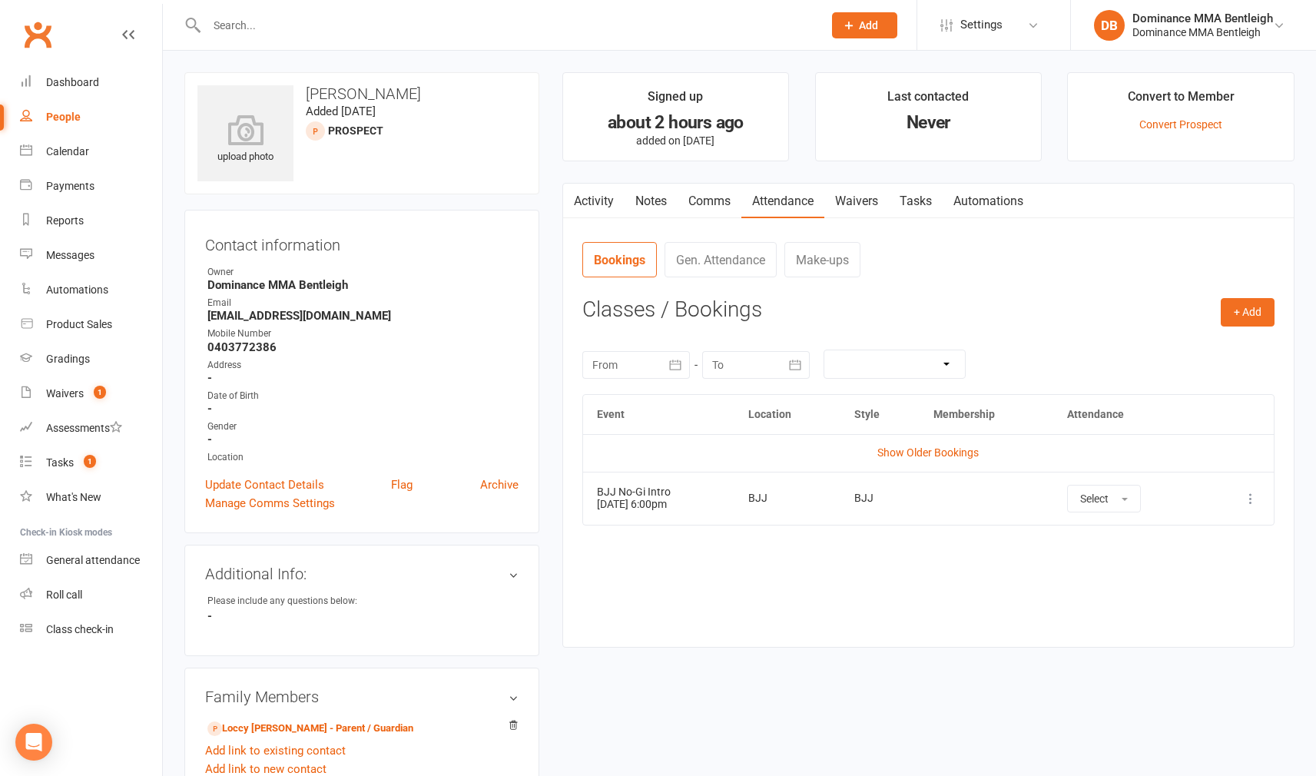
scroll to position [14, 0]
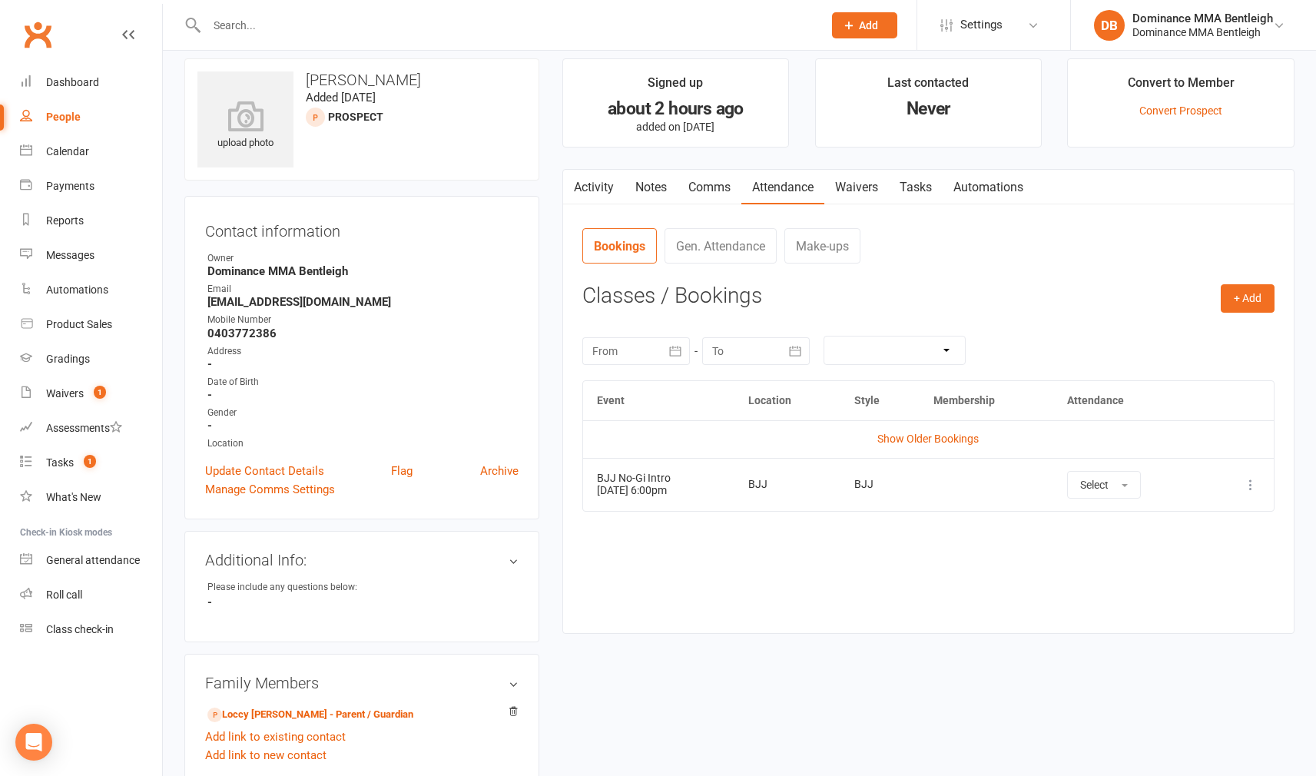
click at [918, 194] on link "Tasks" at bounding box center [916, 187] width 54 height 35
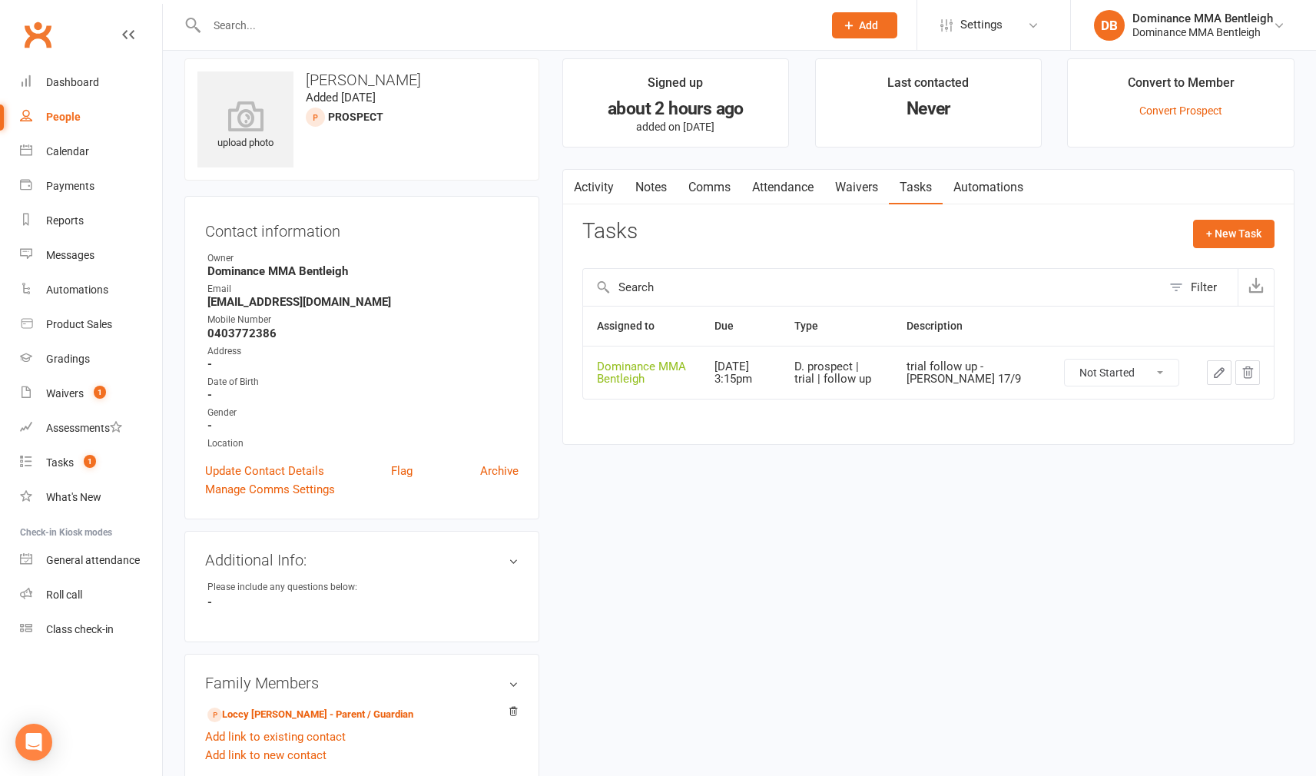
click at [662, 184] on link "Notes" at bounding box center [650, 187] width 53 height 35
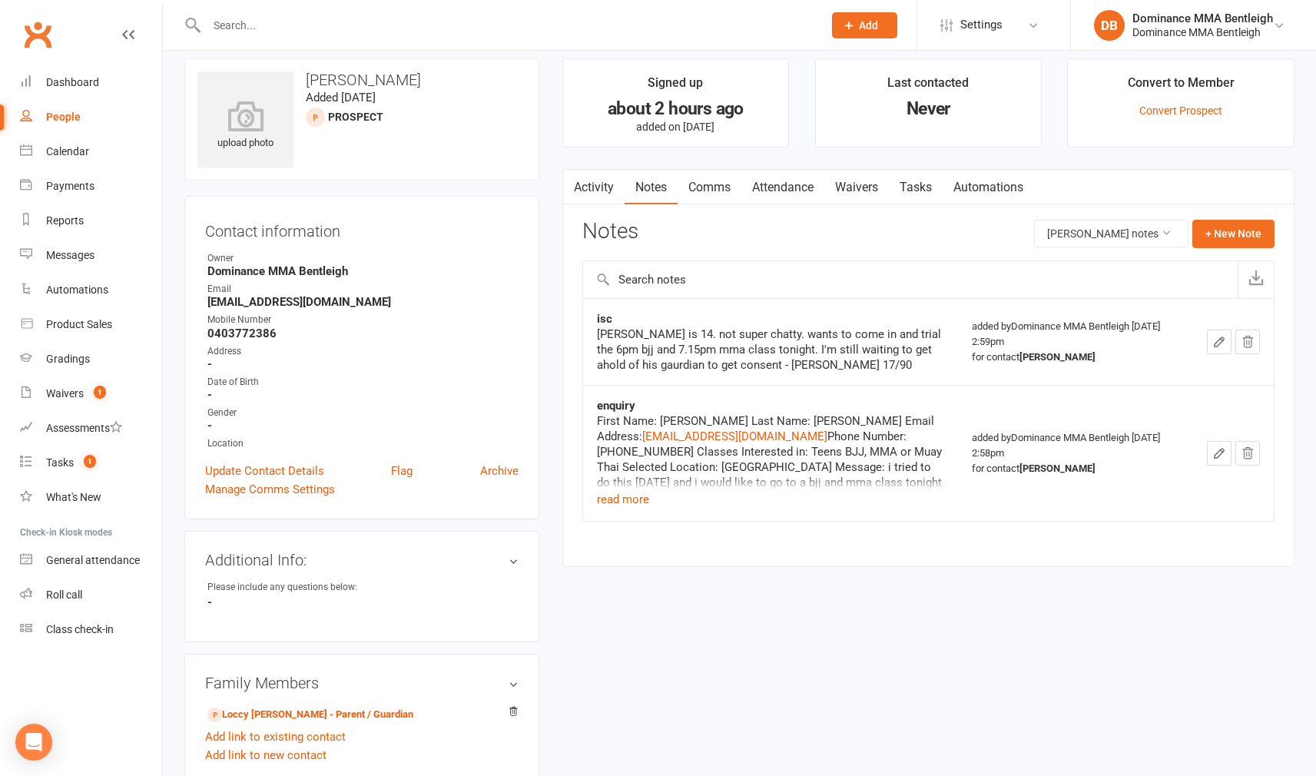
click at [611, 187] on link "Activity" at bounding box center [593, 187] width 61 height 35
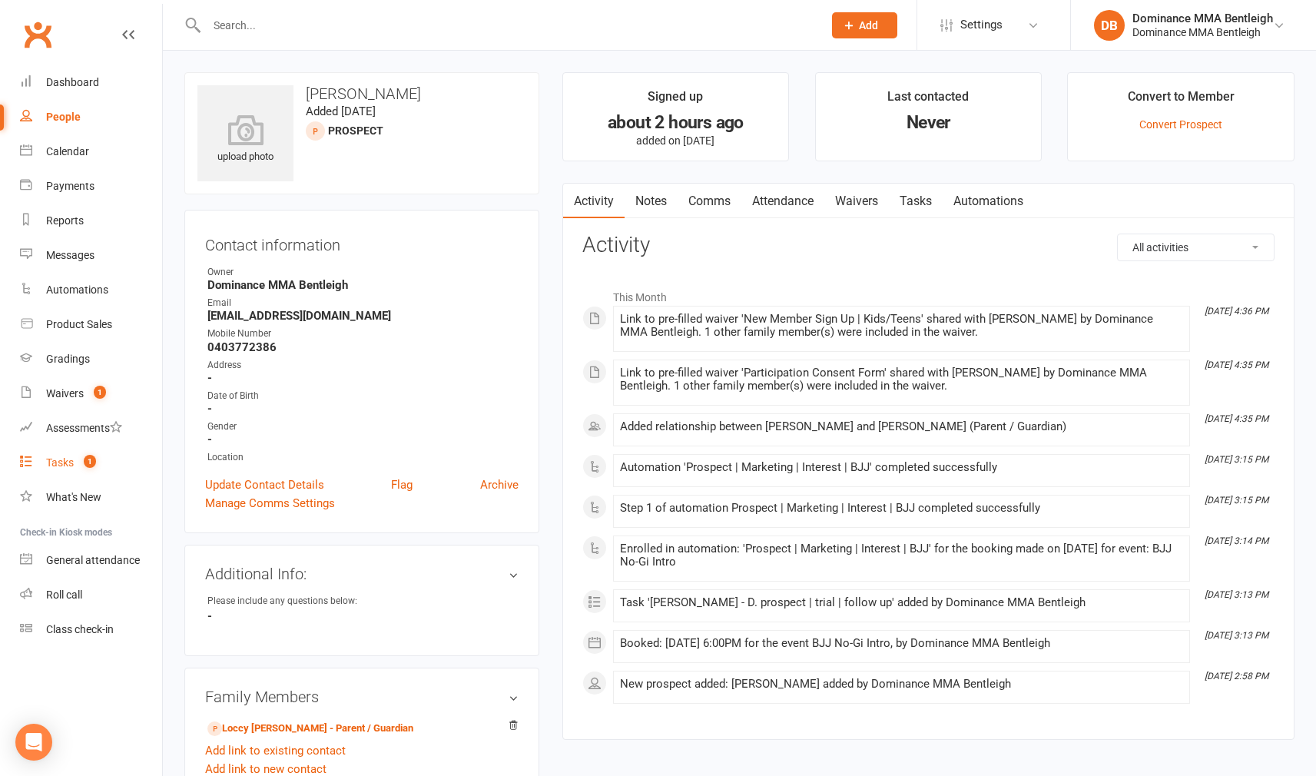
click at [55, 466] on link "Tasks 1" at bounding box center [91, 463] width 142 height 35
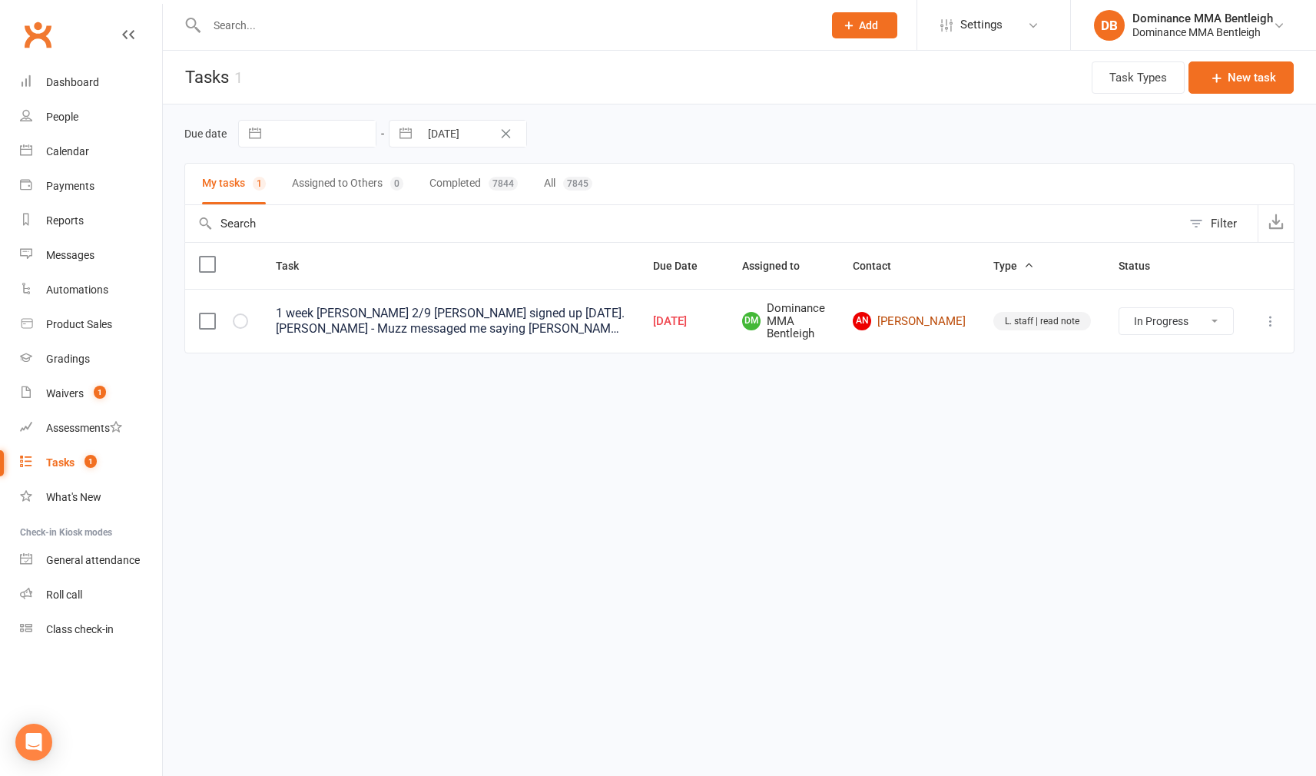
click at [945, 319] on link "AN Angela Nguyen" at bounding box center [909, 321] width 113 height 18
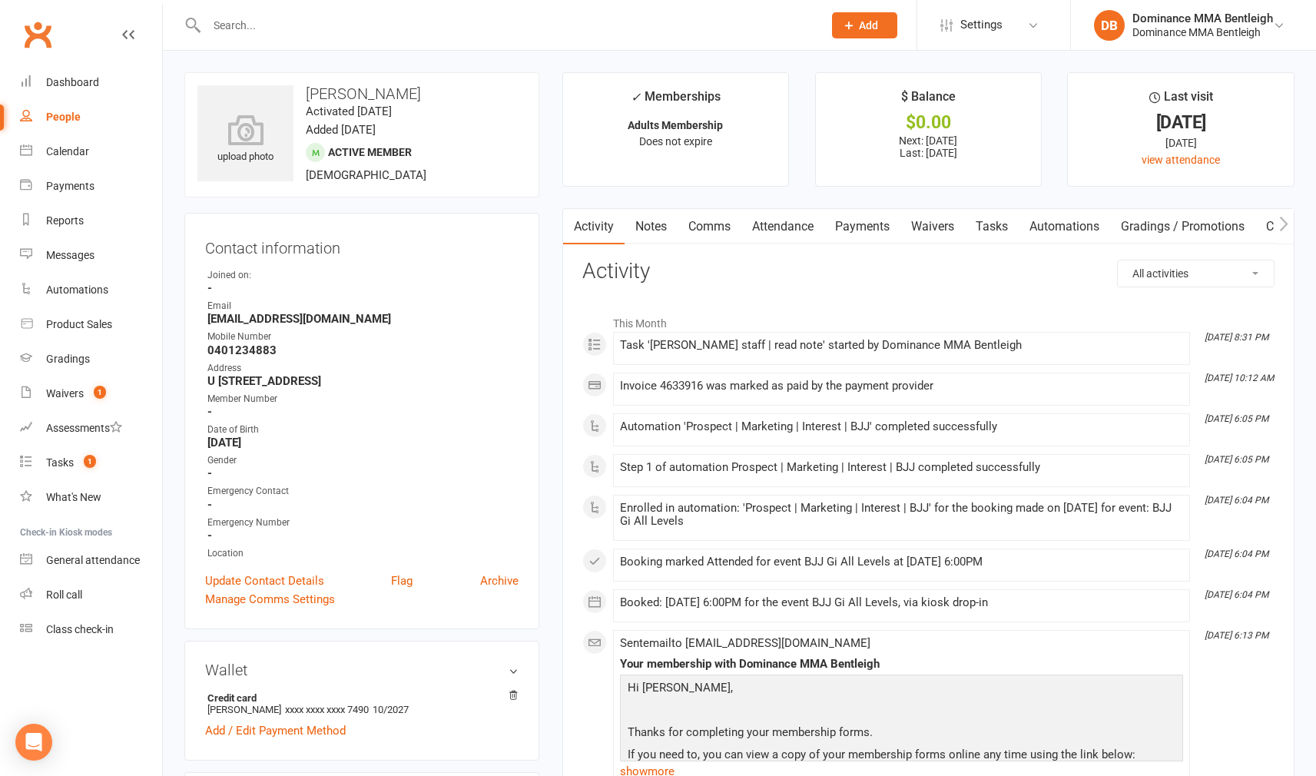
click at [987, 221] on link "Tasks" at bounding box center [992, 226] width 54 height 35
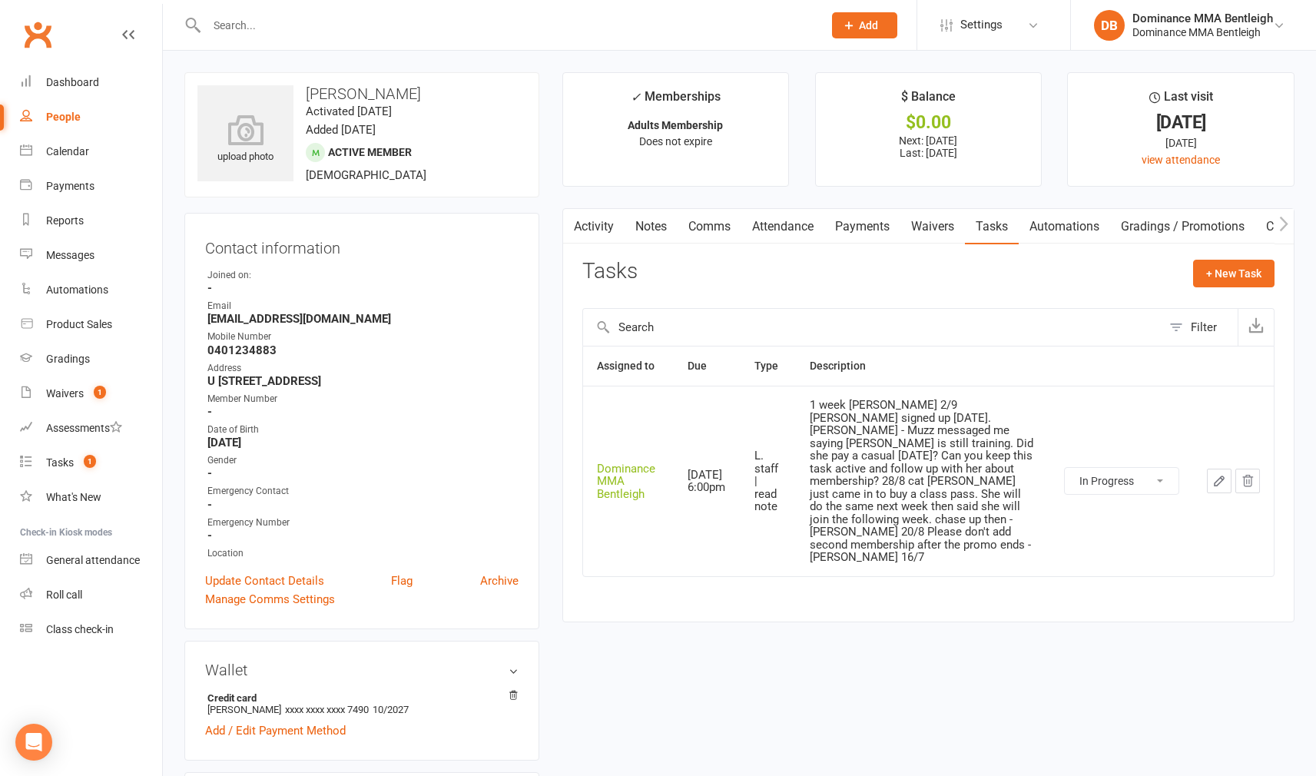
click at [1228, 469] on button "button" at bounding box center [1219, 481] width 25 height 25
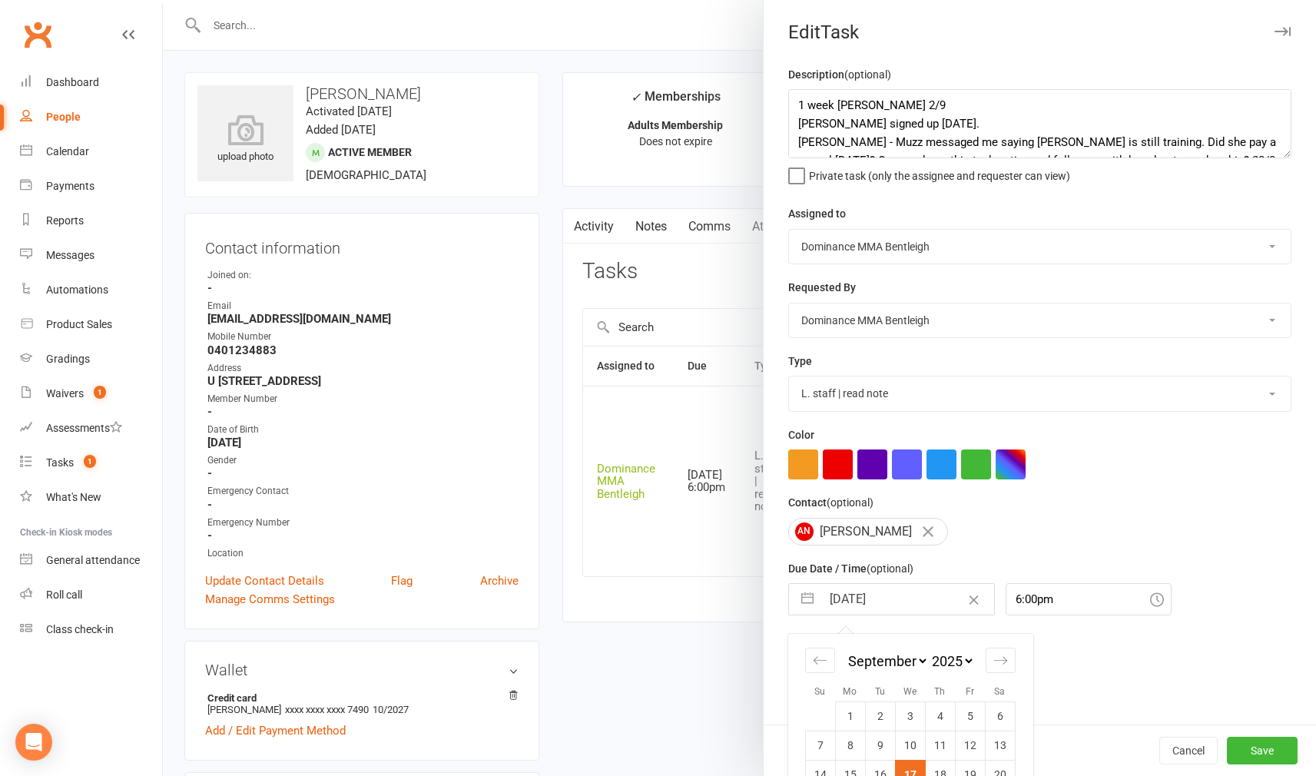
drag, startPoint x: 916, startPoint y: 601, endPoint x: 927, endPoint y: 583, distance: 21.7
click at [916, 601] on input "17 Sep 2025" at bounding box center [907, 599] width 173 height 31
click at [601, 591] on div at bounding box center [739, 388] width 1153 height 776
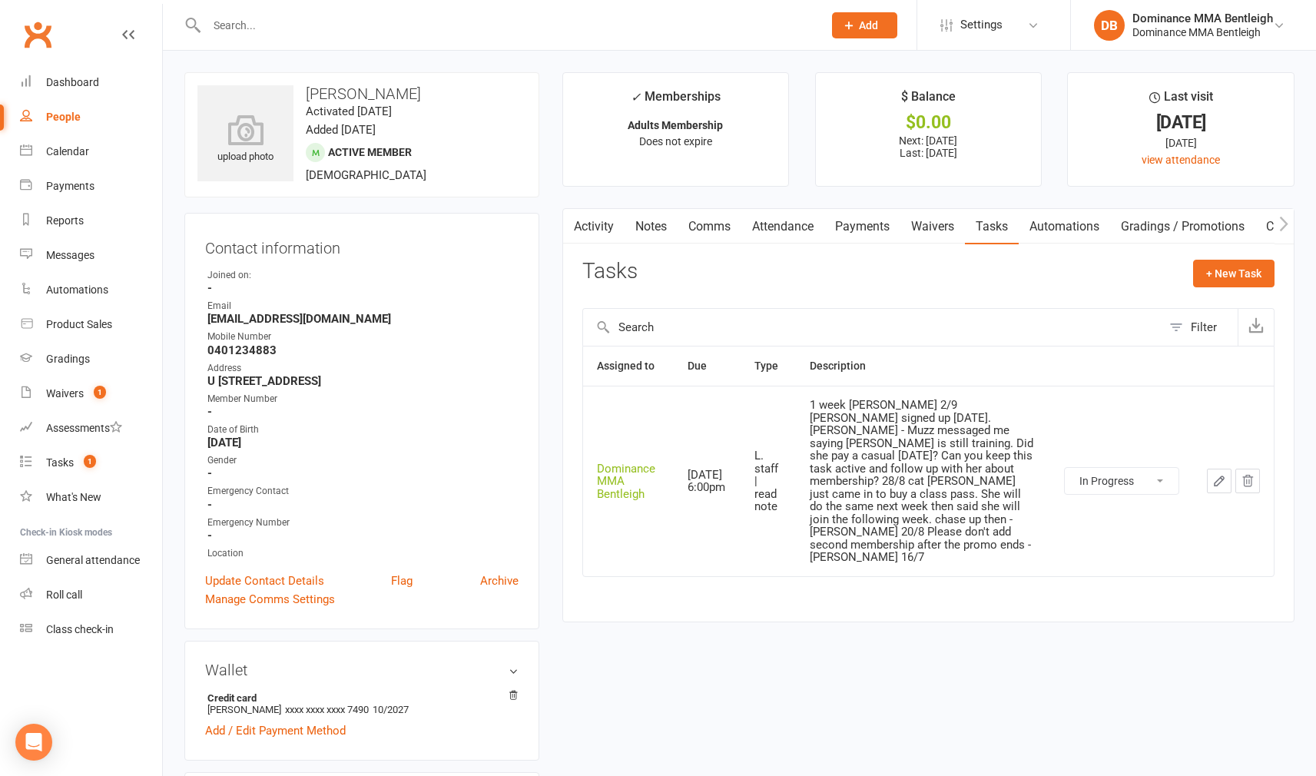
drag, startPoint x: 802, startPoint y: 219, endPoint x: 804, endPoint y: 234, distance: 15.5
click at [802, 219] on link "Attendance" at bounding box center [782, 226] width 83 height 35
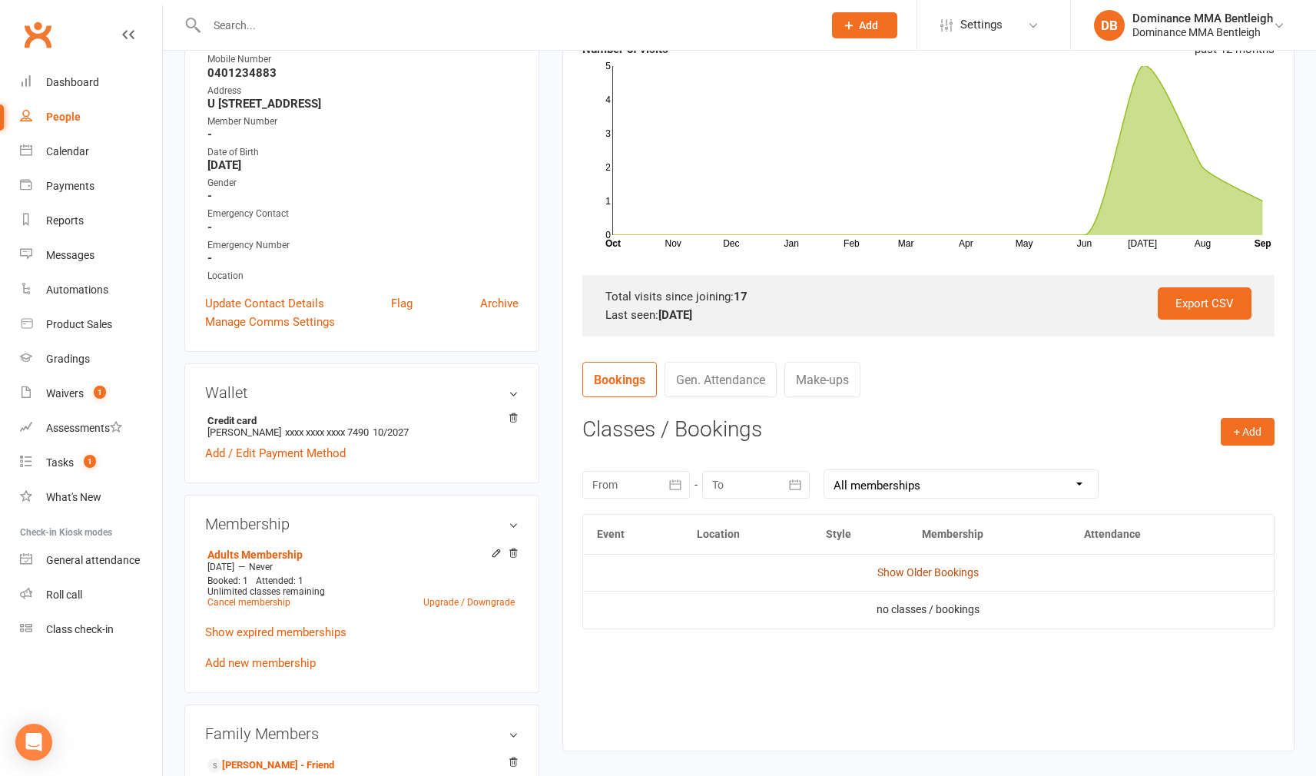
click at [947, 566] on link "Show Older Bookings" at bounding box center [927, 572] width 101 height 12
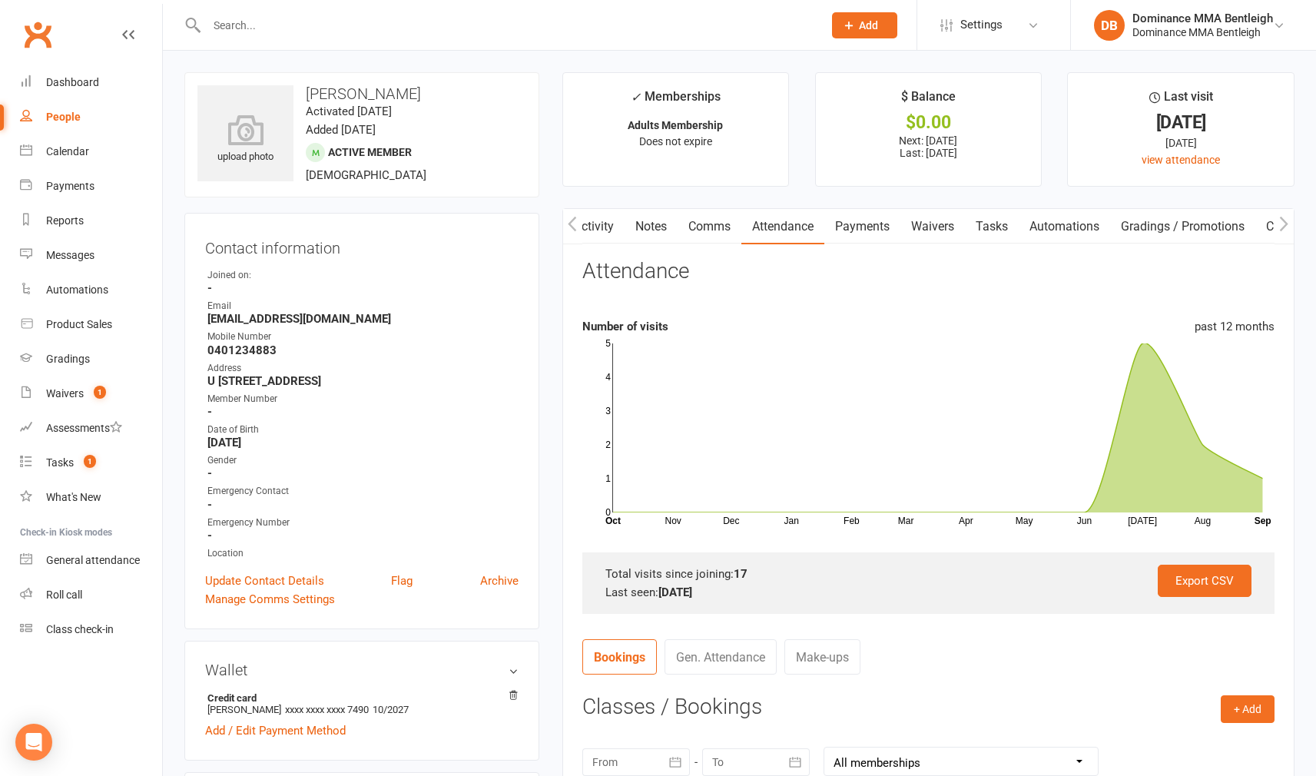
drag, startPoint x: 980, startPoint y: 224, endPoint x: 952, endPoint y: 219, distance: 28.2
click at [981, 224] on link "Tasks" at bounding box center [992, 226] width 54 height 35
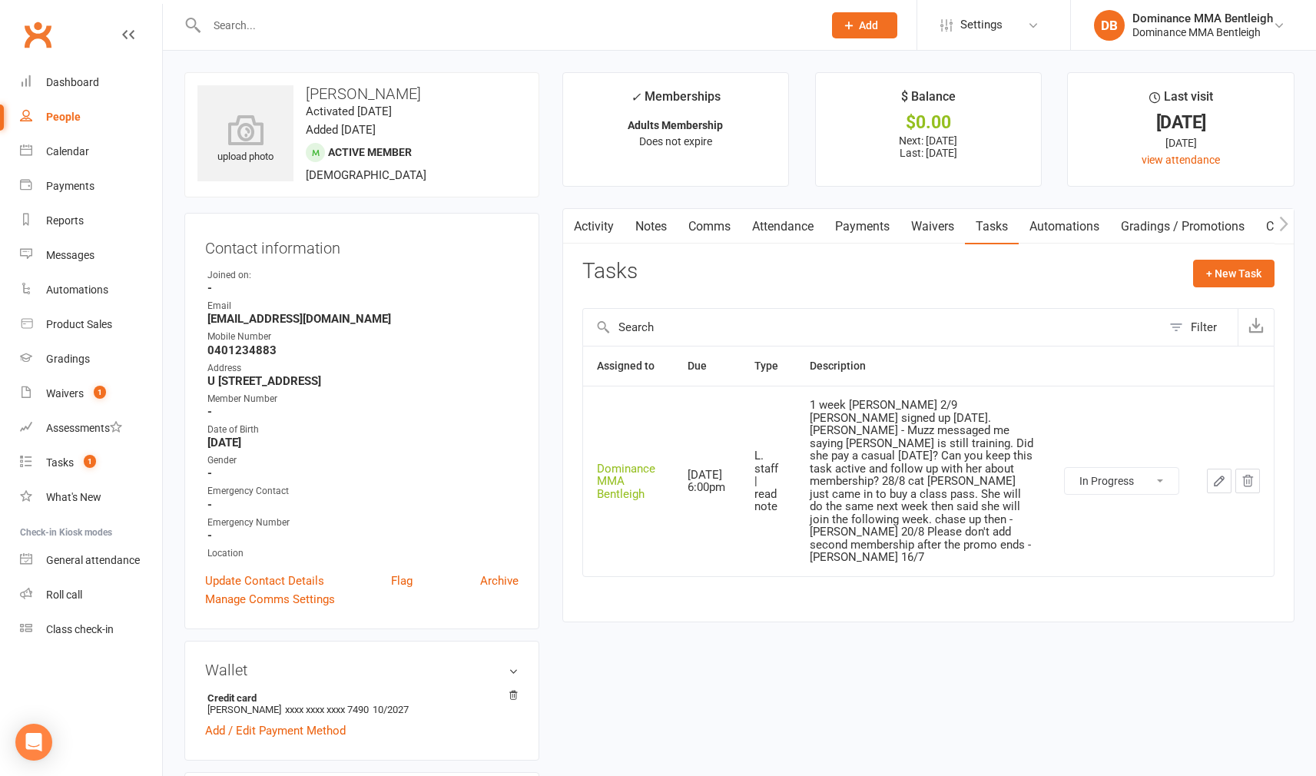
drag, startPoint x: 1214, startPoint y: 464, endPoint x: 1189, endPoint y: 469, distance: 25.0
click at [1201, 472] on td at bounding box center [1233, 481] width 81 height 190
click at [1222, 474] on icon "button" at bounding box center [1219, 481] width 14 height 14
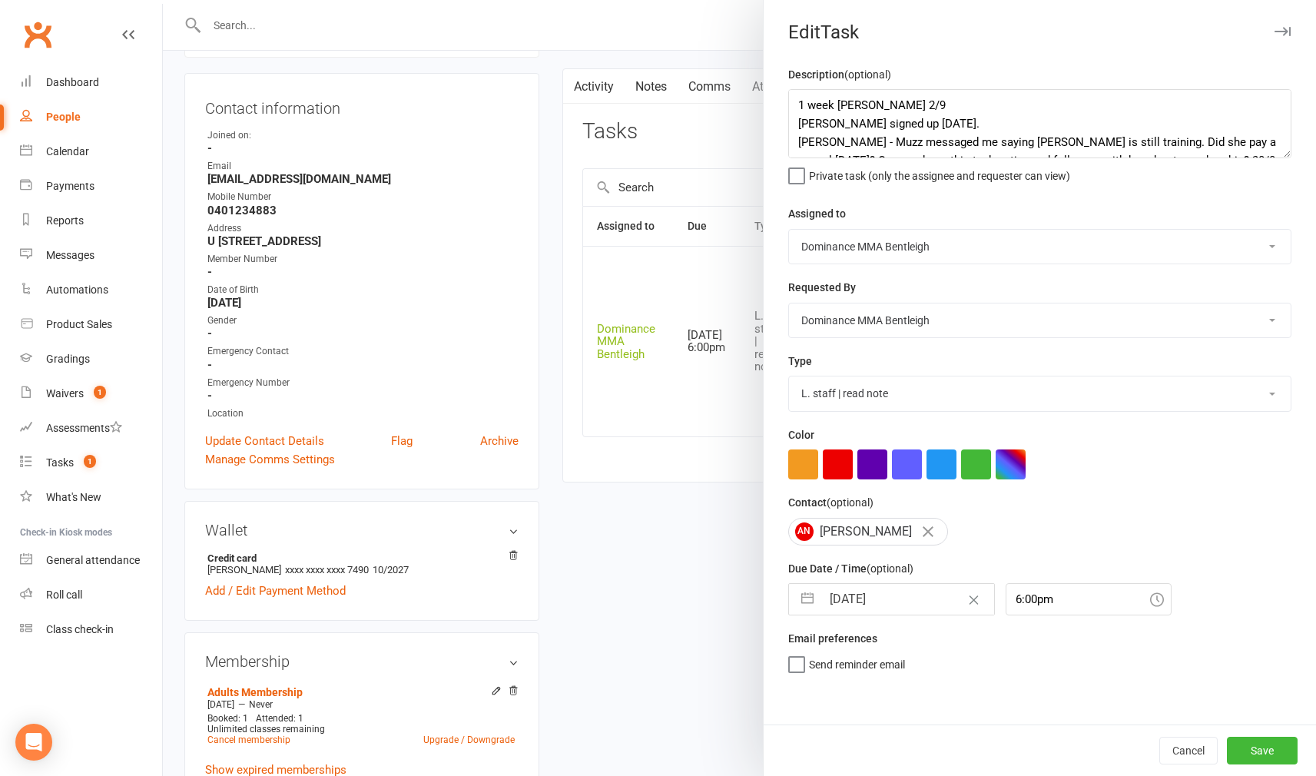
scroll to position [240, 0]
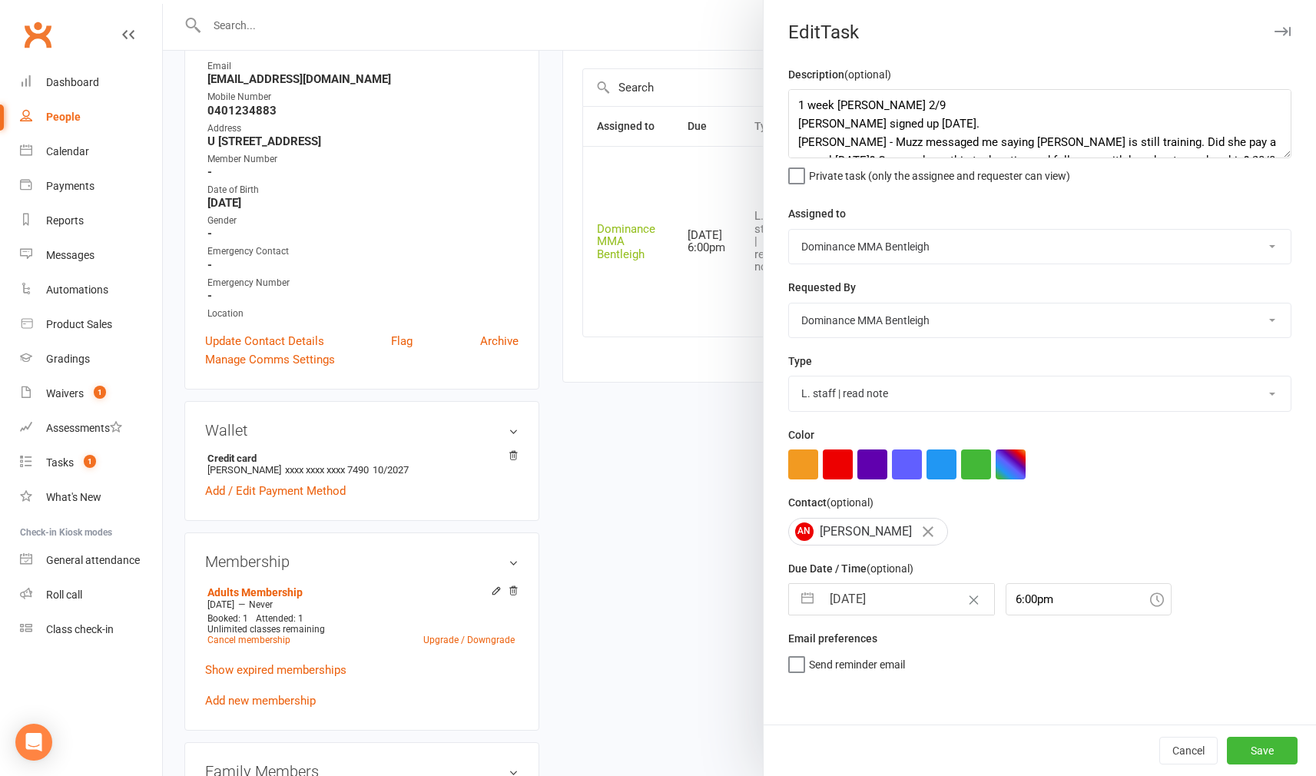
click at [919, 590] on input "17 Sep 2025" at bounding box center [907, 599] width 173 height 31
click at [669, 402] on div at bounding box center [739, 388] width 1153 height 776
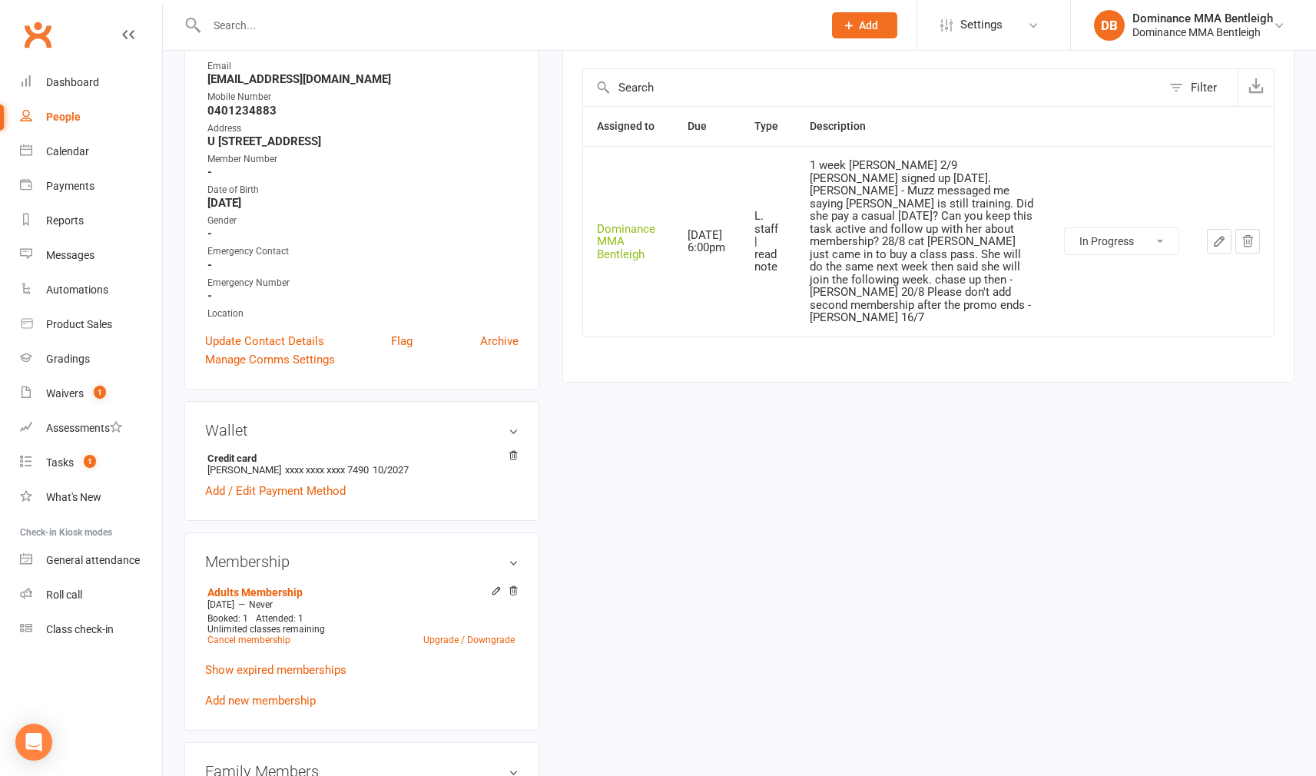
click at [297, 21] on input "text" at bounding box center [507, 26] width 610 height 22
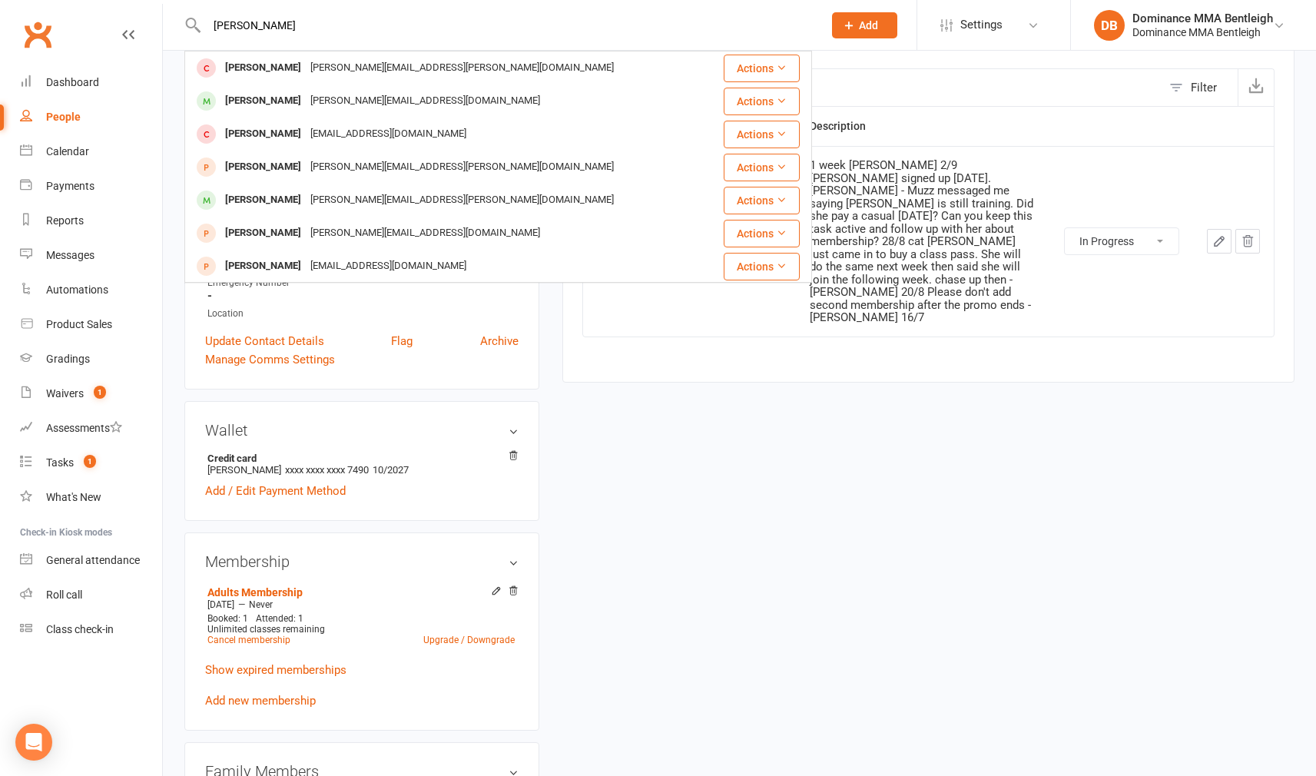
click at [333, 86] on div "David Kim francis@80bots.com" at bounding box center [452, 100] width 533 height 31
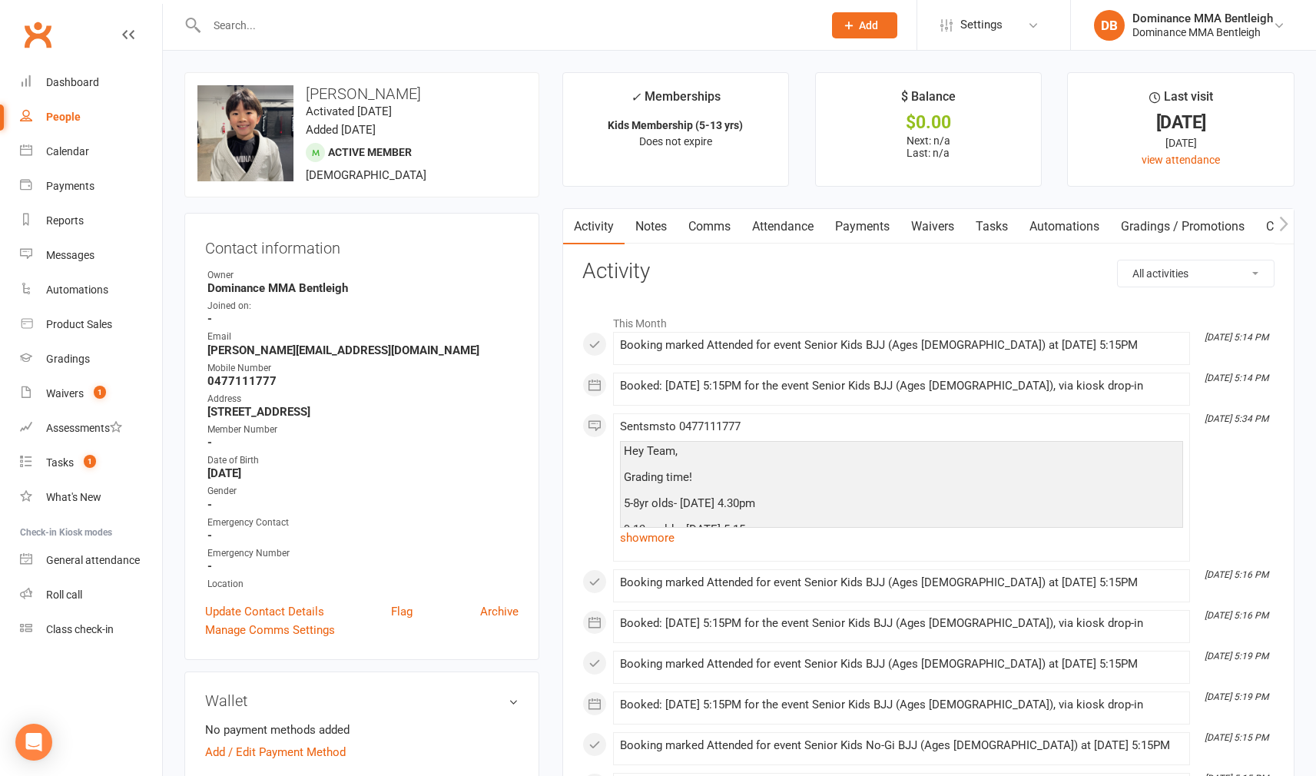
click at [843, 227] on link "Payments" at bounding box center [862, 226] width 76 height 35
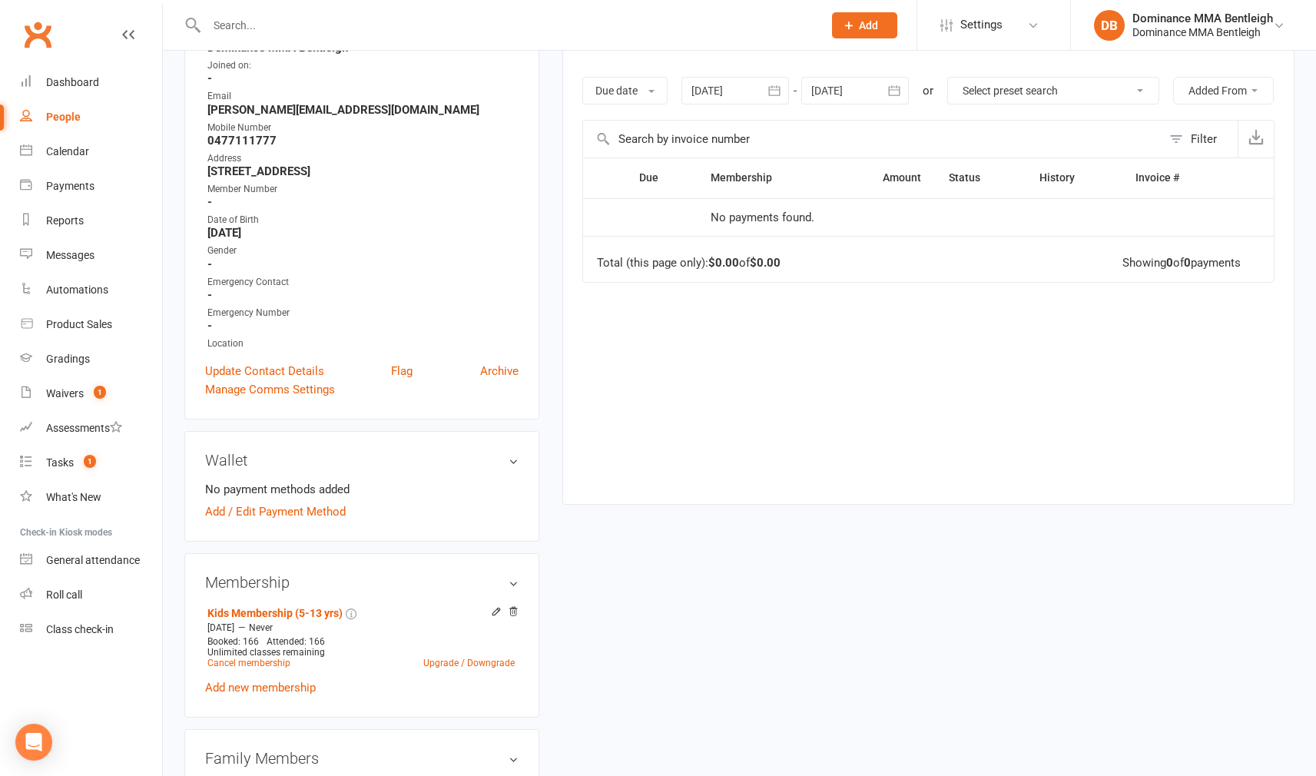
scroll to position [532, 0]
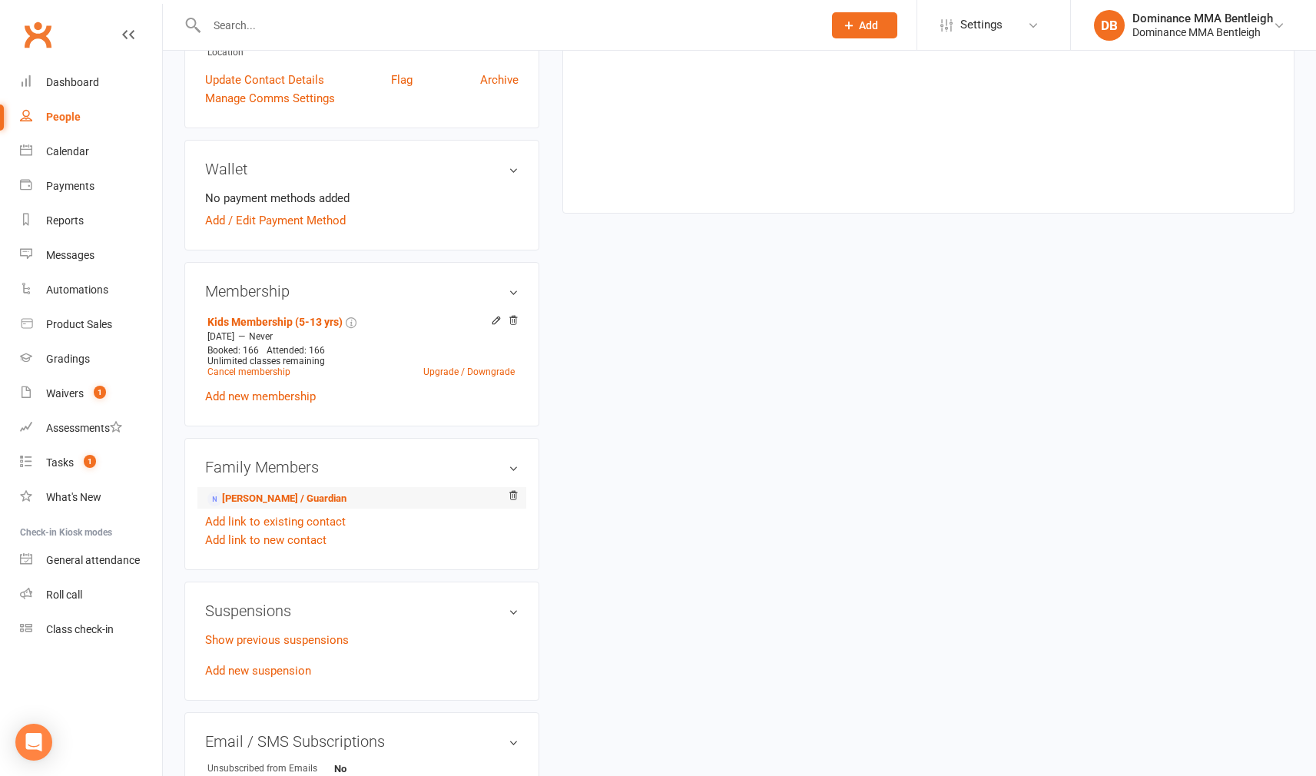
click at [271, 489] on li "Francis Kim - Parent / Guardian" at bounding box center [361, 498] width 313 height 22
click at [262, 496] on link "Francis Kim - Parent / Guardian" at bounding box center [276, 499] width 139 height 16
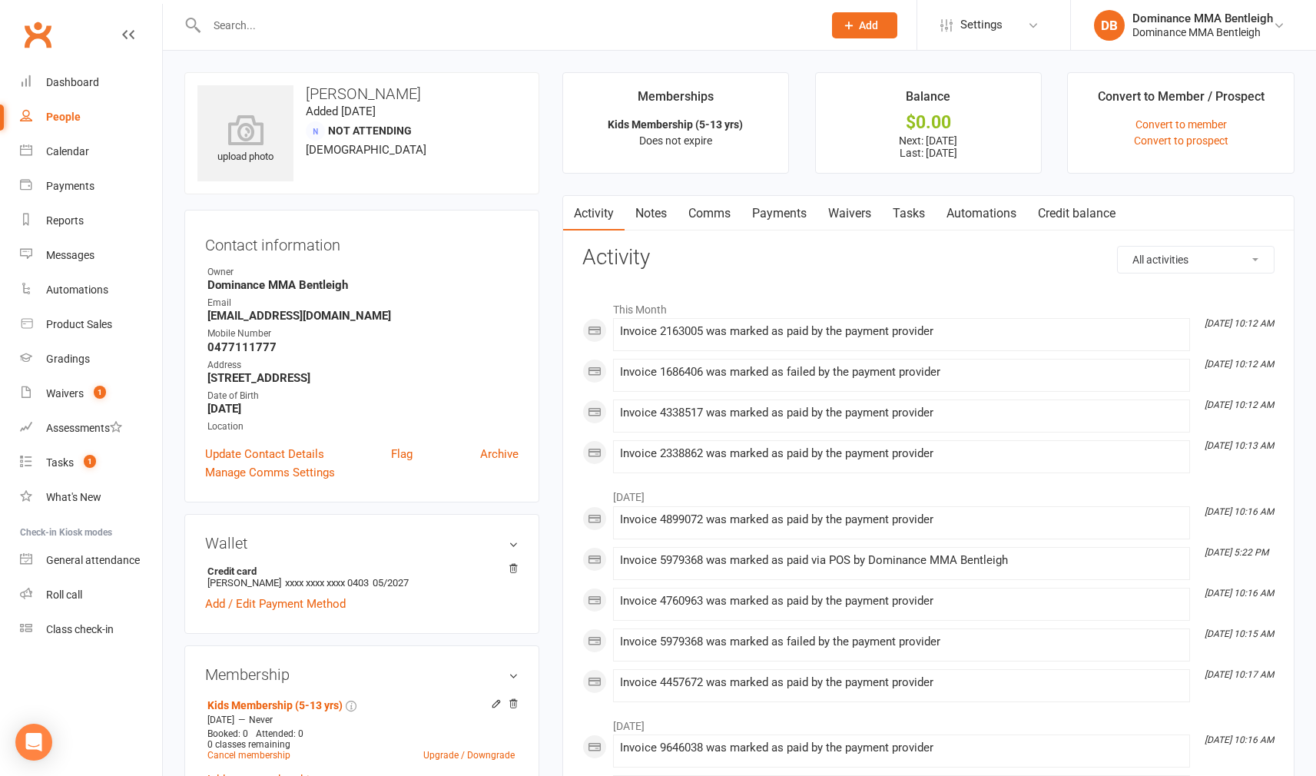
click at [774, 217] on link "Payments" at bounding box center [779, 213] width 76 height 35
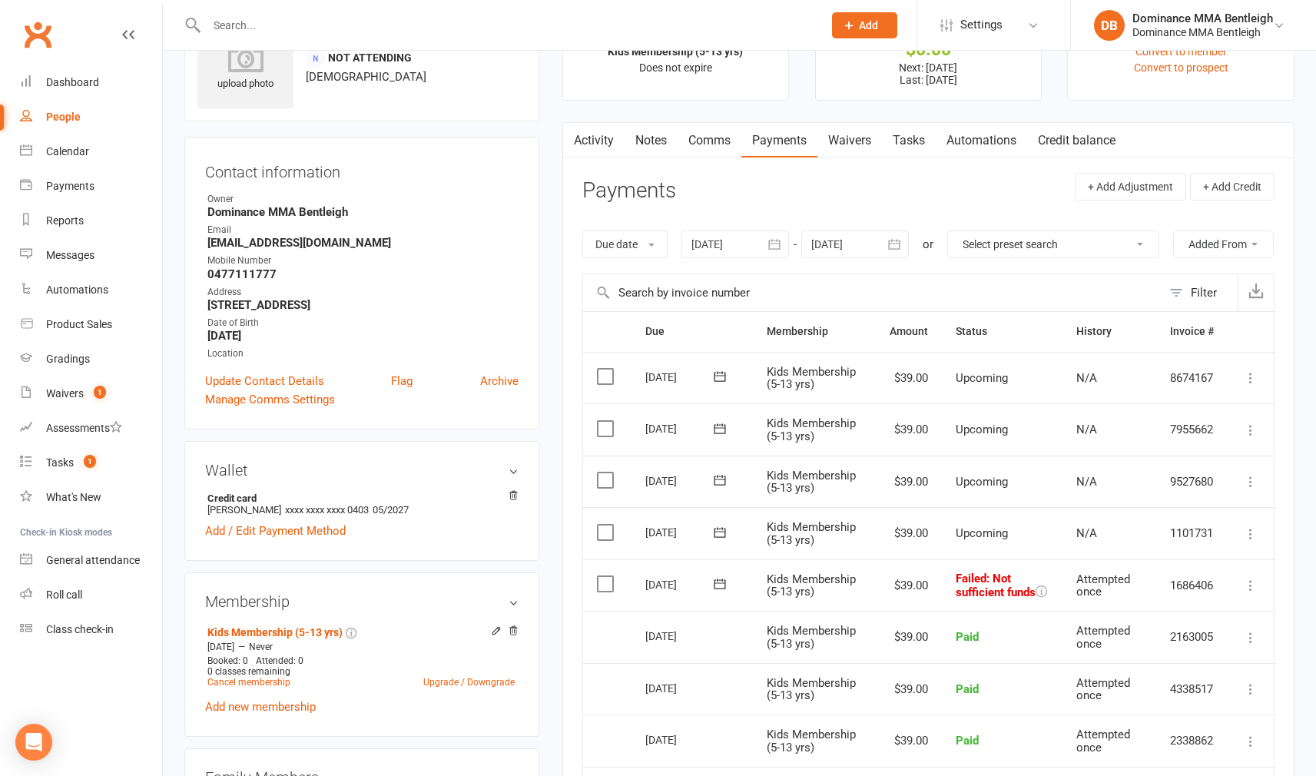
scroll to position [79, 0]
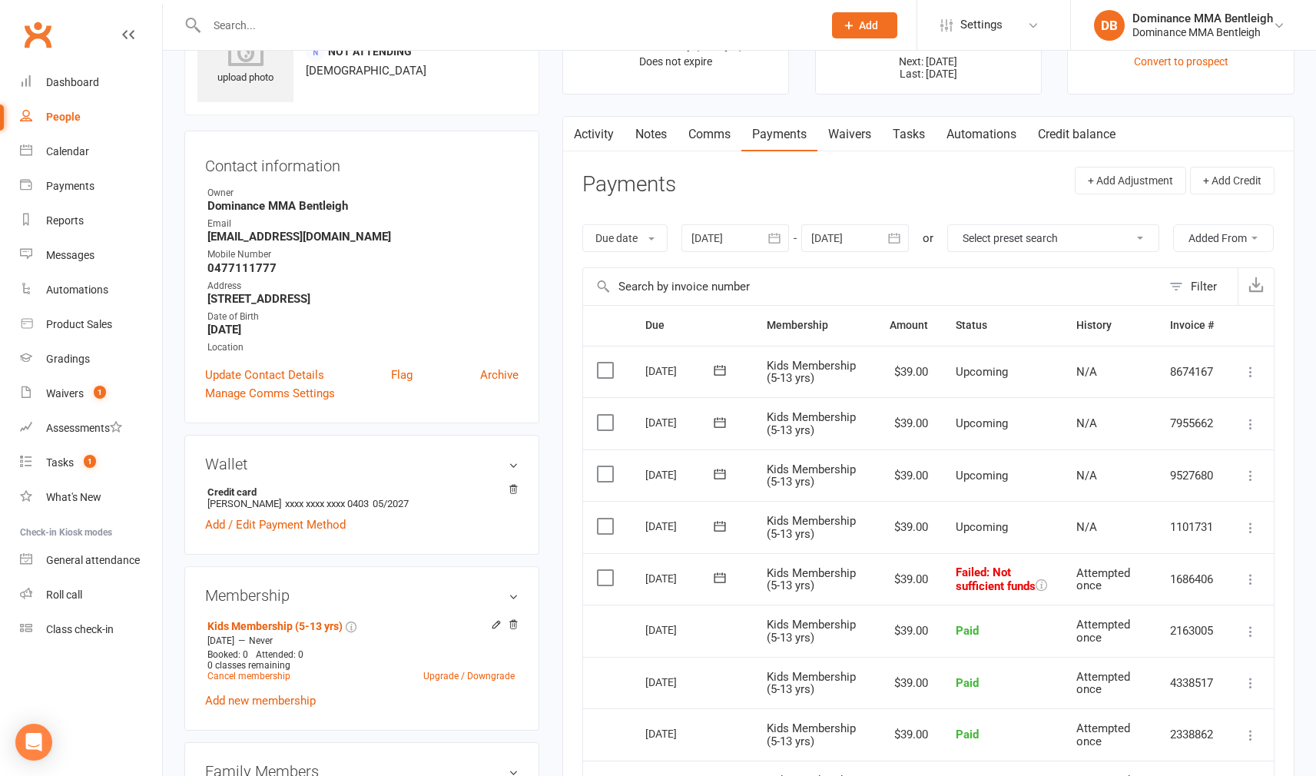
click at [608, 585] on label at bounding box center [607, 577] width 21 height 15
click at [607, 570] on input "checkbox" at bounding box center [602, 570] width 10 height 0
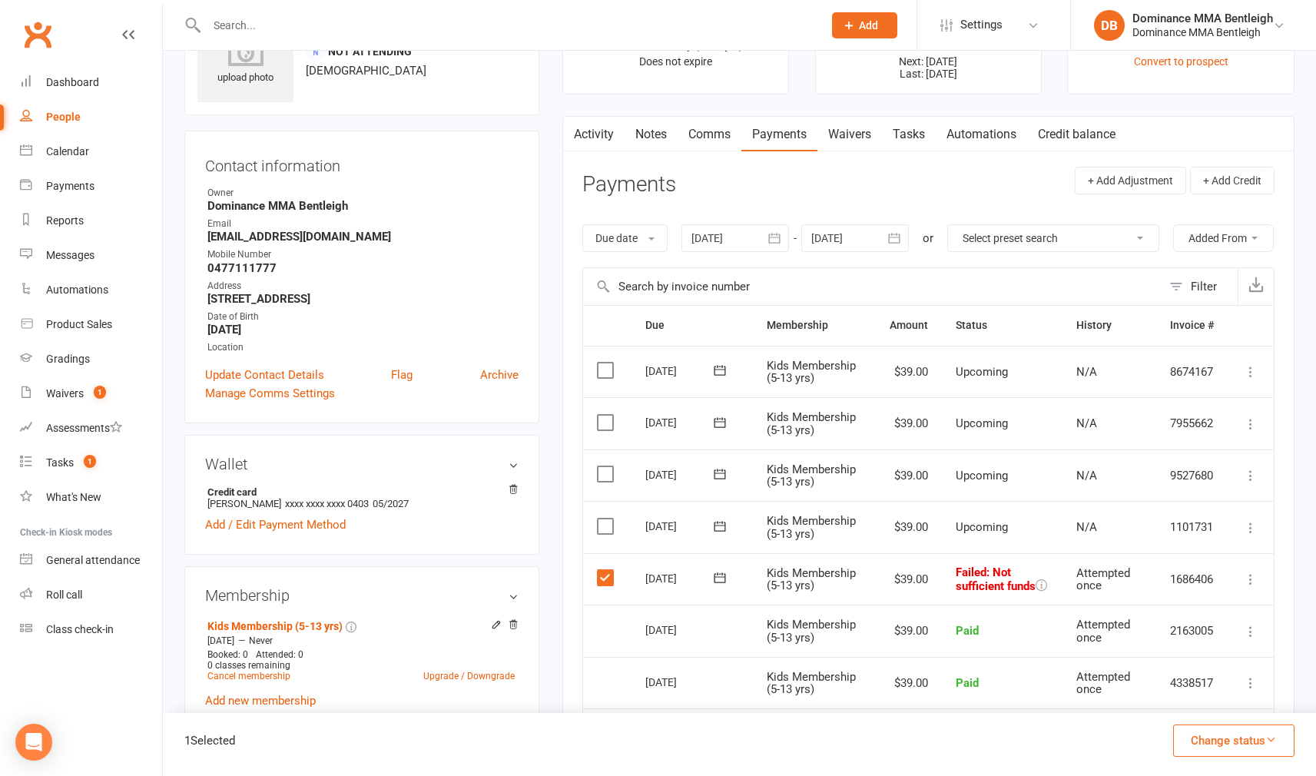
click at [1254, 587] on icon at bounding box center [1250, 578] width 15 height 15
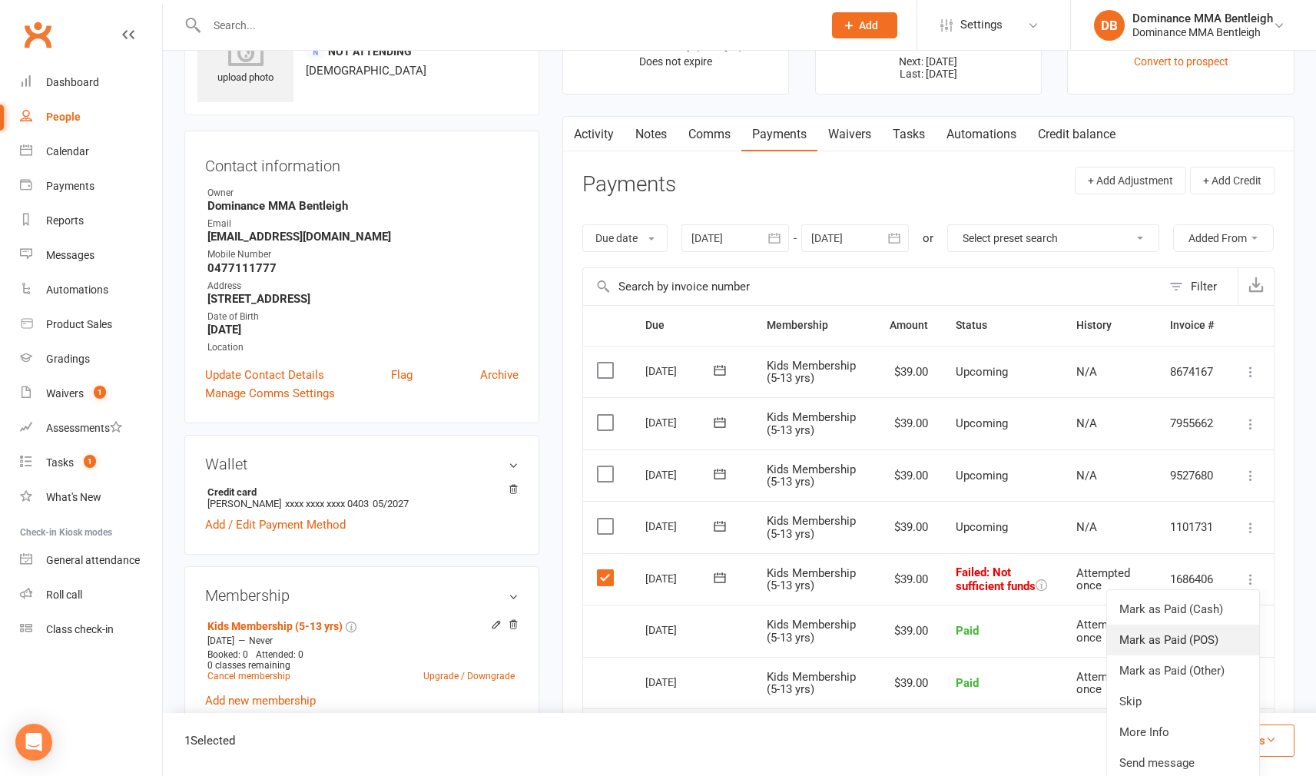
click at [1207, 655] on link "Mark as Paid (POS)" at bounding box center [1183, 639] width 152 height 31
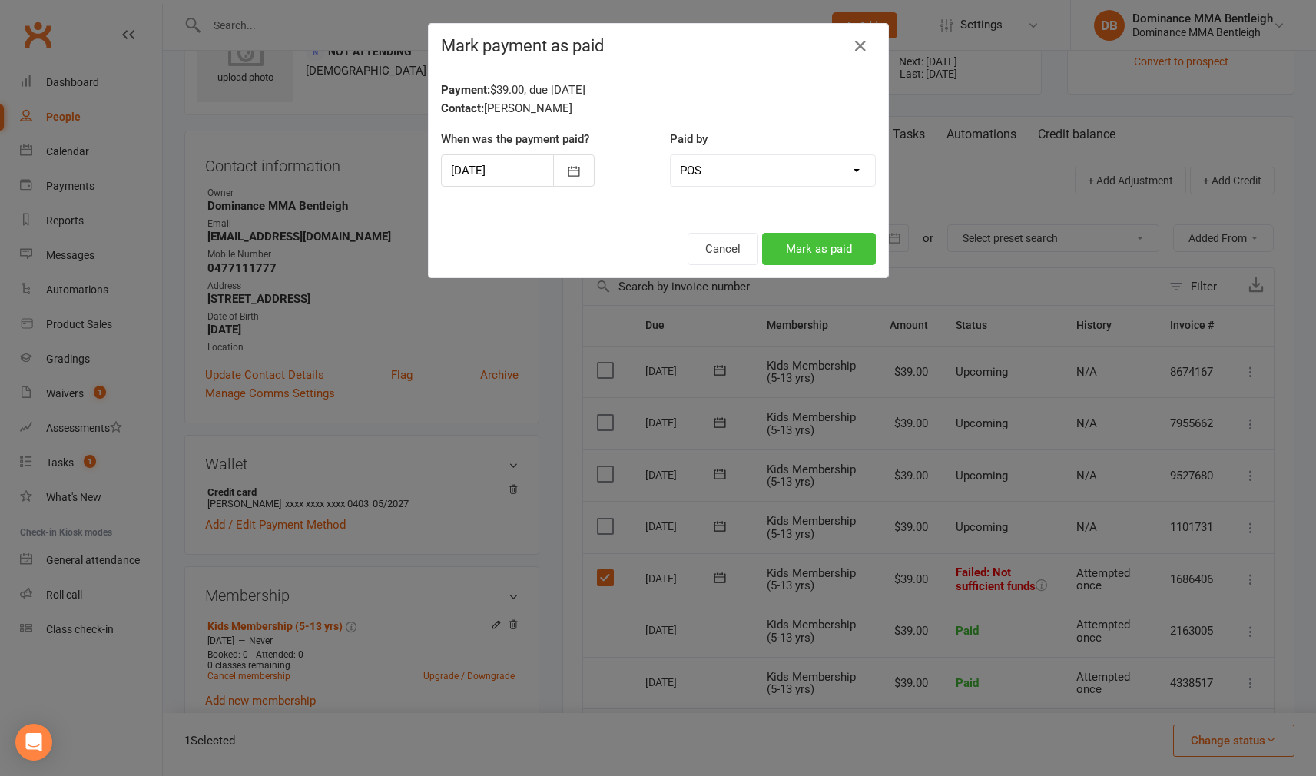
click at [851, 253] on button "Mark as paid" at bounding box center [819, 249] width 114 height 32
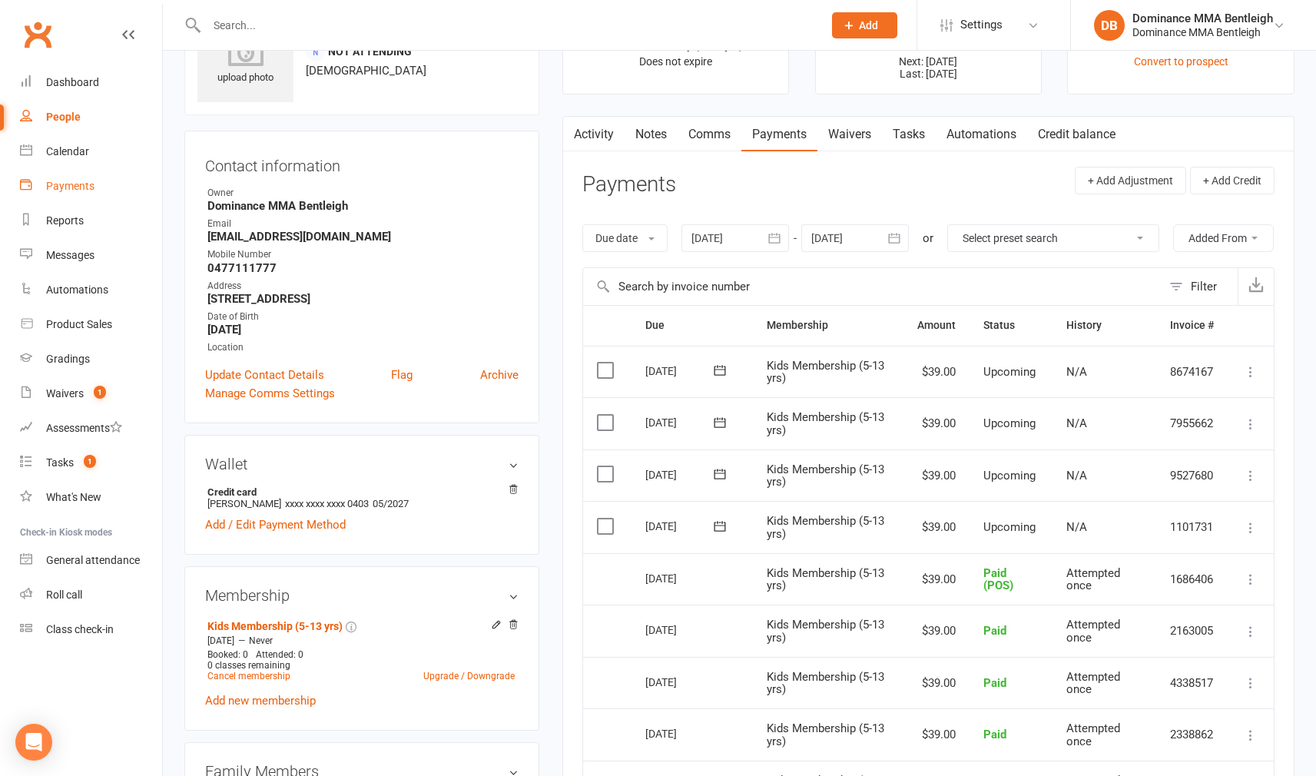
click at [87, 176] on link "Payments" at bounding box center [91, 186] width 142 height 35
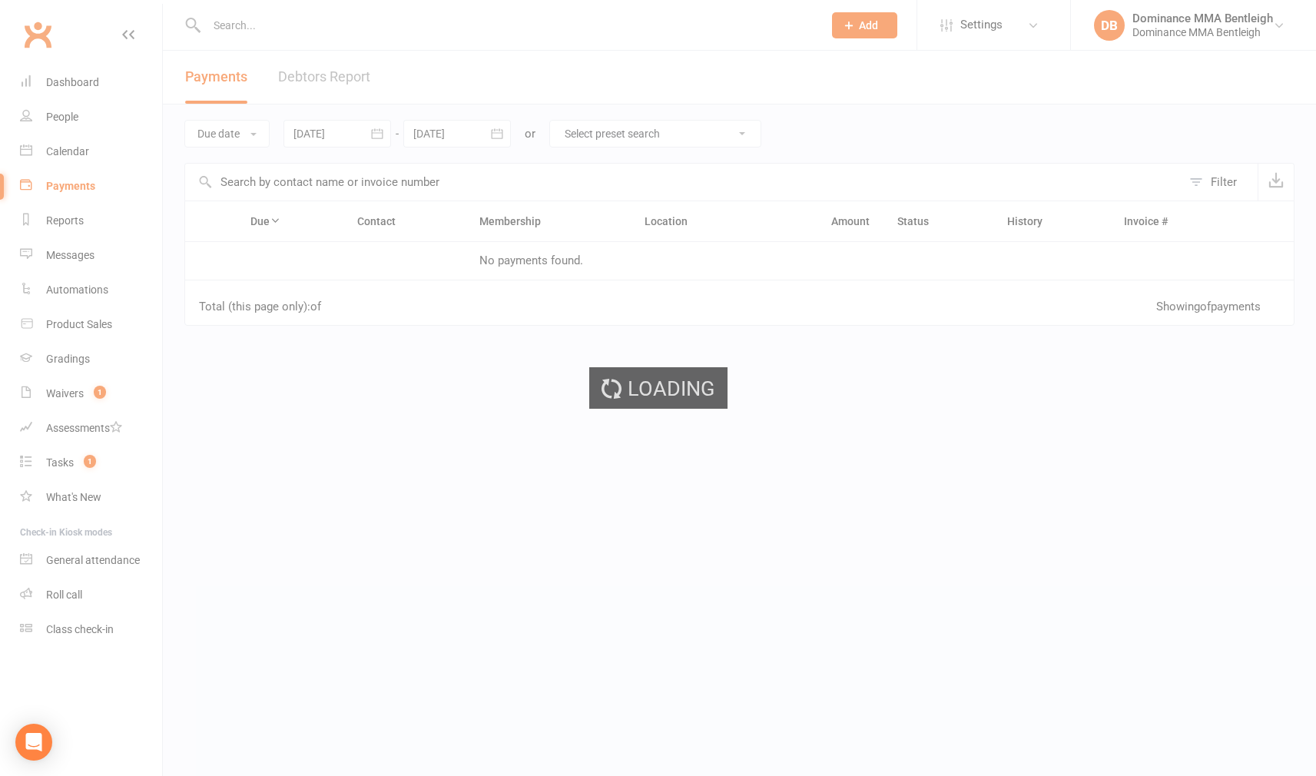
click at [71, 190] on div "Loading" at bounding box center [658, 388] width 1316 height 776
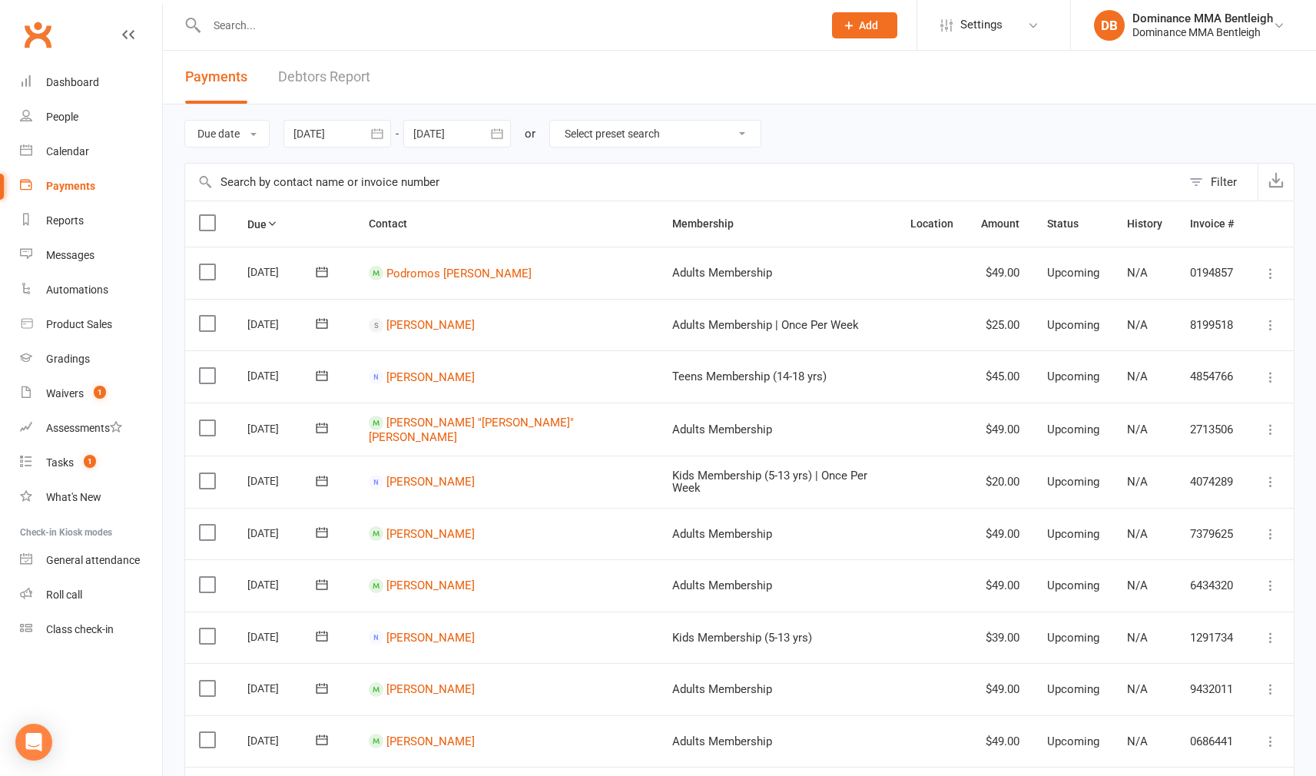
click at [340, 90] on link "Debtors Report" at bounding box center [324, 77] width 92 height 53
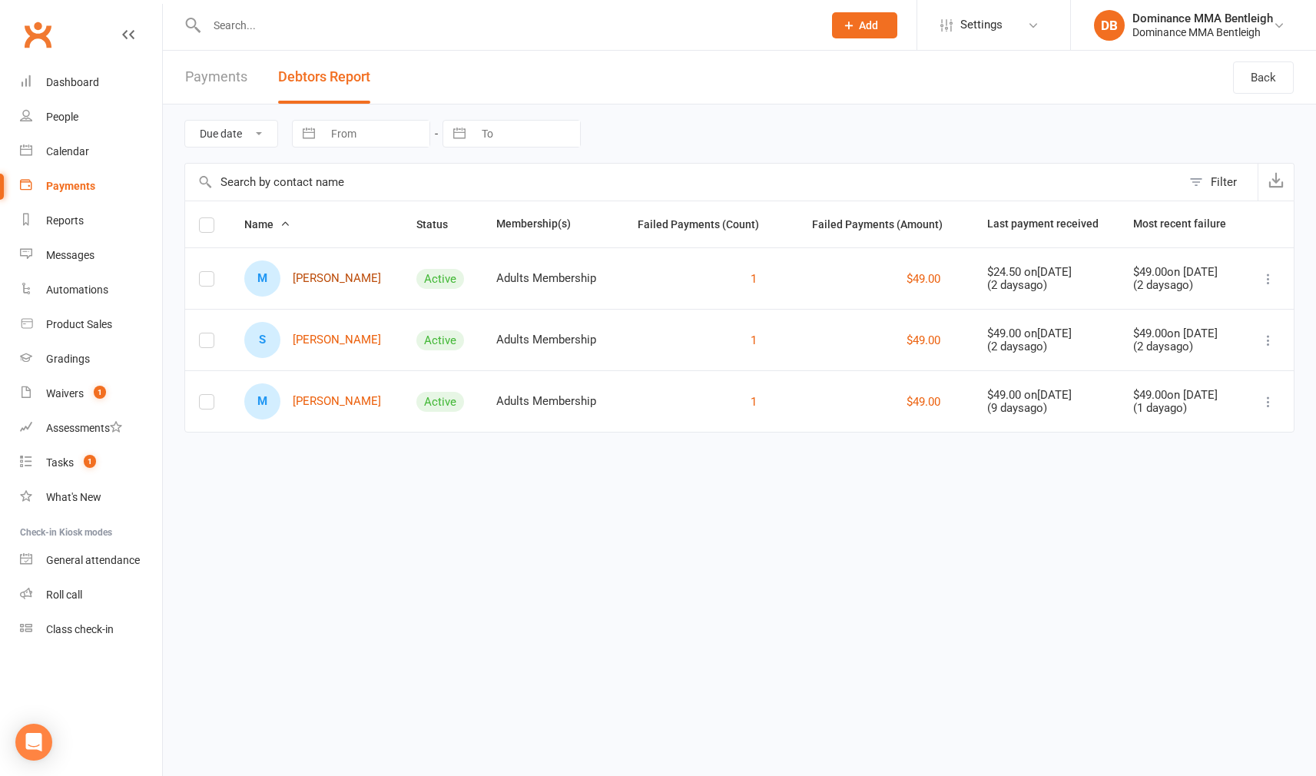
click at [338, 277] on link "M Max Lynch" at bounding box center [312, 278] width 137 height 36
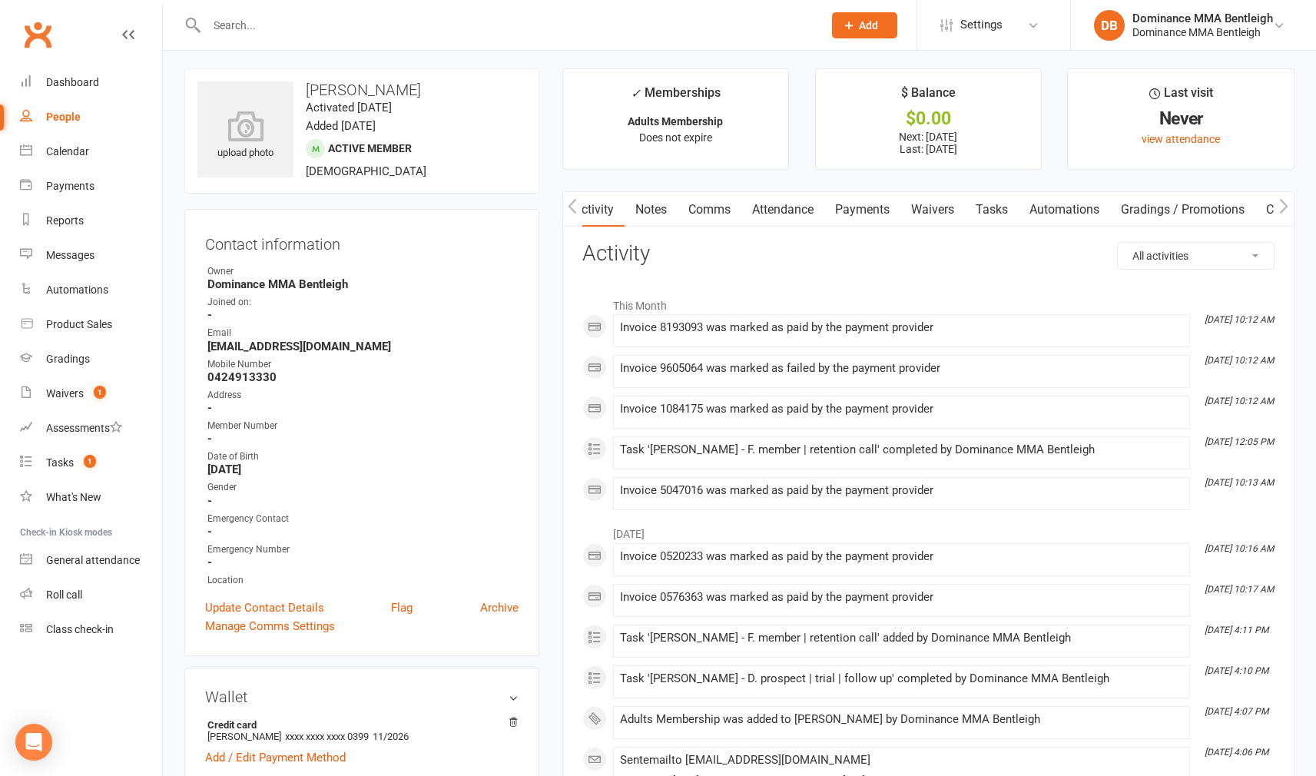
click at [829, 207] on link "Payments" at bounding box center [862, 209] width 76 height 35
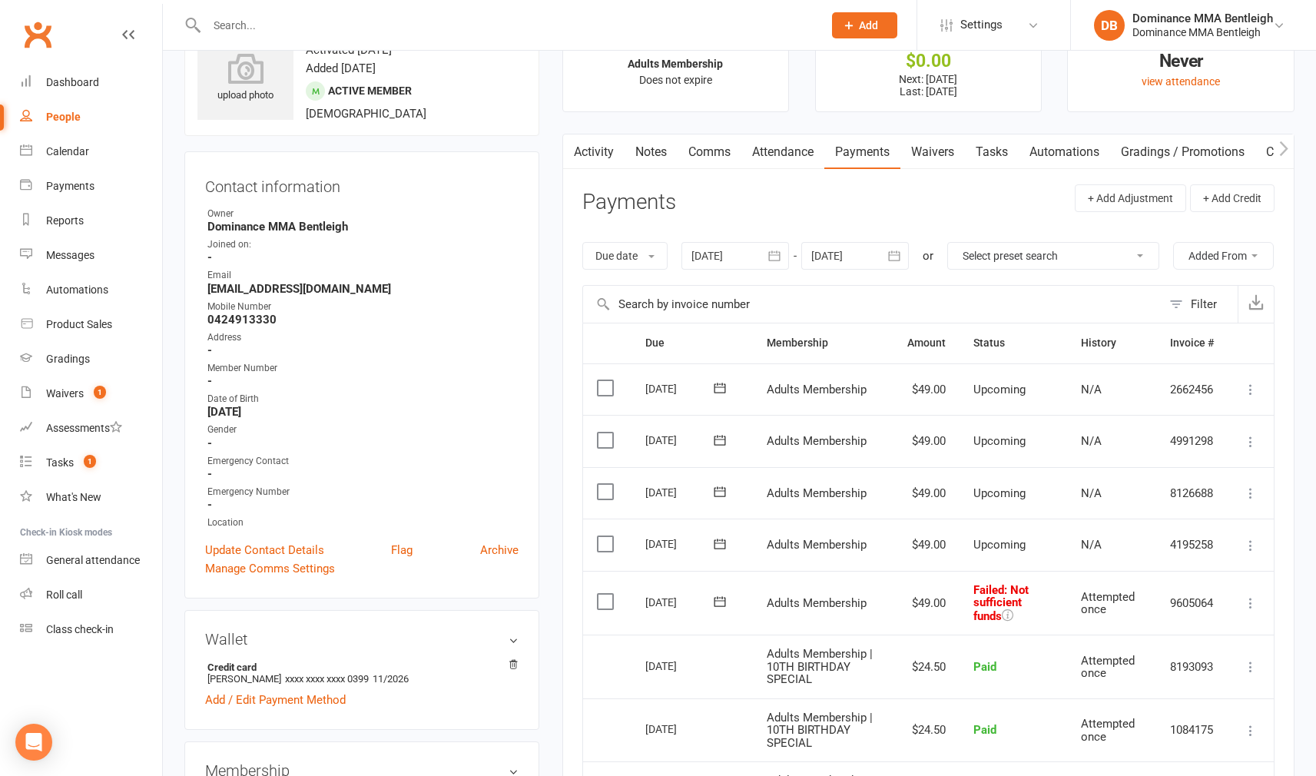
scroll to position [68, 0]
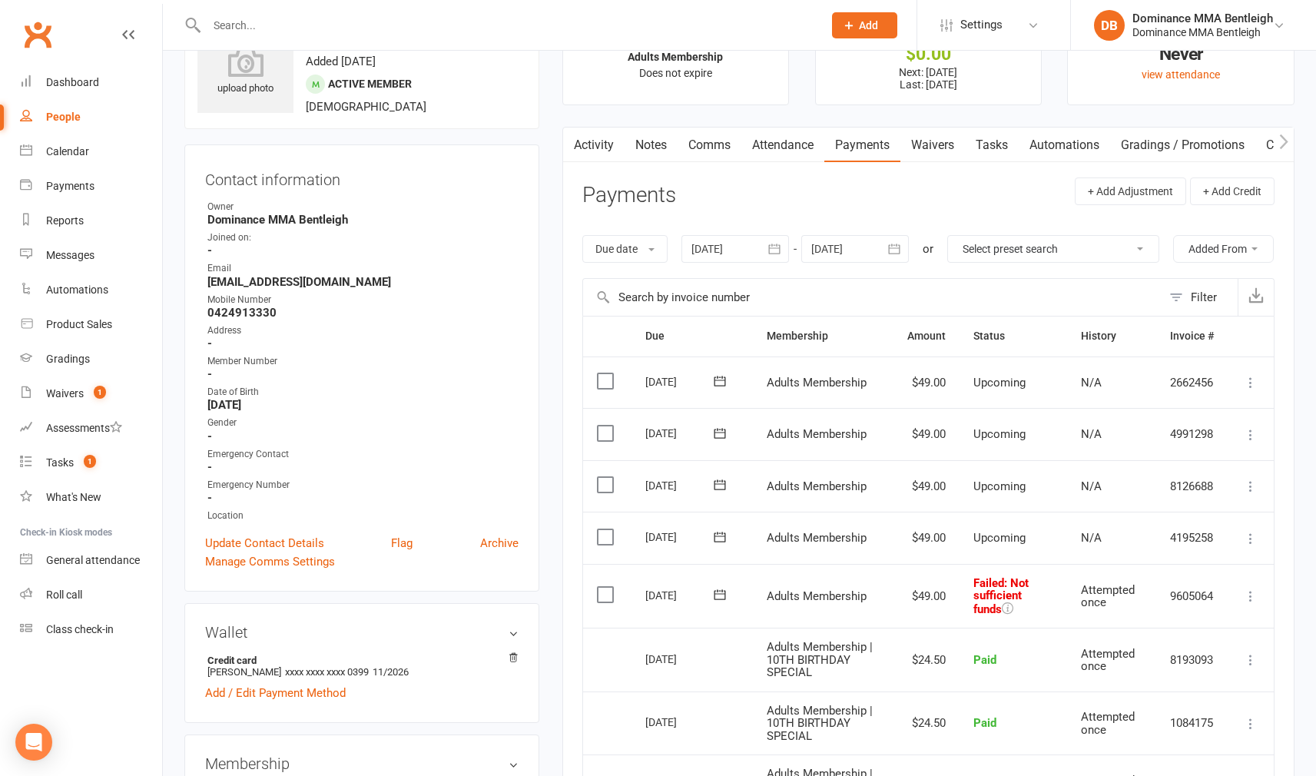
click at [722, 602] on icon at bounding box center [719, 594] width 15 height 15
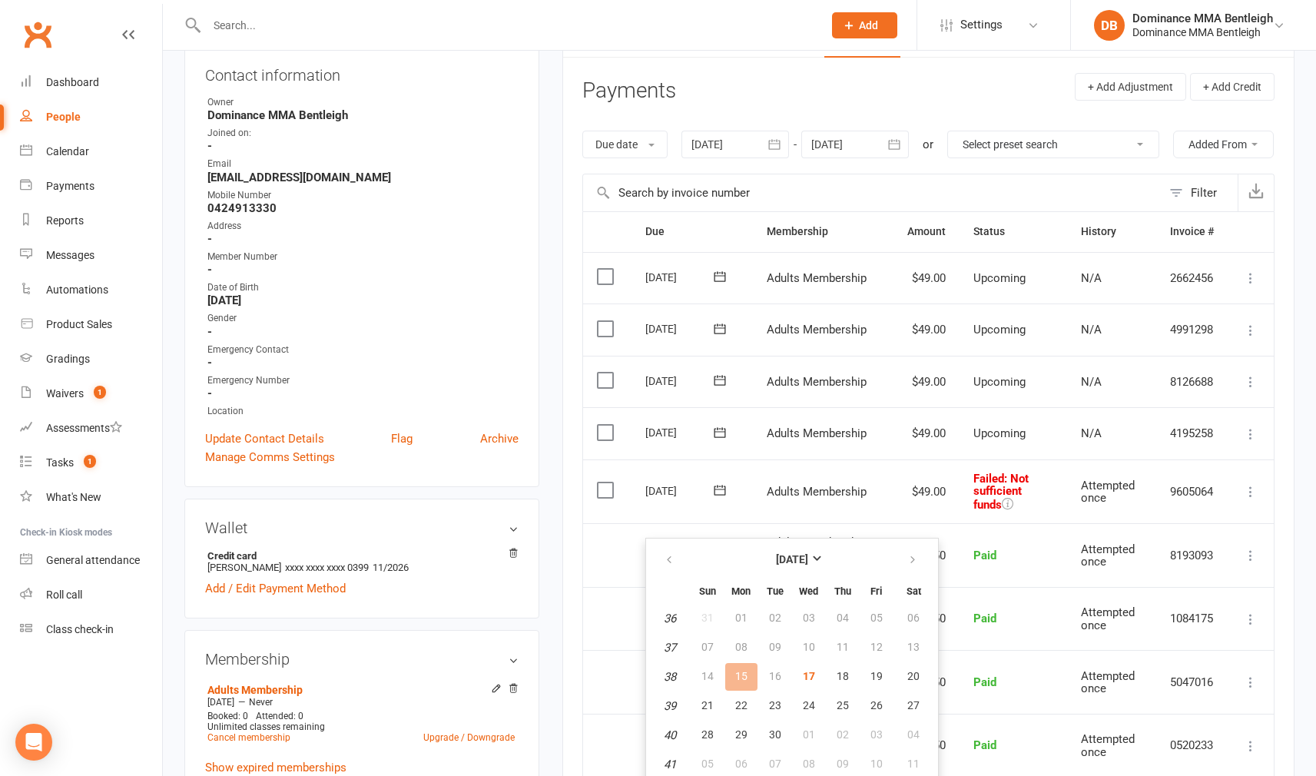
scroll to position [187, 0]
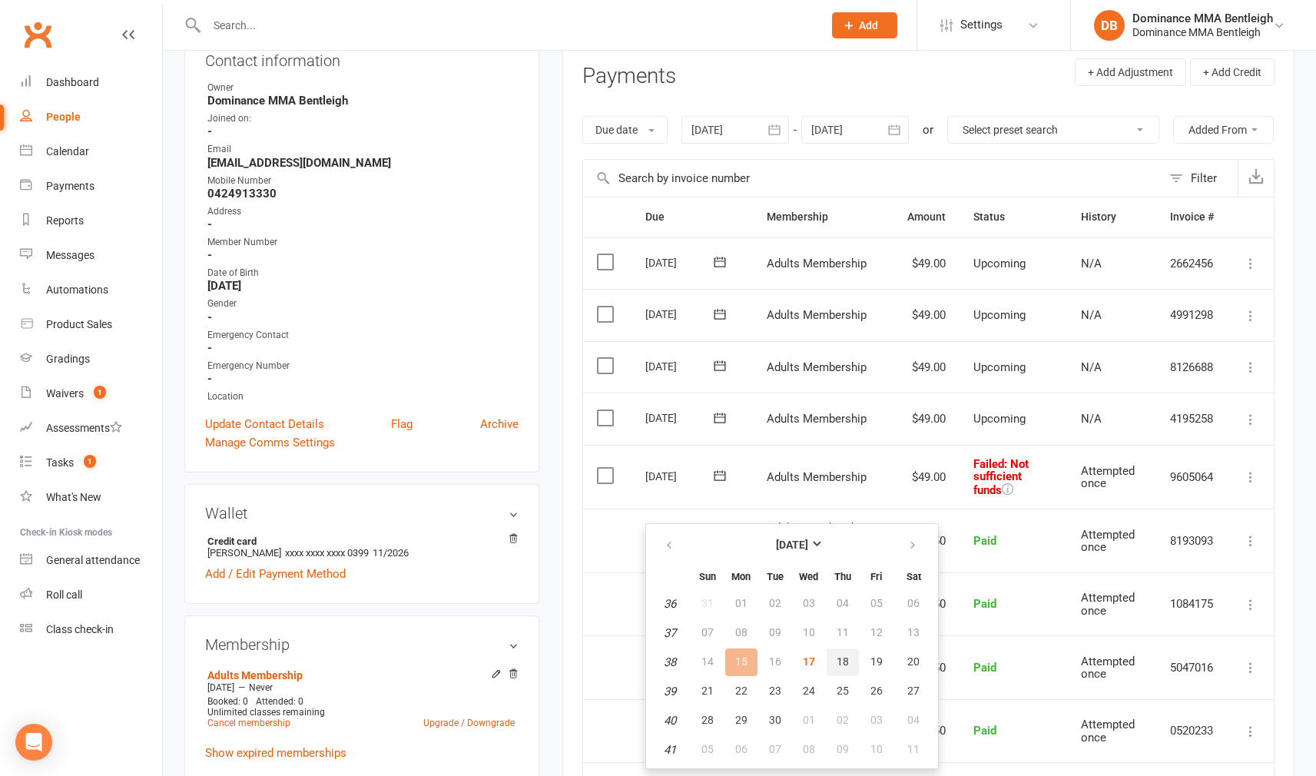
click at [840, 660] on span "18" at bounding box center [842, 661] width 12 height 12
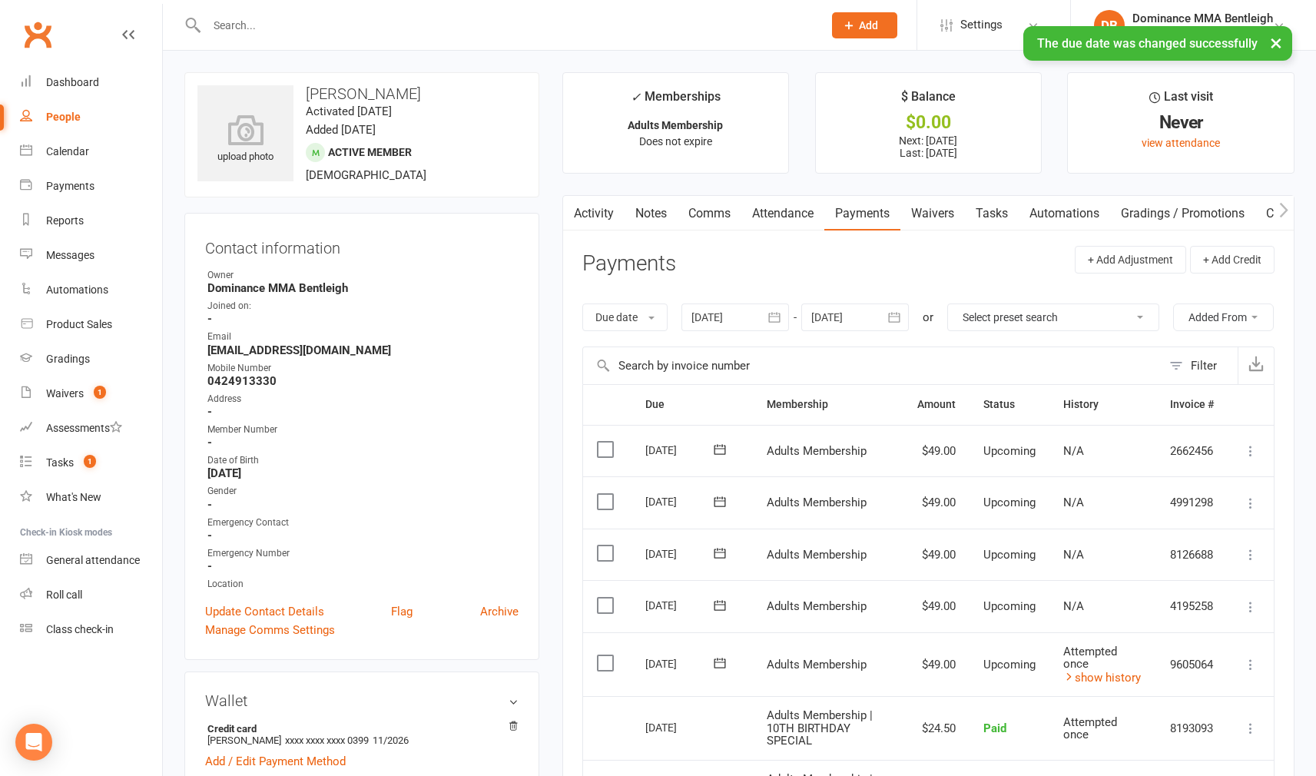
scroll to position [0, 0]
click at [717, 222] on link "Comms" at bounding box center [709, 213] width 64 height 35
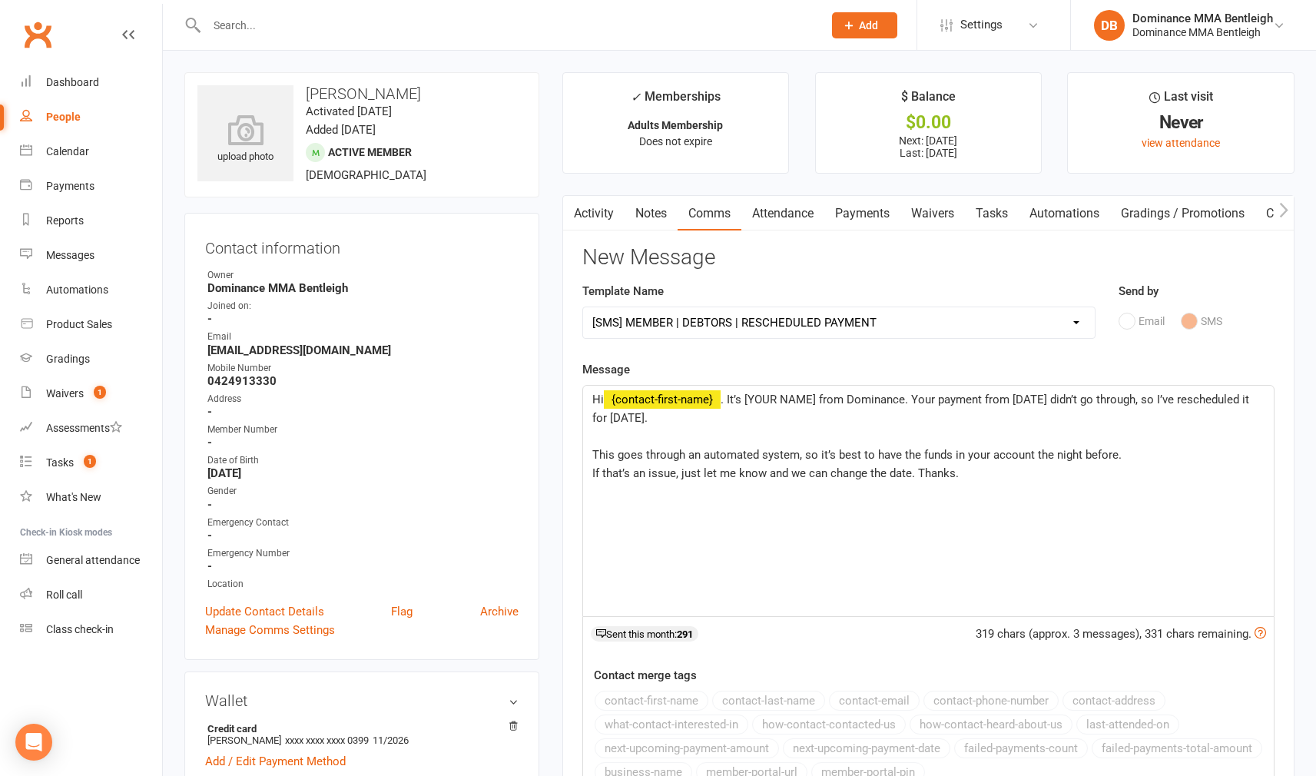
click at [716, 398] on span "﻿ {contact-first-name}" at bounding box center [662, 400] width 117 height 14
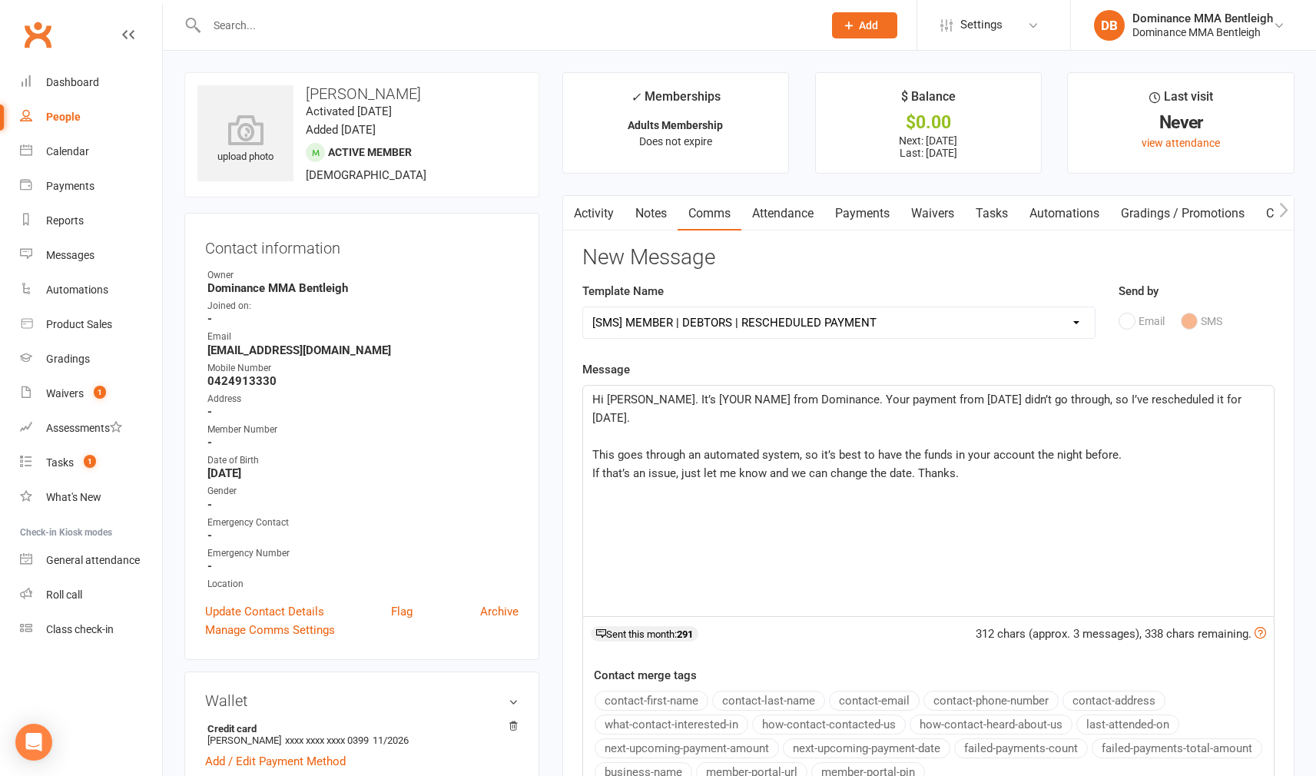
click at [724, 395] on span "Hi Max. It’s [YOUR NAME] from Dominance. Your payment from [DATE] didn’t go thr…" at bounding box center [918, 409] width 652 height 32
click at [910, 394] on span "Hi Max. It’s Dylan from Dominance. Your payment from [DATE] didn’t go through, …" at bounding box center [926, 409] width 669 height 32
click at [1154, 396] on span "Hi Max. It’s Dylan from Dominance. Your payment from 15/9 didn’t go through, so…" at bounding box center [921, 409] width 658 height 32
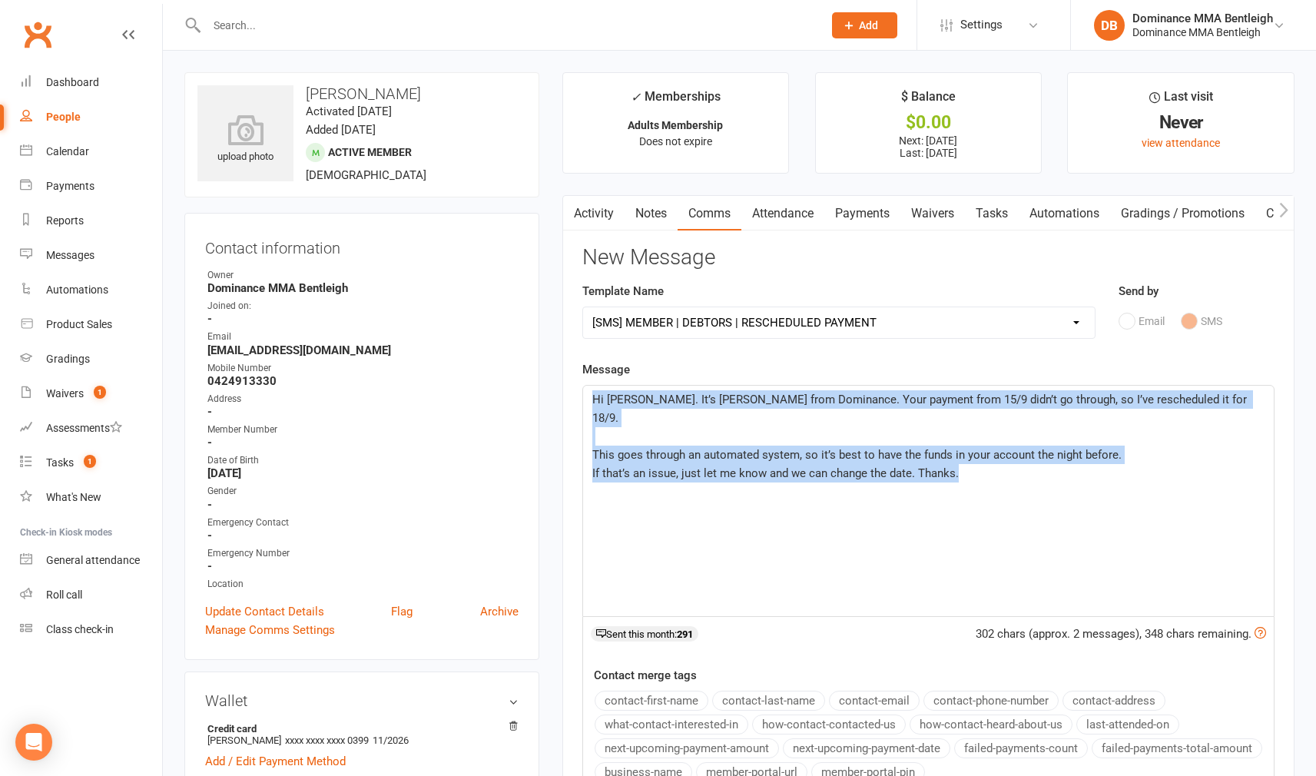
drag, startPoint x: 591, startPoint y: 395, endPoint x: 983, endPoint y: 482, distance: 402.2
click at [983, 482] on div "Hi Max. It’s Dylan from Dominance. Your payment from 15/9 didn’t go through, so…" at bounding box center [928, 501] width 691 height 230
copy div "Hi Max. It’s Dylan from Dominance. Your payment from 15/9 didn’t go through, so…"
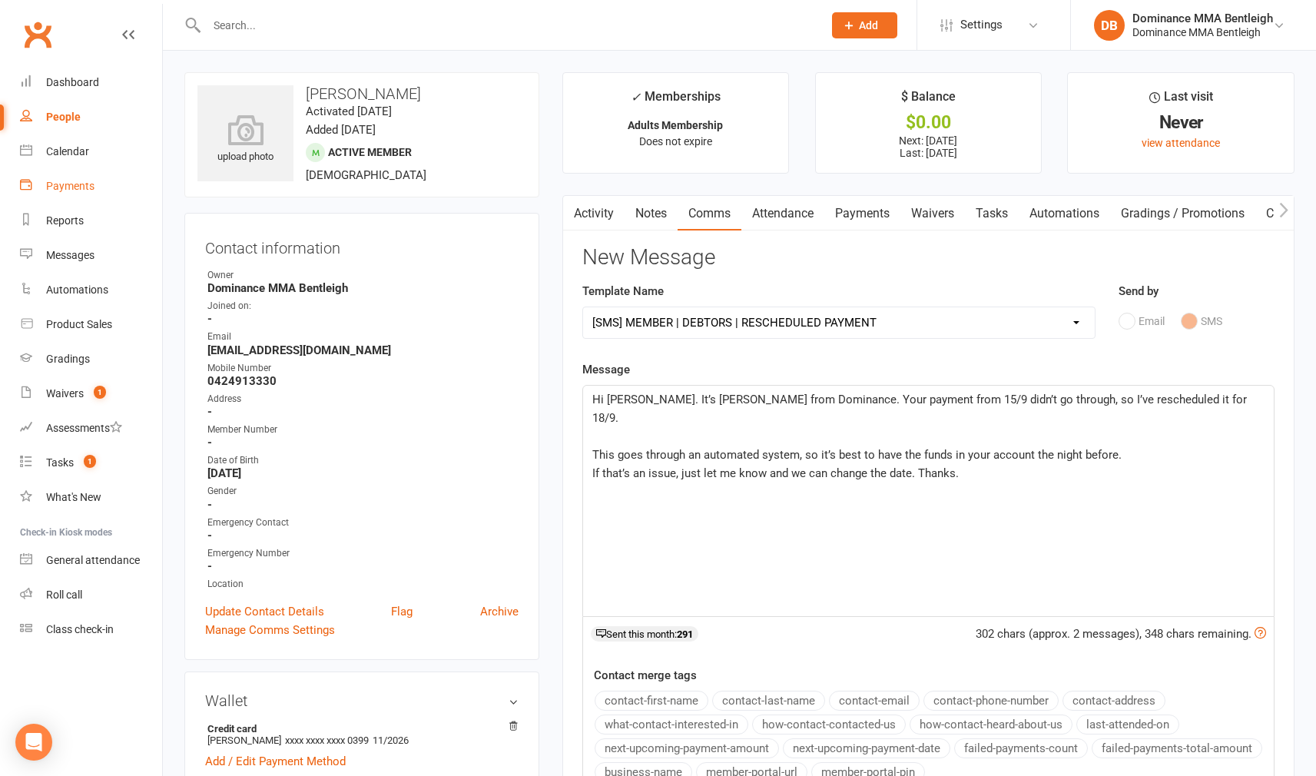
click at [65, 187] on div "Payments" at bounding box center [70, 186] width 48 height 12
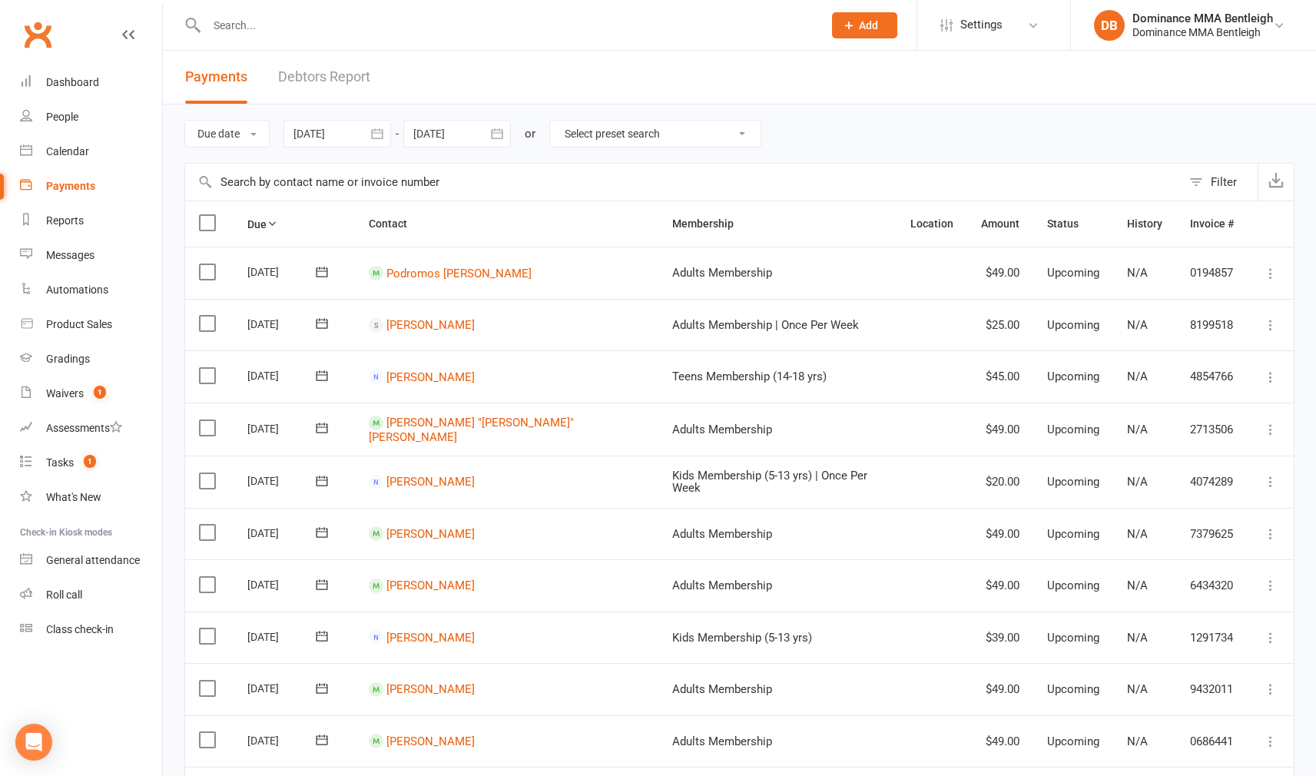
click at [356, 87] on link "Debtors Report" at bounding box center [324, 77] width 92 height 53
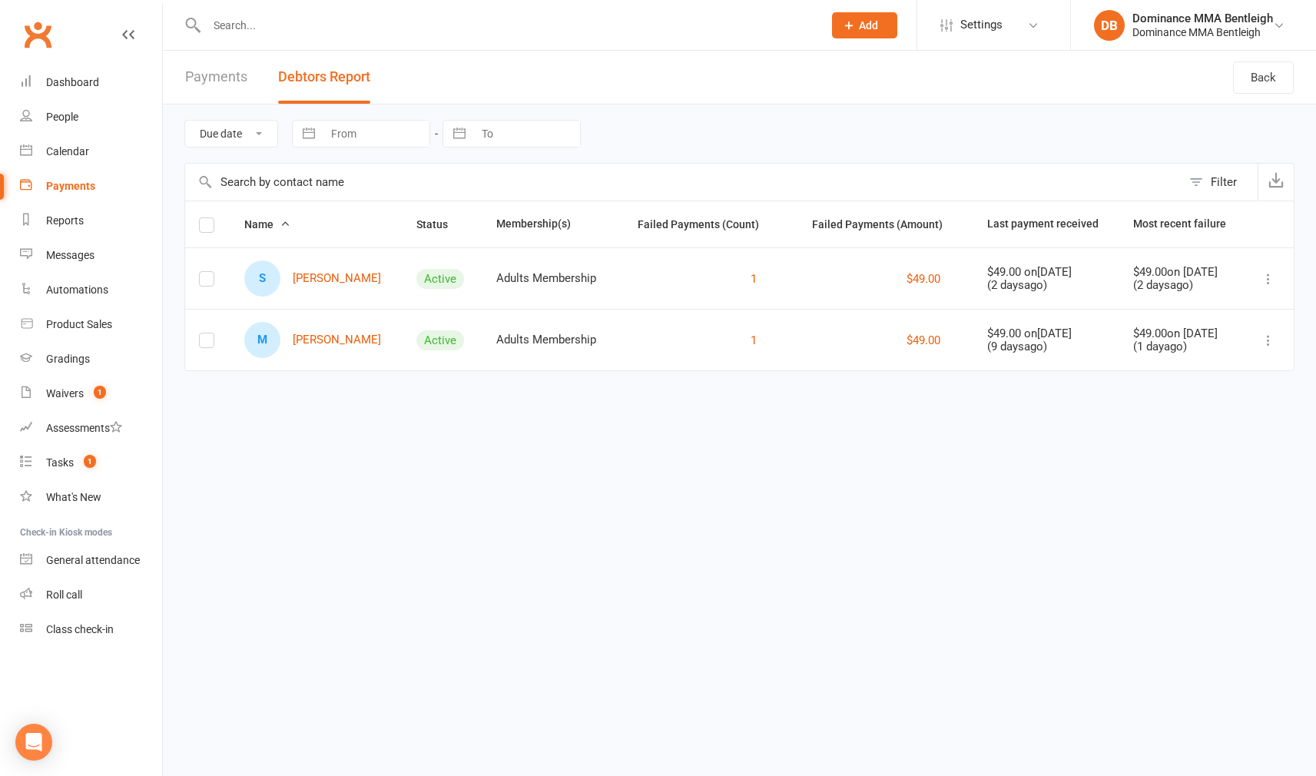
click at [330, 280] on link "S Sam Mascara" at bounding box center [312, 278] width 137 height 36
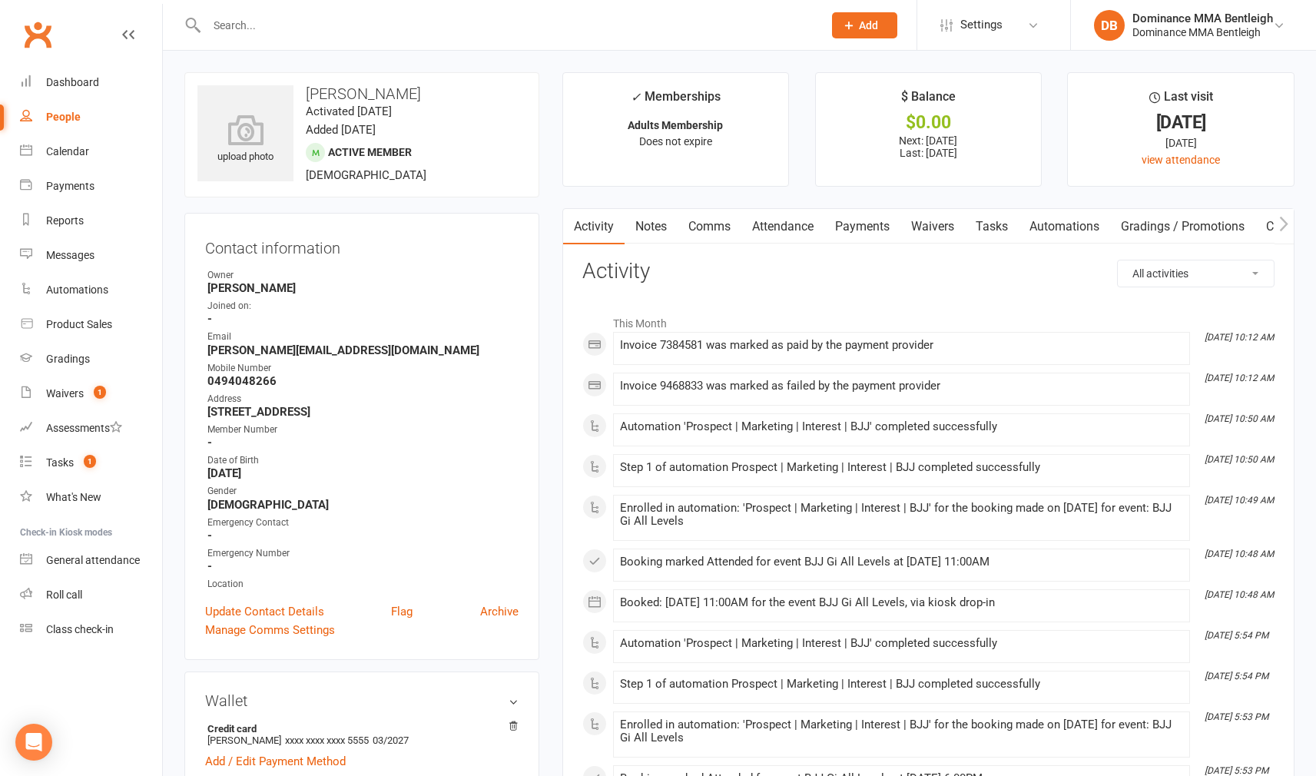
click at [861, 225] on link "Payments" at bounding box center [862, 226] width 76 height 35
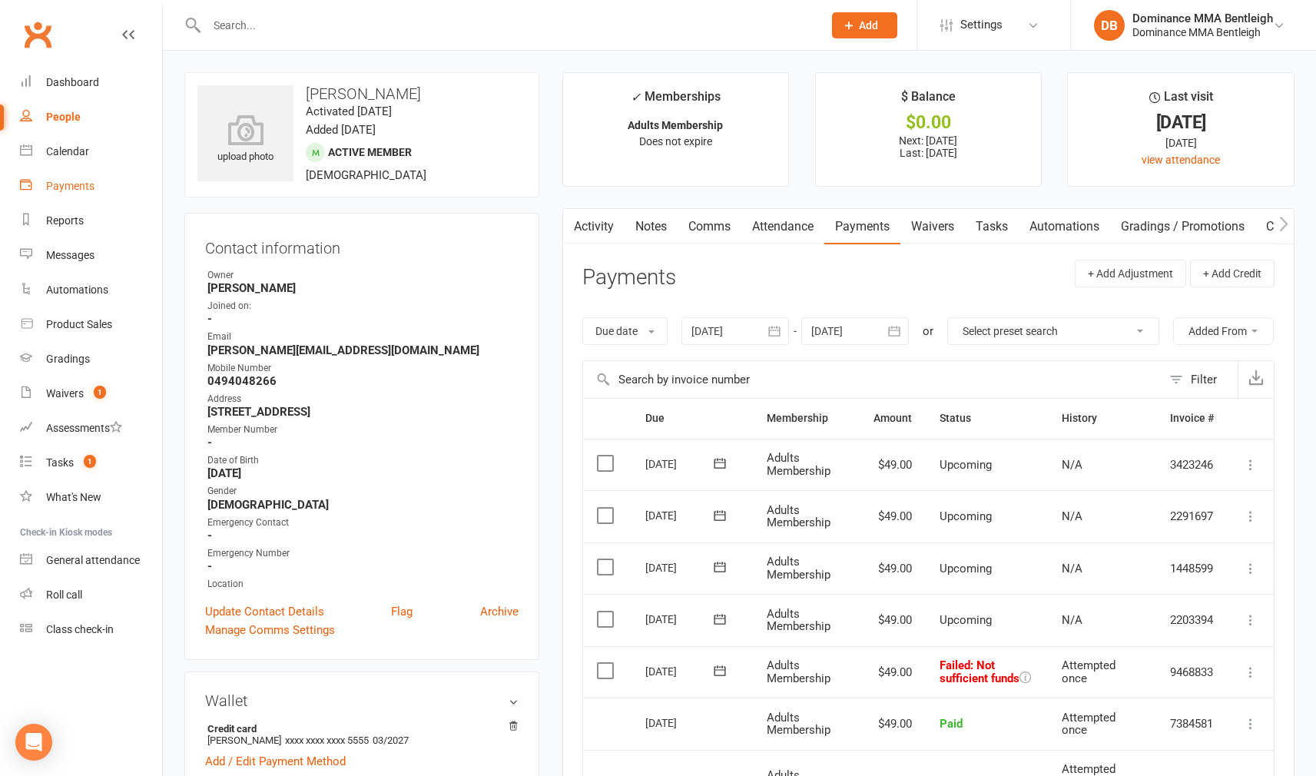
click at [86, 189] on div "Payments" at bounding box center [70, 186] width 48 height 12
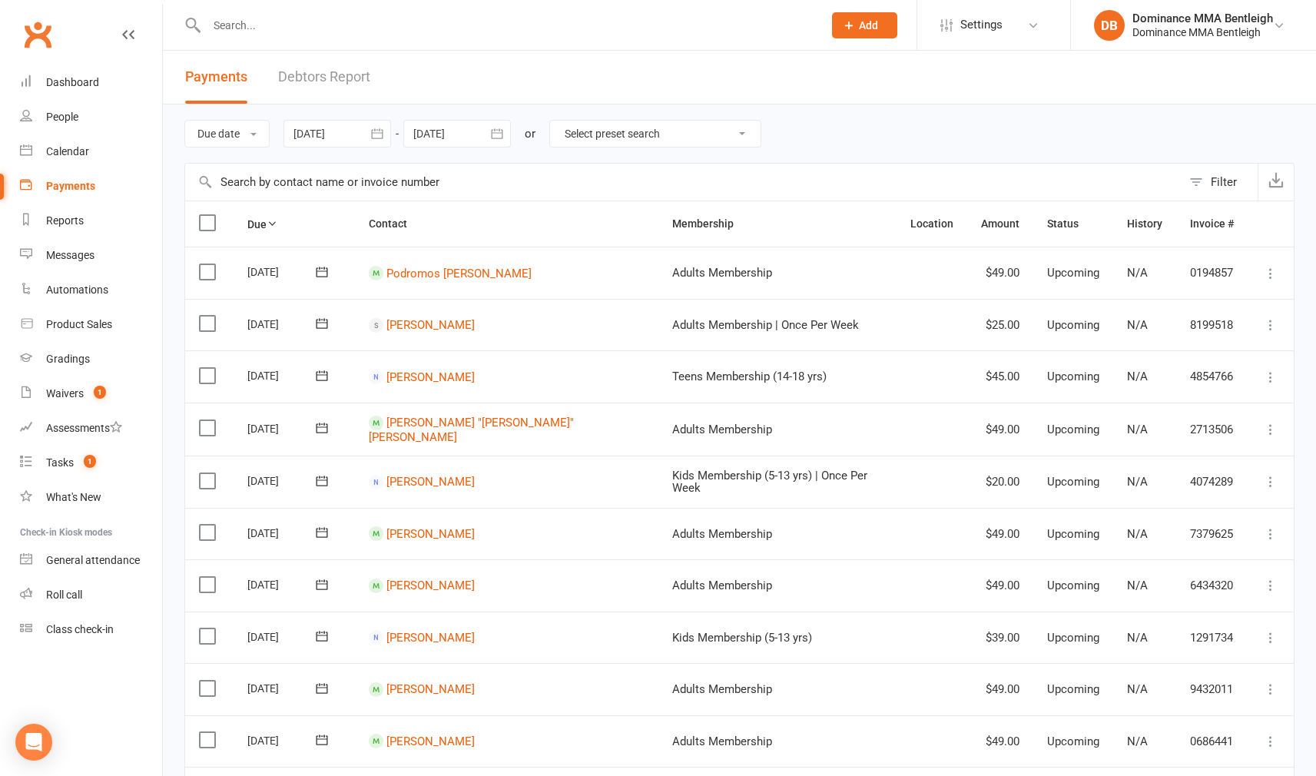
click at [312, 75] on link "Debtors Report" at bounding box center [324, 77] width 92 height 53
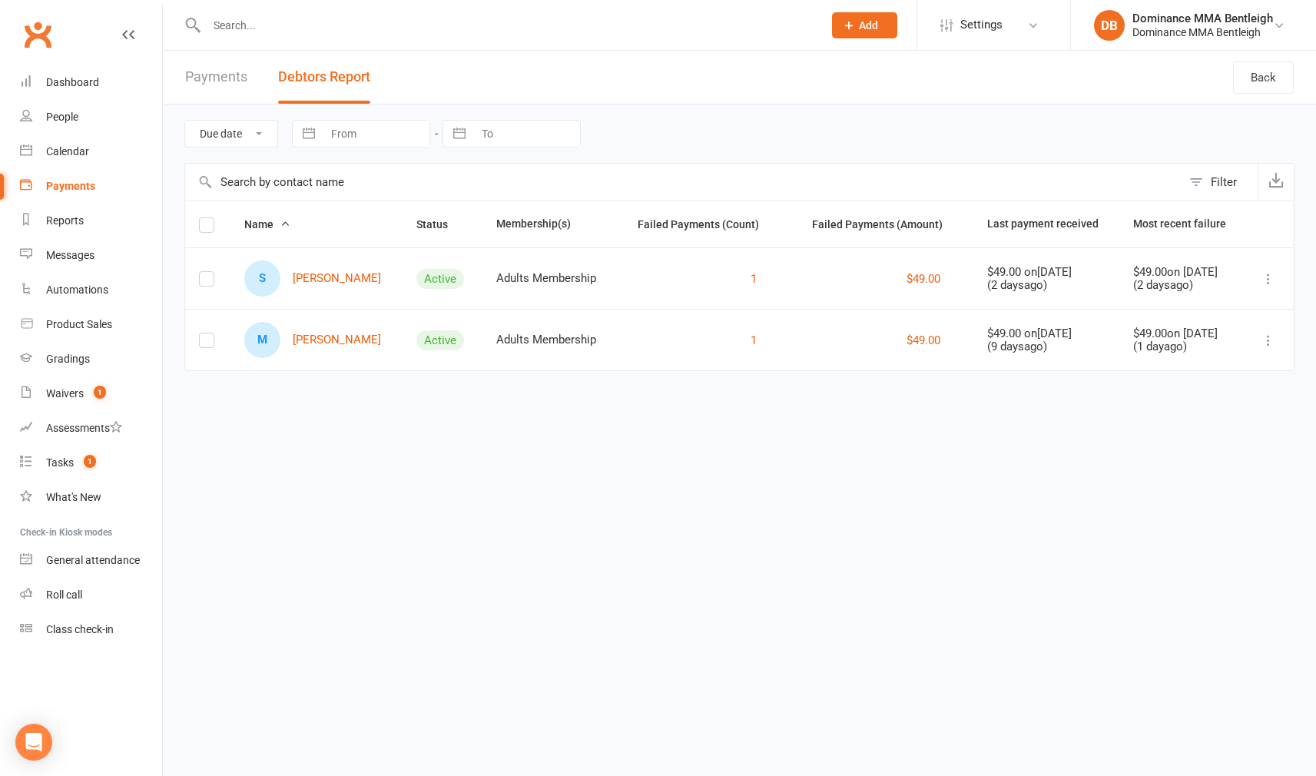
click at [355, 336] on link "M Maximus Piritidis" at bounding box center [312, 340] width 137 height 36
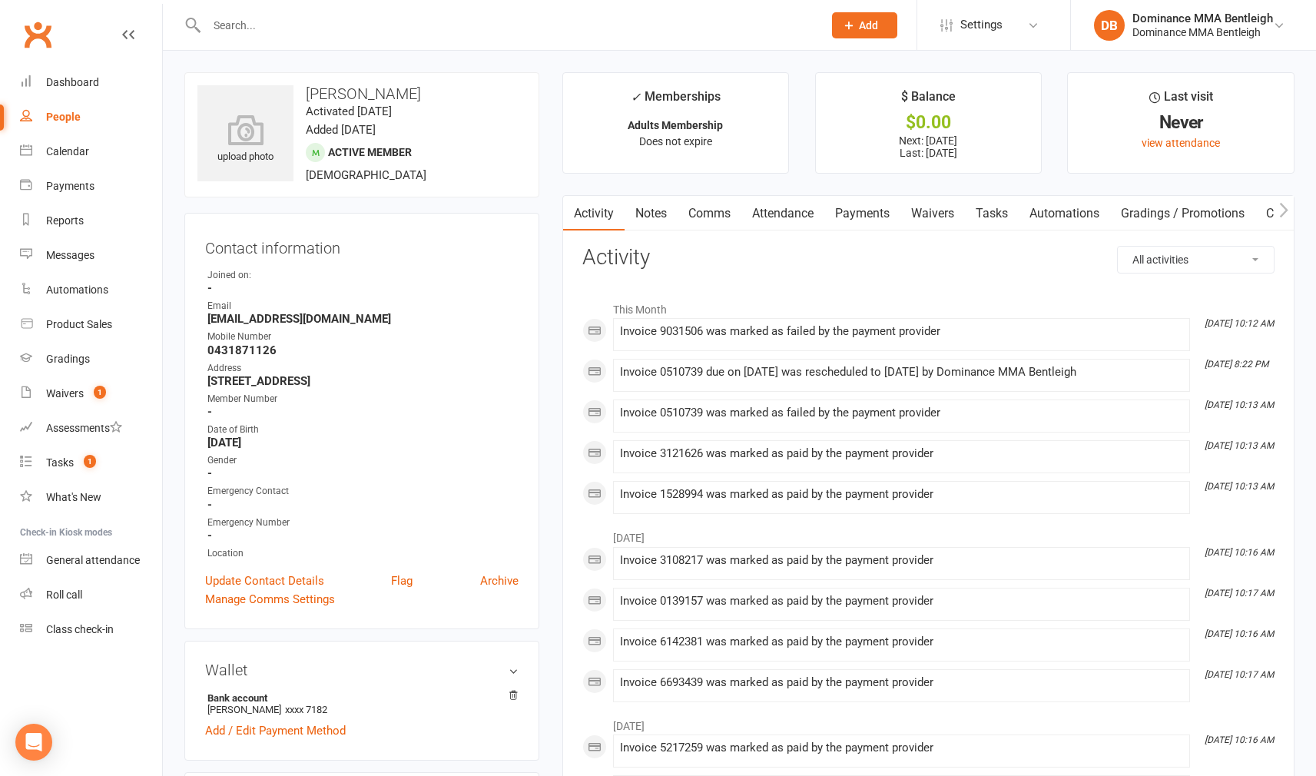
click at [857, 208] on link "Payments" at bounding box center [862, 213] width 76 height 35
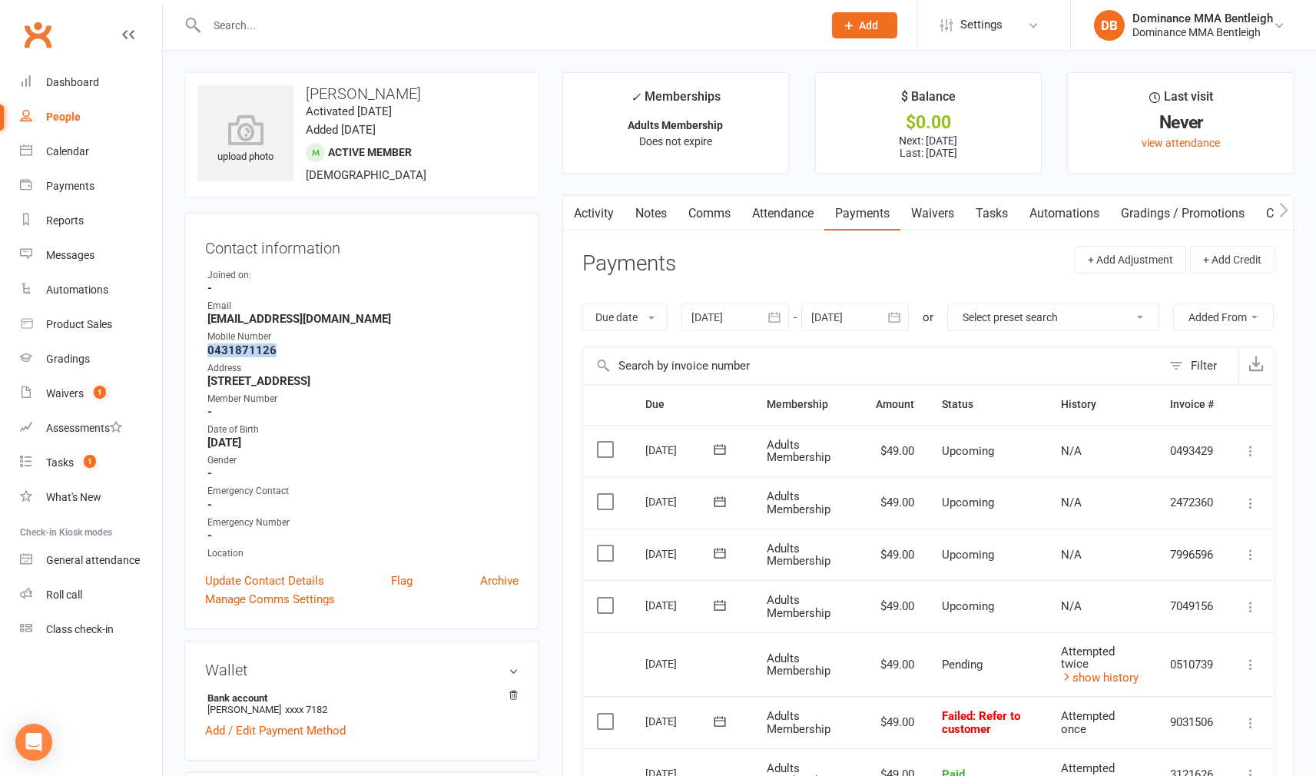
drag, startPoint x: 281, startPoint y: 346, endPoint x: 207, endPoint y: 353, distance: 74.1
click at [207, 353] on strong "0431871126" at bounding box center [362, 350] width 311 height 14
copy strong "0431871126"
click at [531, 288] on div "Contact information Owner Joined on: - Email evelinap05@gmail.com Mobile Number…" at bounding box center [361, 421] width 355 height 416
click at [296, 31] on input "text" at bounding box center [507, 26] width 610 height 22
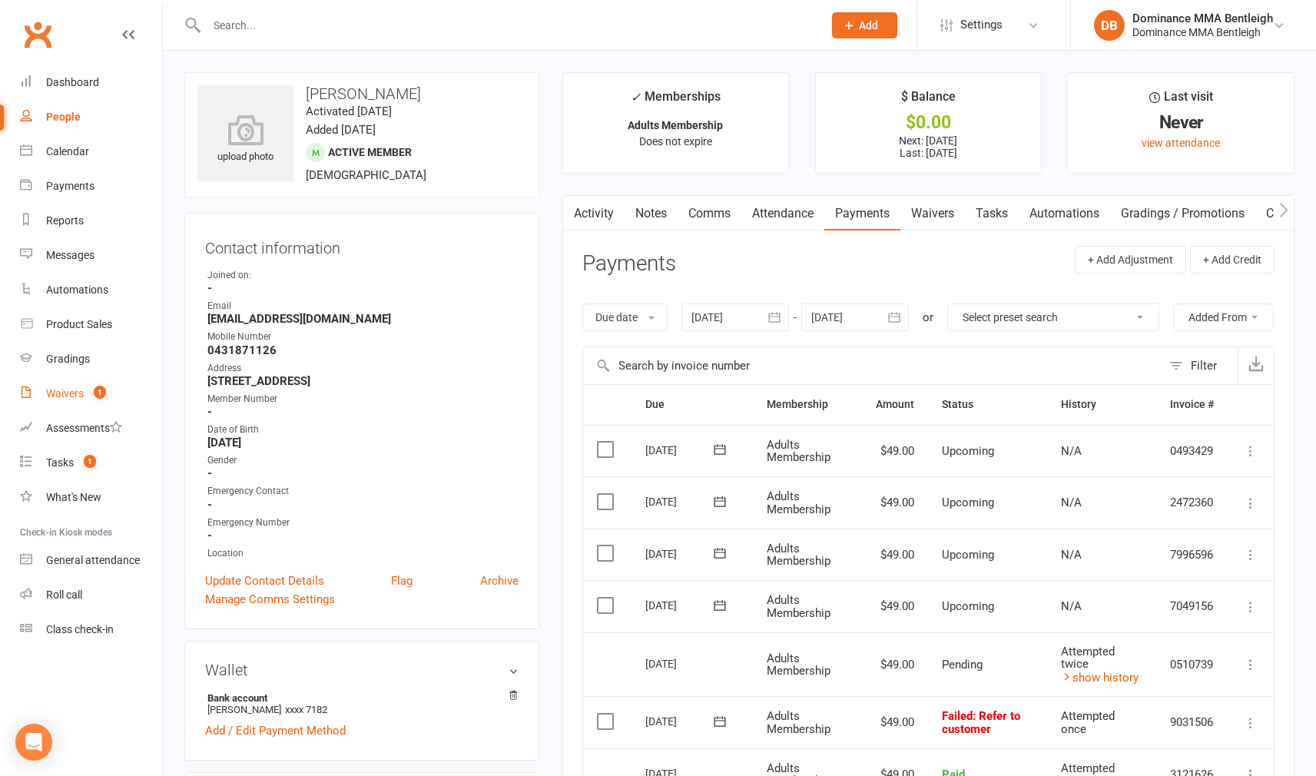
click at [48, 395] on div "Waivers" at bounding box center [65, 393] width 38 height 12
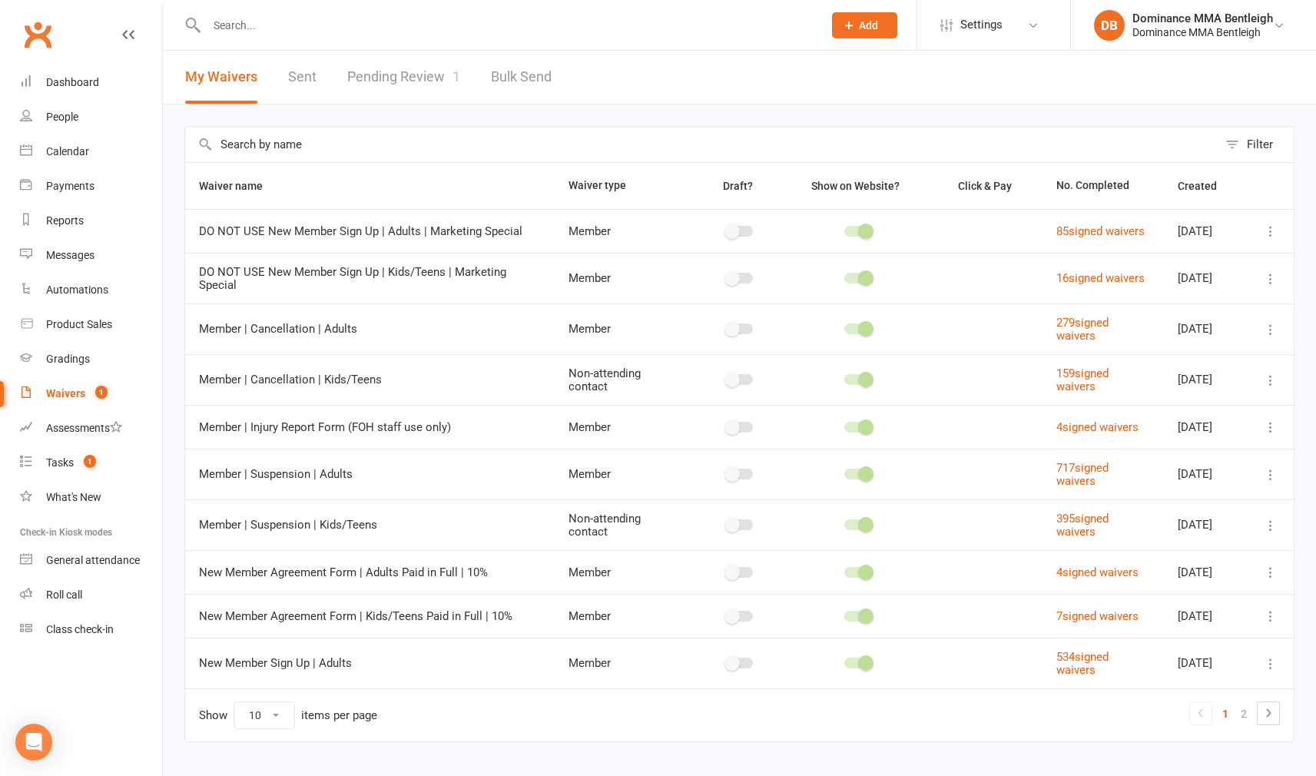
click at [425, 76] on link "Pending Review 1" at bounding box center [403, 77] width 113 height 53
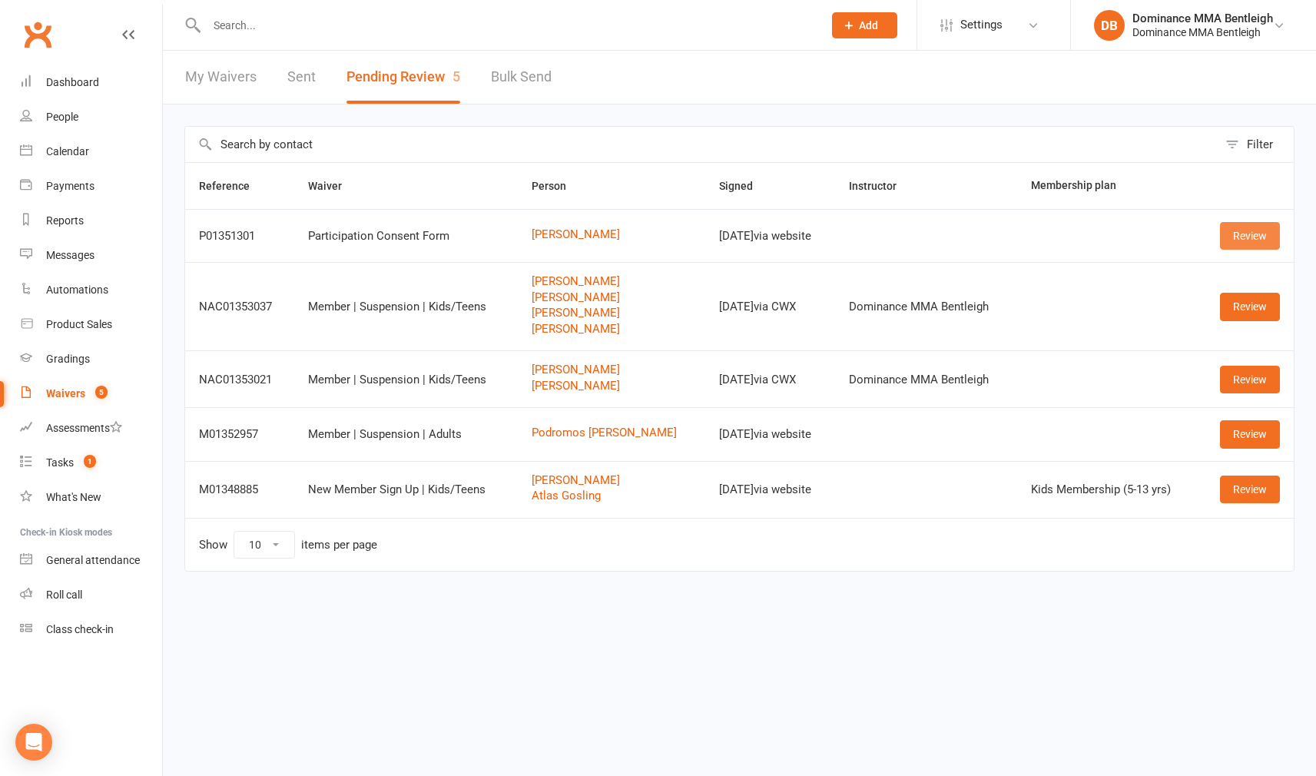
click at [1242, 235] on link "Review" at bounding box center [1250, 236] width 60 height 28
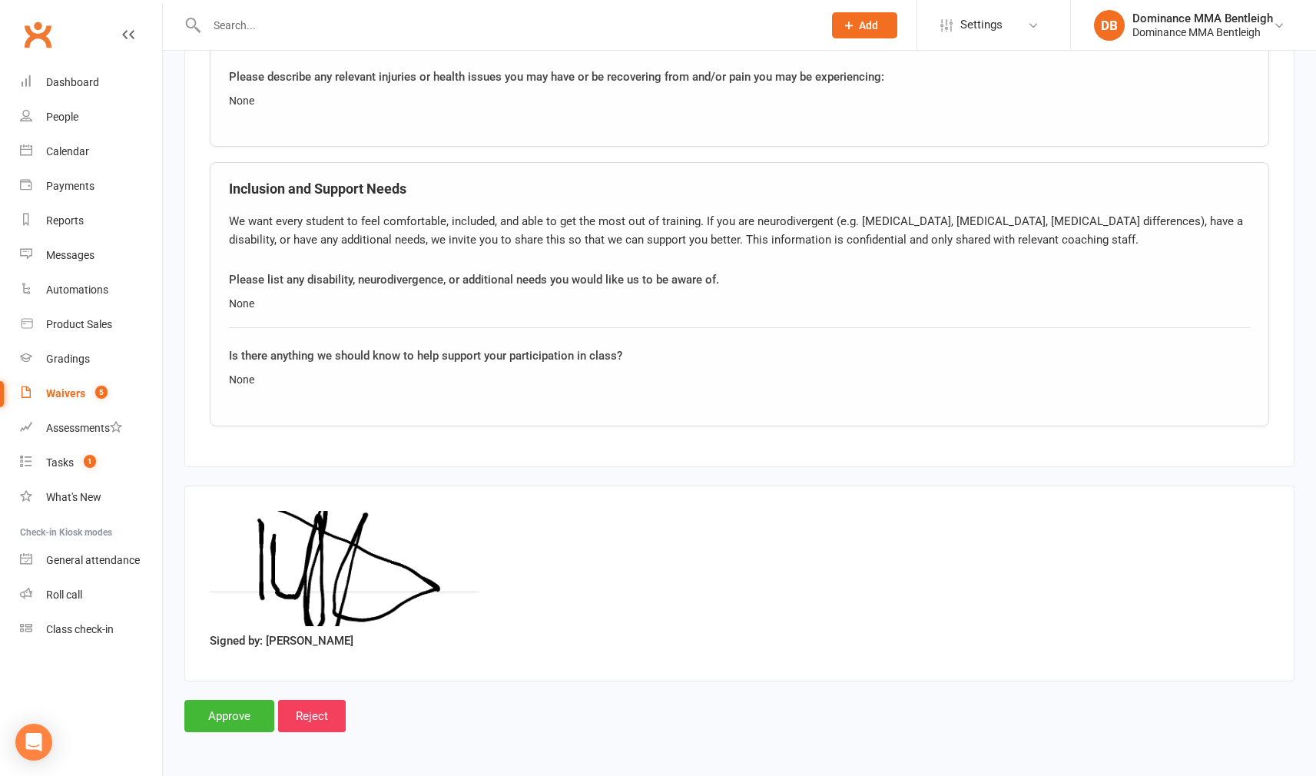
scroll to position [1181, 0]
click at [219, 702] on input "Approve" at bounding box center [229, 716] width 90 height 32
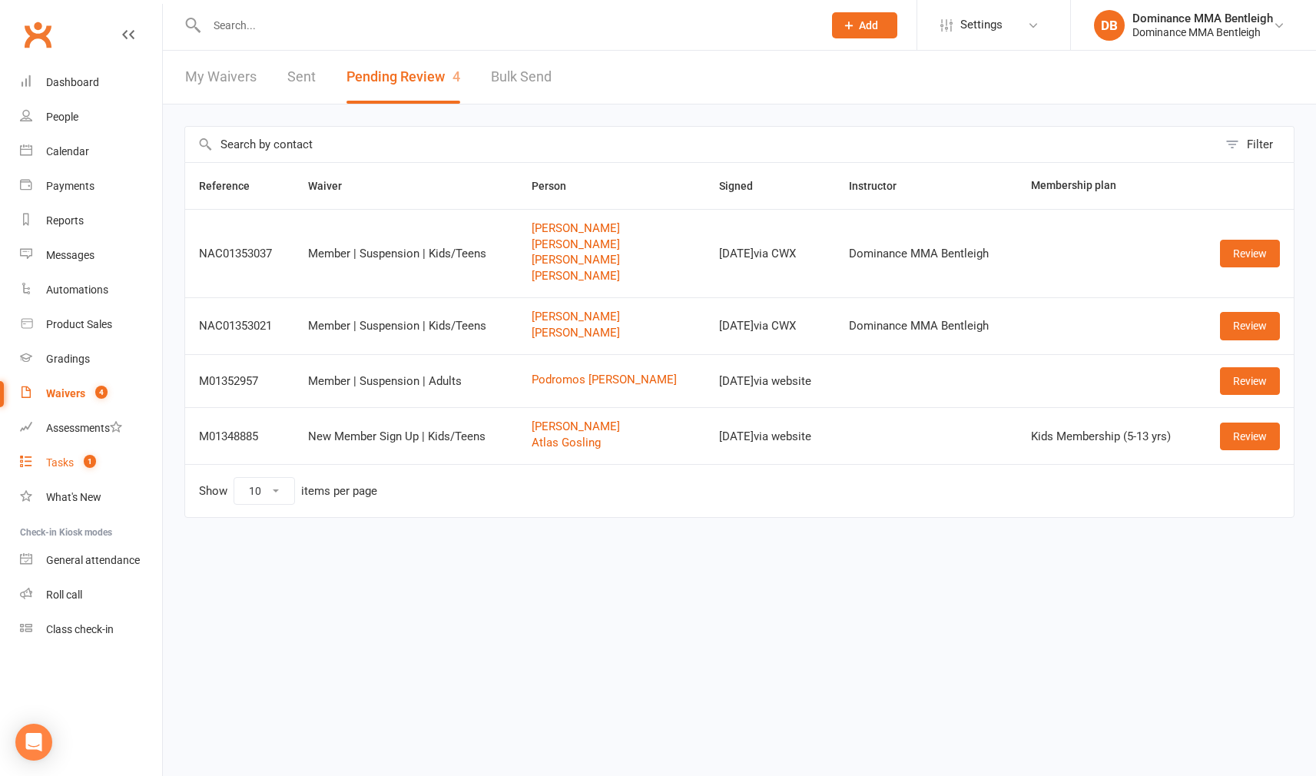
click at [63, 459] on div "Tasks" at bounding box center [60, 462] width 28 height 12
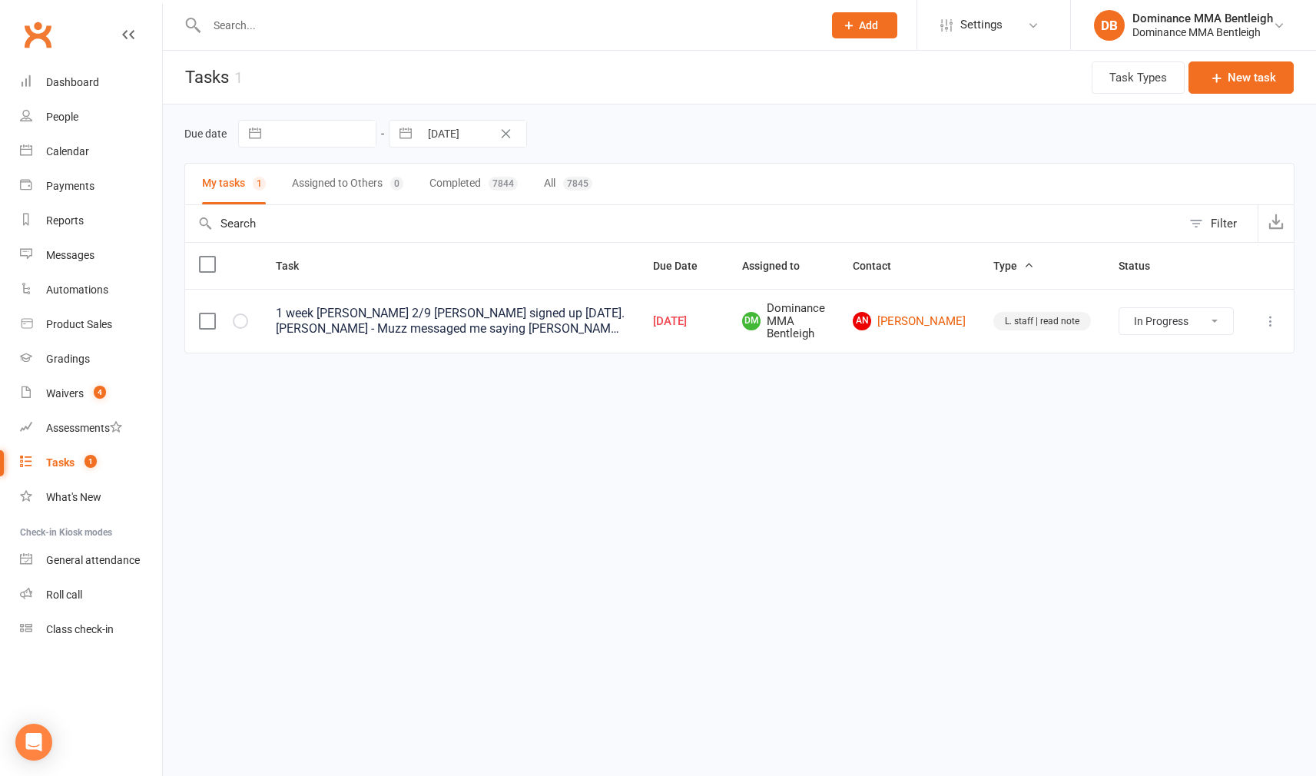
click at [377, 31] on input "text" at bounding box center [507, 26] width 610 height 22
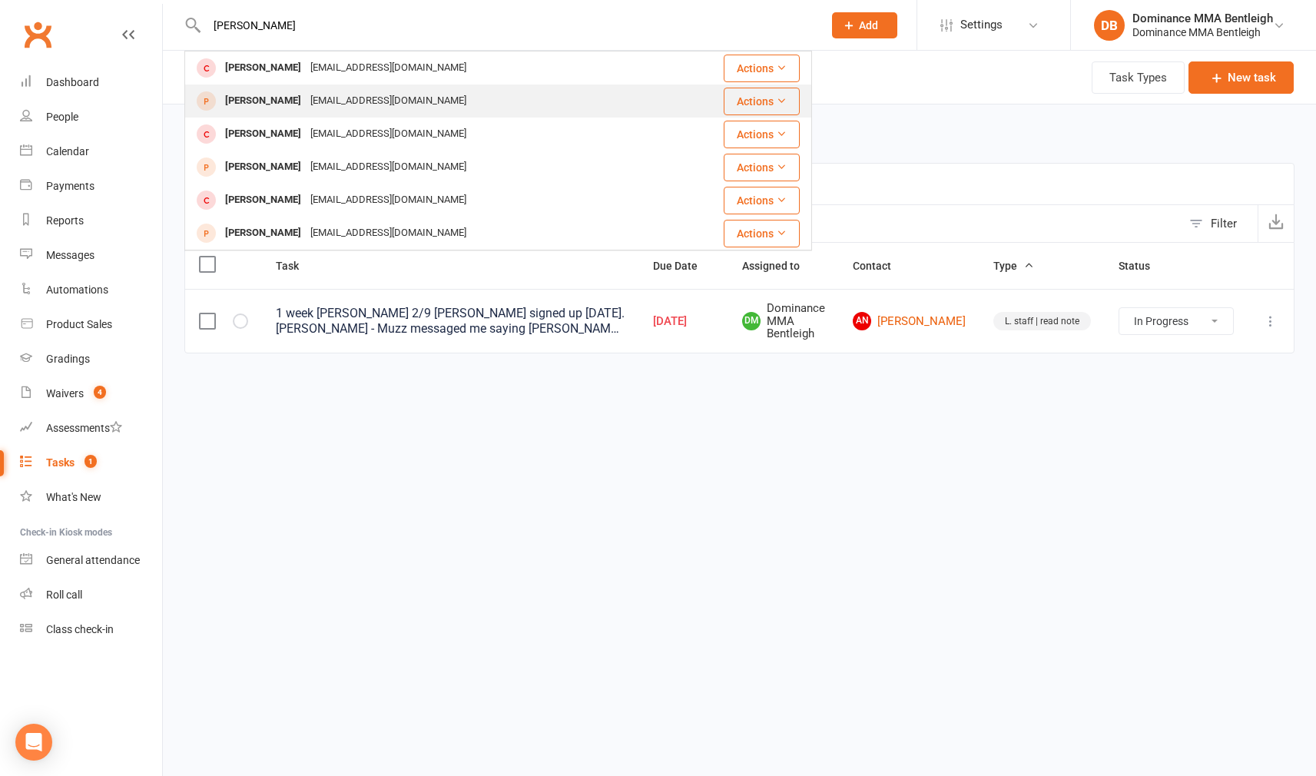
click at [343, 88] on div "Tyler Karp nickbkarp@gmail.com" at bounding box center [425, 100] width 479 height 31
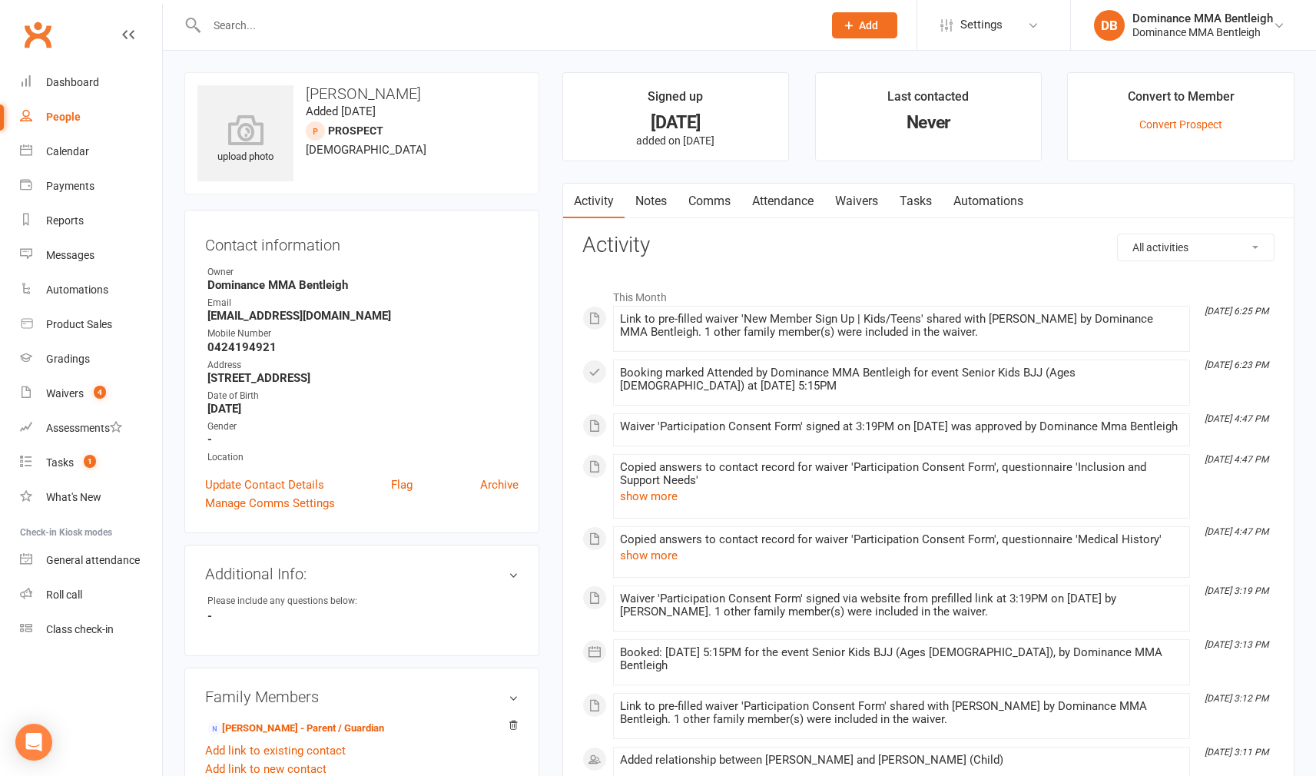
click at [354, 29] on input "text" at bounding box center [507, 26] width 610 height 22
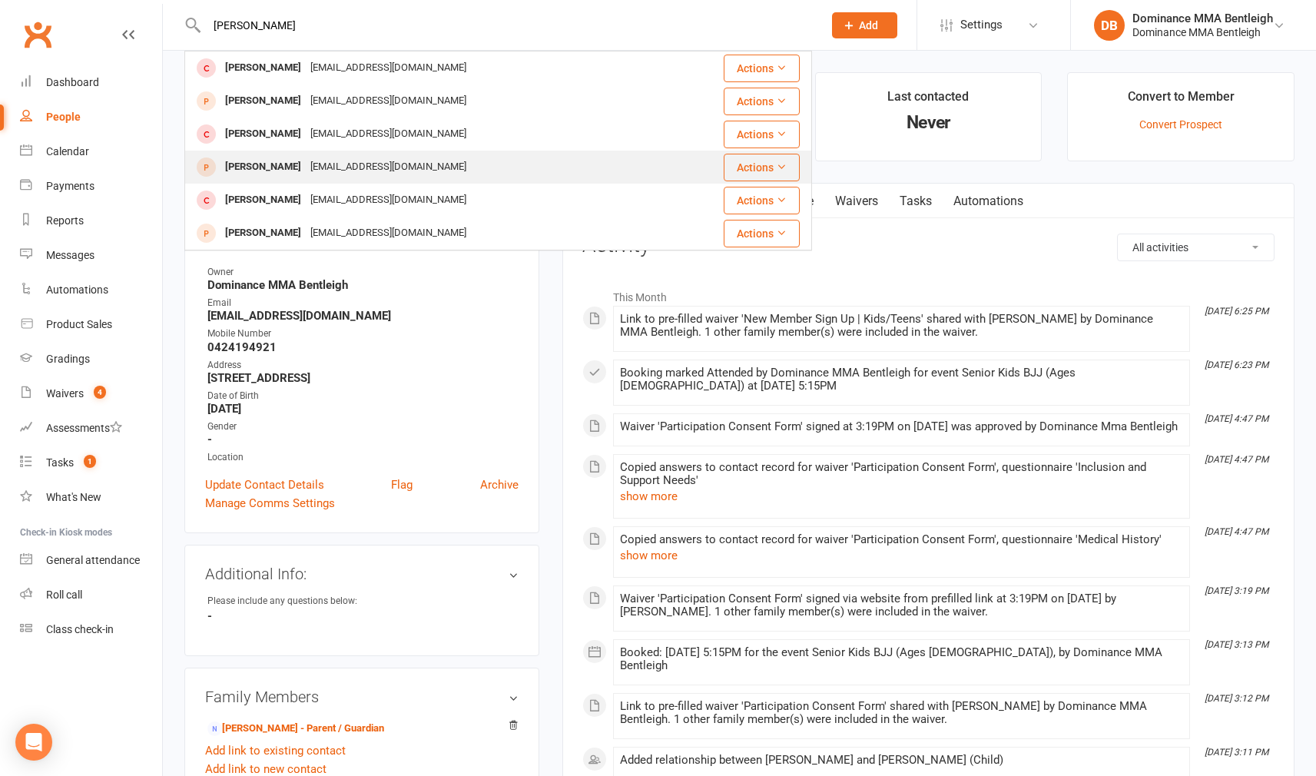
drag, startPoint x: 354, startPoint y: 30, endPoint x: 336, endPoint y: 165, distance: 136.3
click at [336, 165] on div "tylzzer888@gmail.com" at bounding box center [388, 167] width 165 height 22
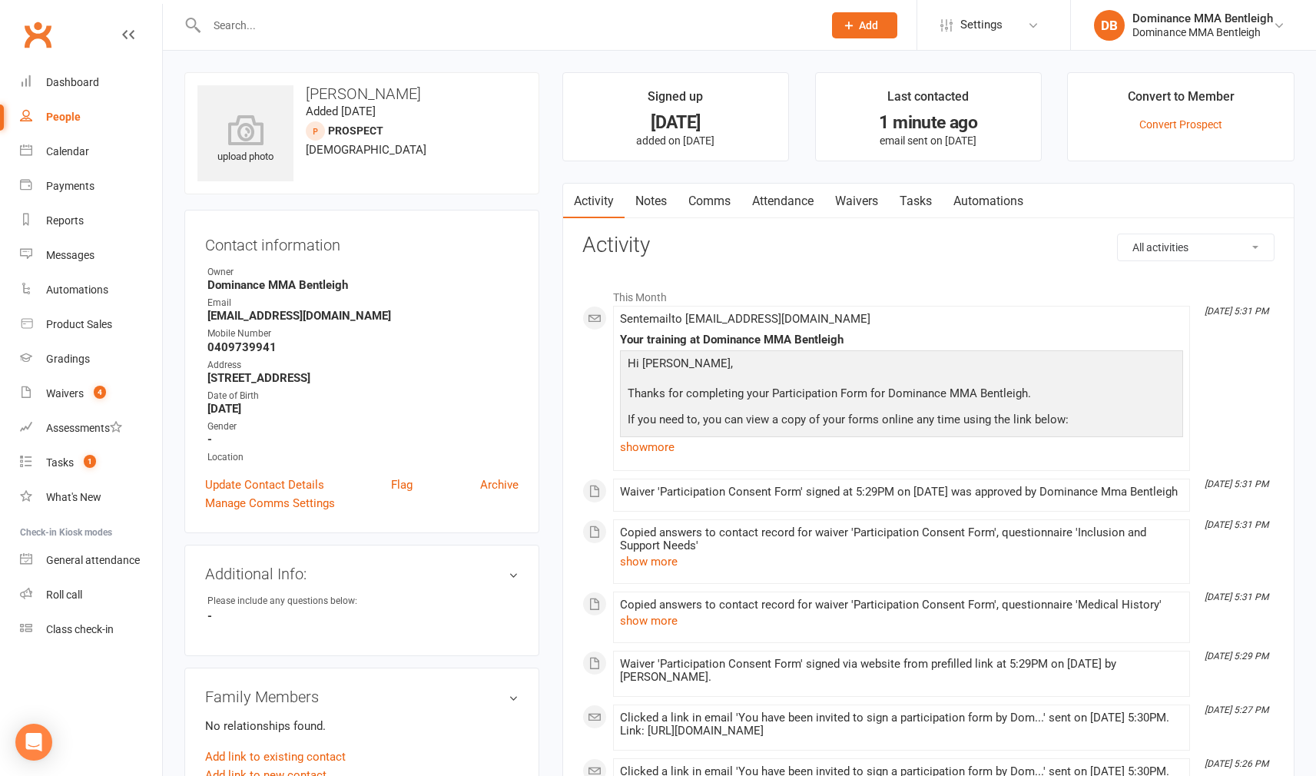
scroll to position [0, 1]
click at [653, 195] on link "Notes" at bounding box center [650, 200] width 53 height 35
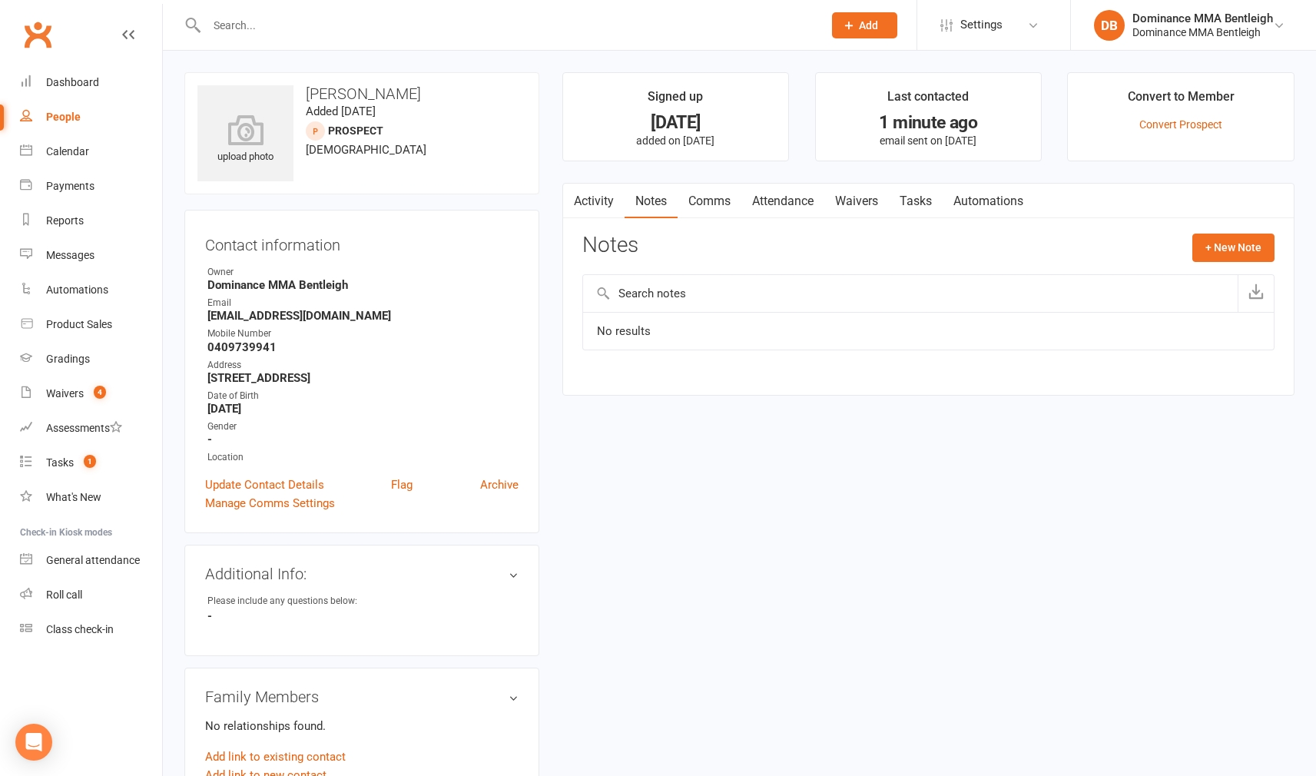
scroll to position [-1, 0]
click at [921, 200] on link "Tasks" at bounding box center [916, 201] width 54 height 35
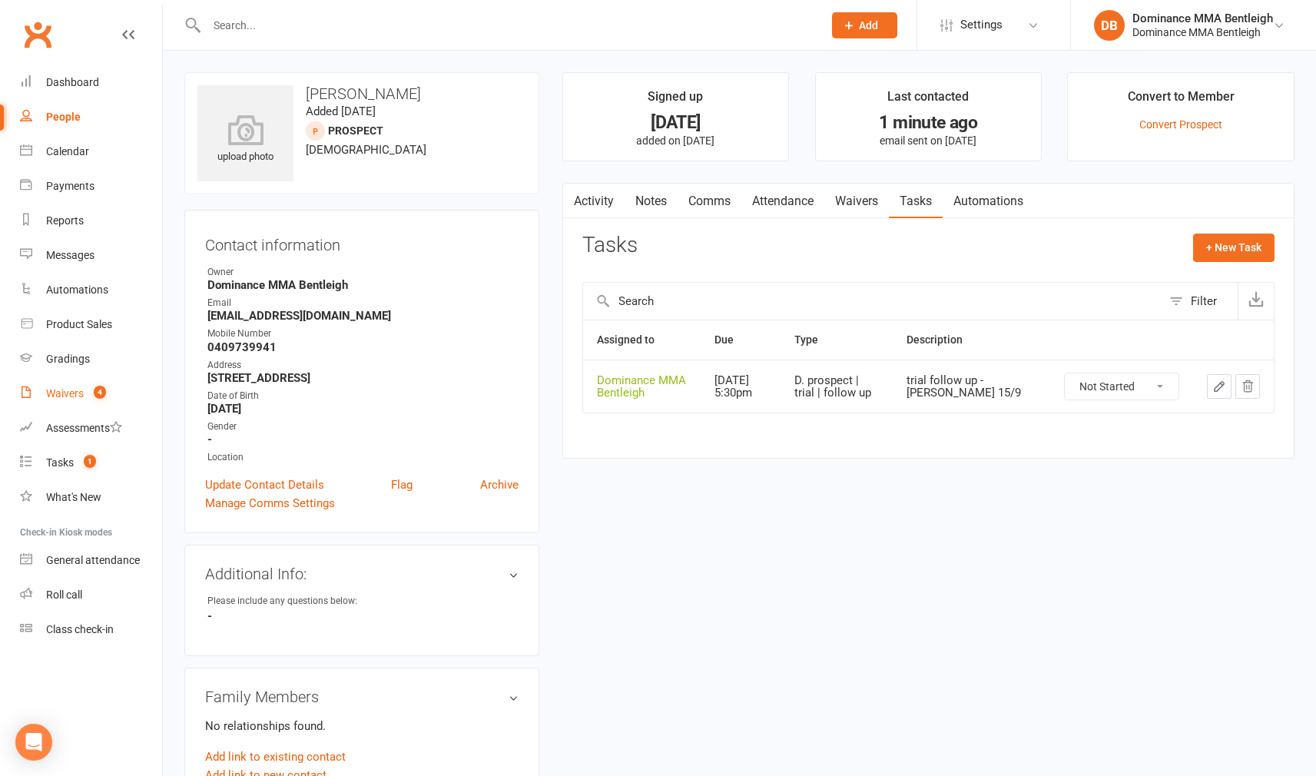
click at [78, 399] on div "Waivers" at bounding box center [65, 393] width 38 height 12
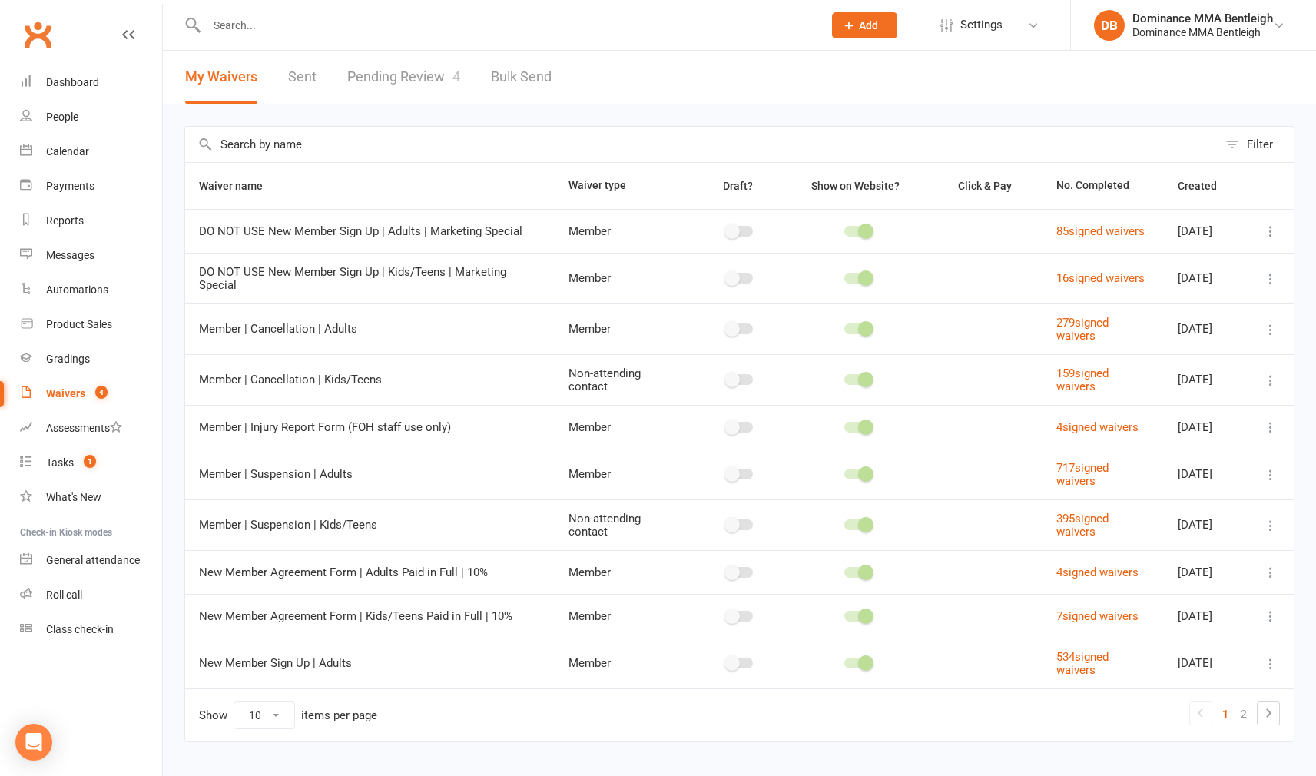
click at [409, 71] on link "Pending Review 4" at bounding box center [403, 77] width 113 height 53
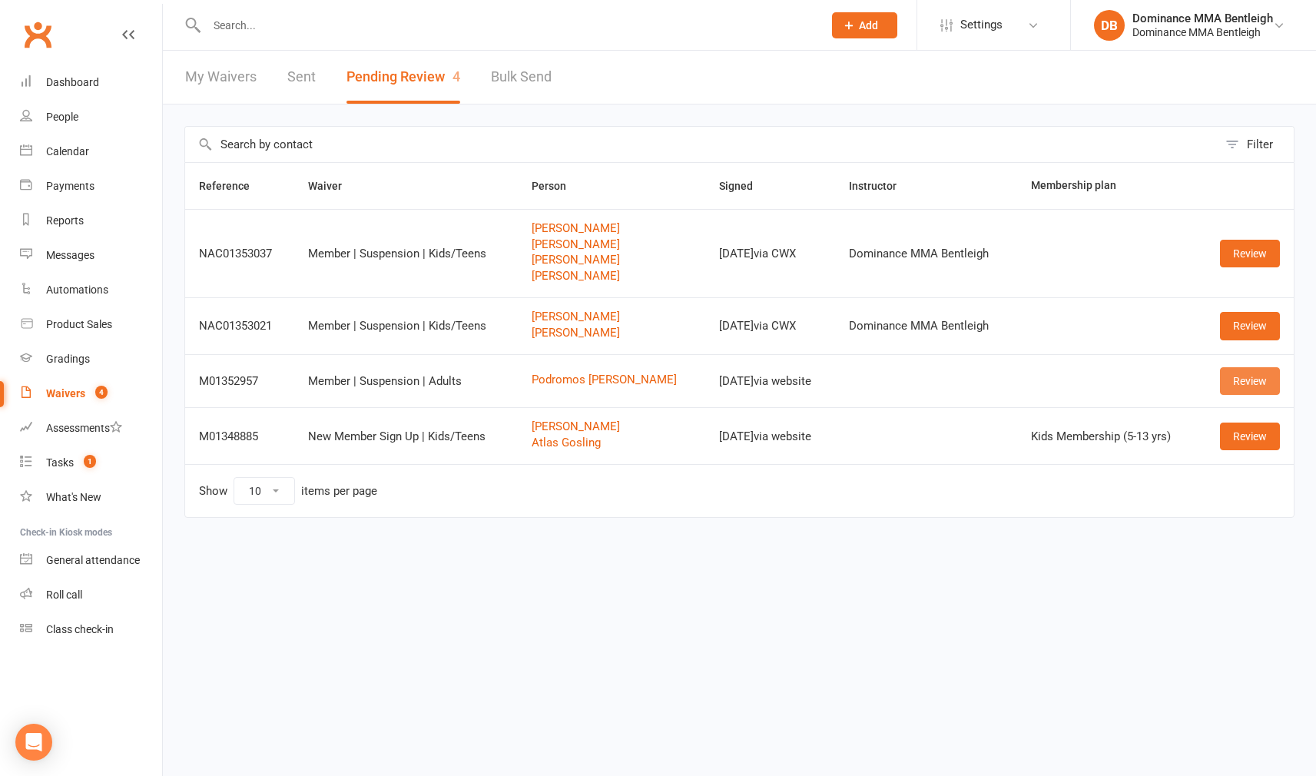
click at [1271, 387] on link "Review" at bounding box center [1250, 381] width 60 height 28
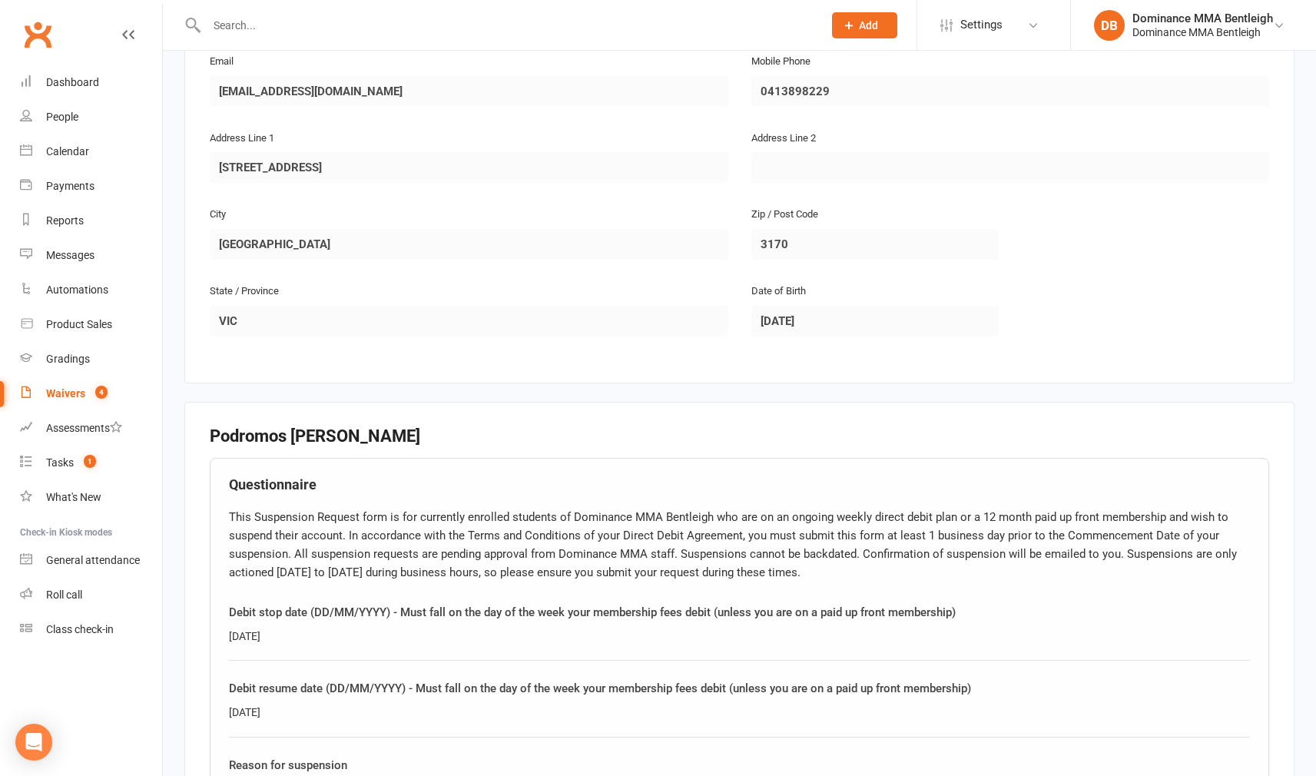
scroll to position [353, 0]
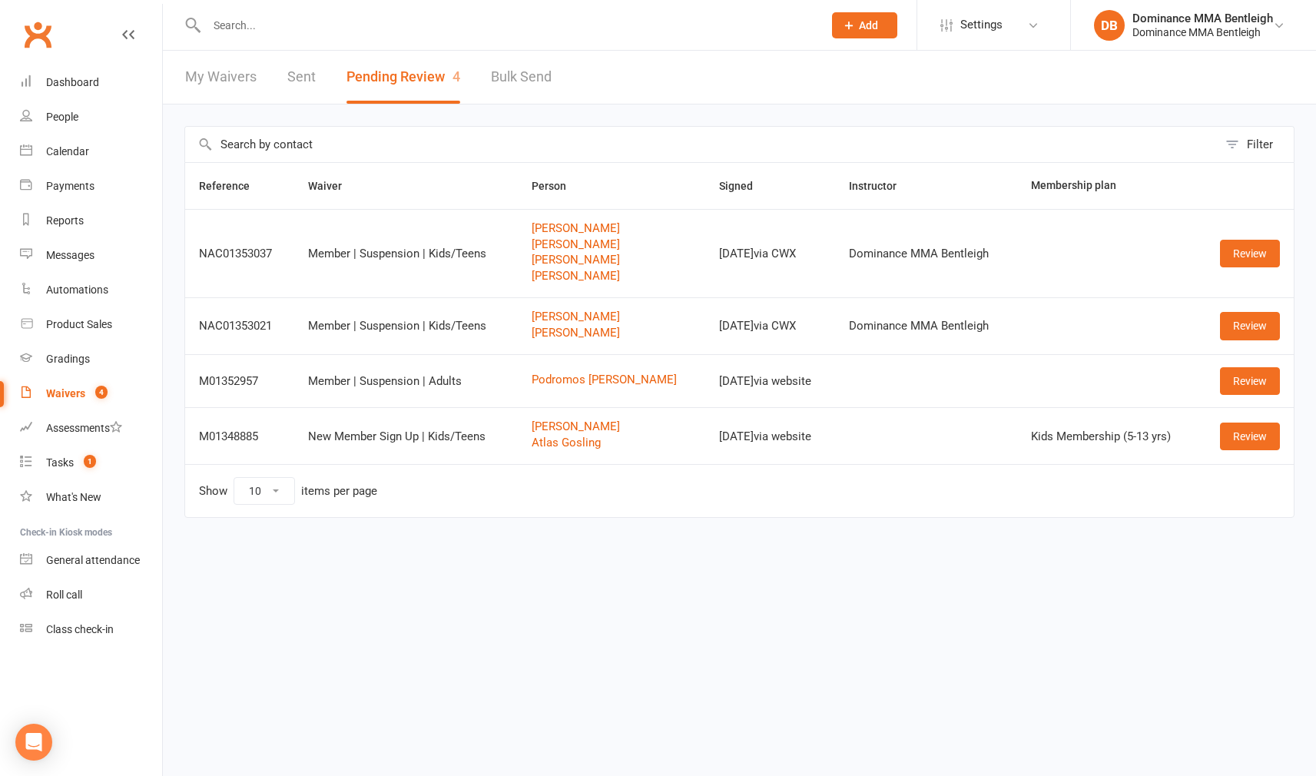
click at [555, 369] on td "Podromos Alexiadis" at bounding box center [611, 380] width 187 height 53
click at [553, 373] on link "Podromos Alexiadis" at bounding box center [612, 379] width 160 height 13
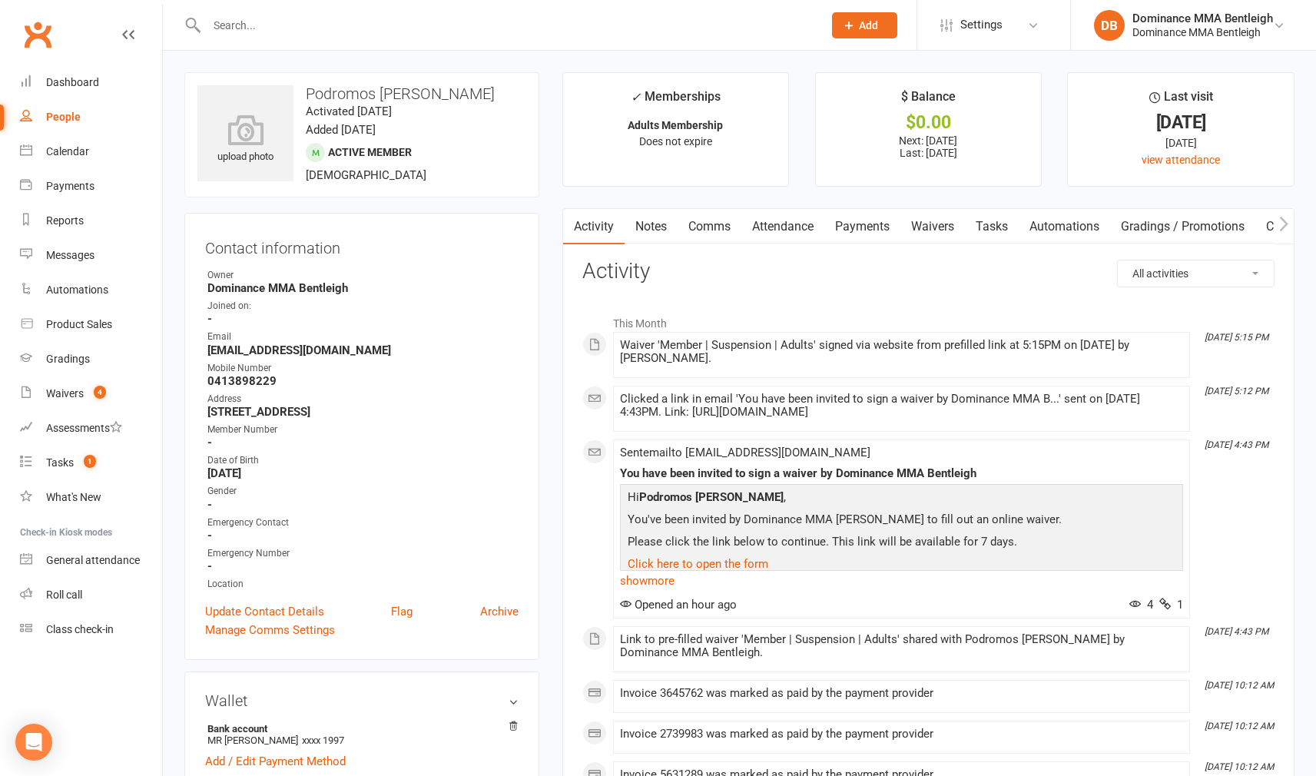
click at [860, 226] on link "Payments" at bounding box center [862, 226] width 76 height 35
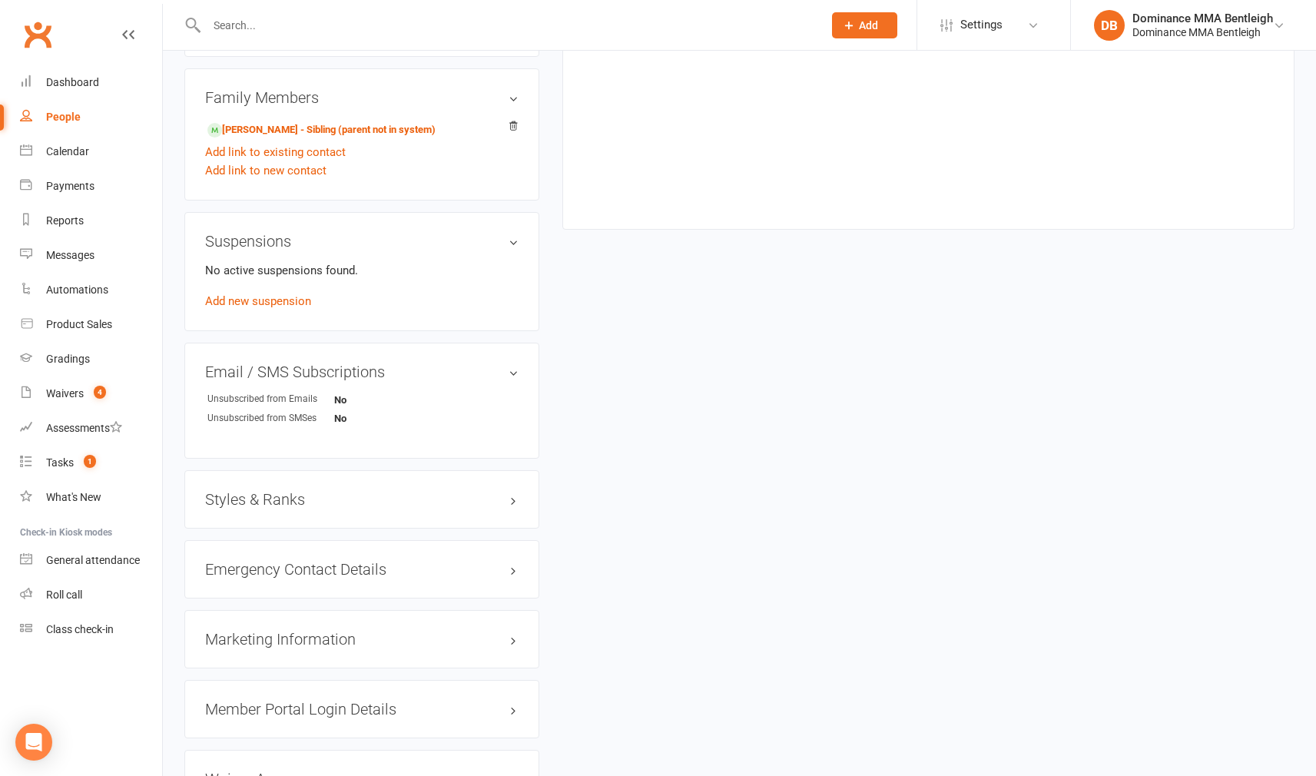
scroll to position [933, 0]
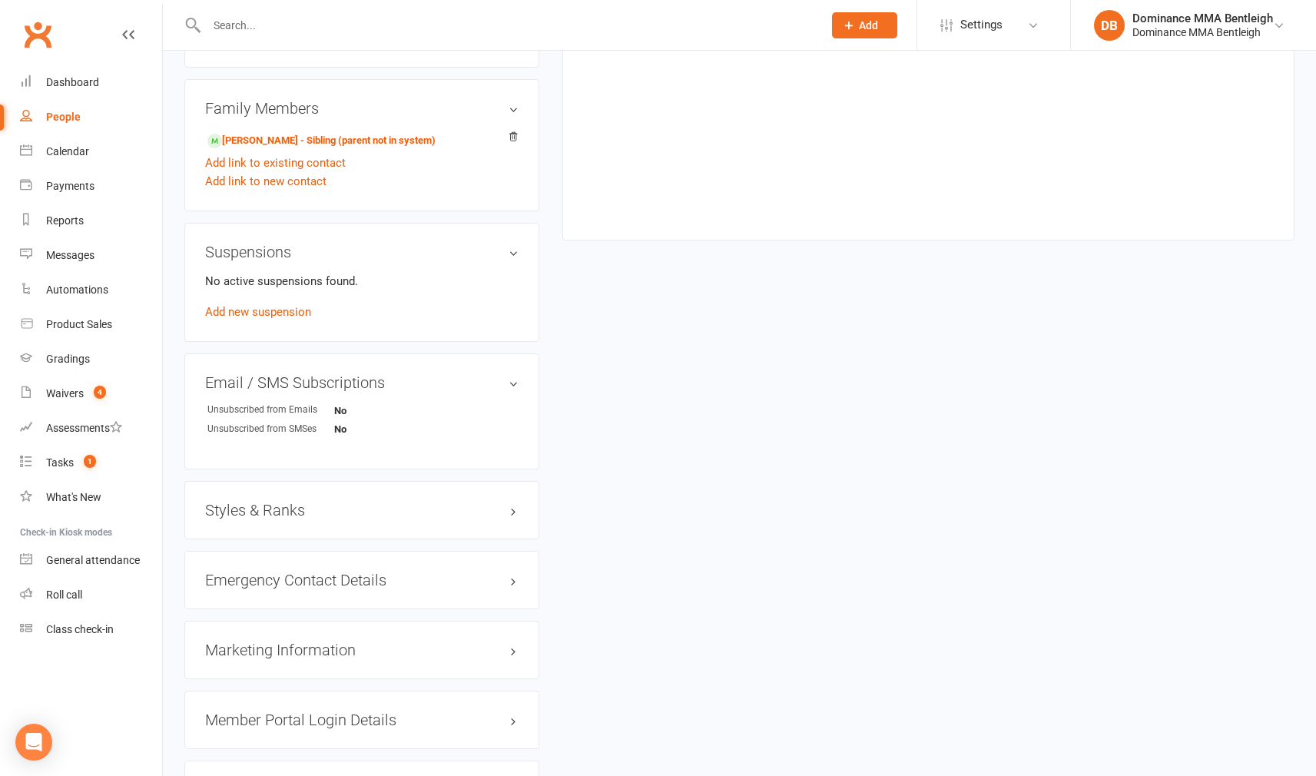
click at [292, 320] on div "Suspensions No active suspensions found. Add new suspension" at bounding box center [361, 282] width 355 height 119
click at [301, 312] on link "Add new suspension" at bounding box center [258, 312] width 106 height 14
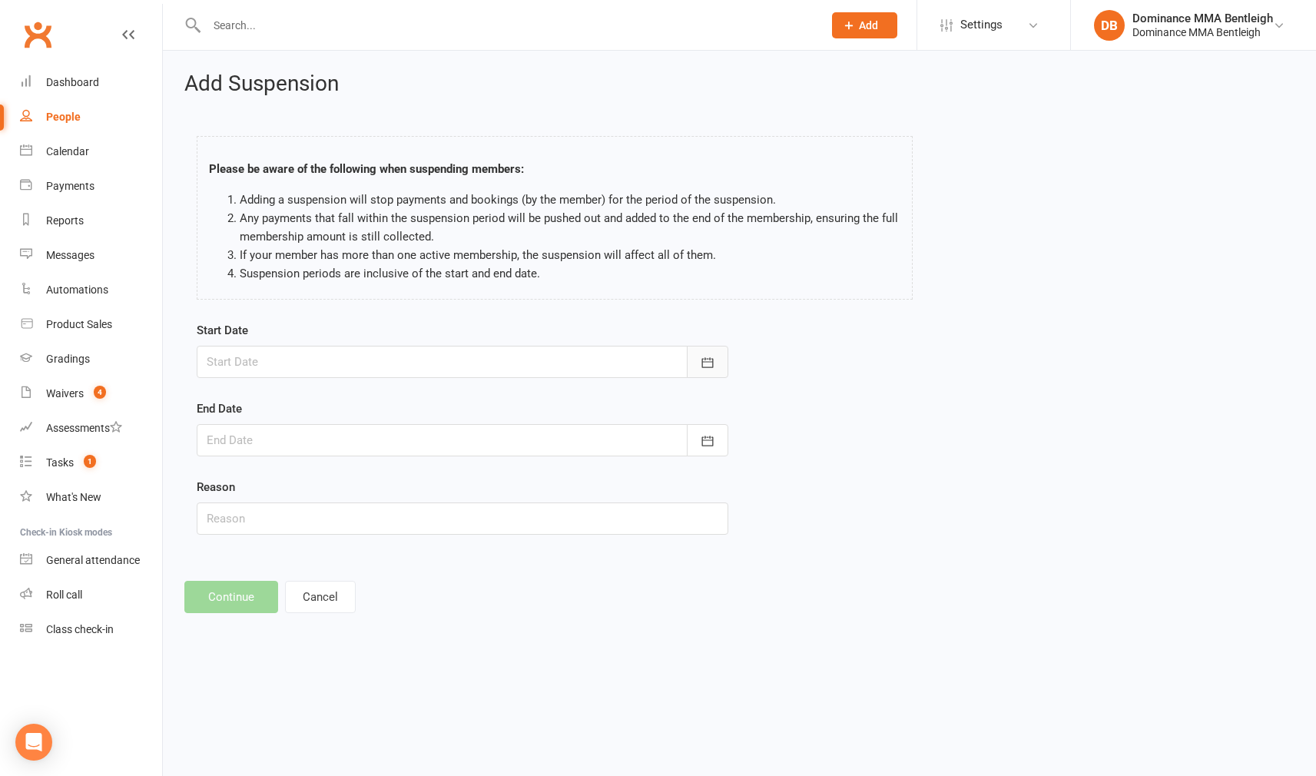
click at [710, 372] on button "button" at bounding box center [707, 362] width 41 height 32
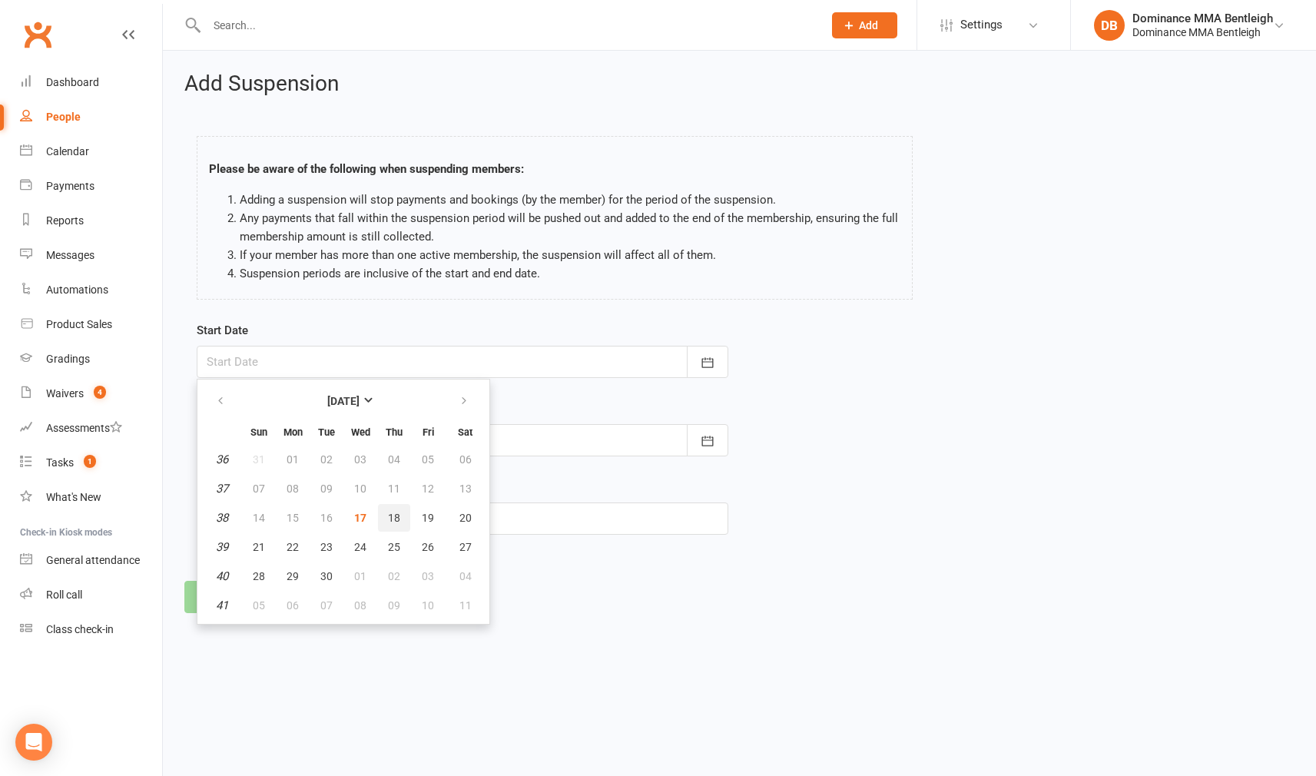
click at [394, 522] on span "18" at bounding box center [394, 518] width 12 height 12
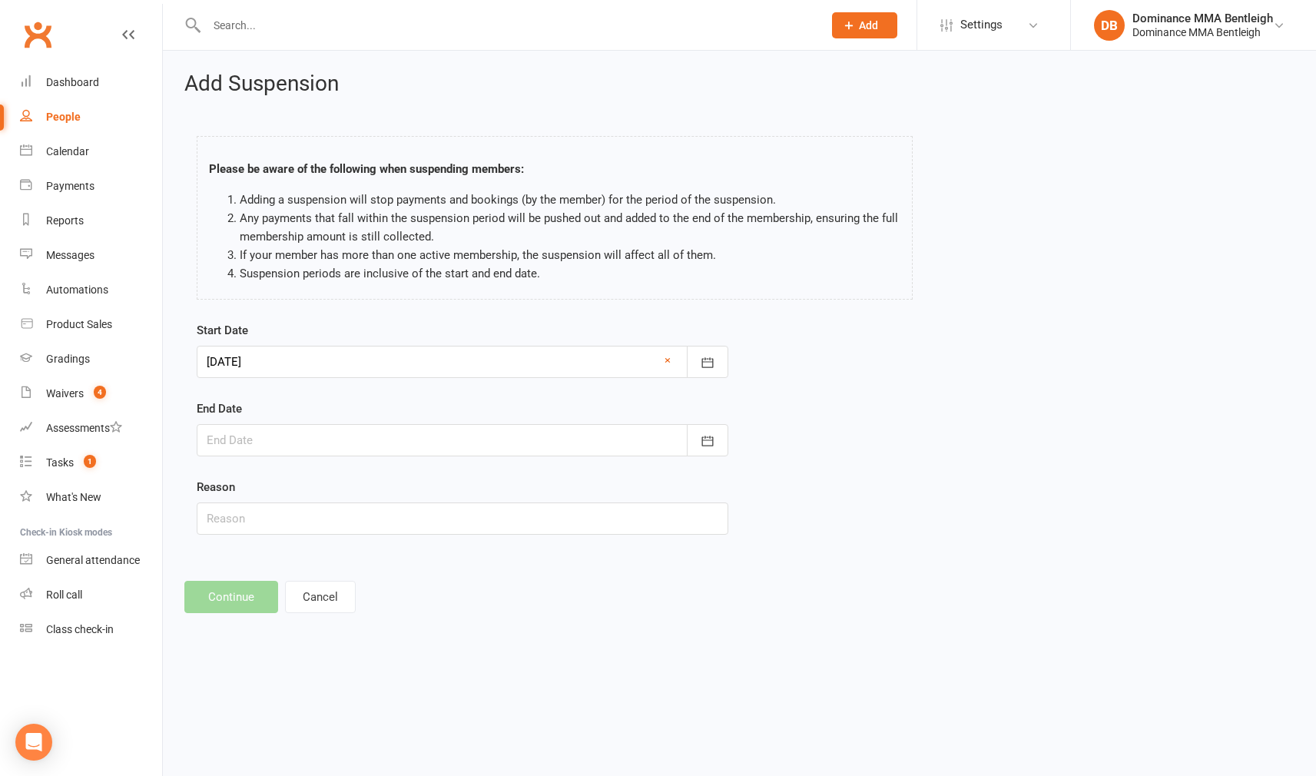
click at [677, 467] on form "Start Date 18 Sep 2025 September 2025 Sun Mon Tue Wed Thu Fri Sat 36 31 01 02 0…" at bounding box center [463, 428] width 532 height 214
click at [659, 435] on div at bounding box center [463, 440] width 532 height 32
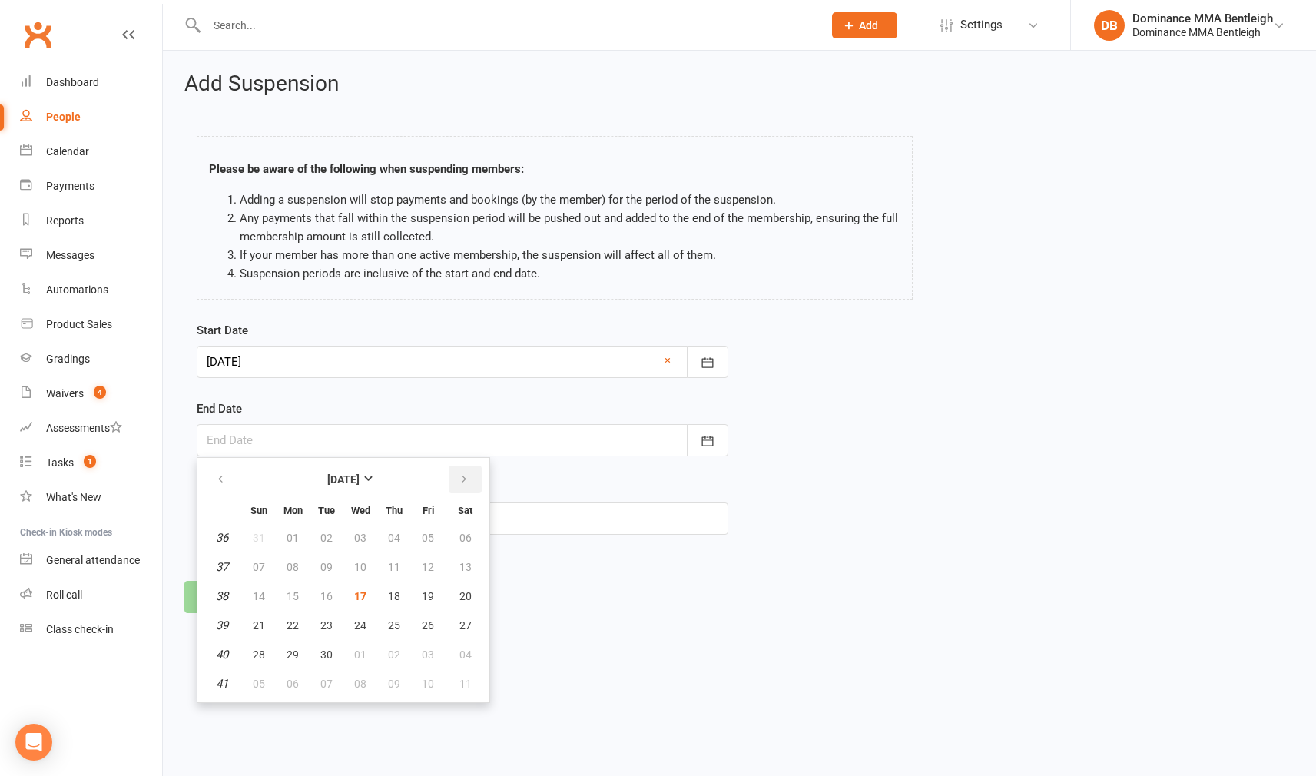
click at [455, 479] on button "button" at bounding box center [465, 479] width 33 height 28
click at [363, 595] on span "17" at bounding box center [360, 596] width 12 height 12
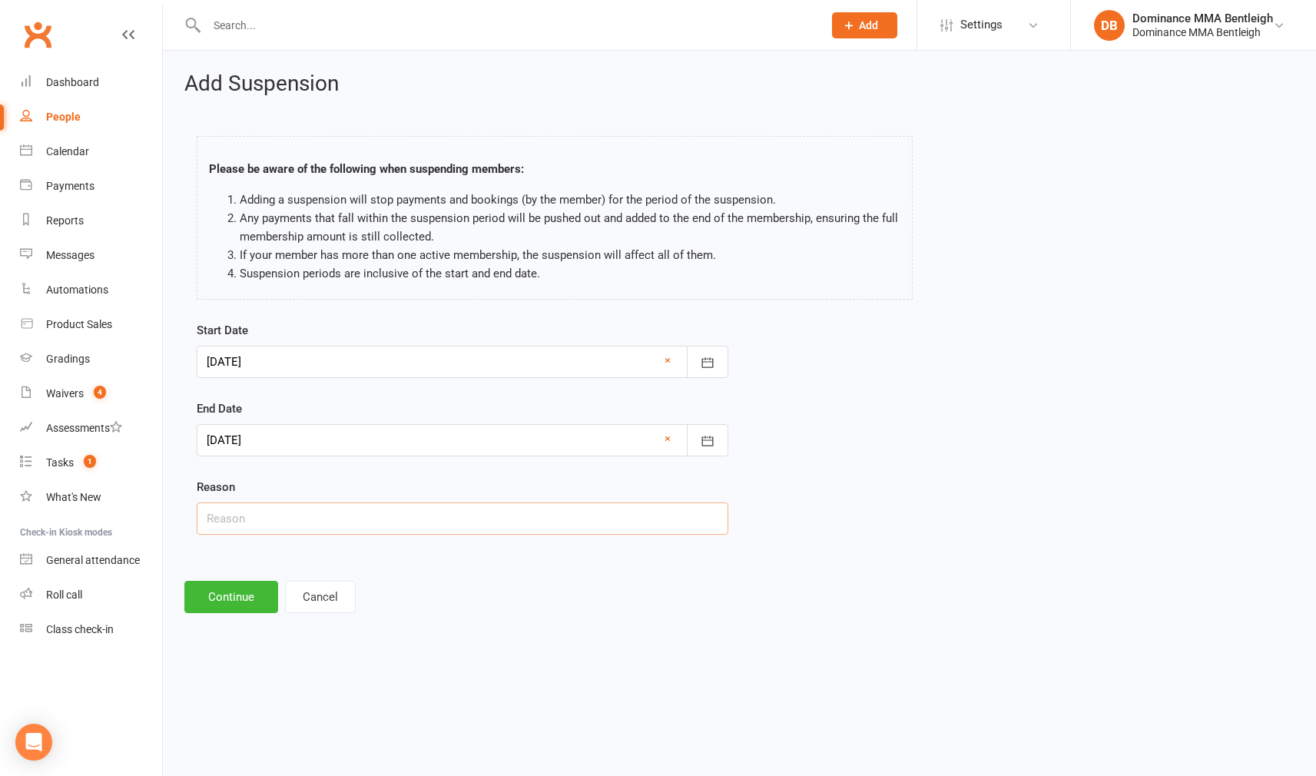
click at [416, 505] on input "text" at bounding box center [463, 518] width 532 height 32
click at [253, 598] on button "Continue" at bounding box center [231, 597] width 94 height 32
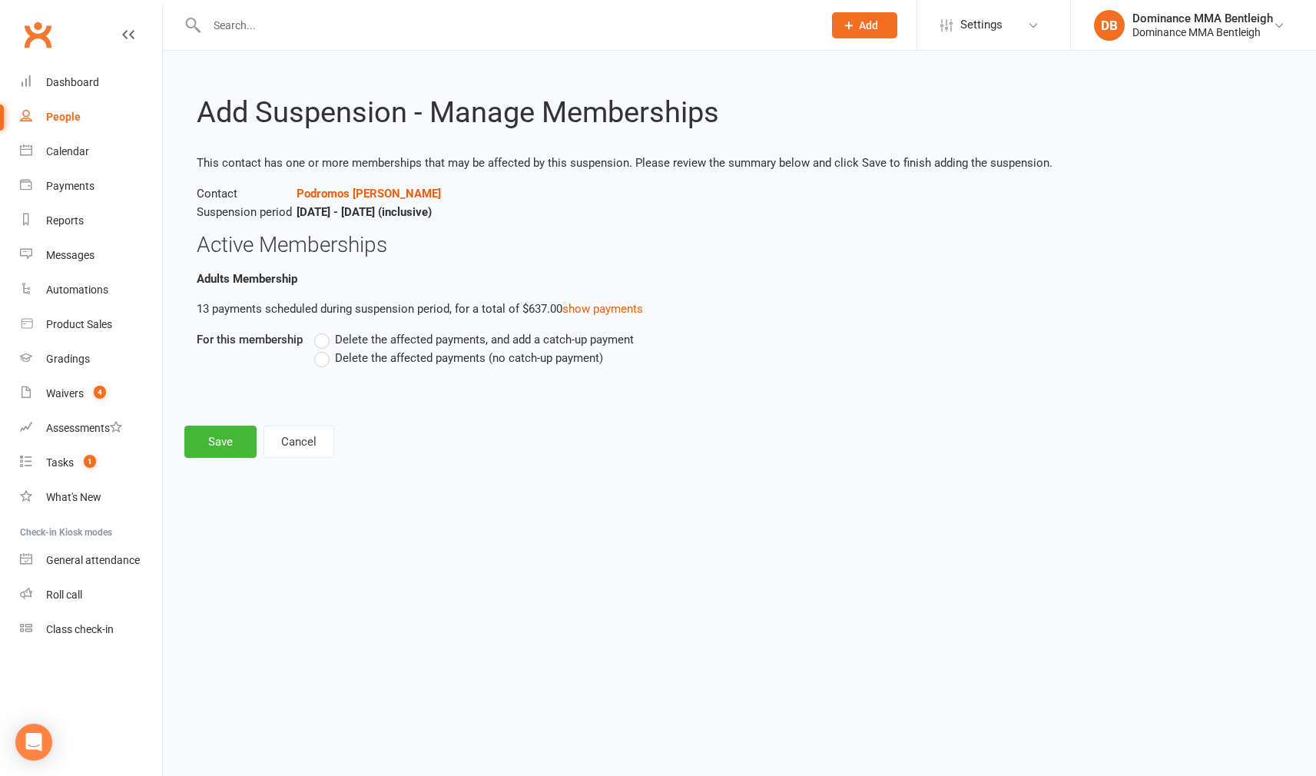
click at [399, 359] on span "Delete the affected payments (no catch-up payment)" at bounding box center [469, 357] width 268 height 16
click at [324, 349] on input "Delete the affected payments (no catch-up payment)" at bounding box center [319, 349] width 10 height 0
click at [234, 445] on button "Save" at bounding box center [220, 442] width 72 height 32
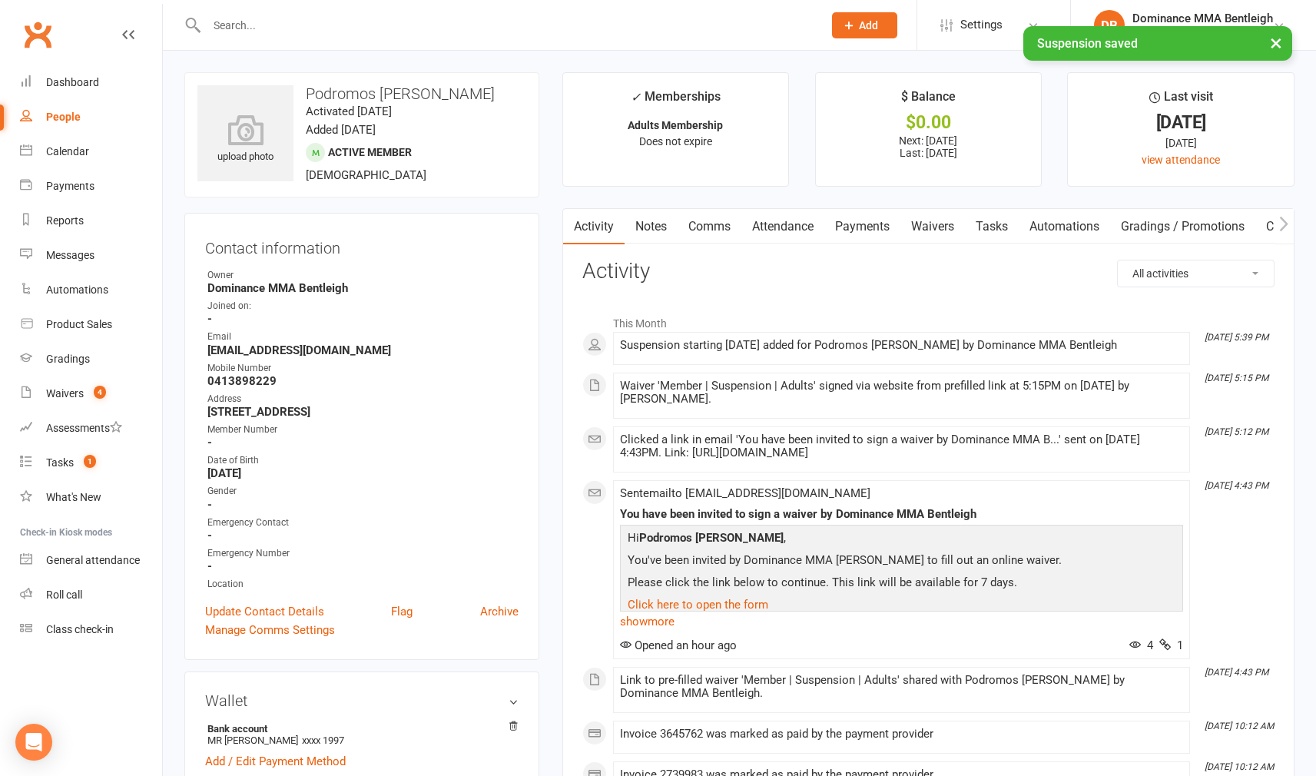
click at [875, 229] on link "Payments" at bounding box center [862, 226] width 76 height 35
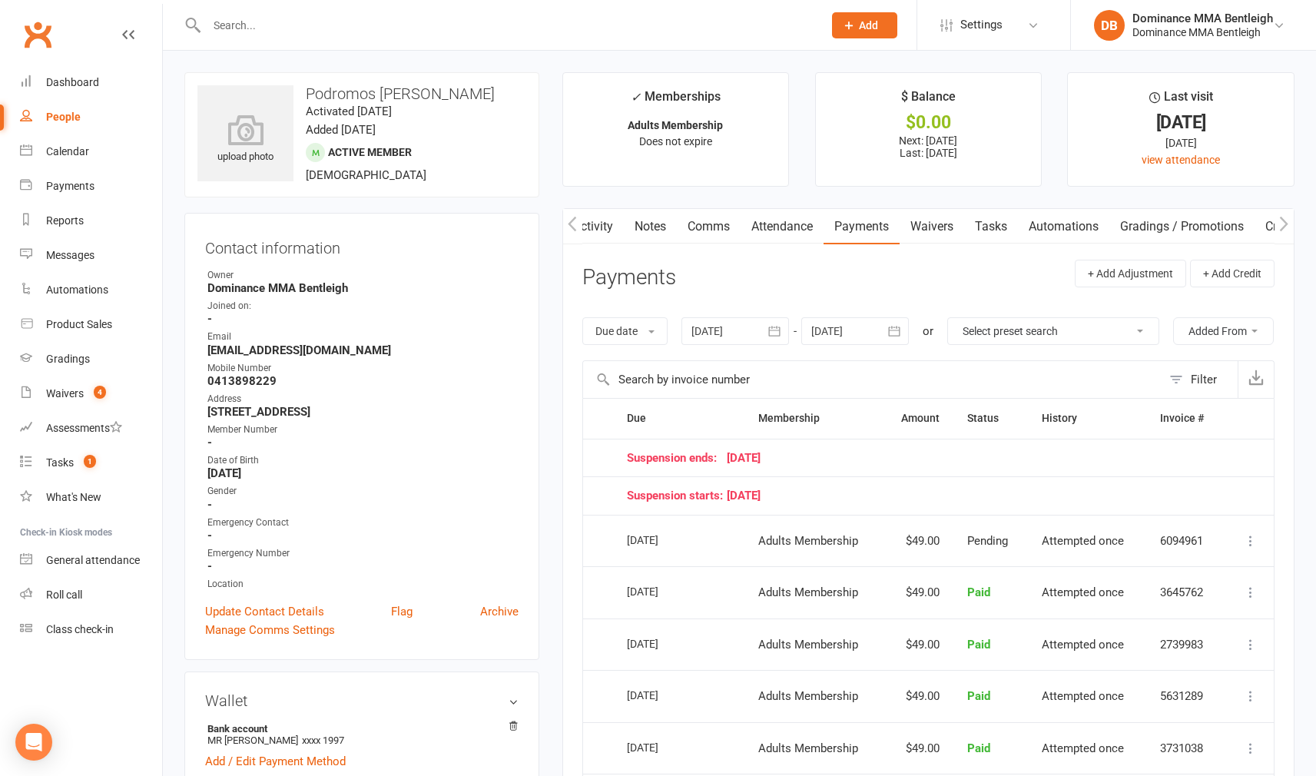
click at [1246, 548] on icon at bounding box center [1250, 540] width 15 height 15
drag, startPoint x: 1226, startPoint y: 565, endPoint x: 1253, endPoint y: 577, distance: 29.2
click at [1226, 566] on td "More Info Send message" at bounding box center [1249, 541] width 50 height 52
click at [1254, 548] on icon at bounding box center [1250, 540] width 15 height 15
click at [1260, 515] on td at bounding box center [1249, 495] width 50 height 38
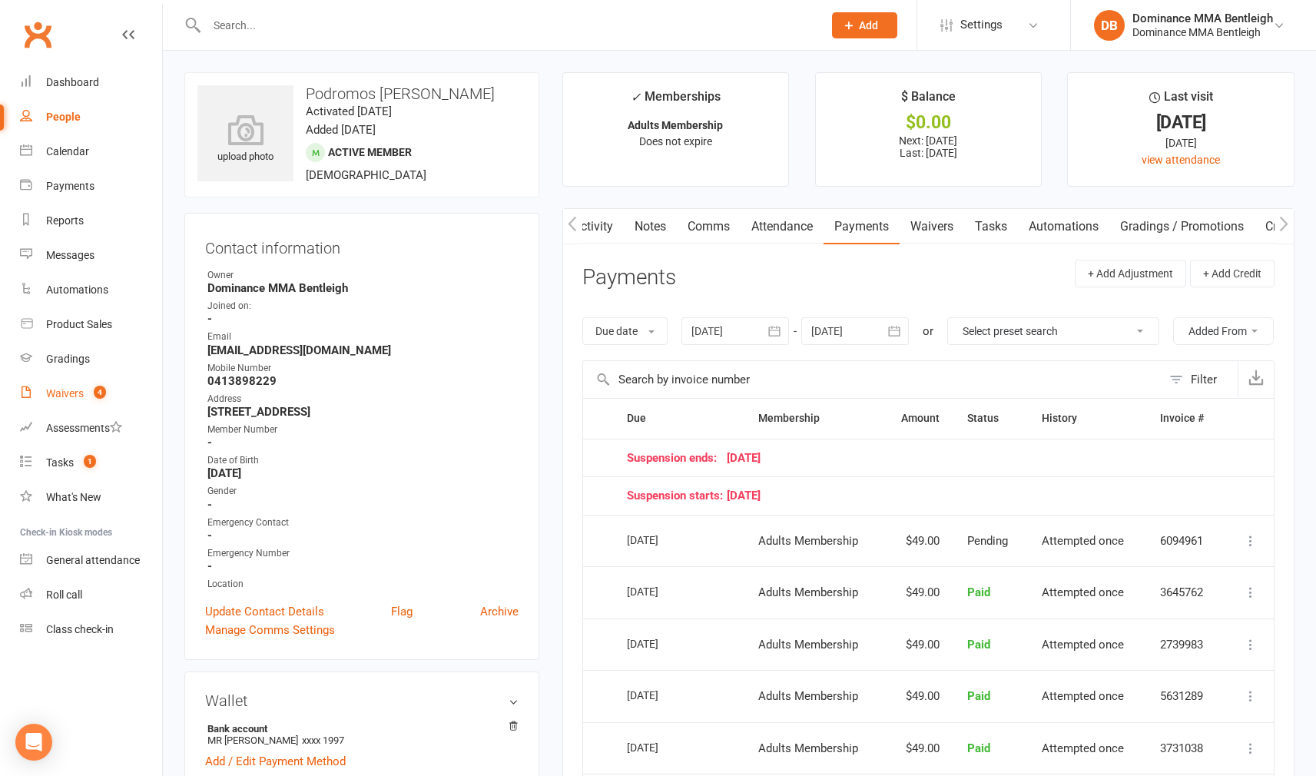
click at [75, 397] on div "Waivers" at bounding box center [65, 393] width 38 height 12
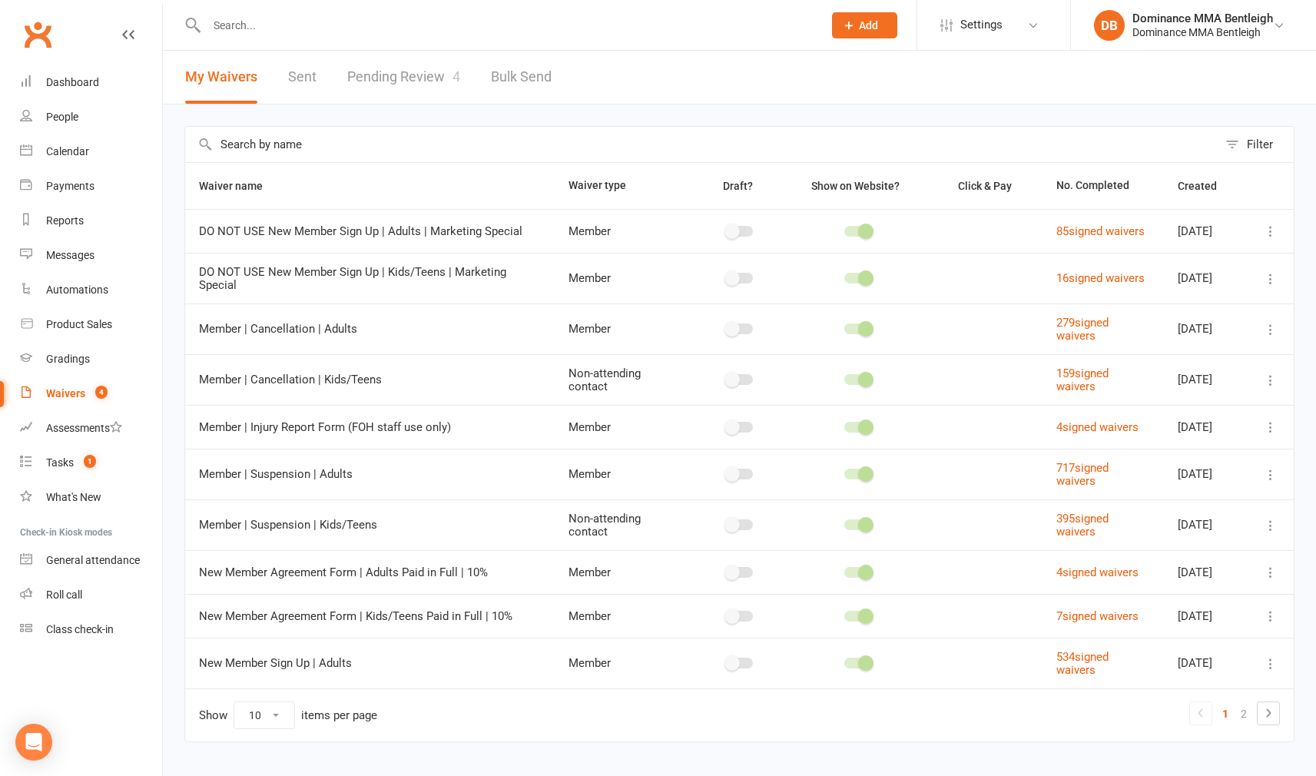
click at [406, 81] on link "Pending Review 4" at bounding box center [403, 77] width 113 height 53
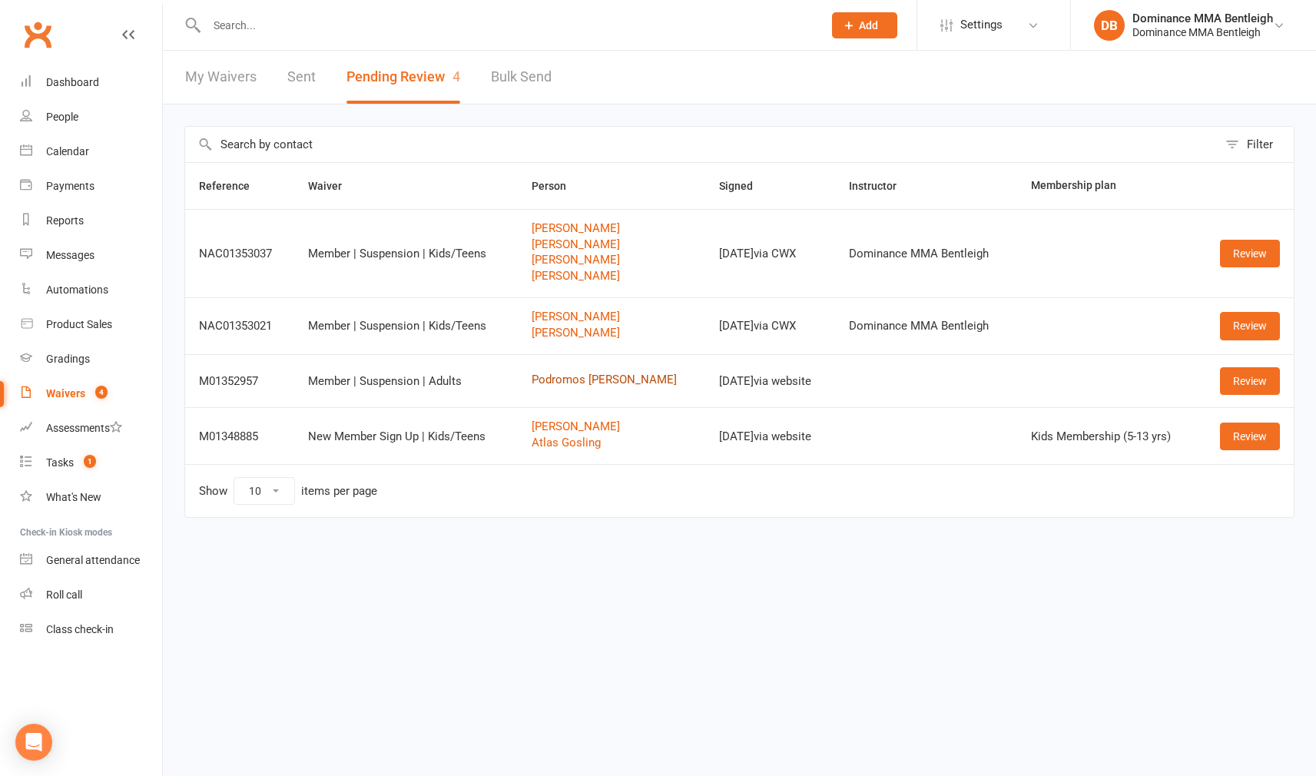
click at [590, 383] on link "Podromos Alexiadis" at bounding box center [612, 379] width 160 height 13
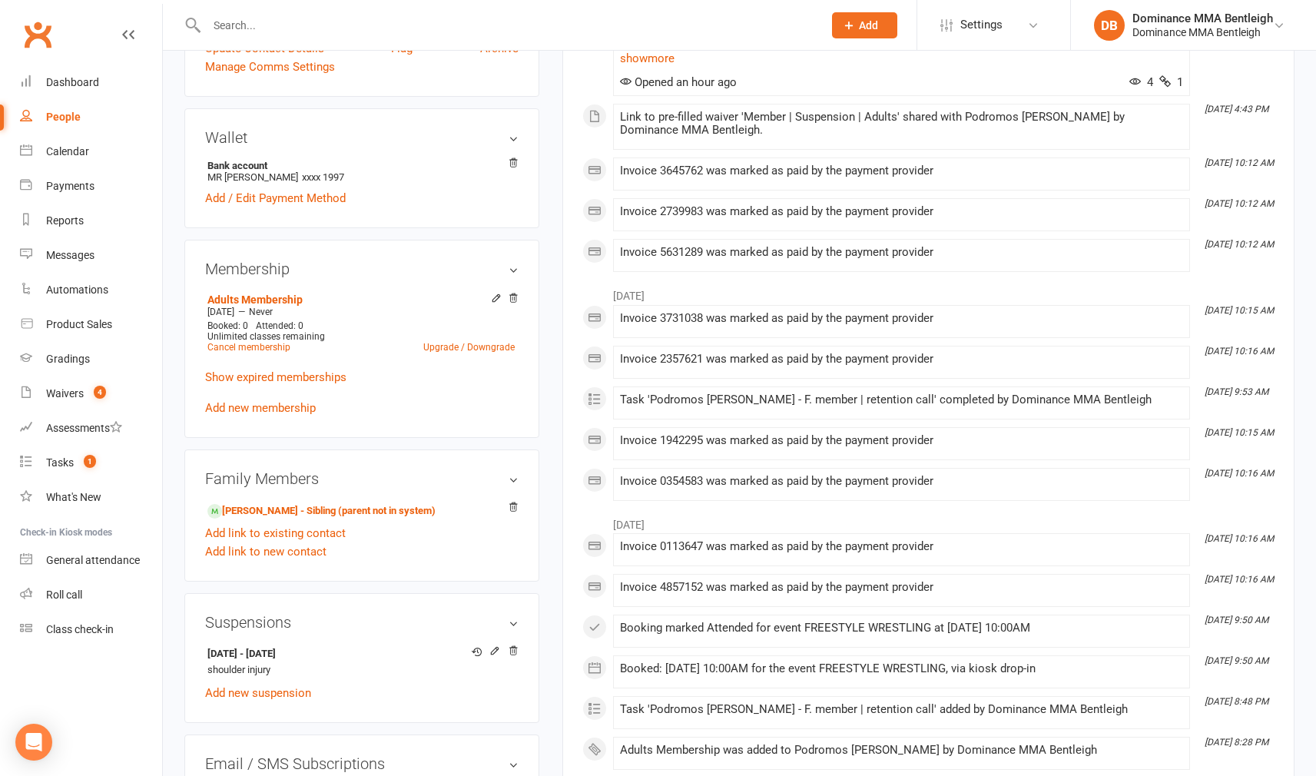
scroll to position [565, 0]
click at [1013, 0] on li "Settings Membership Plans Event Templates Appointment Types" at bounding box center [993, 25] width 154 height 50
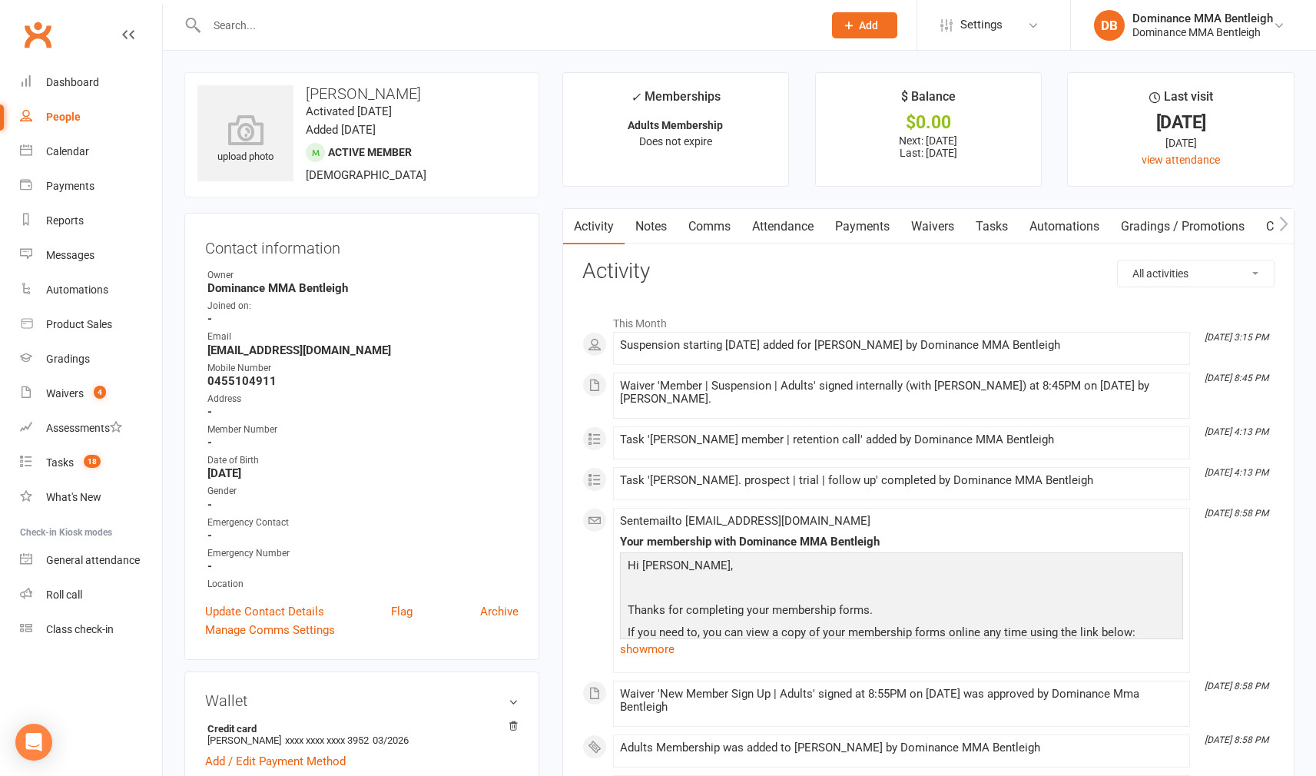
click at [953, 227] on link "Waivers" at bounding box center [932, 226] width 65 height 35
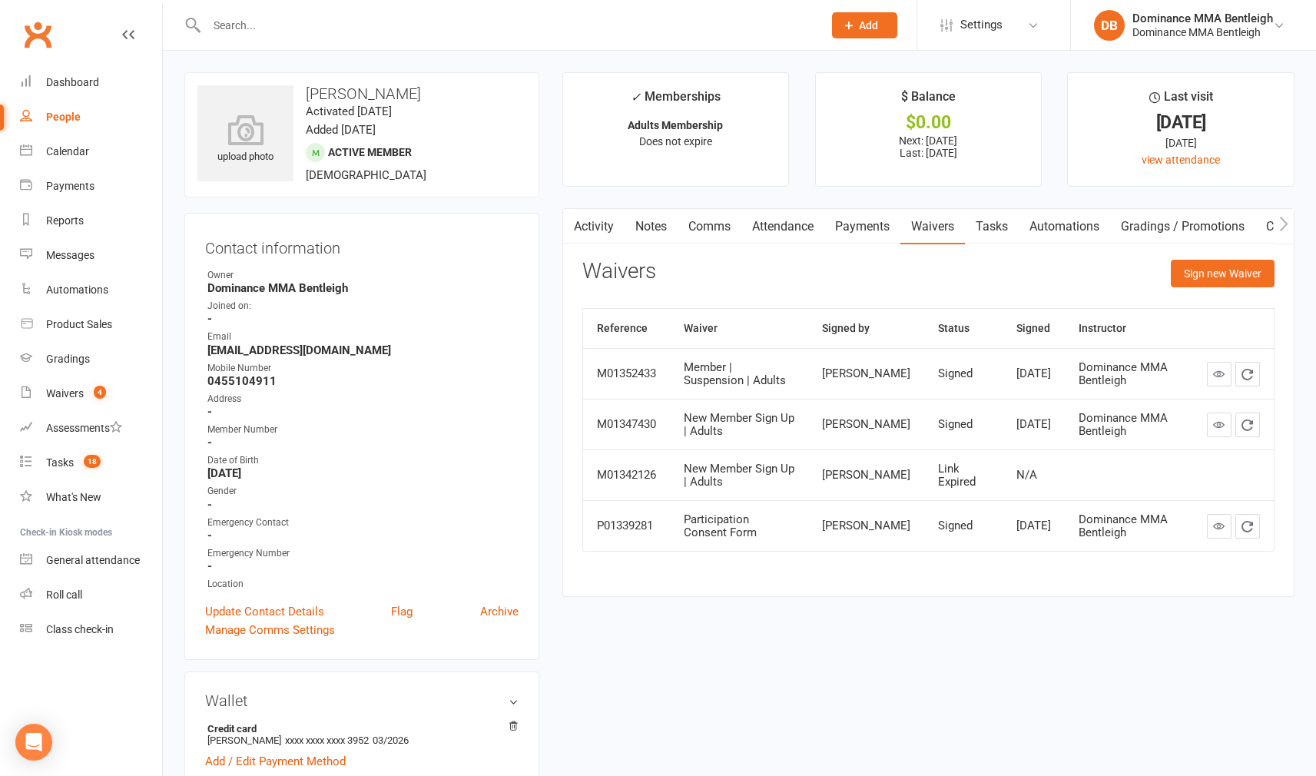
click at [676, 16] on input "text" at bounding box center [507, 26] width 610 height 22
click at [671, 27] on input "text" at bounding box center [507, 26] width 610 height 22
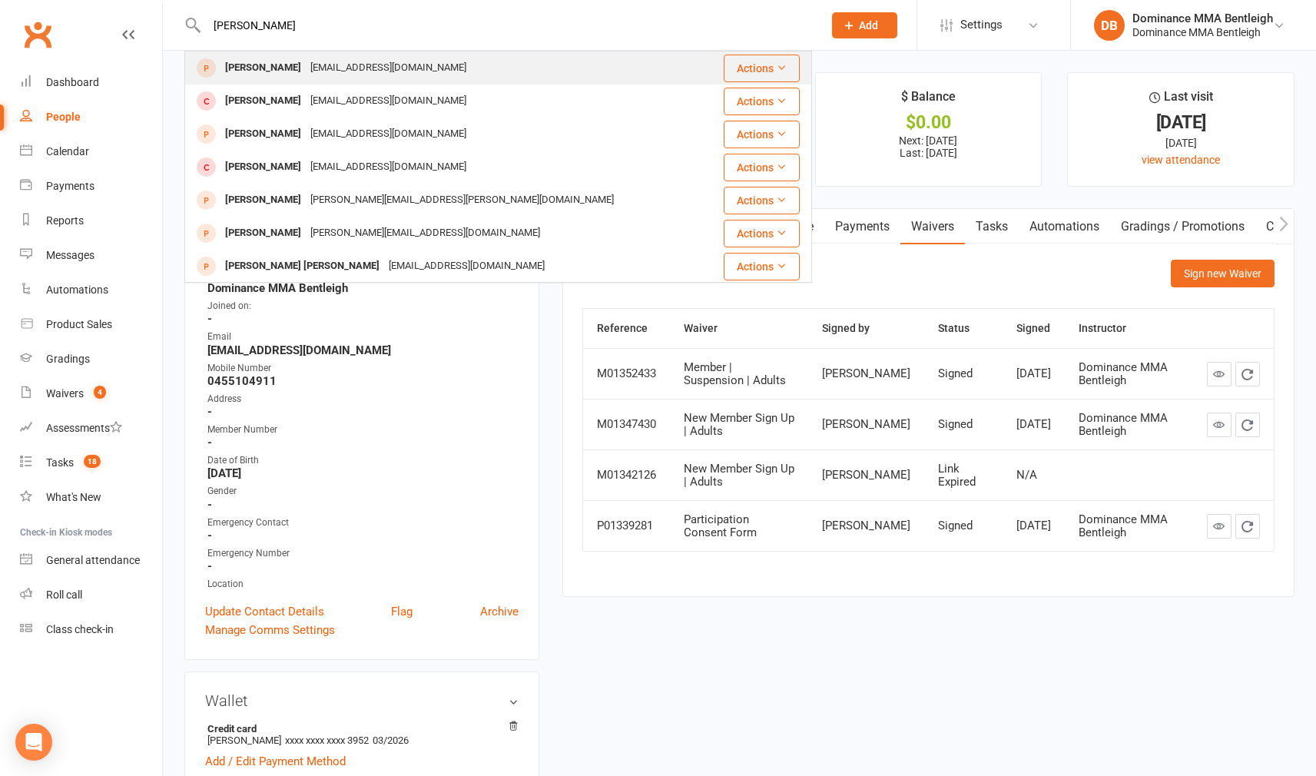
type input "[PERSON_NAME]"
click at [453, 72] on div "[PERSON_NAME] [EMAIL_ADDRESS][DOMAIN_NAME]" at bounding box center [446, 67] width 520 height 31
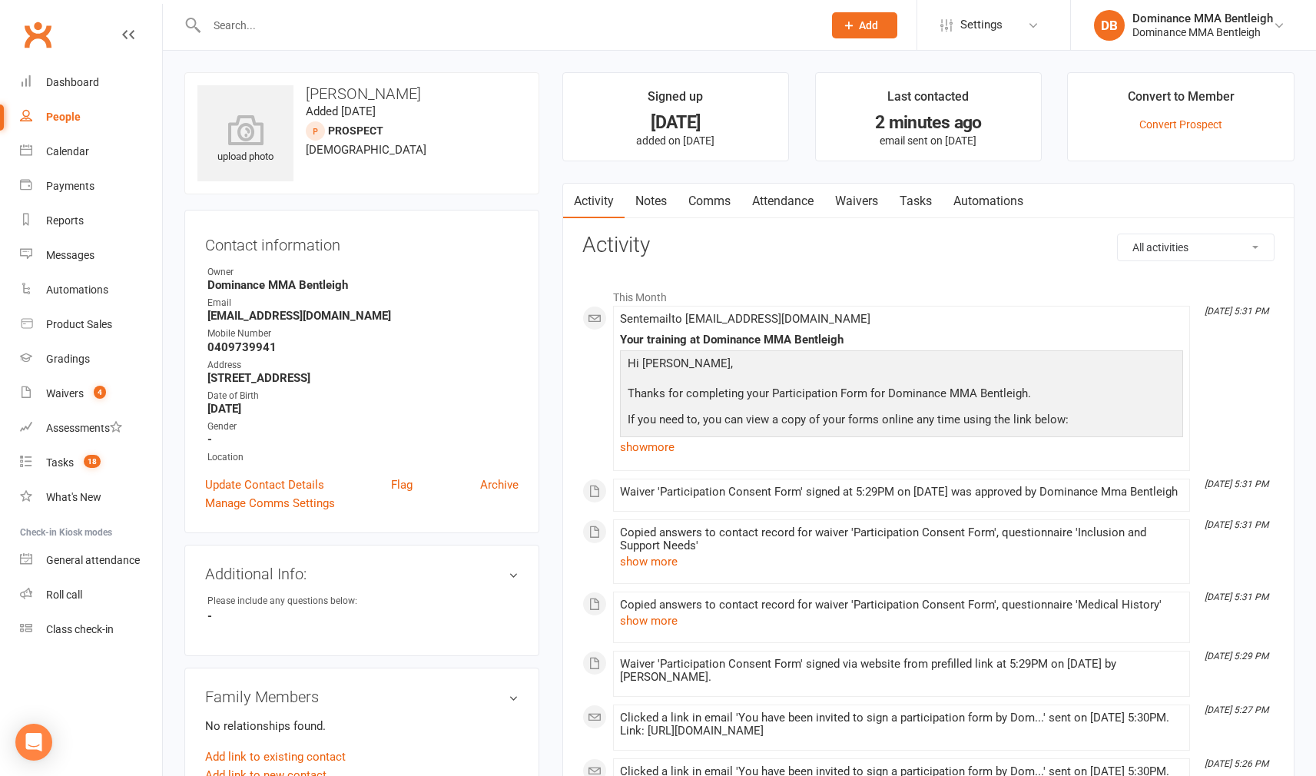
click at [840, 198] on link "Waivers" at bounding box center [856, 201] width 65 height 35
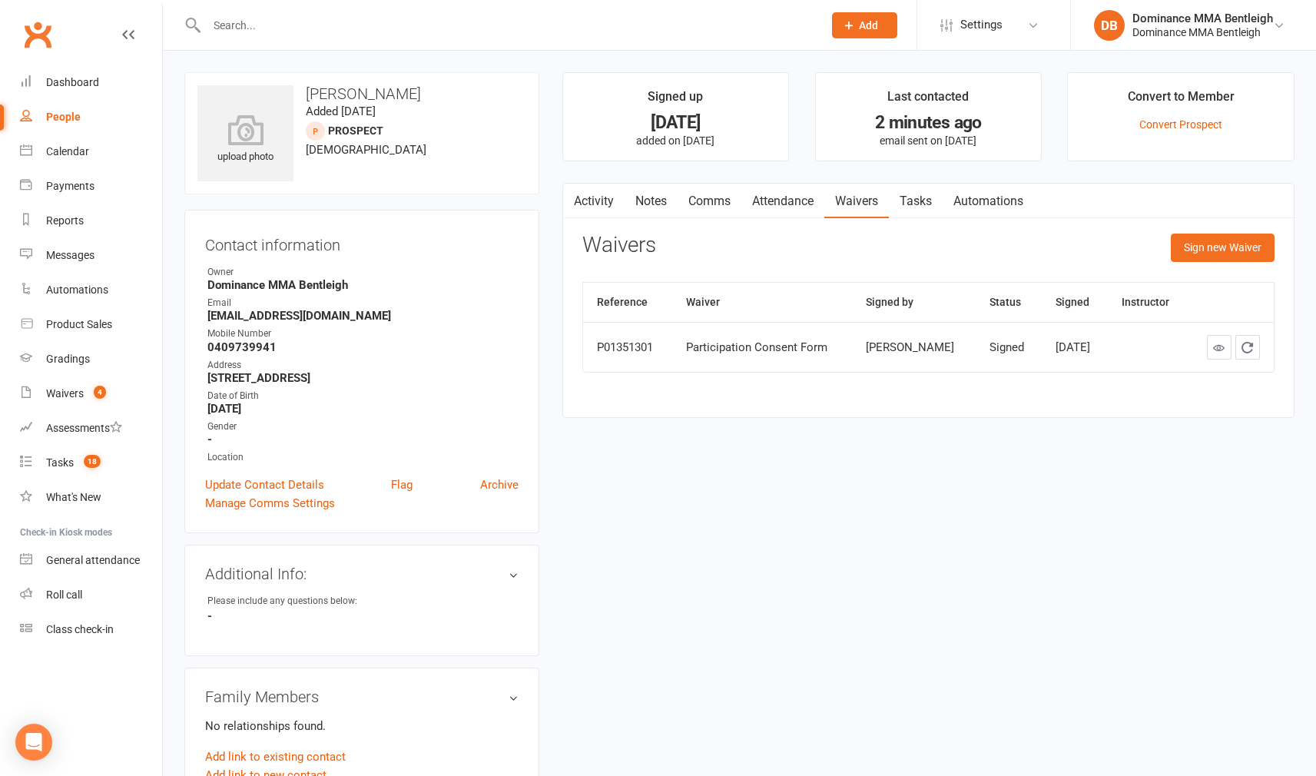
click at [459, 31] on input "text" at bounding box center [507, 26] width 610 height 22
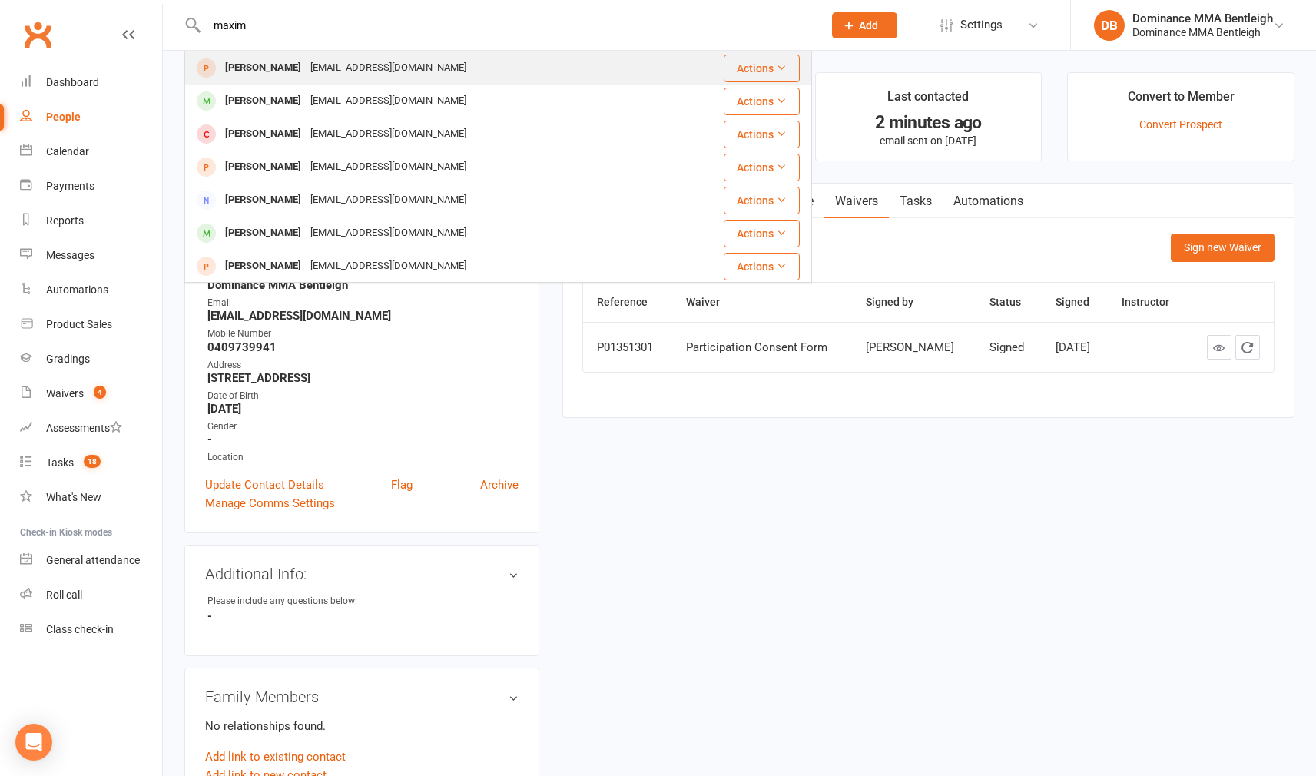
type input "maxim"
click at [398, 69] on div "[EMAIL_ADDRESS][DOMAIN_NAME]" at bounding box center [388, 68] width 165 height 22
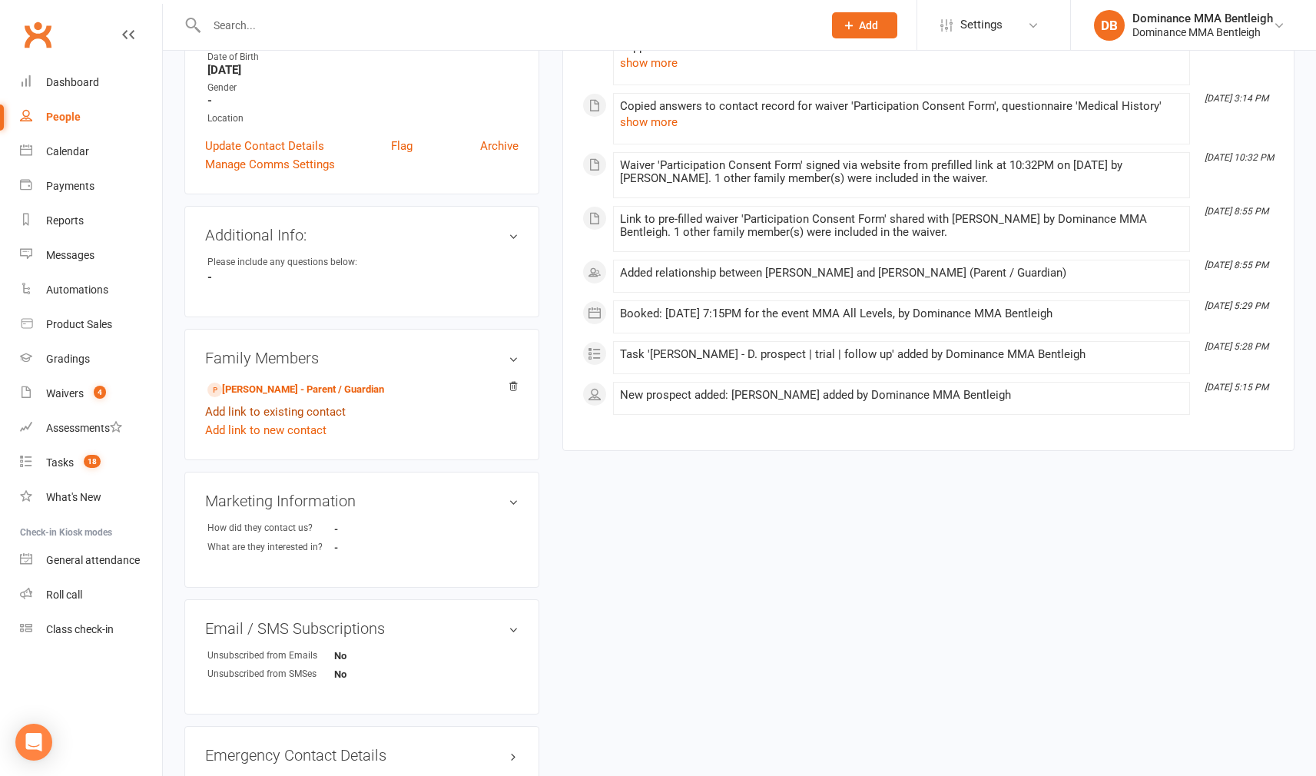
scroll to position [352, 0]
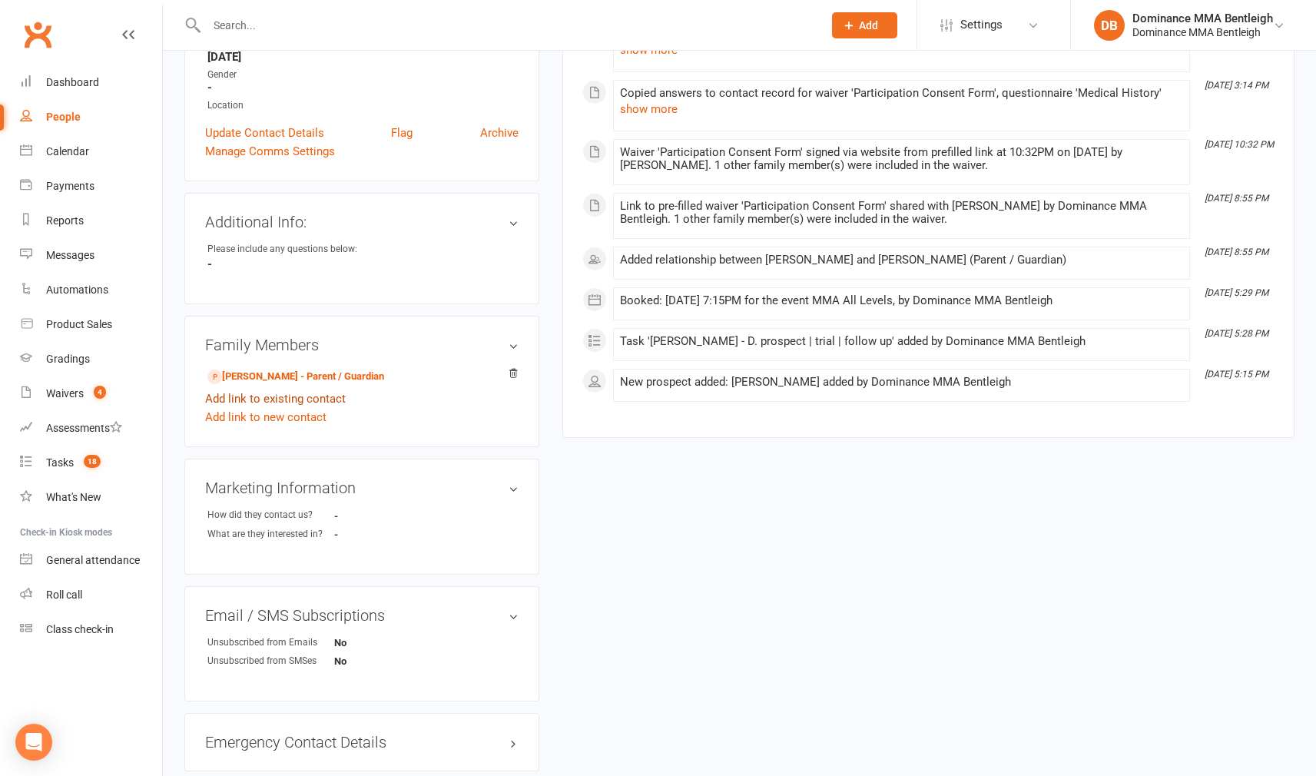
click at [309, 401] on link "Add link to existing contact" at bounding box center [275, 398] width 141 height 18
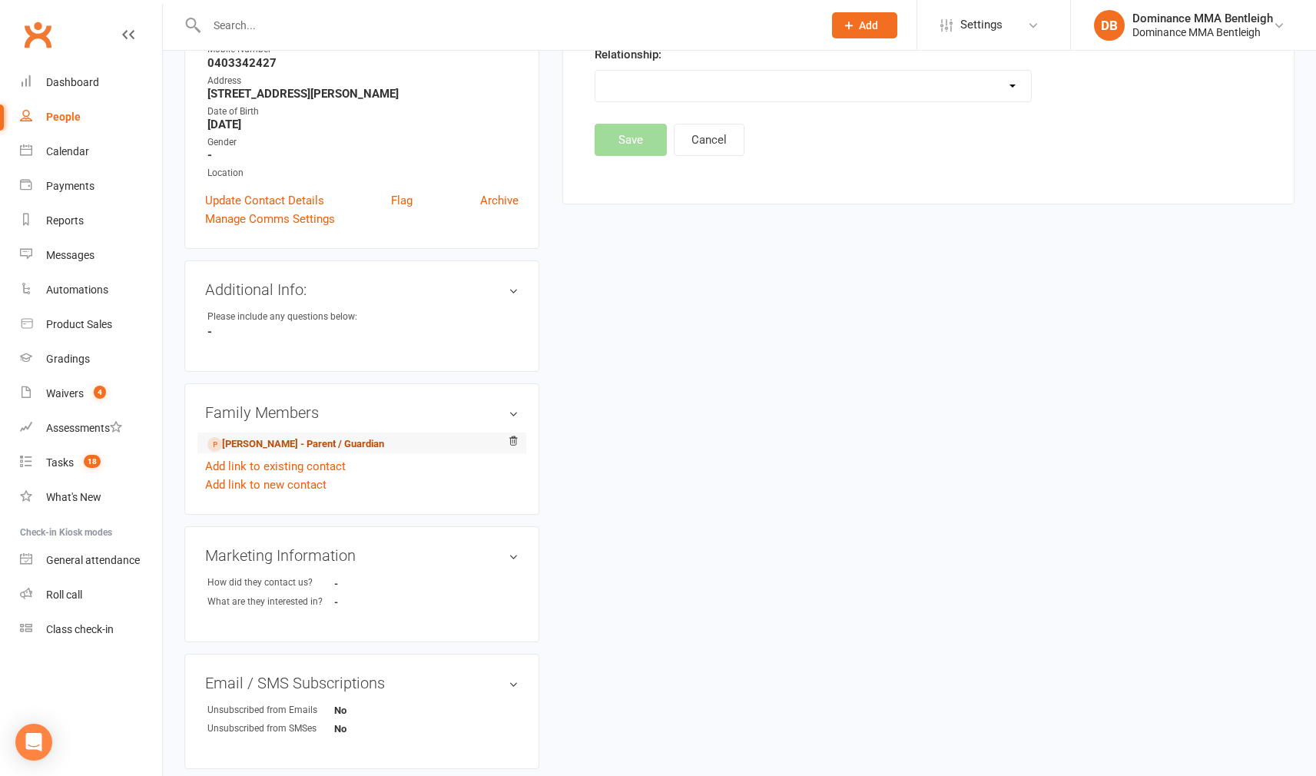
click at [347, 437] on link "Nadezhda Dobryakova - Parent / Guardian" at bounding box center [295, 444] width 177 height 16
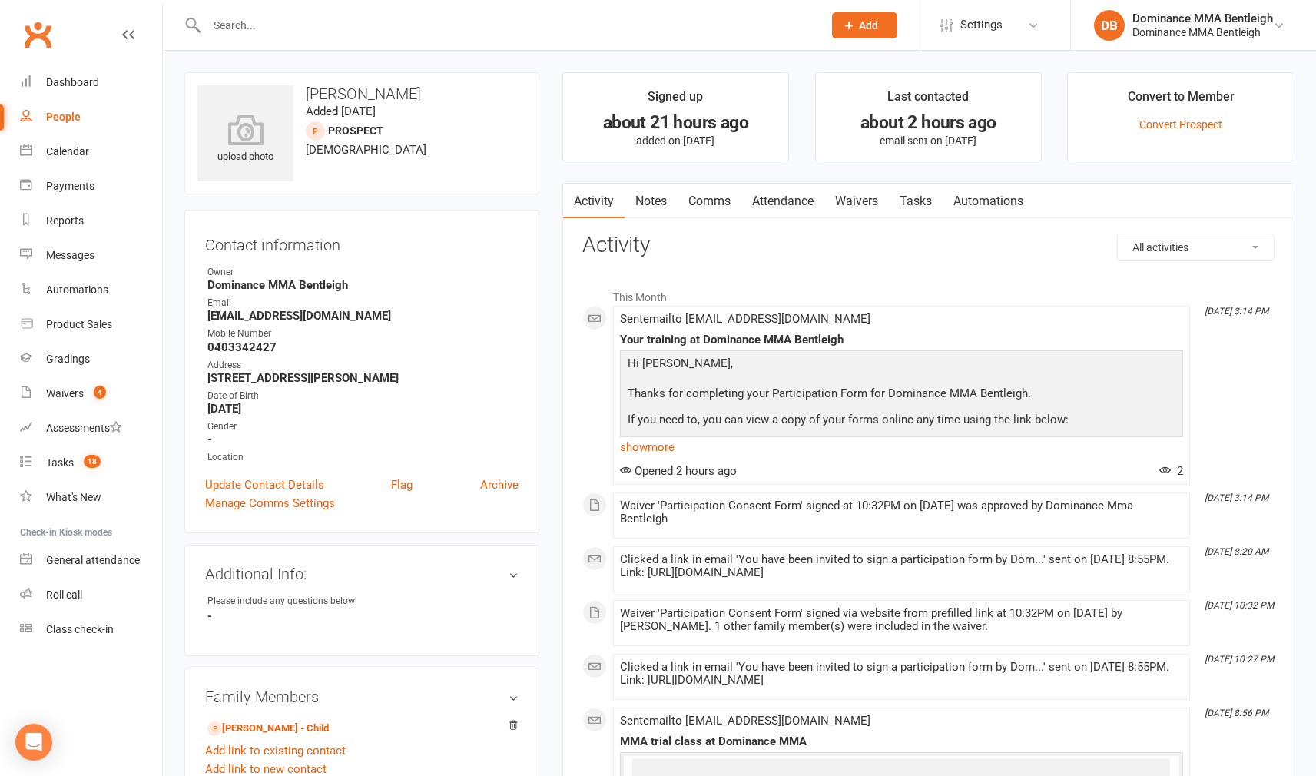
click at [860, 191] on link "Waivers" at bounding box center [856, 201] width 65 height 35
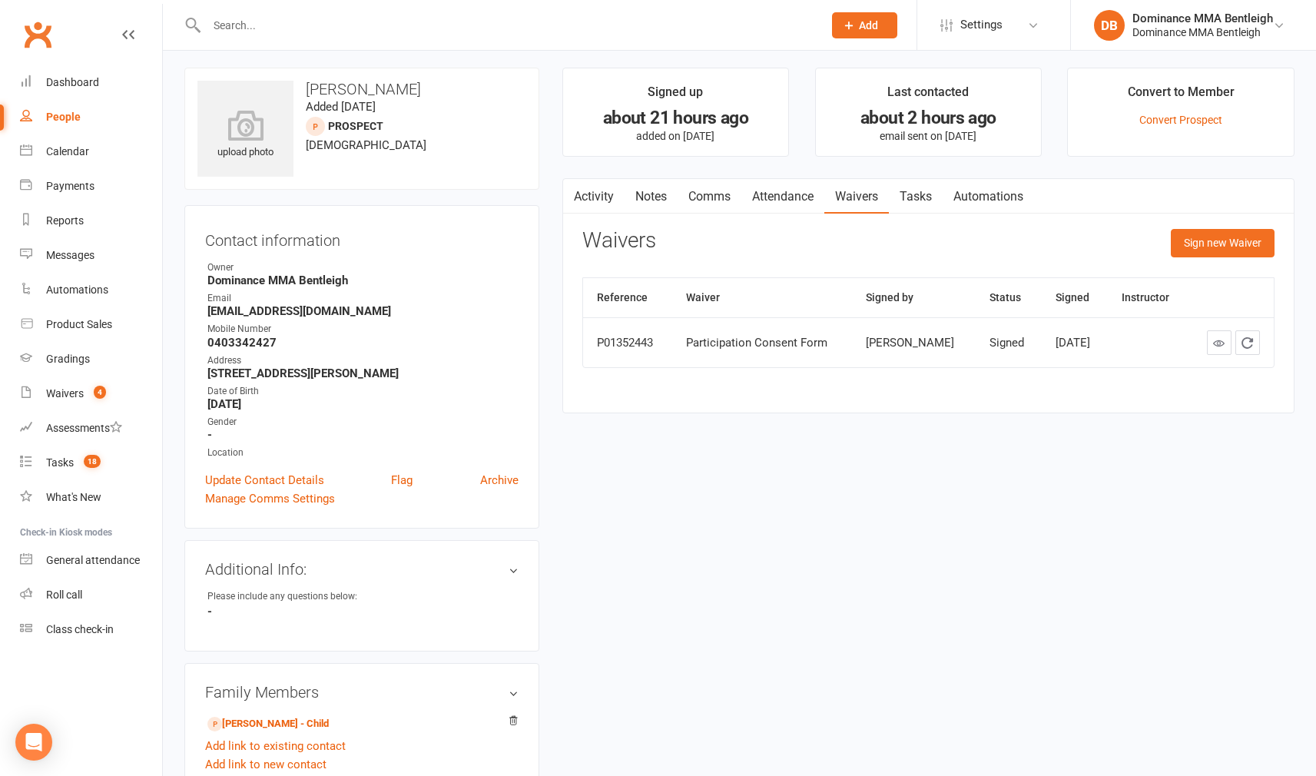
click at [386, 17] on input "text" at bounding box center [507, 26] width 610 height 22
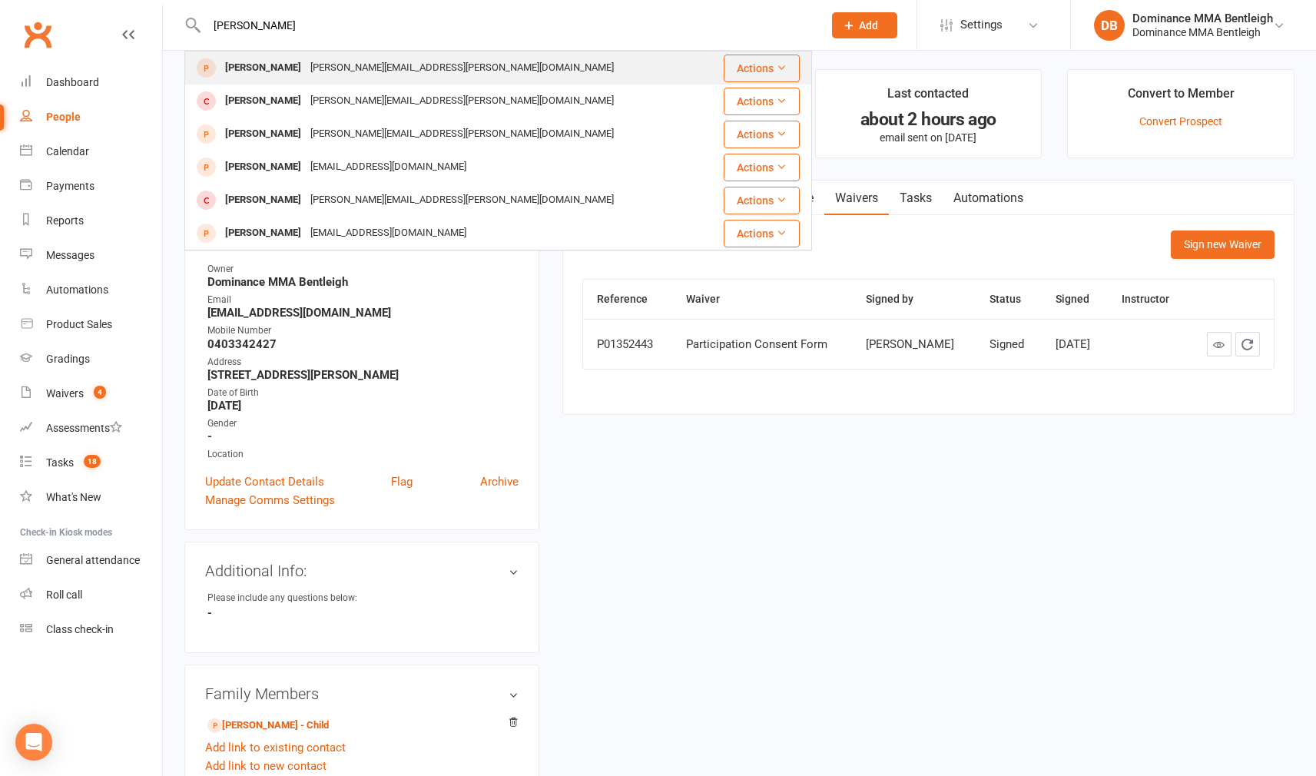
type input "zoran"
click at [313, 72] on div "anita.mukhtar@outlook.com" at bounding box center [462, 68] width 313 height 22
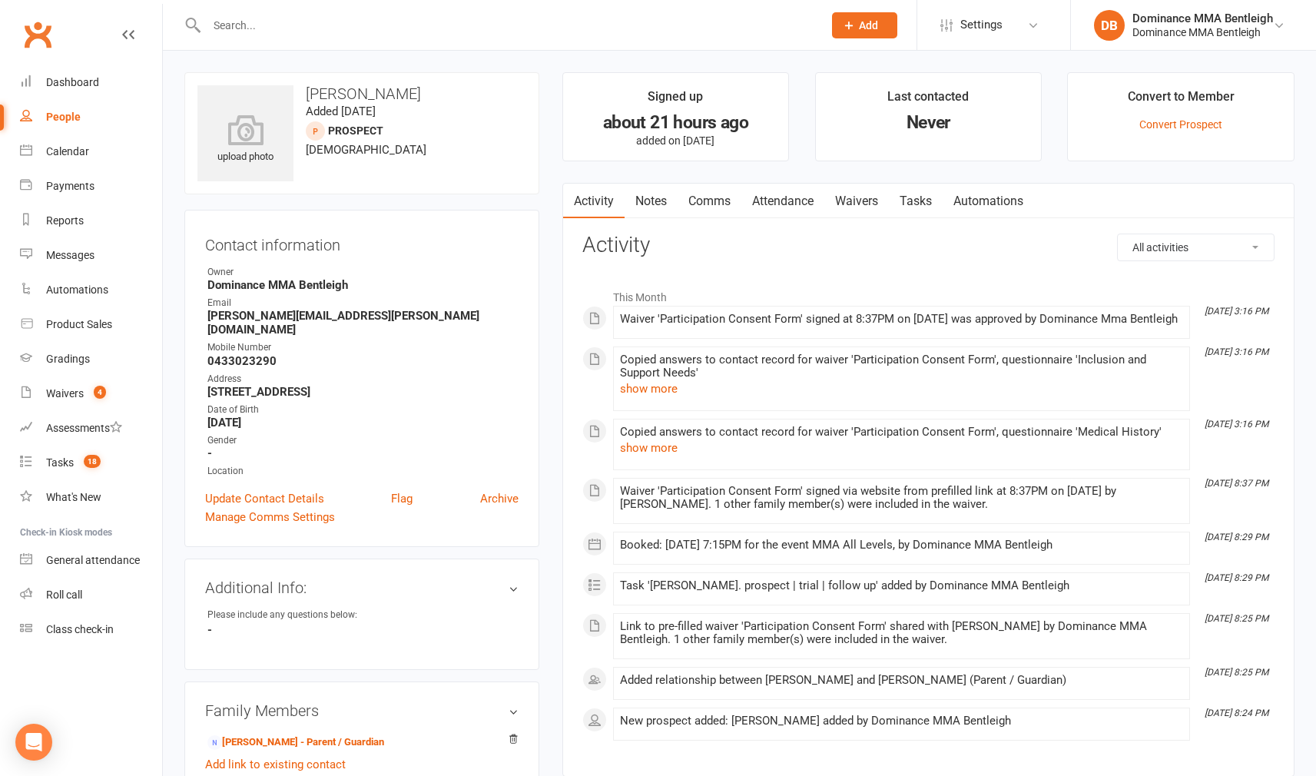
click at [833, 197] on link "Waivers" at bounding box center [856, 201] width 65 height 35
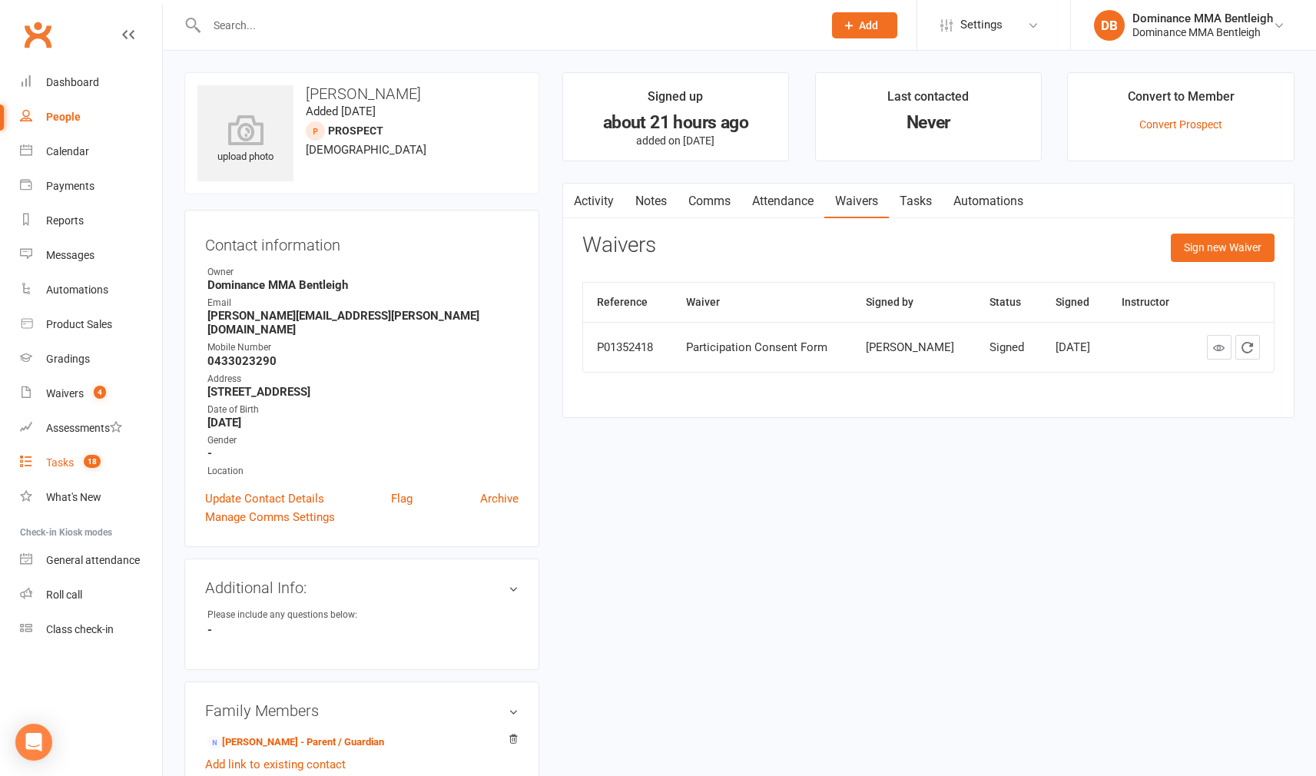
click at [59, 453] on link "Tasks 18" at bounding box center [91, 463] width 142 height 35
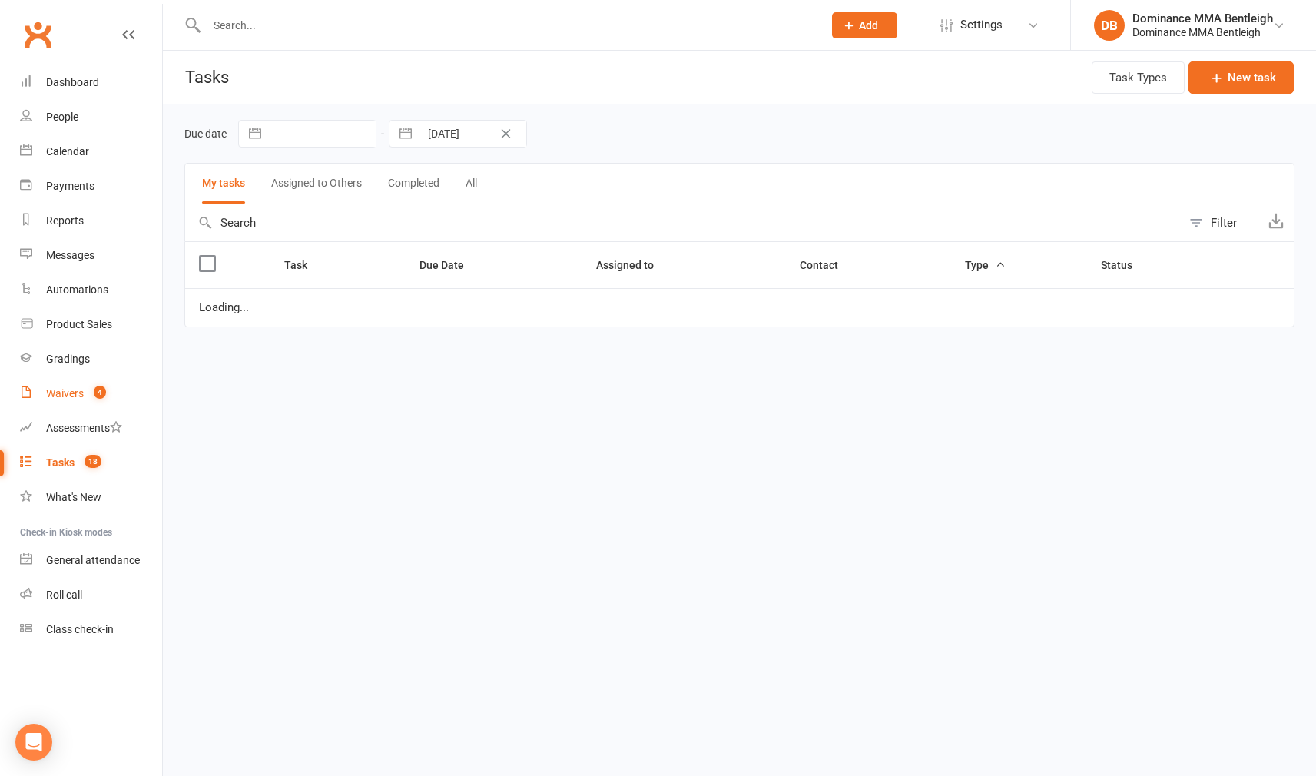
click at [76, 396] on div "Waivers" at bounding box center [65, 393] width 38 height 12
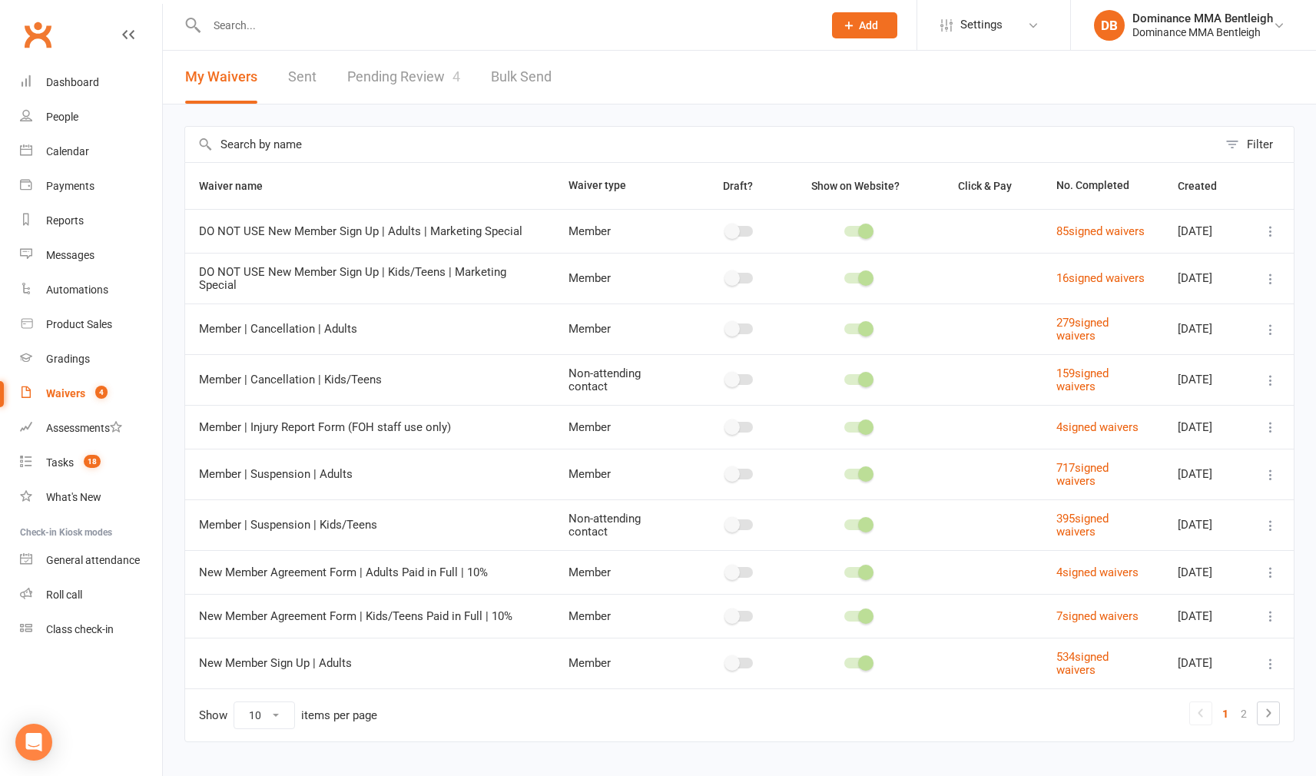
click at [71, 393] on div "Waivers" at bounding box center [65, 393] width 39 height 12
click at [354, 88] on link "Pending Review 4" at bounding box center [403, 77] width 113 height 53
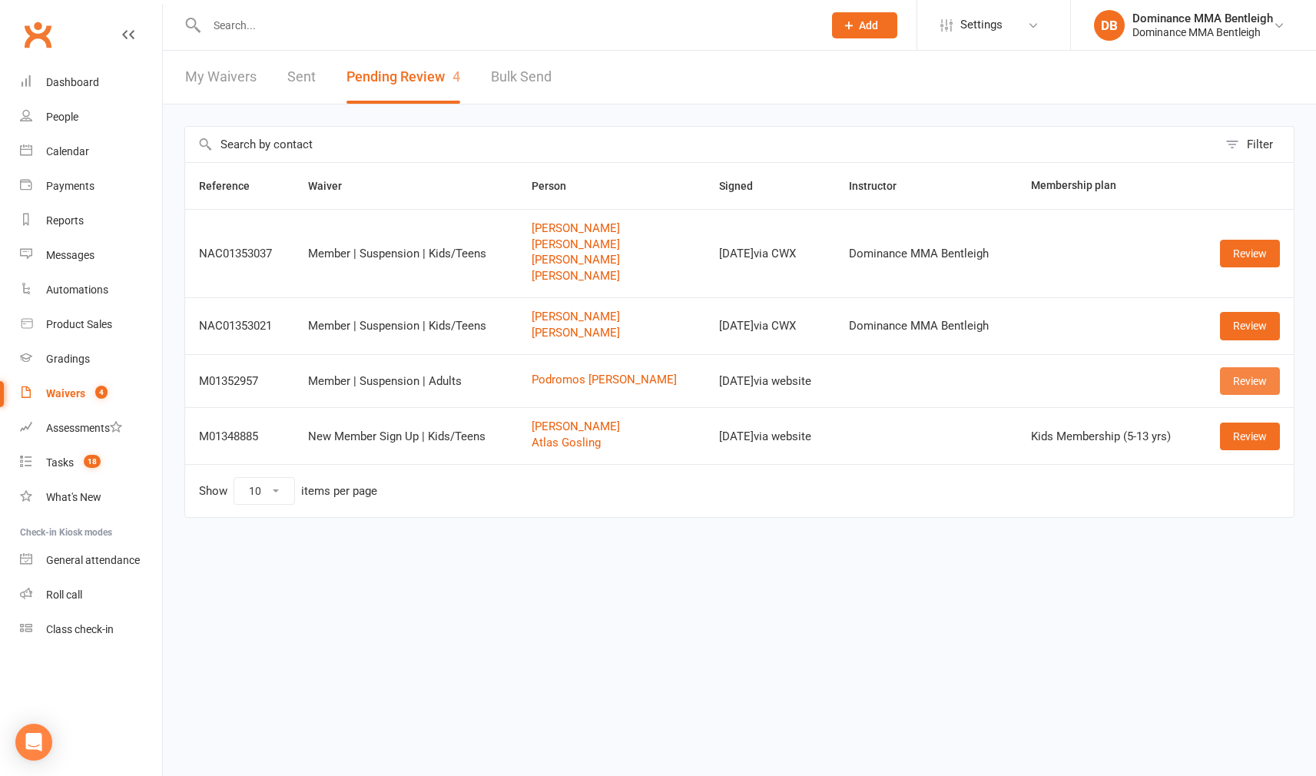
scroll to position [0, 1]
click at [284, 72] on div "My Waivers Sent Pending Review 4 Bulk Send" at bounding box center [368, 77] width 411 height 53
click at [330, 76] on div "My Waivers Sent Pending Review 4 Bulk Send" at bounding box center [368, 77] width 411 height 53
click at [314, 78] on div "My Waivers Sent Pending Review 4 Bulk Send" at bounding box center [368, 77] width 411 height 53
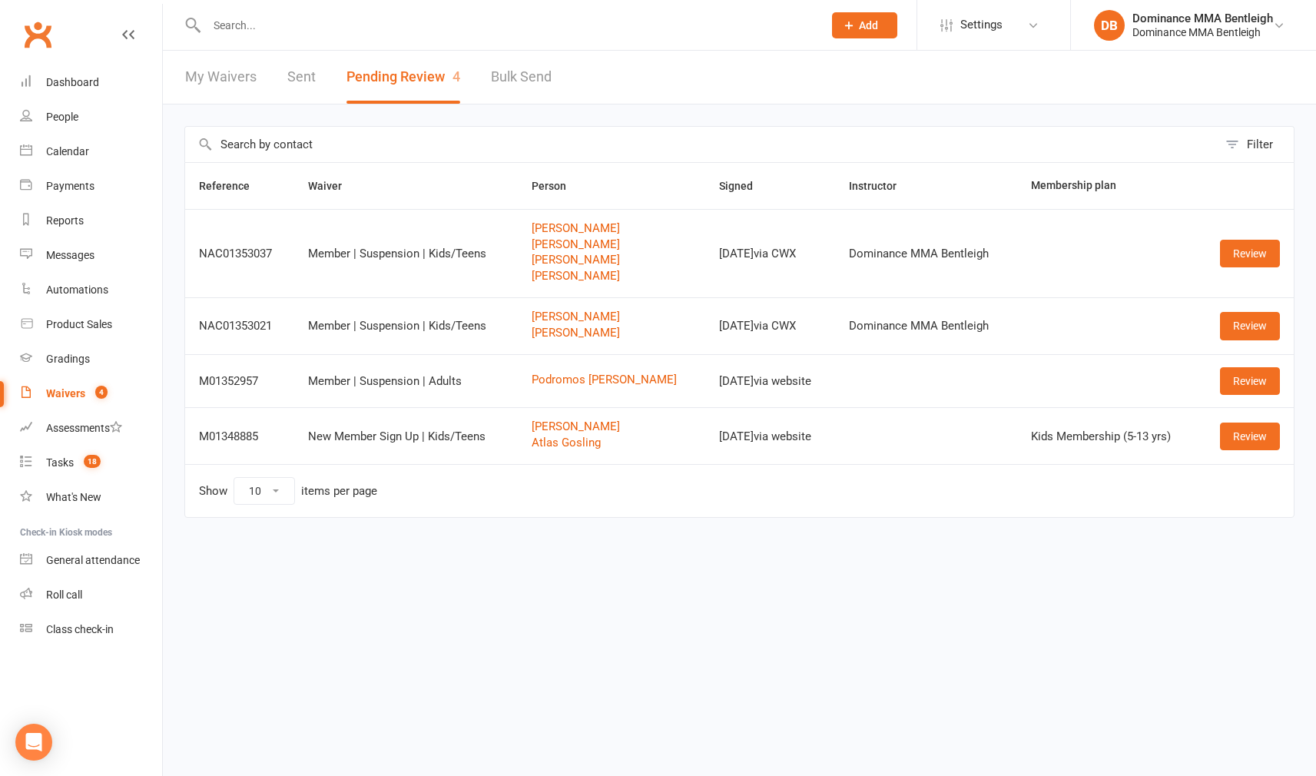
click at [69, 402] on link "Waivers 4" at bounding box center [91, 393] width 142 height 35
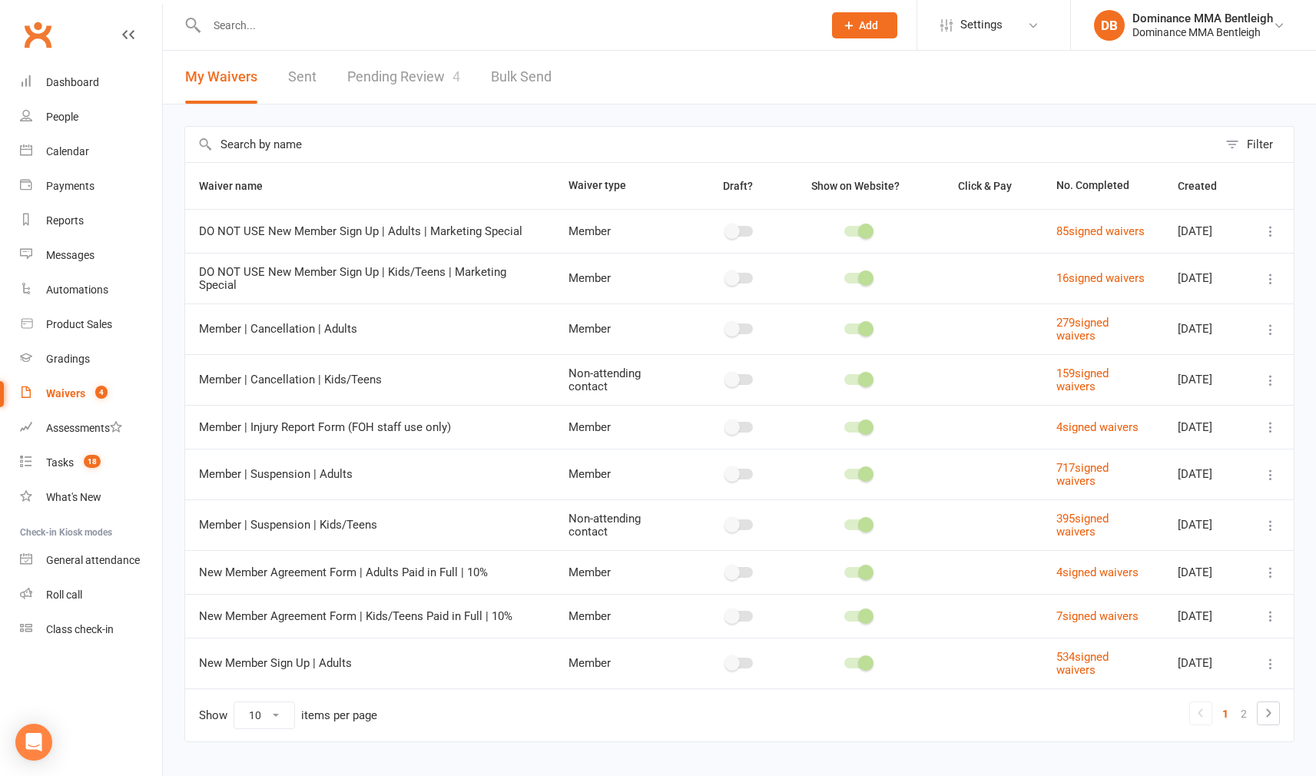
click at [398, 71] on link "Pending Review 4" at bounding box center [403, 77] width 113 height 53
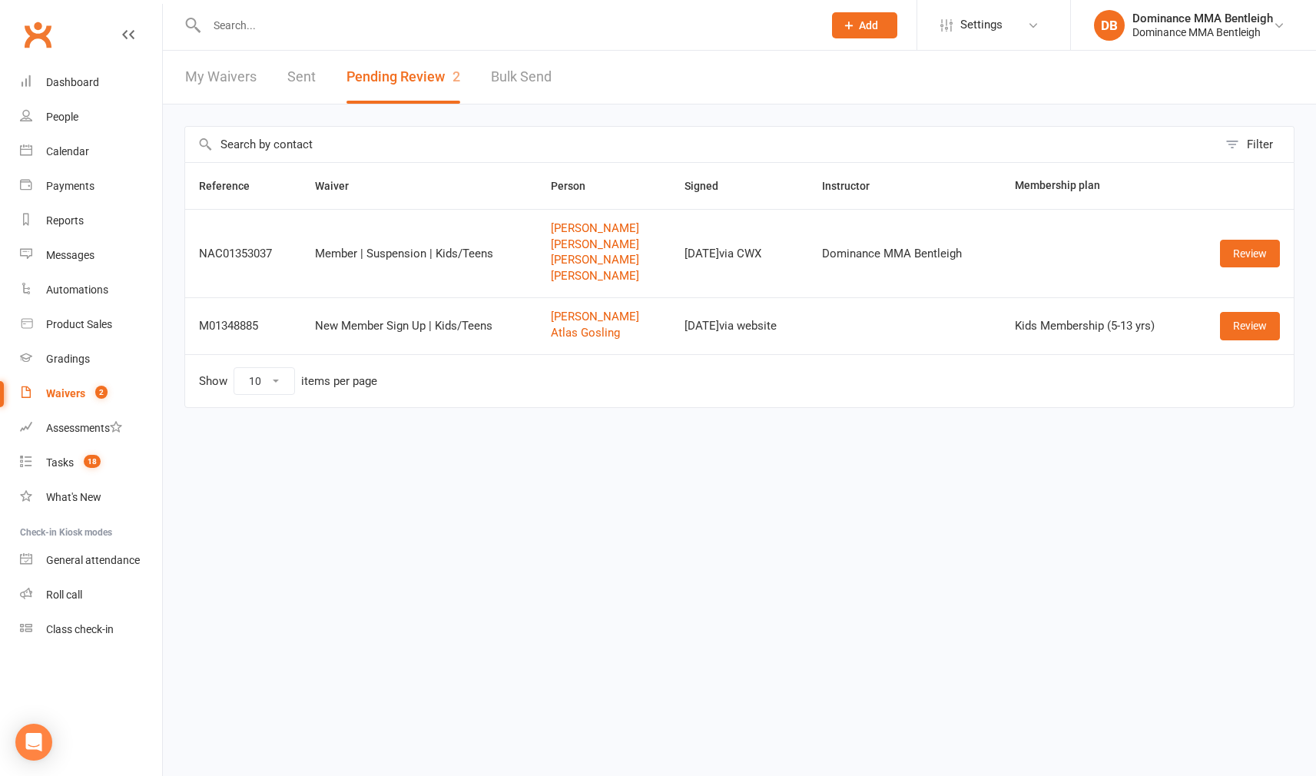
click at [1231, 247] on link "Review" at bounding box center [1250, 254] width 60 height 28
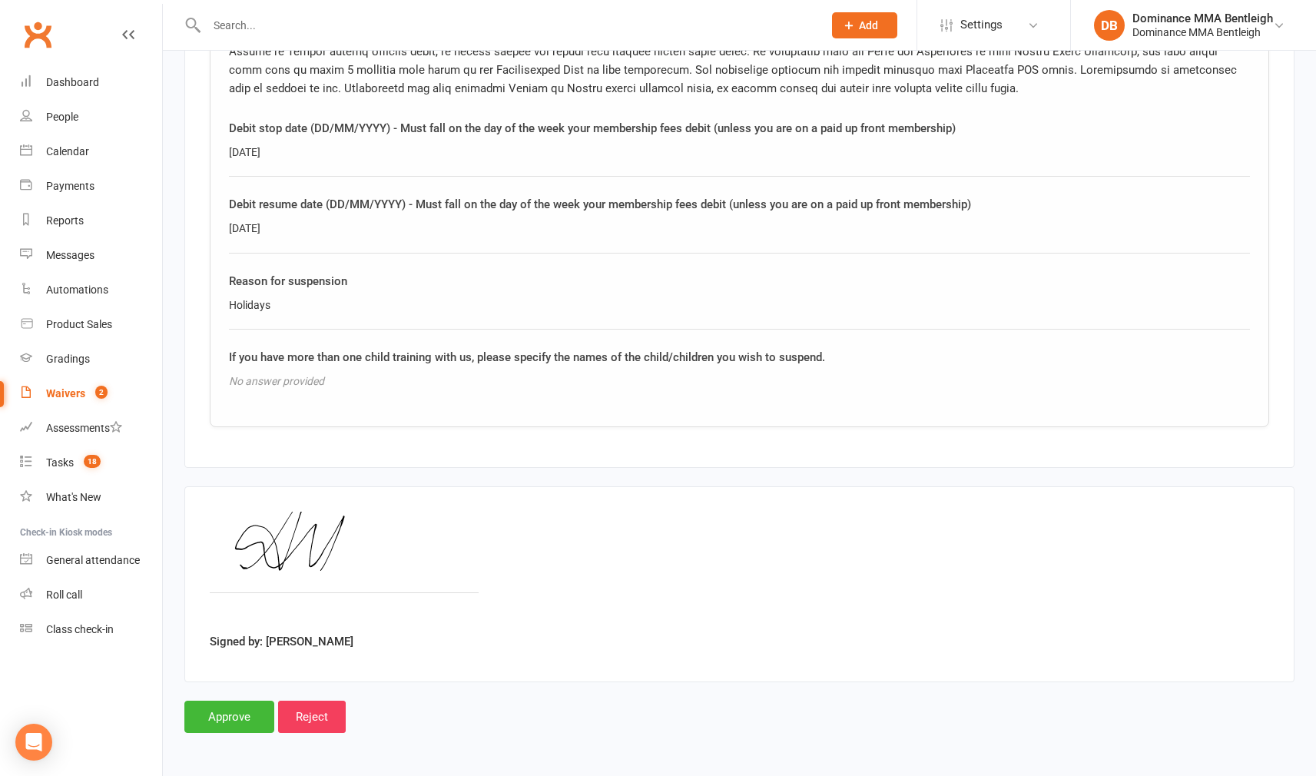
scroll to position [2460, 0]
click at [225, 702] on input "Approve" at bounding box center [229, 718] width 90 height 32
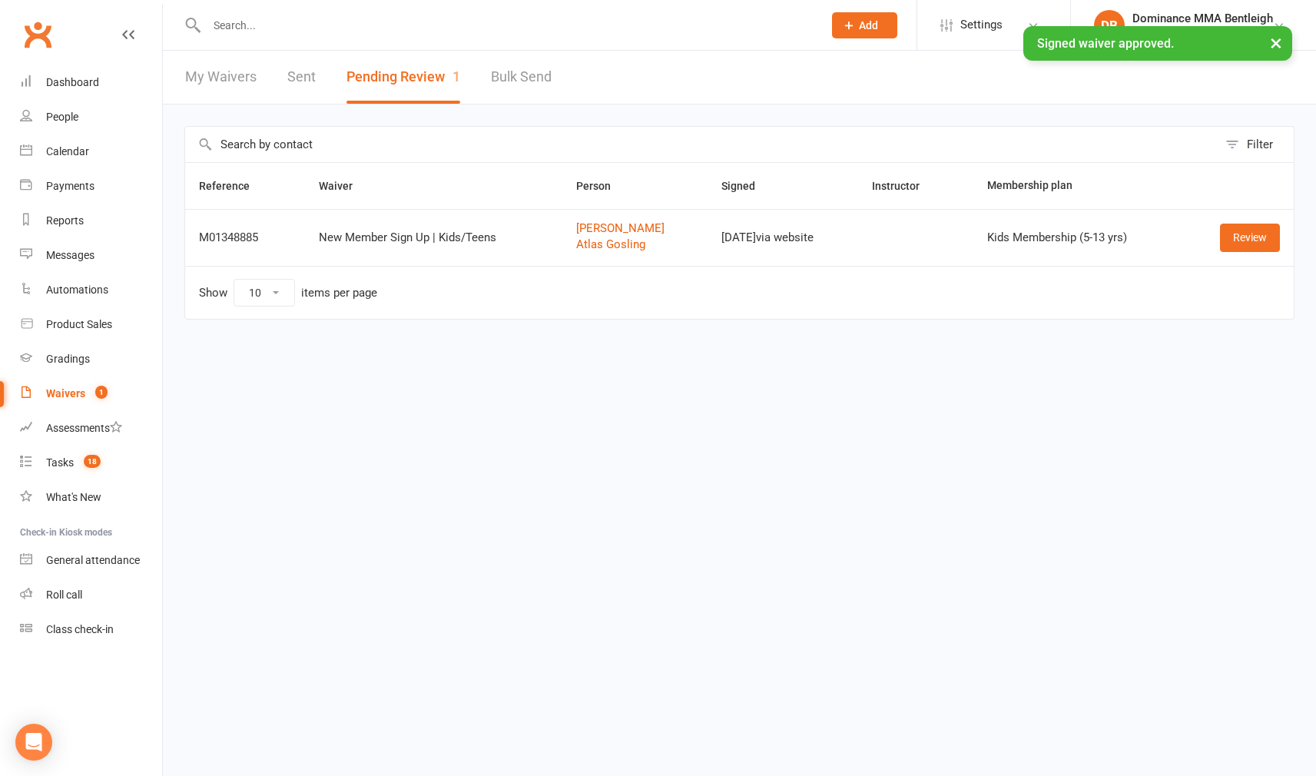
click at [448, 26] on input "text" at bounding box center [507, 26] width 610 height 22
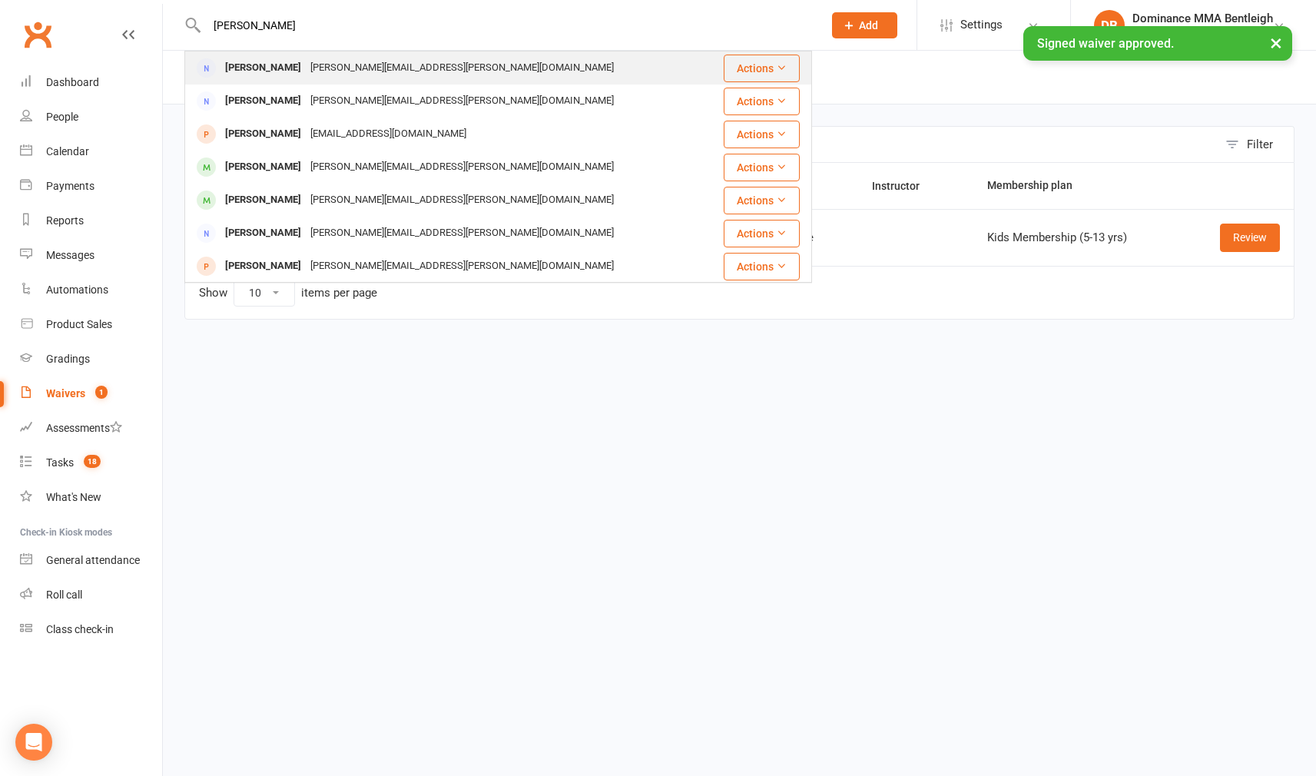
type input "anita"
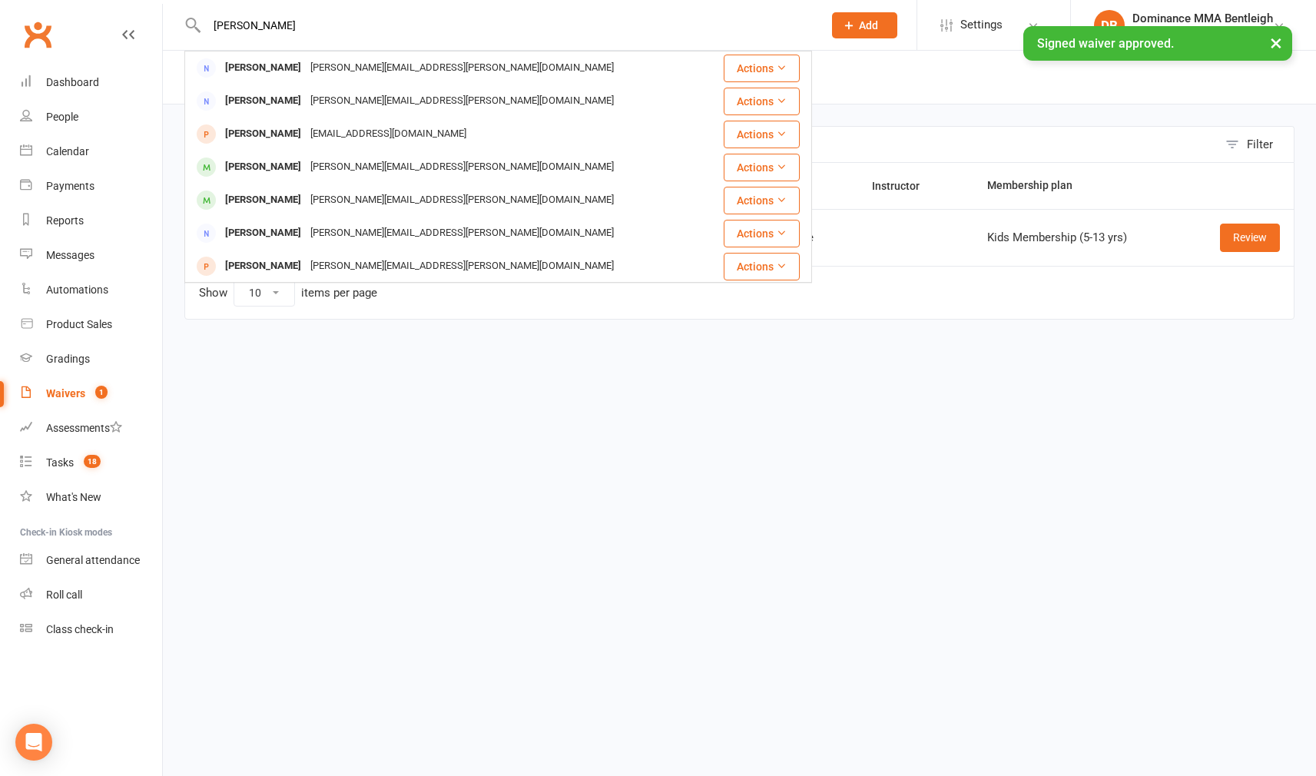
click at [353, 65] on div "Anita.macris@gmail.com" at bounding box center [462, 68] width 313 height 22
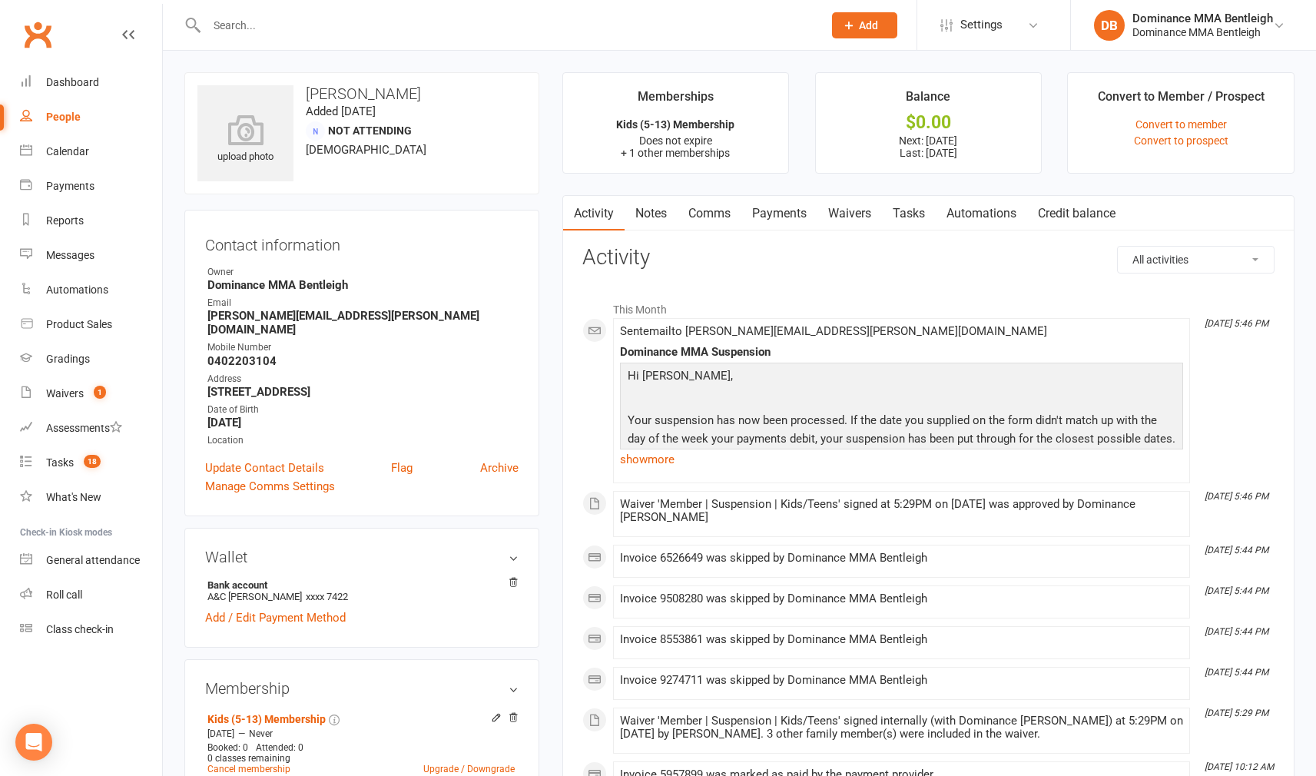
click at [770, 207] on link "Payments" at bounding box center [779, 213] width 76 height 35
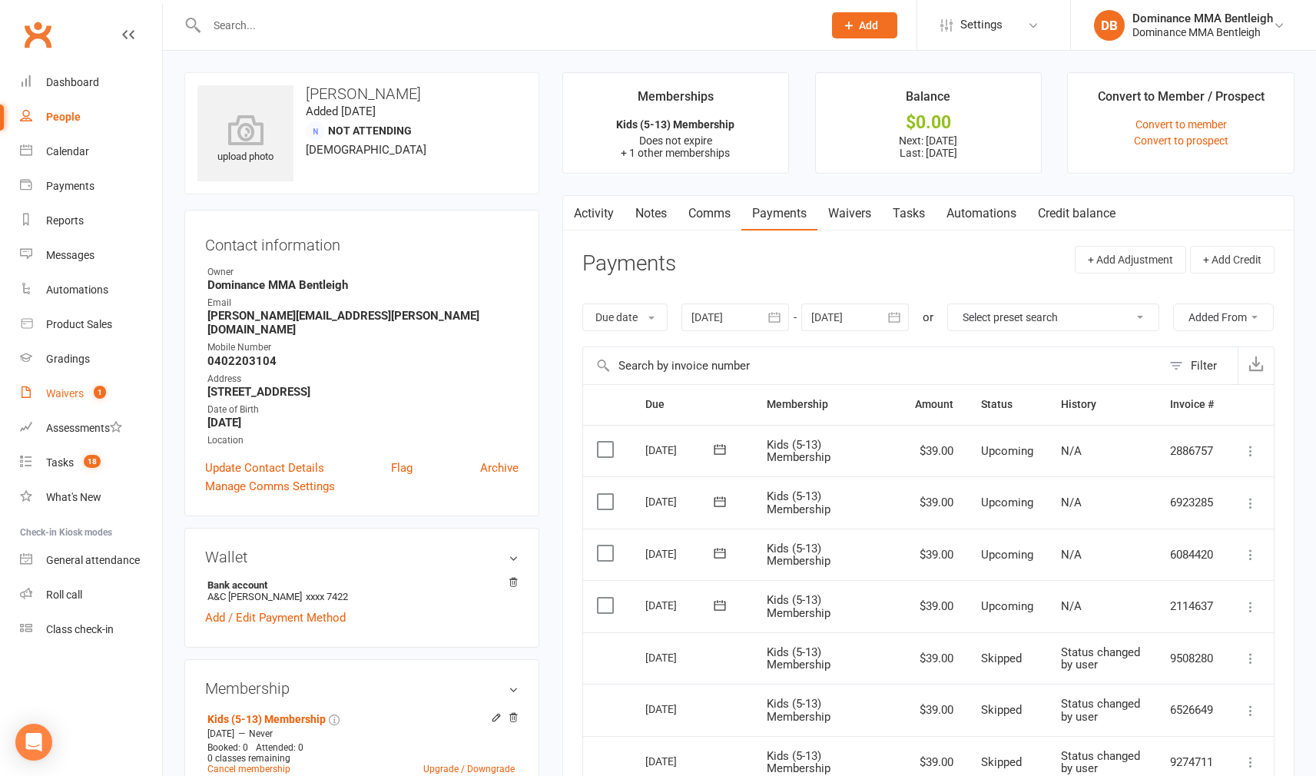
click at [63, 399] on div "Waivers" at bounding box center [65, 393] width 38 height 12
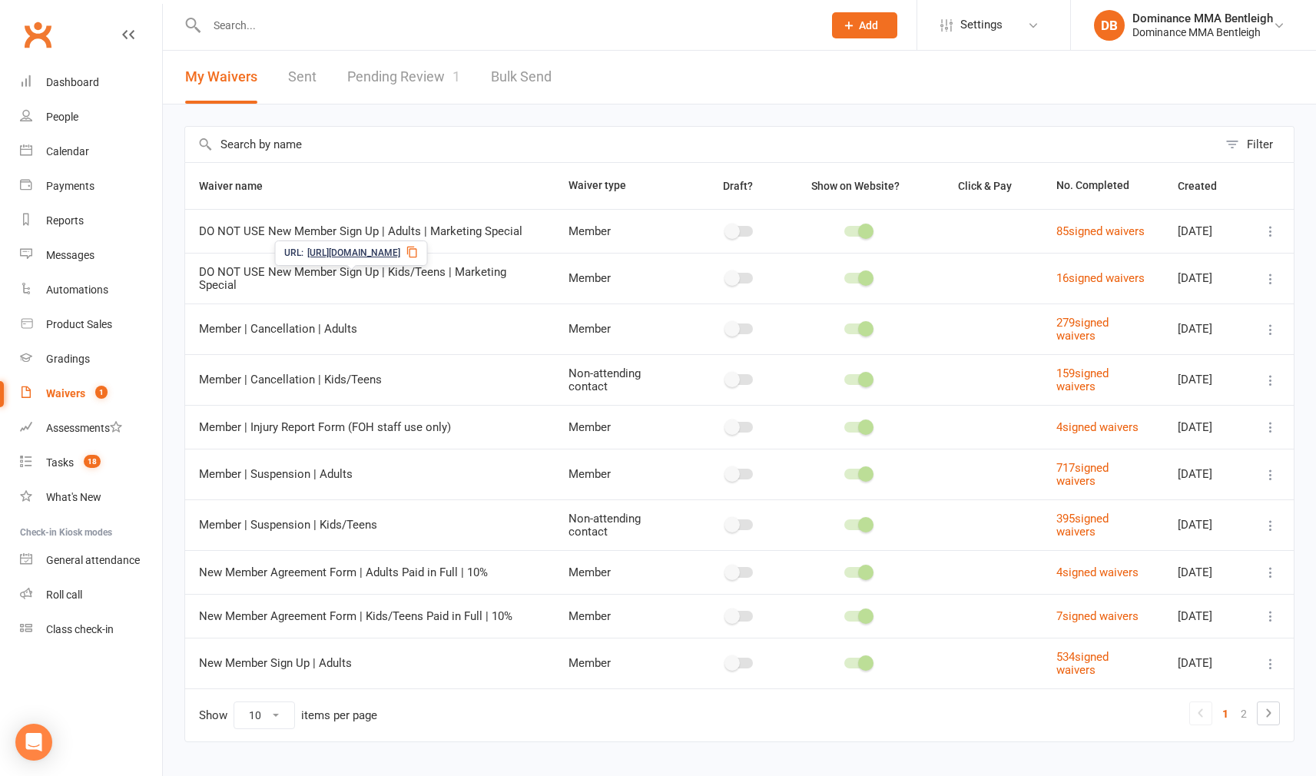
click at [419, 78] on link "Pending Review 1" at bounding box center [403, 77] width 113 height 53
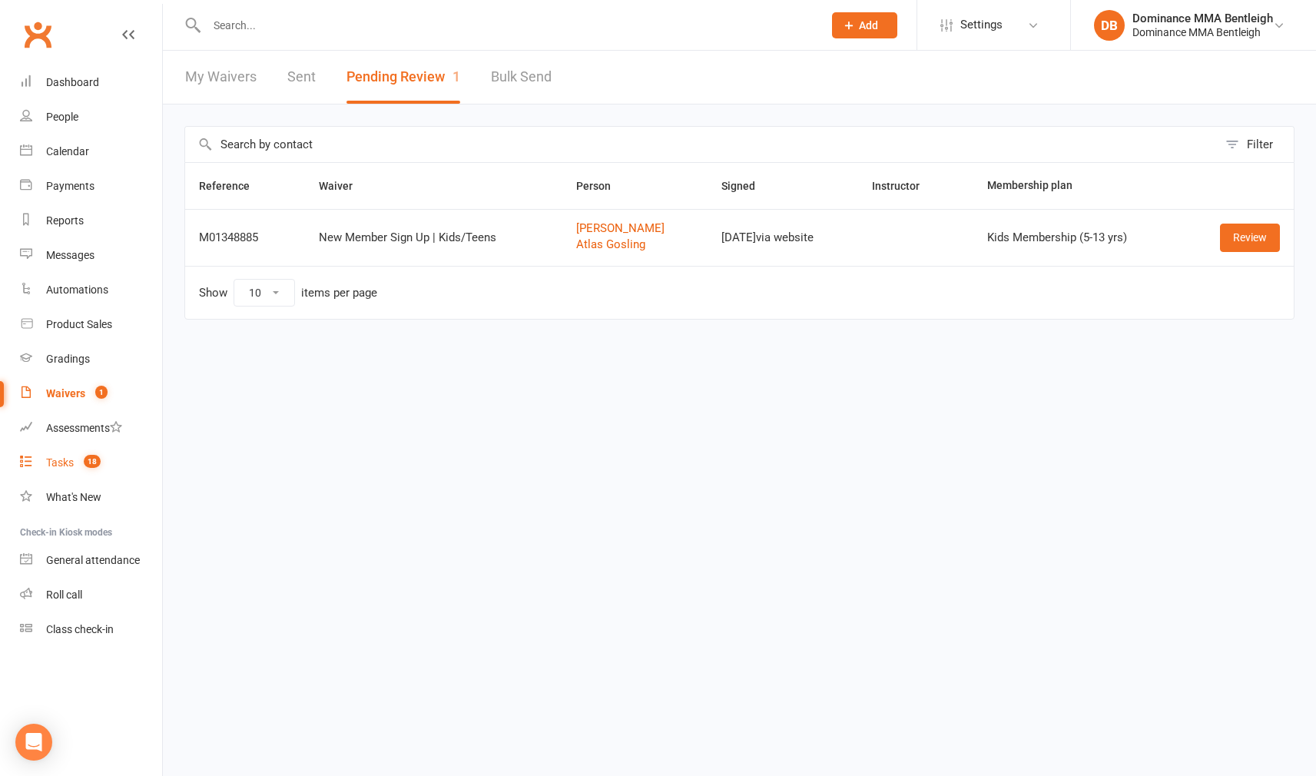
click at [51, 447] on link "Tasks 18" at bounding box center [91, 463] width 142 height 35
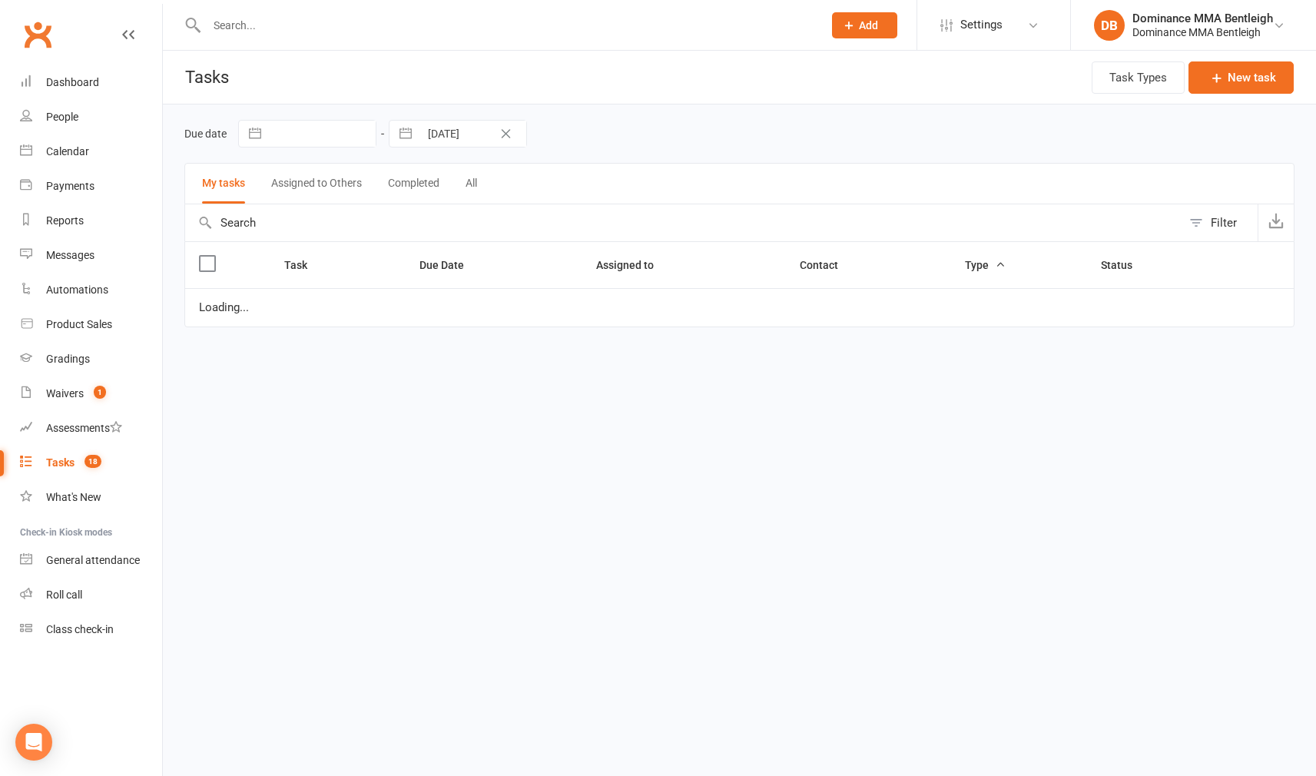
select select "started"
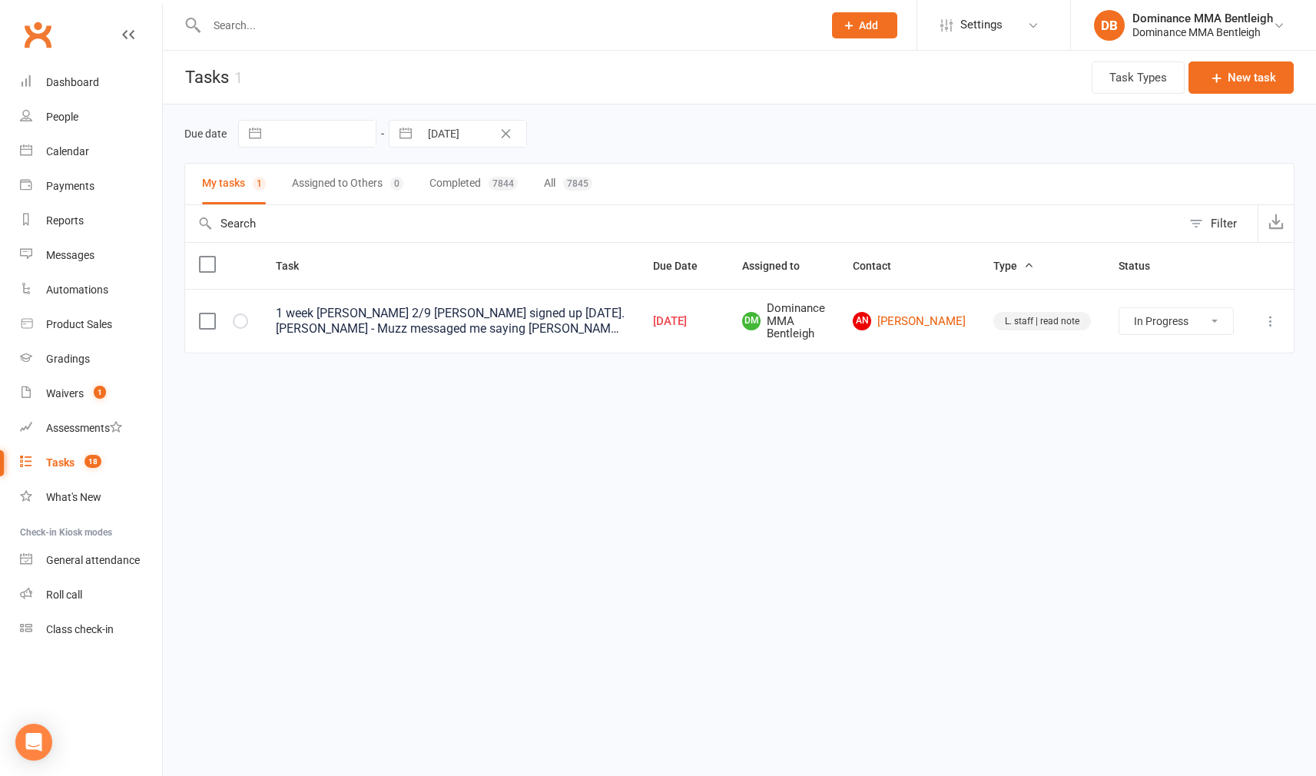
drag, startPoint x: 360, startPoint y: 35, endPoint x: 376, endPoint y: 35, distance: 16.1
click at [363, 35] on input "text" at bounding box center [507, 26] width 610 height 22
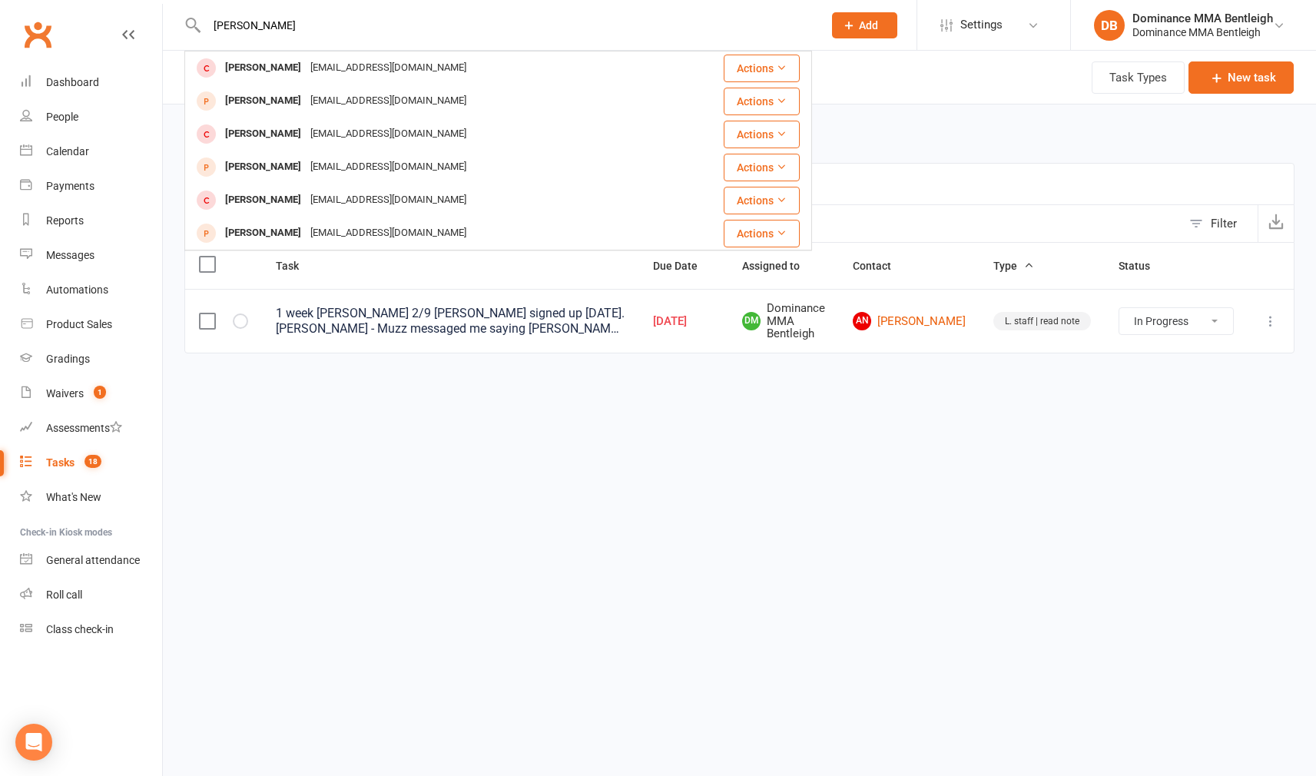
type input "Tyler"
drag, startPoint x: 850, startPoint y: 47, endPoint x: 315, endPoint y: 171, distance: 548.7
click at [313, 171] on div "tylzzer888@gmail.com" at bounding box center [388, 167] width 165 height 22
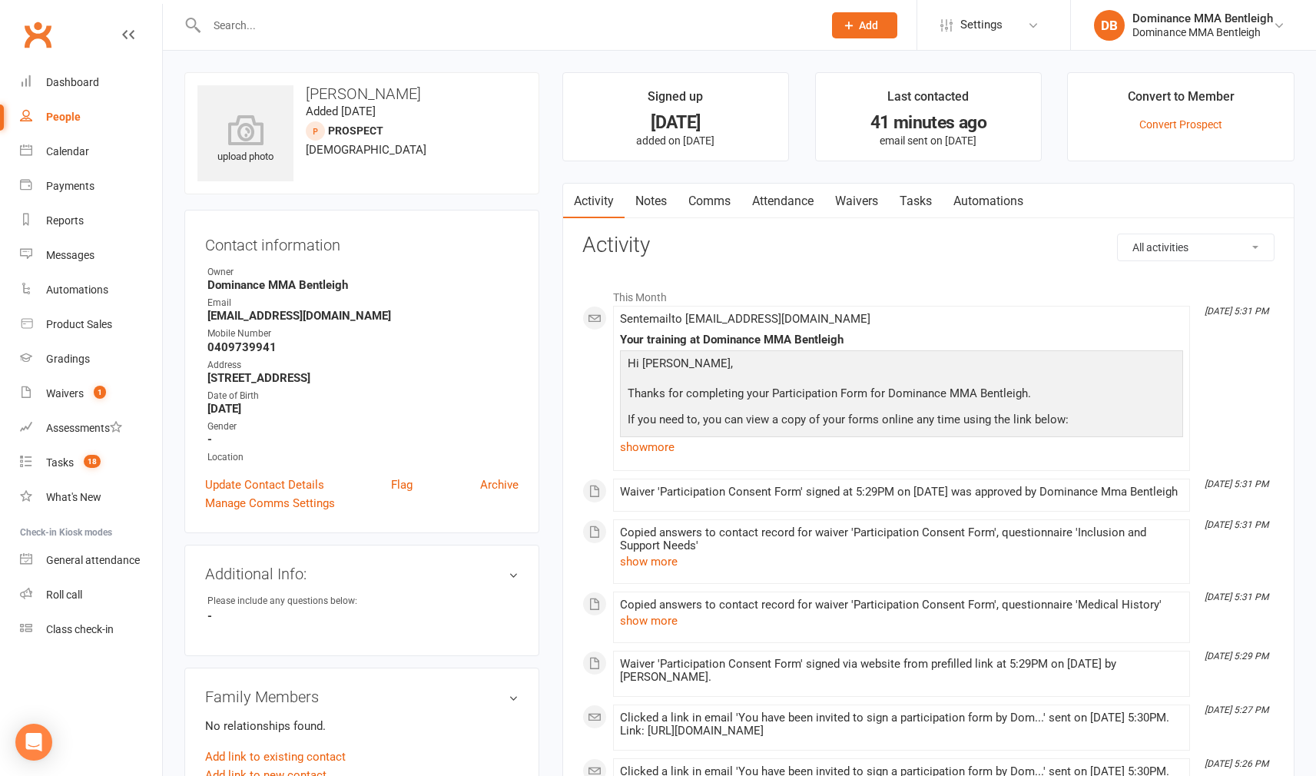
click at [778, 211] on link "Attendance" at bounding box center [782, 201] width 83 height 35
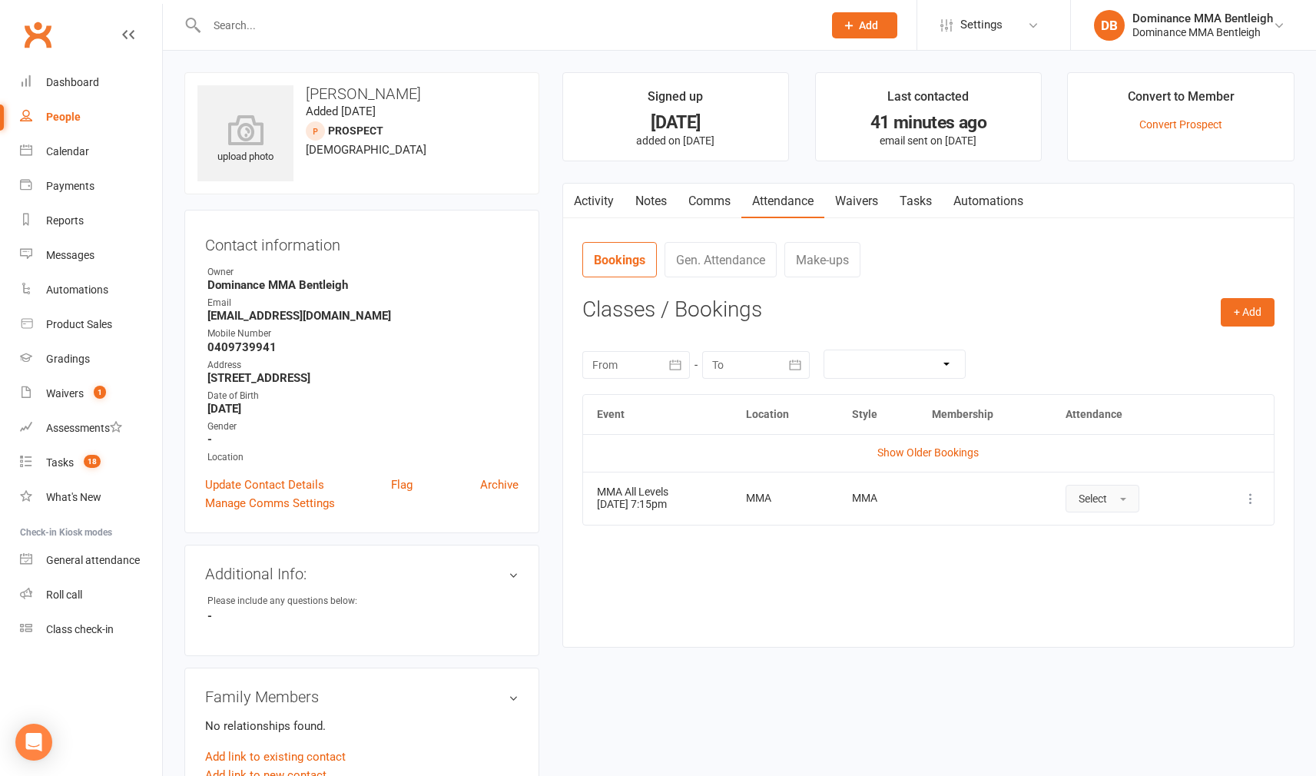
click at [1135, 502] on button "Select" at bounding box center [1102, 499] width 74 height 28
click at [1266, 500] on td "More info View event Remove booking" at bounding box center [1238, 498] width 69 height 53
click at [1248, 499] on icon at bounding box center [1250, 498] width 15 height 15
click at [1126, 498] on span "button" at bounding box center [1123, 499] width 6 height 3
click at [1115, 562] on span "Absent" at bounding box center [1096, 564] width 36 height 14
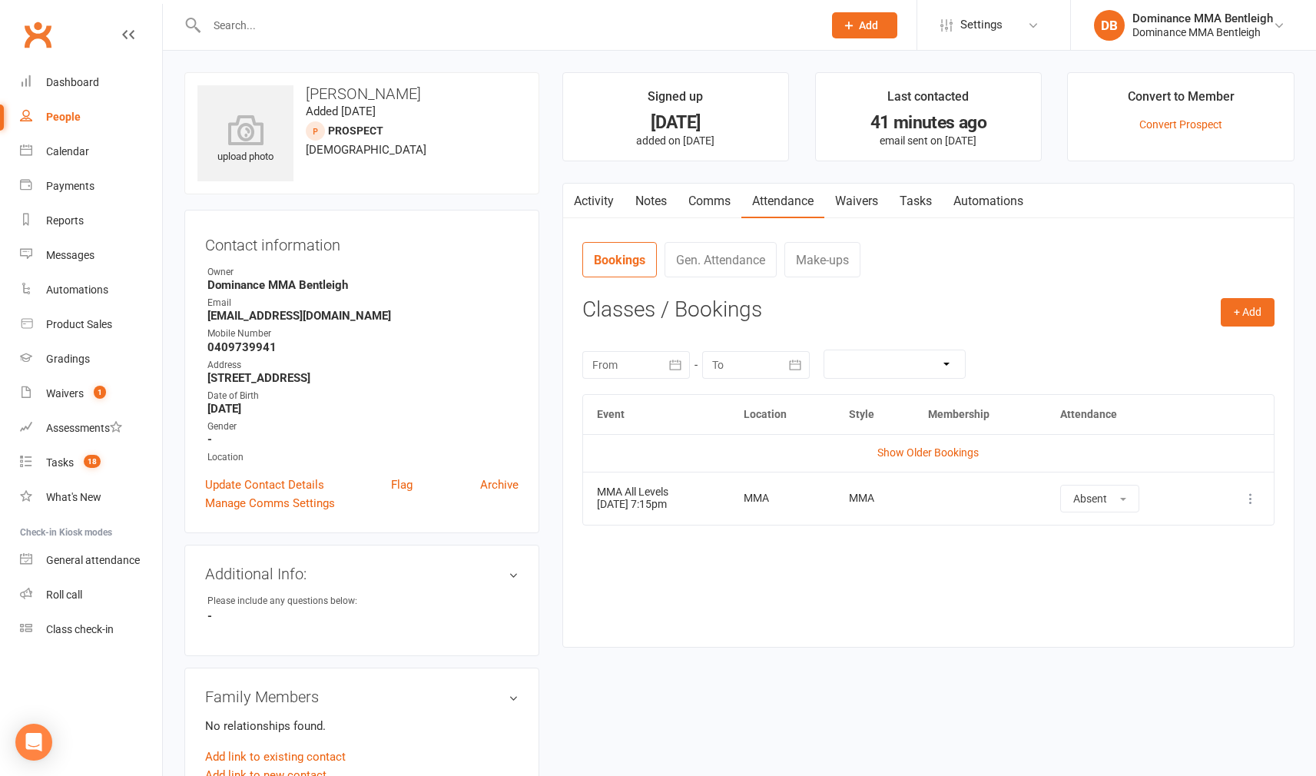
click at [1153, 535] on div "Event Location Style Membership Attendance Show Older Bookings MMA All Levels 1…" at bounding box center [928, 509] width 692 height 230
click at [1151, 379] on div "September 2025 Sun Mon Tue Wed Thu Fri Sat 36 31 01 02 03 04 05 06 37 07 08 09 …" at bounding box center [928, 364] width 692 height 60
click at [1101, 327] on div "+ Add Book Event Add Appointment Book a Friend Classes / Bookings September 202…" at bounding box center [928, 461] width 692 height 326
click at [1120, 328] on div "+ Add Book Event Add Appointment Book a Friend Classes / Bookings September 202…" at bounding box center [928, 461] width 692 height 326
drag, startPoint x: 1240, startPoint y: 316, endPoint x: 1231, endPoint y: 316, distance: 8.5
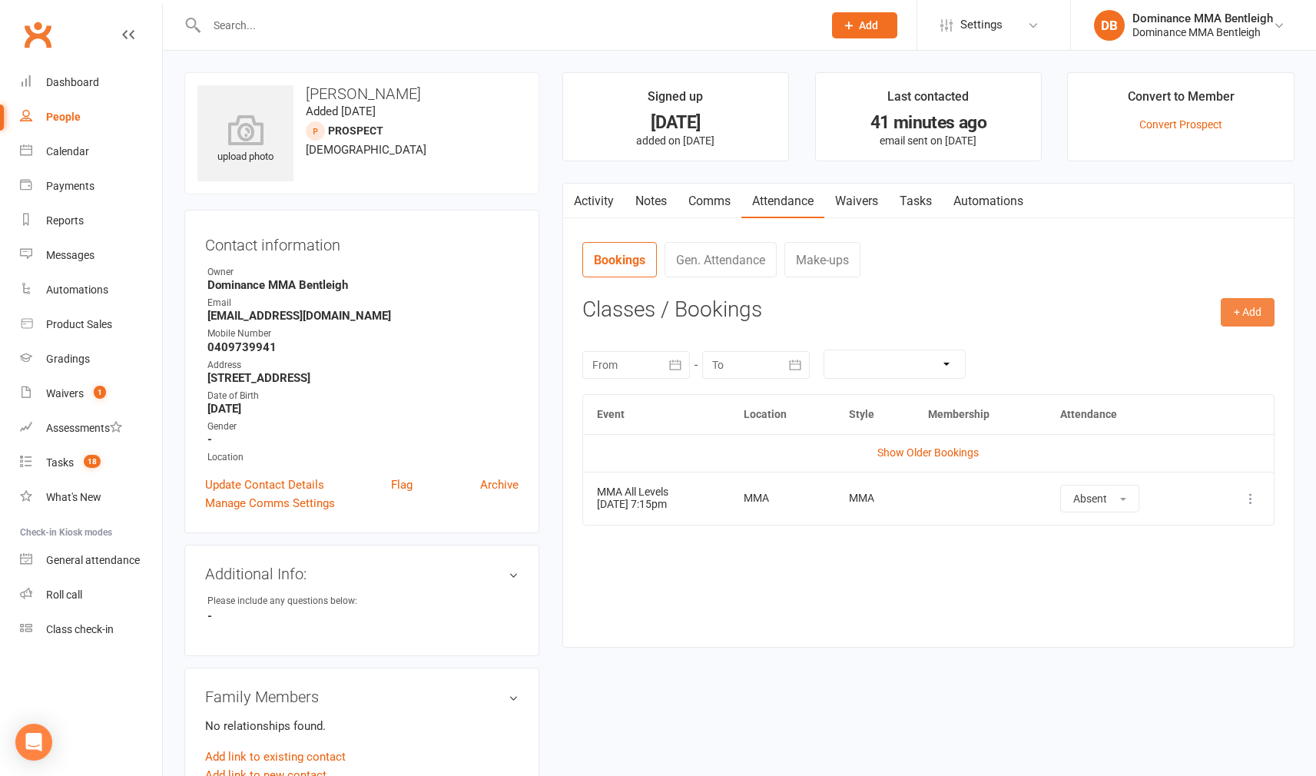
click at [1240, 316] on button "+ Add" at bounding box center [1248, 312] width 54 height 28
click at [1177, 340] on link "Book Event" at bounding box center [1197, 347] width 152 height 31
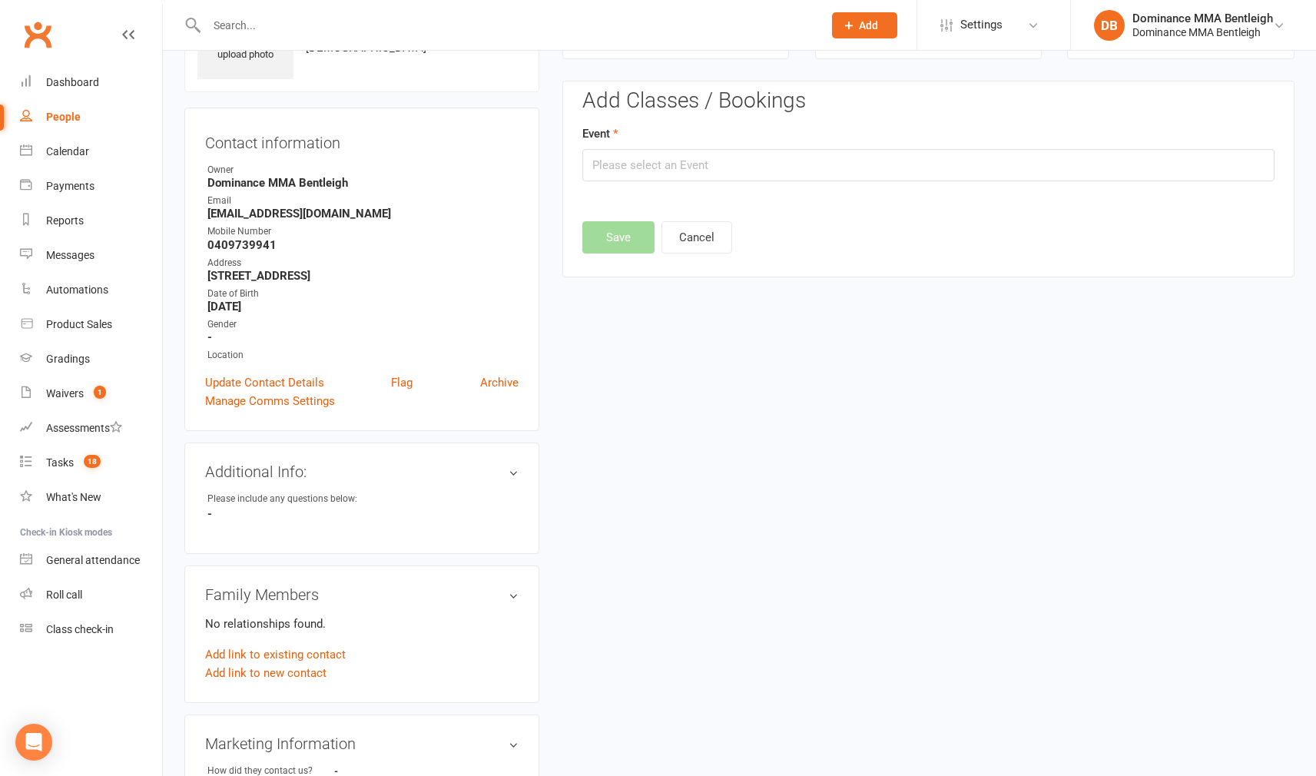
scroll to position [105, 0]
click at [814, 147] on input "text" at bounding box center [928, 162] width 692 height 32
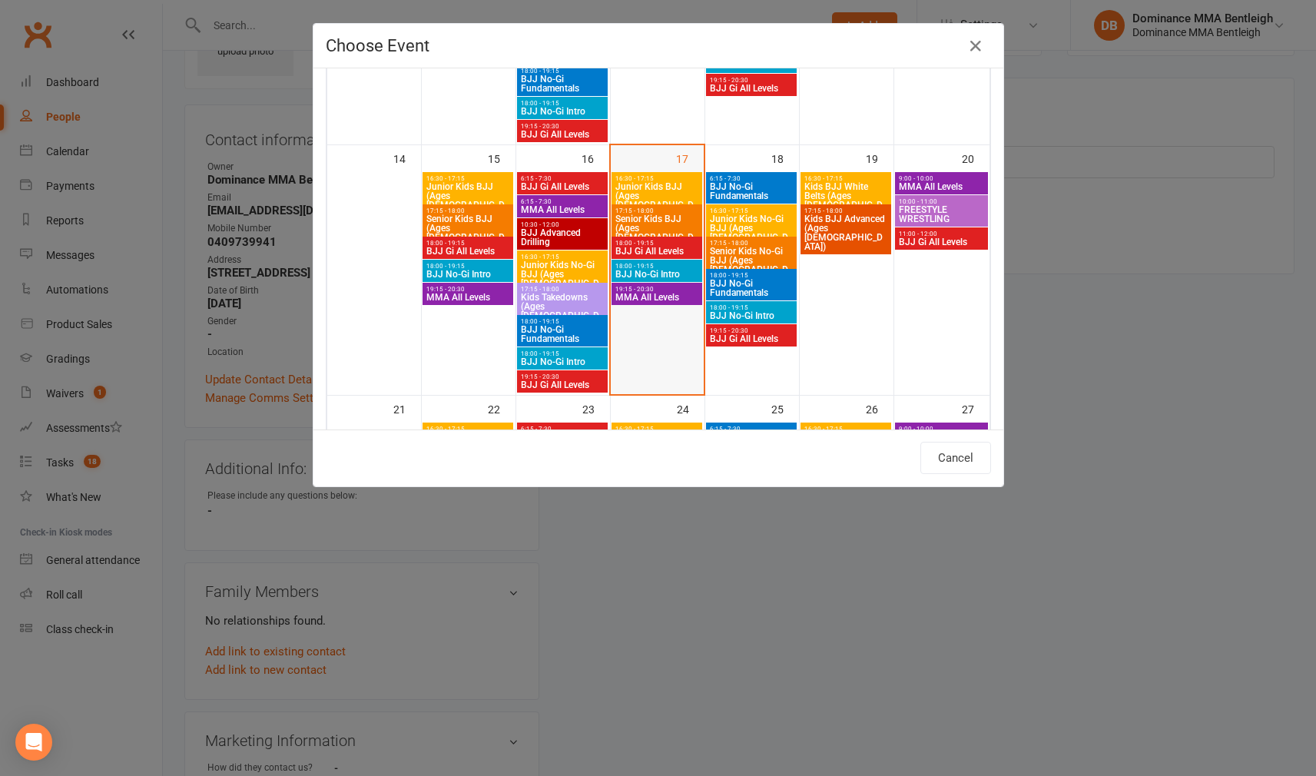
scroll to position [518, 0]
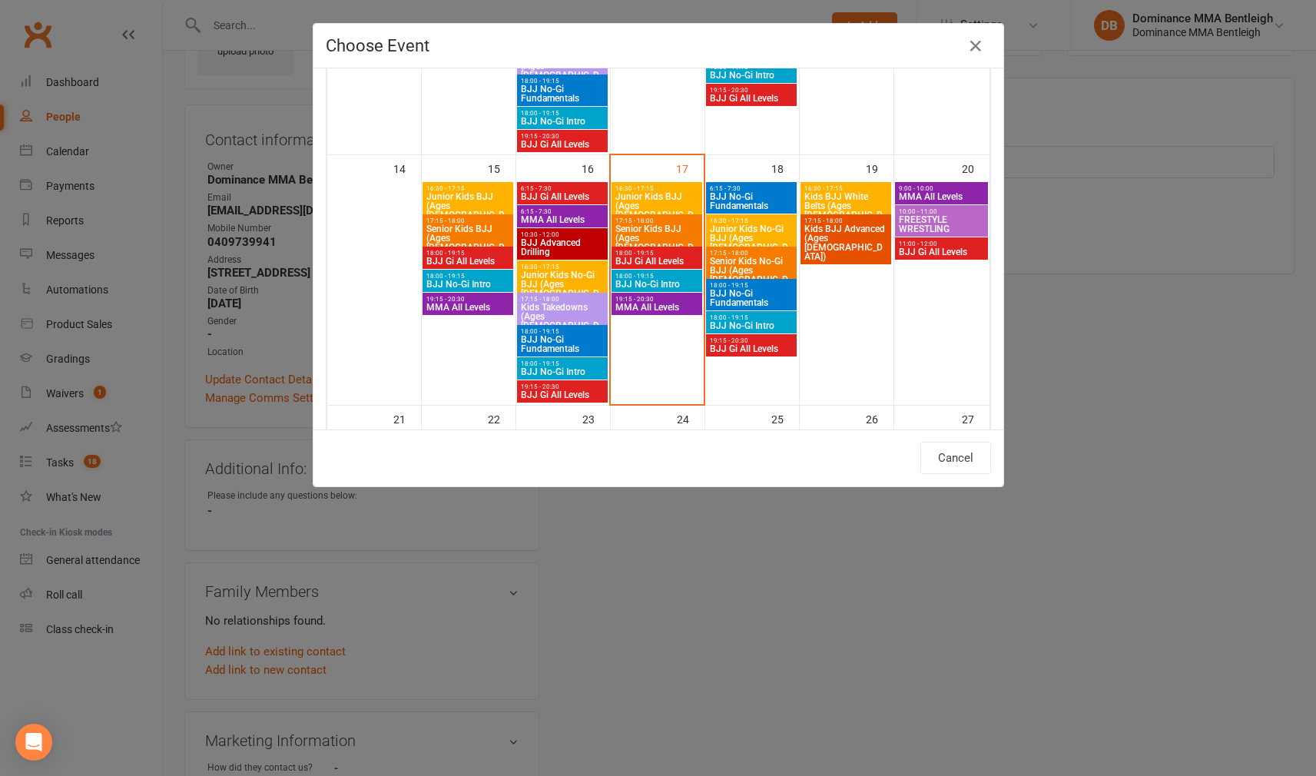
click at [942, 192] on span "MMA All Levels" at bounding box center [941, 196] width 87 height 9
type input "MMA All Levels - Sep 20, 2025 9:00:00 AM"
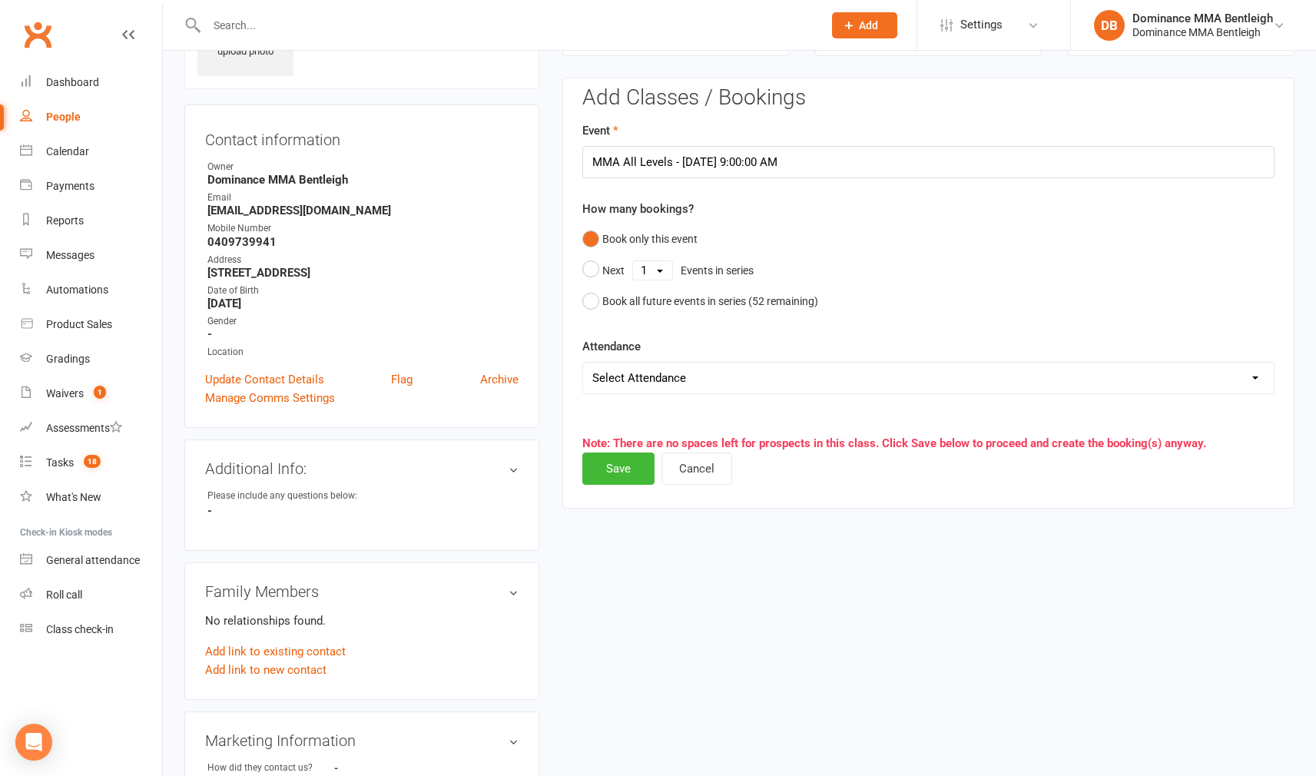
scroll to position [98, 0]
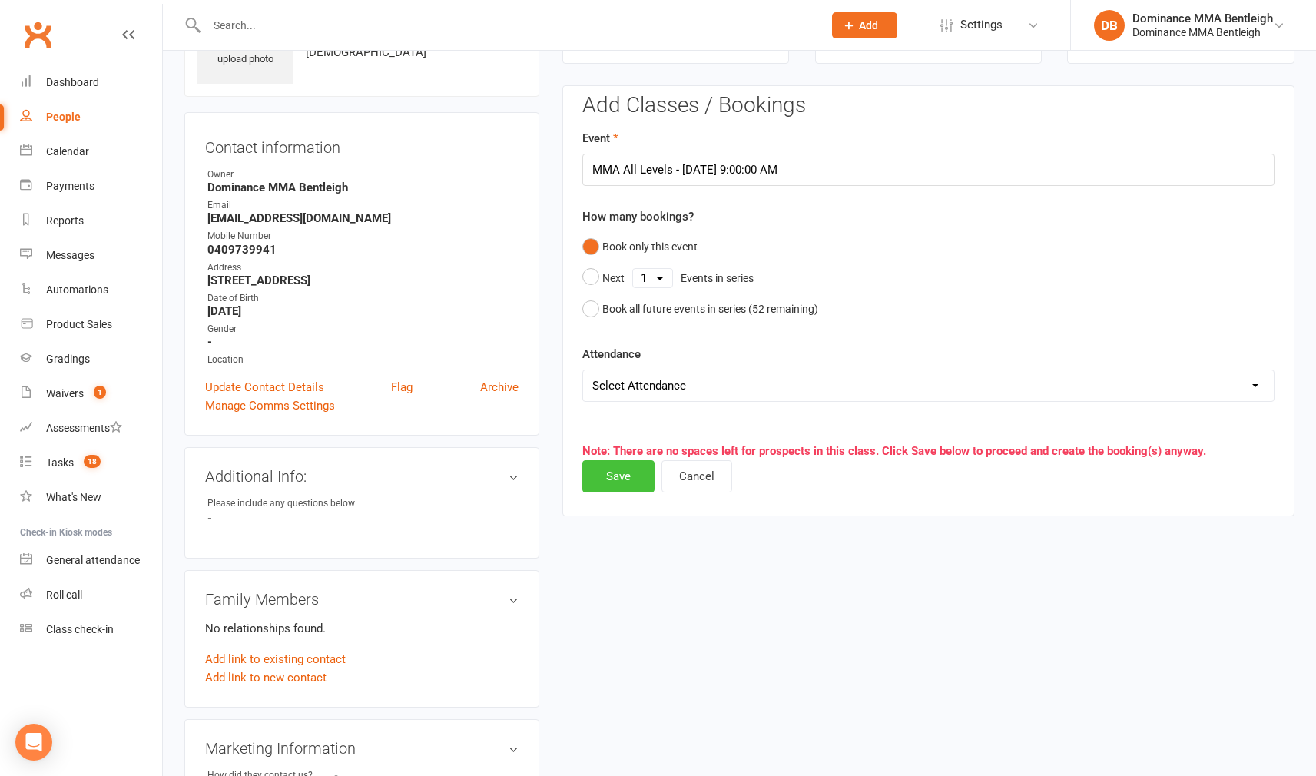
click at [608, 483] on button "Save" at bounding box center [618, 476] width 72 height 32
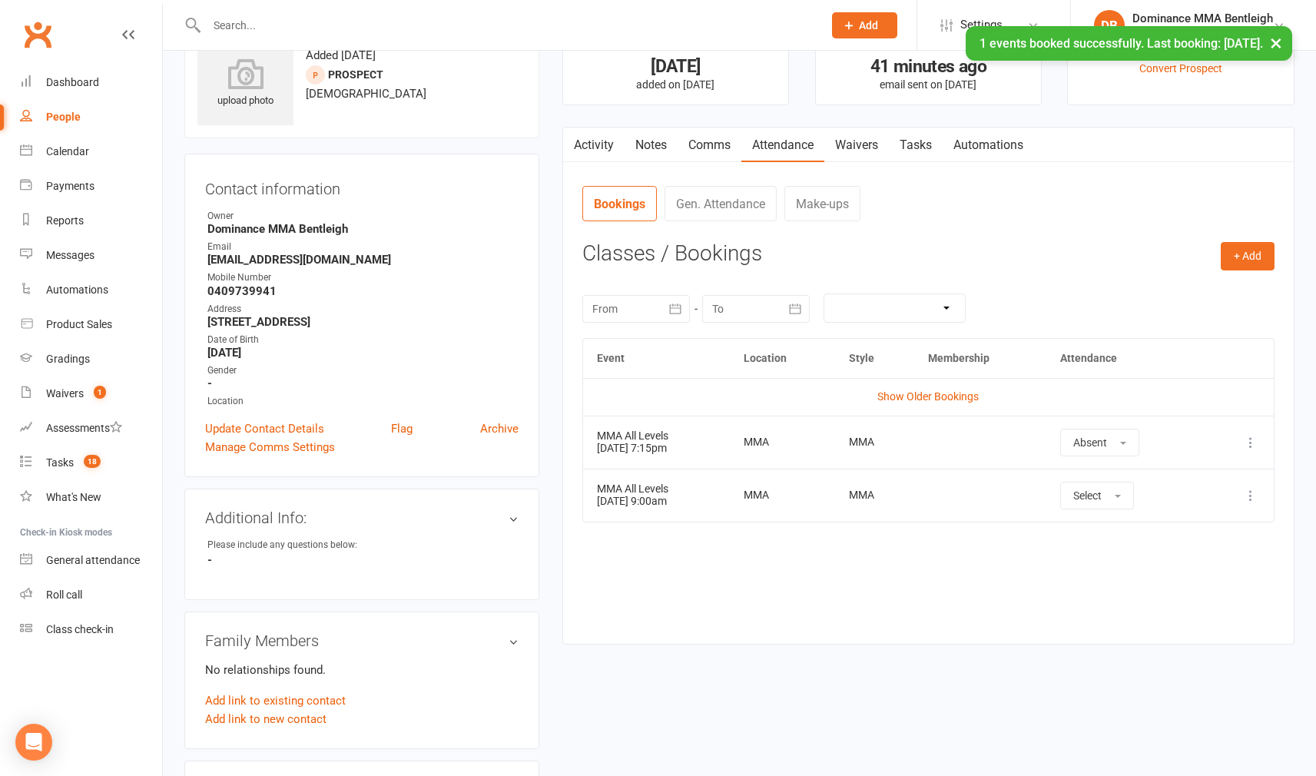
scroll to position [48, 0]
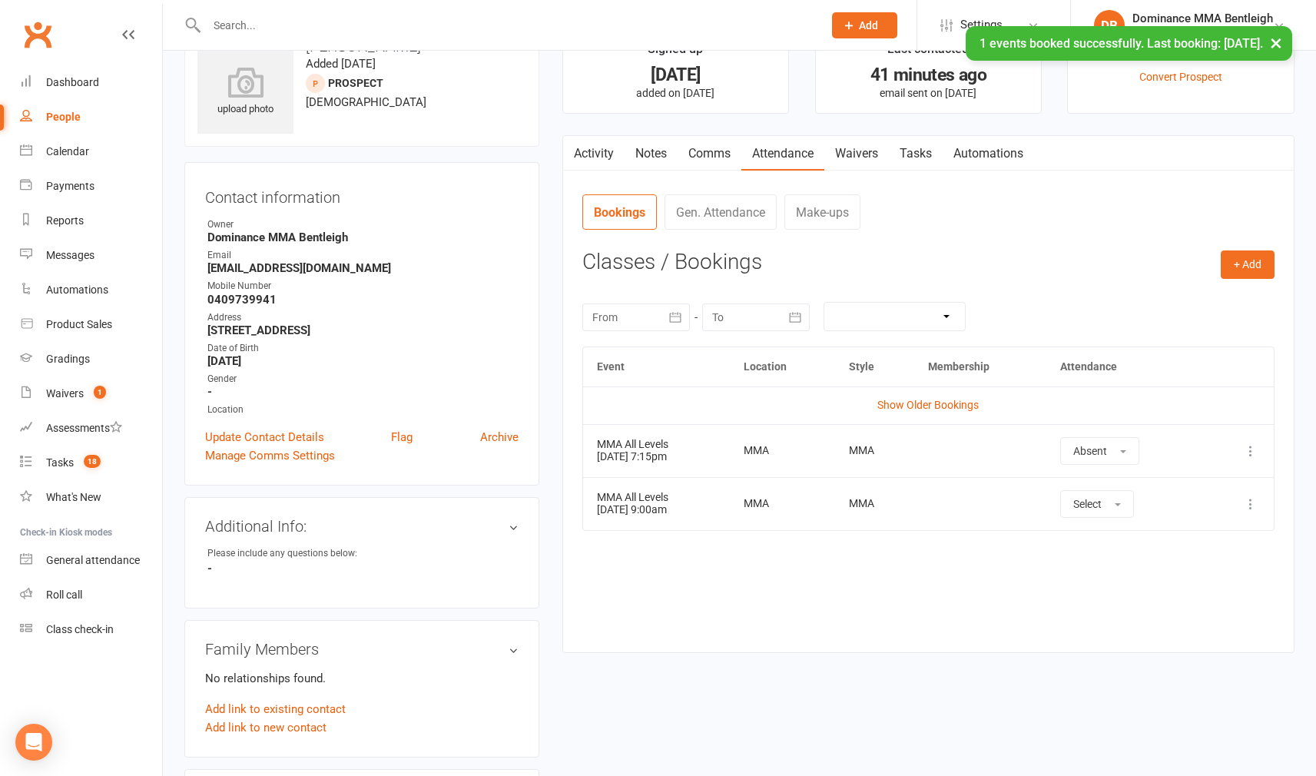
click at [903, 164] on link "Tasks" at bounding box center [916, 153] width 54 height 35
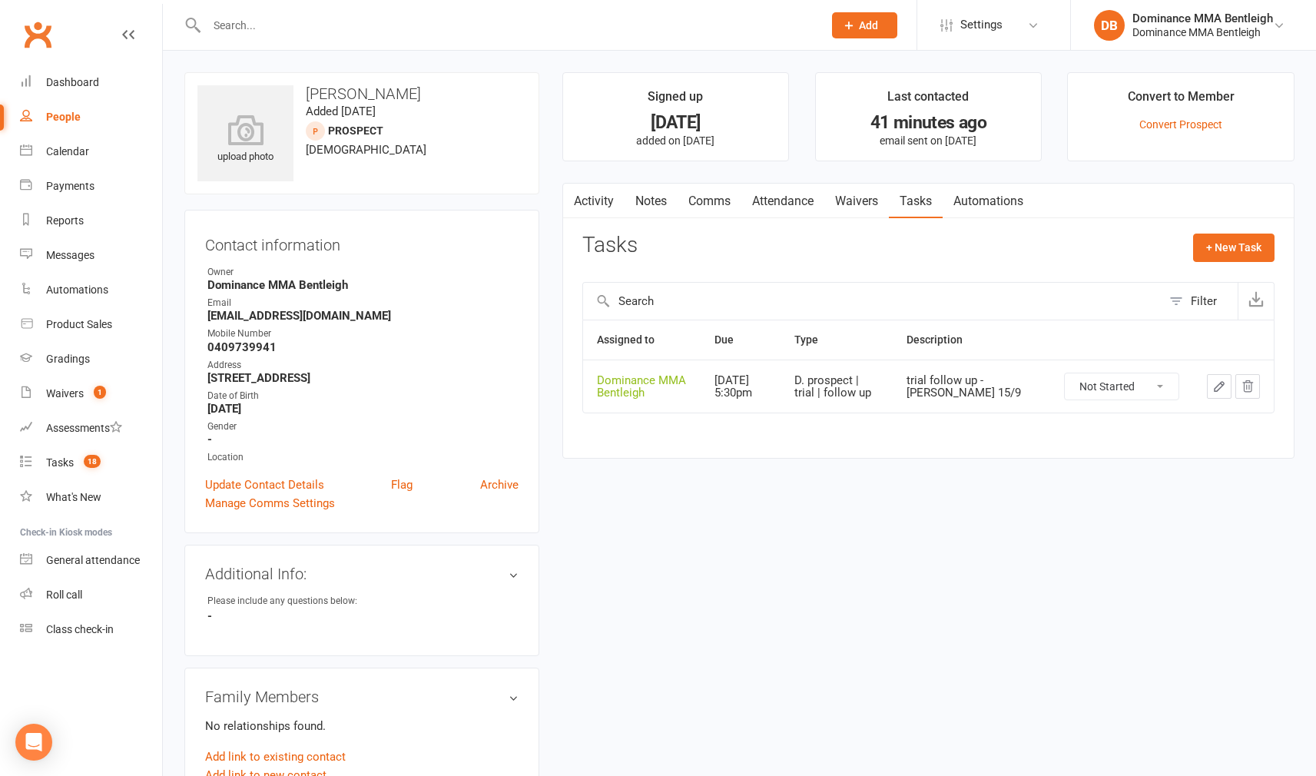
click at [1217, 377] on button "button" at bounding box center [1219, 386] width 25 height 25
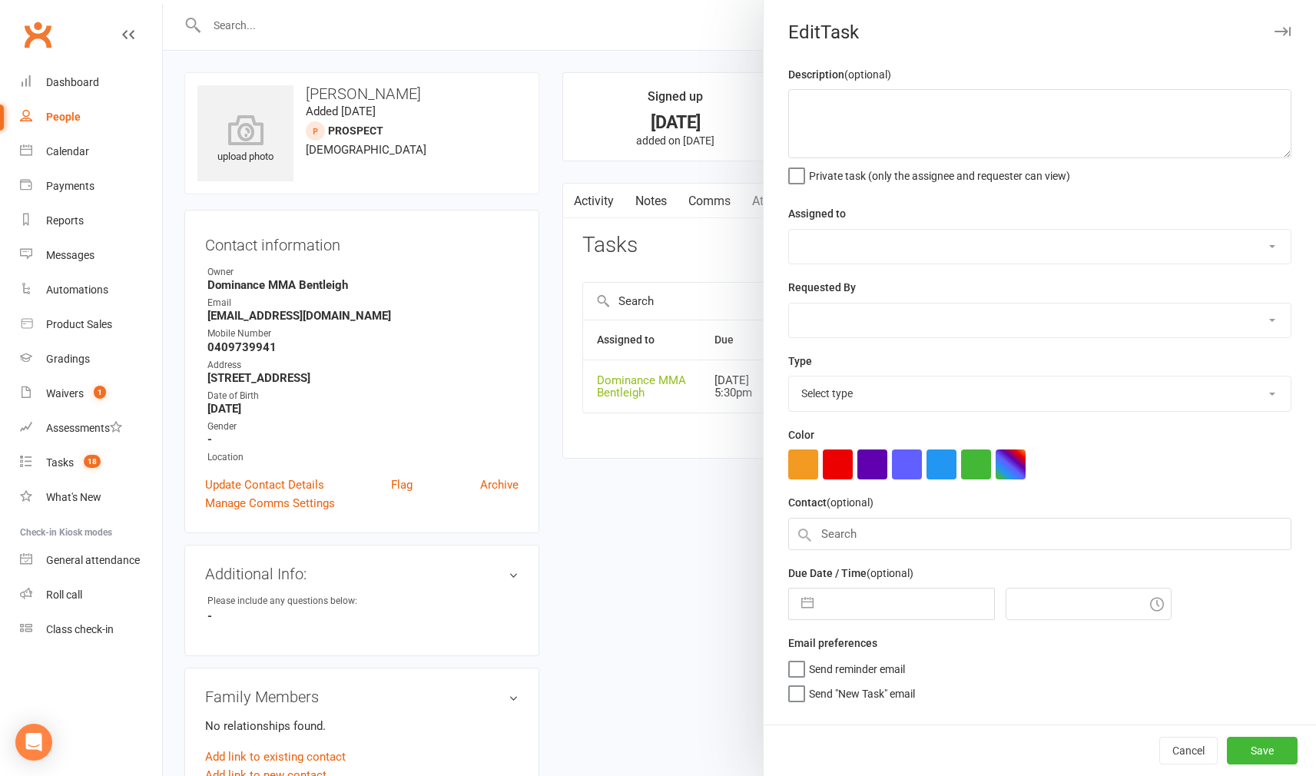
type textarea "trial follow up - Dylan 15/9"
select select "24839"
type input "18 Sep 2025"
type input "5:30pm"
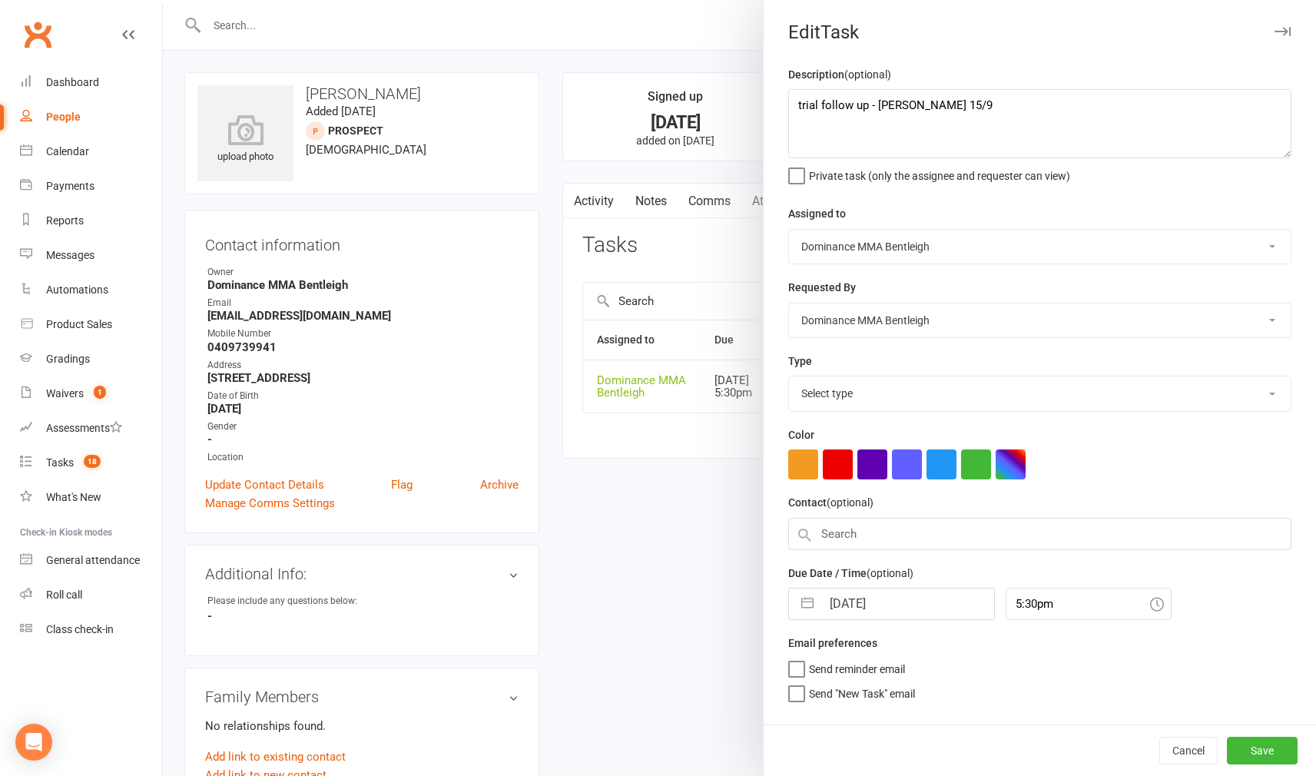
select select "13787"
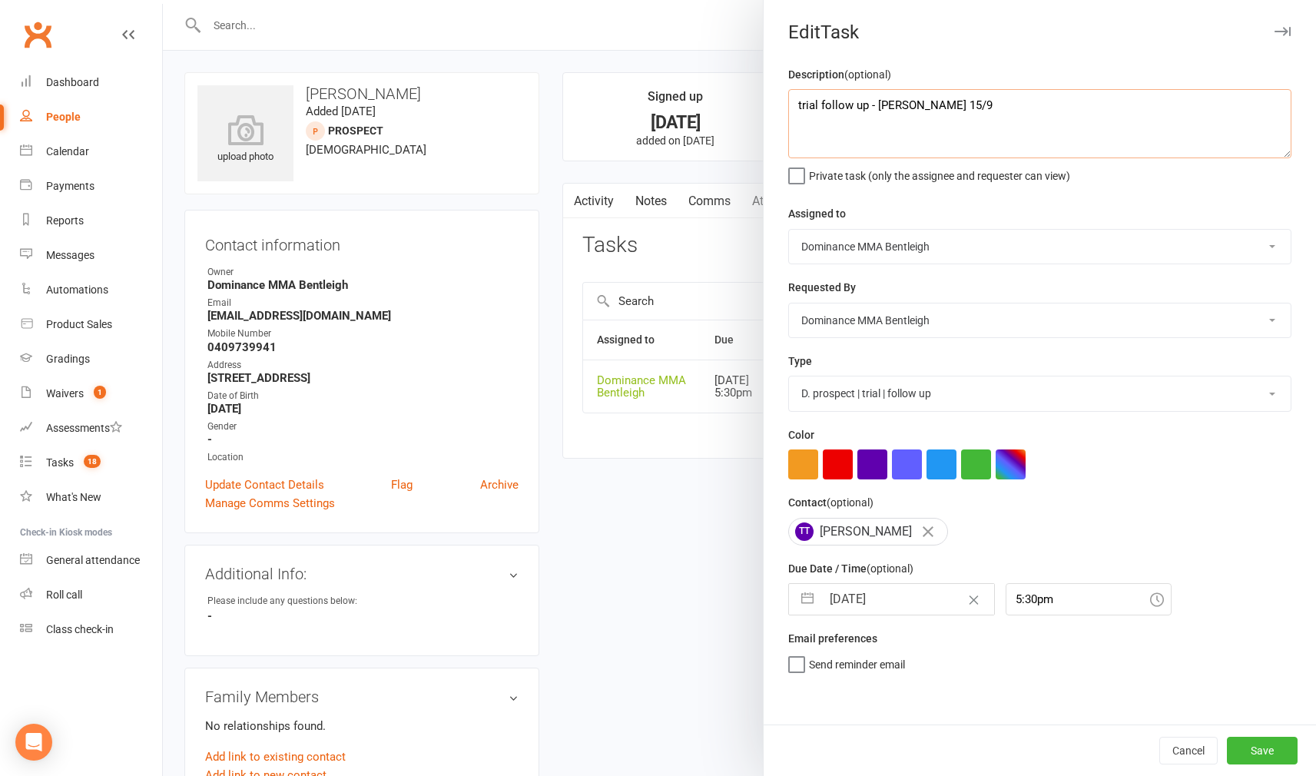
click at [794, 103] on textarea "trial follow up - Dylan 15/9" at bounding box center [1039, 123] width 503 height 69
click at [813, 85] on div "Description (optional) trial follow up - Dylan 15/9 Private task (only the assi…" at bounding box center [1039, 124] width 503 height 118
drag, startPoint x: 814, startPoint y: 91, endPoint x: 823, endPoint y: 88, distance: 8.8
click at [817, 88] on div "Description (optional) trial follow up - Dylan 15/9 Private task (only the assi…" at bounding box center [1039, 124] width 503 height 118
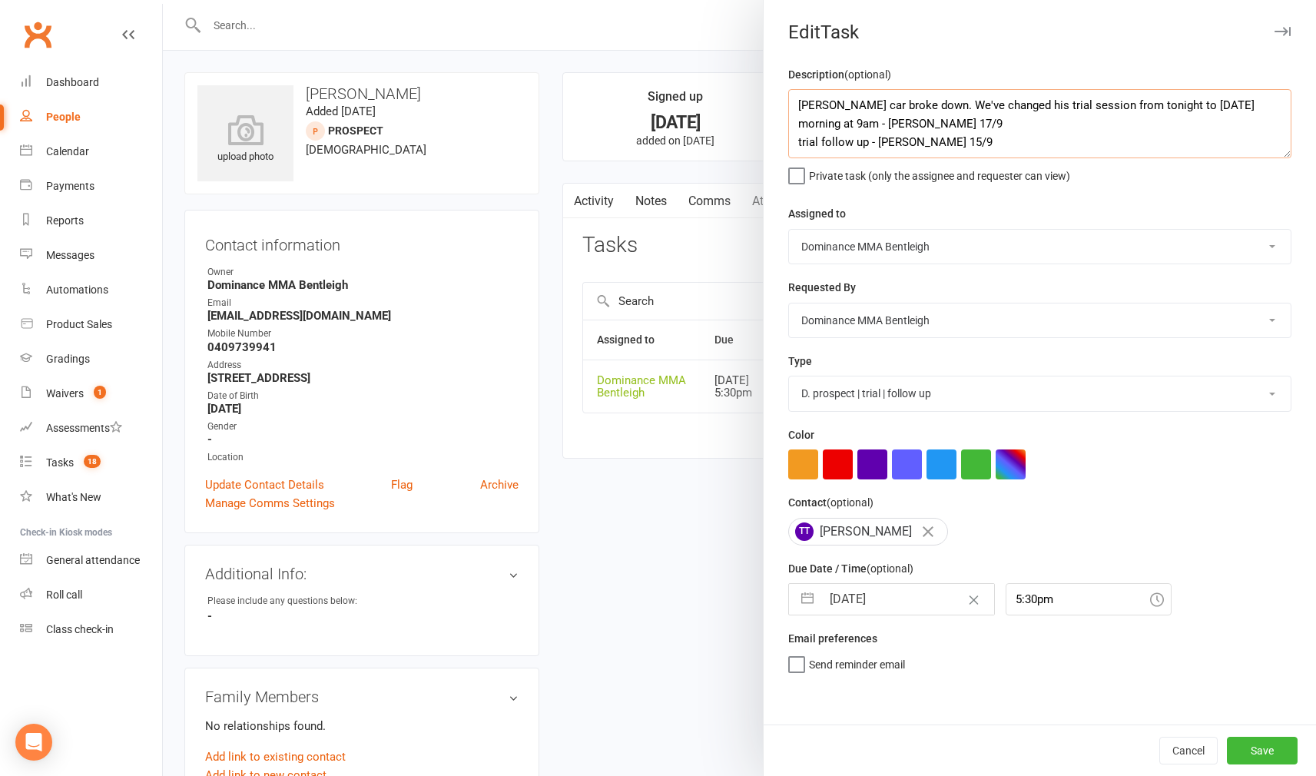
type textarea "Tyler's car broke down. We've changed his trial session from tonight to Saturda…"
select select "7"
select select "2025"
select select "8"
select select "2025"
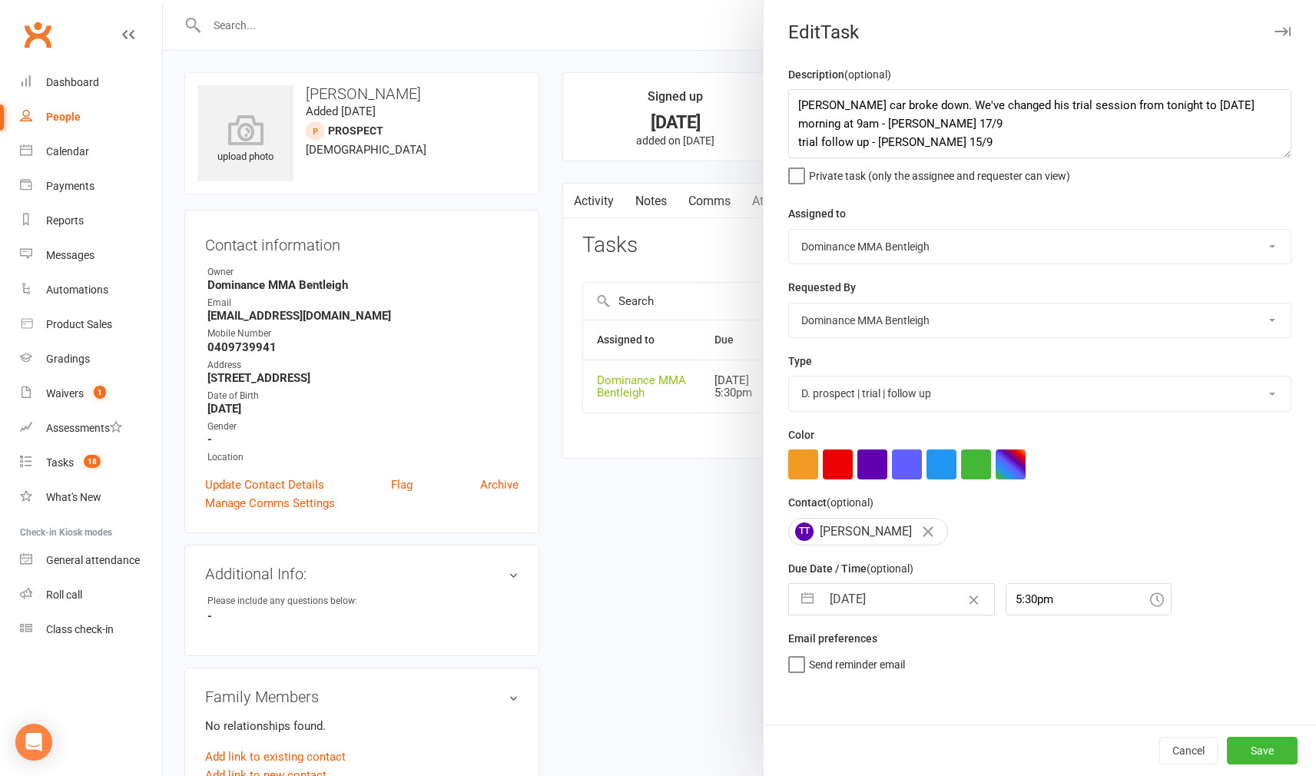
select select "9"
select select "2025"
drag, startPoint x: 906, startPoint y: 602, endPoint x: 906, endPoint y: 592, distance: 10.0
click at [906, 602] on input "18 Sep 2025" at bounding box center [907, 599] width 173 height 31
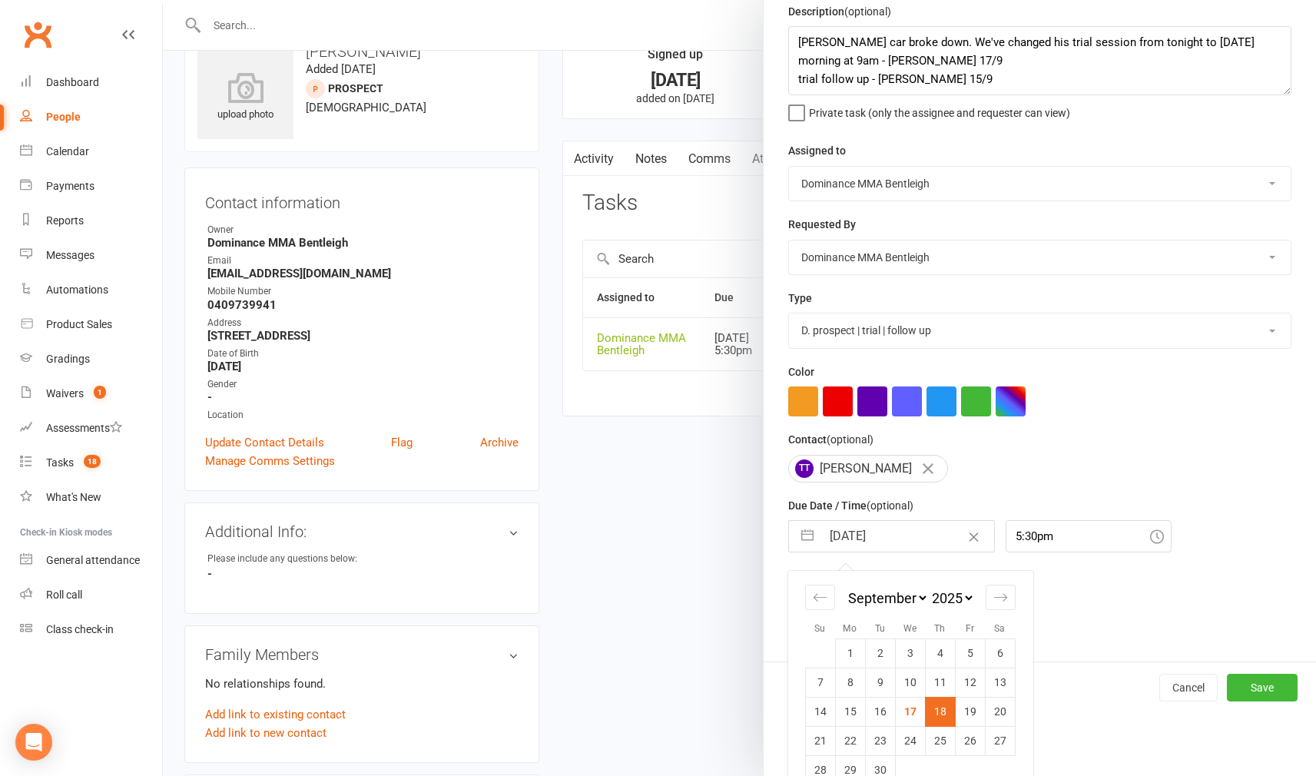
scroll to position [64, 0]
click at [854, 730] on td "22" at bounding box center [850, 739] width 30 height 29
type input "22 Sep 2025"
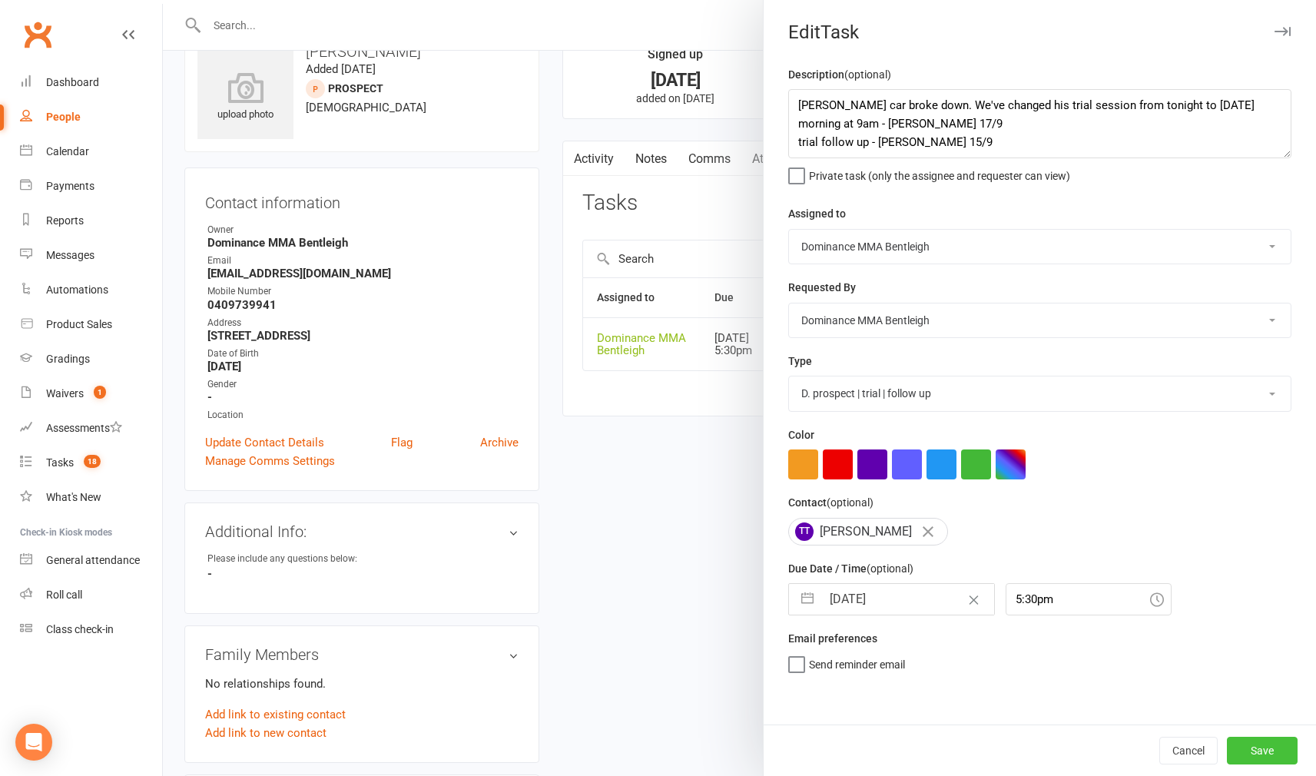
click at [1280, 747] on button "Save" at bounding box center [1262, 751] width 71 height 28
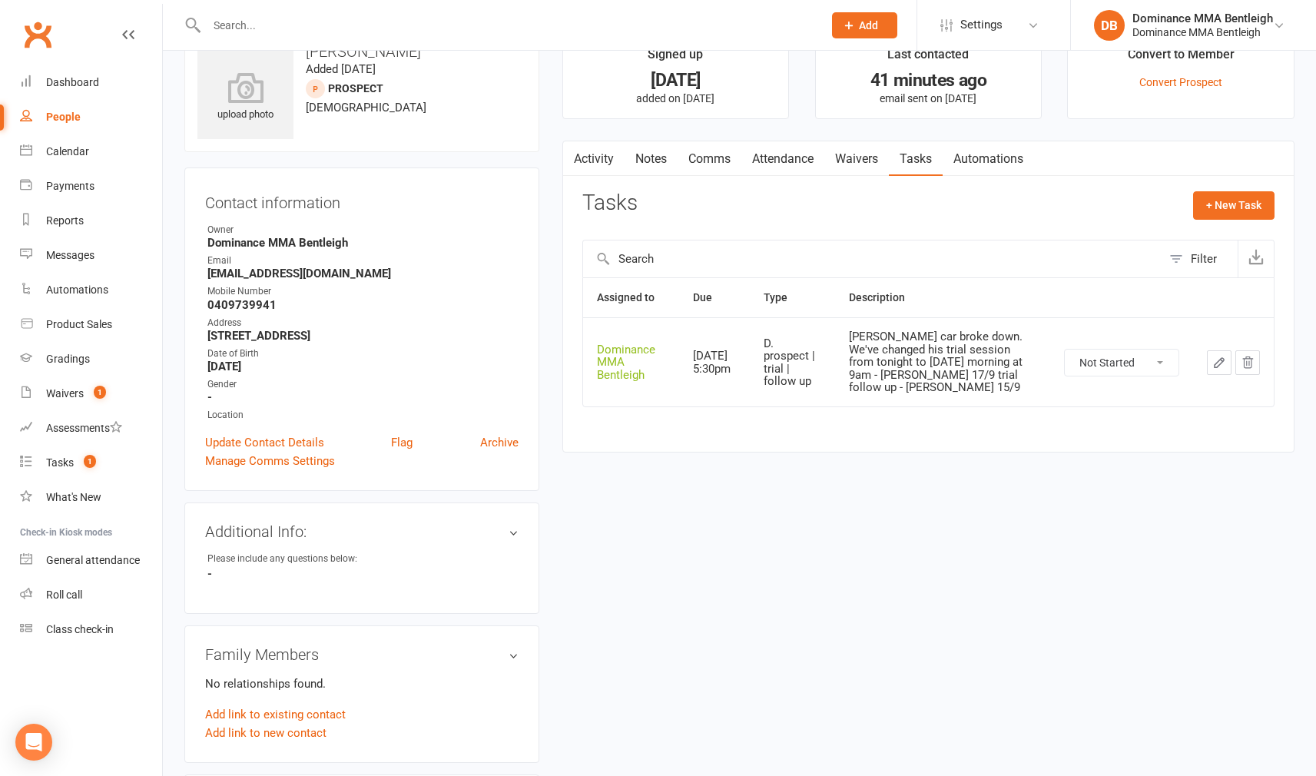
click at [714, 27] on input "text" at bounding box center [507, 26] width 610 height 22
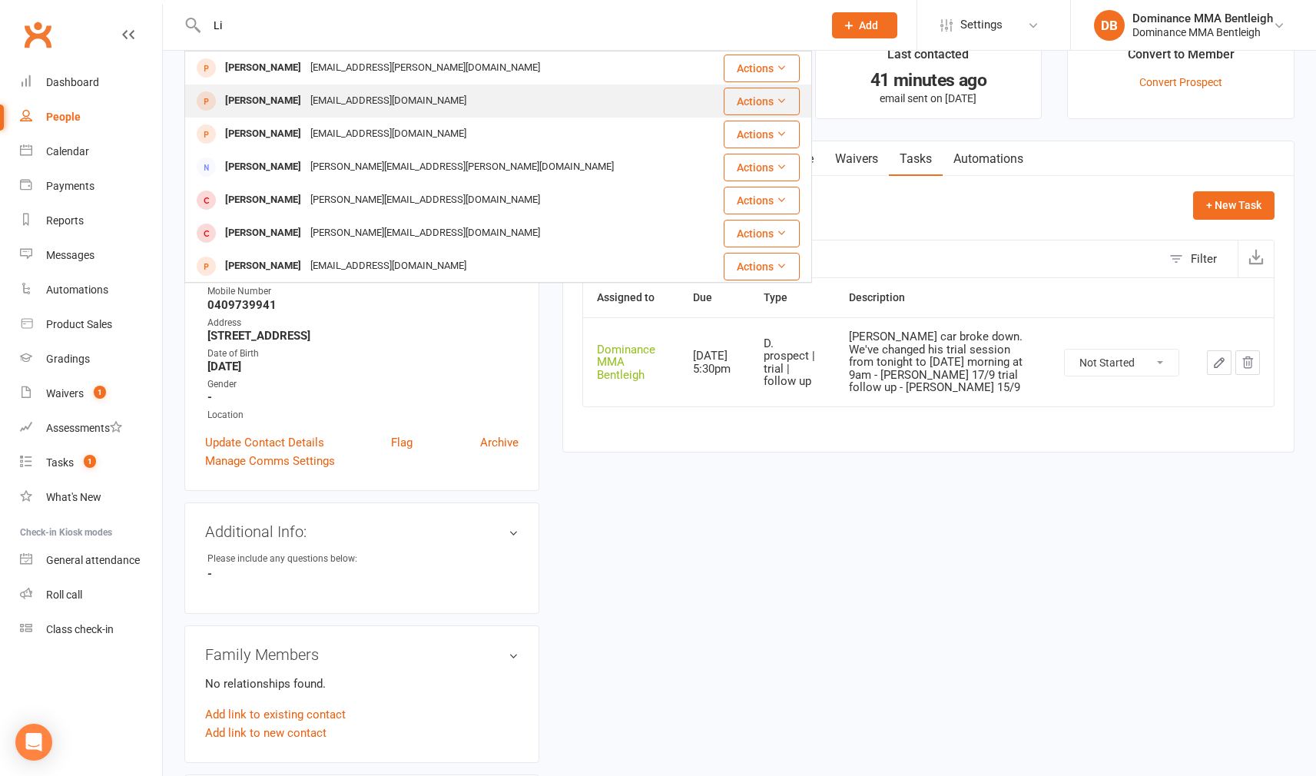
type input "L"
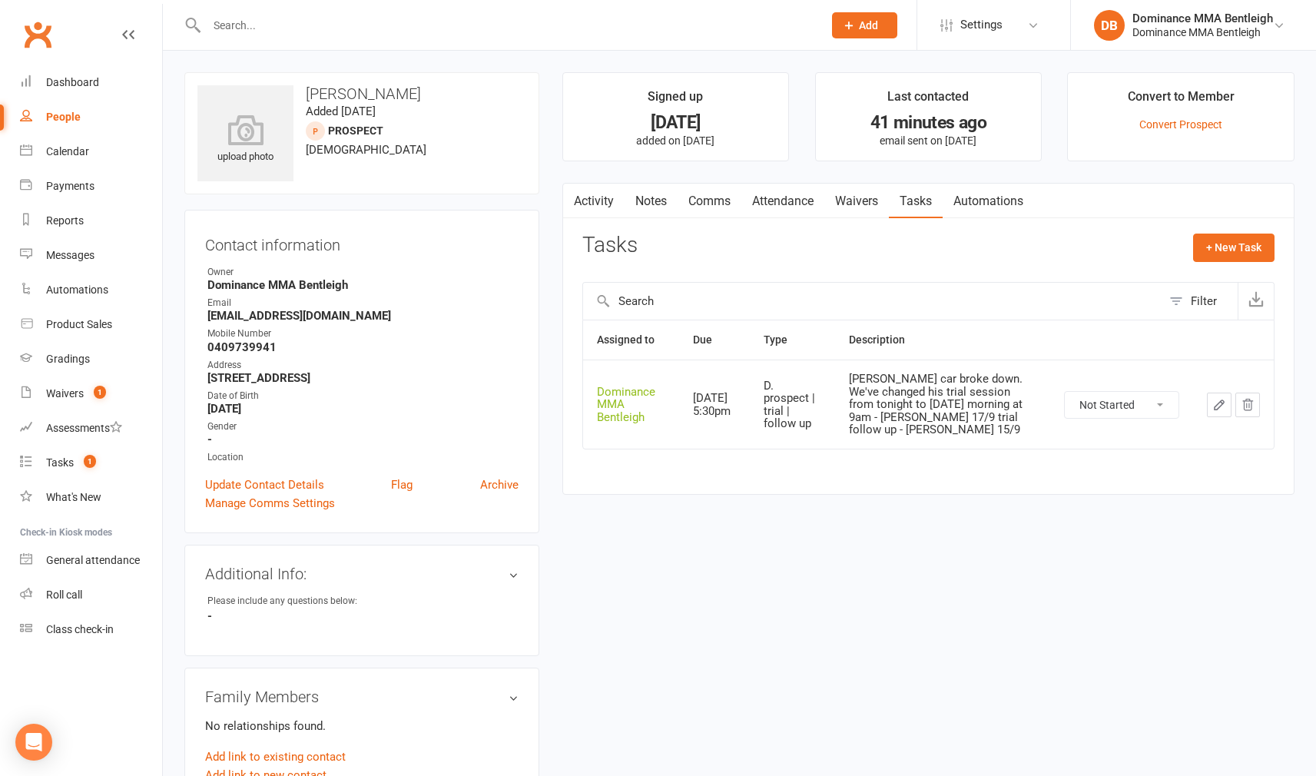
click at [382, 31] on input "text" at bounding box center [507, 26] width 610 height 22
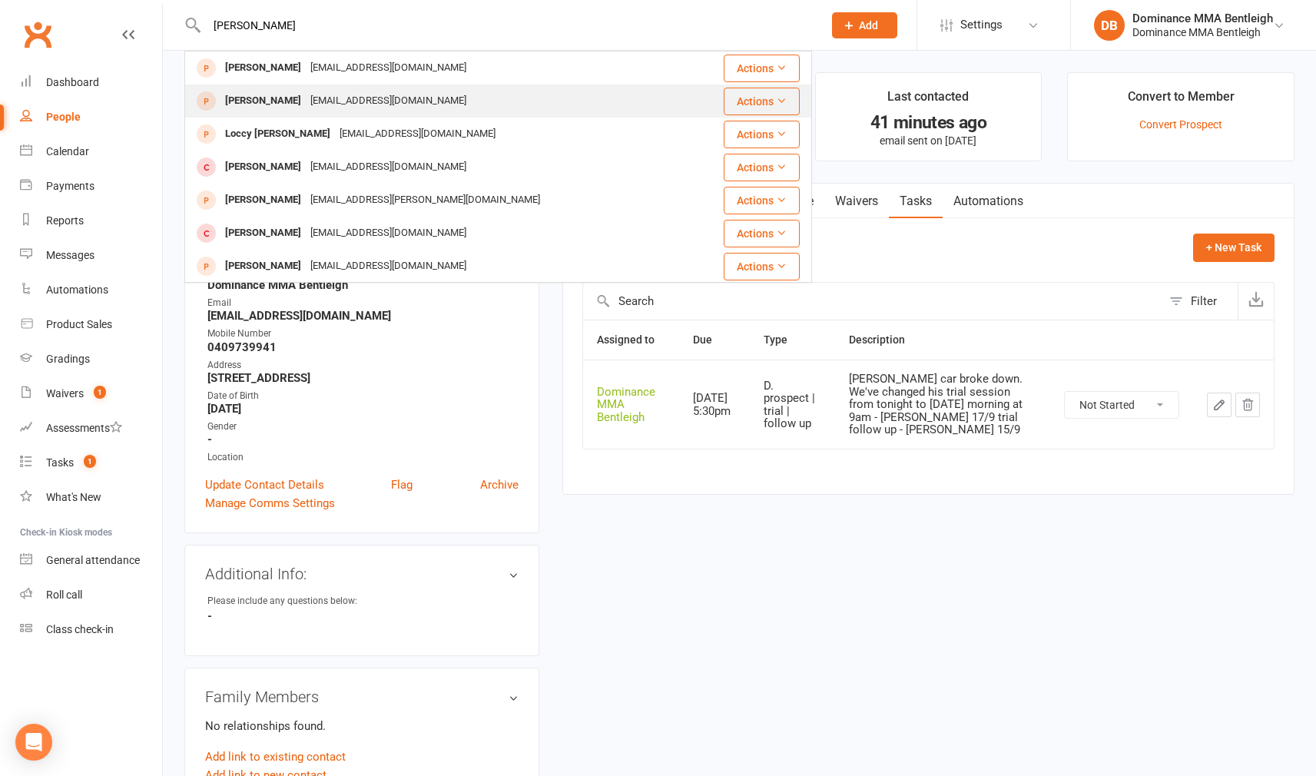
type input "Liam rainey"
click at [308, 106] on div "raineyliam1410@gmail.com" at bounding box center [388, 101] width 165 height 22
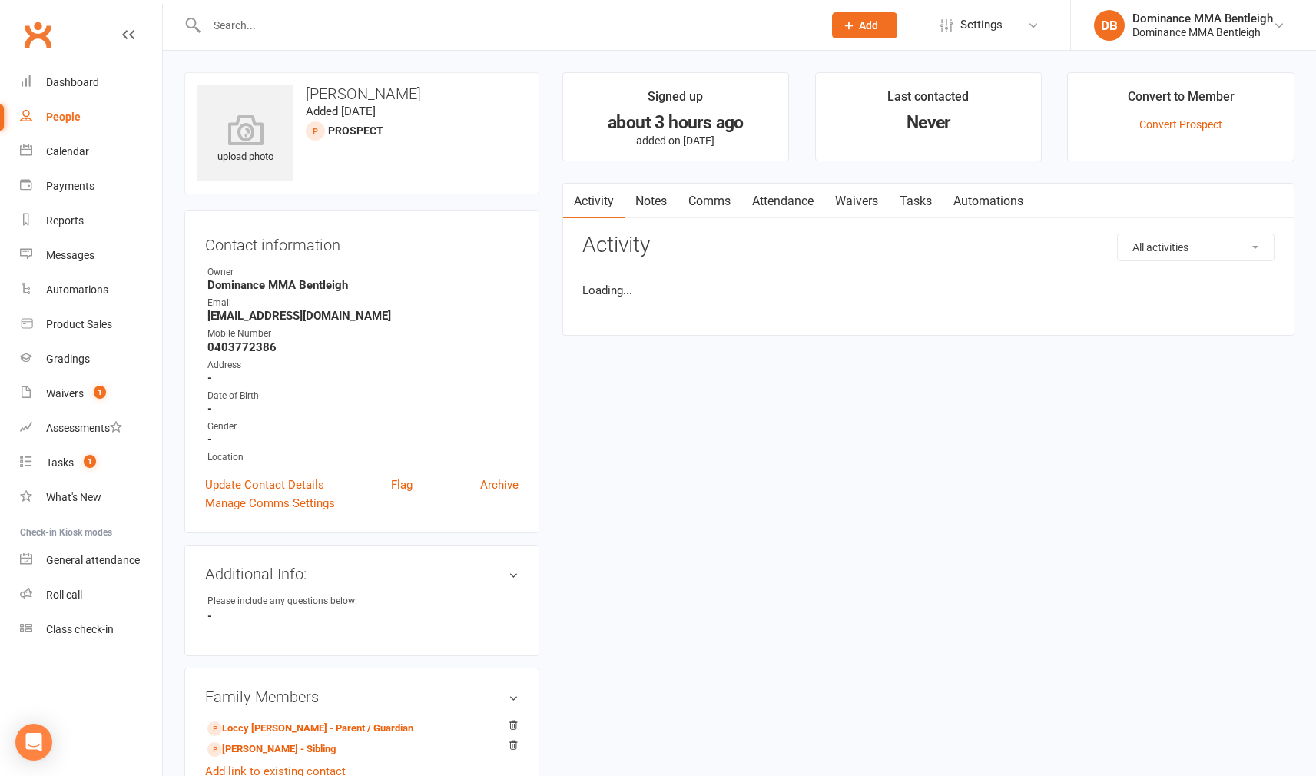
drag, startPoint x: 777, startPoint y: 194, endPoint x: 780, endPoint y: 205, distance: 11.2
click at [777, 194] on link "Attendance" at bounding box center [782, 201] width 83 height 35
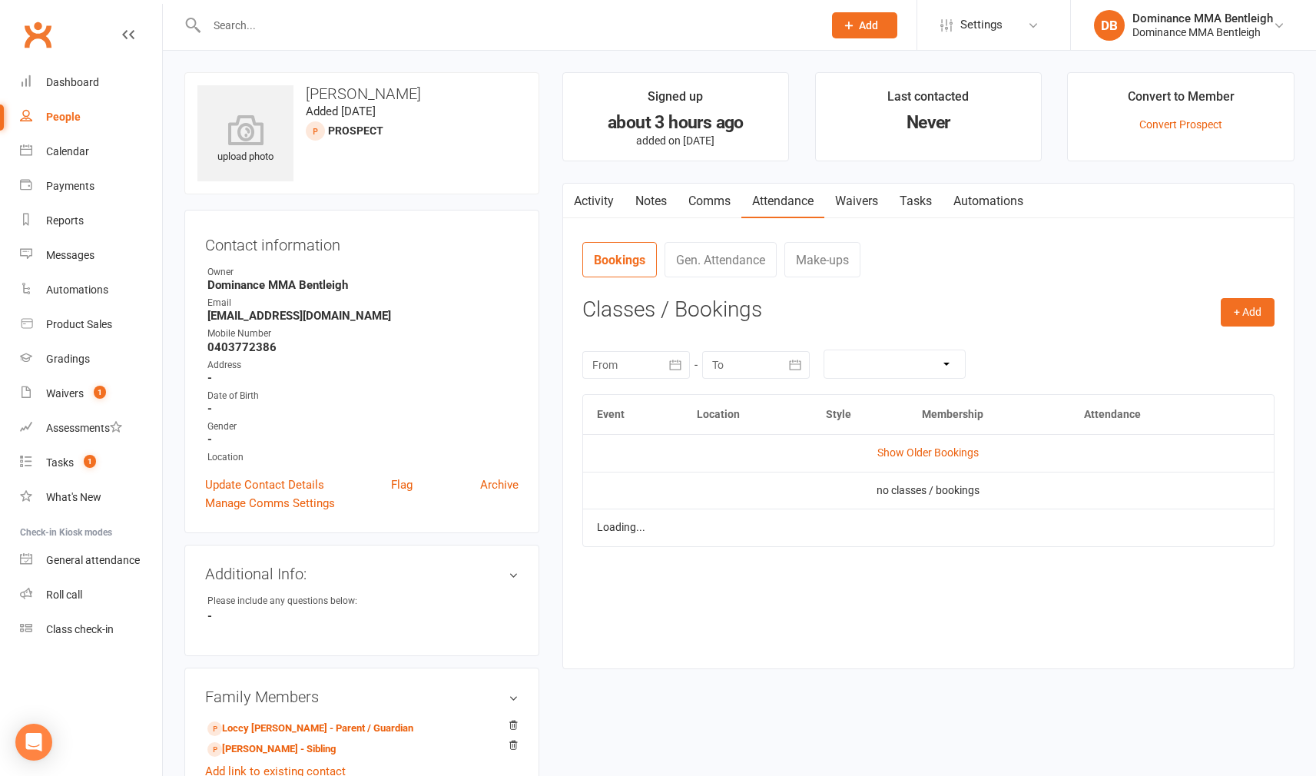
click at [956, 457] on td "Show Older Bookings" at bounding box center [928, 452] width 691 height 37
click at [1140, 500] on button "Select" at bounding box center [1104, 499] width 74 height 28
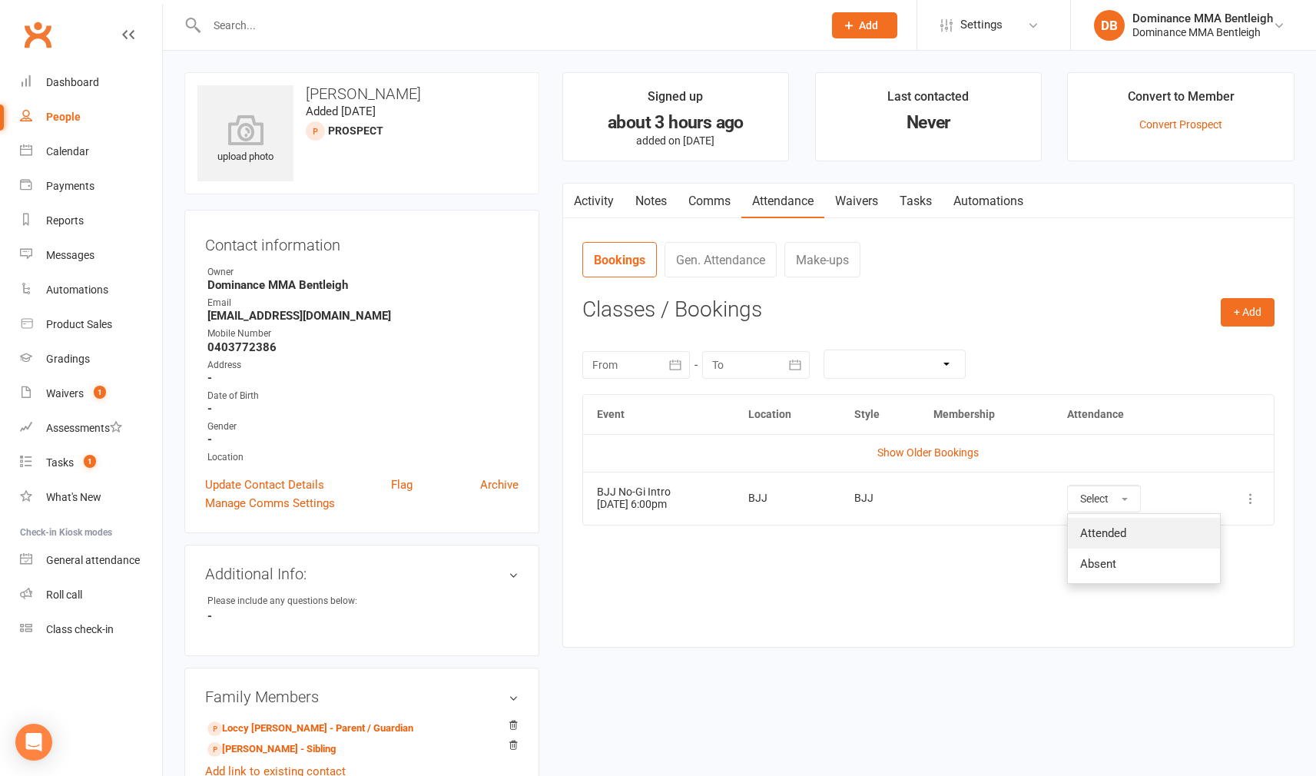
click at [1126, 532] on span "Attended" at bounding box center [1103, 533] width 46 height 14
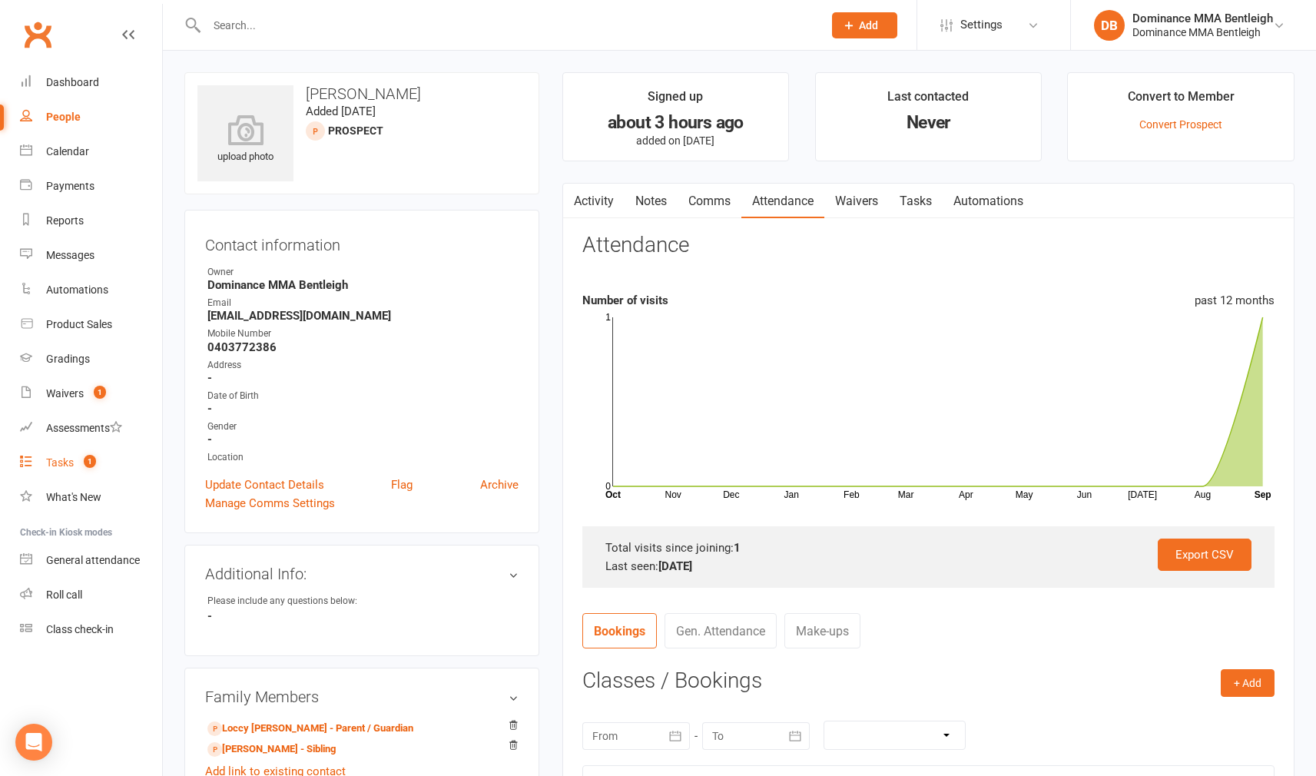
click at [76, 458] on link "Tasks 1" at bounding box center [91, 463] width 142 height 35
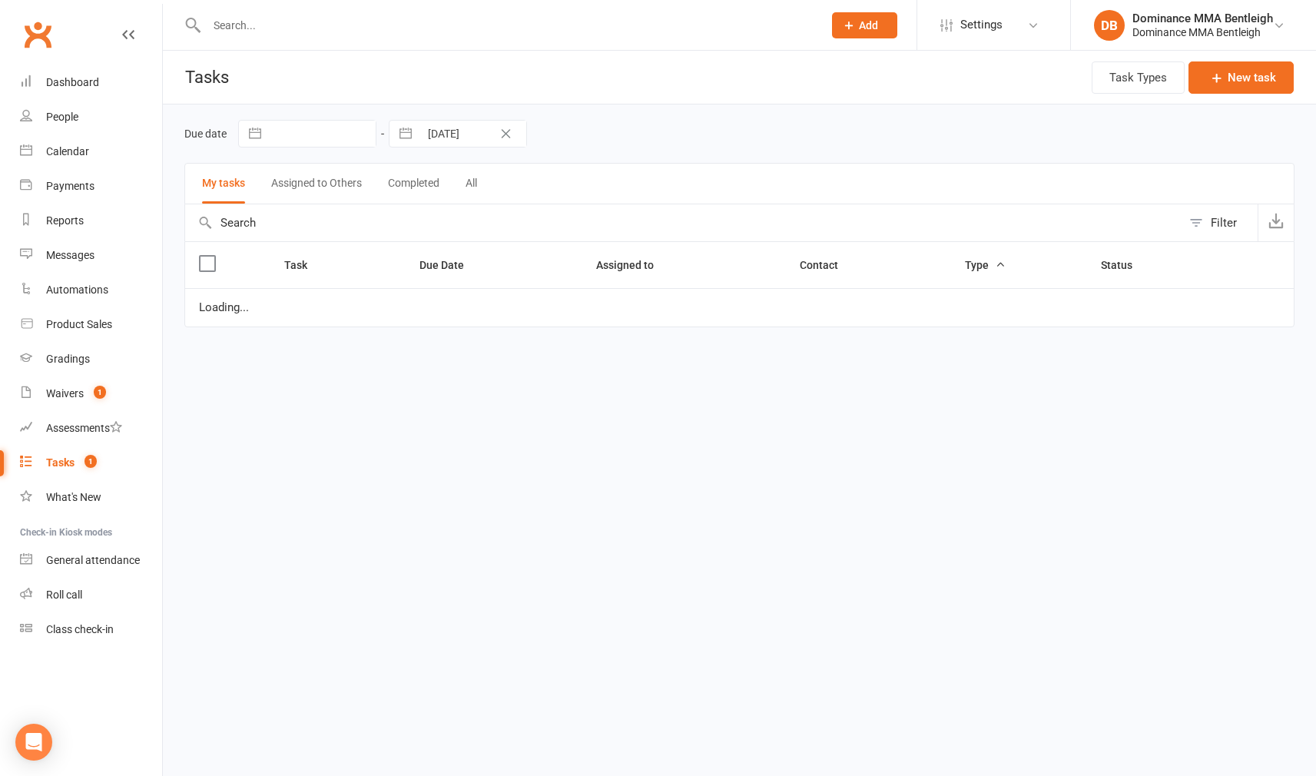
select select "started"
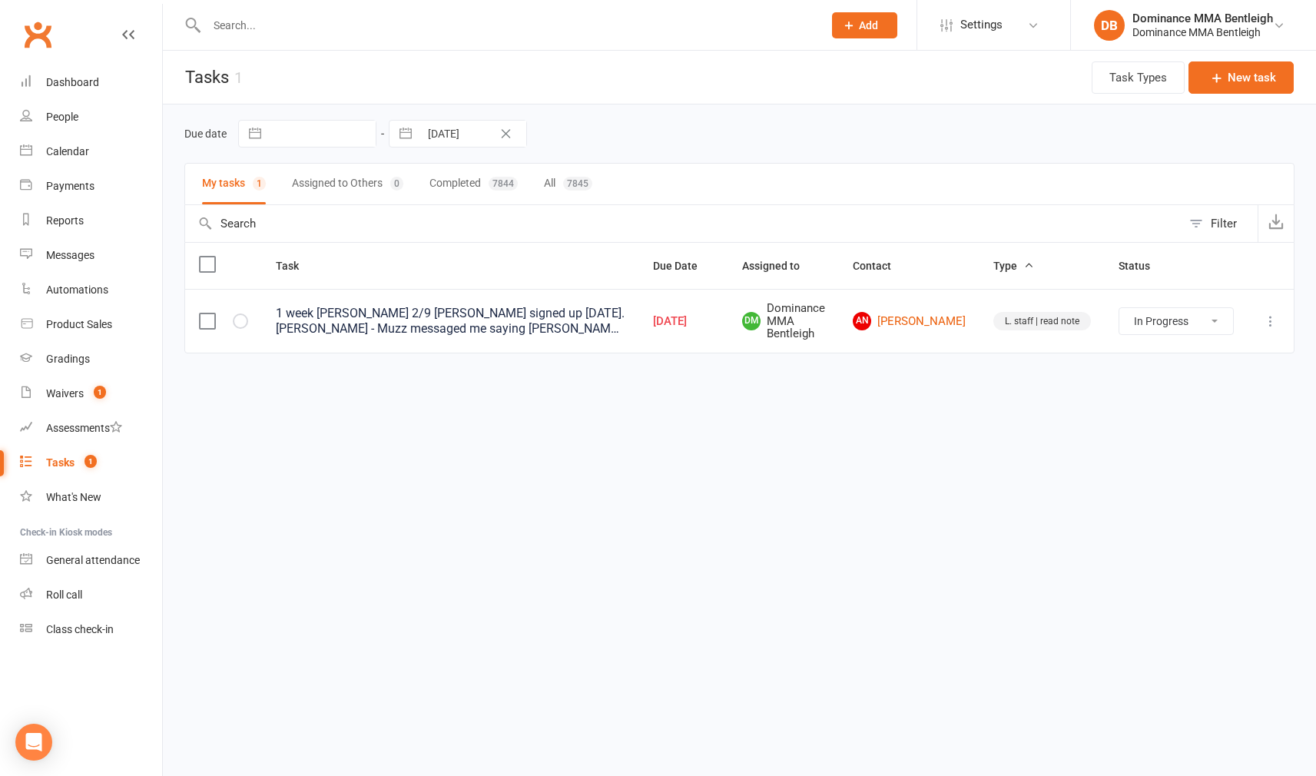
click at [286, 31] on input "text" at bounding box center [507, 26] width 610 height 22
click at [267, 31] on input "text" at bounding box center [507, 26] width 610 height 22
click at [60, 461] on div "Tasks" at bounding box center [60, 462] width 28 height 12
click at [61, 392] on div "Waivers" at bounding box center [65, 393] width 38 height 12
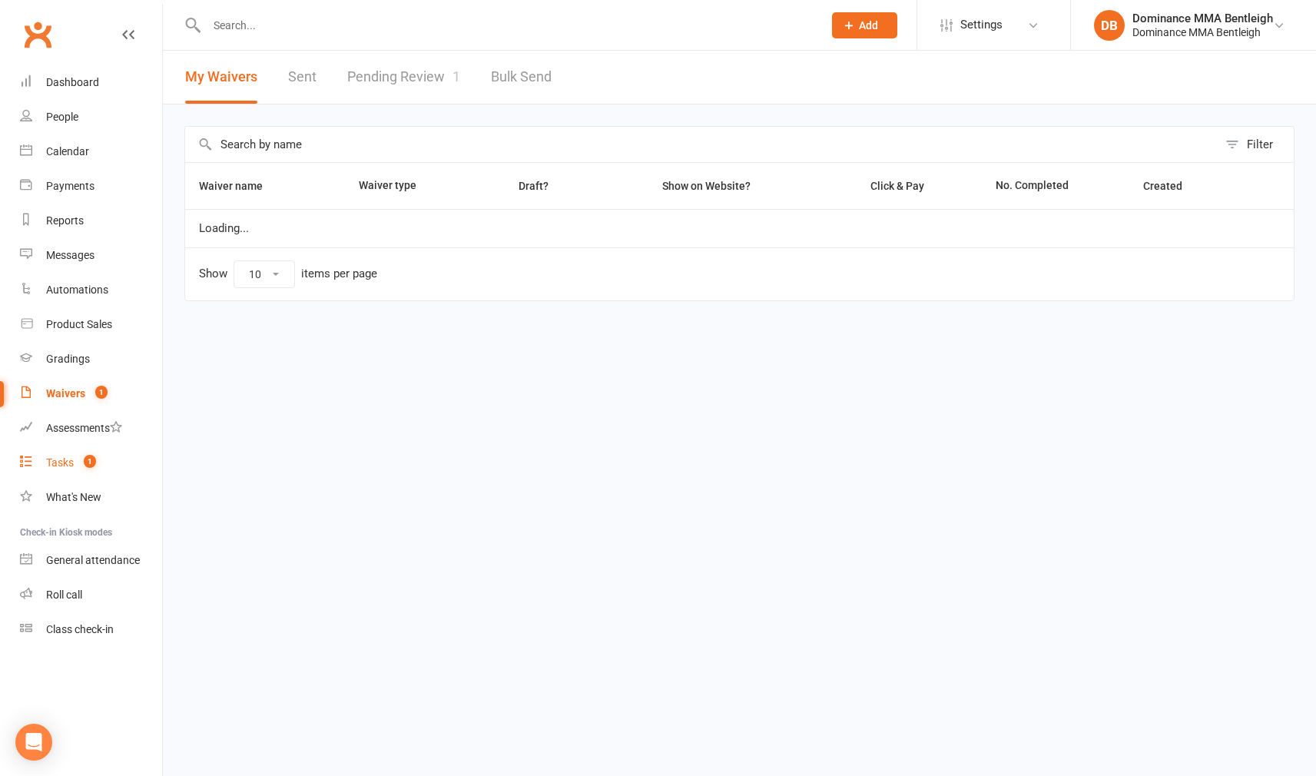
click at [75, 459] on link "Tasks 1" at bounding box center [91, 463] width 142 height 35
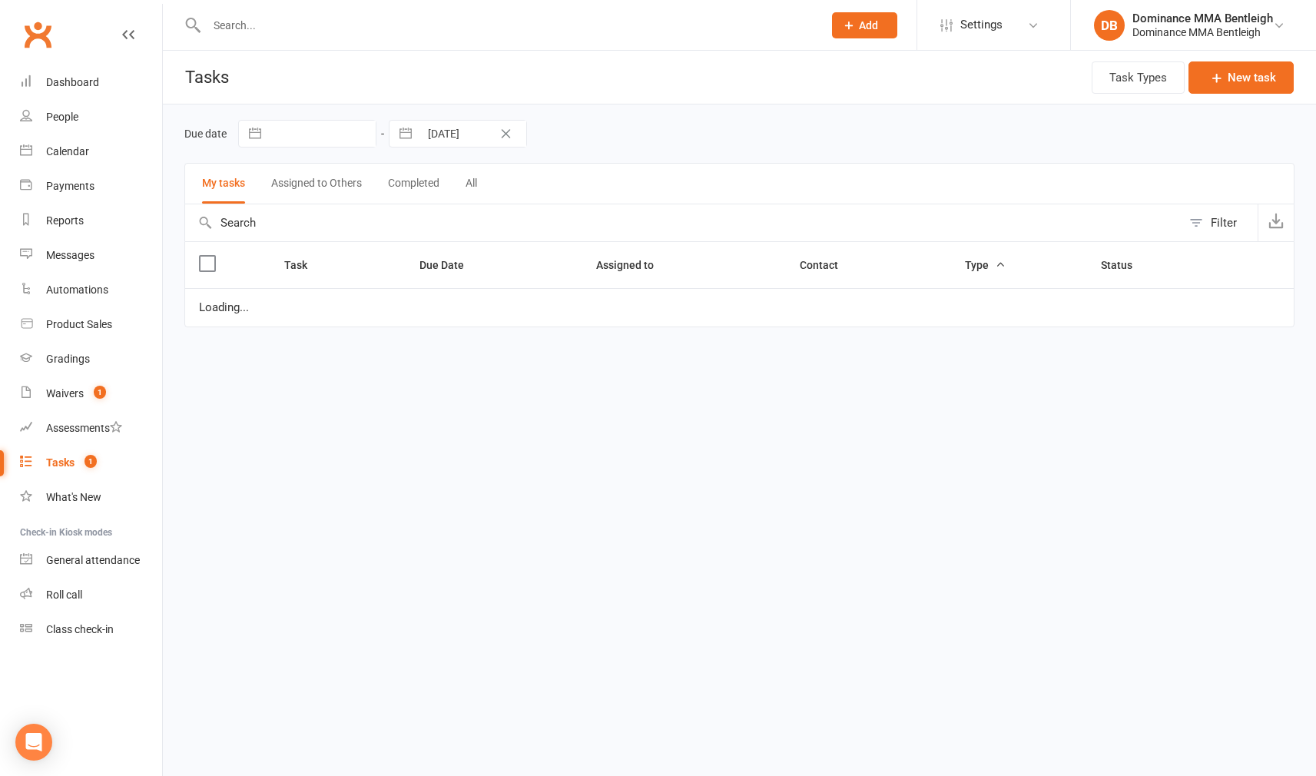
select select "started"
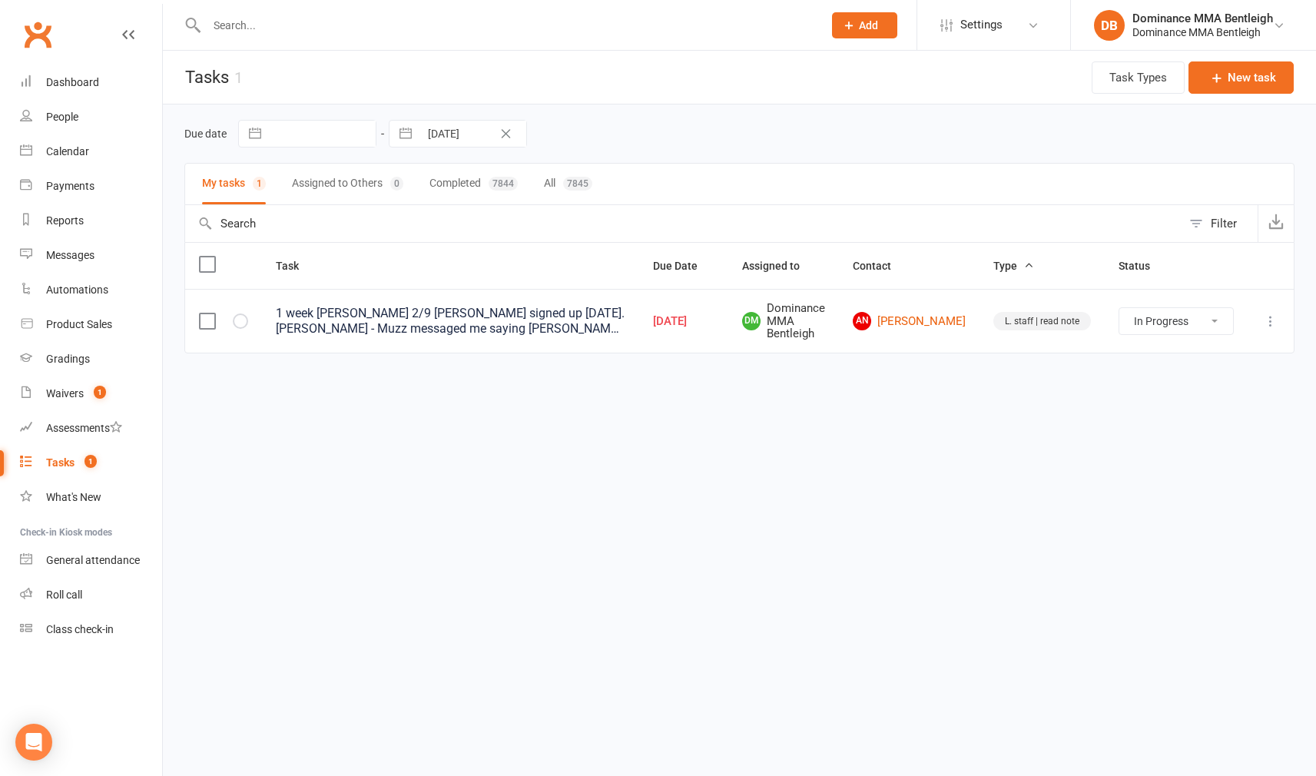
click at [1270, 318] on icon at bounding box center [1270, 320] width 15 height 15
click at [1182, 382] on link "Edit" at bounding box center [1203, 381] width 152 height 31
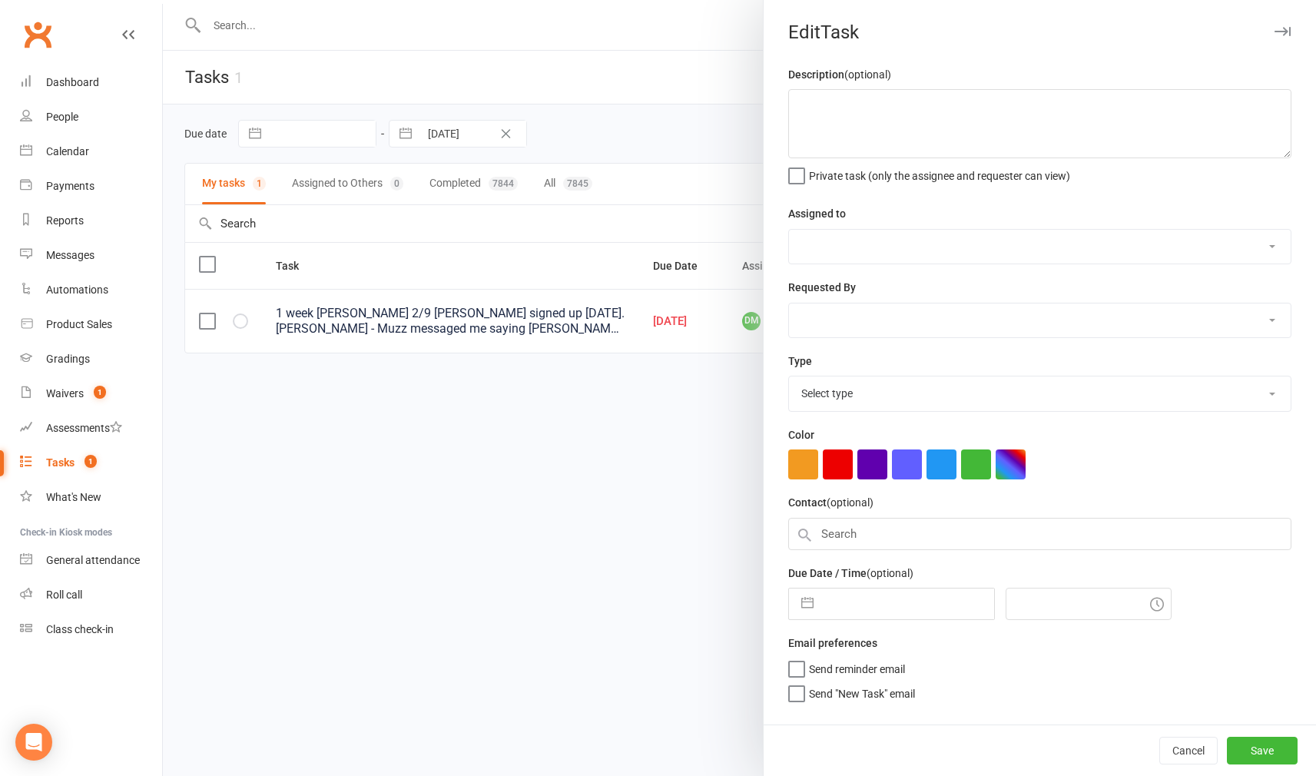
type textarea "1 week ret - Dylan 2/9 Angela signed up yesterday. Dylan - Muzz messaged me say…"
select select "24839"
type input "17 Sep 2025"
type input "6:00pm"
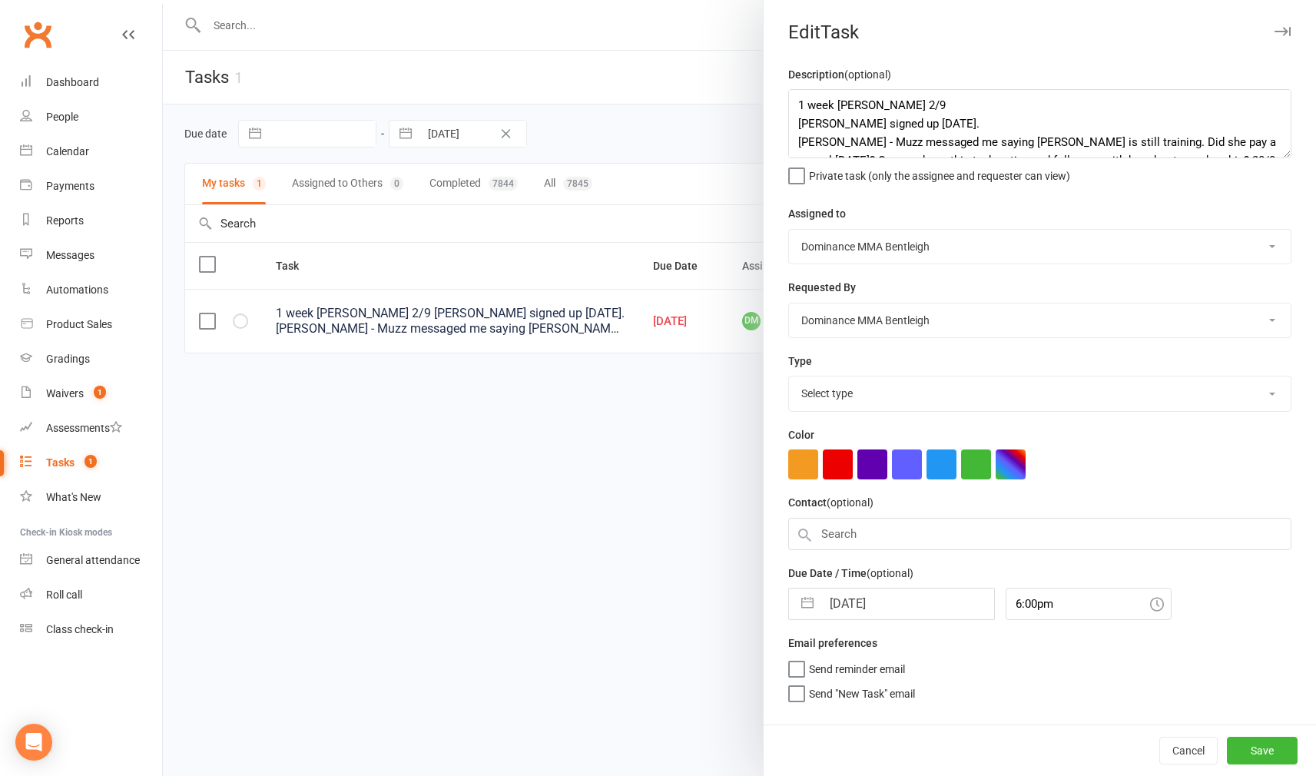
select select "13795"
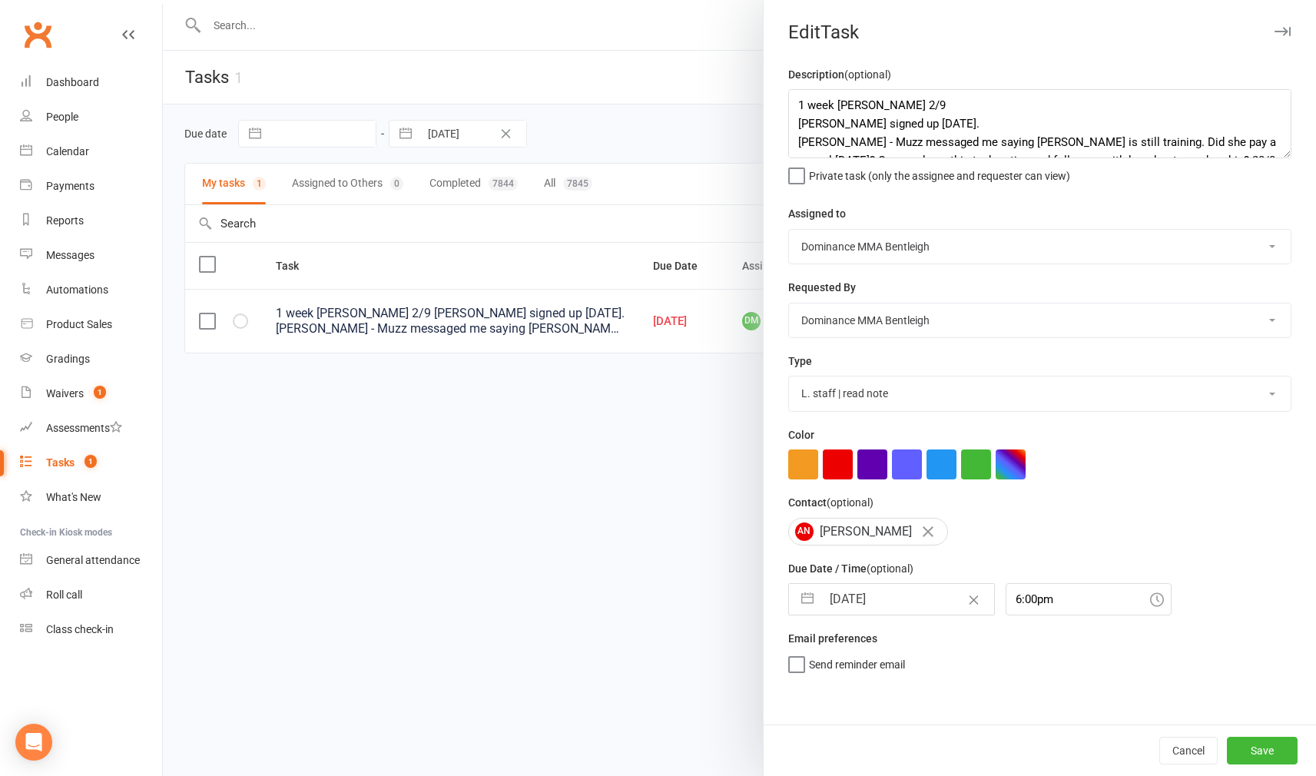
drag, startPoint x: 880, startPoint y: 602, endPoint x: 880, endPoint y: 612, distance: 10.0
click at [880, 602] on input "17 Sep 2025" at bounding box center [907, 599] width 173 height 31
select select "7"
select select "2025"
select select "8"
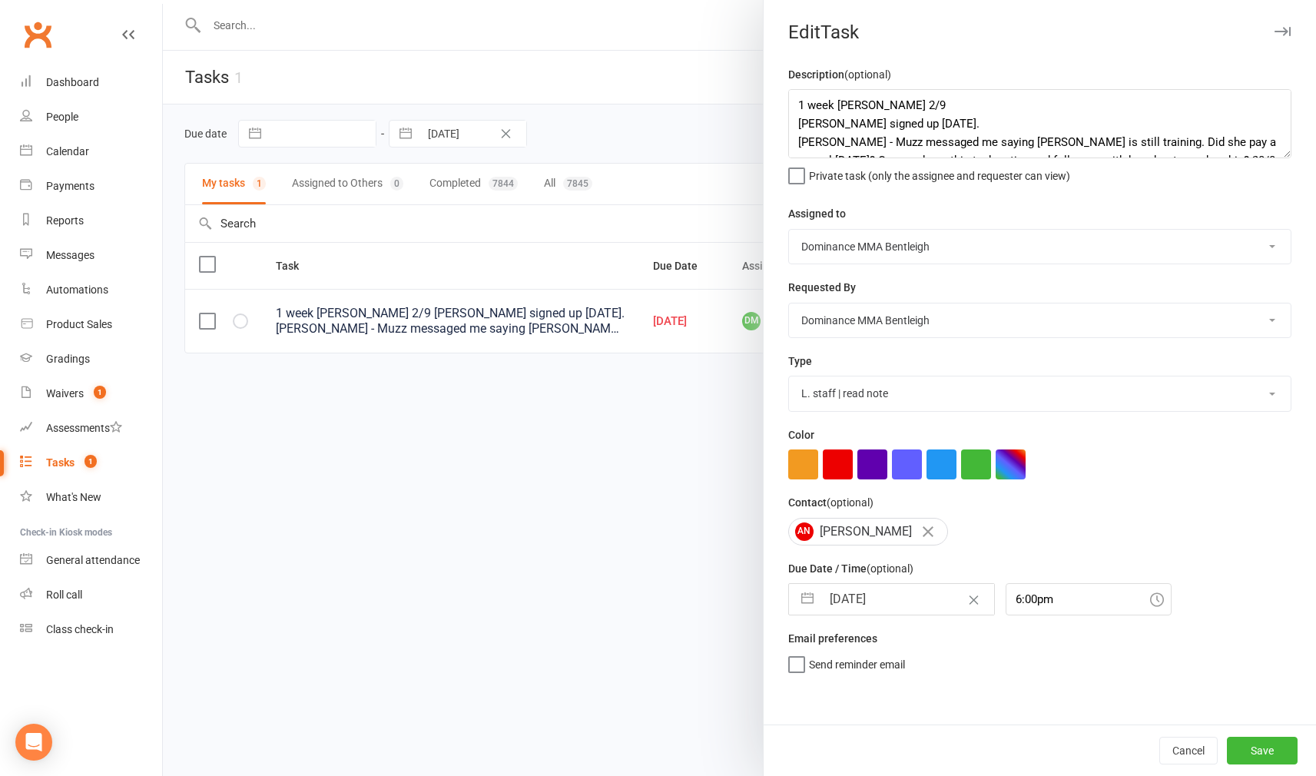
select select "2025"
select select "9"
select select "2025"
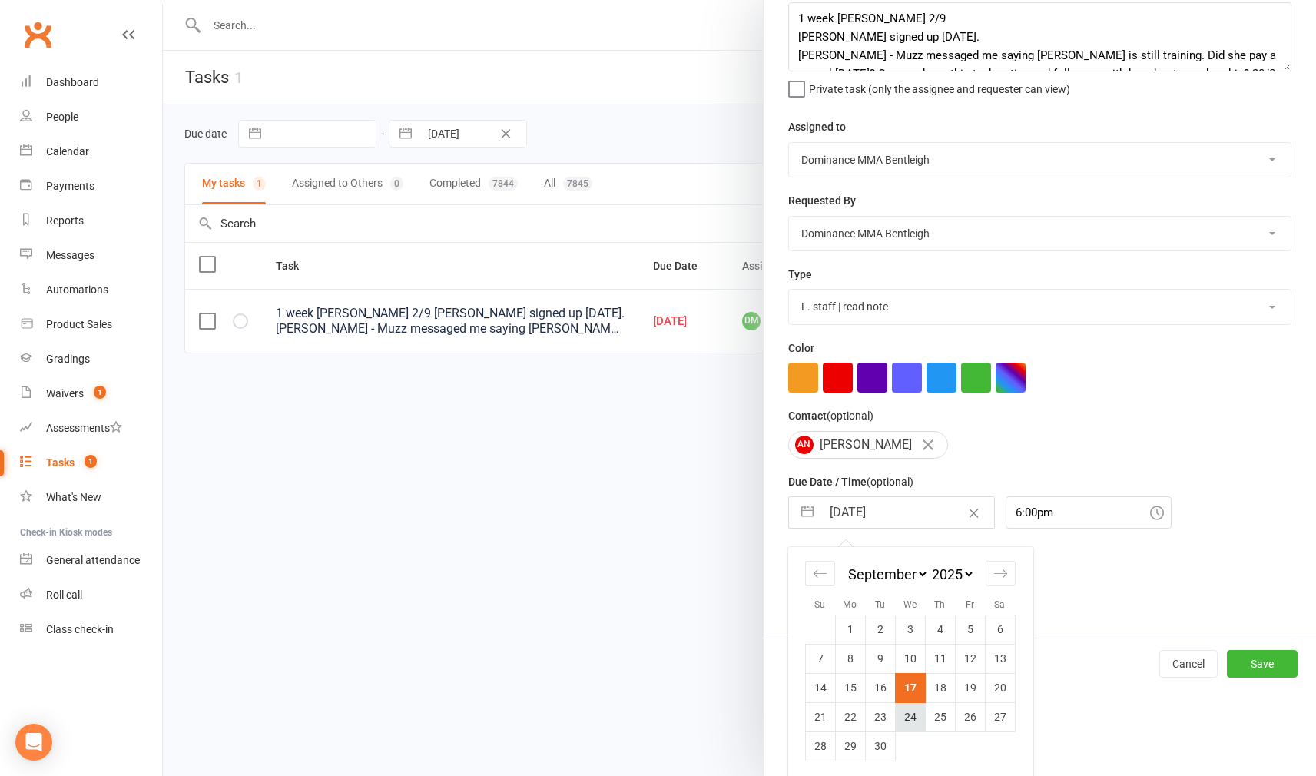
click at [908, 711] on td "24" at bounding box center [910, 716] width 30 height 29
type input "24 Sep 2025"
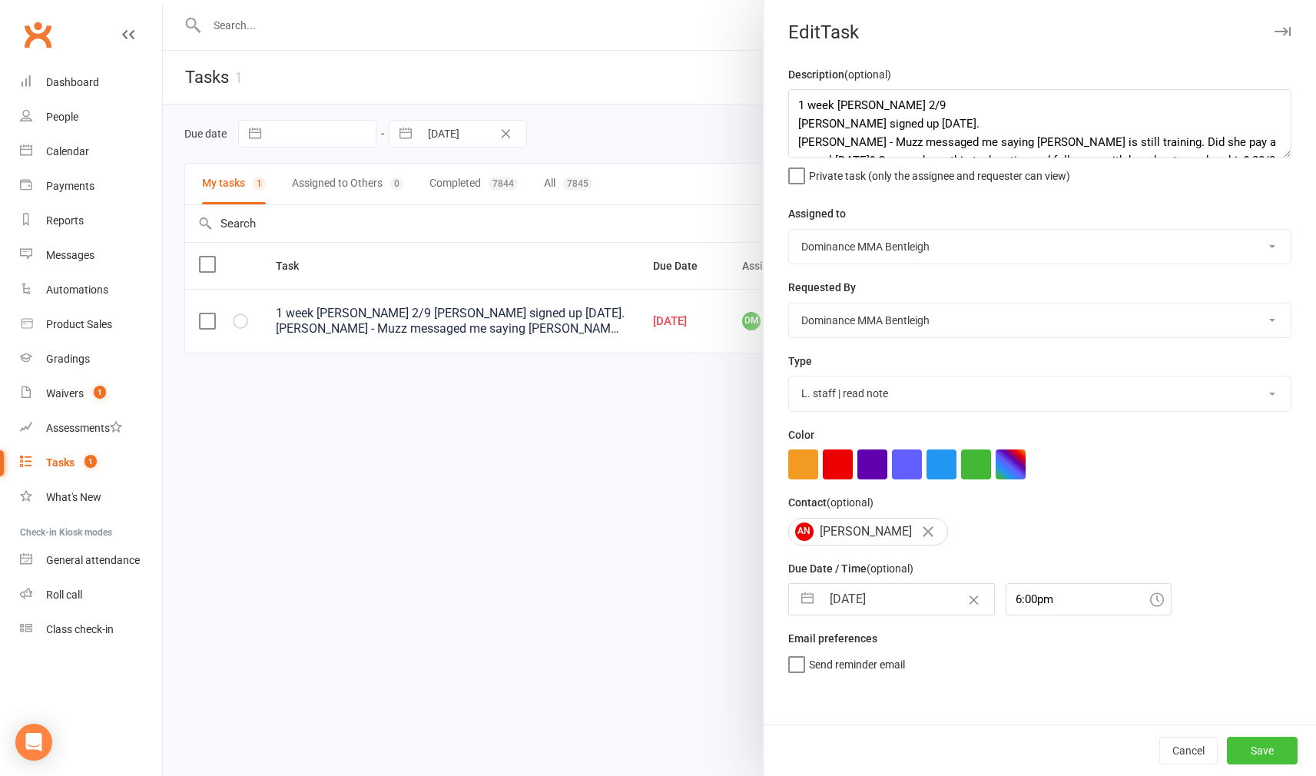
click at [1252, 737] on button "Save" at bounding box center [1262, 751] width 71 height 28
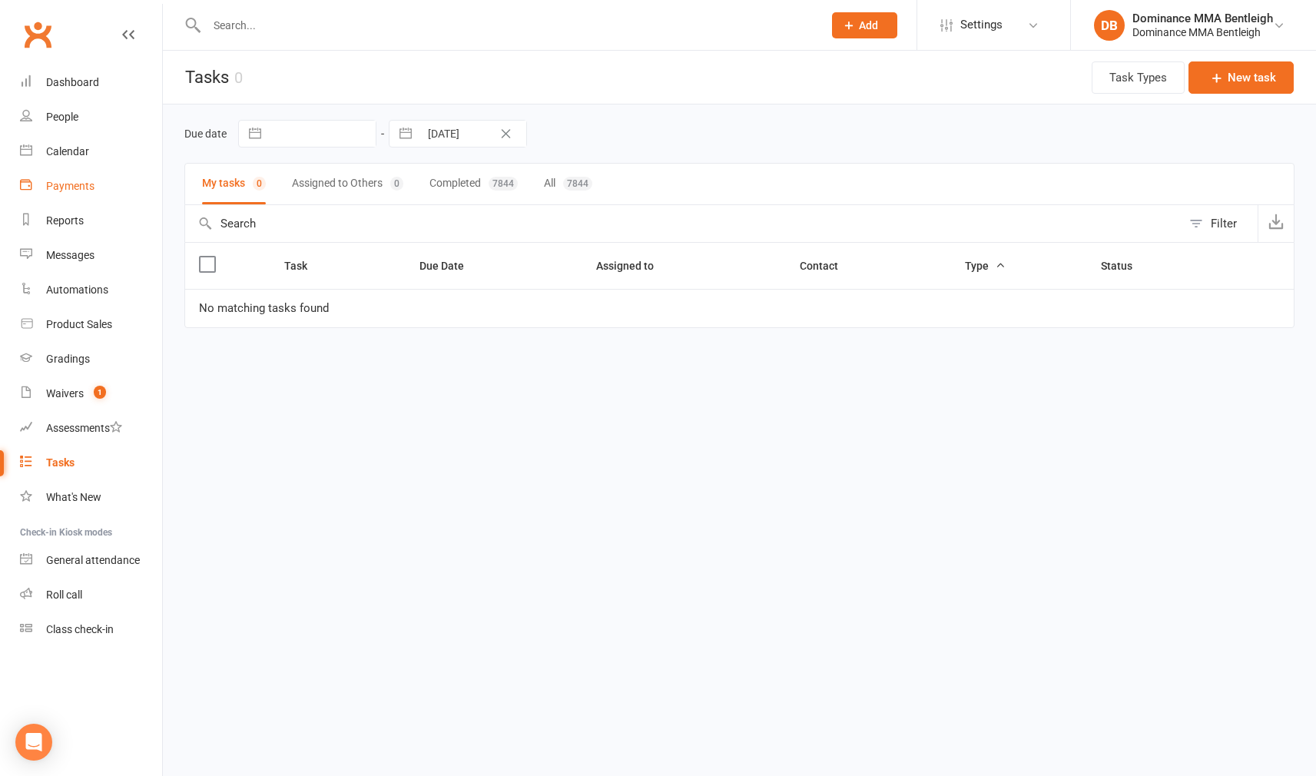
click at [76, 195] on link "Payments" at bounding box center [91, 186] width 142 height 35
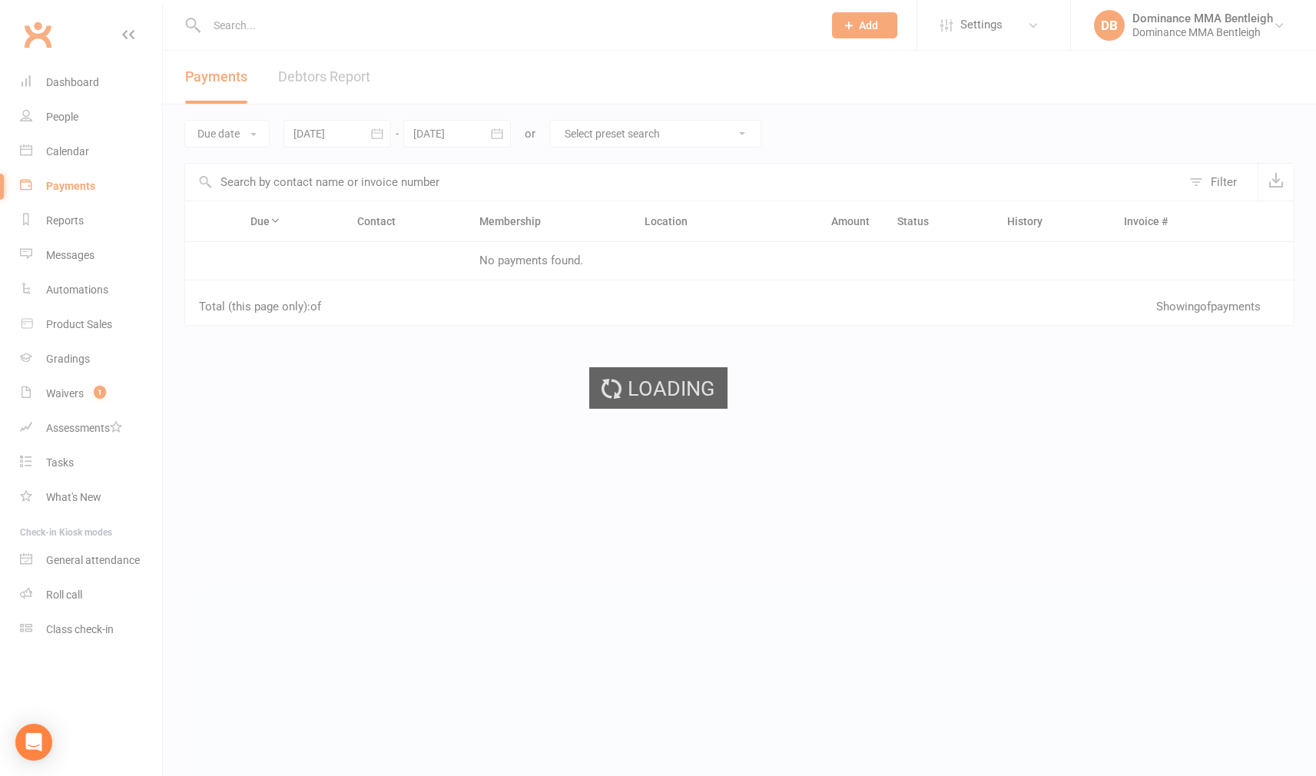
drag, startPoint x: 76, startPoint y: 195, endPoint x: 64, endPoint y: 198, distance: 12.7
click at [76, 195] on div "Loading" at bounding box center [658, 388] width 1316 height 776
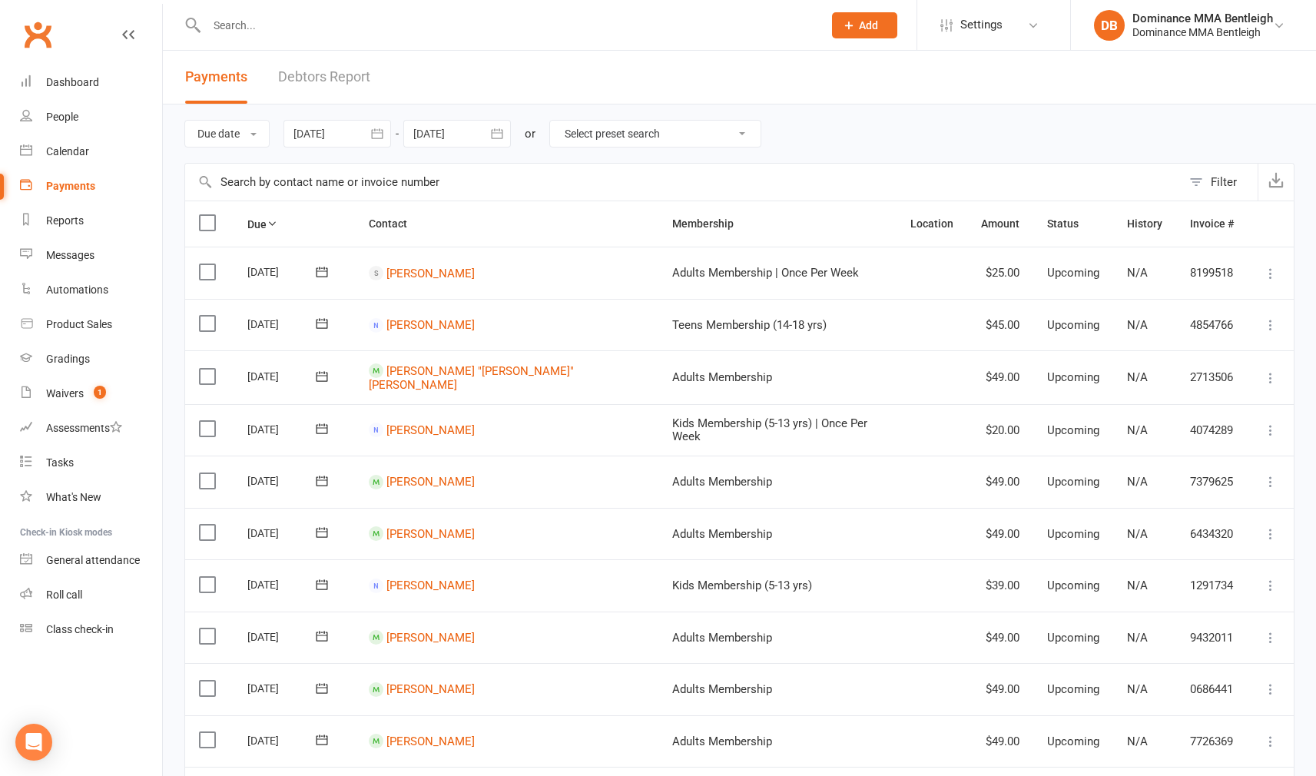
click at [316, 76] on link "Debtors Report" at bounding box center [324, 77] width 92 height 53
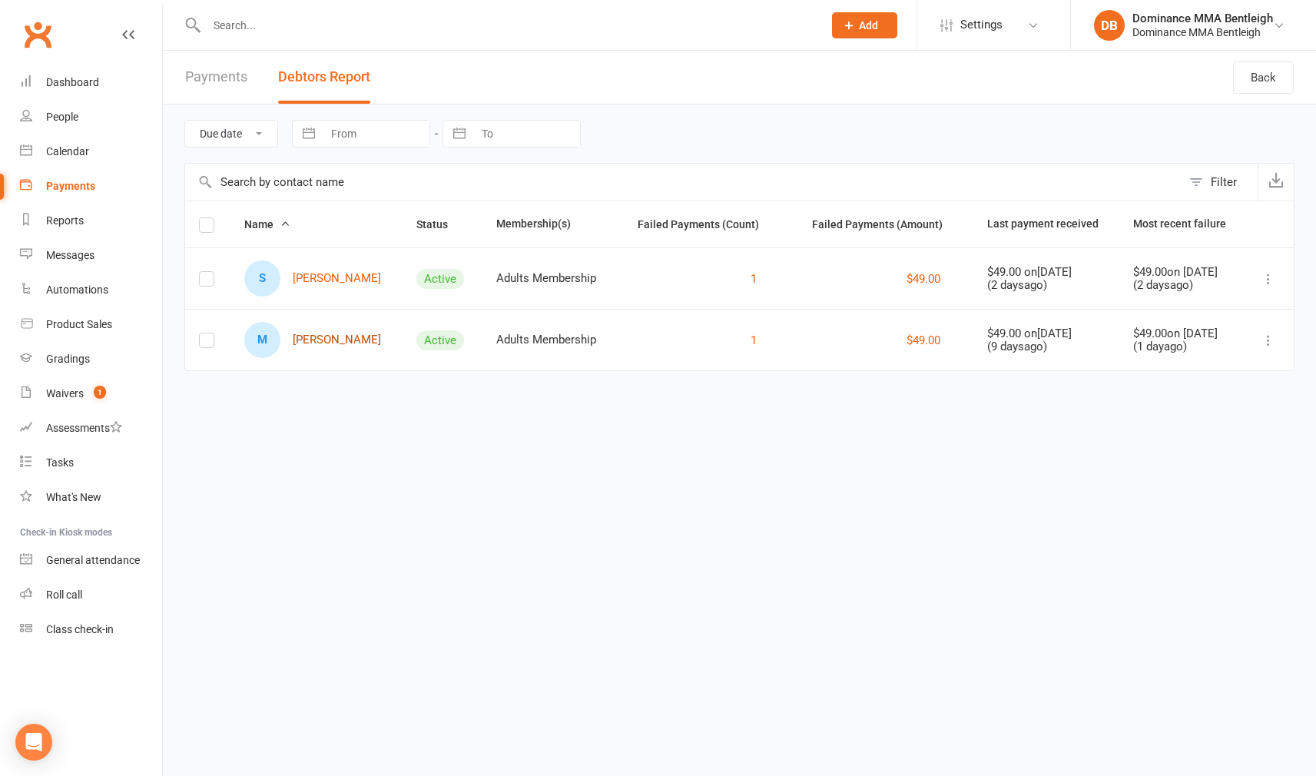
click at [363, 340] on link "M Maximus Piritidis" at bounding box center [312, 340] width 137 height 36
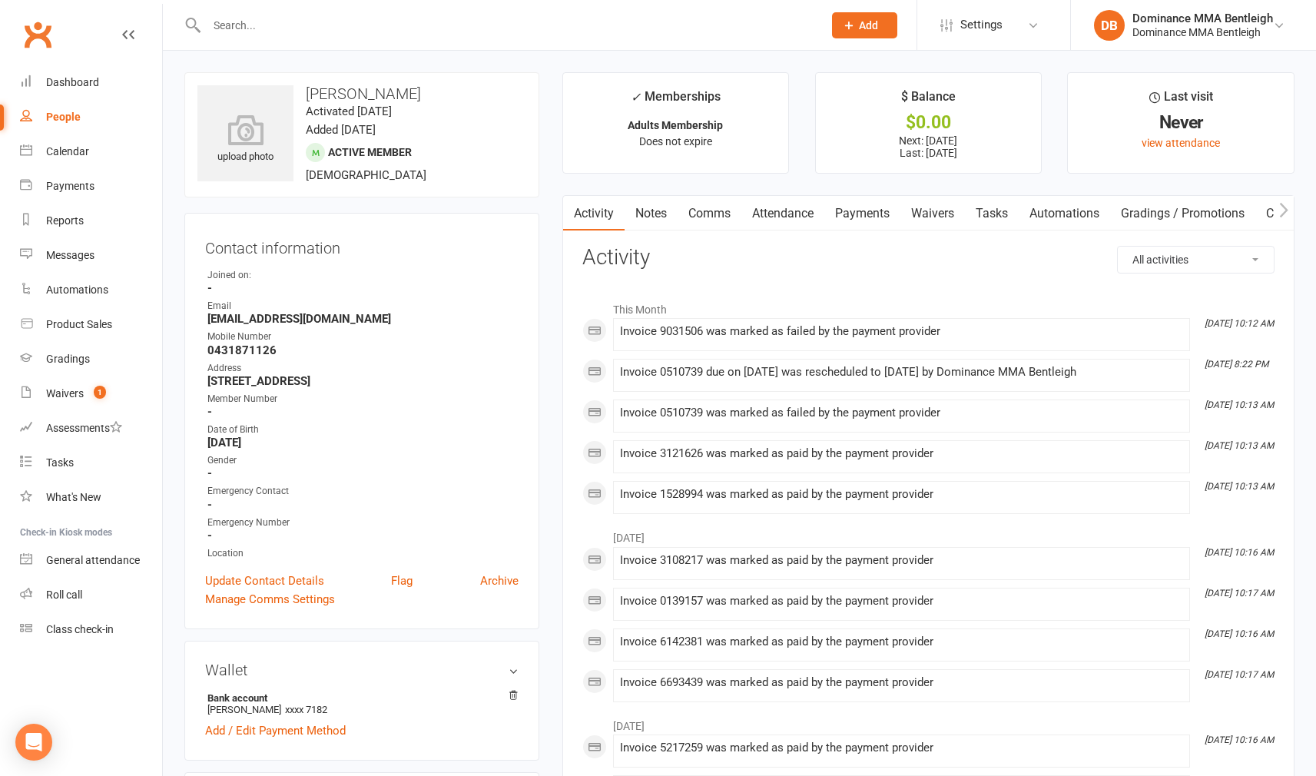
click at [883, 200] on link "Payments" at bounding box center [862, 213] width 76 height 35
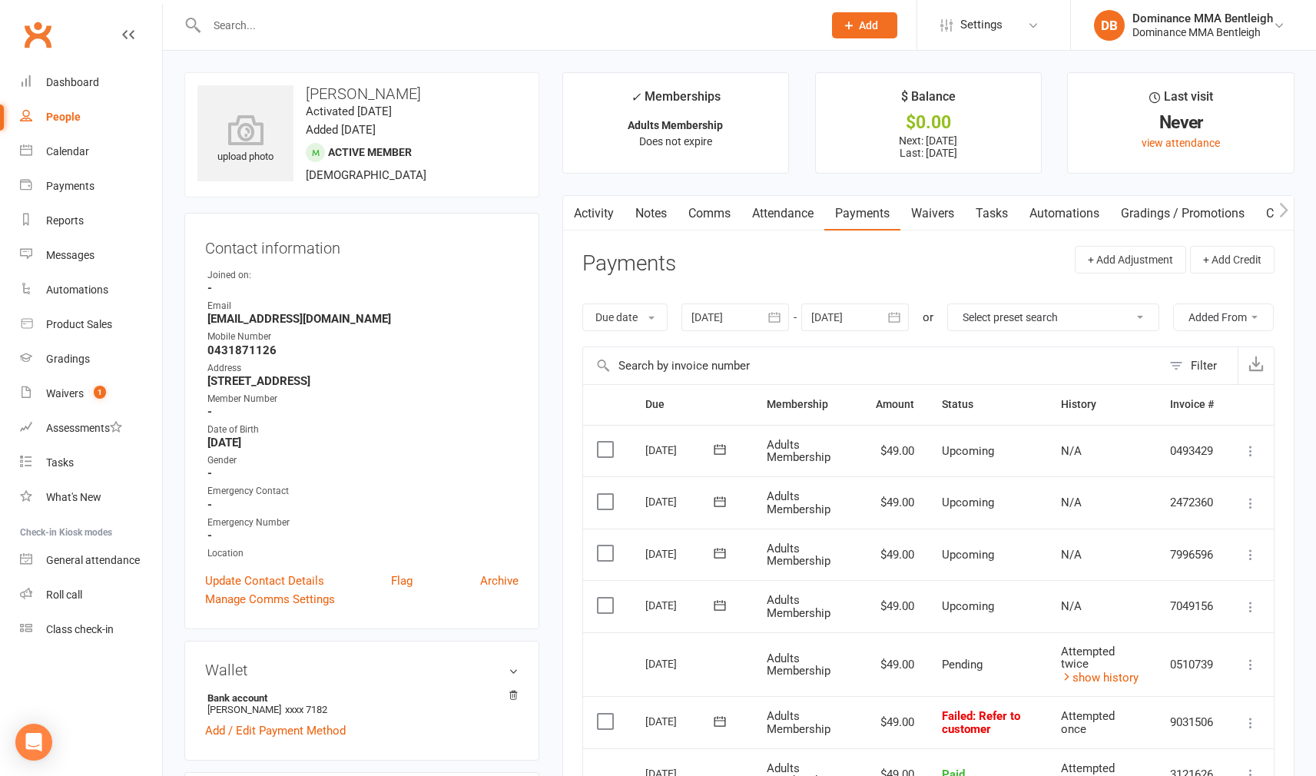
click at [783, 196] on link "Attendance" at bounding box center [782, 213] width 83 height 35
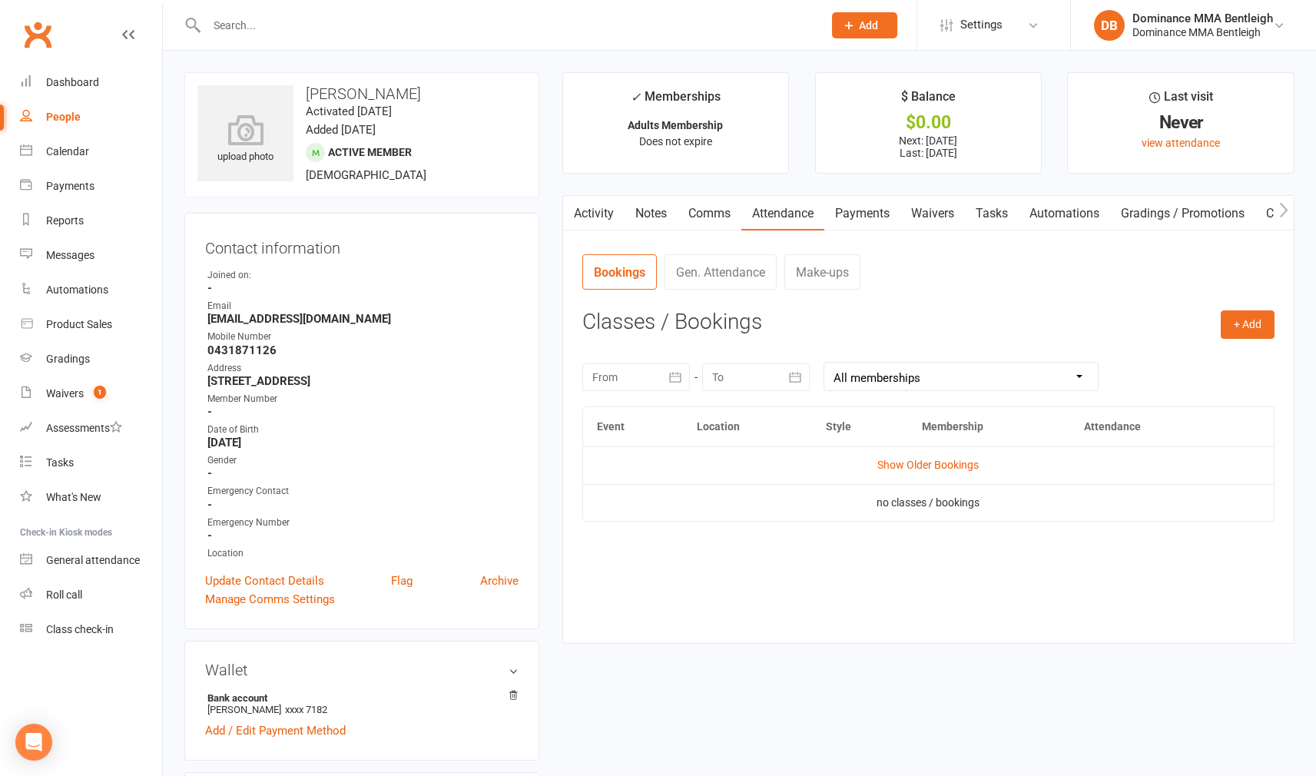
click at [952, 469] on td "Show Older Bookings" at bounding box center [928, 464] width 691 height 37
click at [954, 466] on link "Show Older Bookings" at bounding box center [927, 465] width 101 height 12
click at [972, 467] on link "Hide Older Bookings" at bounding box center [928, 465] width 96 height 12
click at [850, 227] on link "Payments" at bounding box center [861, 213] width 76 height 35
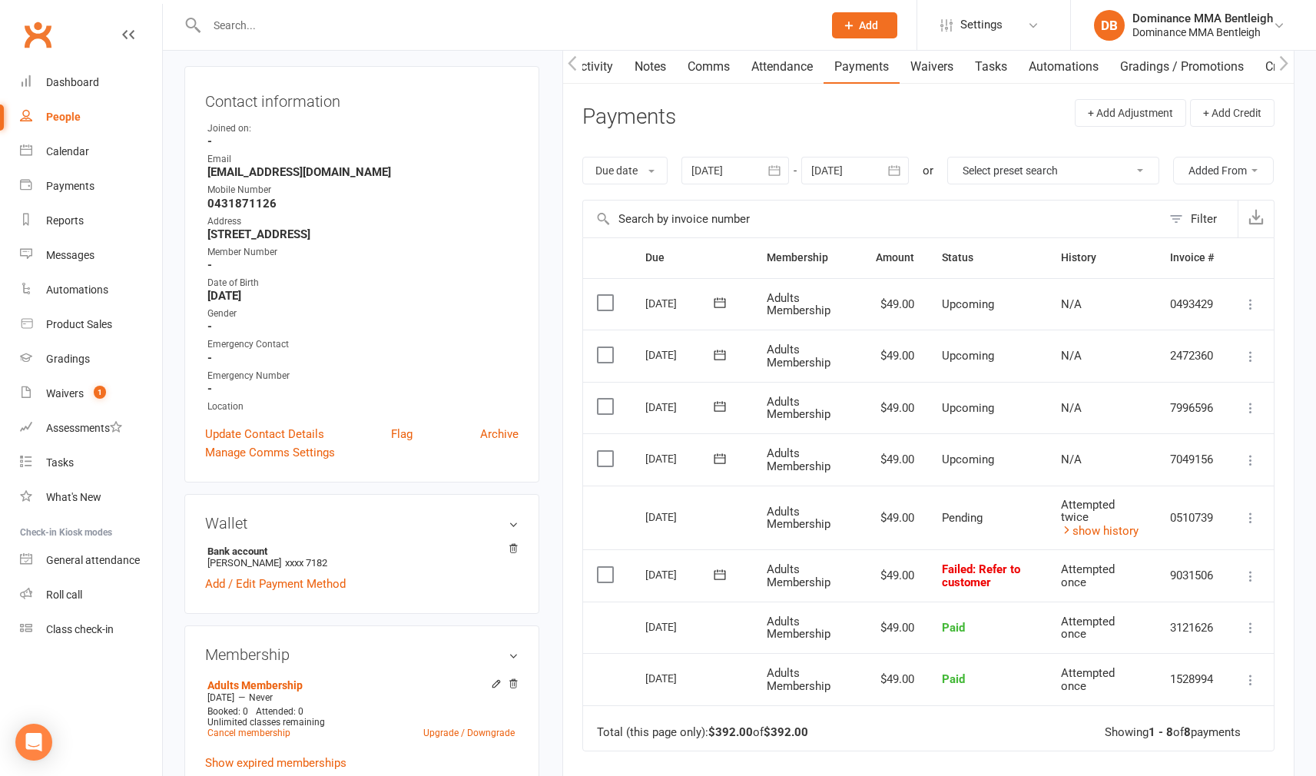
scroll to position [148, 0]
click at [213, 200] on li "Mobile Number 0431871126" at bounding box center [361, 194] width 313 height 27
drag, startPoint x: 213, startPoint y: 200, endPoint x: 272, endPoint y: 206, distance: 59.5
click at [272, 206] on strong "0431871126" at bounding box center [362, 202] width 311 height 14
click at [206, 197] on li "Mobile Number 0431871126" at bounding box center [361, 194] width 313 height 27
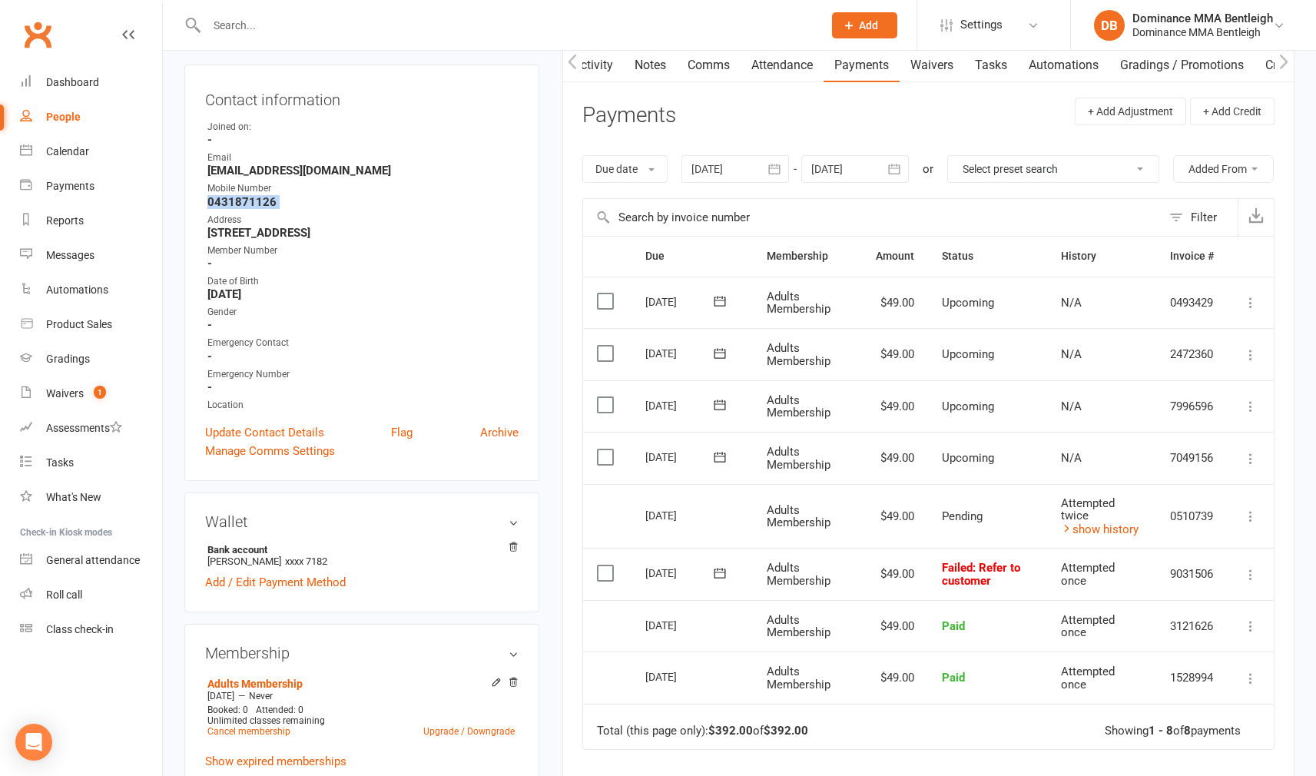
drag, startPoint x: 208, startPoint y: 201, endPoint x: 272, endPoint y: 208, distance: 64.1
click at [272, 208] on ul "Owner Joined on: - Email evelinap05@gmail.com Mobile Number 0431871126 Address …" at bounding box center [361, 266] width 313 height 293
copy render-form-field "0431871126"
click at [543, 128] on div "upload photo Maximus Piritidis Activated 13 May, 2024 Added 6 May, 2024 Active …" at bounding box center [362, 773] width 378 height 1698
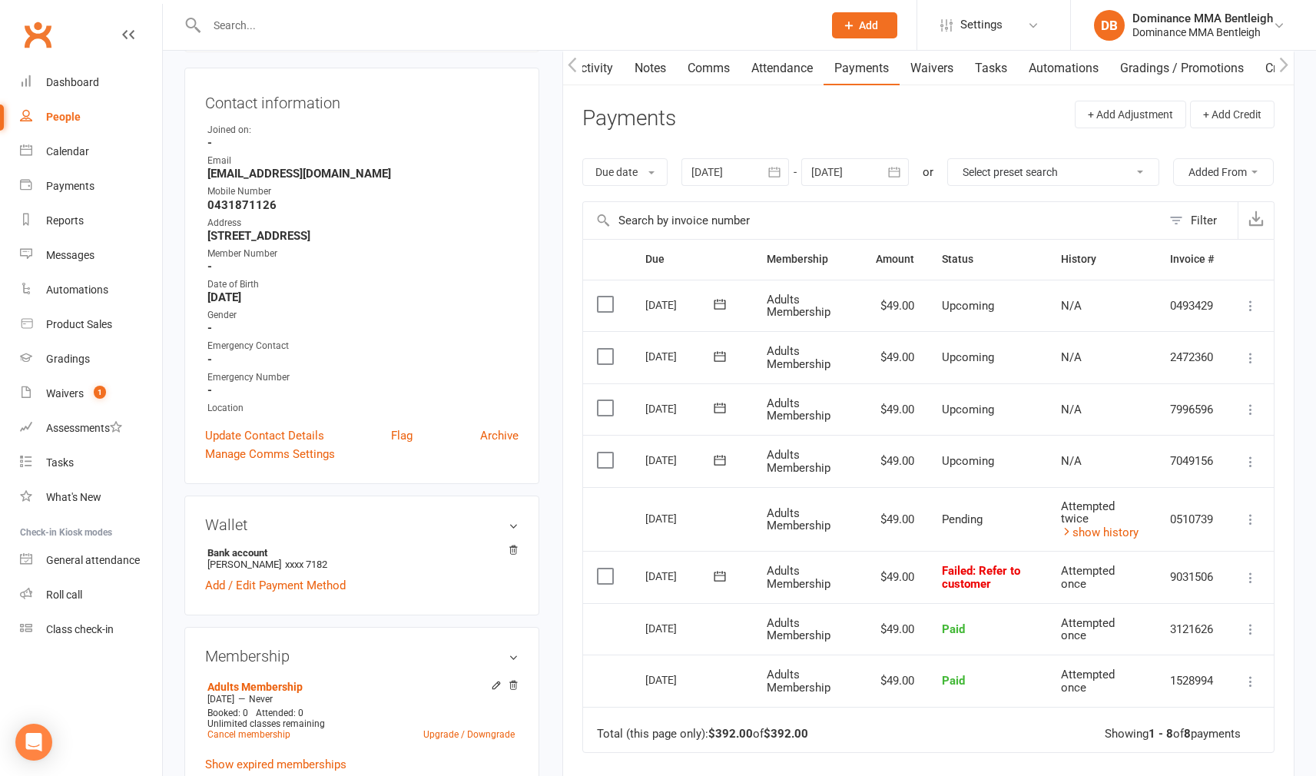
click at [740, 594] on td "12 Sep 2025" at bounding box center [691, 577] width 121 height 52
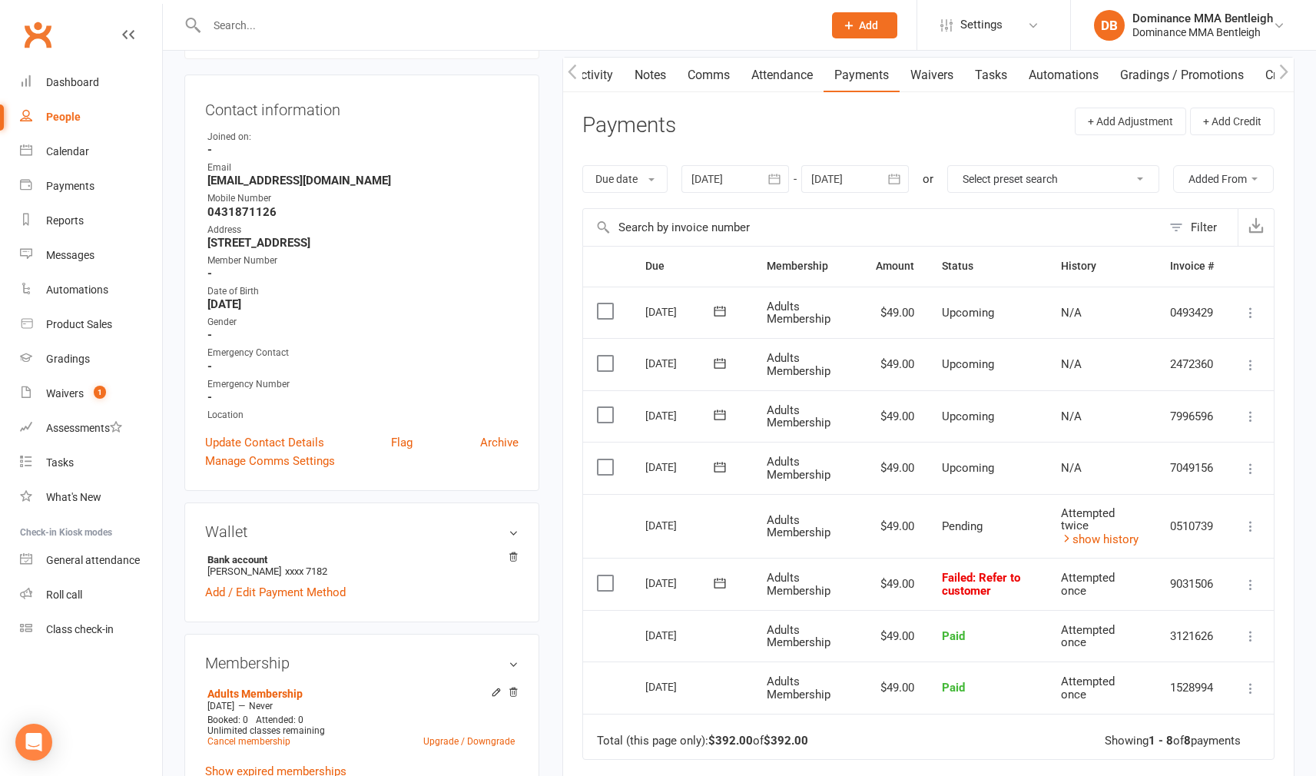
click at [709, 537] on div "16 Sep 2025" at bounding box center [680, 525] width 71 height 24
click at [1244, 534] on icon at bounding box center [1250, 525] width 15 height 15
click at [1255, 552] on td "More Info Send message" at bounding box center [1250, 526] width 46 height 65
click at [1250, 594] on button at bounding box center [1250, 584] width 18 height 18
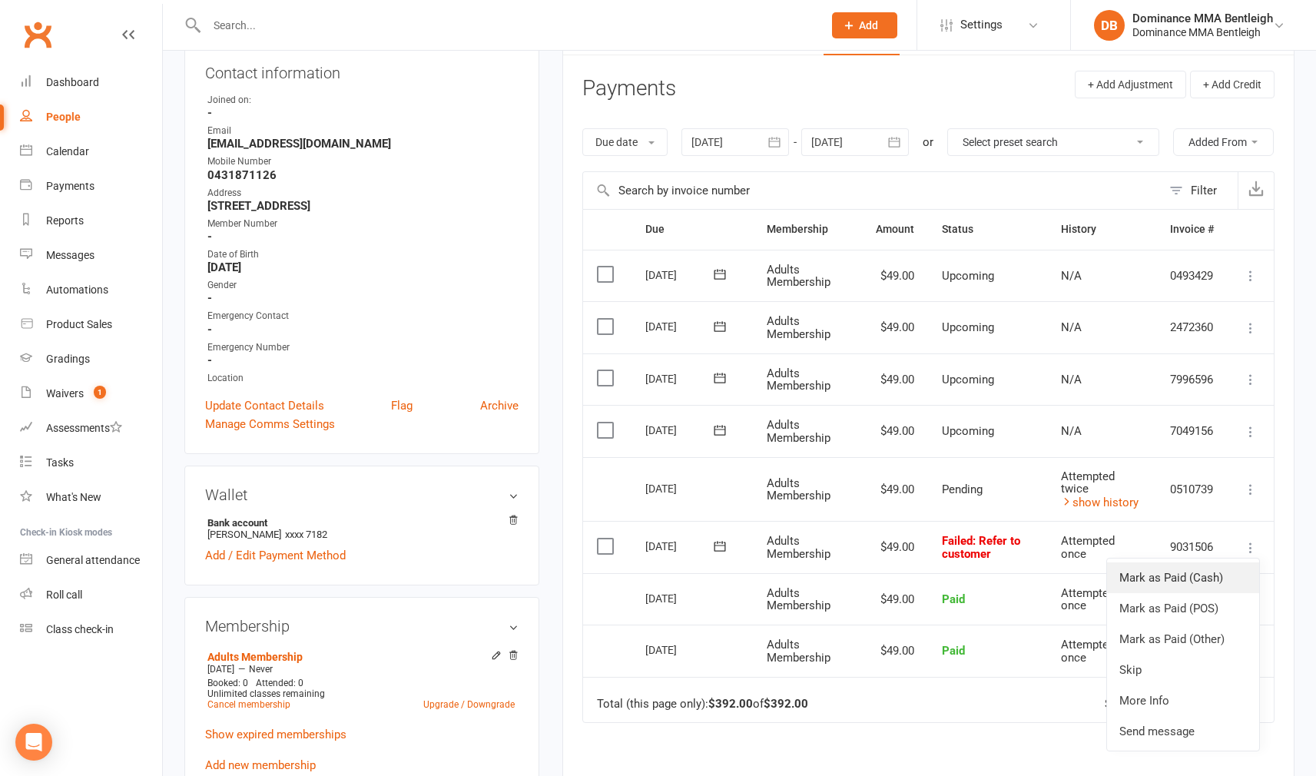
scroll to position [182, 0]
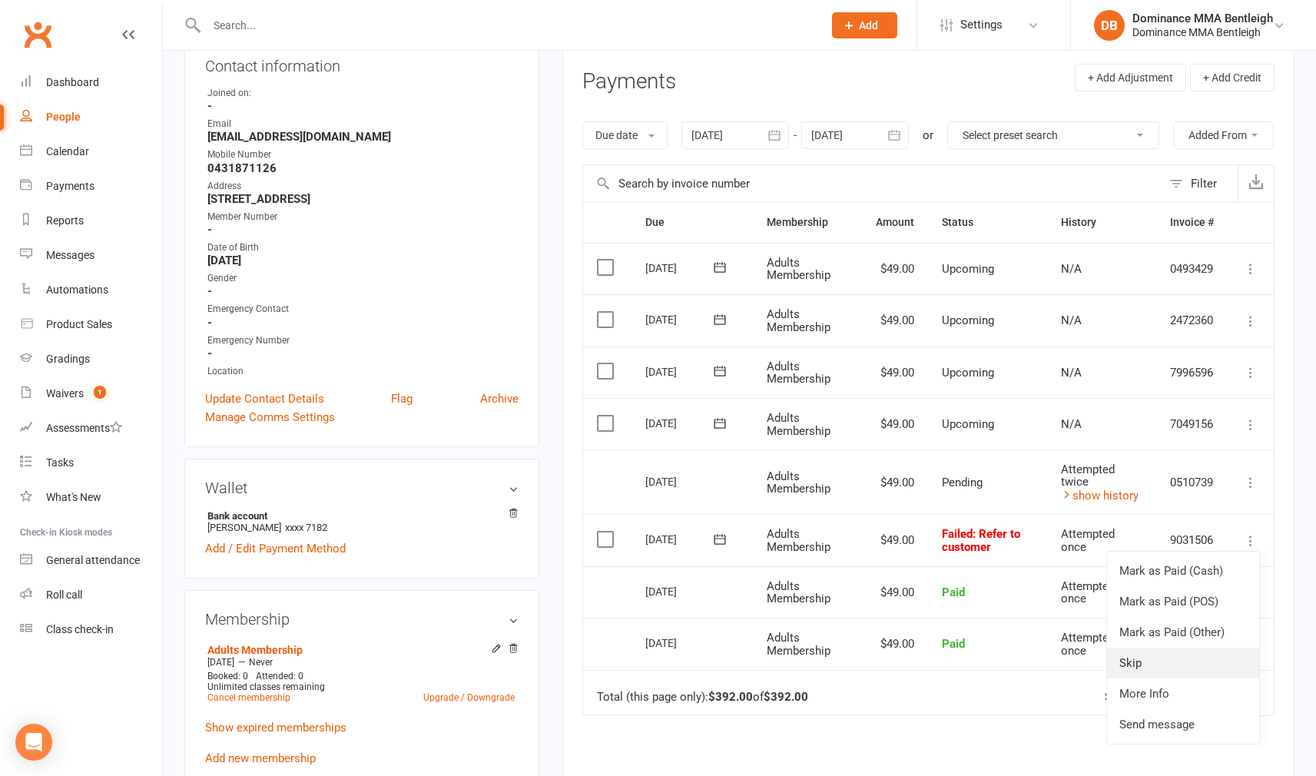
click at [1181, 678] on link "Skip" at bounding box center [1183, 663] width 152 height 31
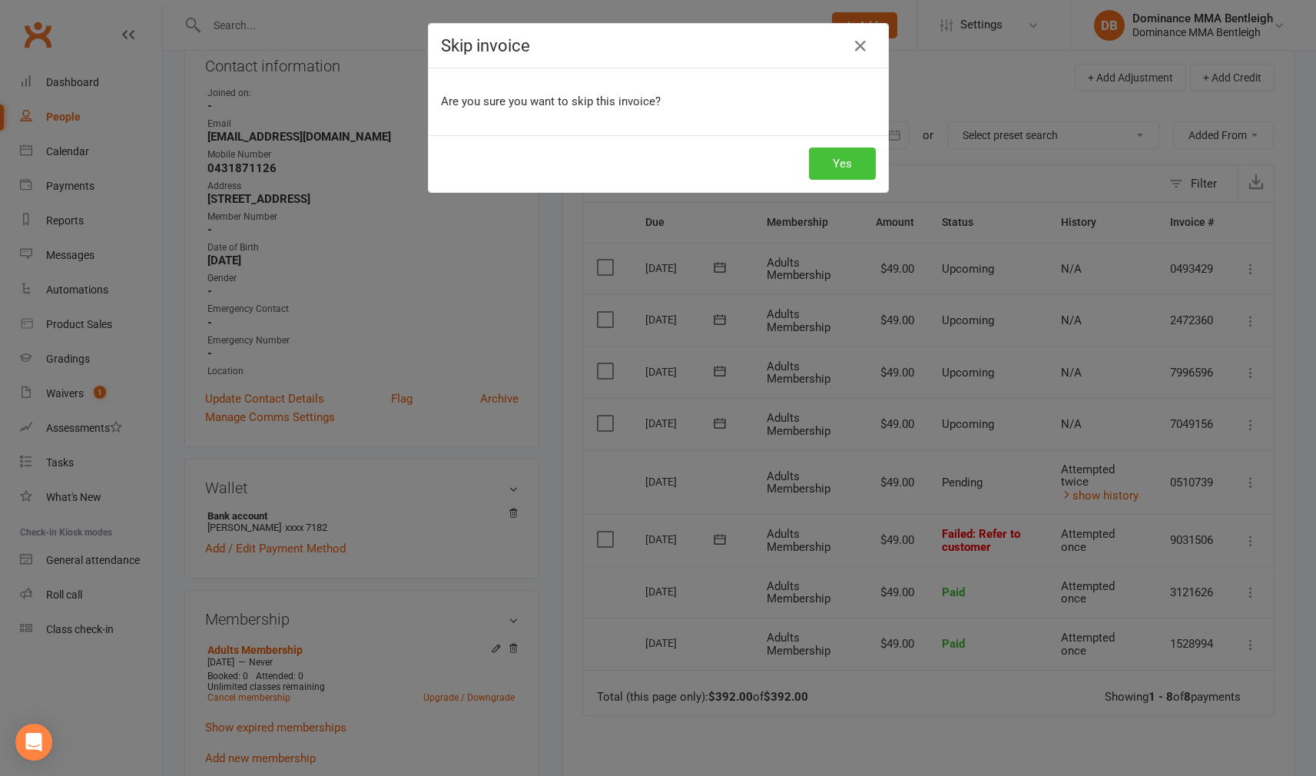
click at [867, 167] on button "Yes" at bounding box center [842, 163] width 67 height 32
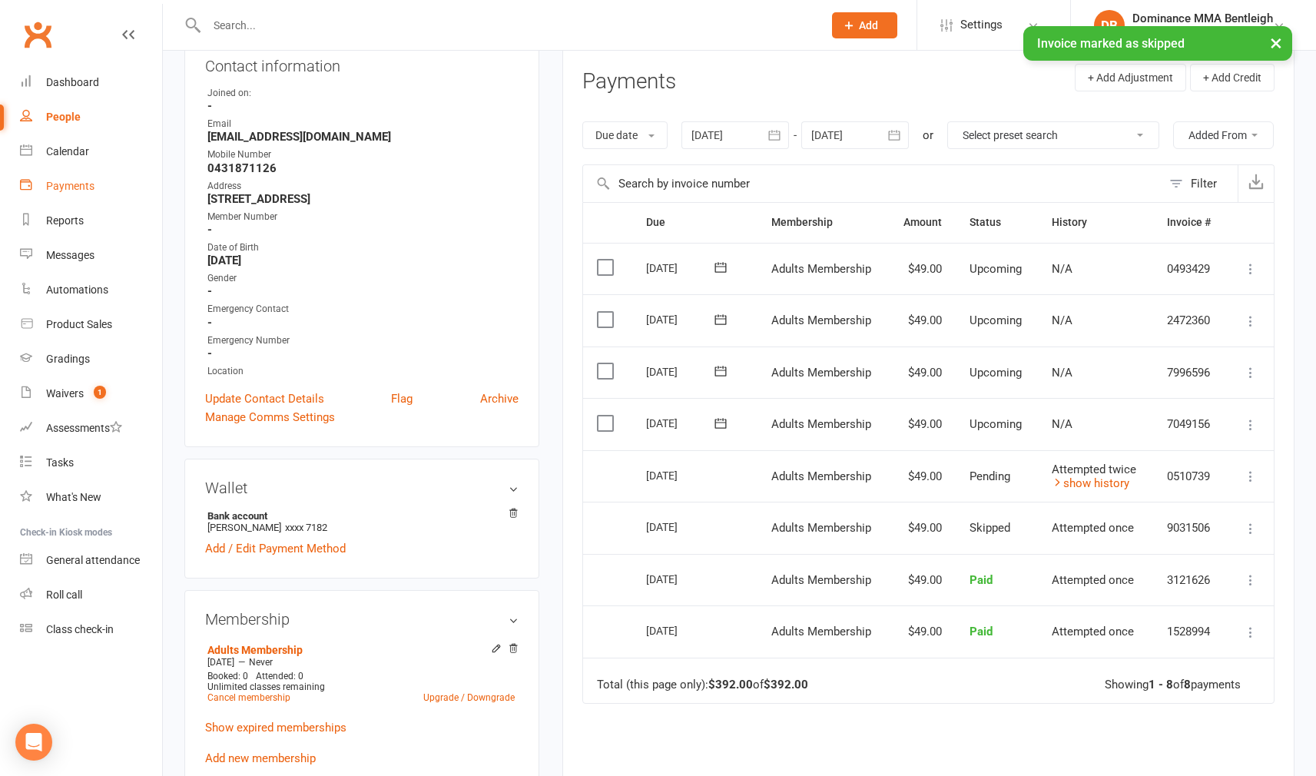
click at [72, 191] on div "Payments" at bounding box center [70, 186] width 48 height 12
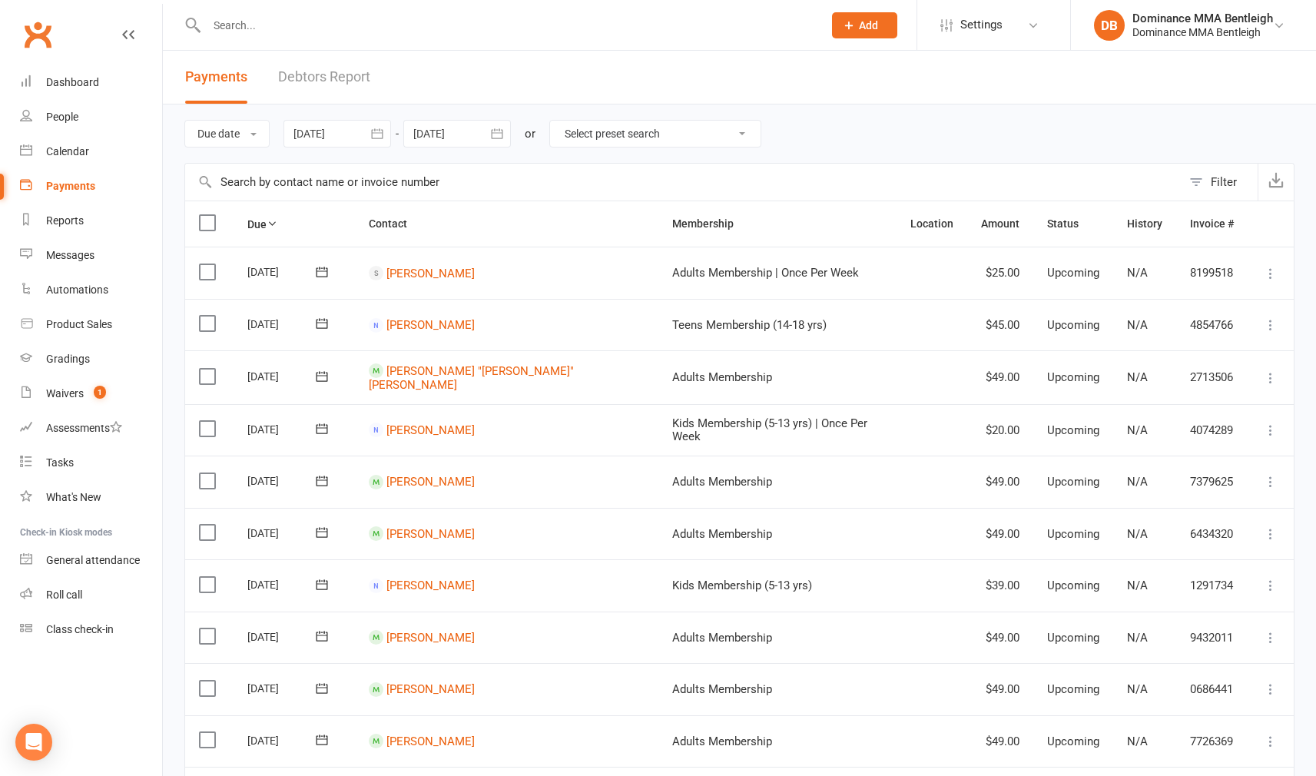
click at [341, 72] on link "Debtors Report" at bounding box center [324, 77] width 92 height 53
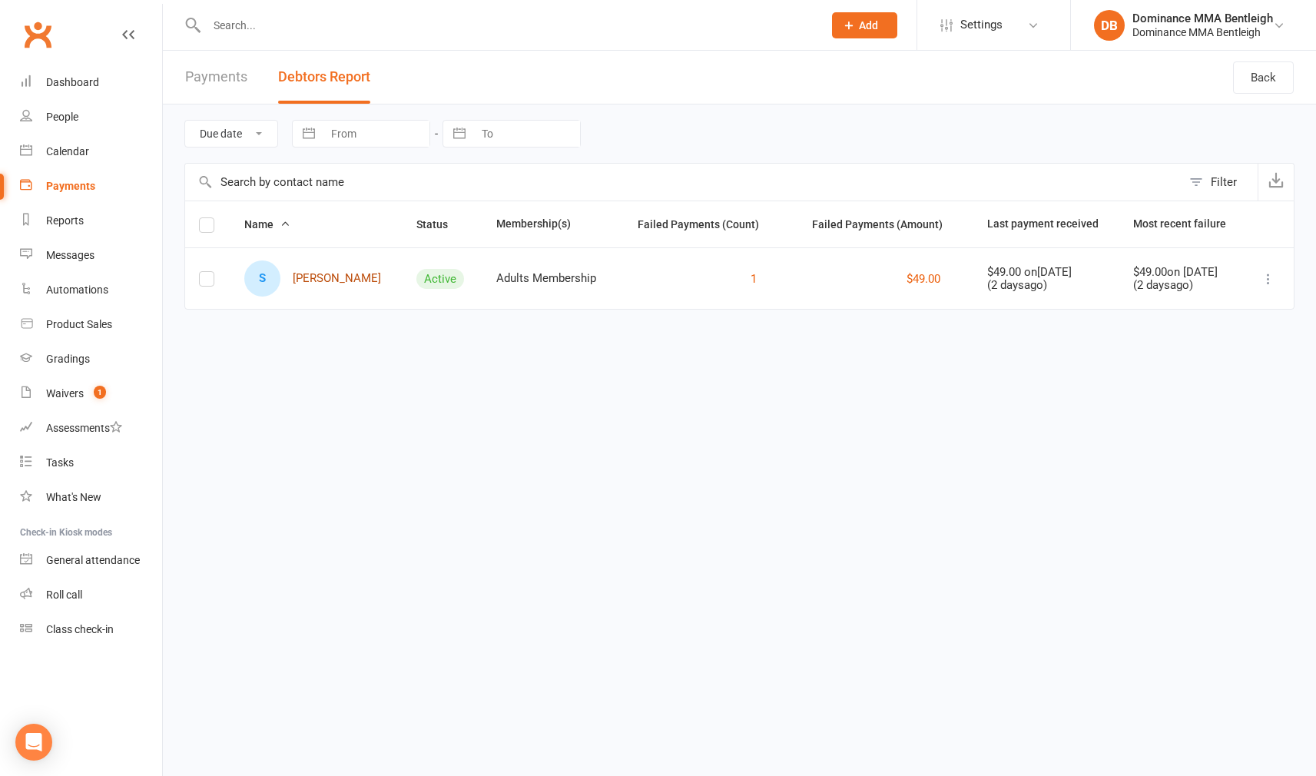
click at [346, 277] on link "S Sam Mascara" at bounding box center [312, 278] width 137 height 36
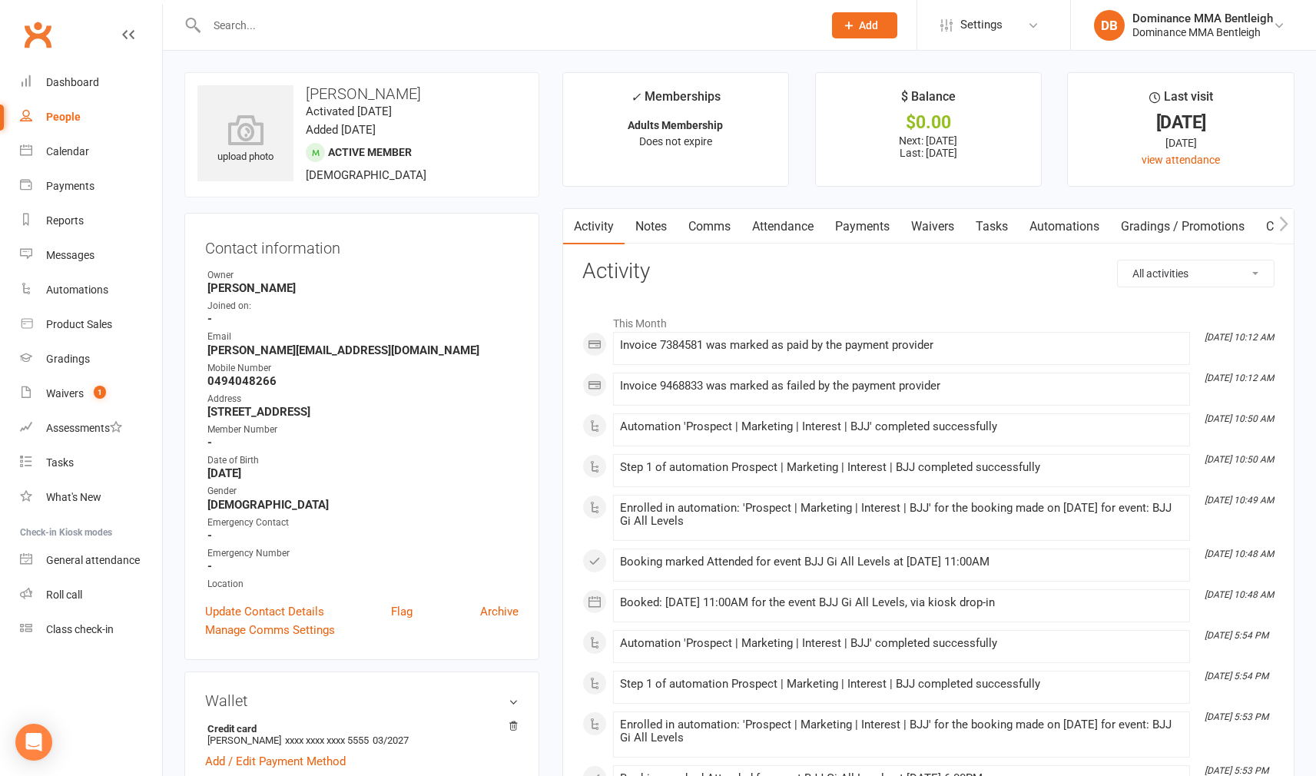
click at [860, 228] on link "Payments" at bounding box center [862, 226] width 76 height 35
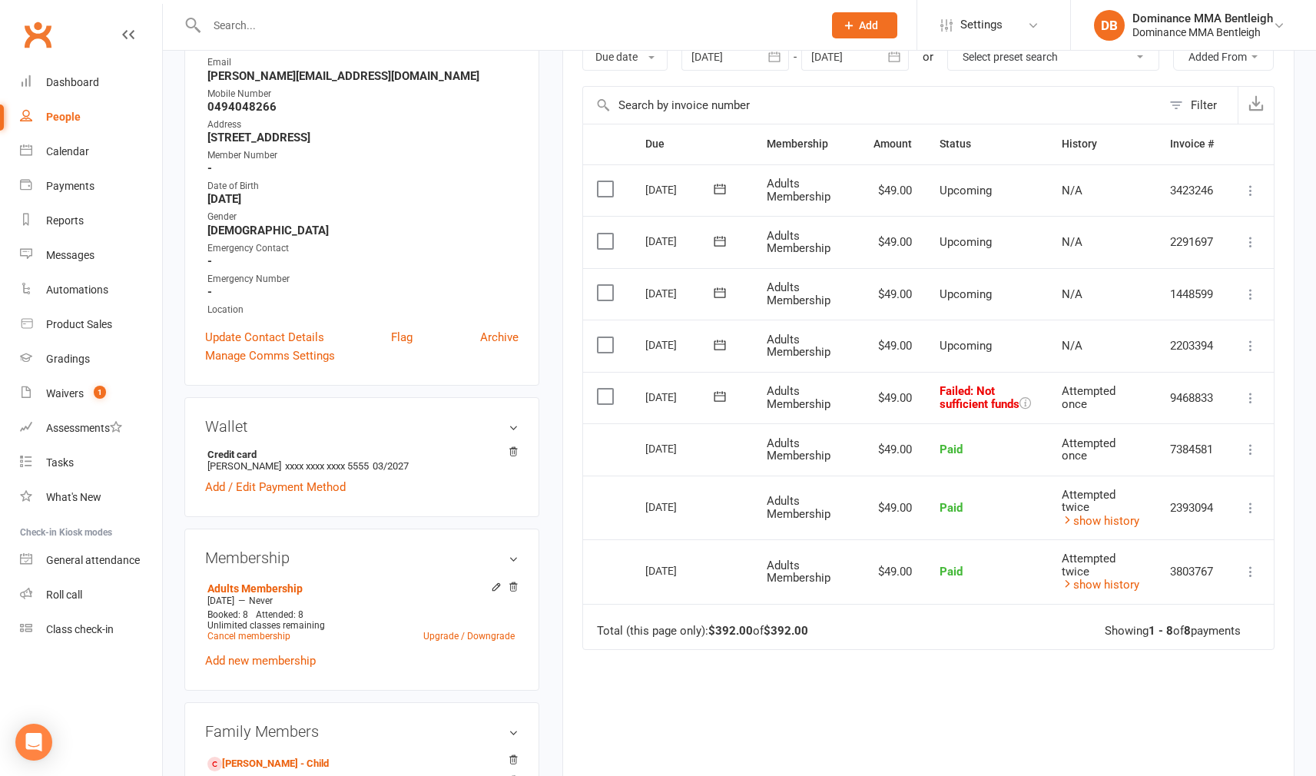
scroll to position [274, 0]
click at [721, 404] on icon at bounding box center [719, 396] width 15 height 15
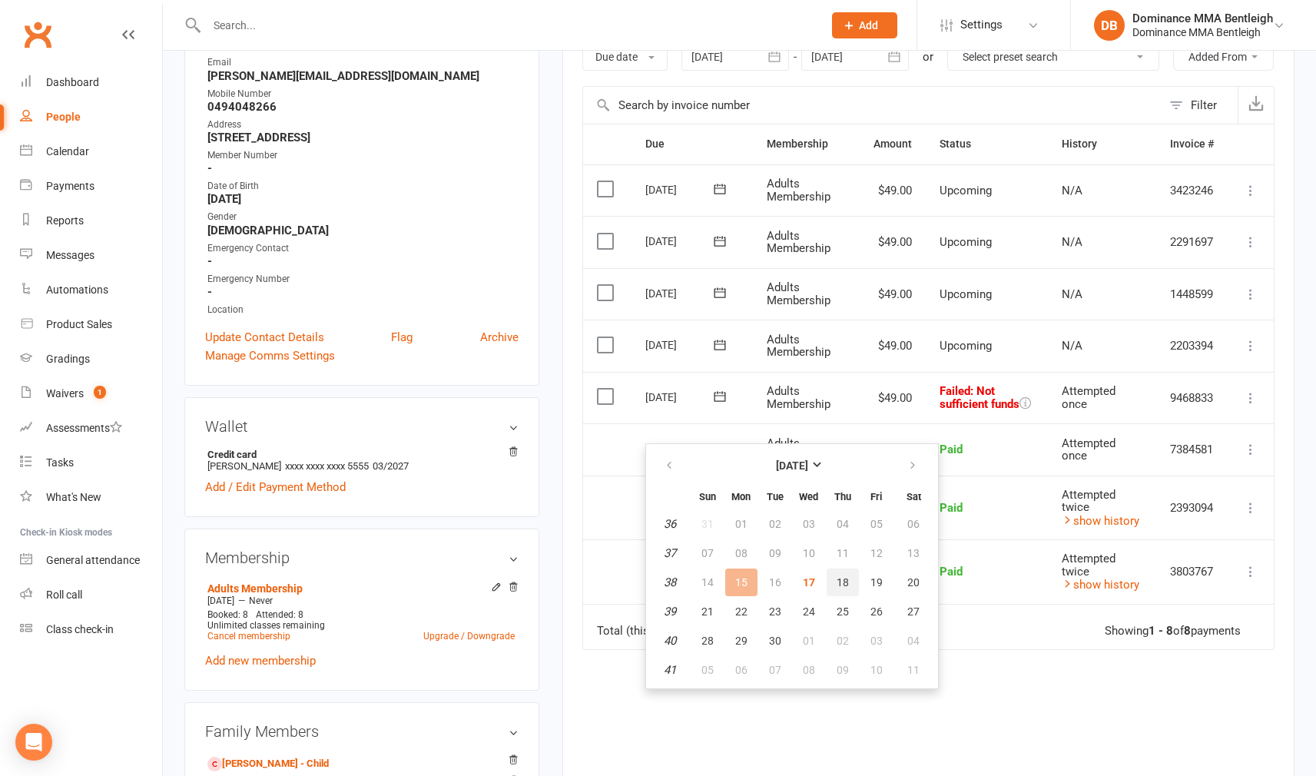
click at [840, 581] on span "18" at bounding box center [842, 582] width 12 height 12
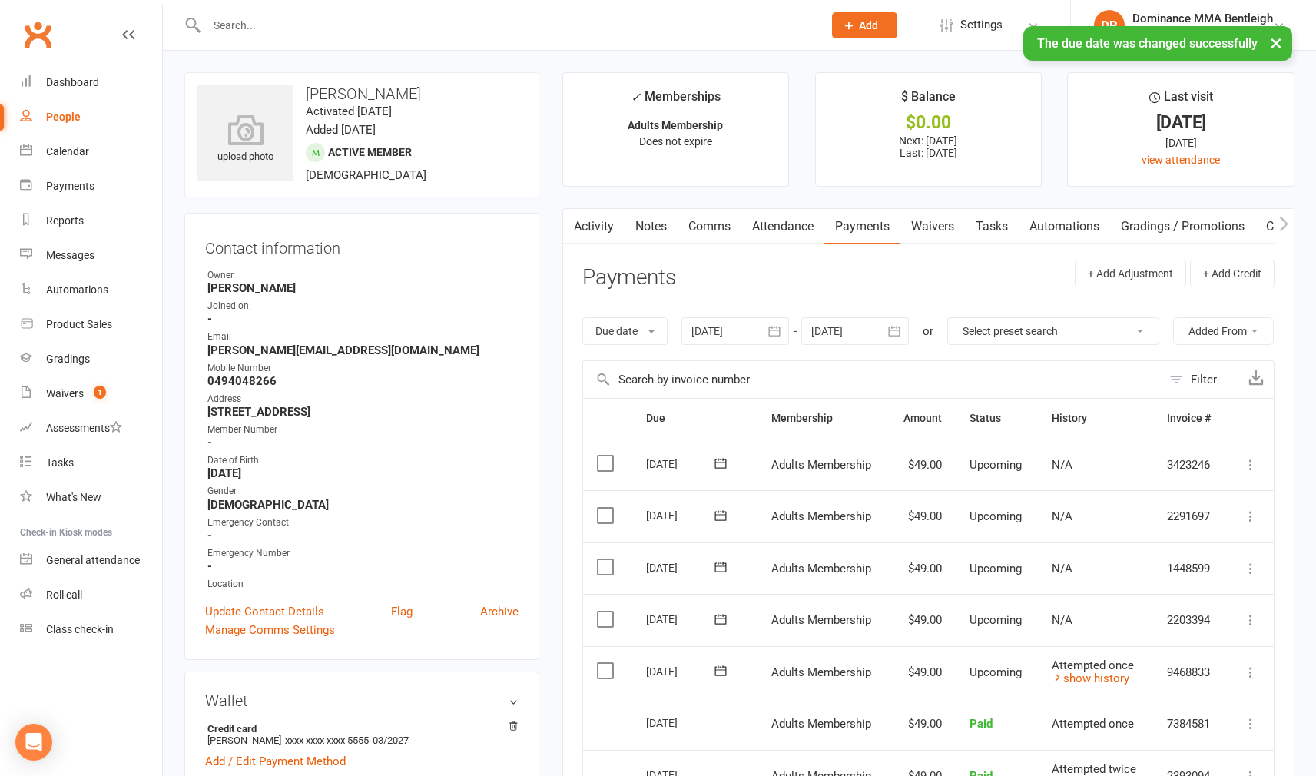
scroll to position [0, 0]
click at [720, 243] on div "Activity Notes Comms Attendance Payments Waivers Tasks Automations Gradings / P…" at bounding box center [928, 664] width 732 height 913
click at [724, 225] on link "Comms" at bounding box center [709, 226] width 64 height 35
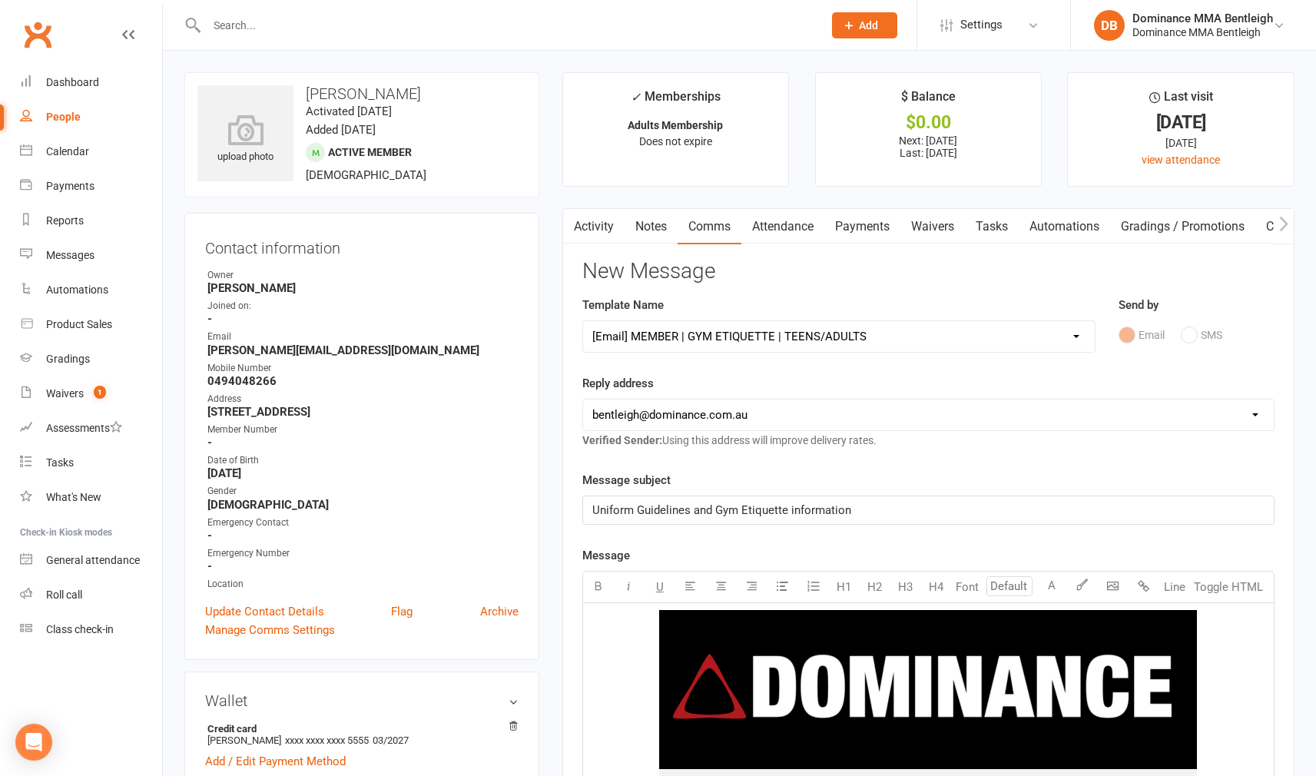
select select "10"
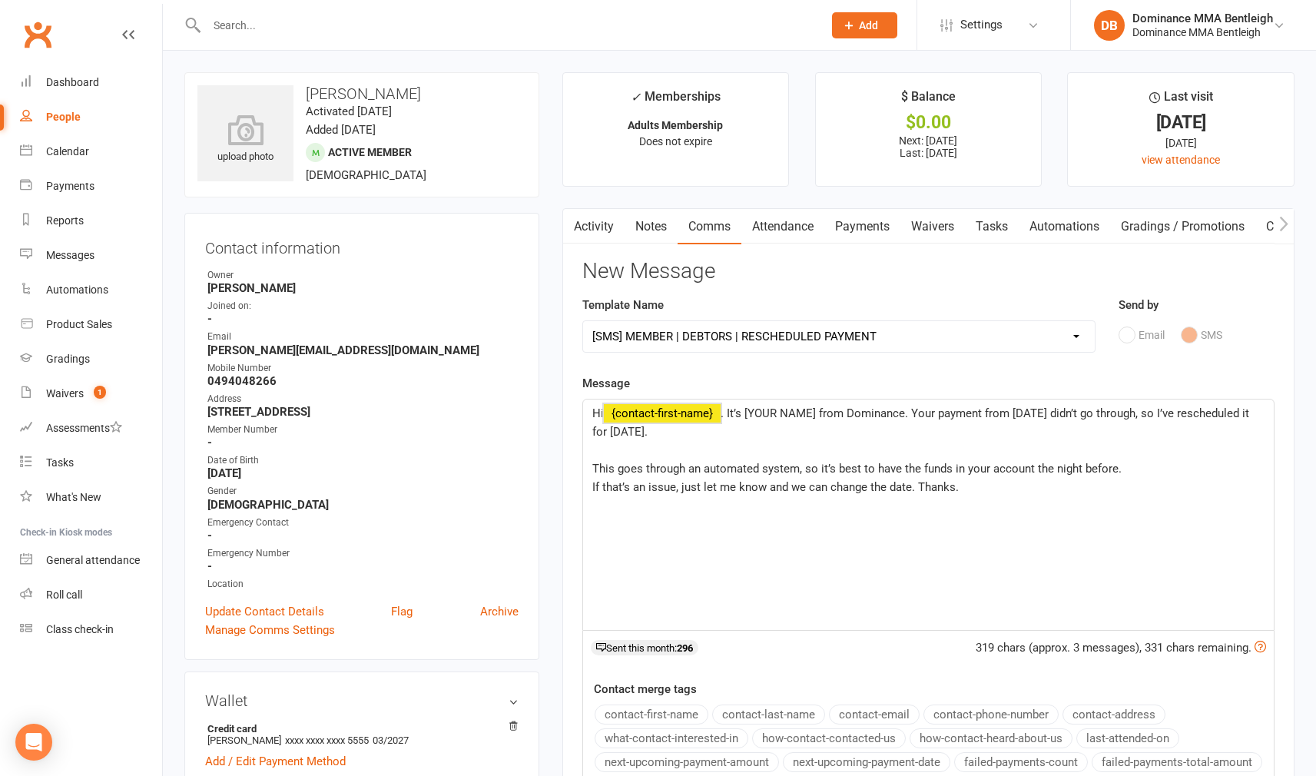
drag, startPoint x: 606, startPoint y: 407, endPoint x: 709, endPoint y: 412, distance: 103.0
click at [687, 415] on span "﻿ {contact-first-name}" at bounding box center [662, 413] width 117 height 14
click at [719, 409] on span "﻿ {contact-first-name}" at bounding box center [662, 413] width 117 height 14
click at [716, 409] on span "﻿ {contact-first-name}" at bounding box center [662, 413] width 117 height 14
click at [723, 406] on span "Hi Sam. It’s [YOUR NAME] from Dominance. Your payment from [DATE] didn’t go thr…" at bounding box center [918, 422] width 652 height 32
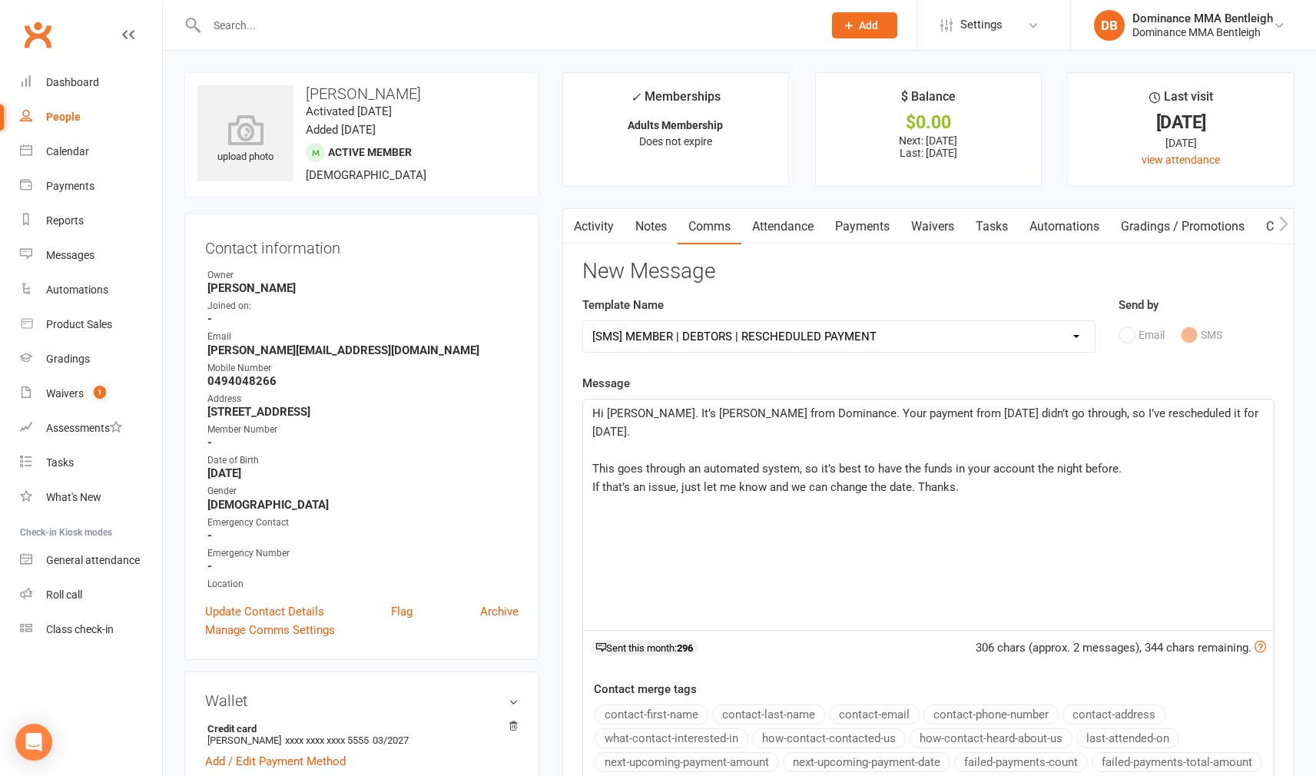
drag, startPoint x: 908, startPoint y: 407, endPoint x: 918, endPoint y: 401, distance: 11.7
click at [909, 407] on span "Hi Sam. It’s Dylan from Dominance. Your payment from [DATE] didn’t go through, …" at bounding box center [926, 422] width 669 height 32
click at [1157, 406] on span "Hi Sam. It’s Dylan from Dominance. Your payment from 15/9 didn’t go through, so…" at bounding box center [921, 422] width 658 height 32
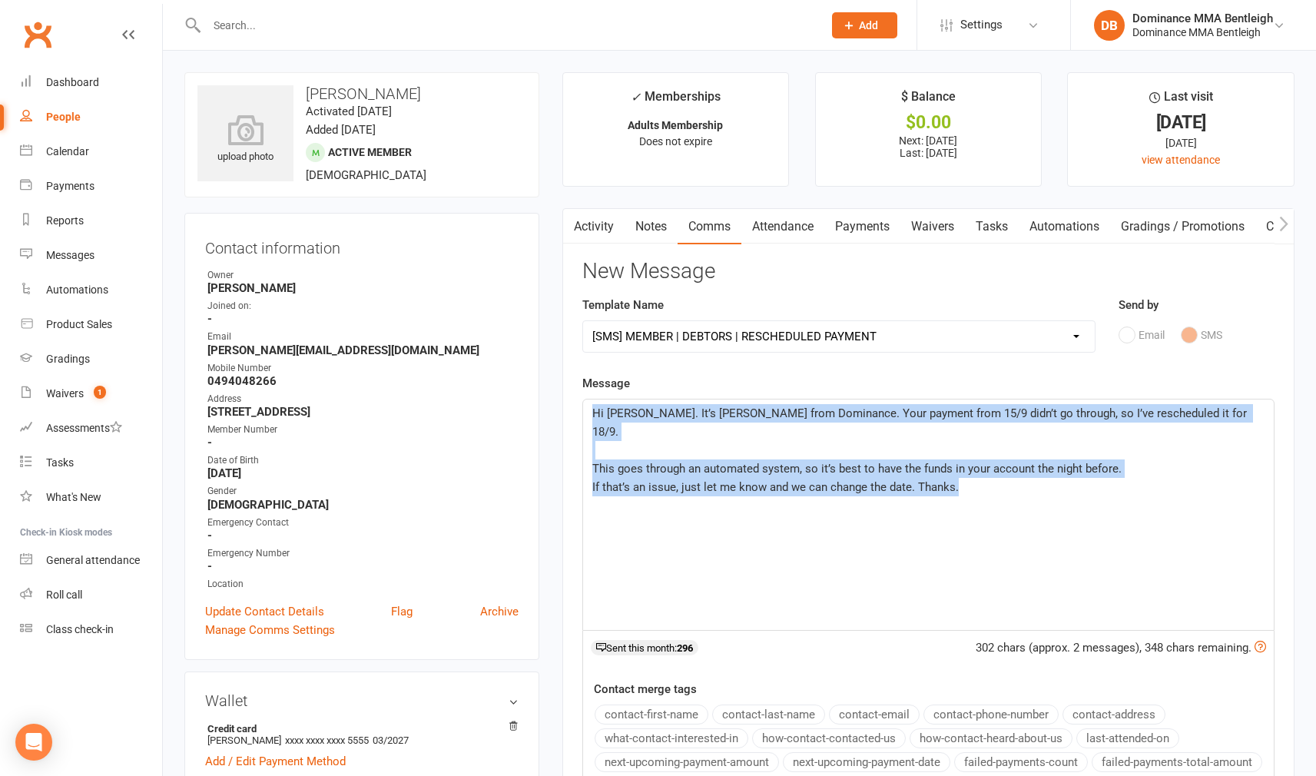
drag, startPoint x: 597, startPoint y: 408, endPoint x: 916, endPoint y: 520, distance: 338.6
click at [916, 520] on div "Hi Sam. It’s Dylan from Dominance. Your payment from 15/9 didn’t go through, so…" at bounding box center [928, 514] width 691 height 230
copy div "Hi Sam. It’s Dylan from Dominance. Your payment from 15/9 didn’t go through, so…"
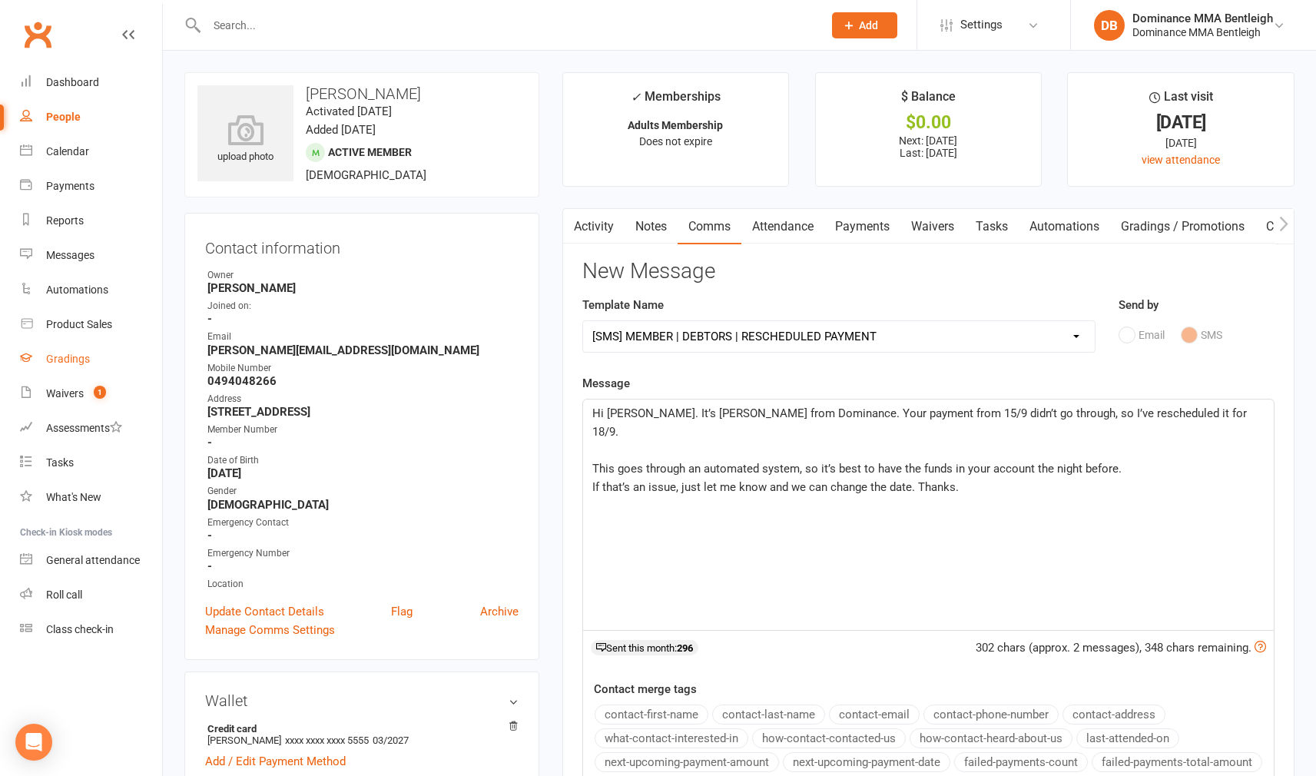
drag, startPoint x: 68, startPoint y: 388, endPoint x: 63, endPoint y: 359, distance: 28.8
click at [68, 388] on div "Waivers" at bounding box center [65, 393] width 38 height 12
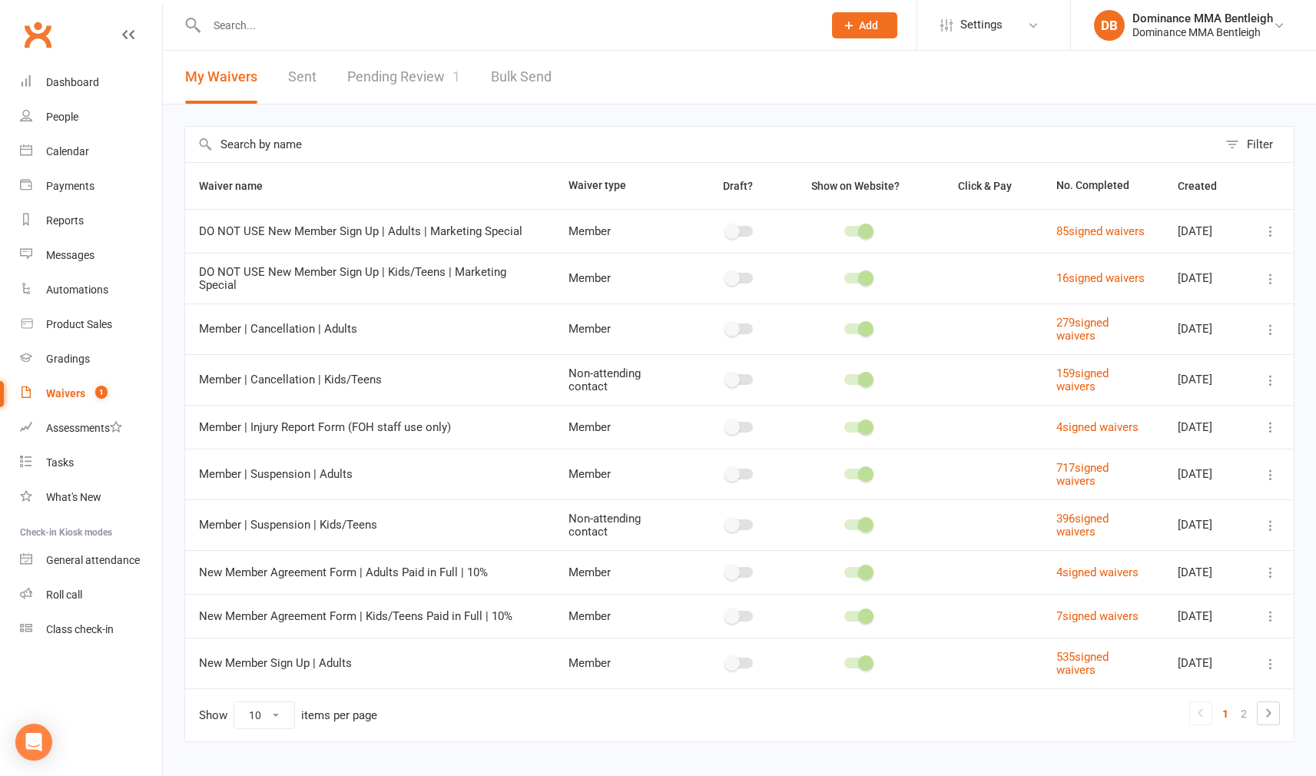
click at [384, 67] on link "Pending Review 1" at bounding box center [403, 77] width 113 height 53
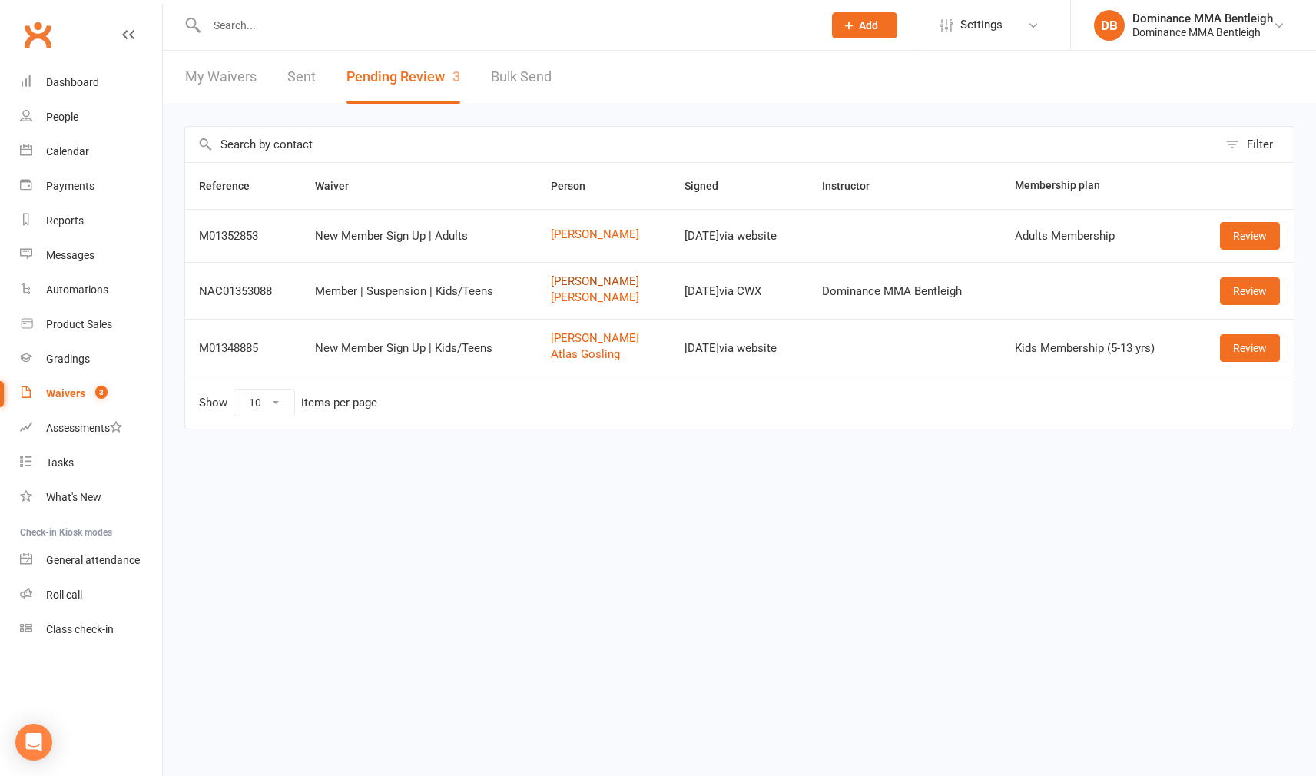
click at [598, 280] on link "Aleksandra Ishchenko" at bounding box center [603, 281] width 105 height 13
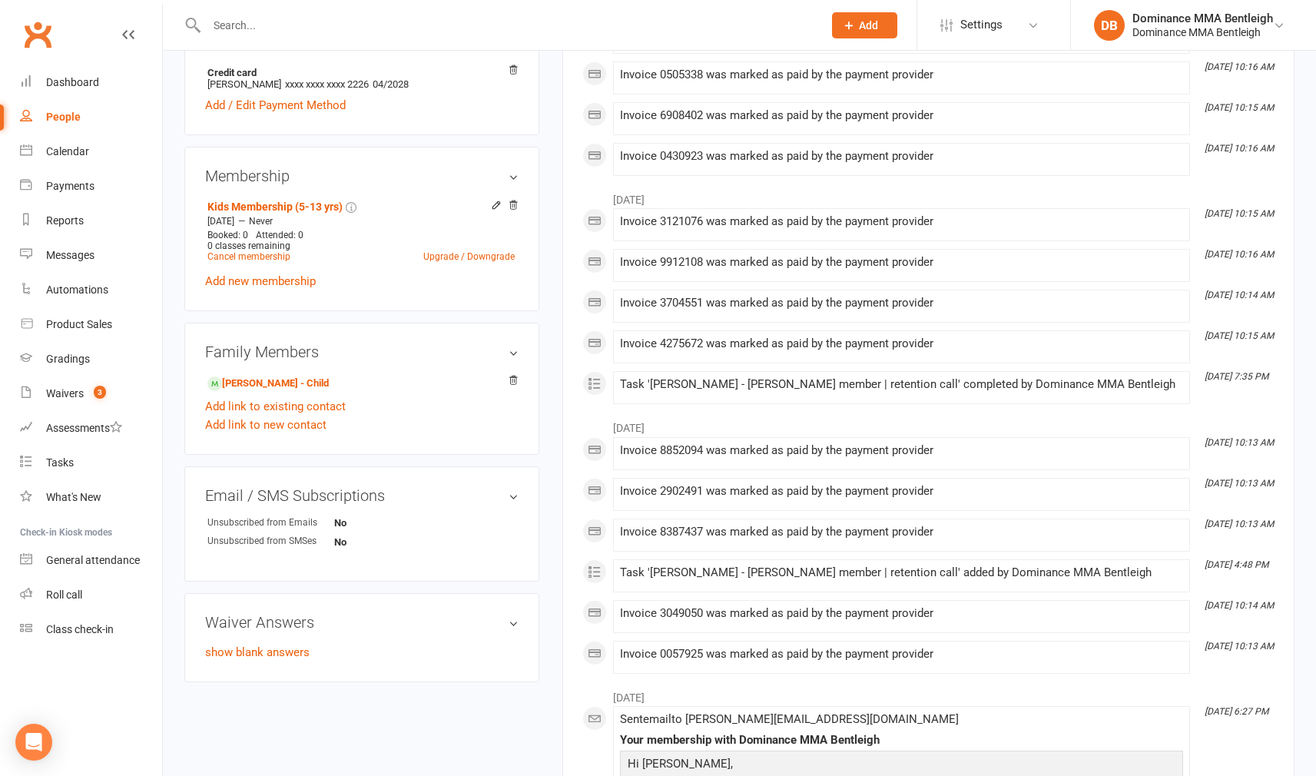
scroll to position [529, 0]
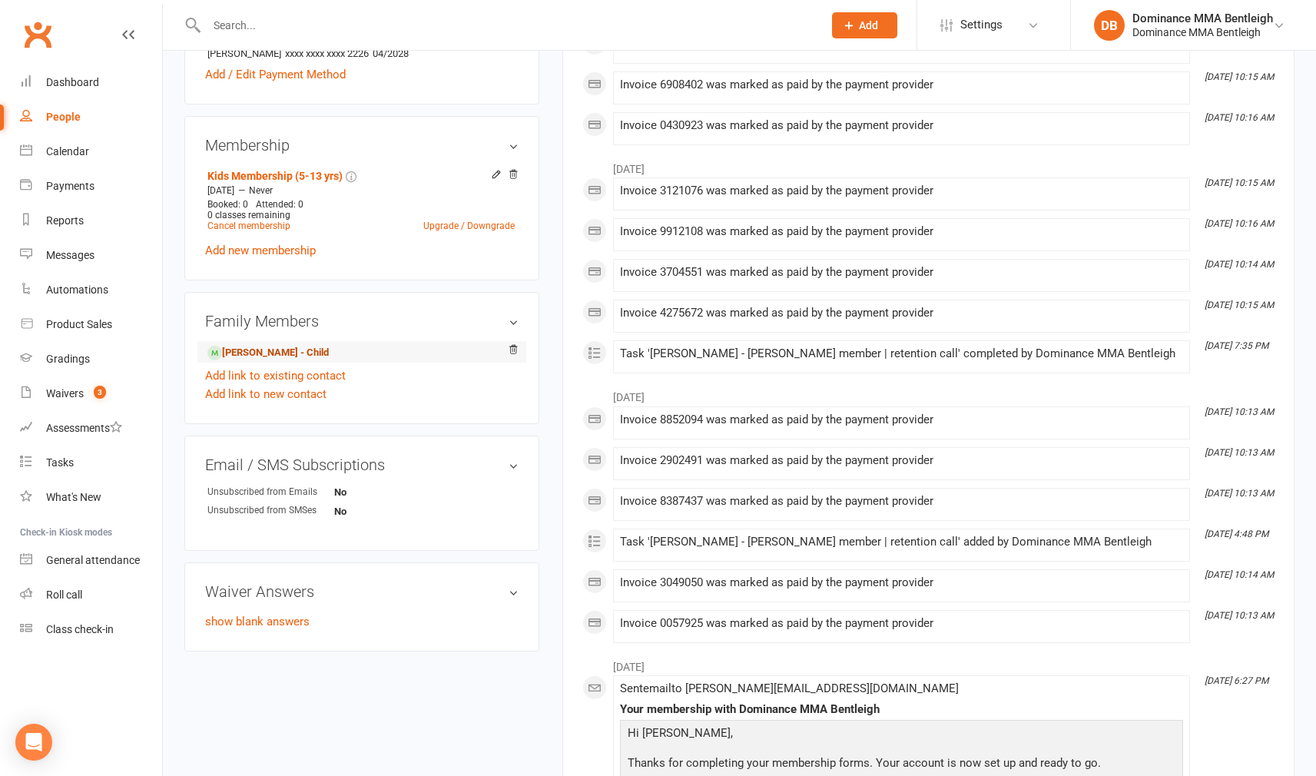
click at [257, 356] on link "Iaroslav Evseev - Child" at bounding box center [267, 353] width 121 height 16
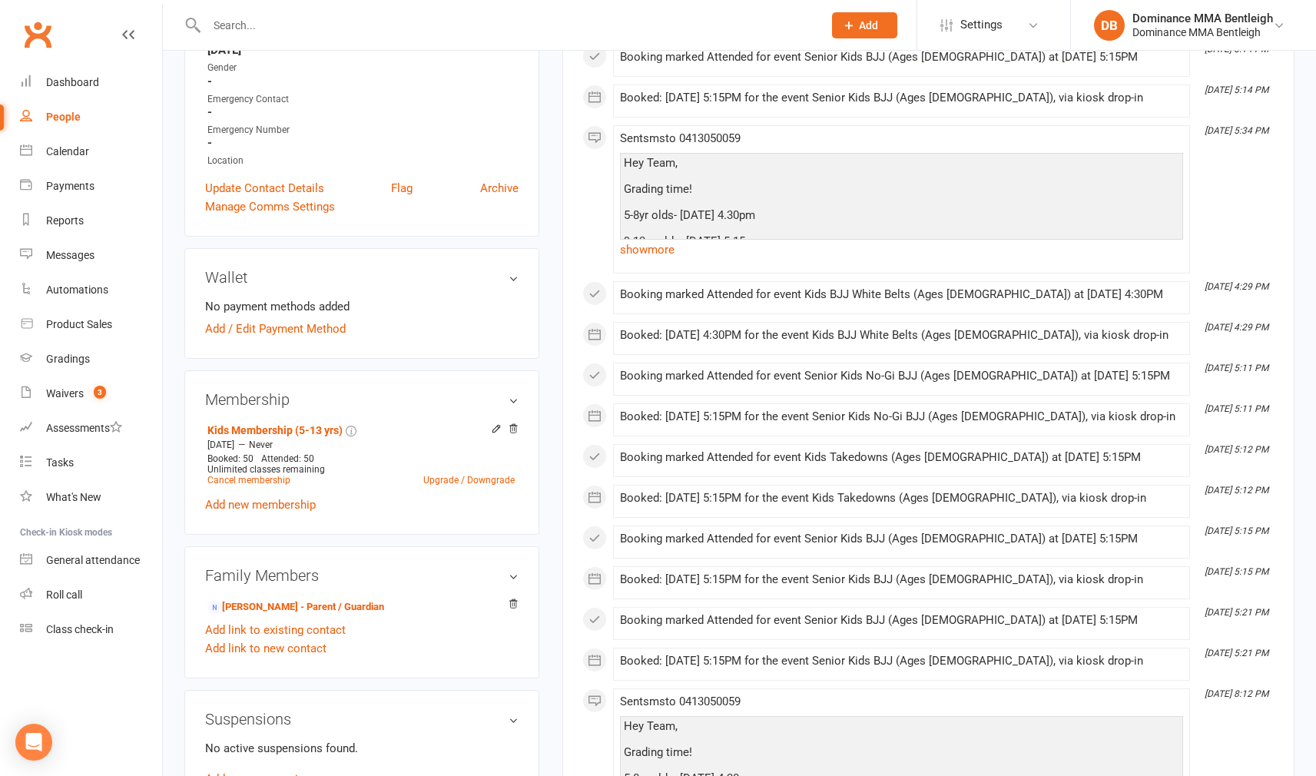
scroll to position [535, 0]
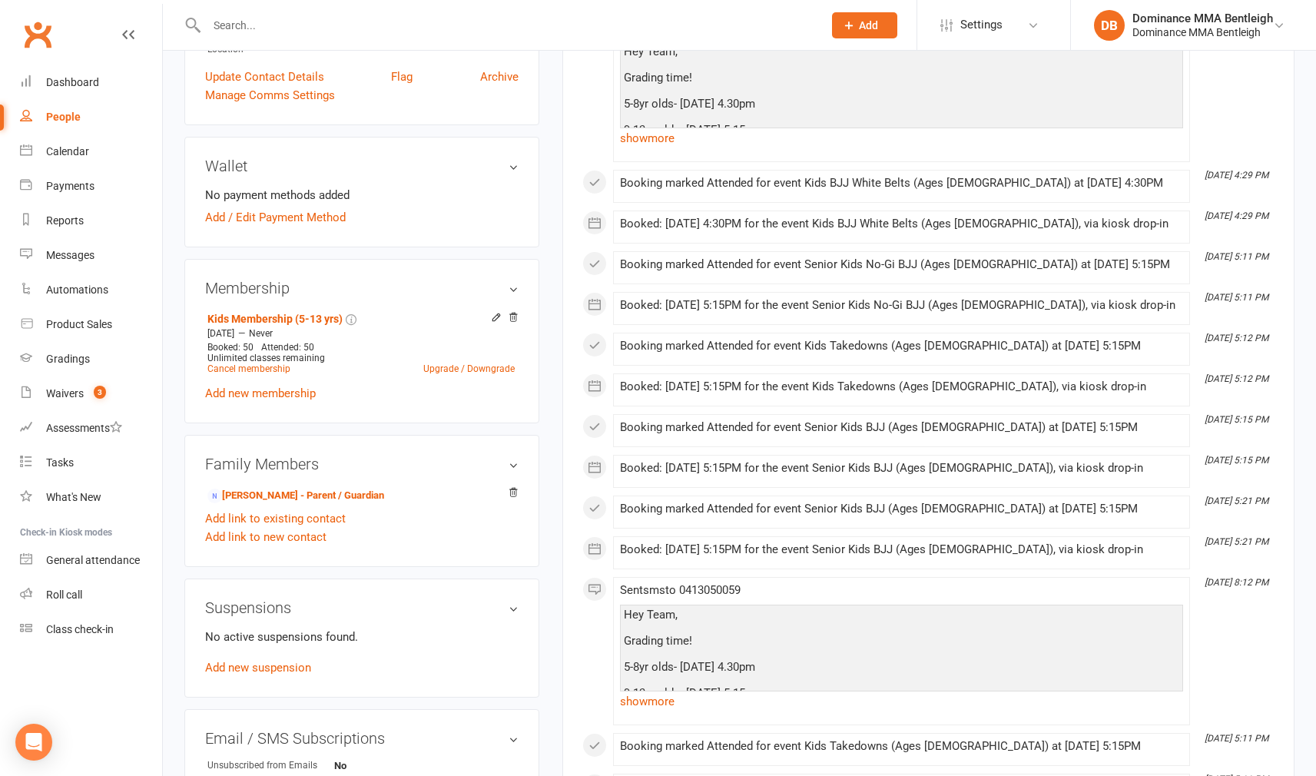
click at [296, 668] on link "Add new suspension" at bounding box center [258, 668] width 106 height 14
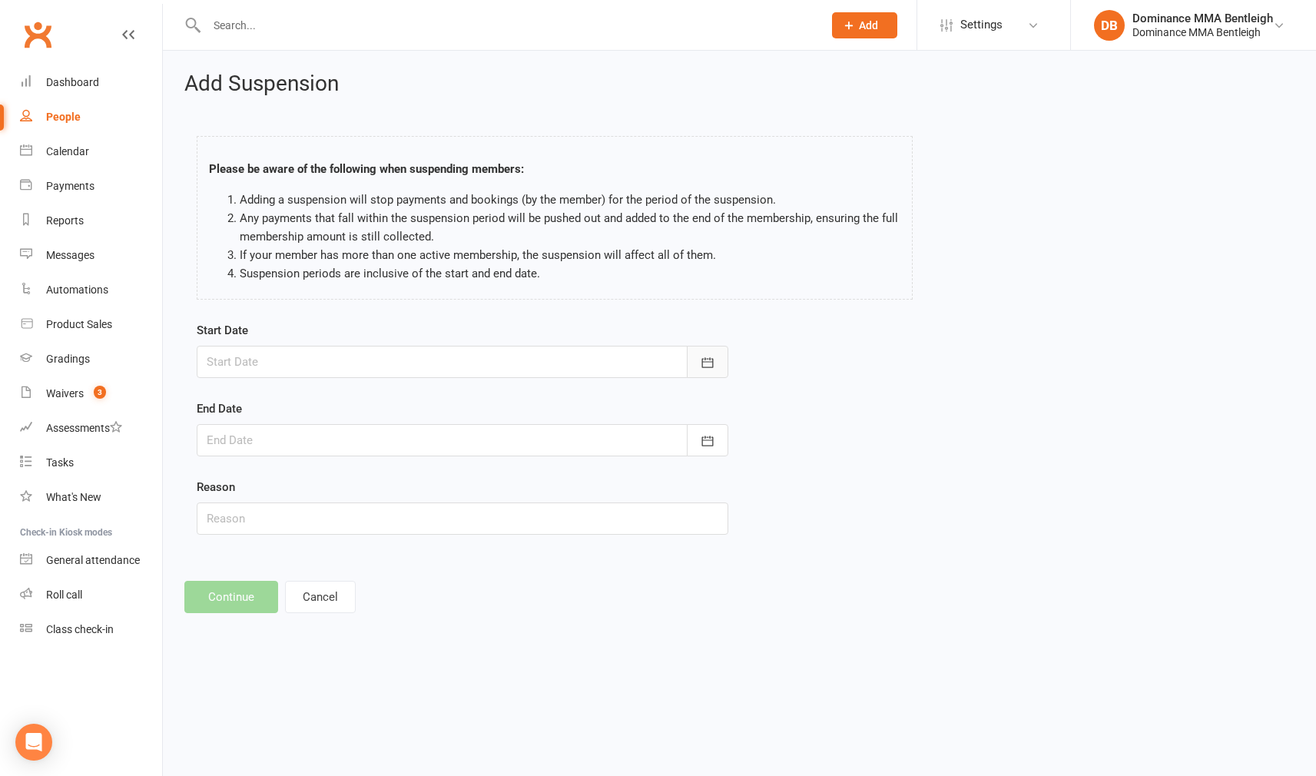
click at [721, 352] on button "button" at bounding box center [707, 362] width 41 height 32
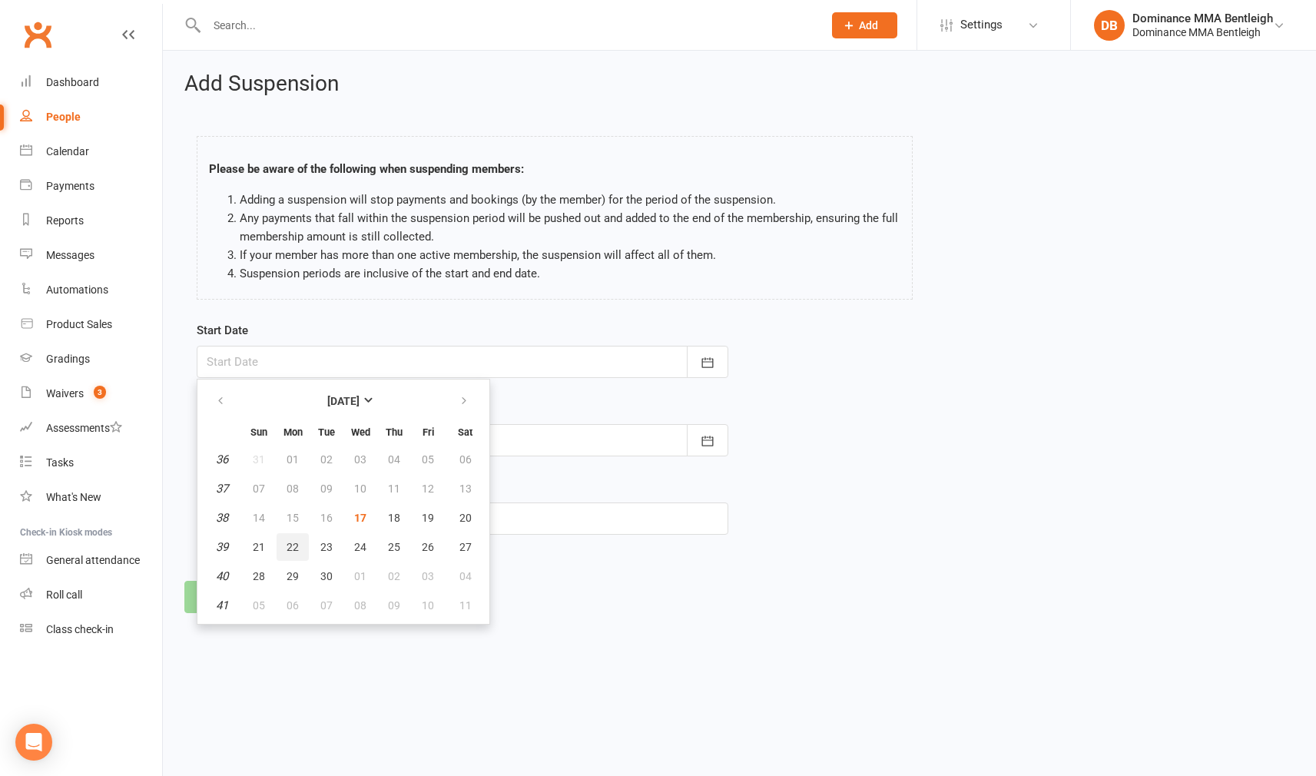
click at [301, 538] on button "22" at bounding box center [293, 547] width 32 height 28
type input "22 Sep 2025"
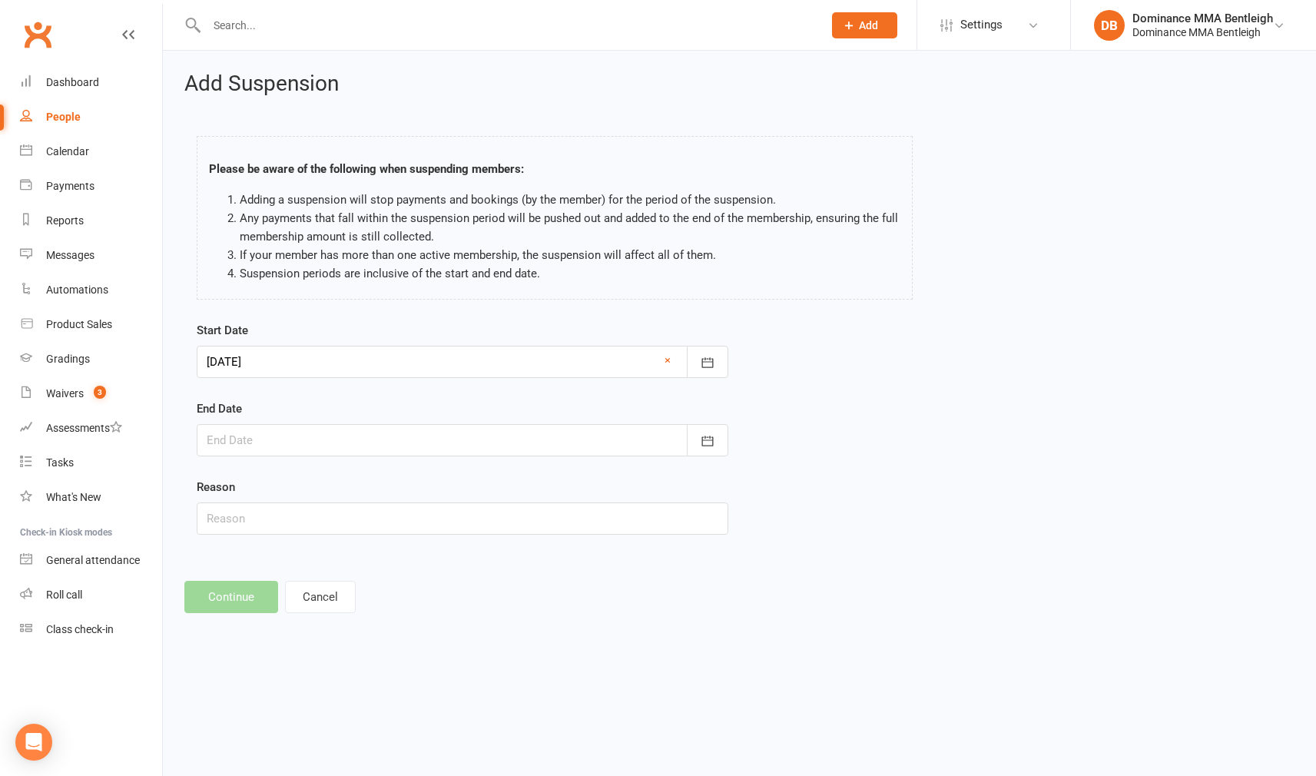
click at [567, 449] on div at bounding box center [463, 440] width 532 height 32
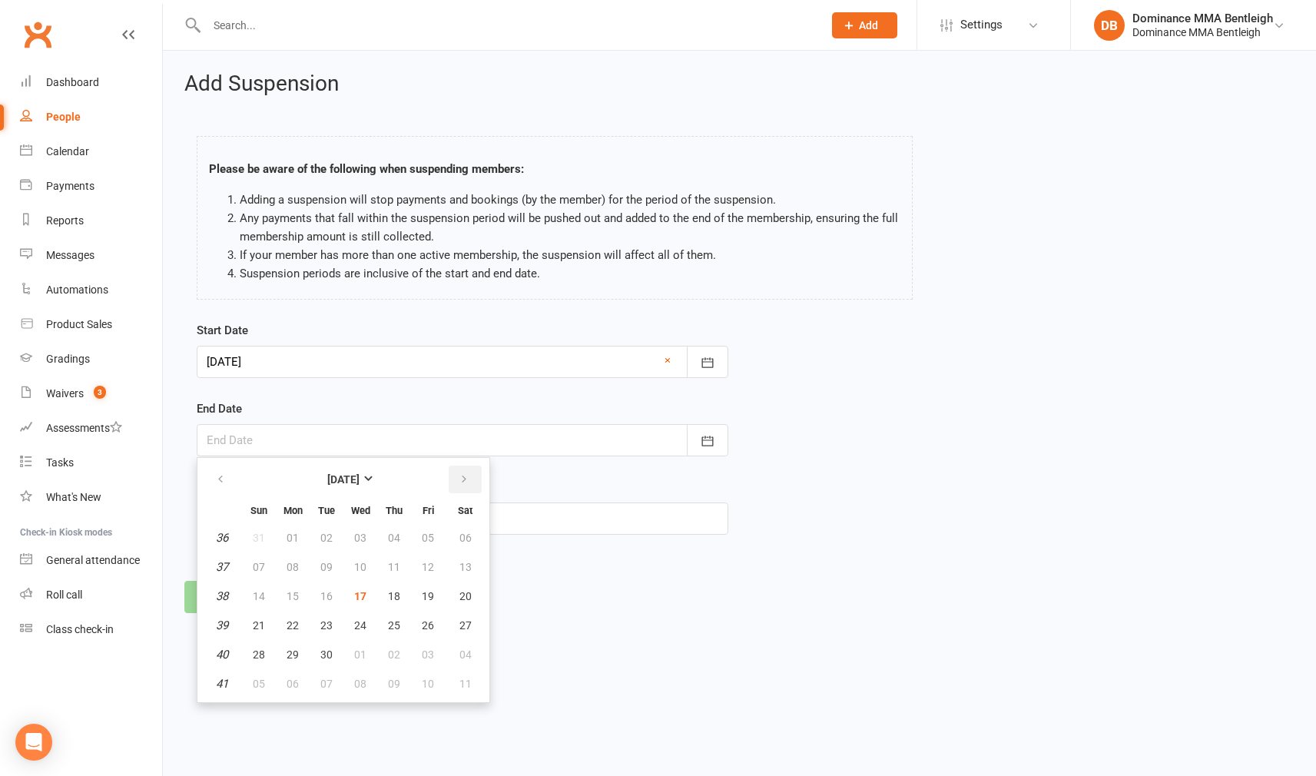
click at [462, 481] on icon "button" at bounding box center [464, 479] width 11 height 12
click at [395, 626] on span "20" at bounding box center [394, 625] width 12 height 12
type input "20 Nov 2025"
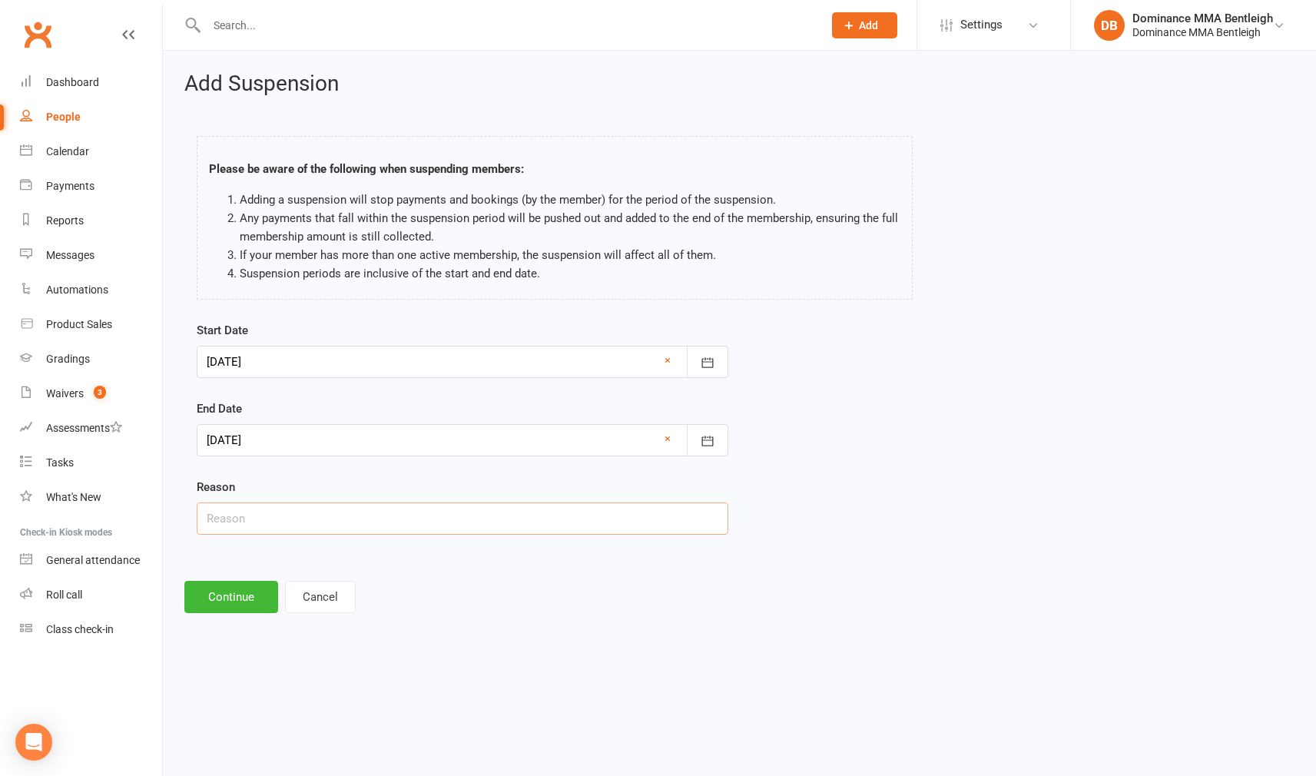
click at [417, 505] on input "text" at bounding box center [463, 518] width 532 height 32
type input "holidays"
click at [217, 605] on button "Continue" at bounding box center [231, 597] width 94 height 32
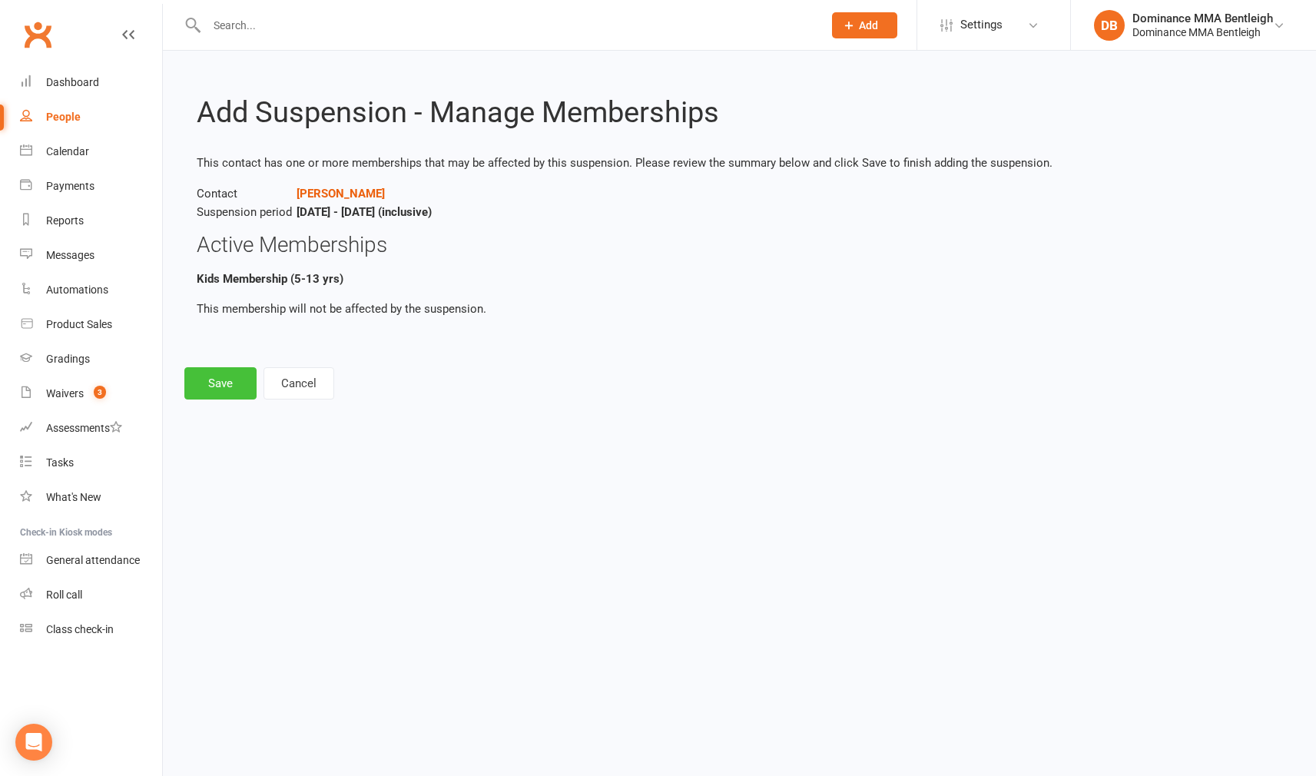
click at [224, 376] on button "Save" at bounding box center [220, 383] width 72 height 32
click at [224, 376] on footer "Save Cancel" at bounding box center [739, 383] width 1110 height 32
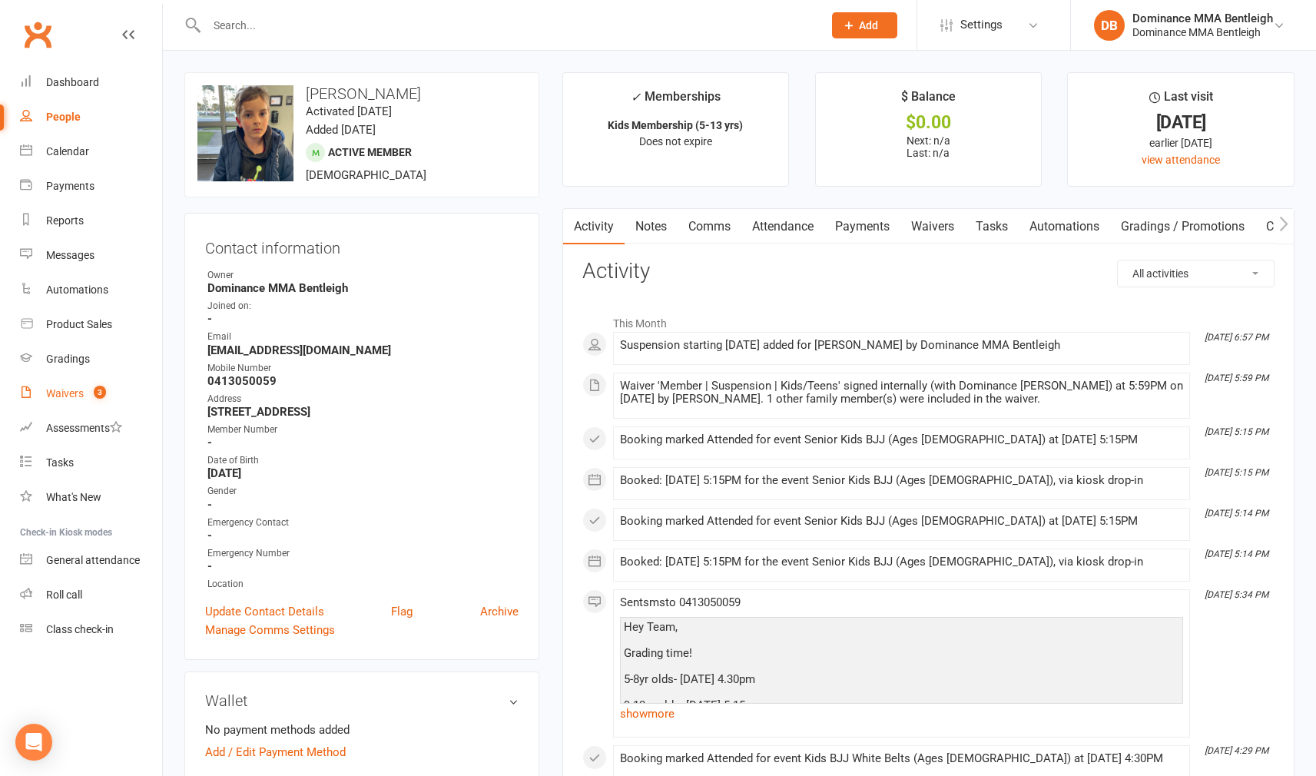
click at [61, 399] on link "Waivers 3" at bounding box center [91, 393] width 142 height 35
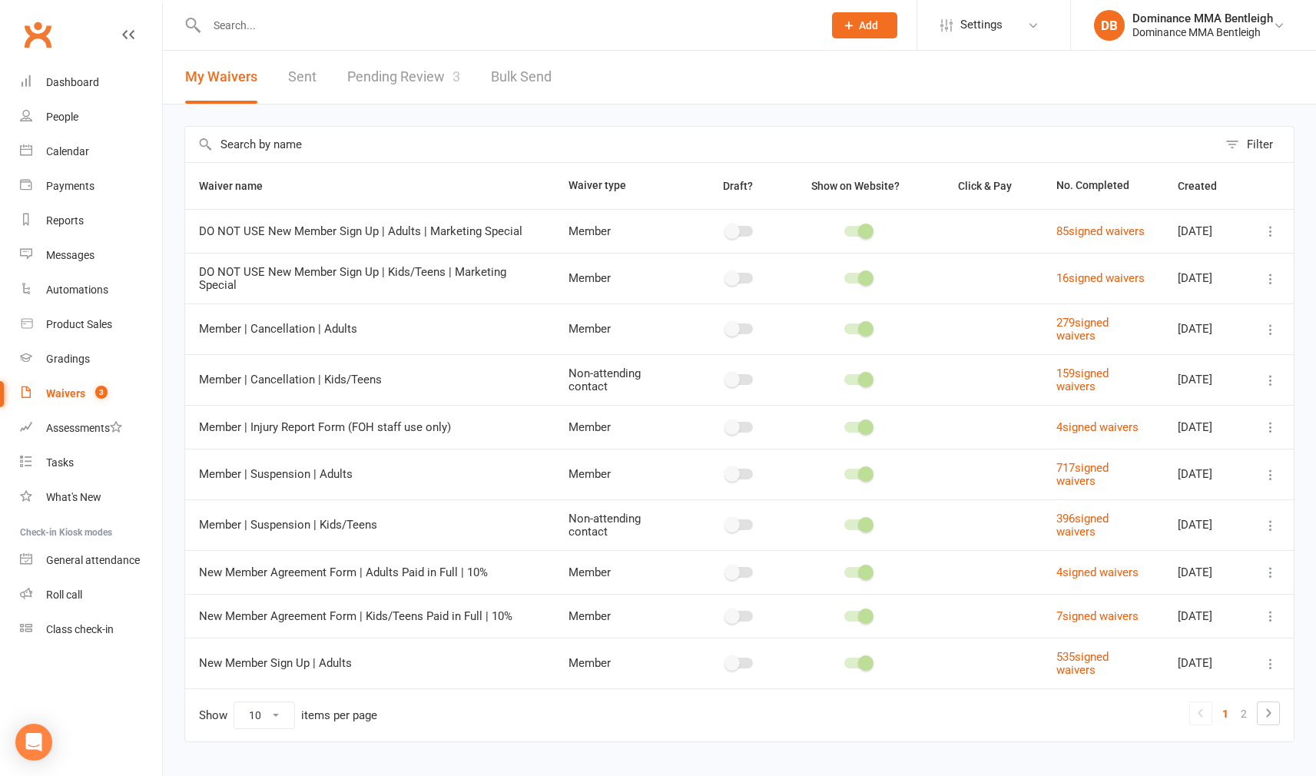
click at [356, 99] on link "Pending Review 3" at bounding box center [403, 77] width 113 height 53
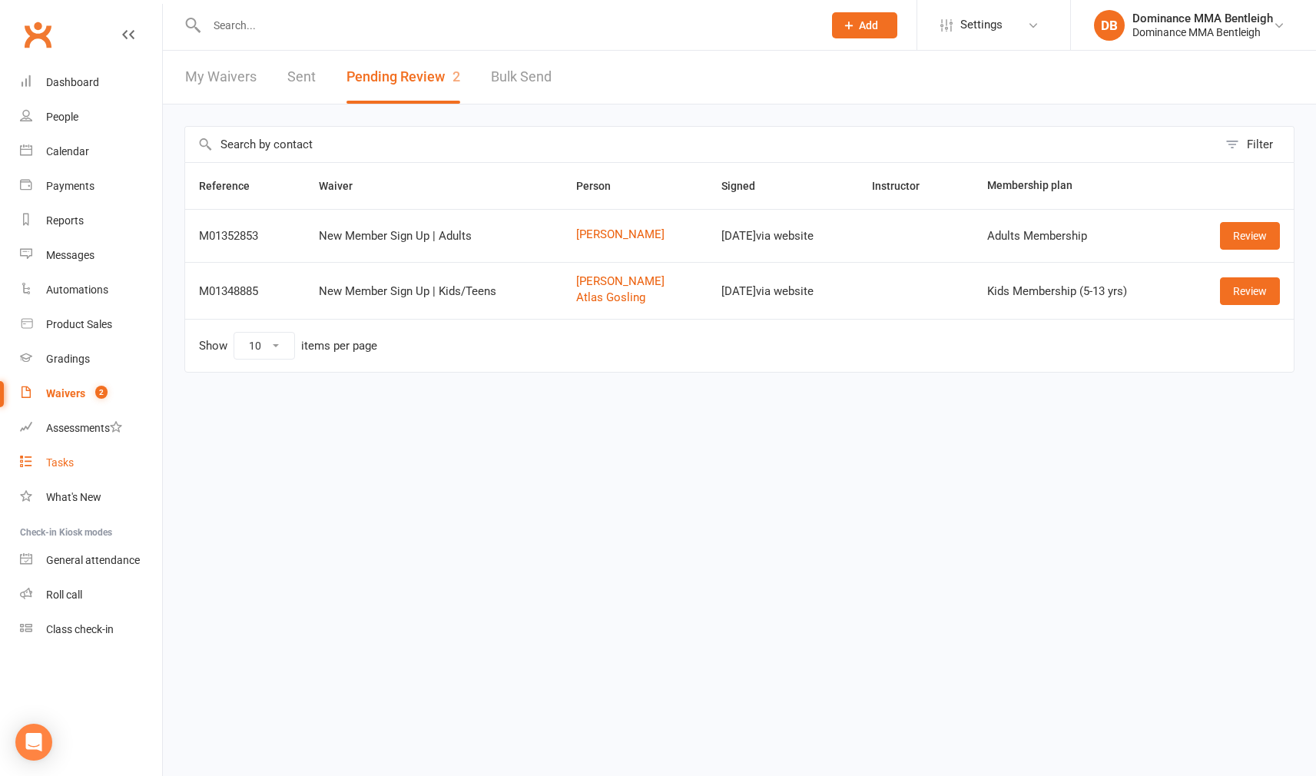
click at [66, 461] on div "Tasks" at bounding box center [60, 462] width 28 height 12
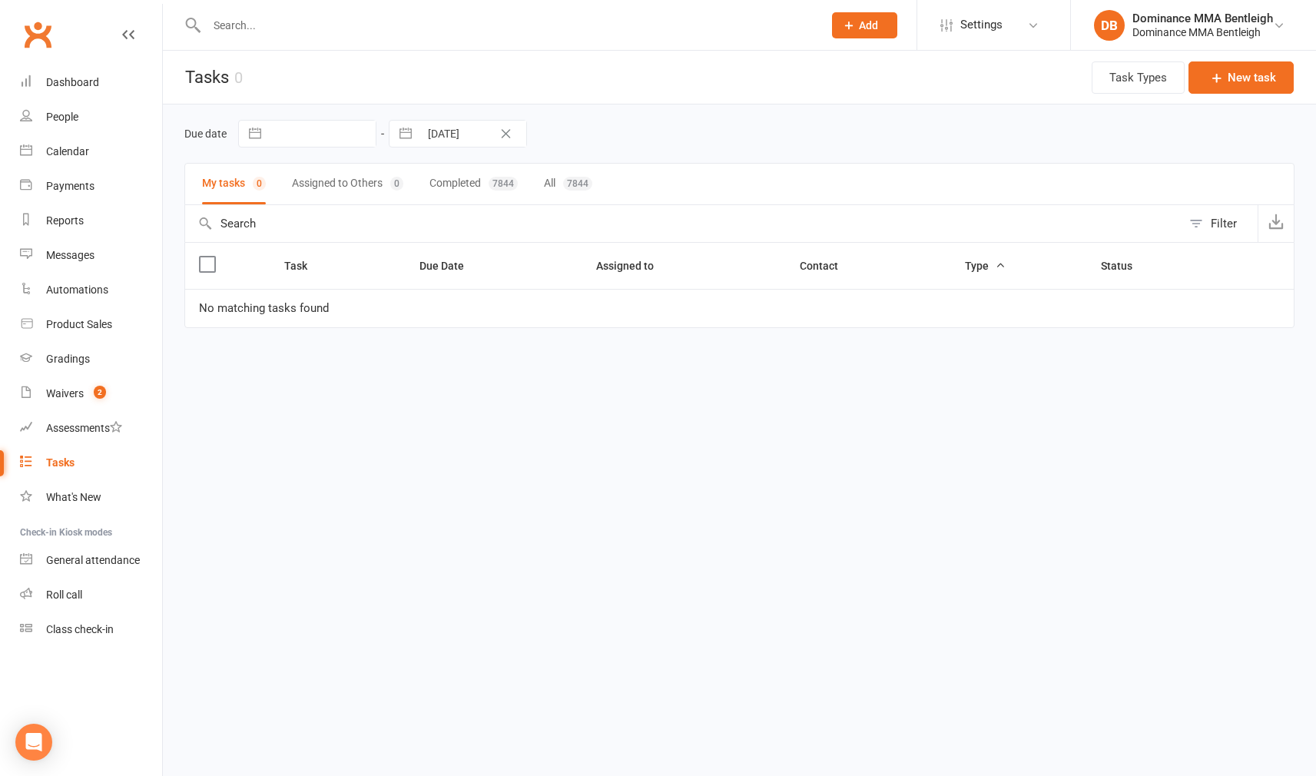
click at [308, 134] on input "text" at bounding box center [322, 134] width 107 height 26
select select "7"
select select "2025"
select select "8"
select select "2025"
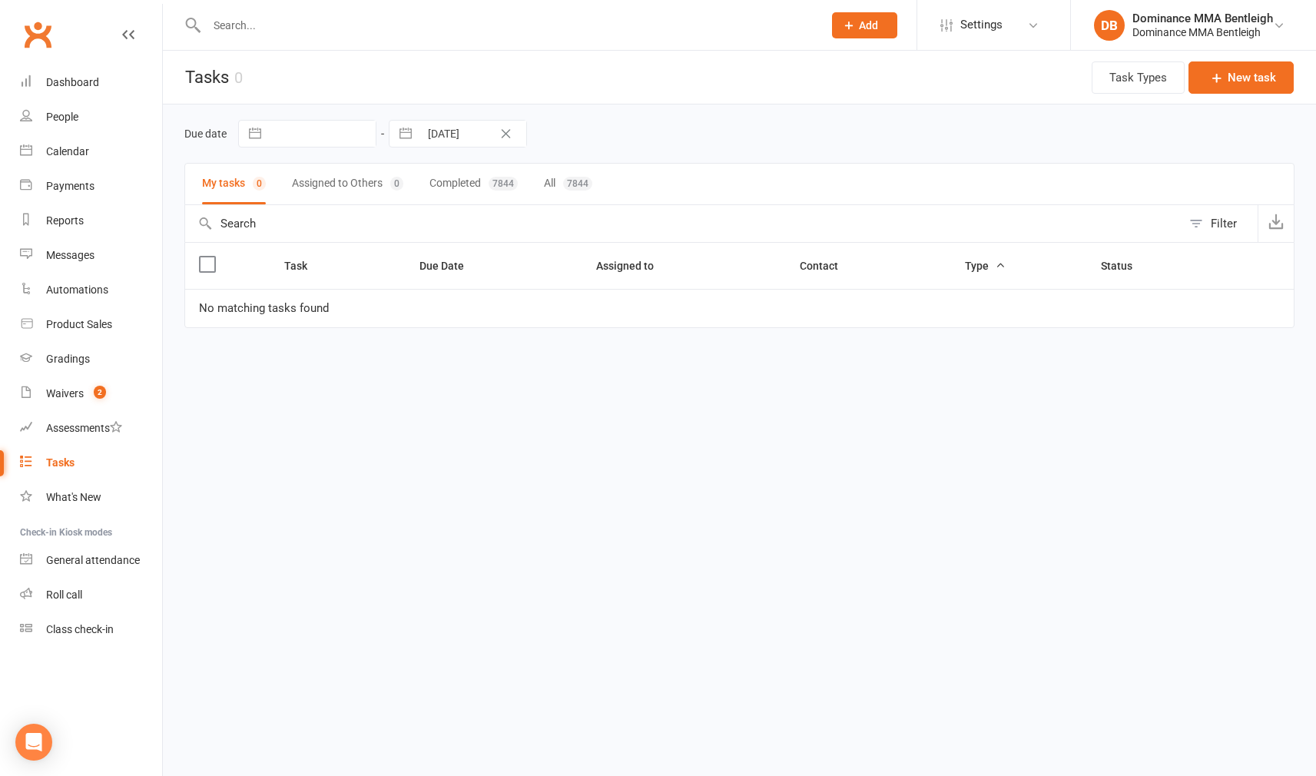
select select "9"
select select "2025"
click at [451, 133] on input "17 Sep 2025" at bounding box center [472, 134] width 107 height 26
select select "7"
select select "2025"
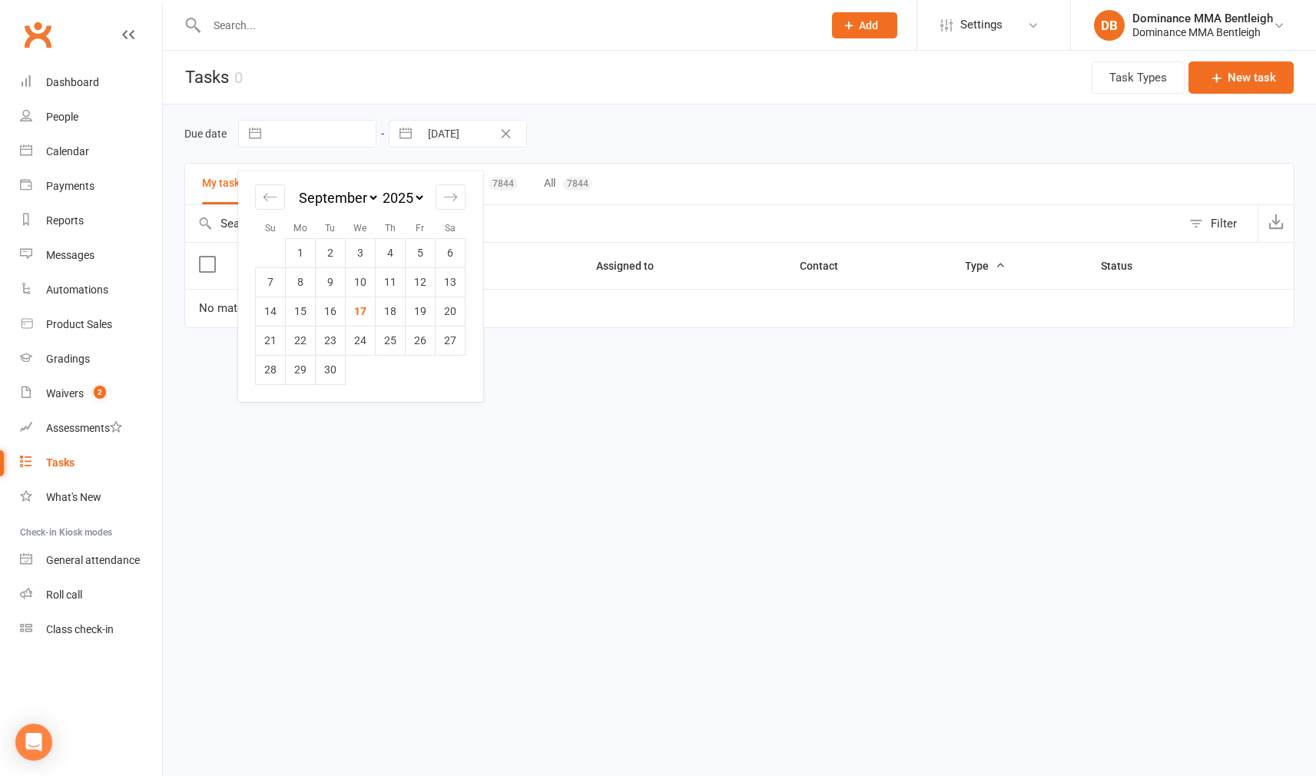
select select "8"
select select "2025"
select select "9"
select select "2025"
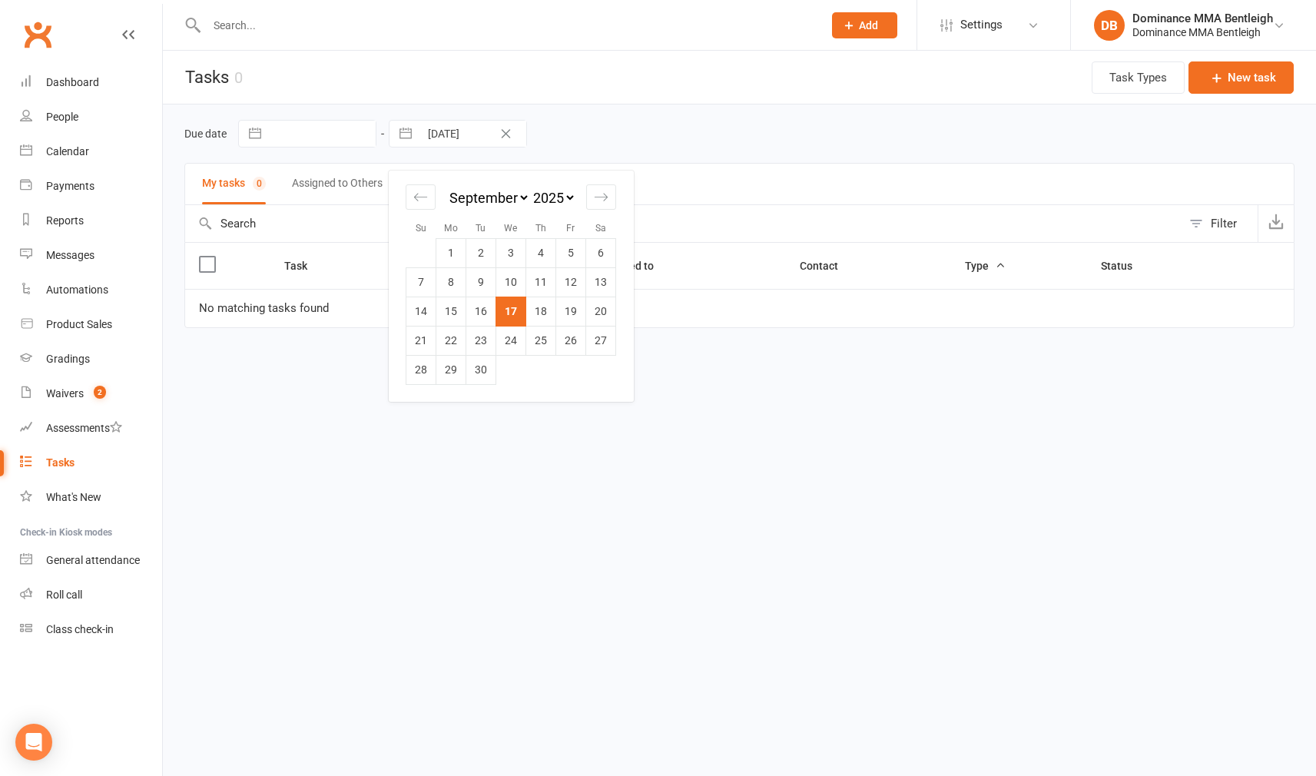
drag, startPoint x: 542, startPoint y: 311, endPoint x: 532, endPoint y: 307, distance: 10.0
click at [542, 311] on td "18" at bounding box center [541, 310] width 30 height 29
type input "18 Sep 2025"
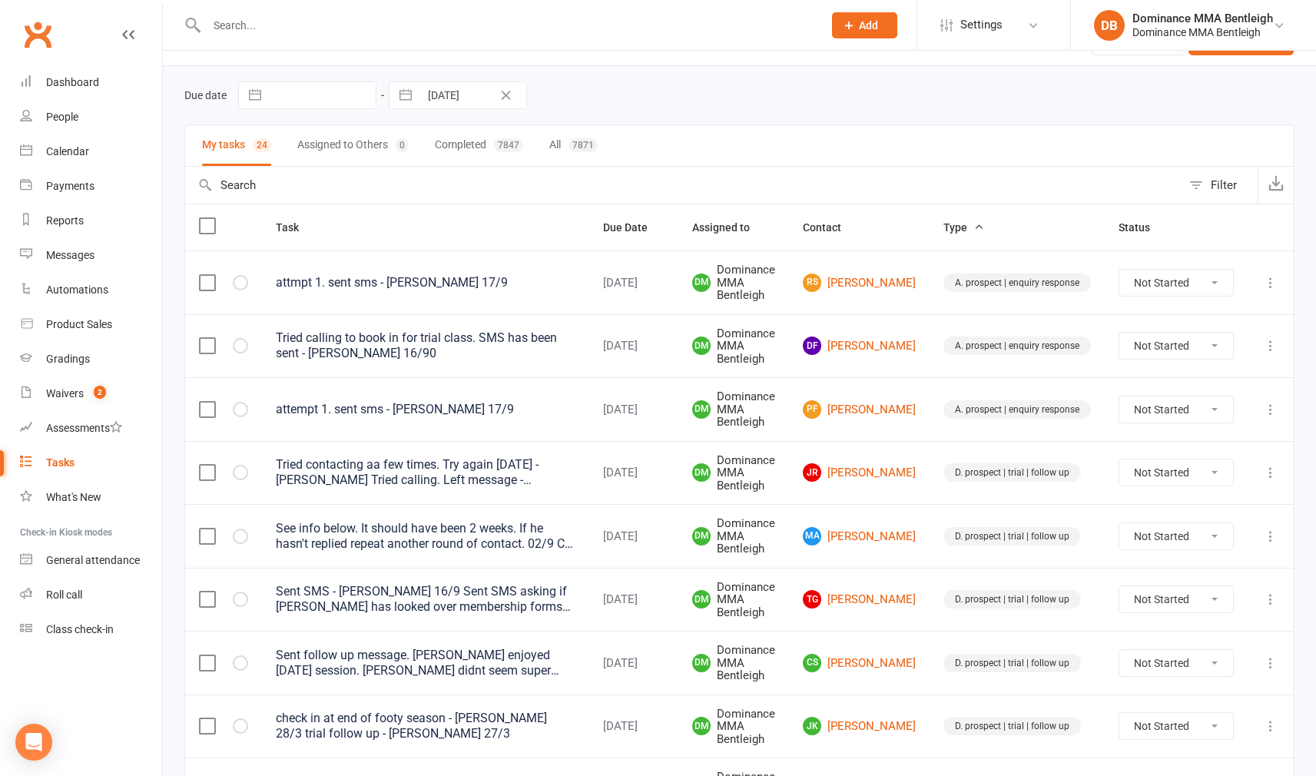
scroll to position [41, 0]
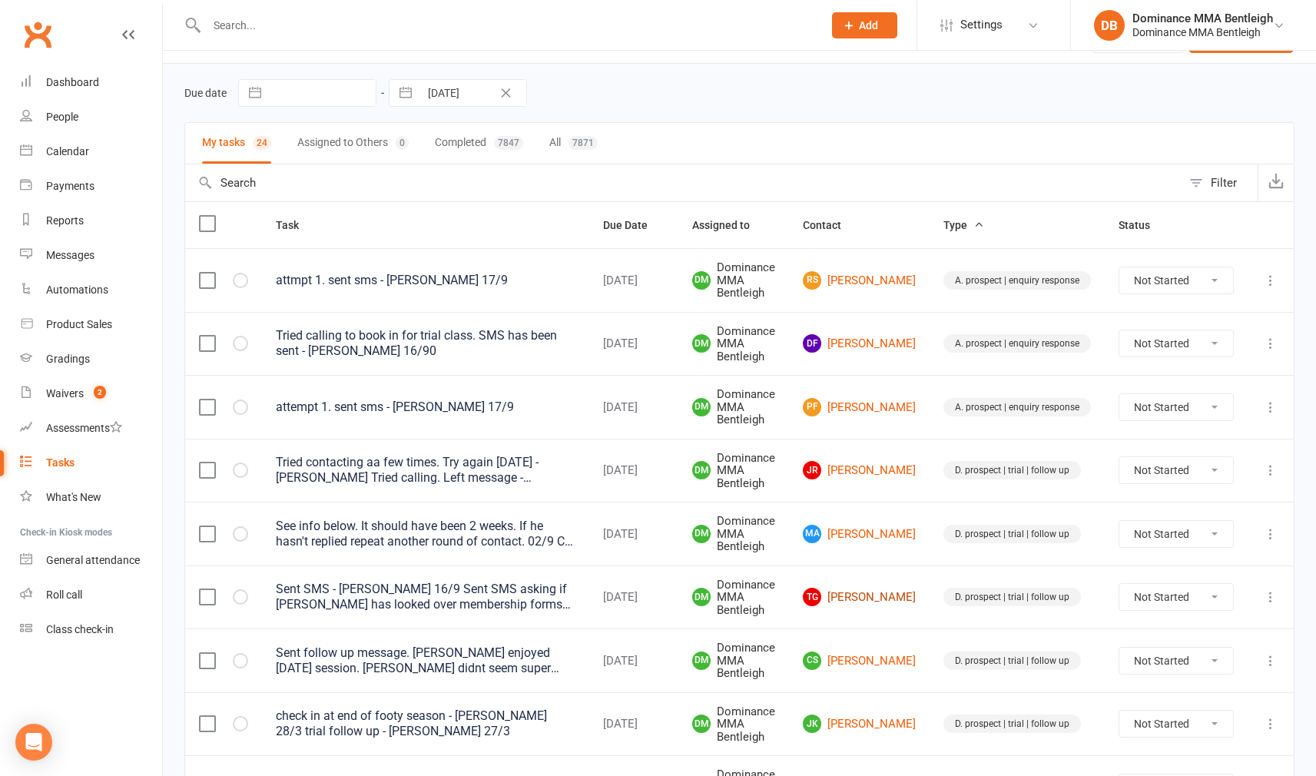
click at [876, 591] on link "TG Talia Gosling" at bounding box center [859, 597] width 113 height 18
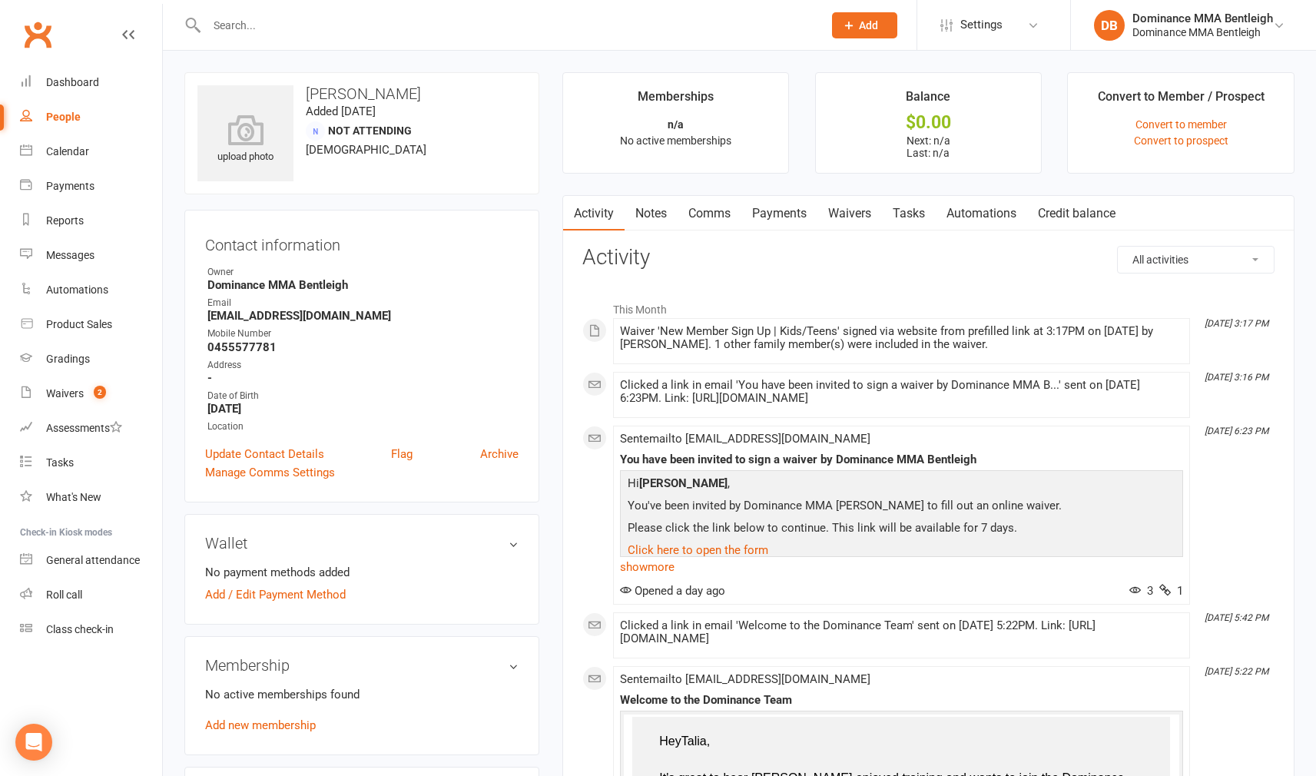
click at [917, 209] on link "Tasks" at bounding box center [909, 213] width 54 height 35
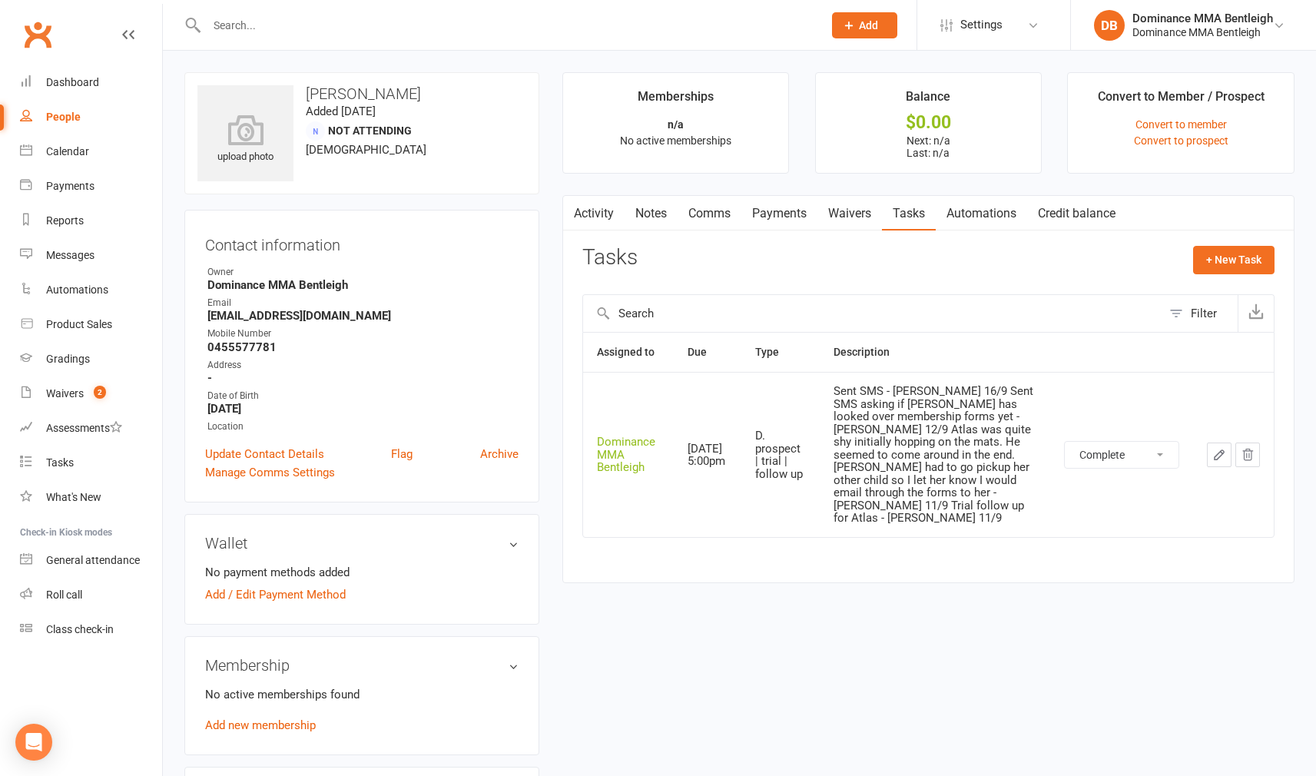
select select "unstarted"
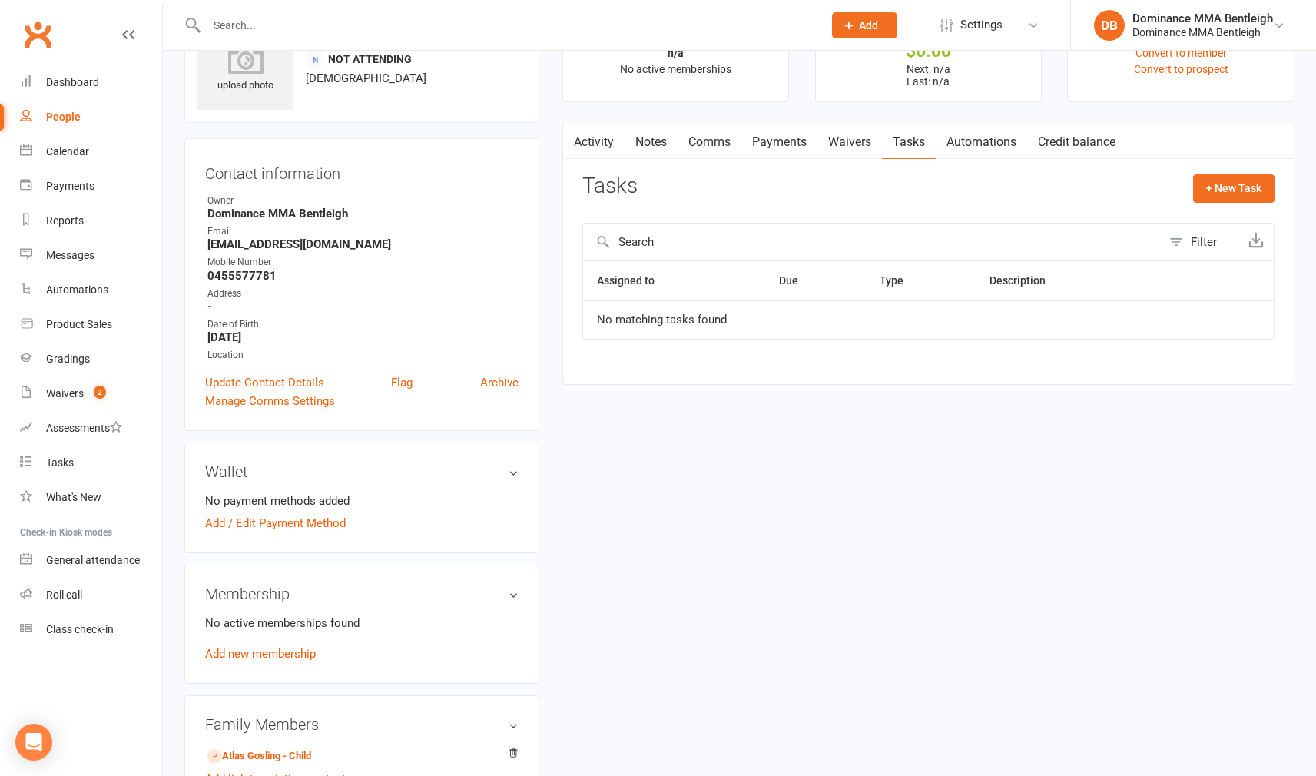
scroll to position [87, 0]
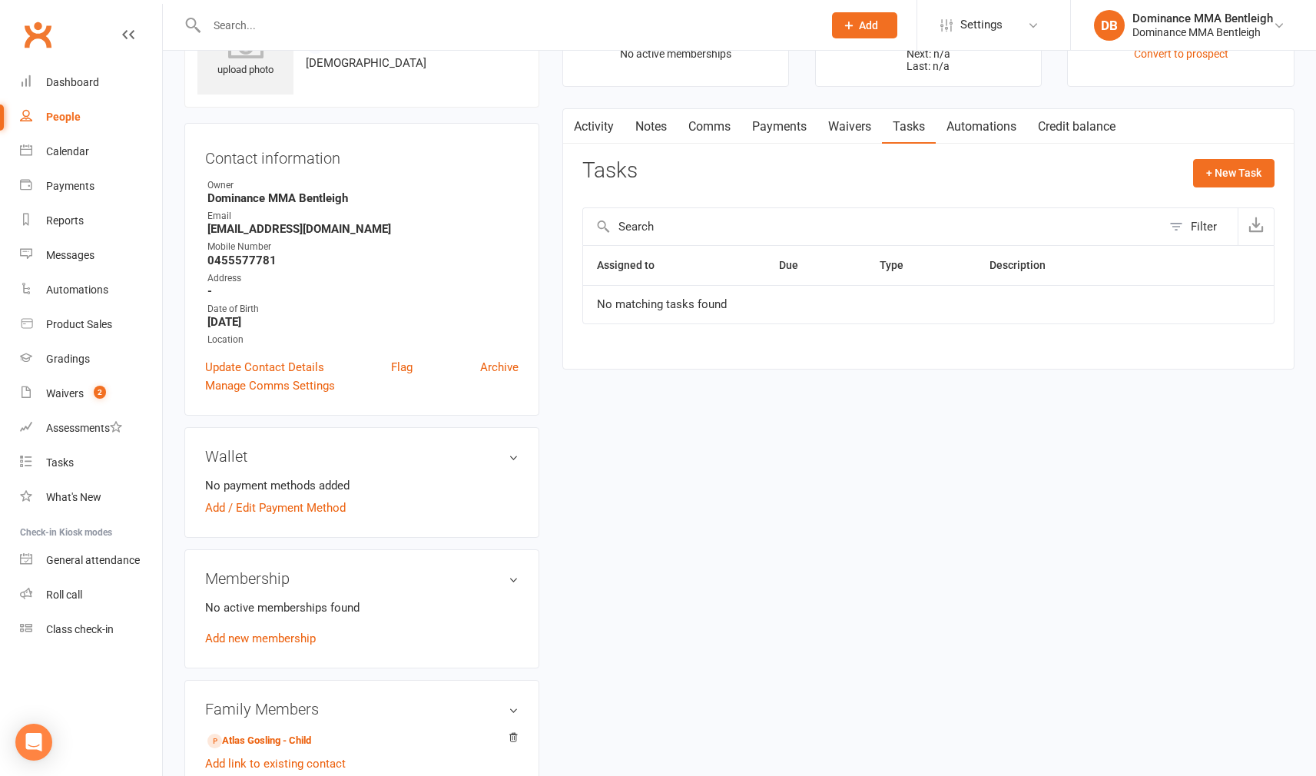
drag, startPoint x: 311, startPoint y: 739, endPoint x: 325, endPoint y: 716, distance: 26.9
click at [311, 739] on link "Atlas Gosling - Child" at bounding box center [259, 741] width 104 height 16
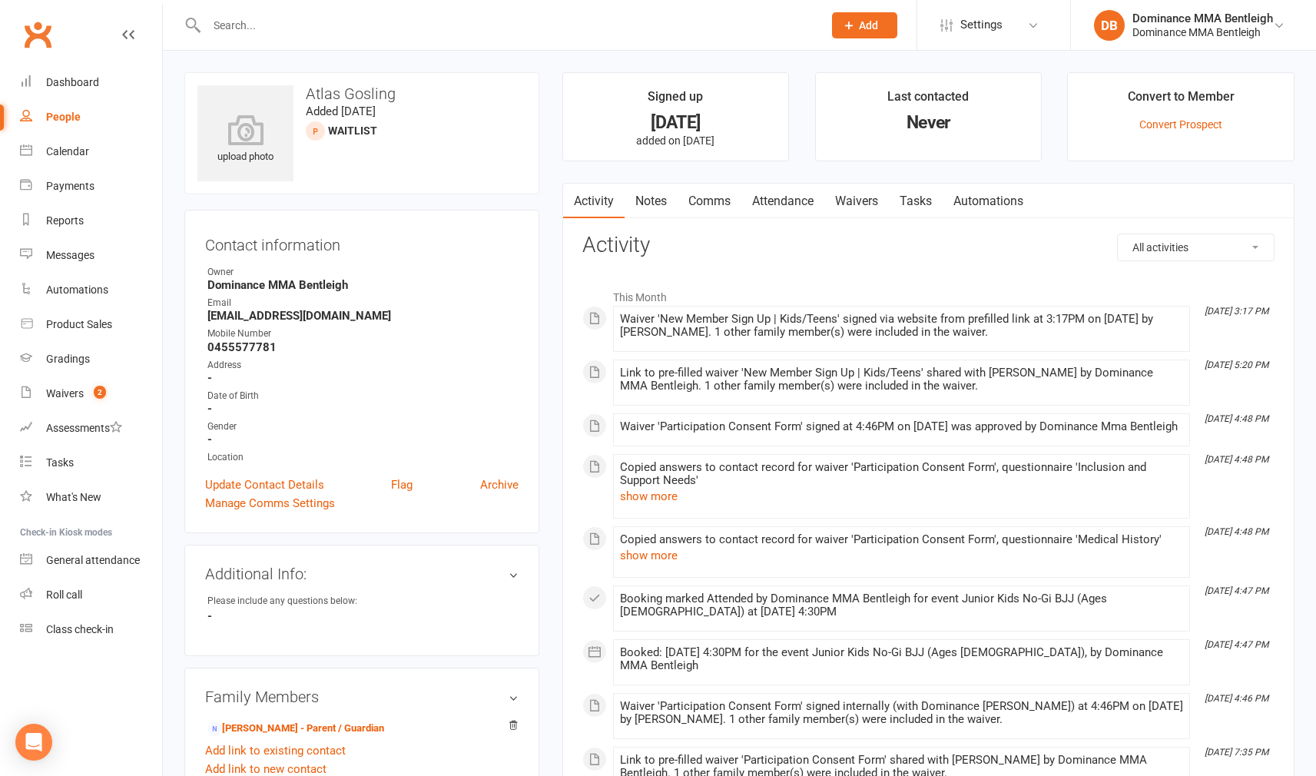
scroll to position [1, 0]
click at [916, 203] on link "Tasks" at bounding box center [916, 200] width 54 height 35
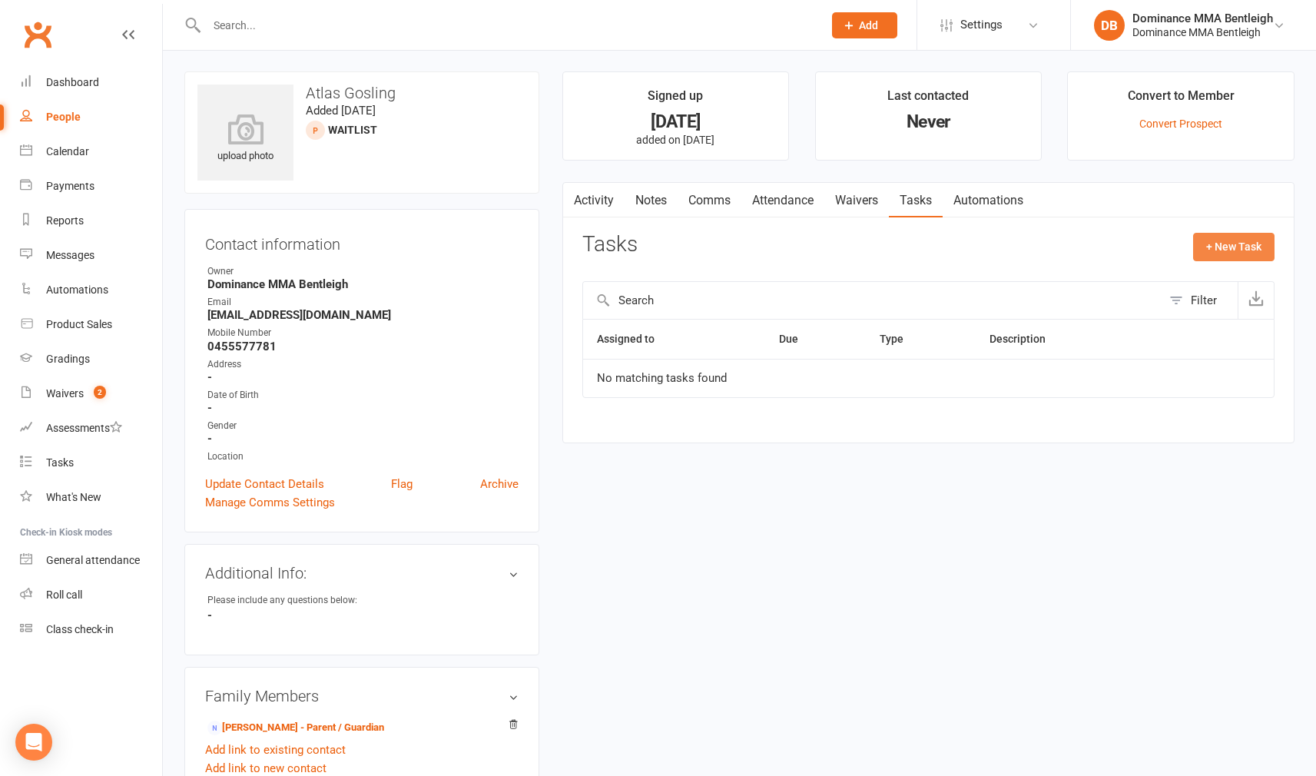
click at [1220, 245] on button "+ New Task" at bounding box center [1233, 247] width 81 height 28
select select "24839"
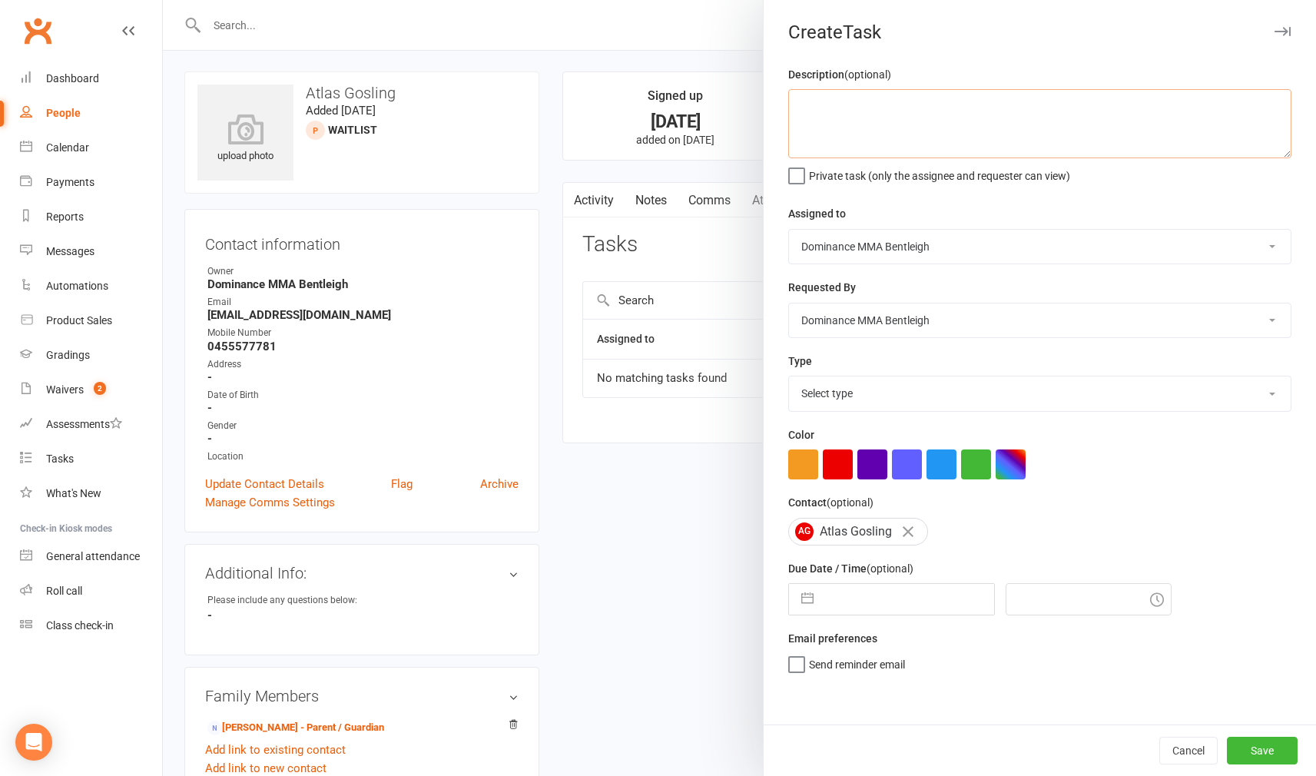
click at [846, 115] on textarea at bounding box center [1039, 123] width 503 height 69
type textarea "1 week ret - Dylan 17/9"
drag, startPoint x: 850, startPoint y: 631, endPoint x: 846, endPoint y: 613, distance: 17.9
click at [850, 630] on label "Email preferences" at bounding box center [832, 638] width 89 height 17
drag, startPoint x: 846, startPoint y: 610, endPoint x: 819, endPoint y: 579, distance: 41.3
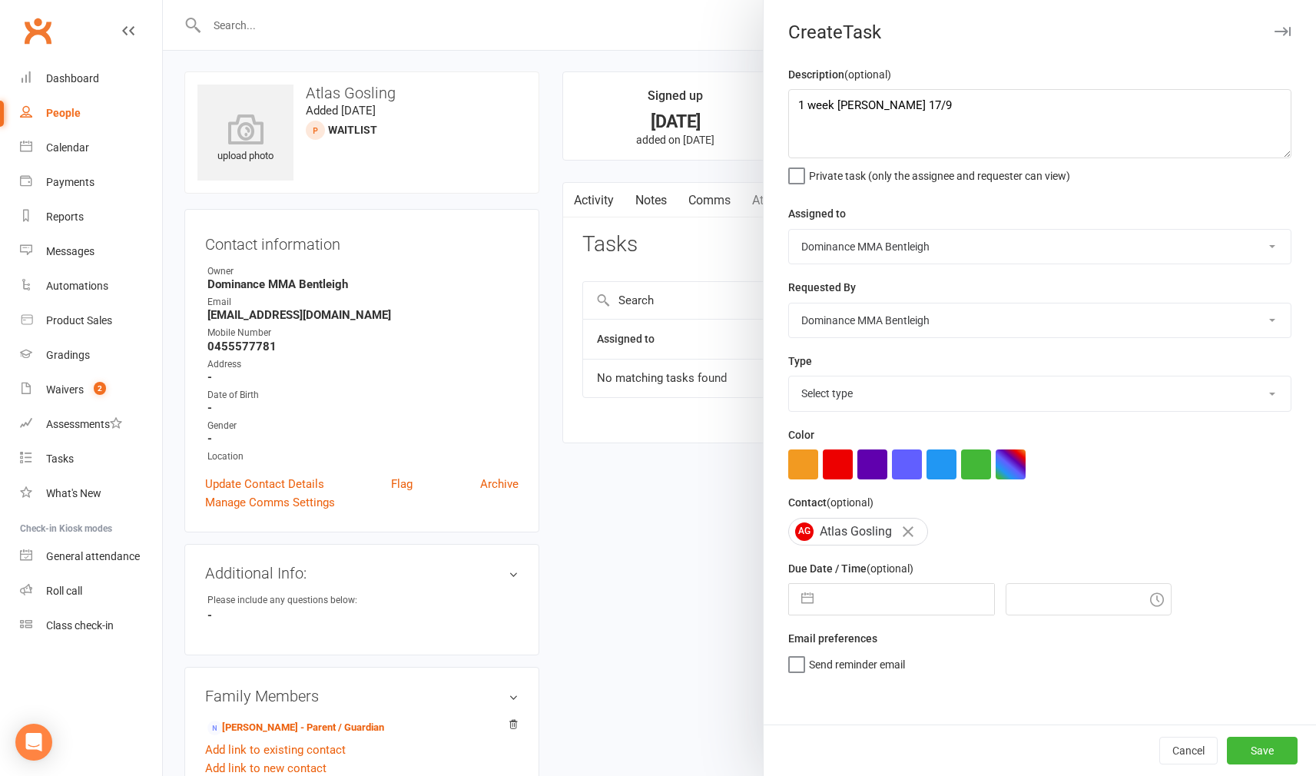
click at [846, 610] on input "text" at bounding box center [907, 599] width 173 height 31
select select "7"
select select "2025"
select select "8"
select select "2025"
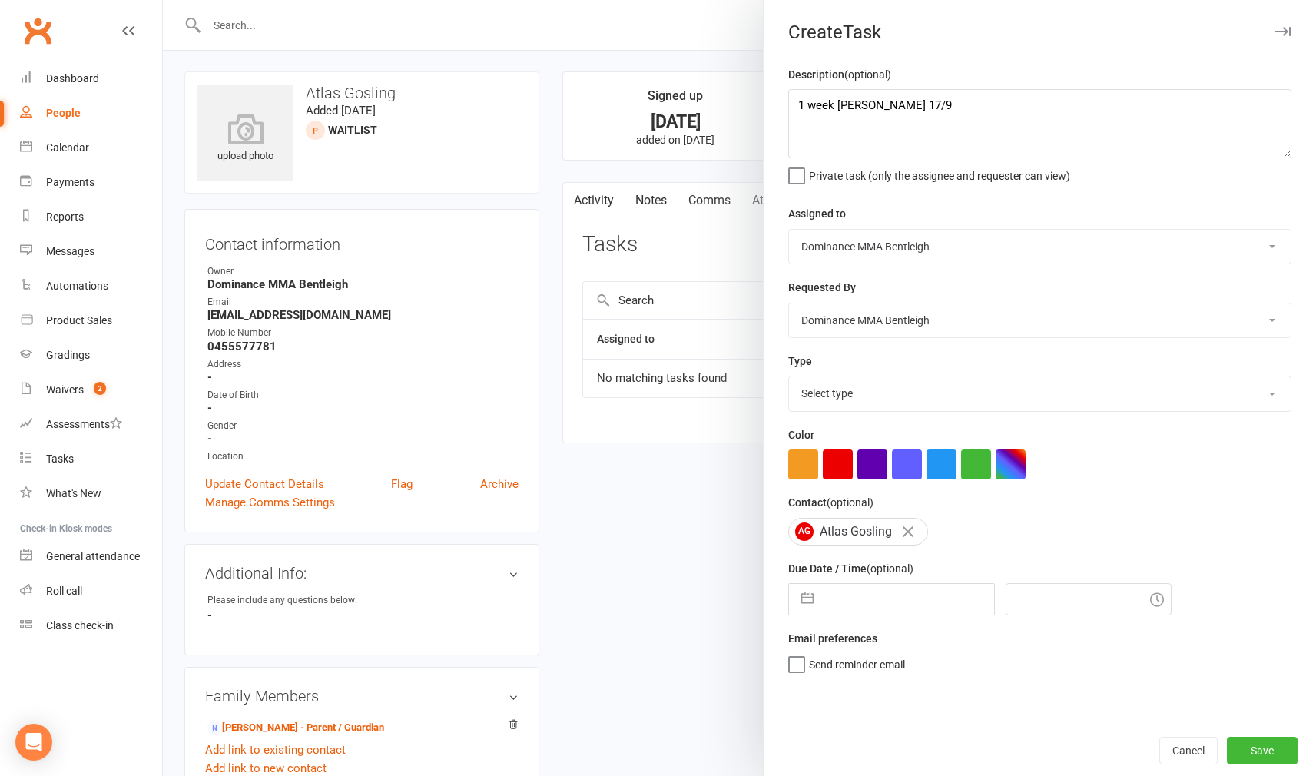
select select "9"
select select "2025"
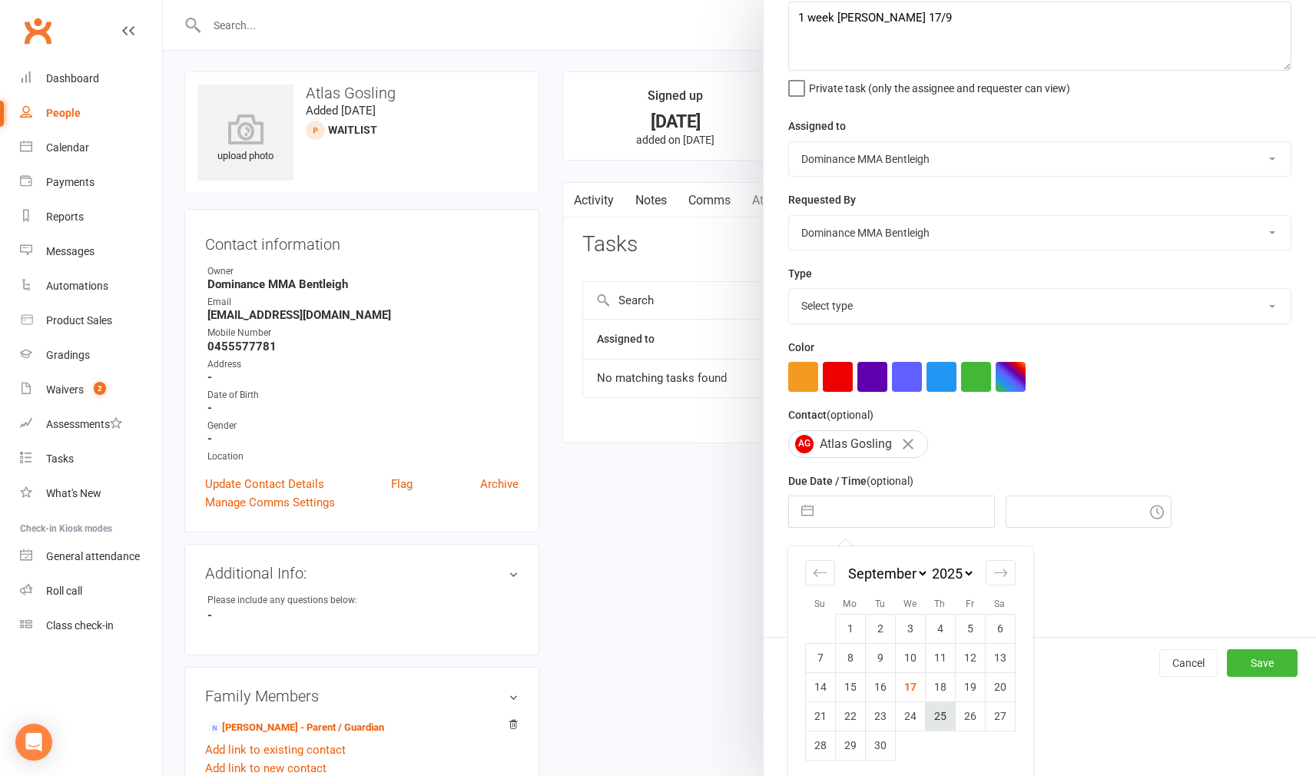
scroll to position [87, 0]
click at [911, 710] on td "24" at bounding box center [910, 716] width 30 height 29
type input "24 Sep 2025"
type input "7:15pm"
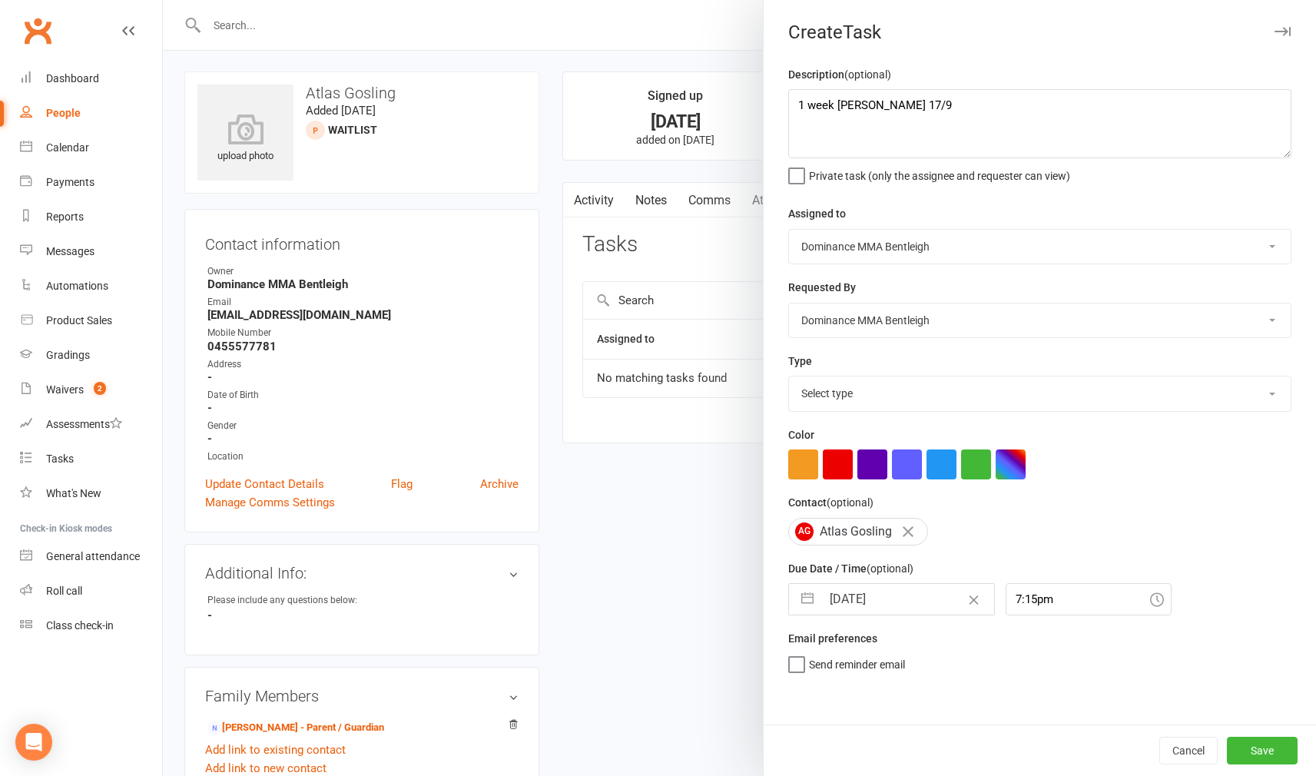
scroll to position [0, 0]
select select "13789"
click at [1264, 762] on button "Save" at bounding box center [1262, 751] width 71 height 28
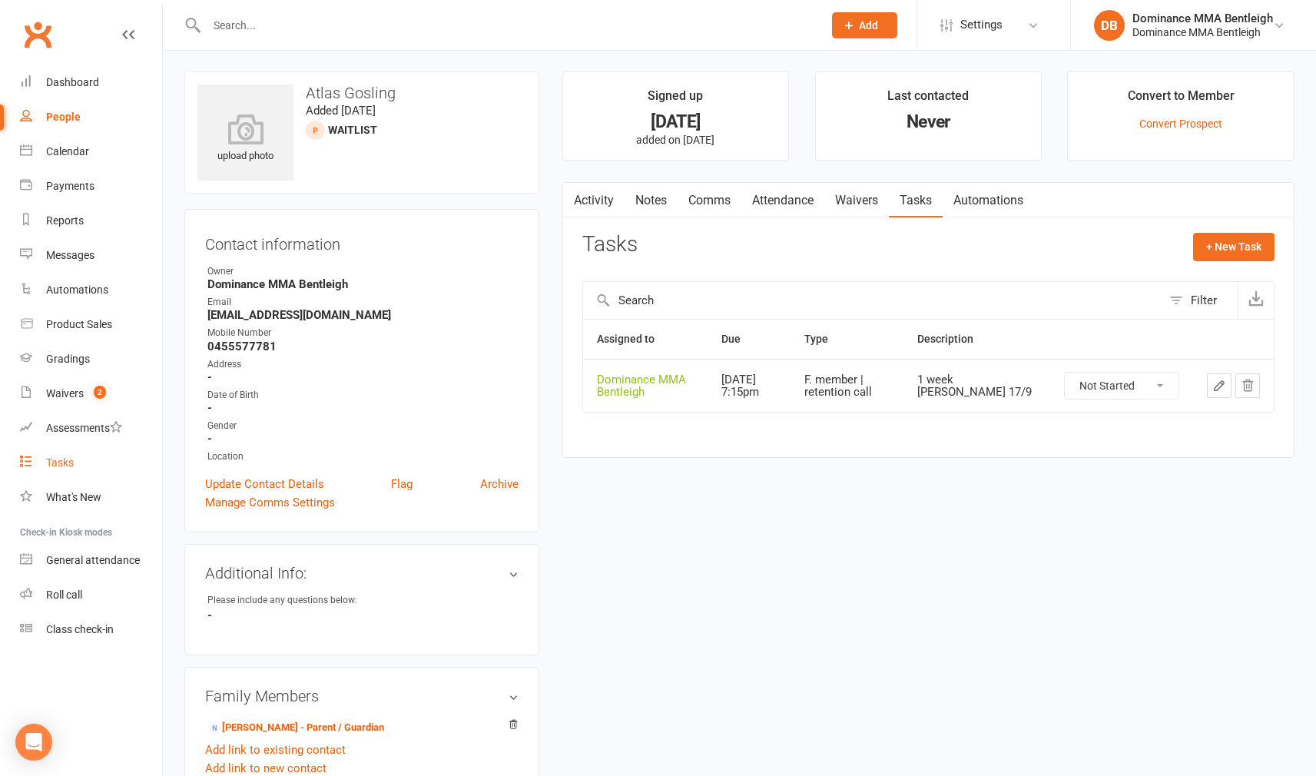
scroll to position [5, 0]
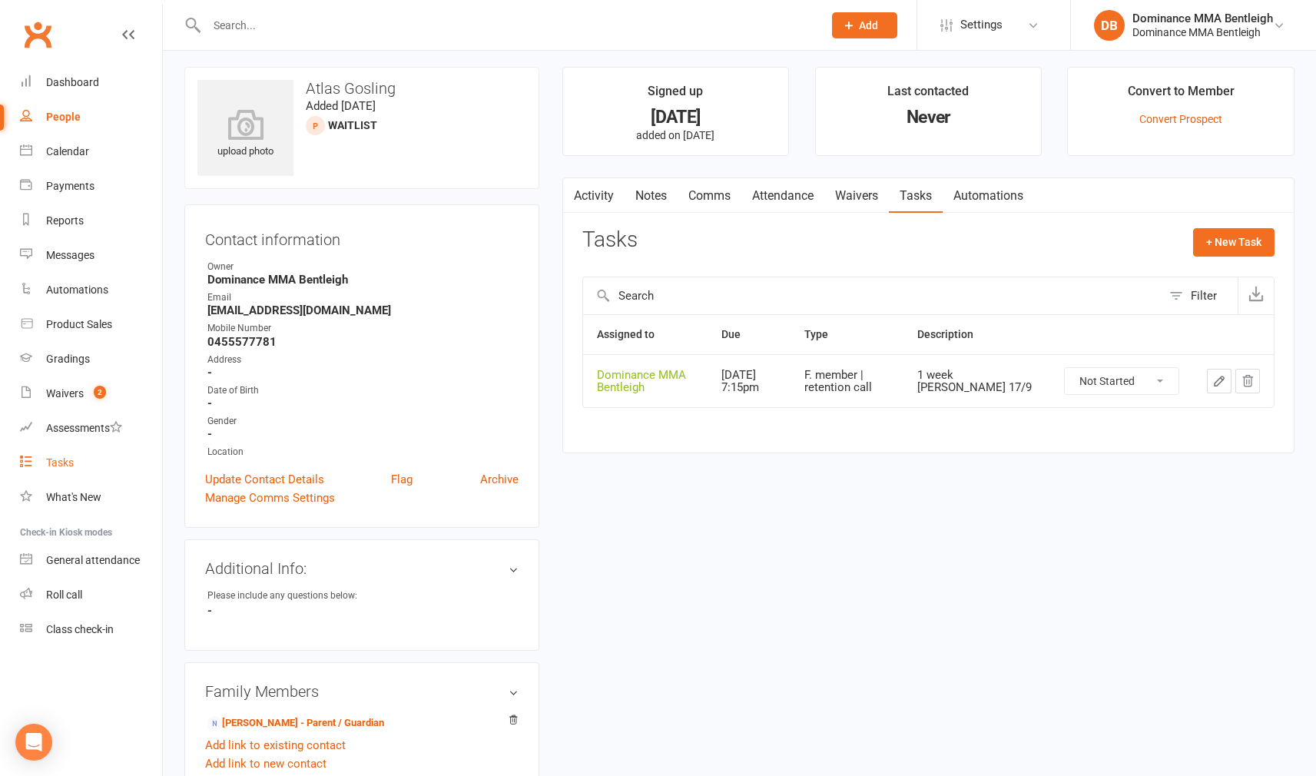
click at [58, 465] on div "Tasks" at bounding box center [60, 462] width 28 height 12
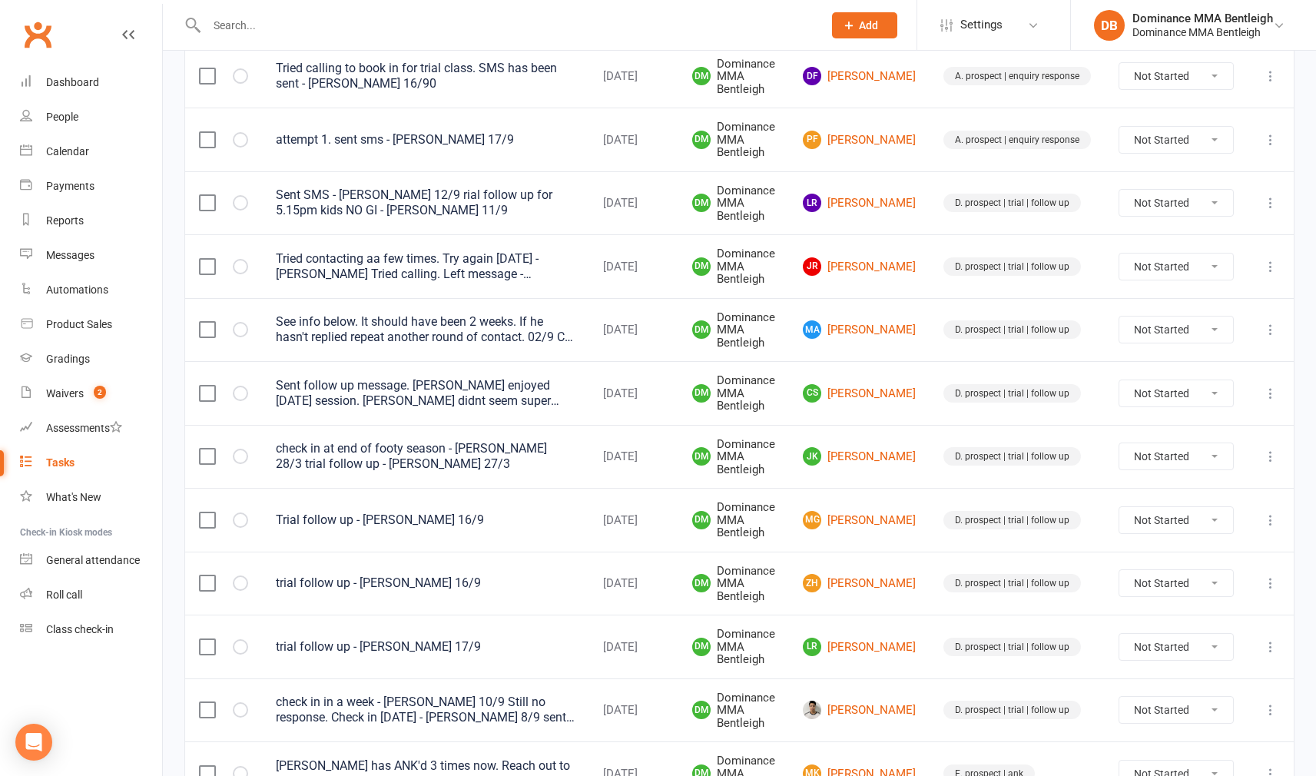
scroll to position [308, 0]
click at [892, 447] on link "JK Jack Kidney" at bounding box center [859, 456] width 113 height 18
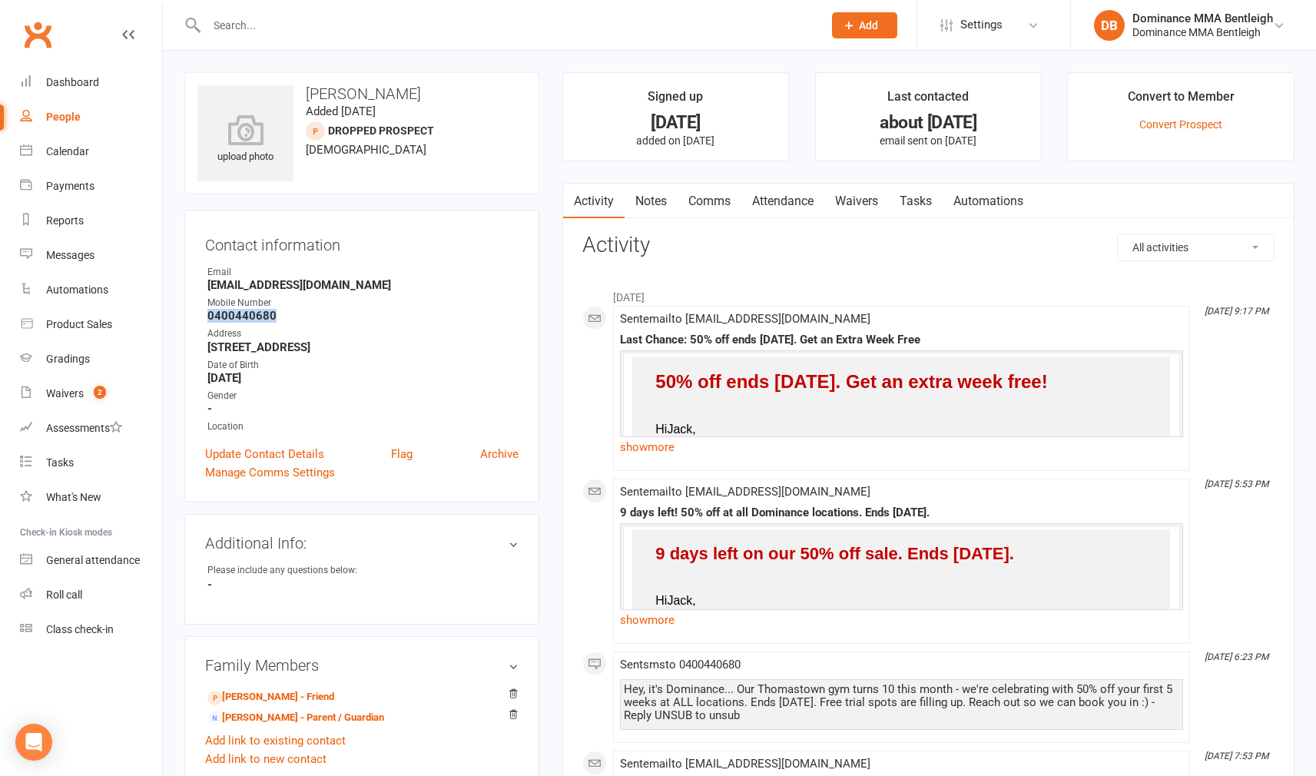
drag, startPoint x: 207, startPoint y: 317, endPoint x: 299, endPoint y: 280, distance: 98.9
click at [279, 312] on strong "0400440680" at bounding box center [362, 316] width 311 height 14
copy strong "0400440680"
click at [914, 197] on link "Tasks" at bounding box center [916, 200] width 54 height 35
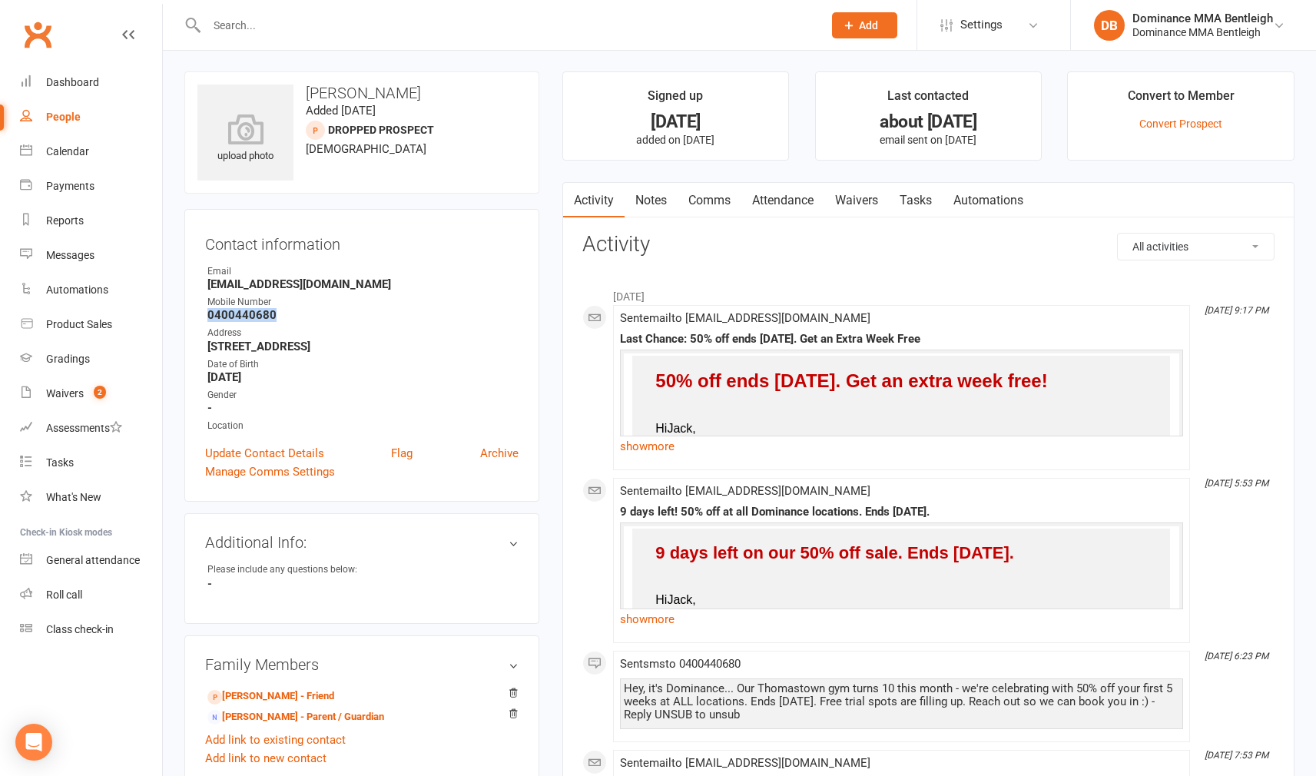
scroll to position [2, 0]
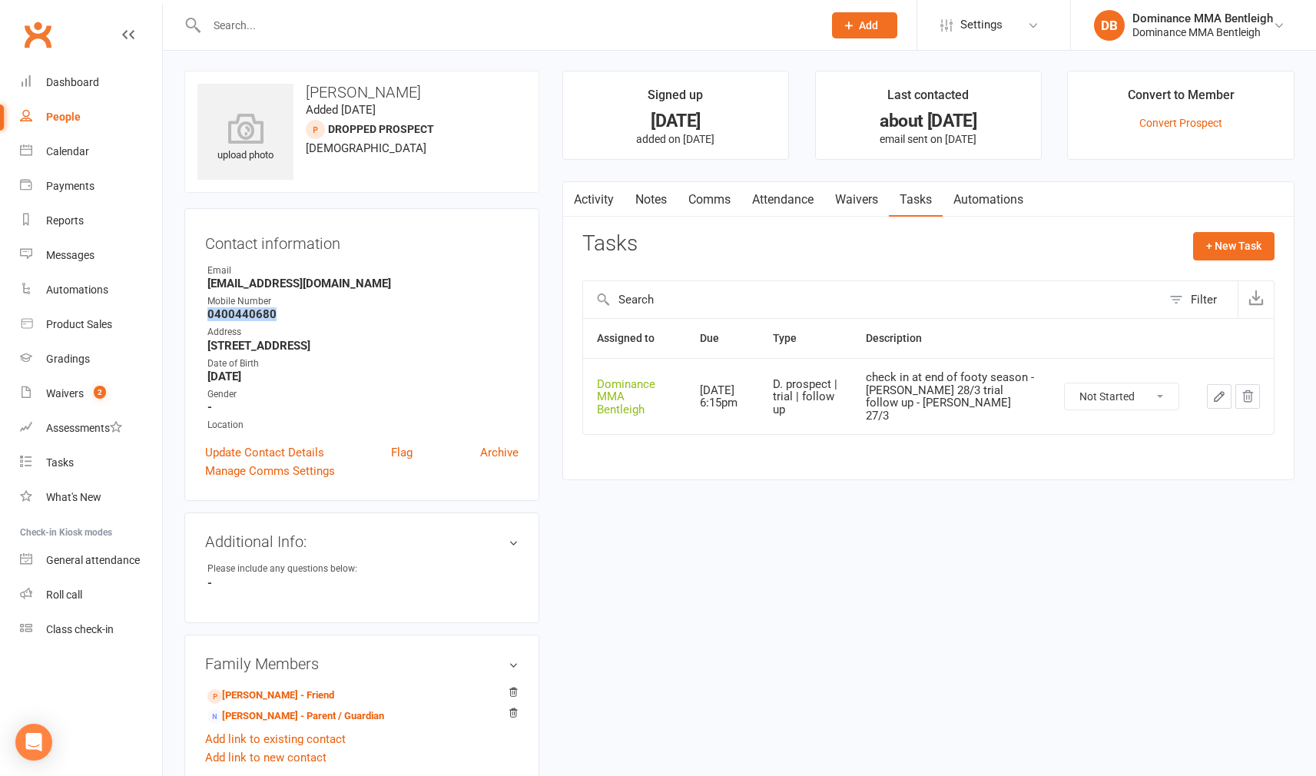
click at [1224, 392] on icon "button" at bounding box center [1218, 396] width 9 height 9
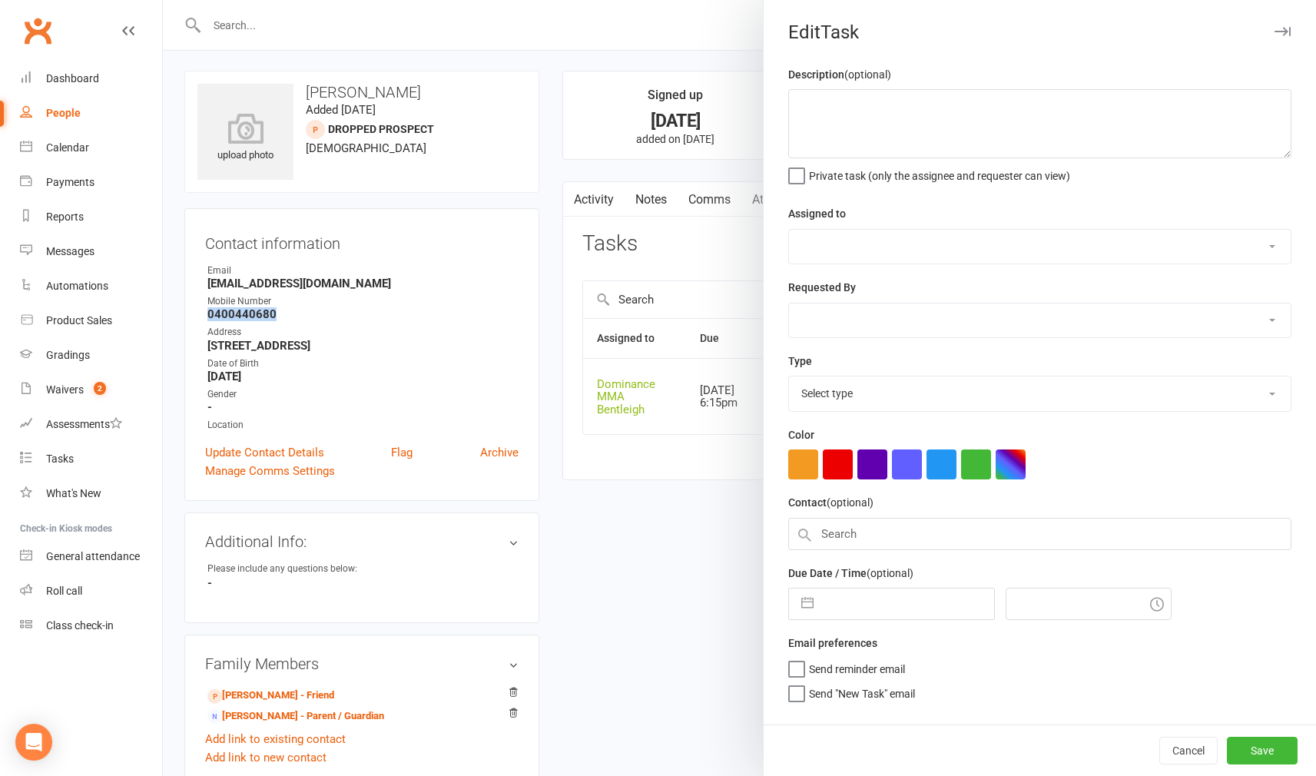
type textarea "check in at end of footy season - Ellen 28/3 trial follow up - Ellen 27/3"
select select "24839"
type input "18 Sep 2025"
type input "6:15pm"
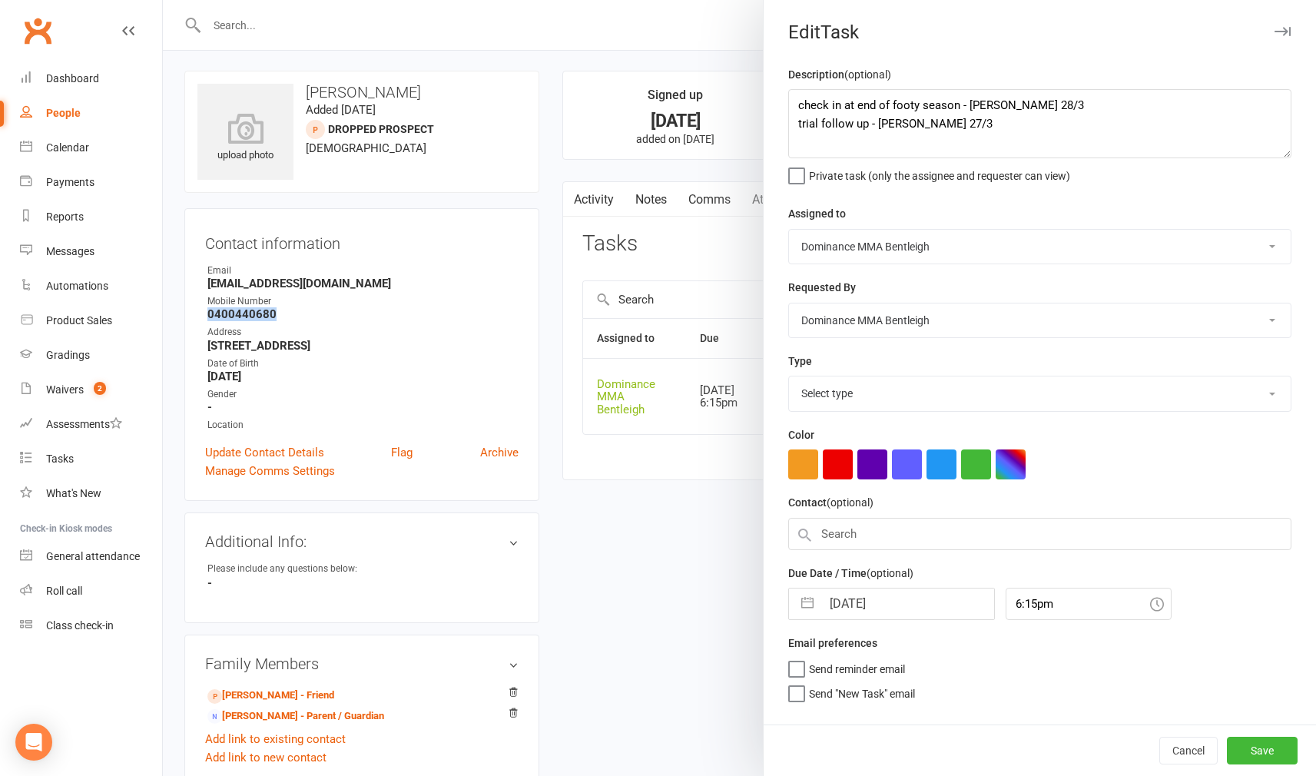
select select "13787"
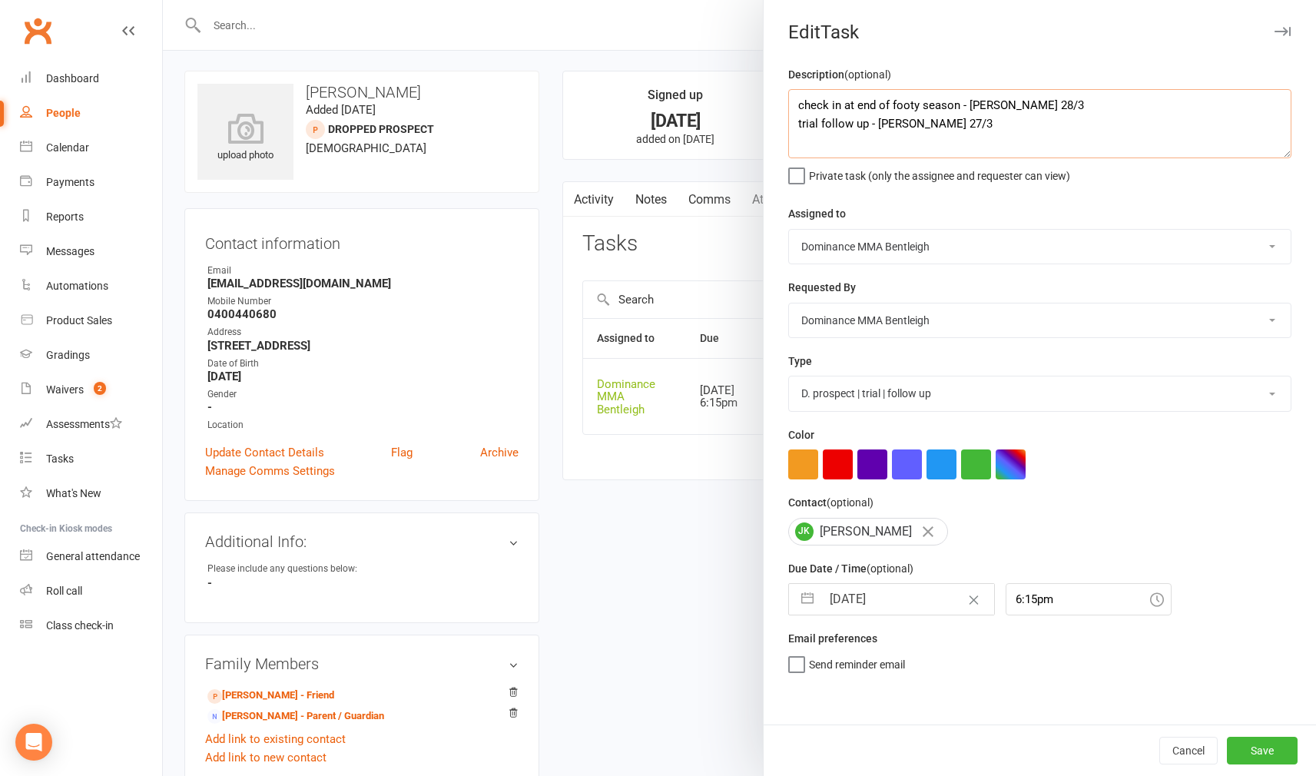
click at [792, 100] on textarea "check in at end of footy season - Ellen 28/3 trial follow up - Ellen 27/3" at bounding box center [1039, 123] width 503 height 69
click at [864, 104] on textarea "check in at end of footy season - Ellen 28/3 trial follow up - Ellen 27/3" at bounding box center [1039, 123] width 503 height 69
type textarea "Jacks overseas till October 6. Check in then - Dylan 17/9 check in at end of fo…"
select select "7"
select select "2025"
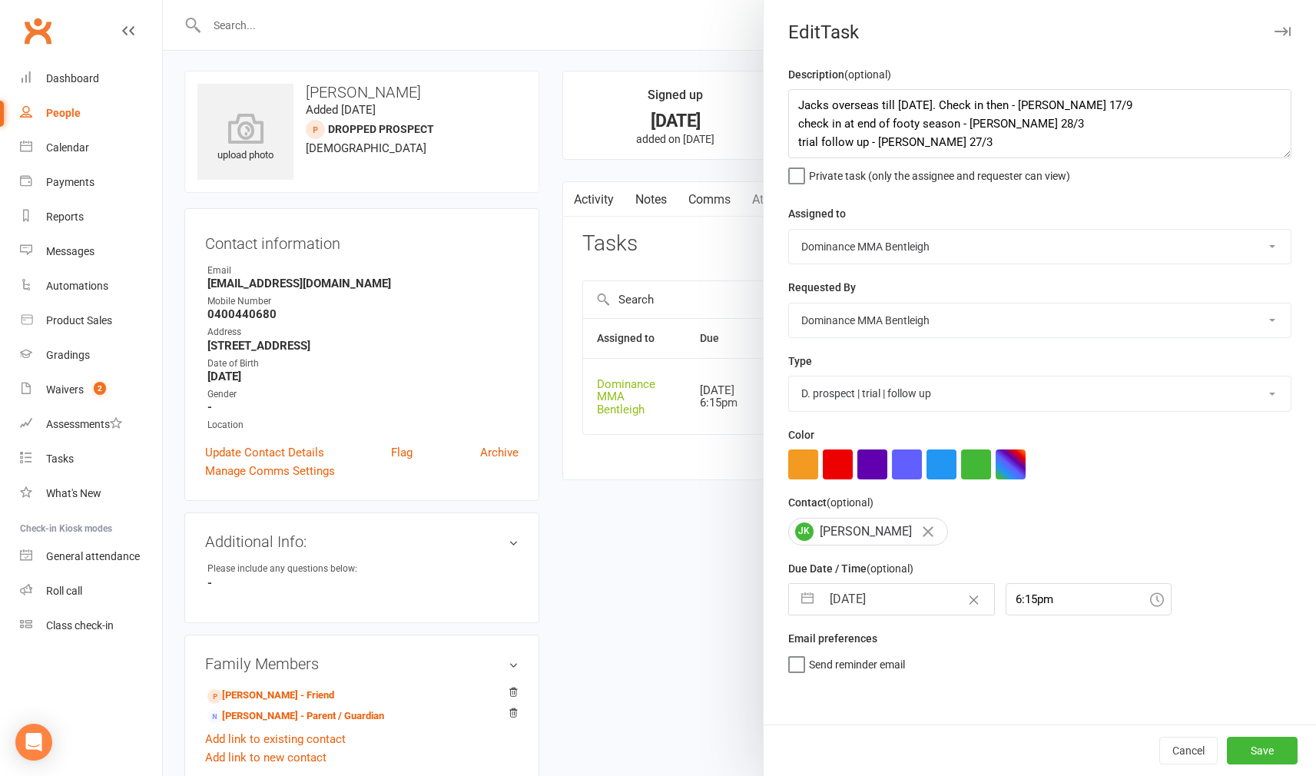
select select "8"
select select "2025"
select select "9"
select select "2025"
drag, startPoint x: 922, startPoint y: 588, endPoint x: 913, endPoint y: 567, distance: 23.4
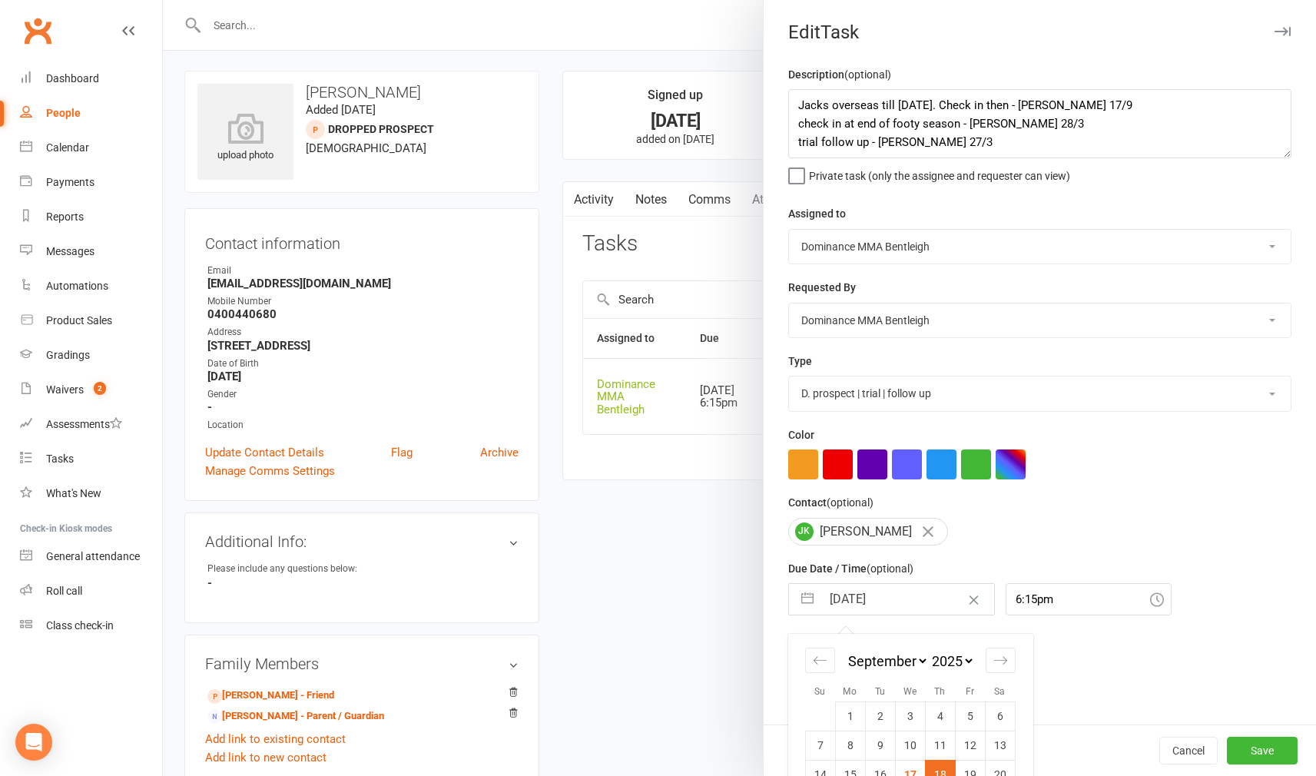
click at [923, 586] on input "18 Sep 2025" at bounding box center [907, 599] width 173 height 31
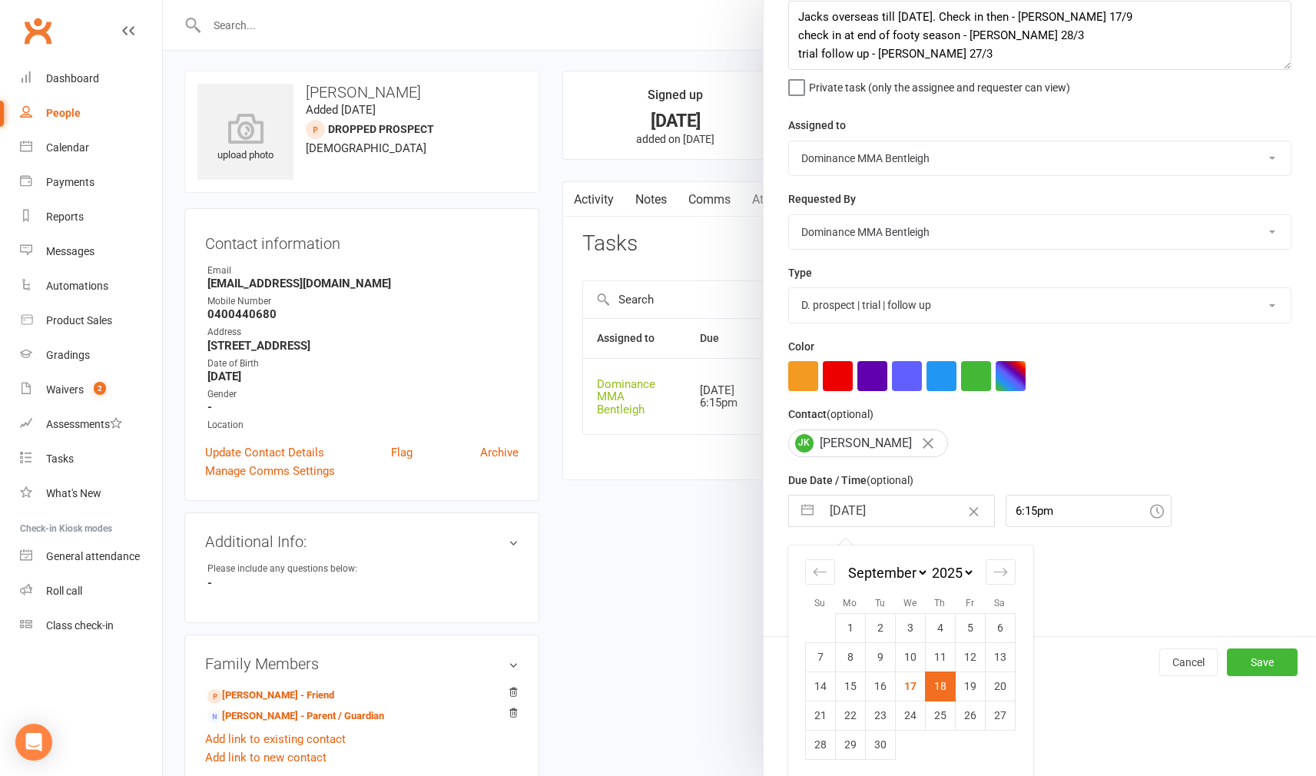
scroll to position [87, 0]
click at [994, 574] on icon "Move forward to switch to the next month." at bounding box center [1000, 573] width 15 height 15
select select "10"
select select "2025"
click at [1000, 572] on icon "Move forward to switch to the next month." at bounding box center [1000, 573] width 15 height 15
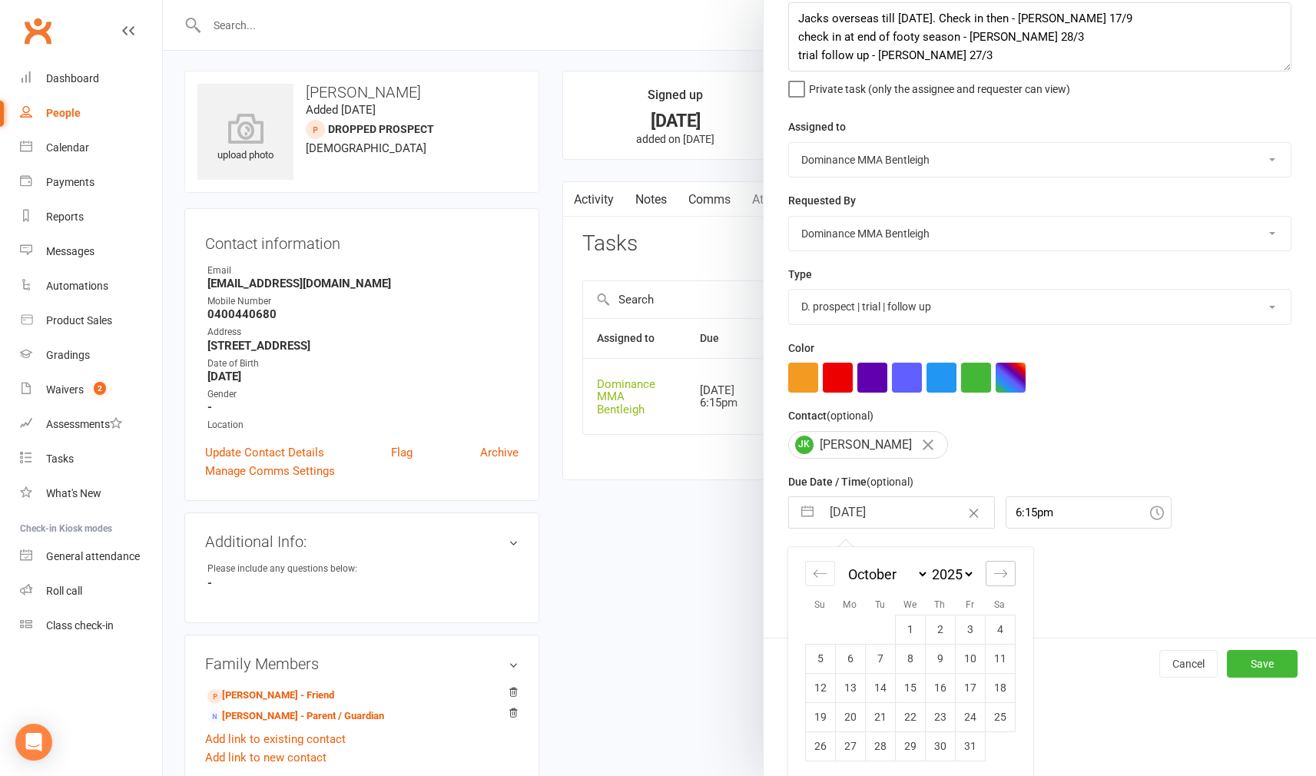
select select "11"
select select "2025"
click at [807, 571] on div "Move backward to switch to the previous month." at bounding box center [820, 573] width 30 height 25
select select "8"
select select "2025"
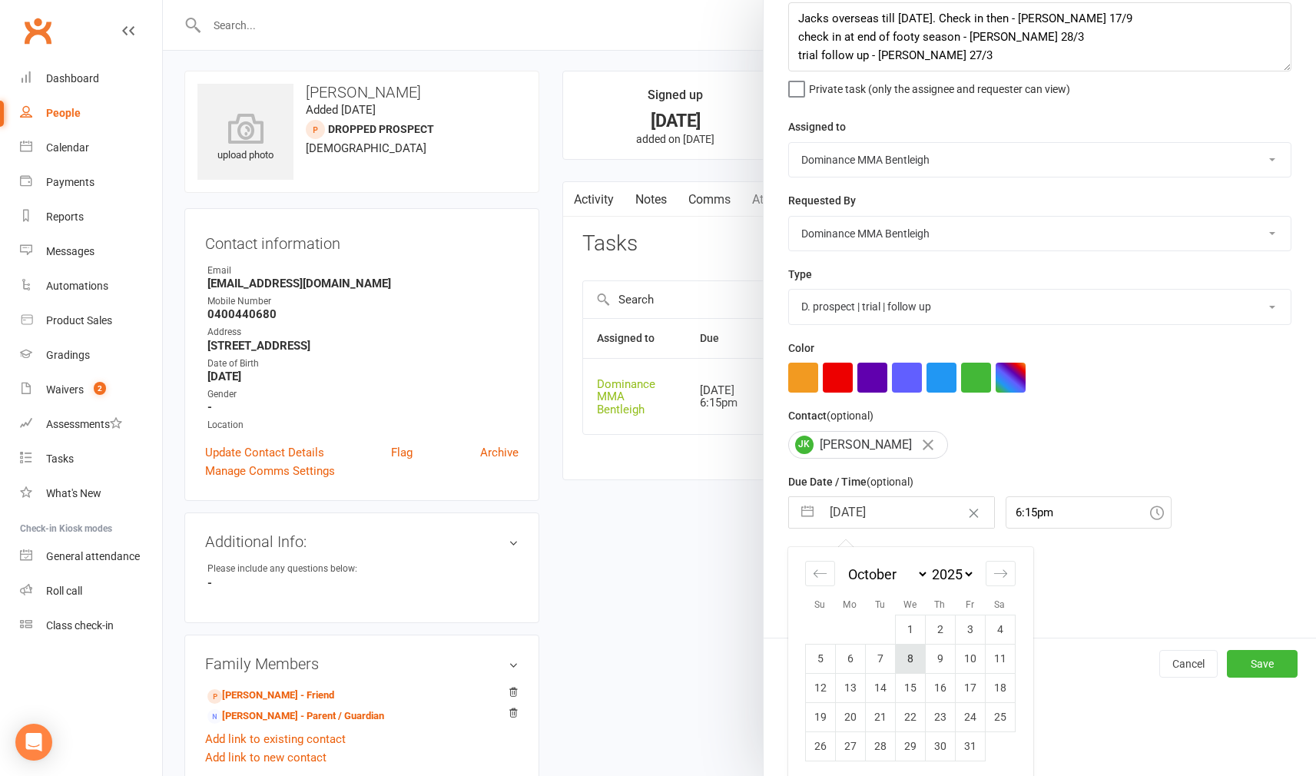
click at [913, 654] on td "8" at bounding box center [910, 658] width 30 height 29
type input "08 Oct 2025"
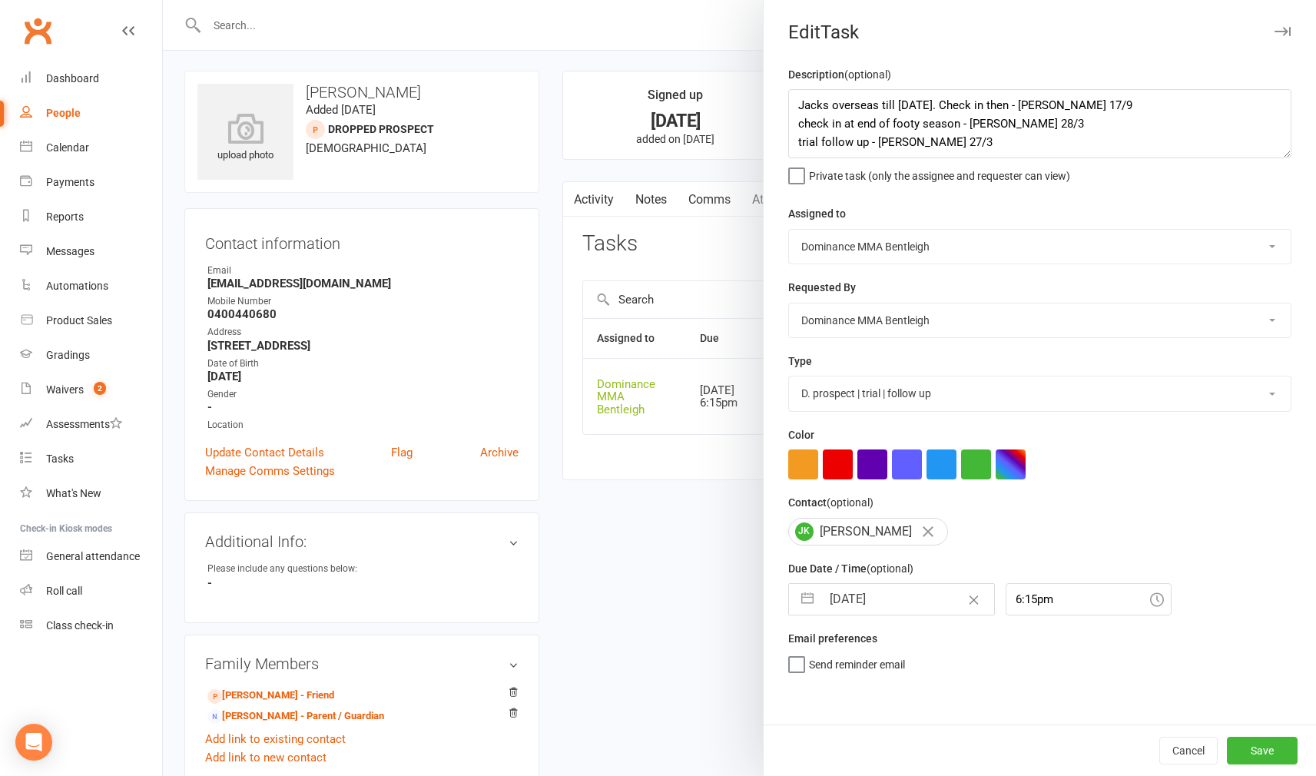
scroll to position [0, 0]
click at [1251, 747] on button "Save" at bounding box center [1262, 751] width 71 height 28
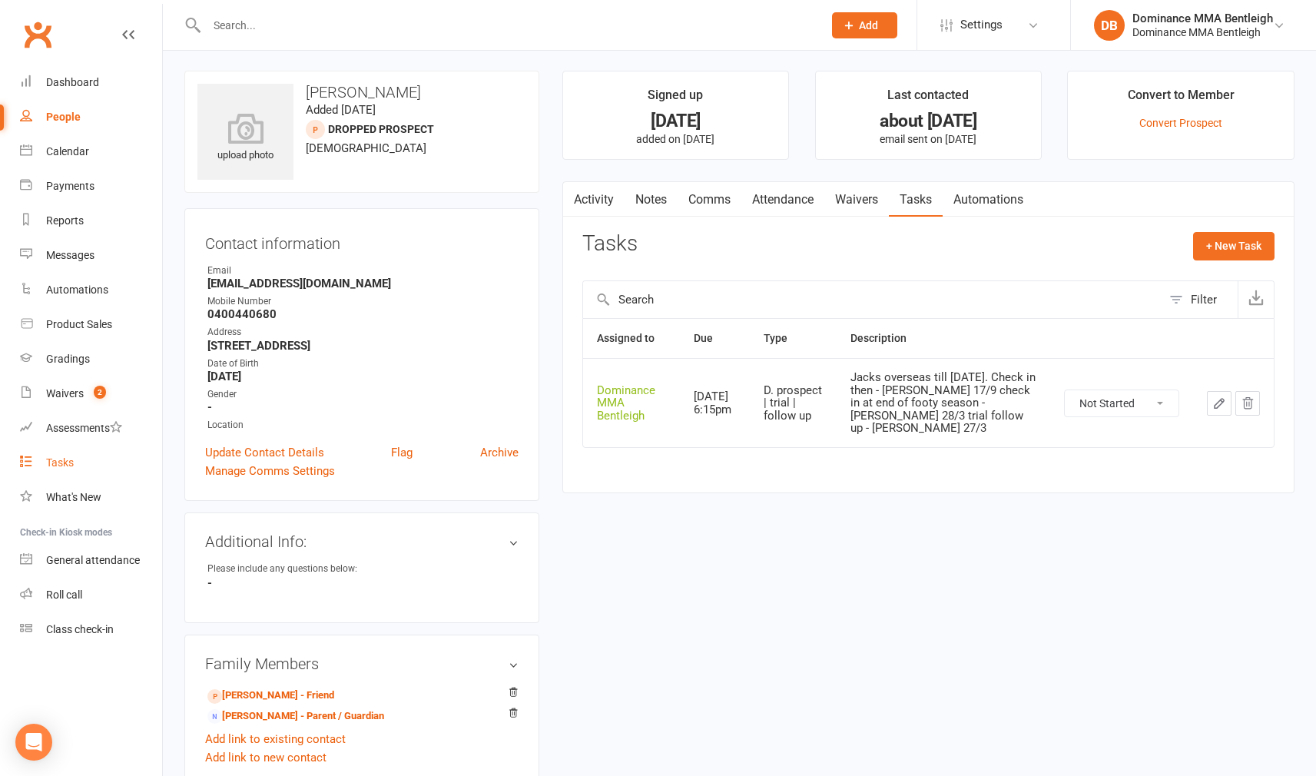
click at [76, 470] on link "Tasks" at bounding box center [91, 463] width 142 height 35
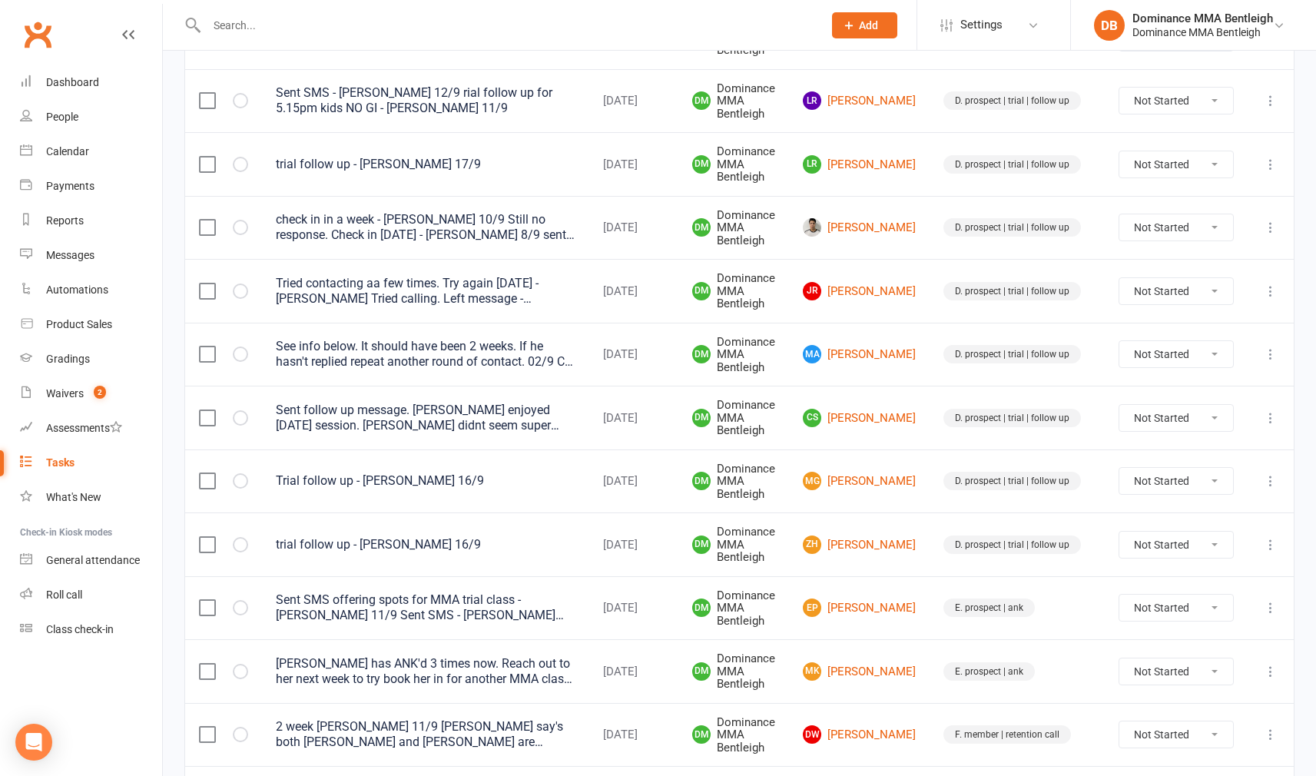
scroll to position [430, 0]
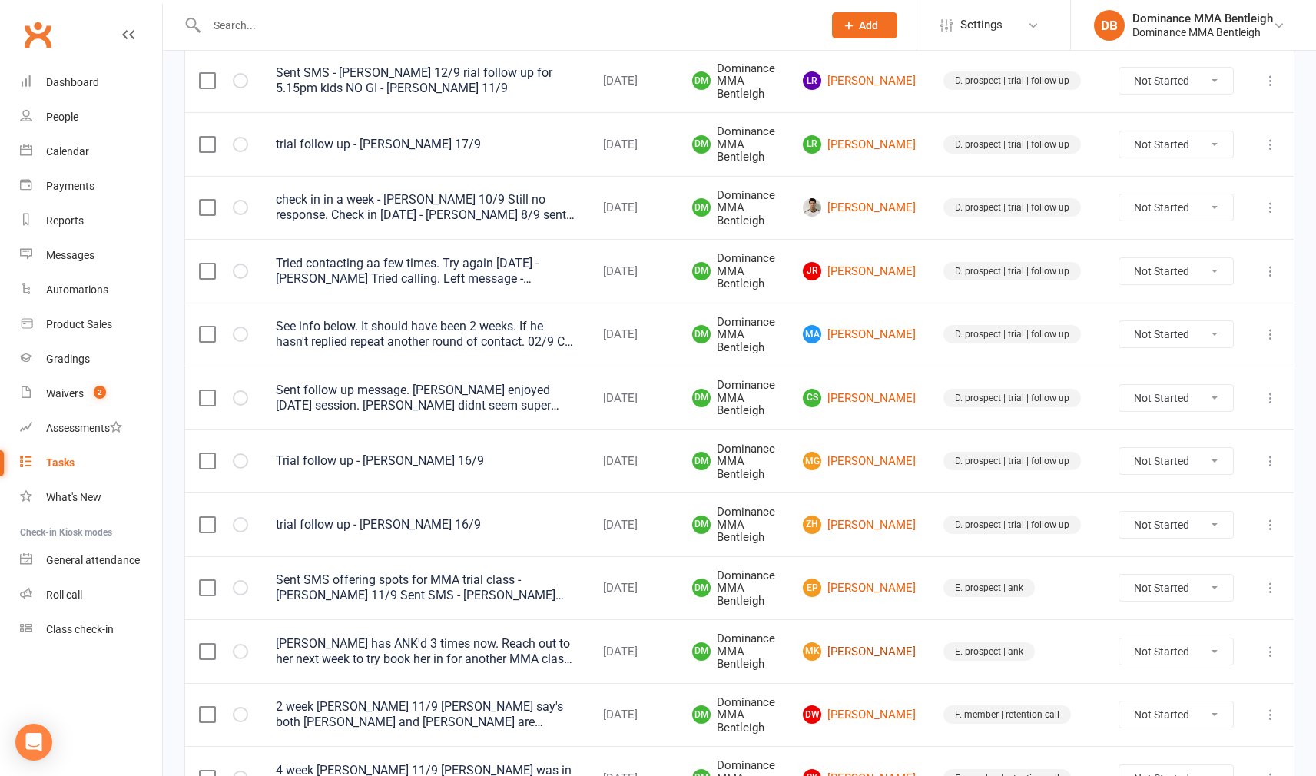
click at [871, 642] on link "MK Molly Keeran" at bounding box center [859, 651] width 113 height 18
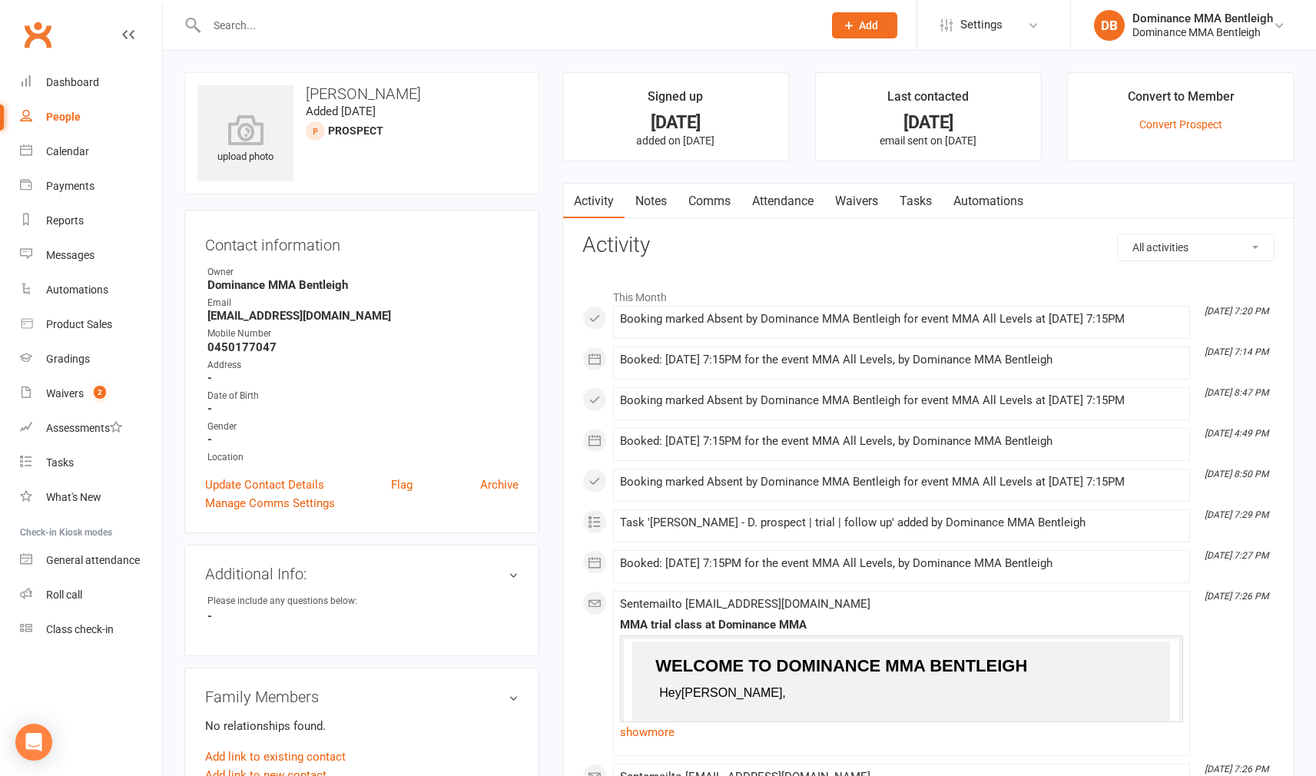
click at [903, 190] on link "Tasks" at bounding box center [916, 201] width 54 height 35
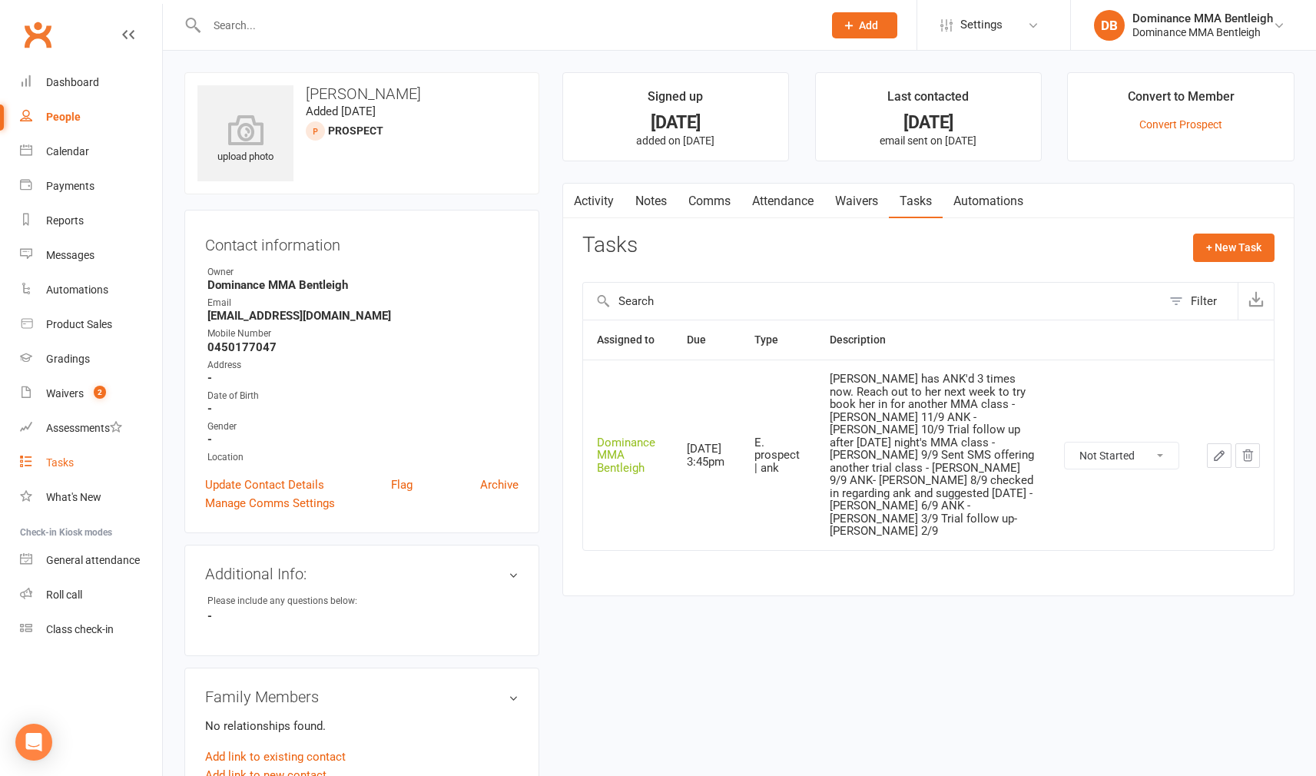
click at [60, 452] on link "Tasks" at bounding box center [91, 463] width 142 height 35
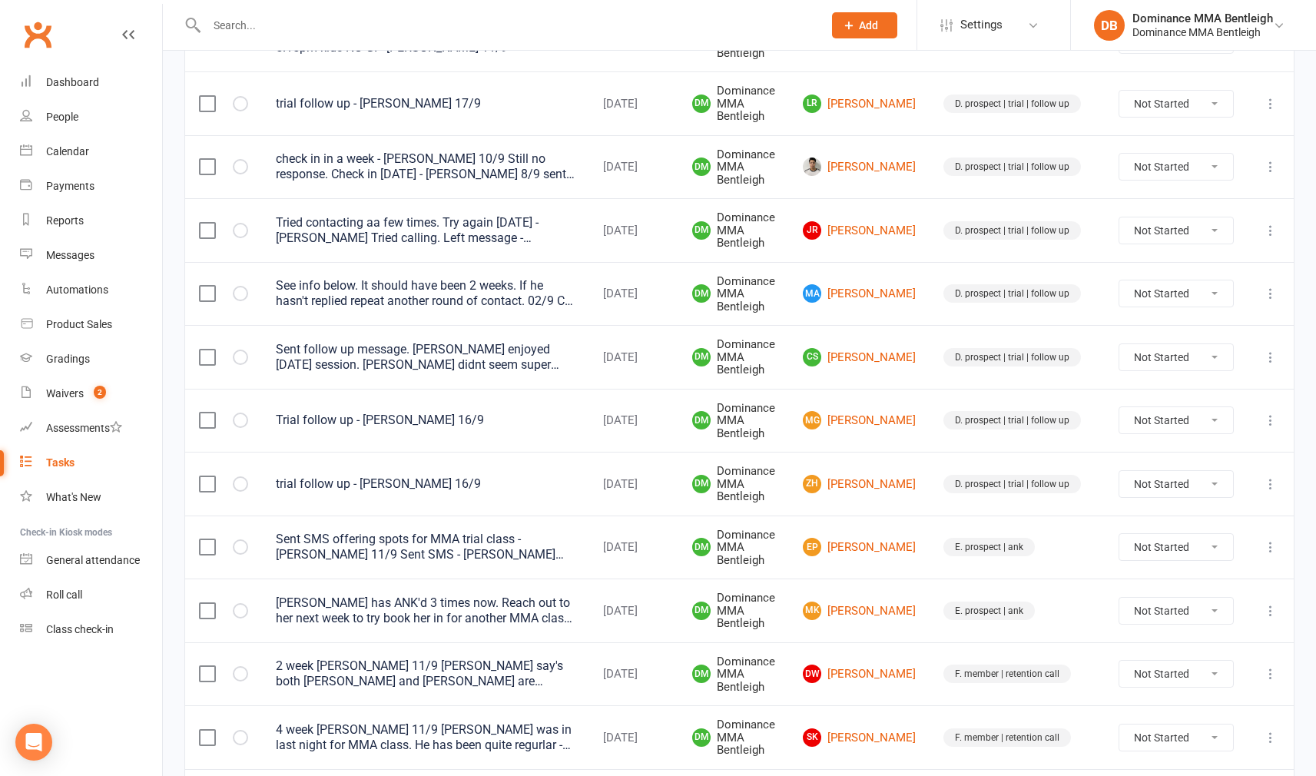
scroll to position [514, 0]
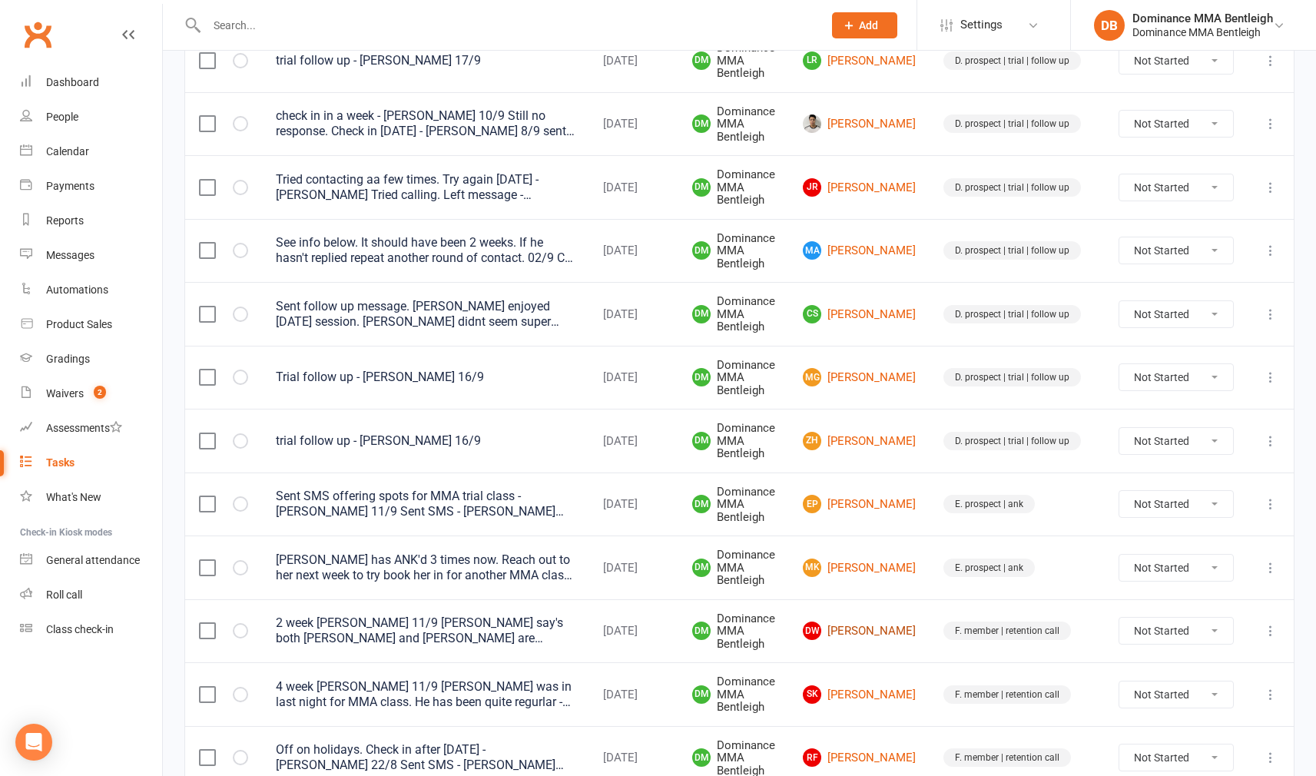
click at [876, 624] on link "DW Denzel Walallawitta" at bounding box center [859, 630] width 113 height 18
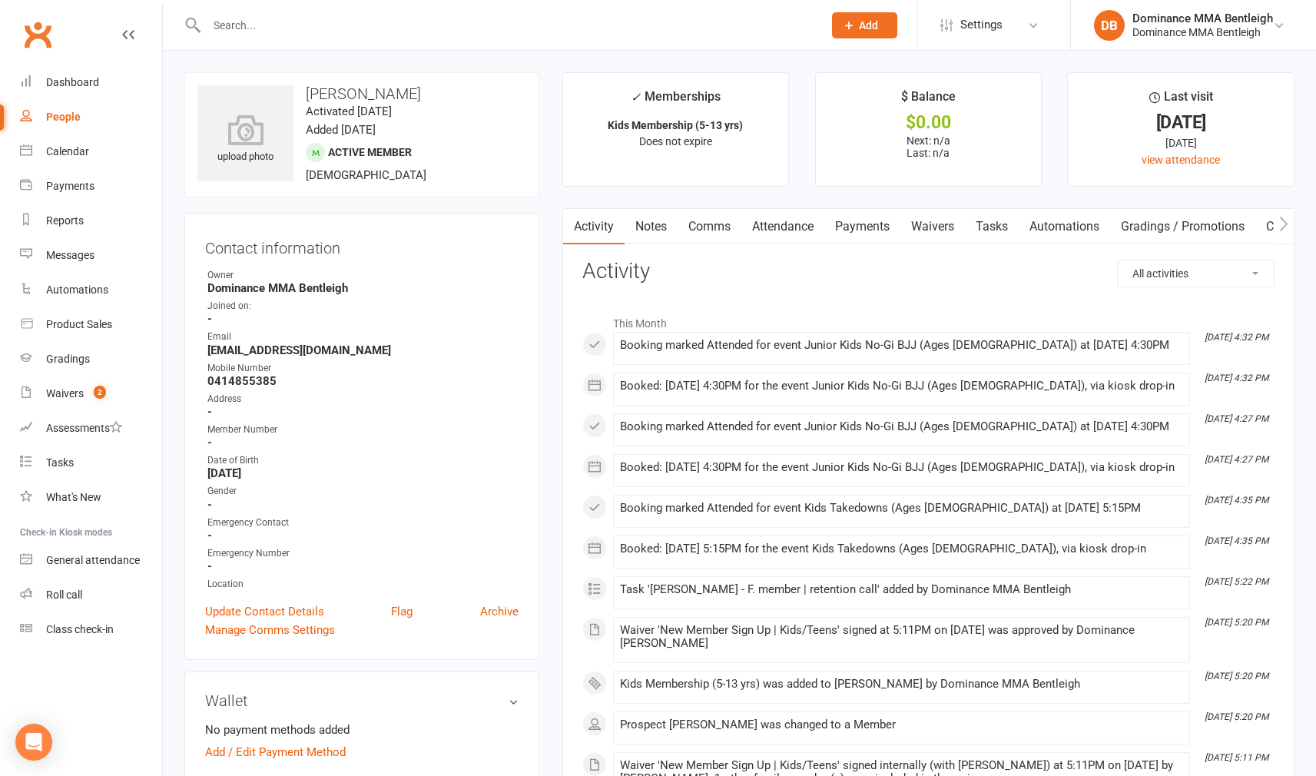
click at [992, 219] on link "Tasks" at bounding box center [992, 226] width 54 height 35
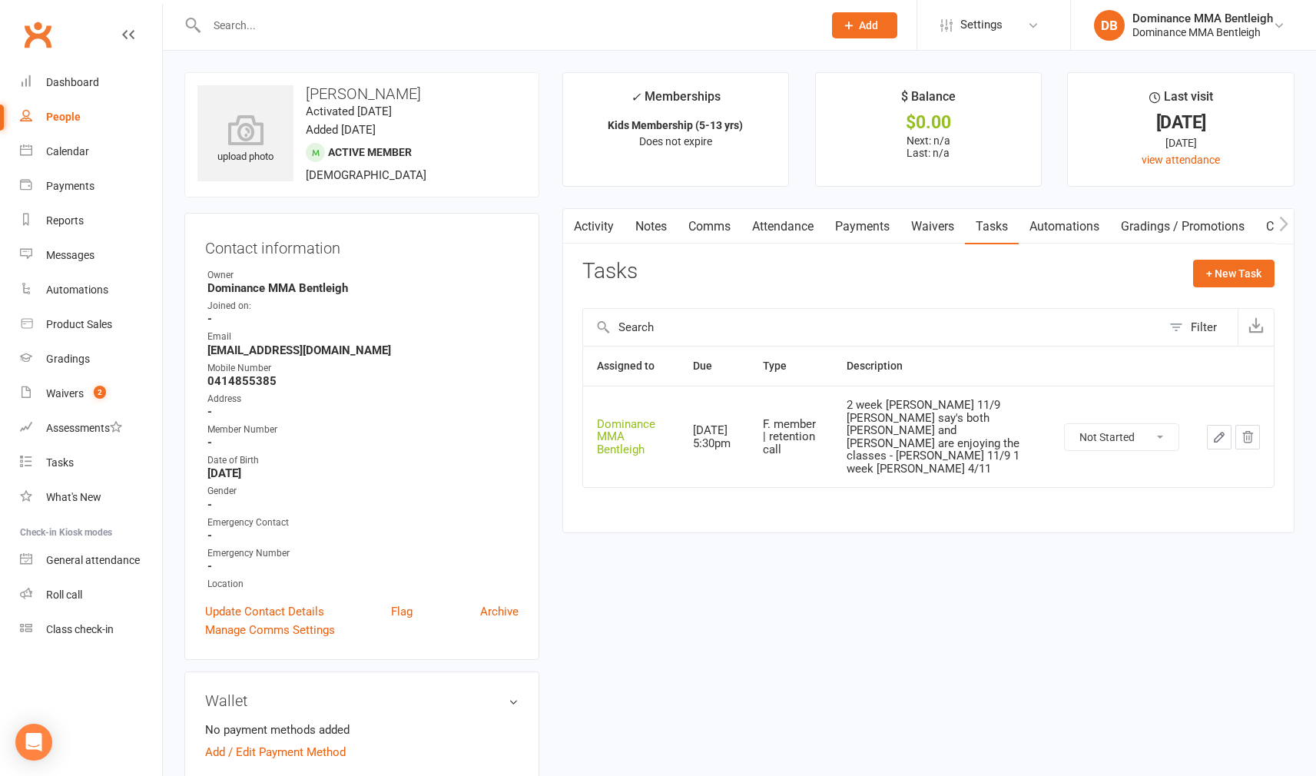
click at [1214, 430] on icon "button" at bounding box center [1219, 437] width 14 height 14
select select "24839"
select select "13789"
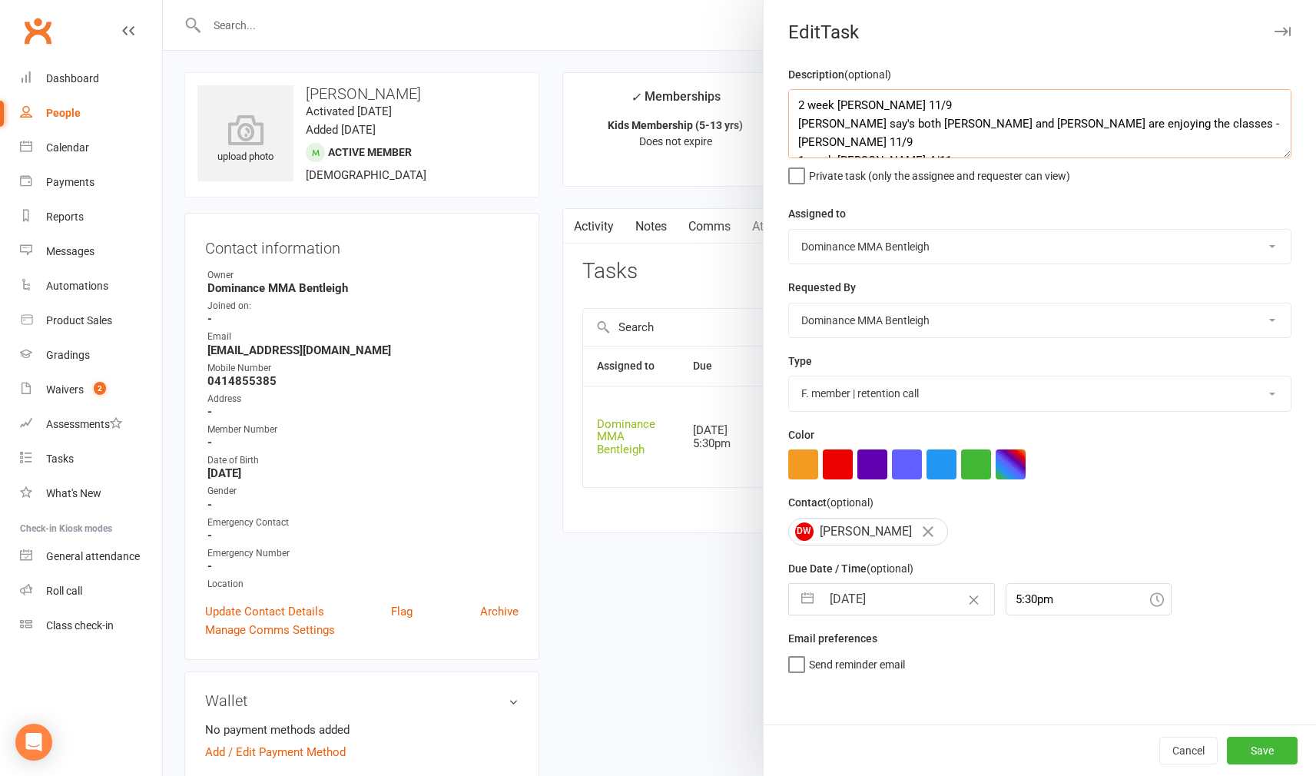
click at [797, 98] on textarea "2 week ret - Dylan 11/9 Susie say's both Denzel and Florence are enjoying the c…" at bounding box center [1039, 123] width 503 height 69
click at [823, 91] on textarea "2 week ret - Dylan 11/9 Susie say's both Denzel and Florence are enjoying the c…" at bounding box center [1039, 123] width 503 height 69
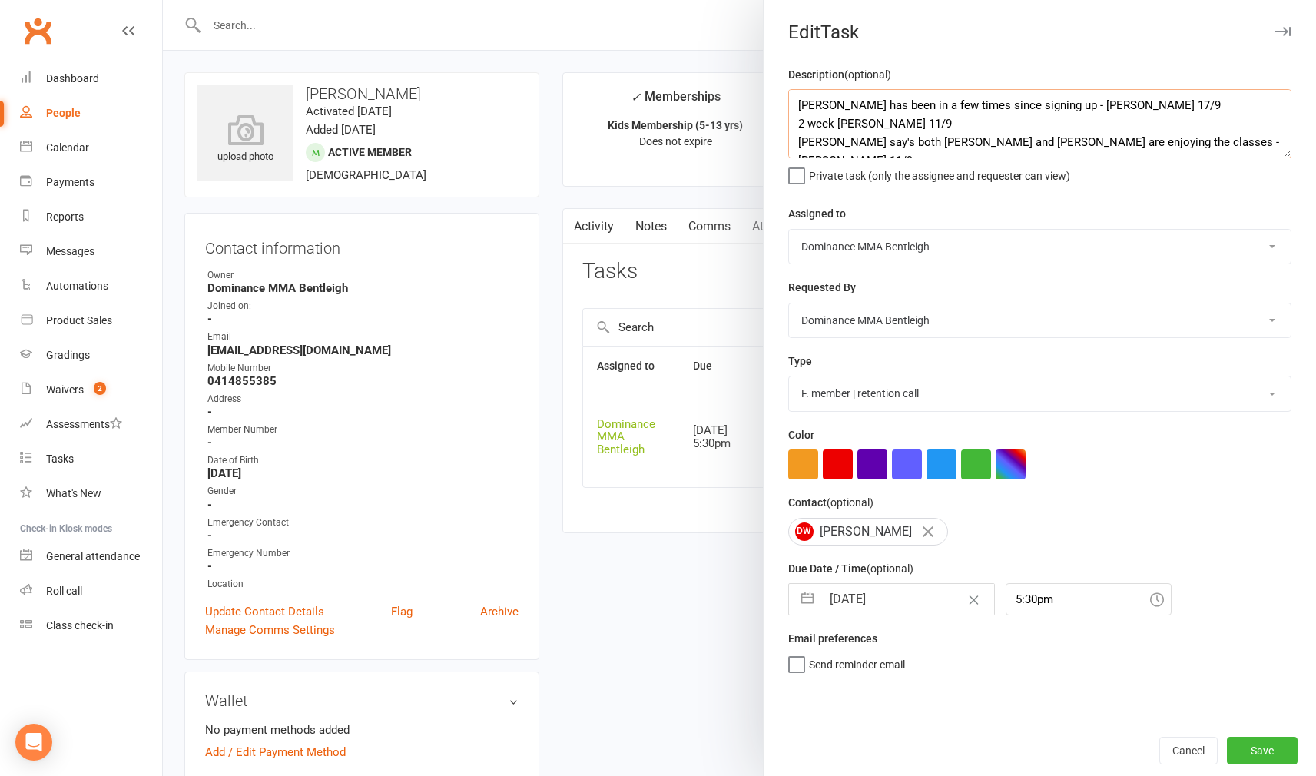
click at [796, 101] on textarea "Denzel has been in a few times since signing up - Dylan 17/9 2 week ret - Dylan…" at bounding box center [1039, 123] width 503 height 69
click at [824, 91] on textarea "Denzel has been in a few times since signing up - Dylan 17/9 2 week ret - Dylan…" at bounding box center [1039, 123] width 503 height 69
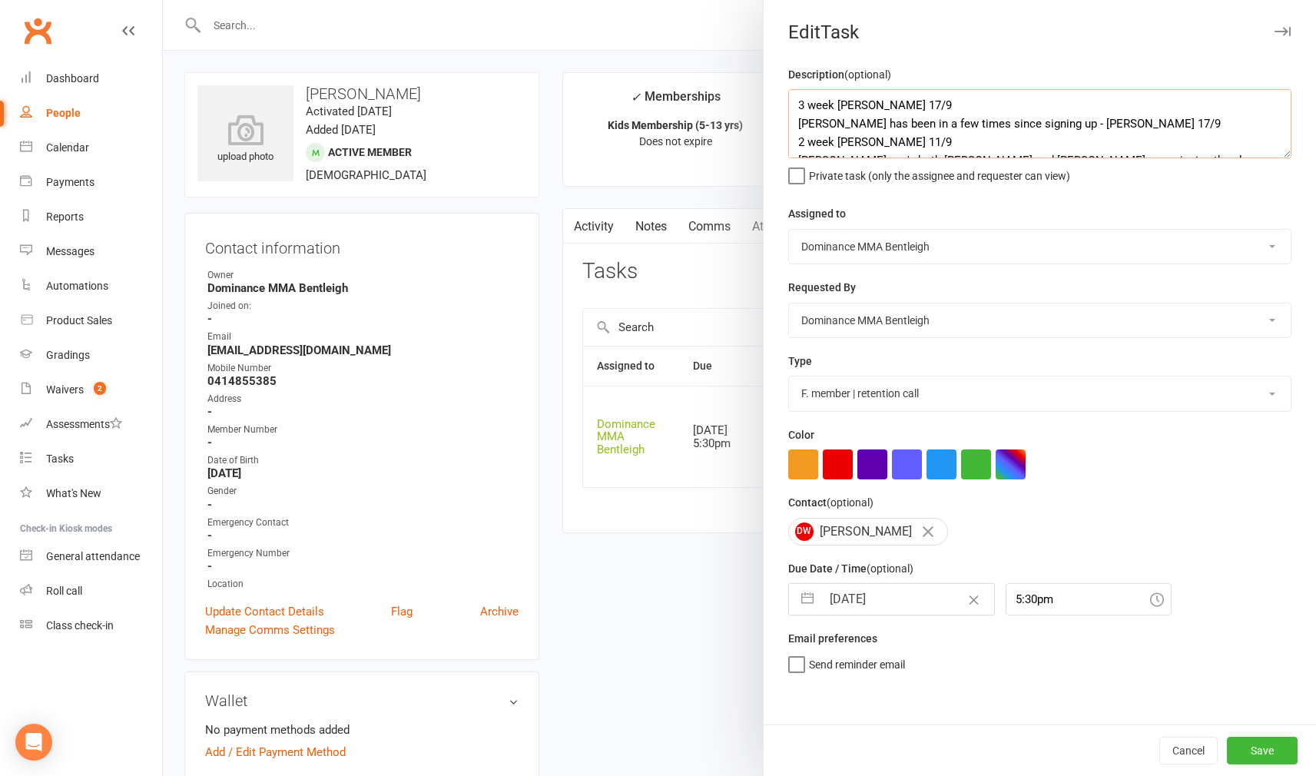
type textarea "3 week ret - Dylan 17/9 Denzel has been in a few times since signing up - Dylan…"
select select "7"
select select "2025"
select select "8"
select select "2025"
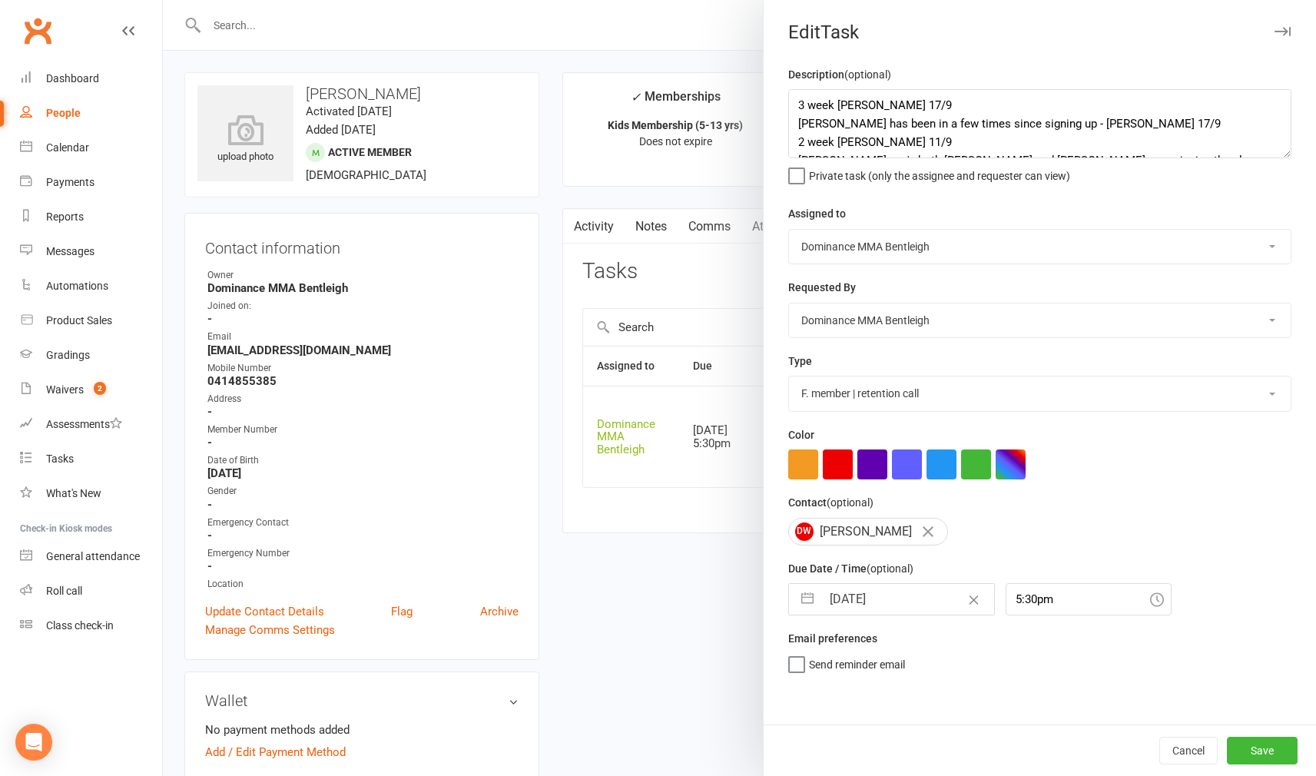
select select "9"
select select "2025"
click at [909, 591] on input "18 Sep 2025" at bounding box center [907, 599] width 173 height 31
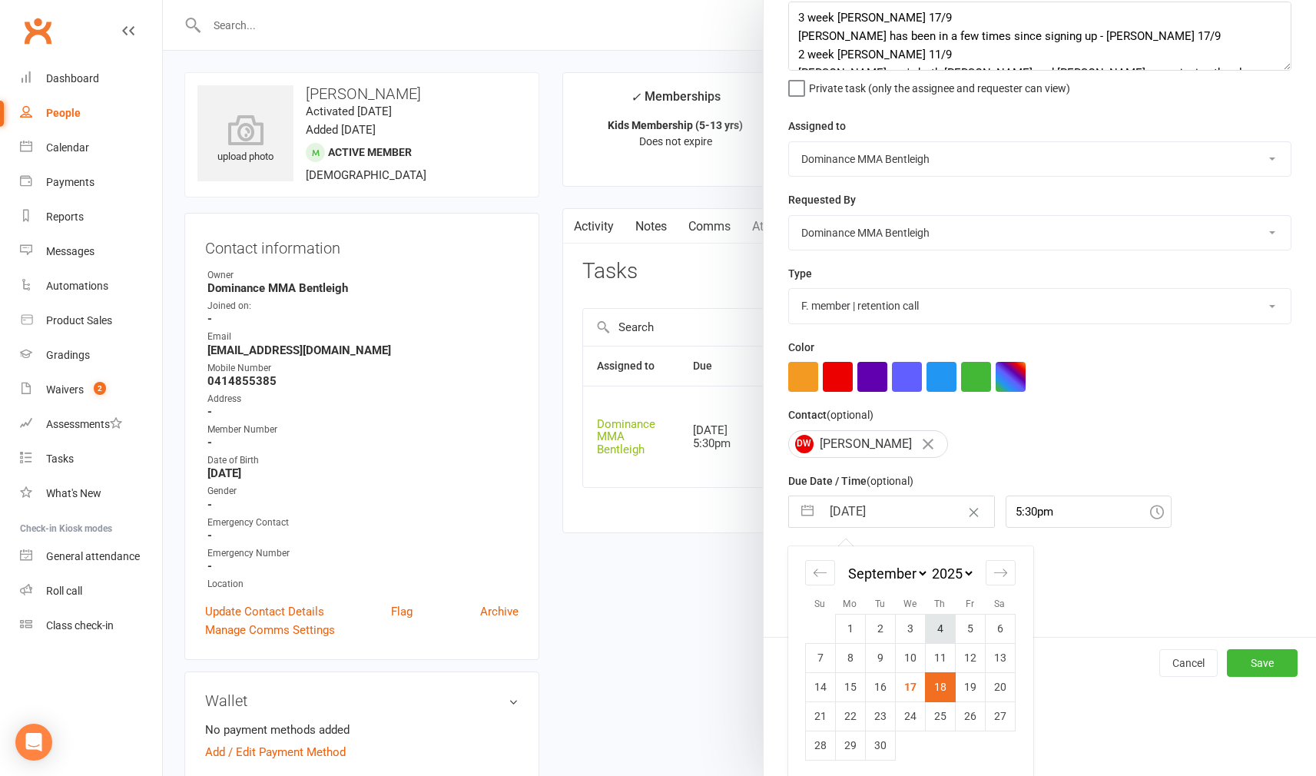
scroll to position [87, 0]
click at [942, 713] on td "25" at bounding box center [940, 716] width 30 height 29
type input "25 Sep 2025"
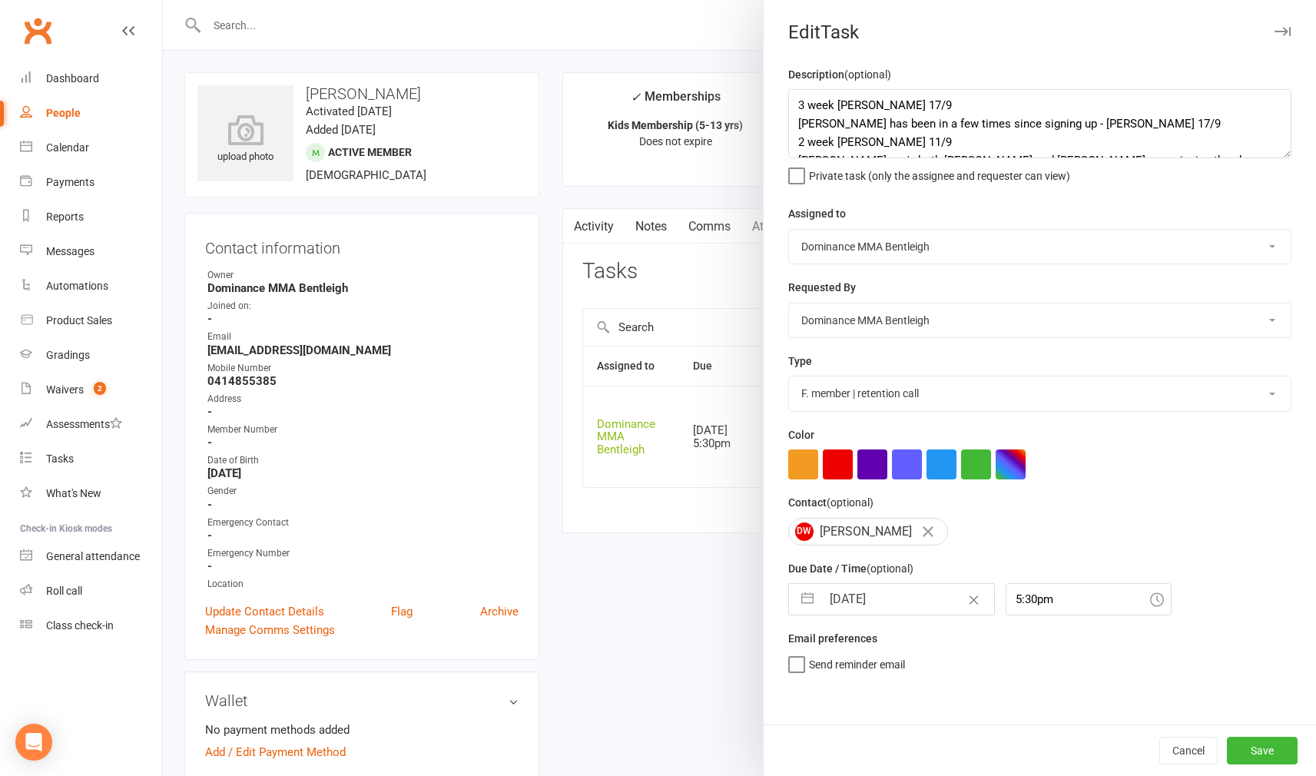
click at [1252, 734] on div "Cancel Save" at bounding box center [1040, 749] width 552 height 51
click at [1255, 749] on button "Save" at bounding box center [1262, 751] width 71 height 28
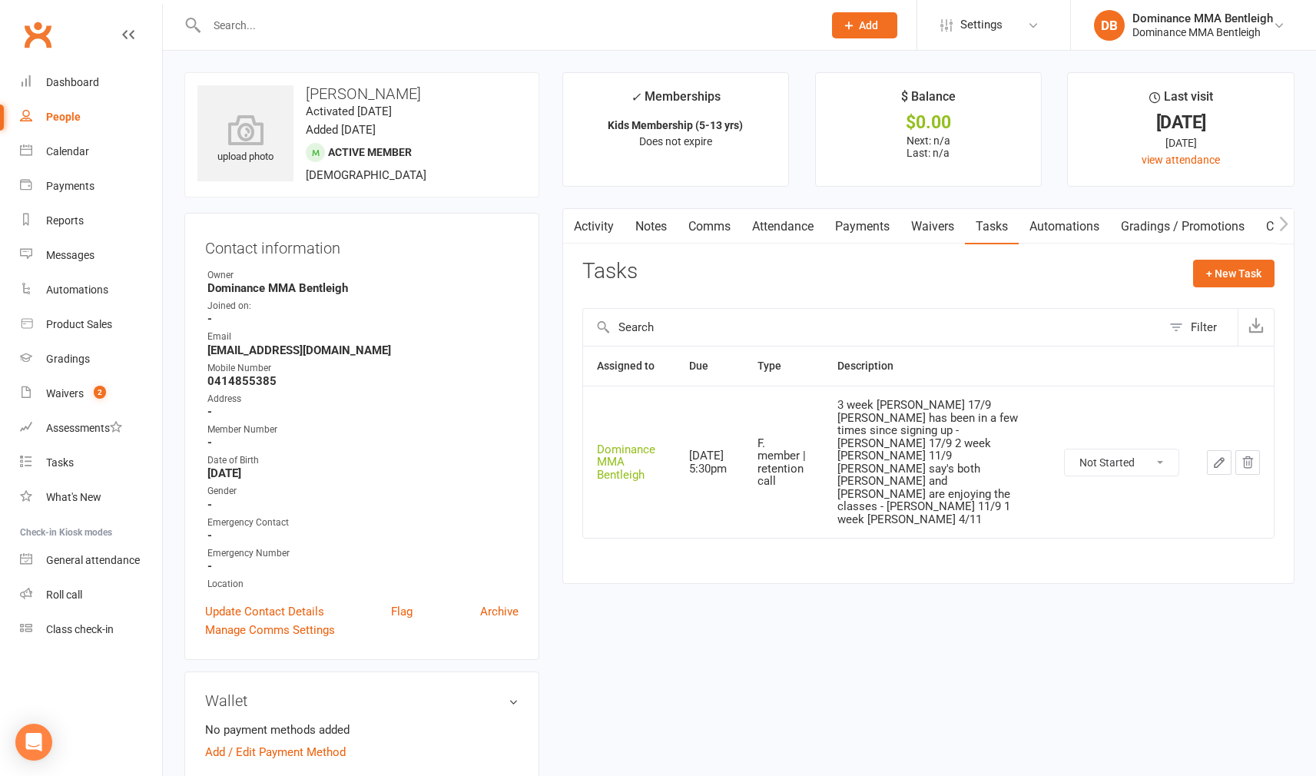
click at [333, 38] on div at bounding box center [498, 25] width 628 height 50
click at [332, 32] on input "text" at bounding box center [507, 26] width 610 height 22
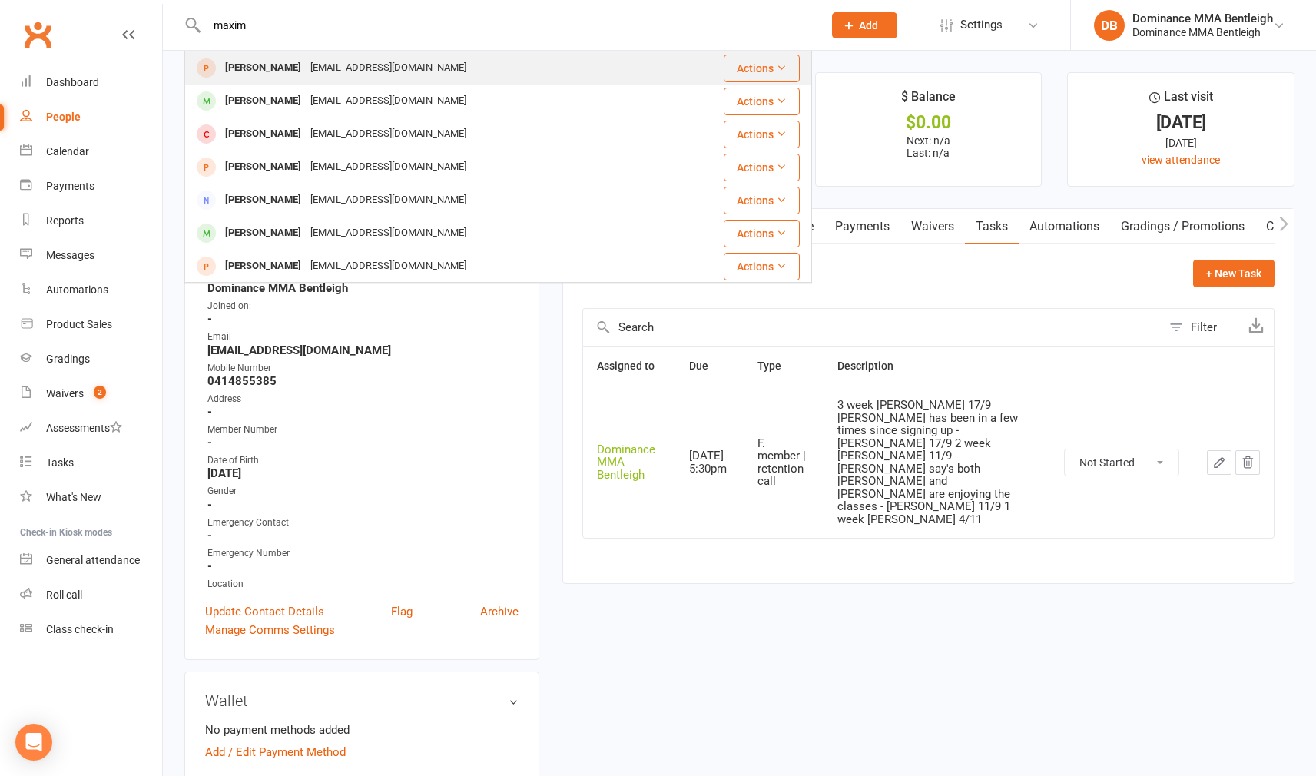
type input "maxim"
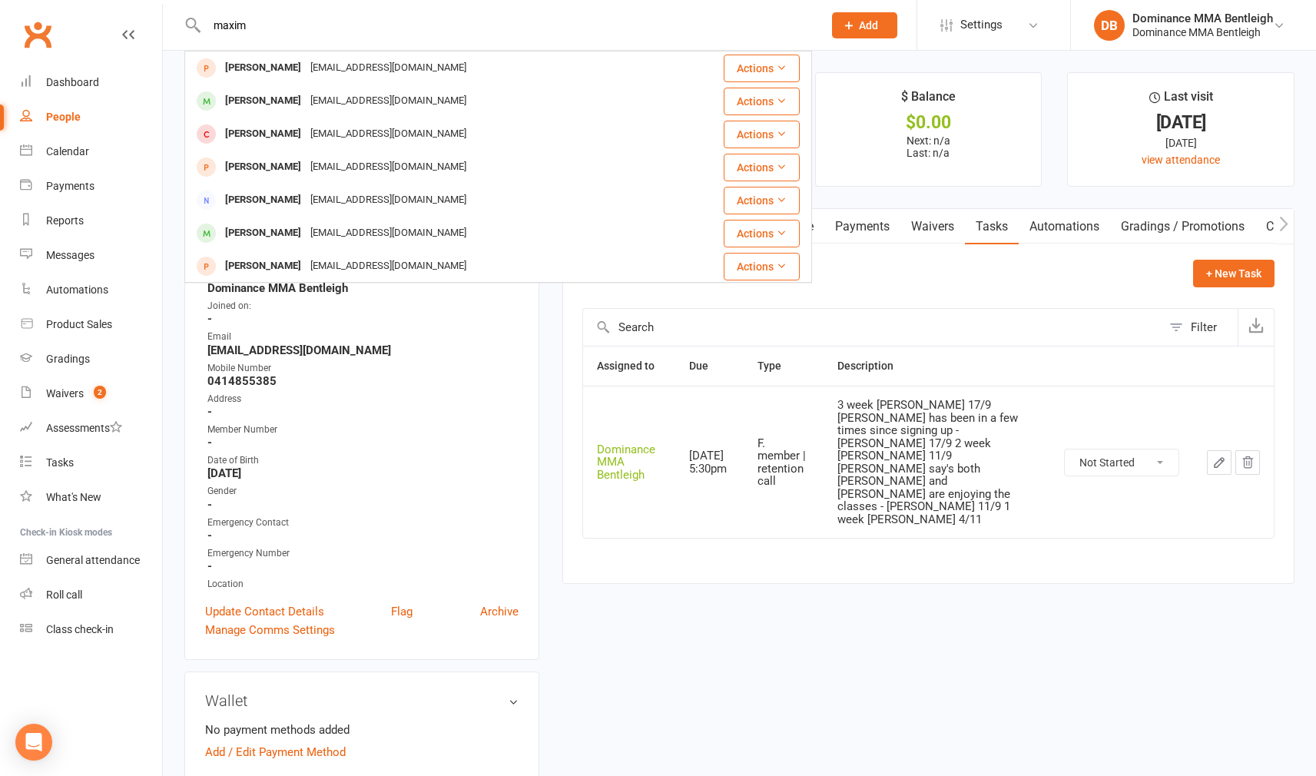
click at [280, 71] on div "Maxim Gerdel" at bounding box center [262, 68] width 85 height 22
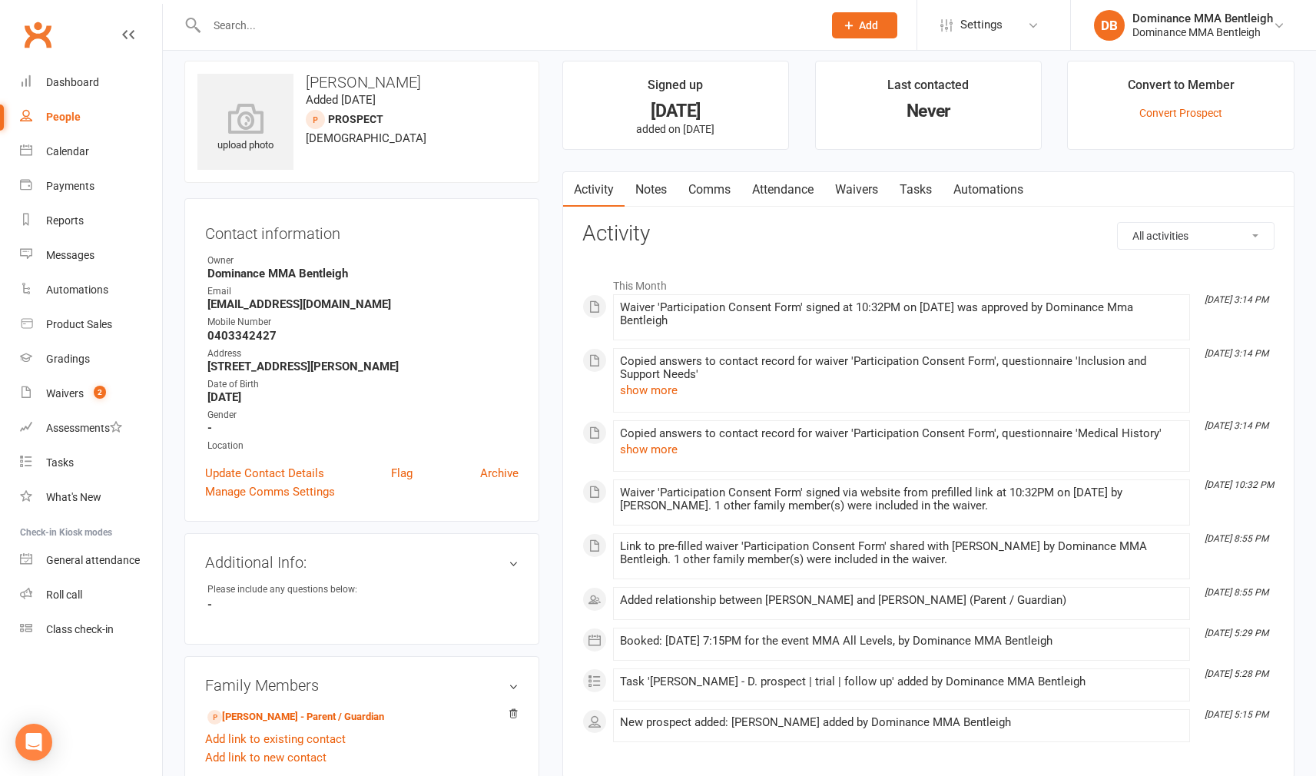
scroll to position [18, 0]
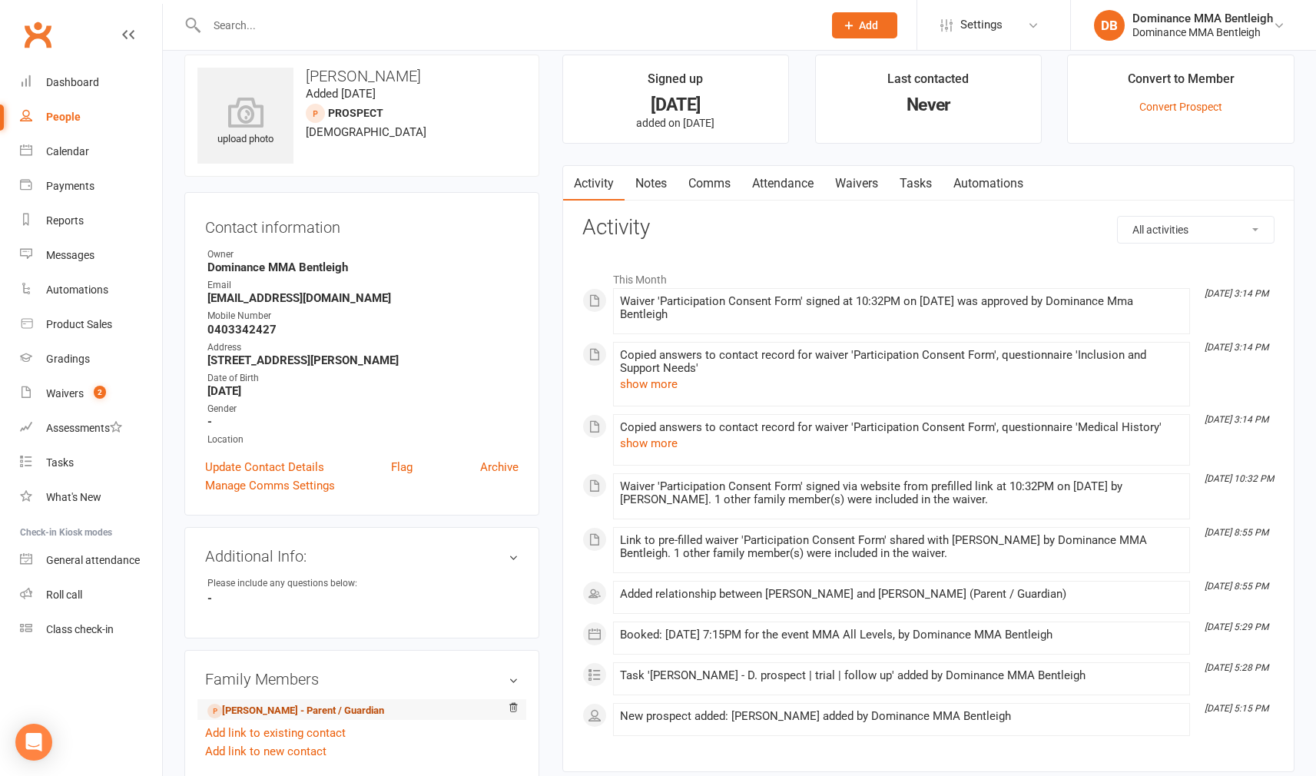
click at [358, 712] on relationship-list "Nadezhda Dobryakova - Parent / Guardian Add link to existing contact Add link t…" at bounding box center [361, 730] width 313 height 62
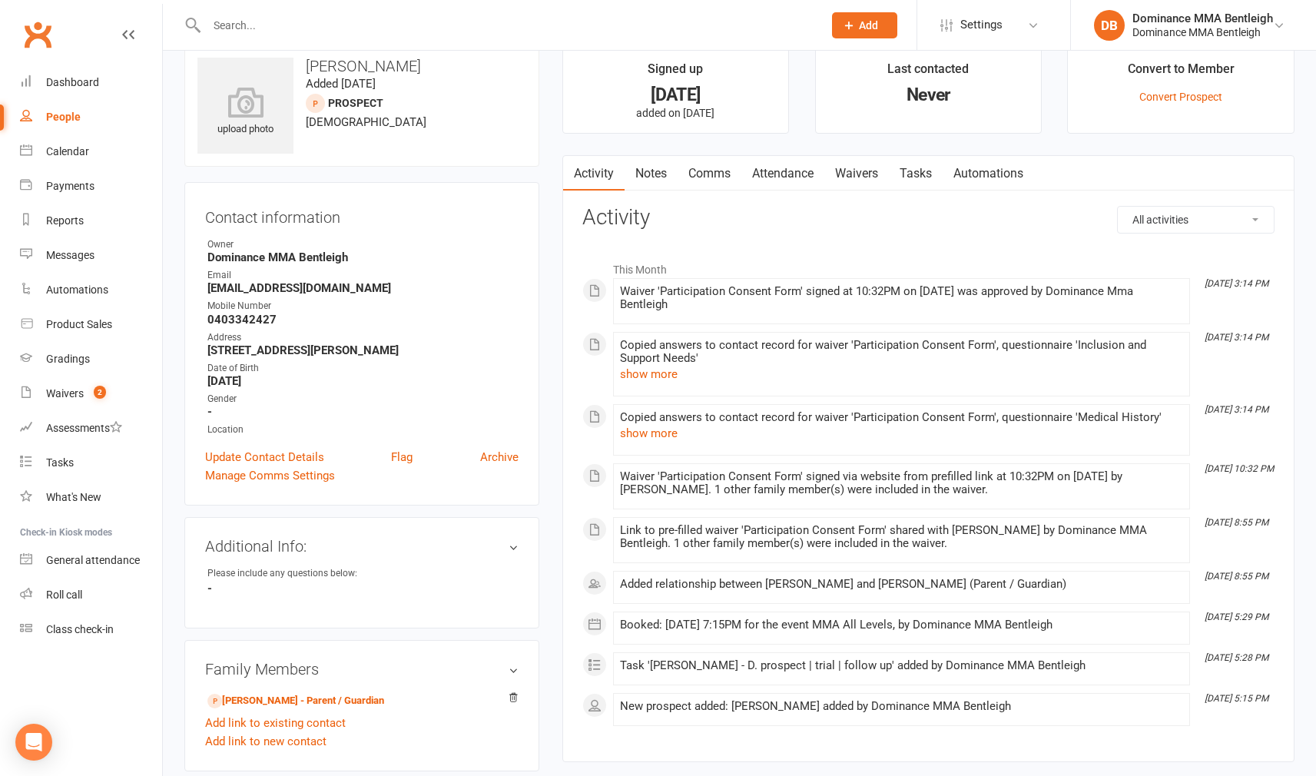
scroll to position [28, 0]
click at [866, 172] on link "Waivers" at bounding box center [856, 173] width 65 height 35
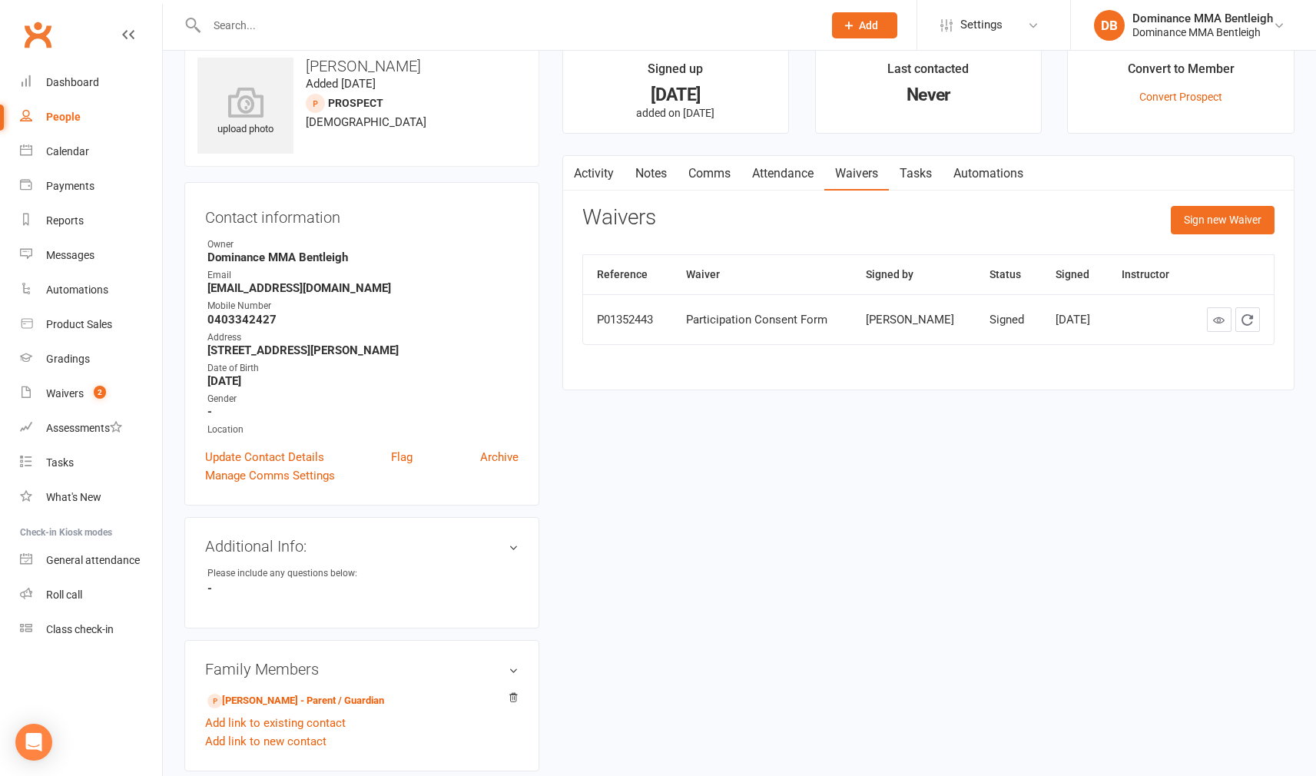
click at [570, 34] on input "text" at bounding box center [507, 26] width 610 height 22
click at [569, 28] on input "text" at bounding box center [507, 26] width 610 height 22
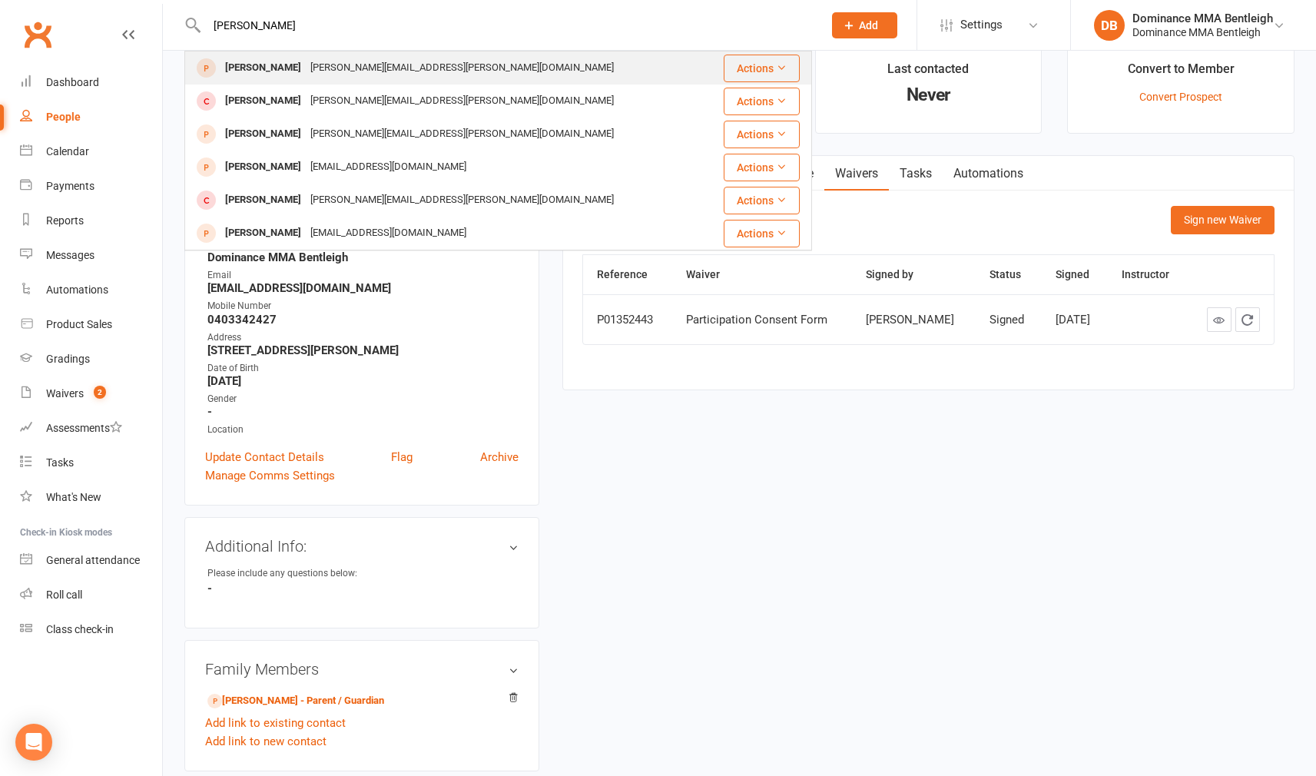
type input "zoran"
click at [429, 69] on div "Zoran Hassan anita.mukhtar@outlook.com" at bounding box center [446, 67] width 520 height 31
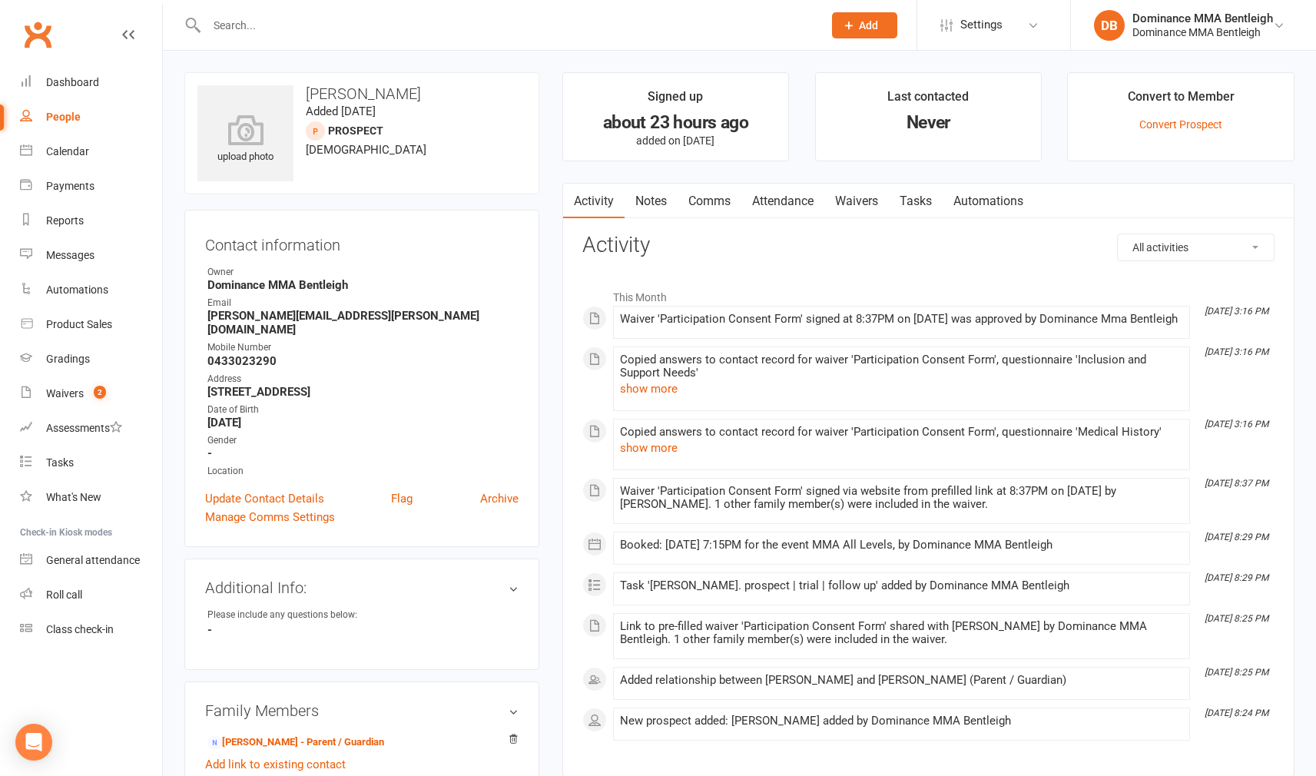
scroll to position [6, 0]
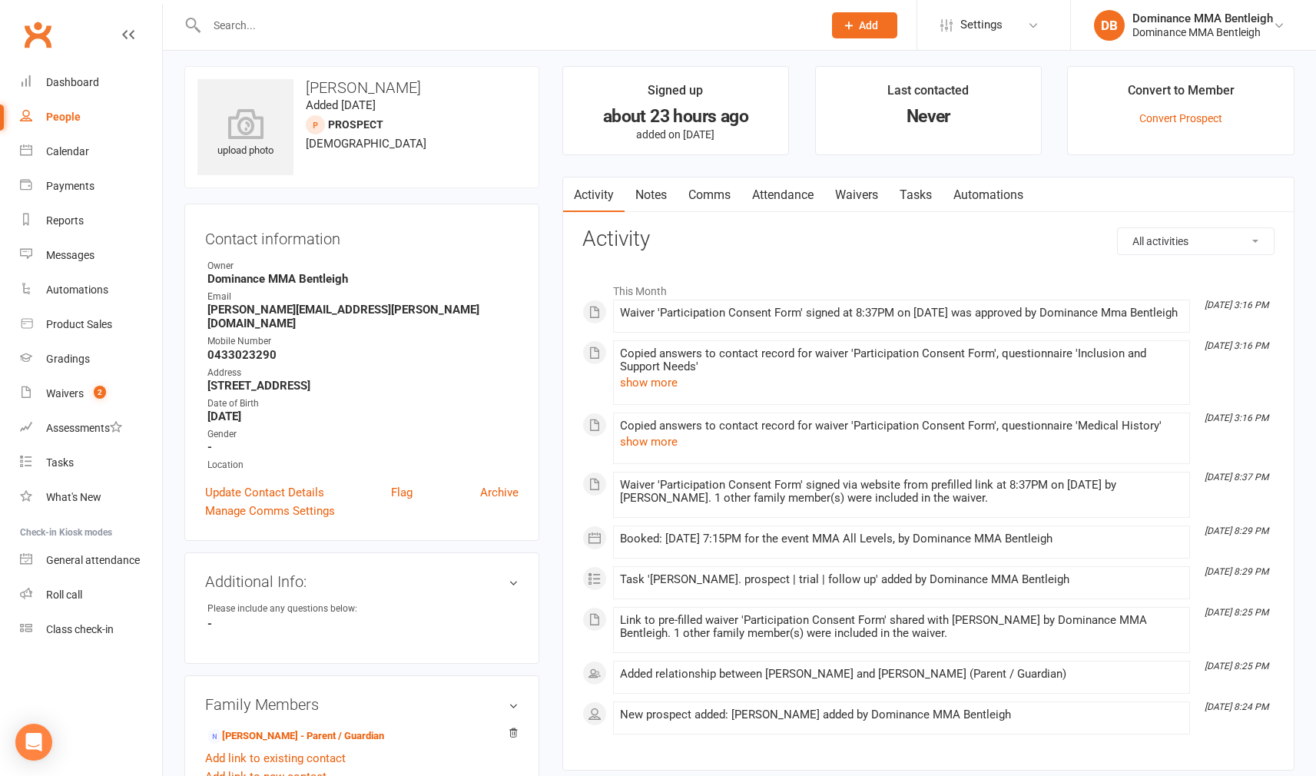
click at [343, 728] on link "Anita Mukhtar - Parent / Guardian" at bounding box center [295, 736] width 177 height 16
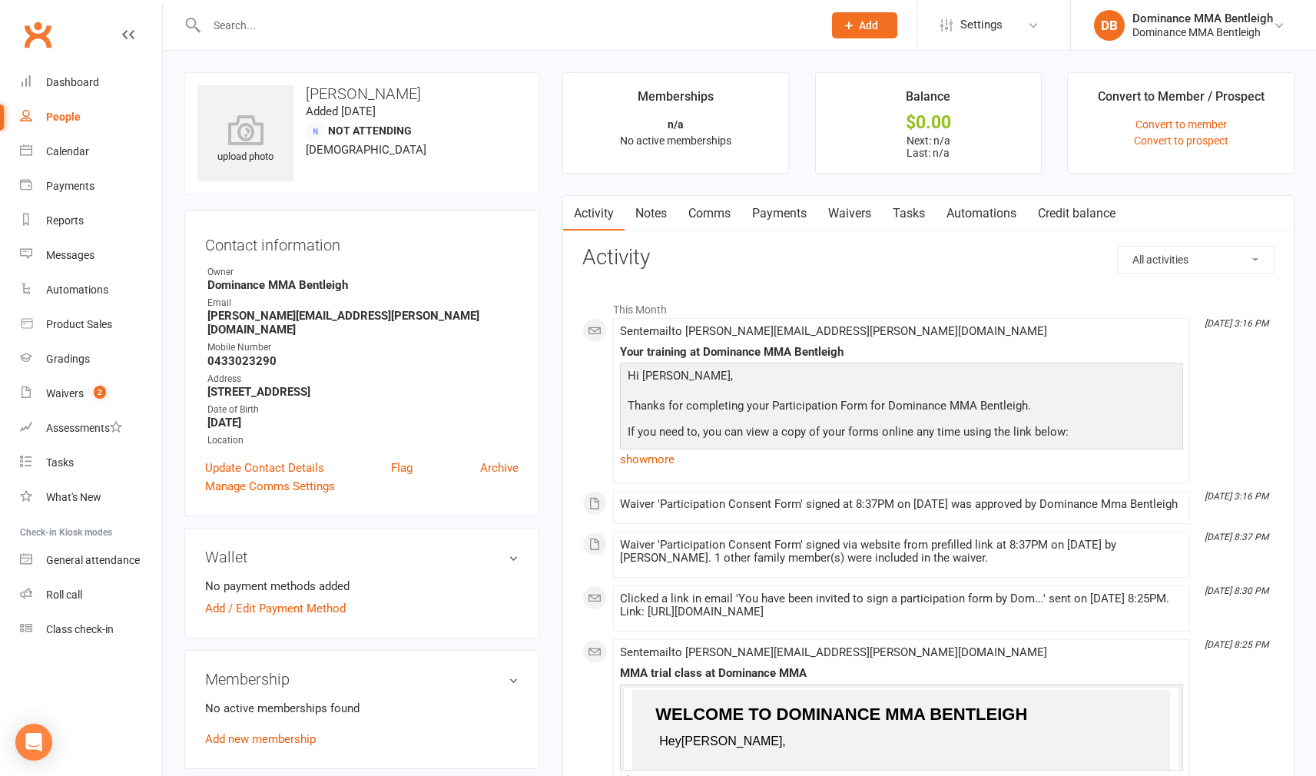
click at [866, 210] on link "Waivers" at bounding box center [849, 213] width 65 height 35
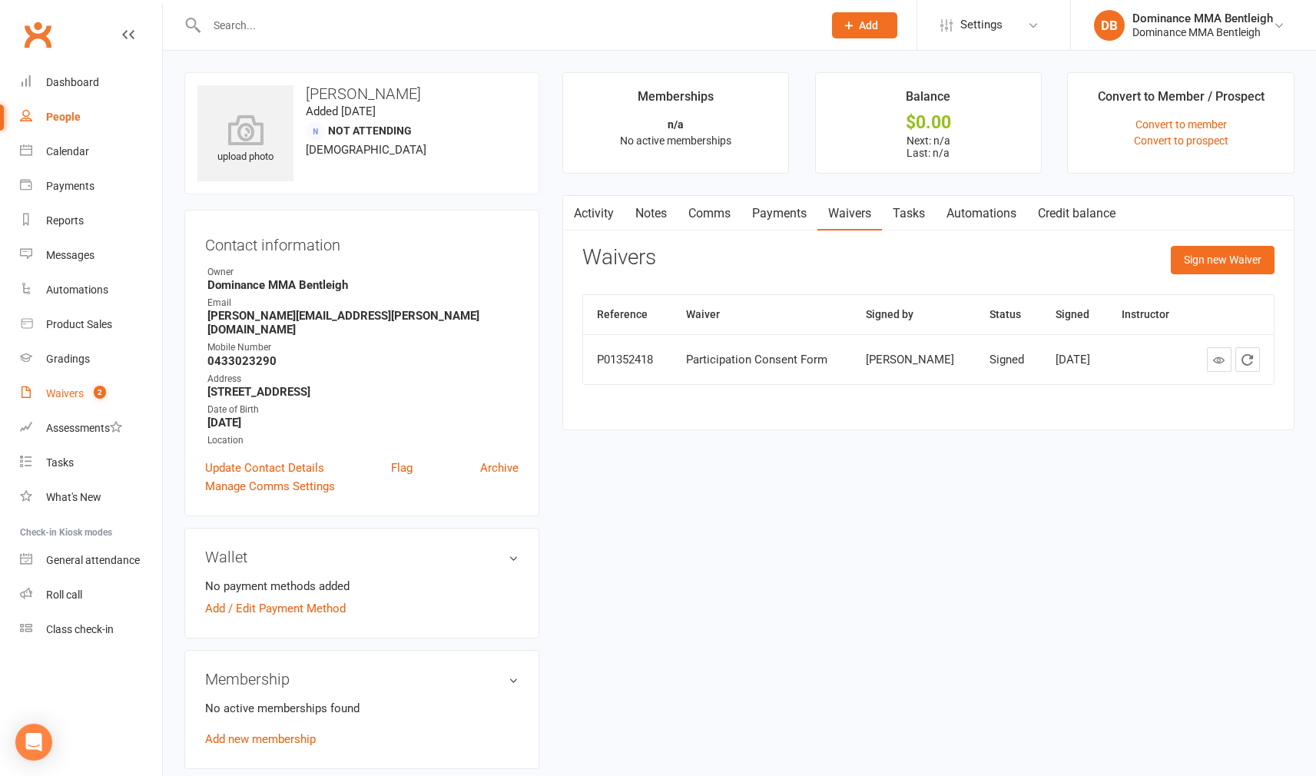
click at [82, 388] on link "Waivers 2" at bounding box center [91, 393] width 142 height 35
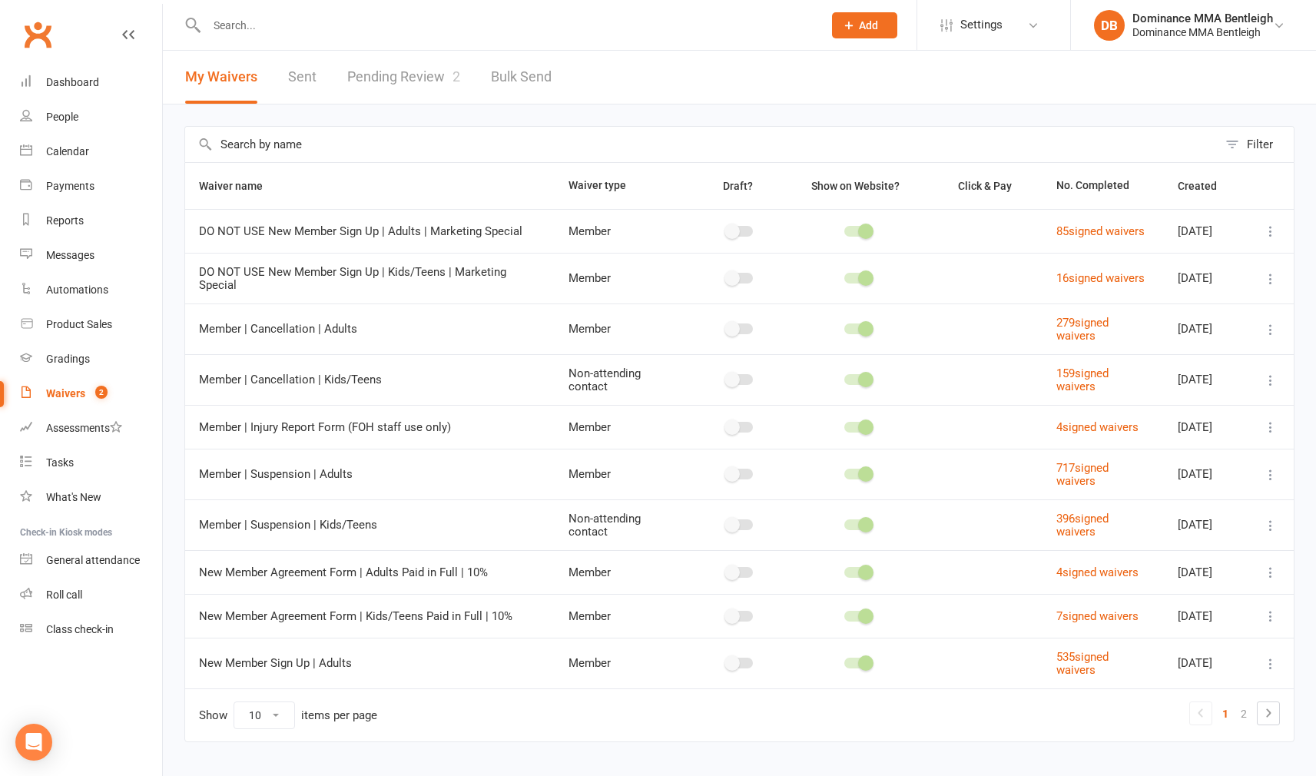
click at [406, 79] on link "Pending Review 2" at bounding box center [403, 77] width 113 height 53
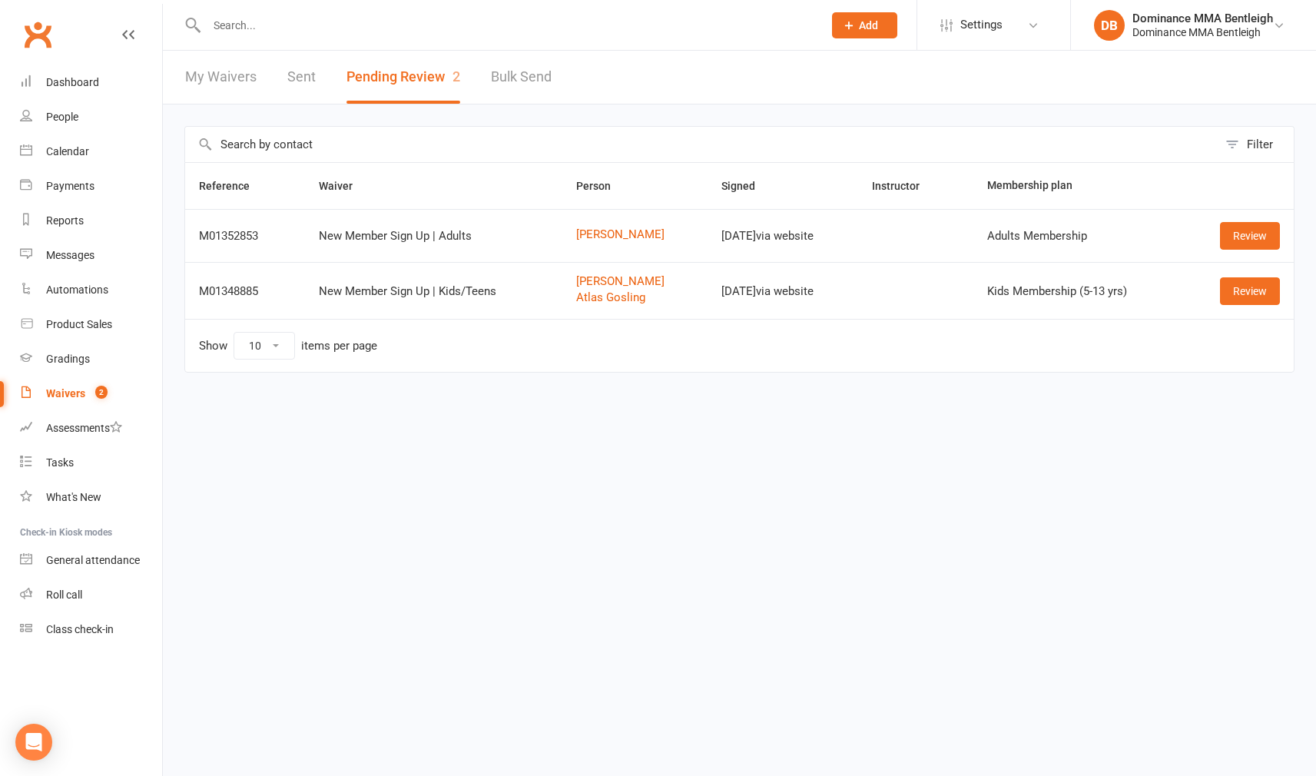
click at [1262, 240] on link "Review" at bounding box center [1250, 236] width 60 height 28
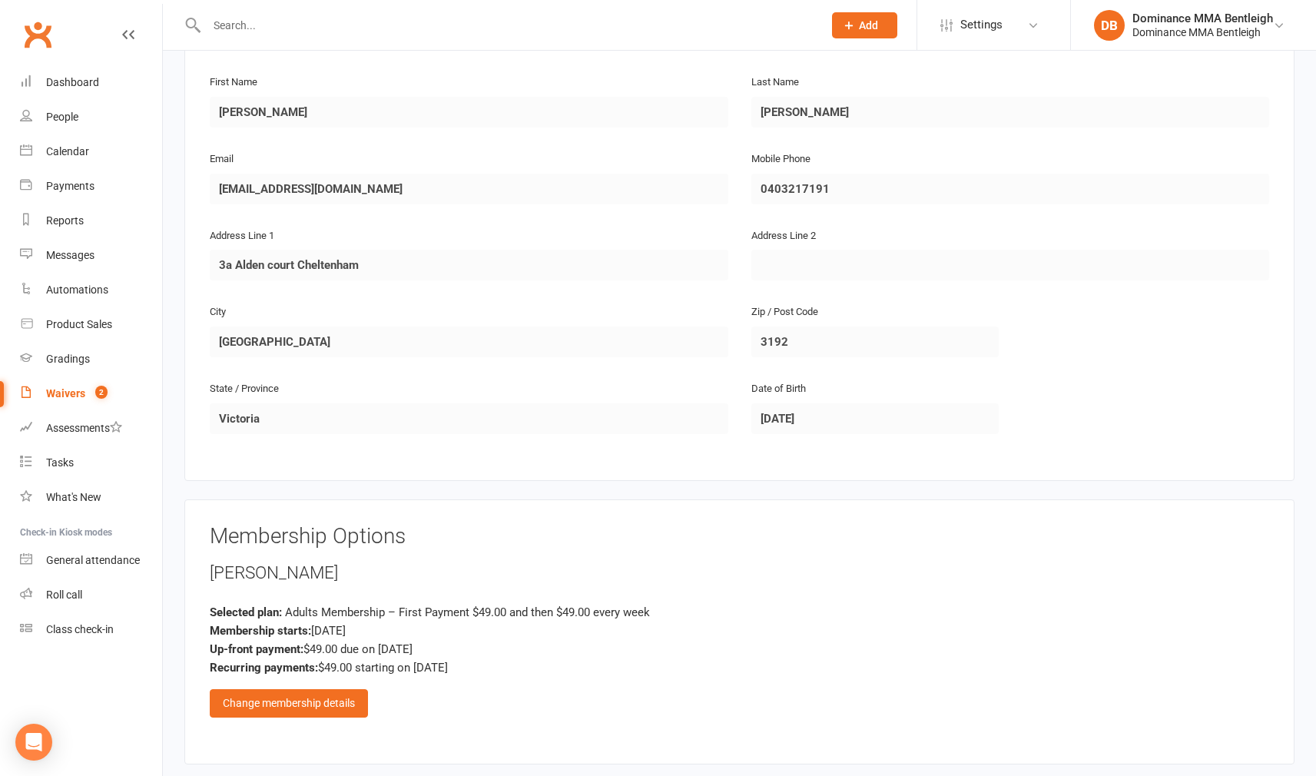
scroll to position [269, 0]
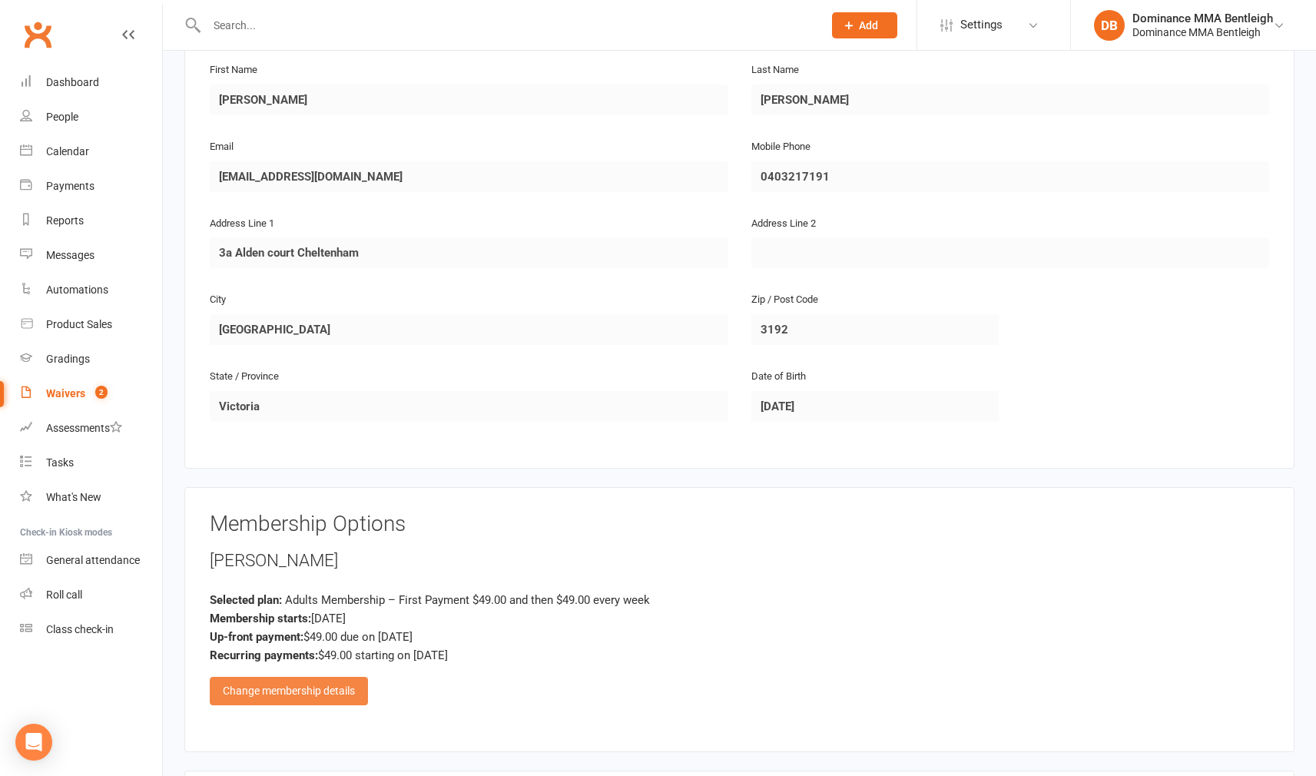
click at [345, 691] on div "Change membership details" at bounding box center [289, 691] width 158 height 28
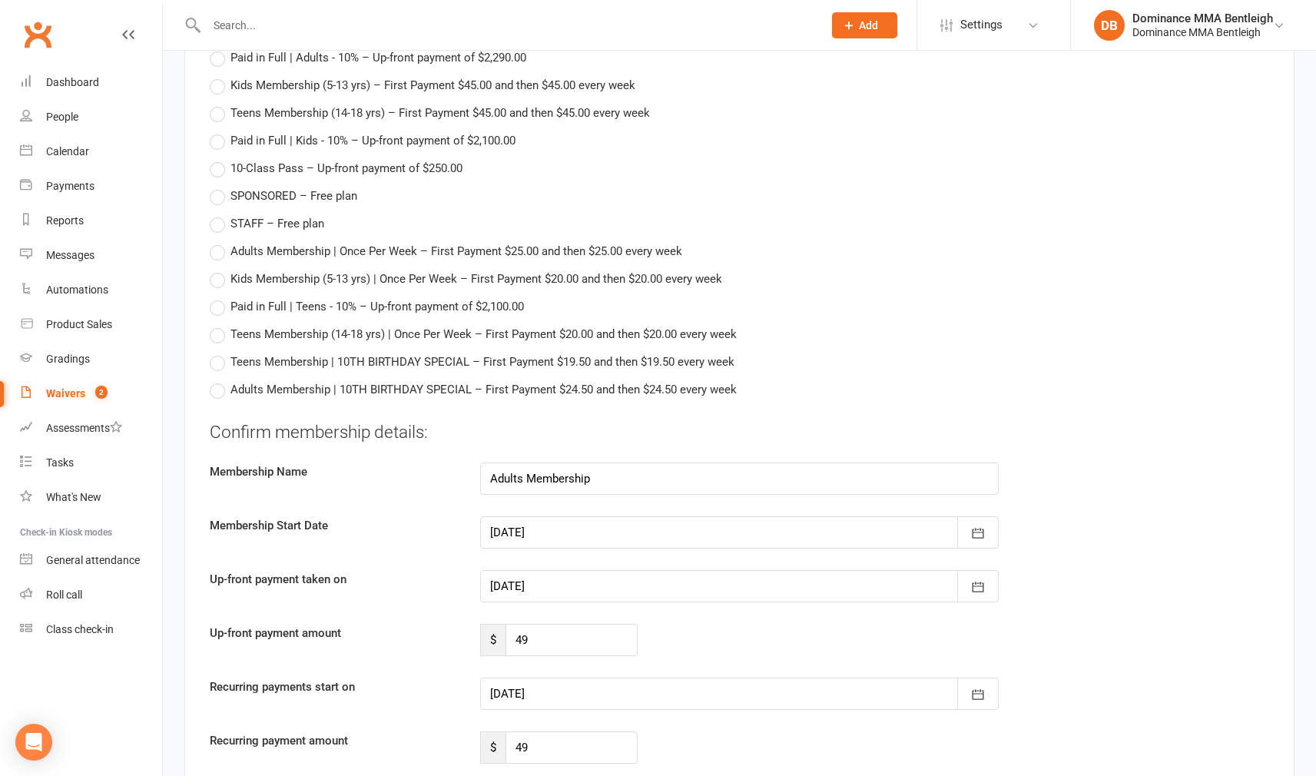
scroll to position [893, 0]
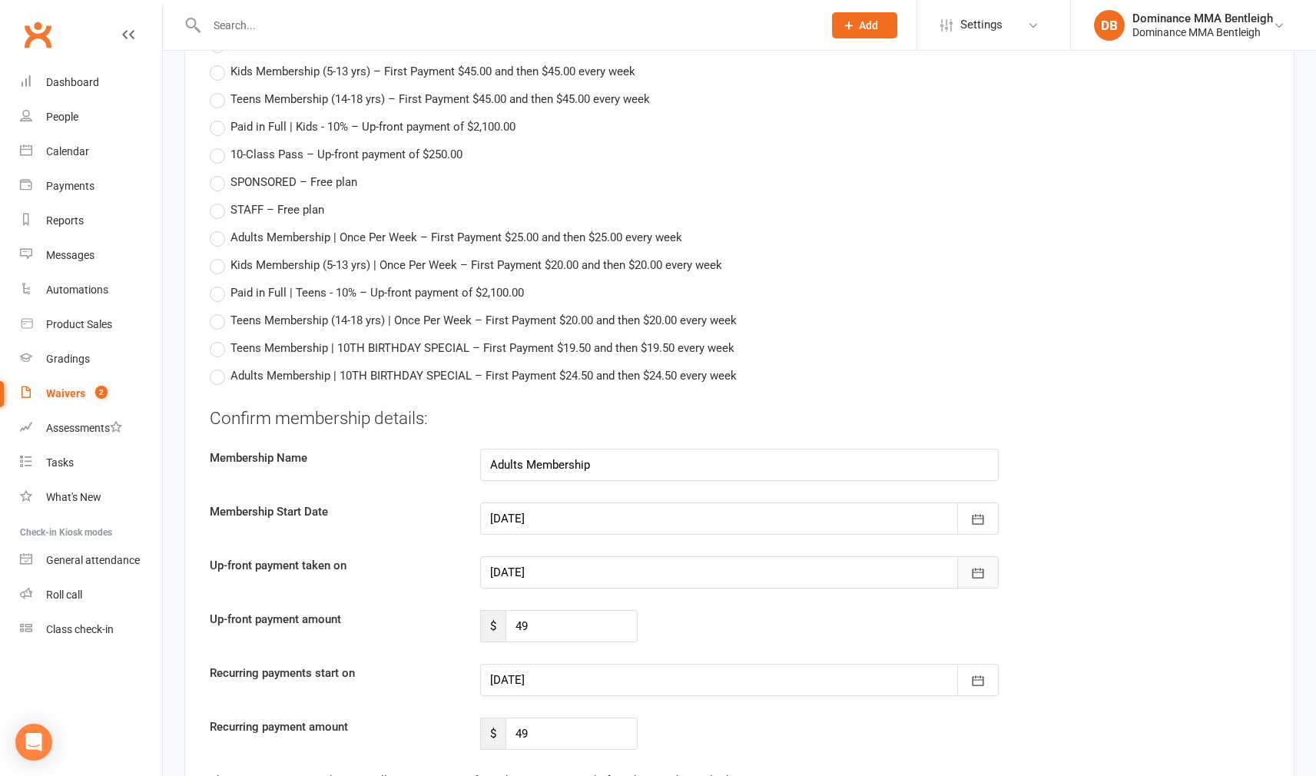
click at [993, 571] on button "button" at bounding box center [977, 572] width 41 height 32
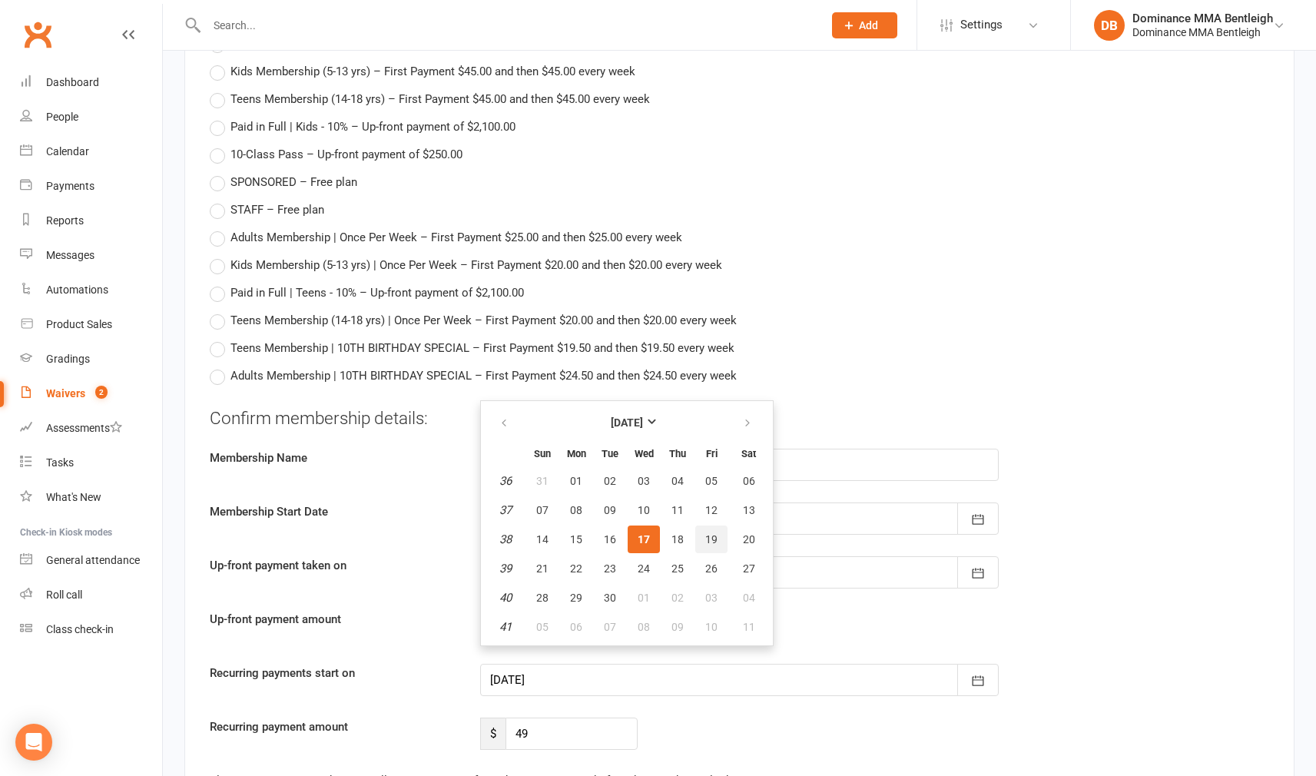
click at [714, 537] on span "19" at bounding box center [711, 539] width 12 height 12
type input "19 Sep 2025"
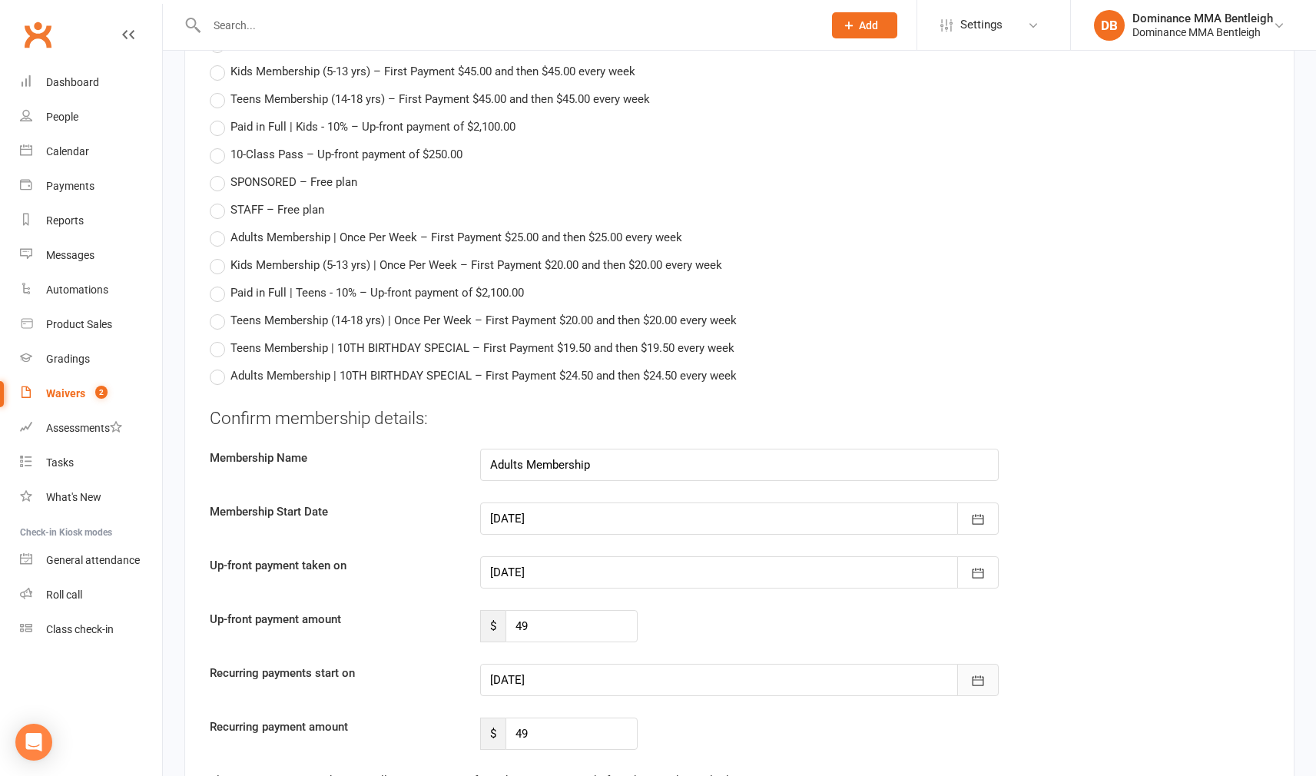
click at [988, 690] on button "button" at bounding box center [977, 680] width 41 height 32
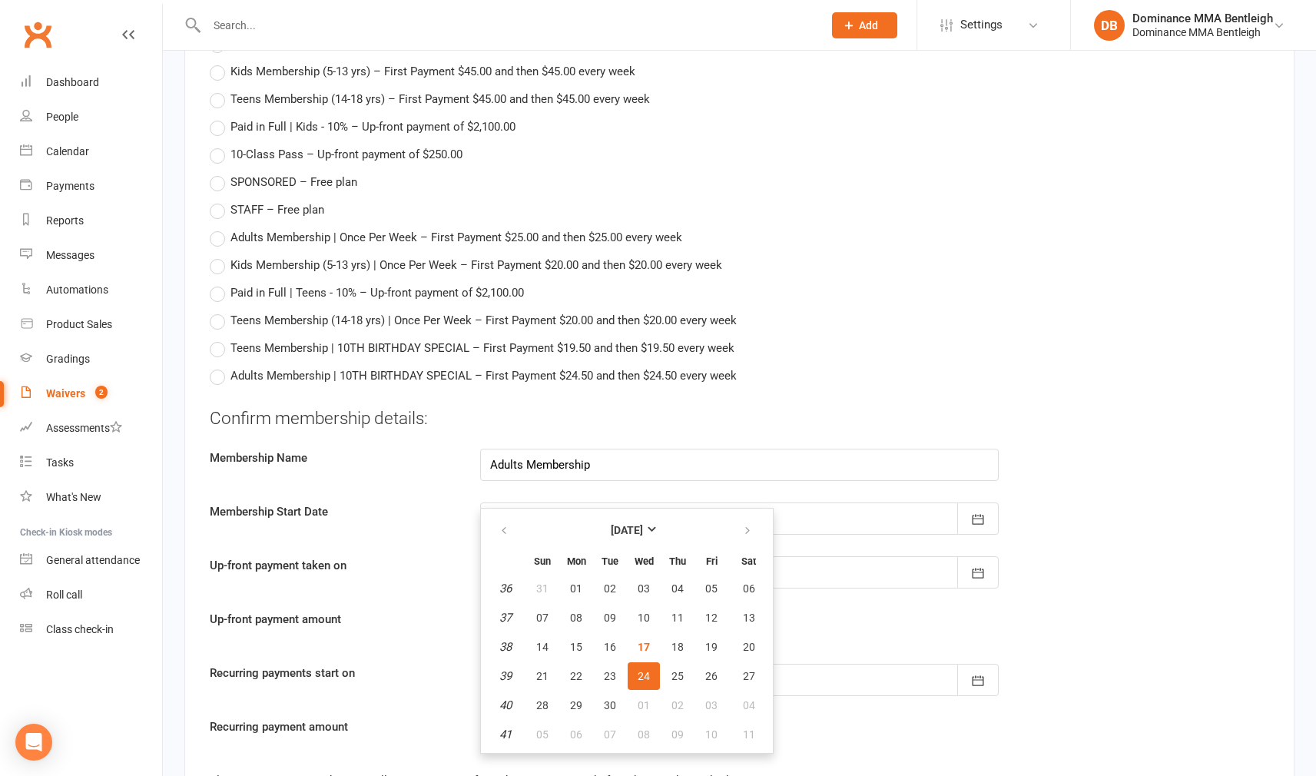
click at [801, 612] on div "Up-front payment amount $ 49" at bounding box center [739, 626] width 1082 height 32
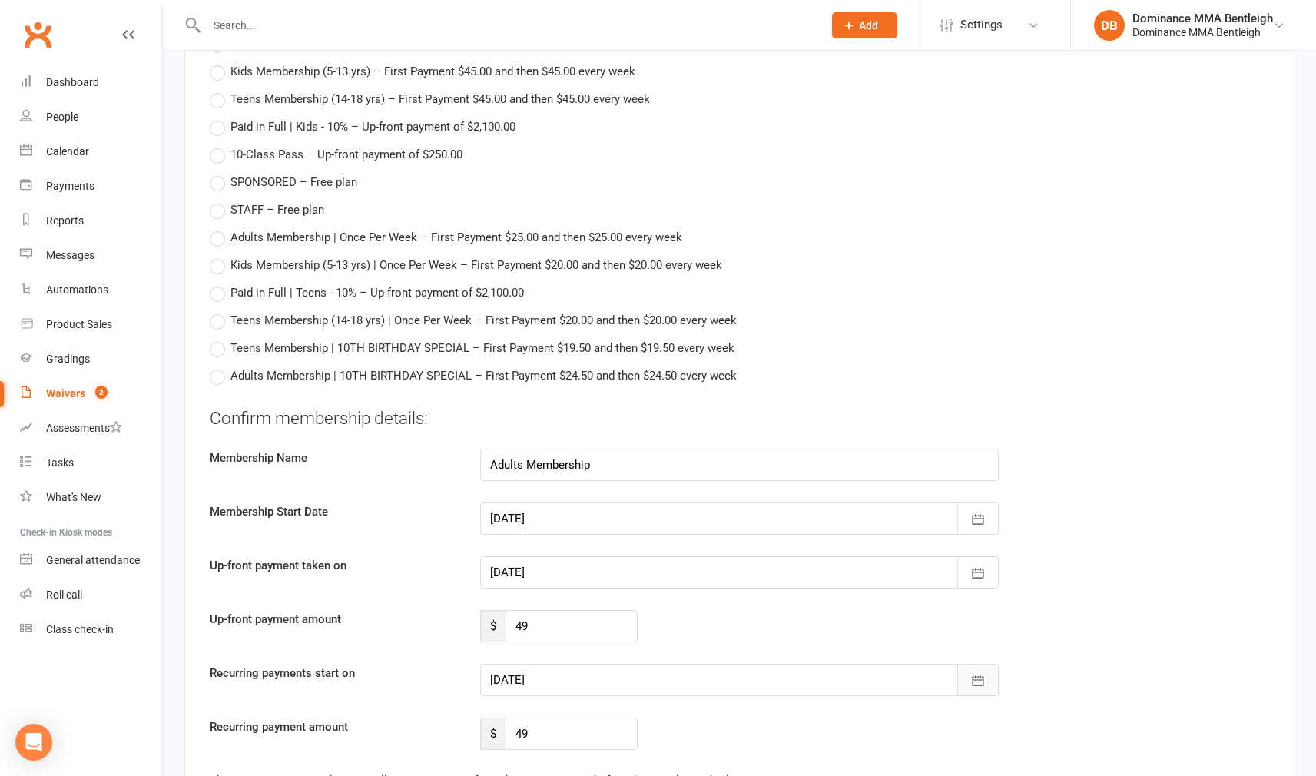
click at [981, 674] on icon "button" at bounding box center [977, 680] width 15 height 15
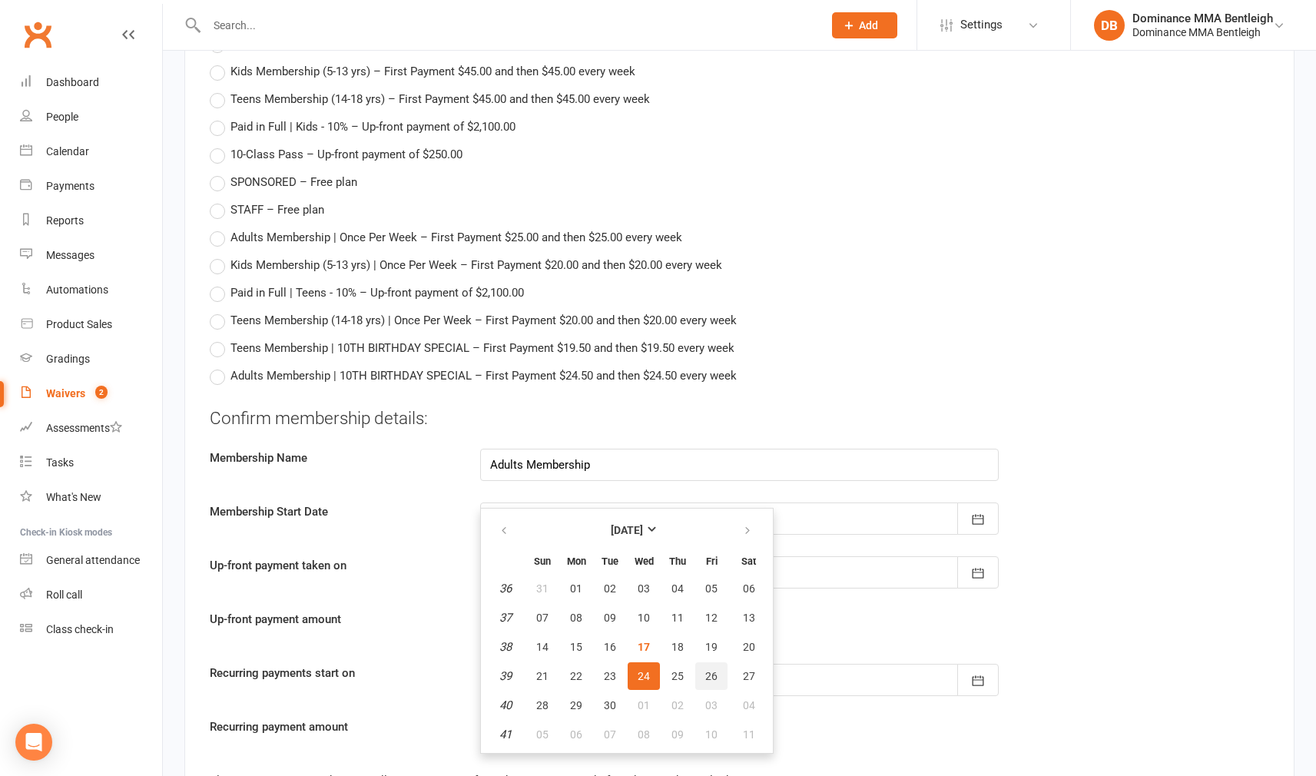
click at [719, 668] on button "26" at bounding box center [711, 676] width 32 height 28
type input "26 Sep 2025"
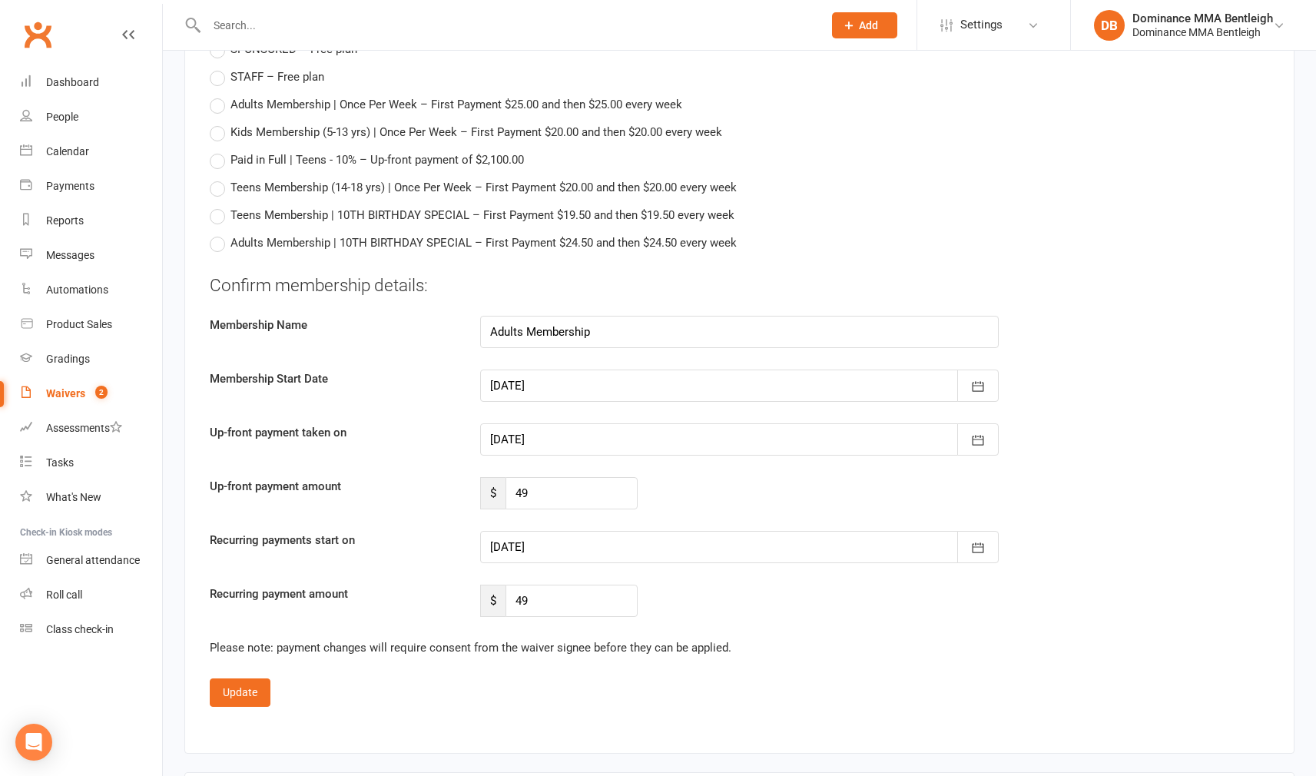
scroll to position [1039, 0]
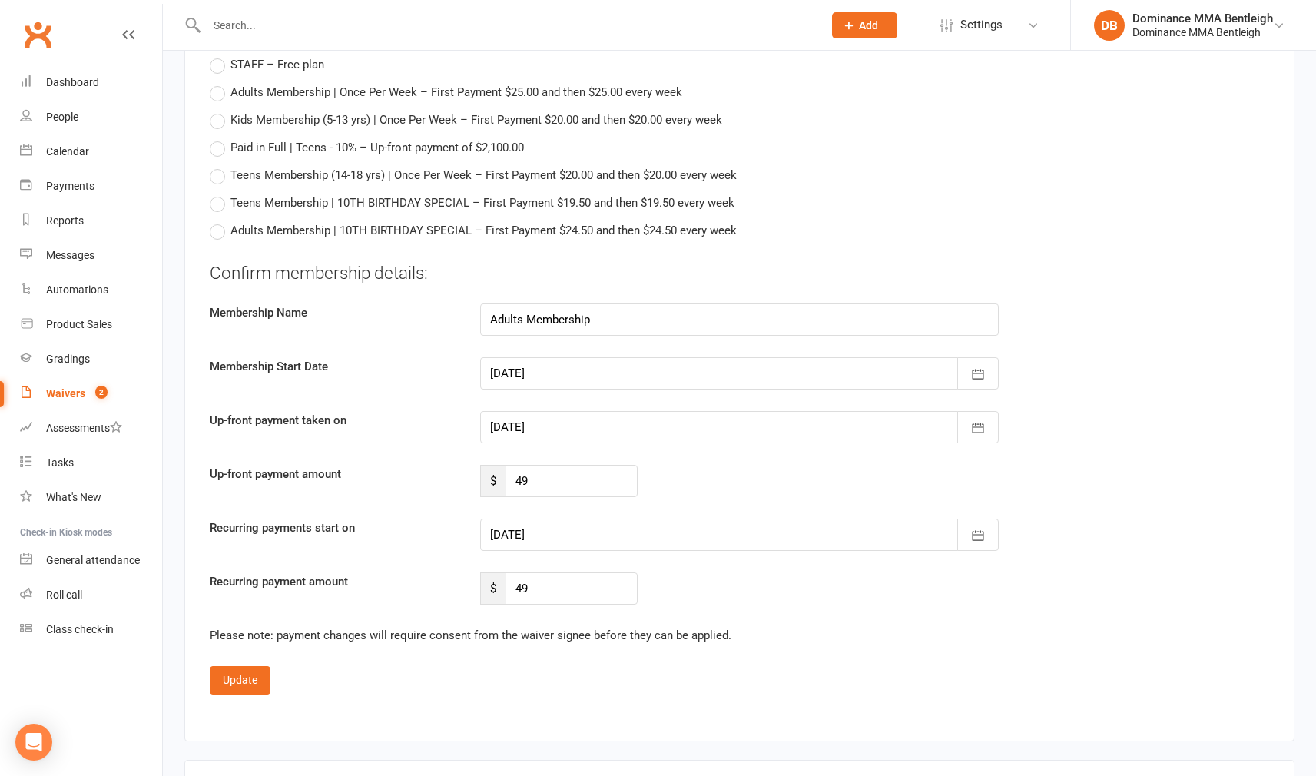
click at [246, 683] on button "Update" at bounding box center [240, 680] width 61 height 28
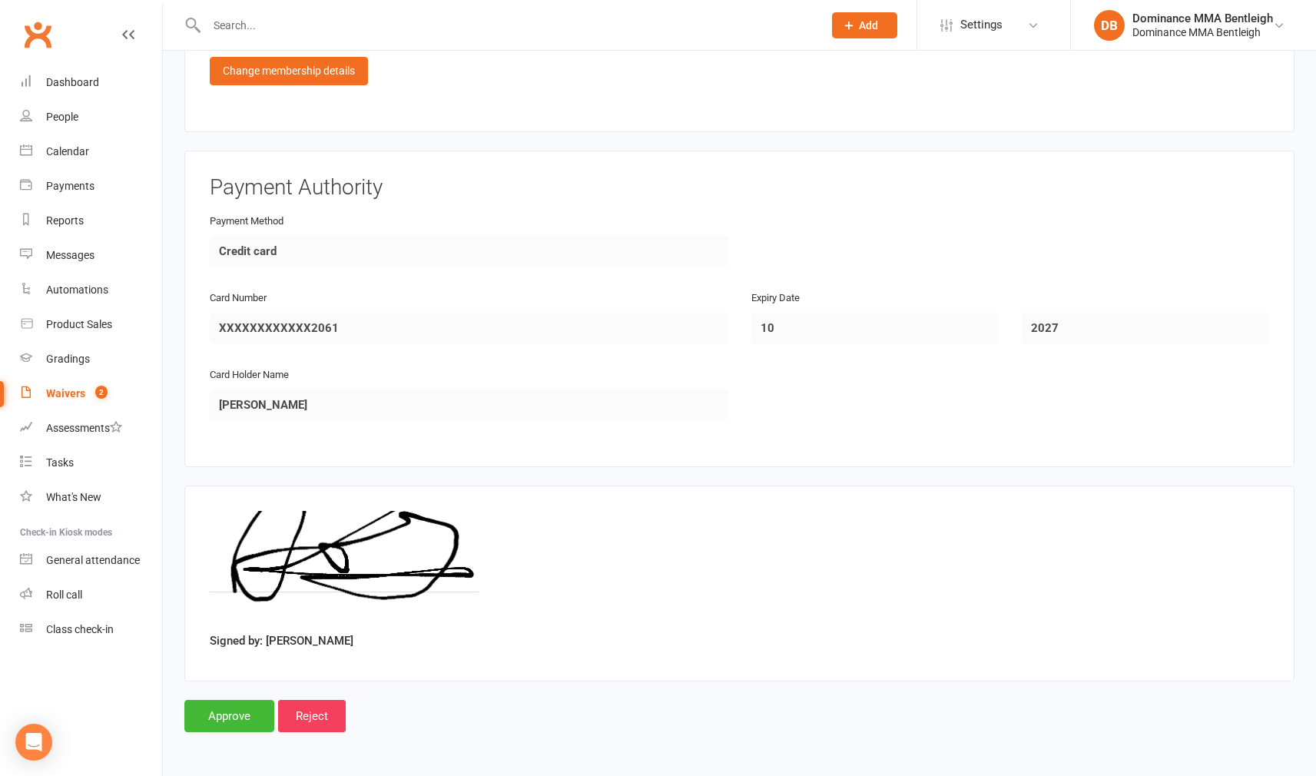
click at [247, 703] on input "Approve" at bounding box center [229, 716] width 90 height 32
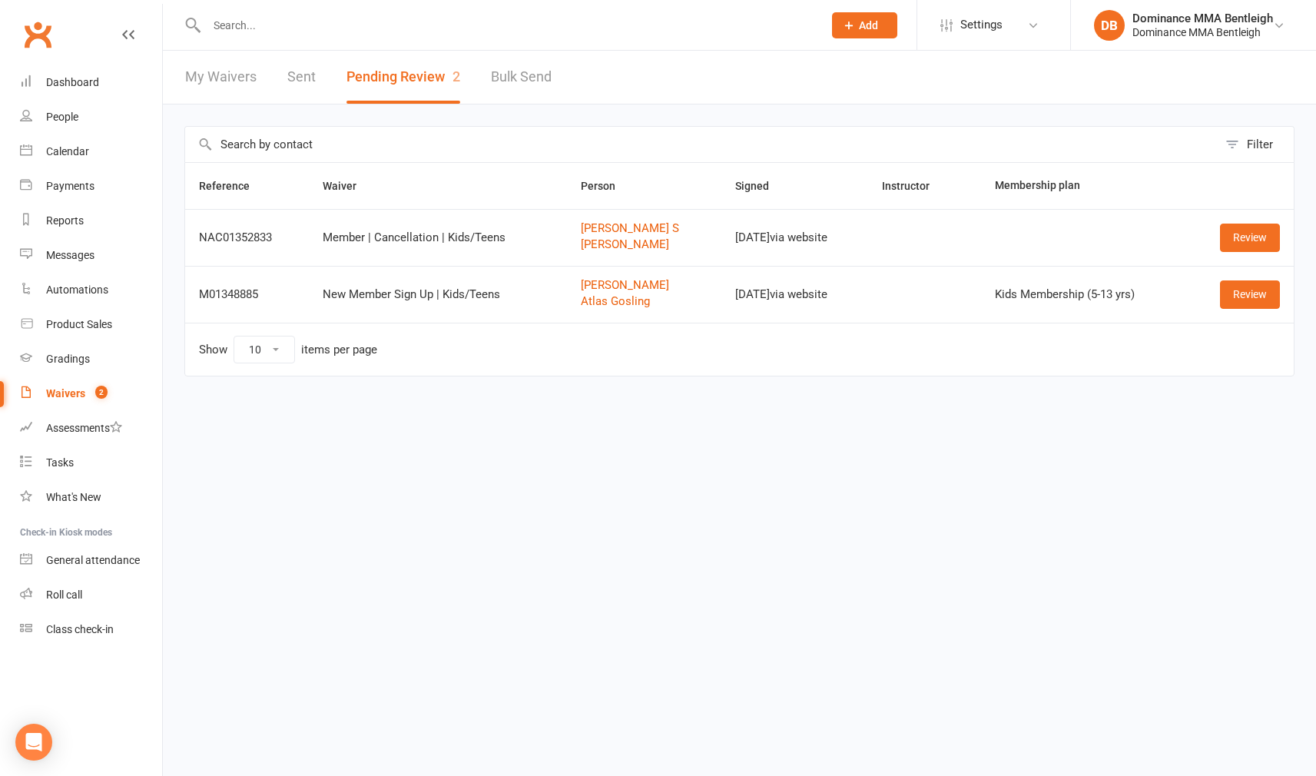
click at [671, 39] on div at bounding box center [498, 25] width 628 height 50
click at [627, 38] on div at bounding box center [498, 25] width 628 height 50
click at [630, 29] on input "text" at bounding box center [507, 26] width 610 height 22
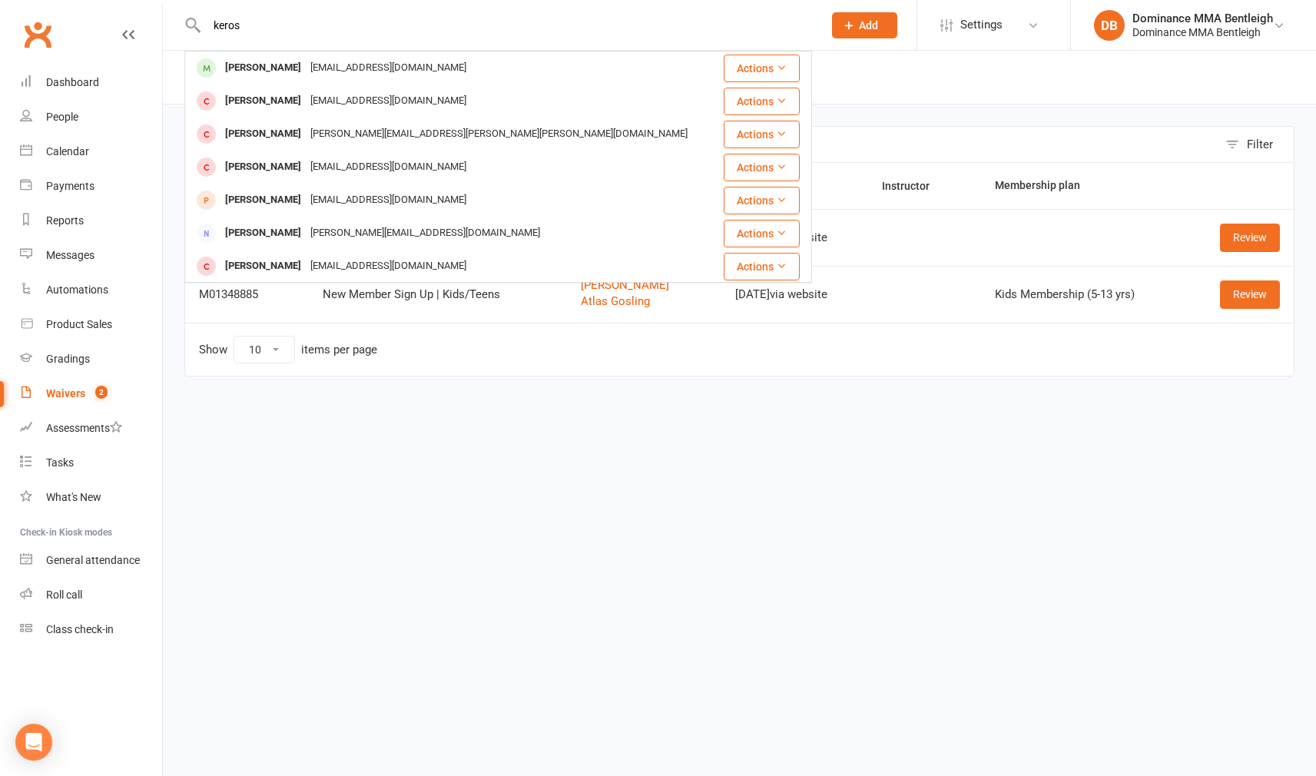
click at [308, 29] on input "keros" at bounding box center [507, 26] width 610 height 22
type input "k"
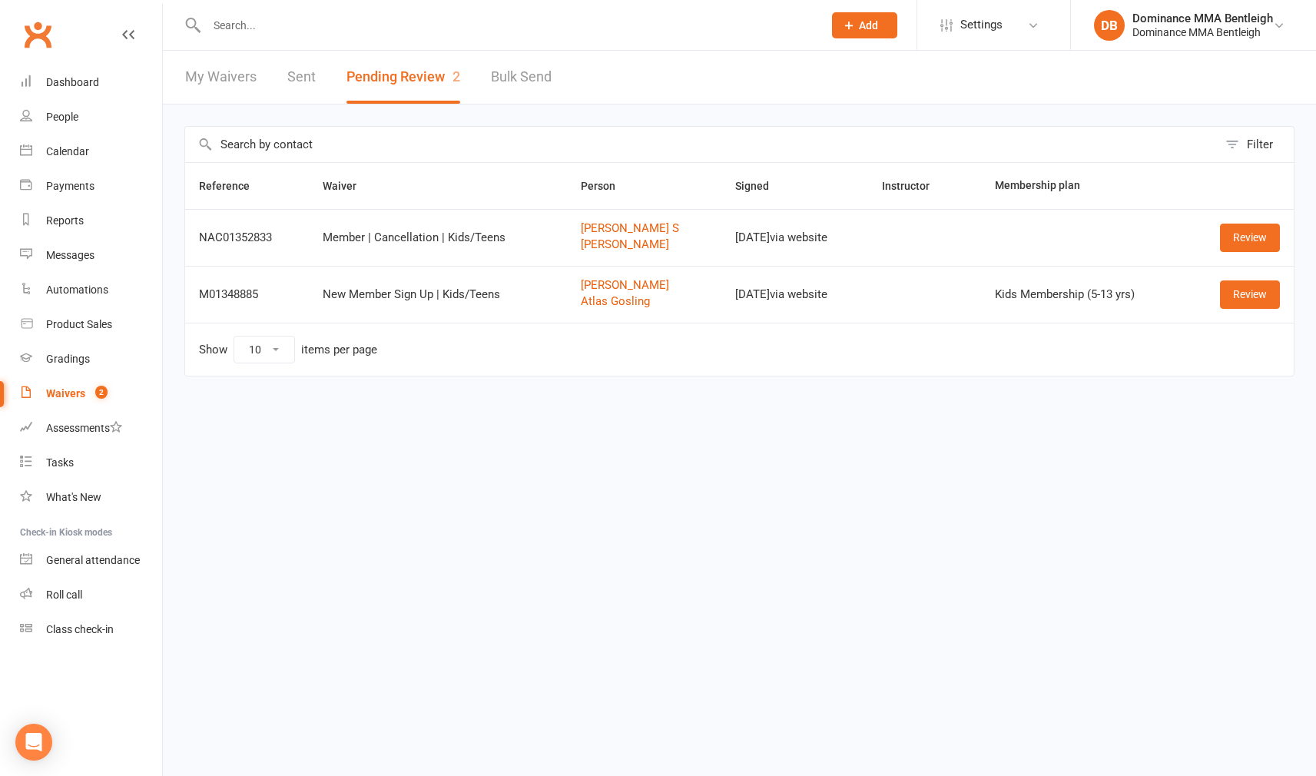
type input ";"
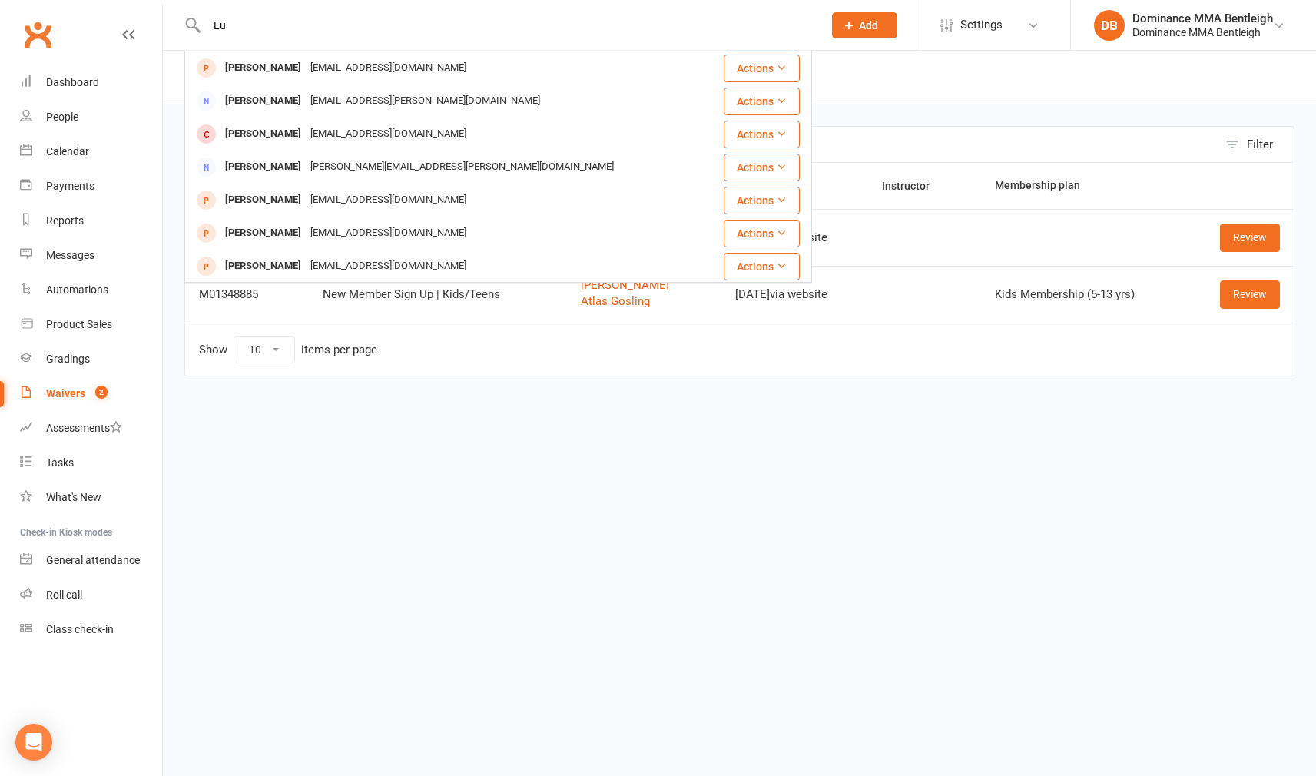
type input "L"
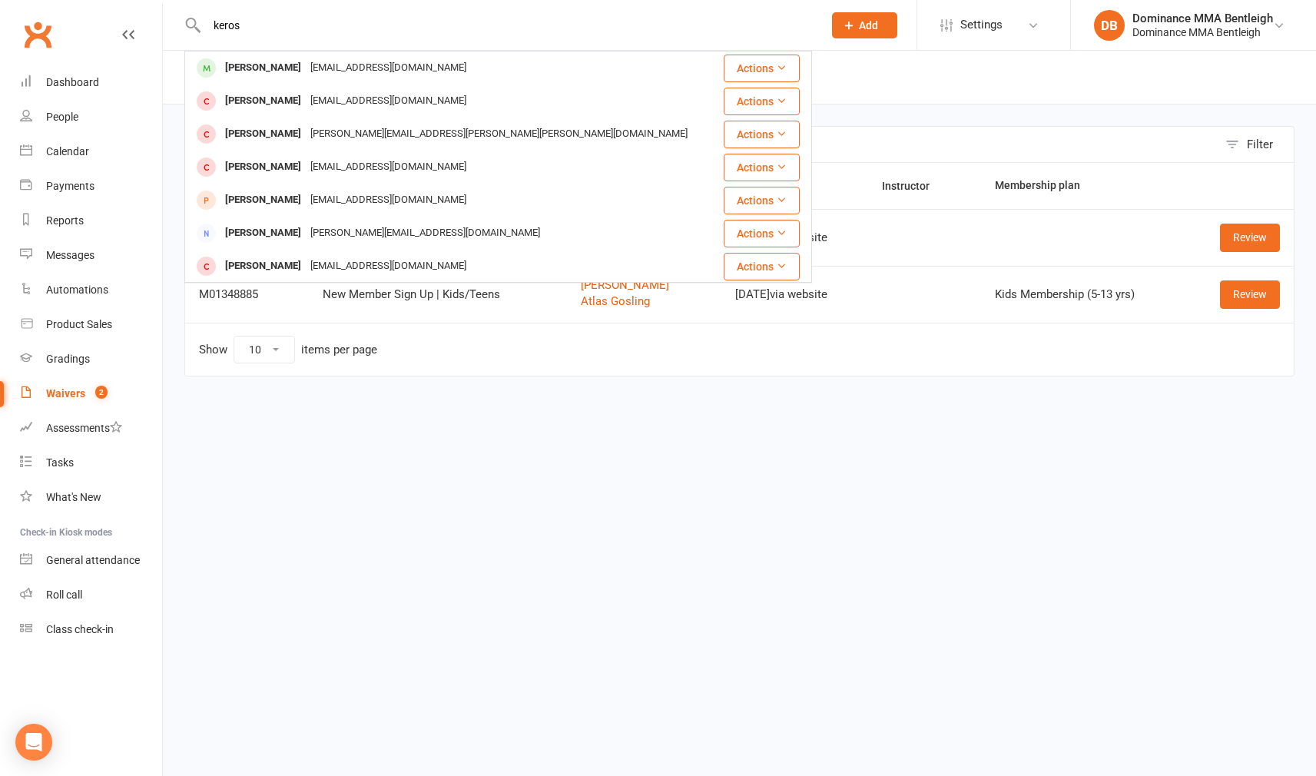
click at [277, 18] on input "keros" at bounding box center [507, 26] width 610 height 22
click at [276, 18] on input "keros" at bounding box center [507, 26] width 610 height 22
click at [252, 25] on input "keros" at bounding box center [507, 26] width 610 height 22
type input "k"
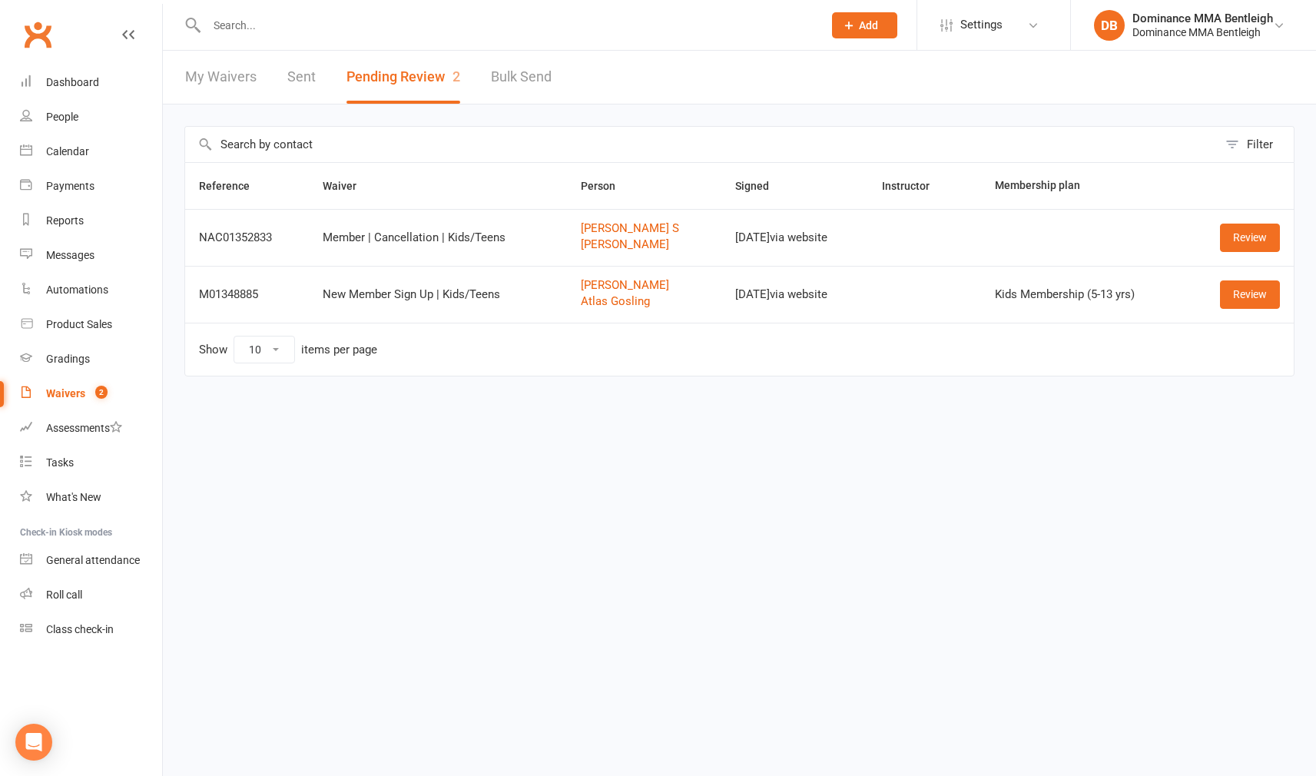
click at [859, 31] on button "Add" at bounding box center [864, 25] width 65 height 26
drag, startPoint x: 859, startPoint y: 31, endPoint x: 843, endPoint y: 34, distance: 15.7
click at [858, 31] on button "Add" at bounding box center [864, 25] width 65 height 26
click at [858, 42] on div "Prospect Member Non-attending contact Task Bulk message Add" at bounding box center [864, 25] width 104 height 50
click at [856, 32] on button "Add" at bounding box center [864, 25] width 65 height 26
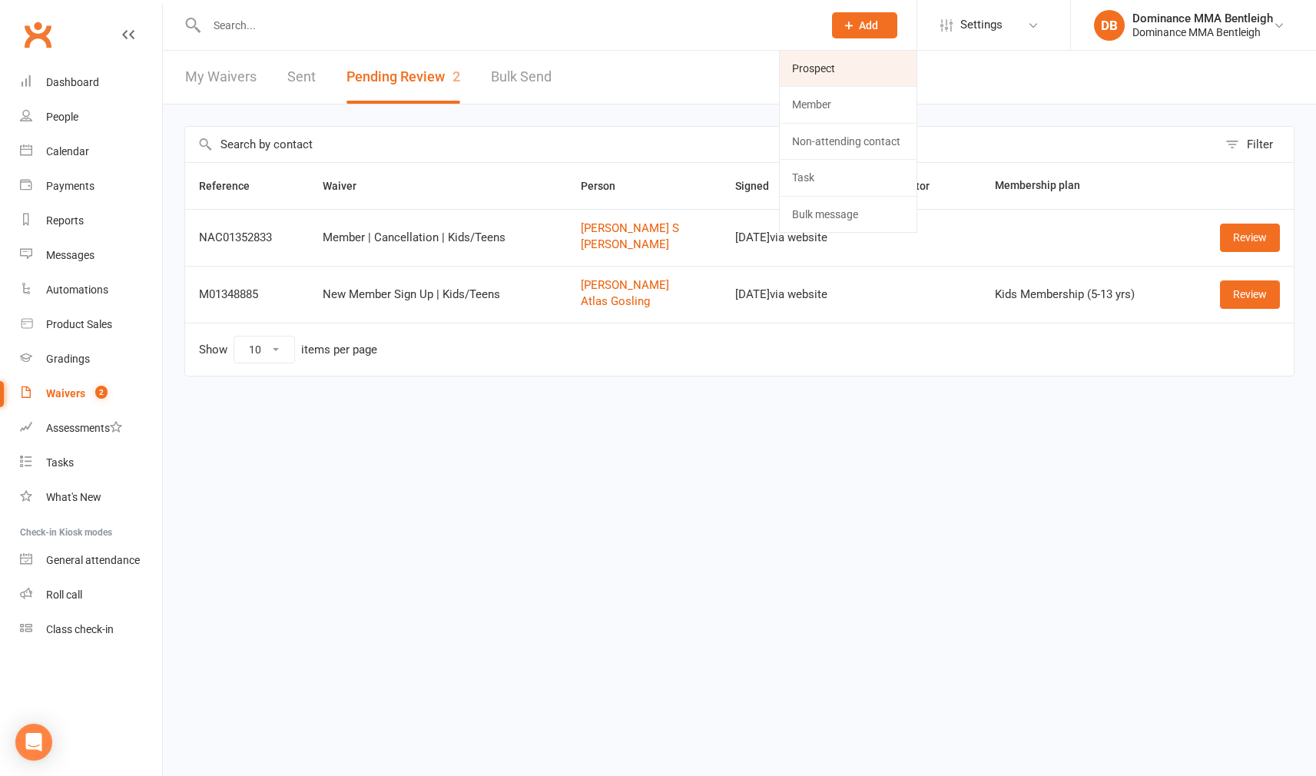
click at [833, 72] on link "Prospect" at bounding box center [848, 68] width 137 height 35
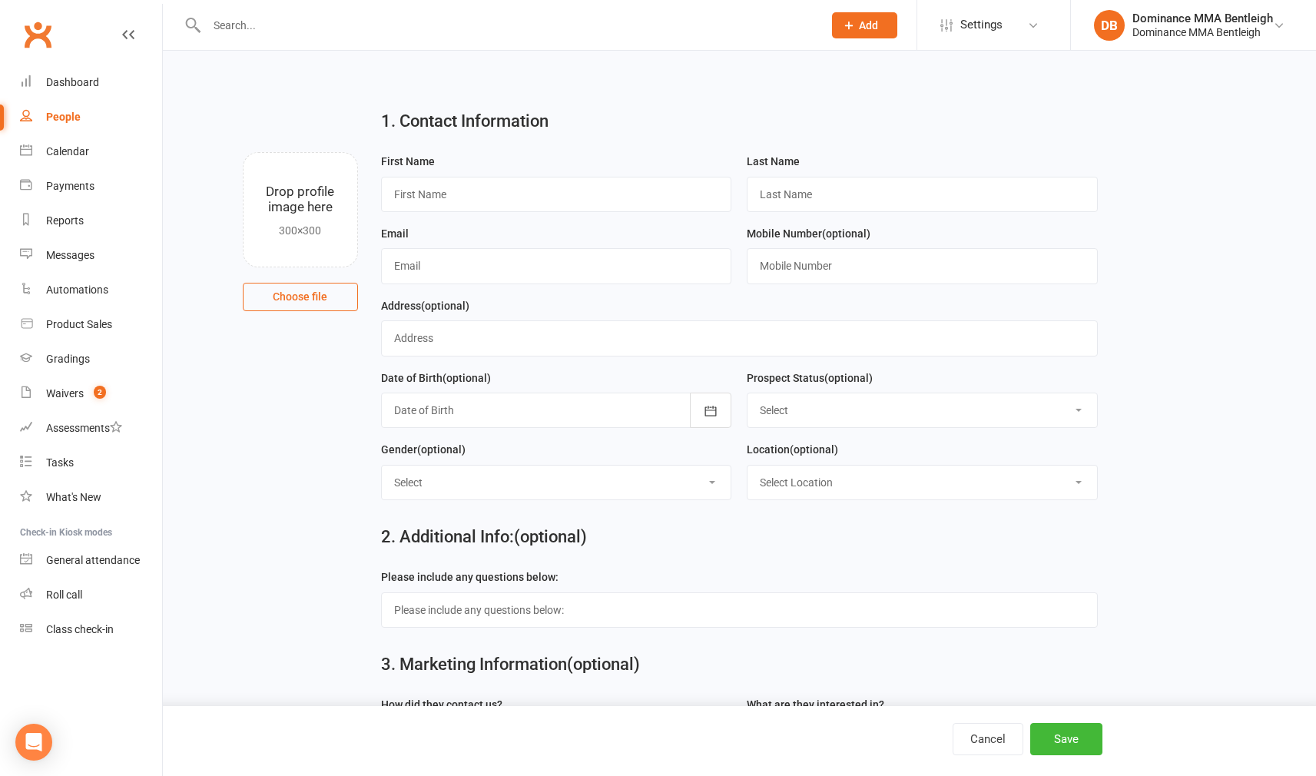
click at [621, 13] on div at bounding box center [498, 25] width 628 height 50
click at [605, 28] on input "text" at bounding box center [507, 26] width 610 height 22
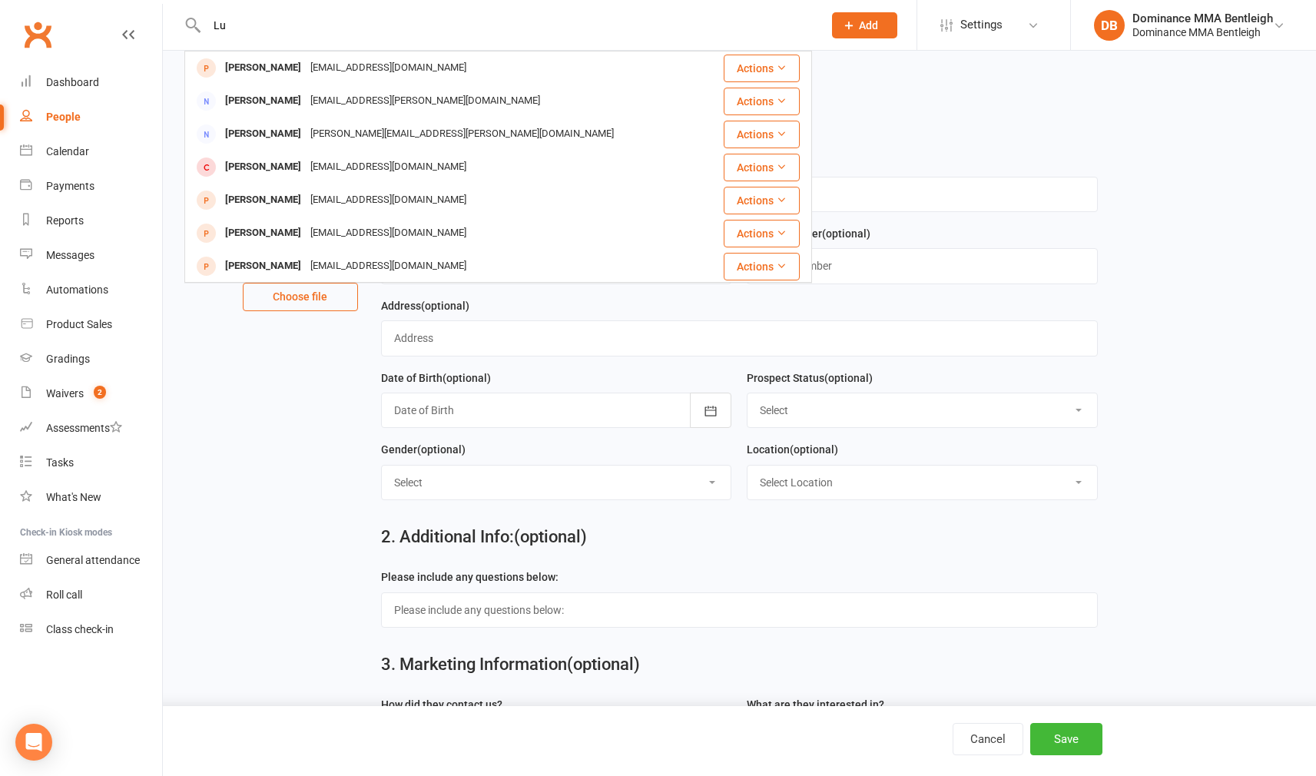
type input "L"
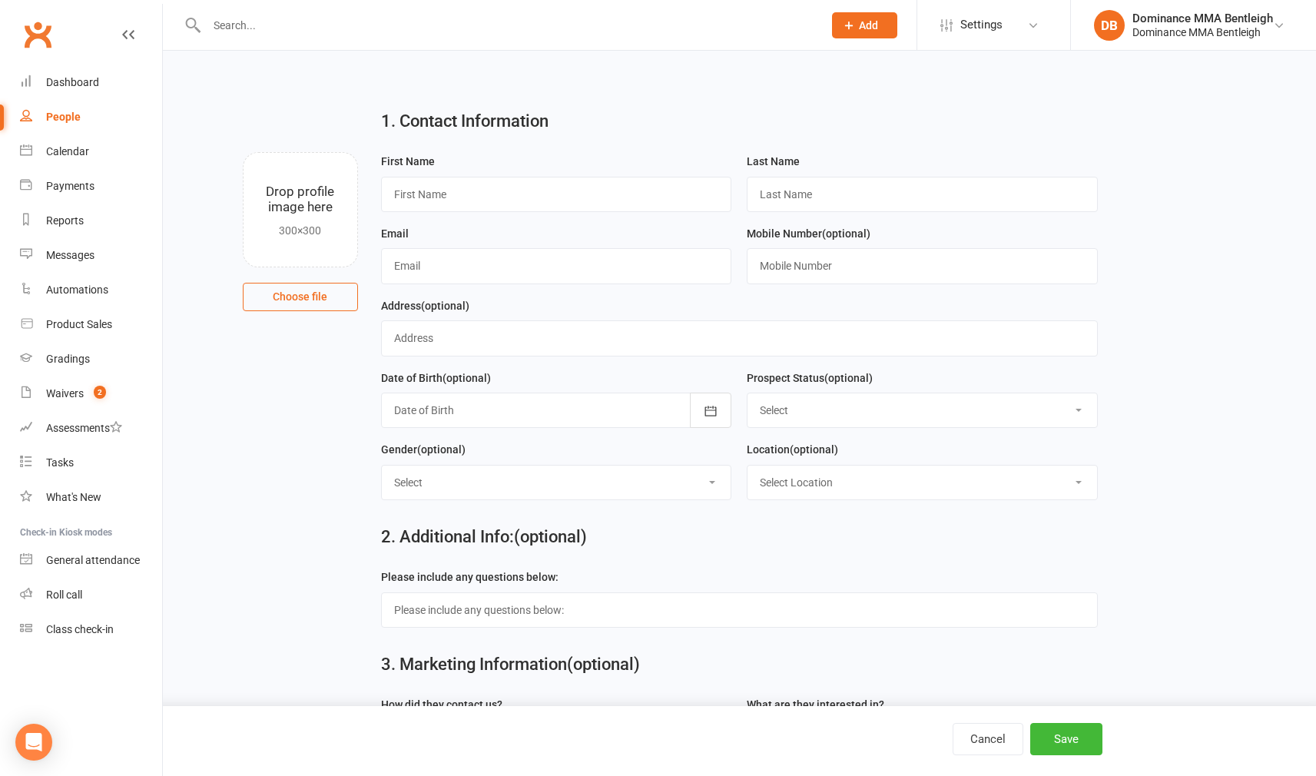
click at [880, 30] on button "Add" at bounding box center [864, 25] width 65 height 26
click at [882, 77] on link "Prospect" at bounding box center [848, 68] width 137 height 35
type input "Linda"
type input "Kenos"
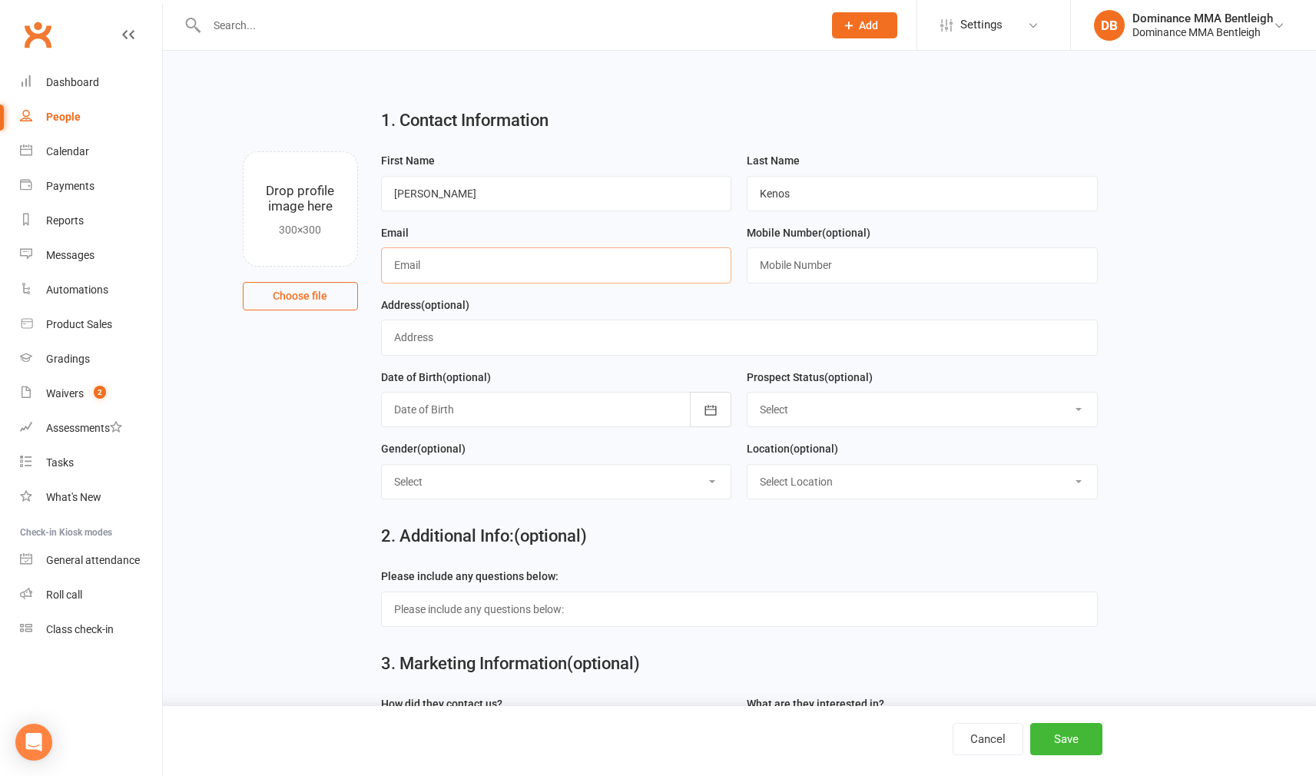
click at [495, 257] on input "text" at bounding box center [556, 264] width 351 height 35
drag, startPoint x: 485, startPoint y: 250, endPoint x: 482, endPoint y: 258, distance: 8.6
click at [482, 254] on input "text" at bounding box center [556, 264] width 351 height 35
type input "lkenos@bigpond.com"
type input "0411669907"
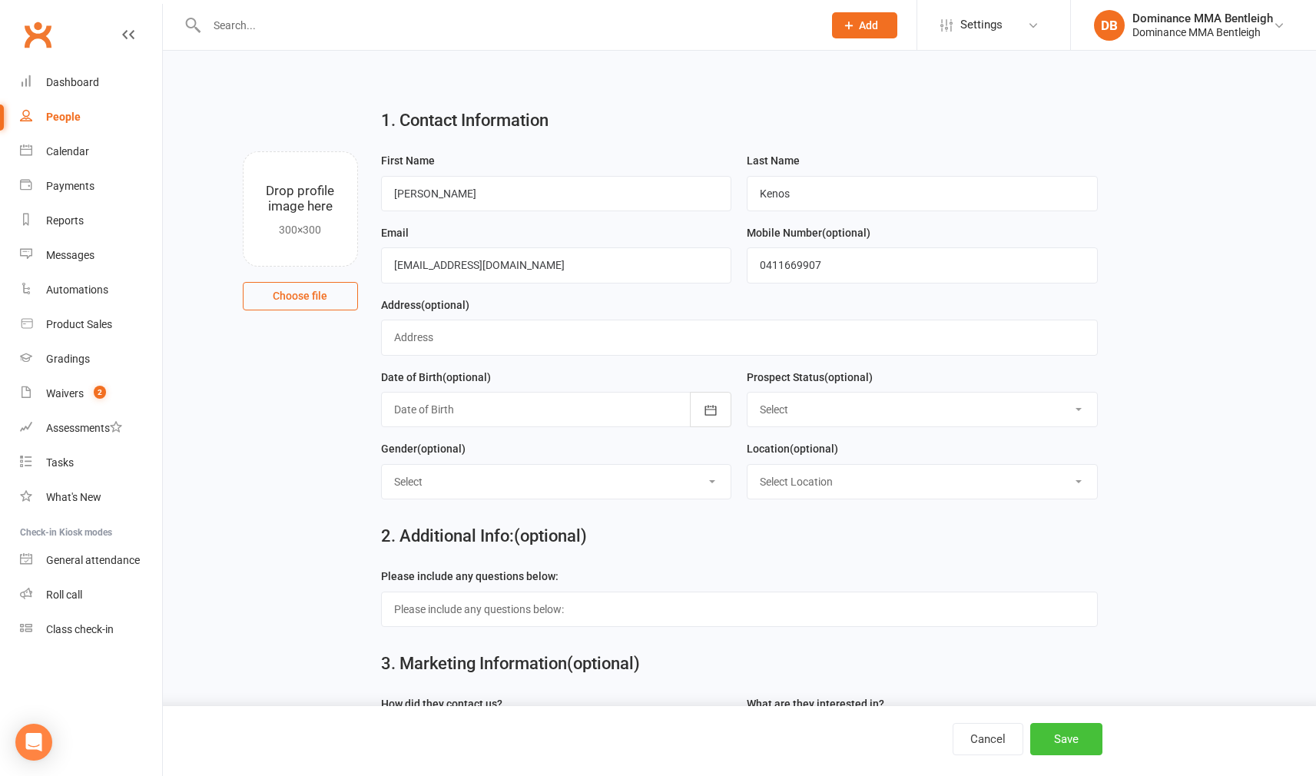
click at [1088, 743] on button "Save" at bounding box center [1066, 739] width 72 height 32
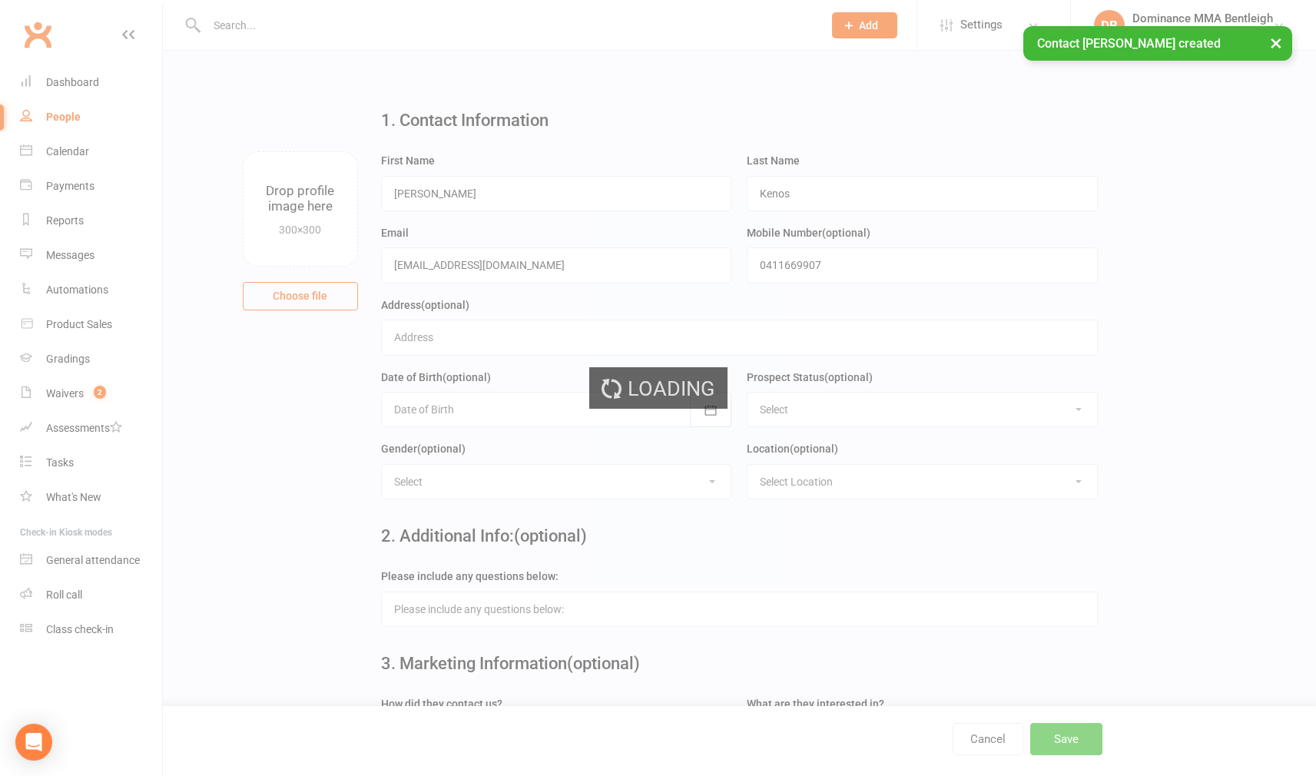
scroll to position [0, 0]
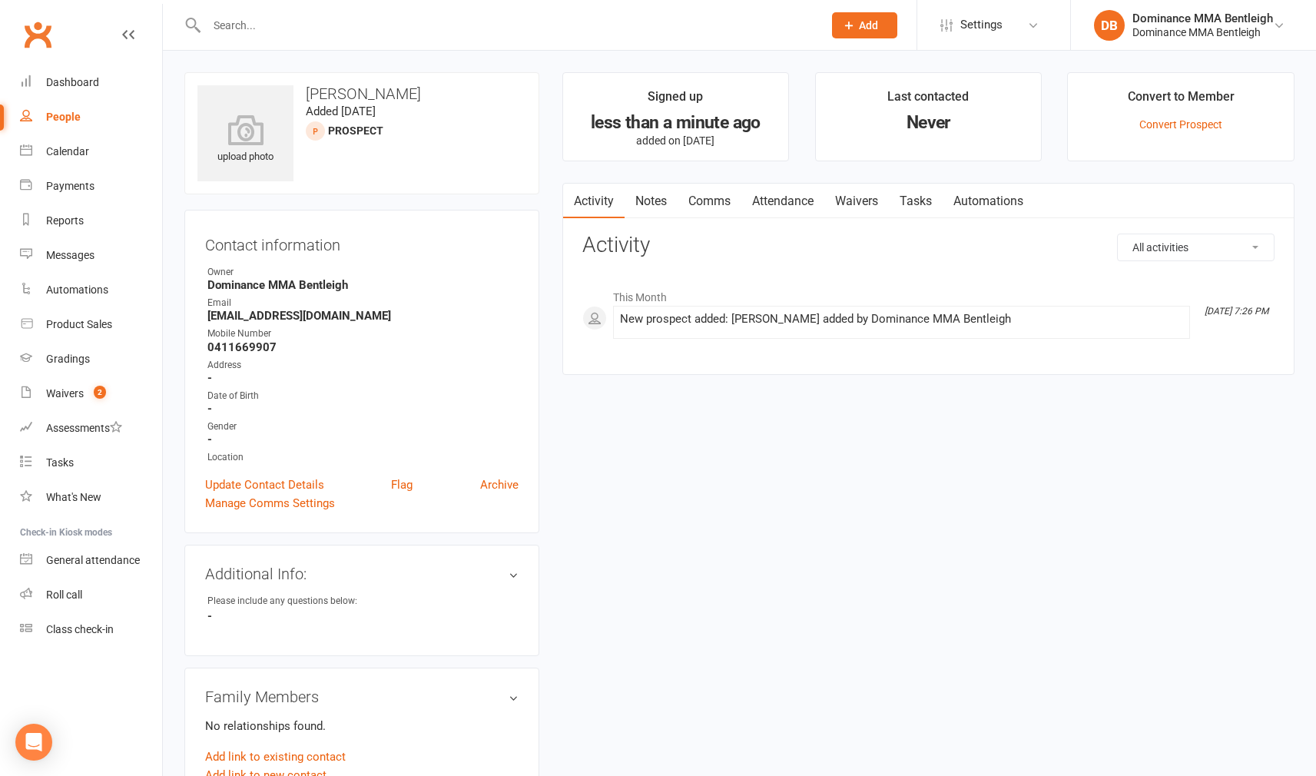
click at [869, 203] on link "Waivers" at bounding box center [856, 201] width 65 height 35
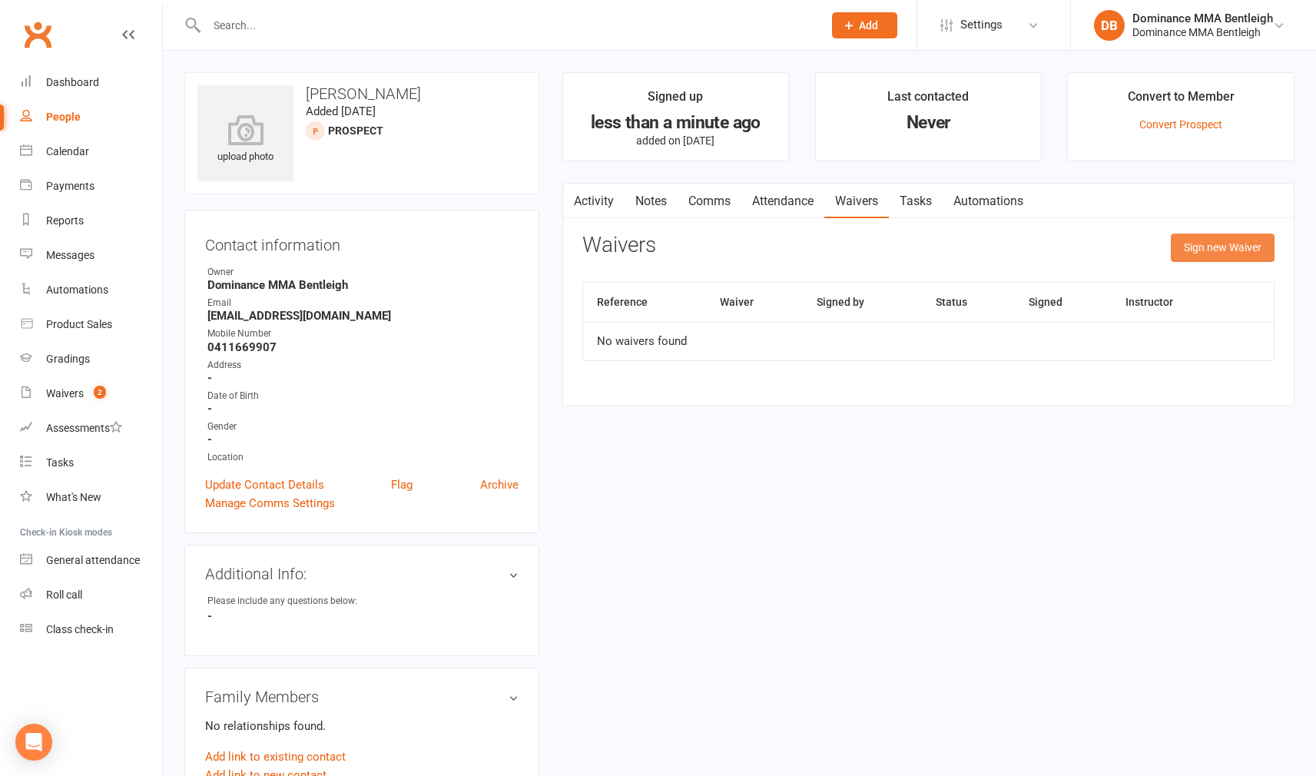
click at [1190, 256] on button "Sign new Waiver" at bounding box center [1223, 248] width 104 height 28
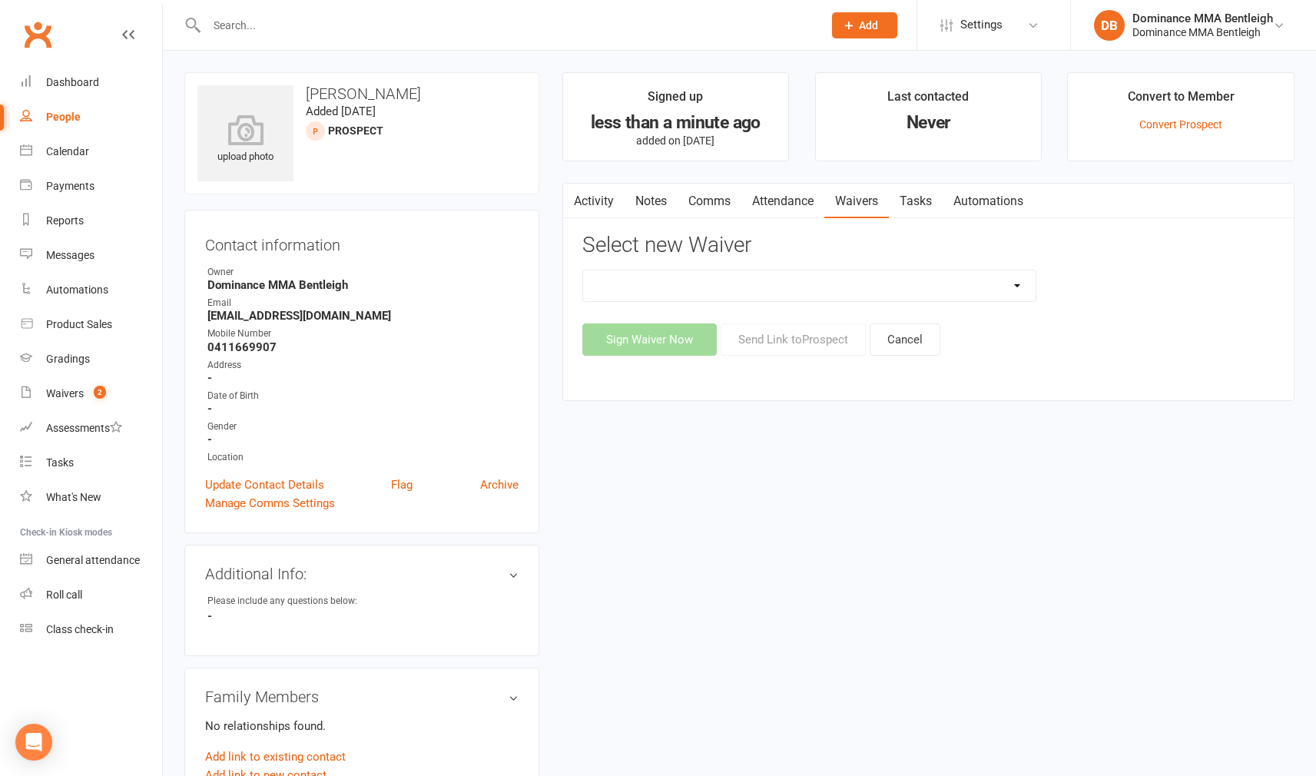
select select "1931"
click at [786, 333] on button "Send Link to Prospect" at bounding box center [793, 339] width 145 height 32
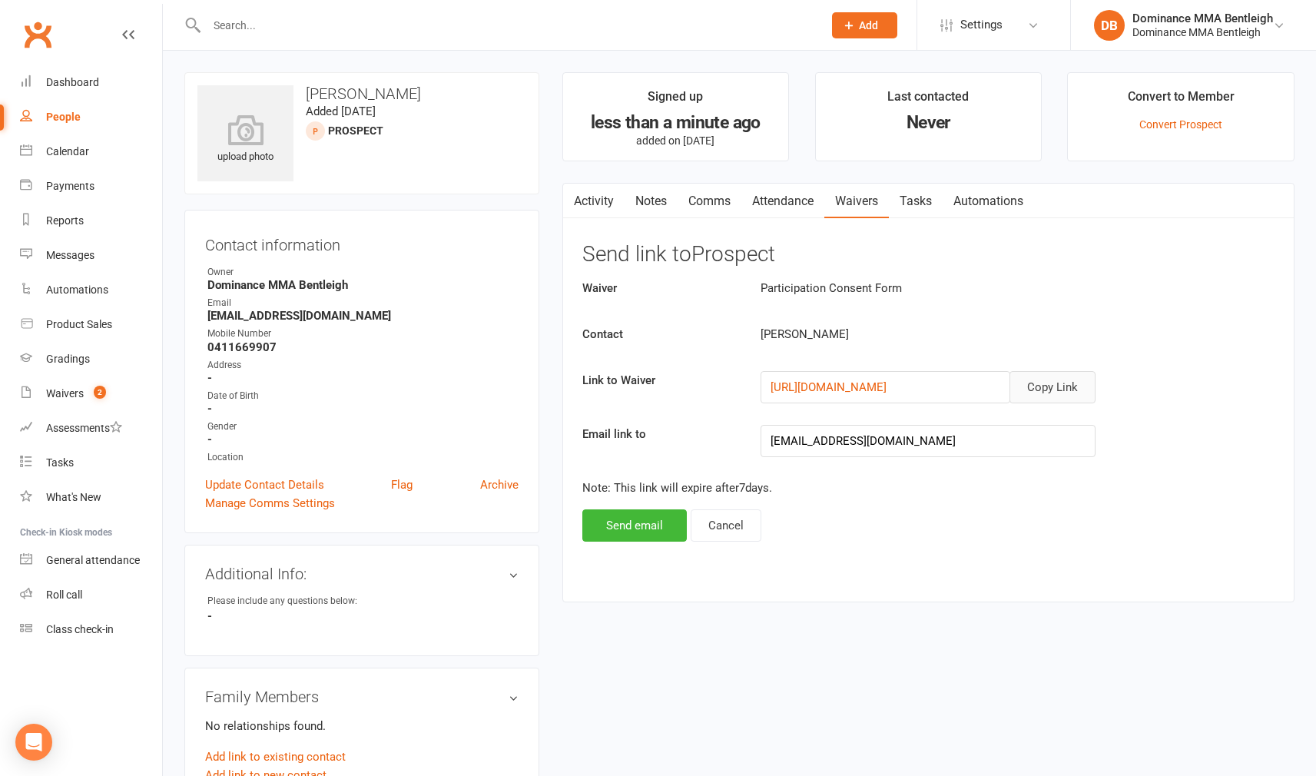
click at [1066, 385] on button "Copy Link" at bounding box center [1052, 387] width 86 height 32
click at [603, 530] on button "Send email" at bounding box center [634, 525] width 104 height 32
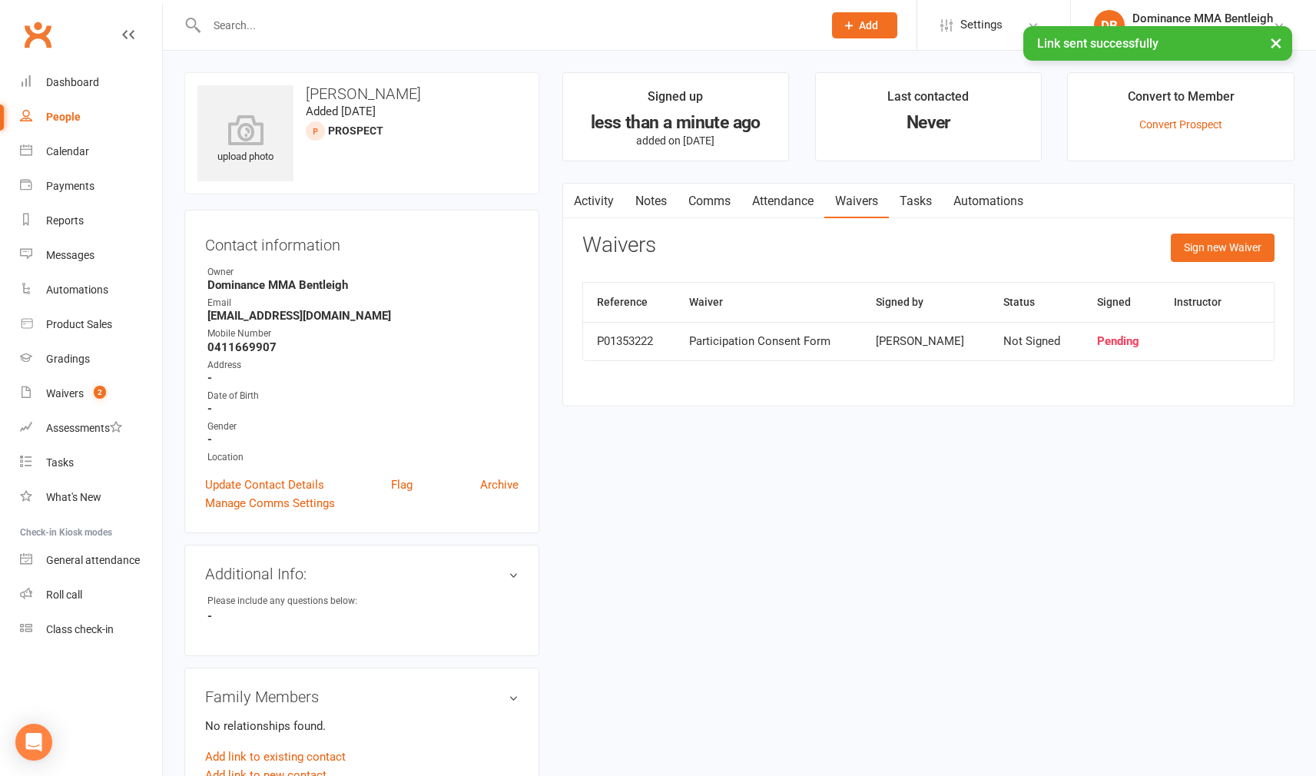
click at [724, 200] on link "Comms" at bounding box center [709, 201] width 64 height 35
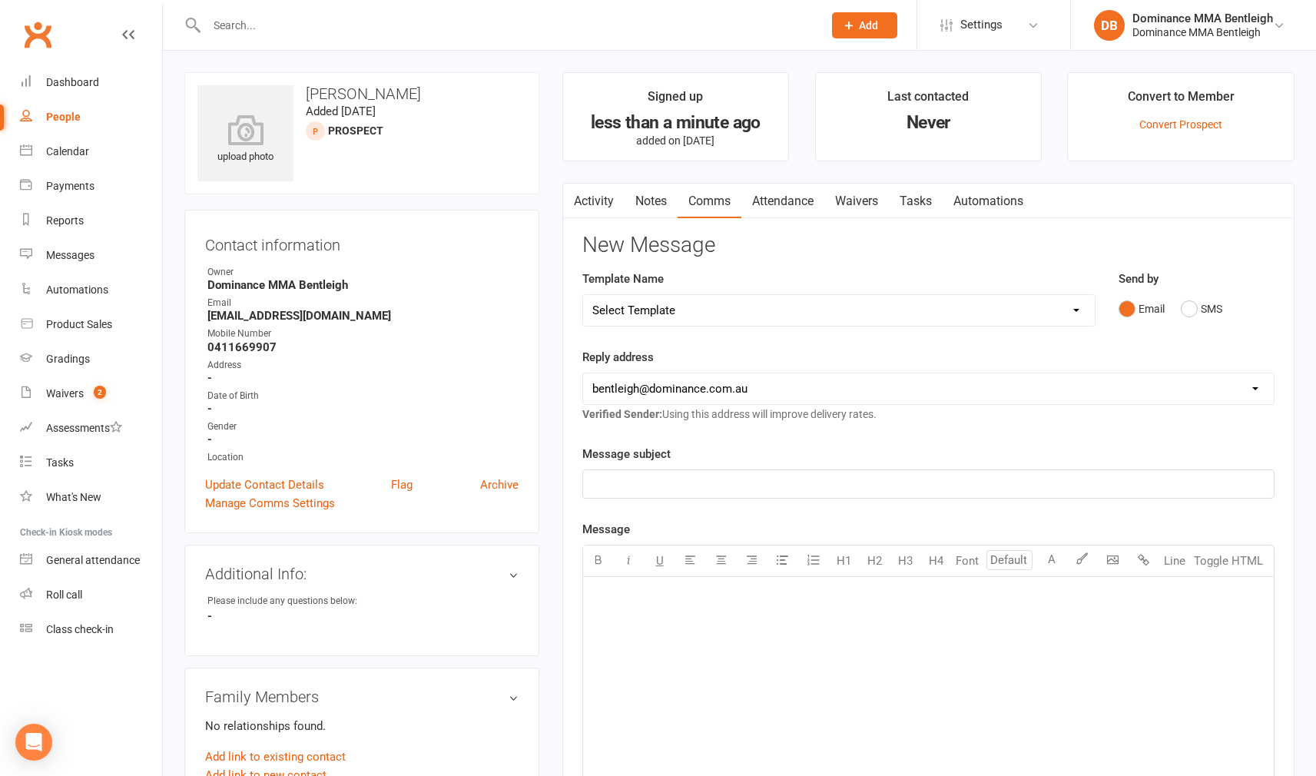
select select "19"
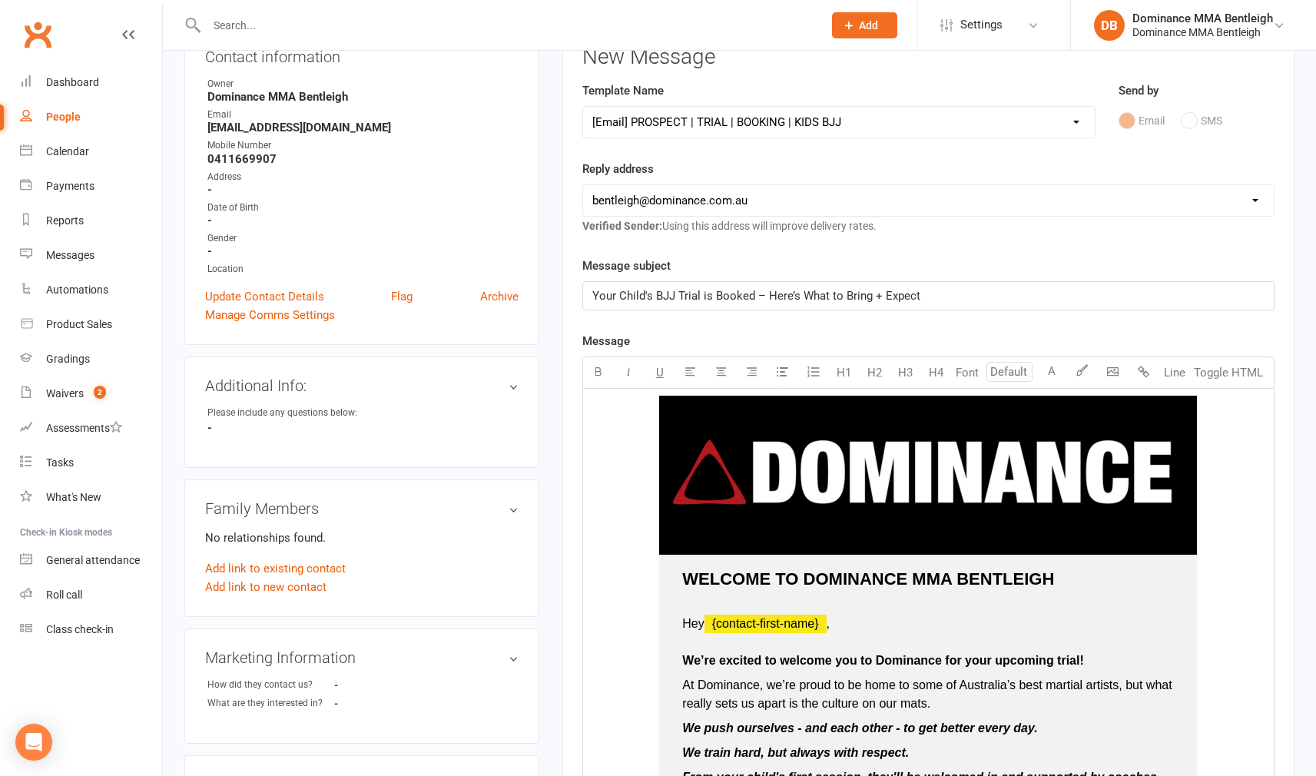
scroll to position [219, 0]
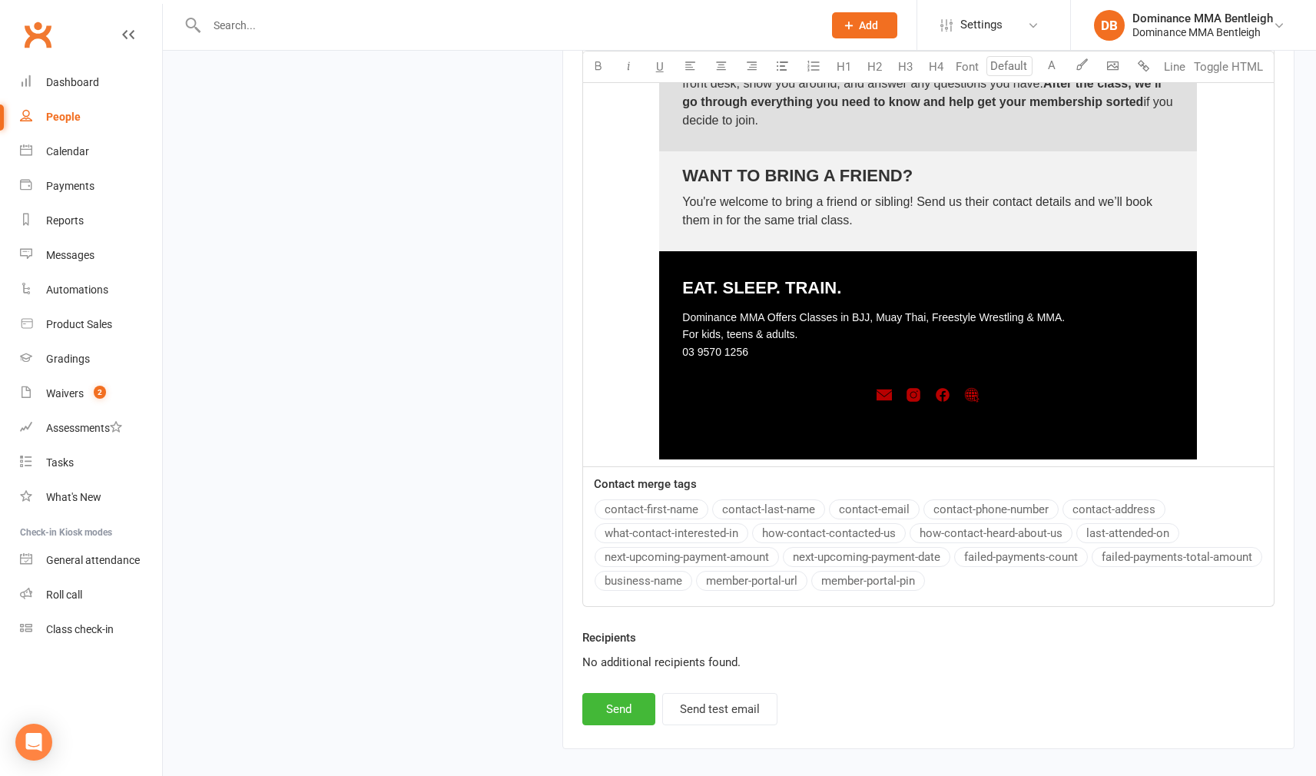
scroll to position [2081, 0]
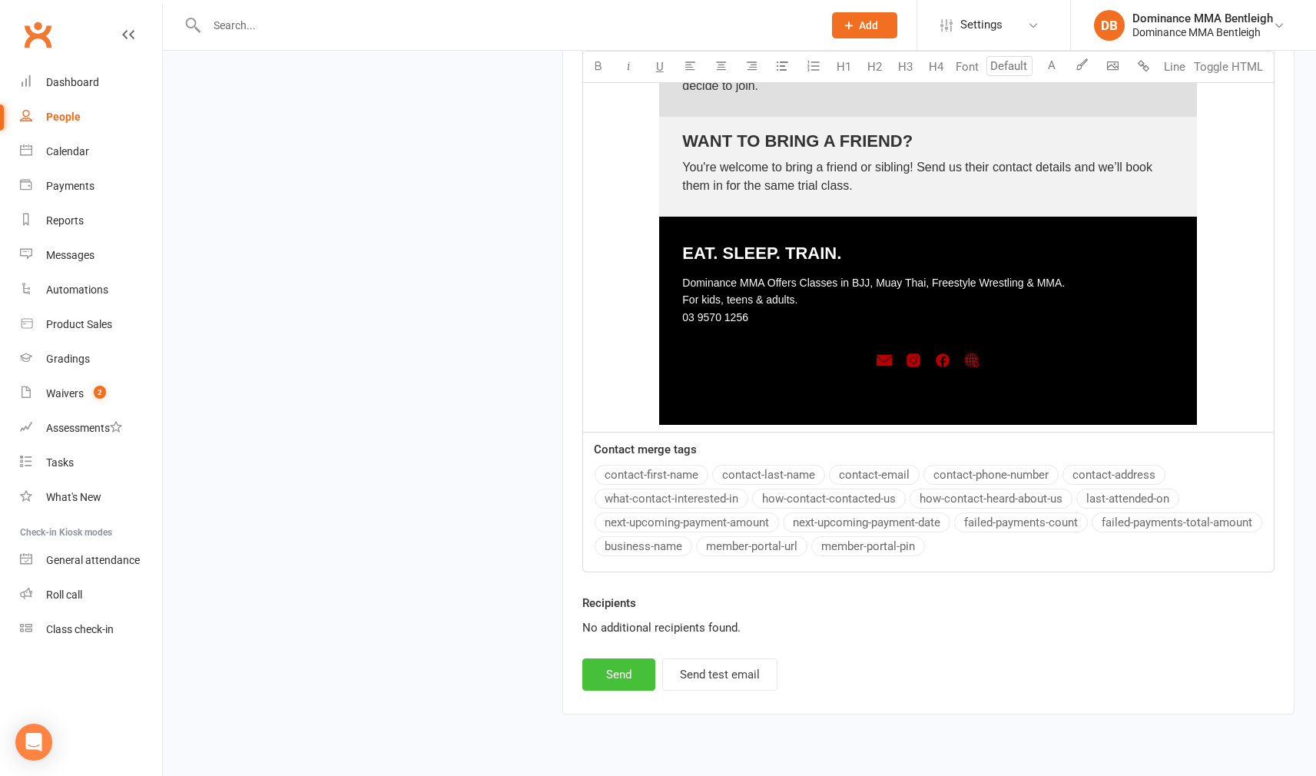
click at [617, 668] on button "Send" at bounding box center [618, 674] width 73 height 32
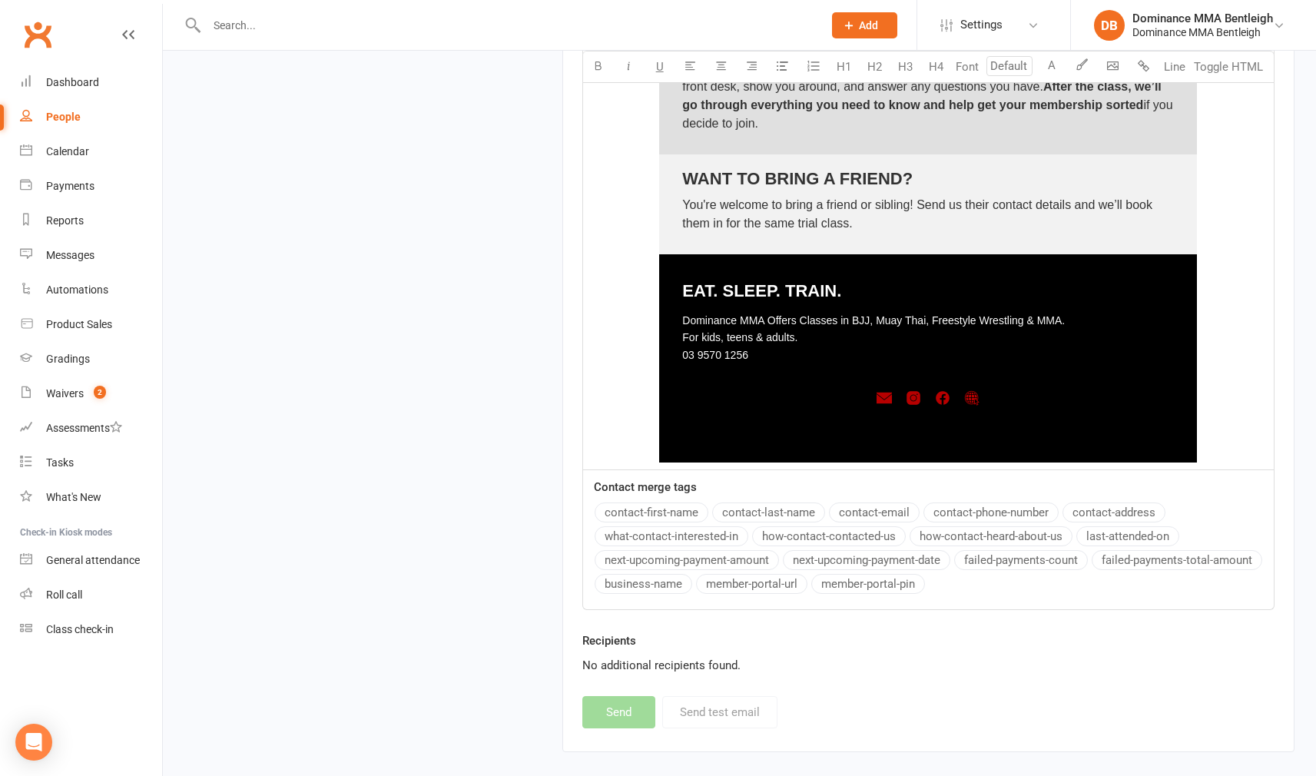
select select
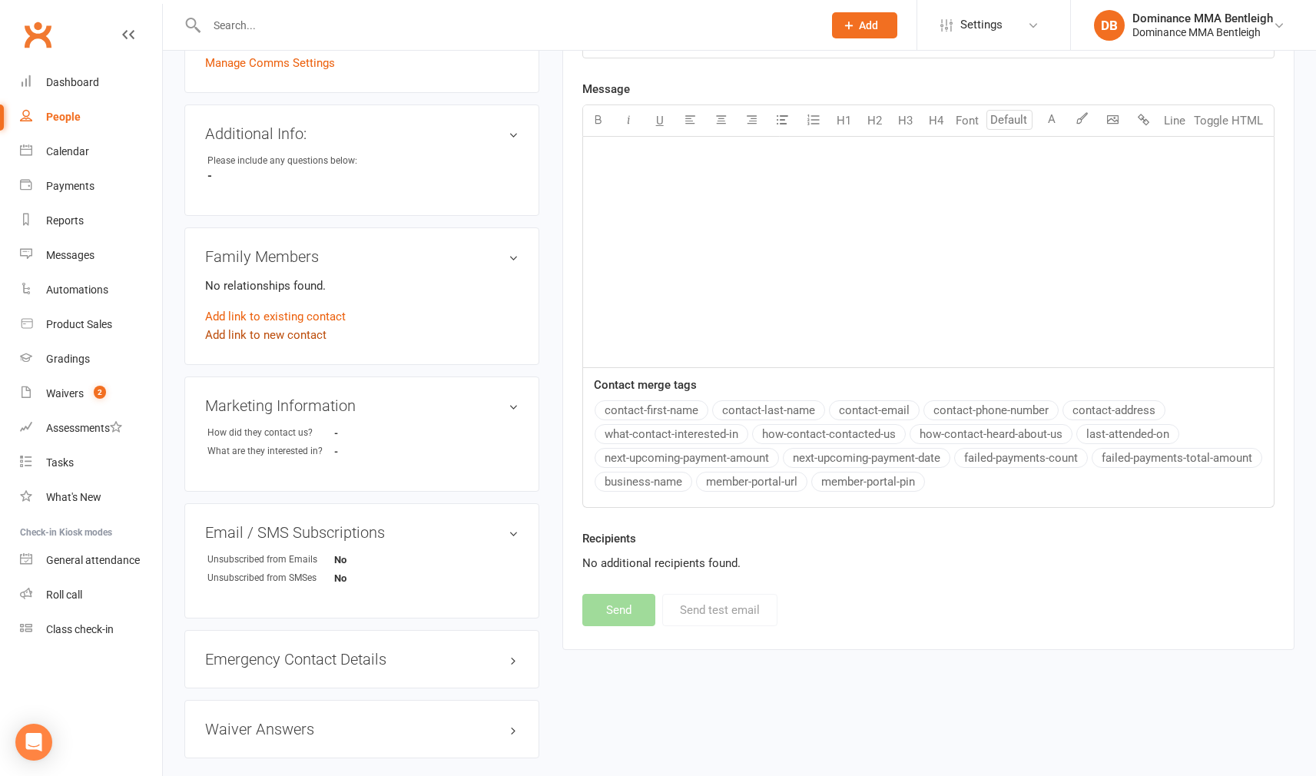
scroll to position [440, 0]
click at [312, 336] on link "Add link to new contact" at bounding box center [265, 335] width 121 height 18
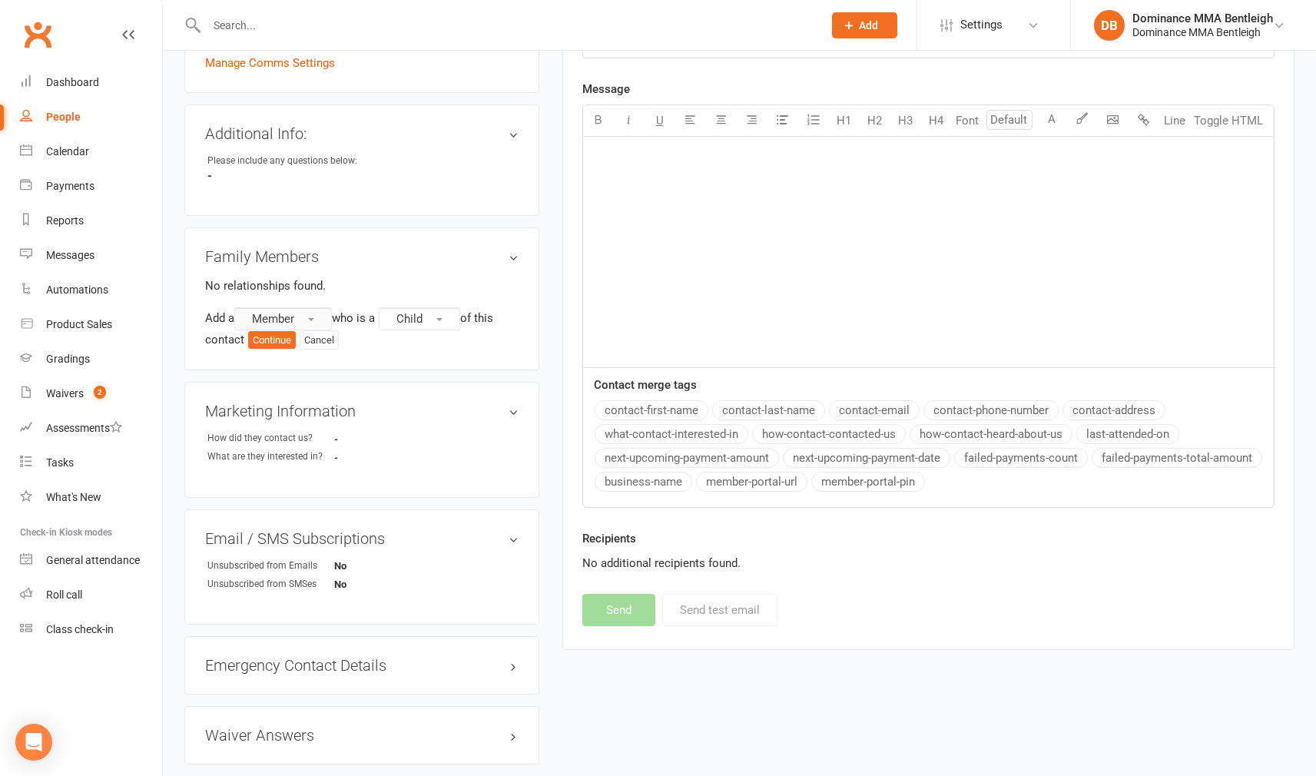
click at [313, 318] on span "button" at bounding box center [311, 319] width 6 height 3
click at [315, 378] on link "Prospect" at bounding box center [311, 381] width 152 height 31
click at [424, 321] on span "Child" at bounding box center [413, 318] width 26 height 14
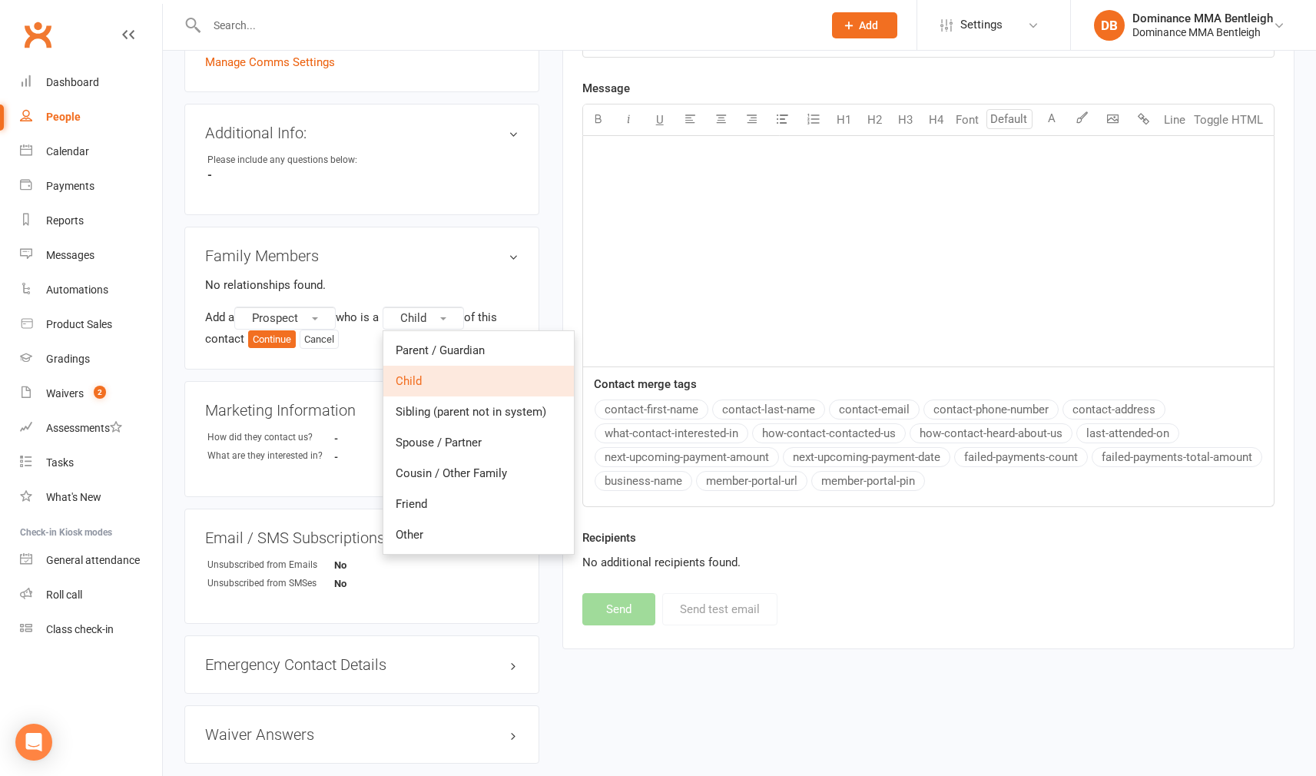
click at [304, 349] on div "Family Members No relationships found. Add a Prospect who is a Child Parent / G…" at bounding box center [361, 299] width 355 height 144
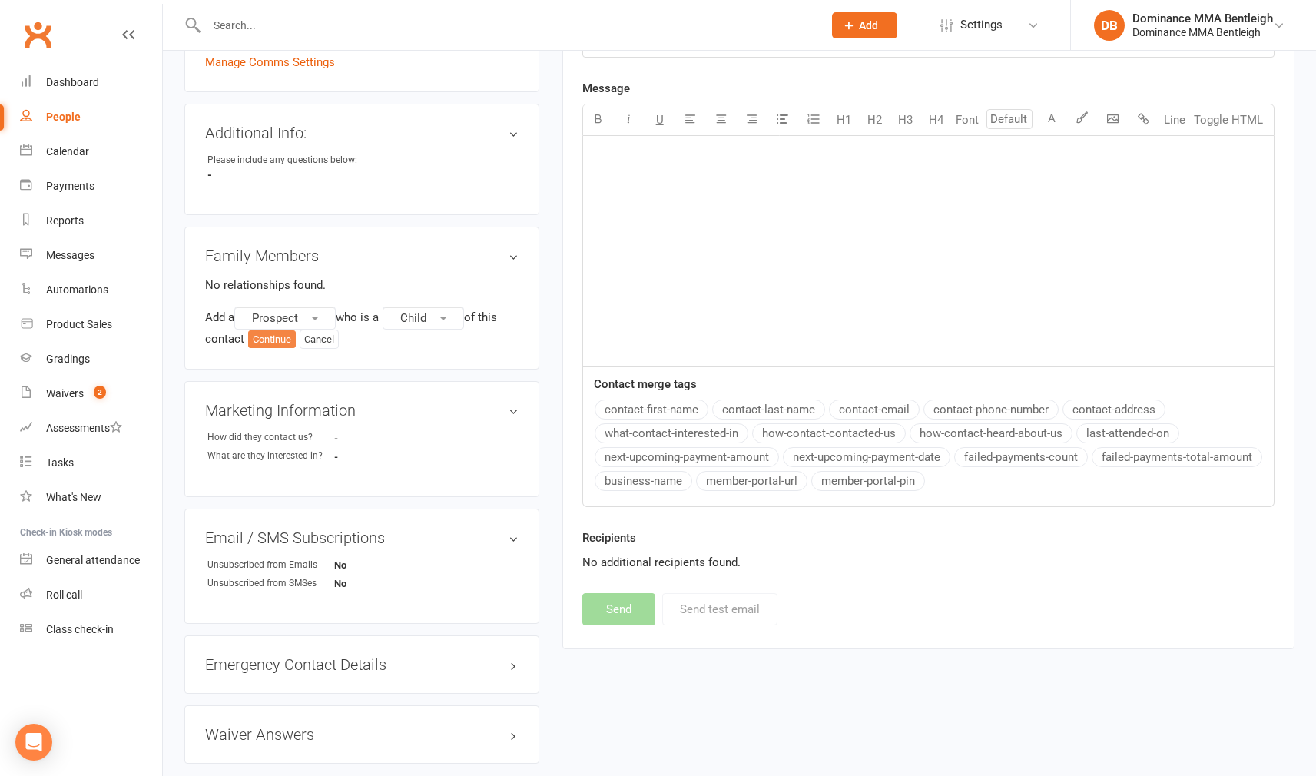
click at [277, 340] on button "Continue" at bounding box center [272, 339] width 48 height 18
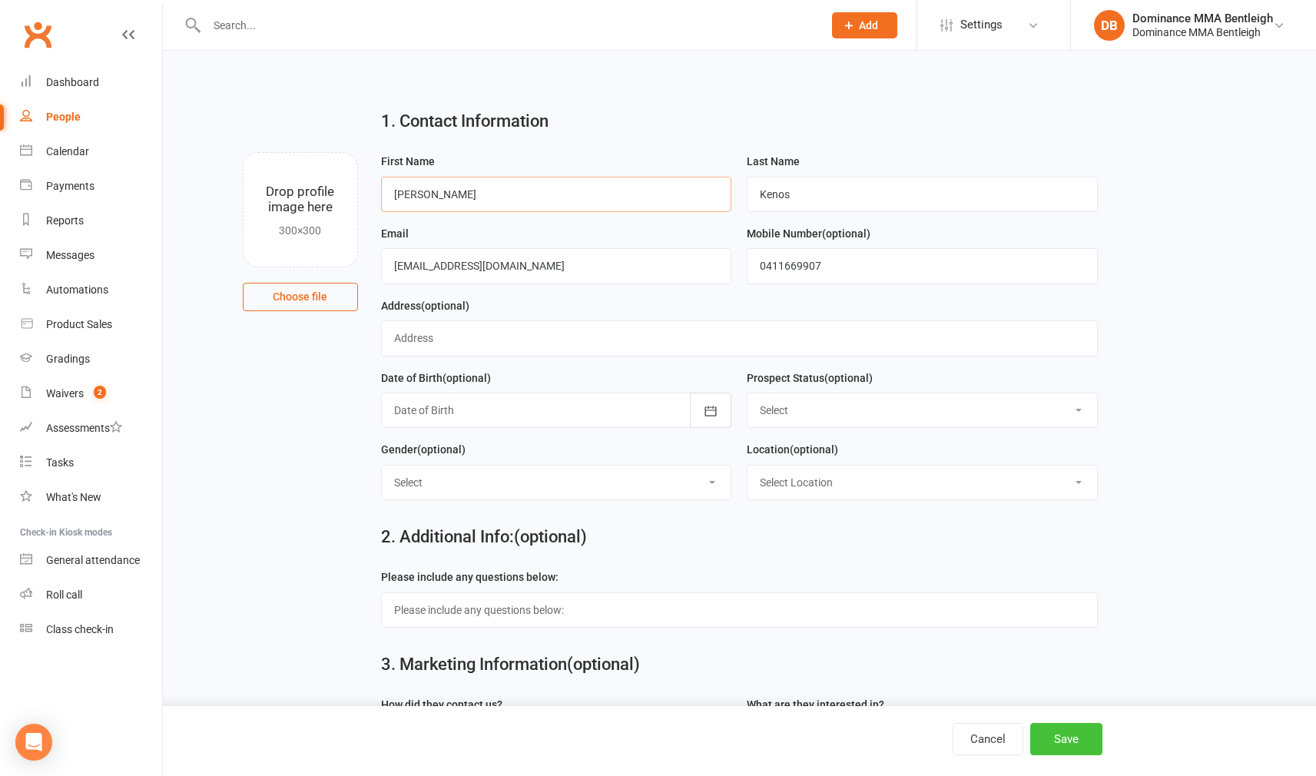
type input "Lucas"
click at [1045, 737] on button "Save" at bounding box center [1066, 739] width 72 height 32
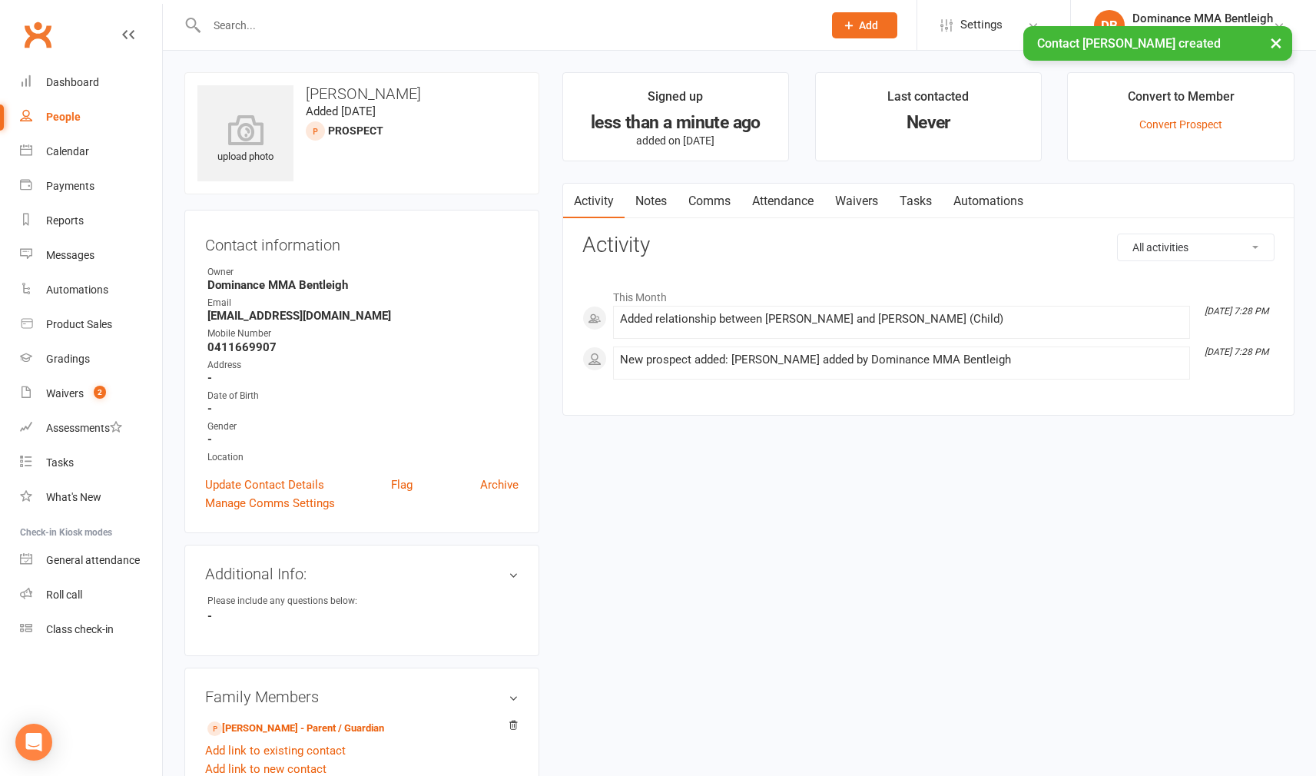
click at [802, 202] on link "Attendance" at bounding box center [782, 201] width 83 height 35
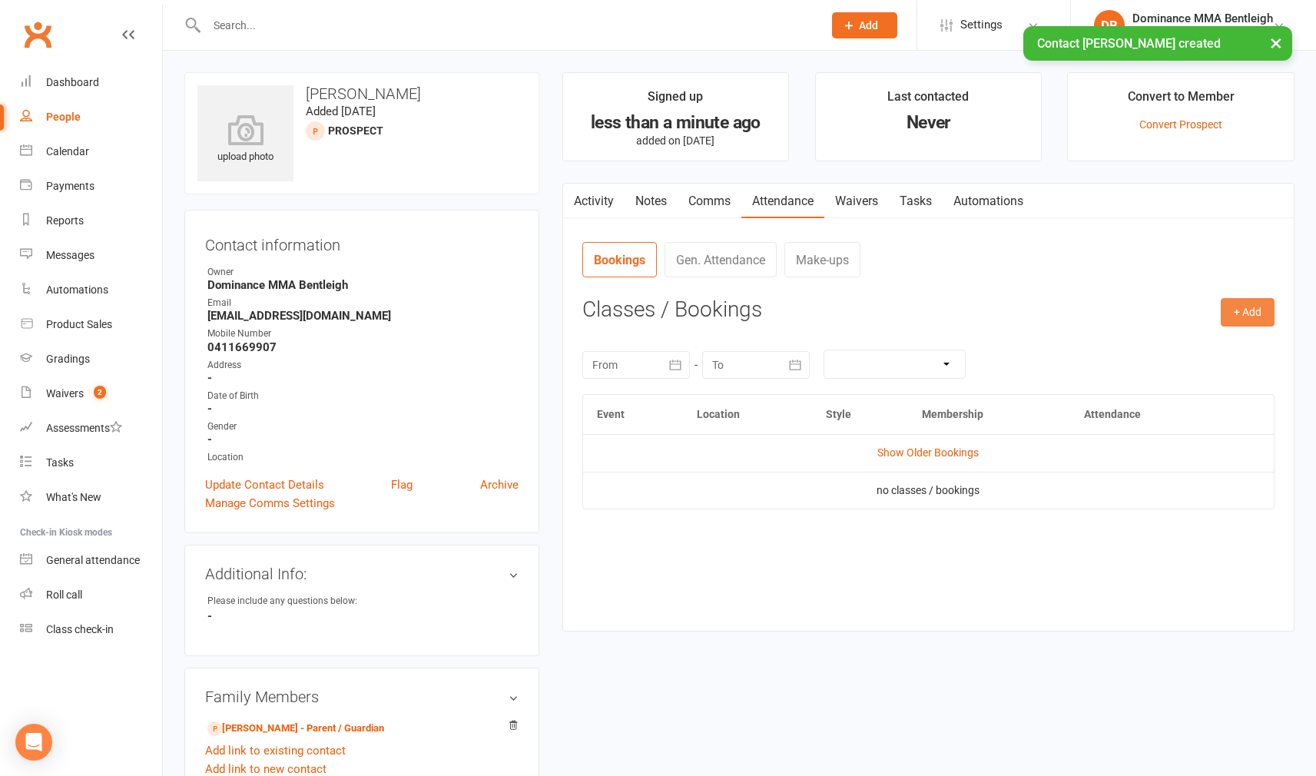
click at [1221, 310] on button "+ Add" at bounding box center [1248, 312] width 54 height 28
drag, startPoint x: 1166, startPoint y: 346, endPoint x: 1152, endPoint y: 344, distance: 14.0
click at [1166, 346] on link "Book Event" at bounding box center [1197, 347] width 152 height 31
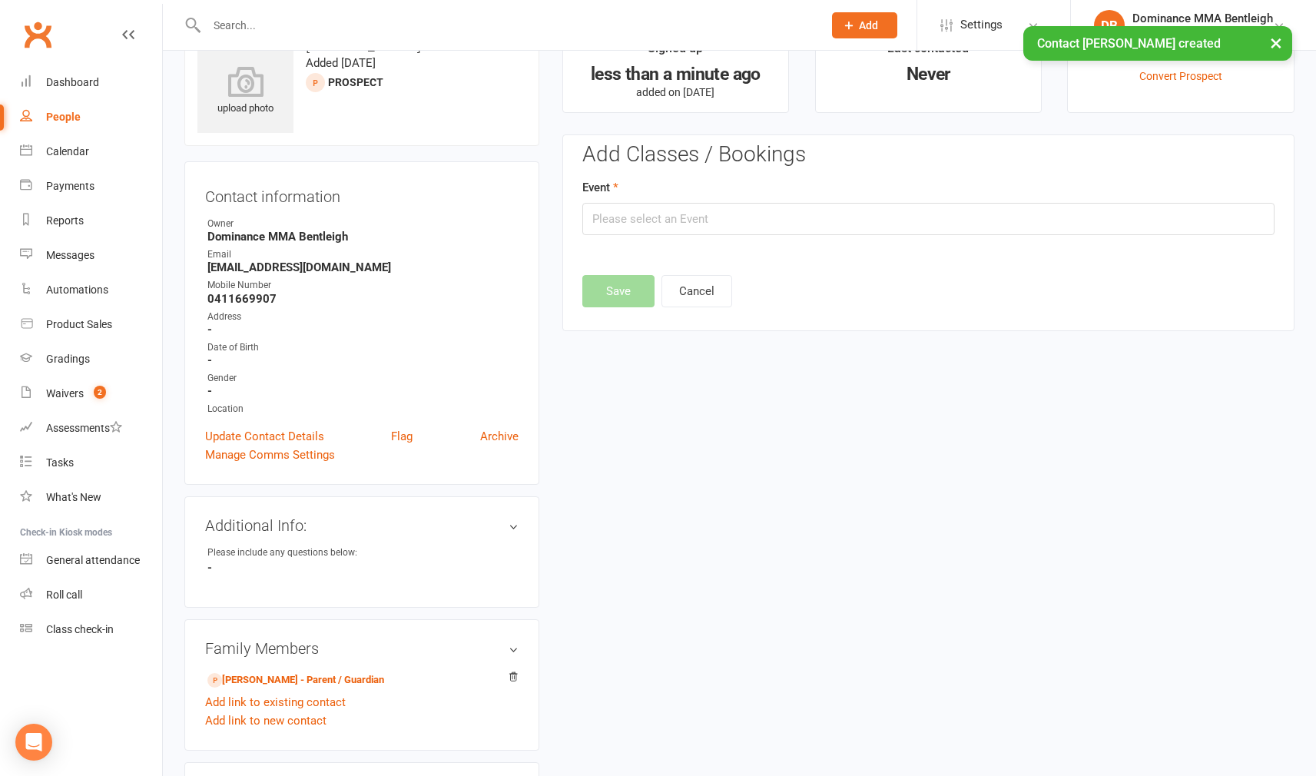
scroll to position [105, 0]
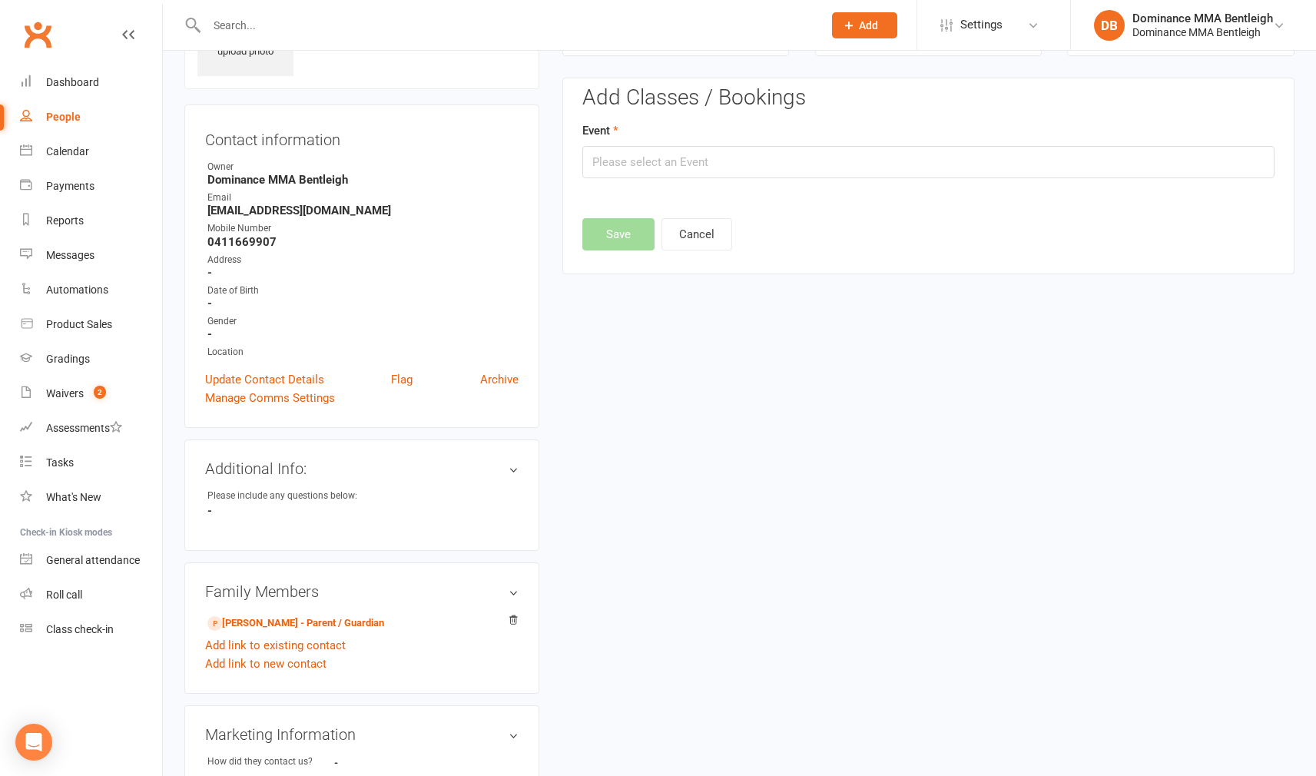
click at [917, 179] on edit-booking-section "Add Classes / Bookings Event Save Cancel" at bounding box center [928, 163] width 692 height 155
click at [913, 164] on input "text" at bounding box center [928, 162] width 692 height 32
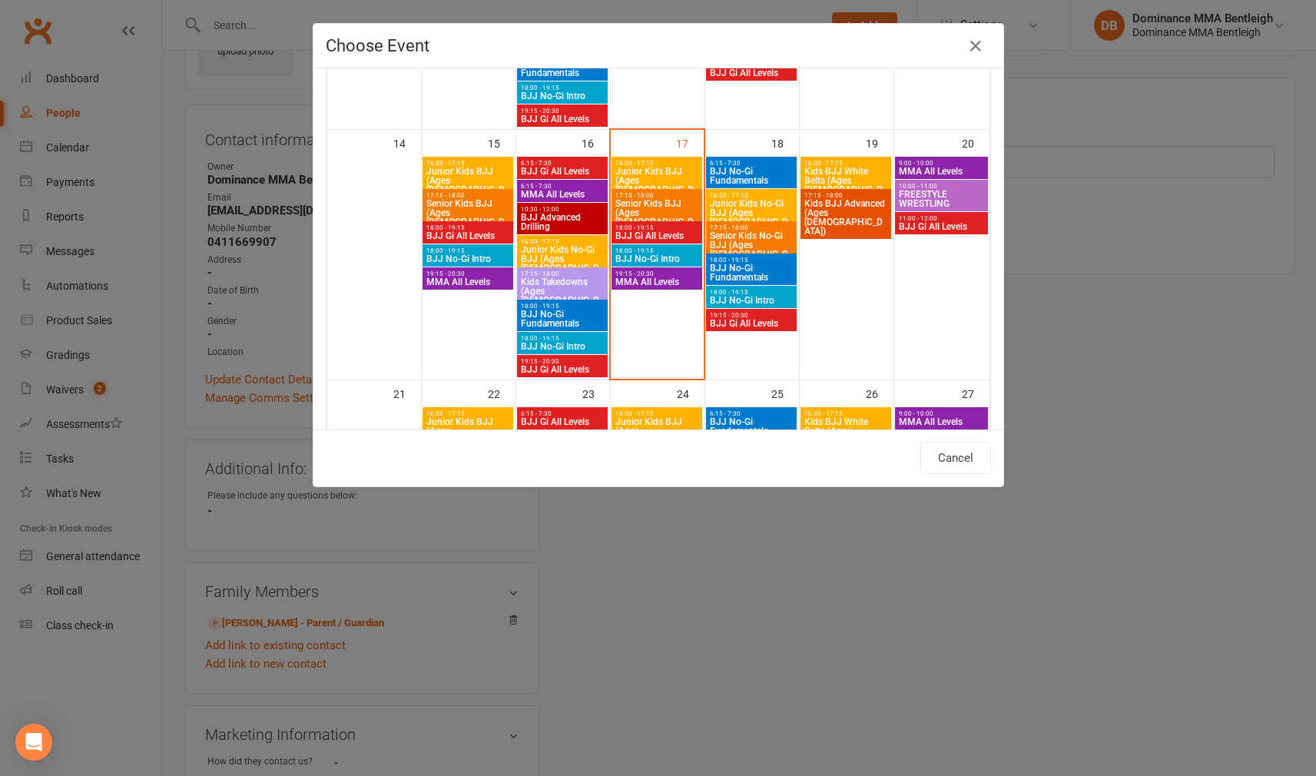
scroll to position [562, 0]
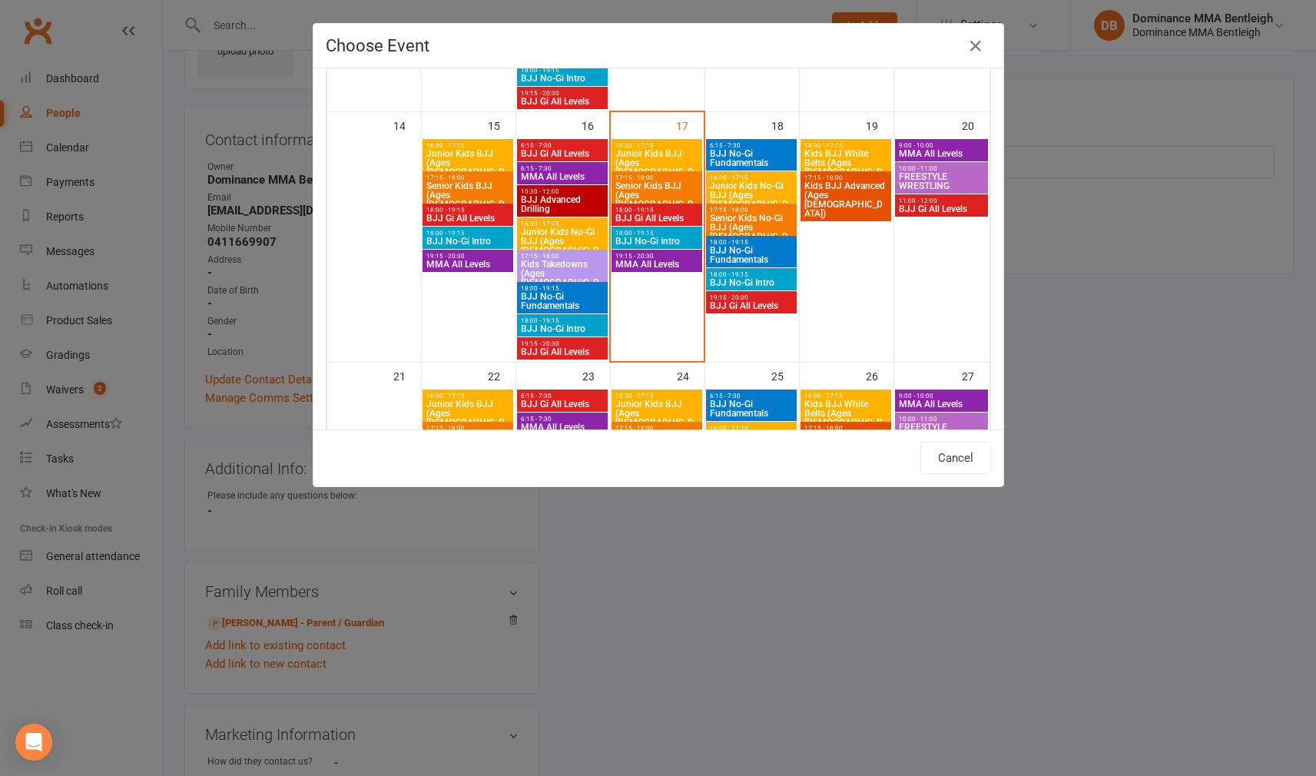
click at [771, 281] on span "BJJ No-Gi Intro" at bounding box center [751, 282] width 84 height 9
type input "BJJ No-Gi Intro - Sep 18, 2025 6:00:00 PM"
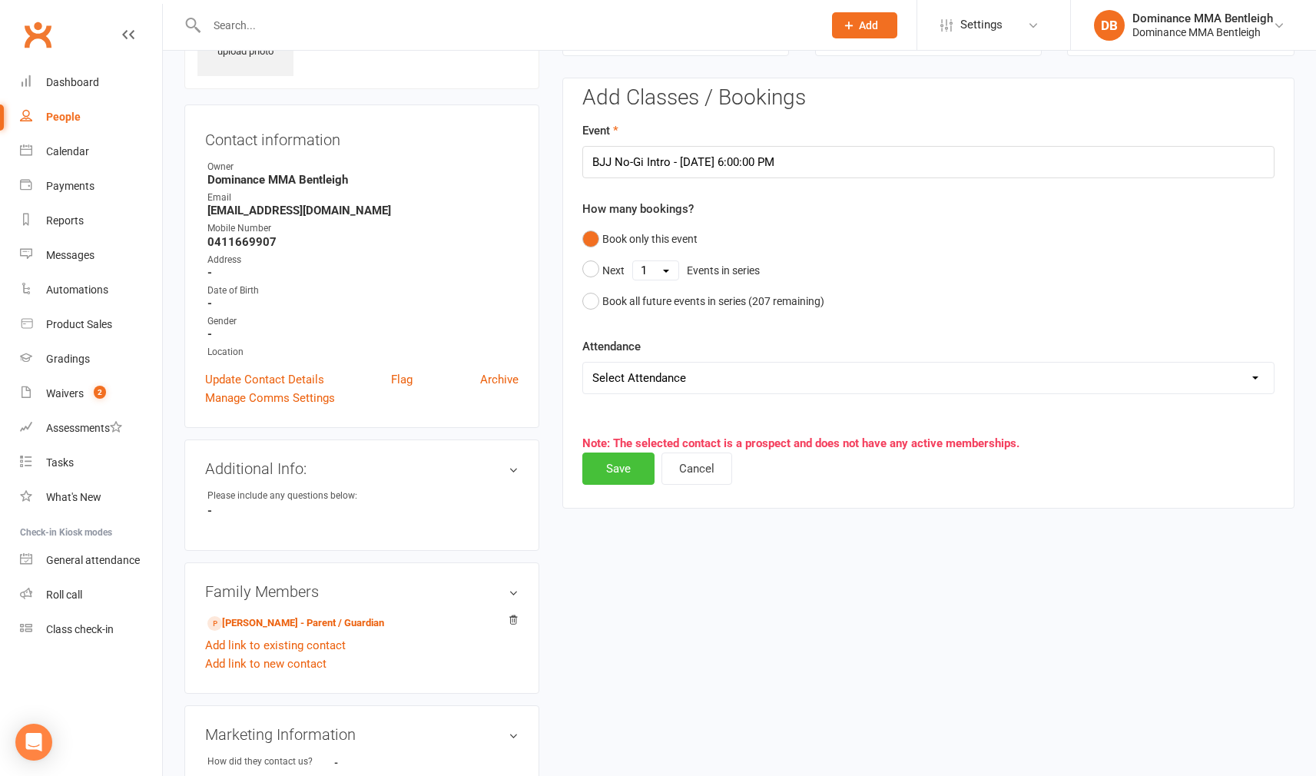
click at [632, 468] on button "Save" at bounding box center [618, 468] width 72 height 32
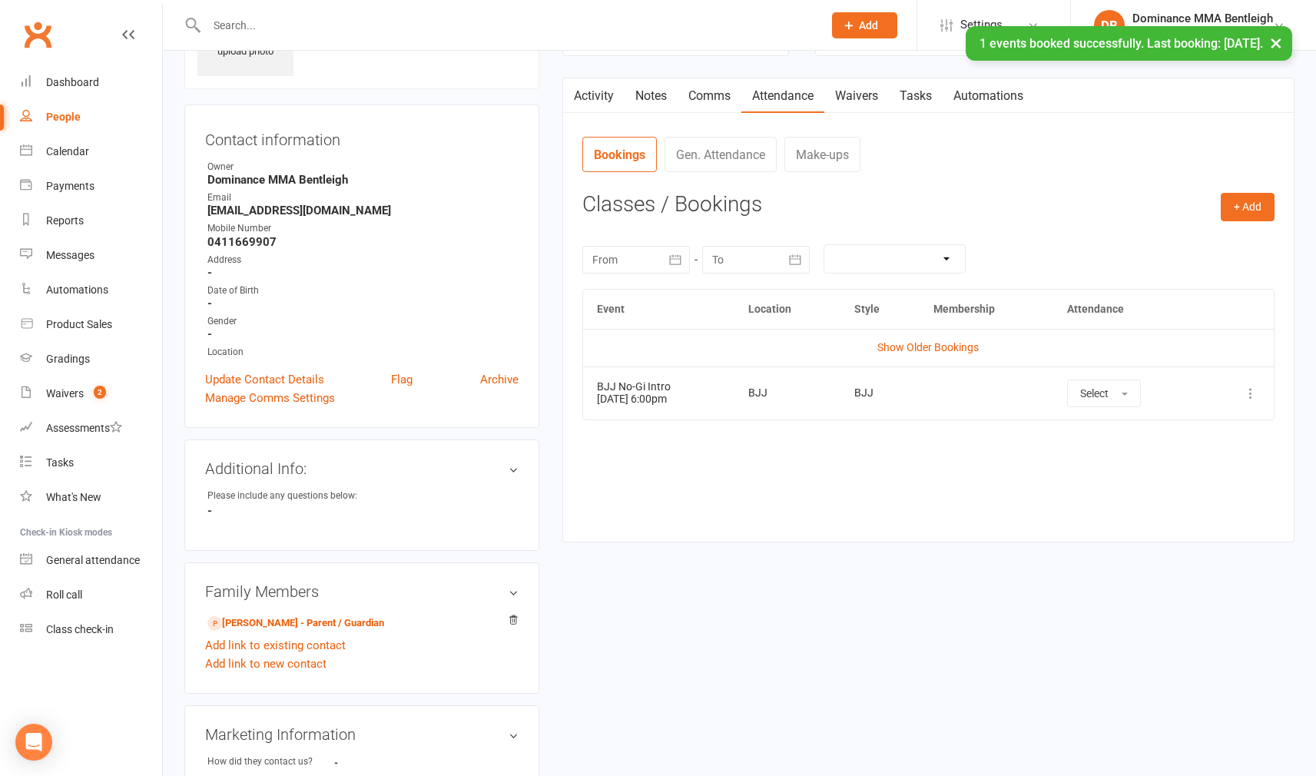
scroll to position [50, 0]
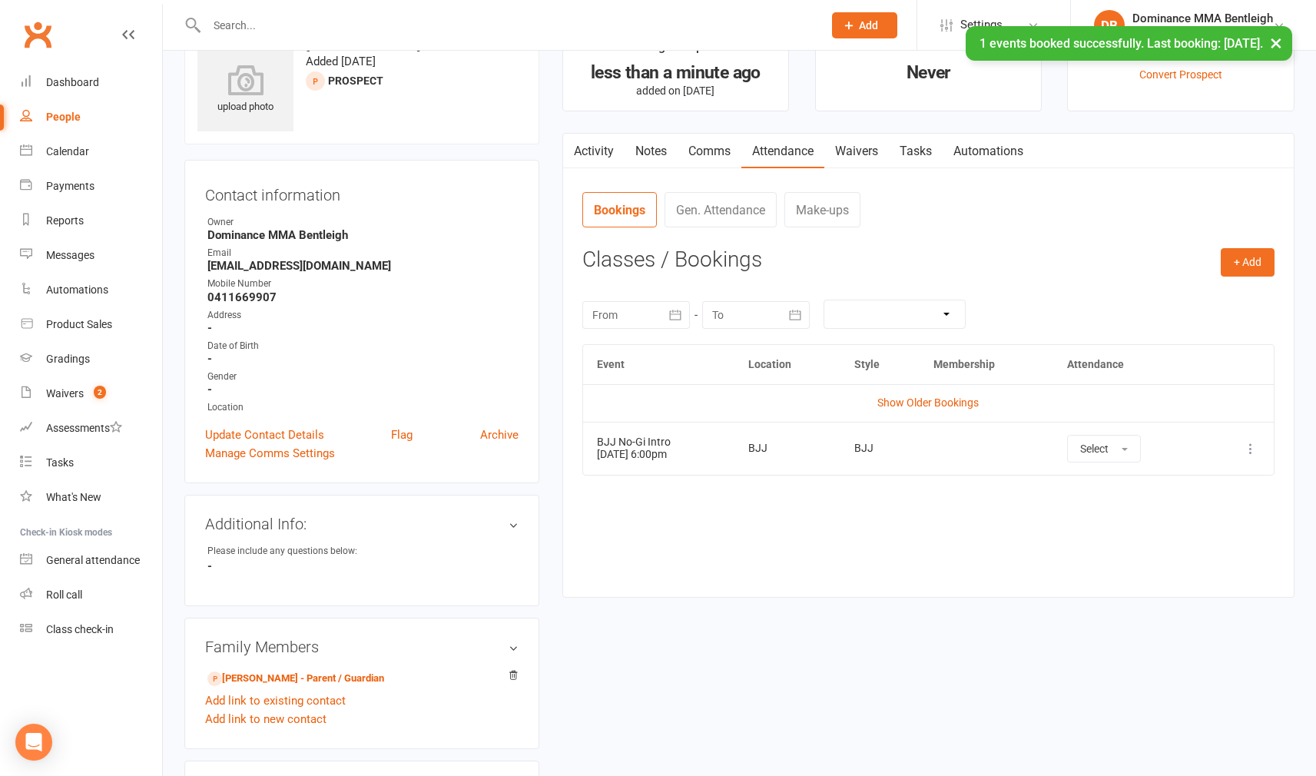
click at [906, 154] on link "Tasks" at bounding box center [916, 151] width 54 height 35
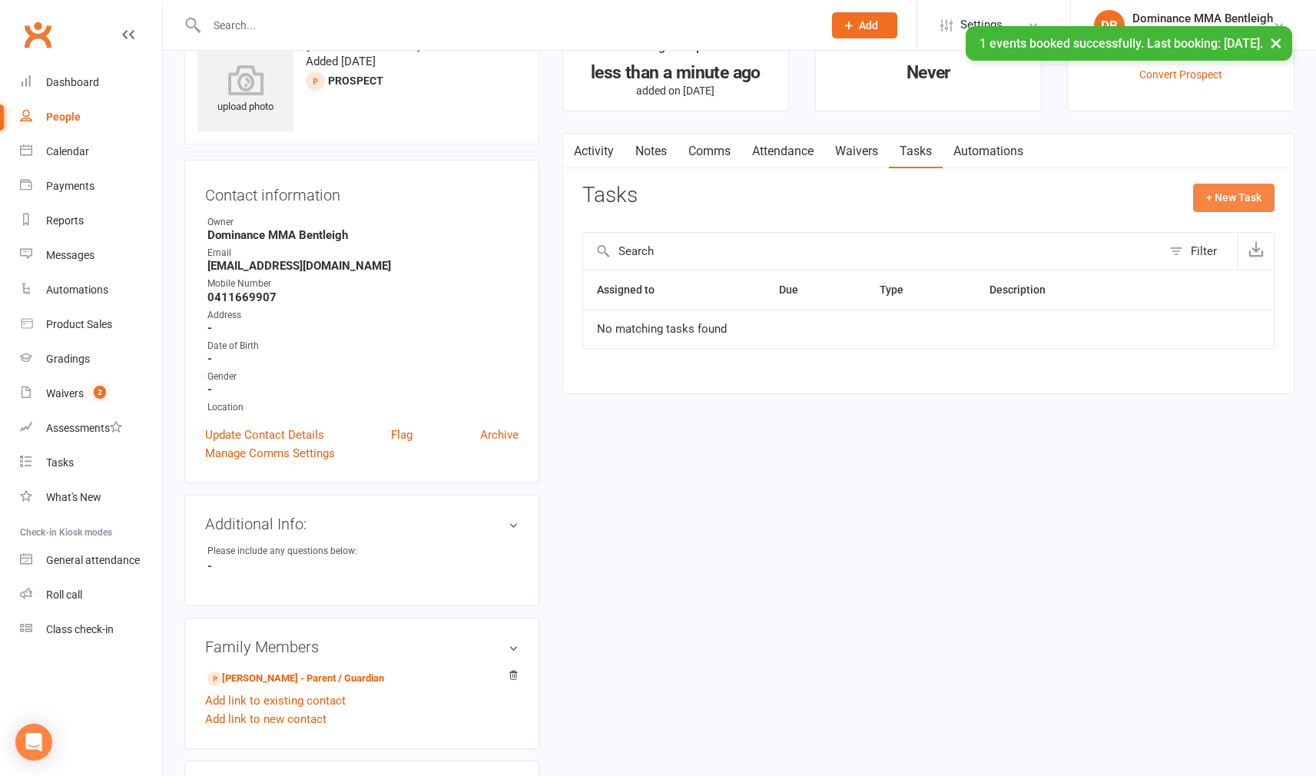
click at [1237, 203] on button "+ New Task" at bounding box center [1233, 198] width 81 height 28
select select "24839"
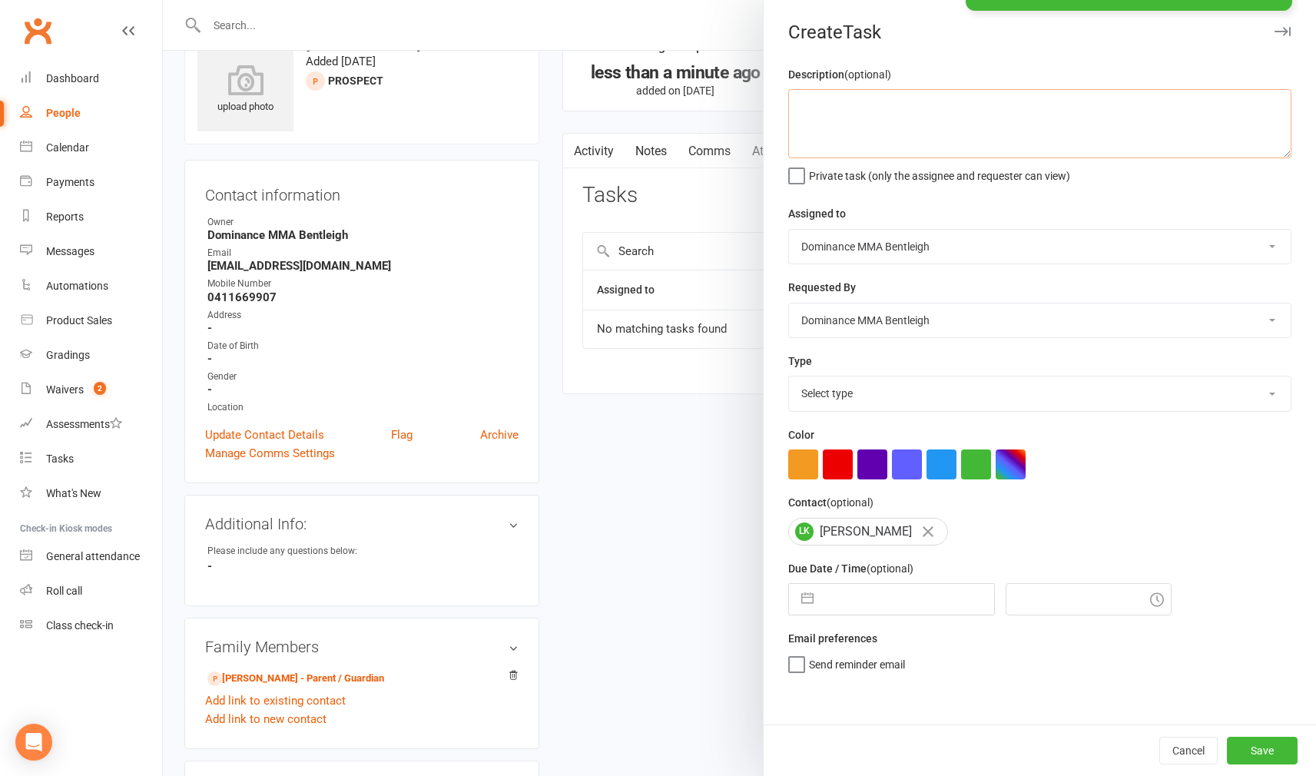
click at [868, 125] on textarea at bounding box center [1039, 123] width 503 height 69
type textarea "trial follow up - Dylan 17/9"
select select "13787"
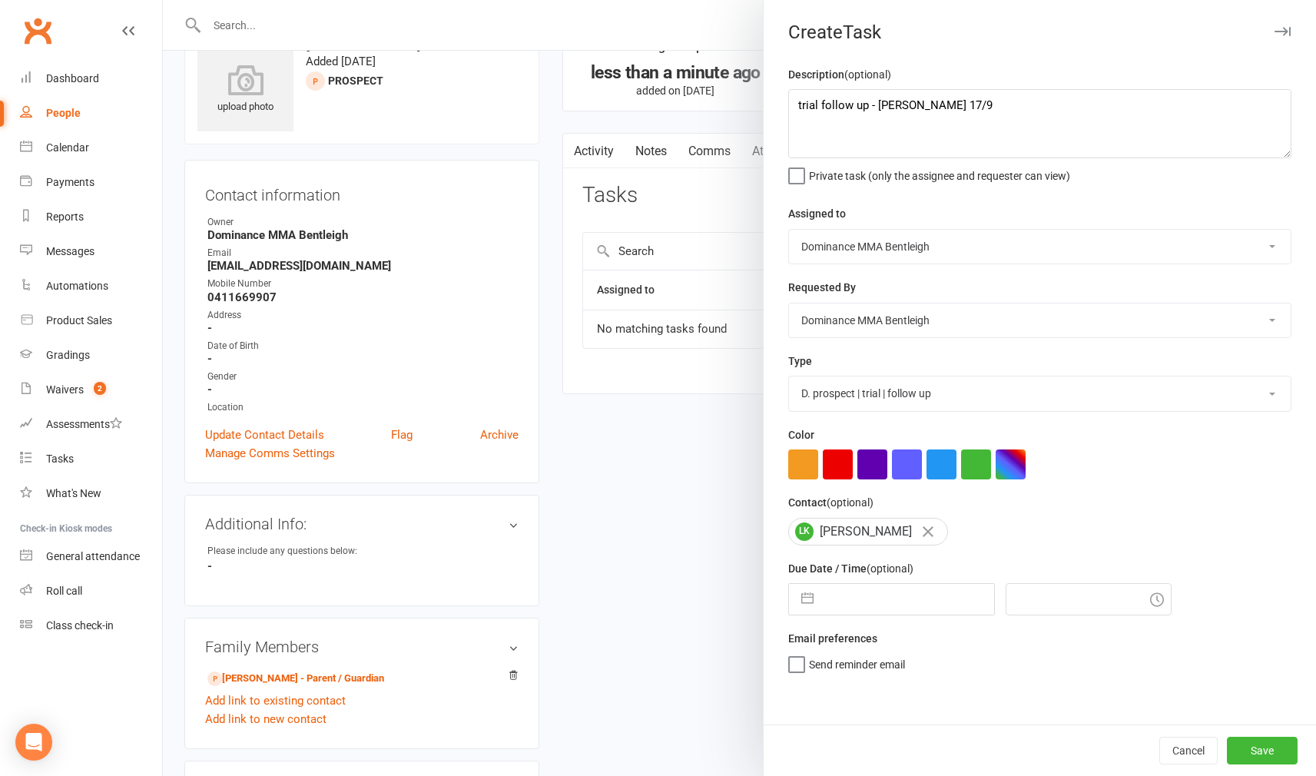
click at [931, 591] on input "text" at bounding box center [907, 599] width 173 height 31
select select "7"
select select "2025"
select select "8"
select select "2025"
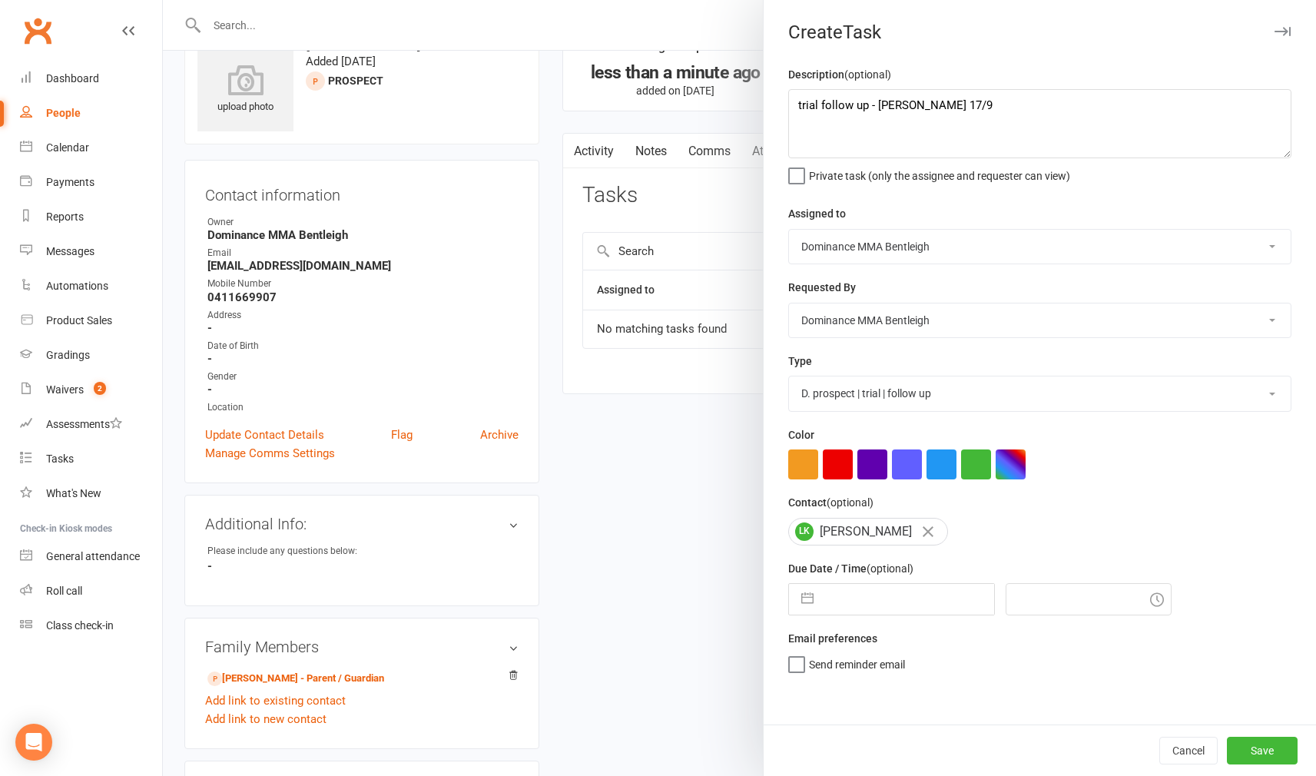
select select "9"
select select "2025"
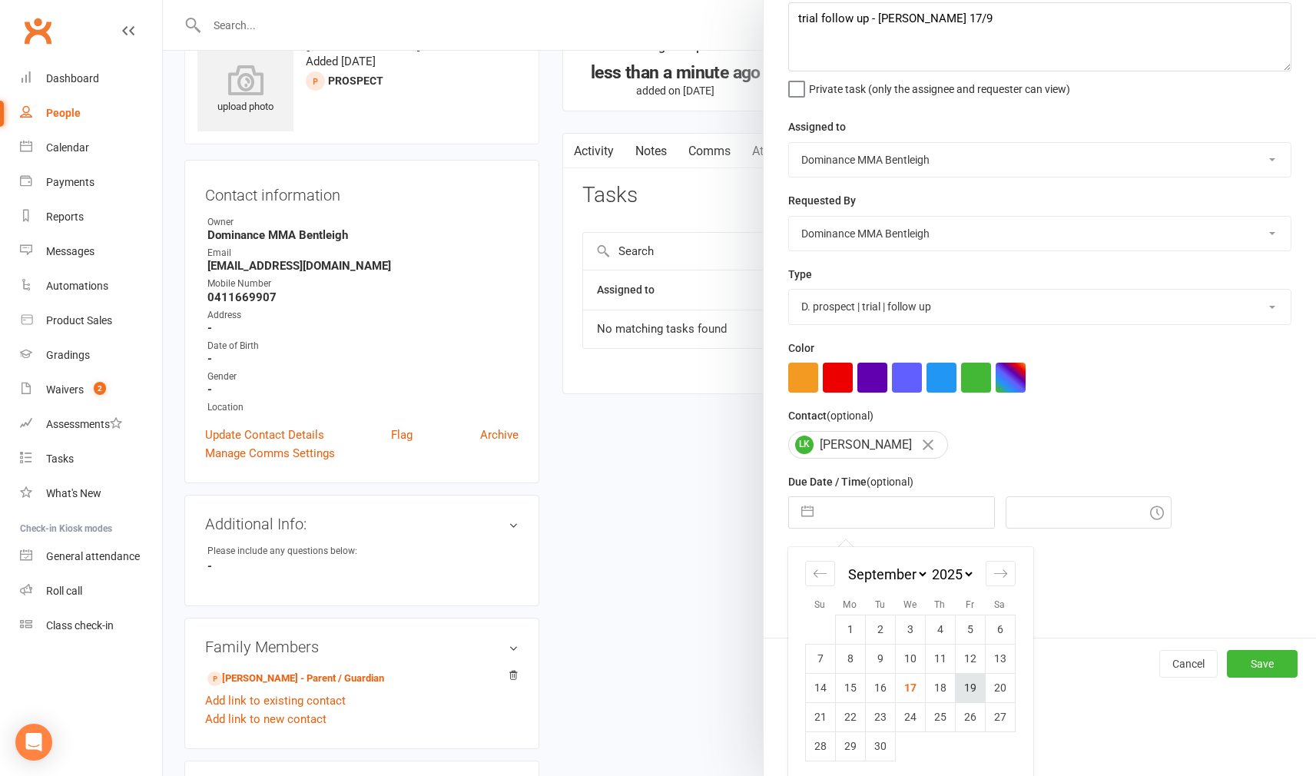
scroll to position [59, 1]
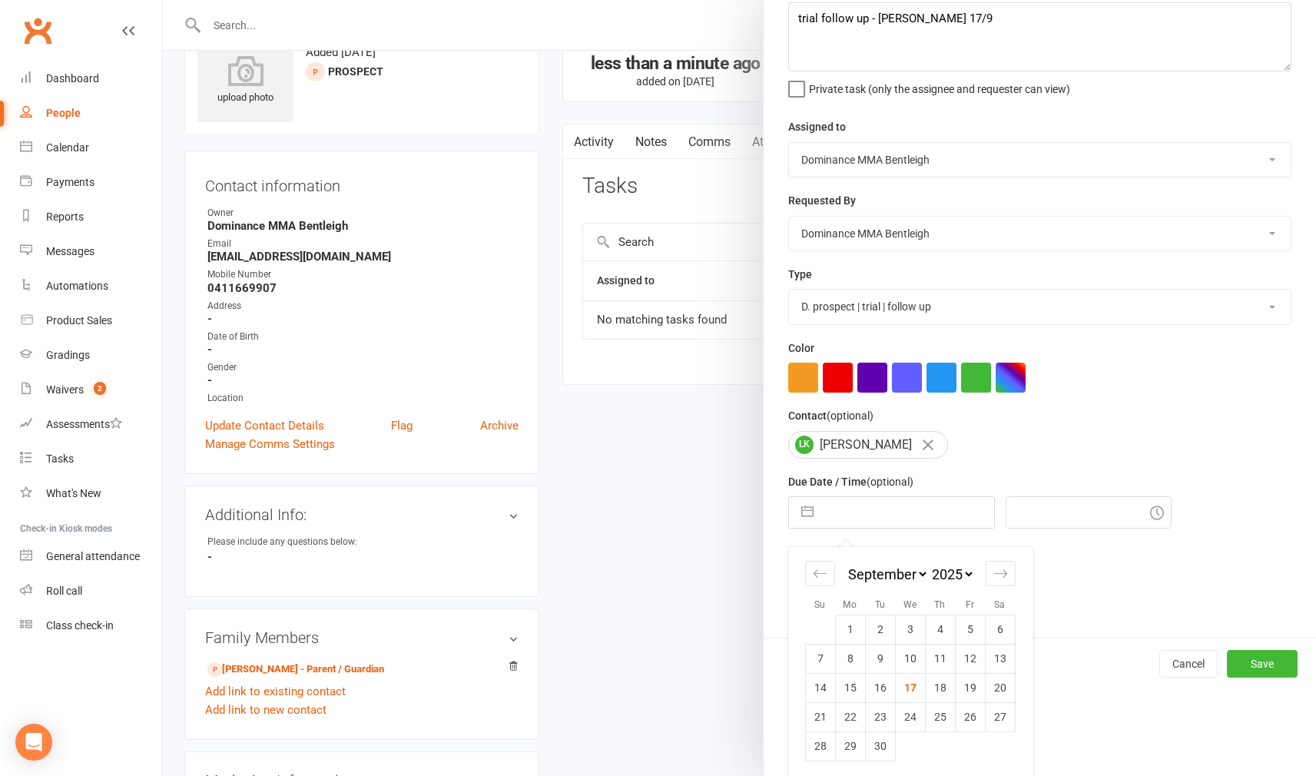
click at [969, 677] on td "19" at bounding box center [970, 687] width 30 height 29
type input "19 Sep 2025"
type input "7:30pm"
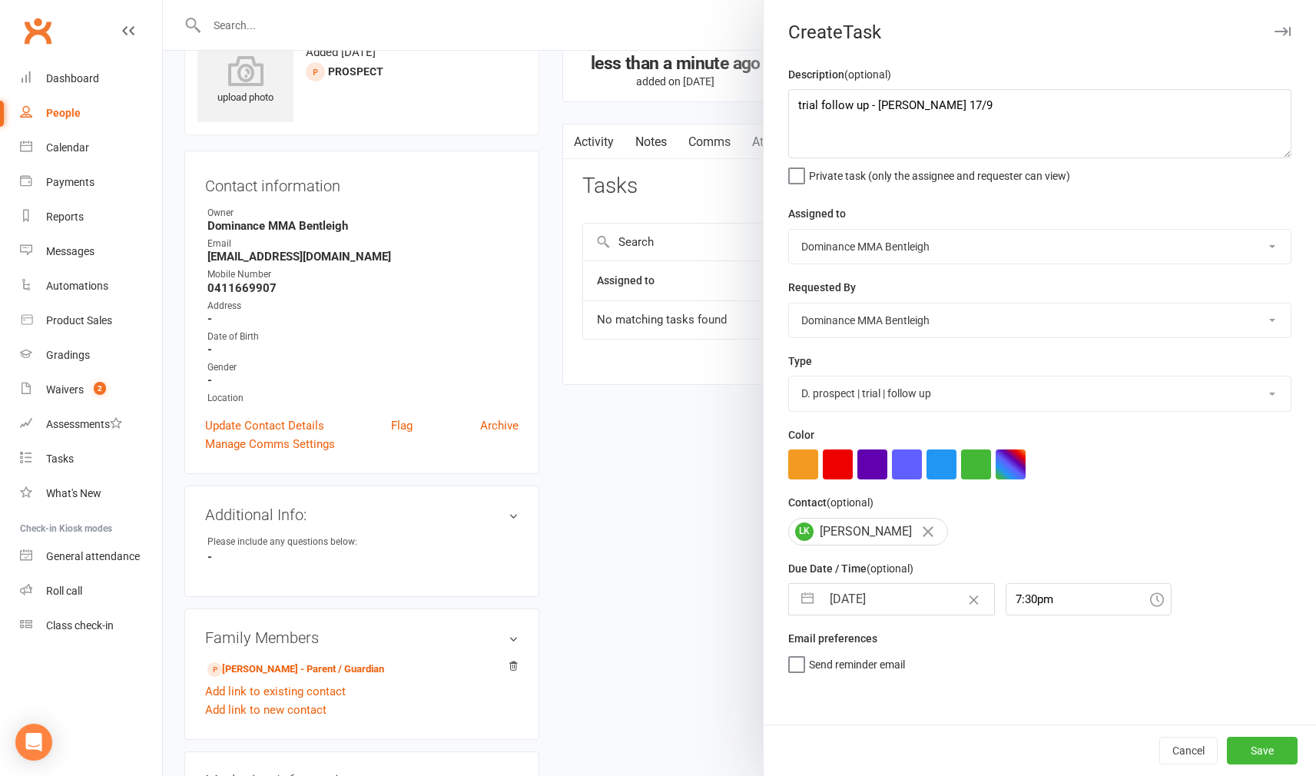
scroll to position [59, 0]
click at [1274, 753] on button "Save" at bounding box center [1262, 751] width 71 height 28
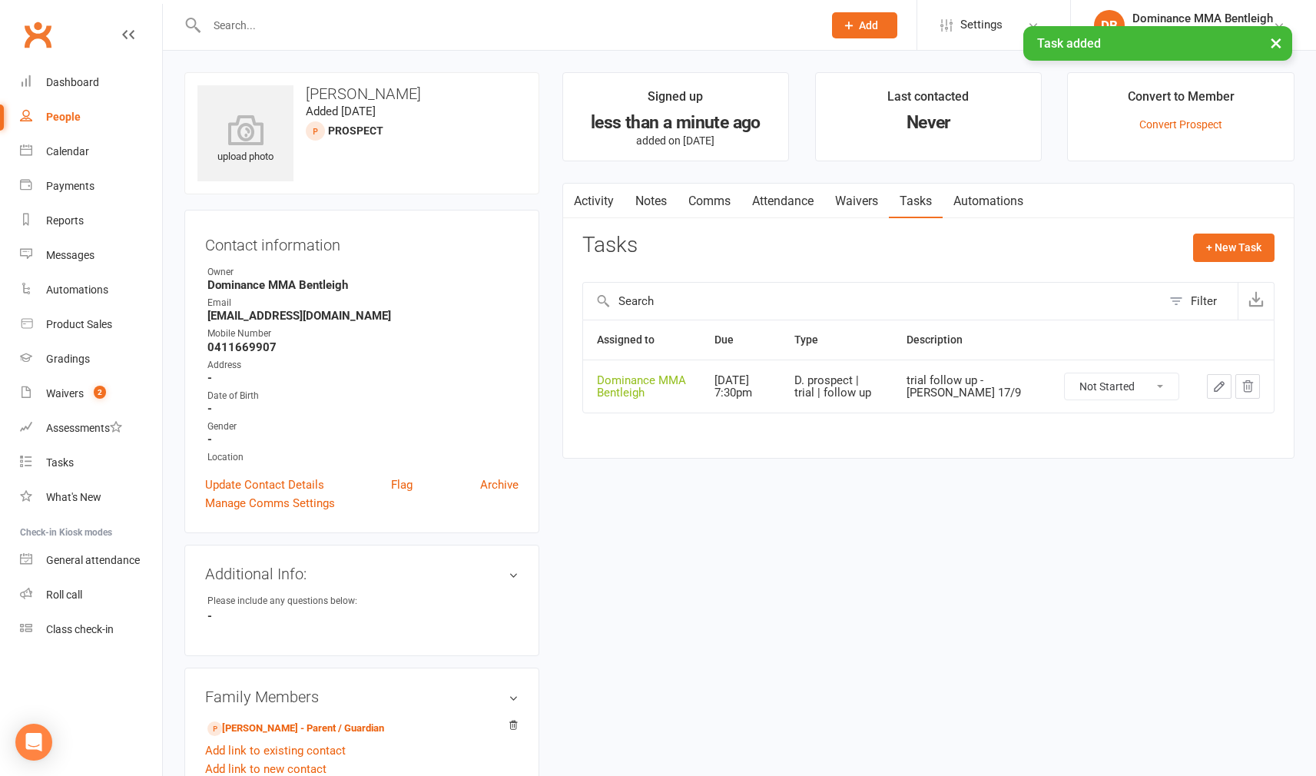
scroll to position [0, 0]
click at [648, 194] on link "Notes" at bounding box center [650, 201] width 53 height 35
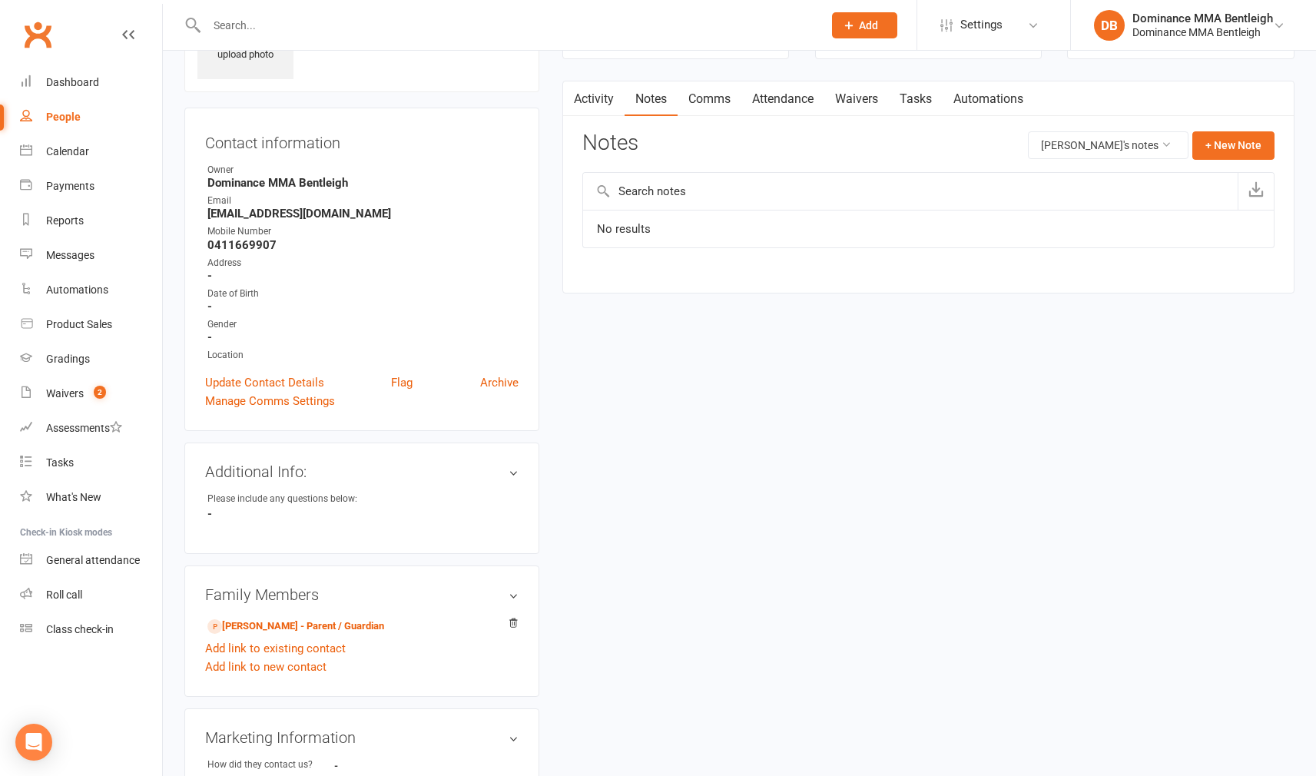
scroll to position [102, 0]
click at [356, 624] on link "Linda Kenos - Parent / Guardian" at bounding box center [295, 626] width 177 height 16
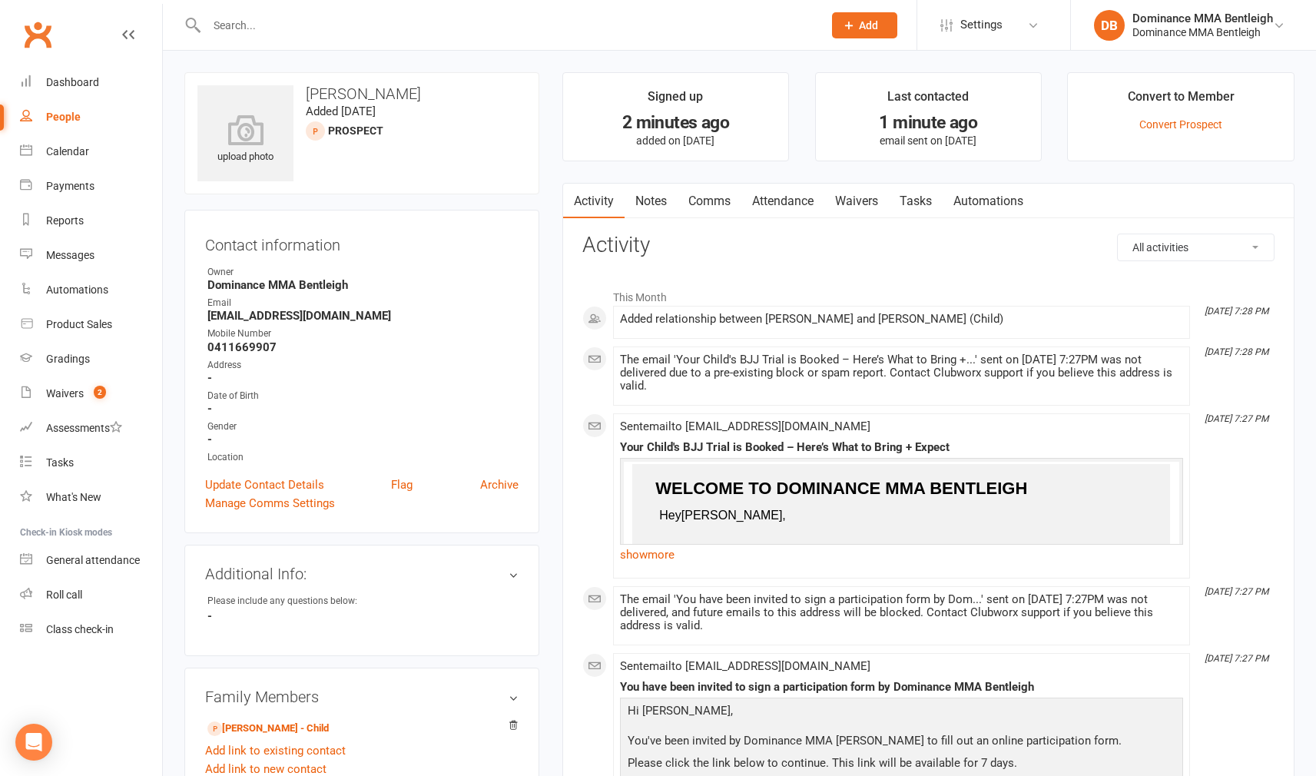
click at [647, 210] on link "Notes" at bounding box center [650, 201] width 53 height 35
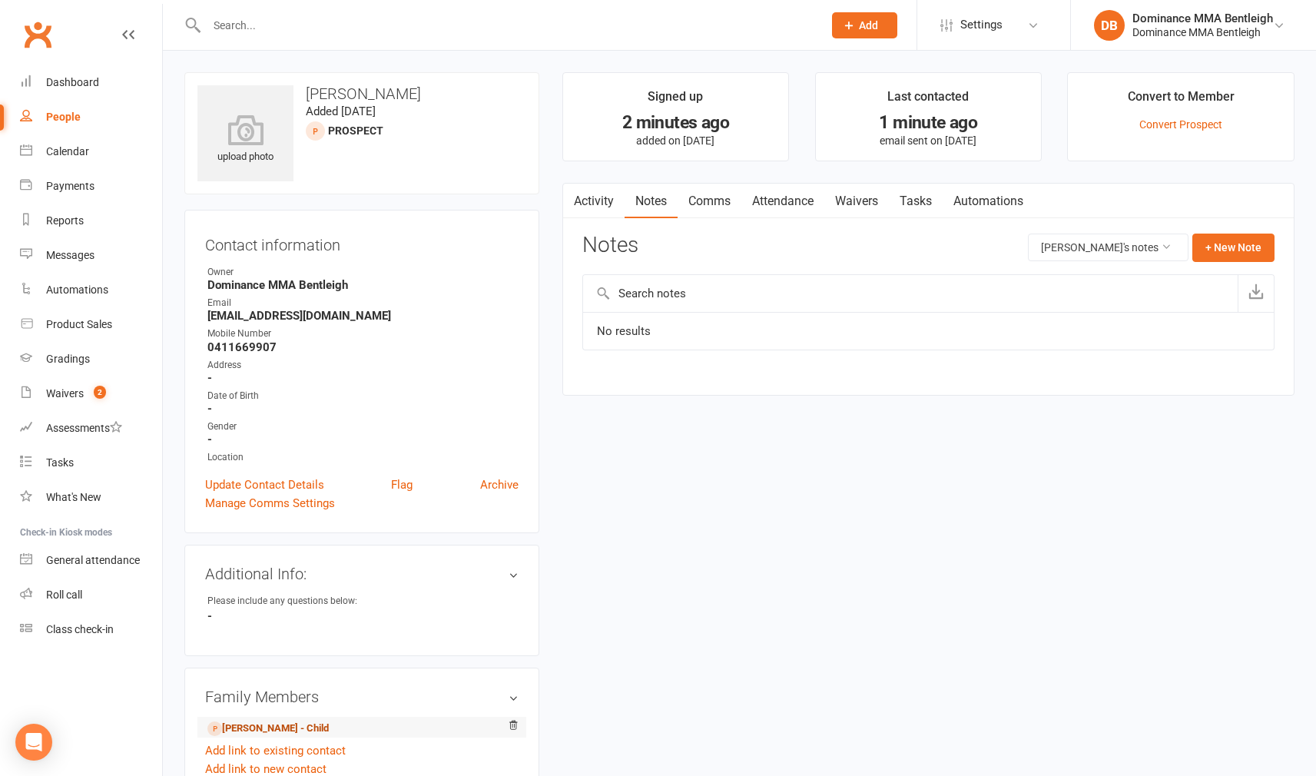
click at [305, 727] on link "Lucas Kenos - Child" at bounding box center [267, 729] width 121 height 16
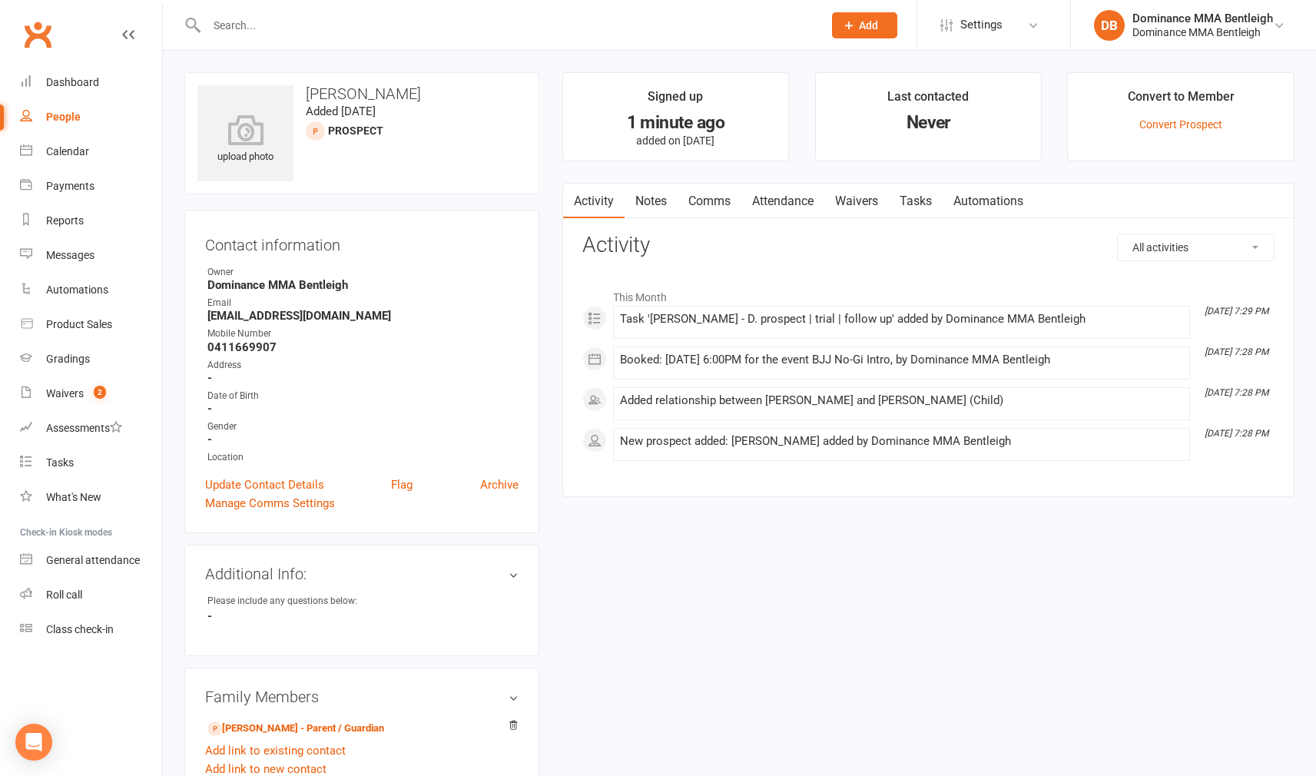
click at [636, 195] on link "Notes" at bounding box center [650, 201] width 53 height 35
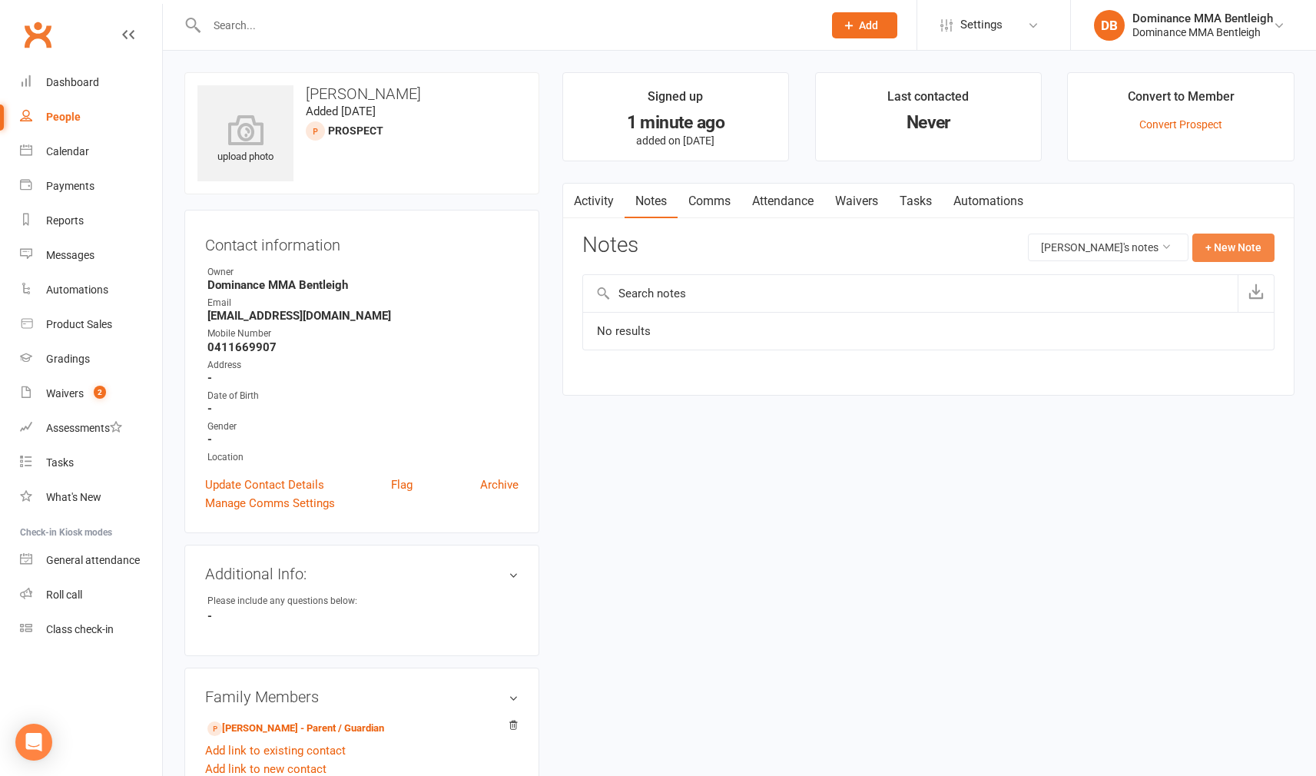
click at [1263, 234] on button "+ New Note" at bounding box center [1233, 248] width 82 height 28
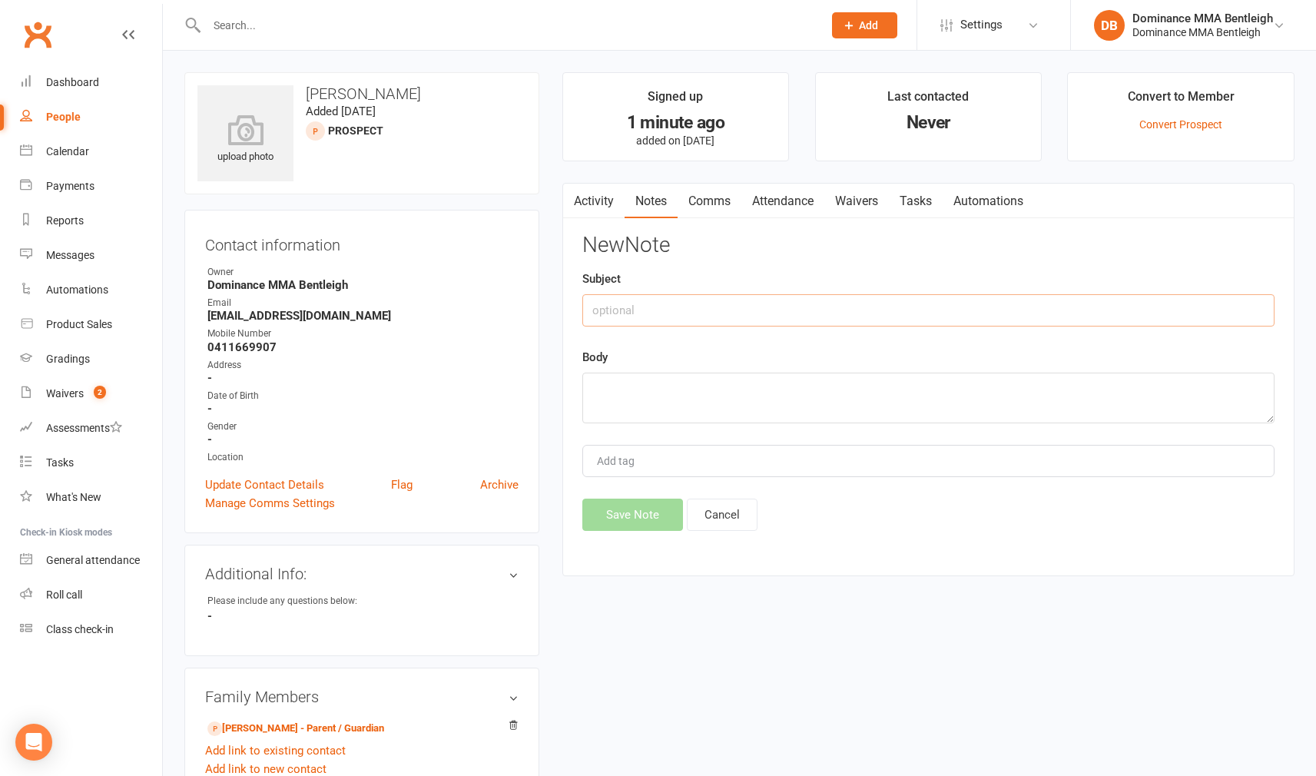
click at [947, 320] on input "text" at bounding box center [928, 310] width 692 height 32
type input "ISC"
click at [764, 399] on textarea at bounding box center [928, 398] width 692 height 51
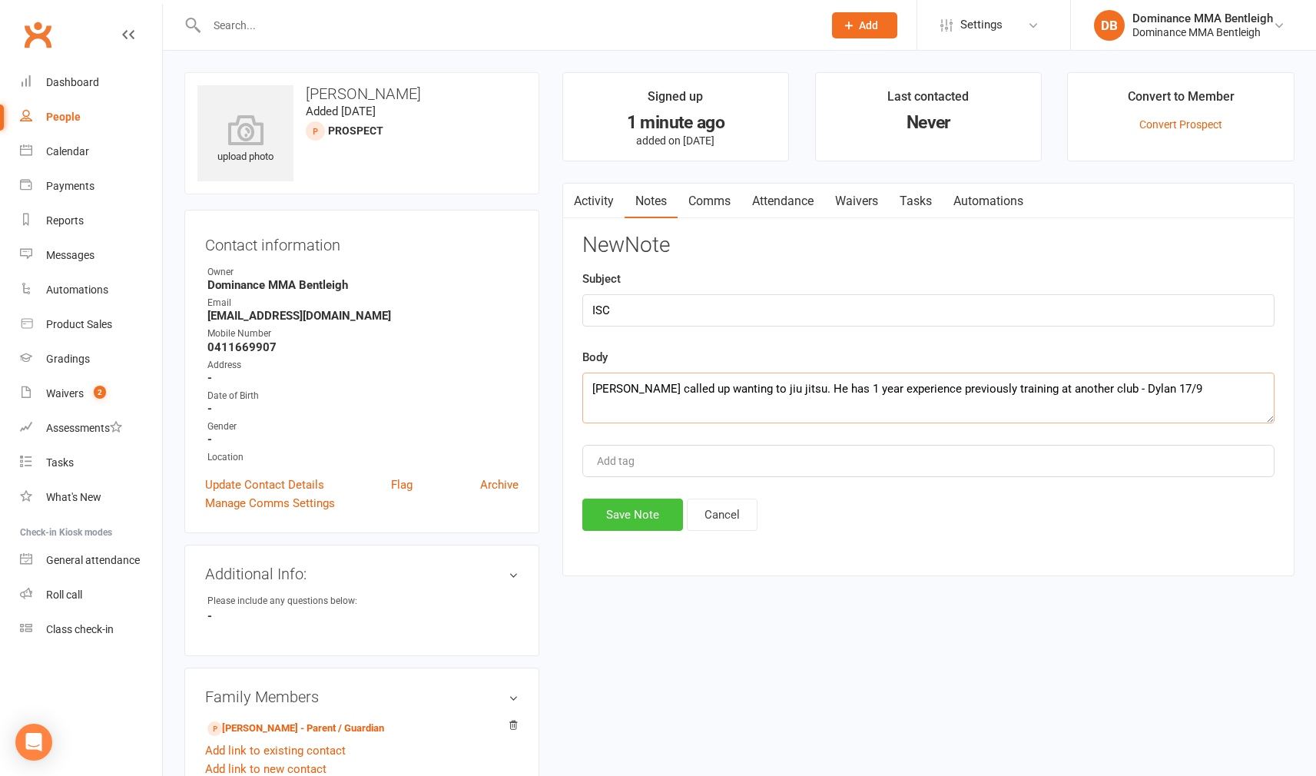
type textarea "Lucas called up wanting to jiu jitsu. He has 1 year experience previously train…"
click at [634, 522] on button "Save Note" at bounding box center [632, 515] width 101 height 32
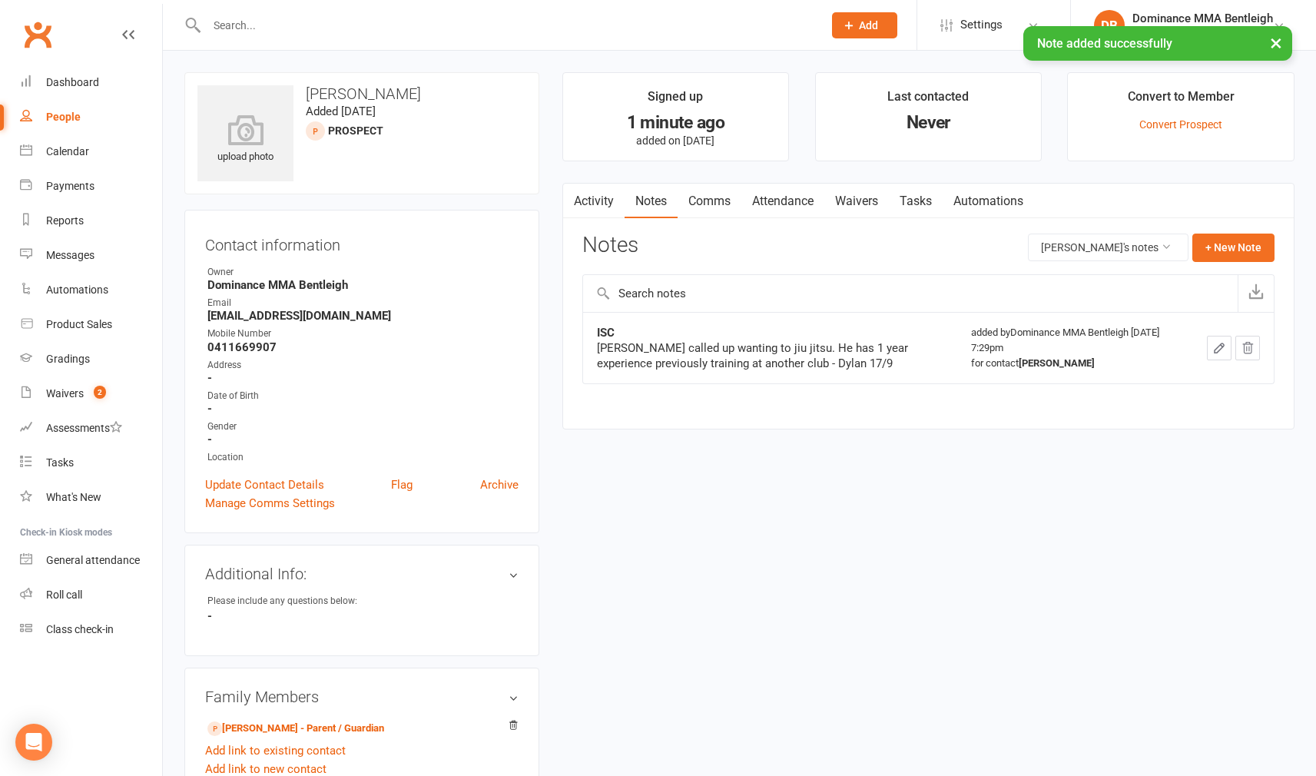
click at [910, 197] on link "Tasks" at bounding box center [916, 201] width 54 height 35
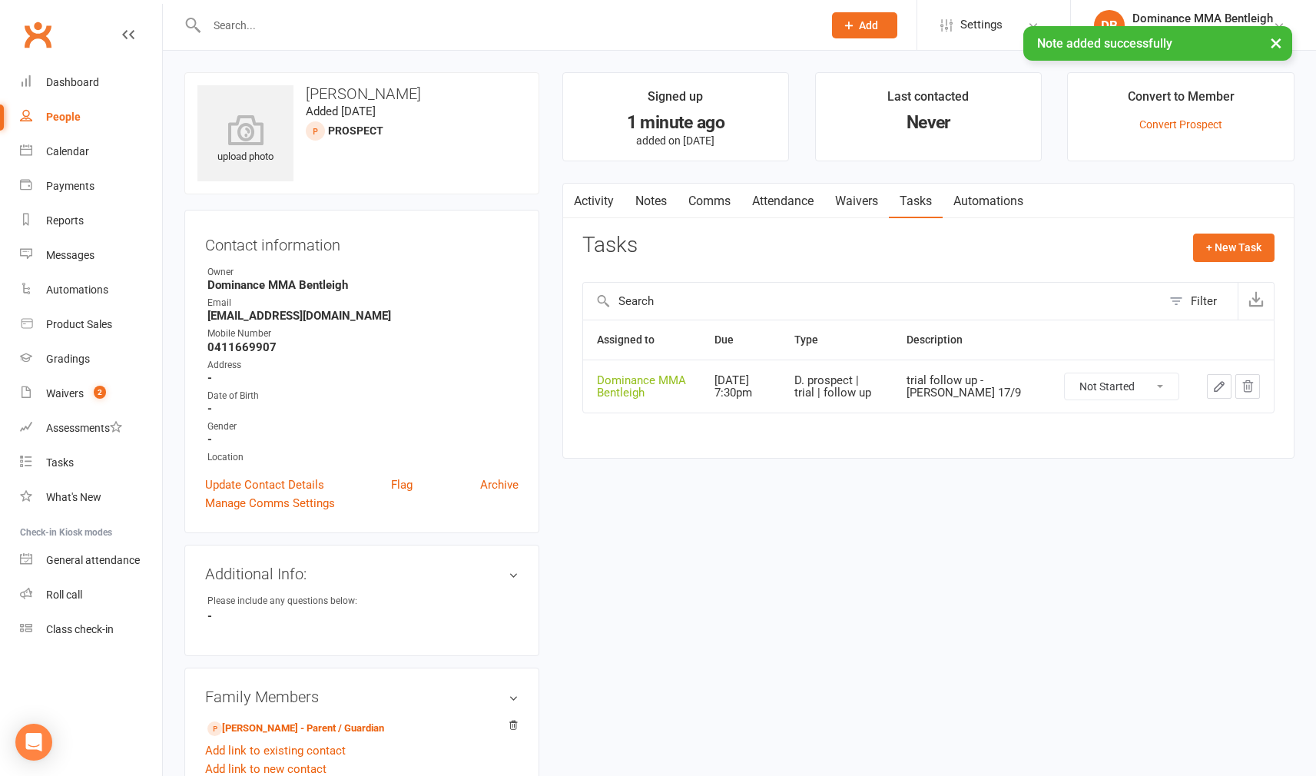
click at [790, 200] on link "Attendance" at bounding box center [782, 201] width 83 height 35
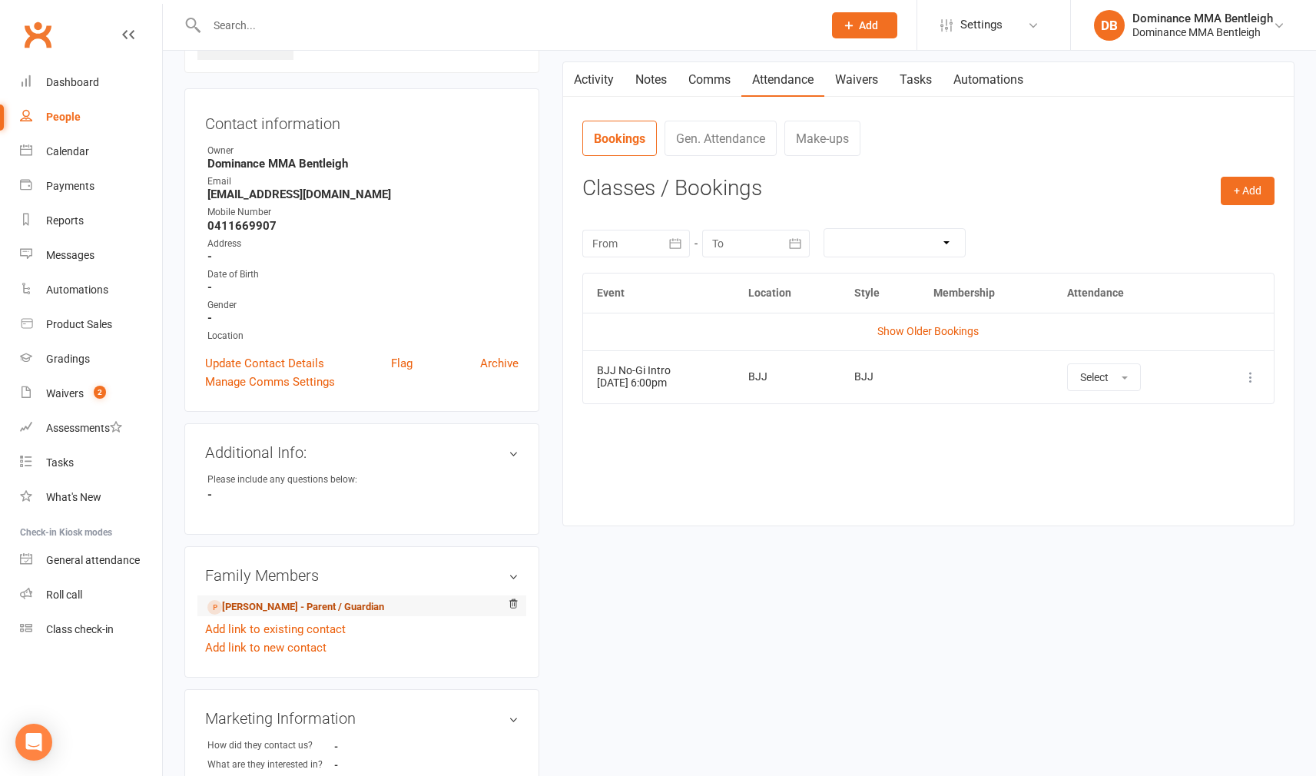
scroll to position [130, 0]
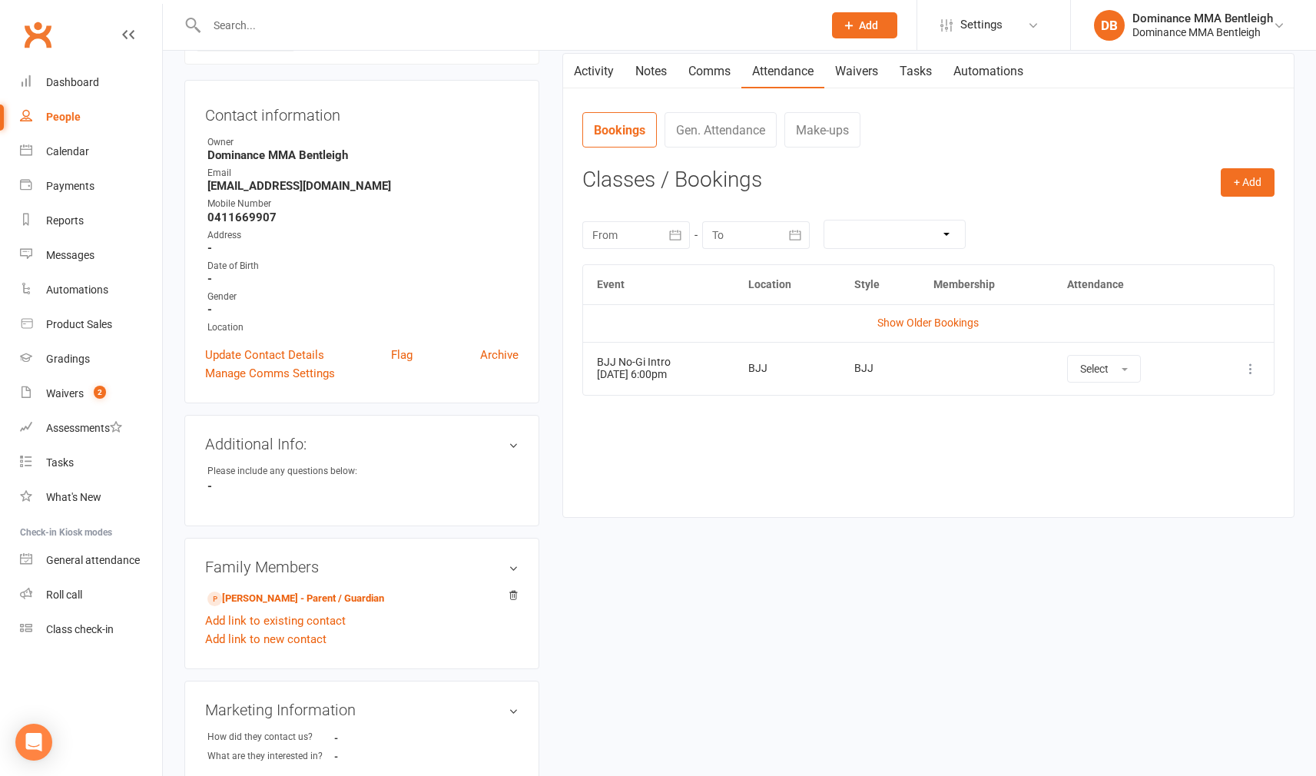
click at [345, 602] on link "Linda Kenos - Parent / Guardian" at bounding box center [295, 599] width 177 height 16
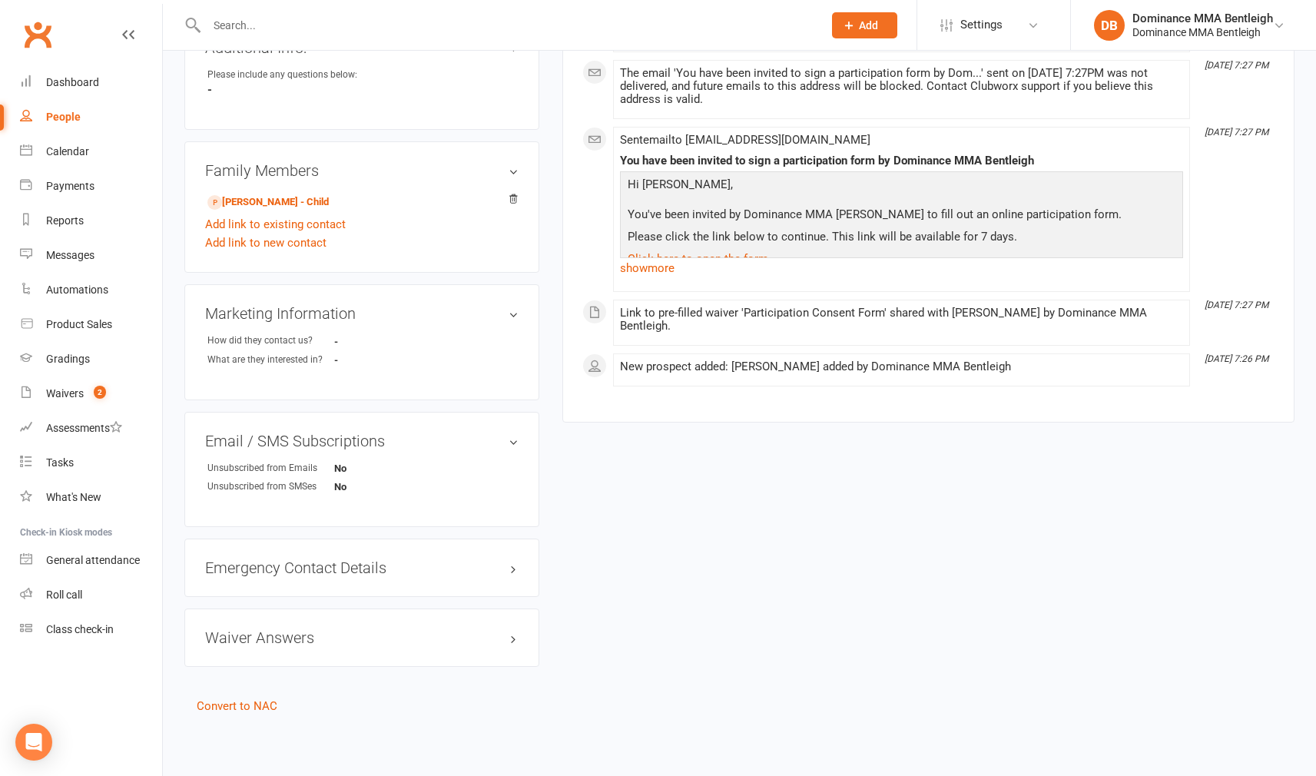
scroll to position [538, 0]
click at [260, 684] on aside "upload photo Linda Kenos Added 17 September, 2025 prospect Contact information …" at bounding box center [361, 130] width 355 height 1169
click at [263, 699] on link "Convert to NAC" at bounding box center [237, 706] width 81 height 14
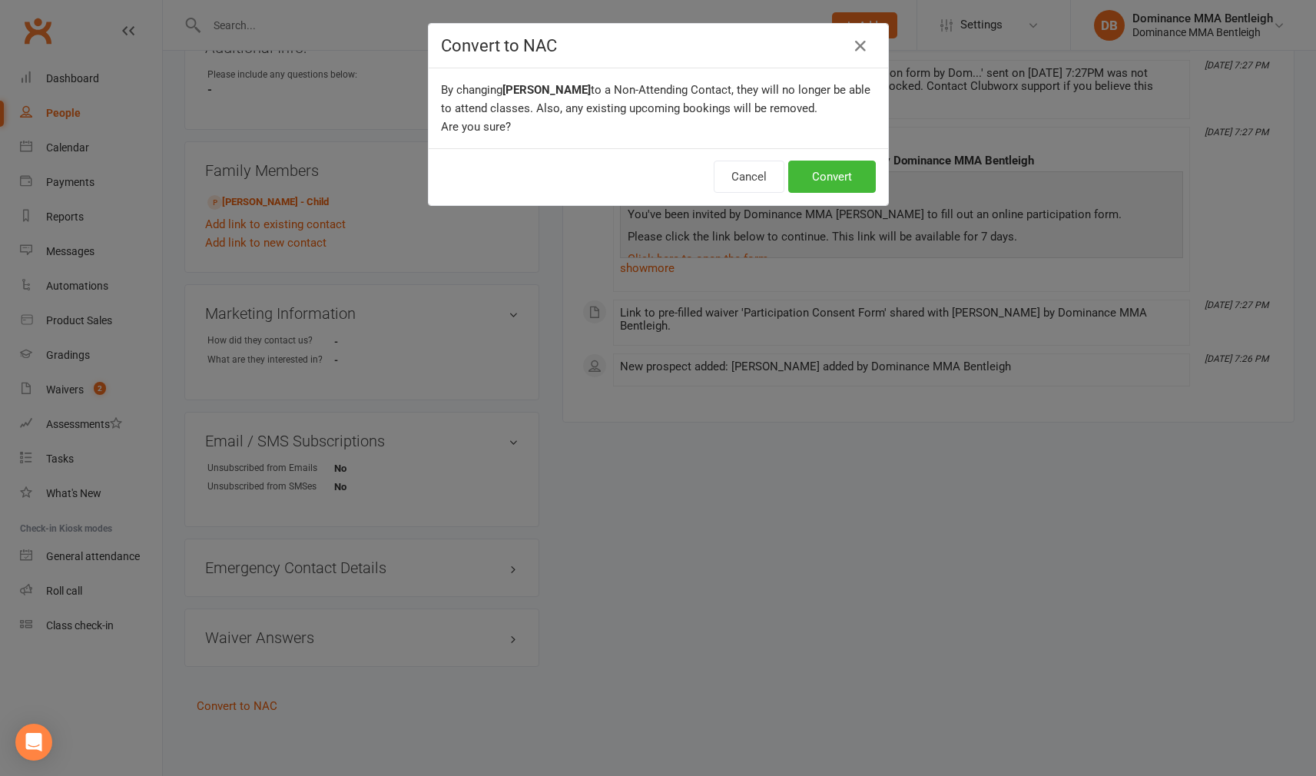
click at [824, 154] on div "Convert to NAC By changing Linda Kenos to a Non-Attending Contact, they will no…" at bounding box center [658, 114] width 461 height 183
click at [826, 156] on div "Cancel Convert" at bounding box center [658, 176] width 459 height 57
click at [824, 166] on button "Convert" at bounding box center [832, 177] width 88 height 32
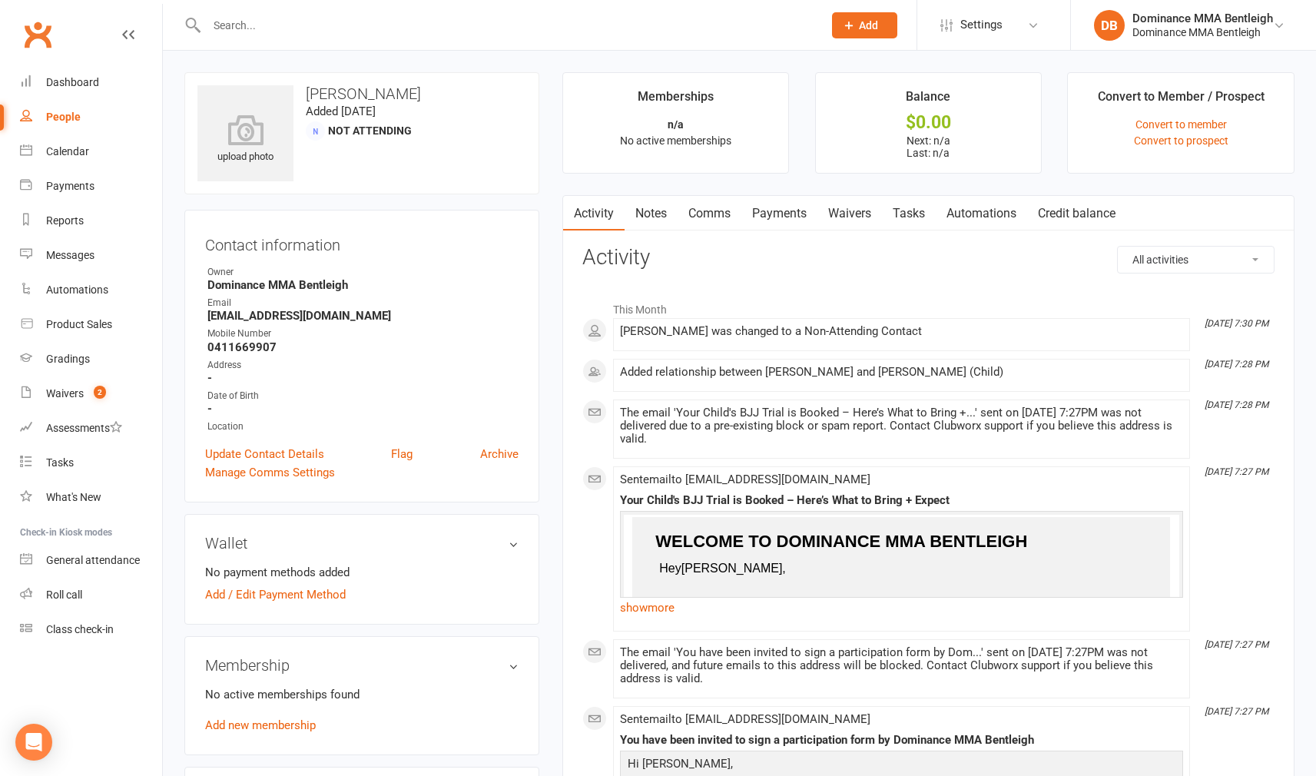
click at [316, 30] on input "text" at bounding box center [507, 26] width 610 height 22
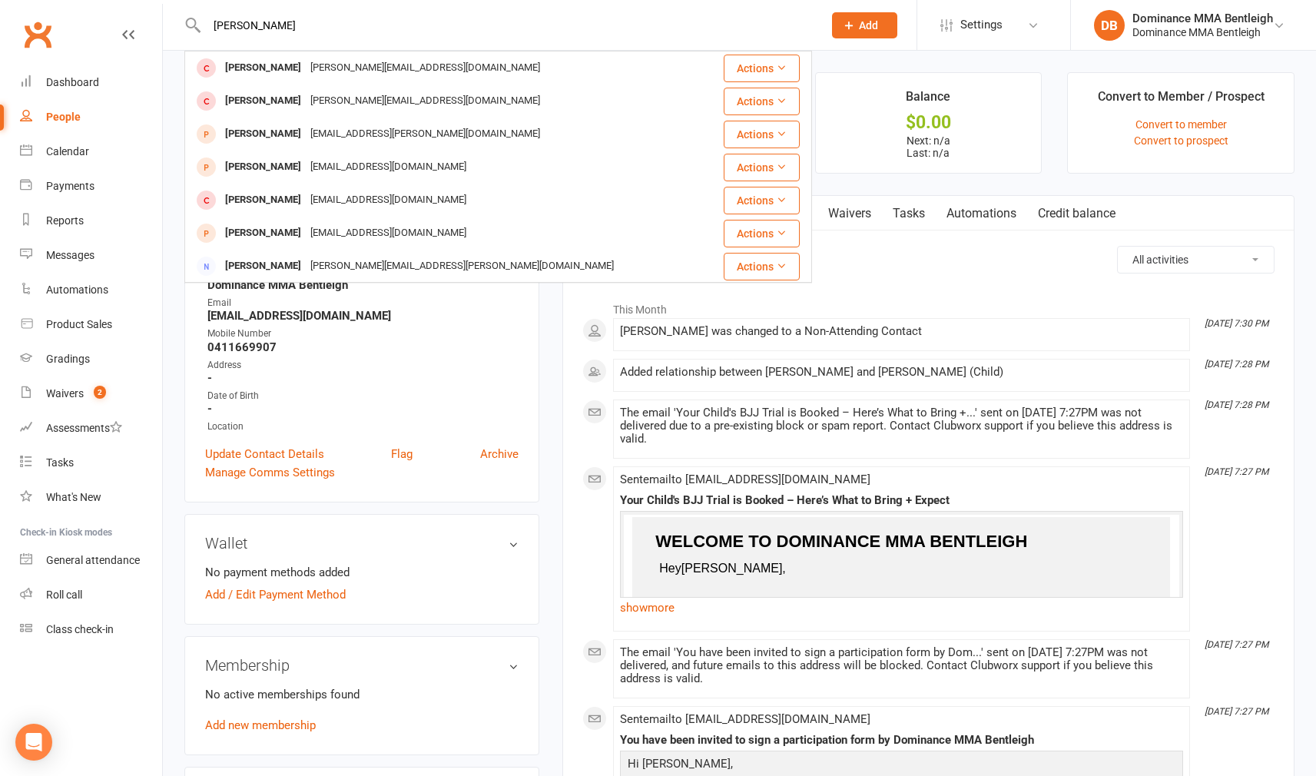
type input "Liam"
drag, startPoint x: 607, startPoint y: 46, endPoint x: 323, endPoint y: 227, distance: 337.1
click at [323, 228] on div "loccy@me.com" at bounding box center [388, 233] width 165 height 22
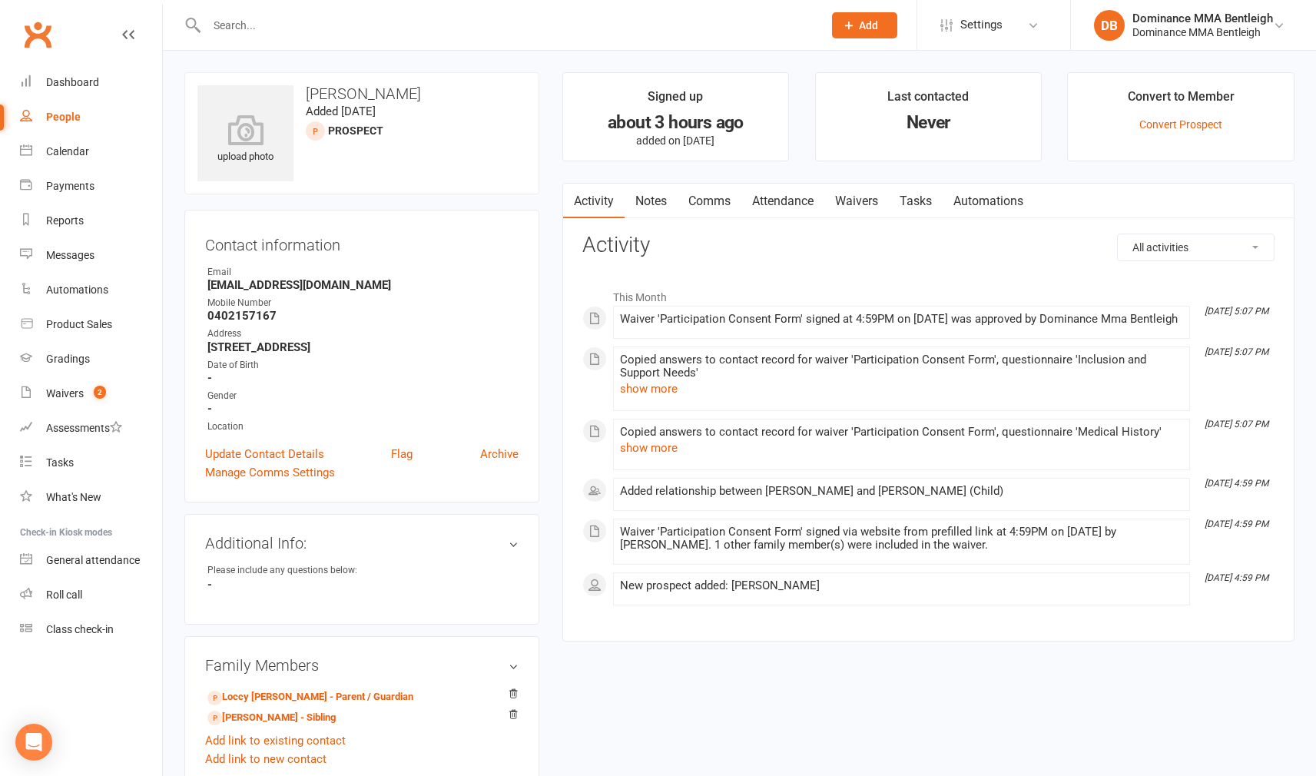
click at [917, 209] on link "Tasks" at bounding box center [916, 201] width 54 height 35
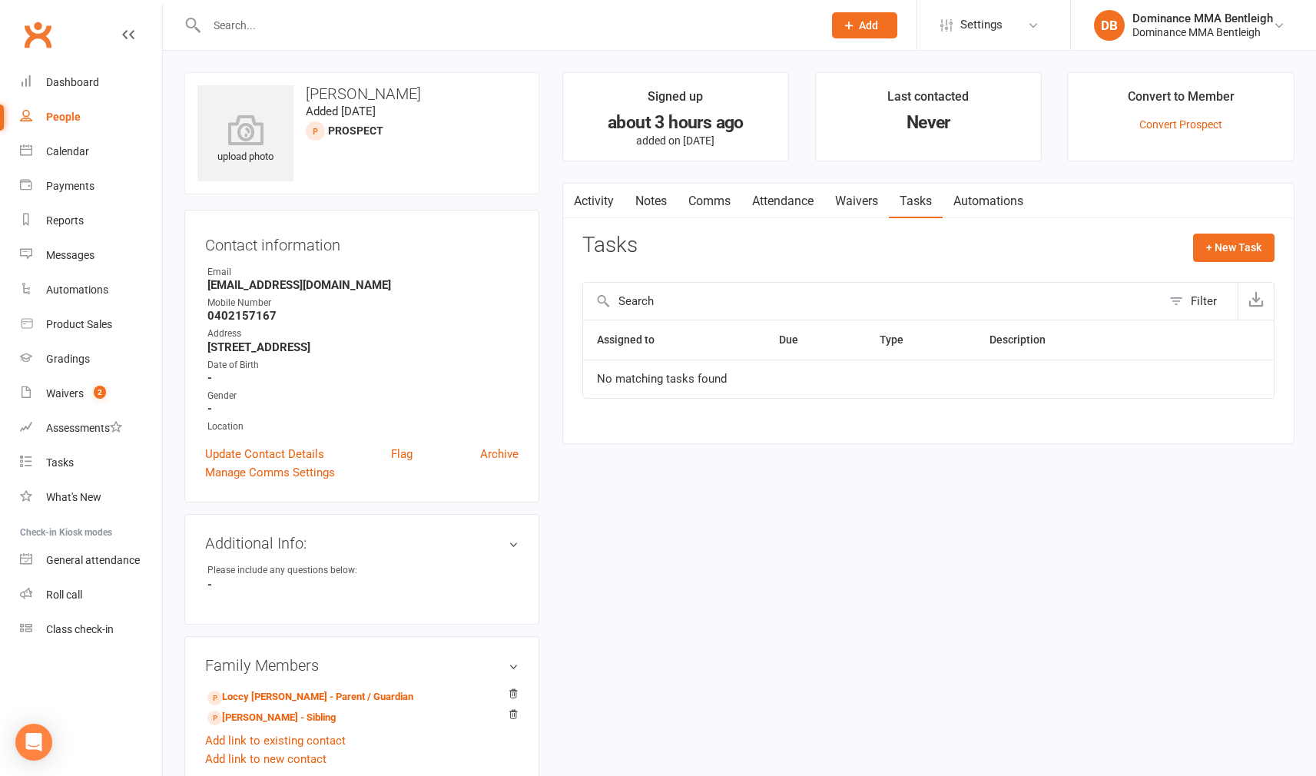
click at [846, 204] on link "Waivers" at bounding box center [856, 201] width 65 height 35
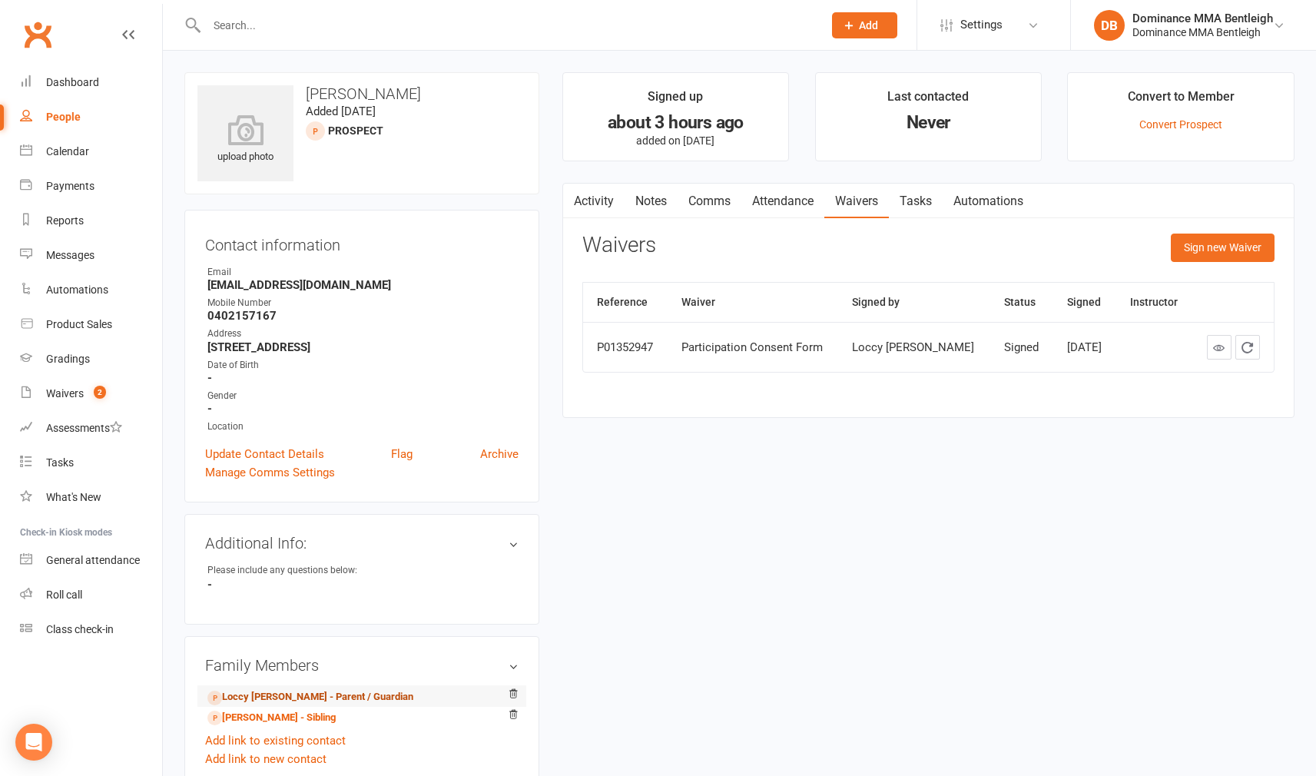
click at [363, 694] on link "Loccy Rainey - Parent / Guardian" at bounding box center [310, 697] width 206 height 16
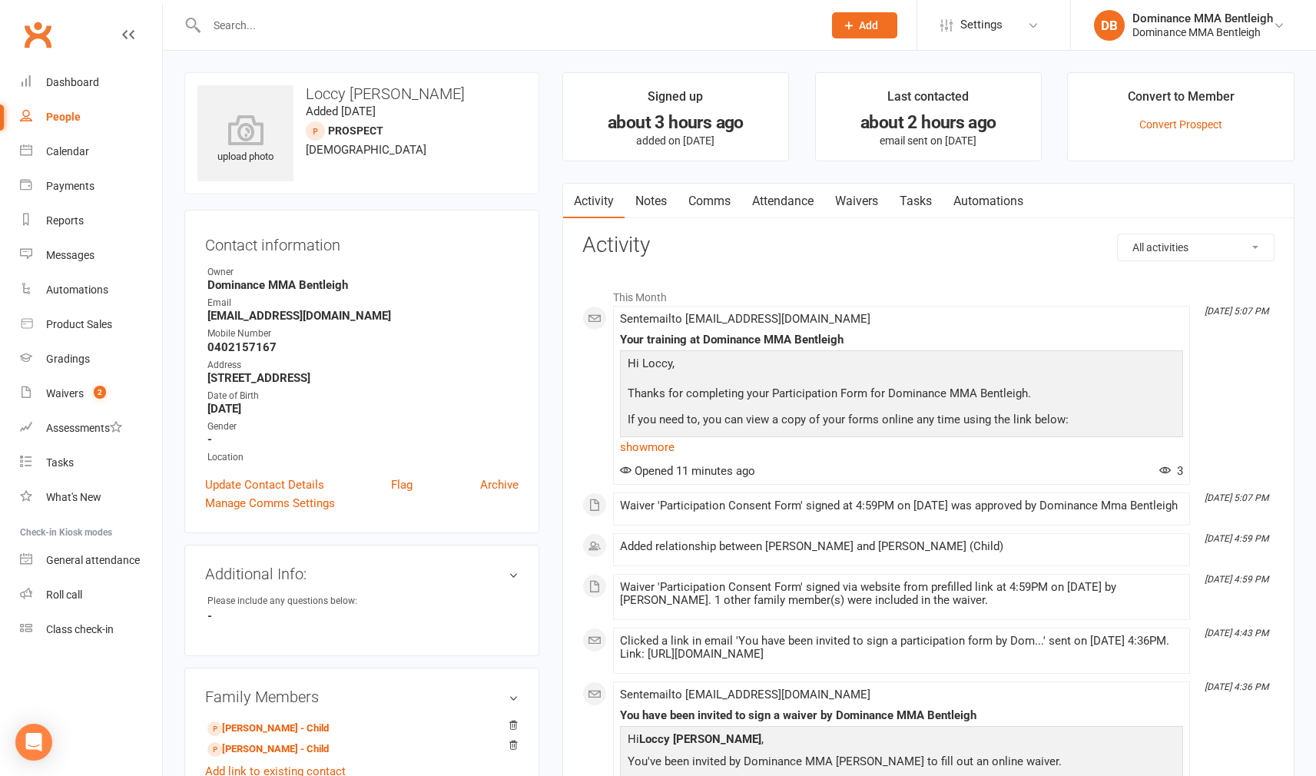
click at [882, 203] on link "Waivers" at bounding box center [856, 201] width 65 height 35
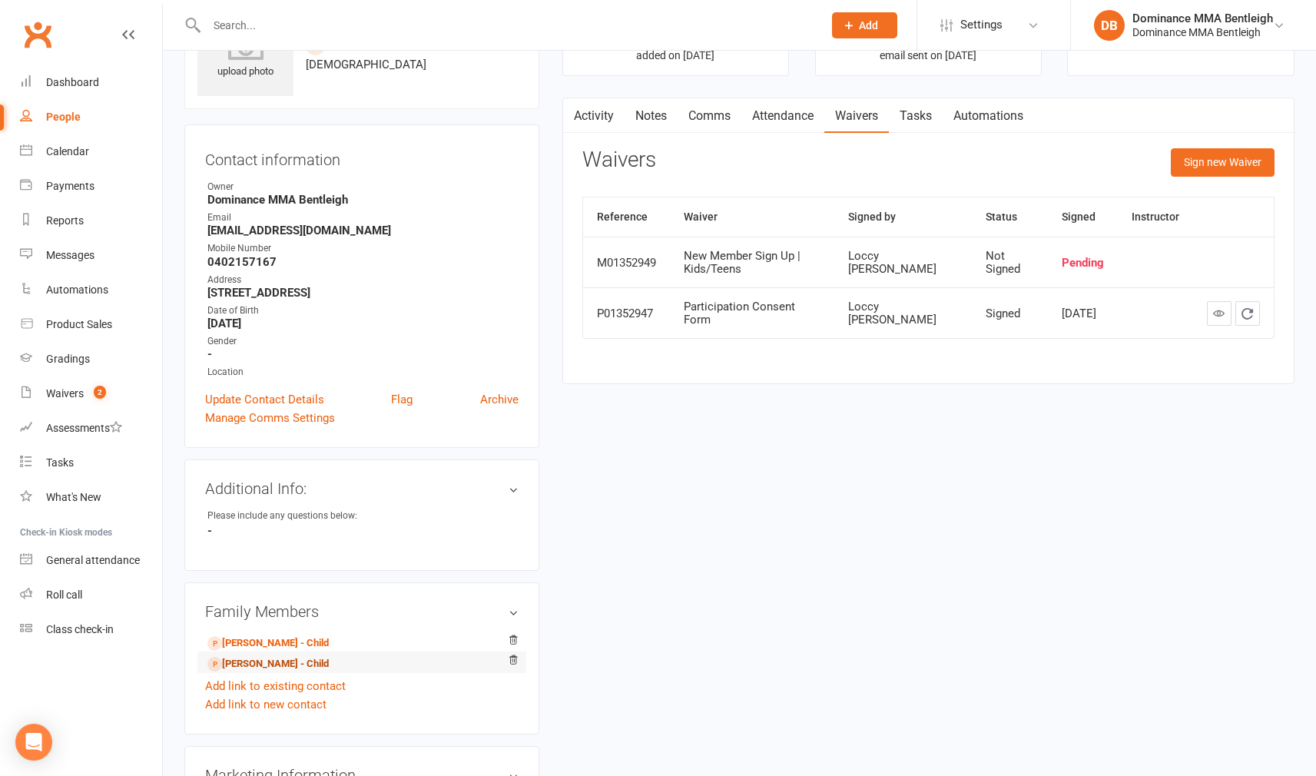
scroll to position [101, 0]
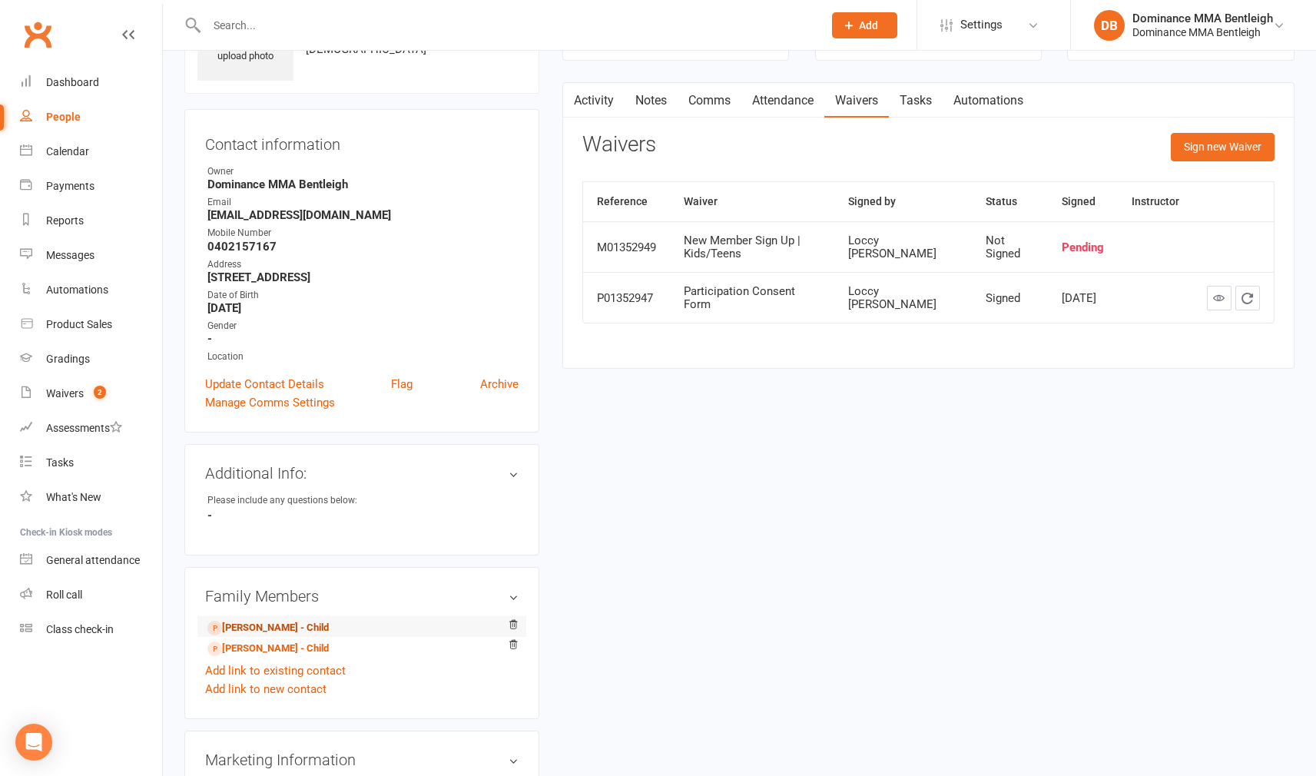
click at [300, 626] on link "Liam Rainey - Child" at bounding box center [267, 628] width 121 height 16
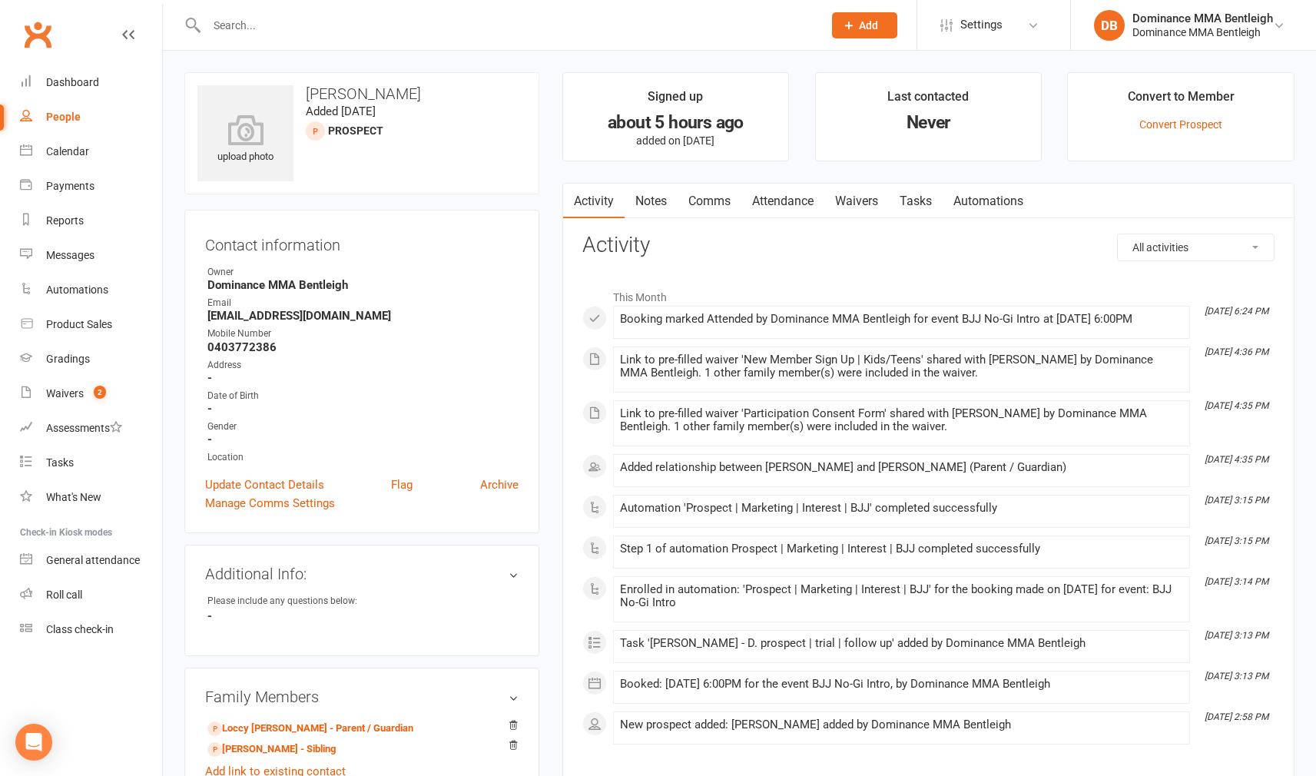
click at [271, 743] on link "Liam Rainey - Sibling" at bounding box center [271, 749] width 128 height 16
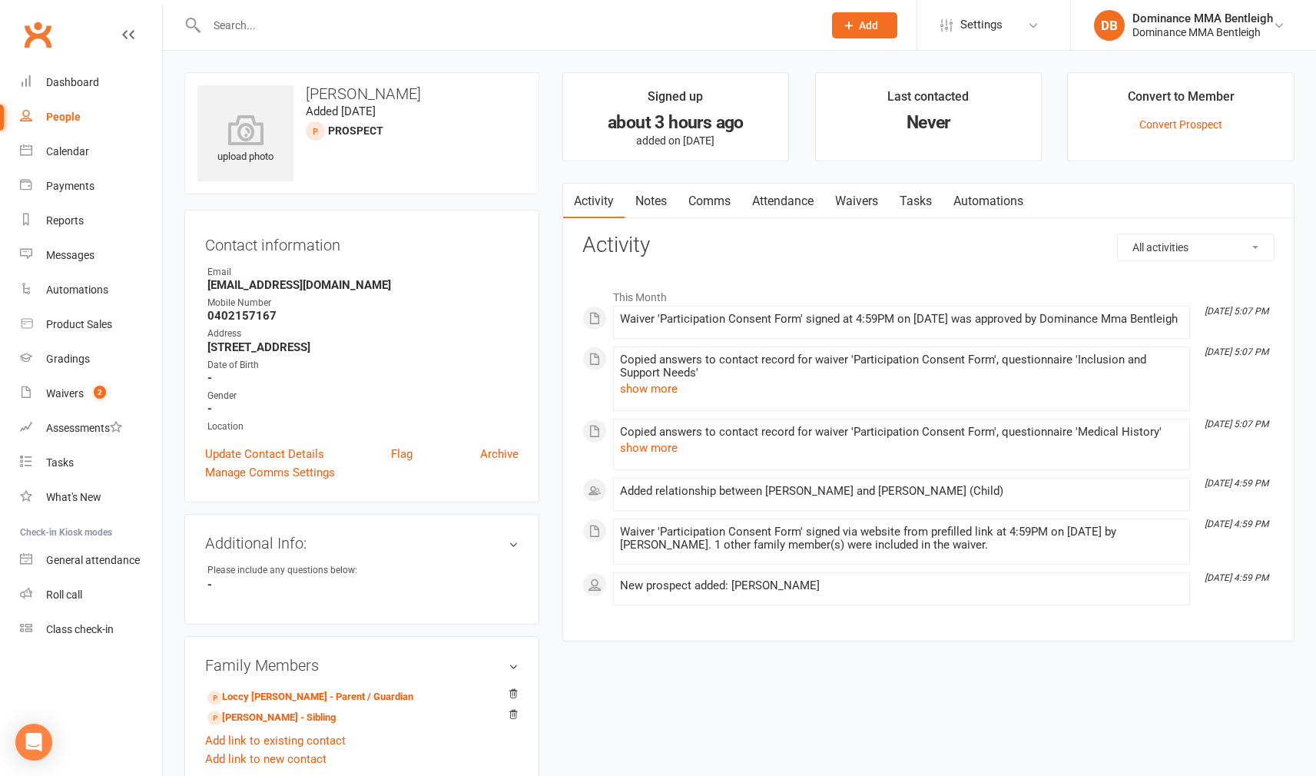
click at [849, 192] on link "Waivers" at bounding box center [856, 201] width 65 height 35
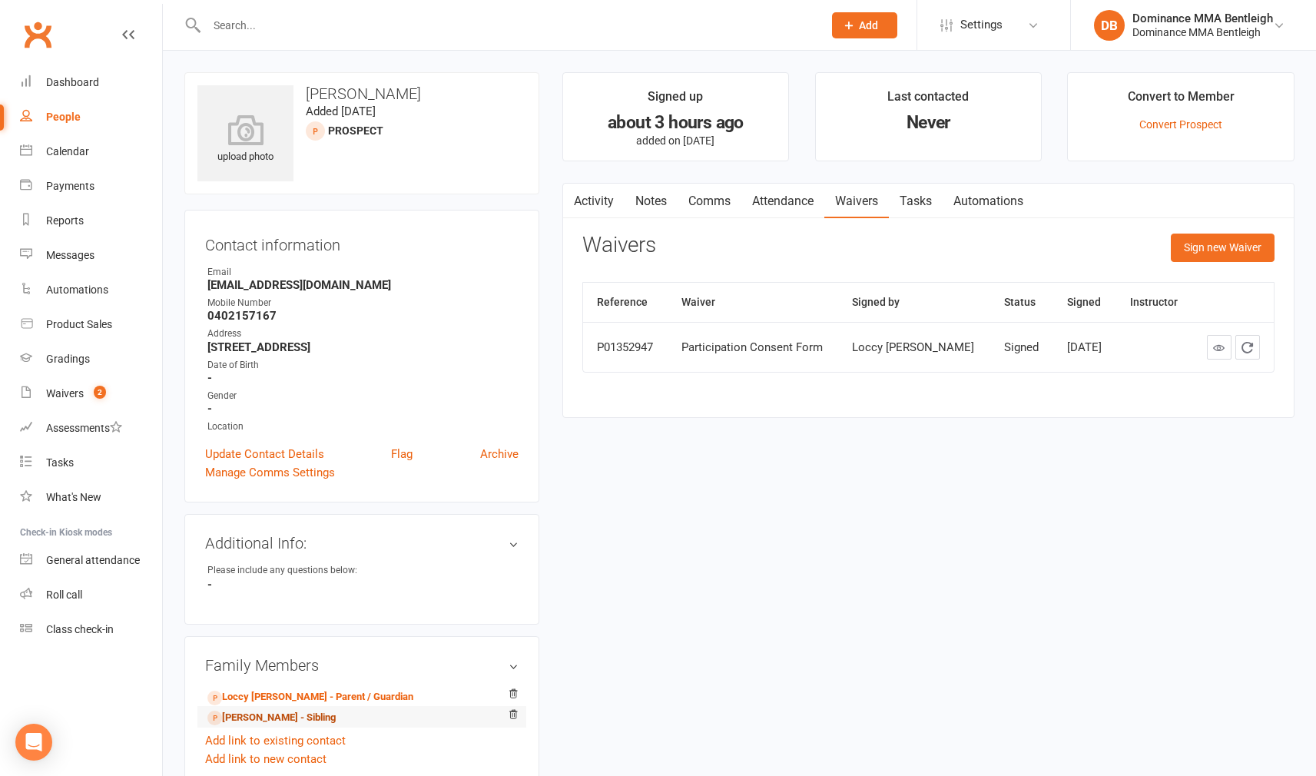
click at [310, 721] on link "Liam Rainey - Sibling" at bounding box center [271, 718] width 128 height 16
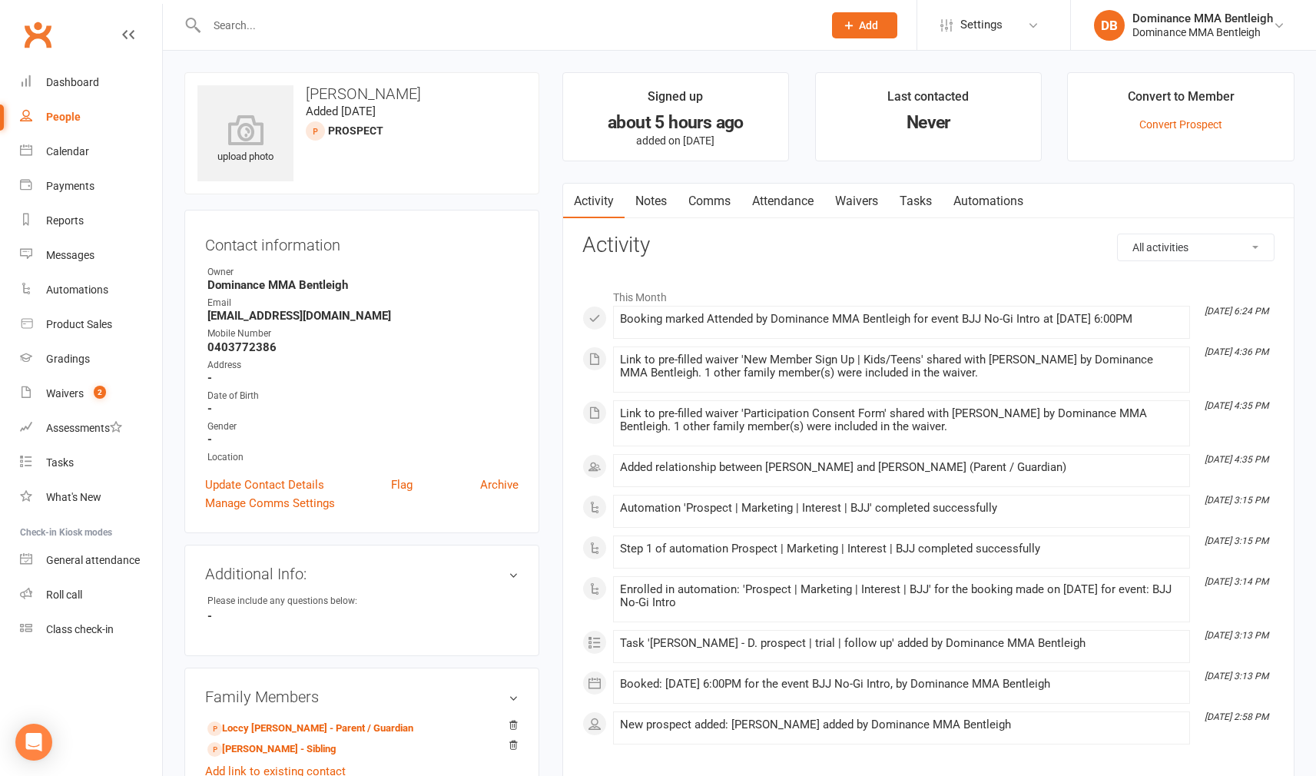
click at [849, 206] on link "Waivers" at bounding box center [856, 201] width 65 height 35
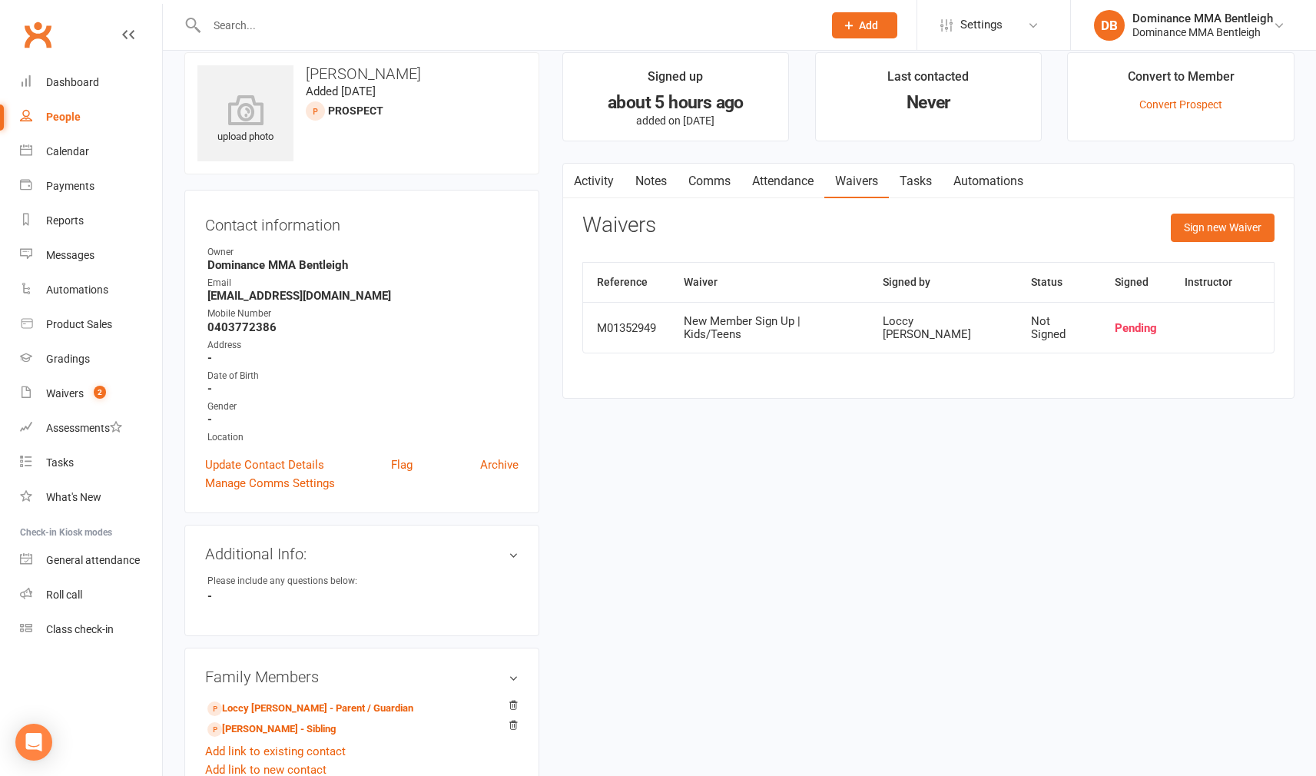
scroll to position [35, 0]
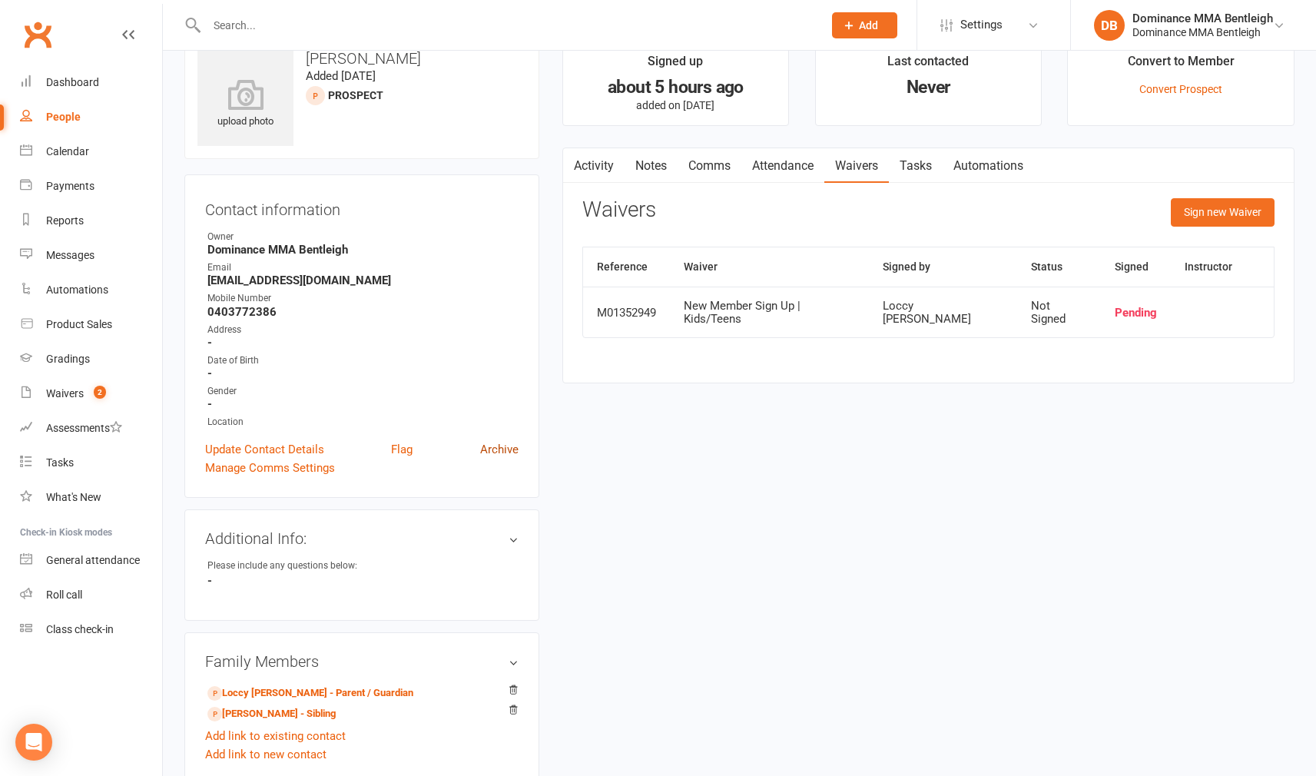
click at [501, 450] on link "Archive" at bounding box center [499, 449] width 38 height 18
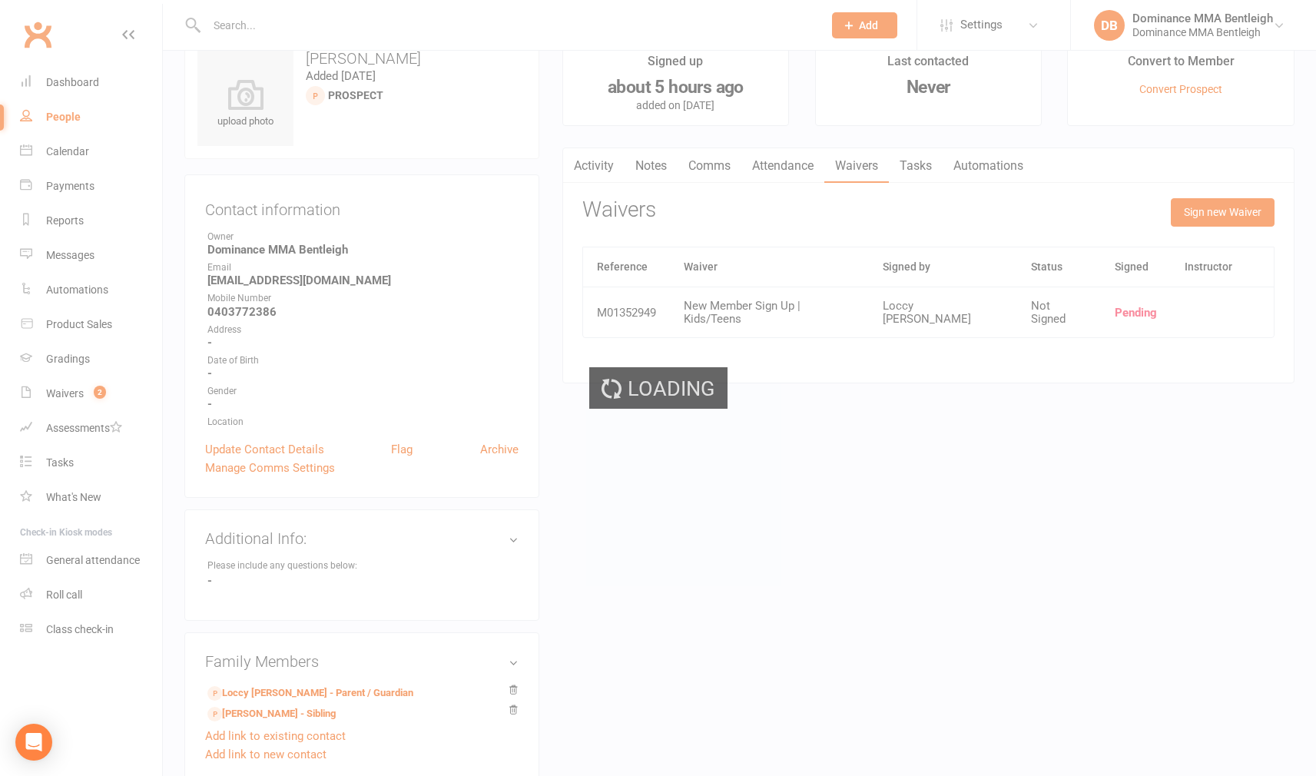
select select "100"
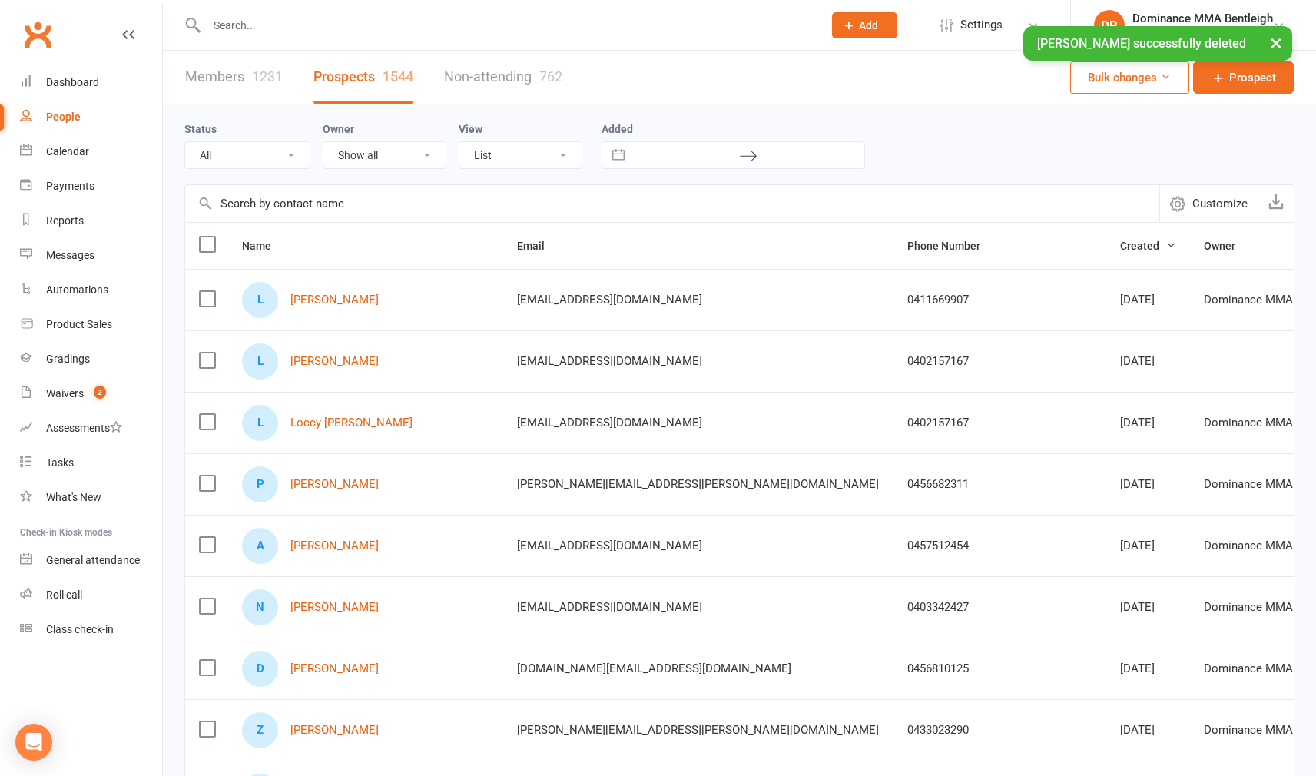
click at [365, 18] on input "text" at bounding box center [507, 26] width 610 height 22
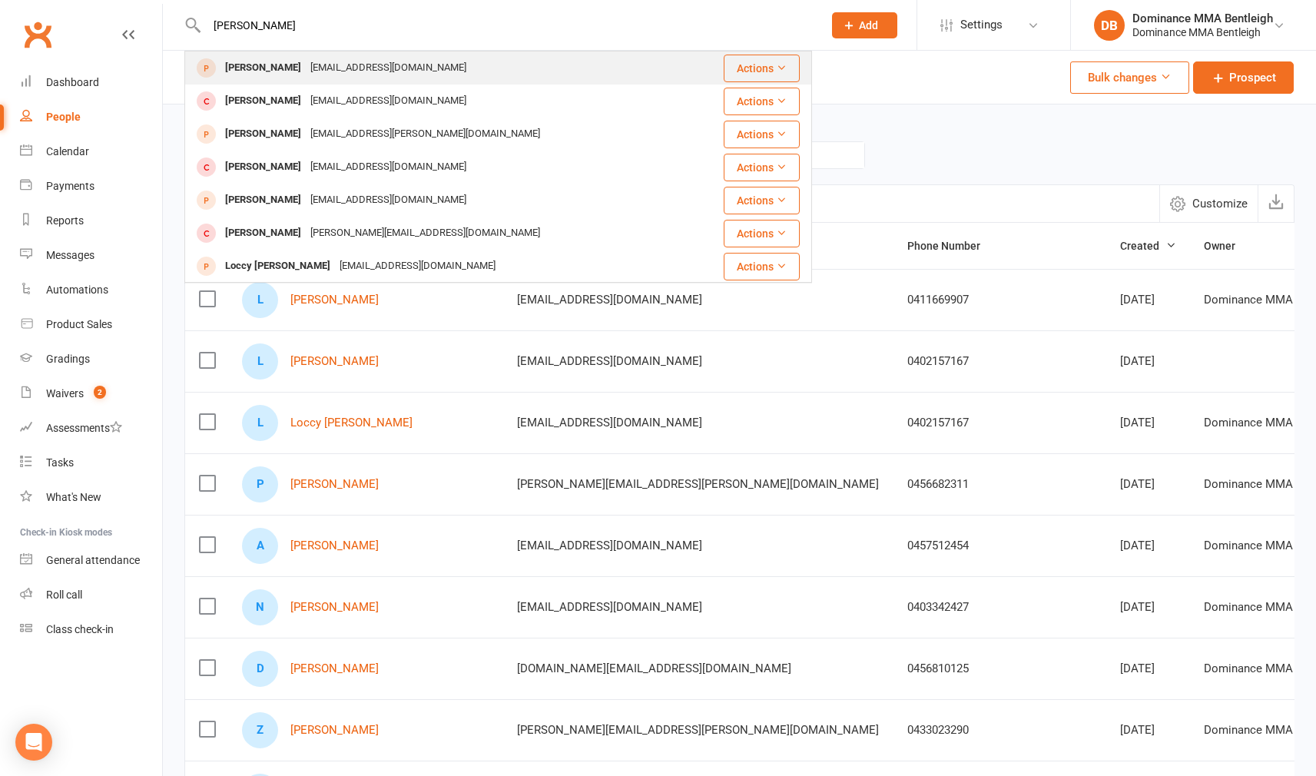
type input "Liam rain"
click at [325, 70] on div "loccy@me.com" at bounding box center [388, 68] width 165 height 22
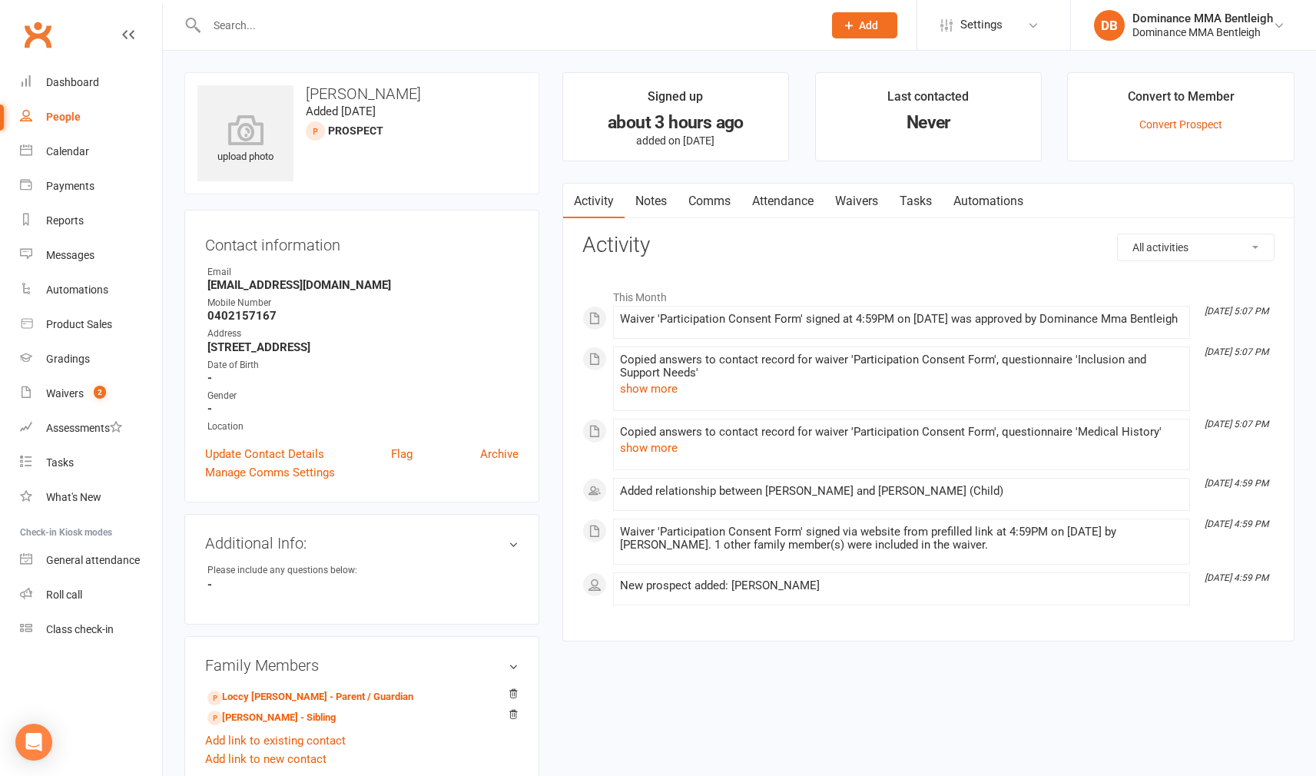
scroll to position [3, 0]
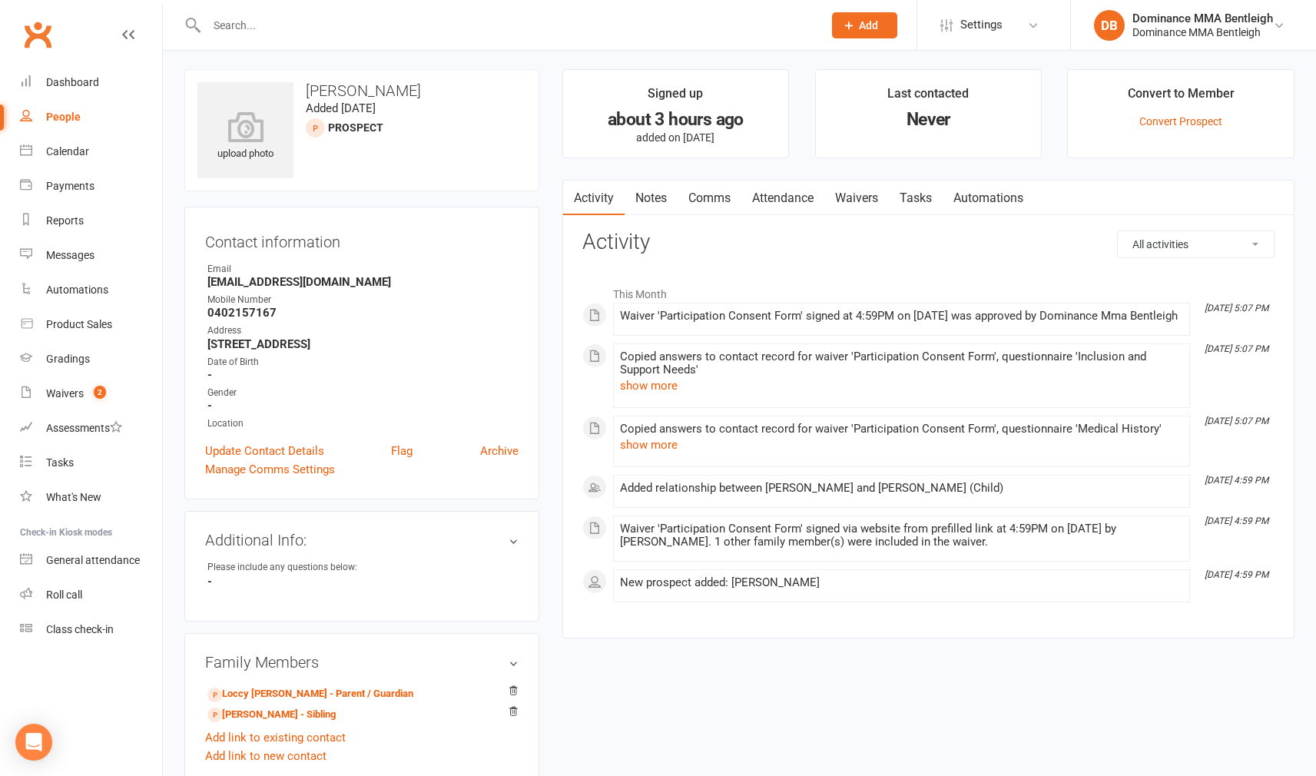
click at [913, 195] on link "Tasks" at bounding box center [916, 198] width 54 height 35
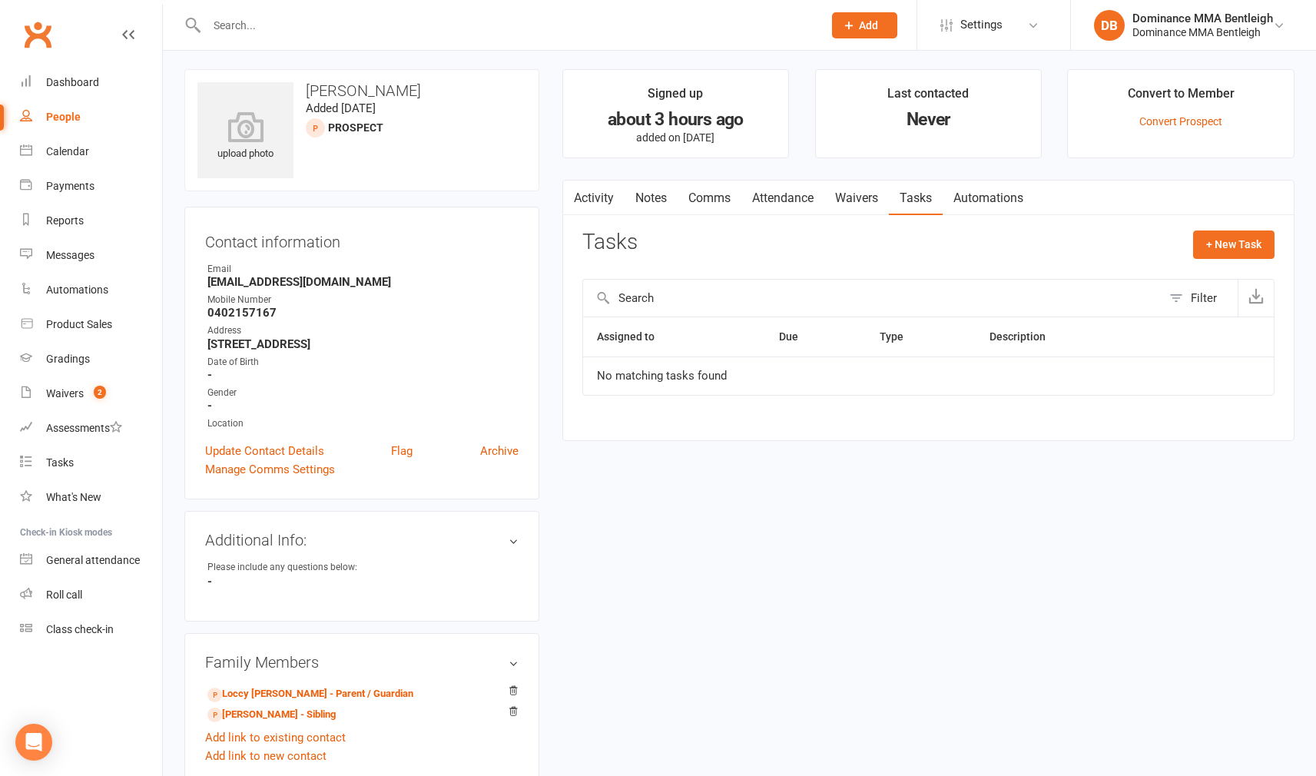
click at [863, 184] on link "Waivers" at bounding box center [856, 198] width 65 height 35
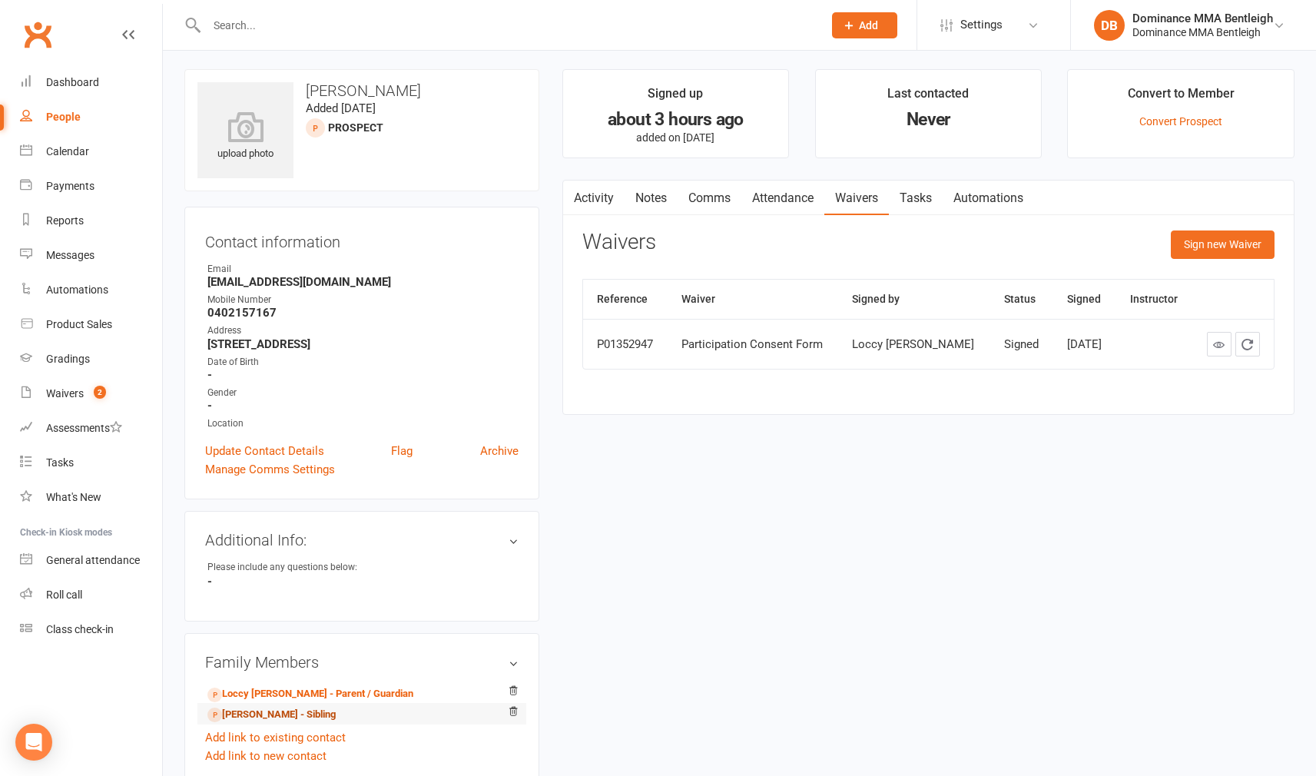
click at [296, 714] on link "Liam Rainey - Sibling" at bounding box center [271, 715] width 128 height 16
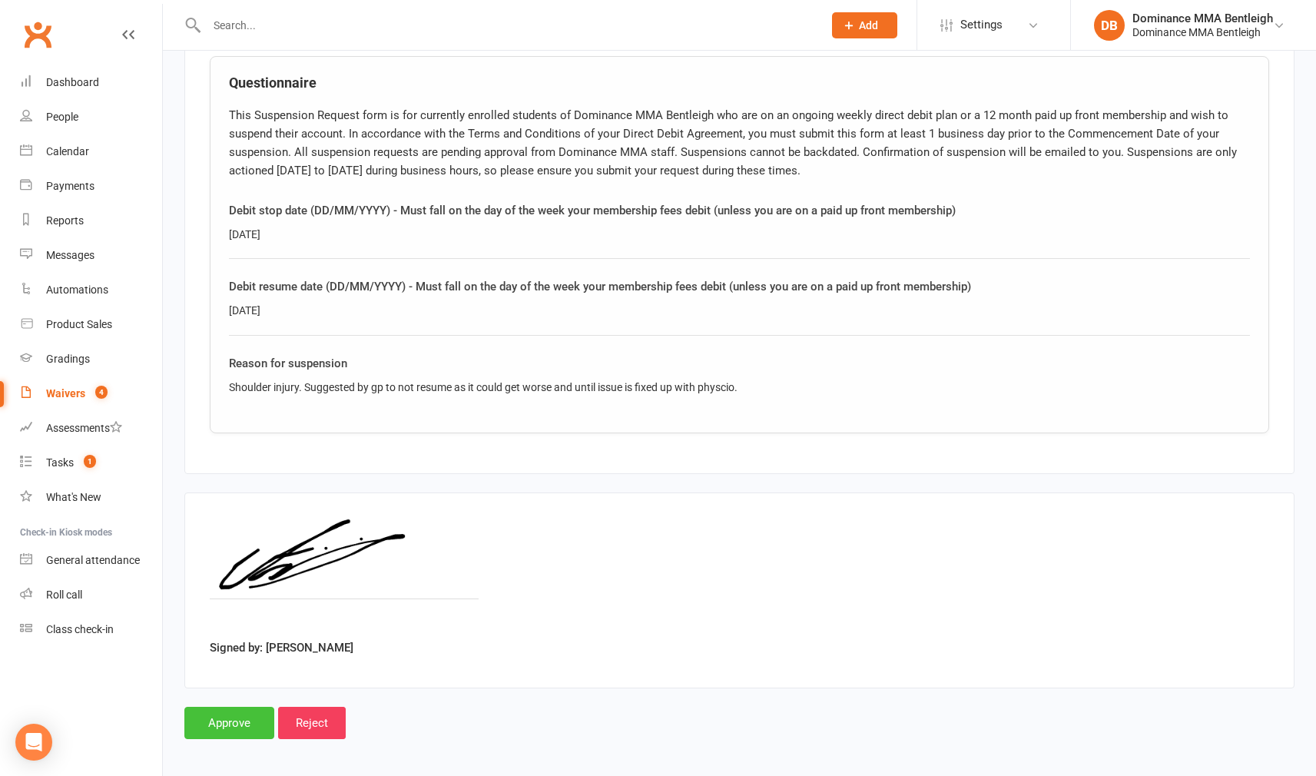
scroll to position [758, 0]
click at [227, 720] on input "Approve" at bounding box center [229, 720] width 90 height 32
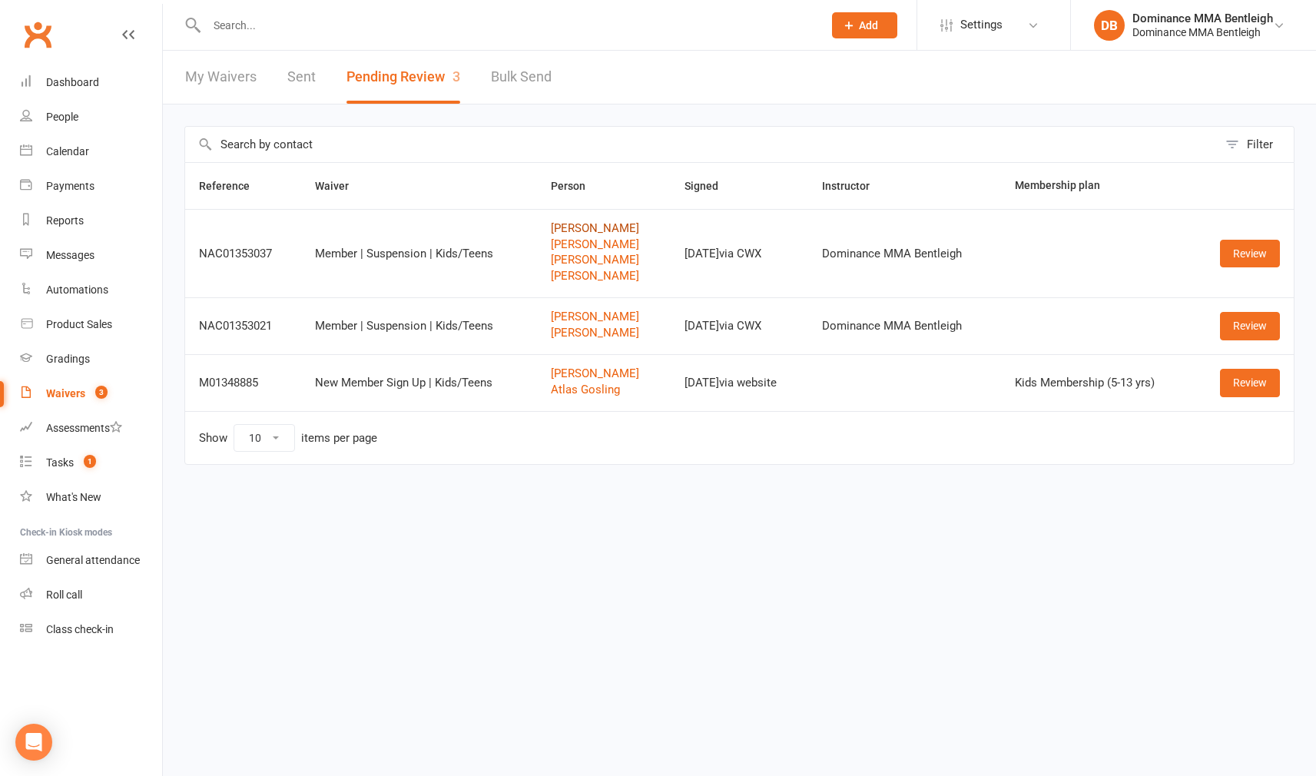
click at [603, 224] on link "[PERSON_NAME]" at bounding box center [603, 228] width 105 height 13
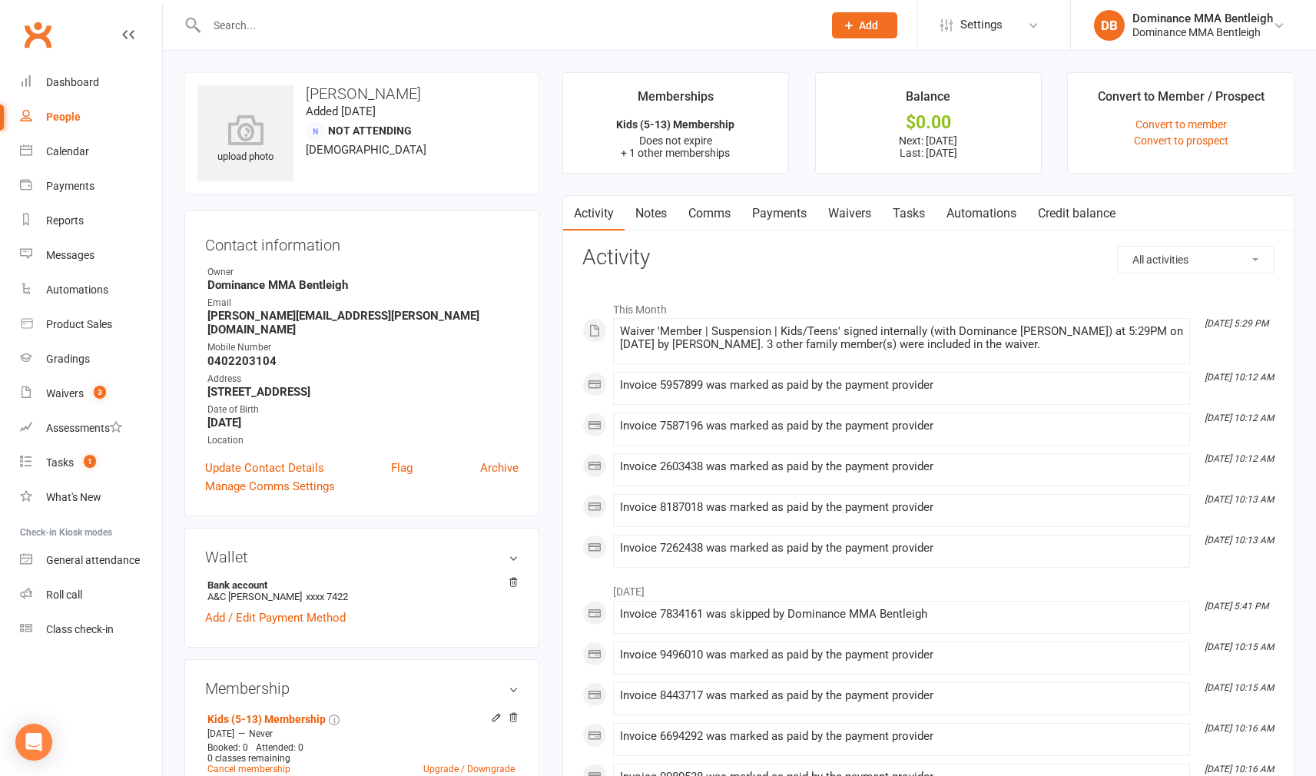
click at [774, 215] on link "Payments" at bounding box center [779, 213] width 76 height 35
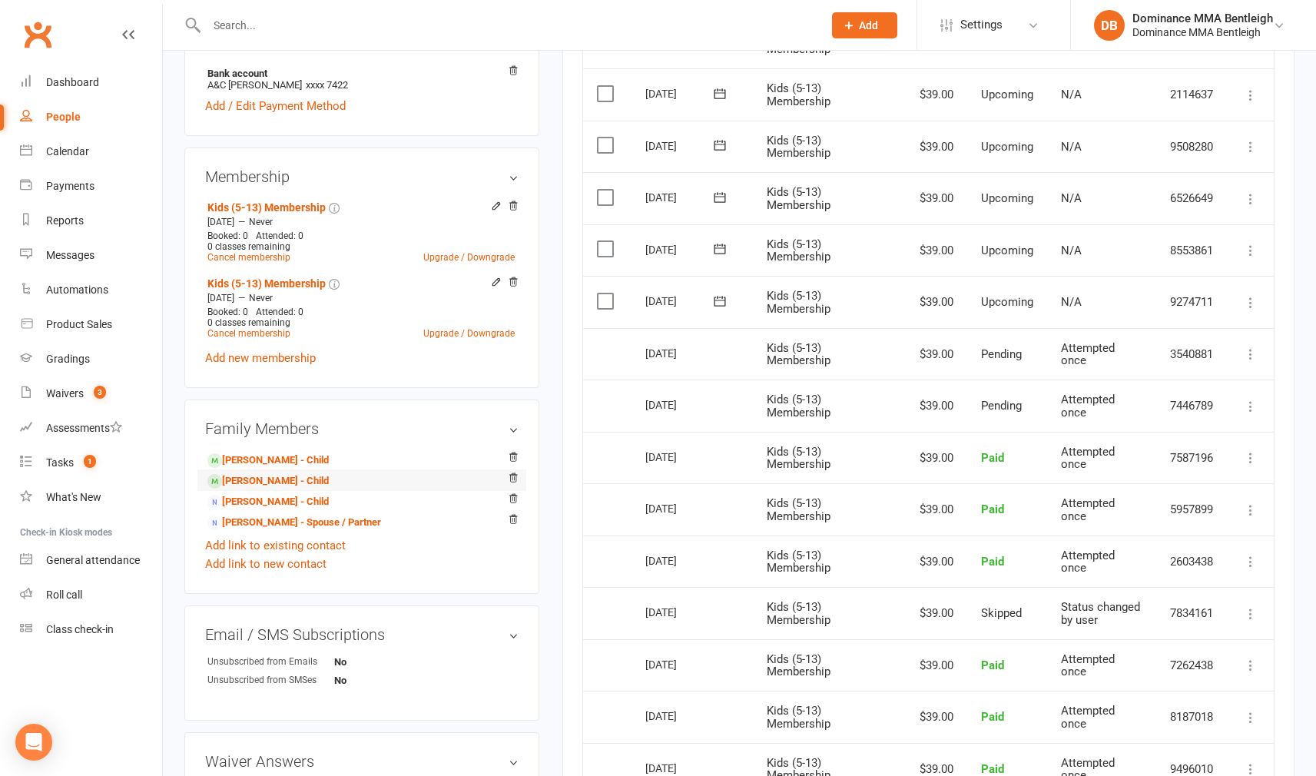
scroll to position [514, 0]
click at [300, 450] on link "[PERSON_NAME] - Child" at bounding box center [267, 458] width 121 height 16
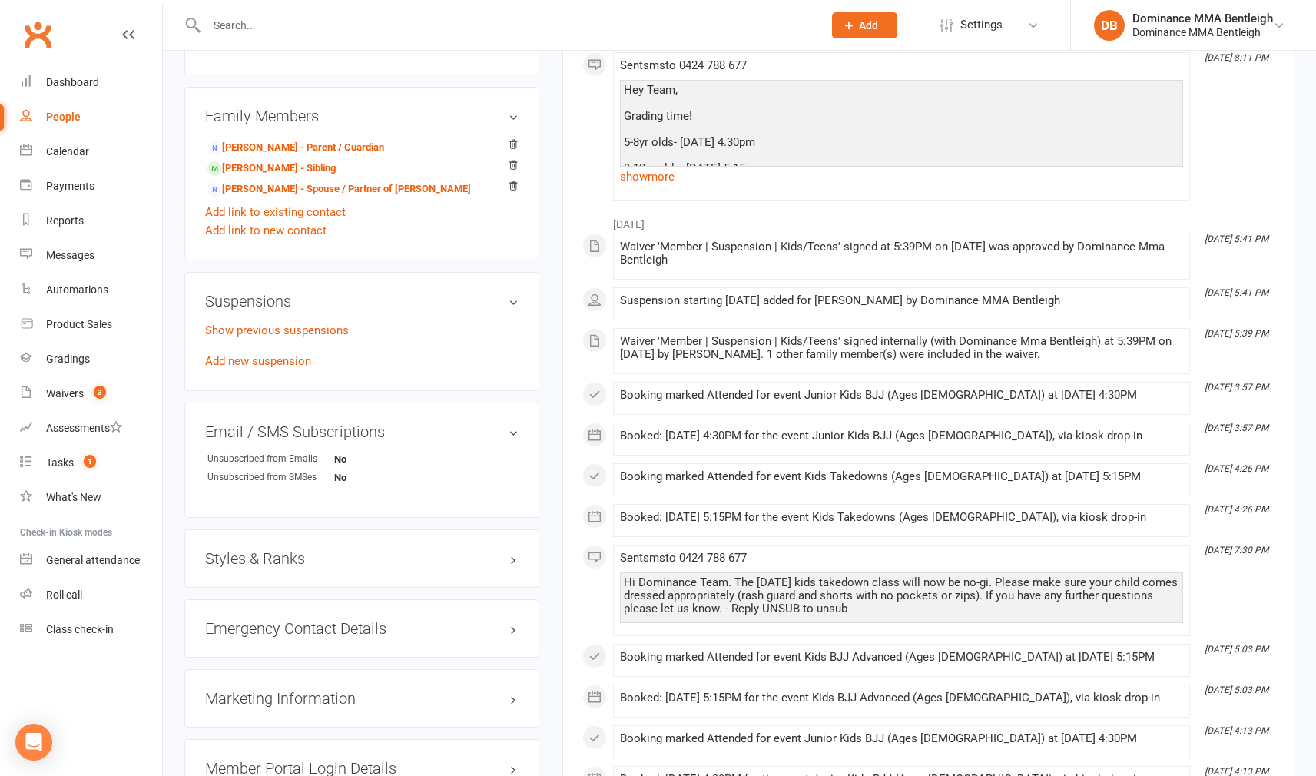
scroll to position [901, 0]
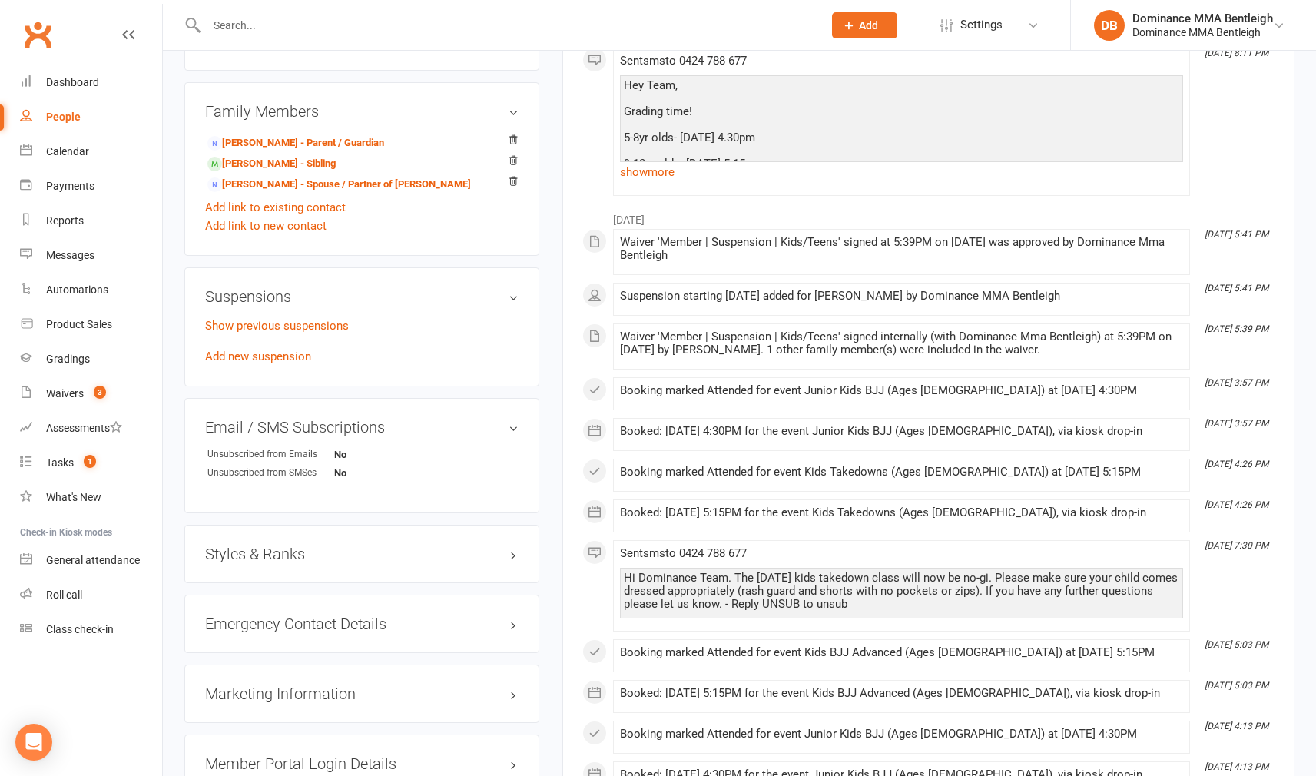
click at [277, 349] on link "Add new suspension" at bounding box center [258, 356] width 106 height 14
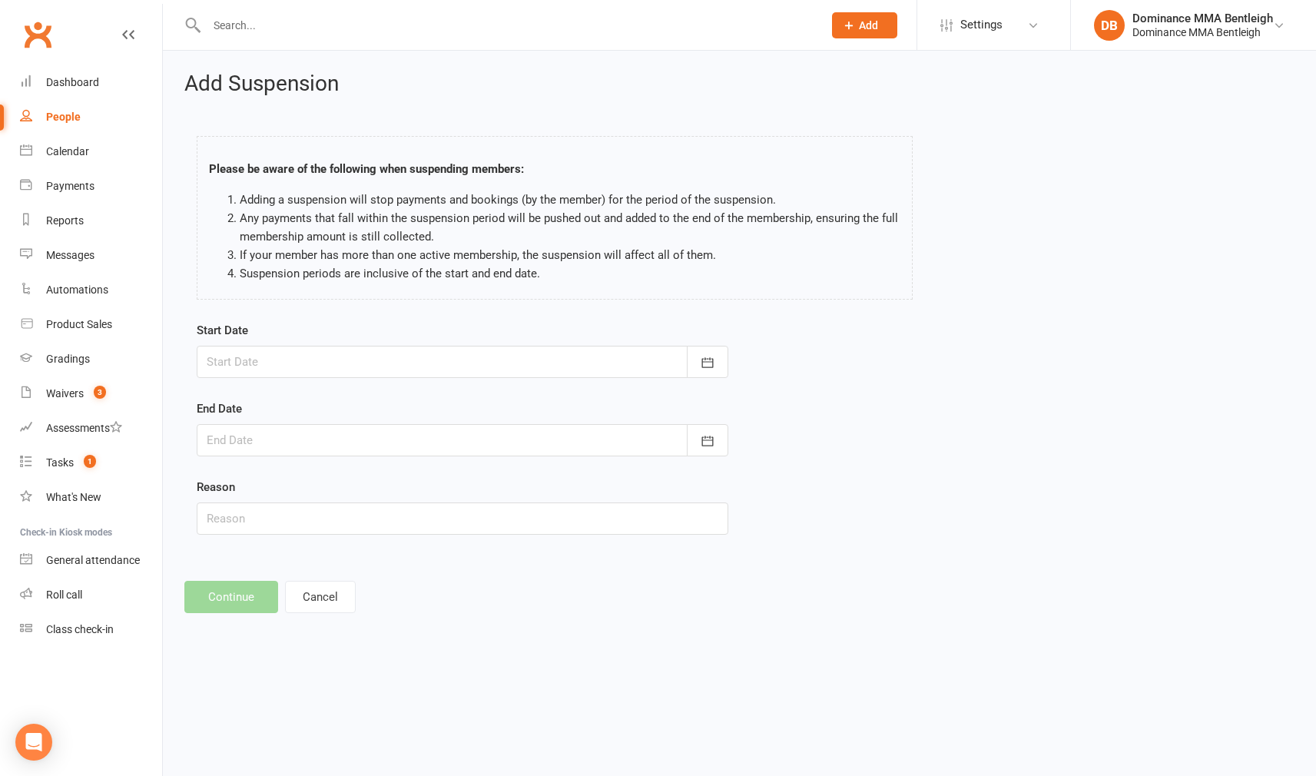
click at [719, 387] on form "Start Date [DATE] Sun Mon Tue Wed Thu Fri Sat 36 31 01 02 03 04 05 06 37 07 08 …" at bounding box center [463, 428] width 532 height 214
click at [715, 379] on form "Start Date [DATE] Sun Mon Tue Wed Thu Fri Sat 36 31 01 02 03 04 05 06 37 07 08 …" at bounding box center [463, 428] width 532 height 214
click at [715, 370] on button "button" at bounding box center [707, 362] width 41 height 32
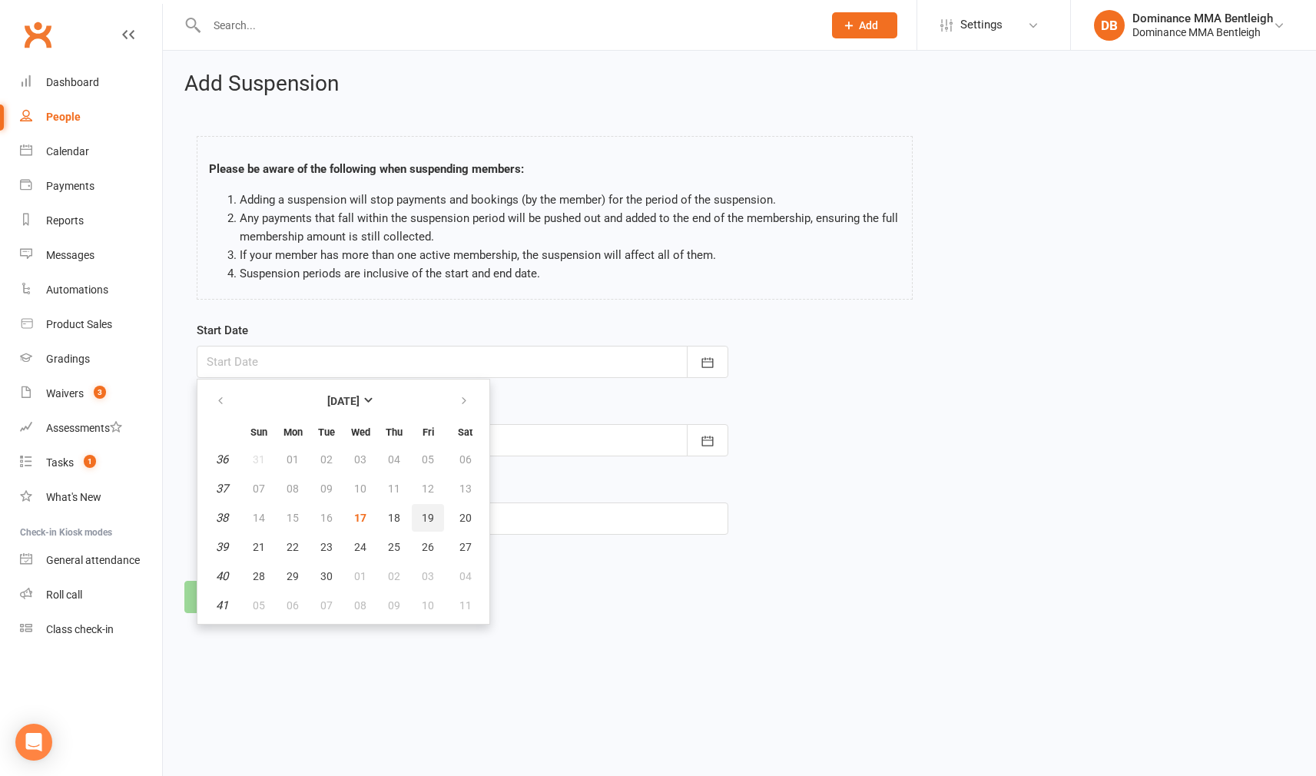
scroll to position [0, 1]
click at [459, 516] on span "20" at bounding box center [465, 518] width 12 height 12
type input "[DATE]"
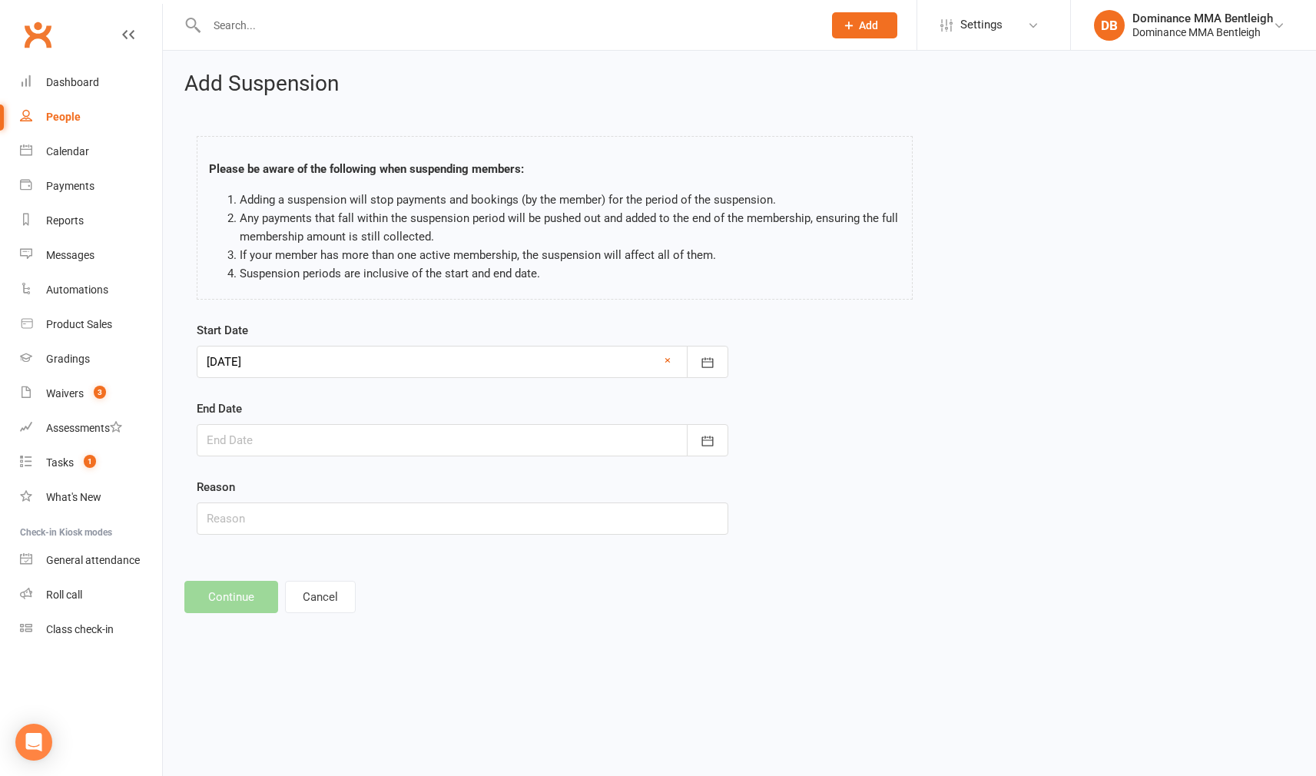
scroll to position [1, 1]
click at [693, 443] on button "button" at bounding box center [707, 440] width 41 height 32
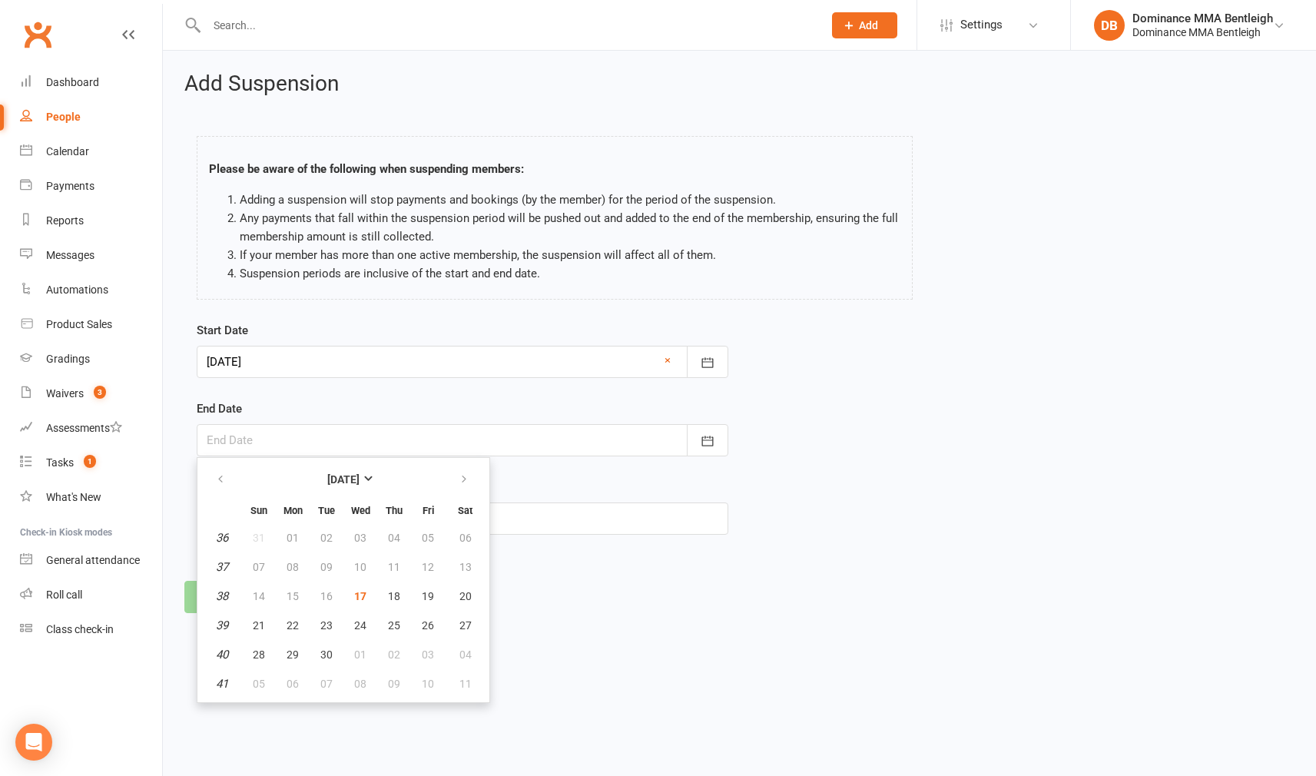
scroll to position [0, 0]
click at [467, 480] on icon "button" at bounding box center [464, 479] width 11 height 12
click at [419, 534] on button "03" at bounding box center [428, 538] width 32 height 28
type input "[DATE]"
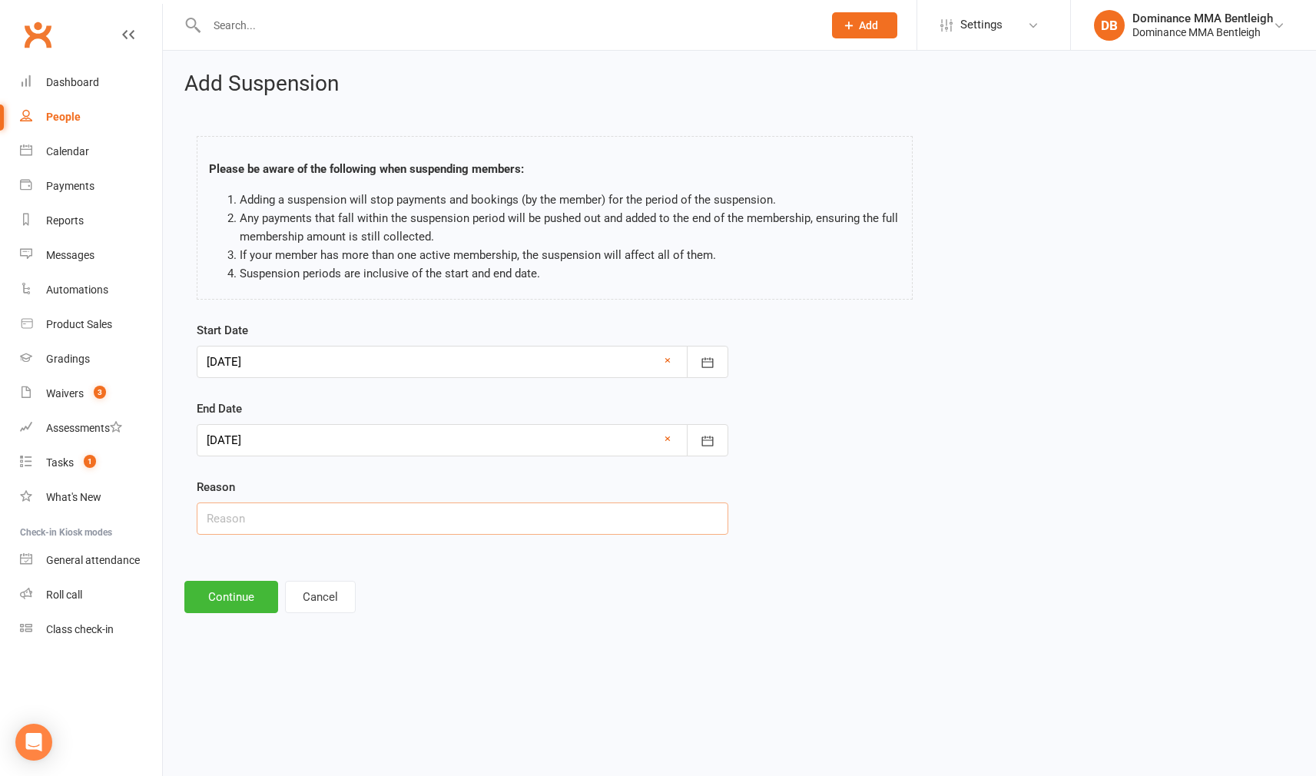
click at [417, 518] on input "text" at bounding box center [463, 518] width 532 height 32
type input "holidays"
click at [241, 595] on button "Continue" at bounding box center [231, 597] width 94 height 32
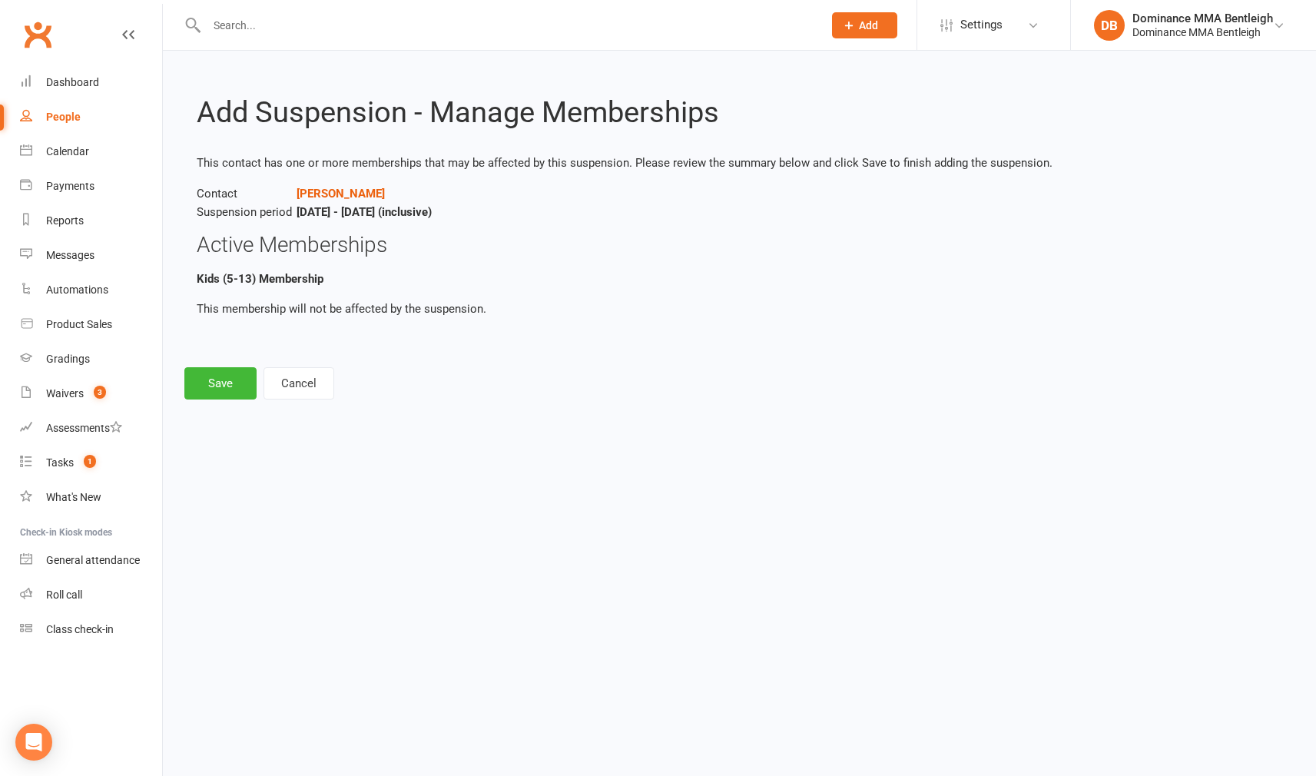
click at [221, 381] on button "Save" at bounding box center [220, 383] width 72 height 32
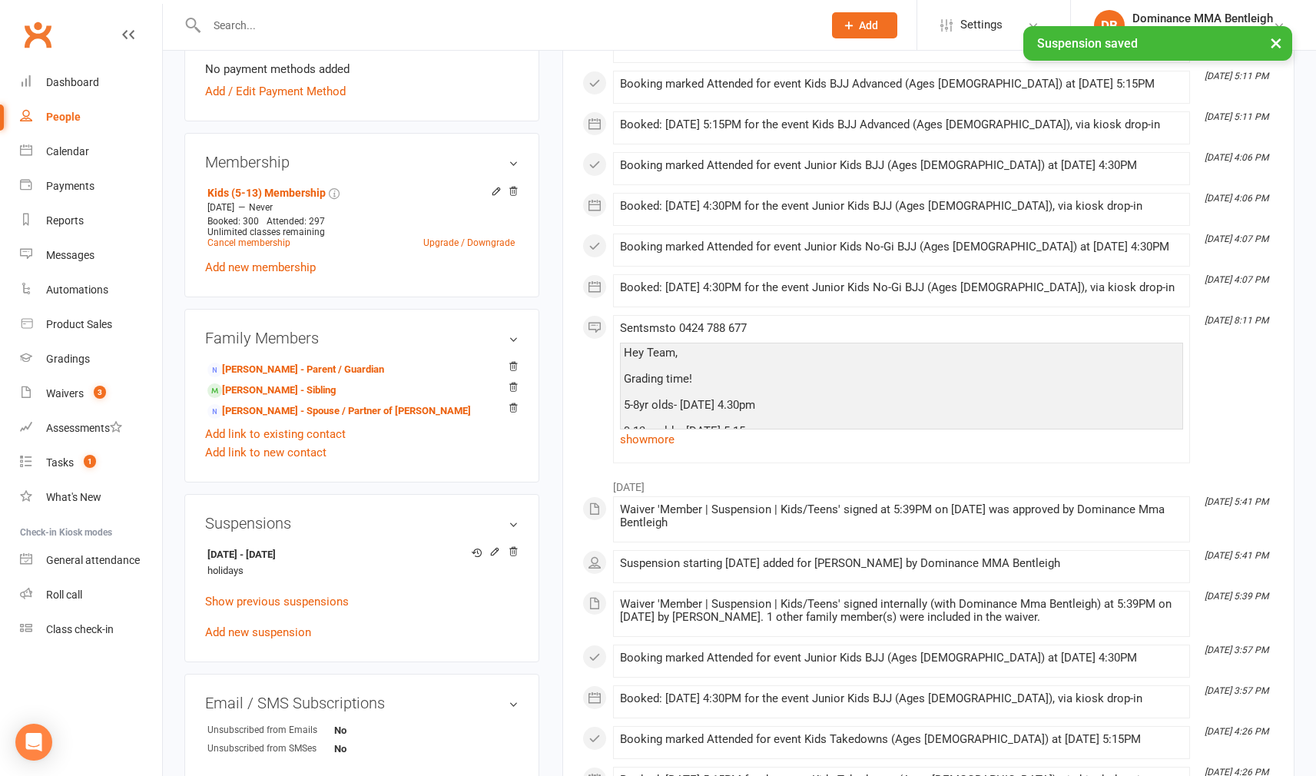
scroll to position [711, 0]
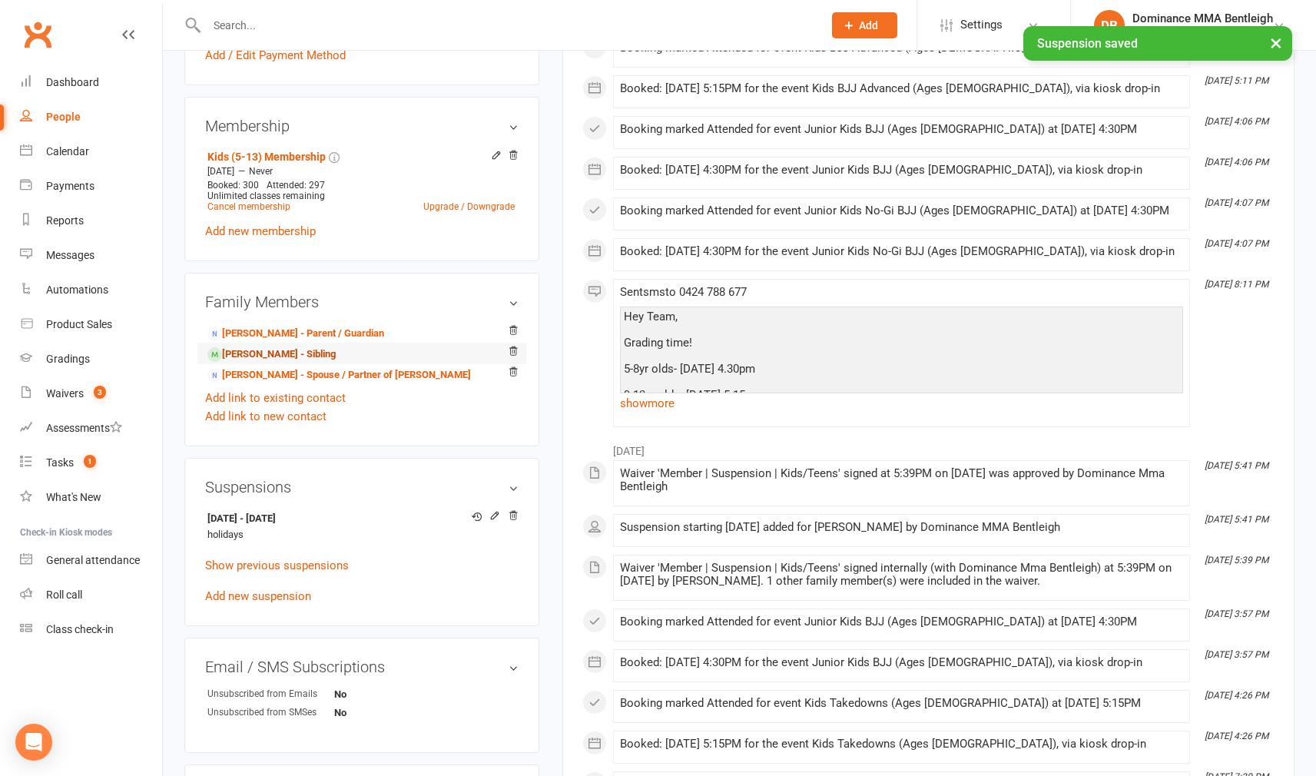
click at [311, 346] on link "[PERSON_NAME] - Sibling" at bounding box center [271, 354] width 128 height 16
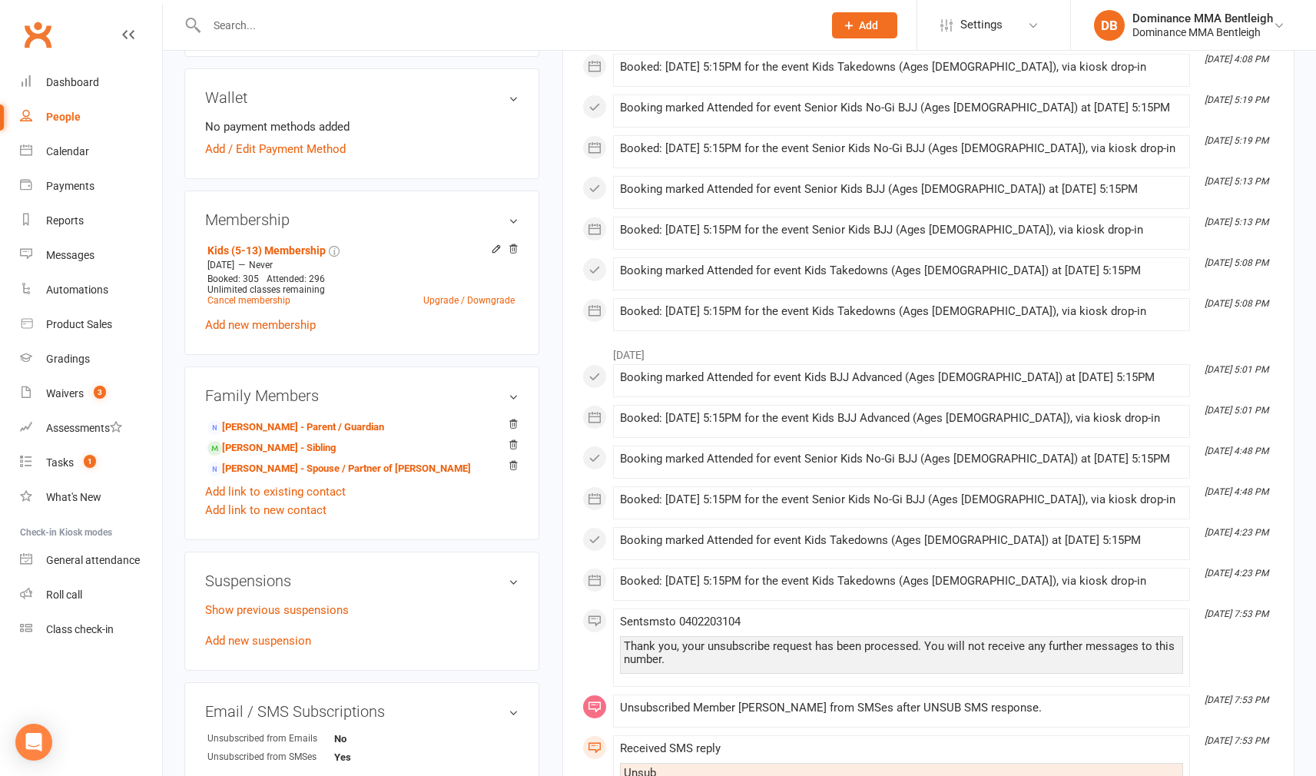
scroll to position [789, 0]
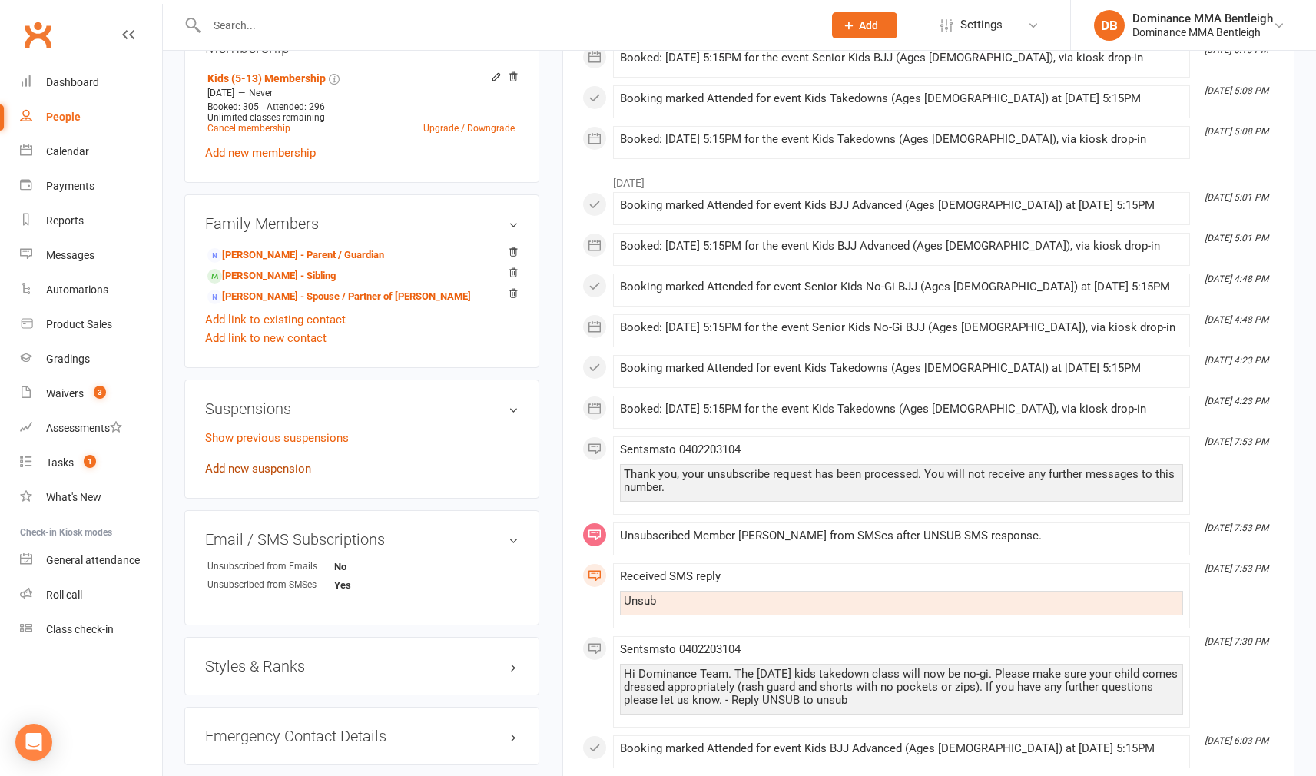
click at [267, 462] on link "Add new suspension" at bounding box center [258, 469] width 106 height 14
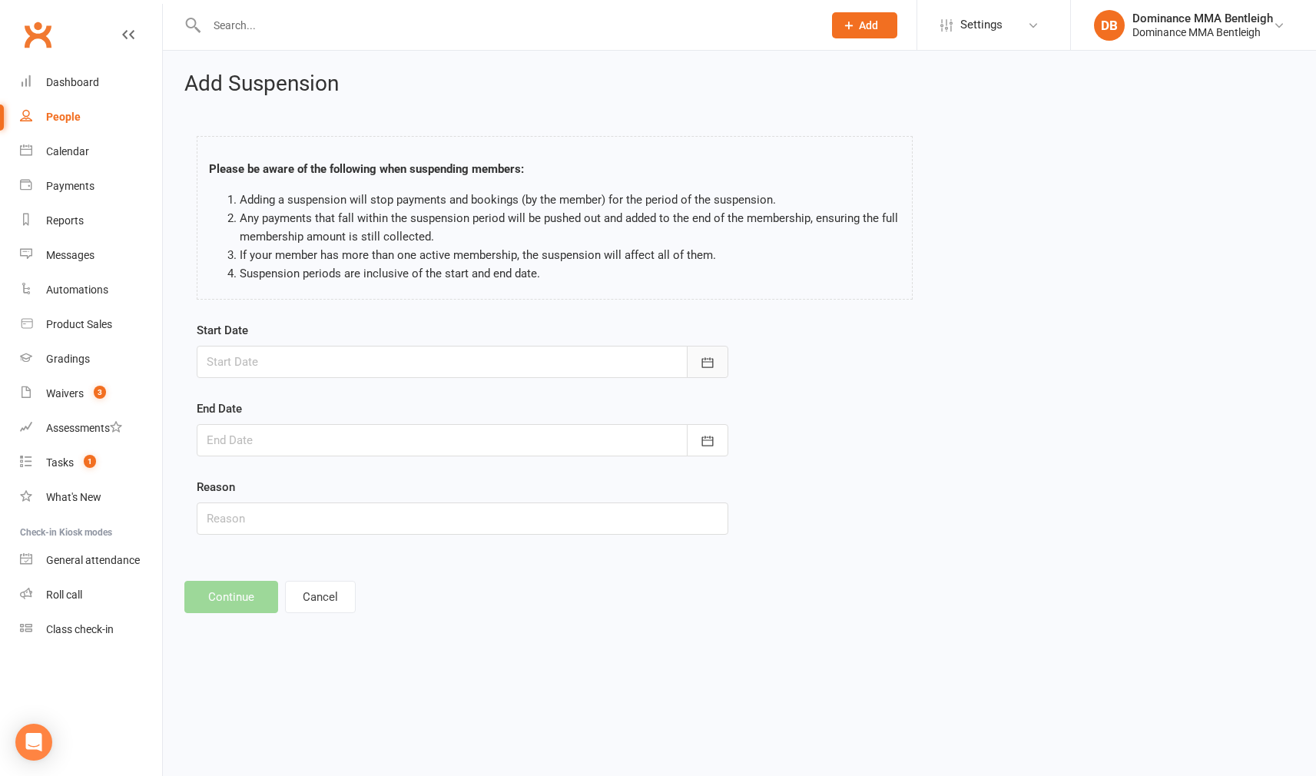
click at [706, 362] on icon "button" at bounding box center [707, 362] width 15 height 15
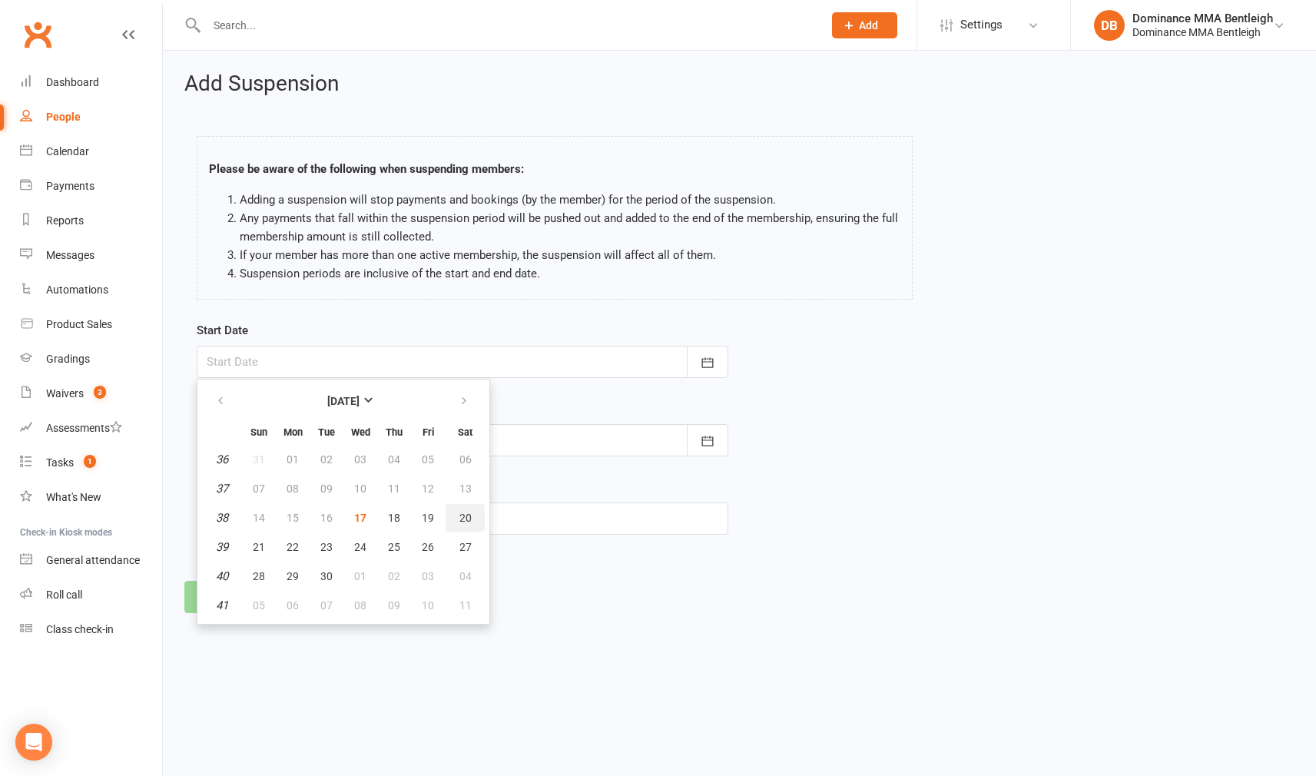
click at [459, 520] on span "20" at bounding box center [465, 518] width 12 height 12
type input "[DATE]"
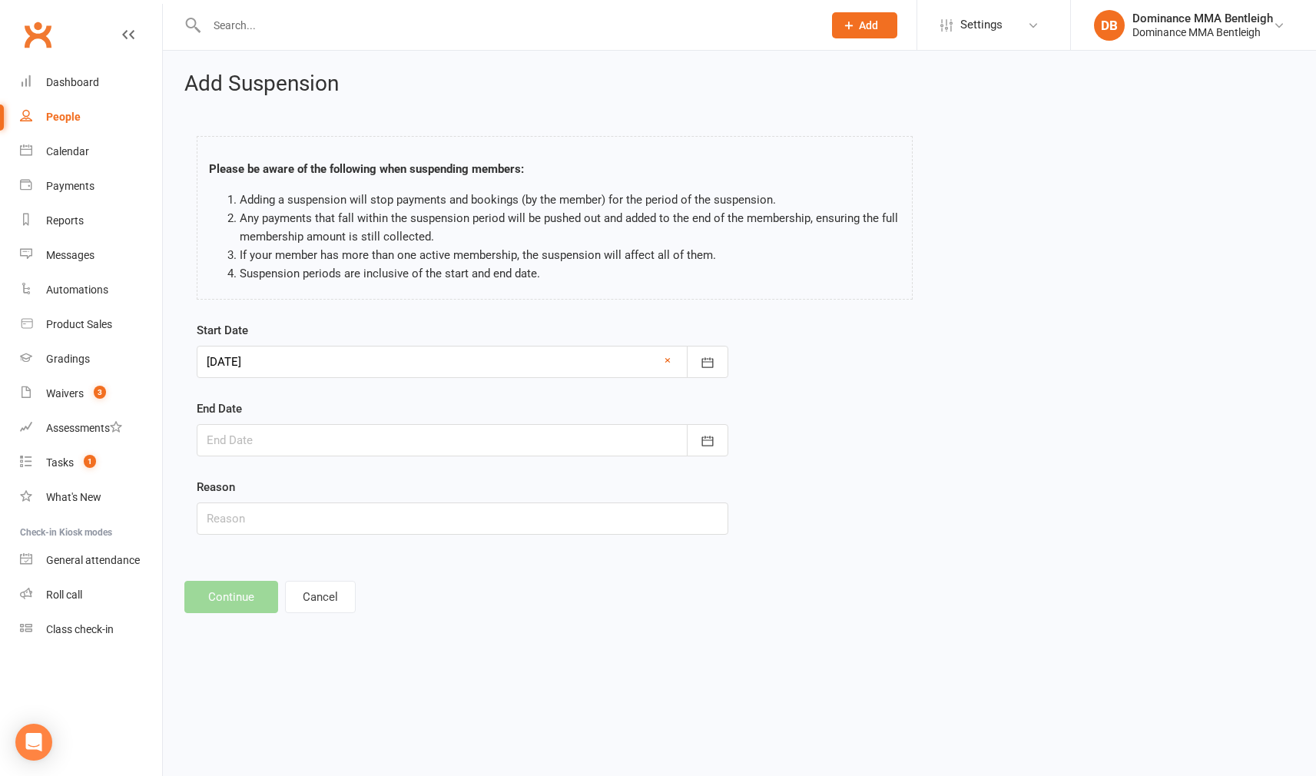
click at [652, 441] on div at bounding box center [463, 440] width 532 height 32
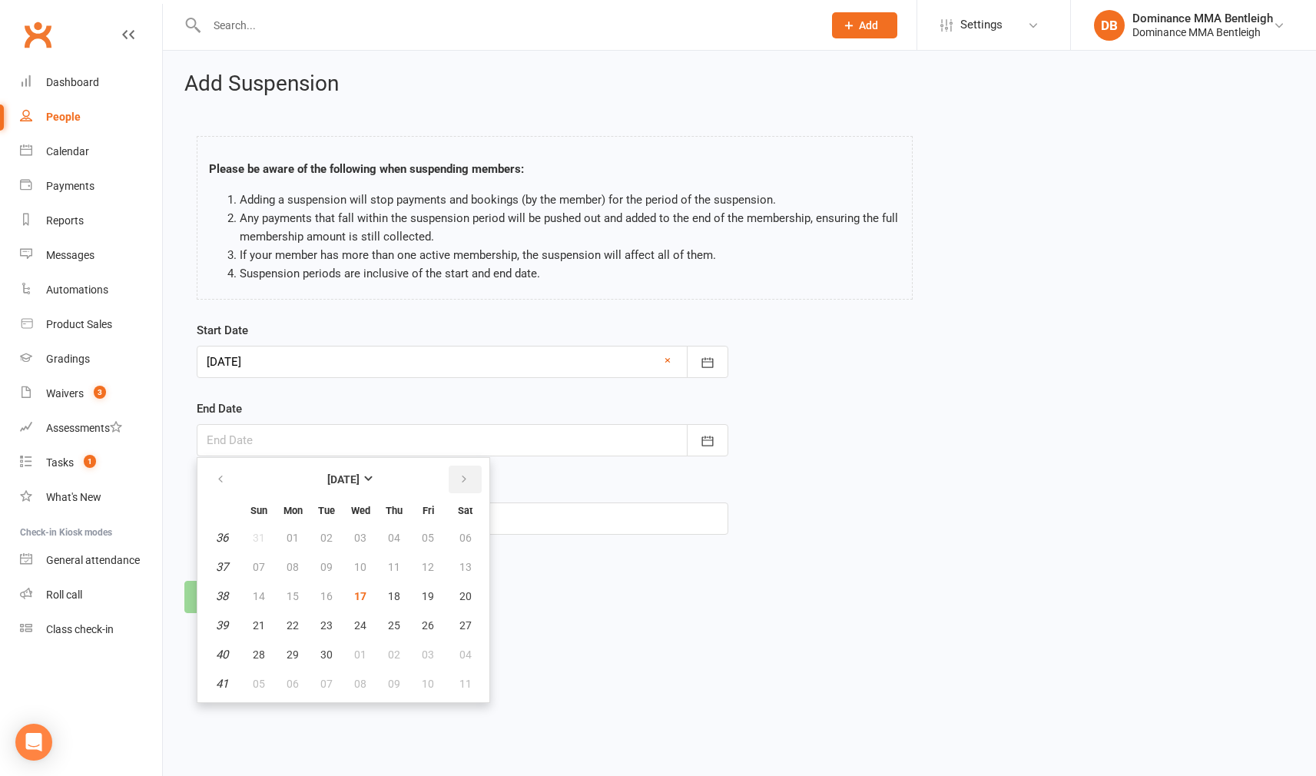
click at [472, 479] on button "button" at bounding box center [465, 479] width 33 height 28
click at [422, 532] on span "03" at bounding box center [428, 538] width 12 height 12
type input "[DATE]"
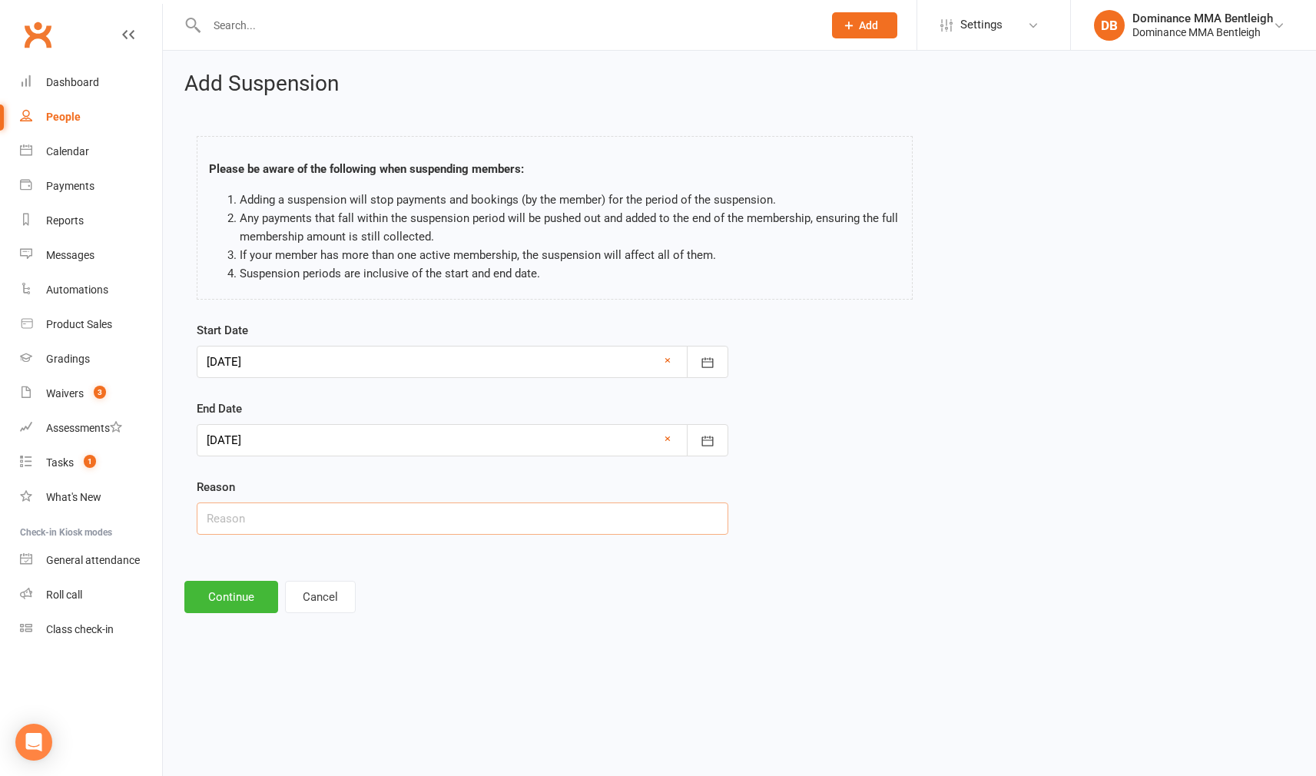
click at [425, 518] on input "text" at bounding box center [463, 518] width 532 height 32
type input "holidays"
click at [250, 605] on button "Continue" at bounding box center [231, 597] width 94 height 32
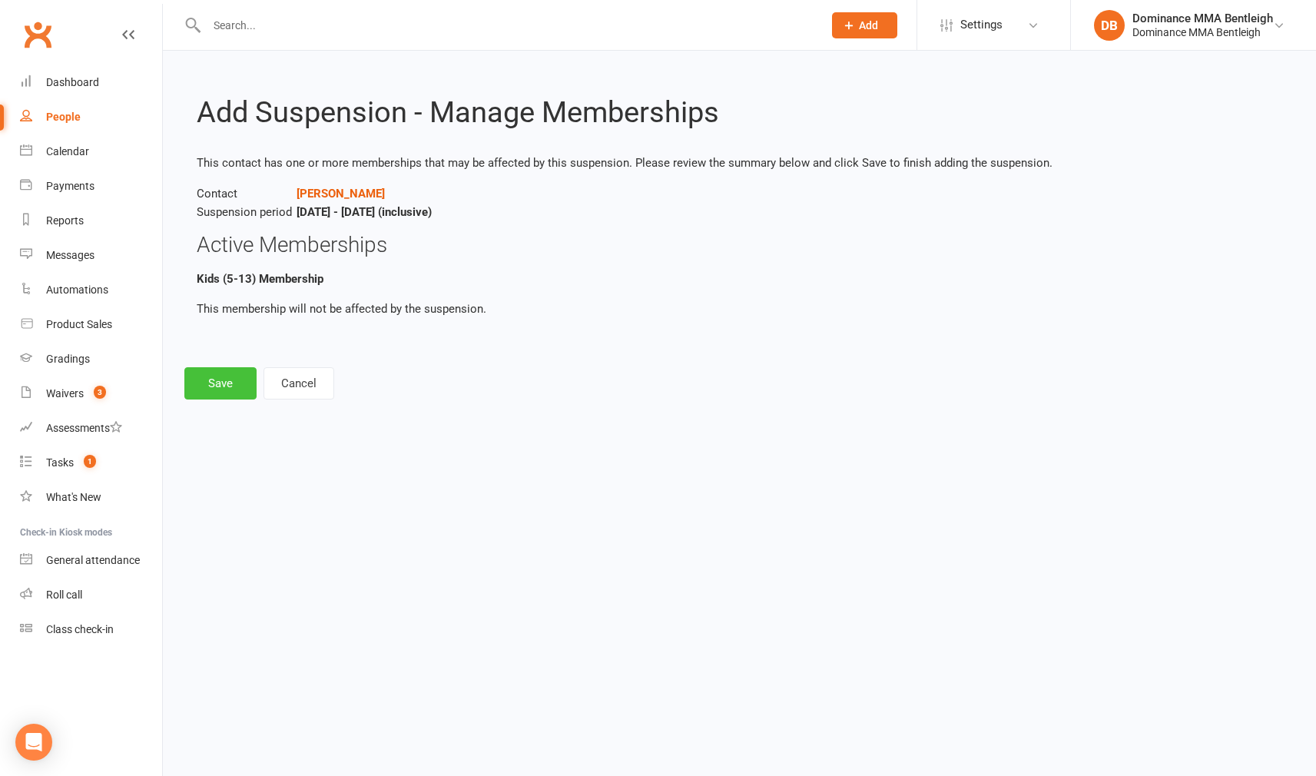
click at [197, 388] on button "Save" at bounding box center [220, 383] width 72 height 32
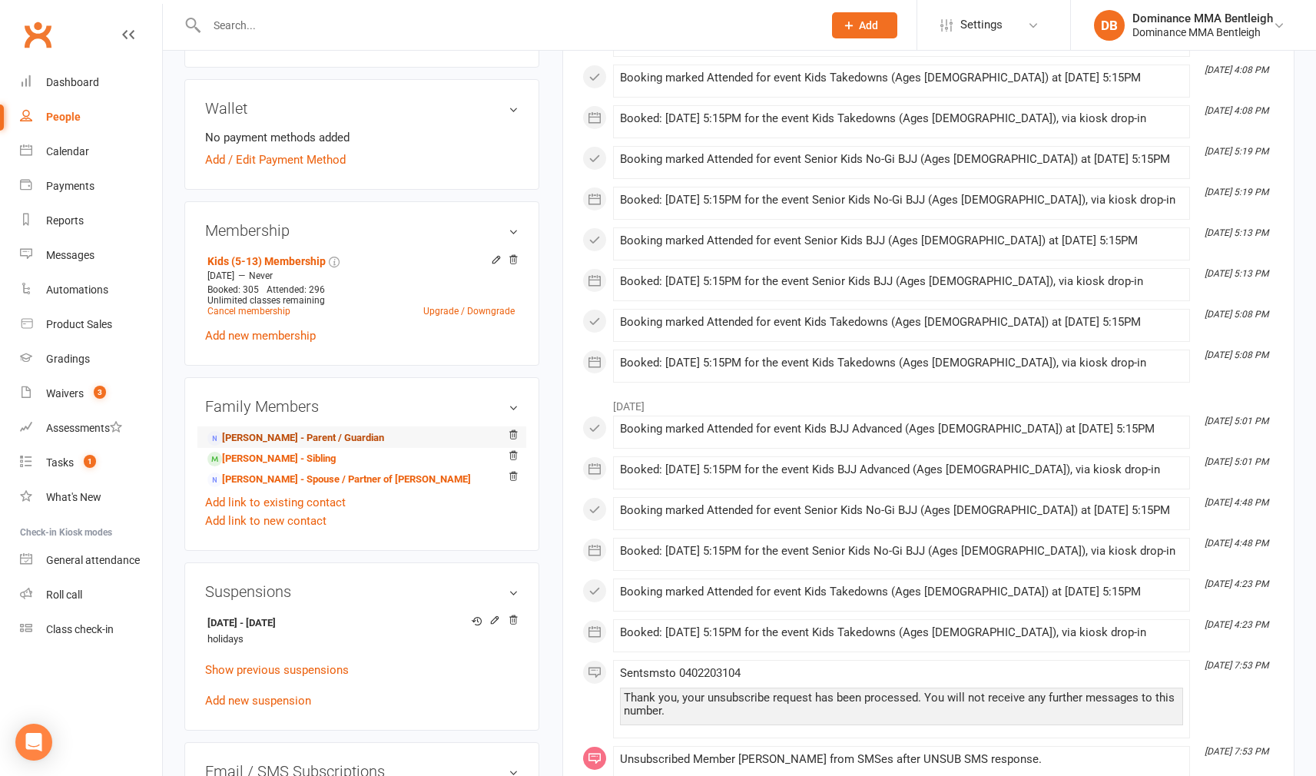
scroll to position [610, 2]
click at [328, 445] on li "[PERSON_NAME] - Sibling" at bounding box center [361, 456] width 313 height 22
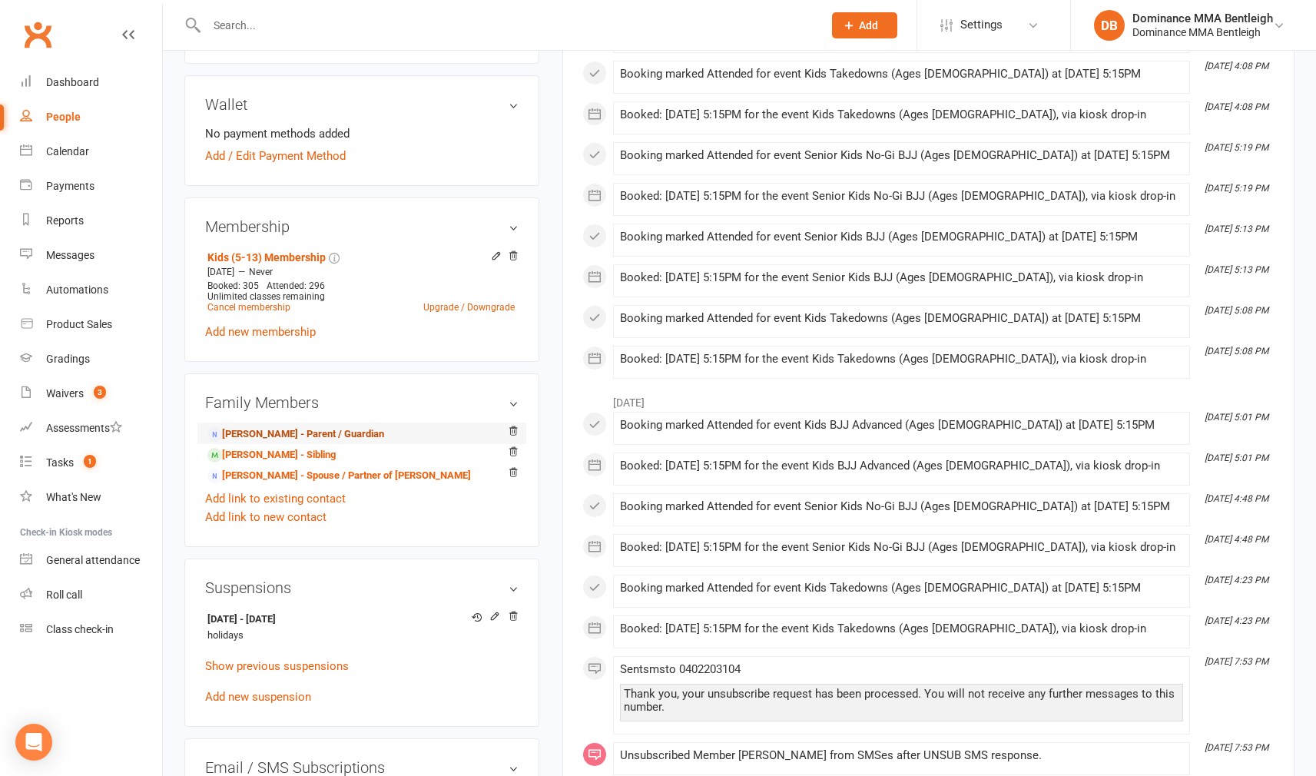
scroll to position [610, 0]
click at [330, 426] on link "[PERSON_NAME] - Parent / Guardian" at bounding box center [295, 434] width 177 height 16
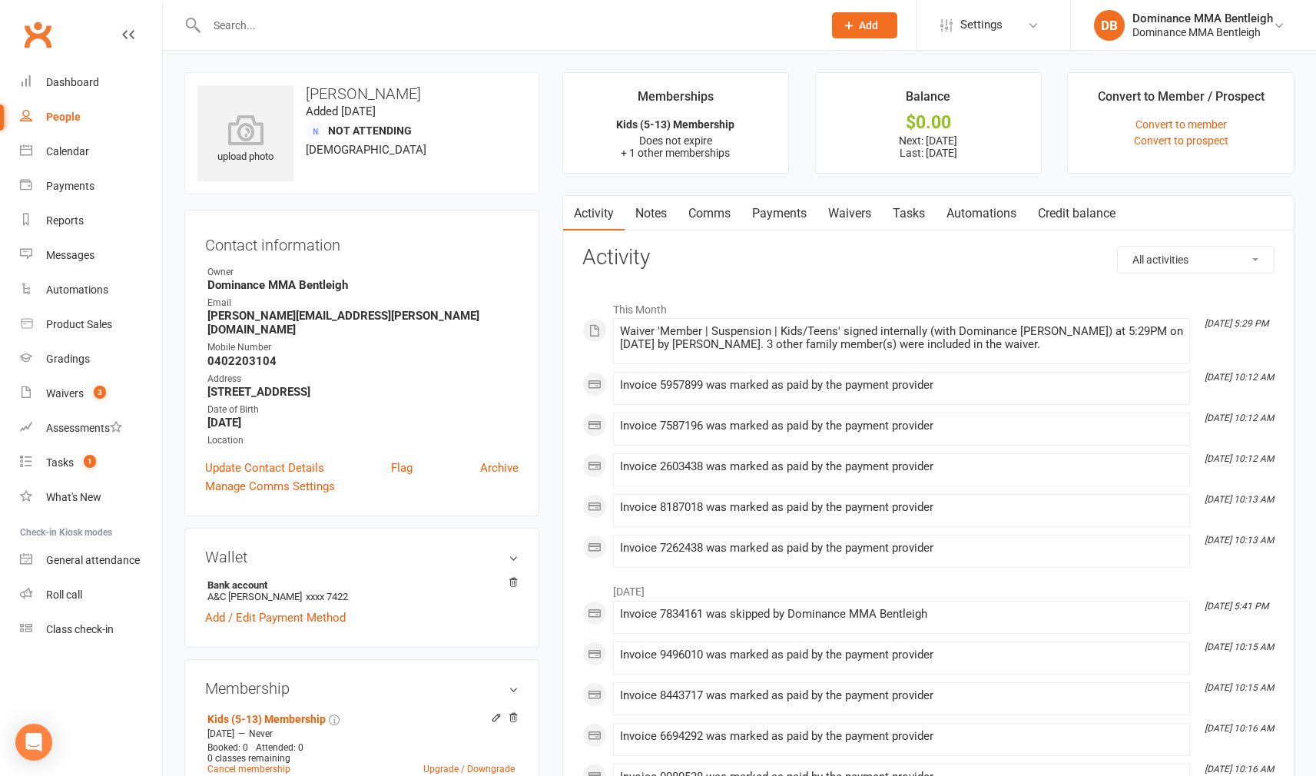
click at [780, 200] on link "Payments" at bounding box center [779, 213] width 76 height 35
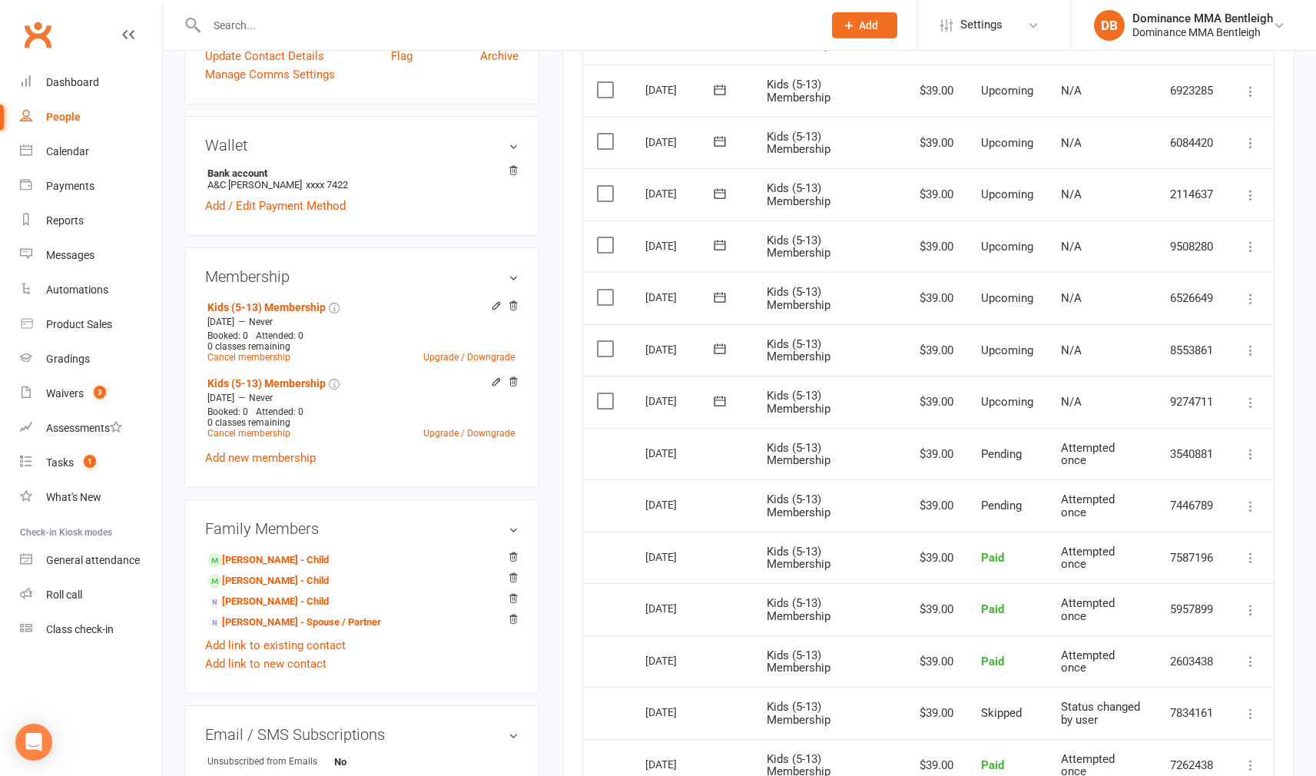
scroll to position [426, 0]
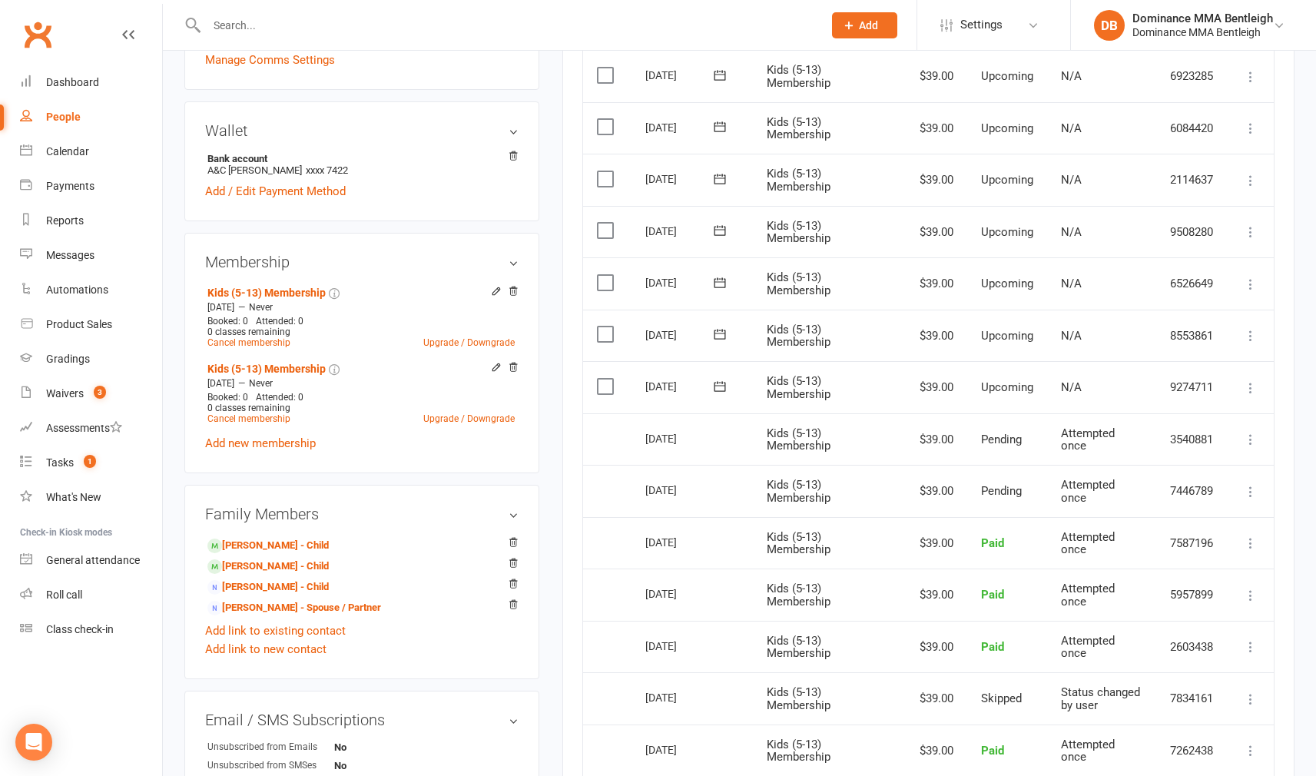
click at [616, 394] on label at bounding box center [607, 386] width 21 height 15
click at [607, 379] on input "checkbox" at bounding box center [602, 379] width 10 height 0
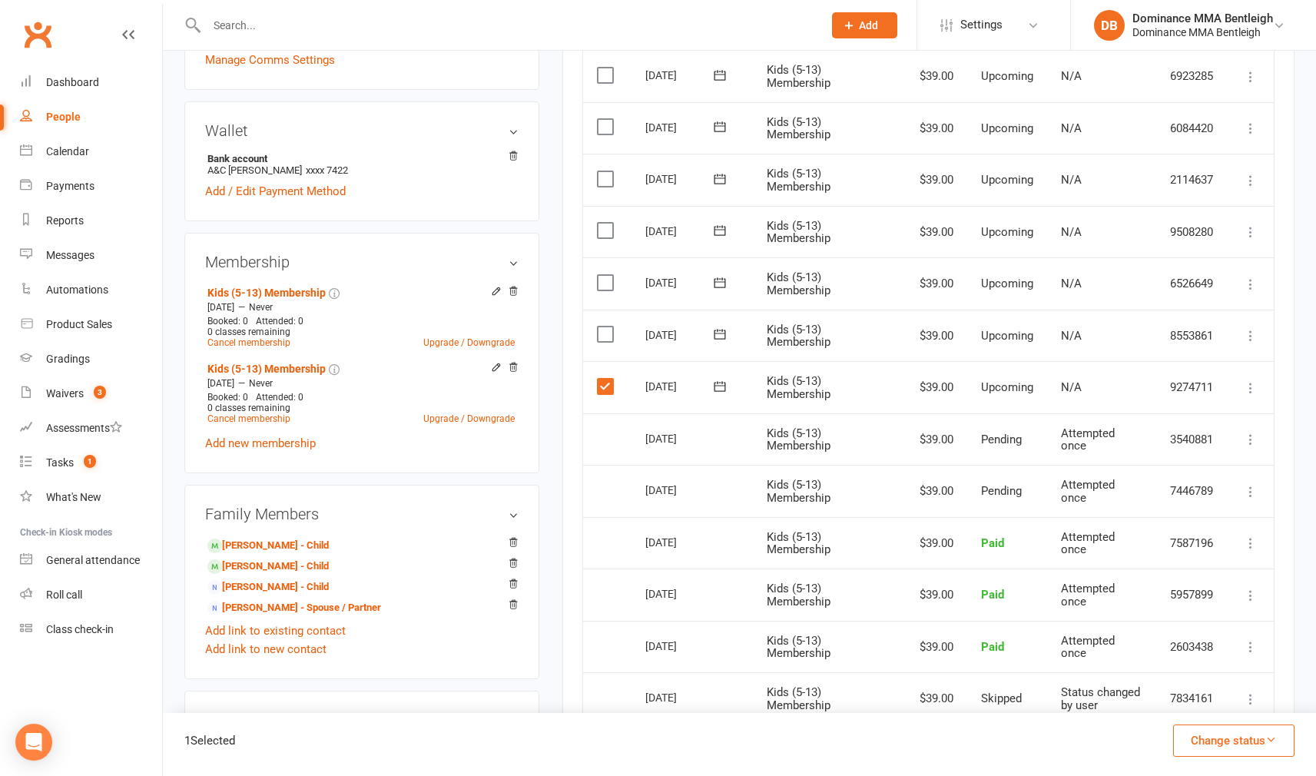
click at [612, 342] on label at bounding box center [607, 333] width 21 height 15
click at [607, 326] on input "checkbox" at bounding box center [602, 326] width 10 height 0
click at [606, 290] on label at bounding box center [607, 282] width 21 height 15
click at [606, 275] on input "checkbox" at bounding box center [602, 275] width 10 height 0
click at [613, 257] on td "Select this" at bounding box center [607, 232] width 48 height 52
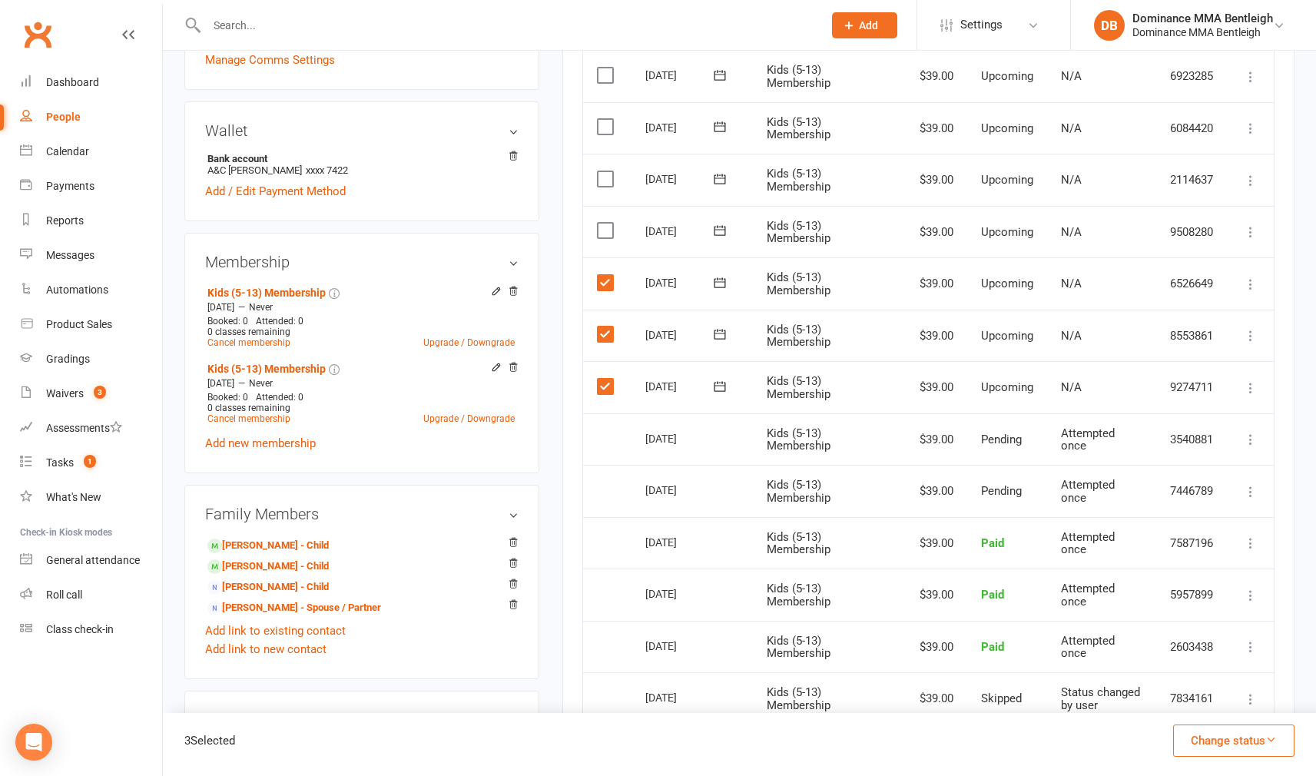
click at [594, 258] on td "Select this" at bounding box center [607, 232] width 48 height 52
click at [598, 238] on label at bounding box center [607, 230] width 21 height 15
click at [598, 223] on input "checkbox" at bounding box center [602, 223] width 10 height 0
click at [1251, 729] on button "Change status" at bounding box center [1233, 740] width 121 height 32
click at [1196, 697] on link "Skipped" at bounding box center [1217, 699] width 152 height 31
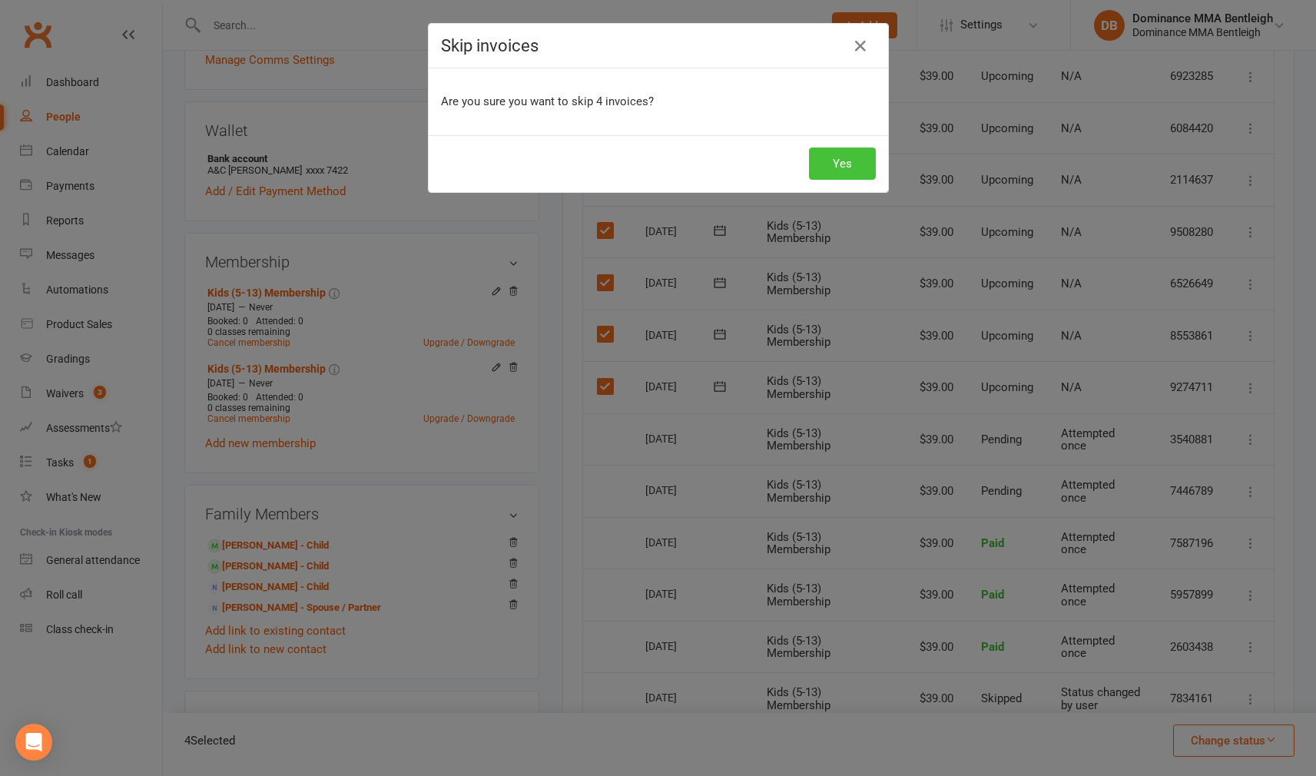
click at [823, 154] on button "Yes" at bounding box center [842, 163] width 67 height 32
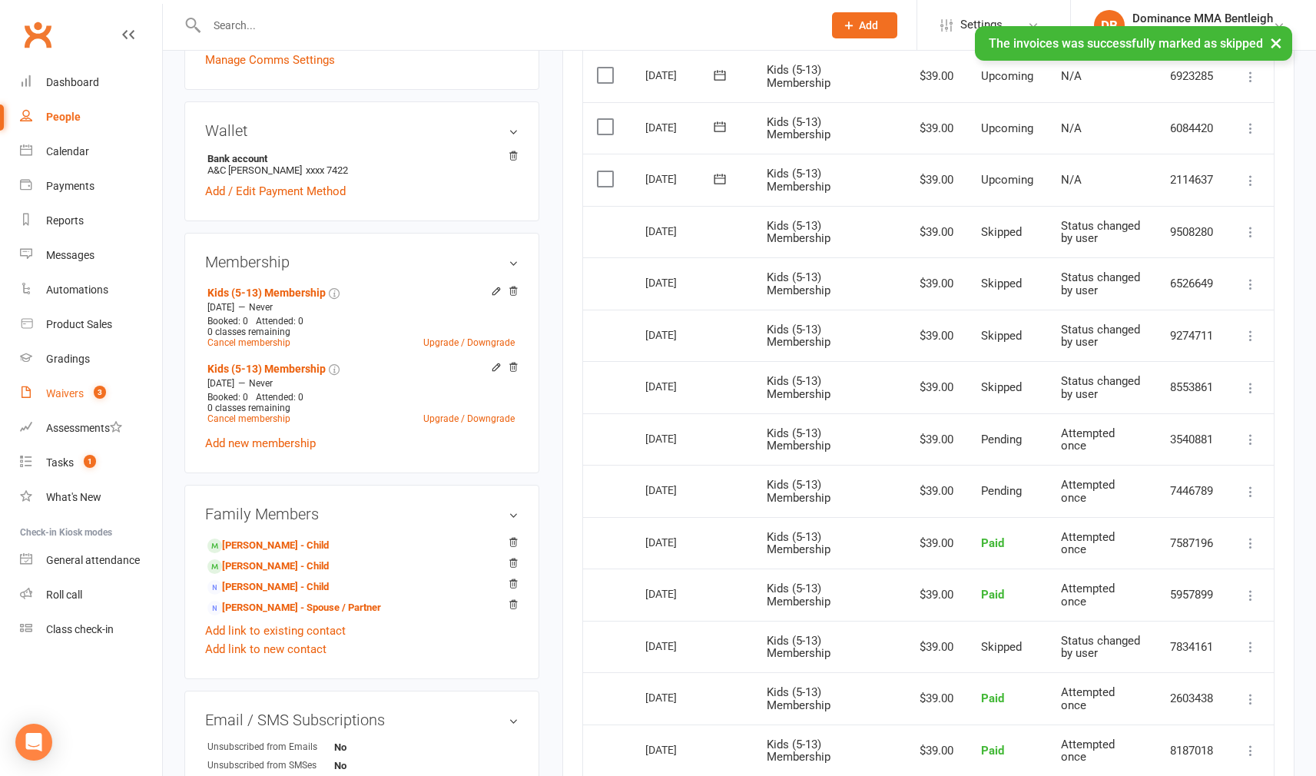
click at [58, 409] on link "Waivers 3" at bounding box center [91, 393] width 142 height 35
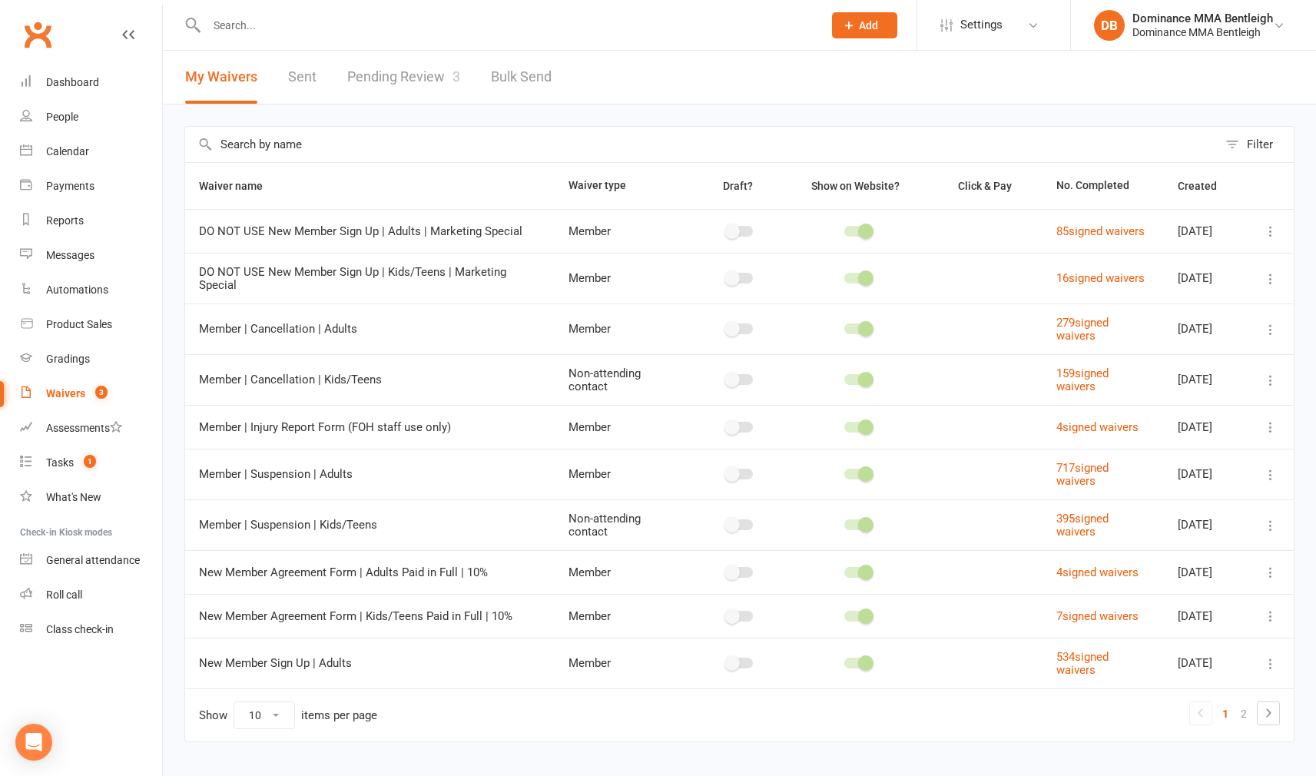
click at [44, 391] on link "Waivers 3" at bounding box center [91, 393] width 142 height 35
click at [381, 104] on header "My Waivers Sent Pending Review 3 Bulk Send" at bounding box center [739, 78] width 1153 height 54
click at [398, 82] on link "Pending Review 3" at bounding box center [403, 77] width 113 height 53
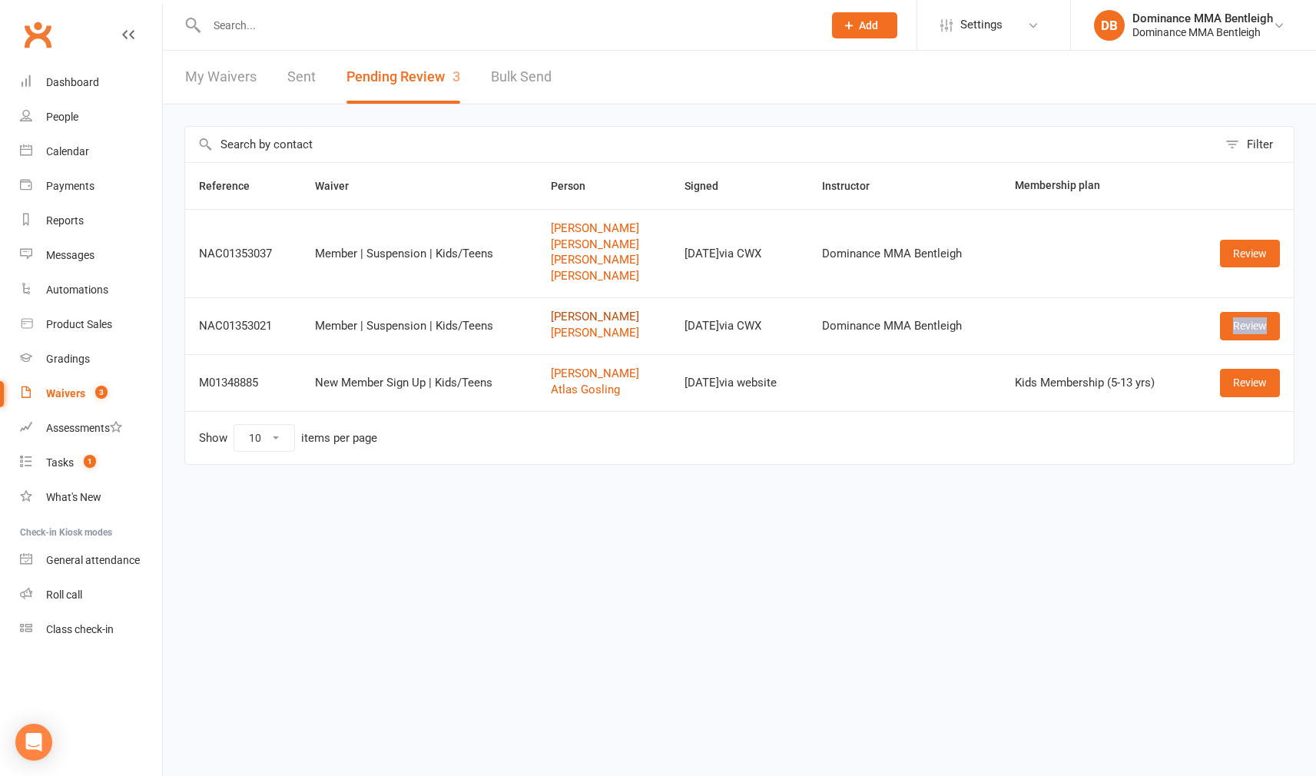
click at [555, 318] on link "[PERSON_NAME]" at bounding box center [603, 316] width 105 height 13
click at [0, 0] on div "Loading" at bounding box center [0, 0] width 0 height 0
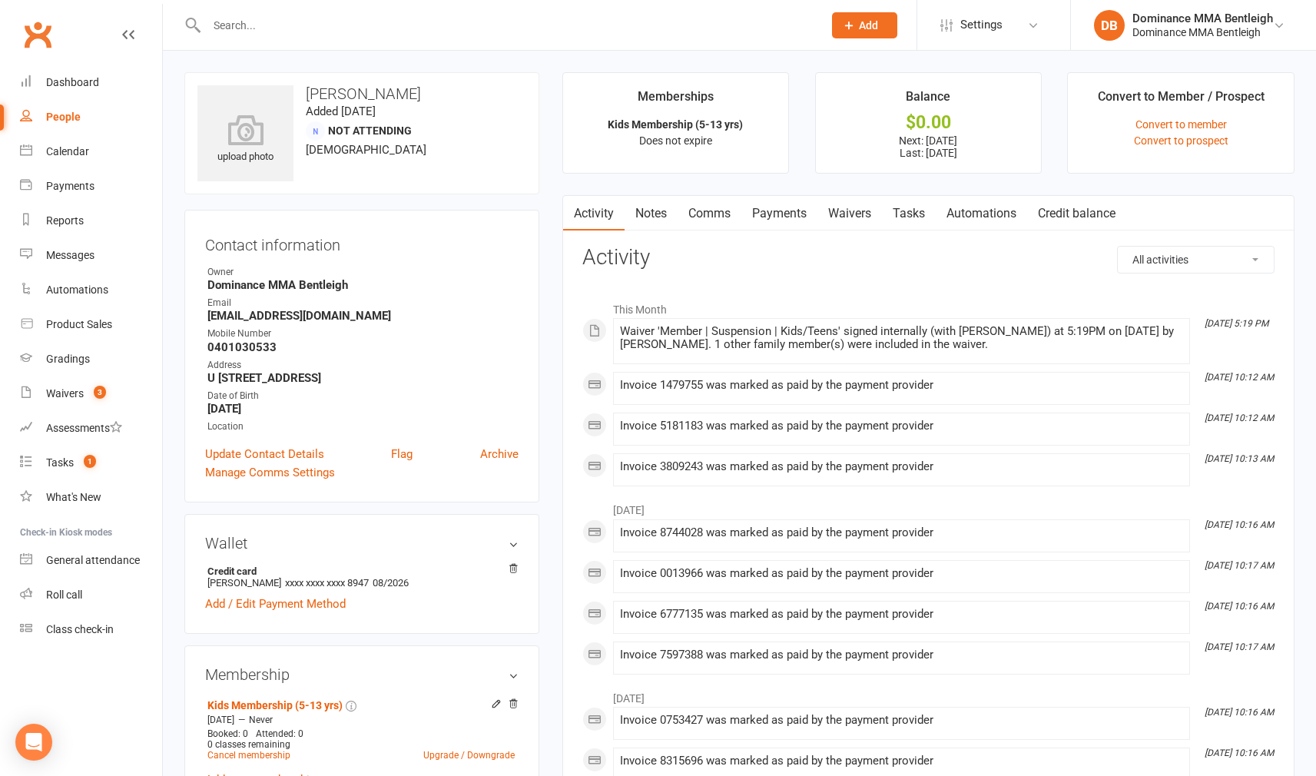
scroll to position [-1, 0]
click at [780, 219] on link "Payments" at bounding box center [779, 213] width 76 height 35
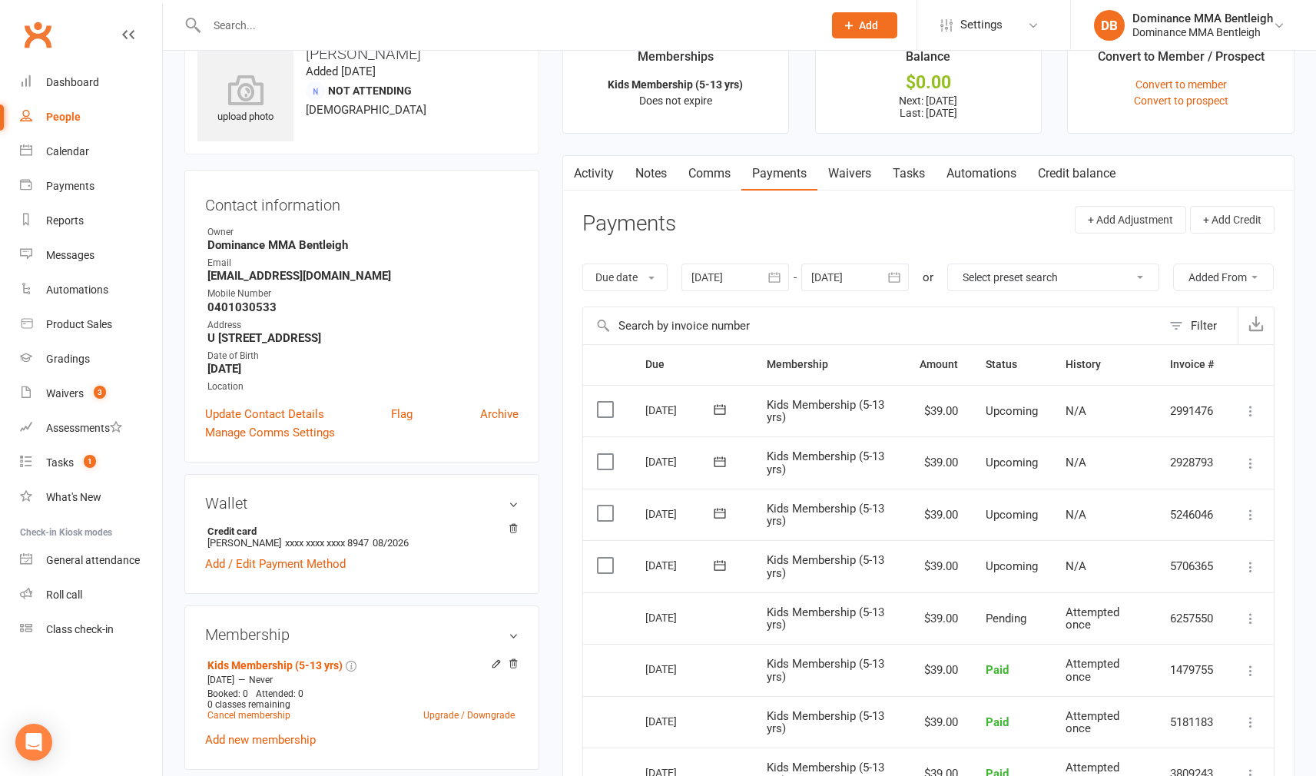
scroll to position [62, 0]
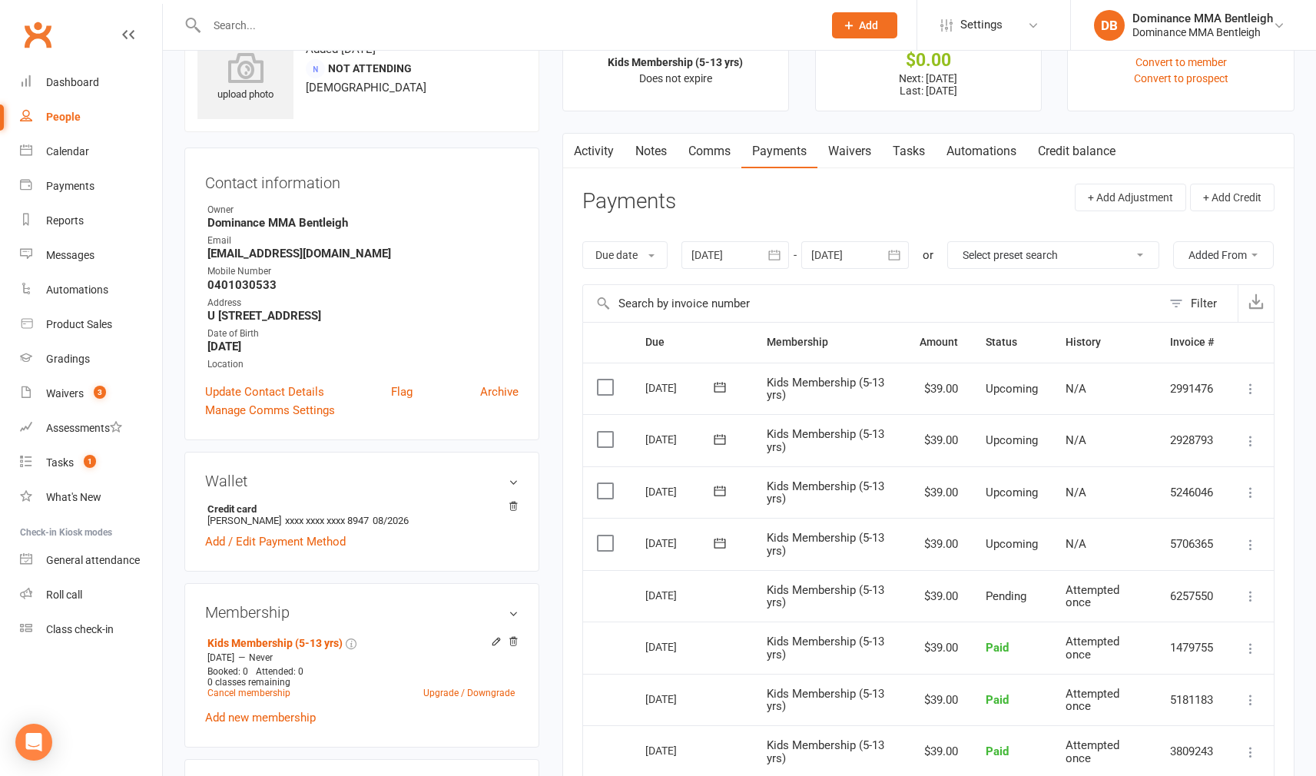
click at [612, 551] on label at bounding box center [607, 542] width 21 height 15
click at [607, 535] on input "checkbox" at bounding box center [602, 535] width 10 height 0
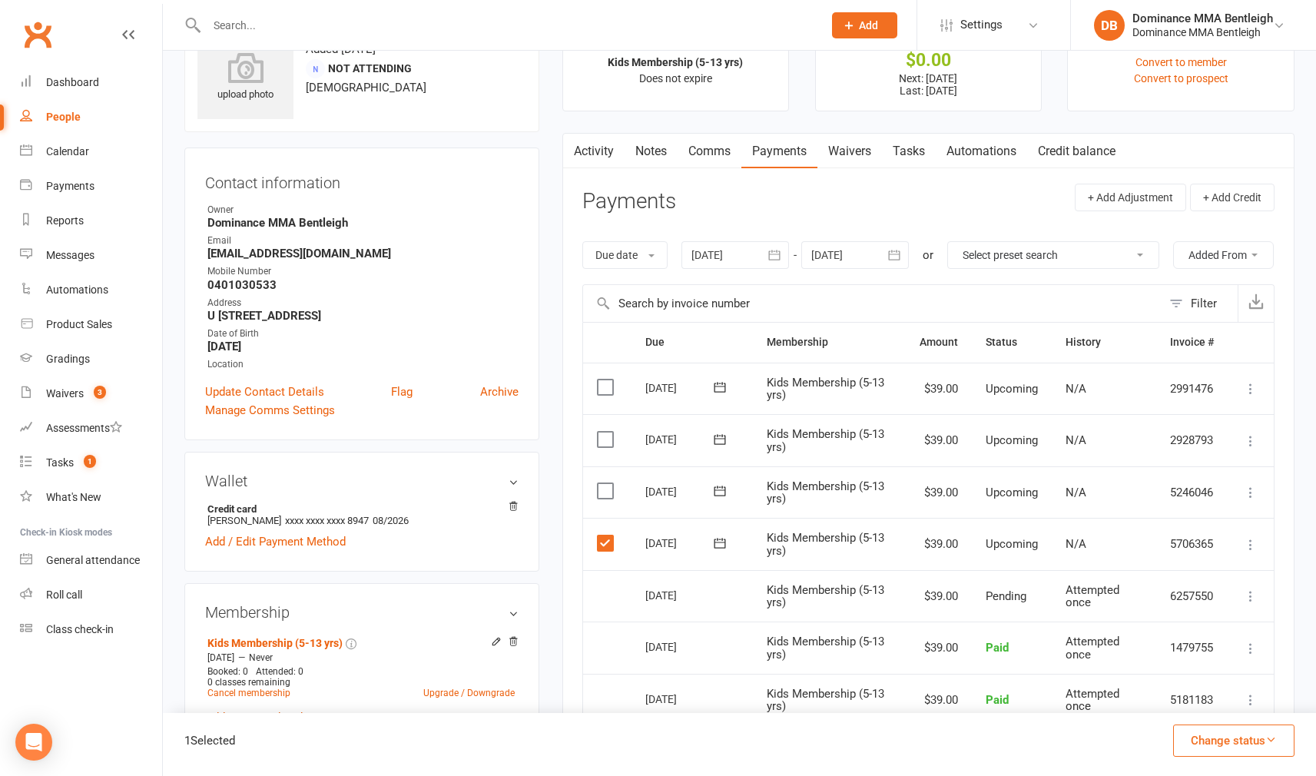
click at [608, 499] on label at bounding box center [607, 490] width 21 height 15
click at [607, 483] on input "checkbox" at bounding box center [602, 483] width 10 height 0
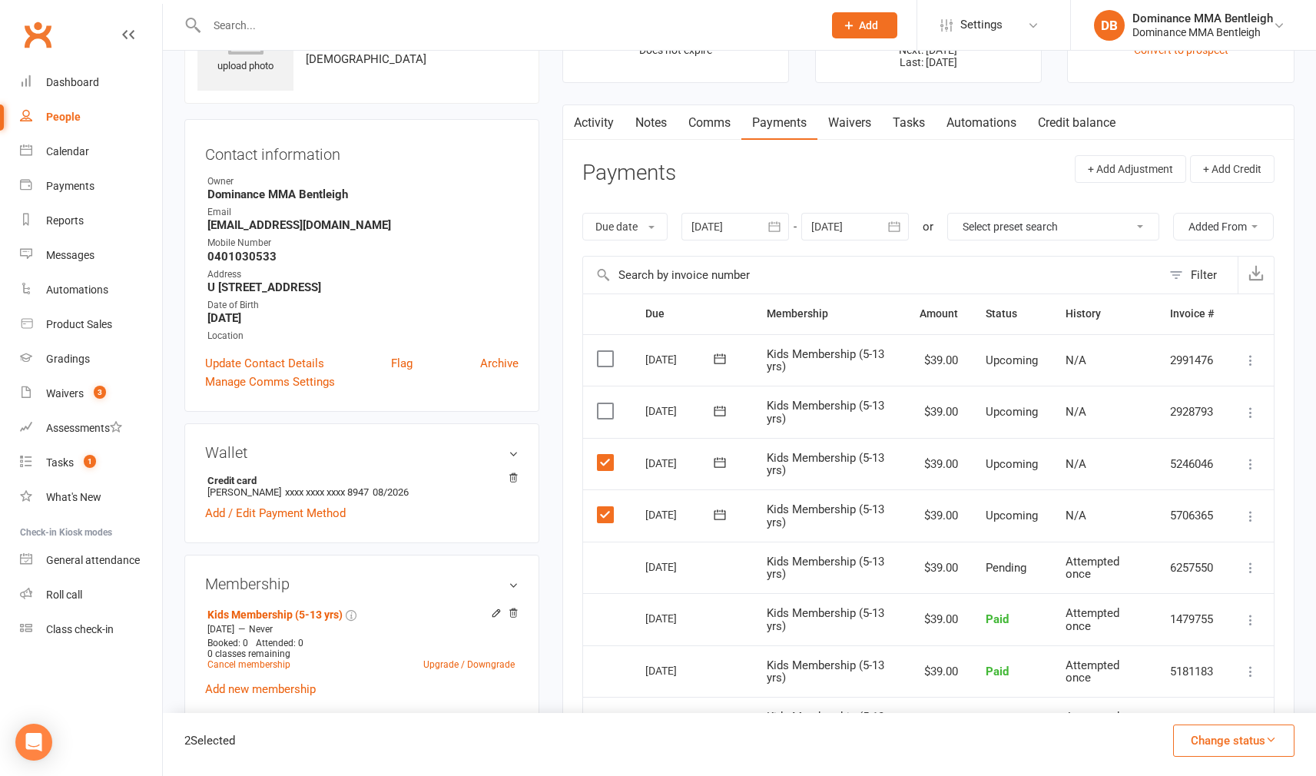
scroll to position [92, 0]
click at [1261, 739] on button "Change status" at bounding box center [1233, 740] width 121 height 32
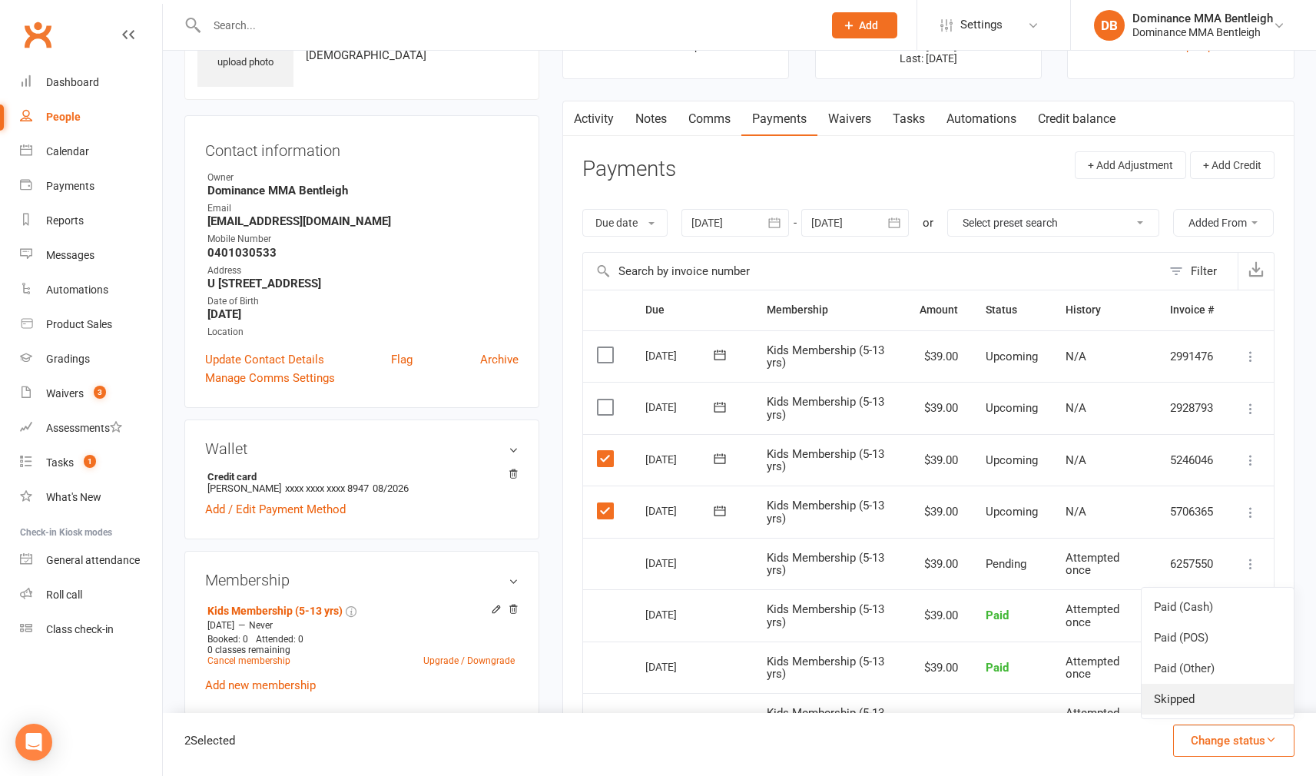
scroll to position [94, 0]
click at [1184, 694] on link "Skipped" at bounding box center [1217, 699] width 152 height 31
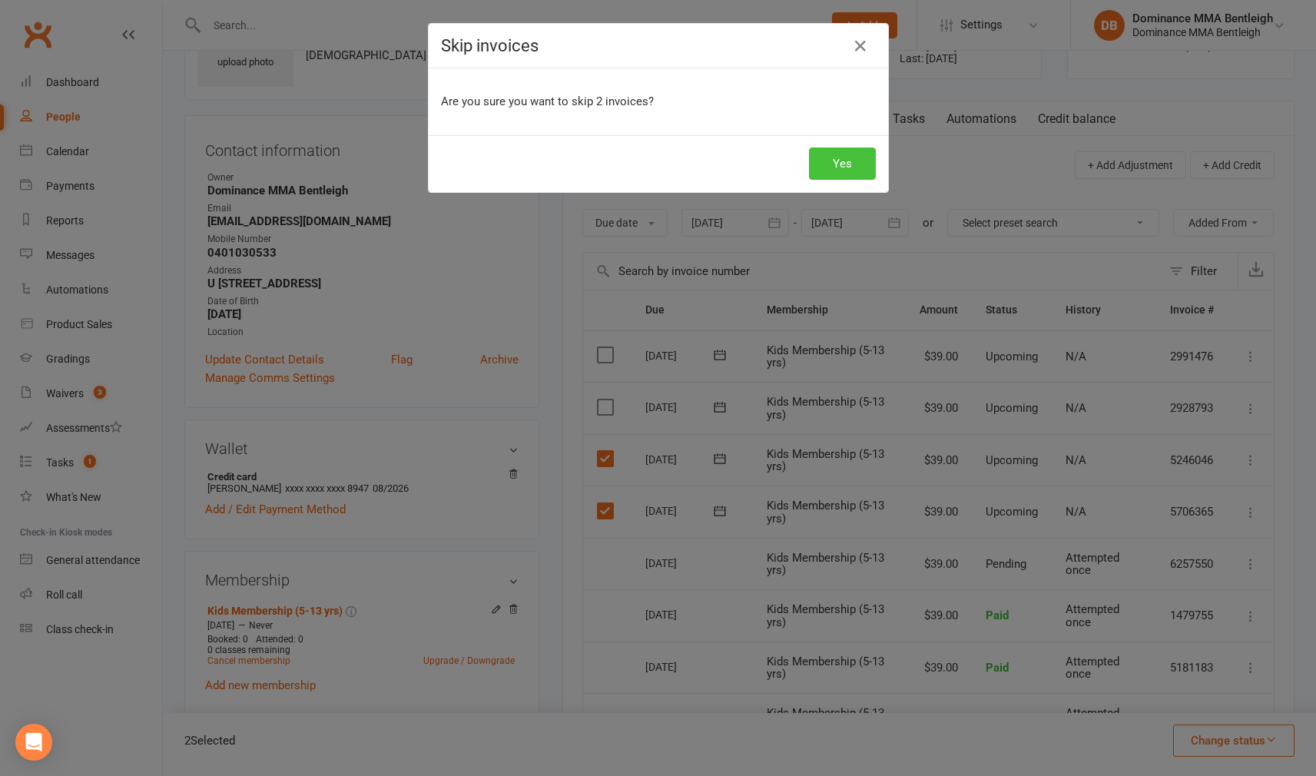
click at [840, 174] on button "Yes" at bounding box center [842, 163] width 67 height 32
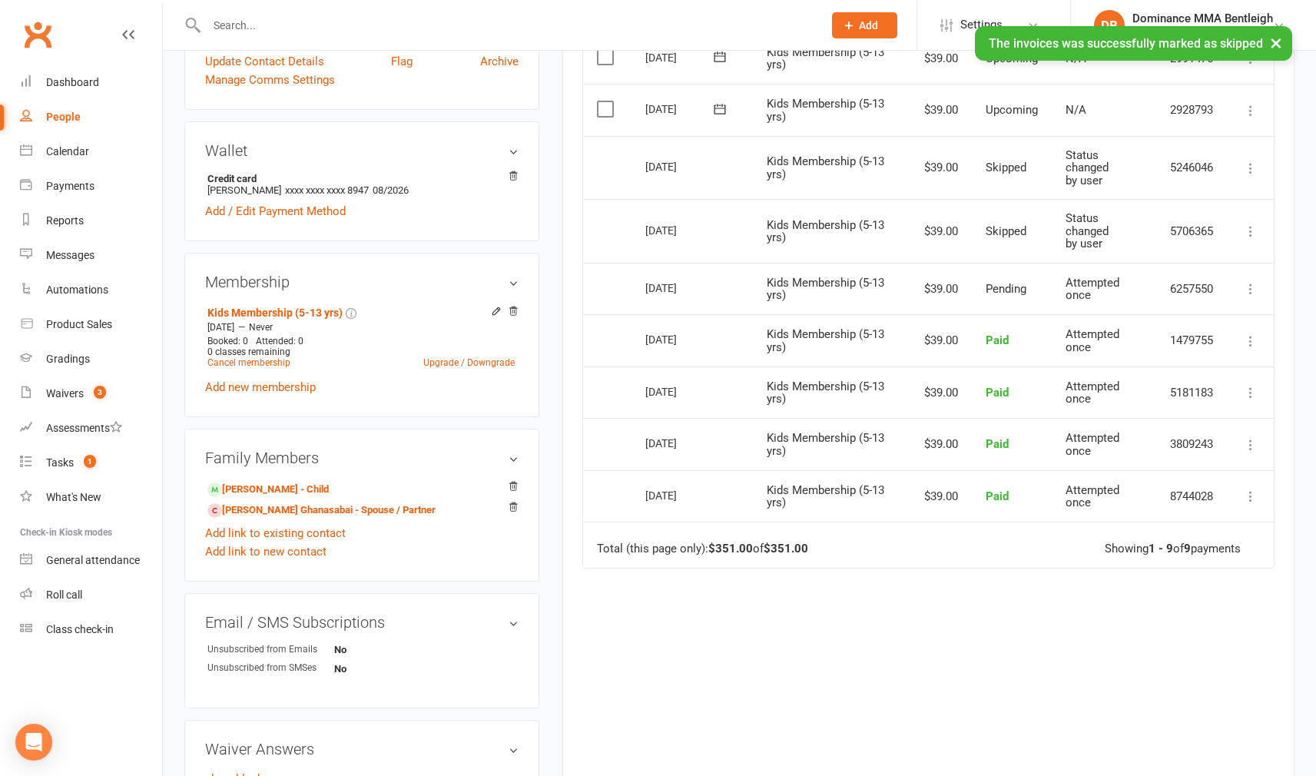
scroll to position [445, 0]
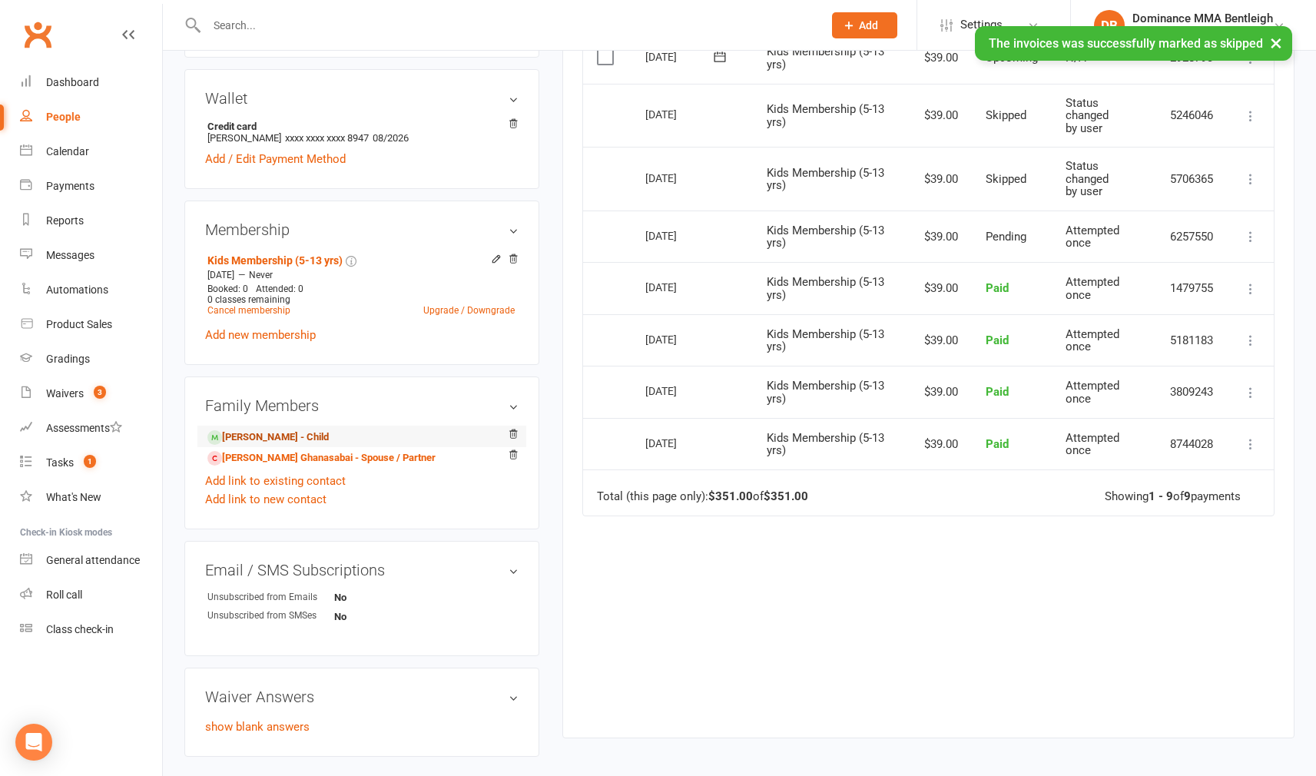
click at [323, 440] on link "[PERSON_NAME] - Child" at bounding box center [267, 437] width 121 height 16
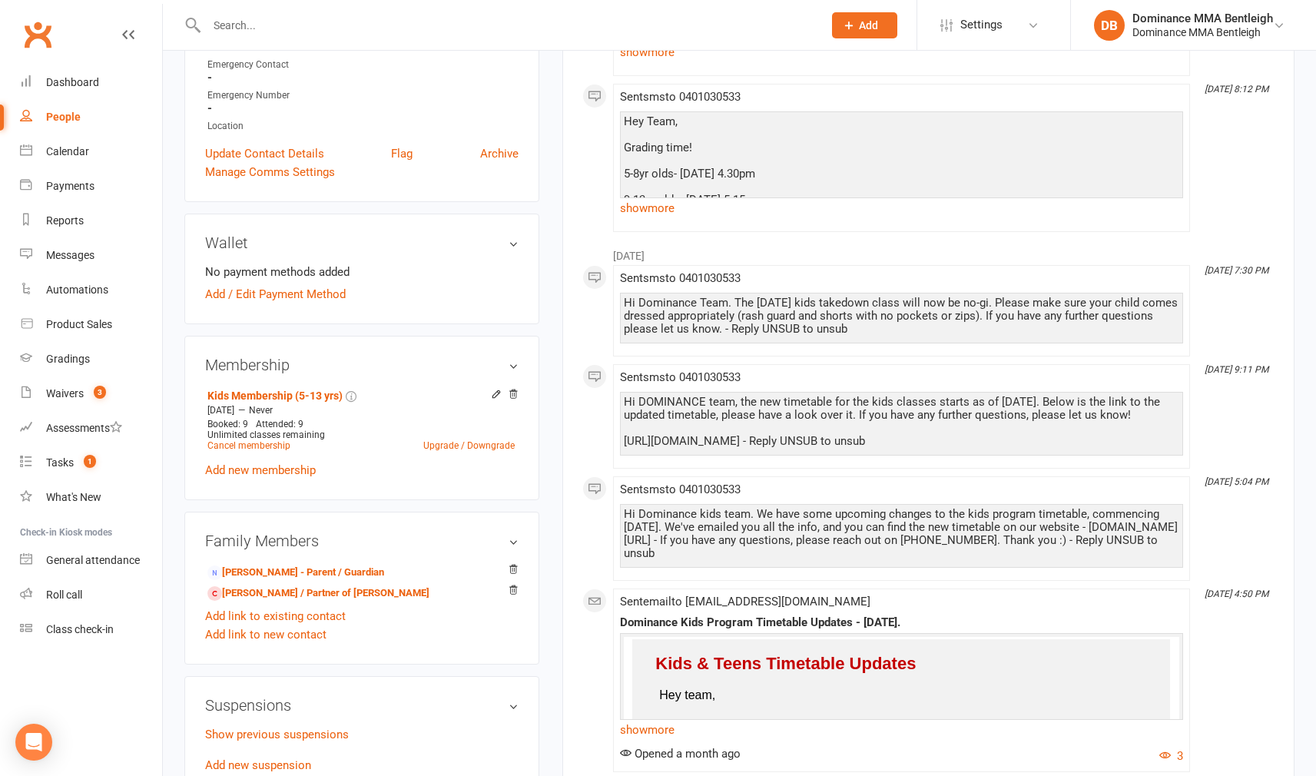
scroll to position [498, 0]
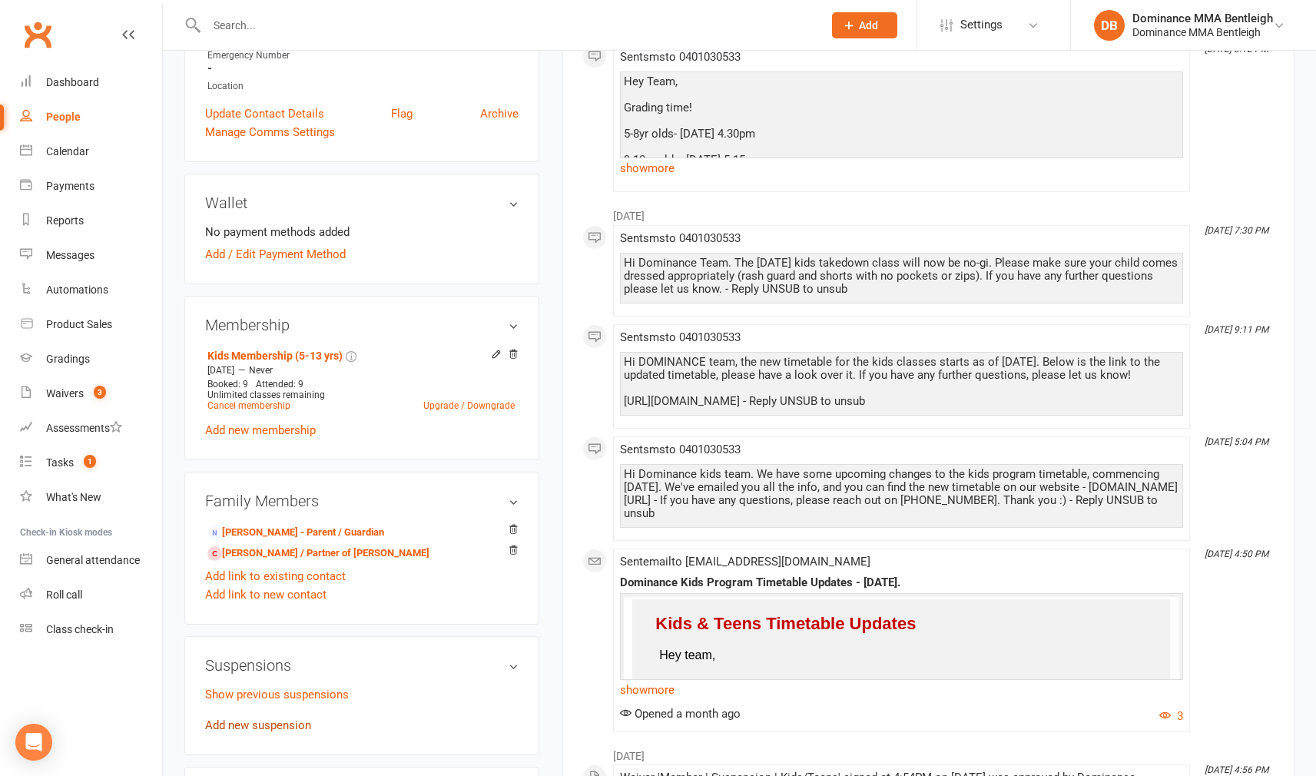
click at [293, 728] on link "Add new suspension" at bounding box center [258, 725] width 106 height 14
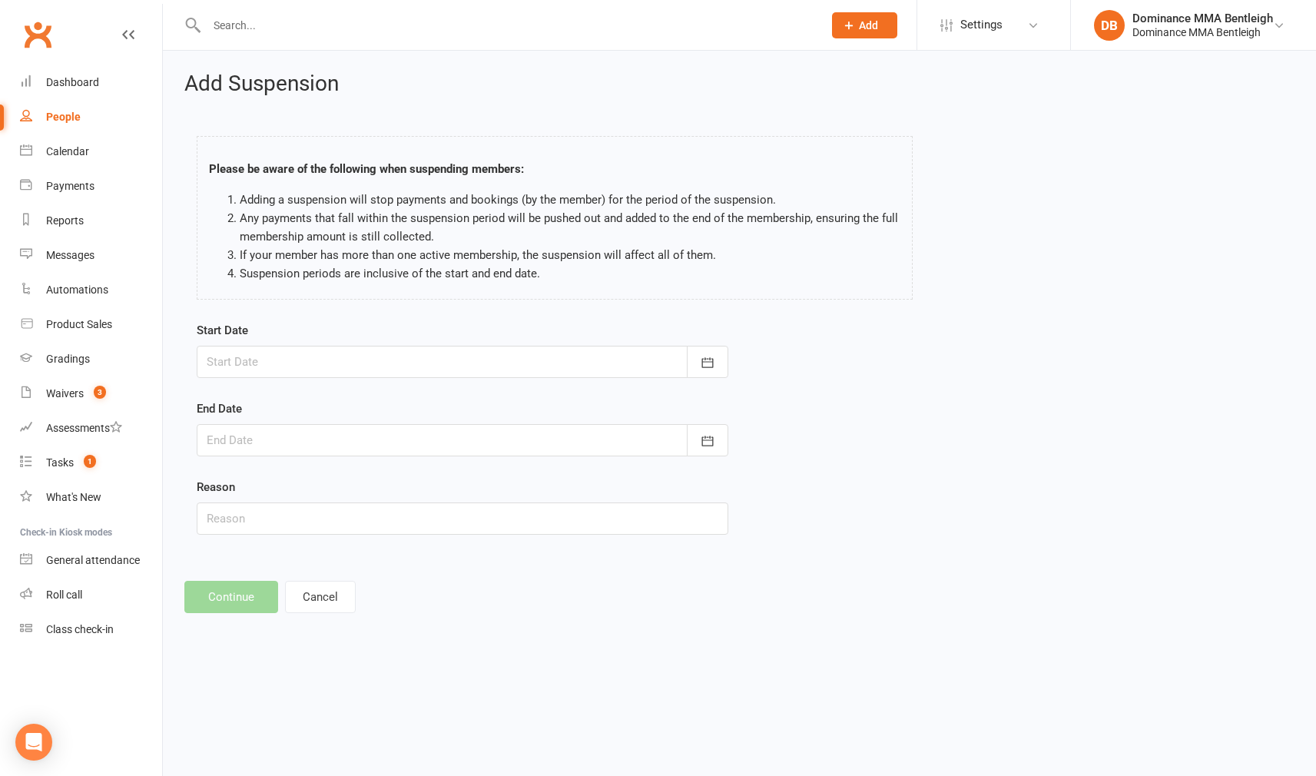
click at [674, 356] on div at bounding box center [463, 362] width 532 height 32
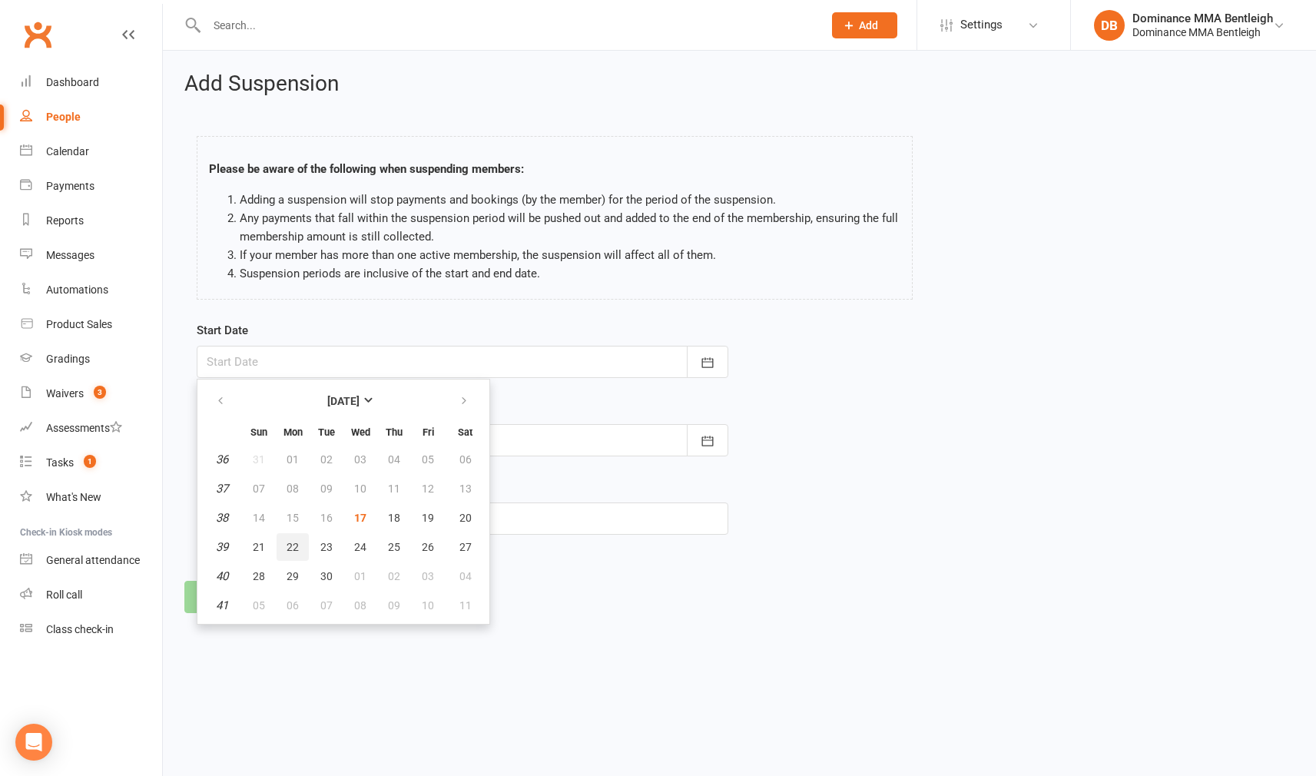
click at [292, 548] on span "22" at bounding box center [293, 547] width 12 height 12
type input "[DATE]"
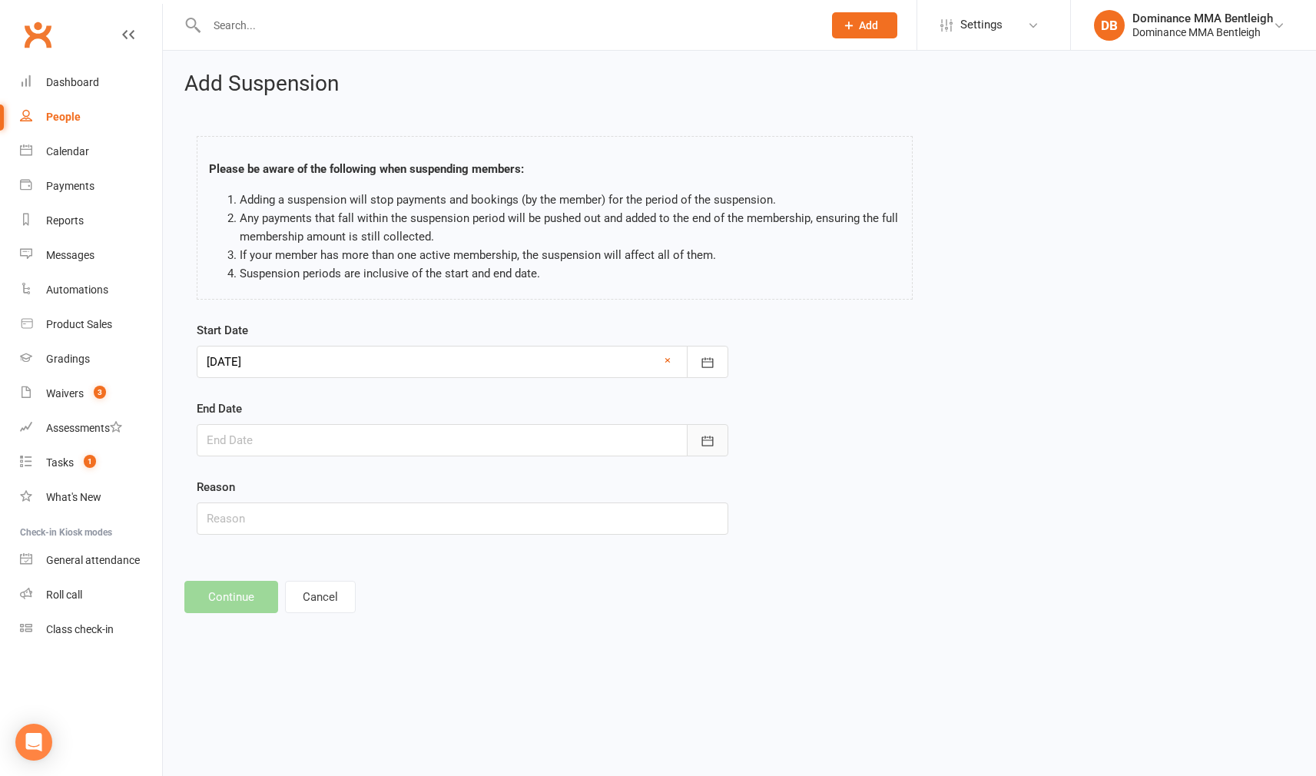
click at [695, 440] on button "button" at bounding box center [707, 440] width 41 height 32
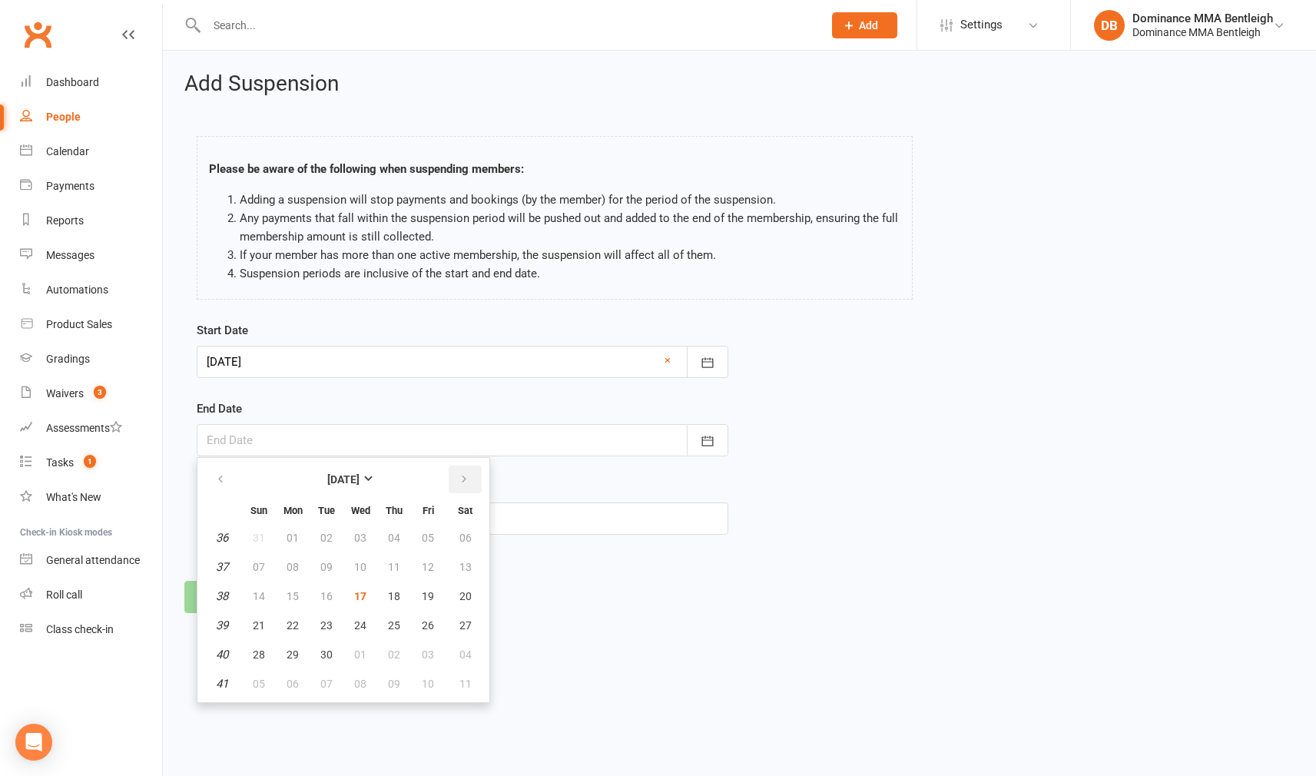
click at [459, 484] on icon "button" at bounding box center [464, 479] width 11 height 12
click at [422, 538] on span "03" at bounding box center [428, 538] width 12 height 12
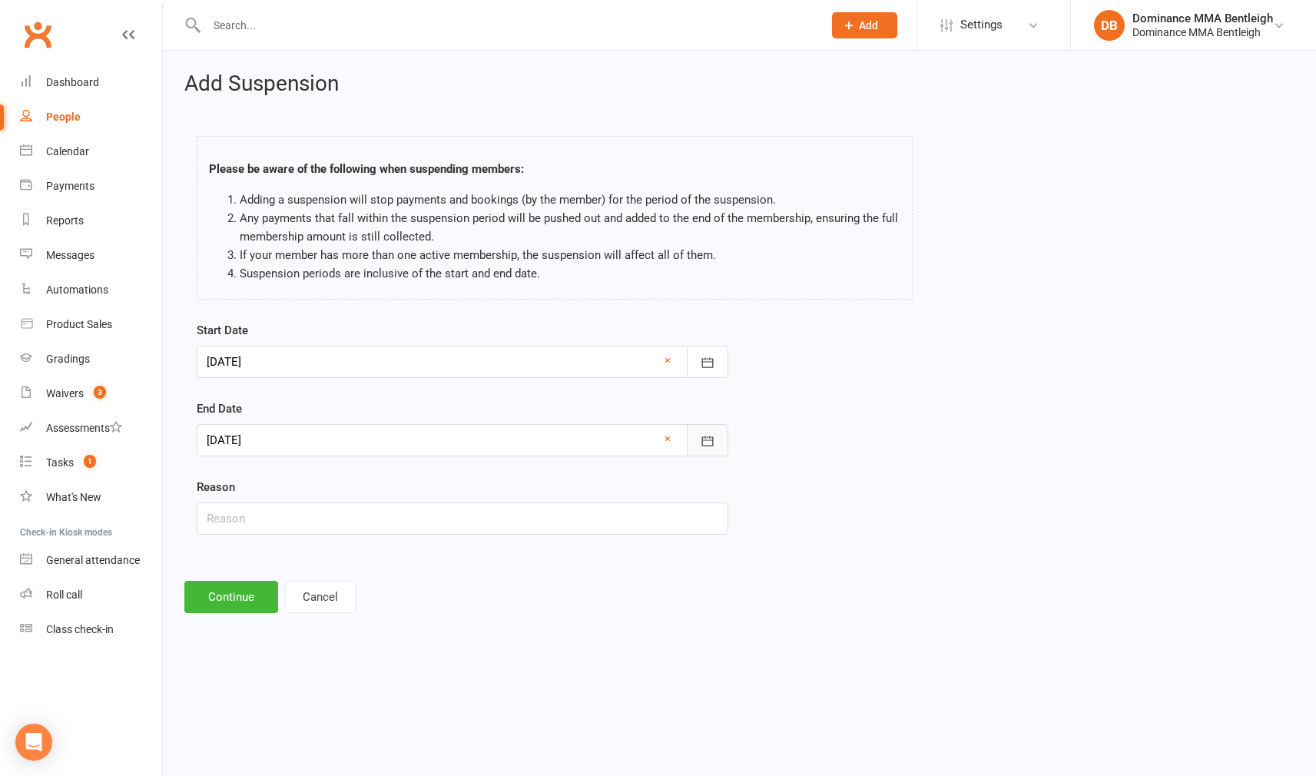
click at [702, 435] on icon "button" at bounding box center [707, 440] width 15 height 15
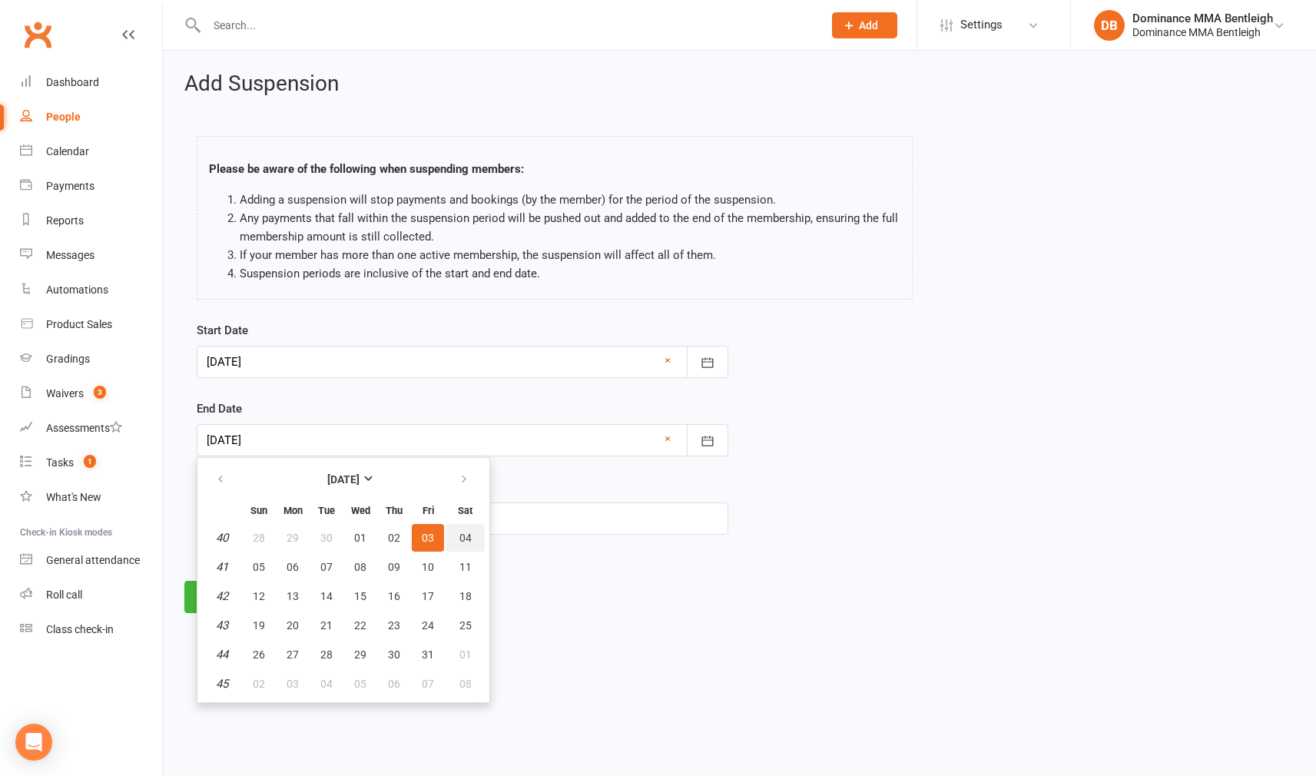
click at [452, 542] on button "04" at bounding box center [465, 538] width 39 height 28
type input "[DATE]"
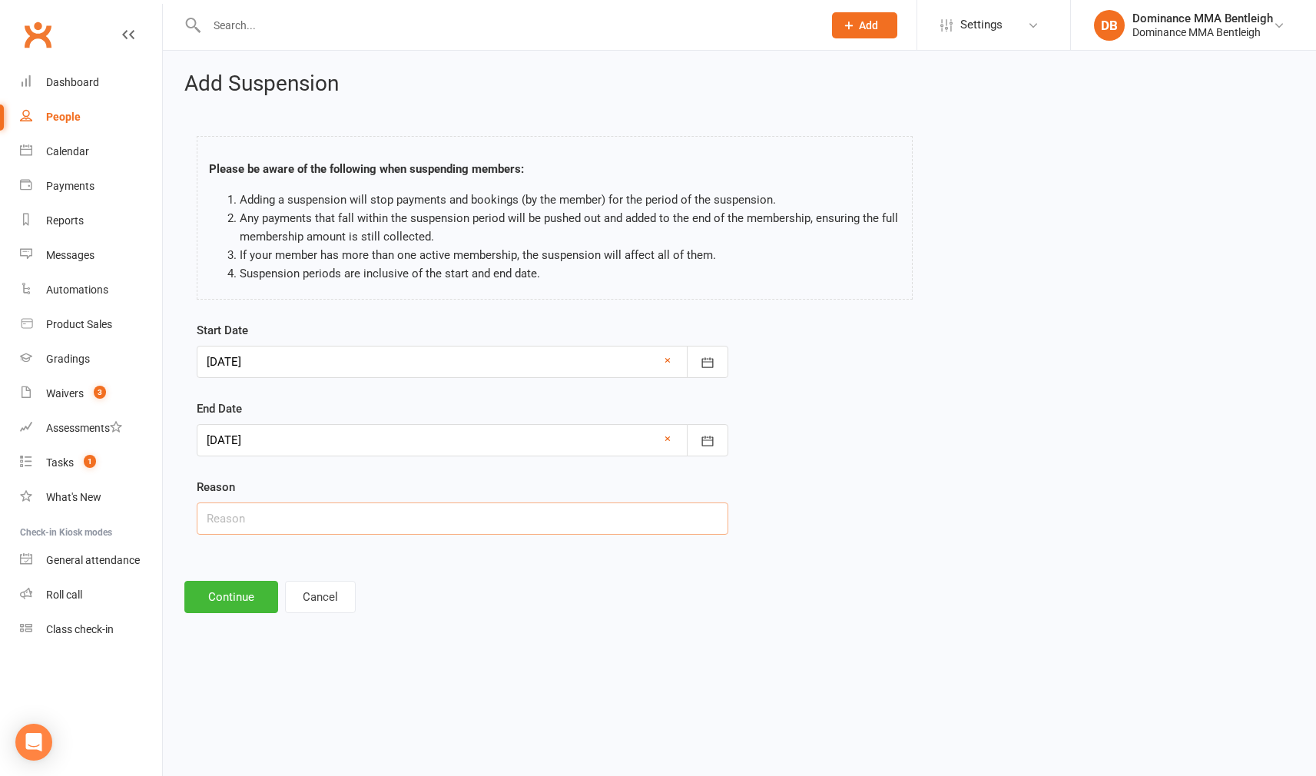
click at [441, 519] on input "text" at bounding box center [463, 518] width 532 height 32
type input "holidays"
click at [245, 586] on button "Continue" at bounding box center [231, 597] width 94 height 32
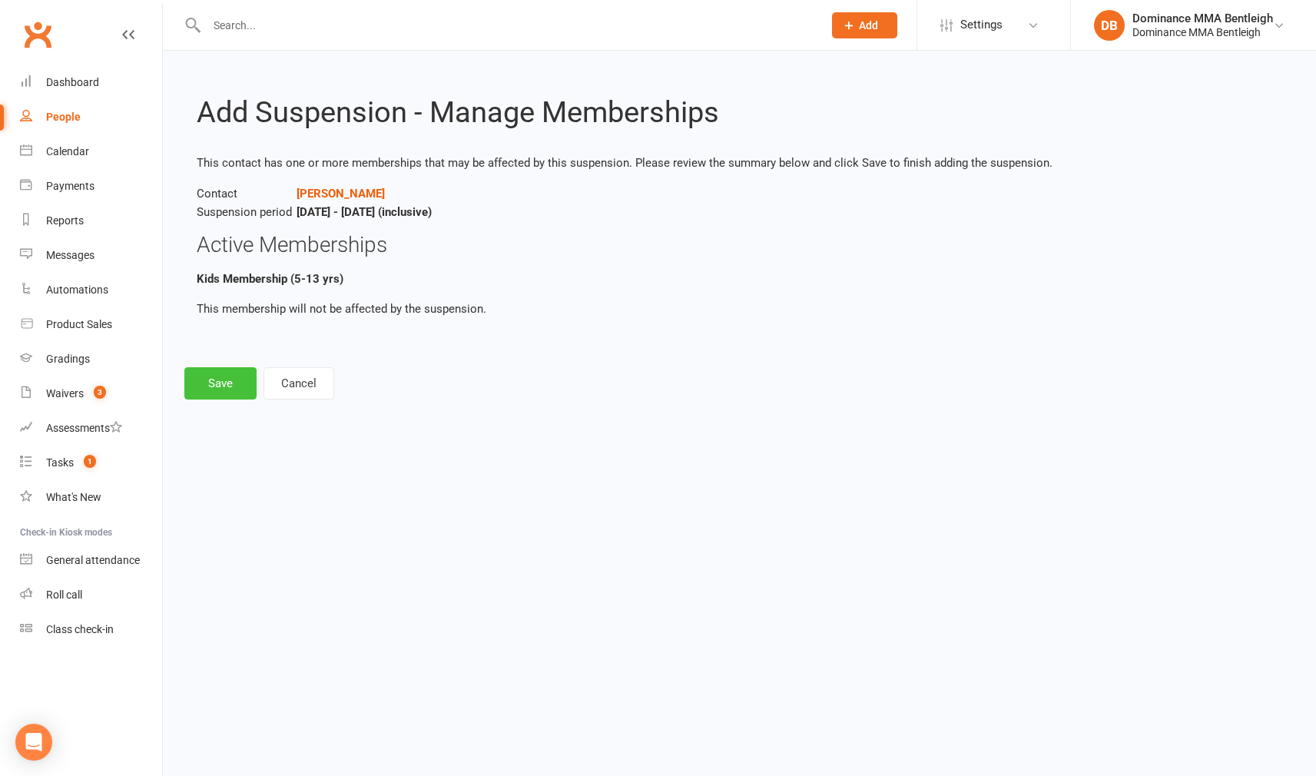
click at [225, 378] on button "Save" at bounding box center [220, 383] width 72 height 32
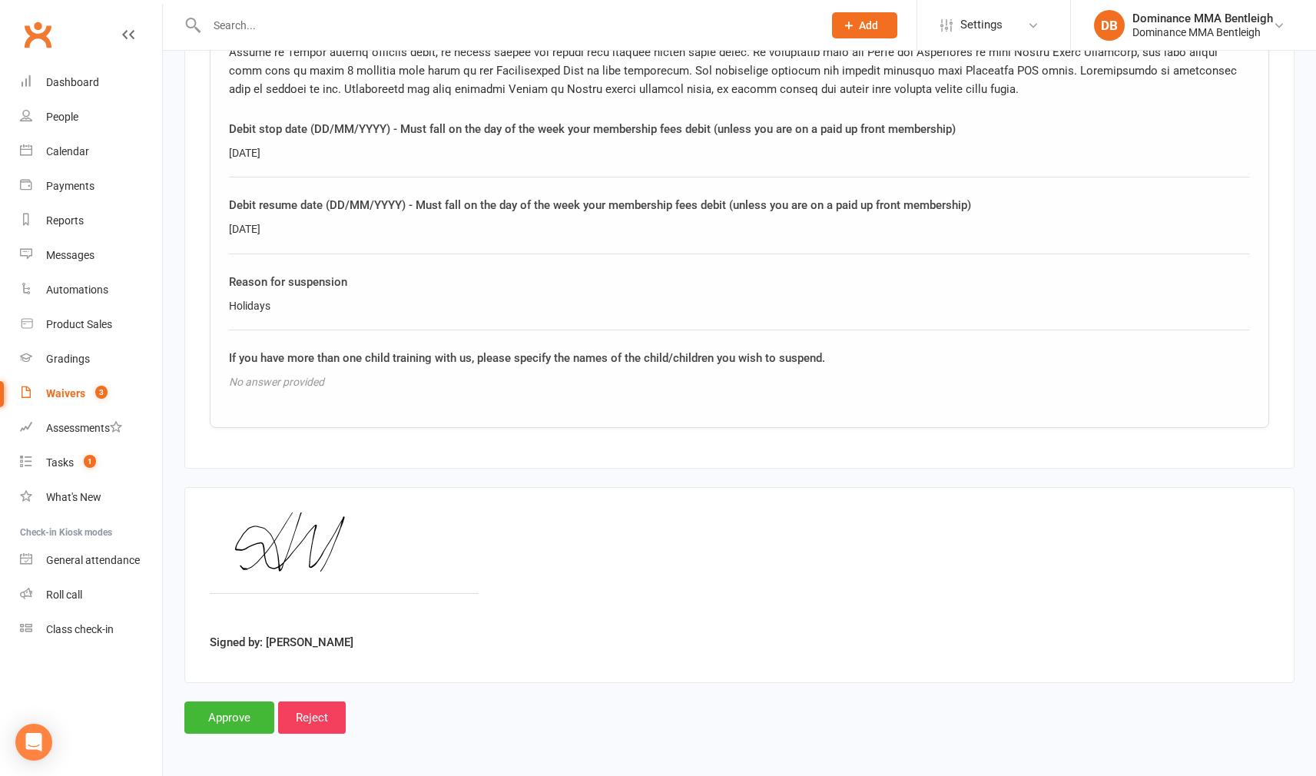
scroll to position [2460, 0]
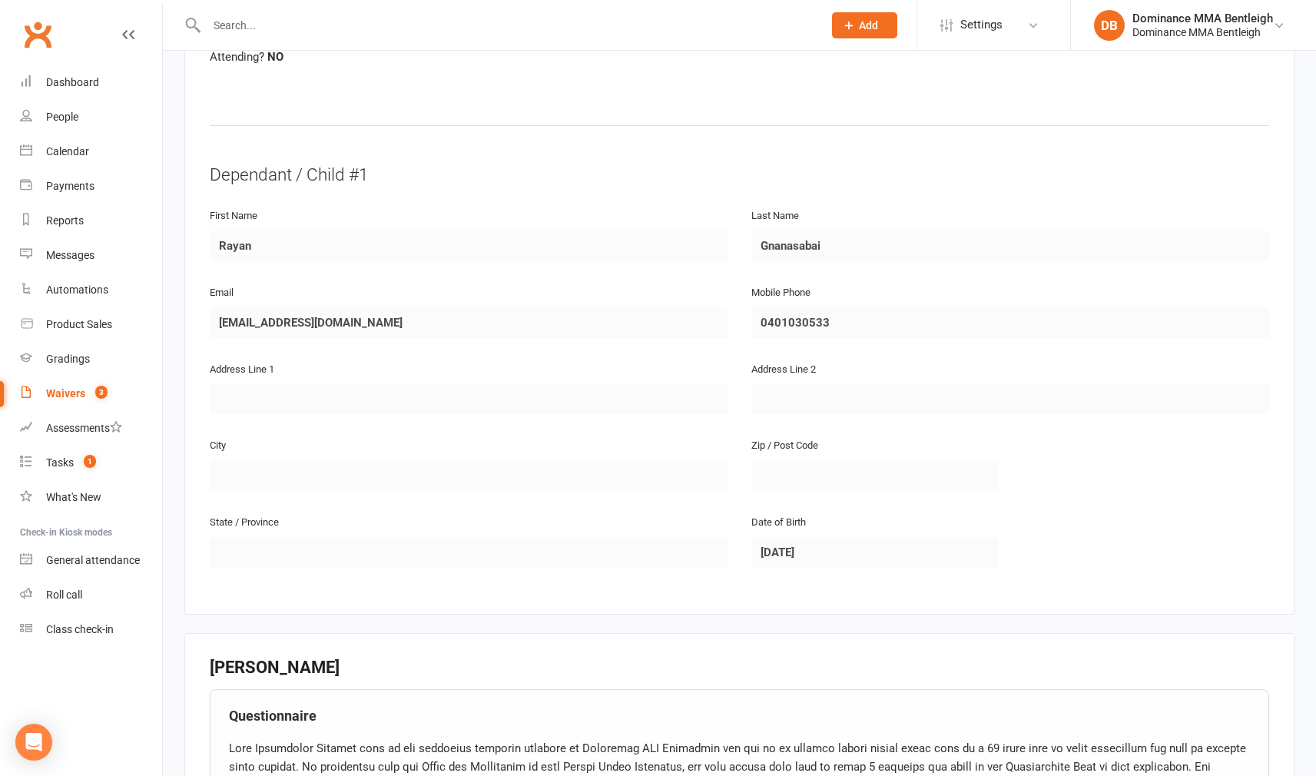
scroll to position [701, 0]
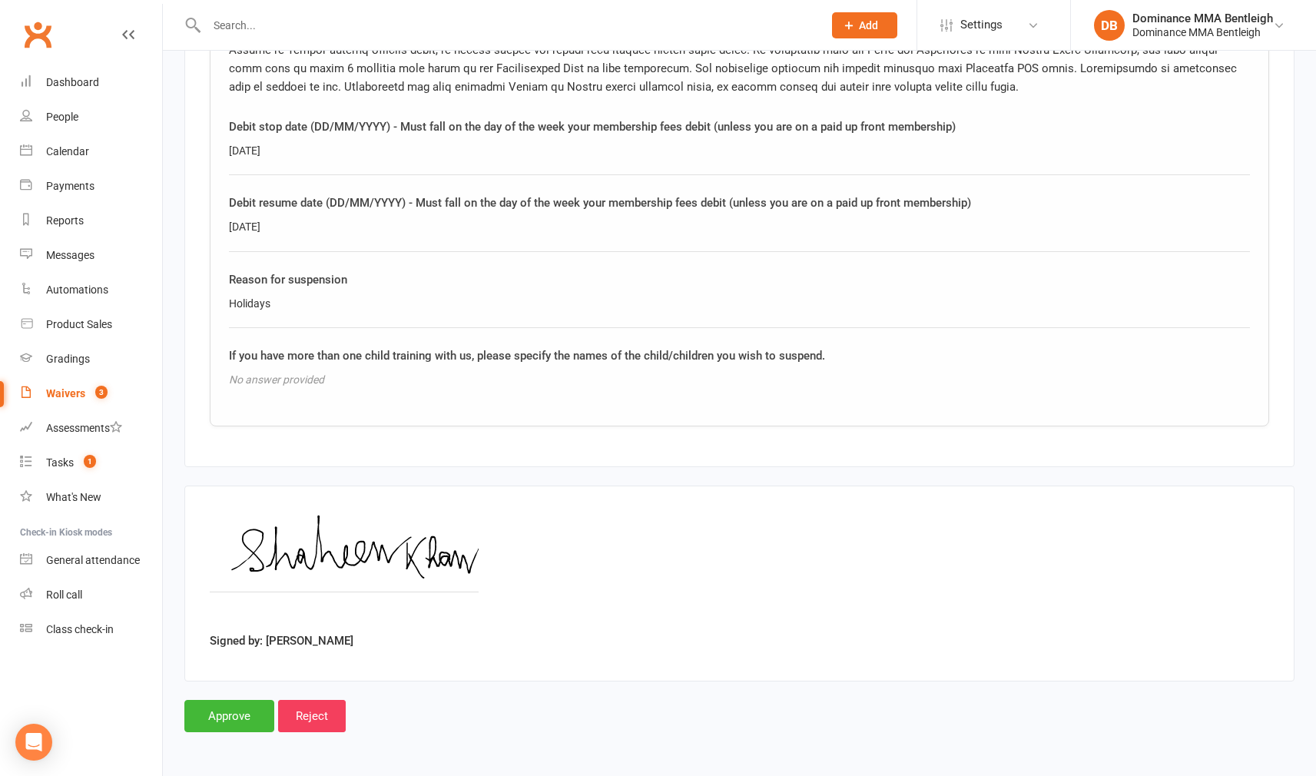
click at [236, 703] on input "Approve" at bounding box center [229, 716] width 90 height 32
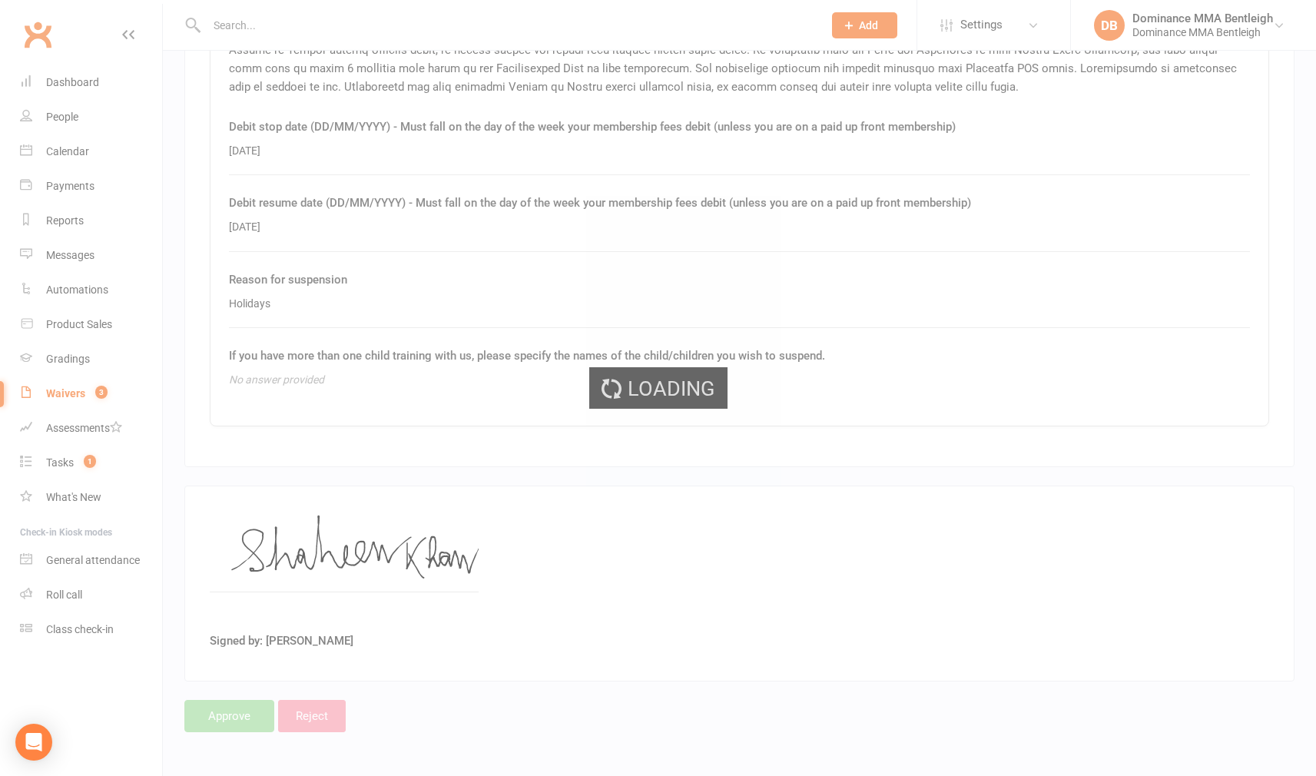
scroll to position [1464, 0]
